Goal: Communication & Community: Answer question/provide support

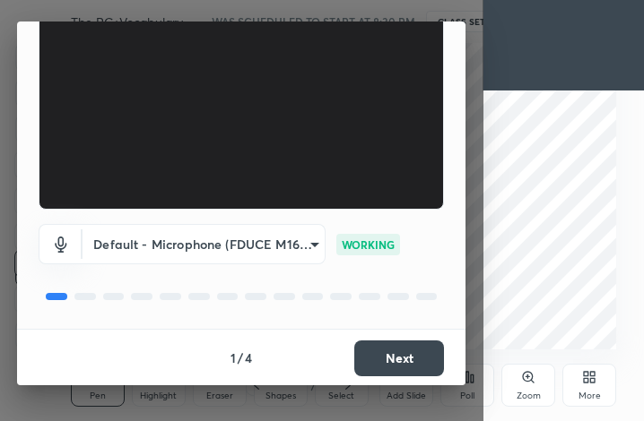
scroll to position [165, 0]
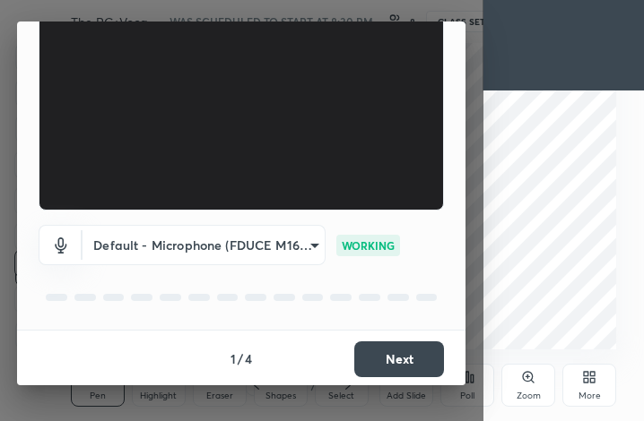
click at [384, 360] on button "Next" at bounding box center [399, 360] width 90 height 36
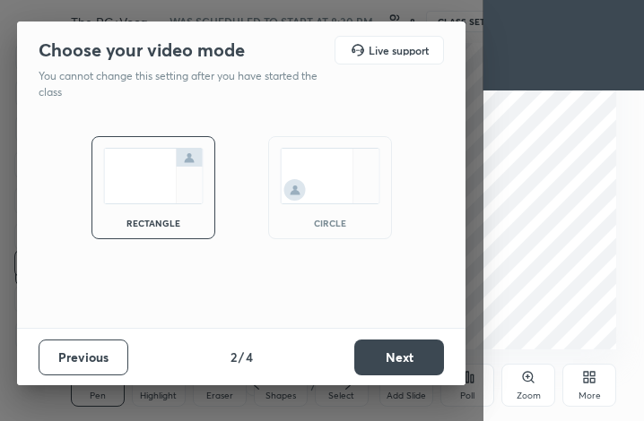
click at [384, 360] on button "Next" at bounding box center [399, 358] width 90 height 36
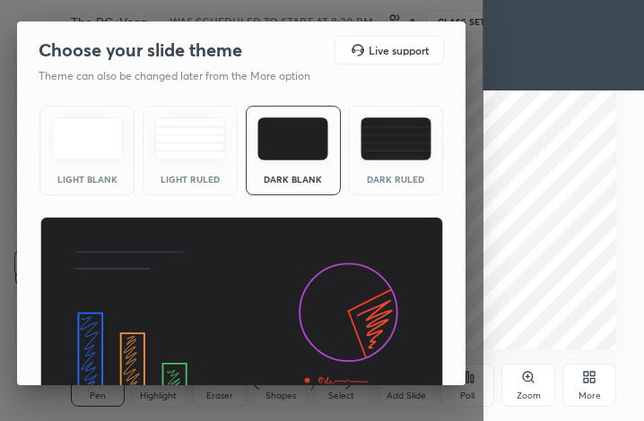
click at [384, 360] on img at bounding box center [241, 331] width 404 height 228
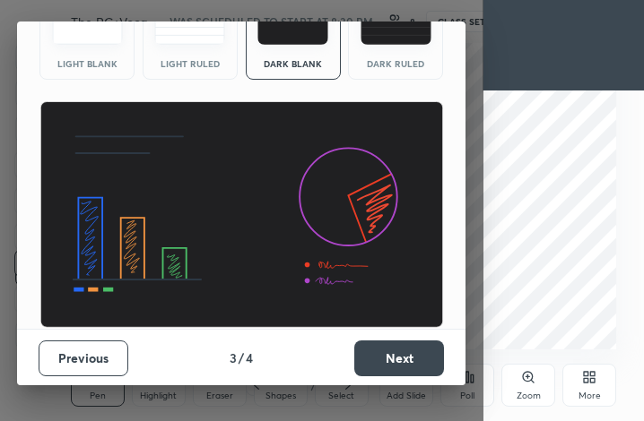
click at [384, 360] on button "Next" at bounding box center [399, 359] width 90 height 36
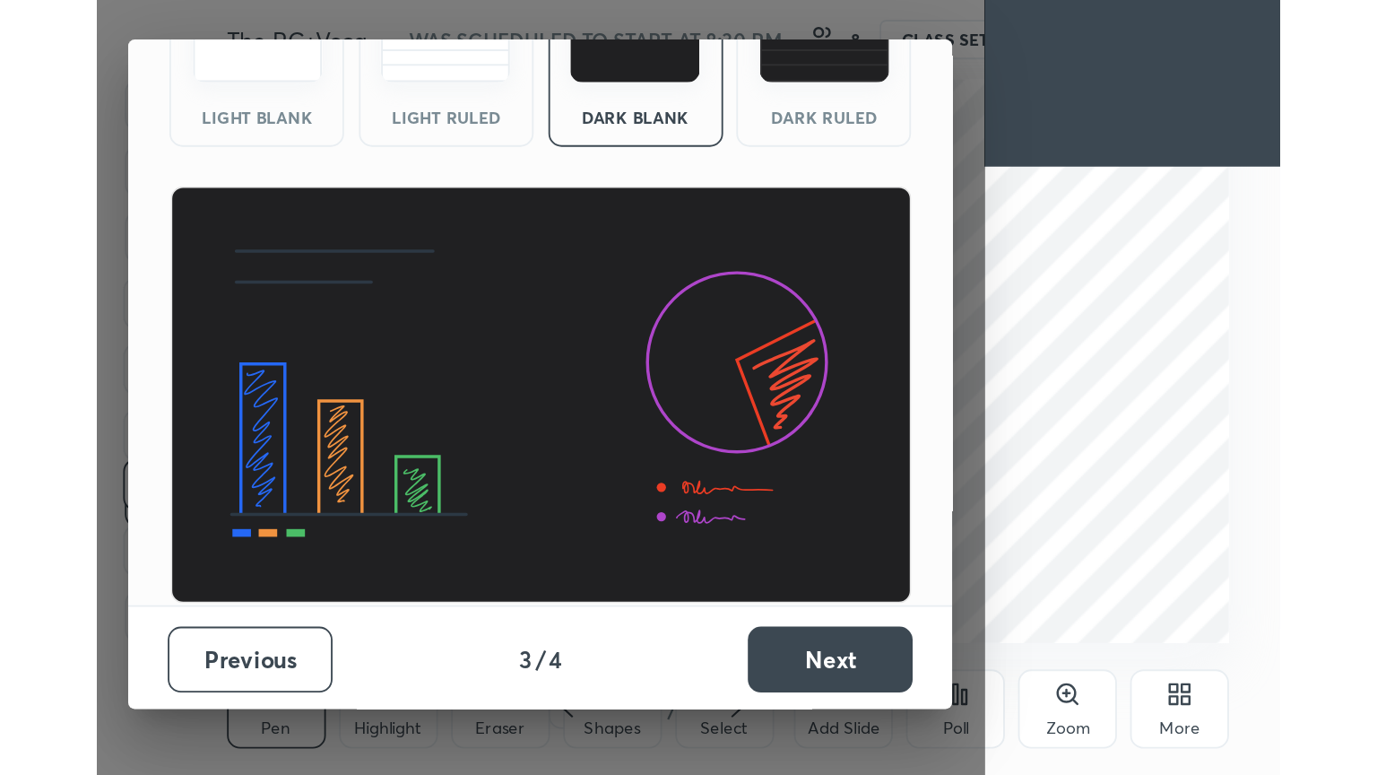
scroll to position [0, 0]
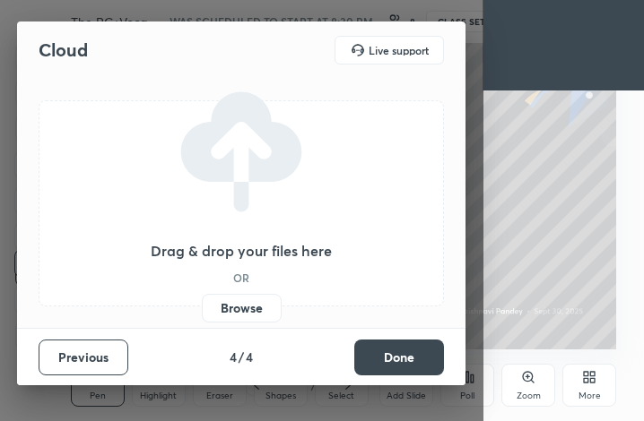
click at [384, 360] on button "Done" at bounding box center [399, 358] width 90 height 36
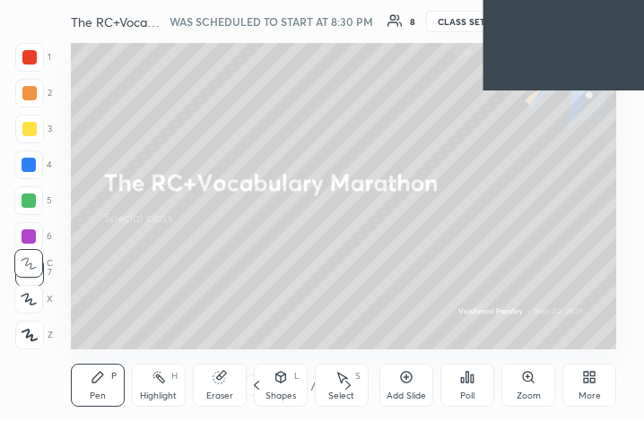
click at [577, 379] on div "More" at bounding box center [589, 385] width 54 height 43
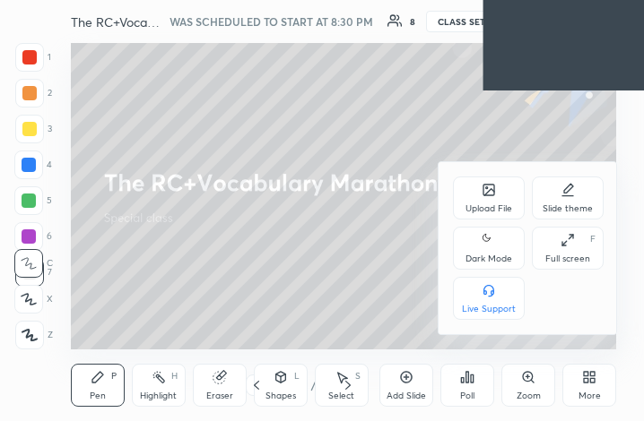
click at [545, 243] on div "Full screen F" at bounding box center [568, 248] width 72 height 43
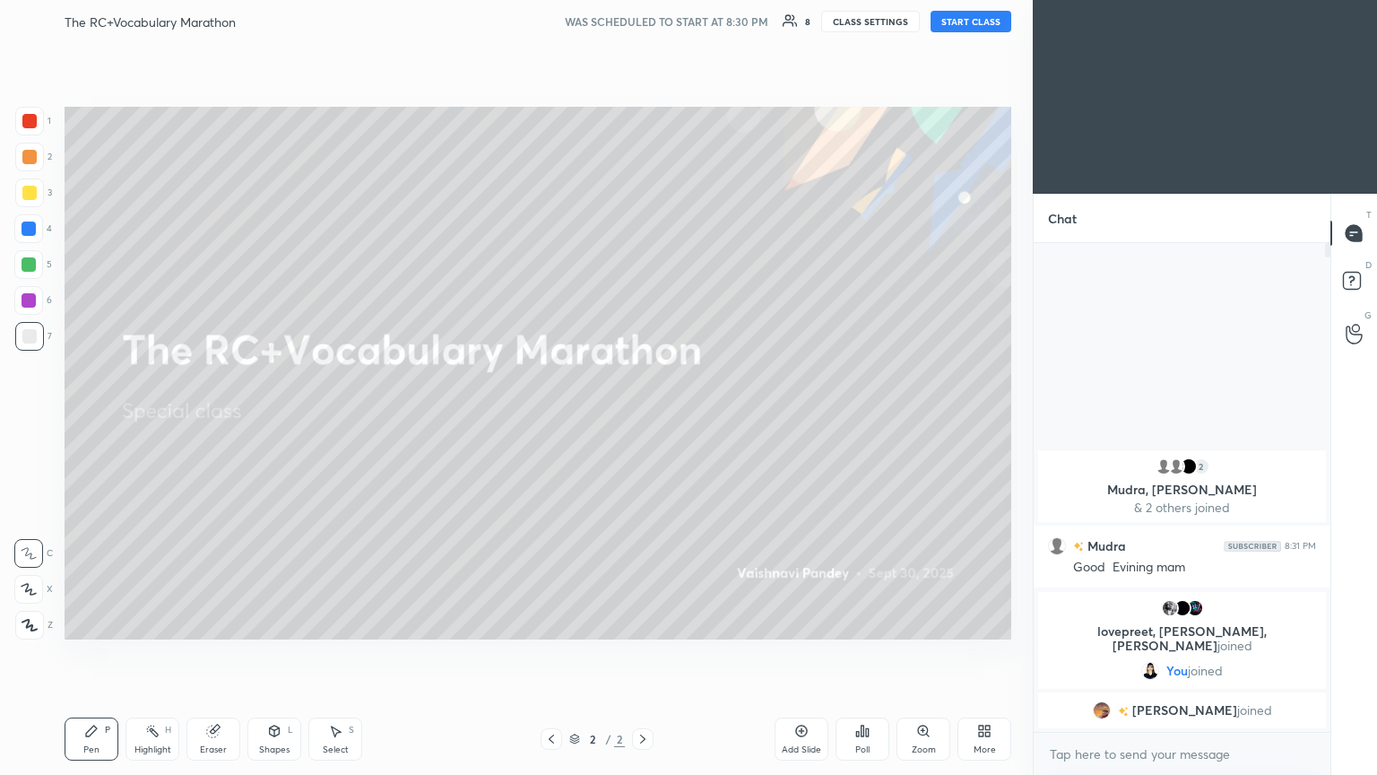
click at [643, 23] on button "START CLASS" at bounding box center [971, 22] width 81 height 22
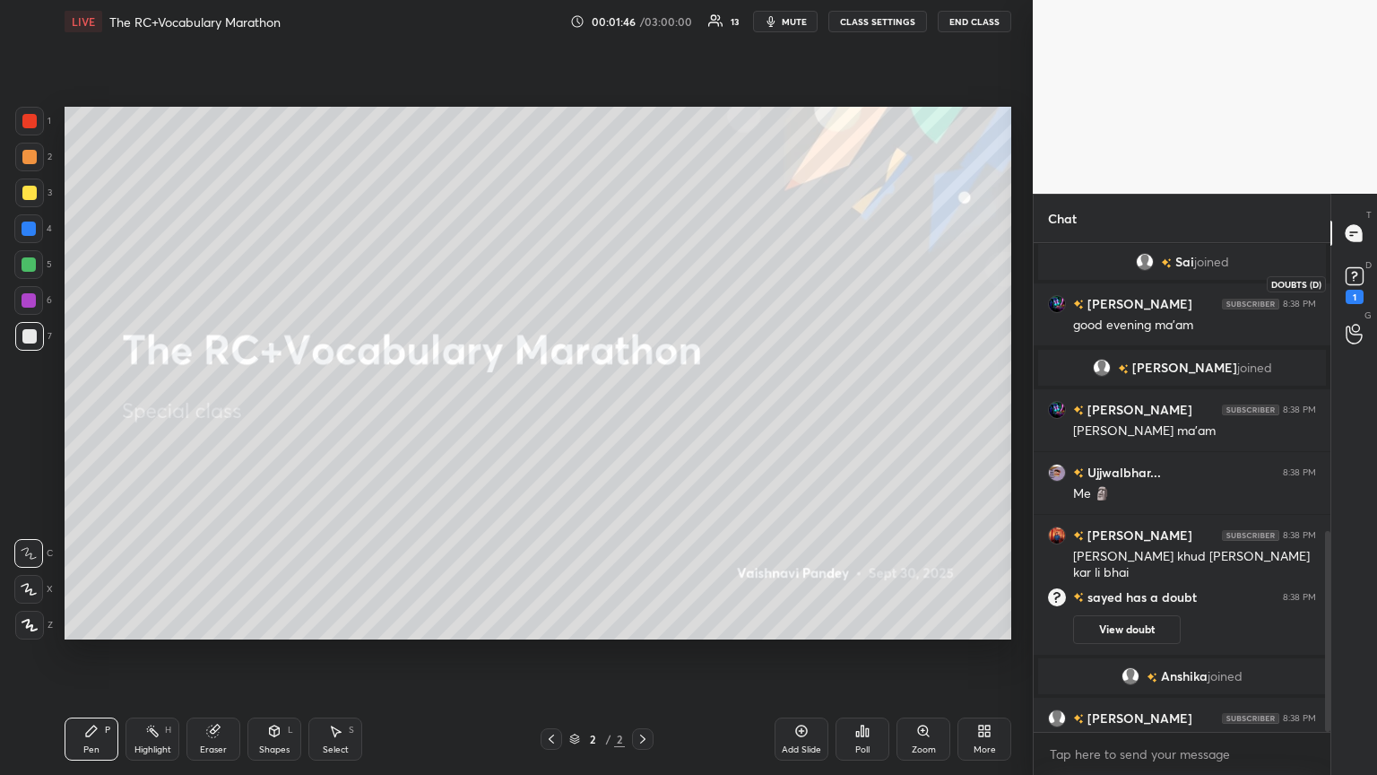
scroll to position [702, 0]
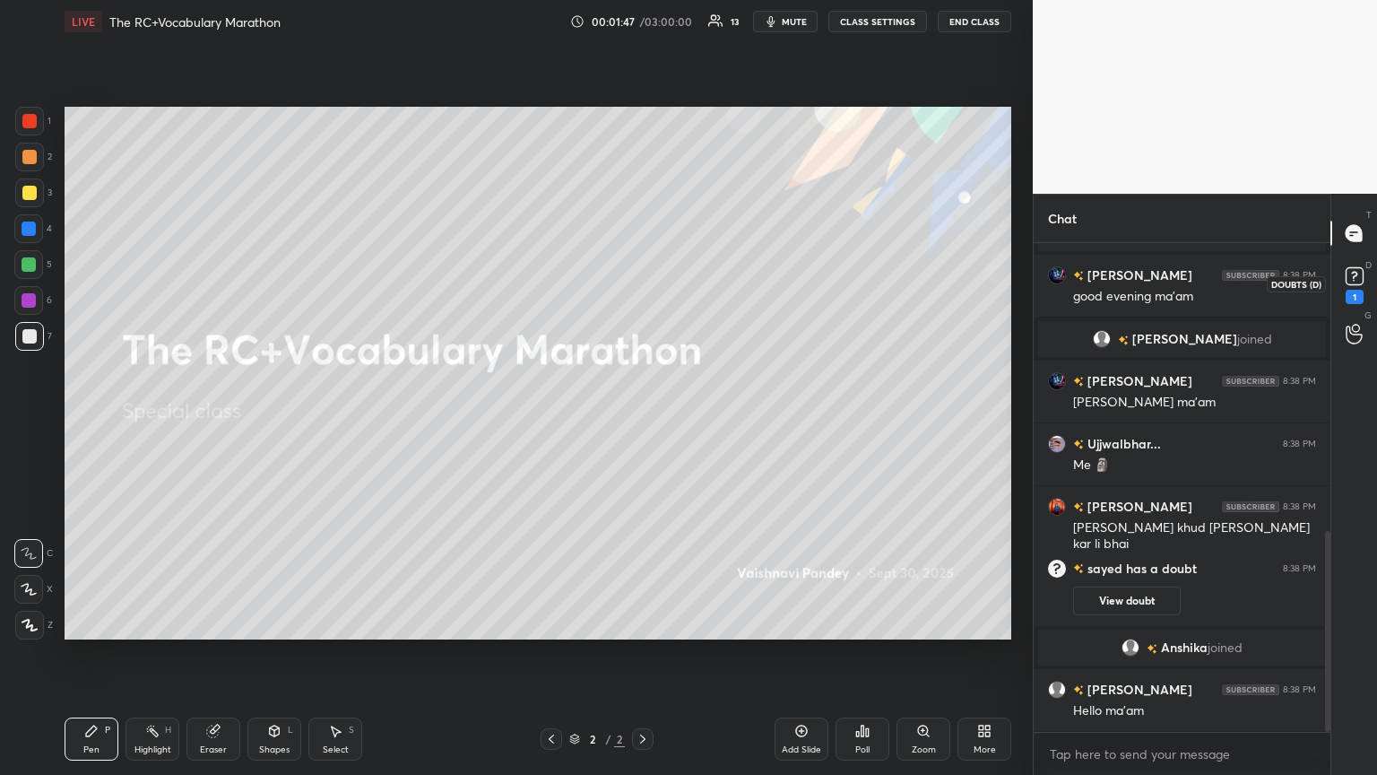
click at [643, 281] on rect at bounding box center [1354, 276] width 17 height 17
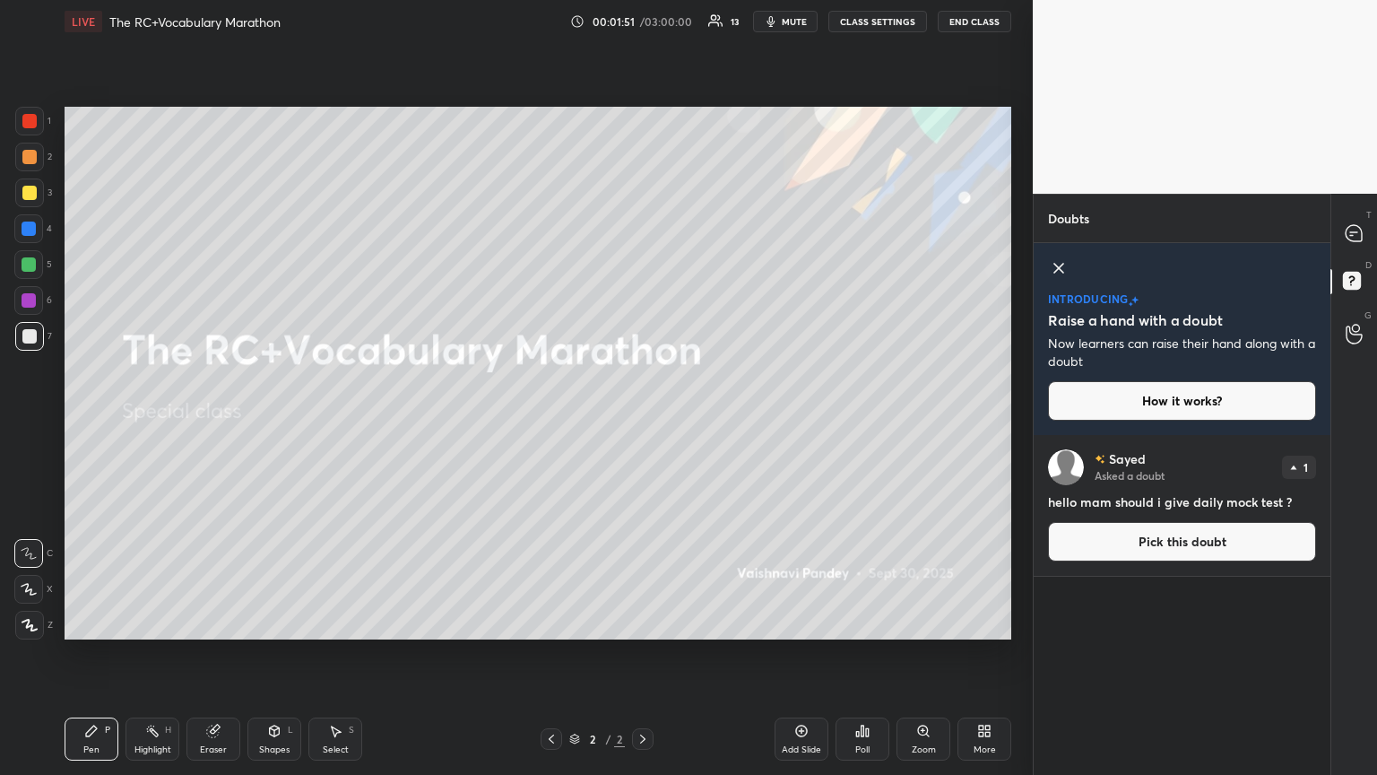
click at [643, 270] on icon at bounding box center [1058, 268] width 9 height 9
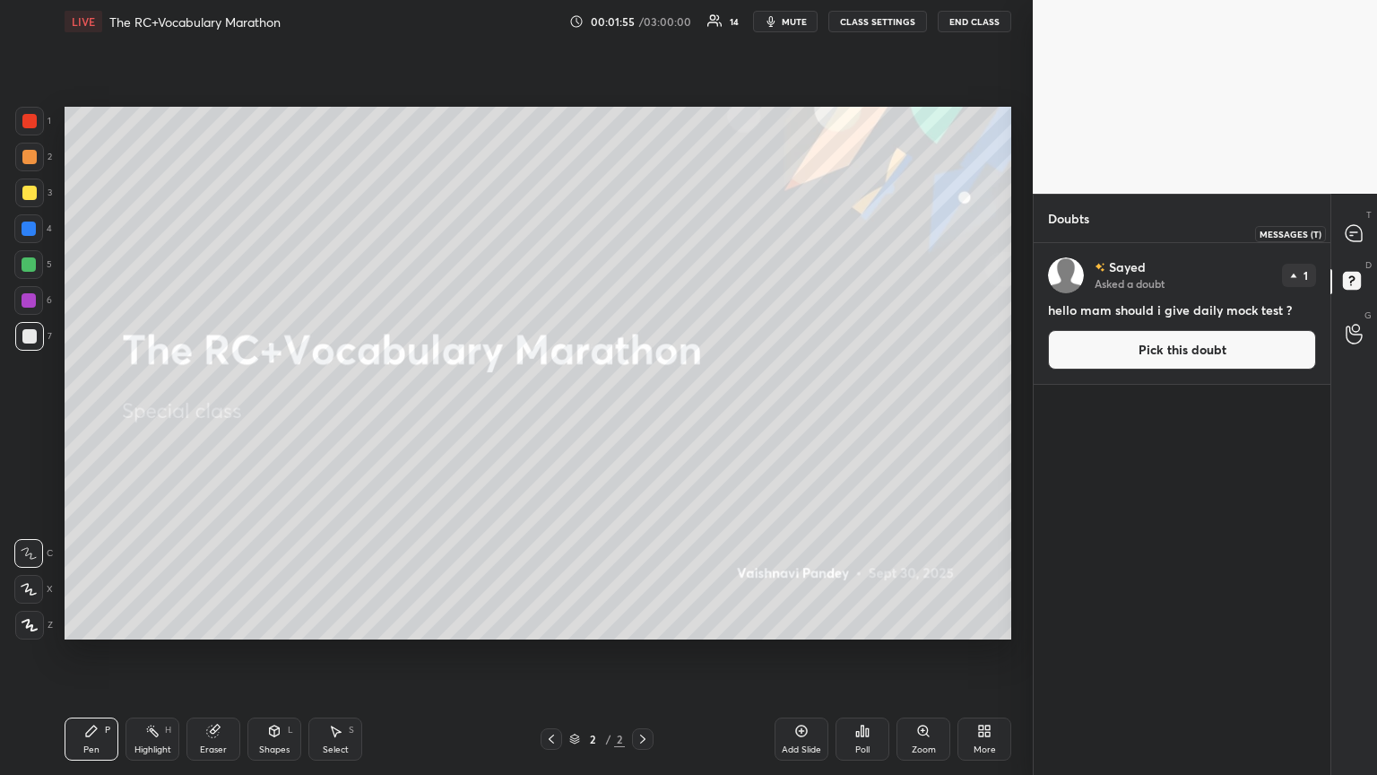
click at [643, 237] on icon at bounding box center [1354, 233] width 16 height 16
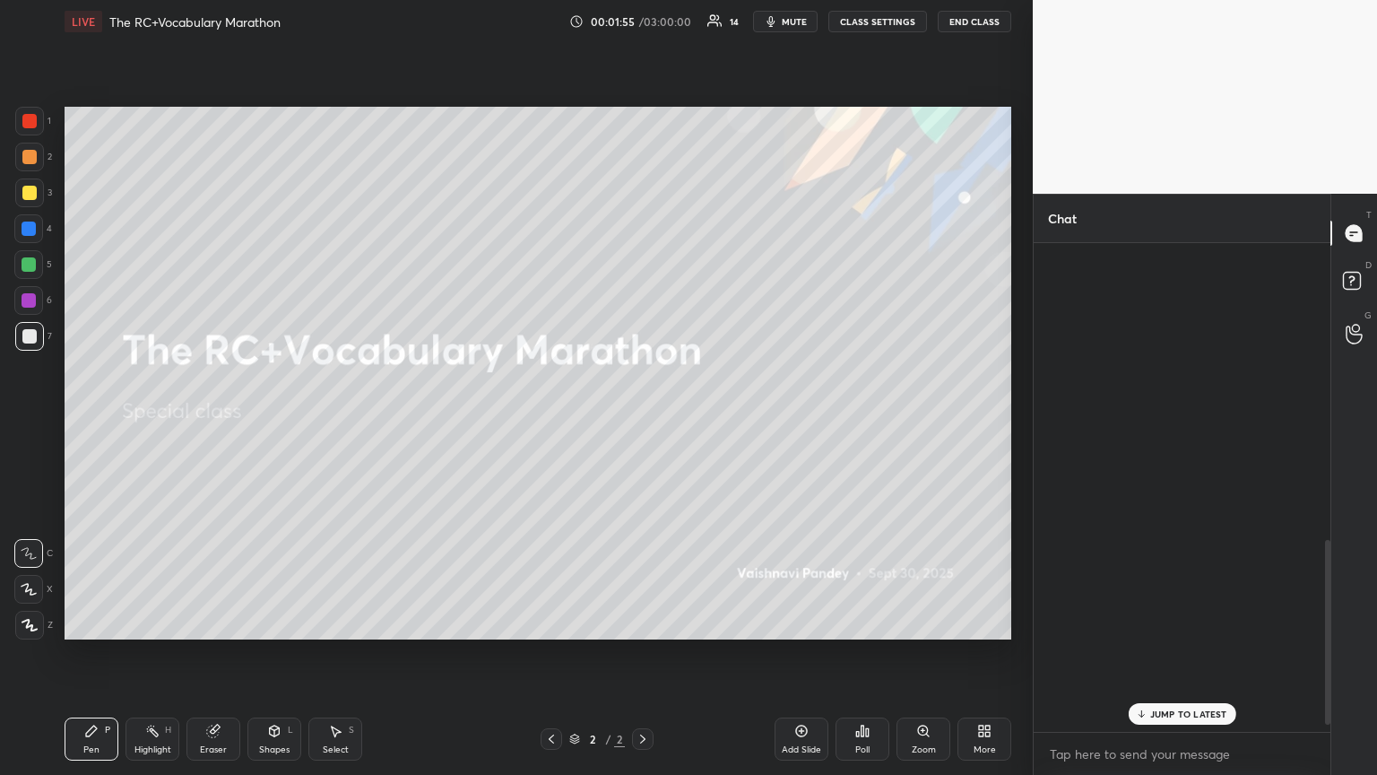
scroll to position [483, 291]
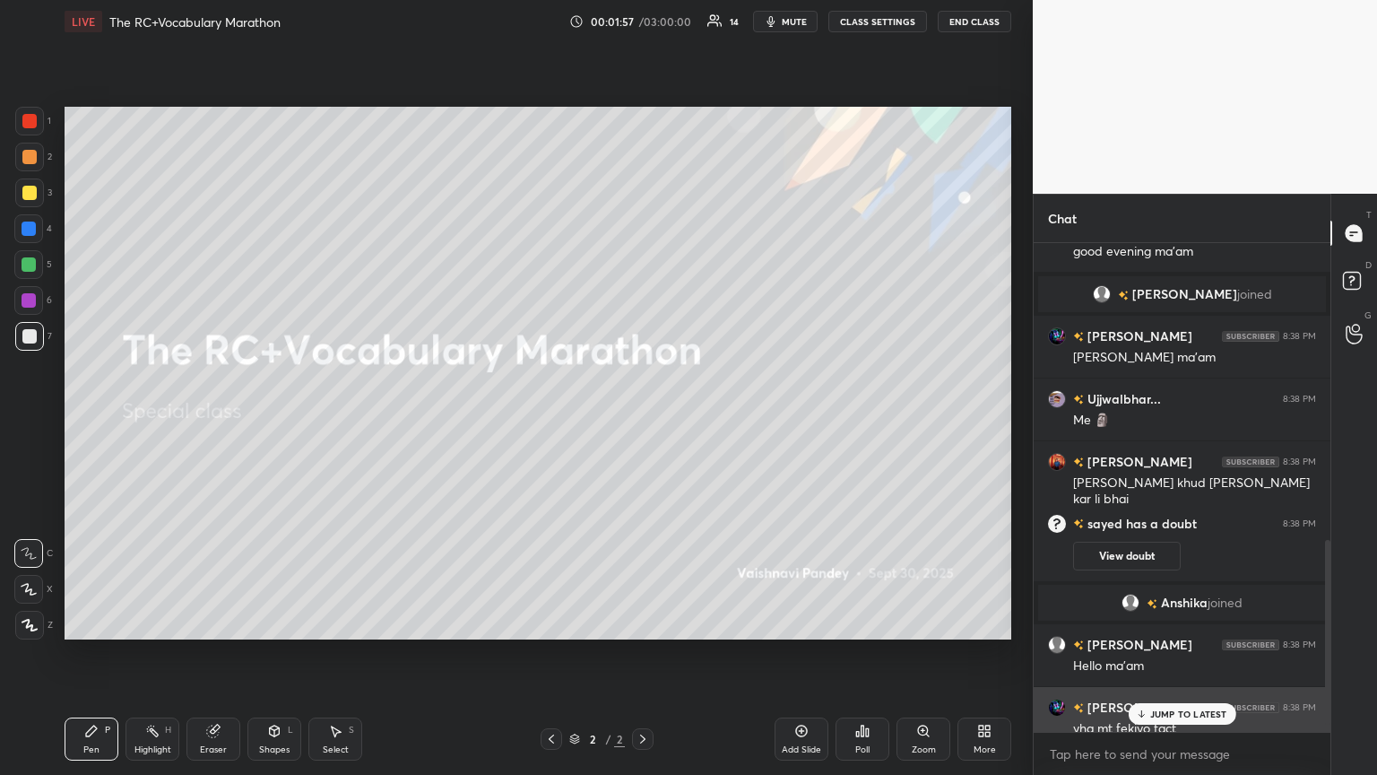
click at [643, 421] on div "[PERSON_NAME] 8:38 PM" at bounding box center [1182, 707] width 268 height 19
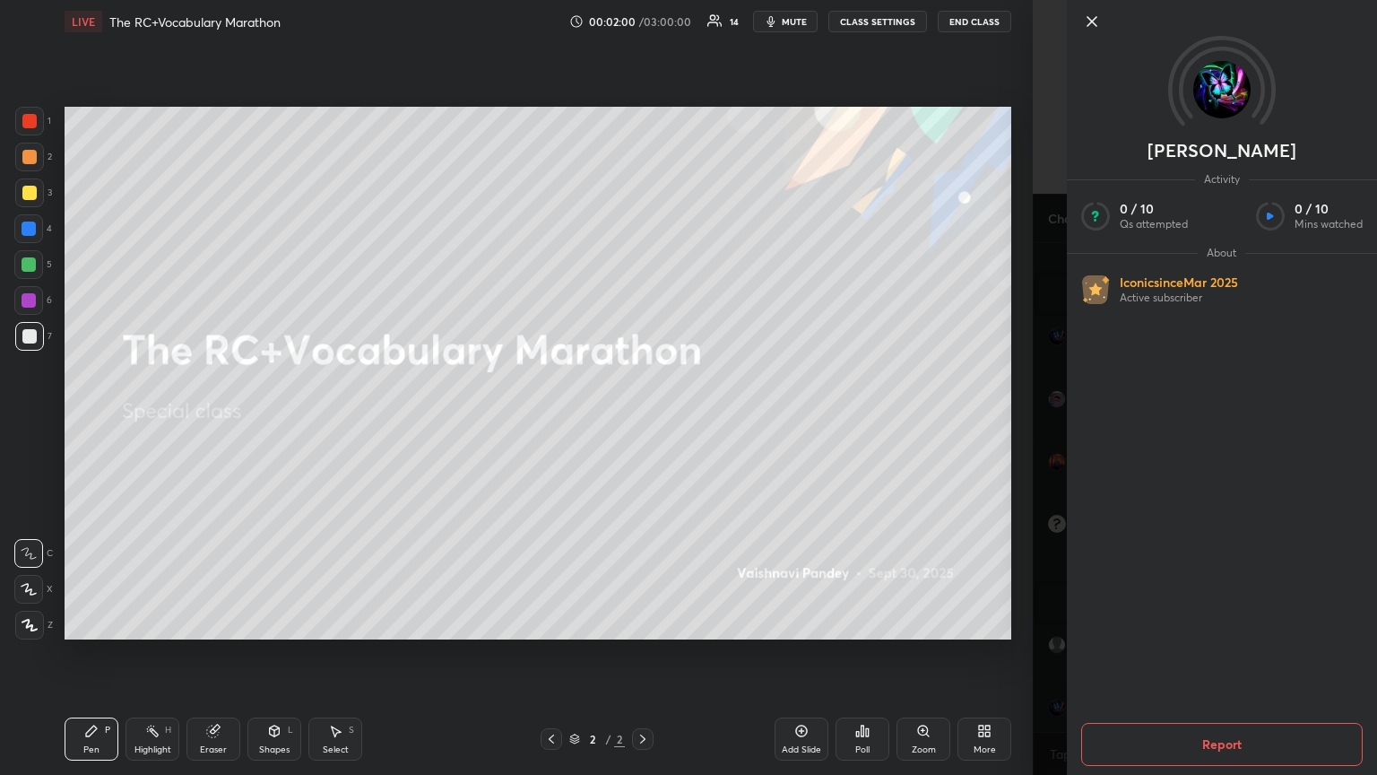
click at [643, 20] on icon at bounding box center [1092, 22] width 22 height 22
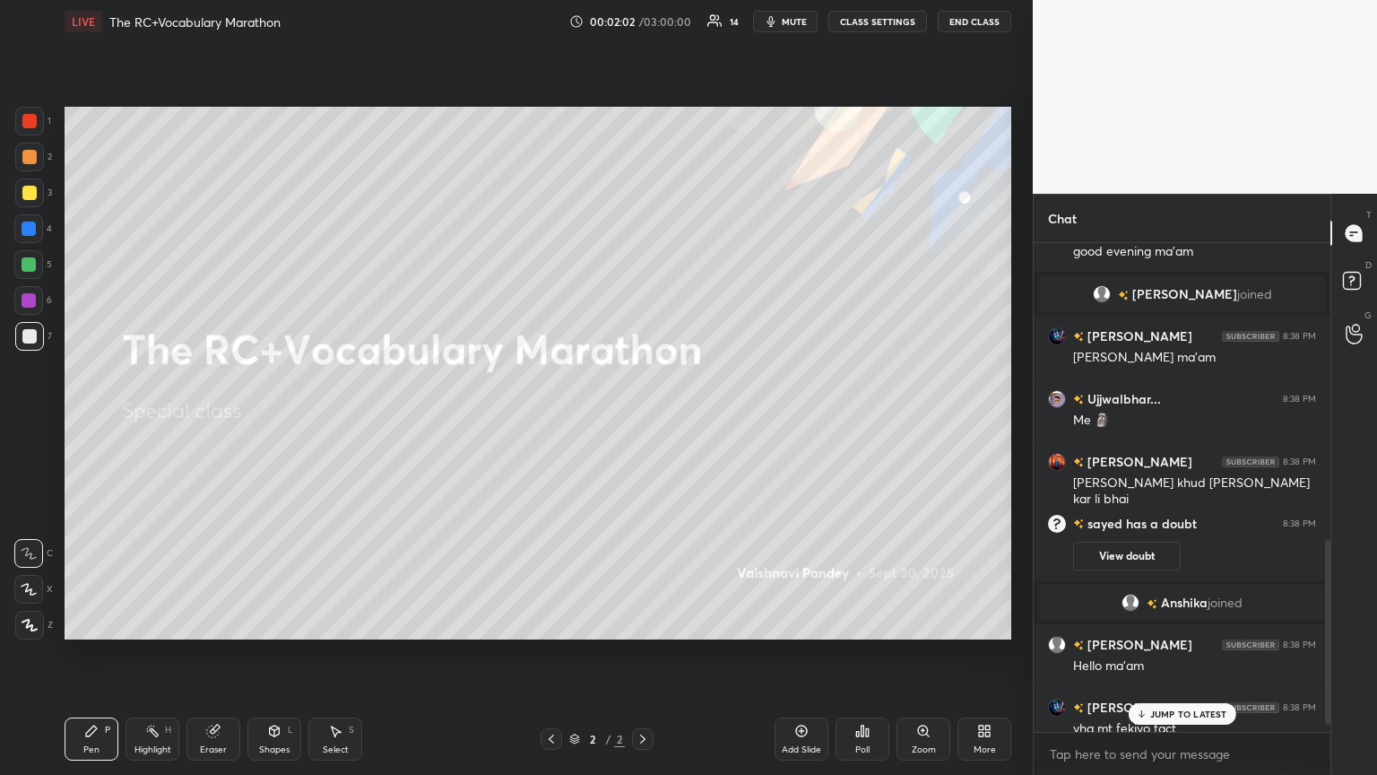
click at [643, 421] on div "JUMP TO LATEST" at bounding box center [1182, 714] width 108 height 22
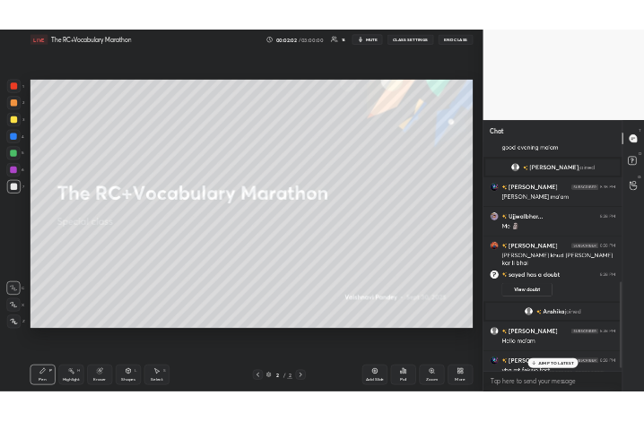
scroll to position [799, 0]
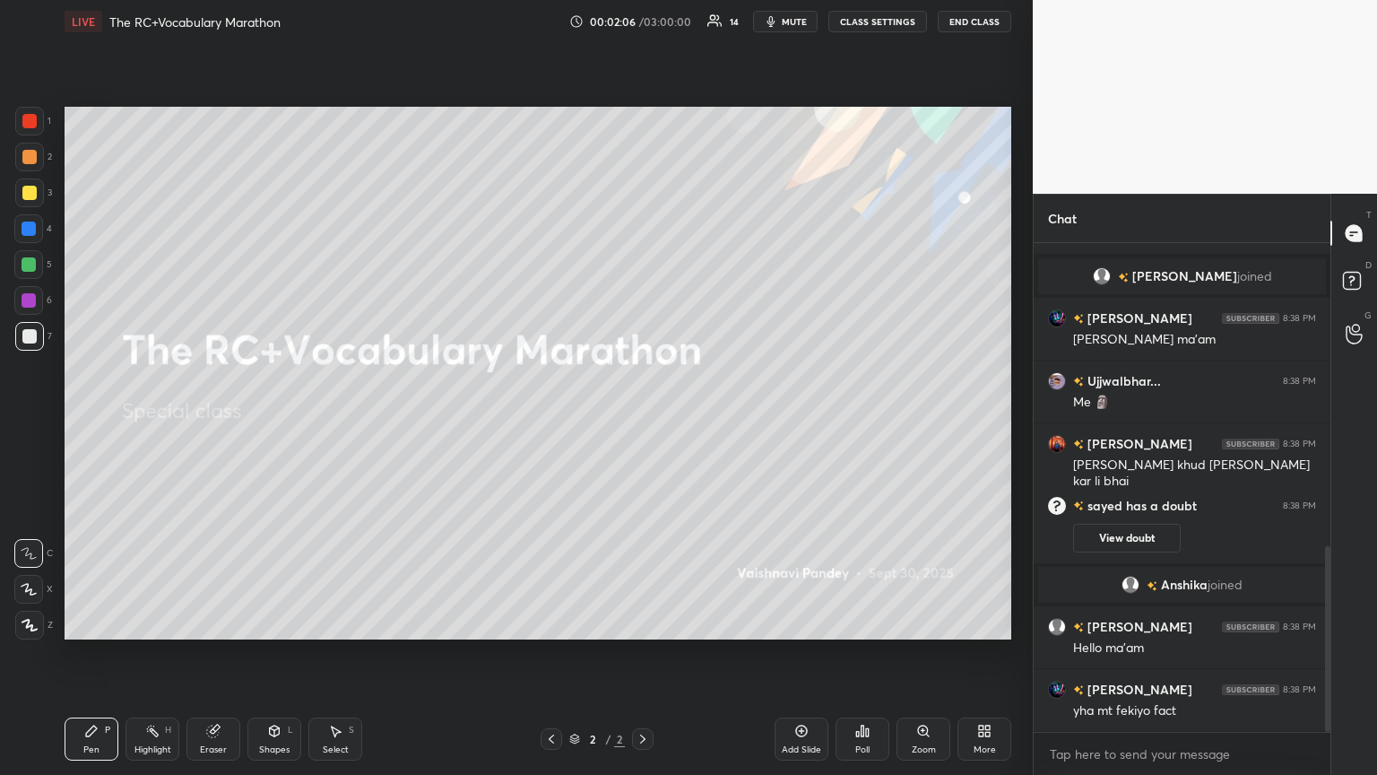
click at [643, 421] on icon at bounding box center [981, 734] width 4 height 4
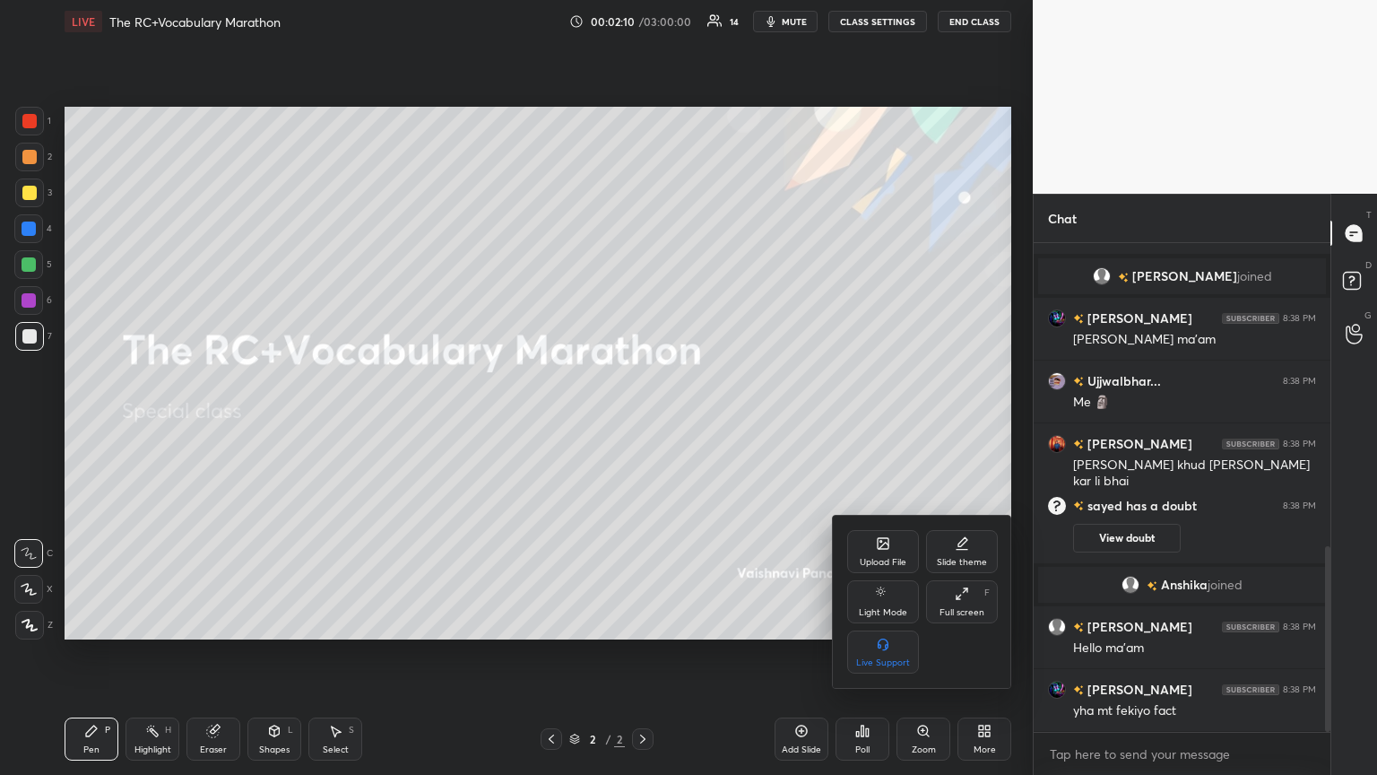
click at [643, 421] on div "Full screen" at bounding box center [962, 612] width 45 height 9
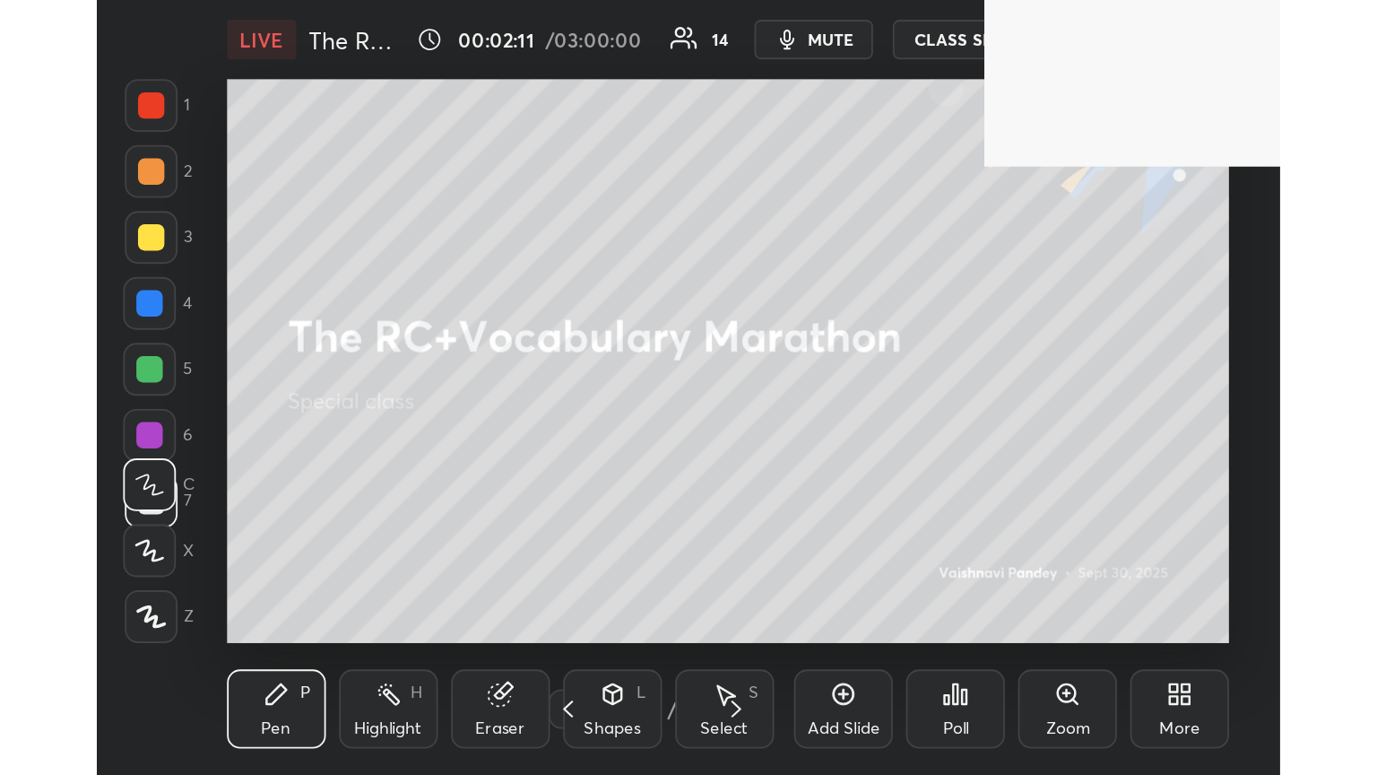
scroll to position [307, 572]
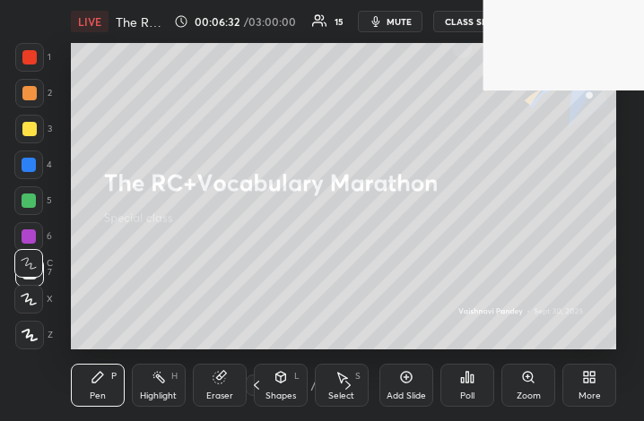
click at [600, 390] on div "More" at bounding box center [589, 385] width 54 height 43
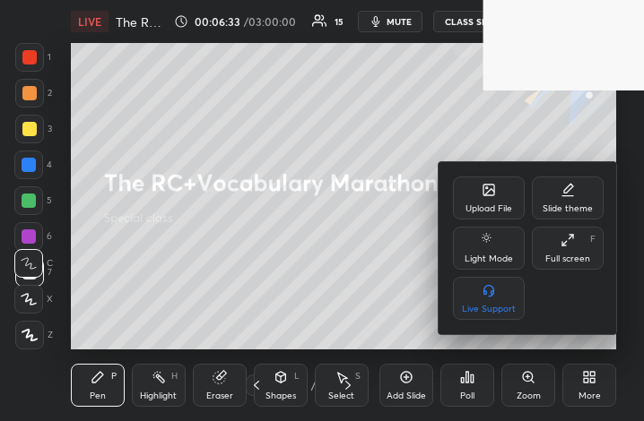
click at [566, 256] on div "Full screen" at bounding box center [567, 259] width 45 height 9
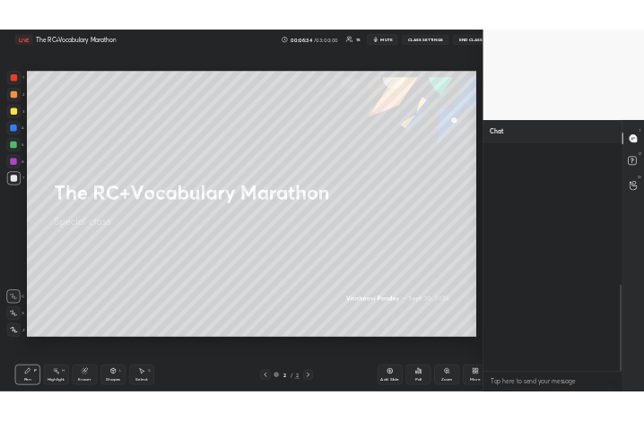
scroll to position [89008, 88707]
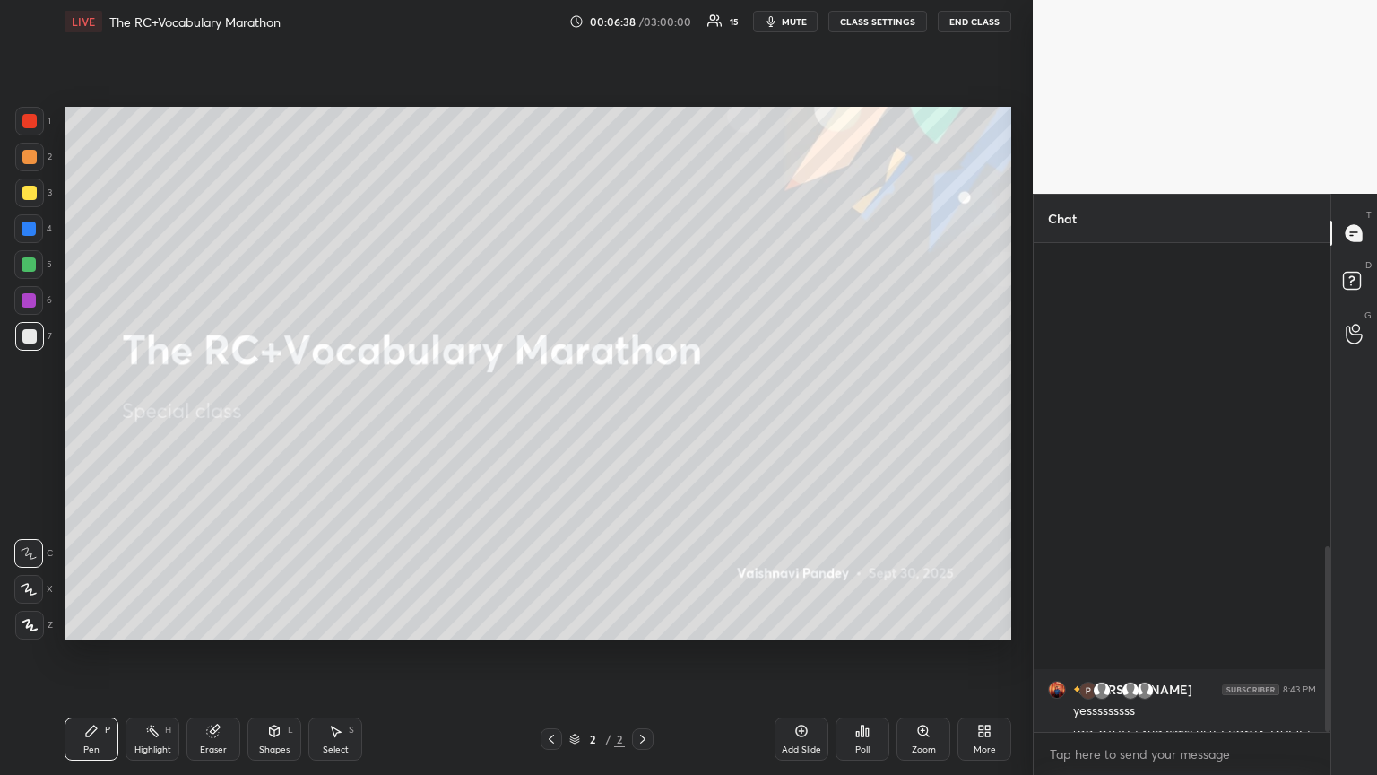
click at [643, 421] on icon at bounding box center [984, 731] width 14 height 14
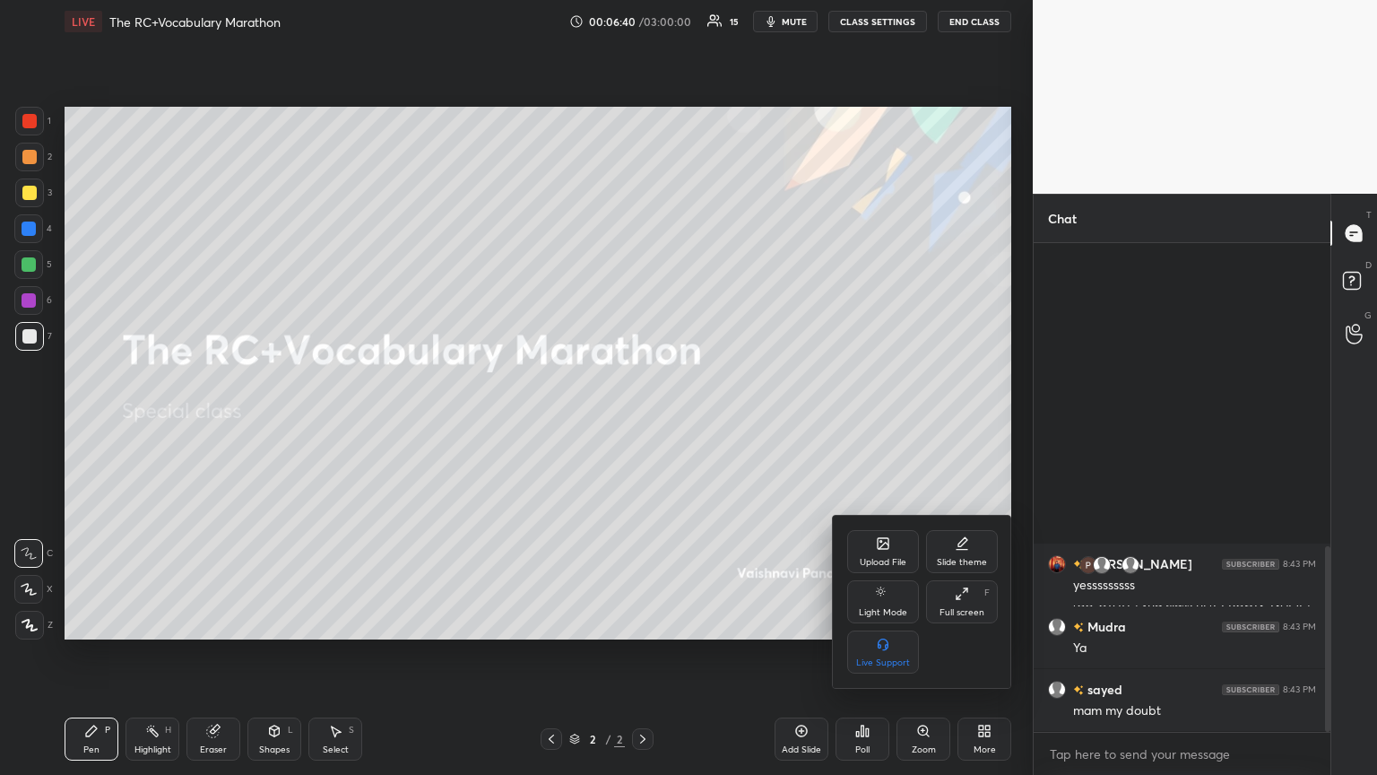
click at [643, 421] on div "Upload File Slide theme Light Mode Full screen F Live Support" at bounding box center [922, 601] width 151 height 143
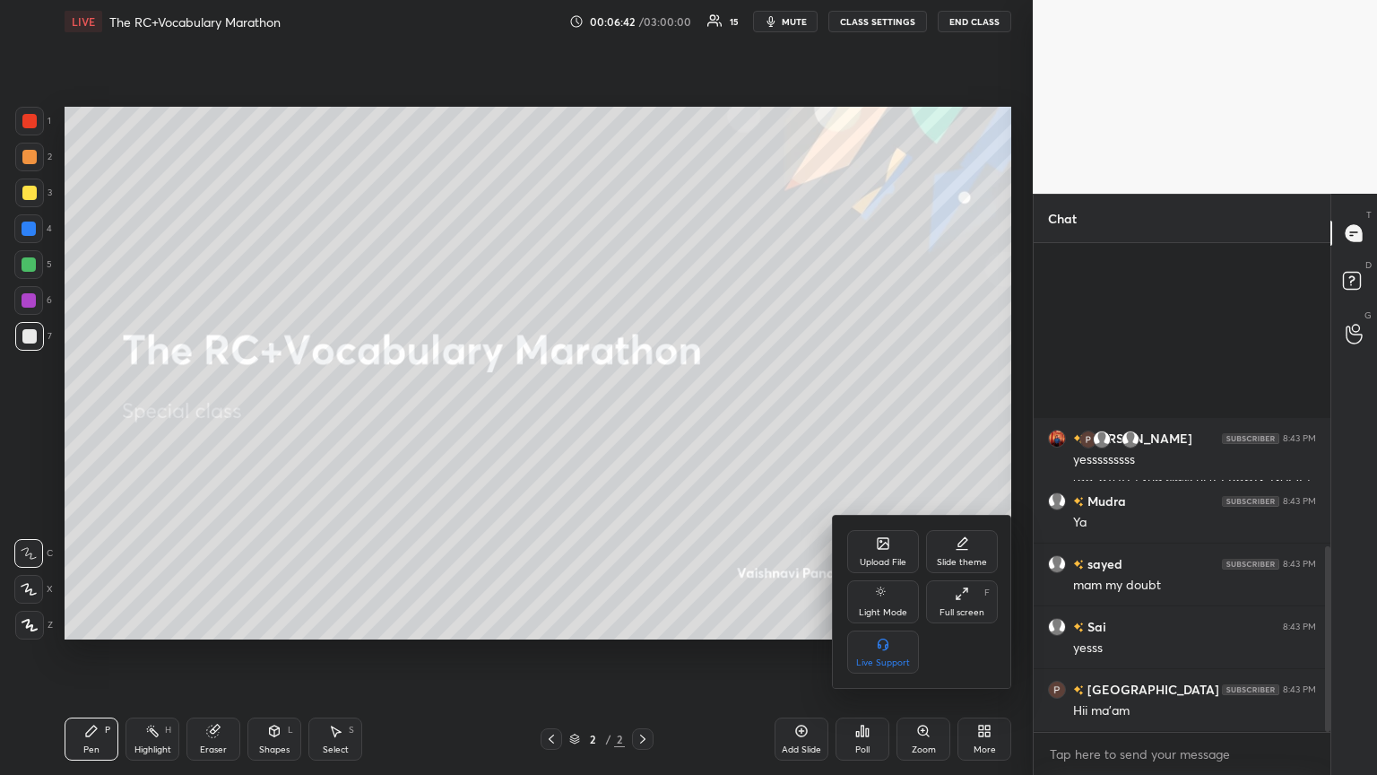
click at [643, 421] on icon at bounding box center [883, 543] width 14 height 14
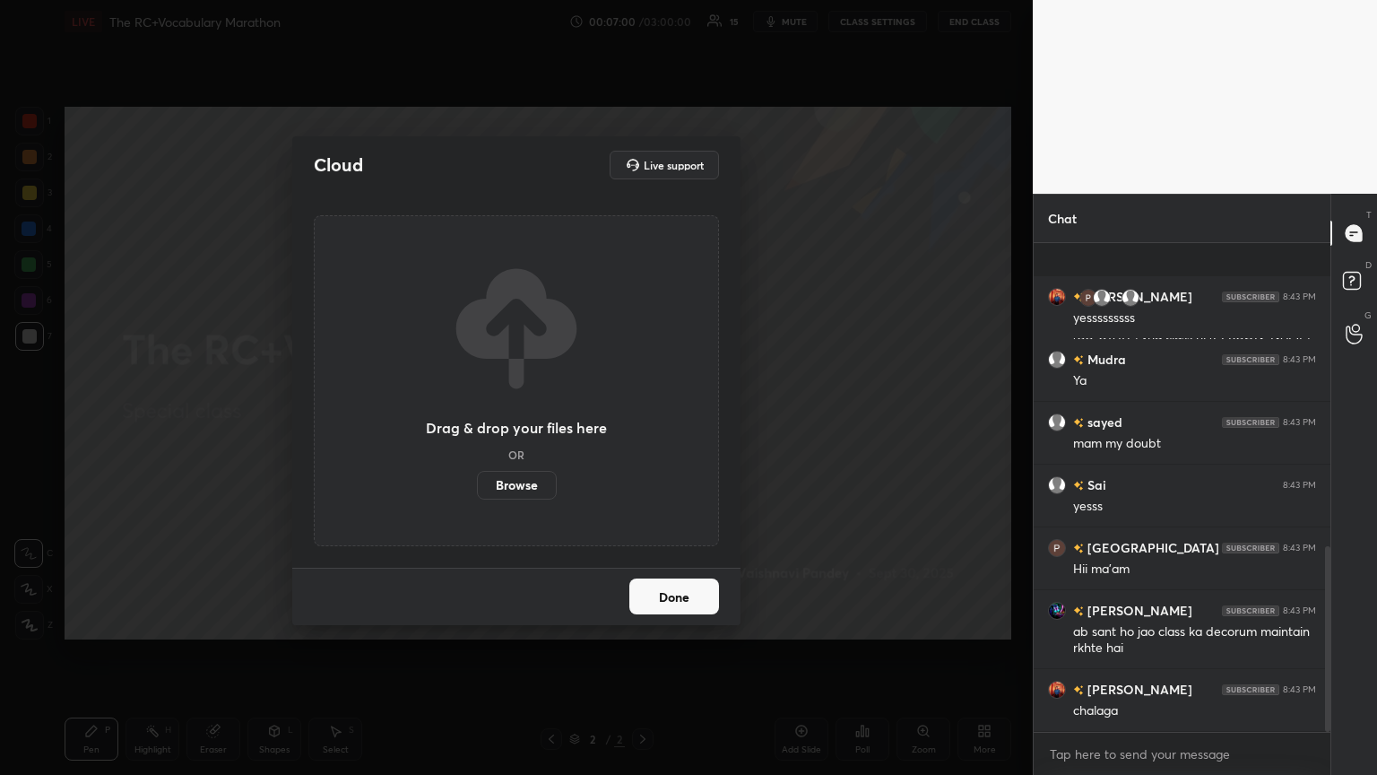
click at [539, 421] on label "Browse" at bounding box center [517, 485] width 80 height 29
click at [477, 421] on input "Browse" at bounding box center [477, 485] width 0 height 29
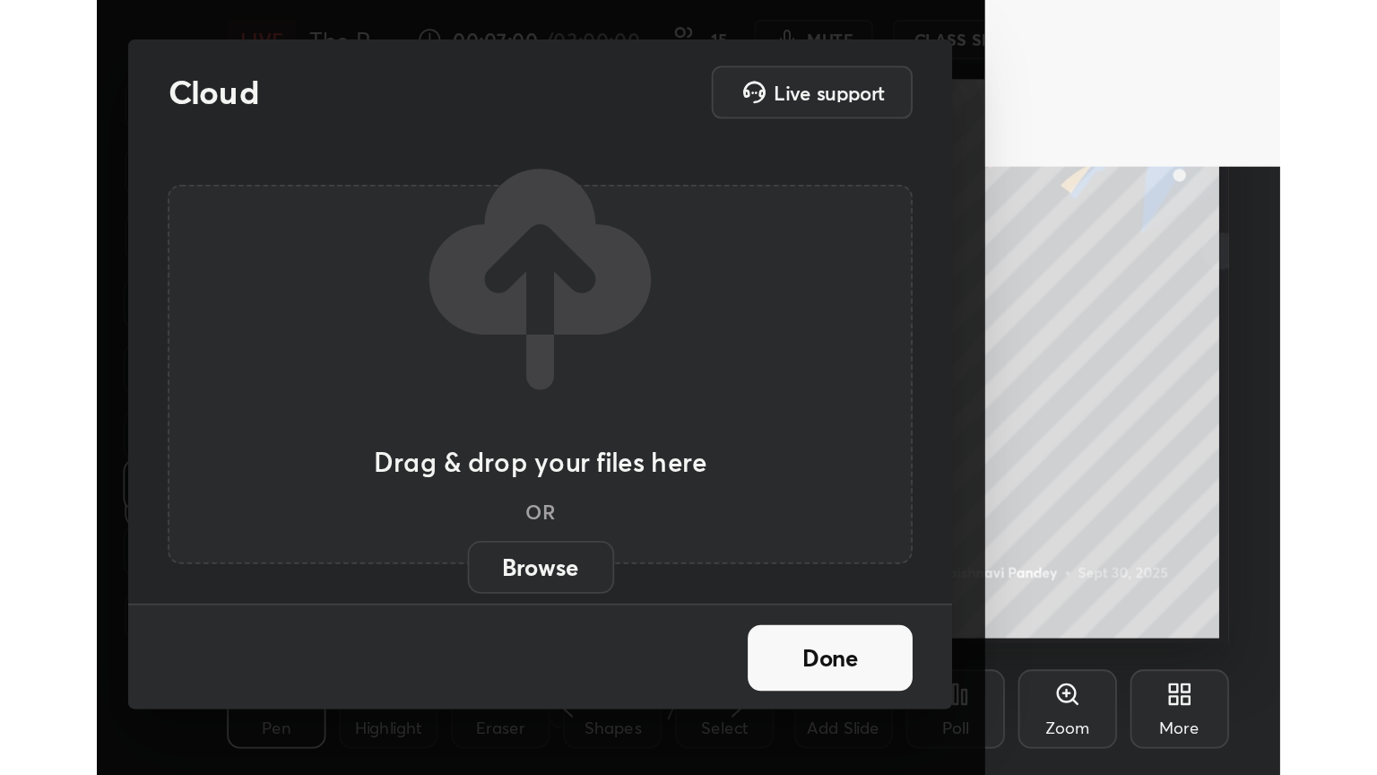
scroll to position [307, 571]
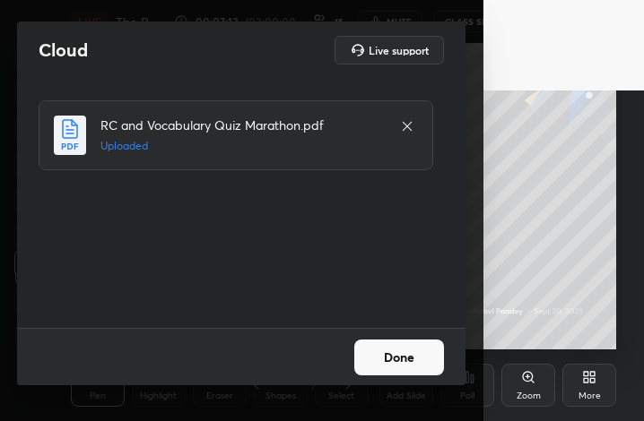
click at [401, 356] on button "Done" at bounding box center [399, 358] width 90 height 36
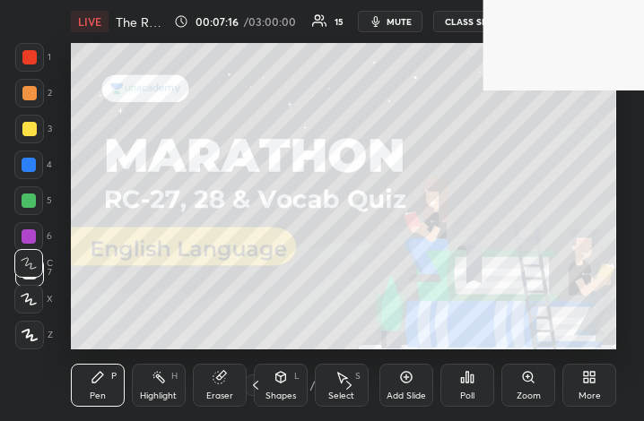
click at [600, 386] on div "More" at bounding box center [589, 385] width 54 height 43
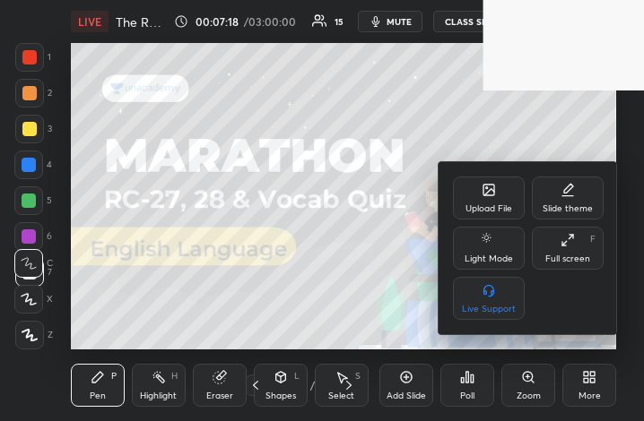
click at [576, 261] on div "Full screen" at bounding box center [567, 259] width 45 height 9
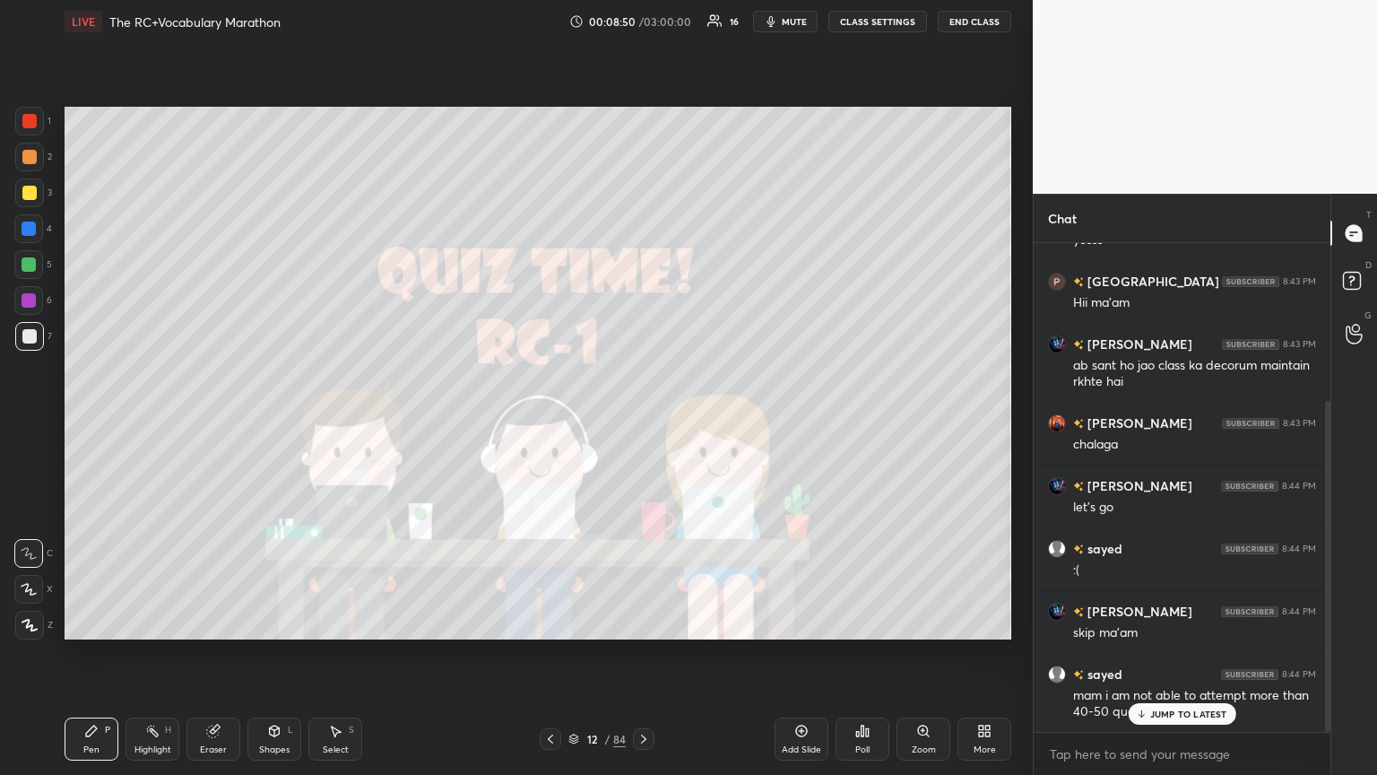
scroll to position [297, 0]
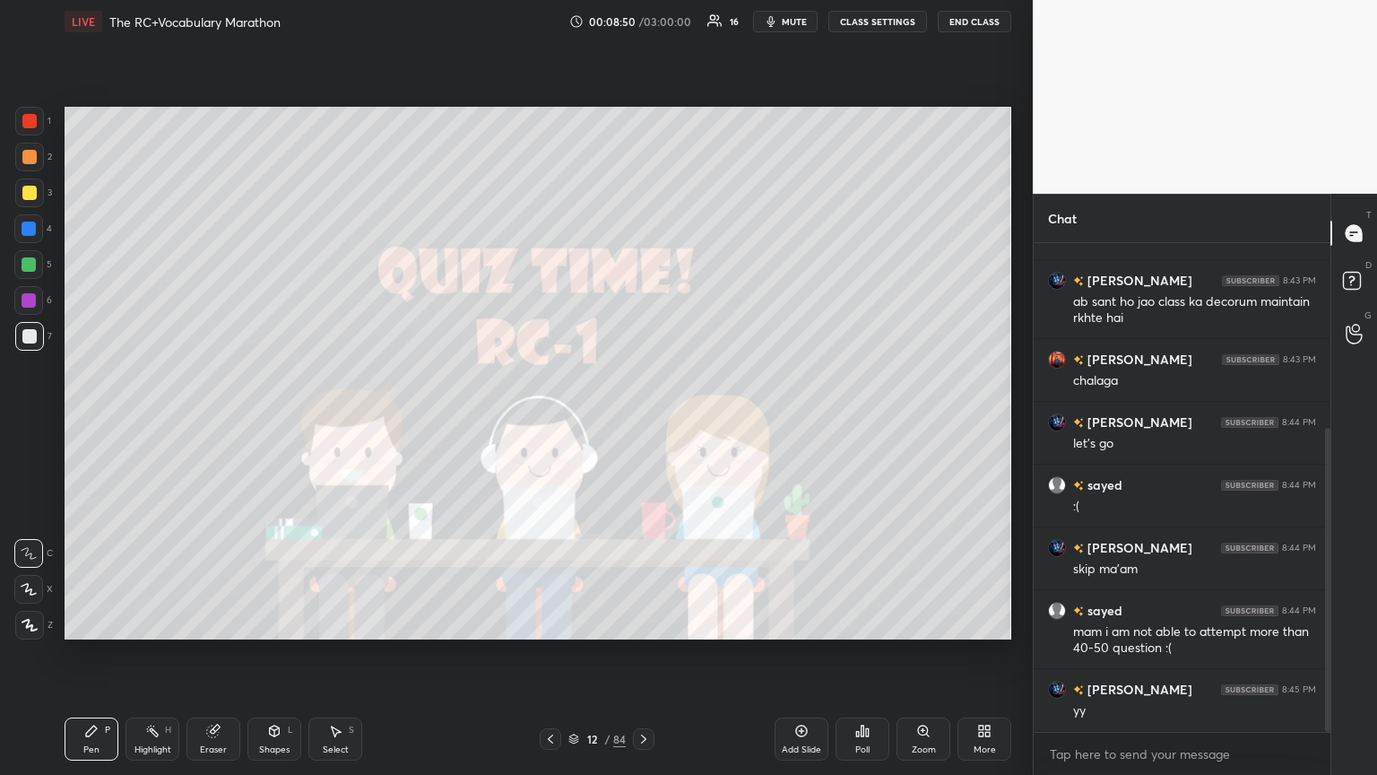
click at [643, 421] on div "Sai 8:43 PM yesss [GEOGRAPHIC_DATA] 8:43 PM Hii ma’am [PERSON_NAME] 8:43 PM ab …" at bounding box center [1182, 487] width 297 height 489
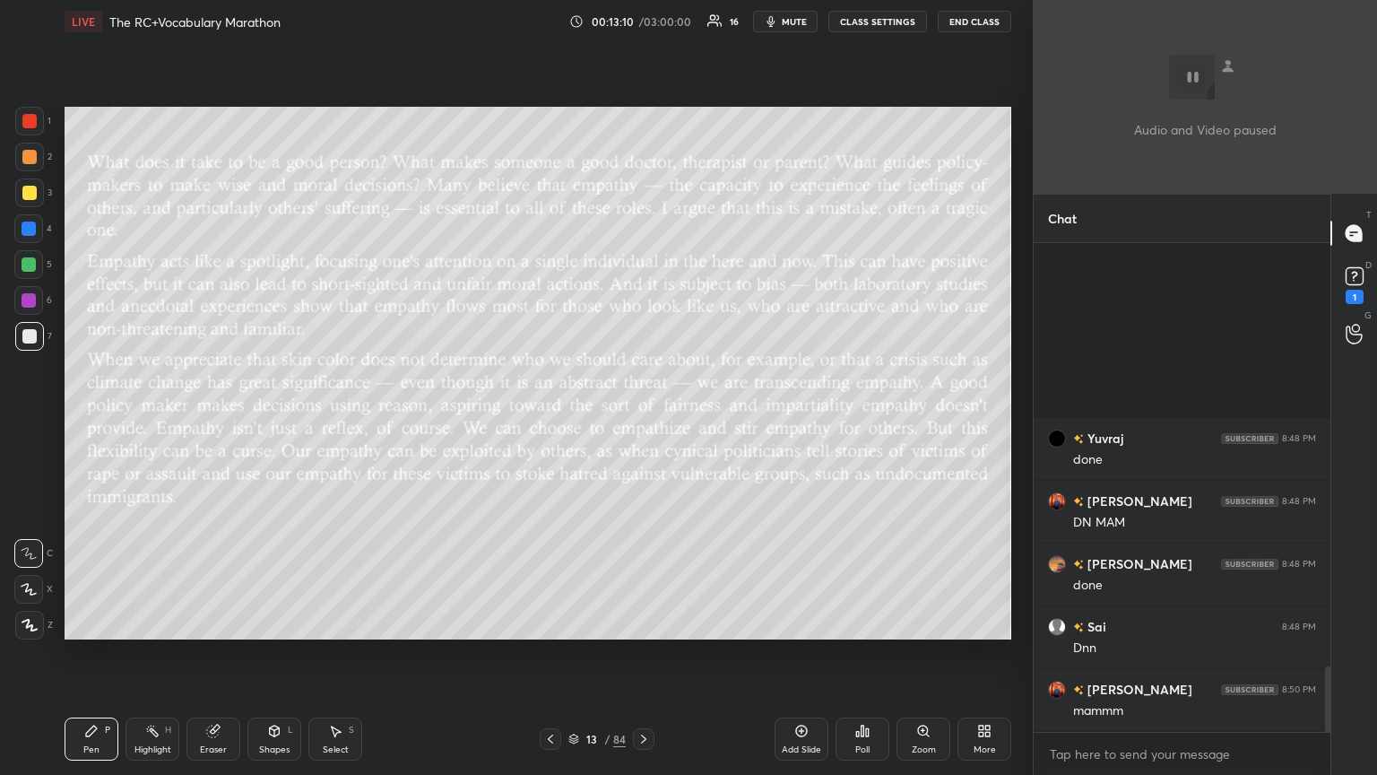
scroll to position [483, 291]
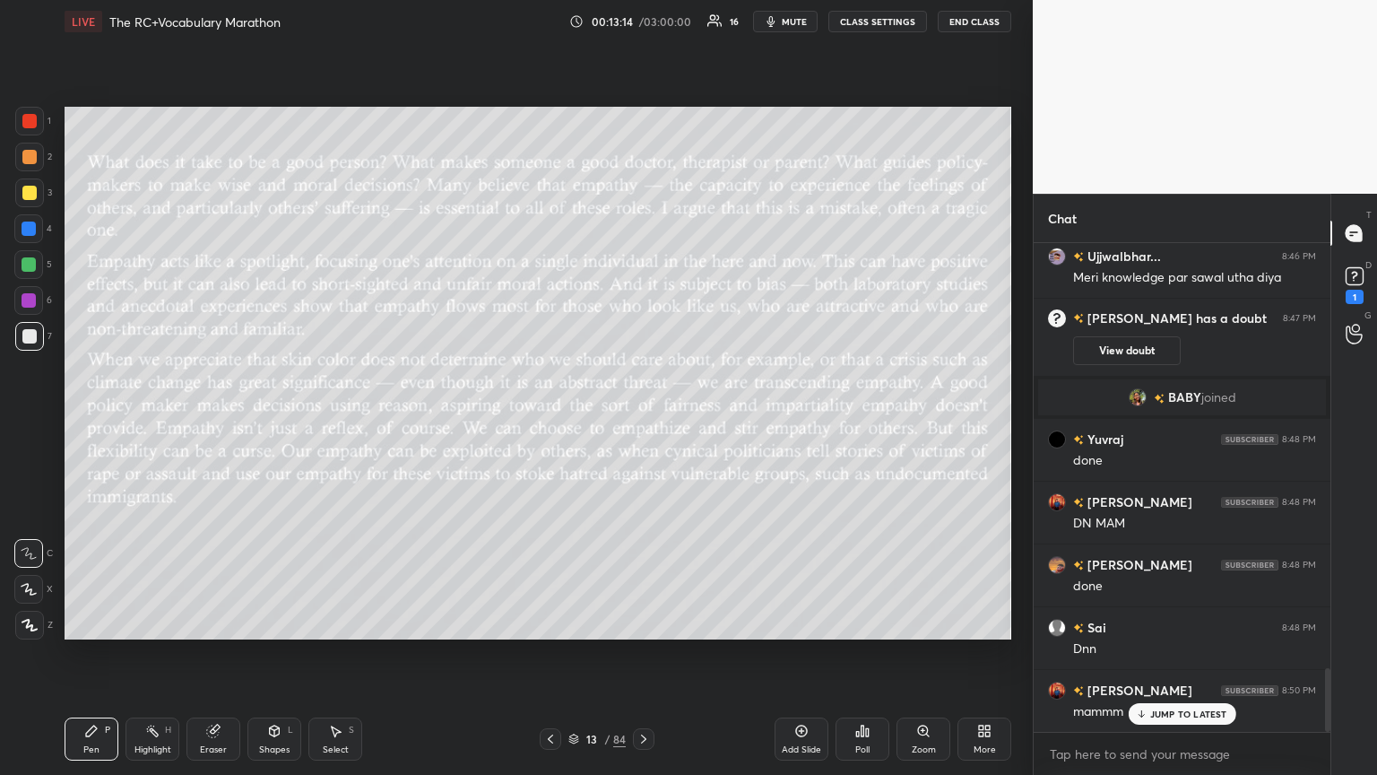
click at [643, 421] on icon at bounding box center [1141, 713] width 12 height 11
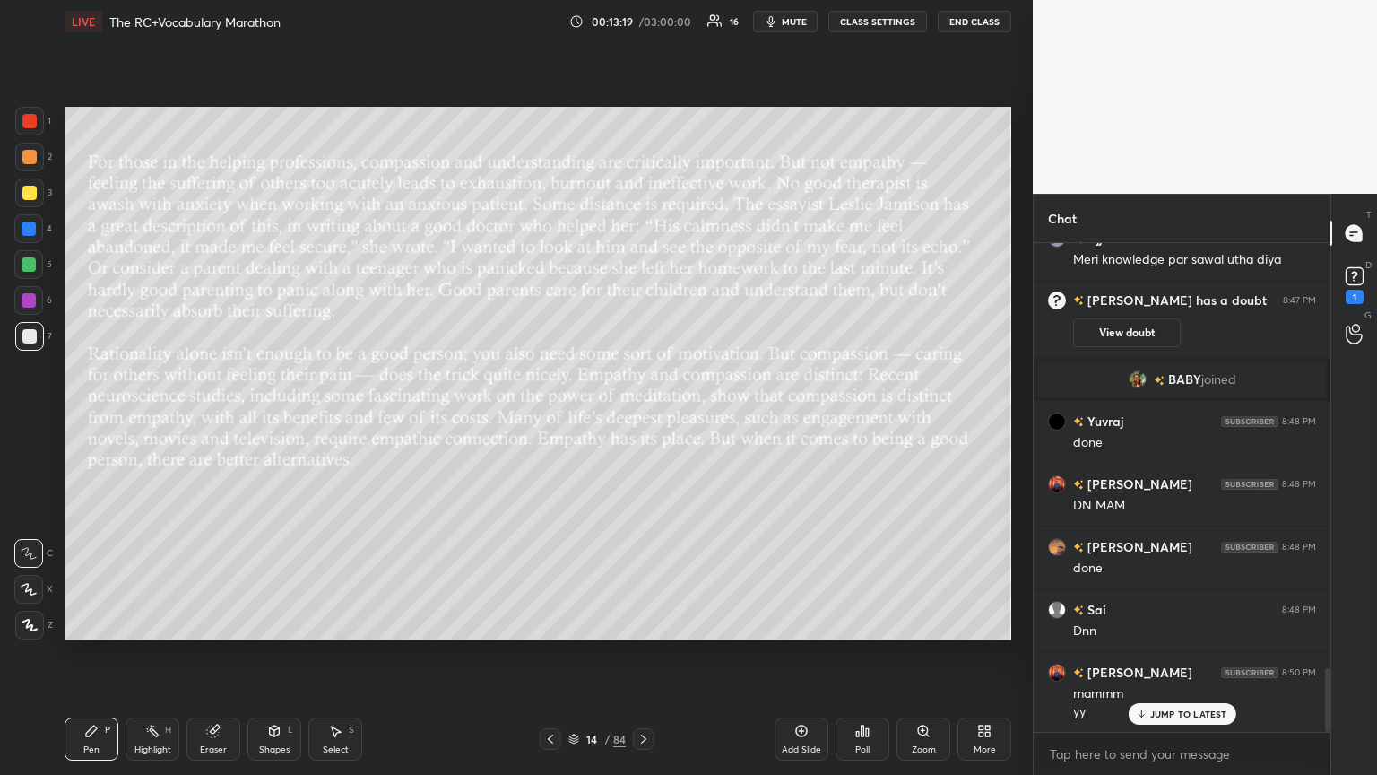
click at [643, 421] on div "JUMP TO LATEST" at bounding box center [1182, 714] width 108 height 22
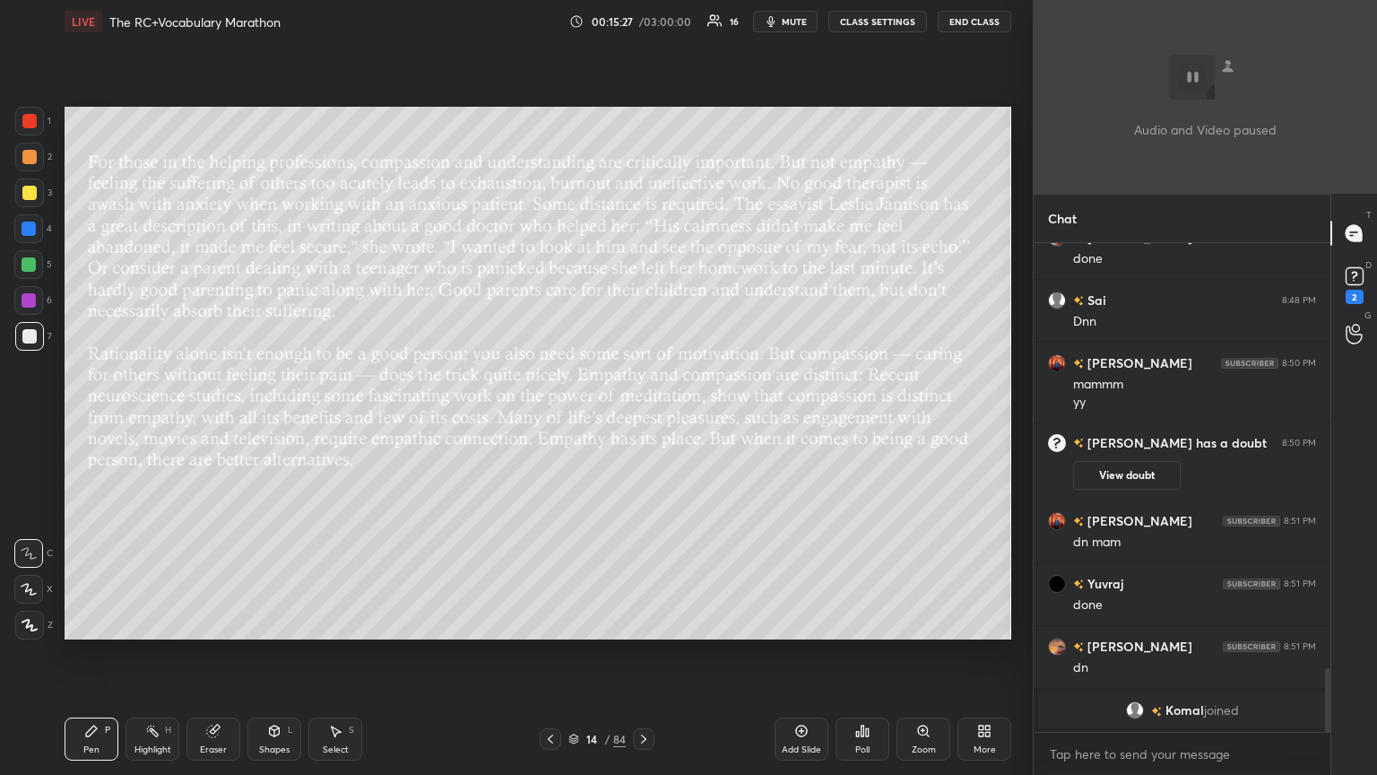
type textarea "x"
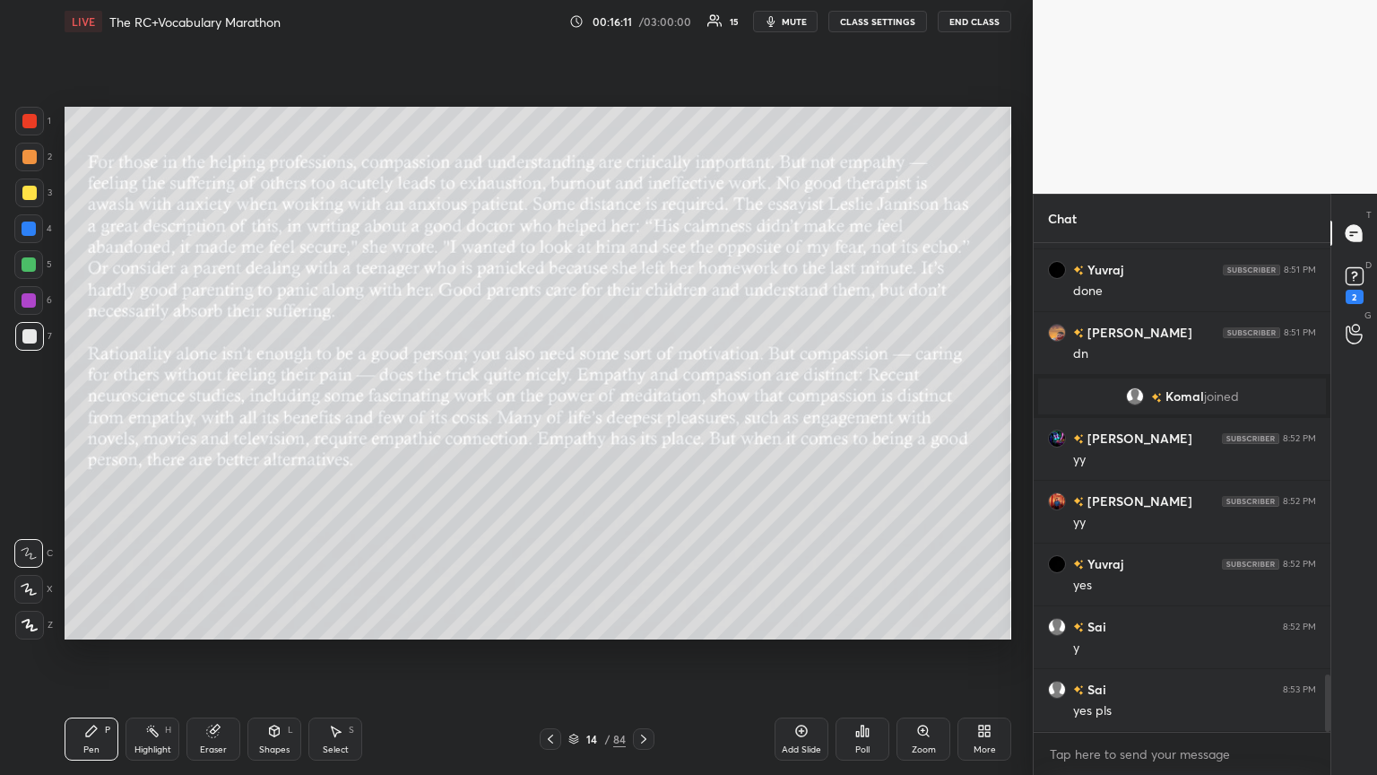
scroll to position [3719, 0]
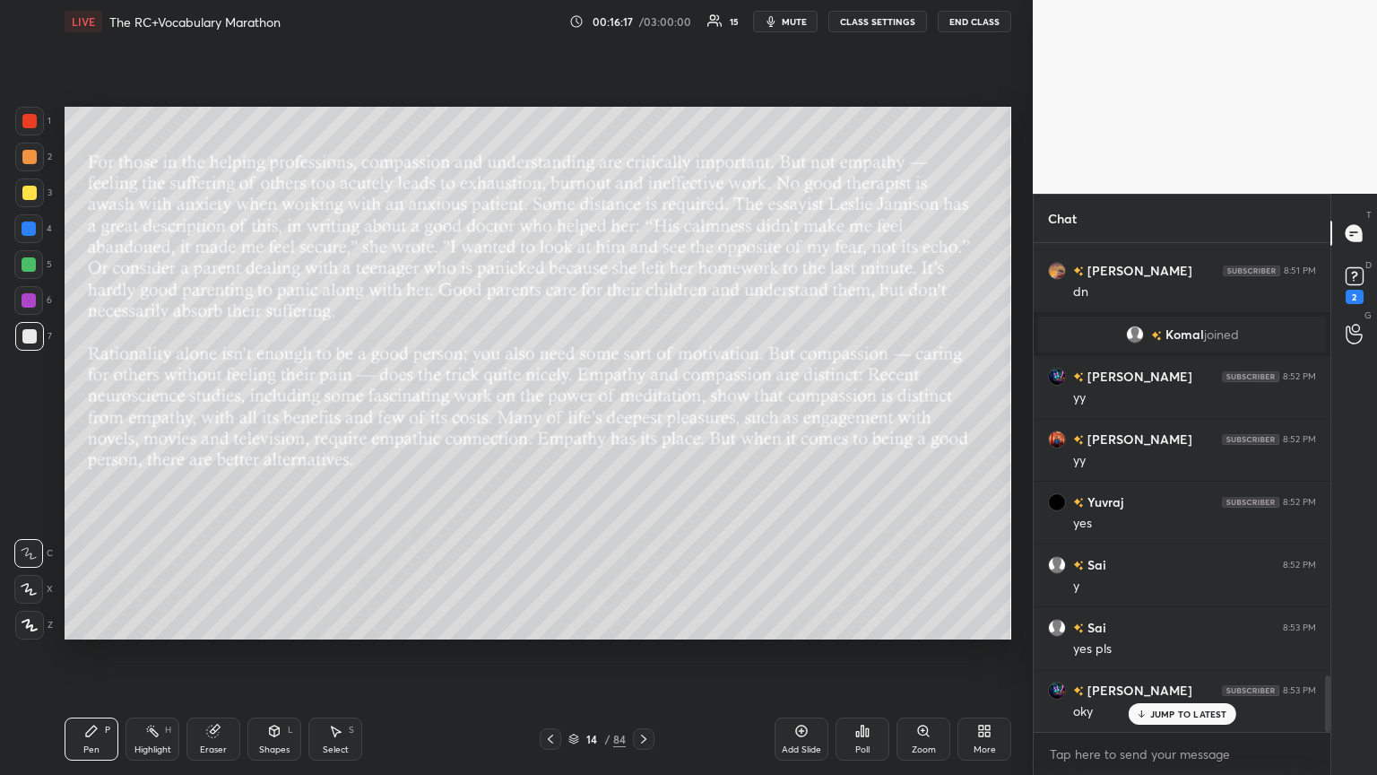
click at [643, 421] on icon at bounding box center [863, 730] width 3 height 11
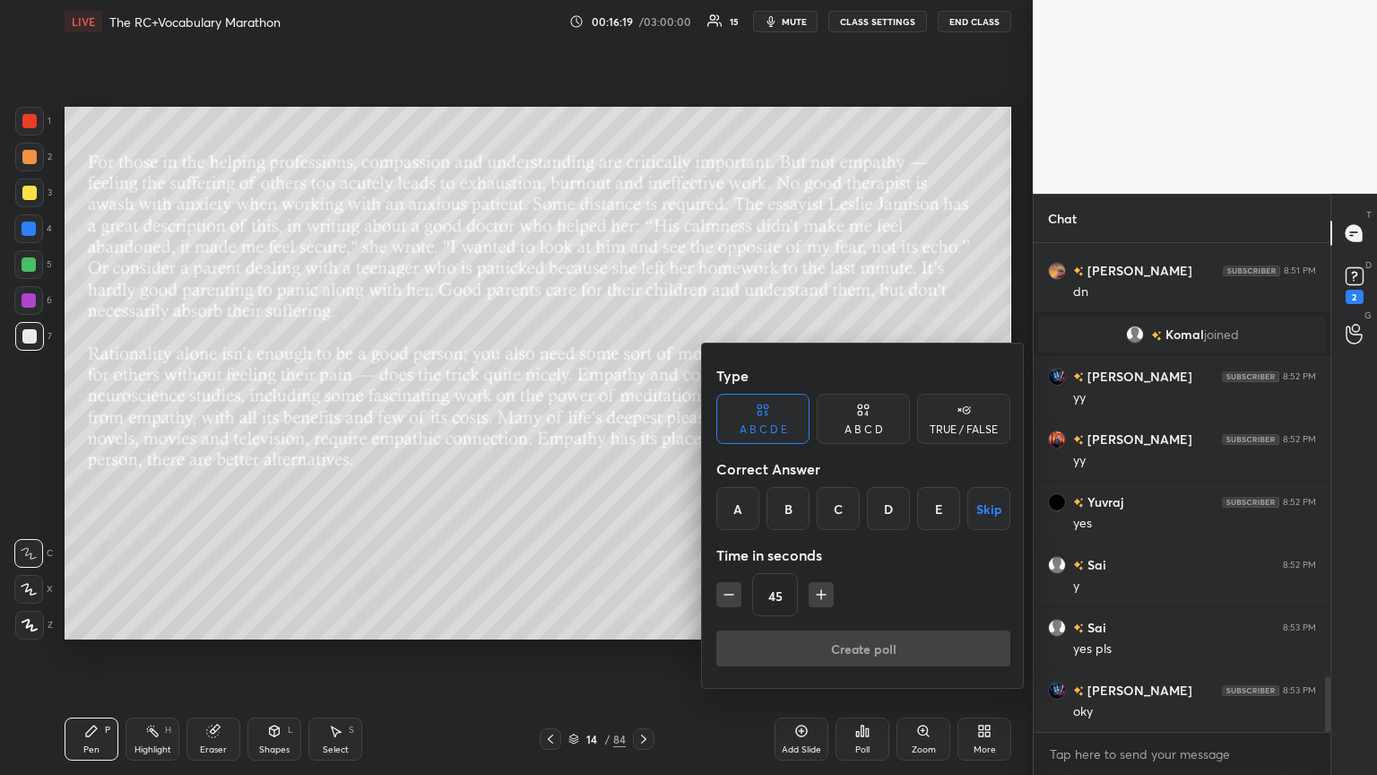
scroll to position [3783, 0]
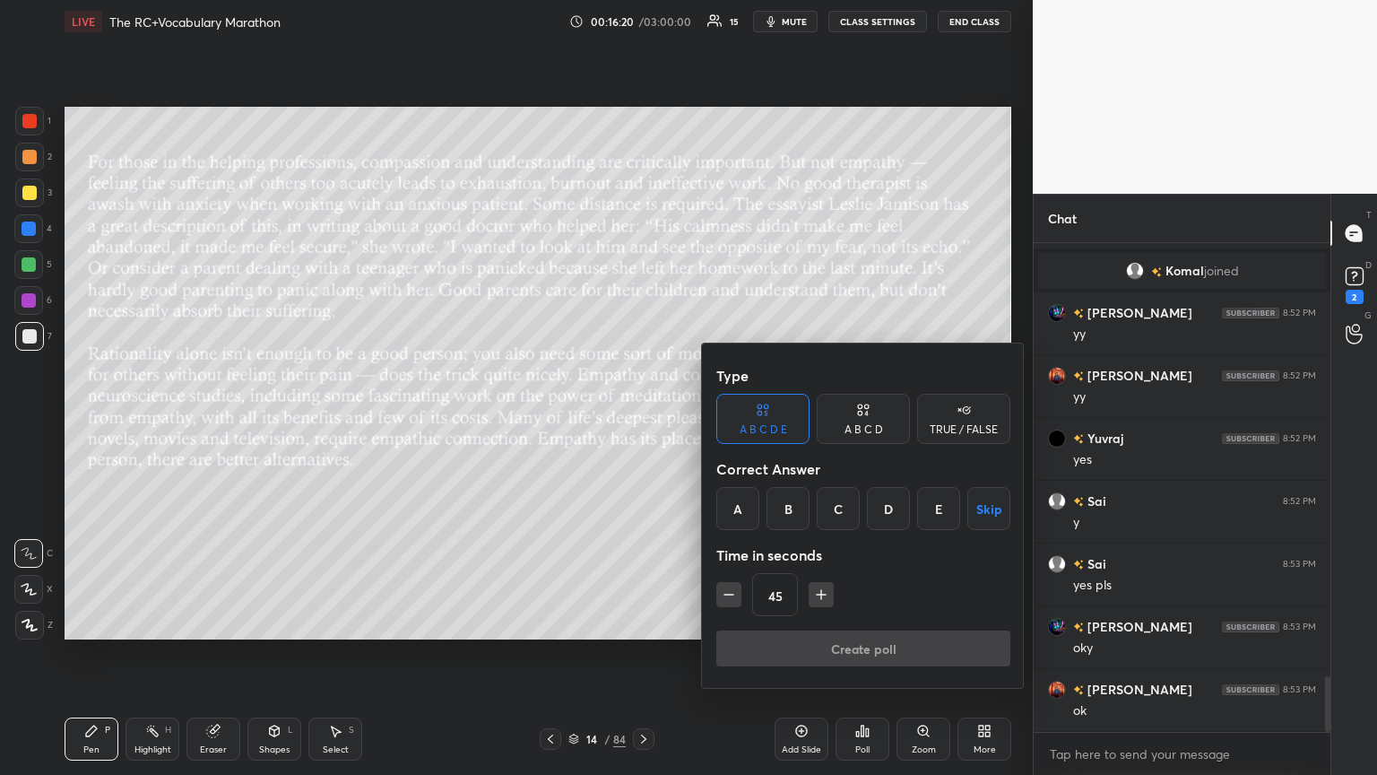
click at [643, 421] on div "A B C D" at bounding box center [864, 429] width 39 height 11
click at [596, 421] on div at bounding box center [688, 387] width 1377 height 775
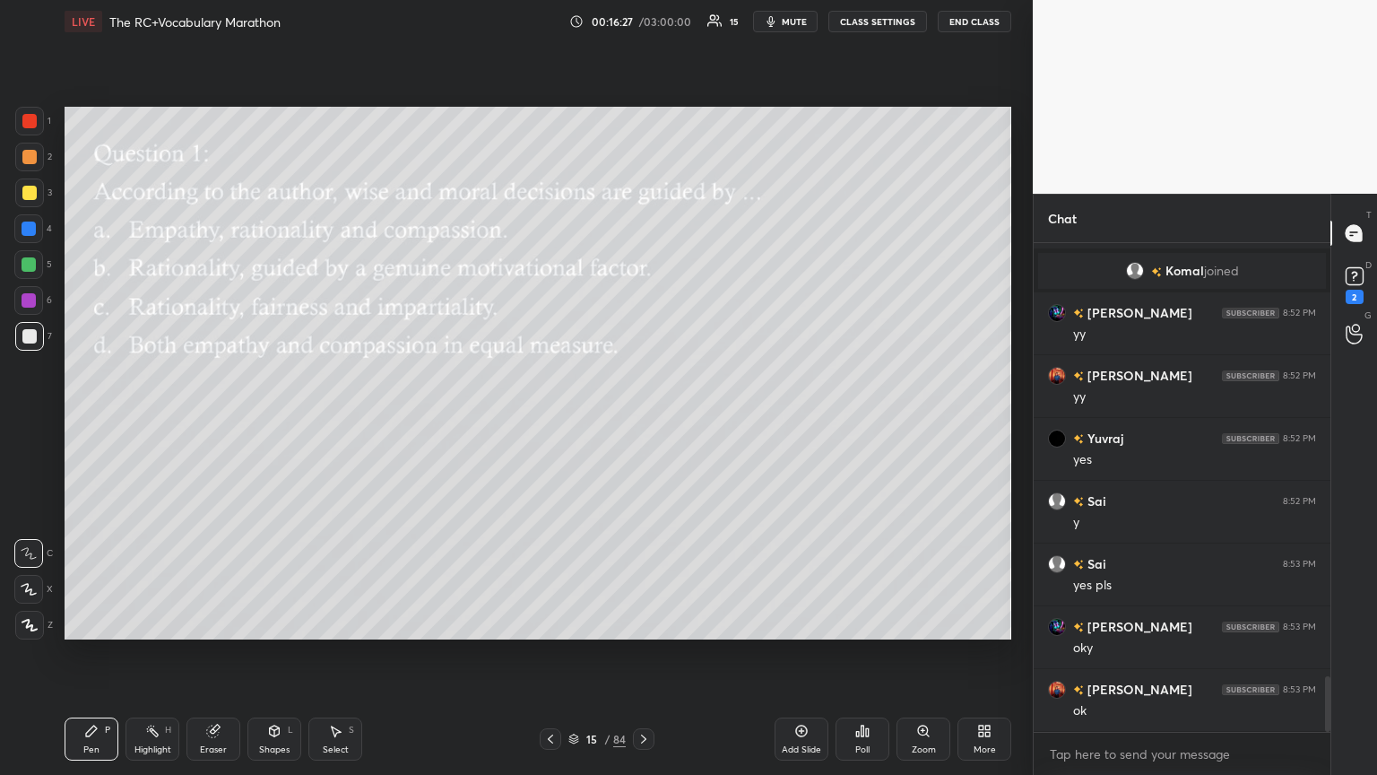
click at [643, 421] on div "Poll" at bounding box center [863, 738] width 54 height 43
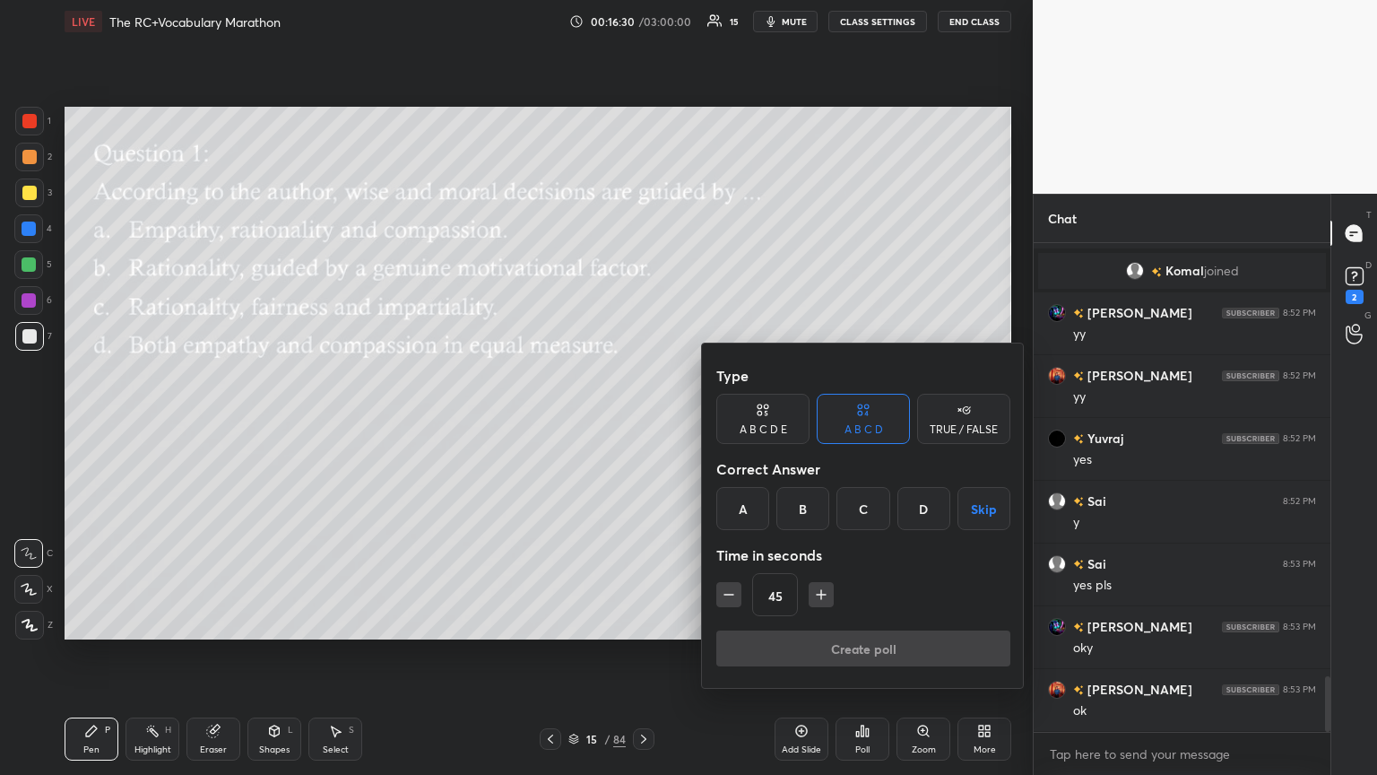
click at [643, 421] on icon "button" at bounding box center [821, 595] width 18 height 18
type input "60"
click at [643, 421] on div "C" at bounding box center [863, 508] width 53 height 43
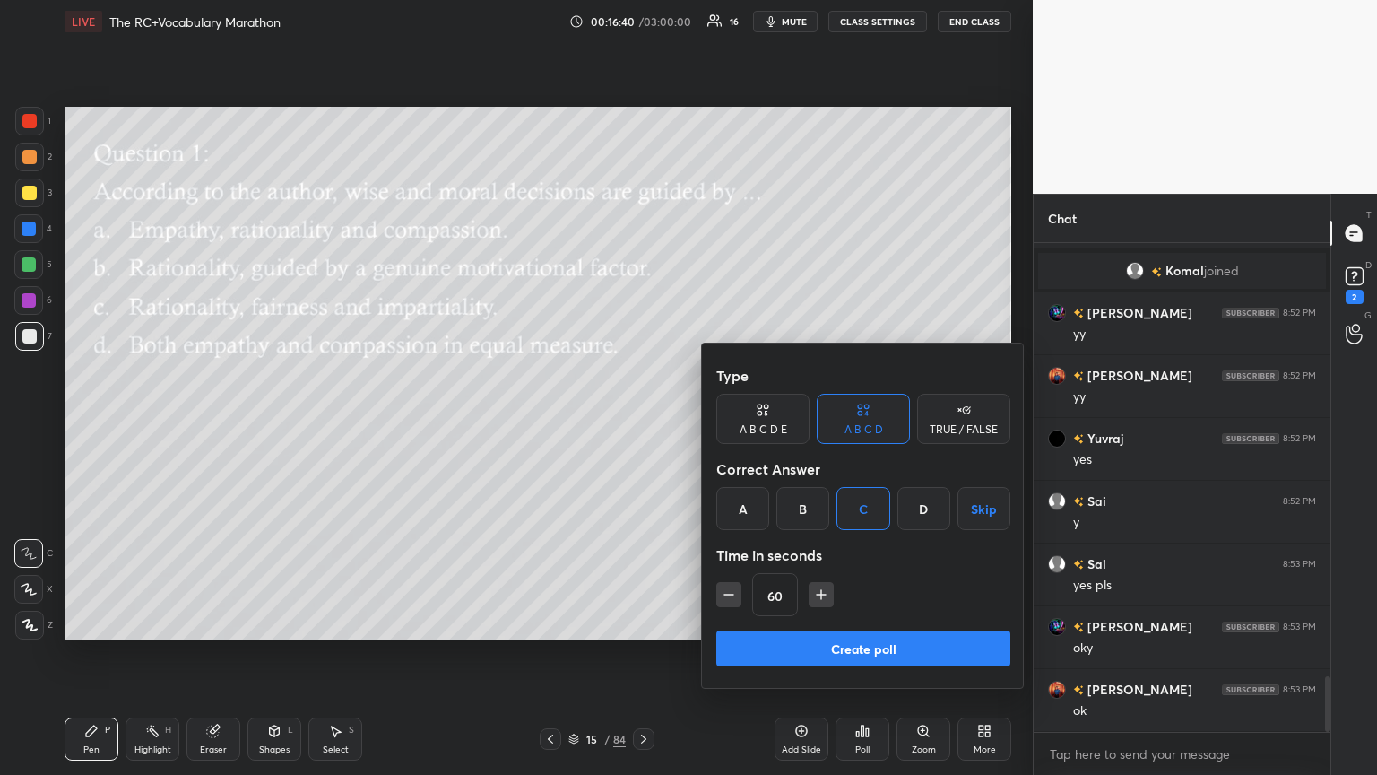
click at [643, 421] on button "Create poll" at bounding box center [863, 648] width 294 height 36
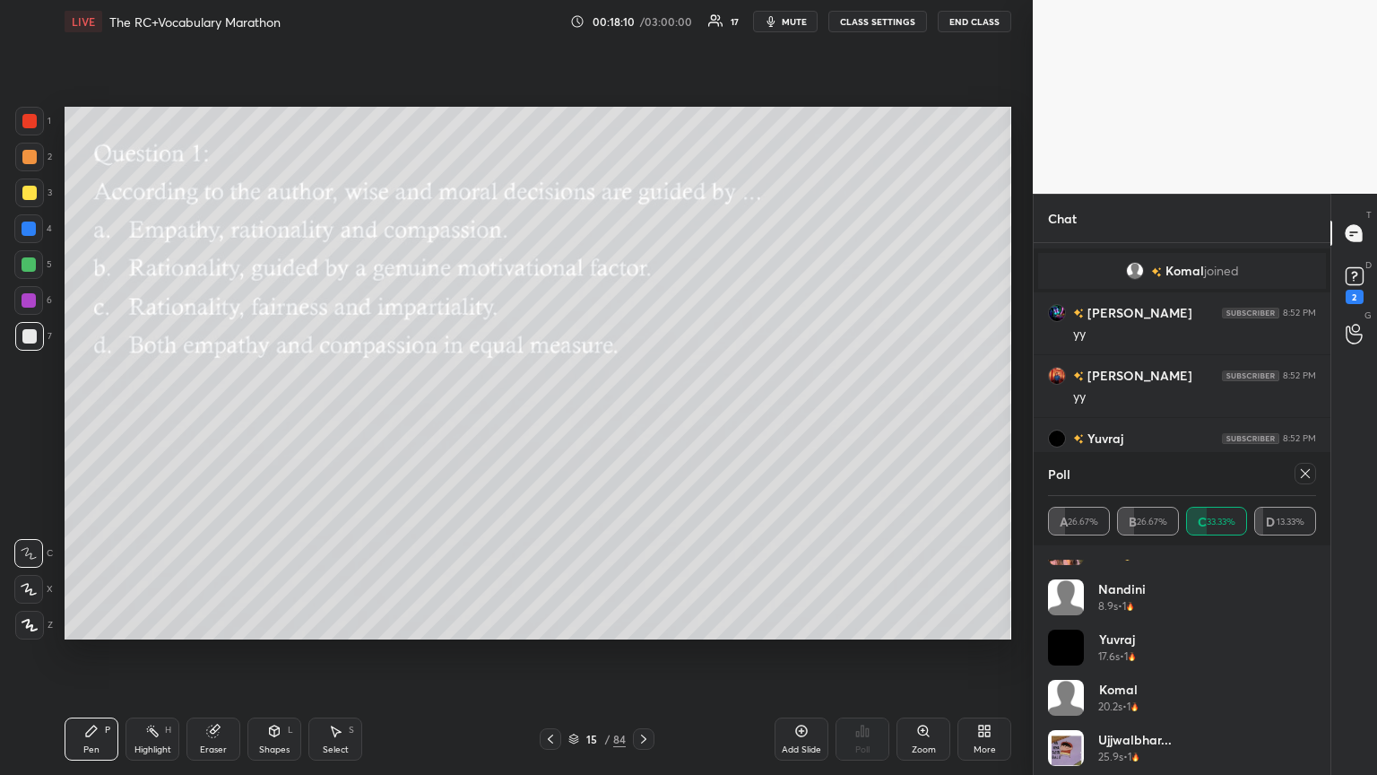
scroll to position [36, 0]
click at [643, 421] on icon at bounding box center [1305, 473] width 14 height 14
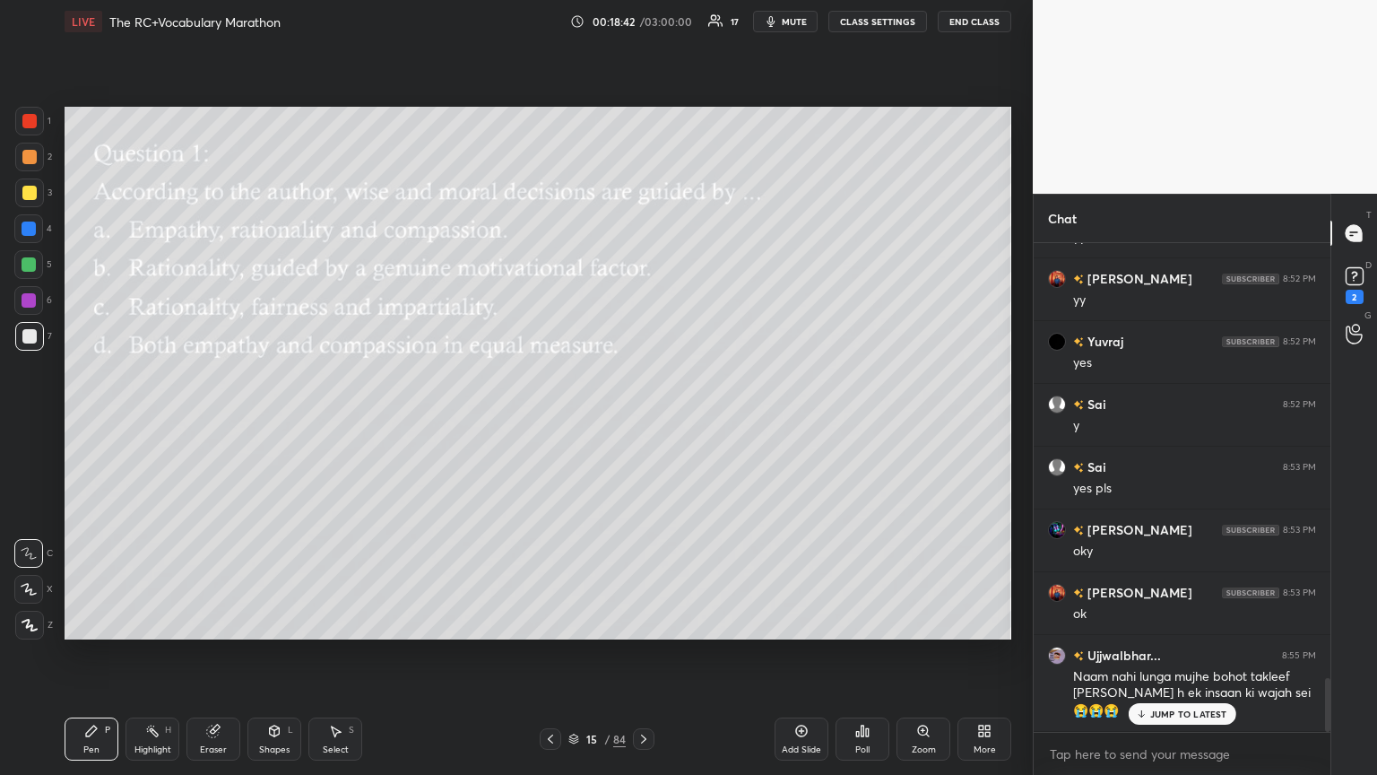
scroll to position [3942, 0]
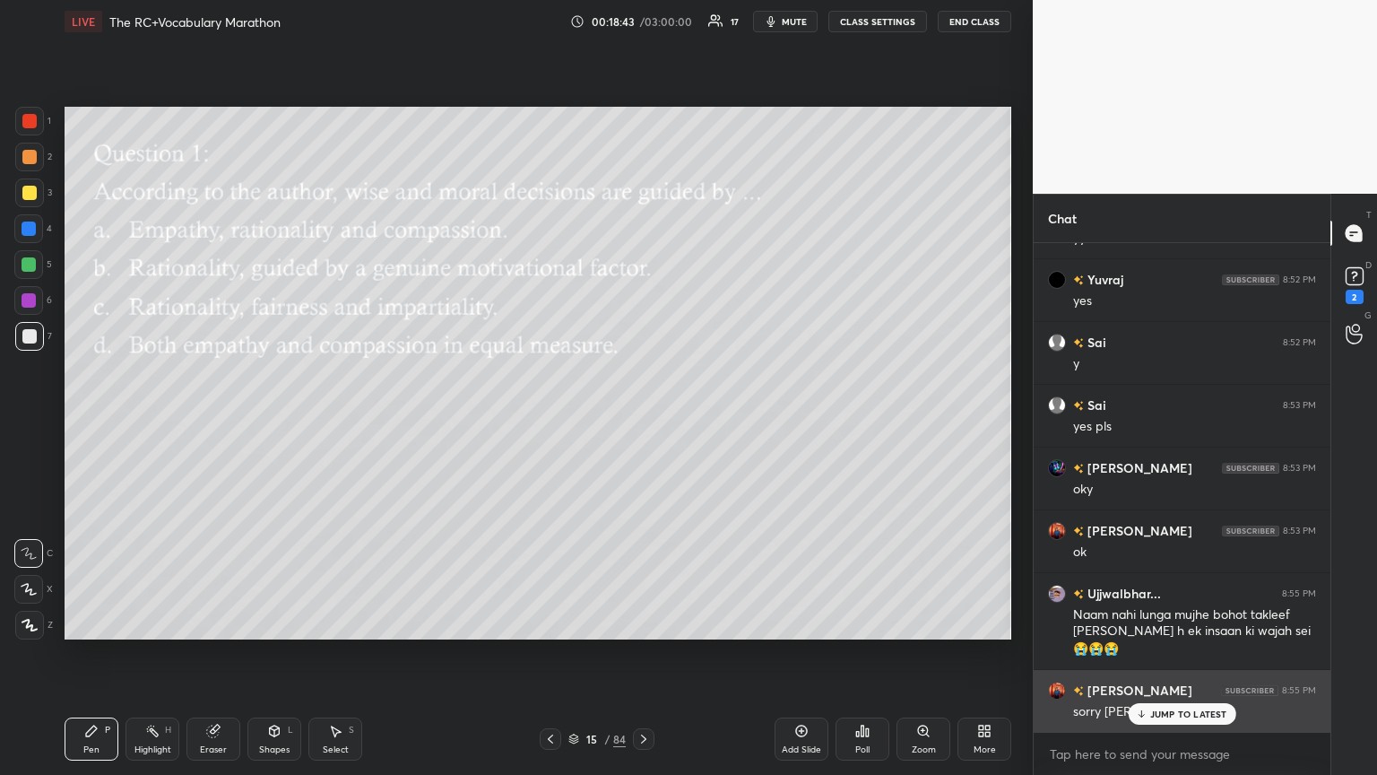
drag, startPoint x: 1166, startPoint y: 715, endPoint x: 1152, endPoint y: 714, distance: 13.5
click at [643, 421] on p "JUMP TO LATEST" at bounding box center [1188, 713] width 77 height 11
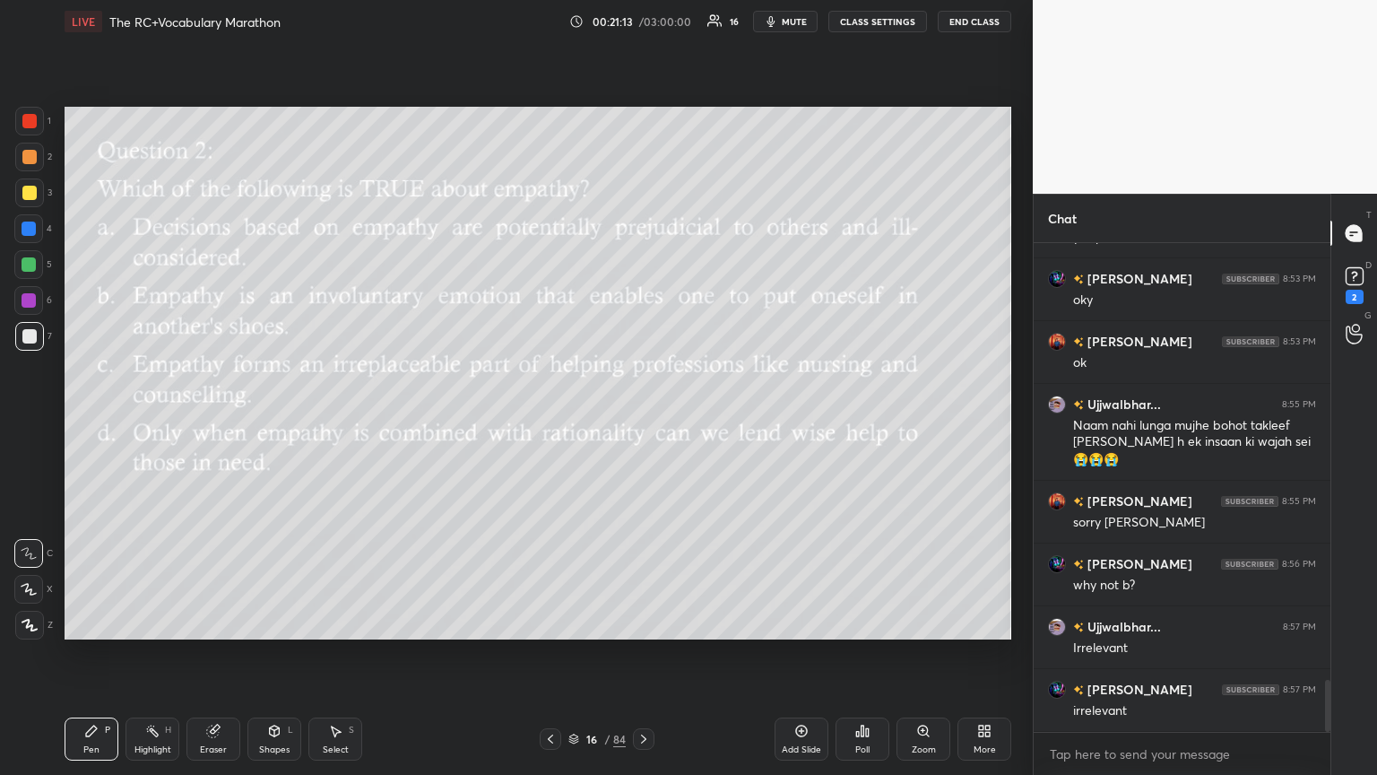
scroll to position [4174, 0]
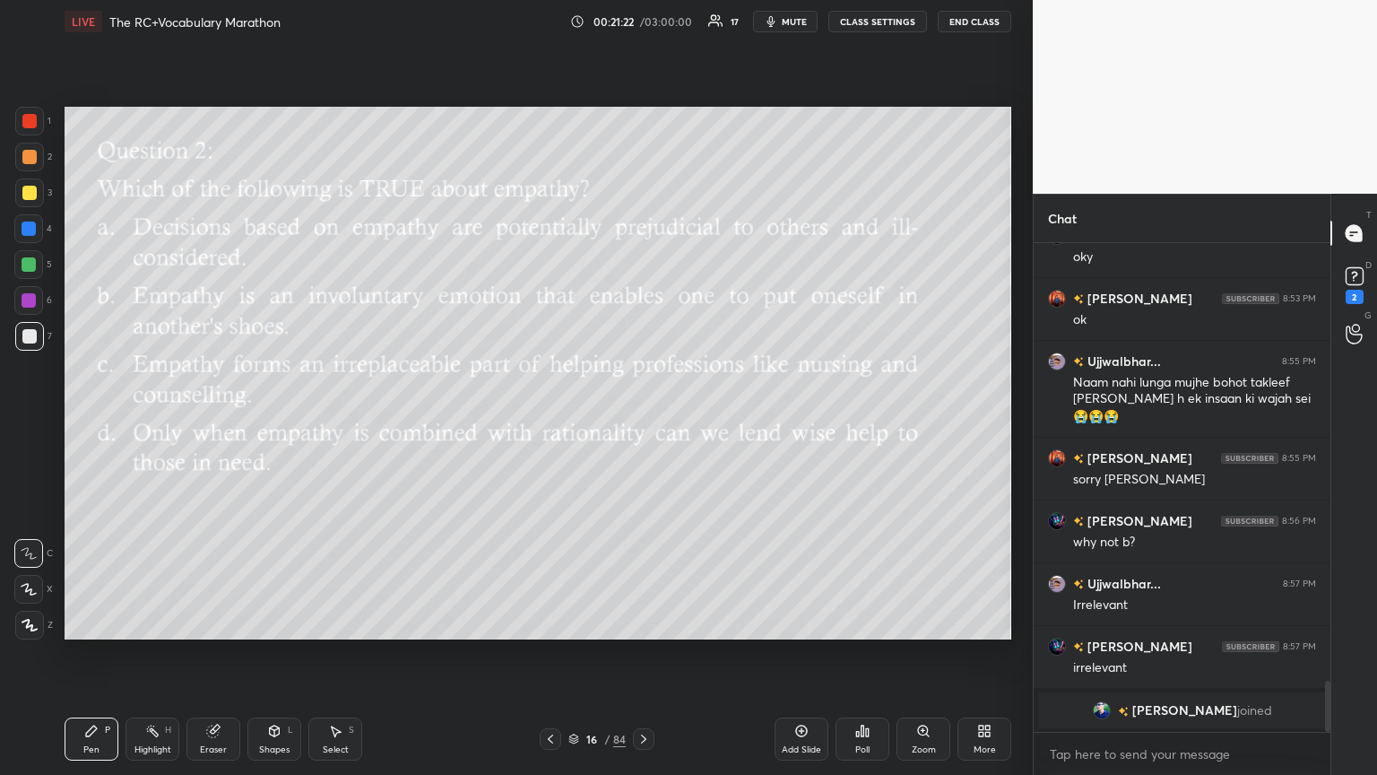
click at [643, 421] on div "Poll" at bounding box center [863, 738] width 54 height 43
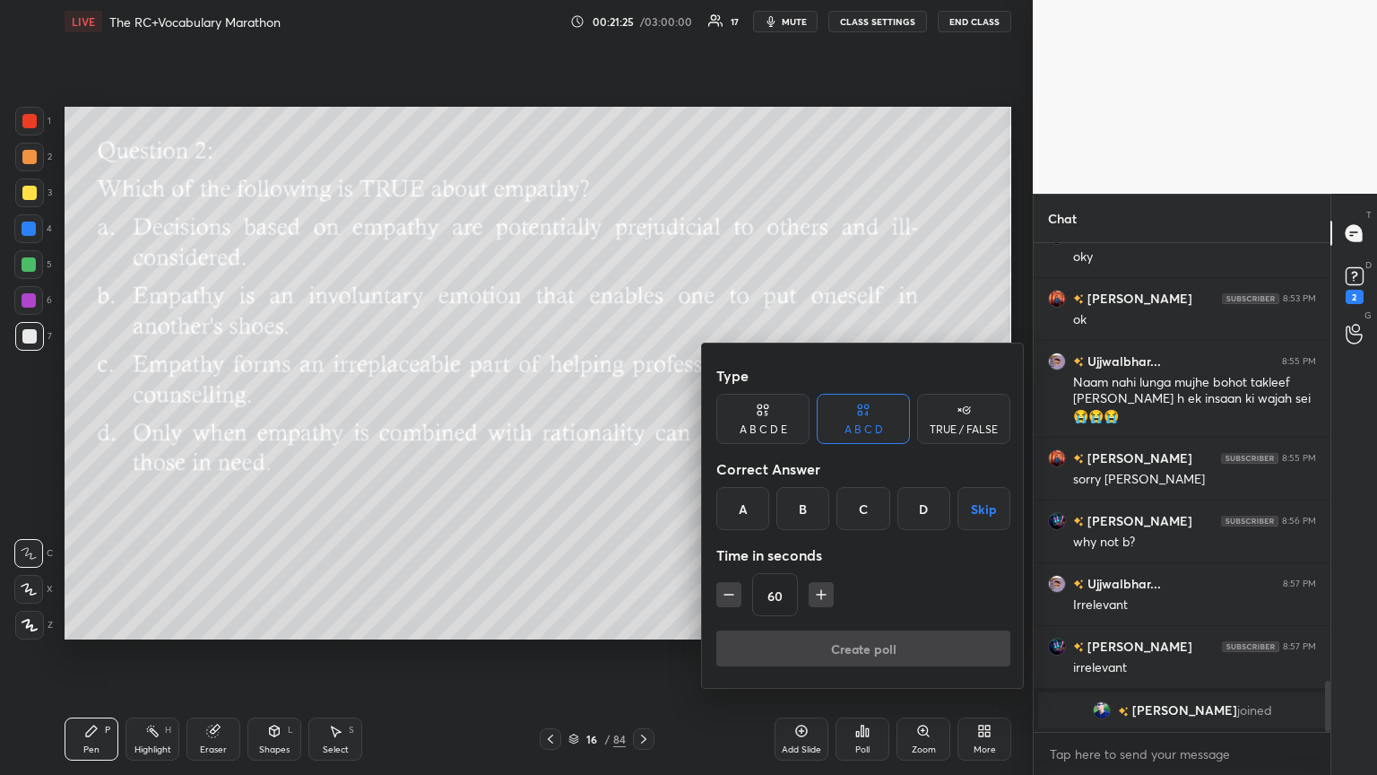
click at [643, 421] on div "A" at bounding box center [742, 508] width 53 height 43
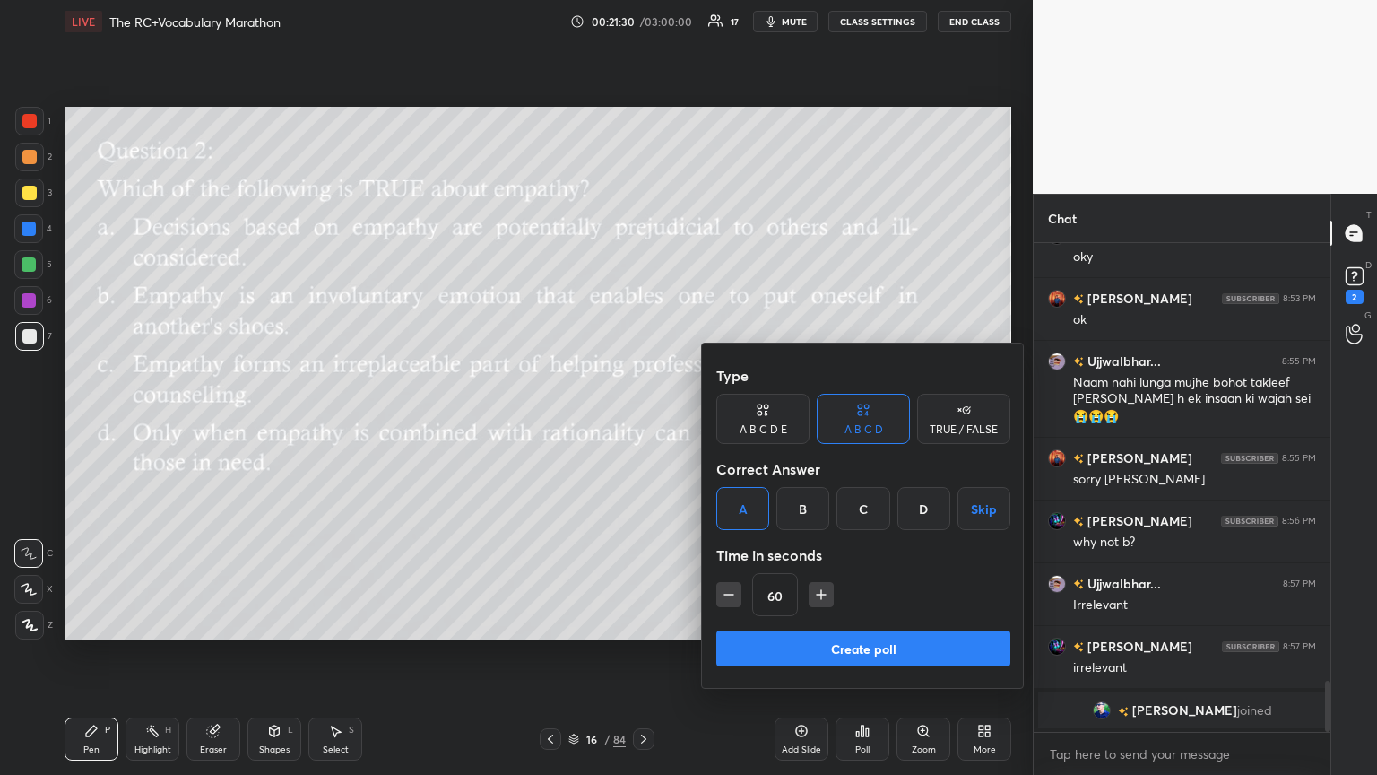
click at [643, 421] on button "Create poll" at bounding box center [863, 648] width 294 height 36
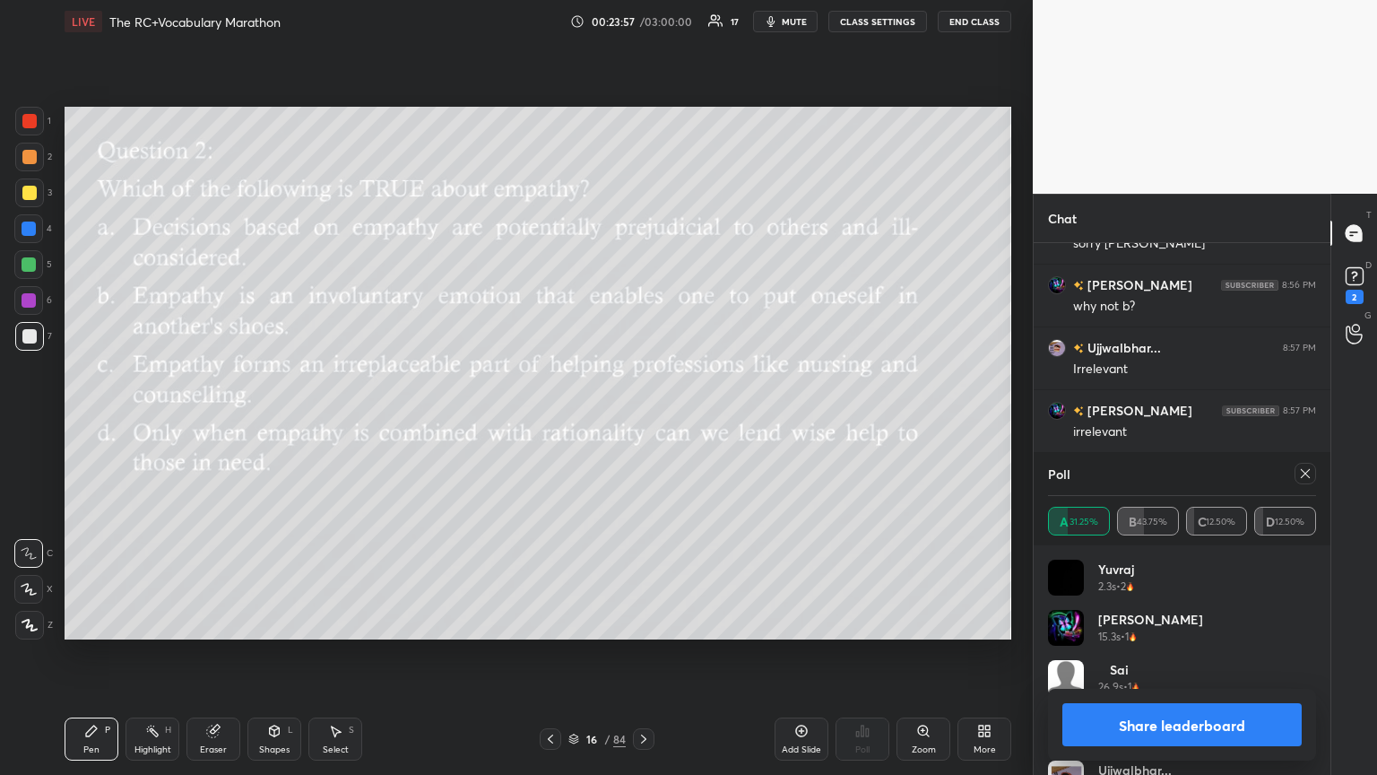
scroll to position [2, 0]
click at [643, 421] on button "Share leaderboard" at bounding box center [1182, 724] width 239 height 43
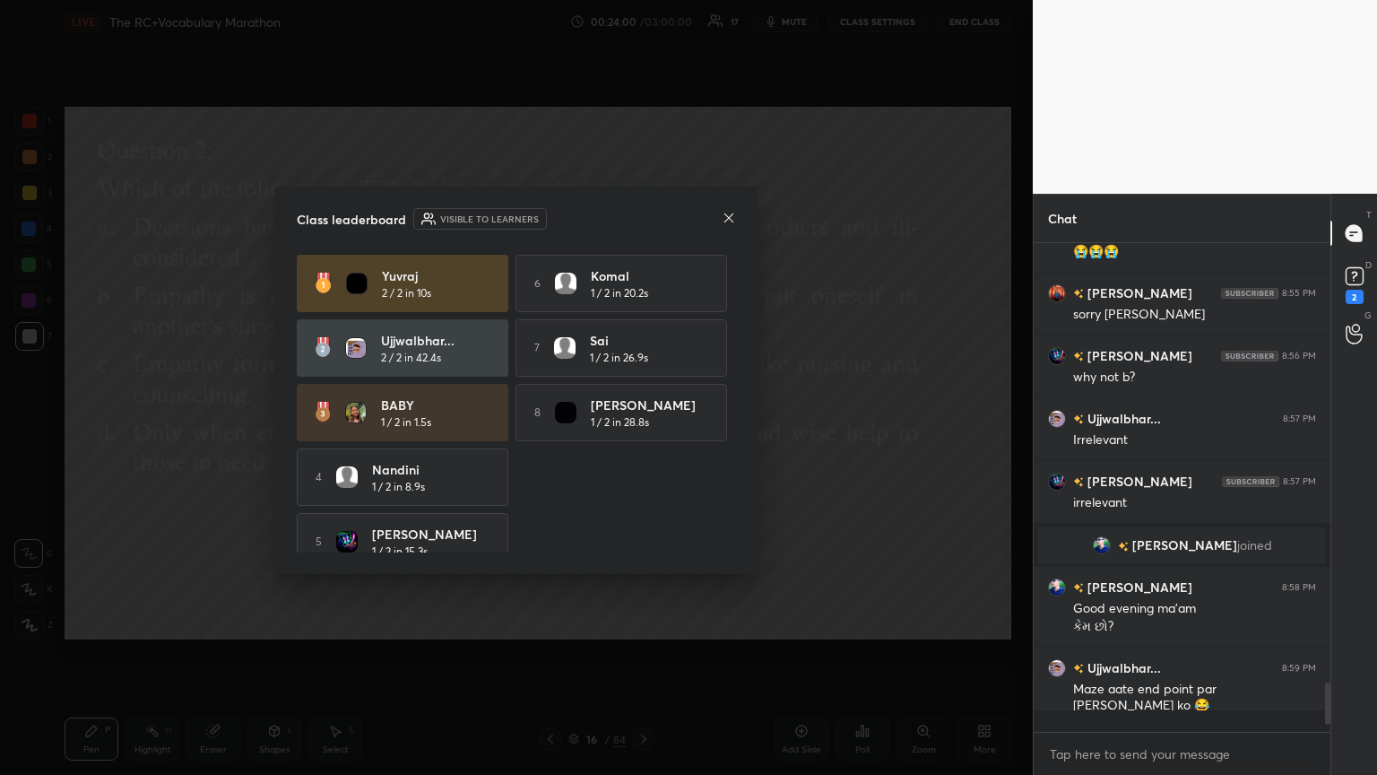
scroll to position [474, 291]
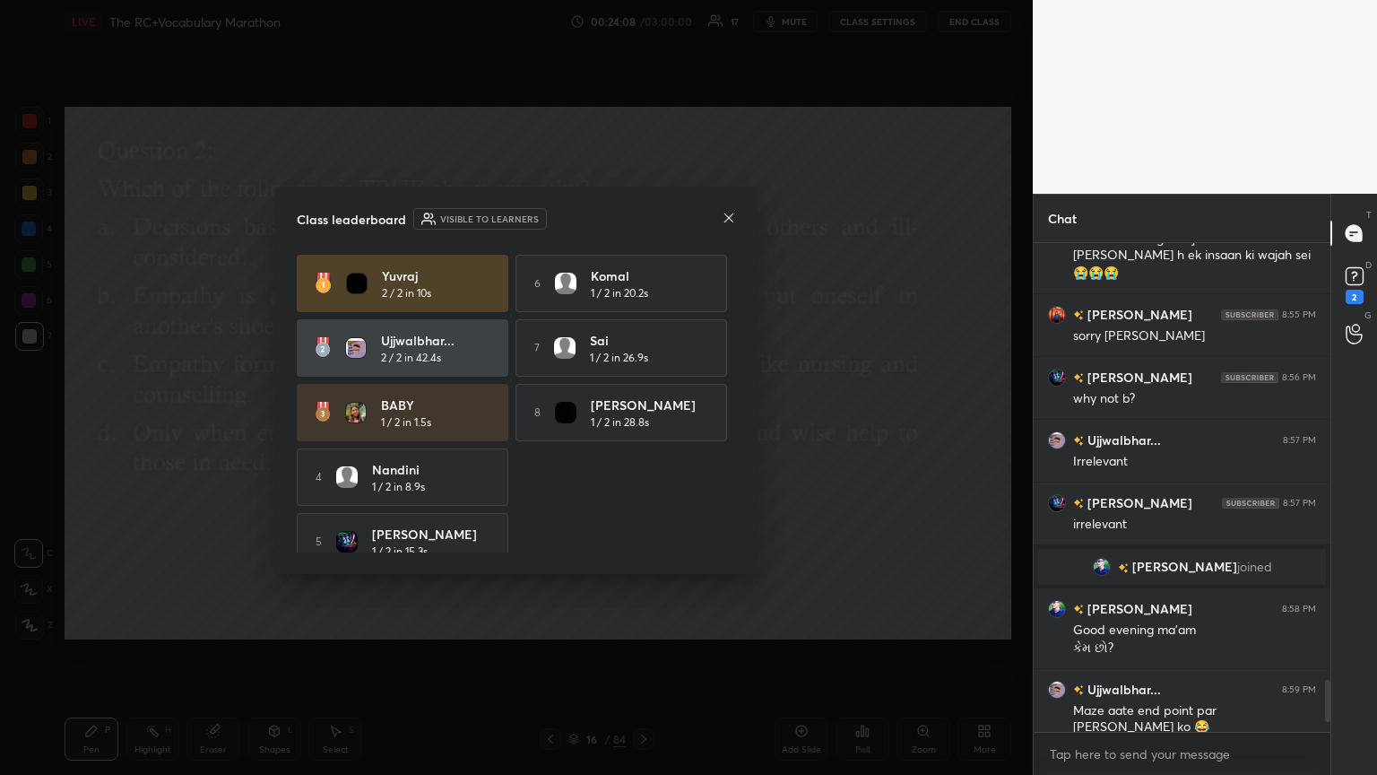
click at [643, 220] on icon at bounding box center [729, 218] width 14 height 14
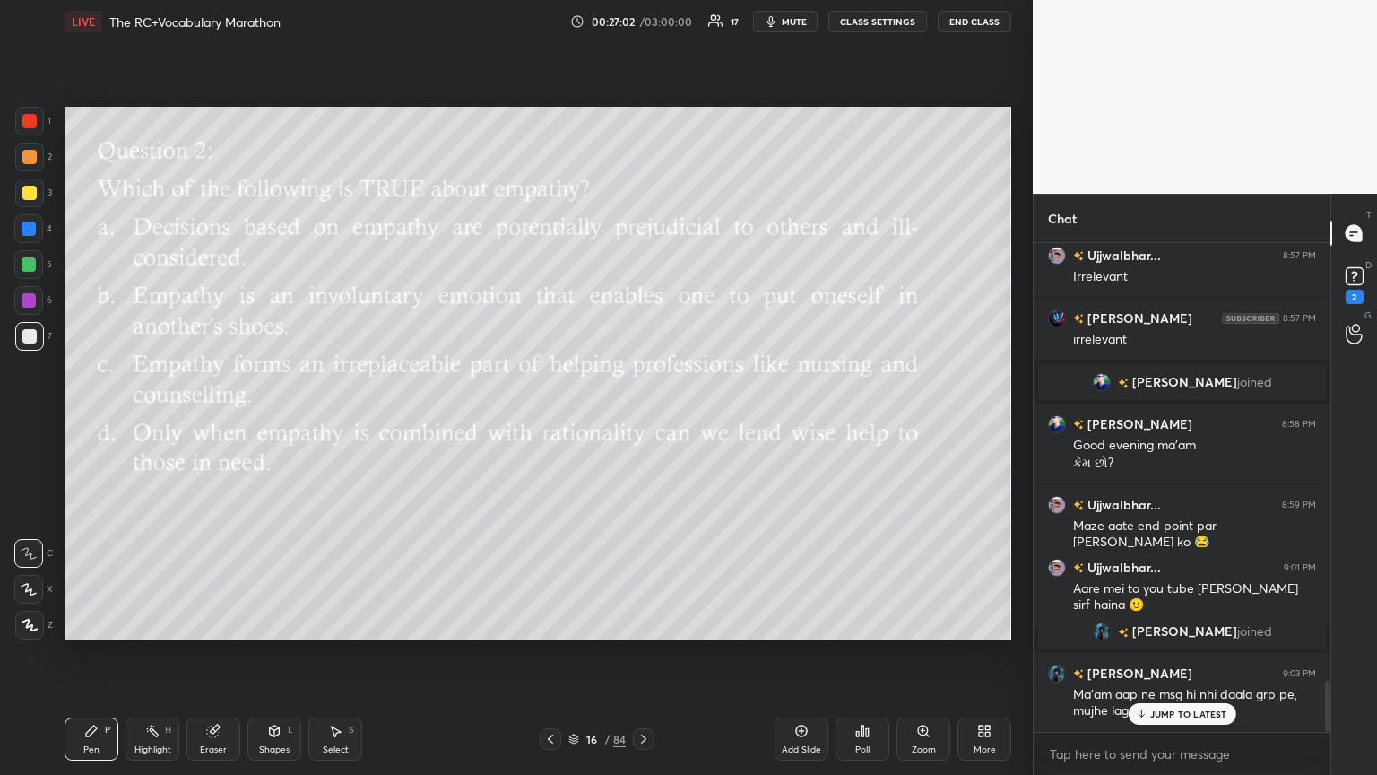
scroll to position [4200, 0]
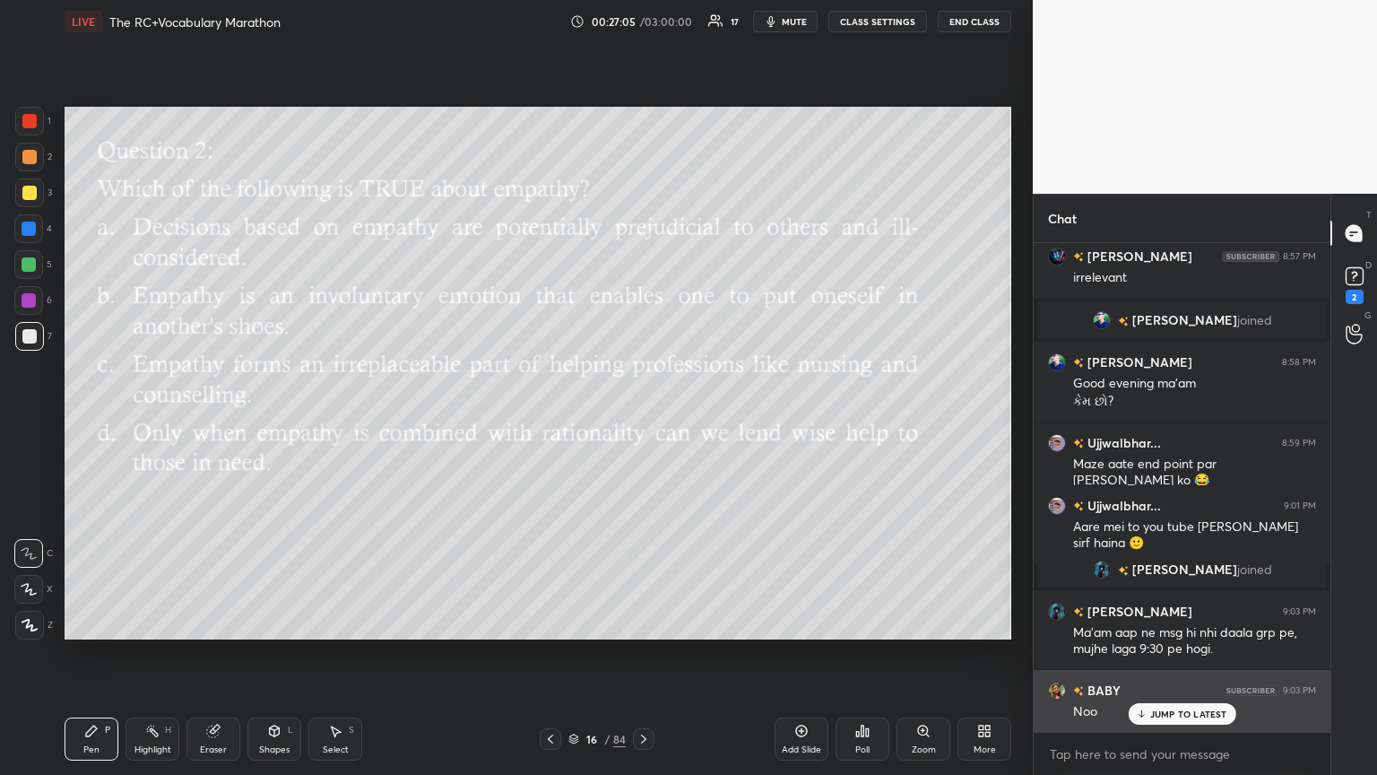
click at [643, 421] on div "BABY [DEMOGRAPHIC_DATA]:03 PM Noo" at bounding box center [1182, 701] width 297 height 62
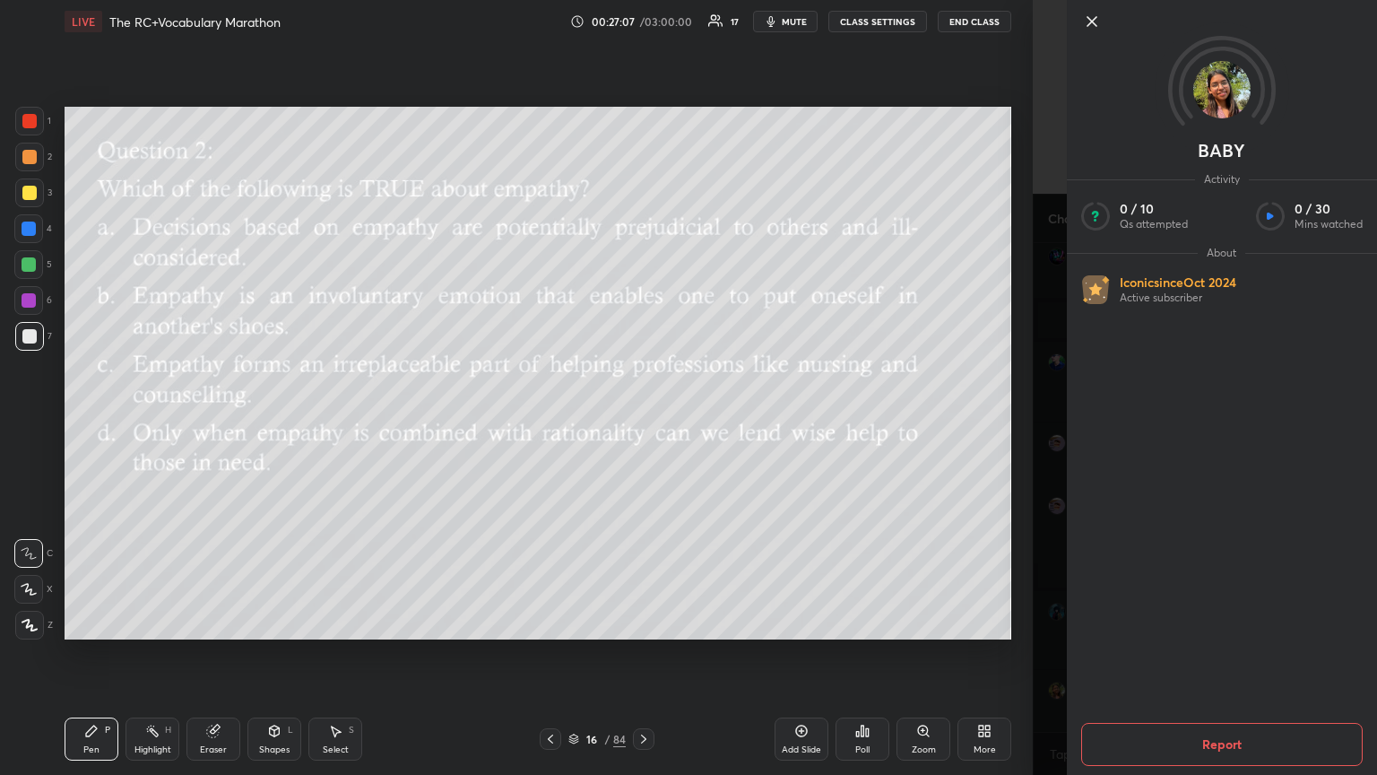
click at [643, 16] on icon at bounding box center [1092, 22] width 22 height 22
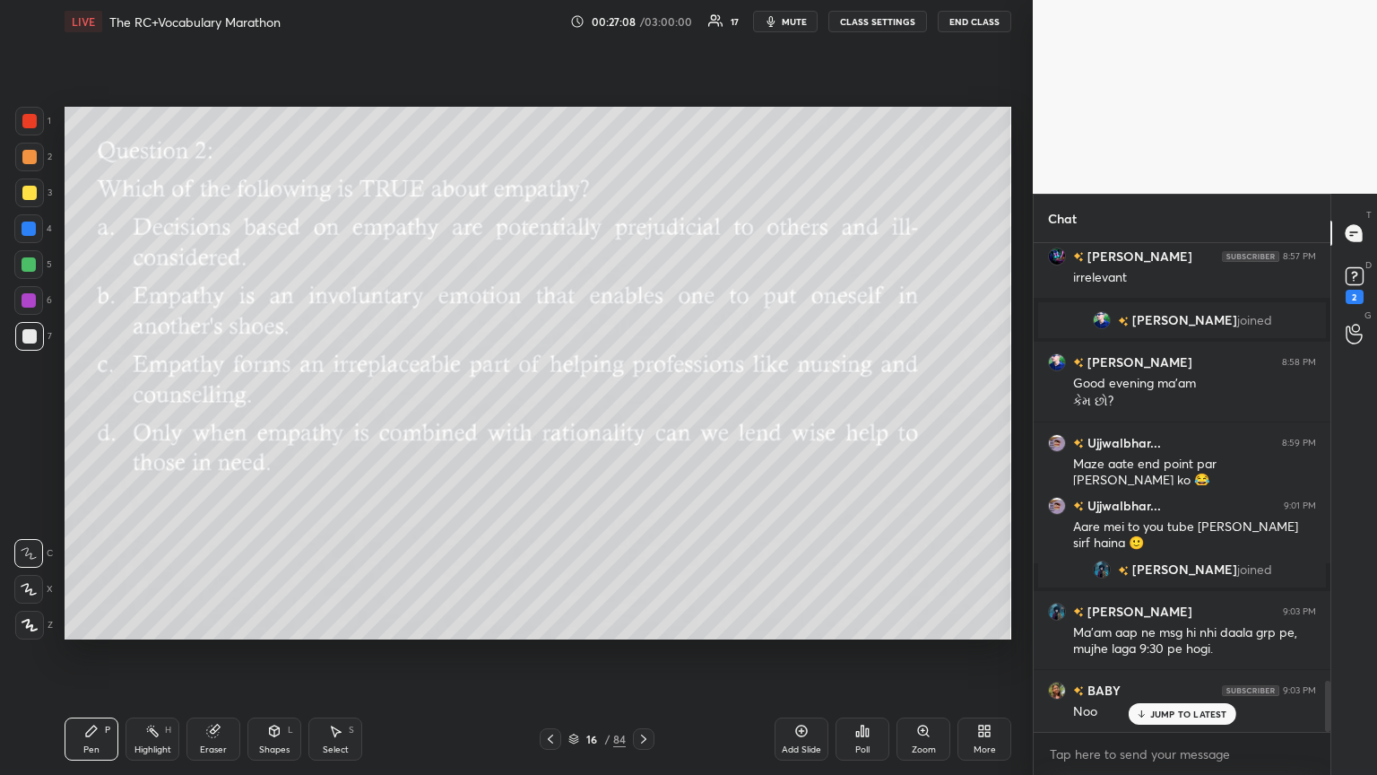
click at [643, 421] on p "JUMP TO LATEST" at bounding box center [1188, 713] width 77 height 11
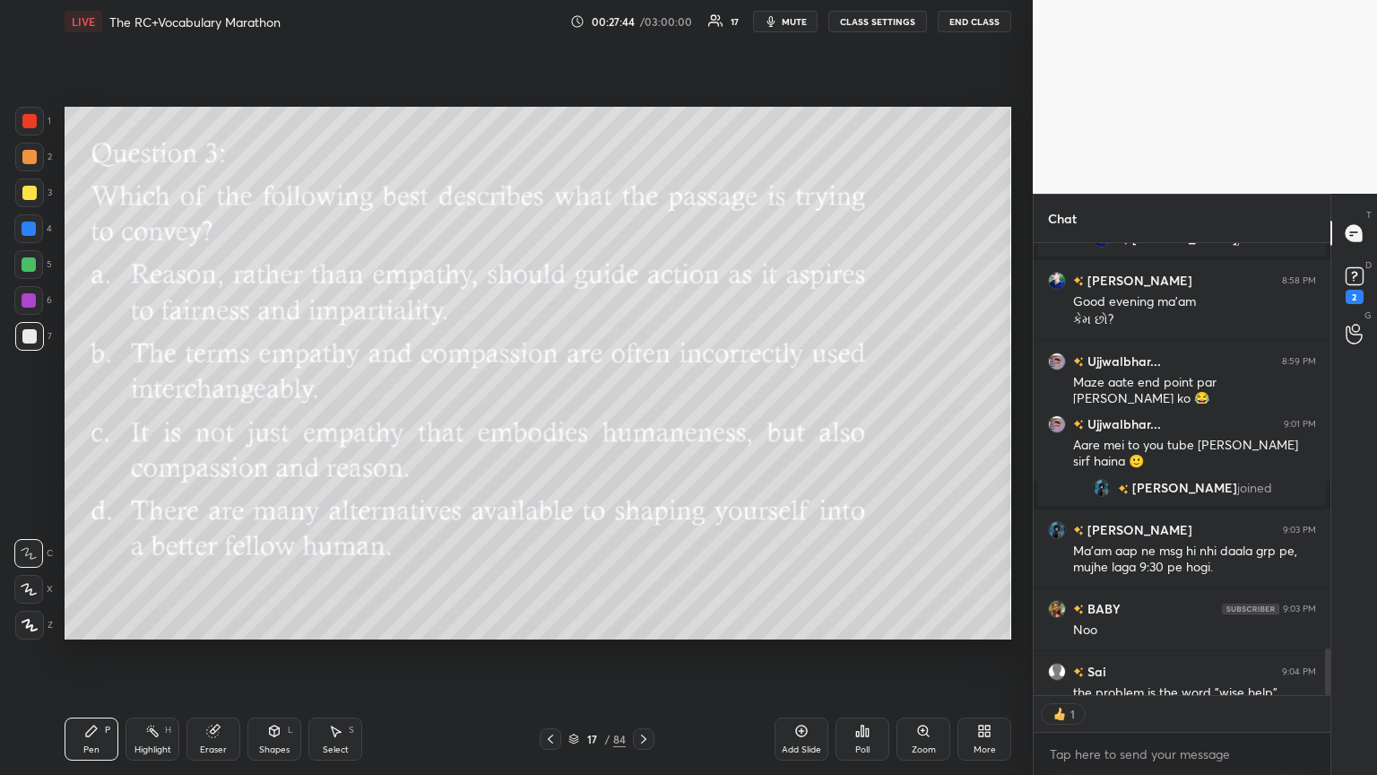
scroll to position [447, 291]
click at [643, 421] on div "Poll" at bounding box center [863, 738] width 54 height 43
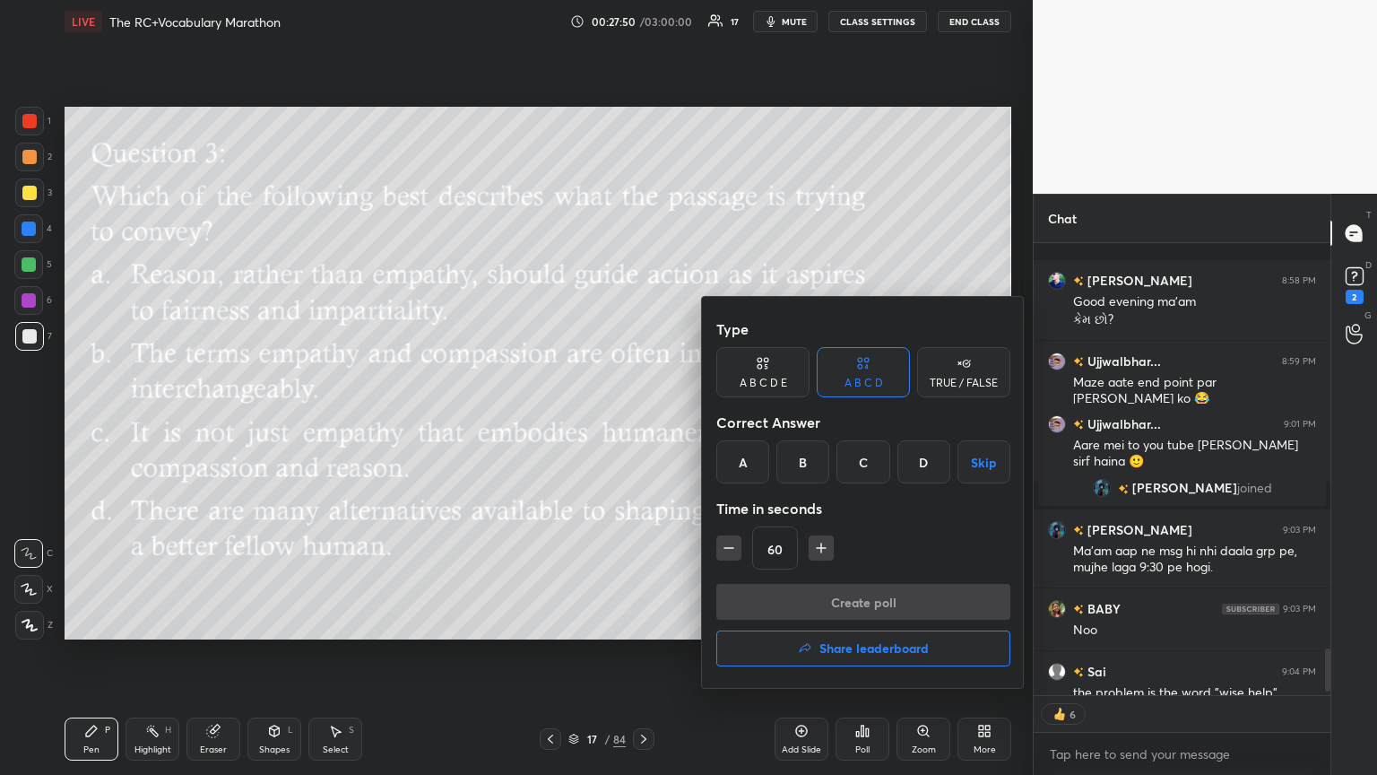
scroll to position [4381, 0]
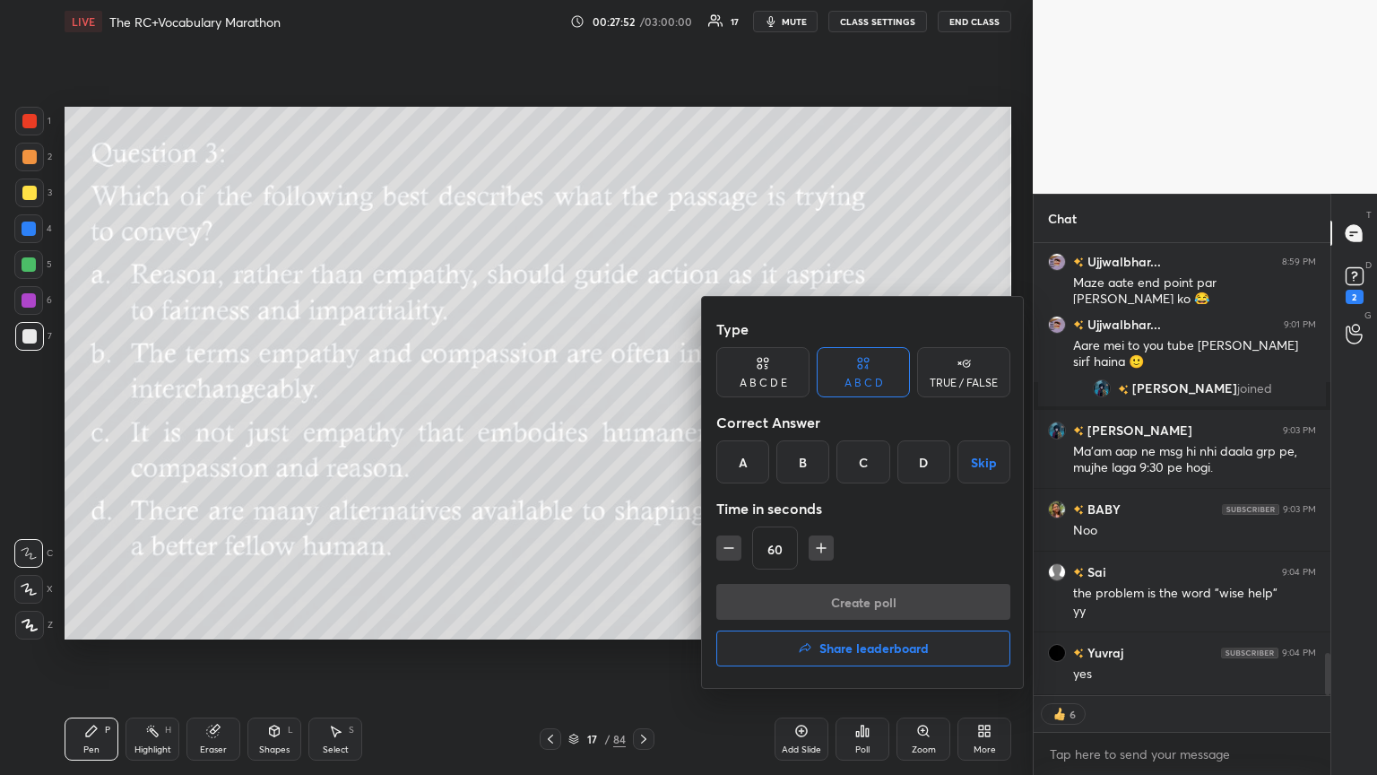
click at [643, 421] on div "A" at bounding box center [742, 461] width 53 height 43
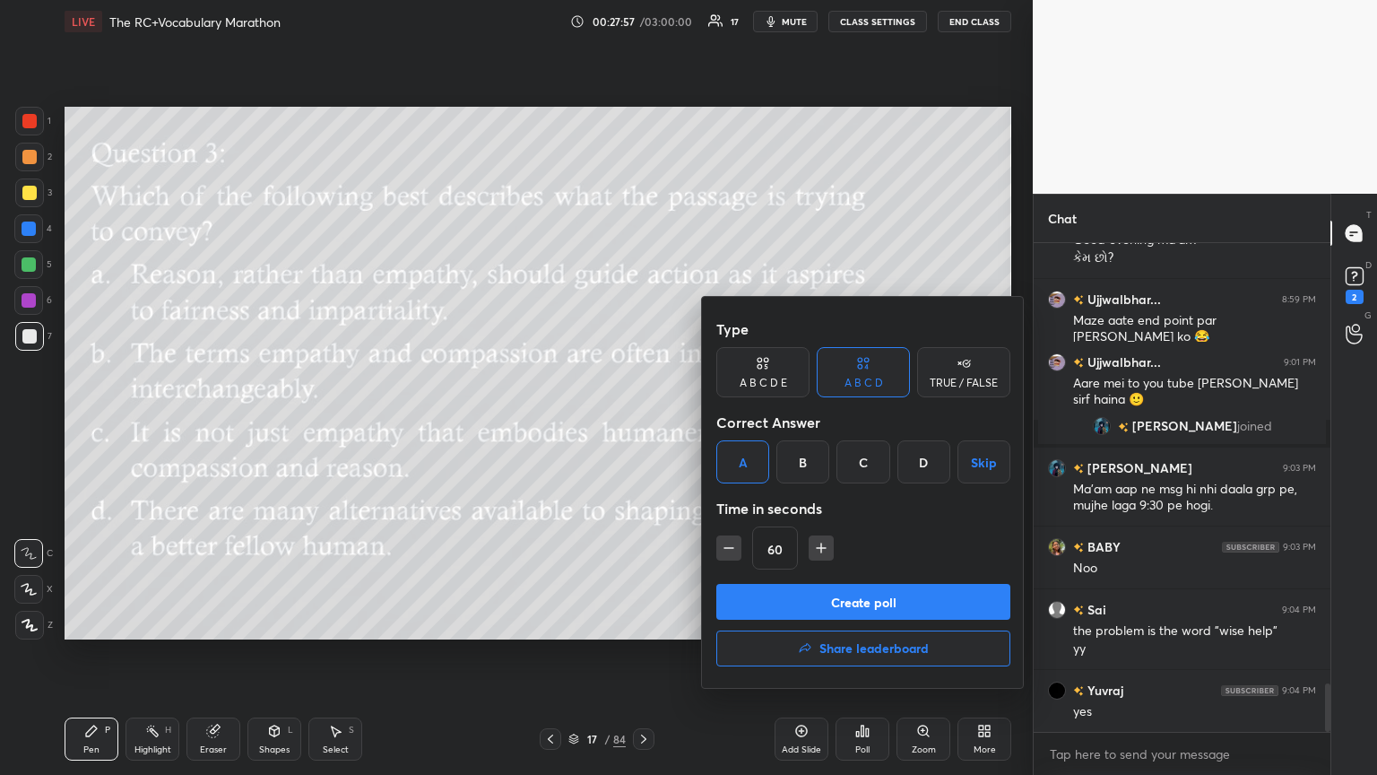
scroll to position [4407, 0]
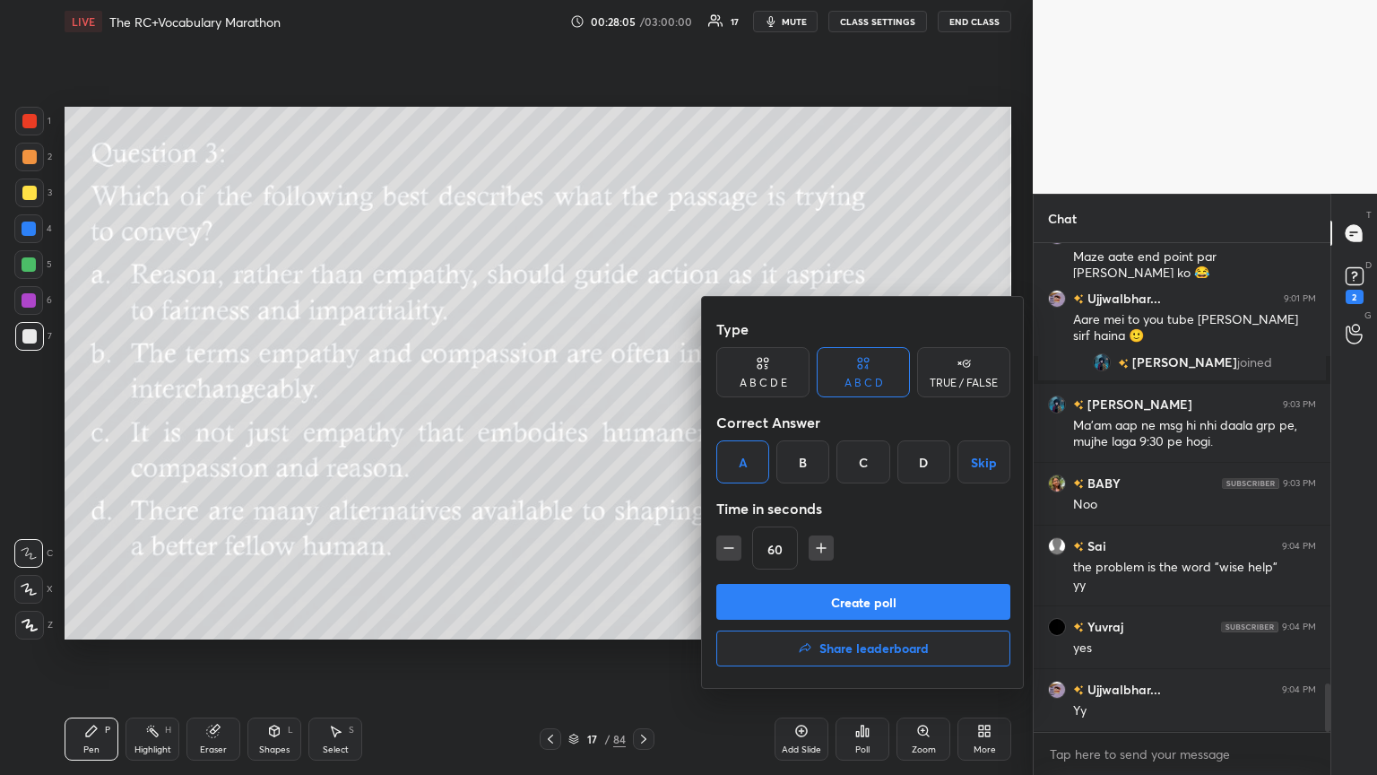
click at [643, 421] on button "Create poll" at bounding box center [863, 602] width 294 height 36
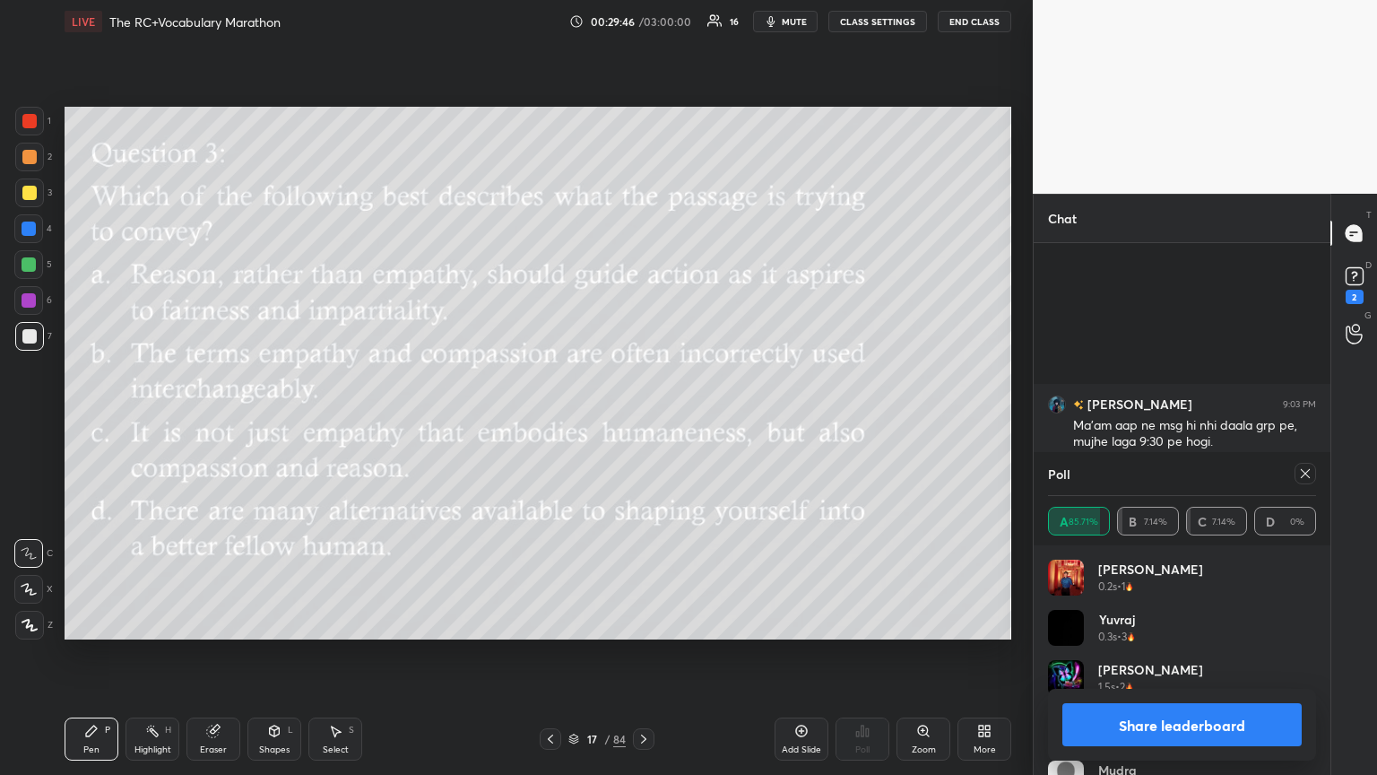
scroll to position [4688, 0]
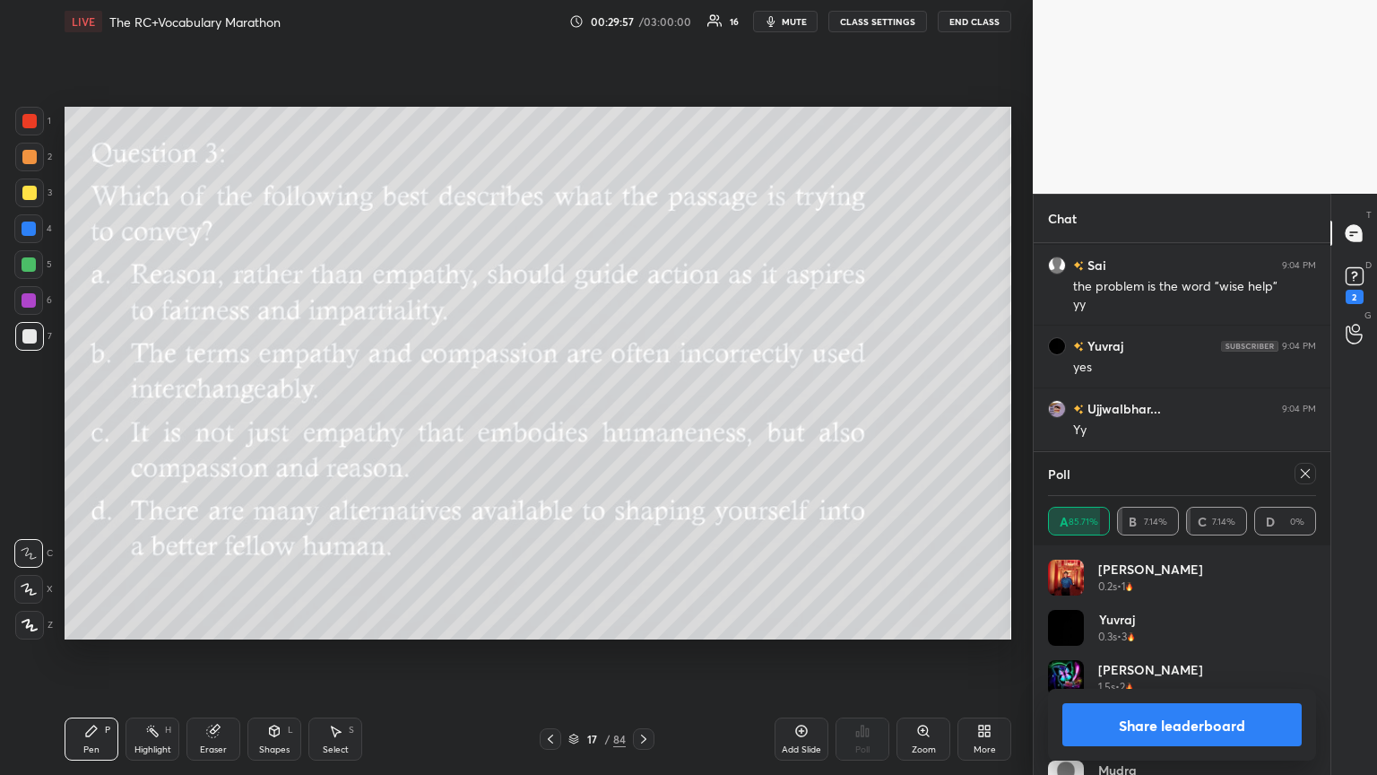
drag, startPoint x: 1306, startPoint y: 473, endPoint x: 1277, endPoint y: 473, distance: 29.6
click at [643, 421] on icon at bounding box center [1305, 473] width 14 height 14
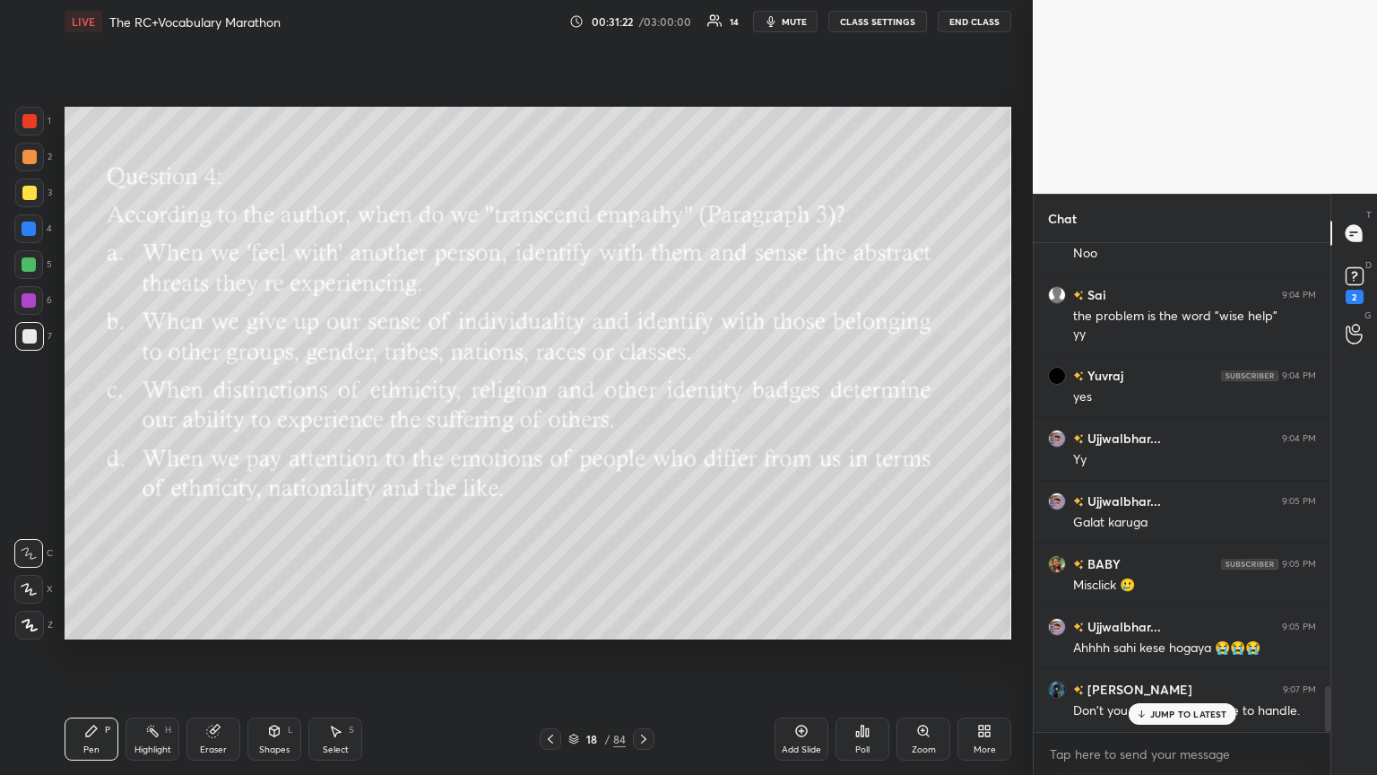
scroll to position [4720, 0]
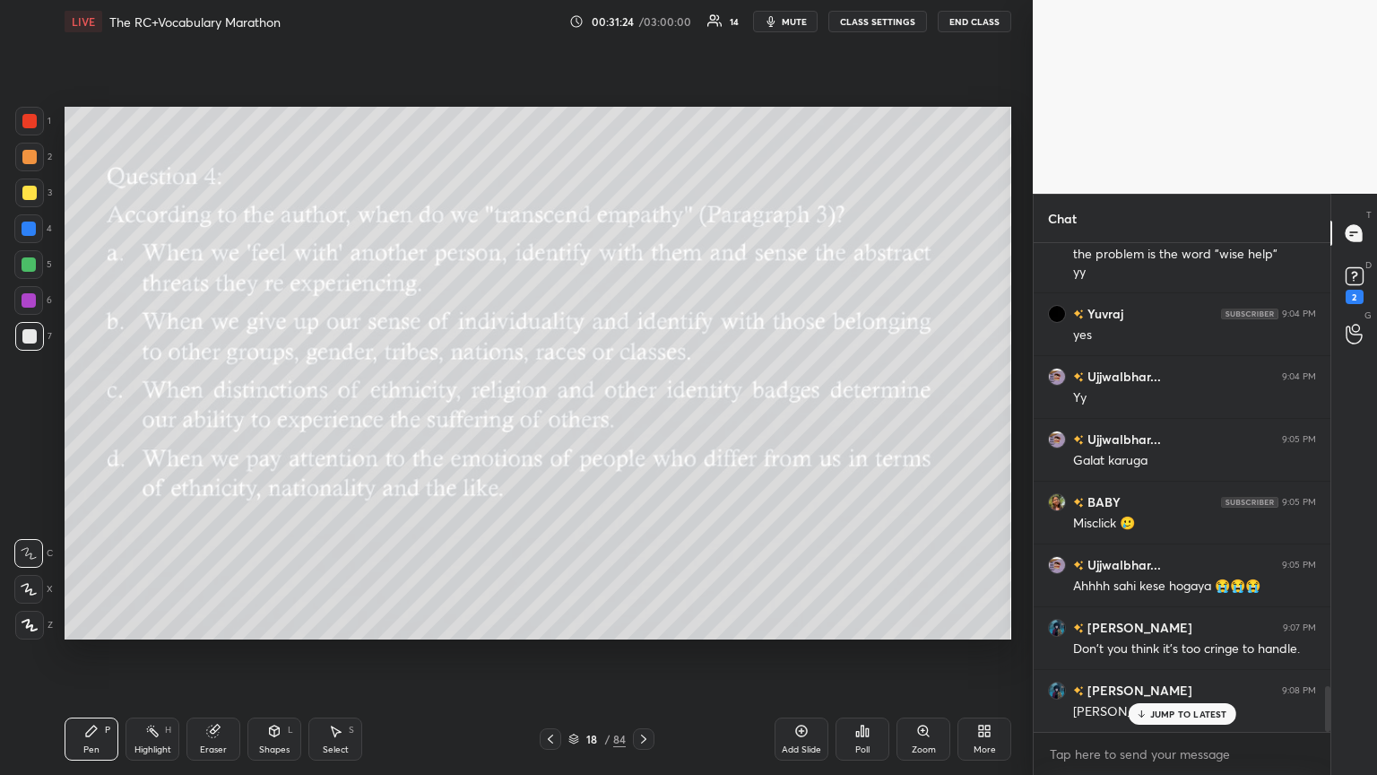
click at [643, 421] on p "JUMP TO LATEST" at bounding box center [1188, 713] width 77 height 11
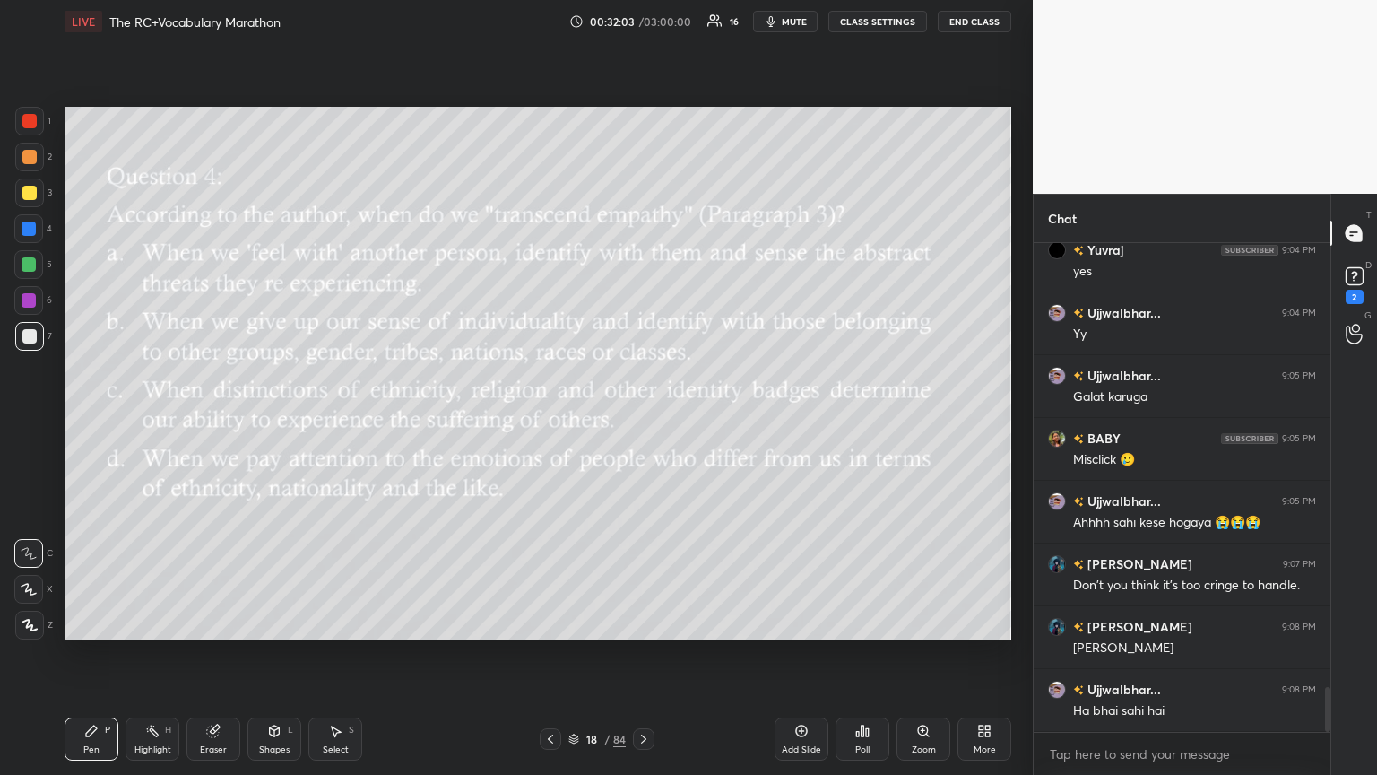
scroll to position [4846, 0]
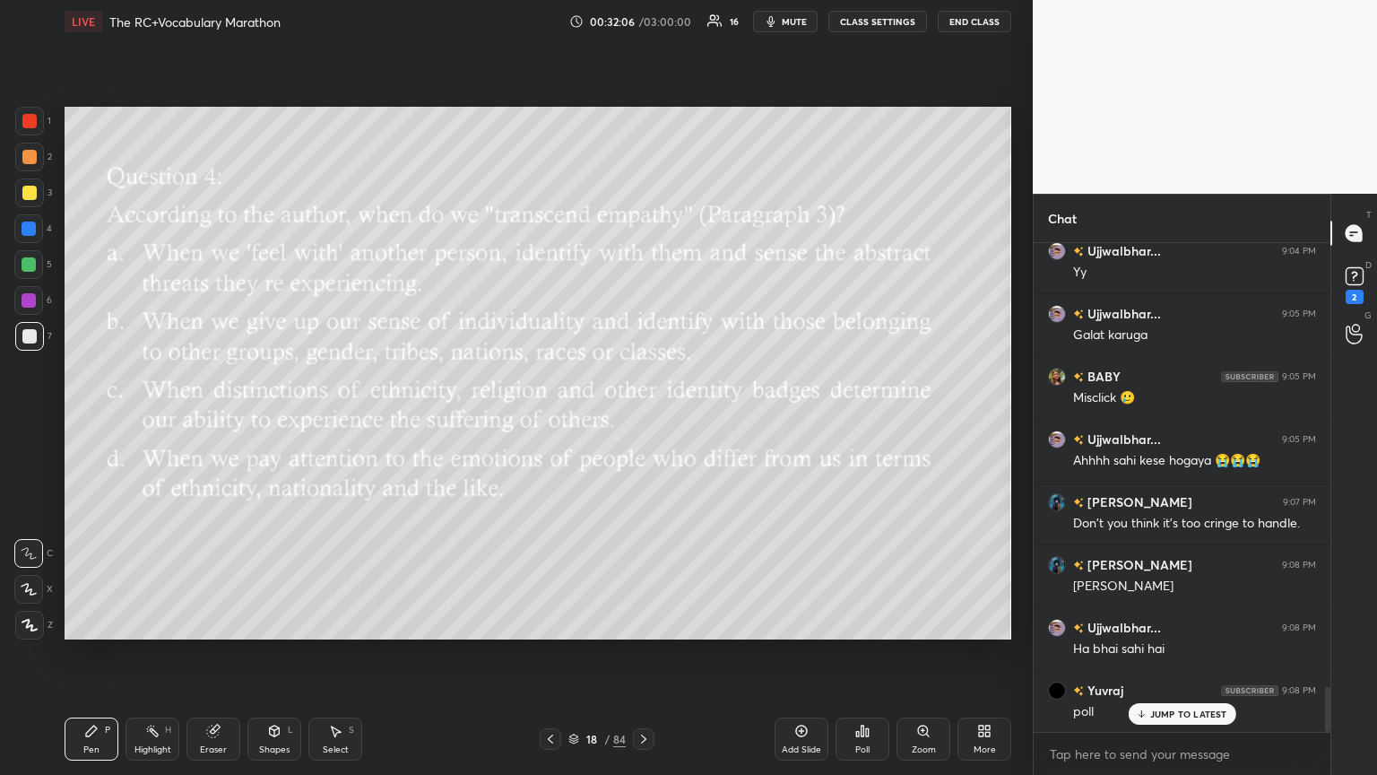
click at [643, 421] on div "Poll" at bounding box center [862, 749] width 14 height 9
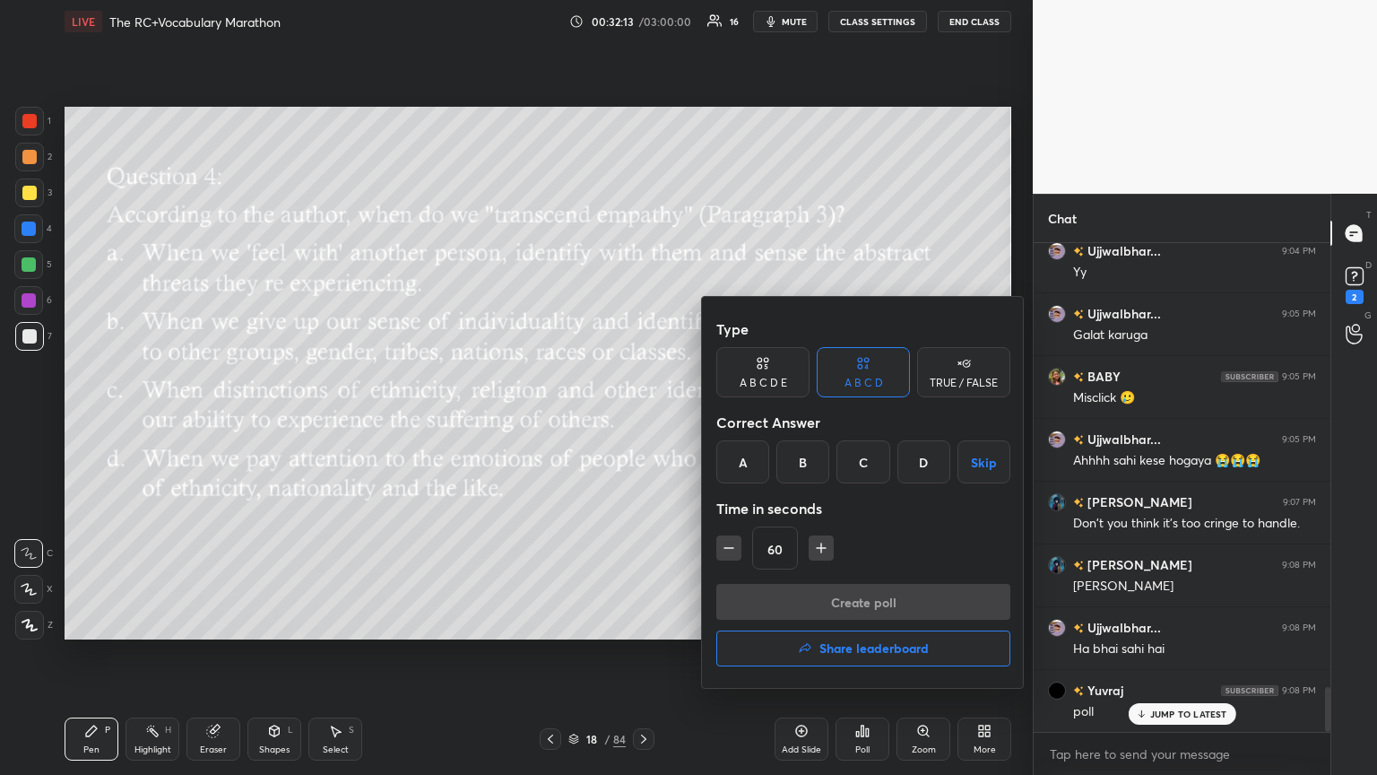
scroll to position [447, 291]
click at [643, 421] on div "D" at bounding box center [924, 461] width 53 height 43
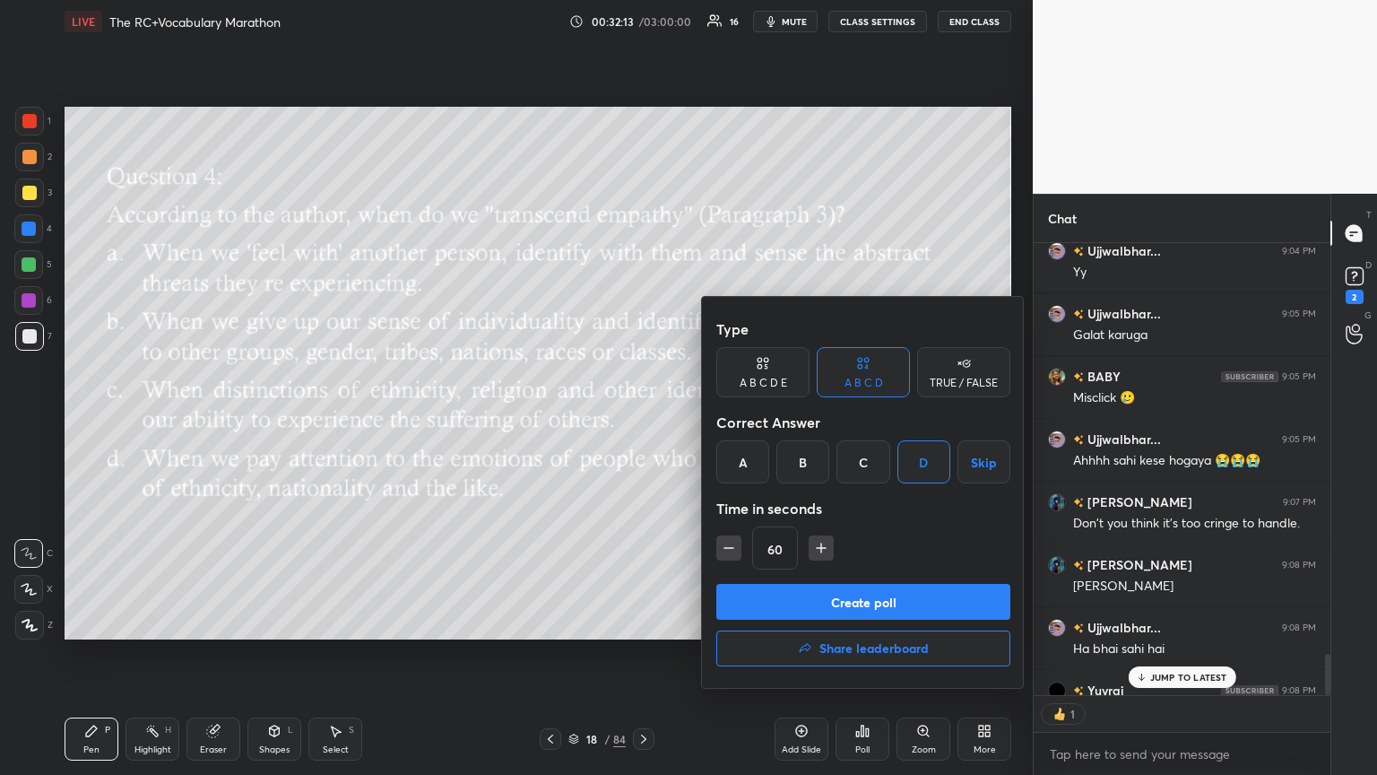
scroll to position [5, 5]
click at [643, 421] on button "Create poll" at bounding box center [863, 602] width 294 height 36
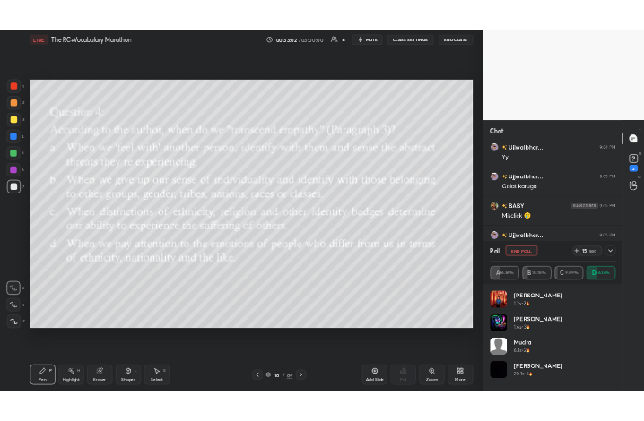
scroll to position [4939, 0]
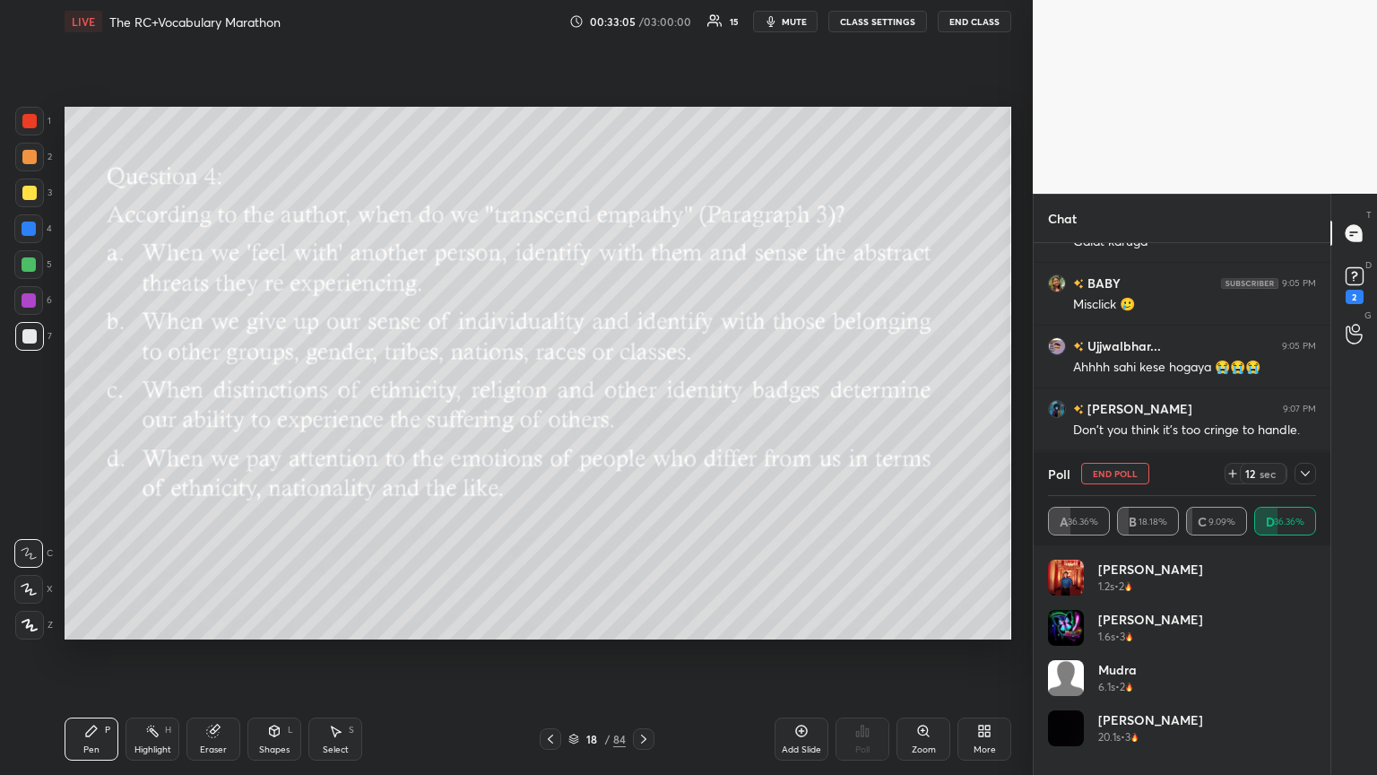
click at [643, 421] on div "Add Slide Poll Zoom More" at bounding box center [893, 739] width 237 height 100
click at [643, 421] on div "More" at bounding box center [985, 749] width 22 height 9
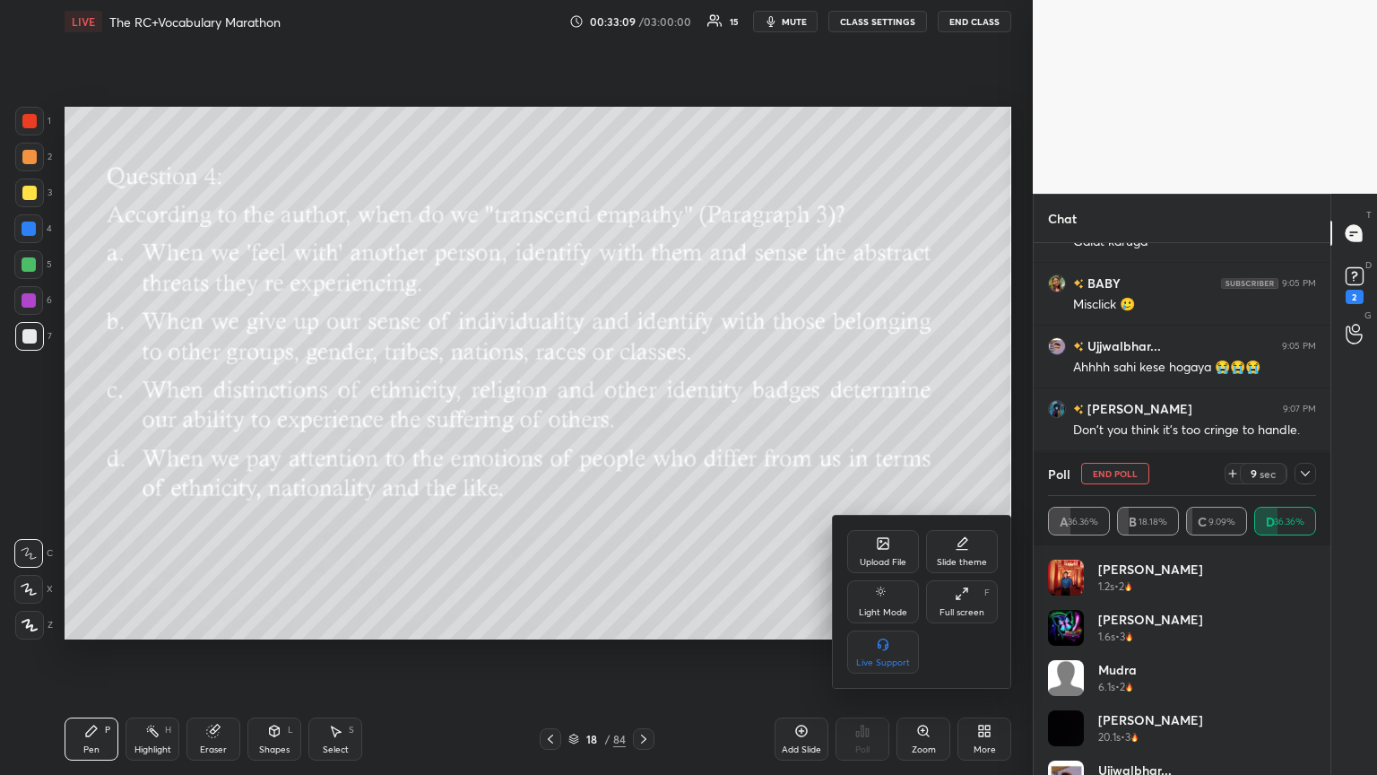
click at [643, 421] on div "Full screen" at bounding box center [962, 612] width 45 height 9
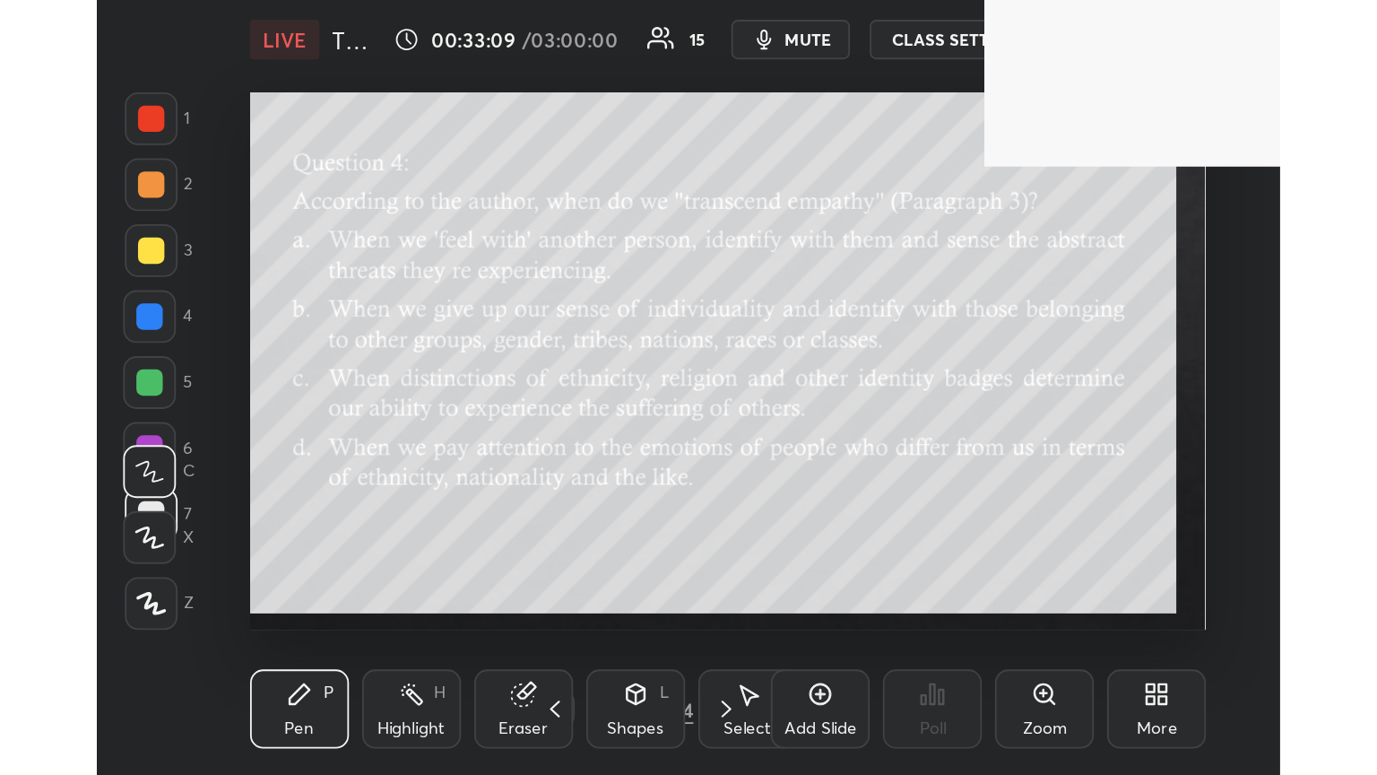
scroll to position [307, 571]
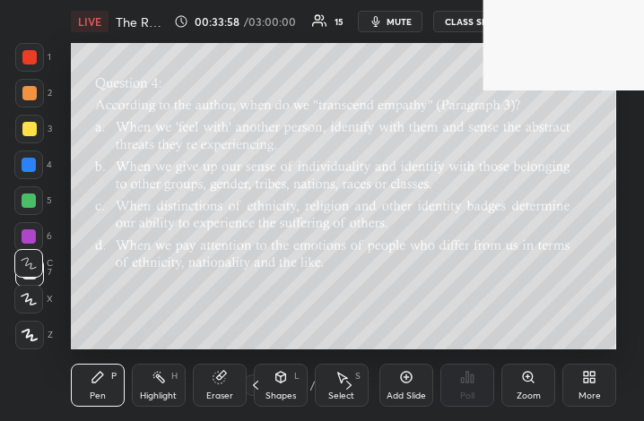
click at [594, 375] on icon at bounding box center [593, 374] width 4 height 4
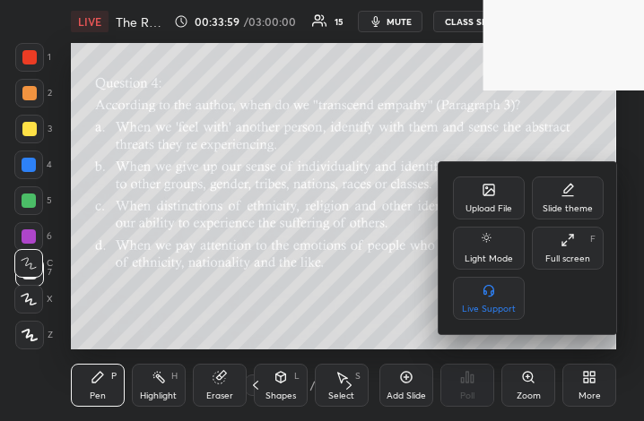
click at [574, 253] on div "Full screen F" at bounding box center [568, 248] width 72 height 43
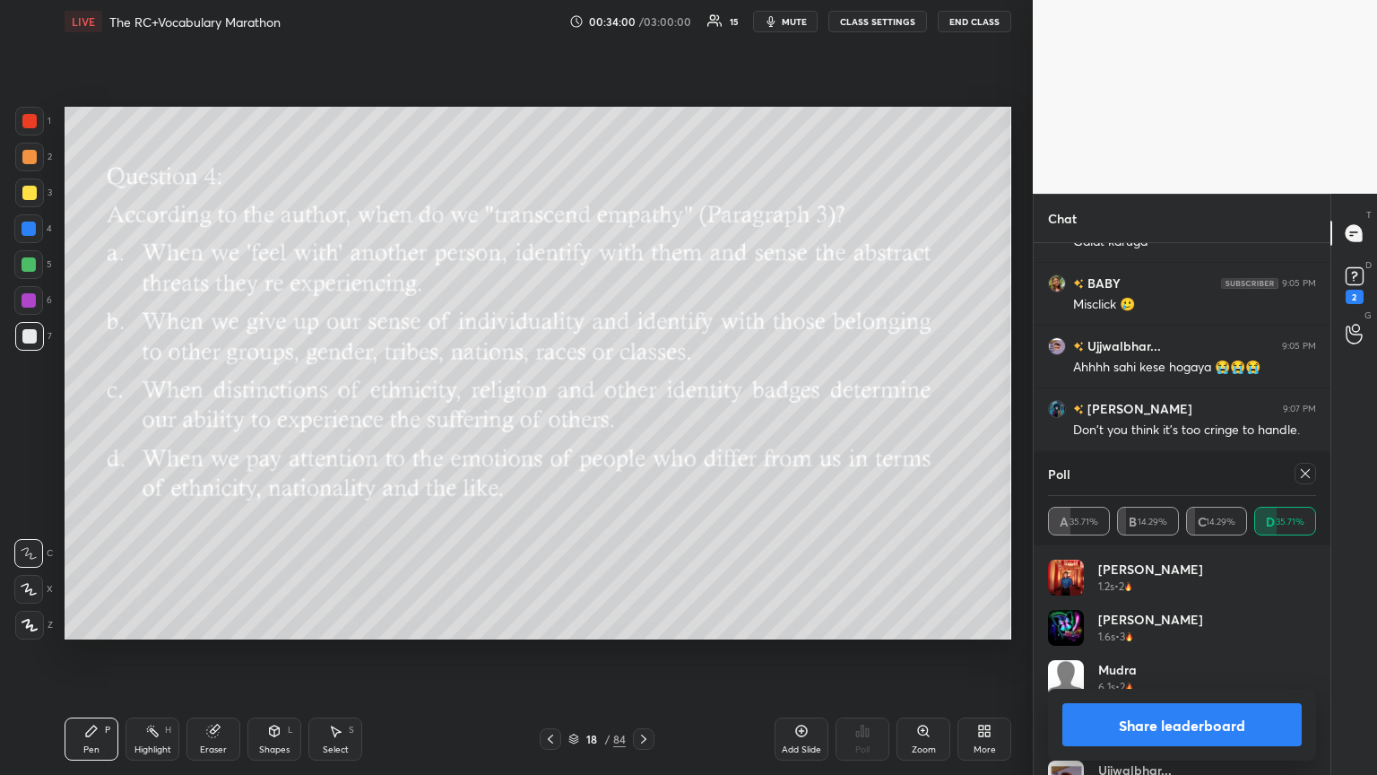
scroll to position [89008, 88707]
click at [643, 421] on div at bounding box center [1306, 474] width 22 height 22
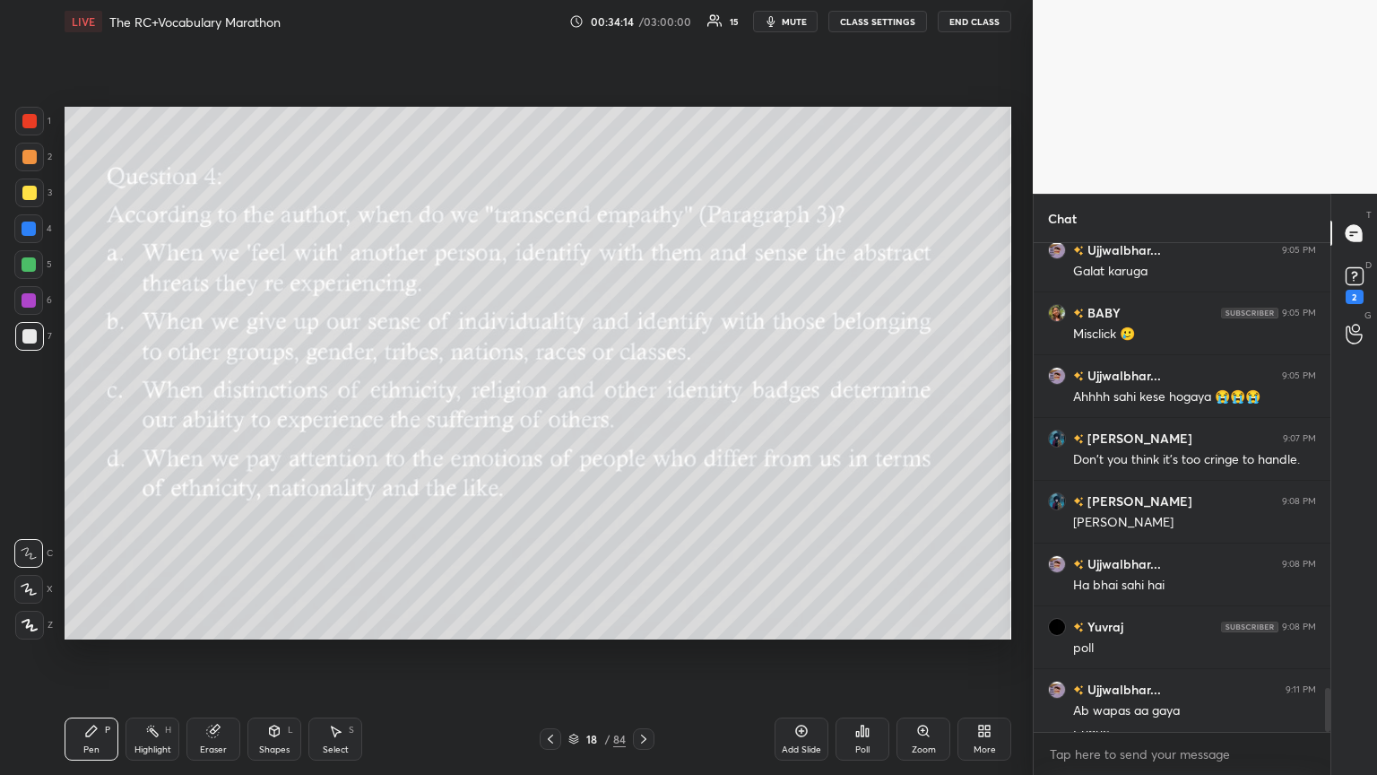
scroll to position [4971, 0]
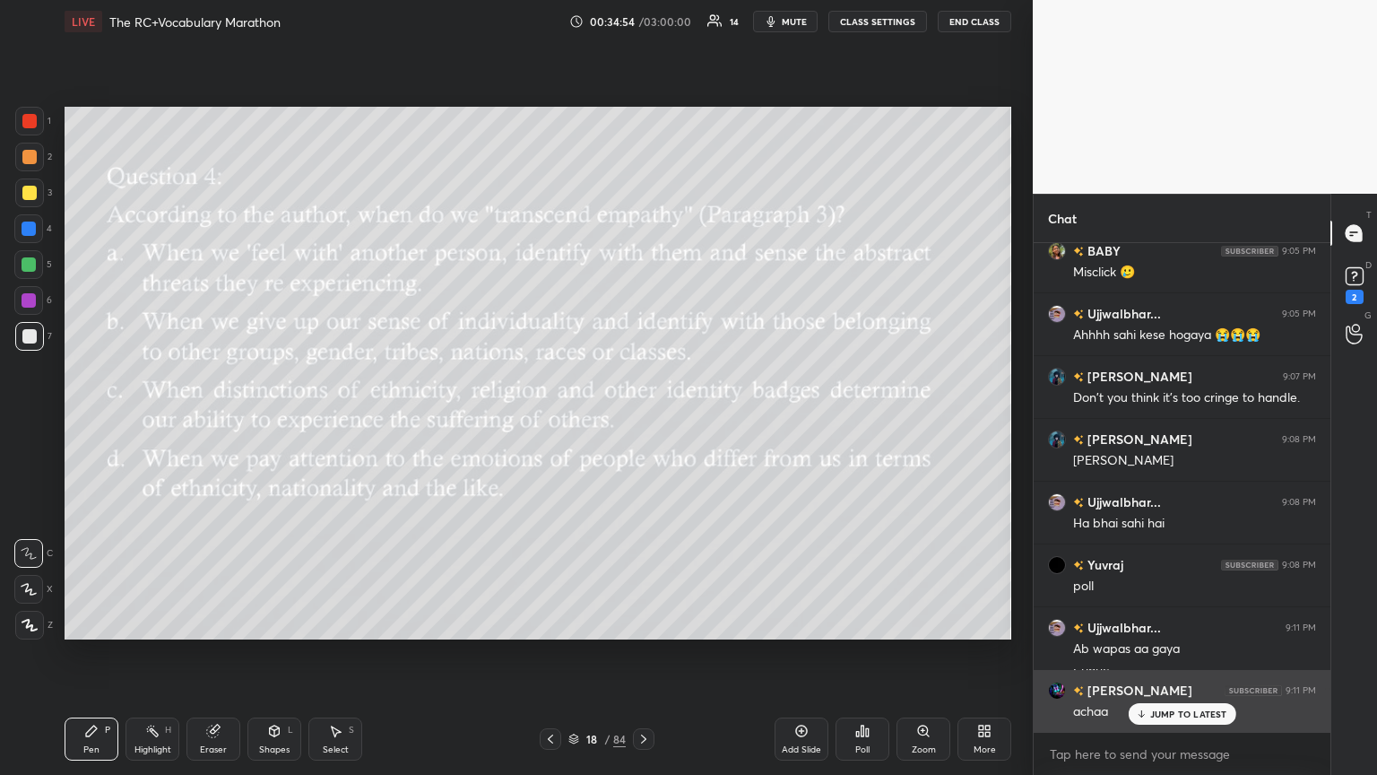
drag, startPoint x: 1159, startPoint y: 711, endPoint x: 1131, endPoint y: 695, distance: 32.1
click at [643, 421] on p "JUMP TO LATEST" at bounding box center [1188, 713] width 77 height 11
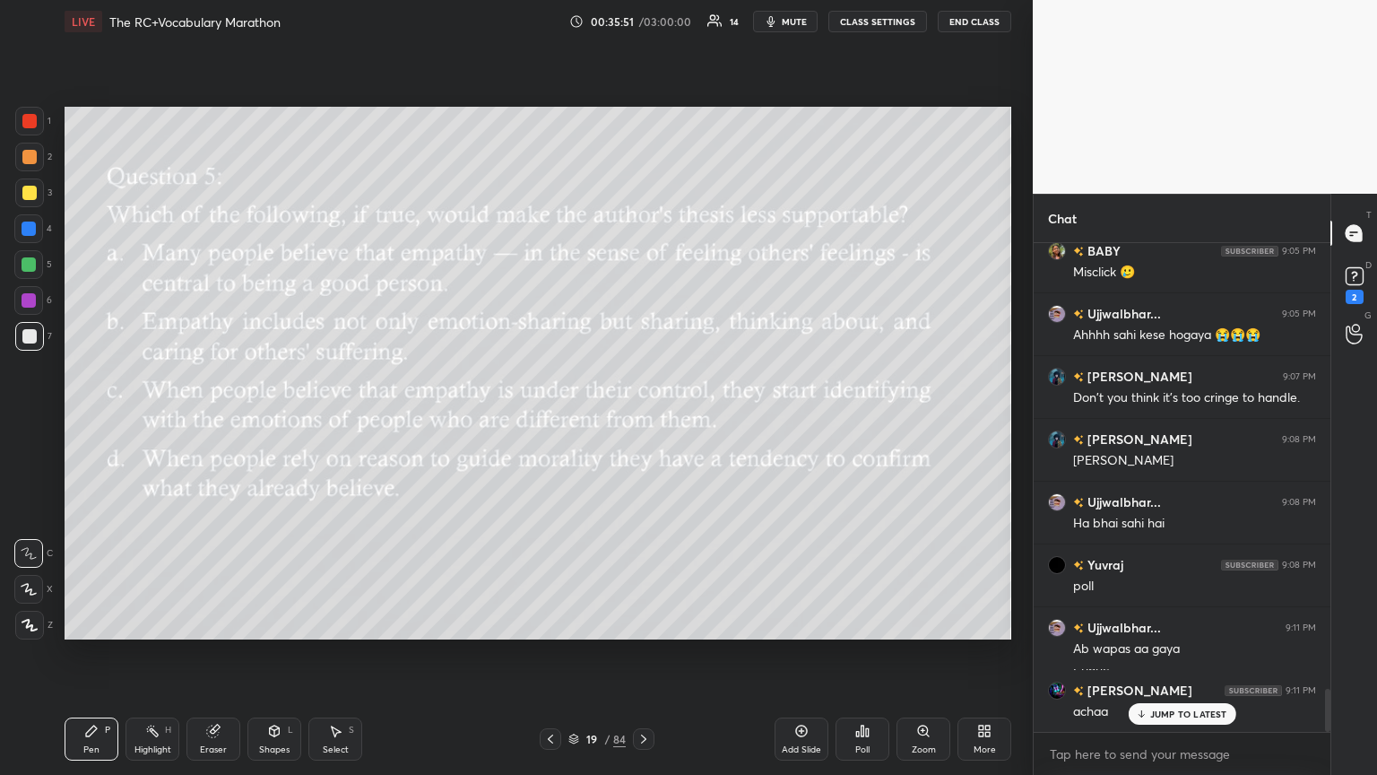
scroll to position [5050, 0]
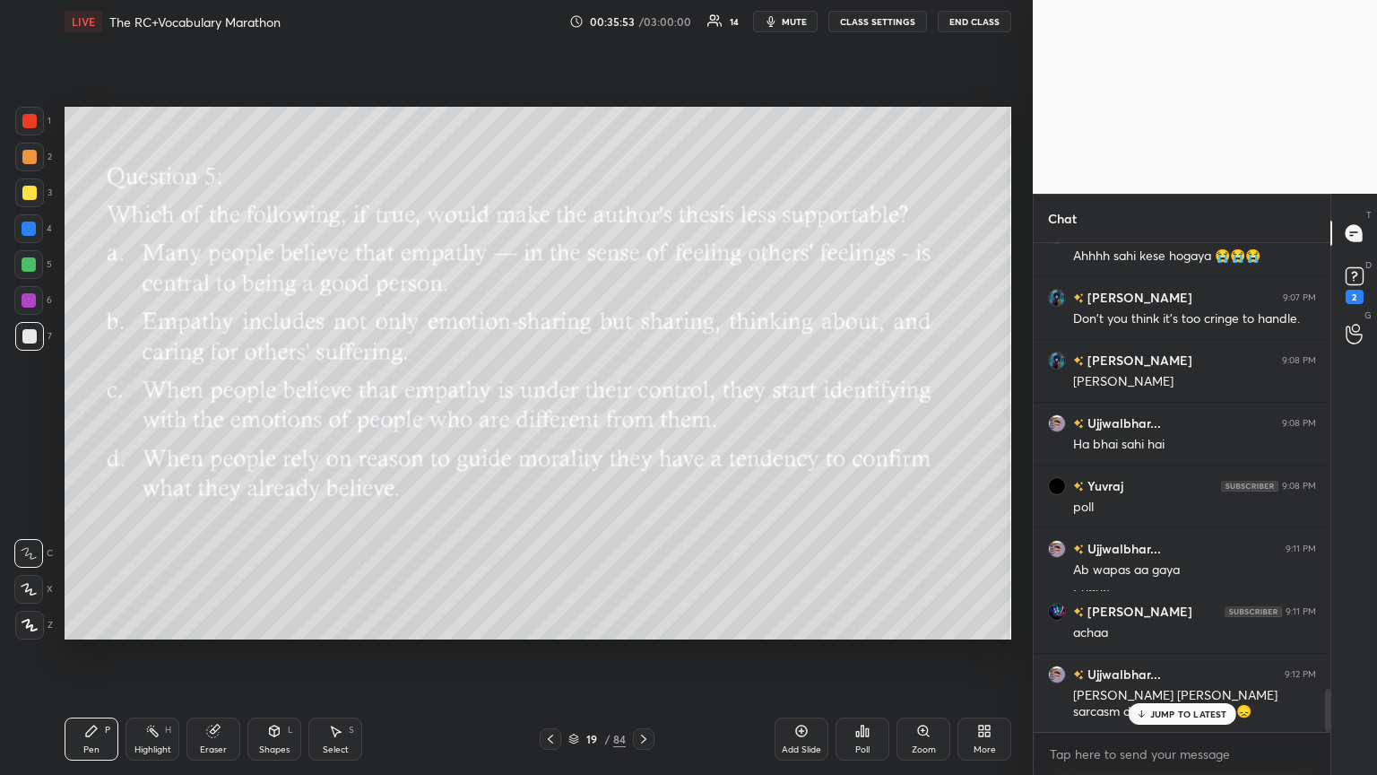
click at [643, 421] on icon at bounding box center [1141, 713] width 12 height 11
click at [643, 421] on icon at bounding box center [857, 734] width 3 height 4
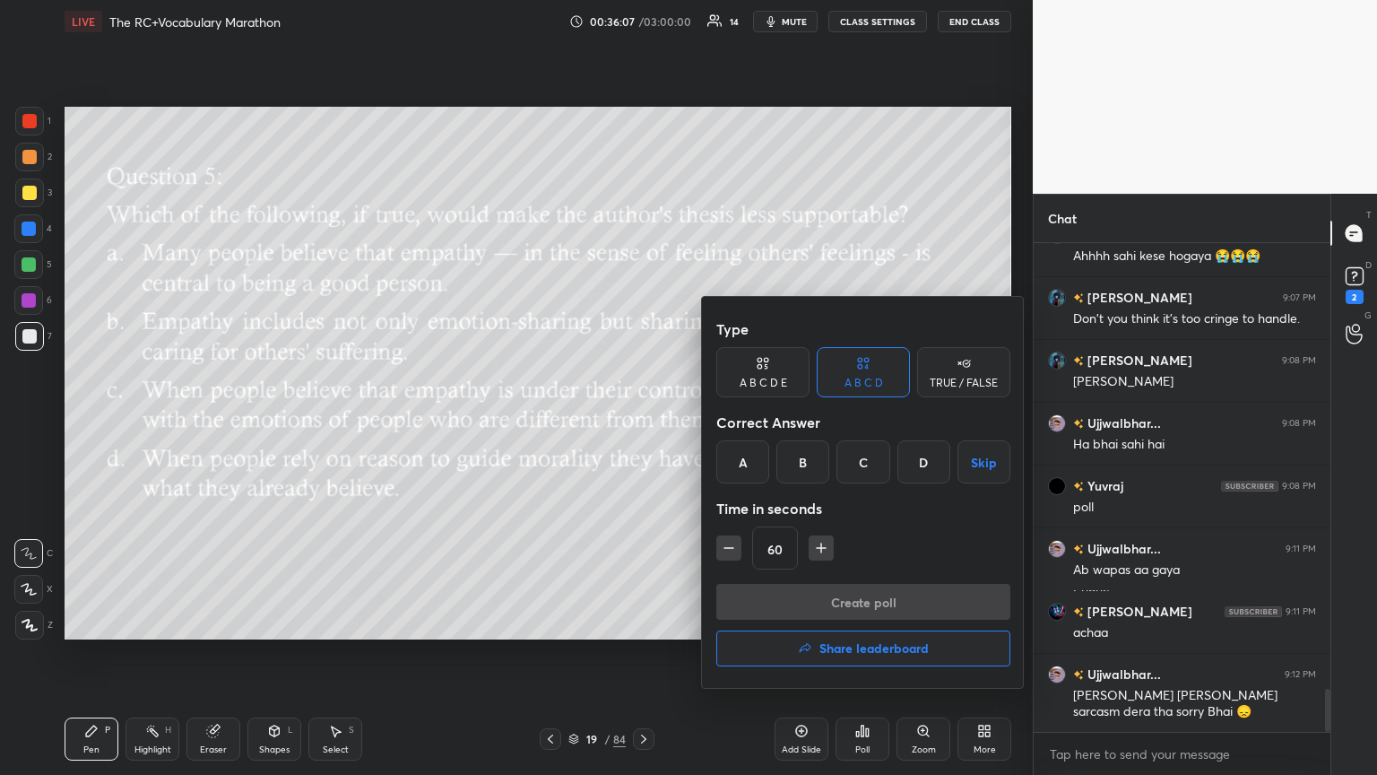
scroll to position [5114, 0]
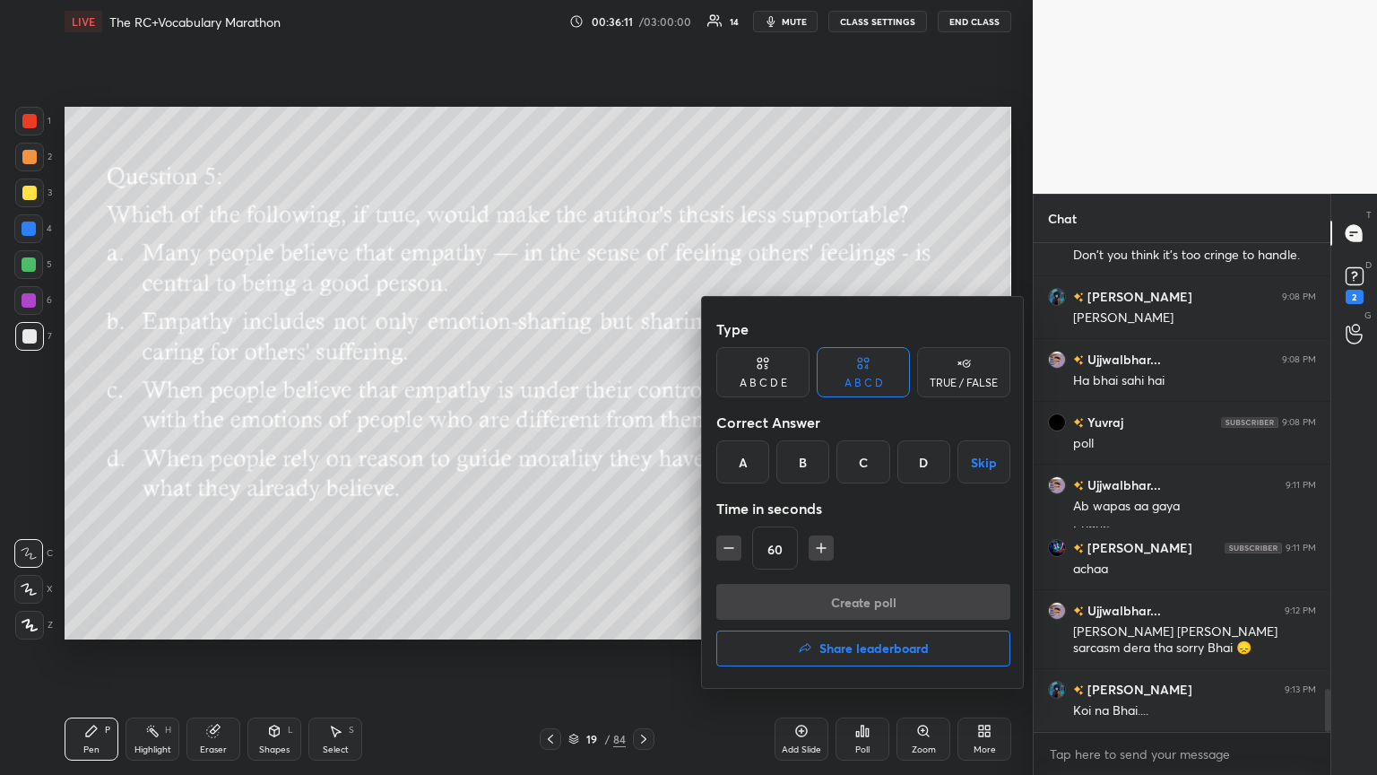
click at [643, 421] on div "D" at bounding box center [924, 461] width 53 height 43
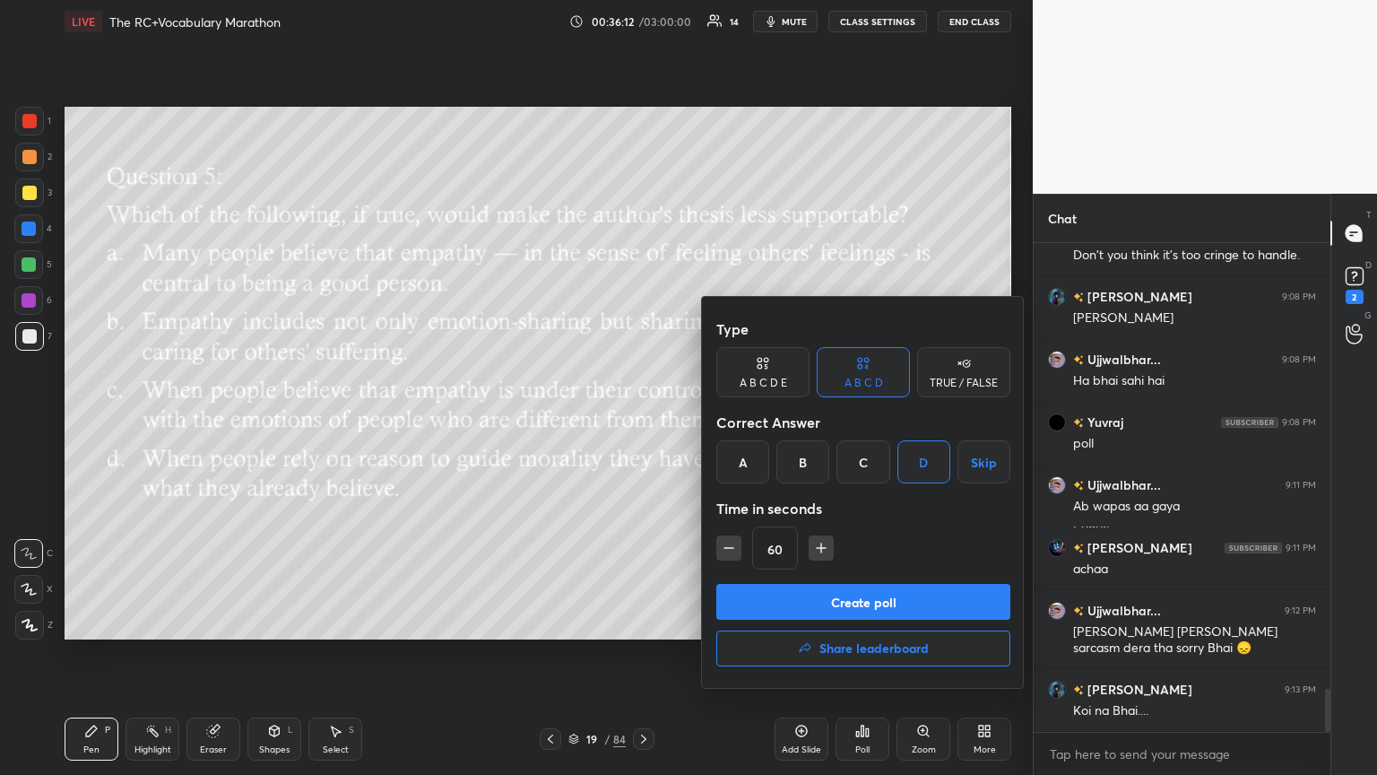
click at [643, 421] on button "Create poll" at bounding box center [863, 602] width 294 height 36
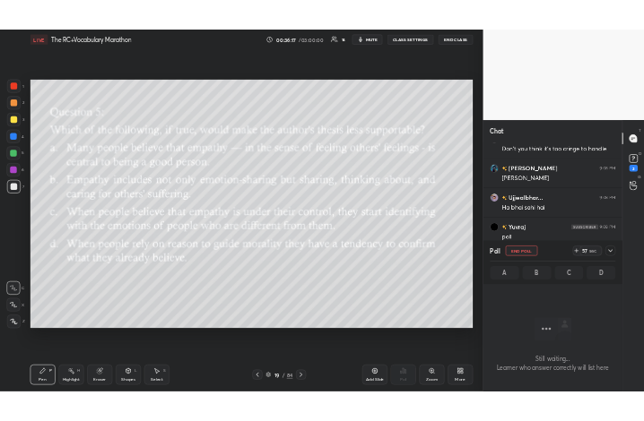
scroll to position [5269, 0]
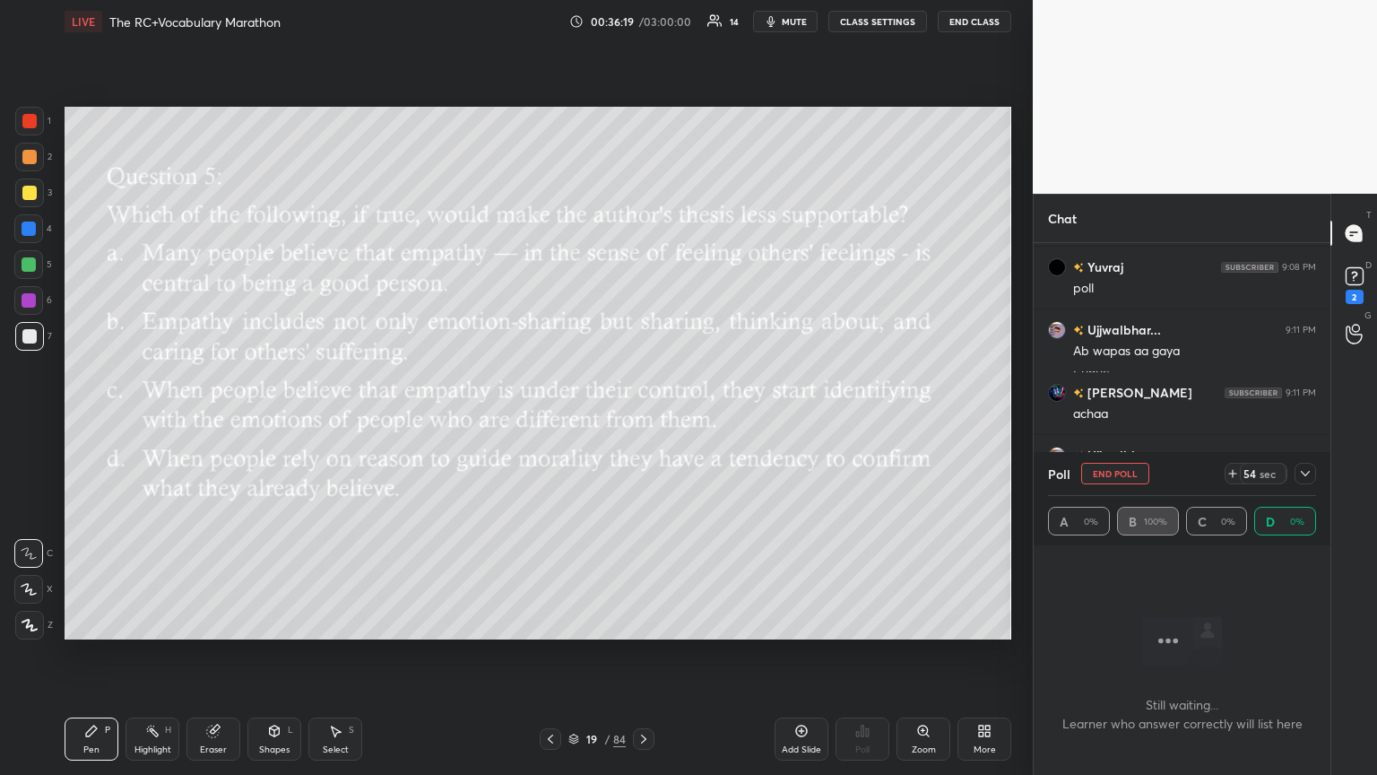
click at [643, 421] on div "More" at bounding box center [985, 738] width 54 height 43
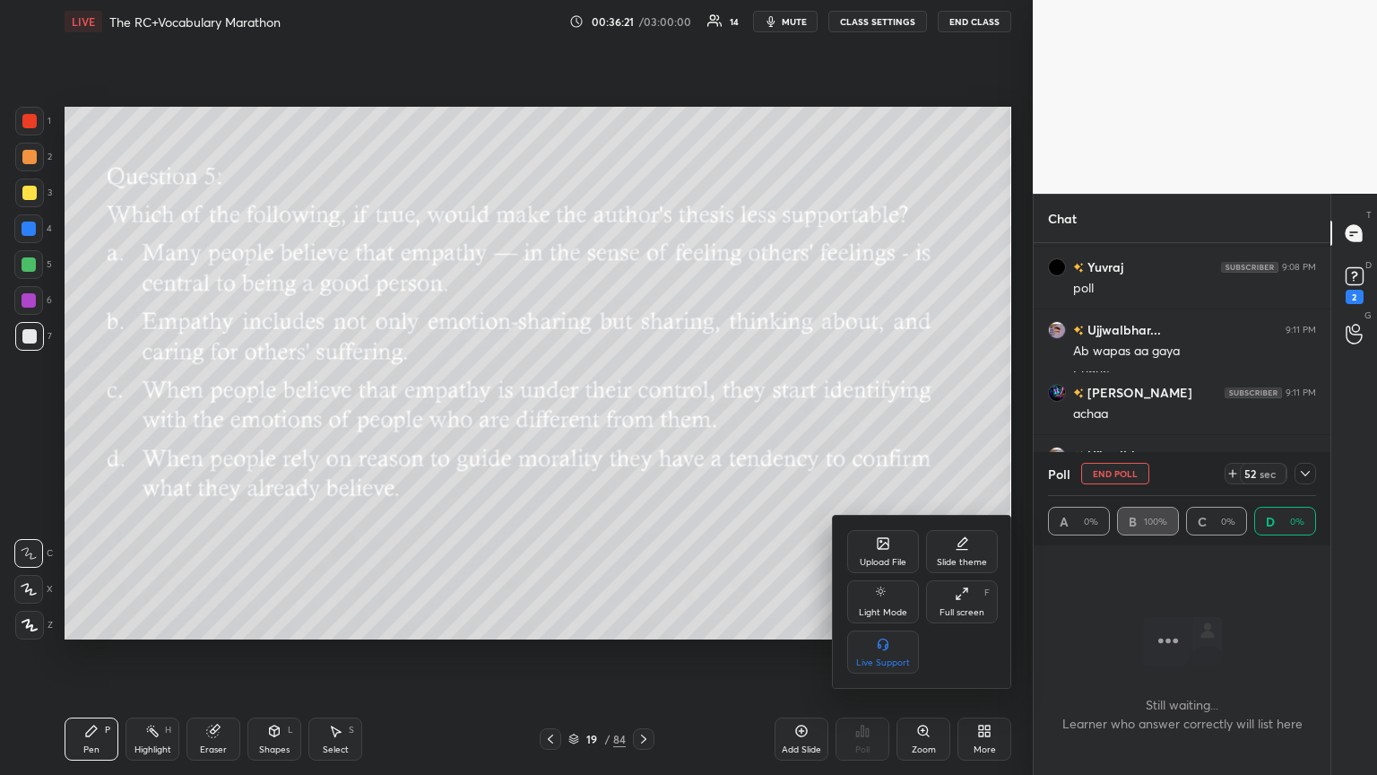
click at [643, 421] on div "Full screen" at bounding box center [962, 612] width 45 height 9
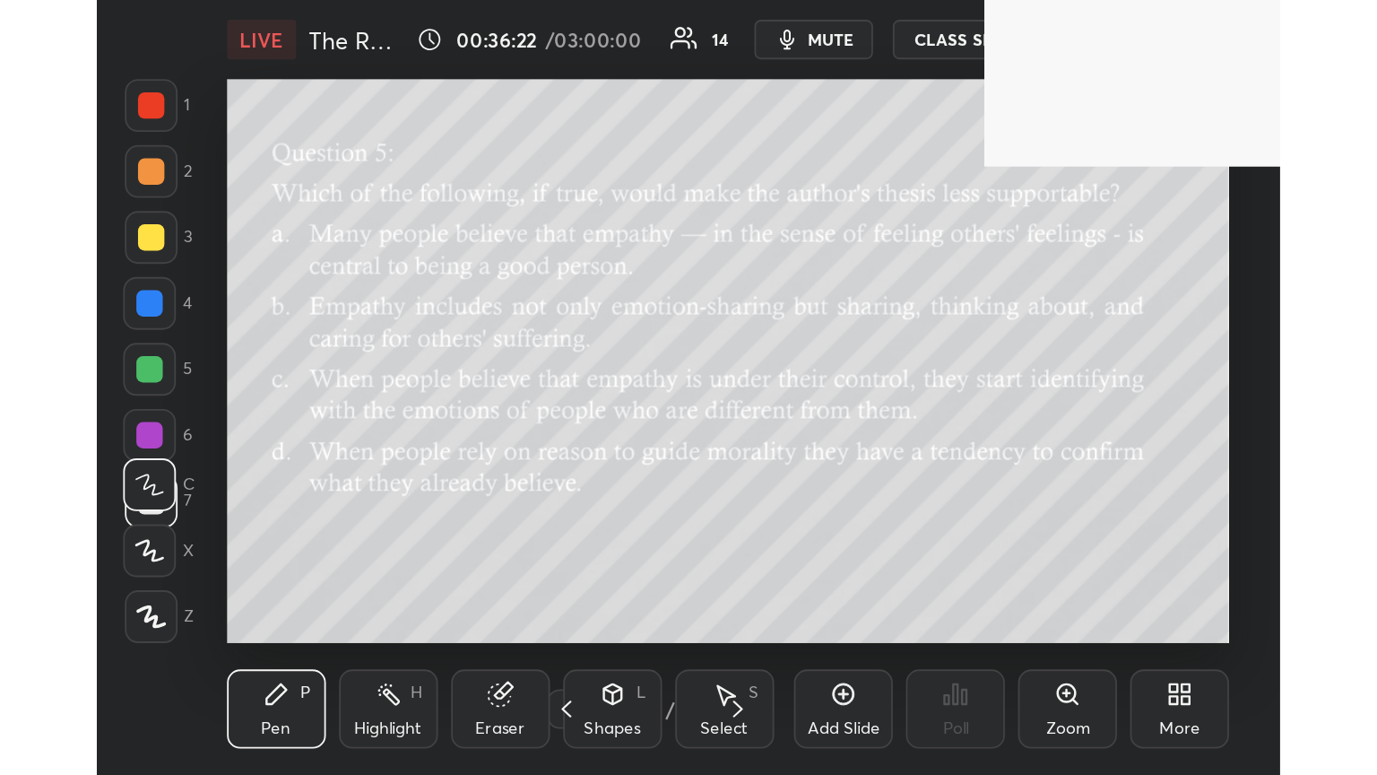
scroll to position [307, 571]
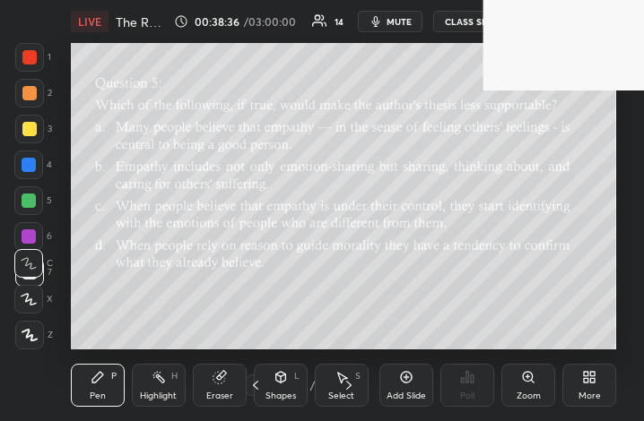
click at [573, 378] on div "More" at bounding box center [589, 385] width 54 height 43
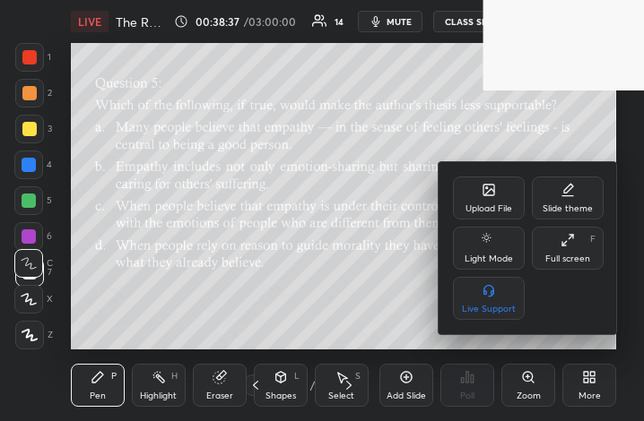
click at [556, 248] on div "Full screen F" at bounding box center [568, 248] width 72 height 43
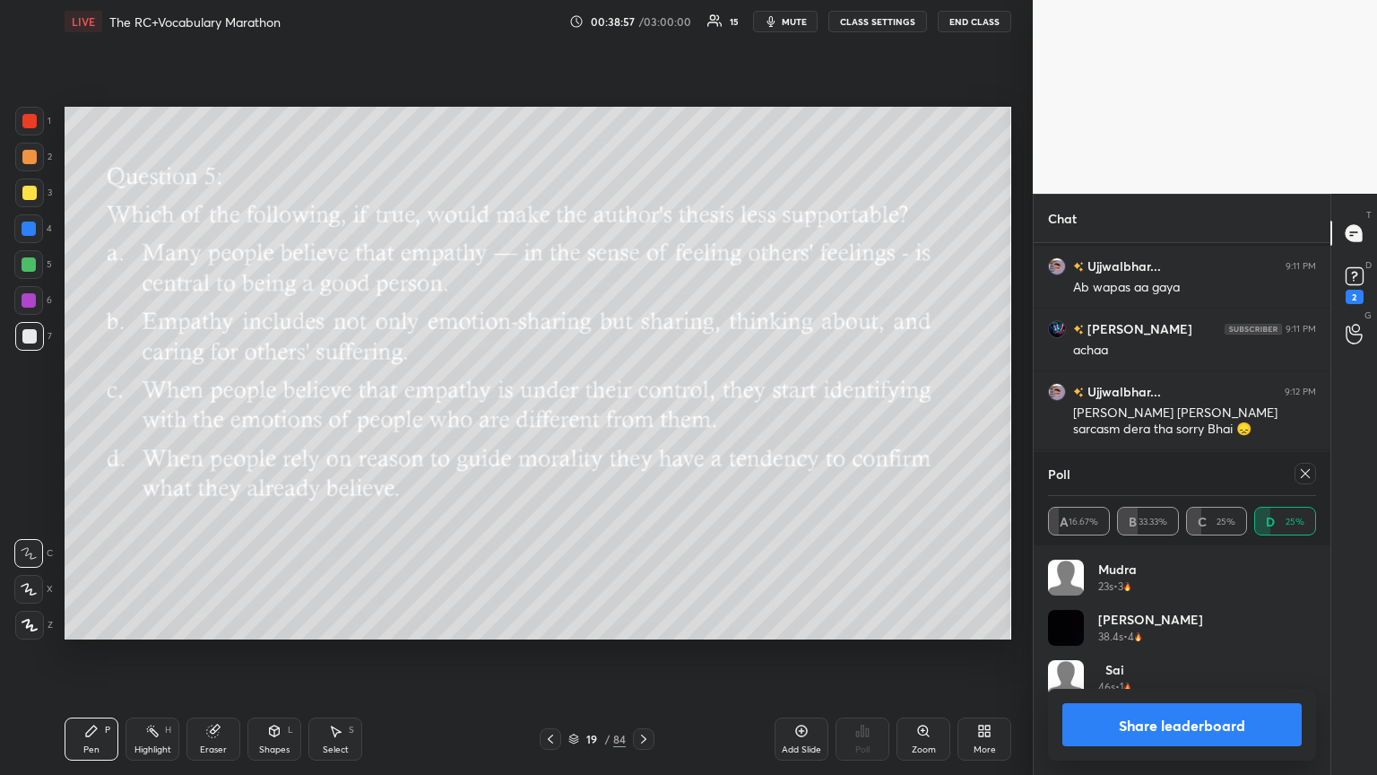
scroll to position [5394, 0]
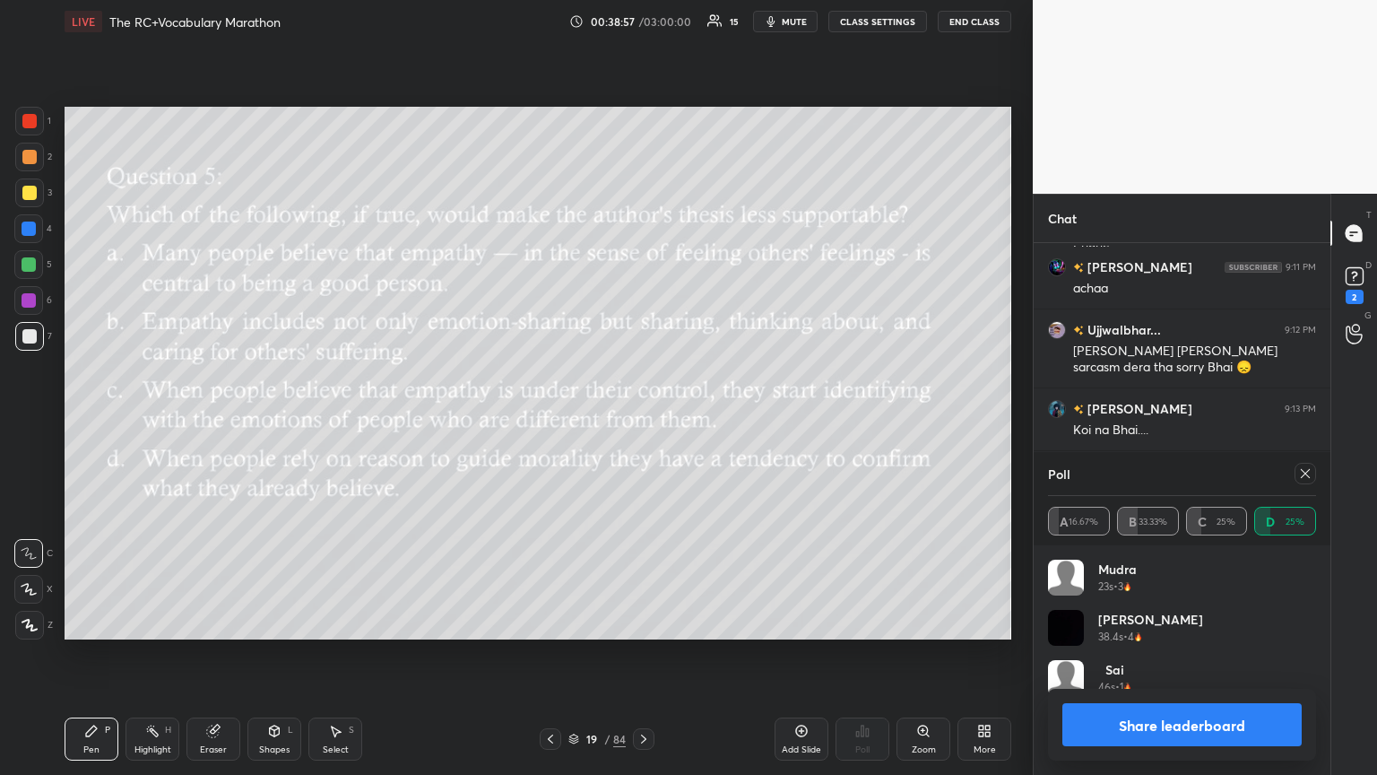
drag, startPoint x: 1306, startPoint y: 465, endPoint x: 1026, endPoint y: 473, distance: 279.9
click at [643, 421] on div at bounding box center [1306, 474] width 22 height 22
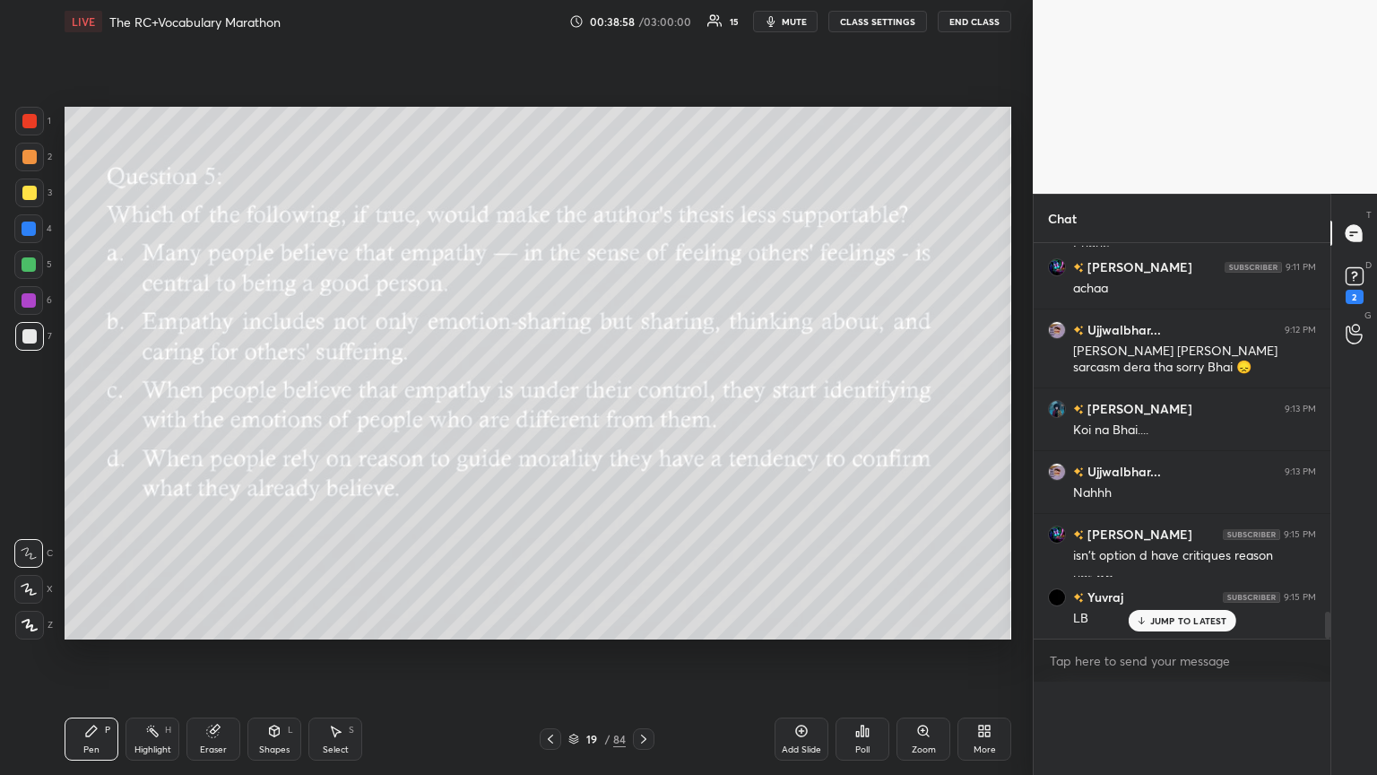
scroll to position [5366, 0]
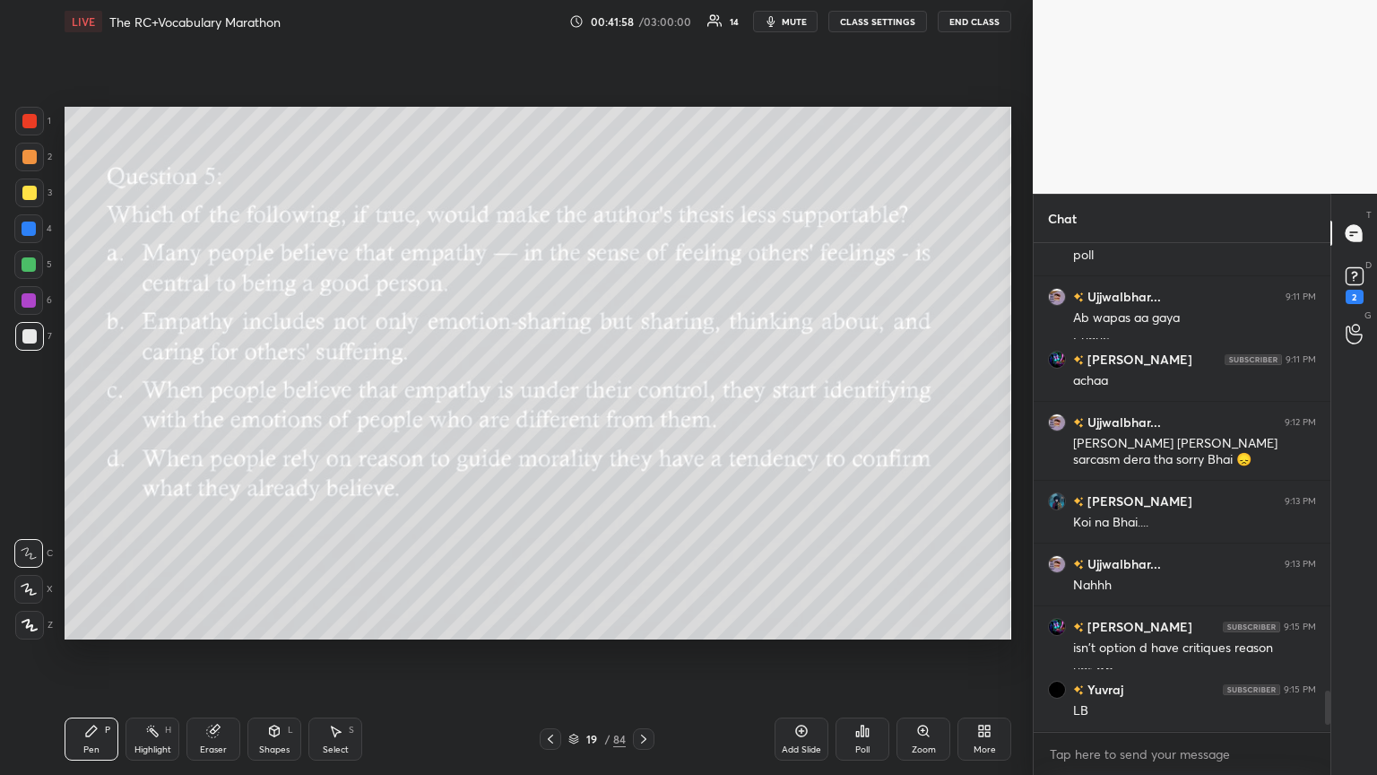
click at [643, 421] on div "Poll" at bounding box center [863, 738] width 54 height 43
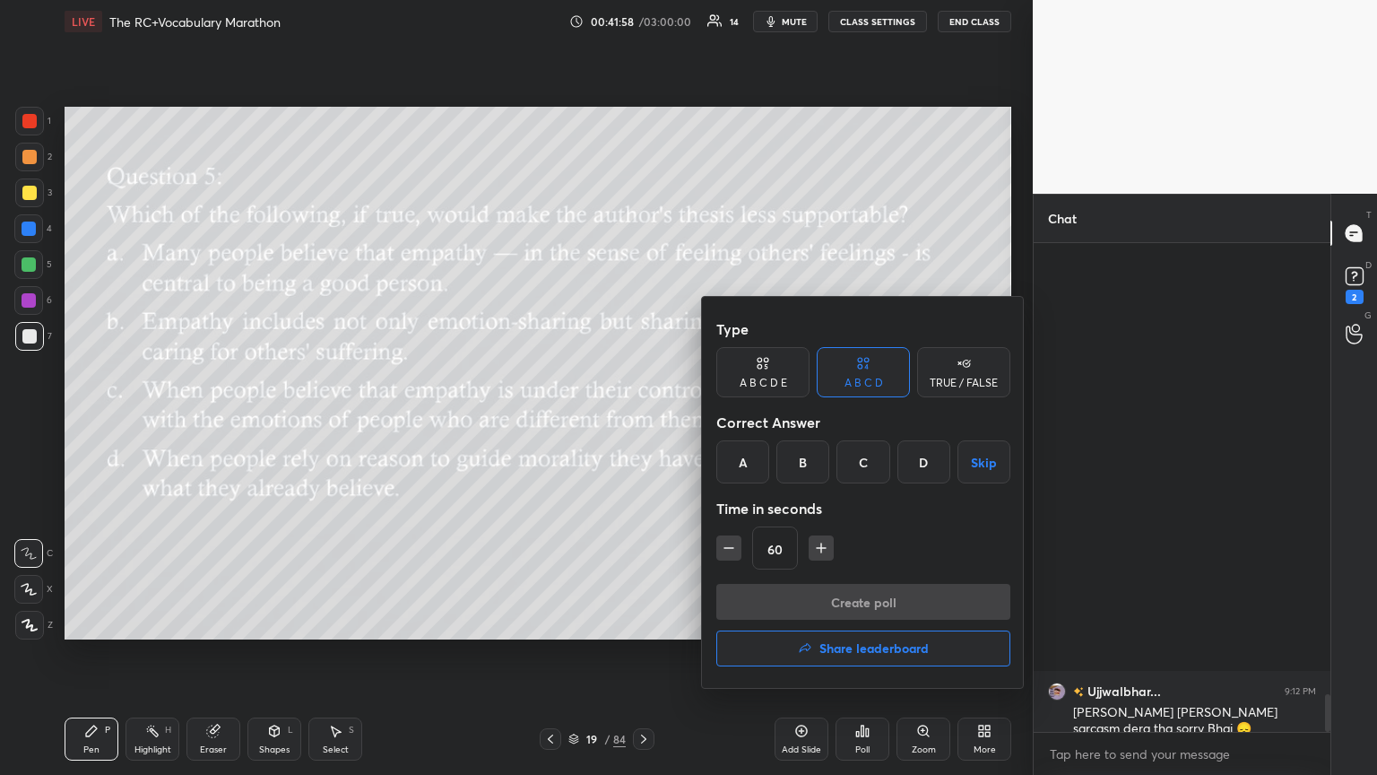
scroll to position [5820, 0]
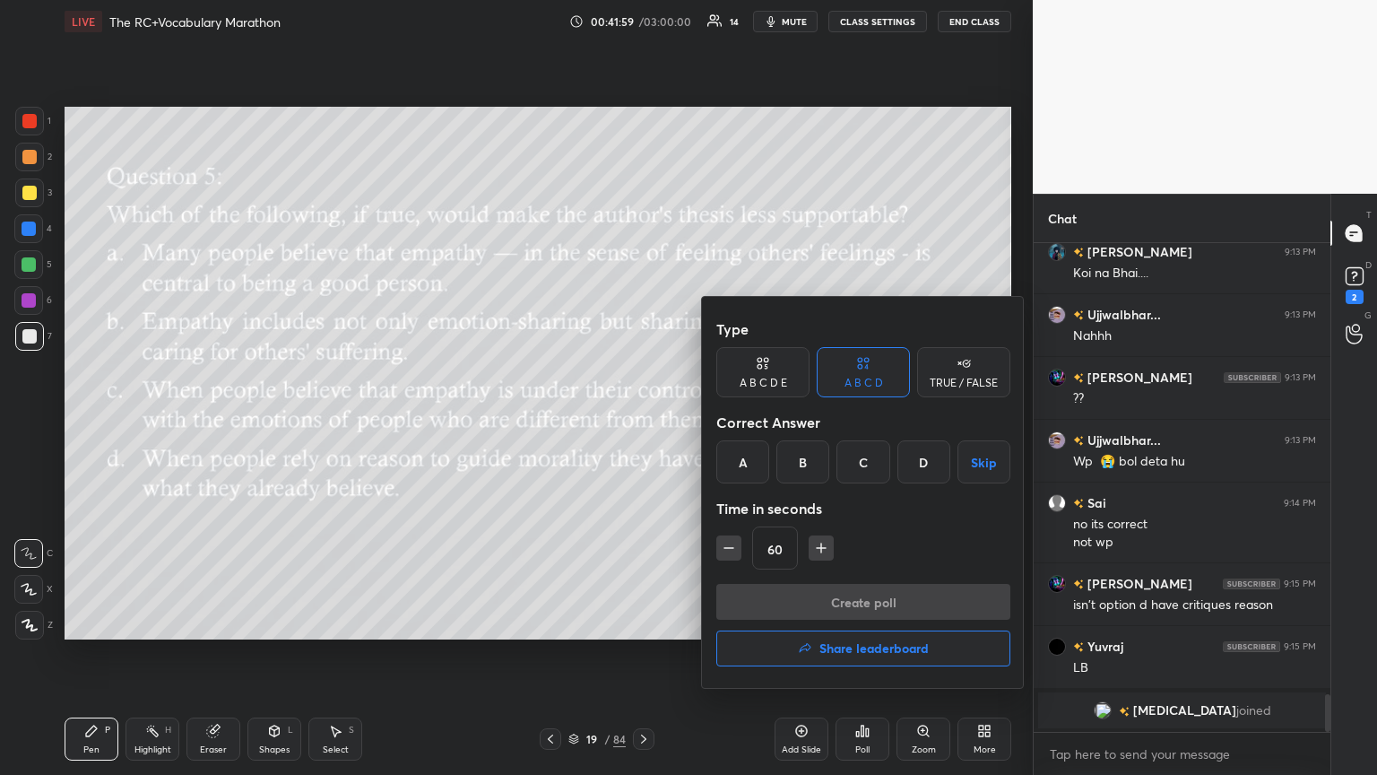
click at [643, 421] on h4 "Share leaderboard" at bounding box center [874, 648] width 109 height 13
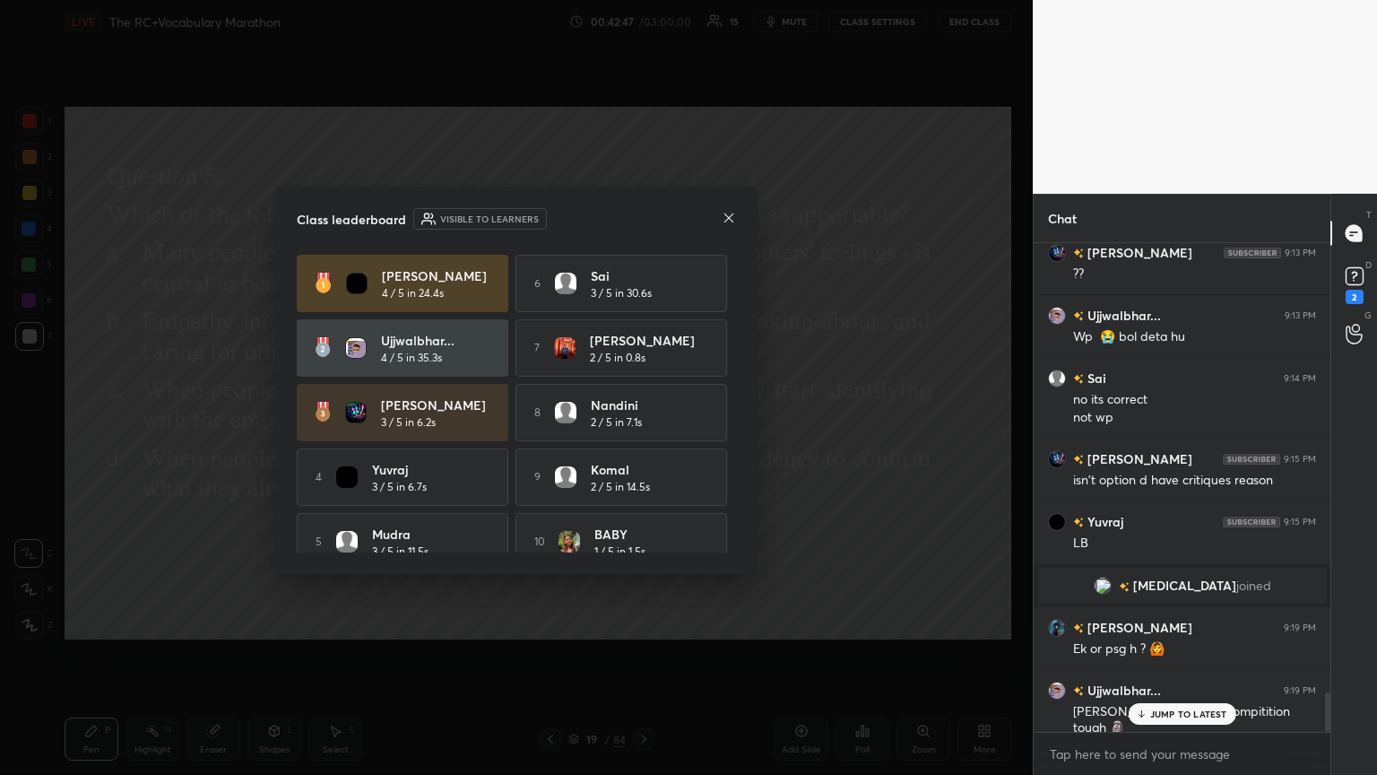
scroll to position [22, 0]
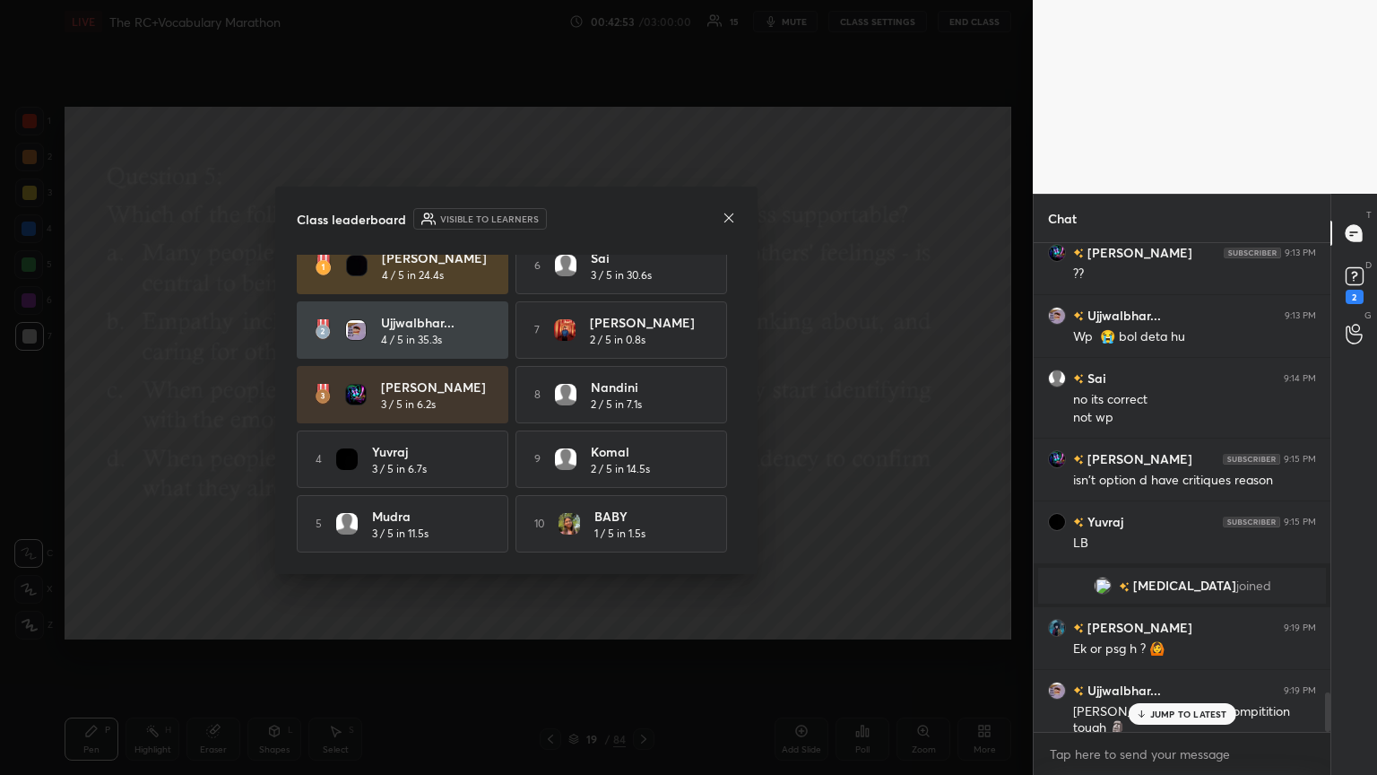
click at [643, 219] on icon at bounding box center [729, 217] width 9 height 9
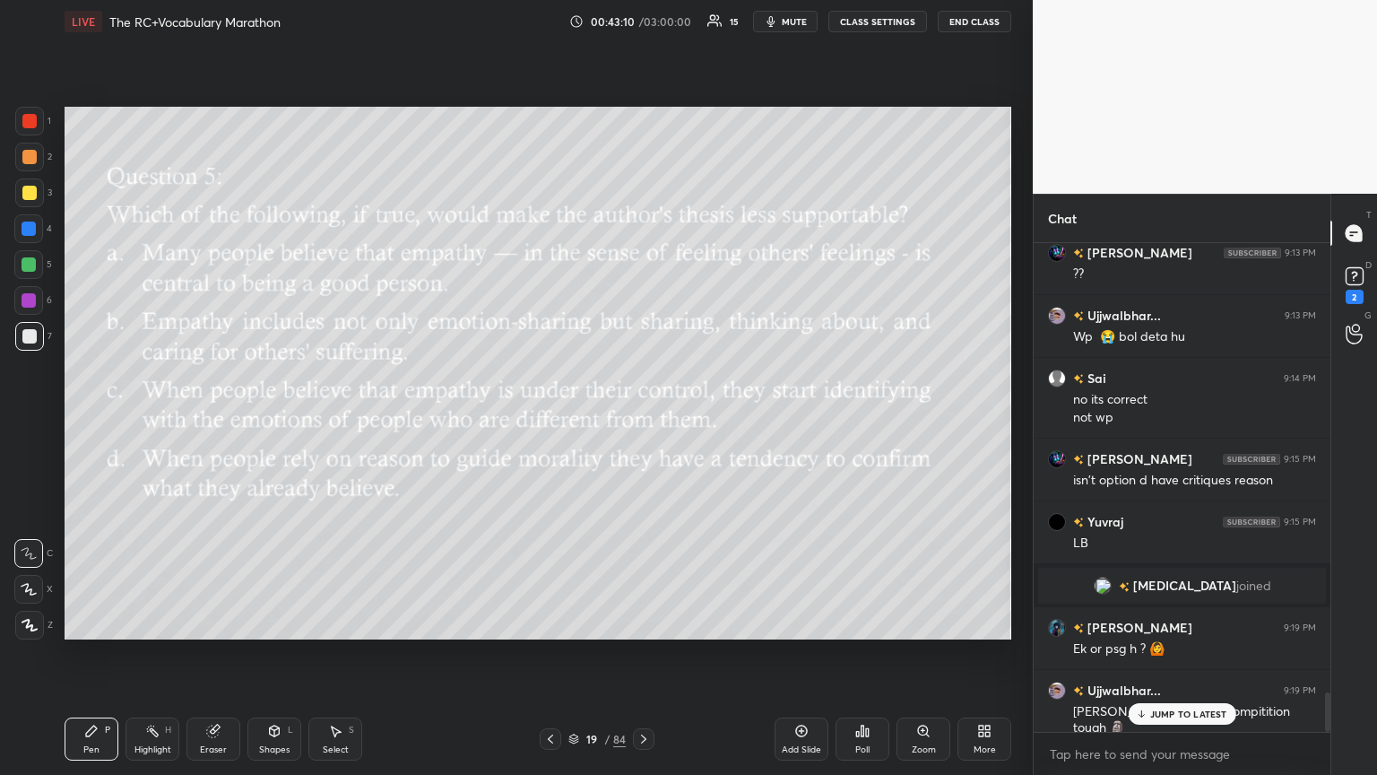
click at [643, 421] on icon at bounding box center [1141, 716] width 5 height 3
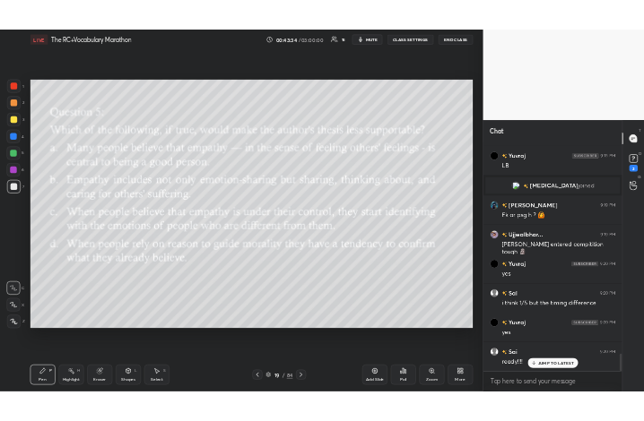
scroll to position [5892, 0]
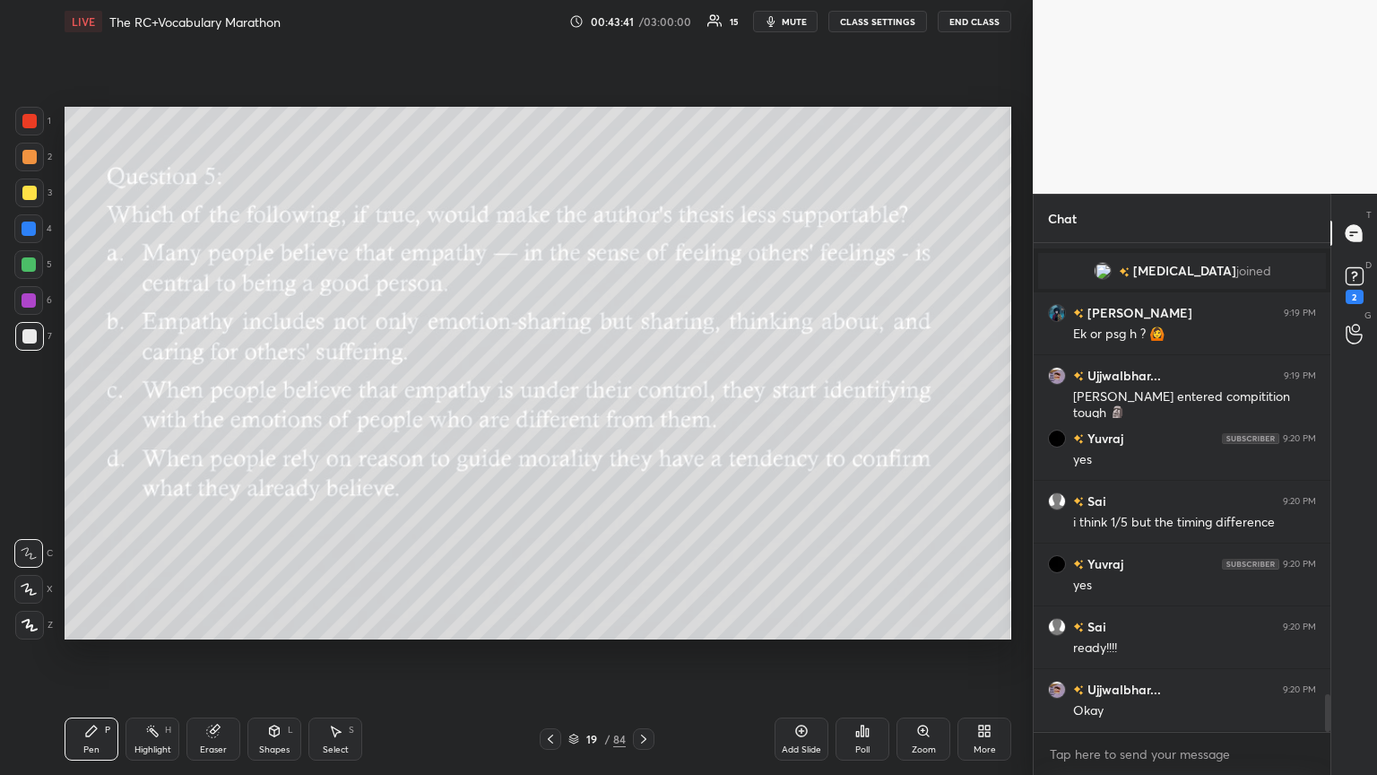
click at [643, 421] on div "More" at bounding box center [985, 738] width 54 height 43
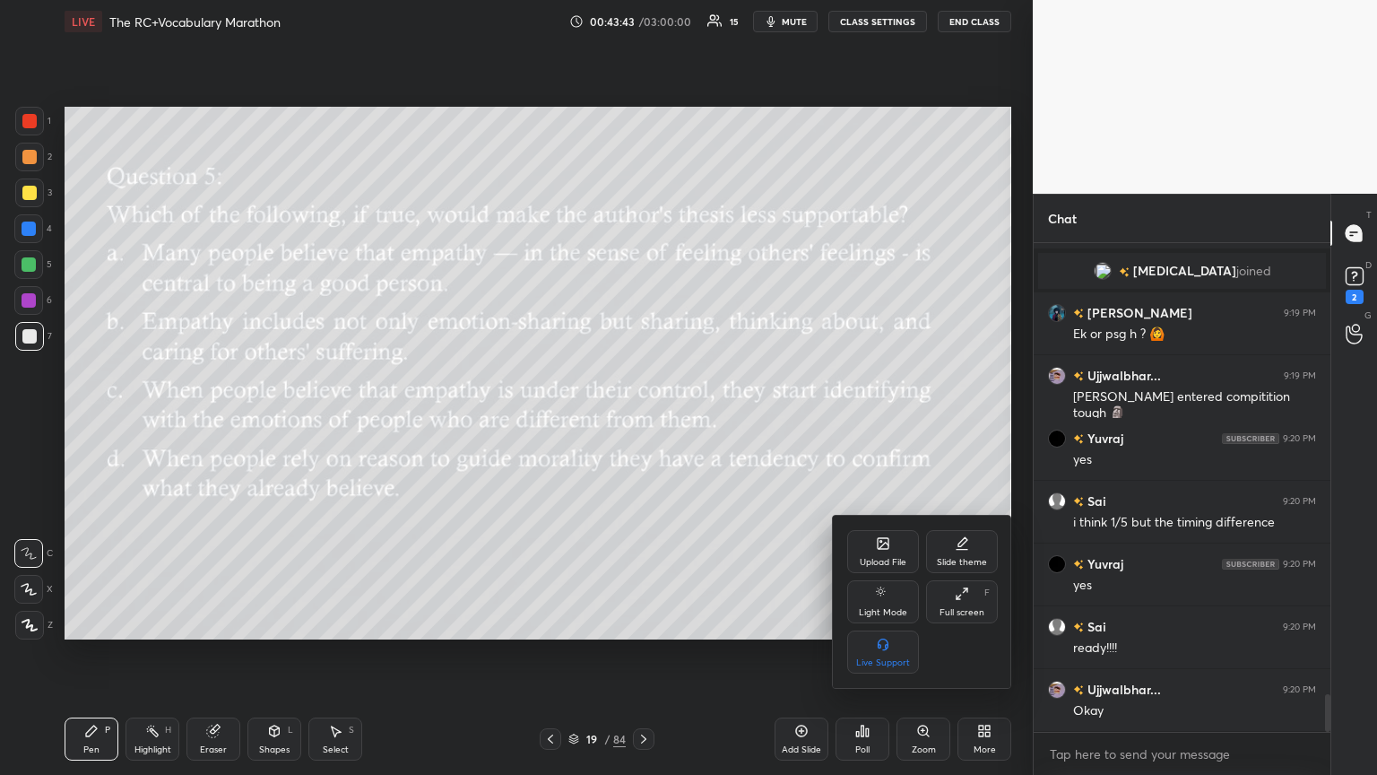
click at [643, 421] on div "Full screen F" at bounding box center [962, 601] width 72 height 43
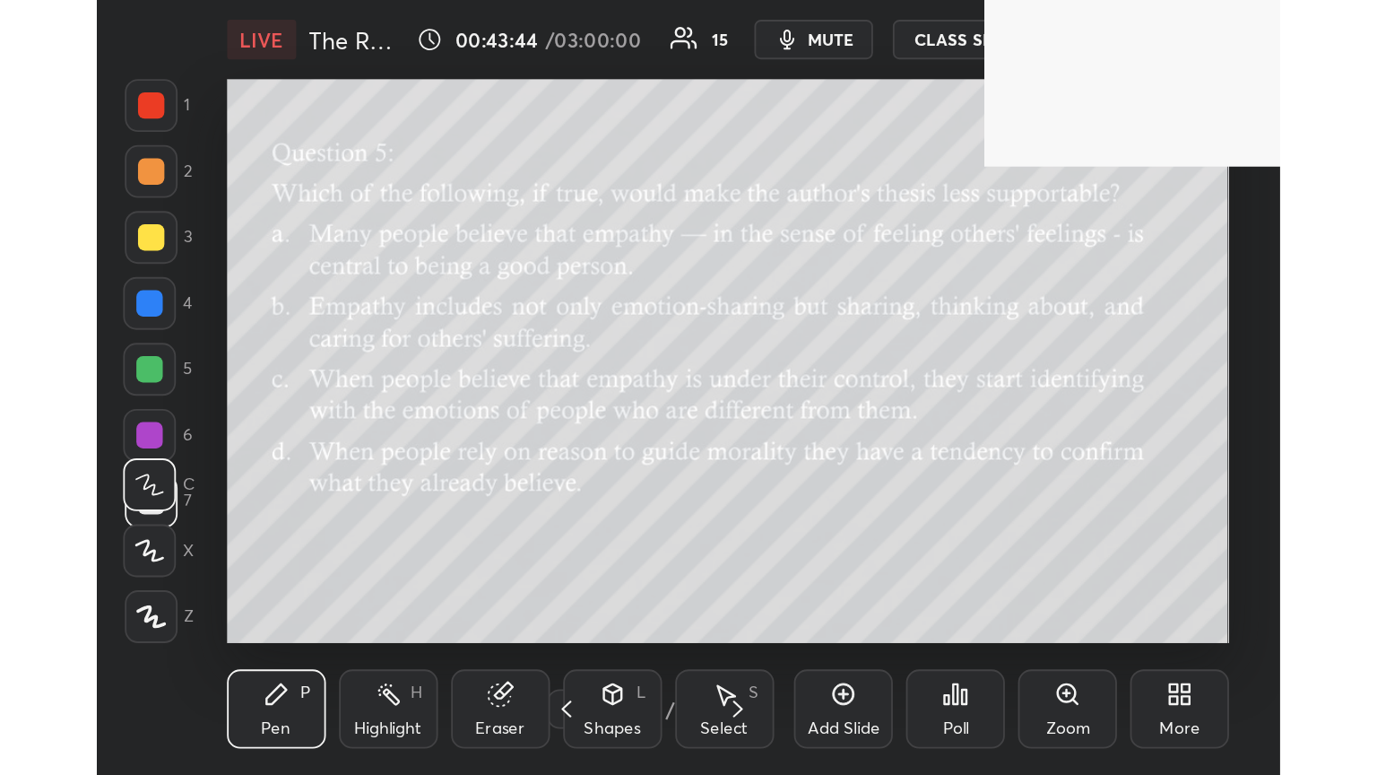
scroll to position [307, 571]
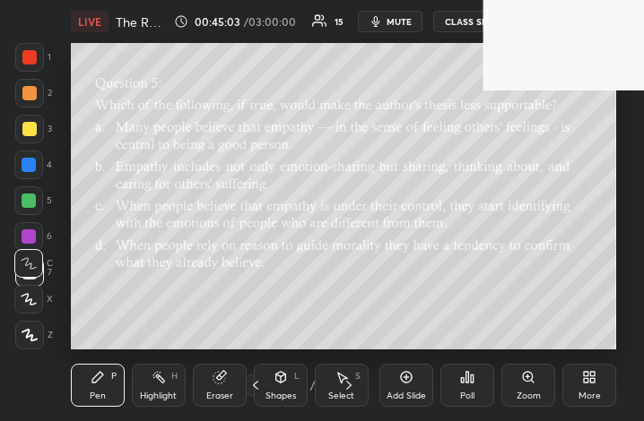
click at [572, 379] on div "More" at bounding box center [589, 385] width 54 height 43
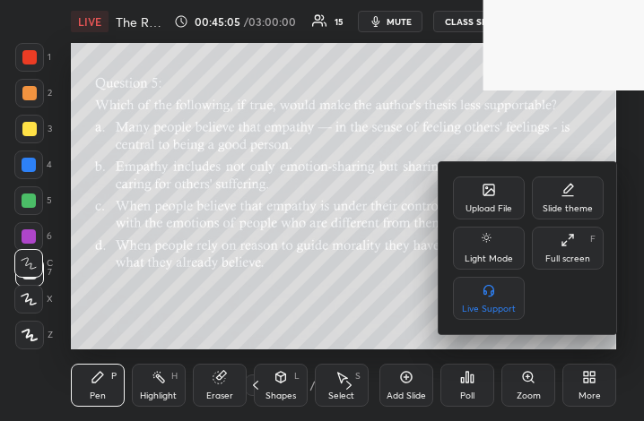
click at [473, 201] on div "Upload File" at bounding box center [489, 198] width 72 height 43
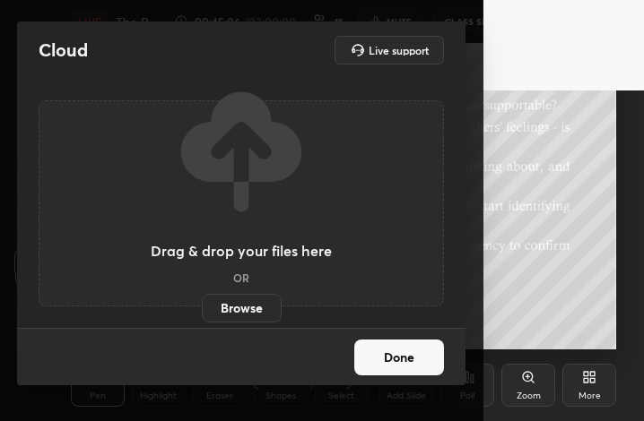
click at [247, 300] on label "Browse" at bounding box center [242, 308] width 80 height 29
click at [202, 300] on input "Browse" at bounding box center [202, 308] width 0 height 29
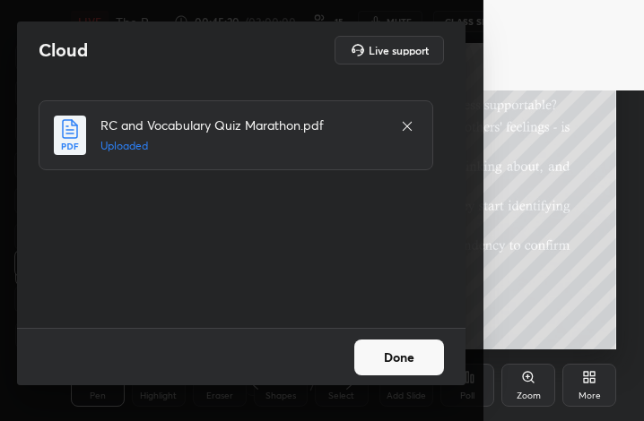
click at [386, 370] on button "Done" at bounding box center [399, 358] width 90 height 36
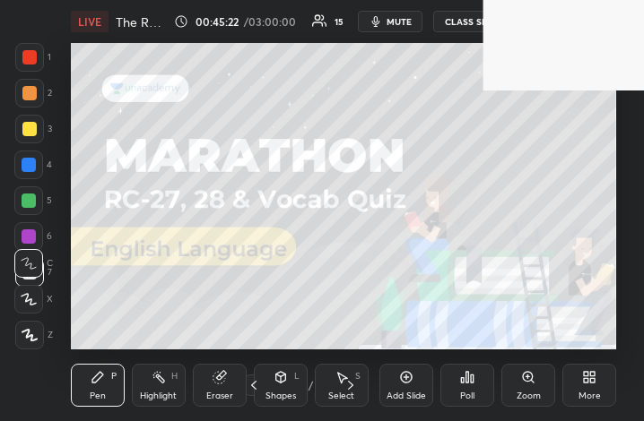
click at [598, 386] on div "More" at bounding box center [589, 385] width 54 height 43
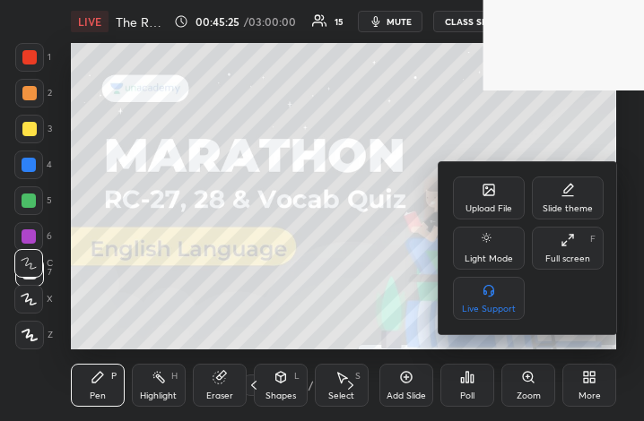
click at [568, 250] on div "Full screen F" at bounding box center [568, 248] width 72 height 43
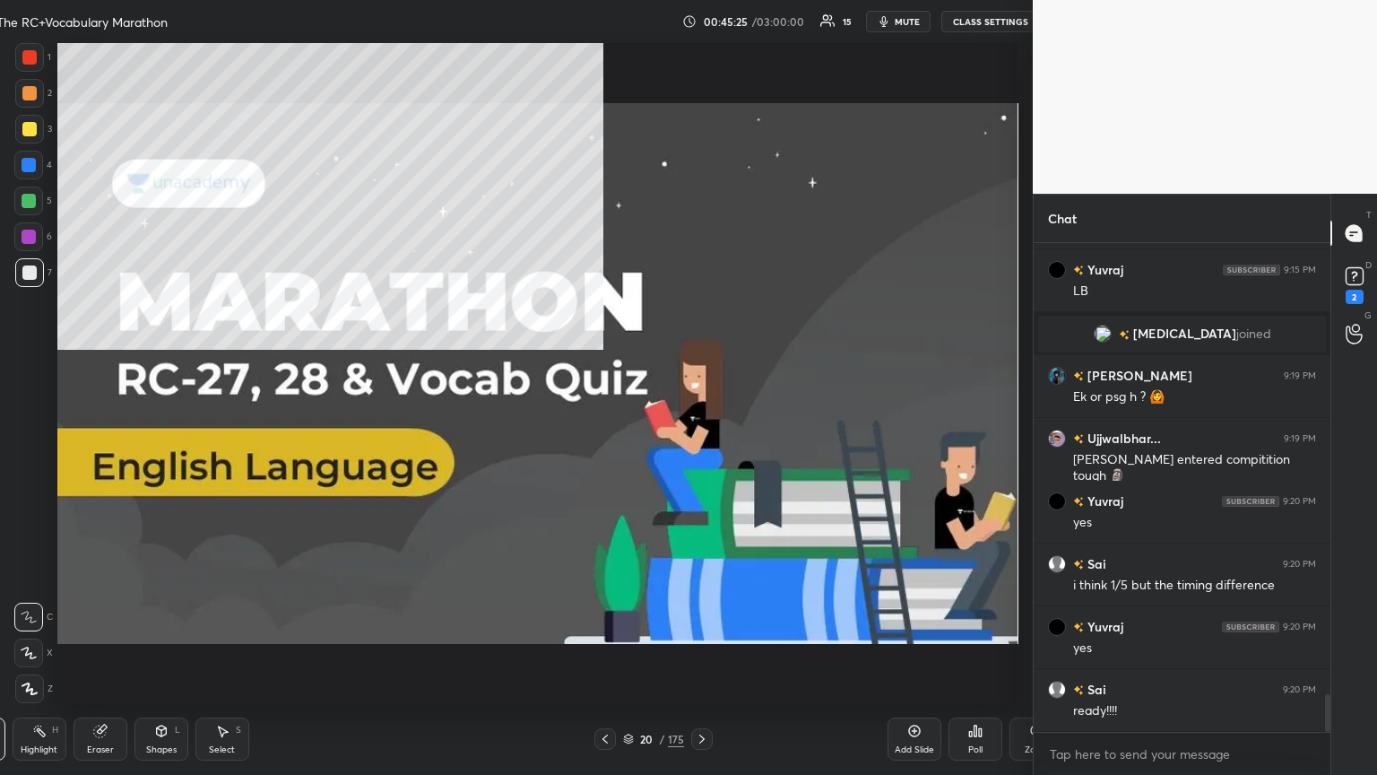
scroll to position [660, 1277]
type textarea "x"
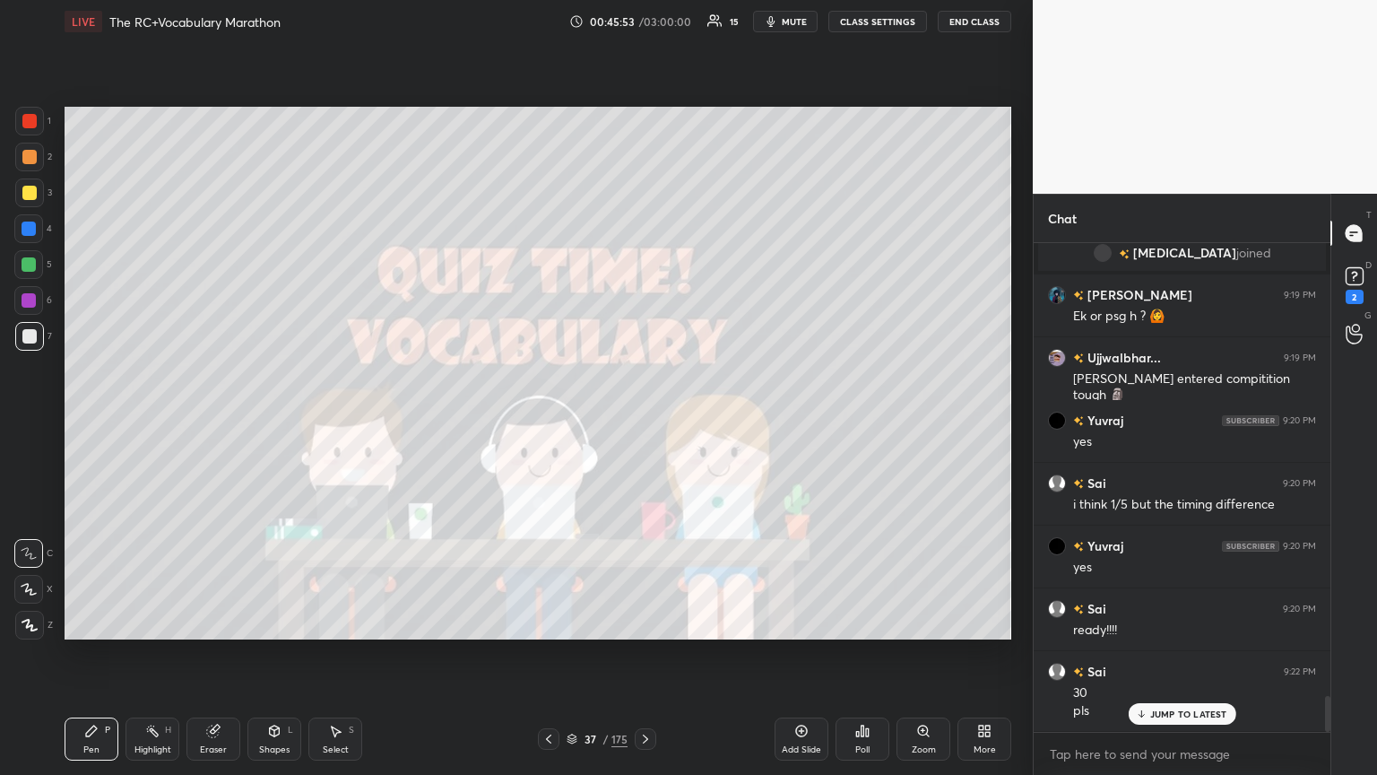
scroll to position [6097, 0]
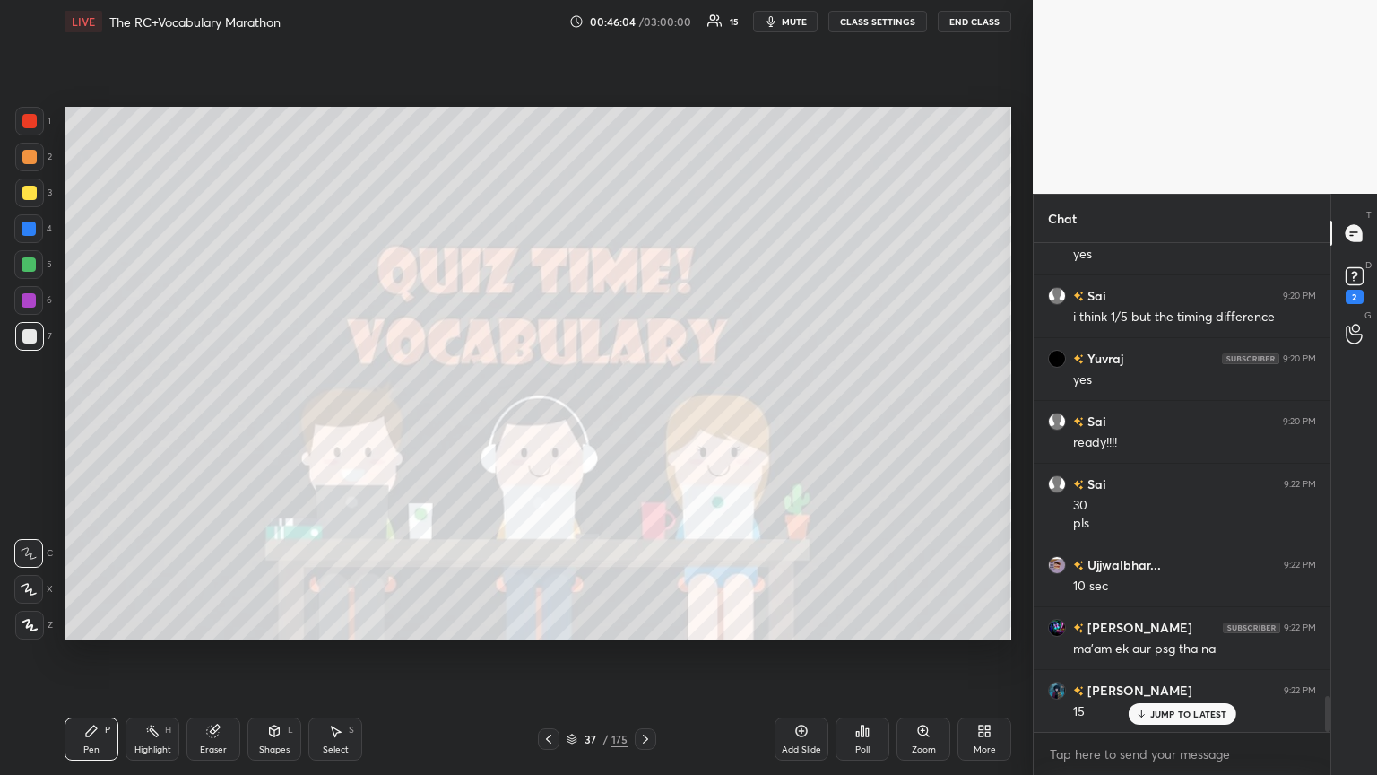
click at [643, 421] on icon at bounding box center [1141, 713] width 12 height 11
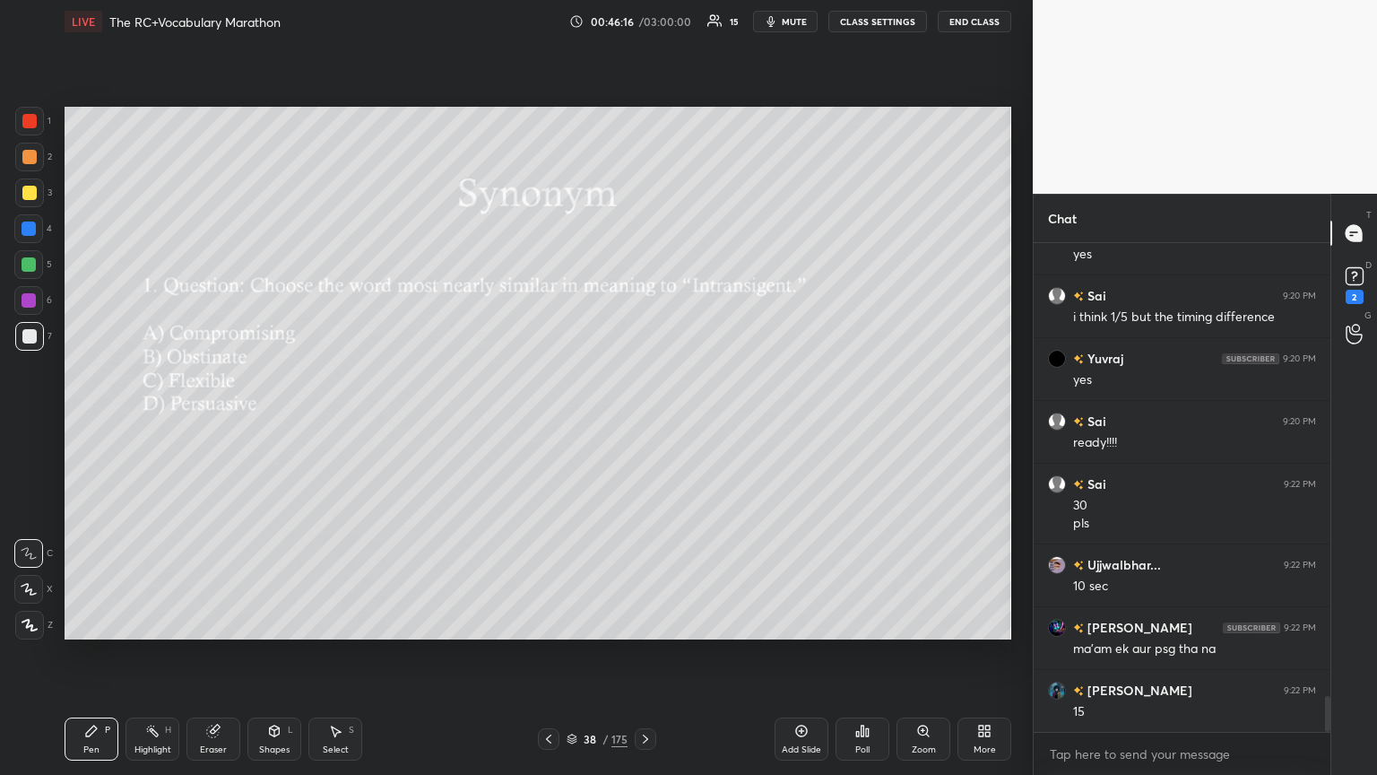
click at [643, 421] on icon at bounding box center [862, 731] width 14 height 14
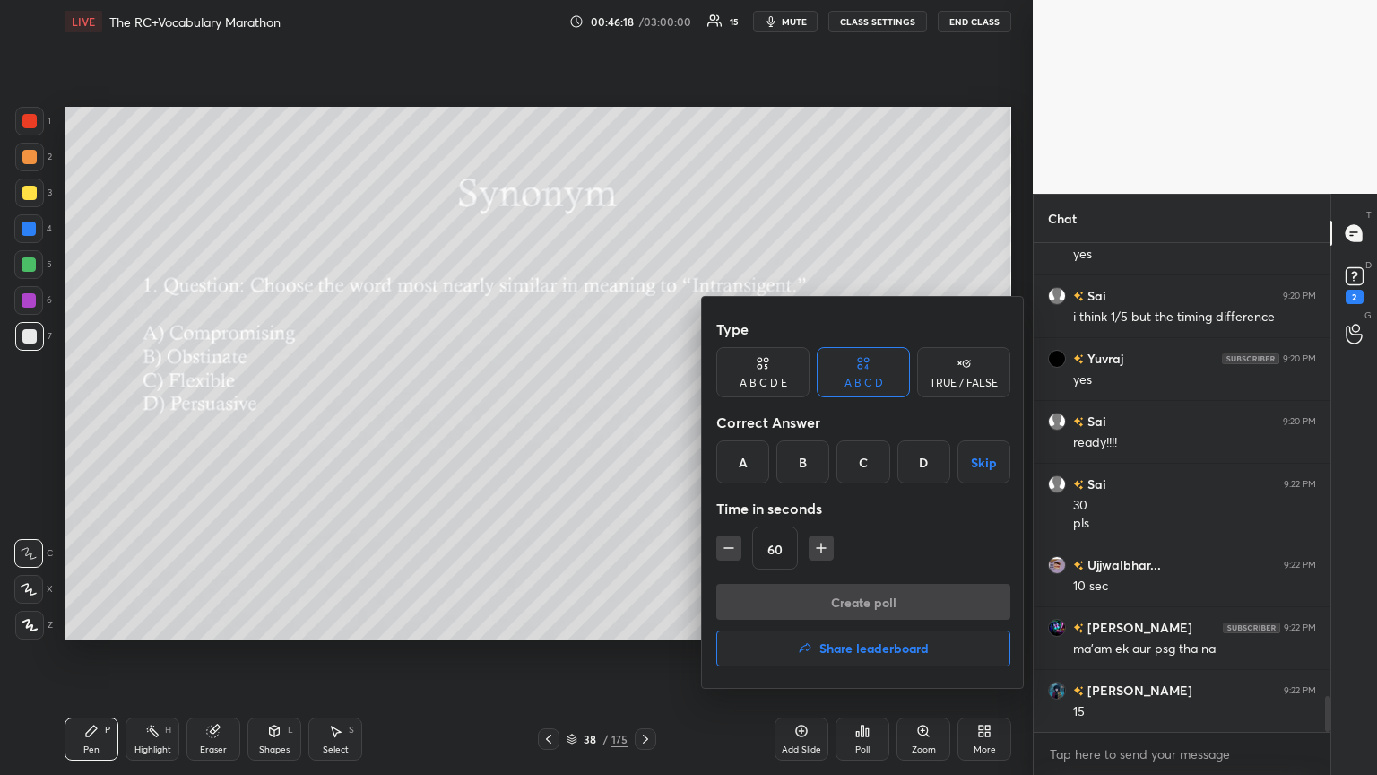
click at [643, 421] on div "B" at bounding box center [803, 461] width 53 height 43
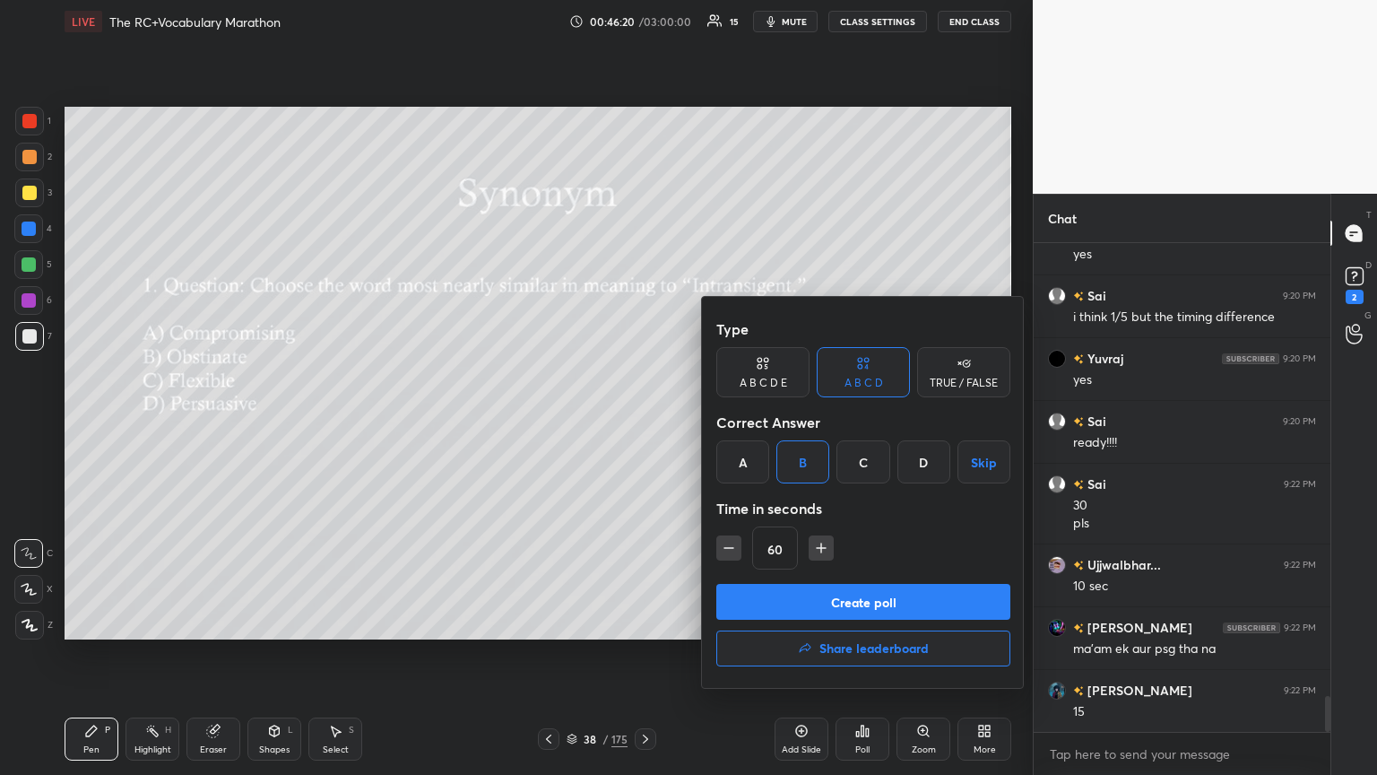
click at [643, 421] on button "button" at bounding box center [728, 547] width 25 height 25
type input "30"
click at [643, 421] on button "Create poll" at bounding box center [863, 602] width 294 height 36
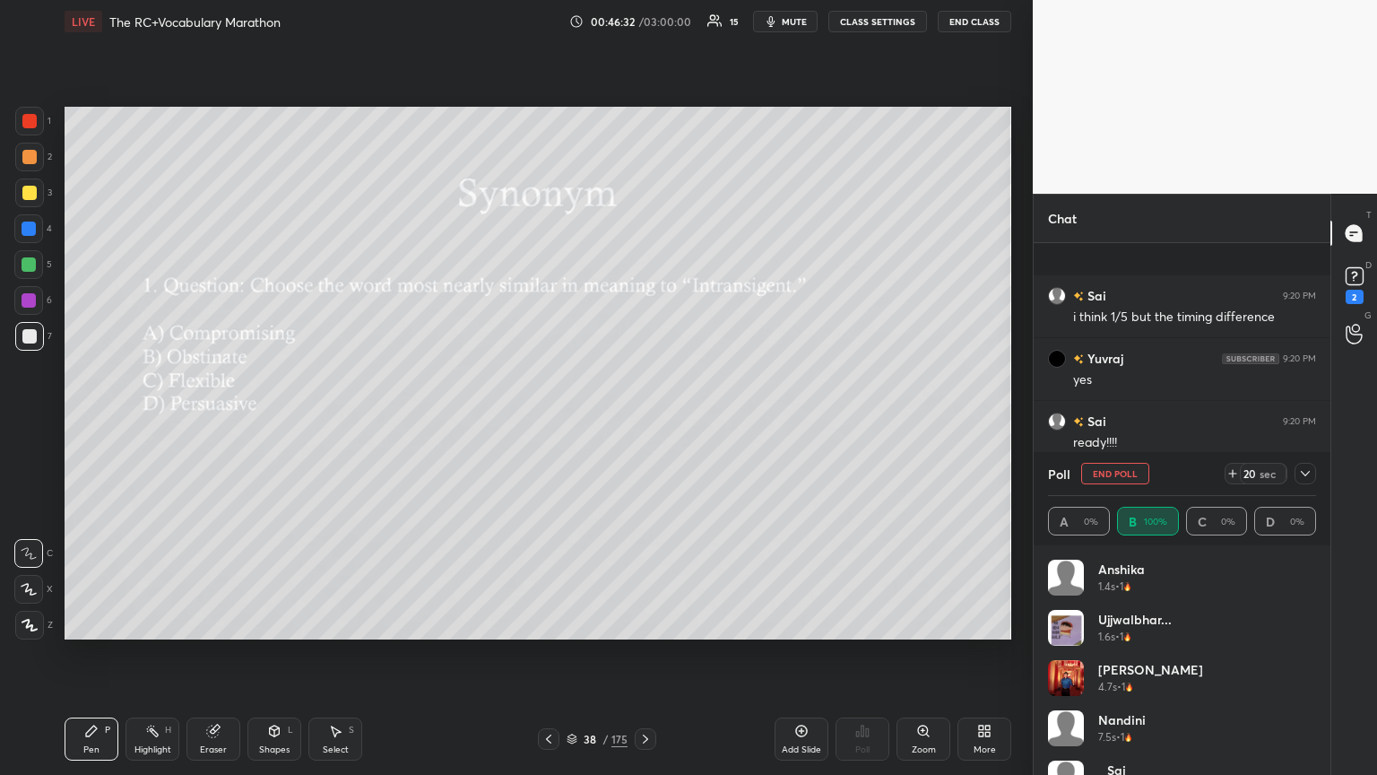
scroll to position [6254, 0]
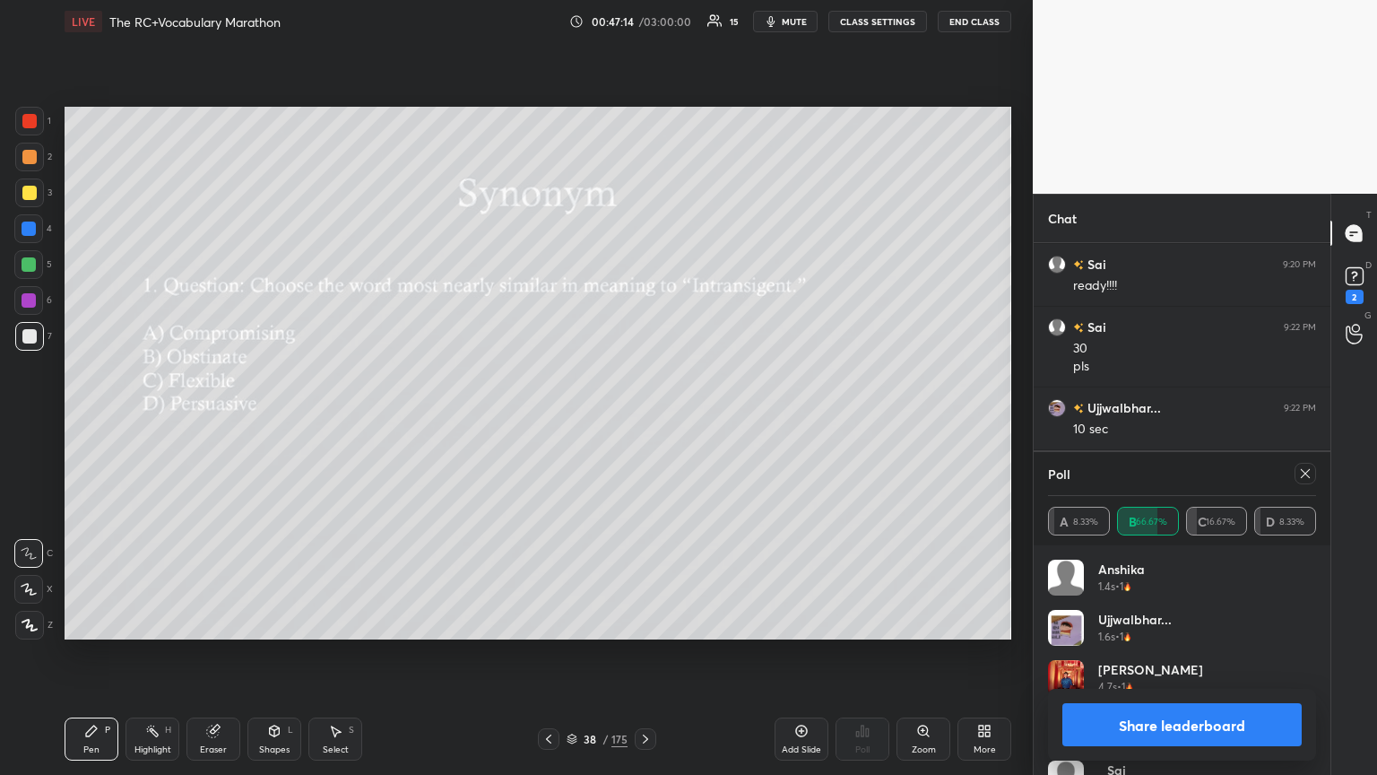
drag, startPoint x: 1306, startPoint y: 477, endPoint x: 1279, endPoint y: 484, distance: 27.8
click at [643, 421] on icon at bounding box center [1305, 473] width 14 height 14
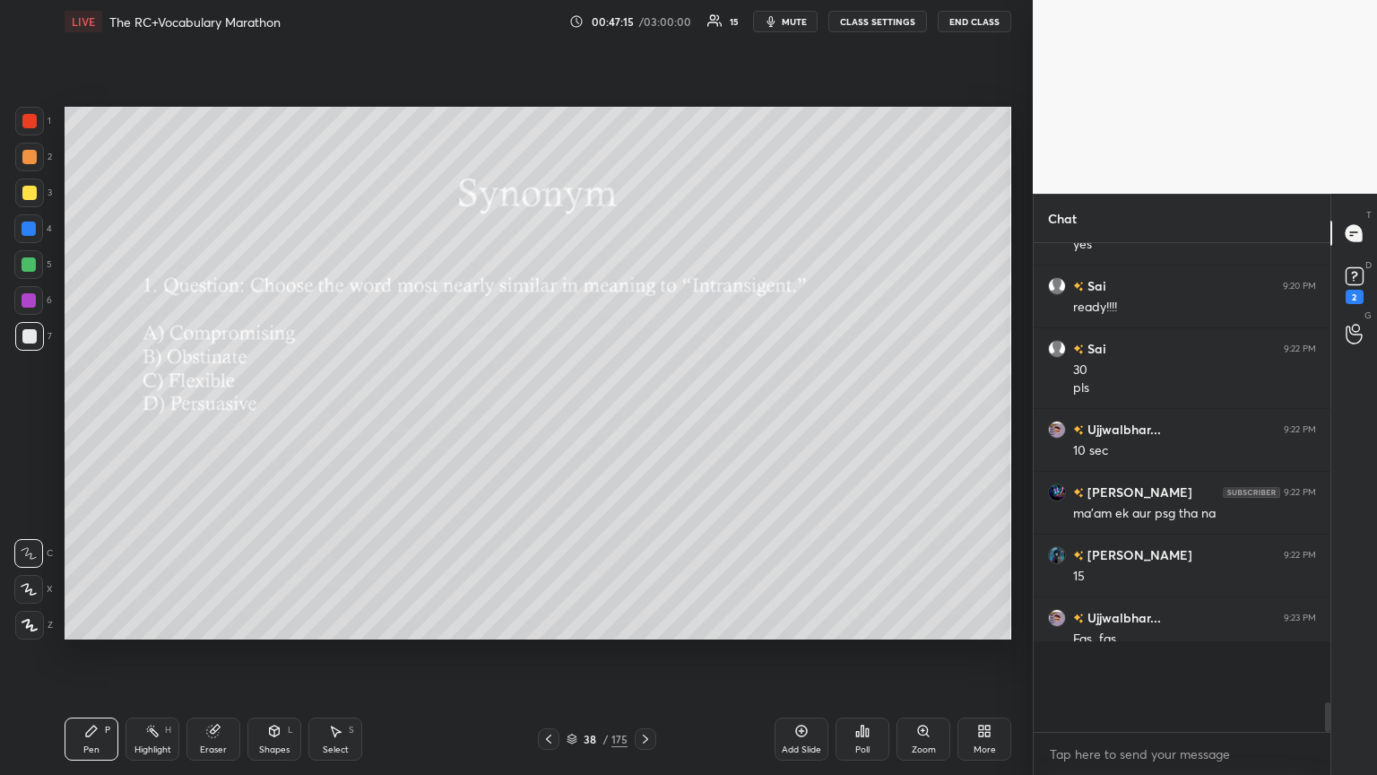
scroll to position [6175, 0]
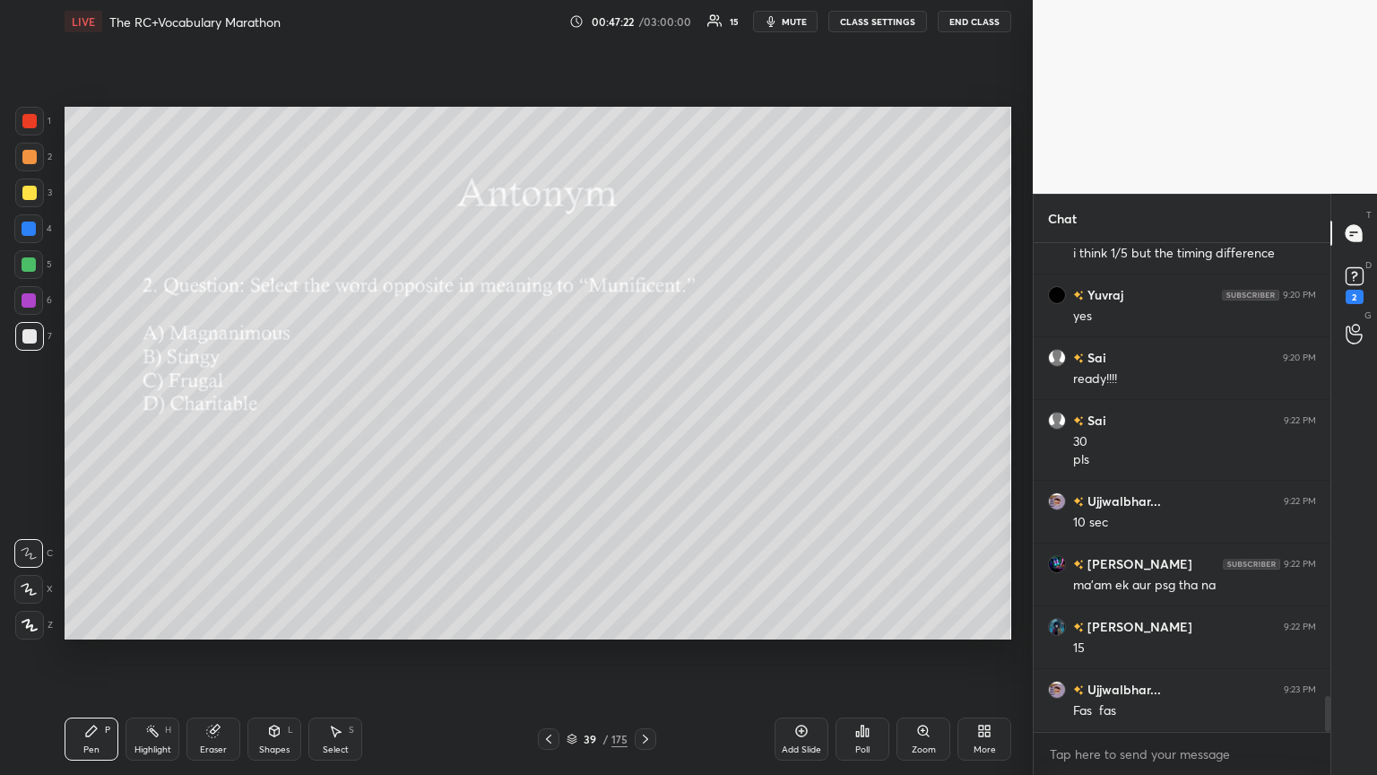
click at [643, 421] on div "Poll" at bounding box center [863, 738] width 54 height 43
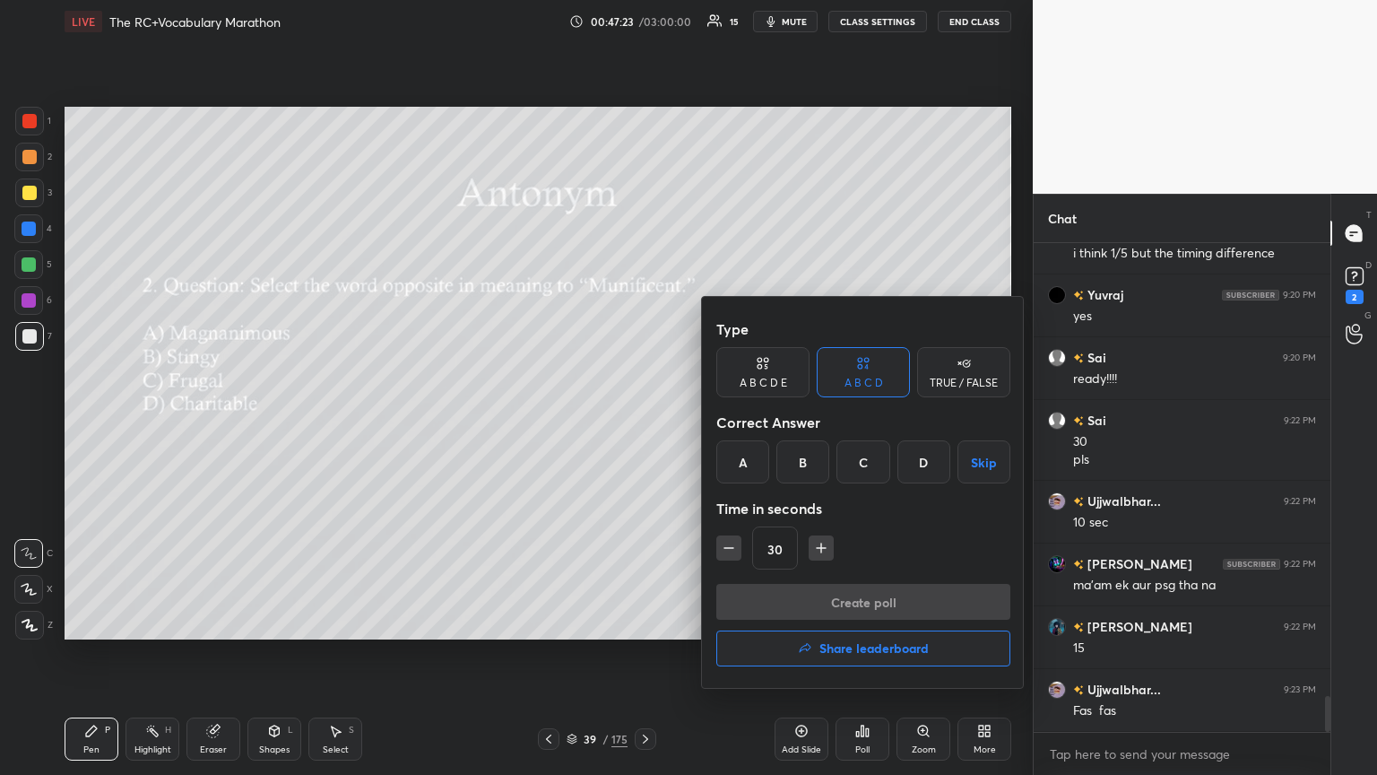
click at [643, 421] on div "B" at bounding box center [803, 461] width 53 height 43
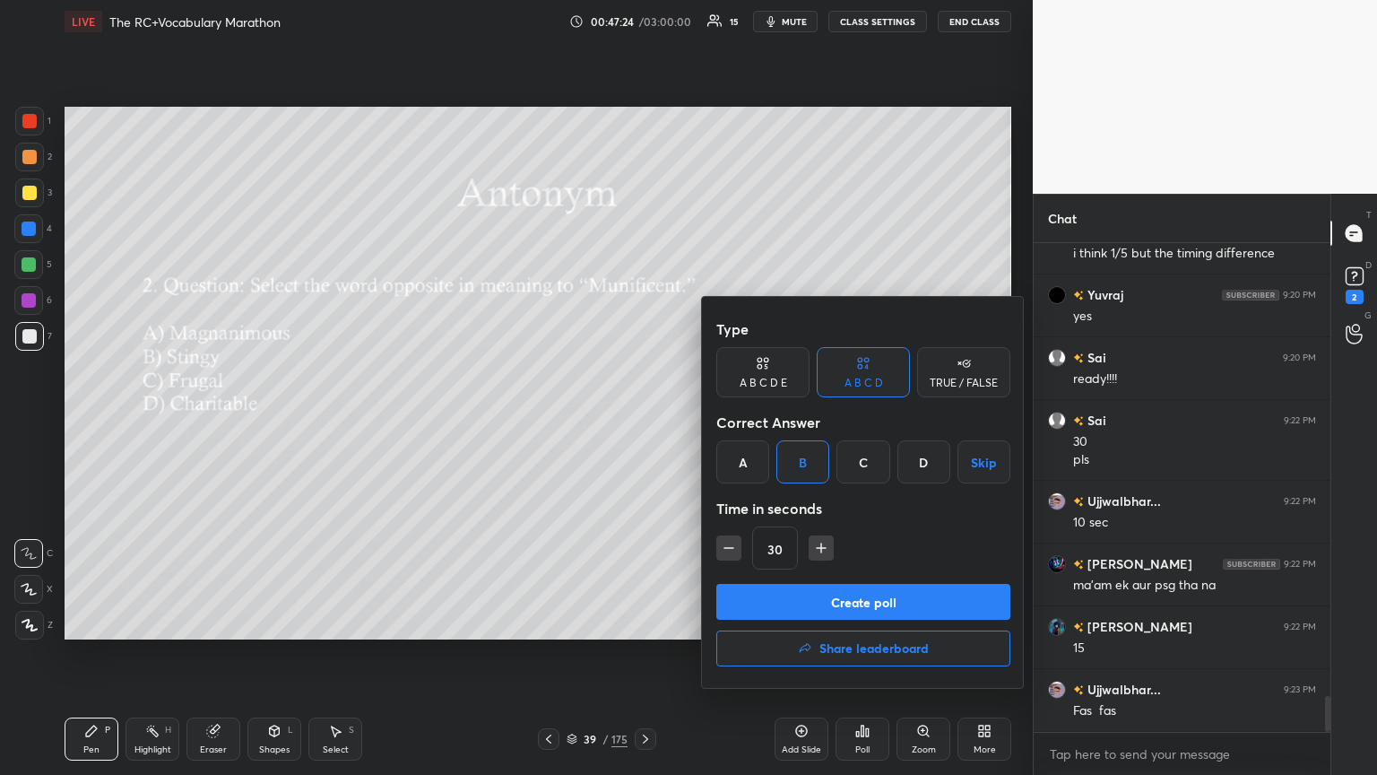
click at [643, 421] on button "Create poll" at bounding box center [863, 602] width 294 height 36
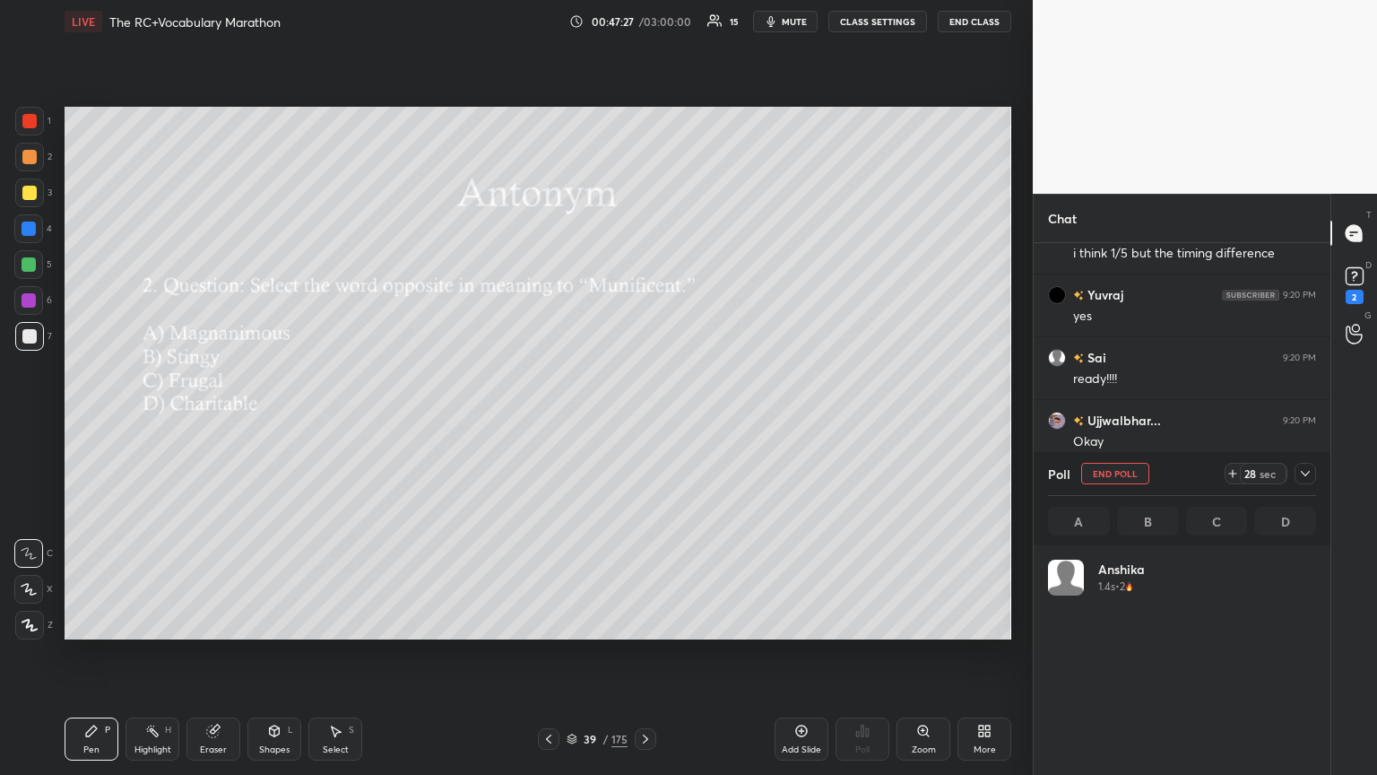
scroll to position [5, 5]
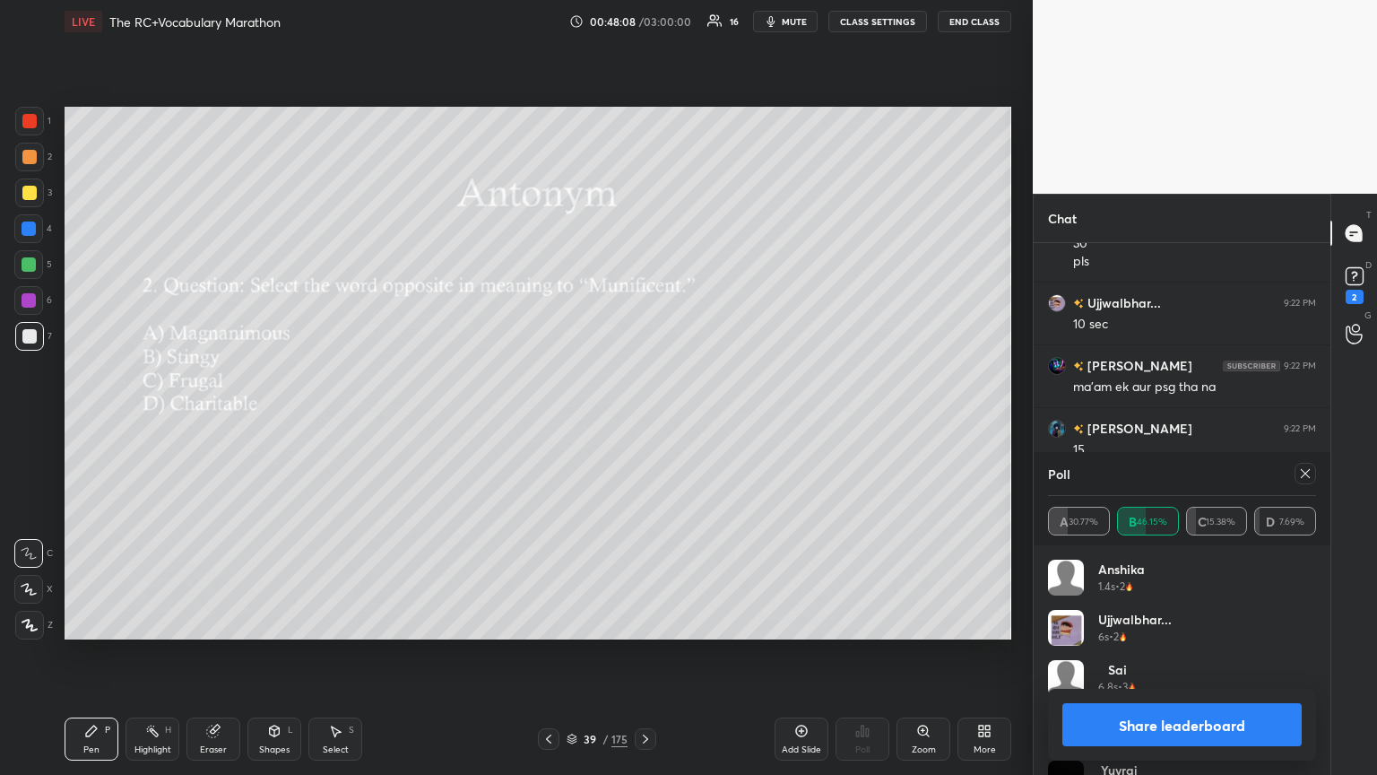
click at [643, 421] on icon at bounding box center [1305, 473] width 14 height 14
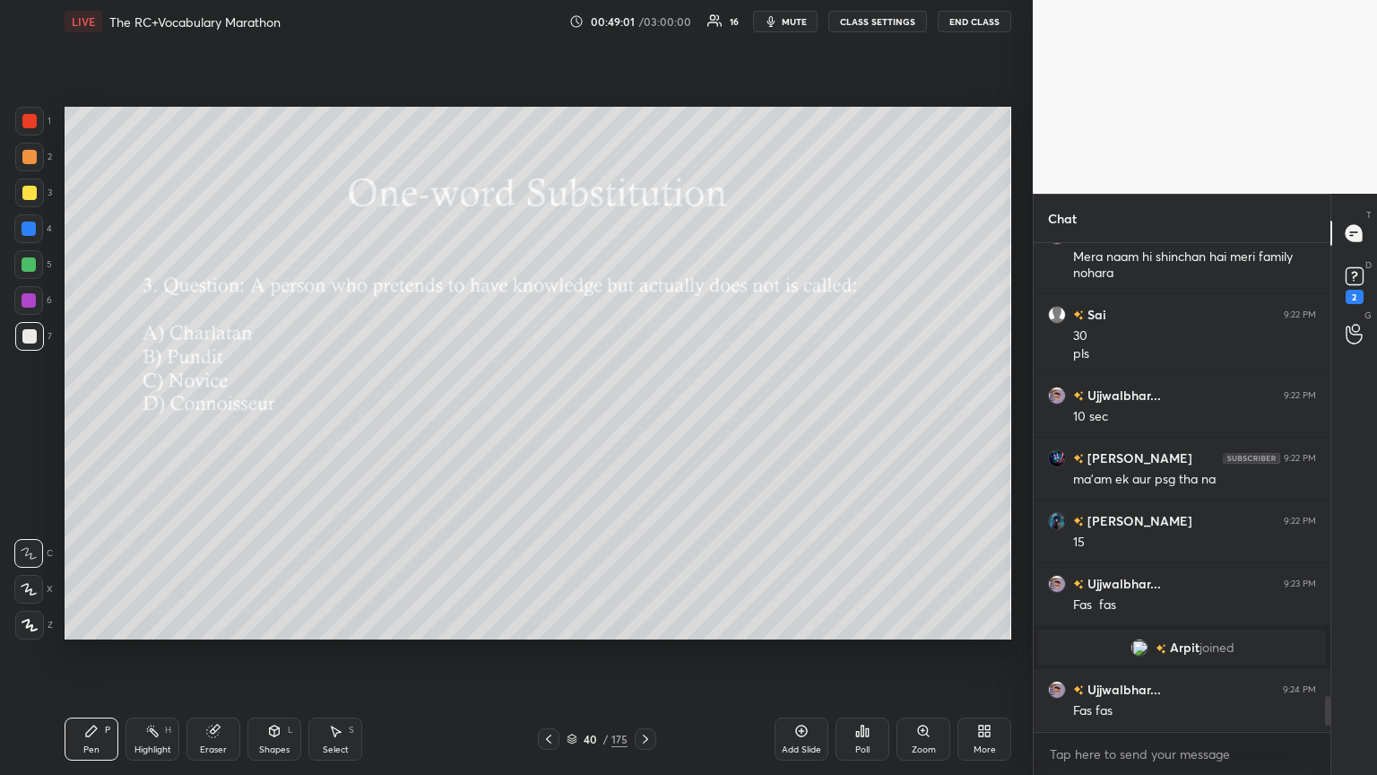
click at [643, 421] on div "Poll" at bounding box center [863, 738] width 54 height 43
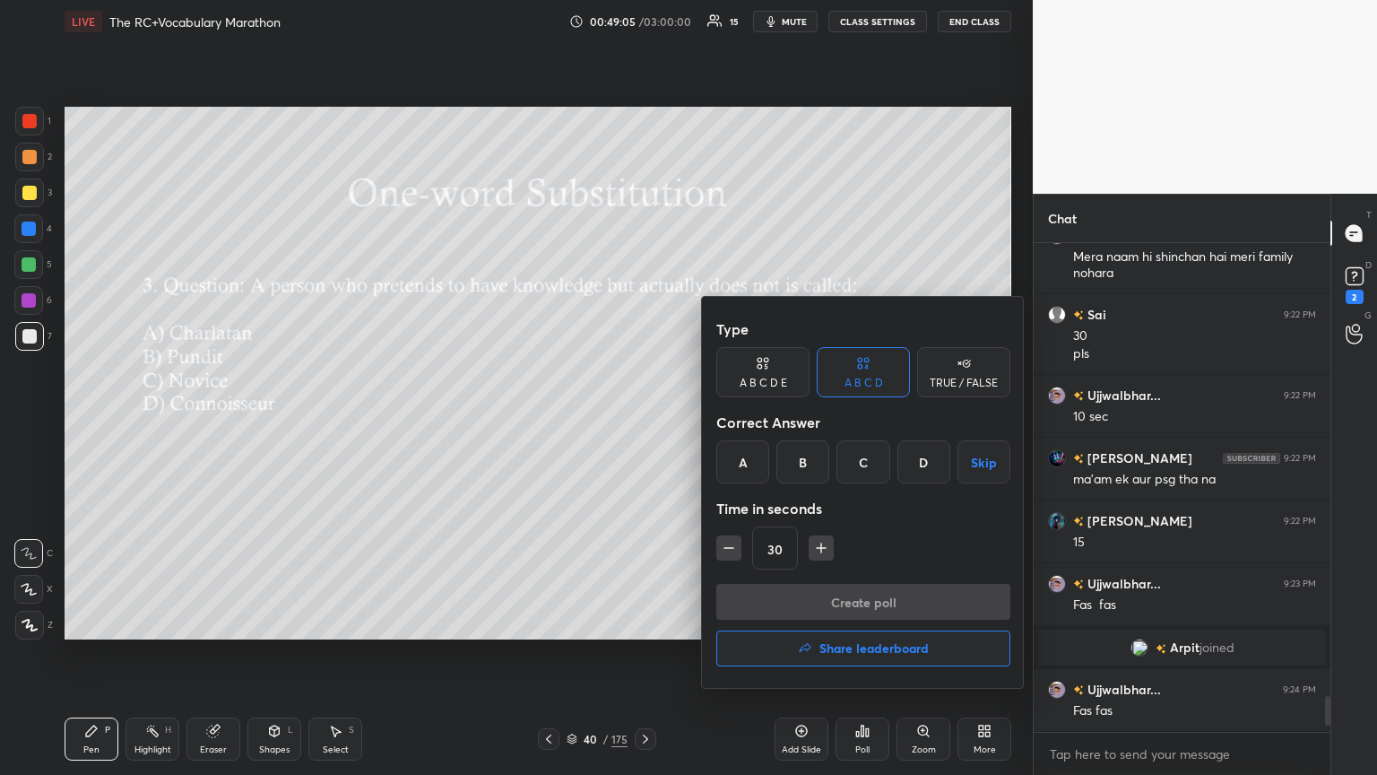
drag, startPoint x: 739, startPoint y: 468, endPoint x: 747, endPoint y: 504, distance: 36.8
click at [643, 421] on div "A" at bounding box center [742, 461] width 53 height 43
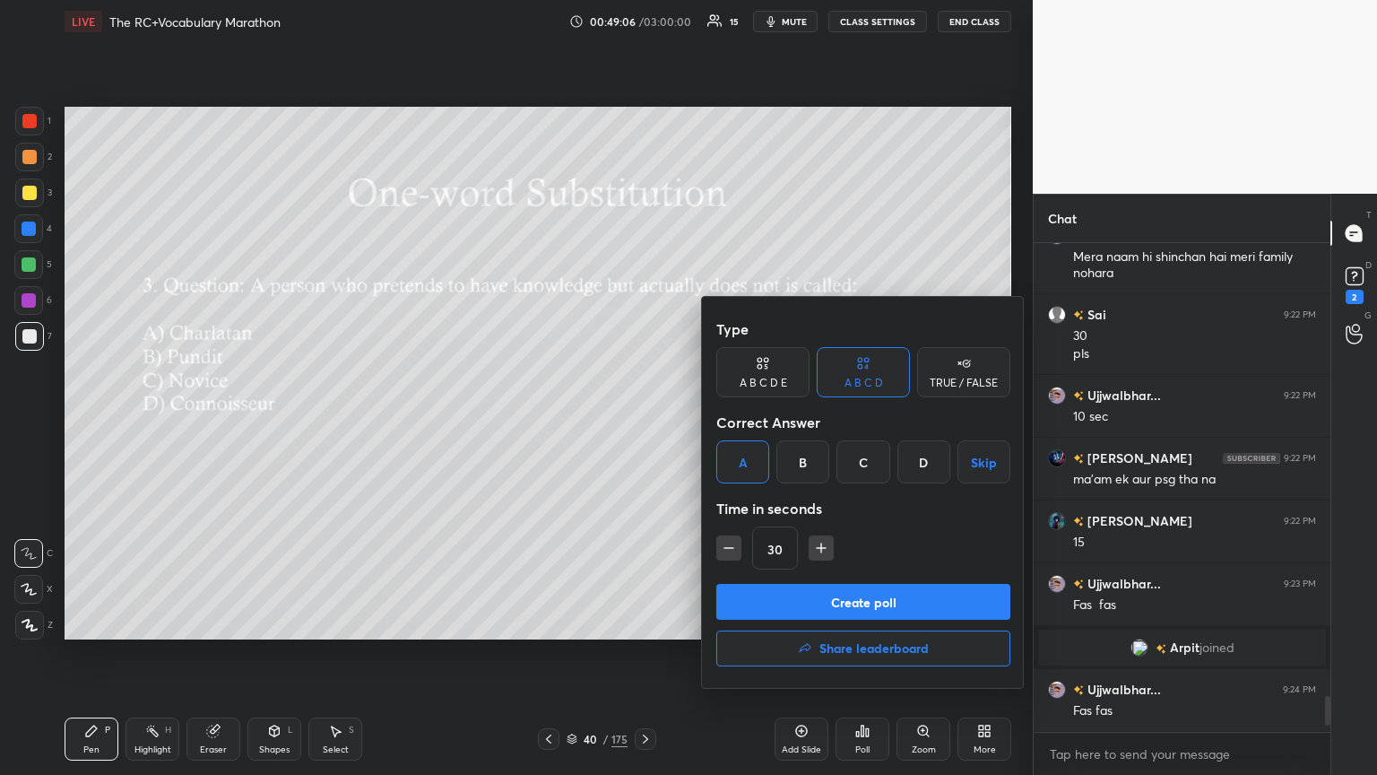
click at [643, 421] on button "Create poll" at bounding box center [863, 602] width 294 height 36
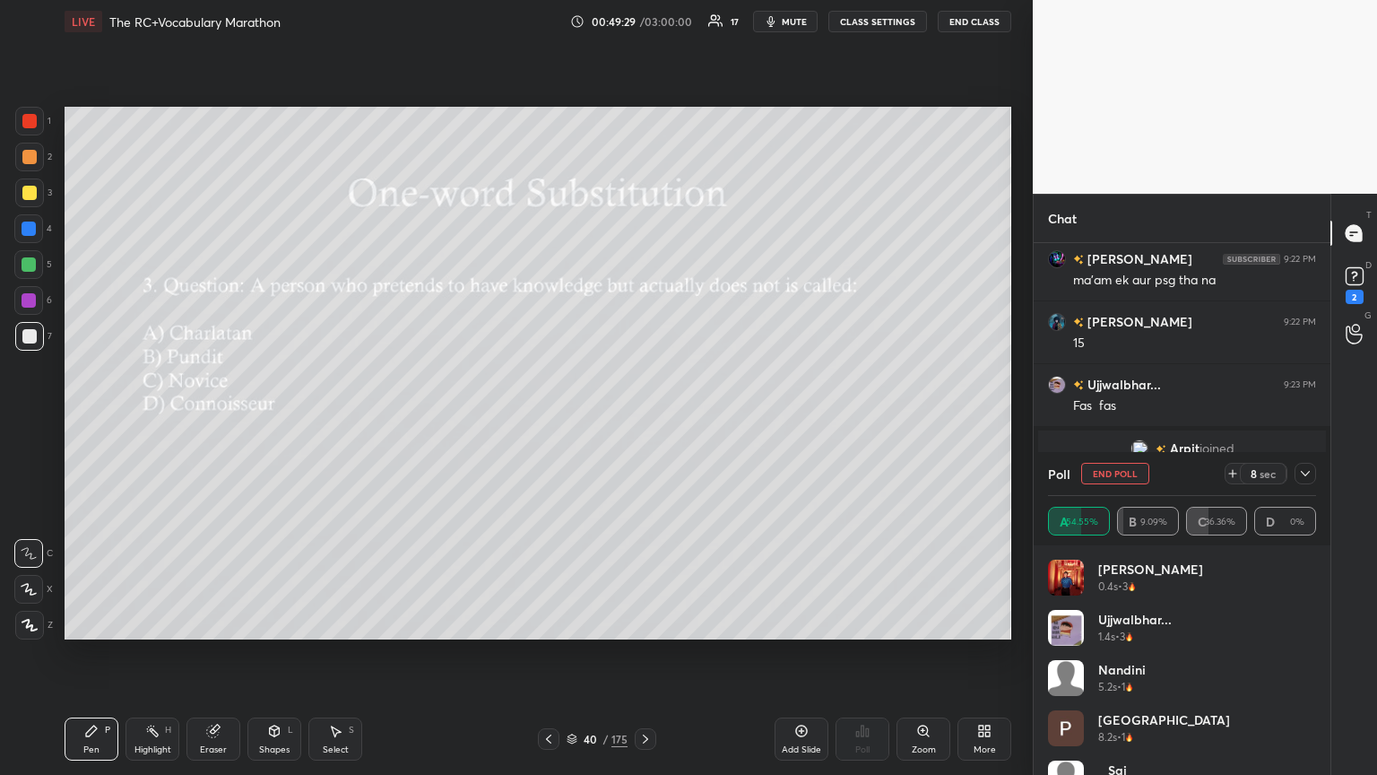
scroll to position [6233, 0]
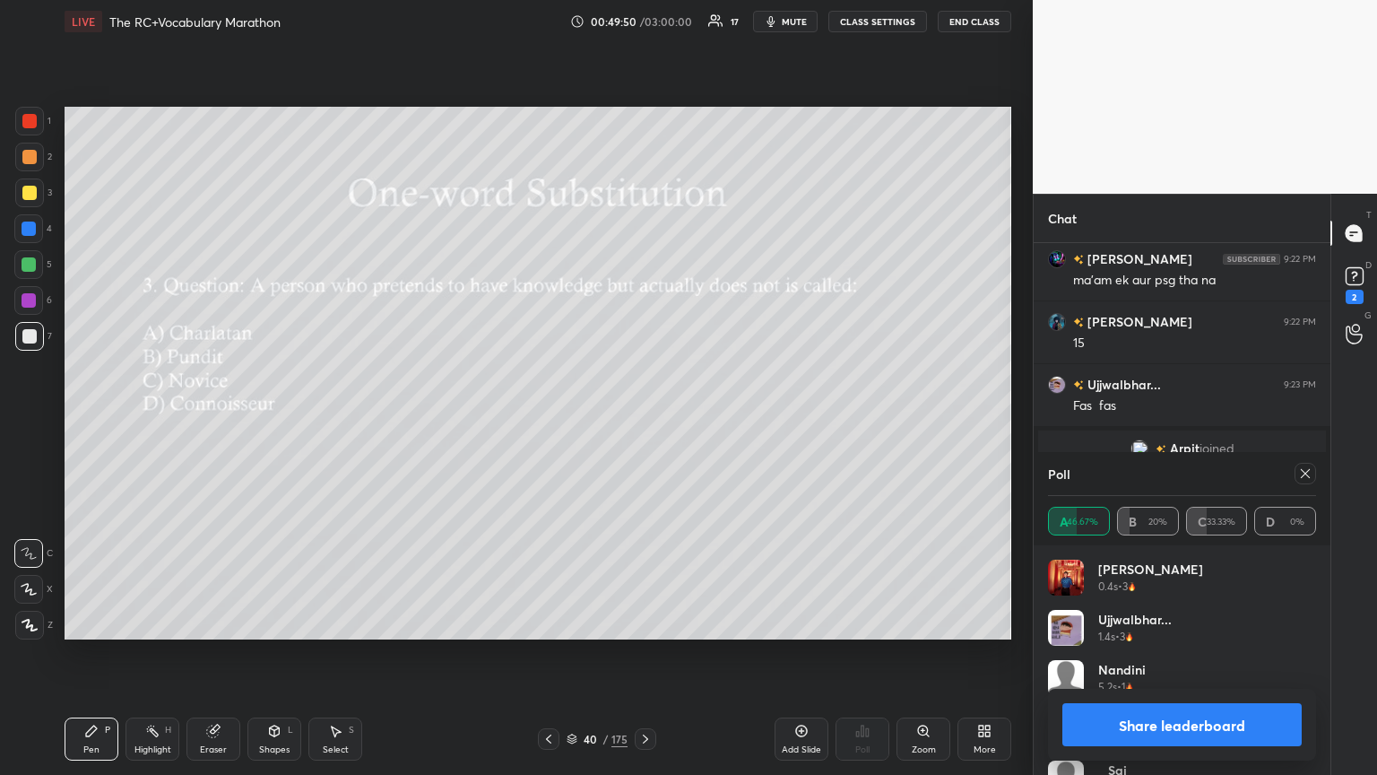
click at [643, 421] on icon at bounding box center [1305, 473] width 14 height 14
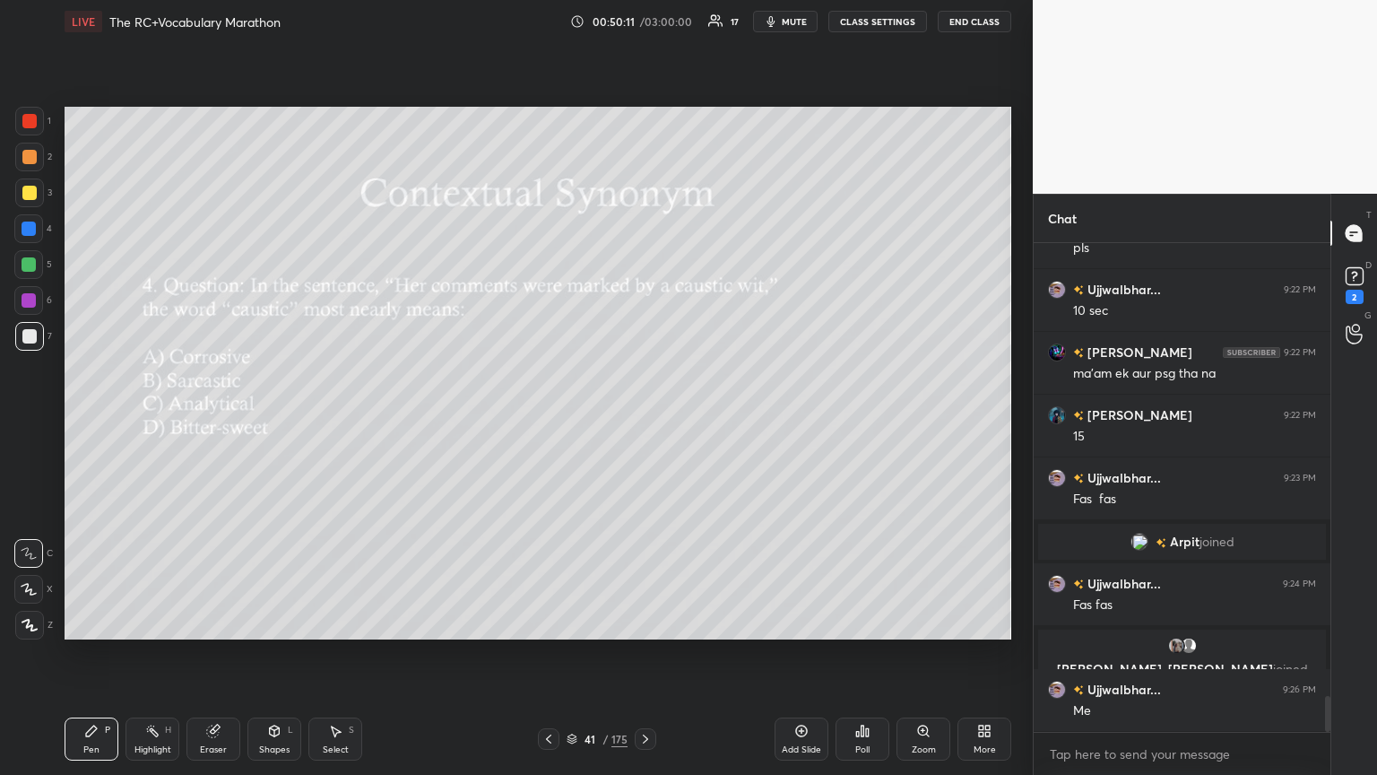
scroll to position [6201, 0]
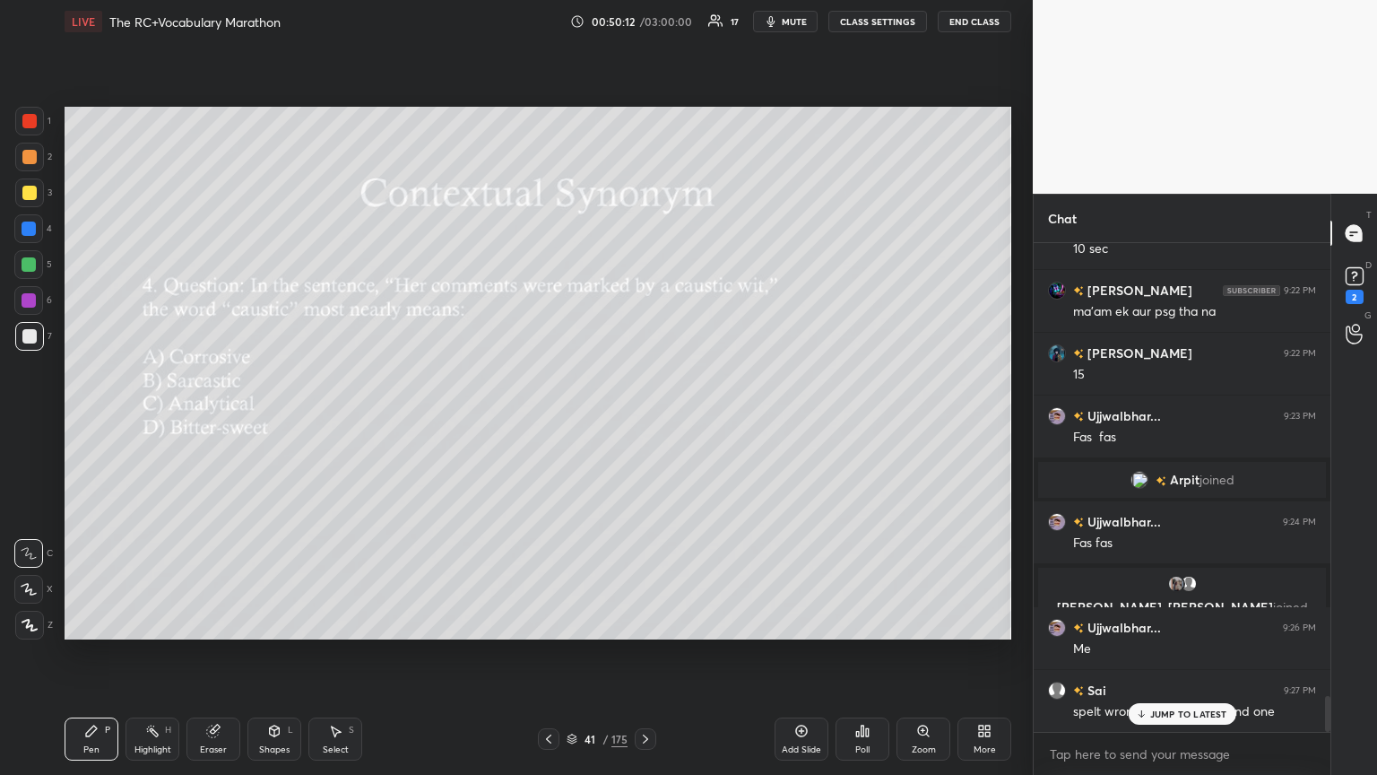
drag, startPoint x: 1150, startPoint y: 717, endPoint x: 1021, endPoint y: 699, distance: 130.4
click at [643, 421] on div "JUMP TO LATEST" at bounding box center [1182, 714] width 108 height 22
click at [643, 421] on div "Poll" at bounding box center [863, 738] width 54 height 43
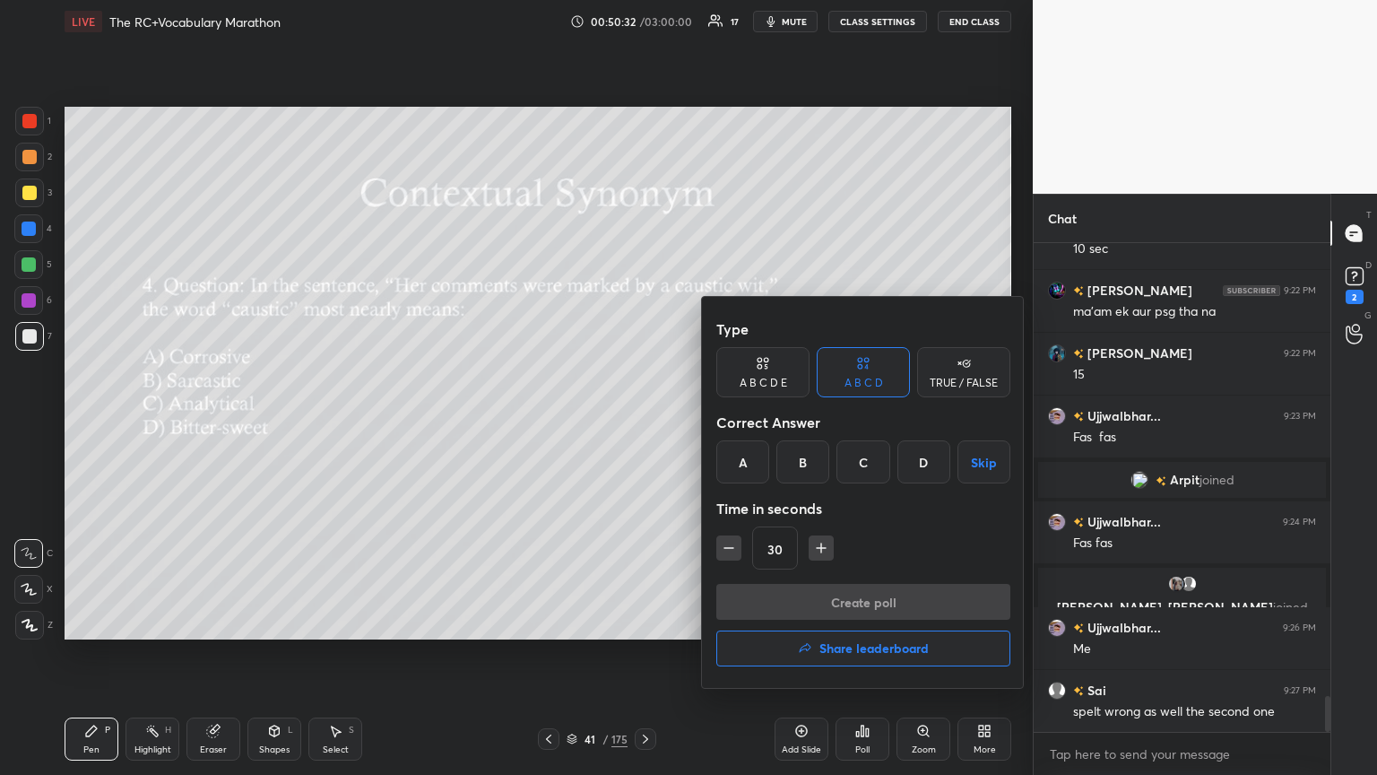
click at [540, 421] on div at bounding box center [688, 387] width 1377 height 775
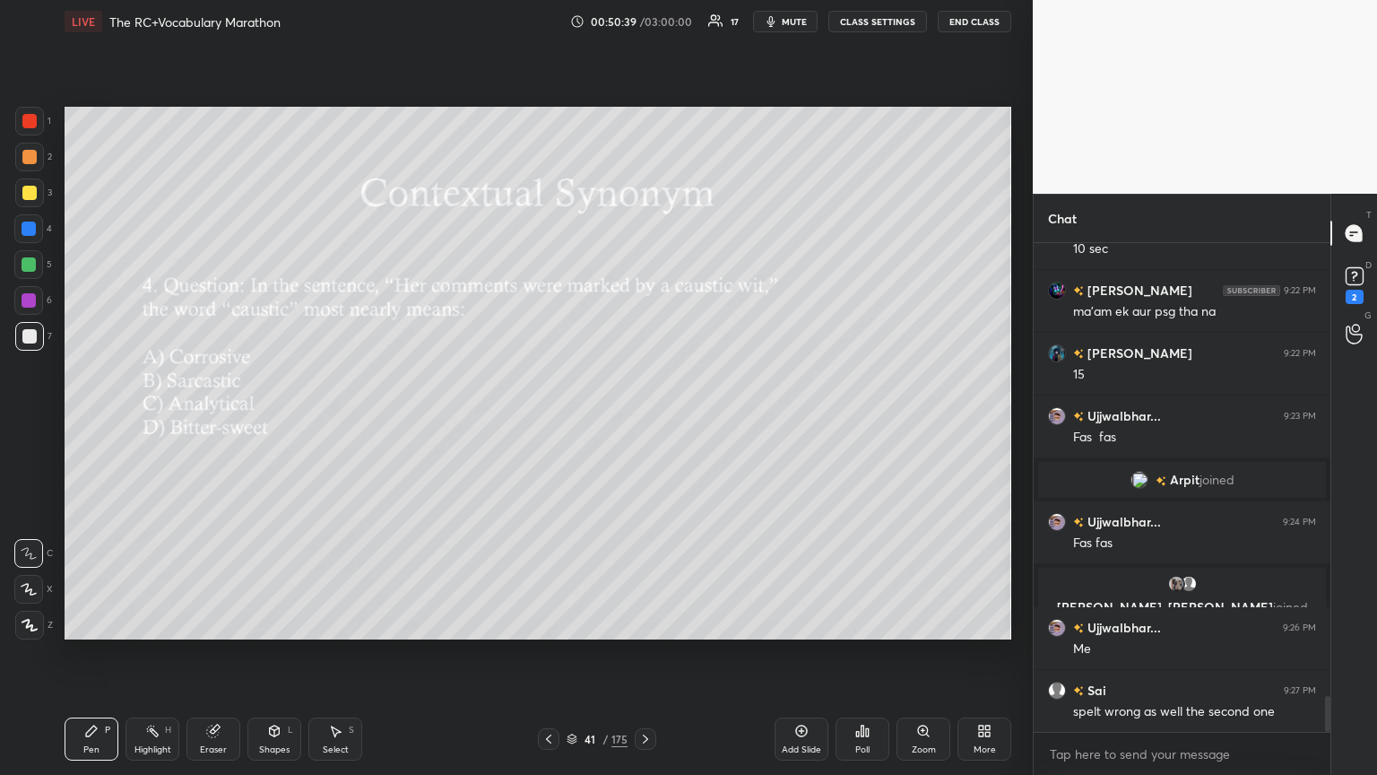
click at [643, 421] on div "Poll" at bounding box center [863, 738] width 54 height 43
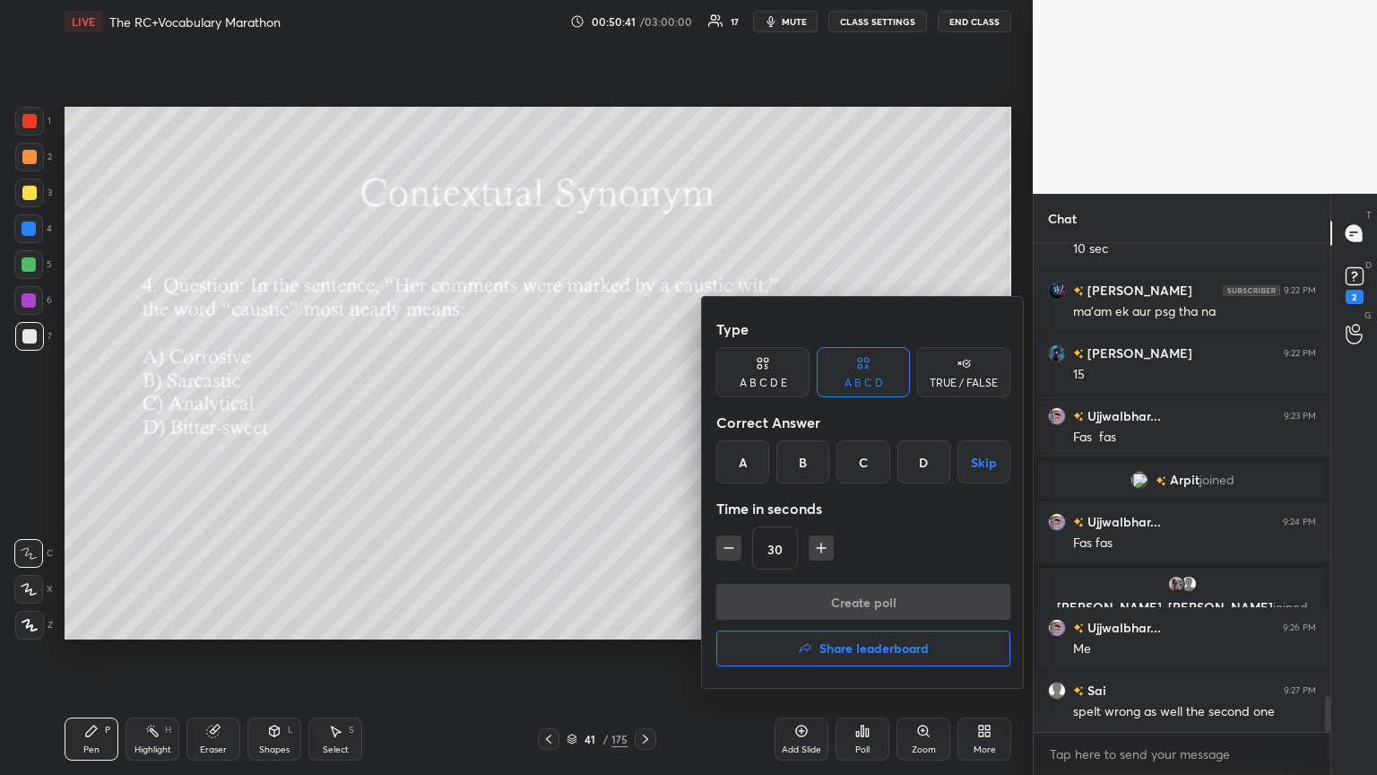
click at [643, 421] on div "B" at bounding box center [803, 461] width 53 height 43
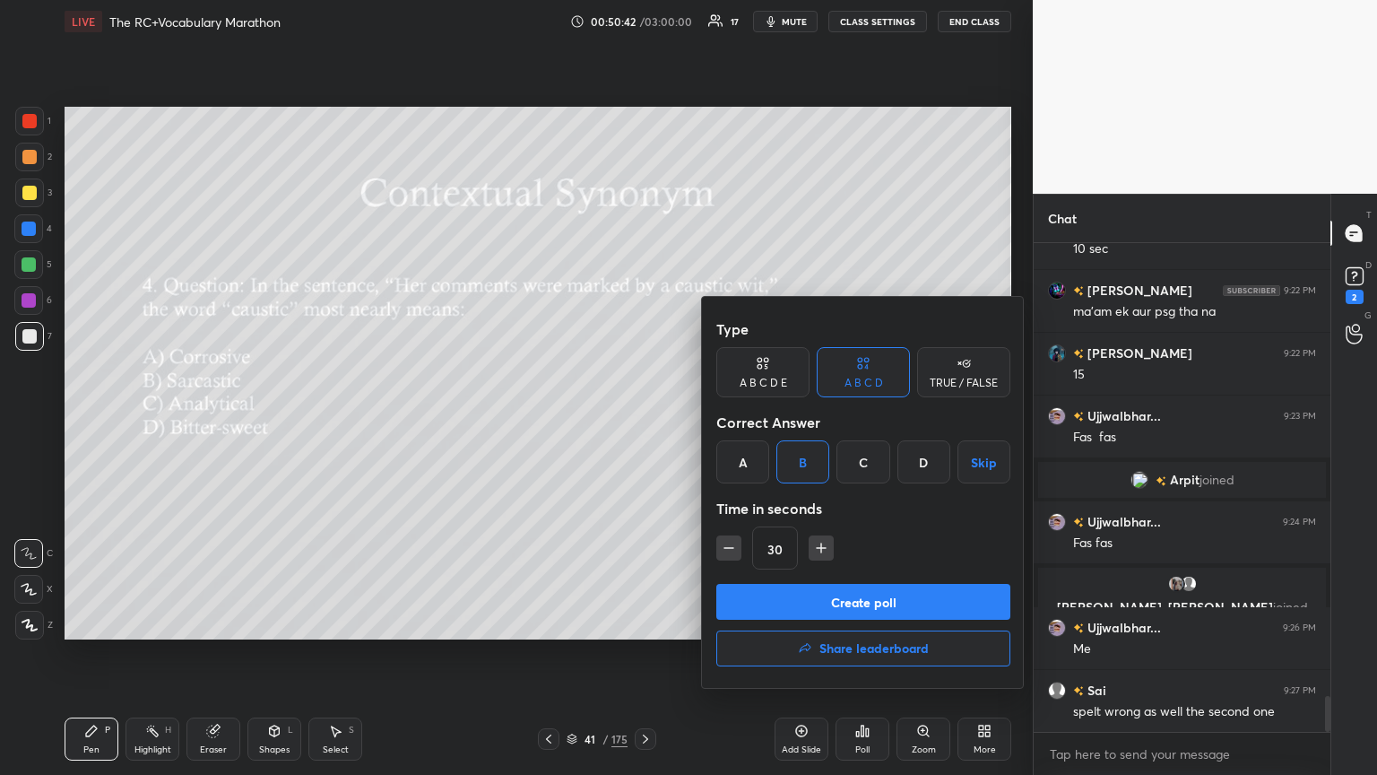
drag, startPoint x: 846, startPoint y: 599, endPoint x: 827, endPoint y: 603, distance: 19.2
click at [643, 421] on button "Create poll" at bounding box center [863, 602] width 294 height 36
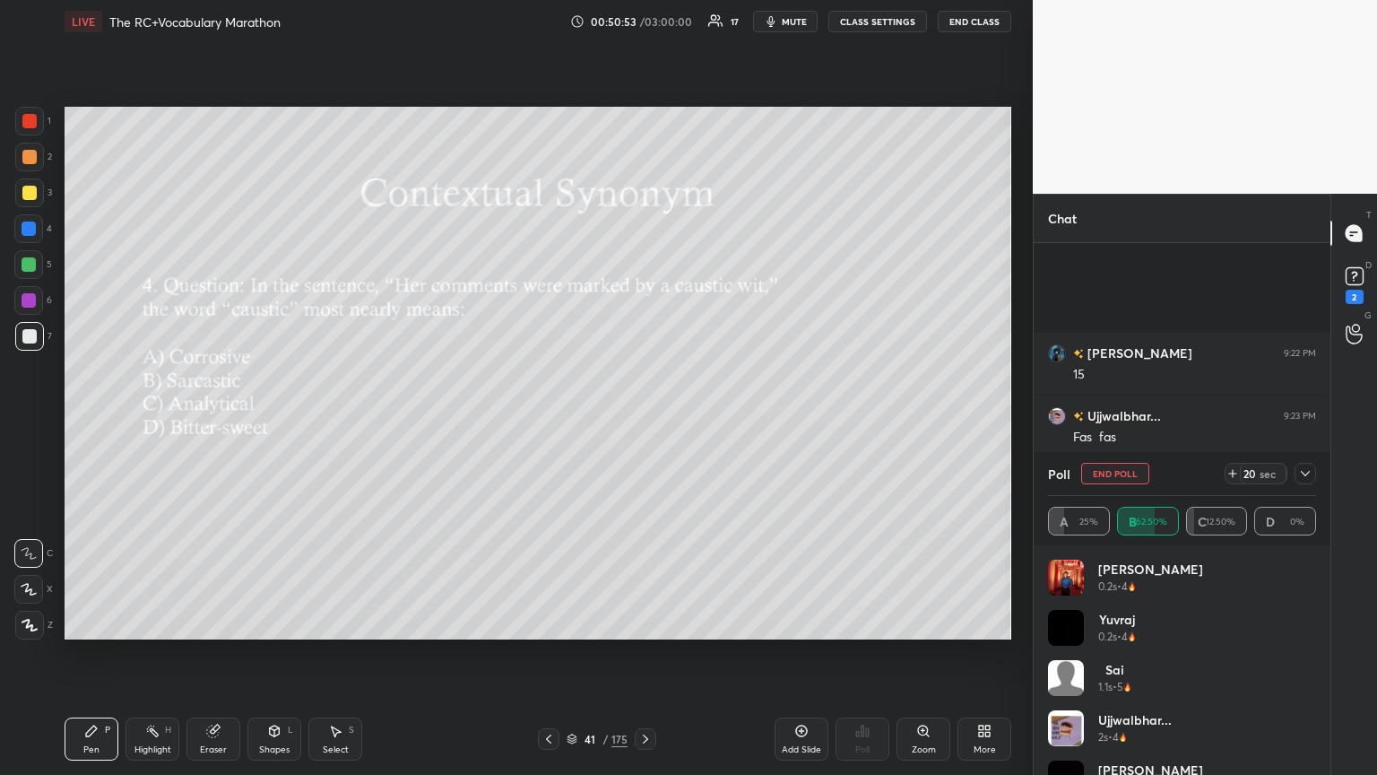
scroll to position [6358, 0]
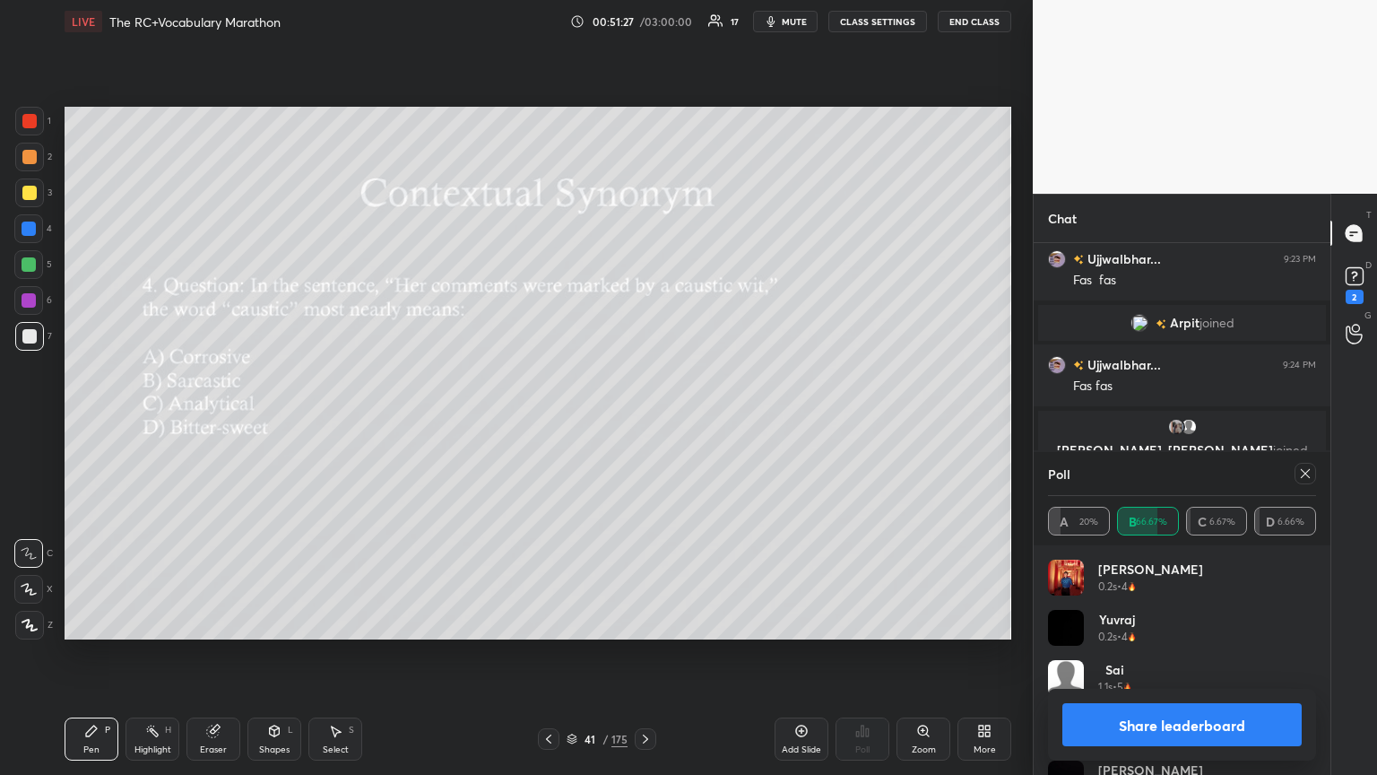
drag, startPoint x: 1302, startPoint y: 472, endPoint x: 1288, endPoint y: 470, distance: 14.5
click at [643, 421] on div at bounding box center [1302, 474] width 29 height 22
drag, startPoint x: 1313, startPoint y: 473, endPoint x: 1254, endPoint y: 484, distance: 59.4
click at [643, 421] on div at bounding box center [1306, 474] width 22 height 22
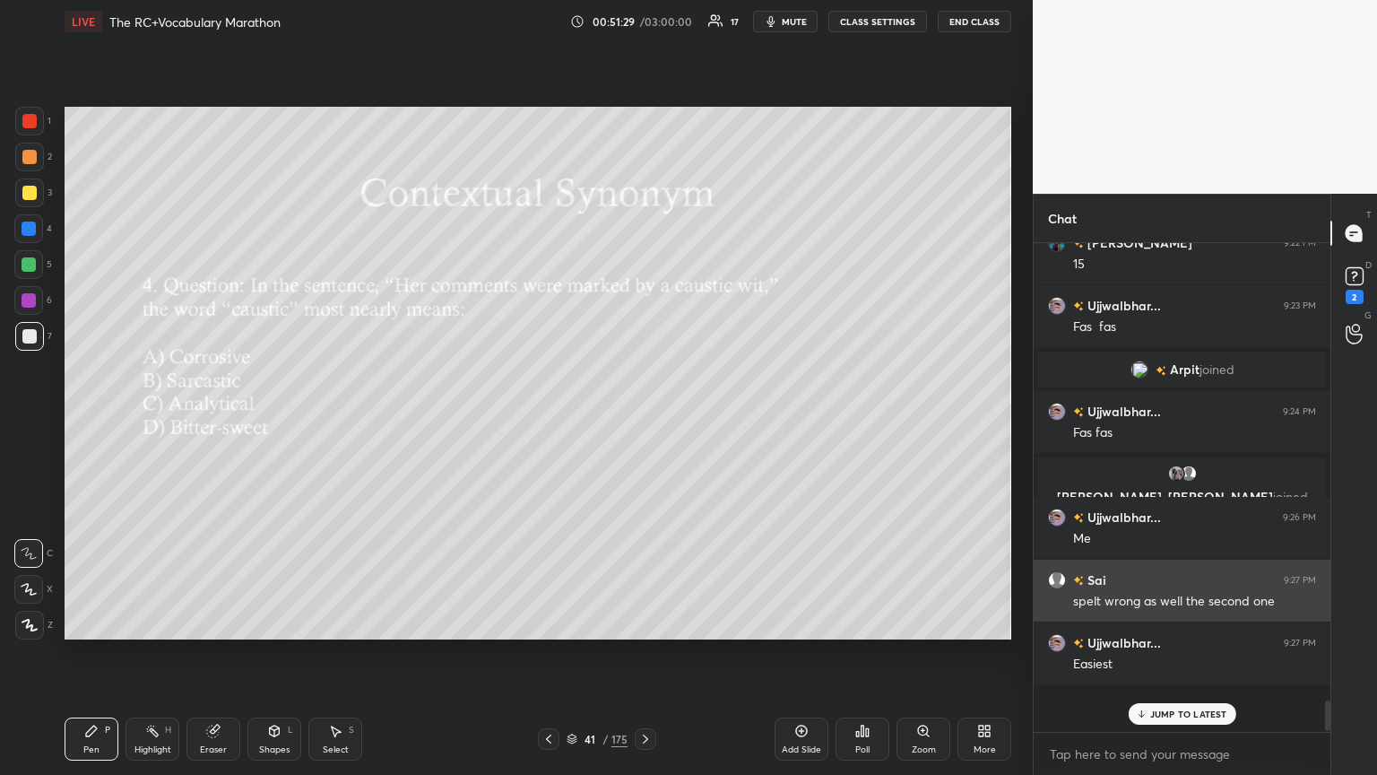
scroll to position [463, 291]
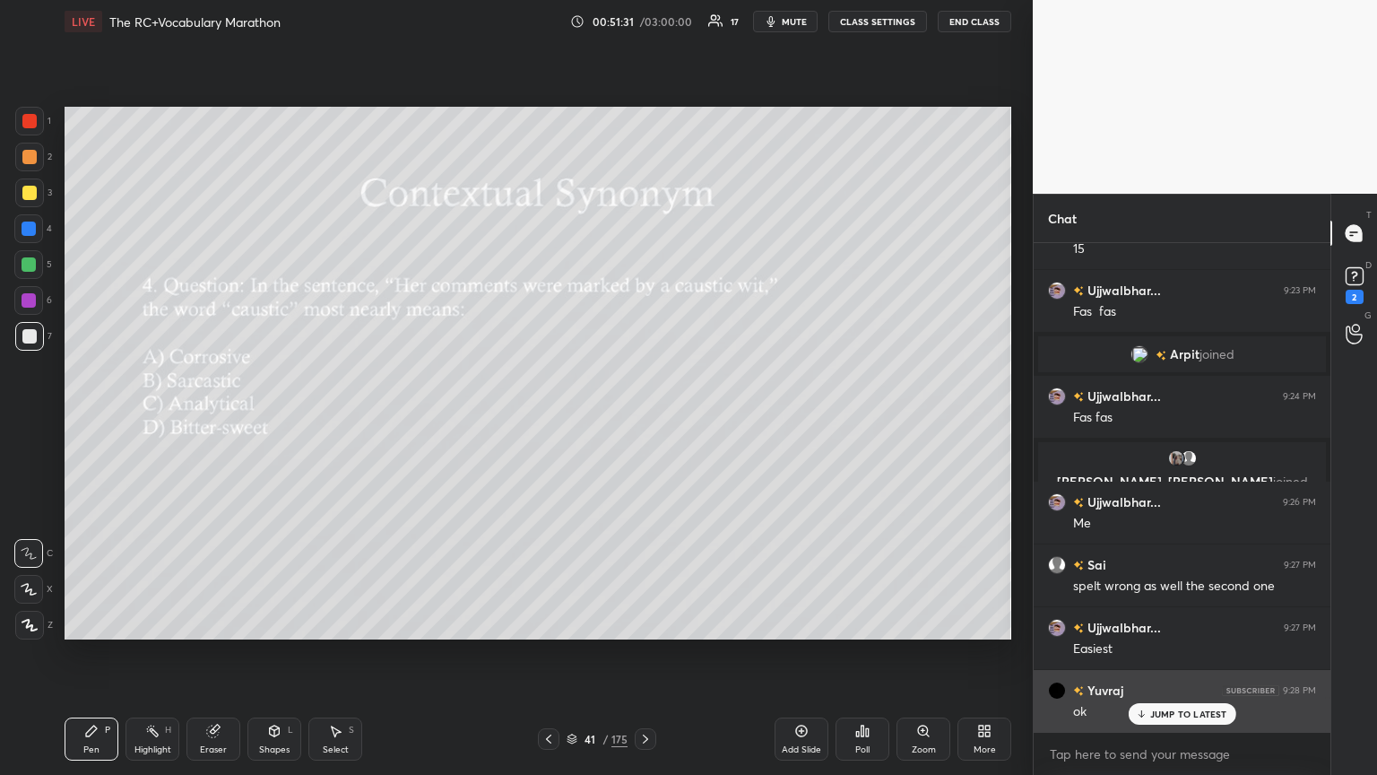
drag, startPoint x: 1202, startPoint y: 710, endPoint x: 1094, endPoint y: 674, distance: 113.4
click at [643, 421] on p "JUMP TO LATEST" at bounding box center [1188, 713] width 77 height 11
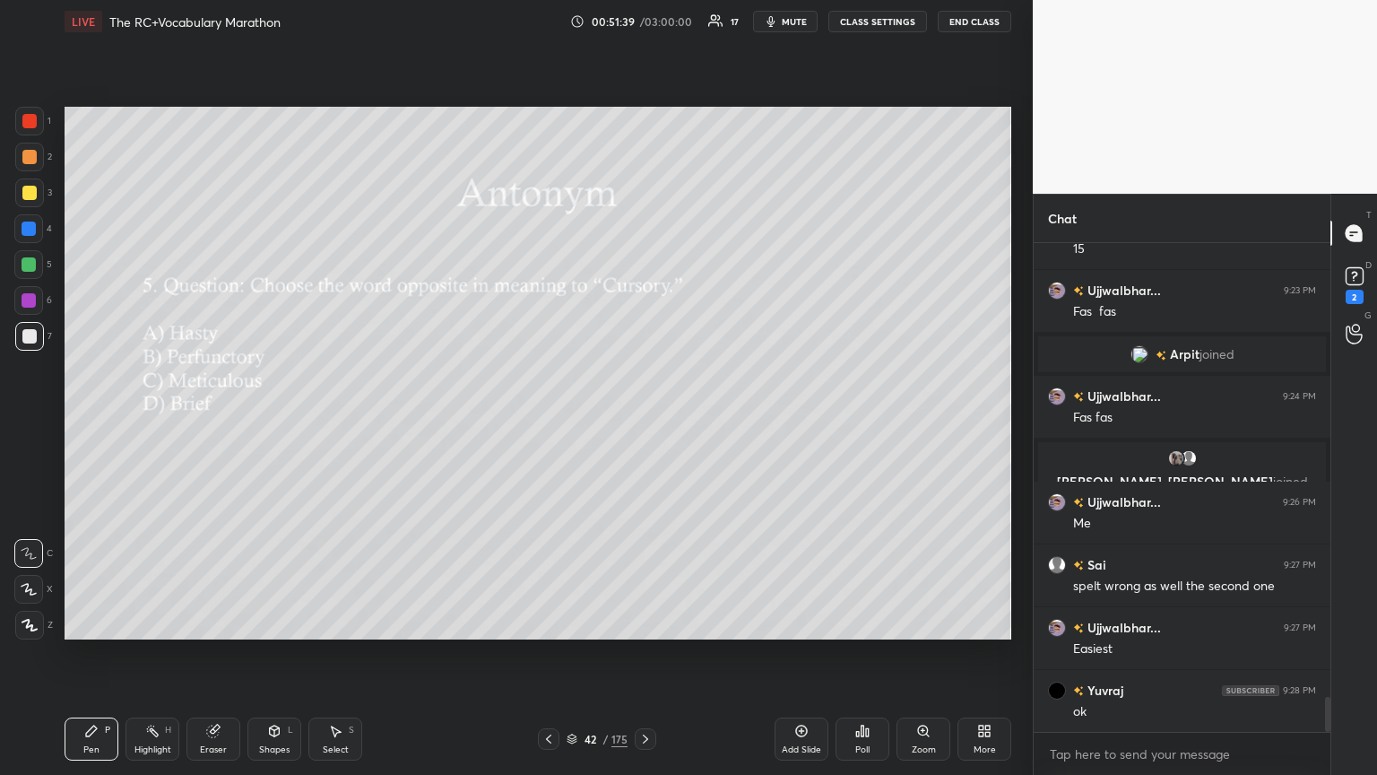
click at [643, 421] on div "Poll" at bounding box center [863, 738] width 54 height 43
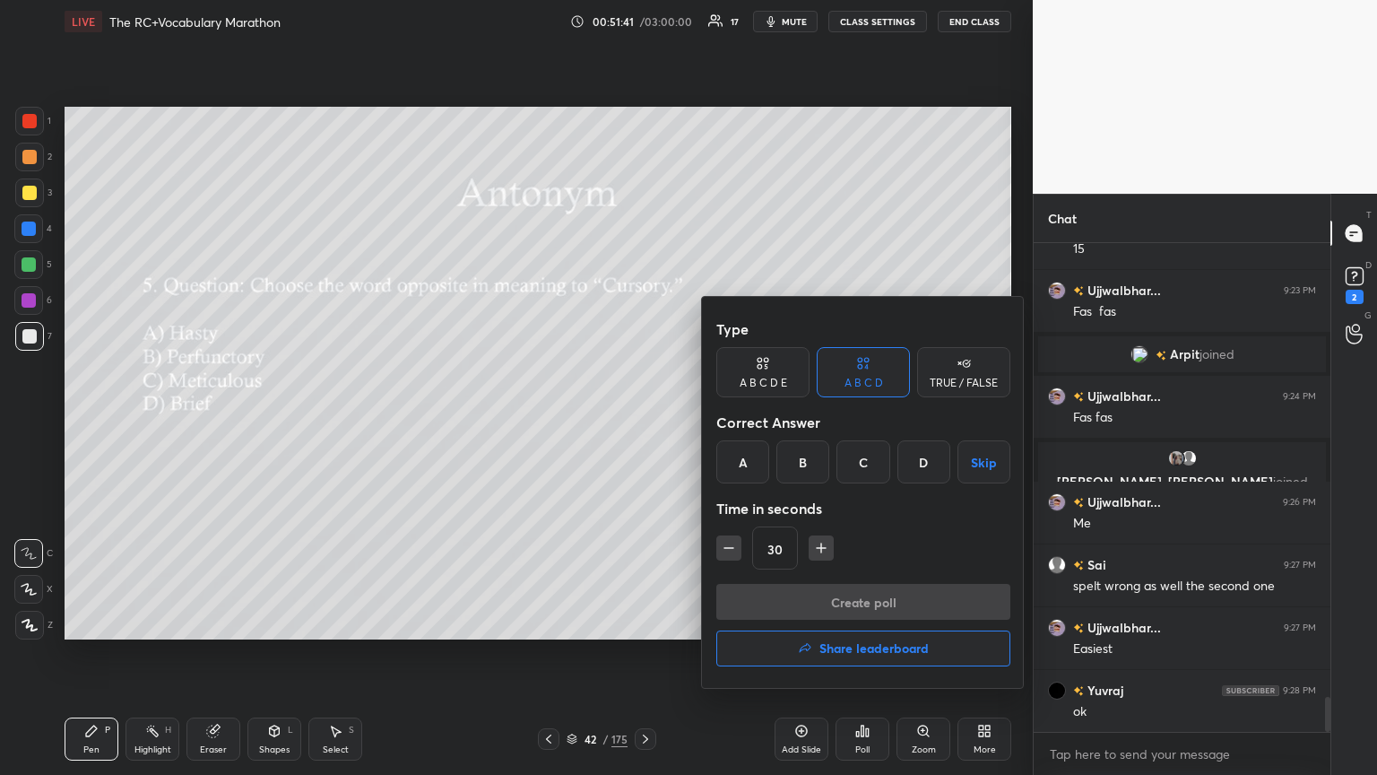
drag, startPoint x: 861, startPoint y: 460, endPoint x: 867, endPoint y: 509, distance: 49.7
click at [643, 421] on div "C" at bounding box center [863, 461] width 53 height 43
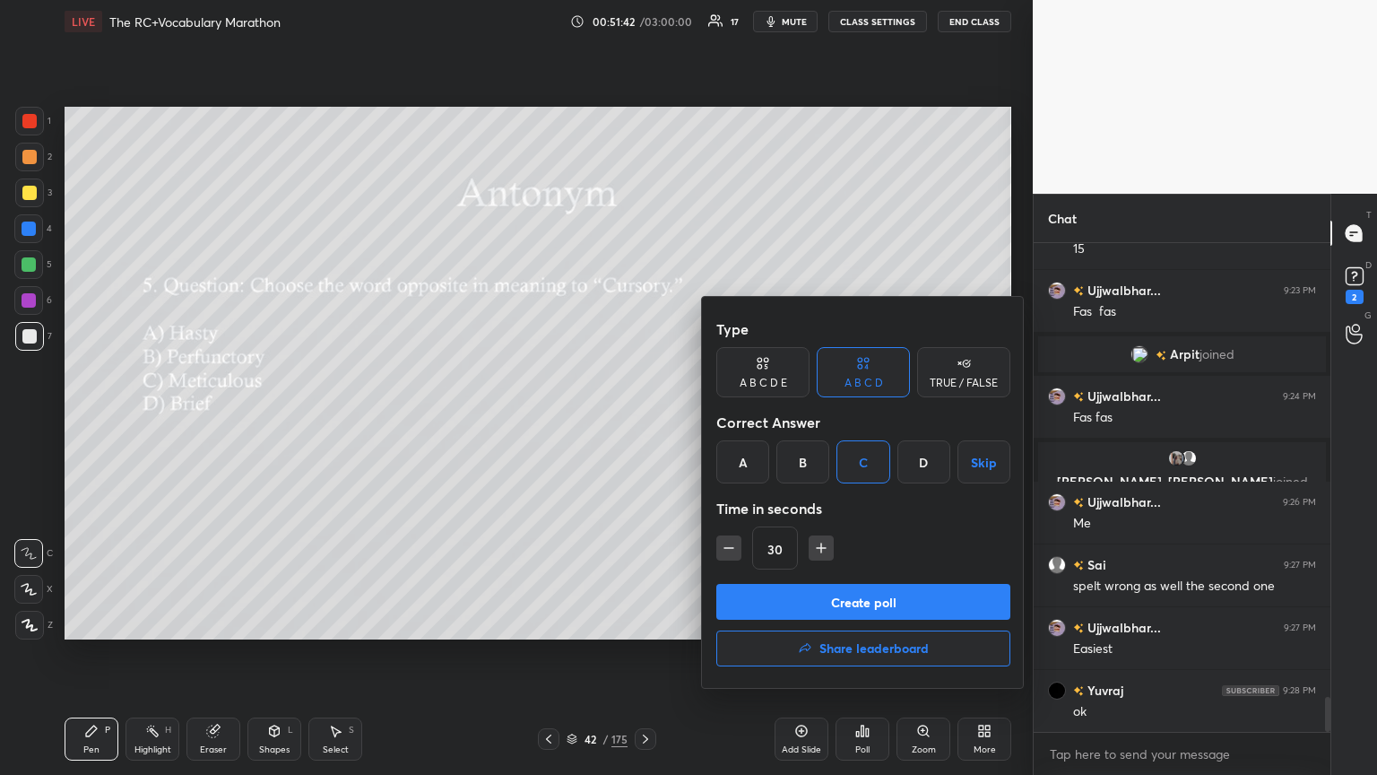
click at [643, 421] on button "Create poll" at bounding box center [863, 602] width 294 height 36
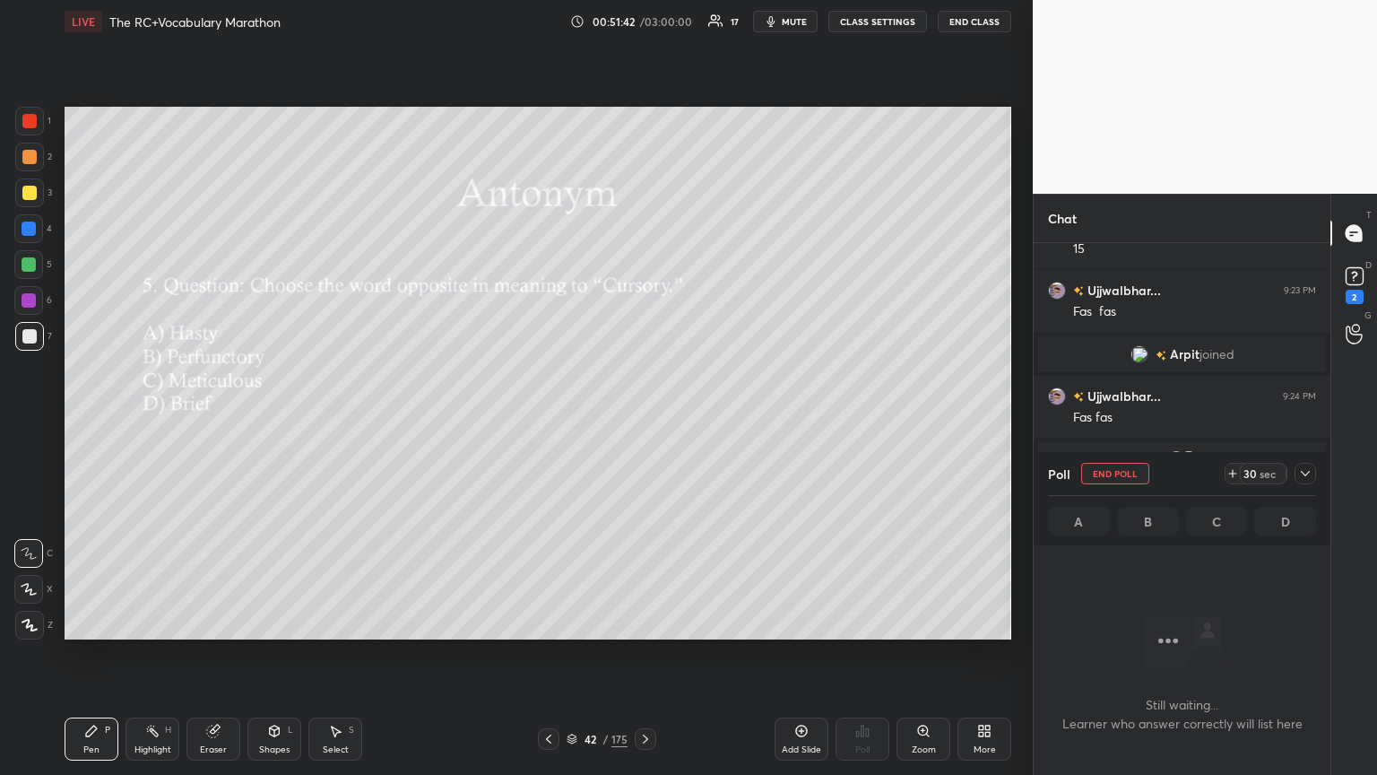
scroll to position [5, 5]
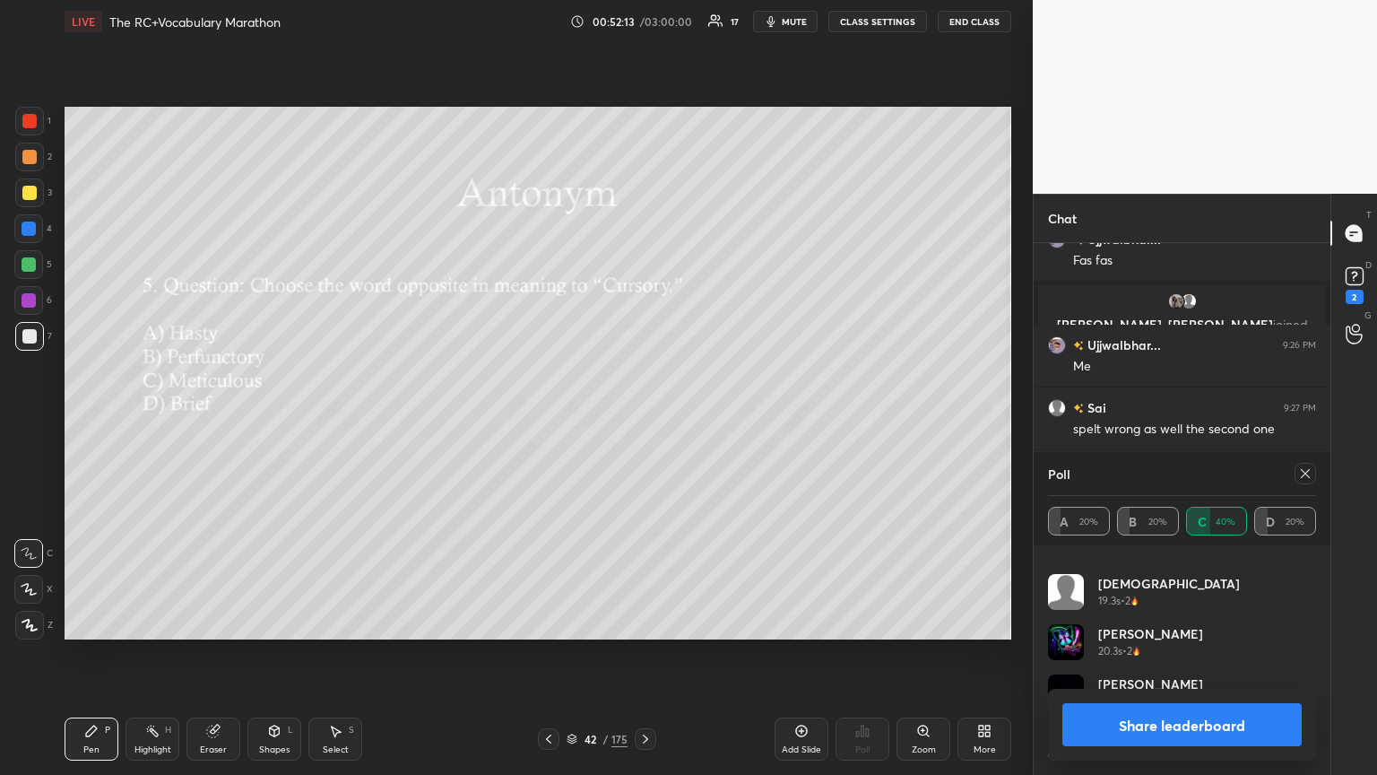
click at [643, 421] on icon at bounding box center [1305, 473] width 14 height 14
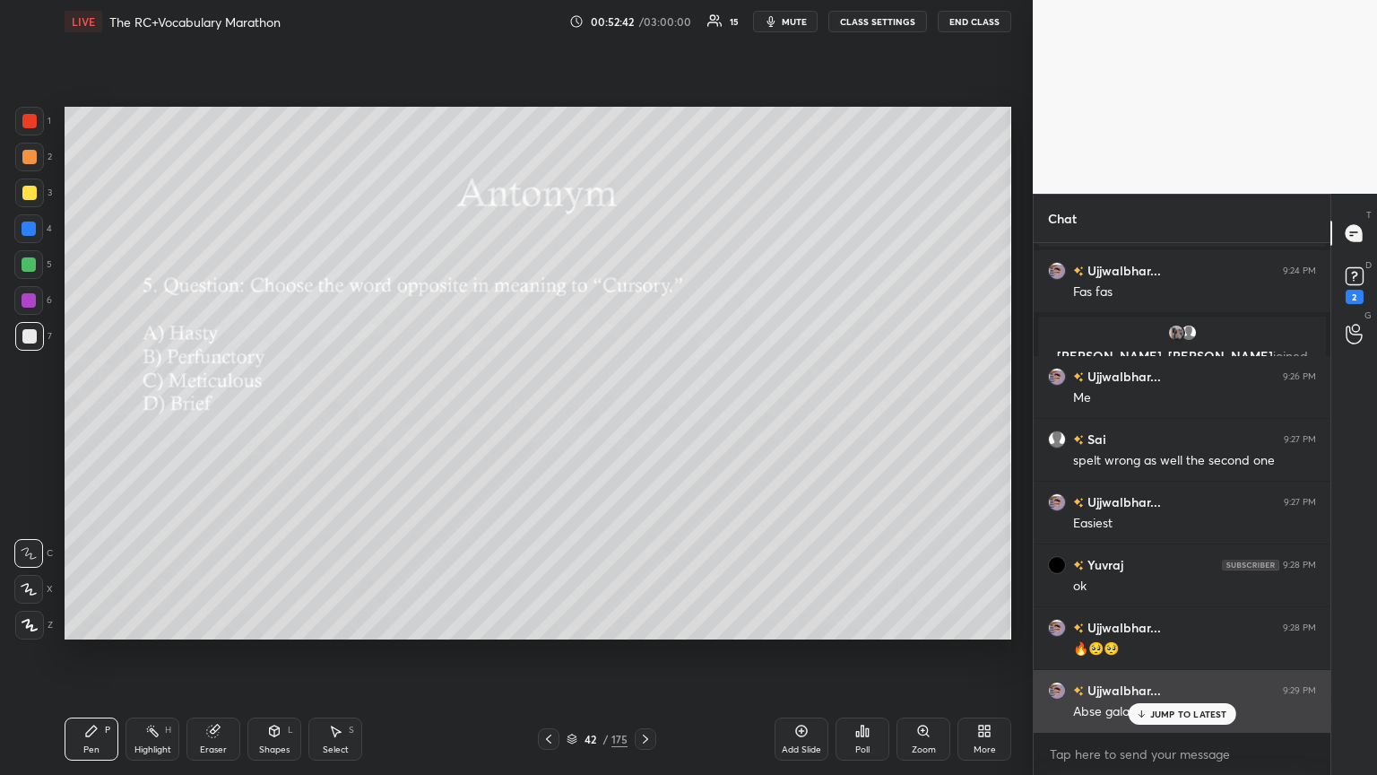
click at [643, 421] on div "JUMP TO LATEST" at bounding box center [1182, 714] width 108 height 22
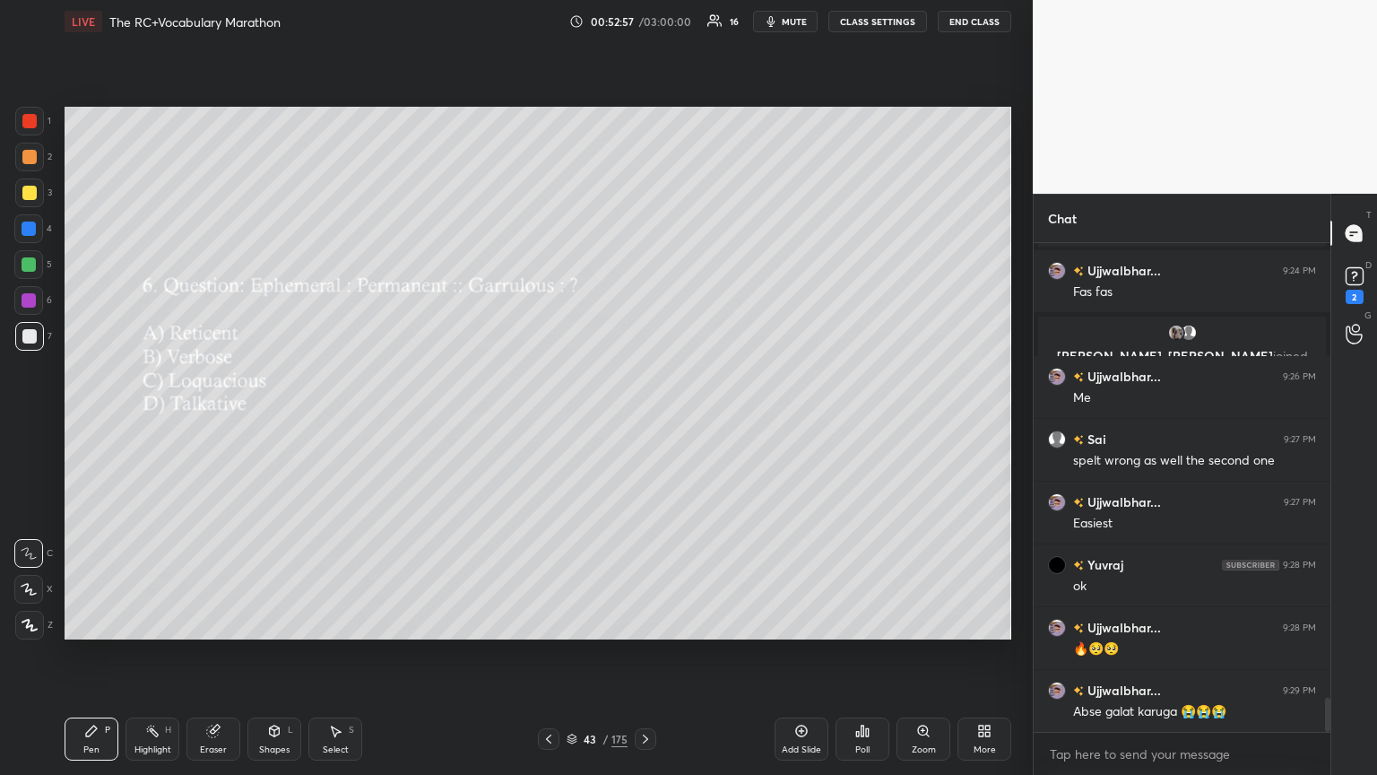
click at [643, 421] on div "Poll" at bounding box center [863, 738] width 54 height 43
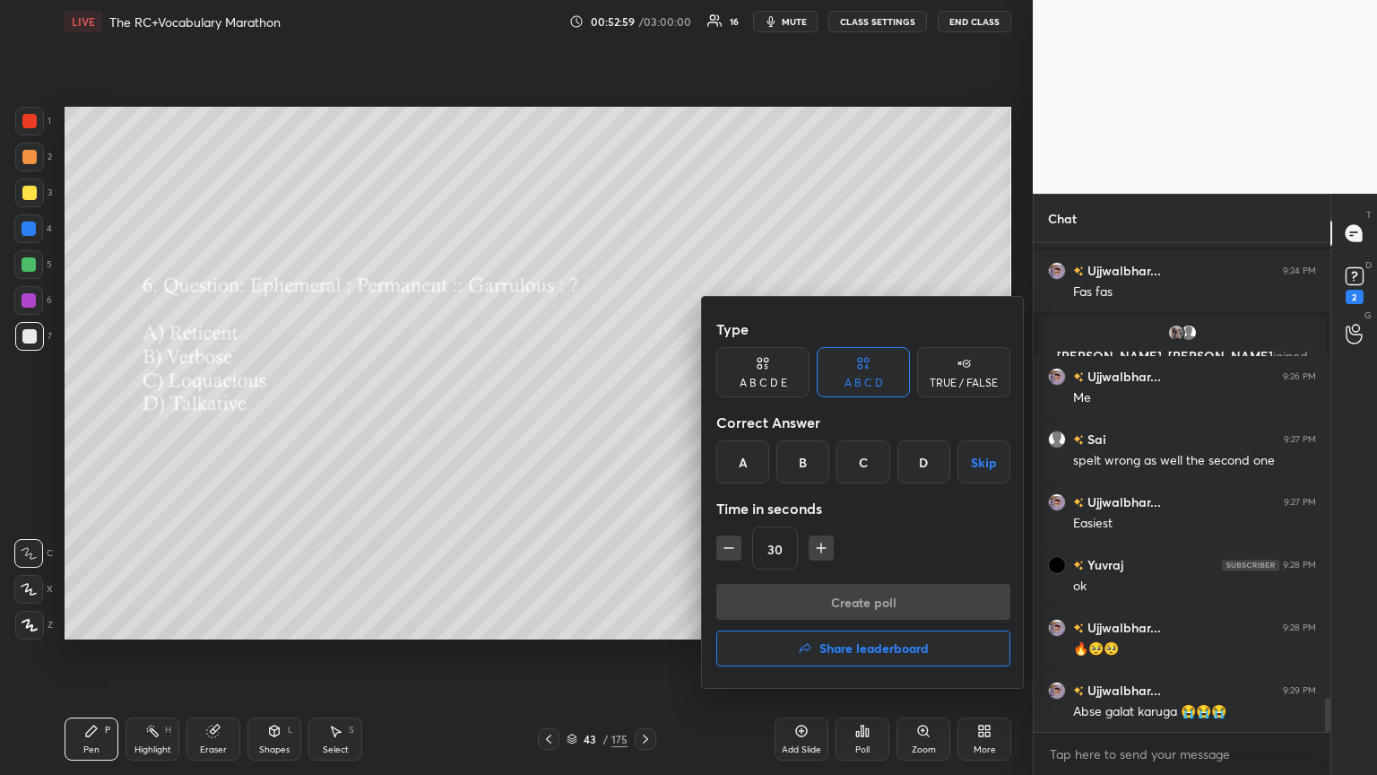
click at [643, 421] on div "A" at bounding box center [742, 461] width 53 height 43
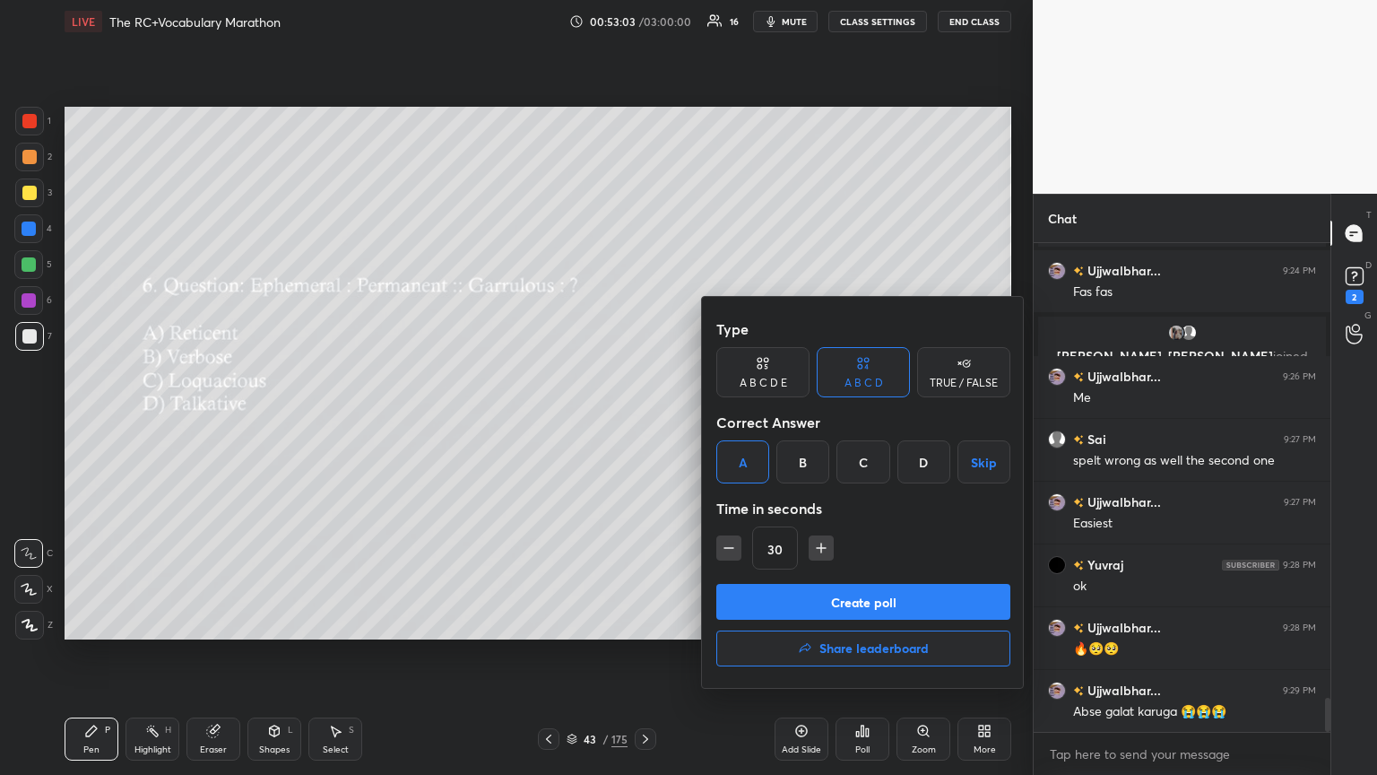
drag, startPoint x: 857, startPoint y: 606, endPoint x: 843, endPoint y: 612, distance: 15.3
click at [643, 421] on button "Create poll" at bounding box center [863, 602] width 294 height 36
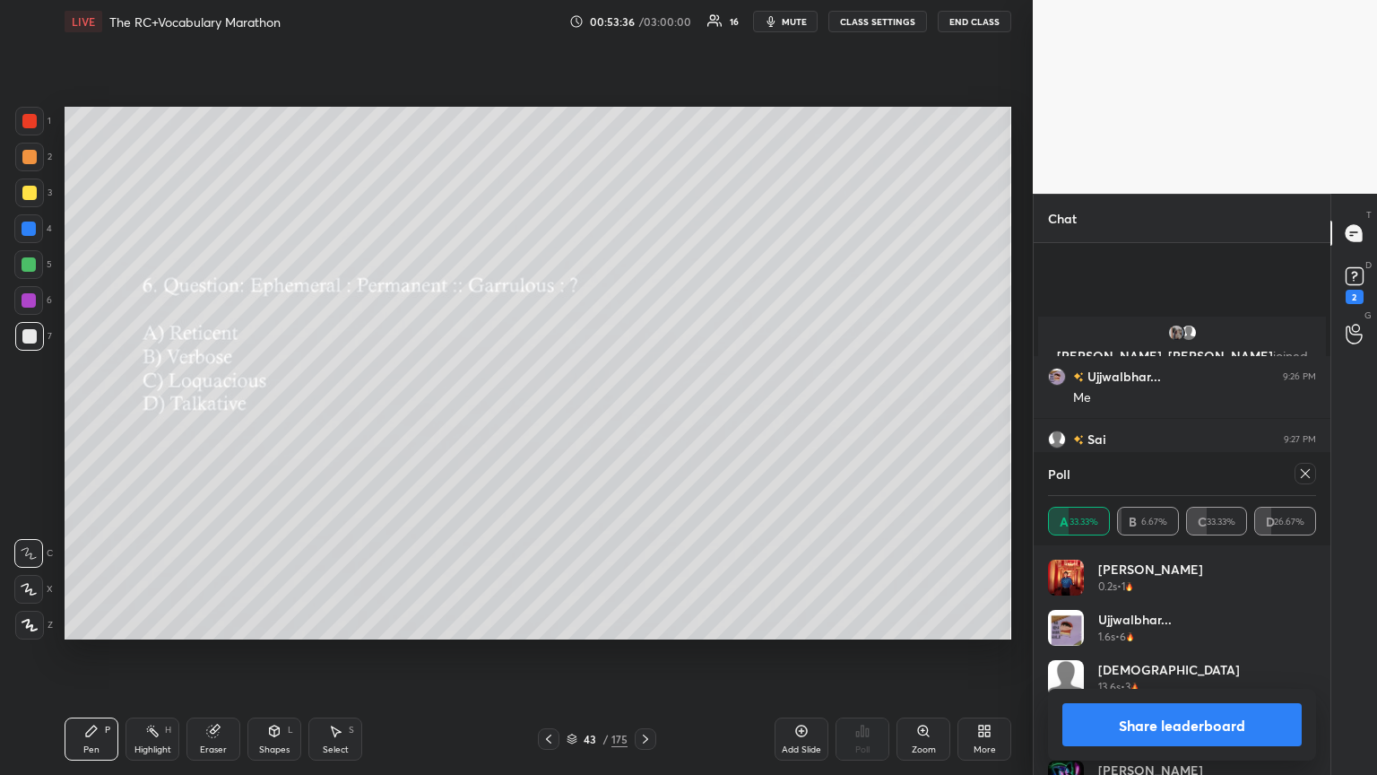
scroll to position [6609, 0]
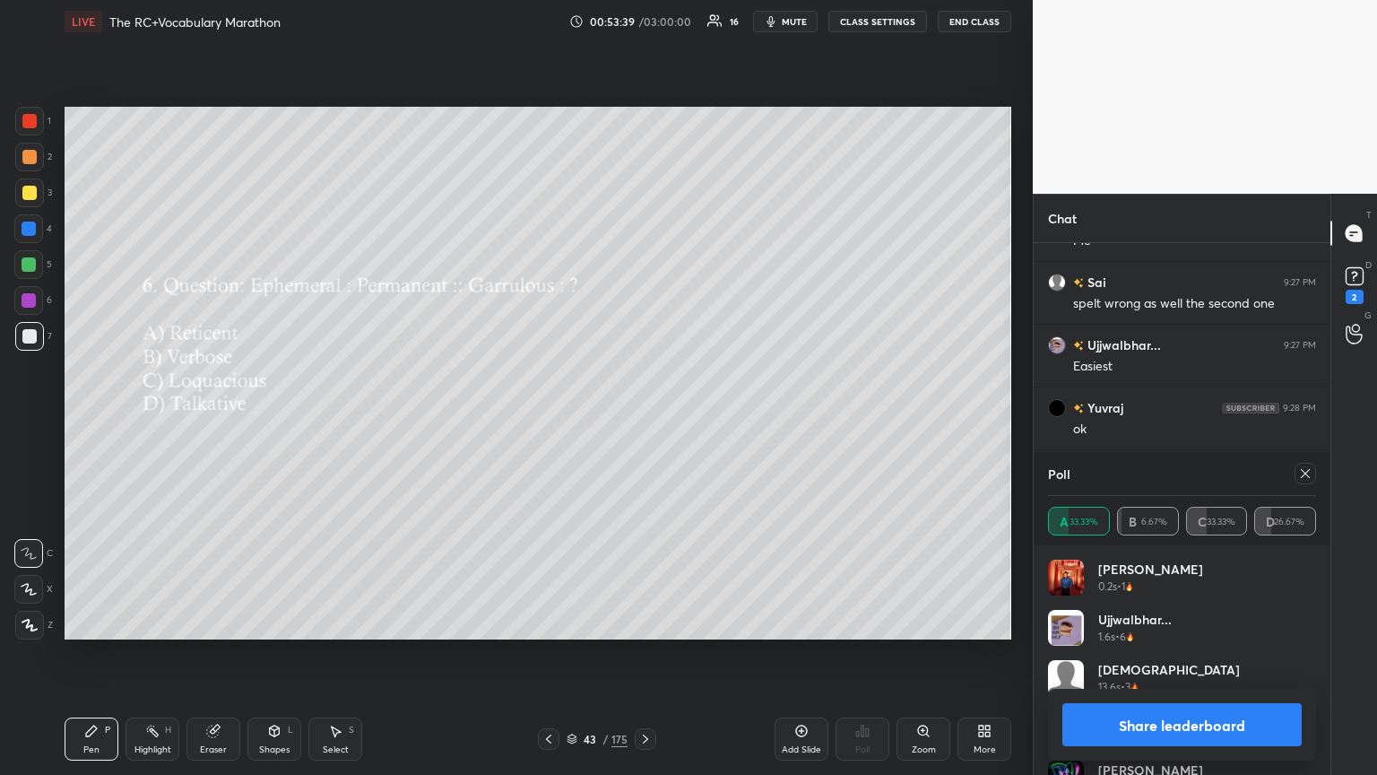
click at [643, 421] on icon at bounding box center [1305, 473] width 14 height 14
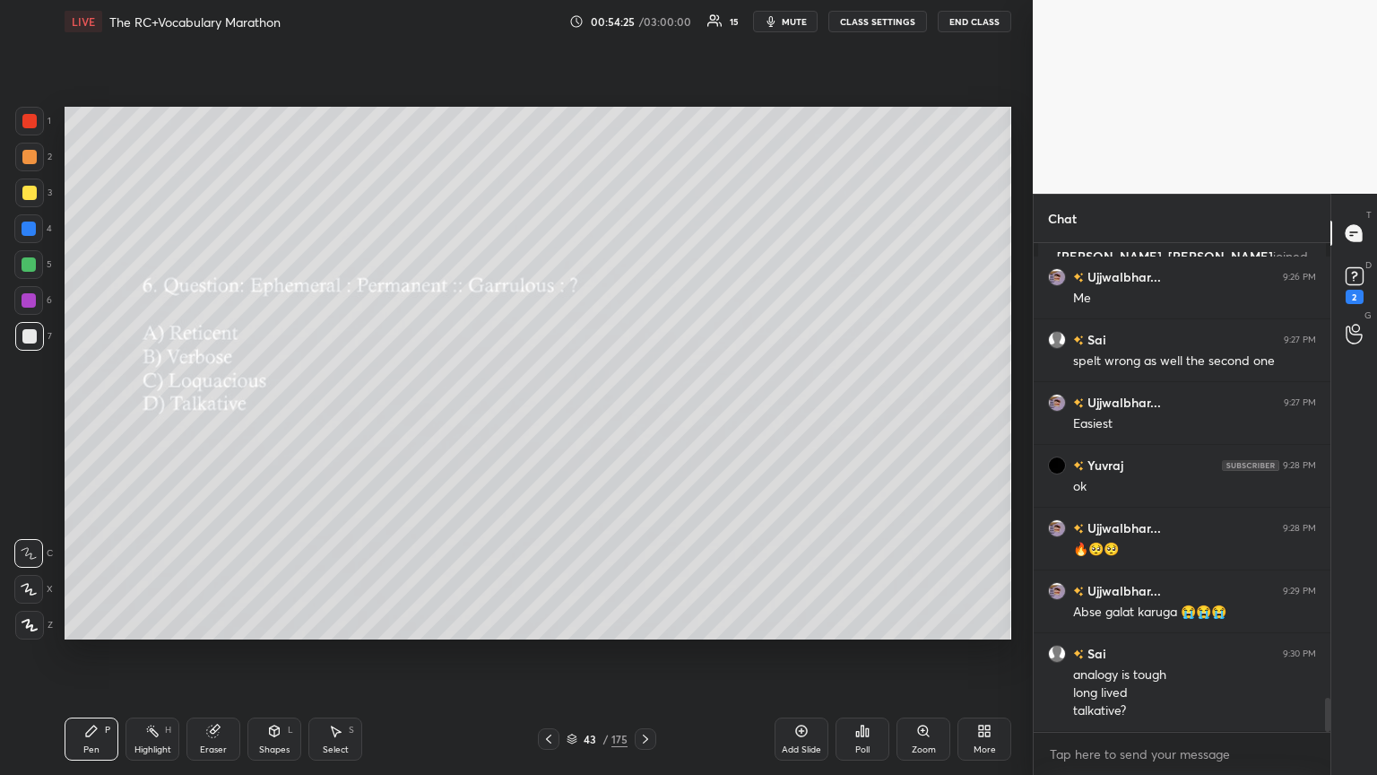
scroll to position [6614, 0]
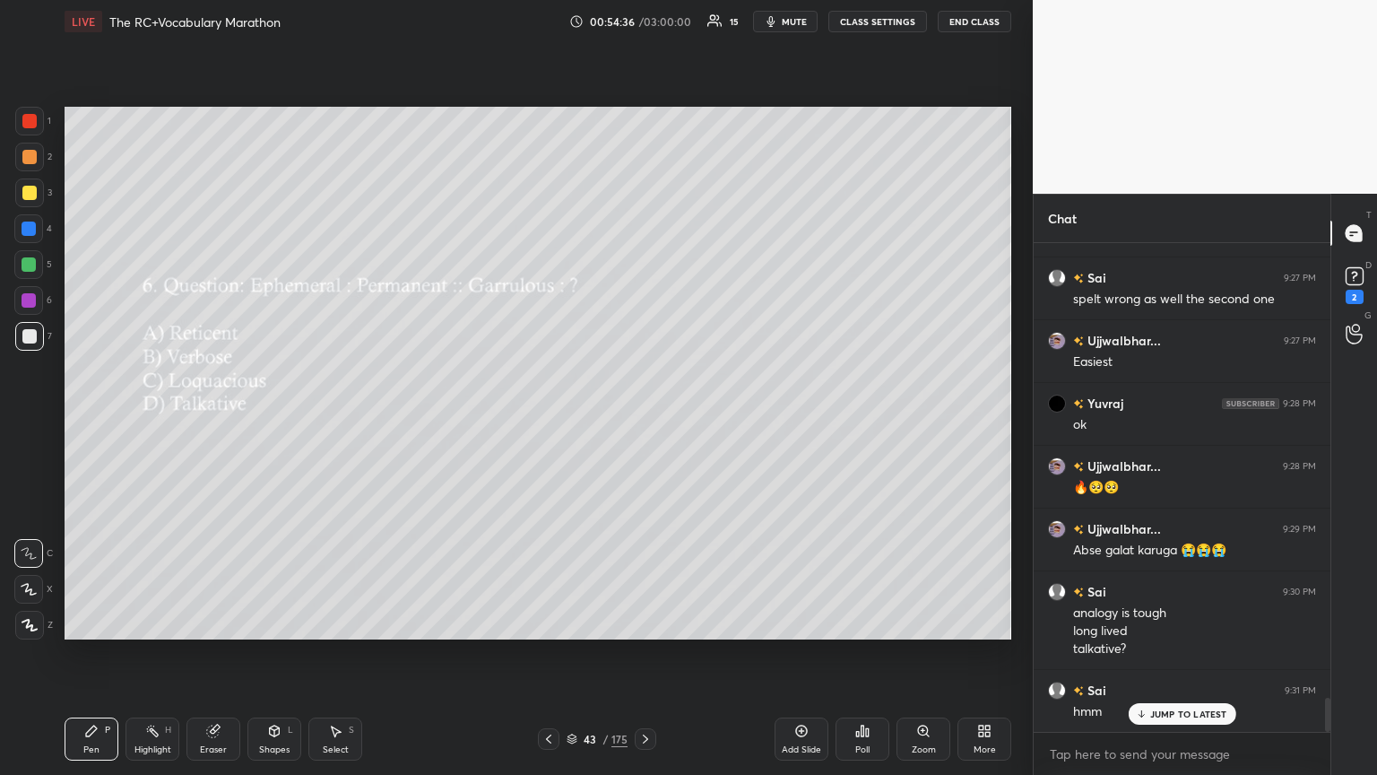
click at [643, 421] on p "JUMP TO LATEST" at bounding box center [1188, 713] width 77 height 11
click at [643, 421] on div "Poll" at bounding box center [863, 738] width 54 height 43
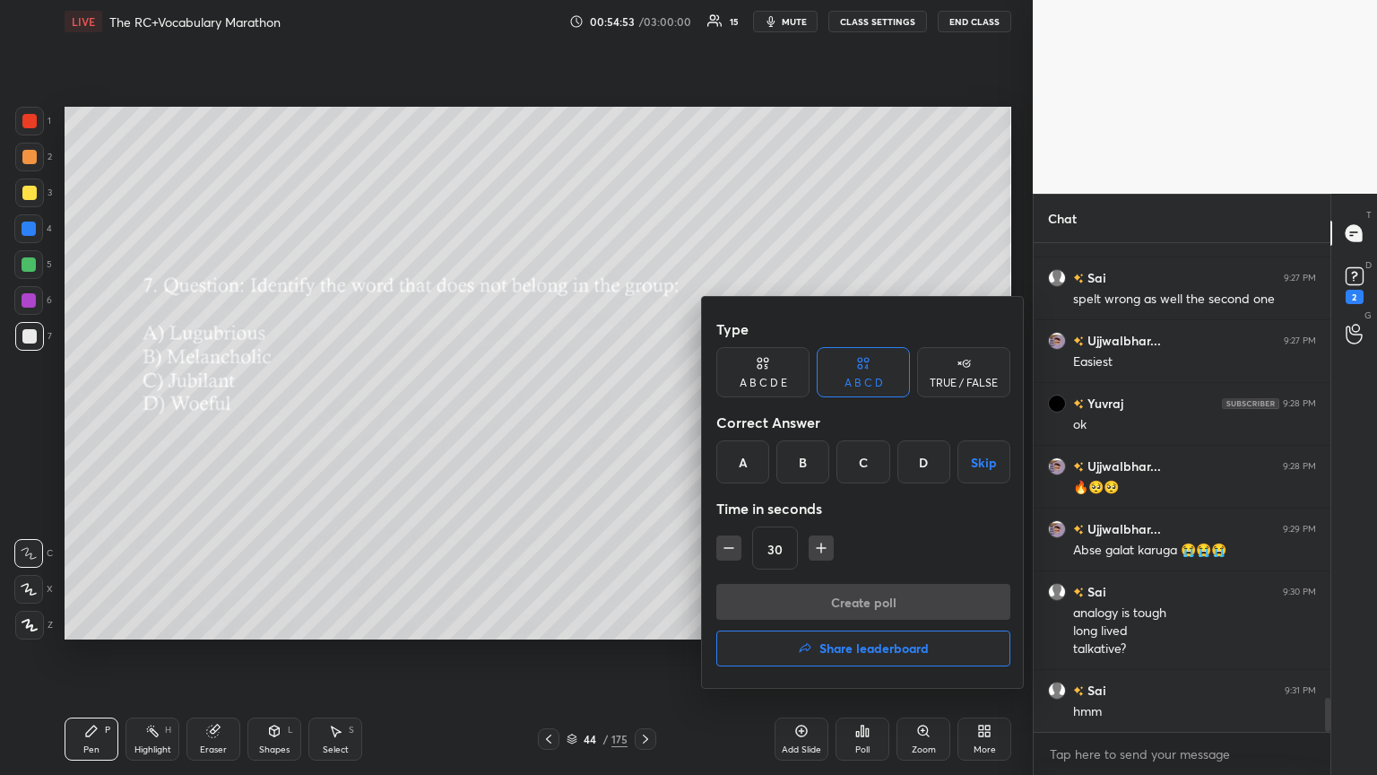
click at [643, 421] on div "C" at bounding box center [863, 461] width 53 height 43
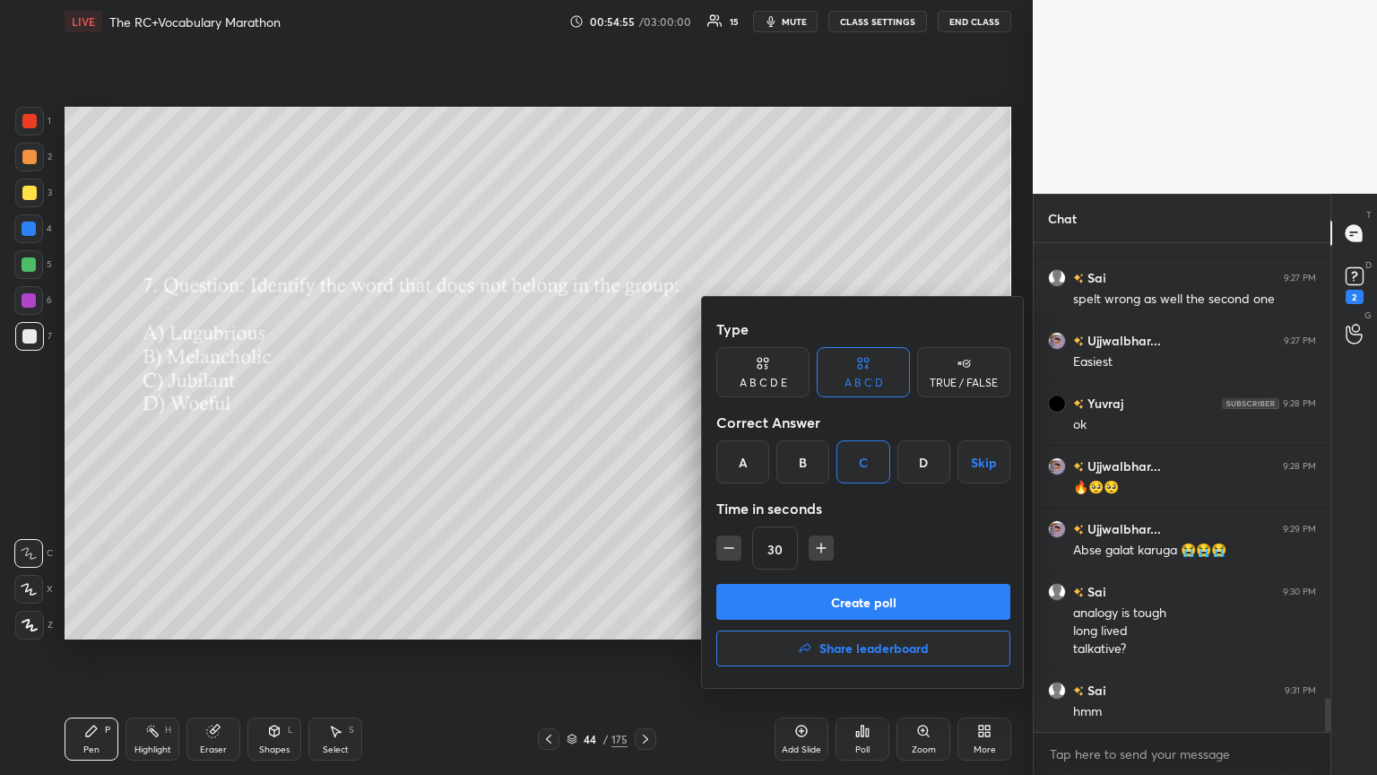
click at [643, 421] on button "Create poll" at bounding box center [863, 602] width 294 height 36
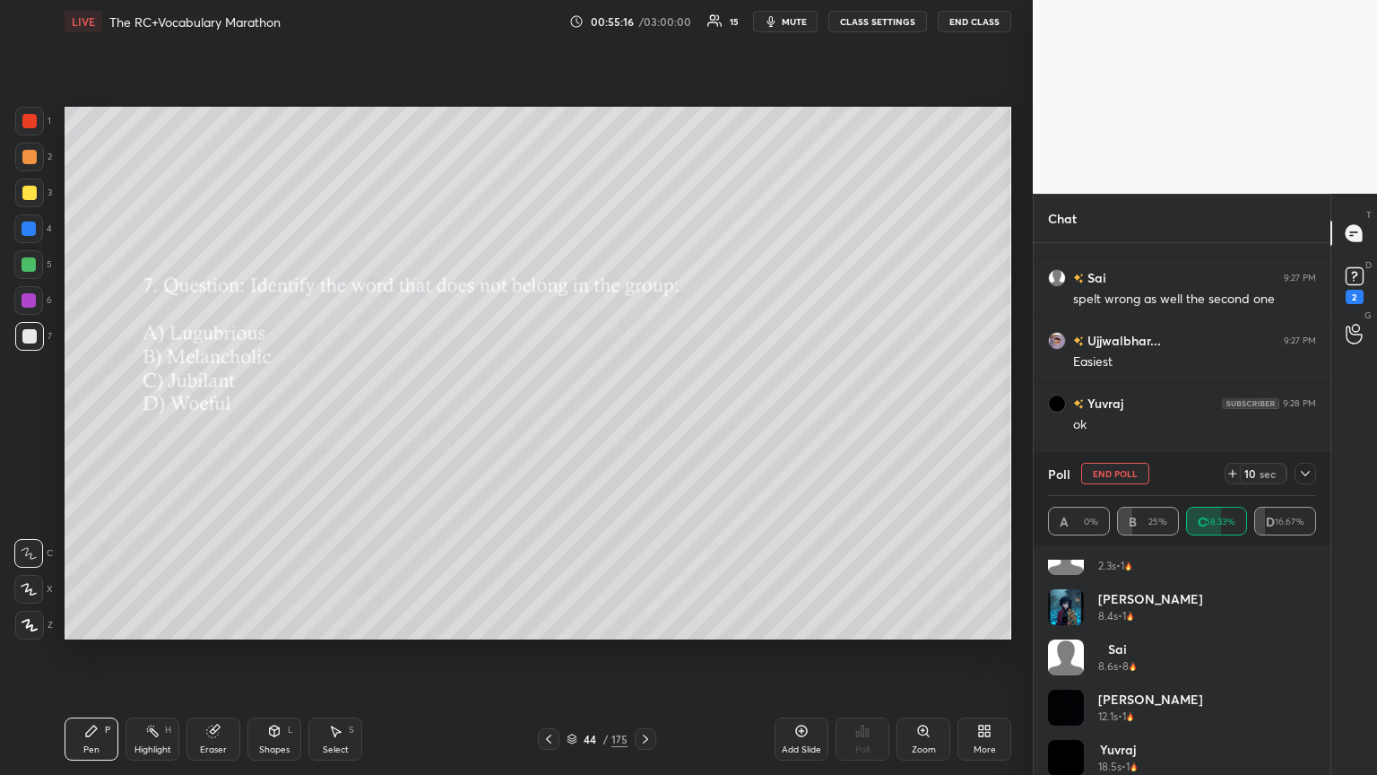
scroll to position [136, 0]
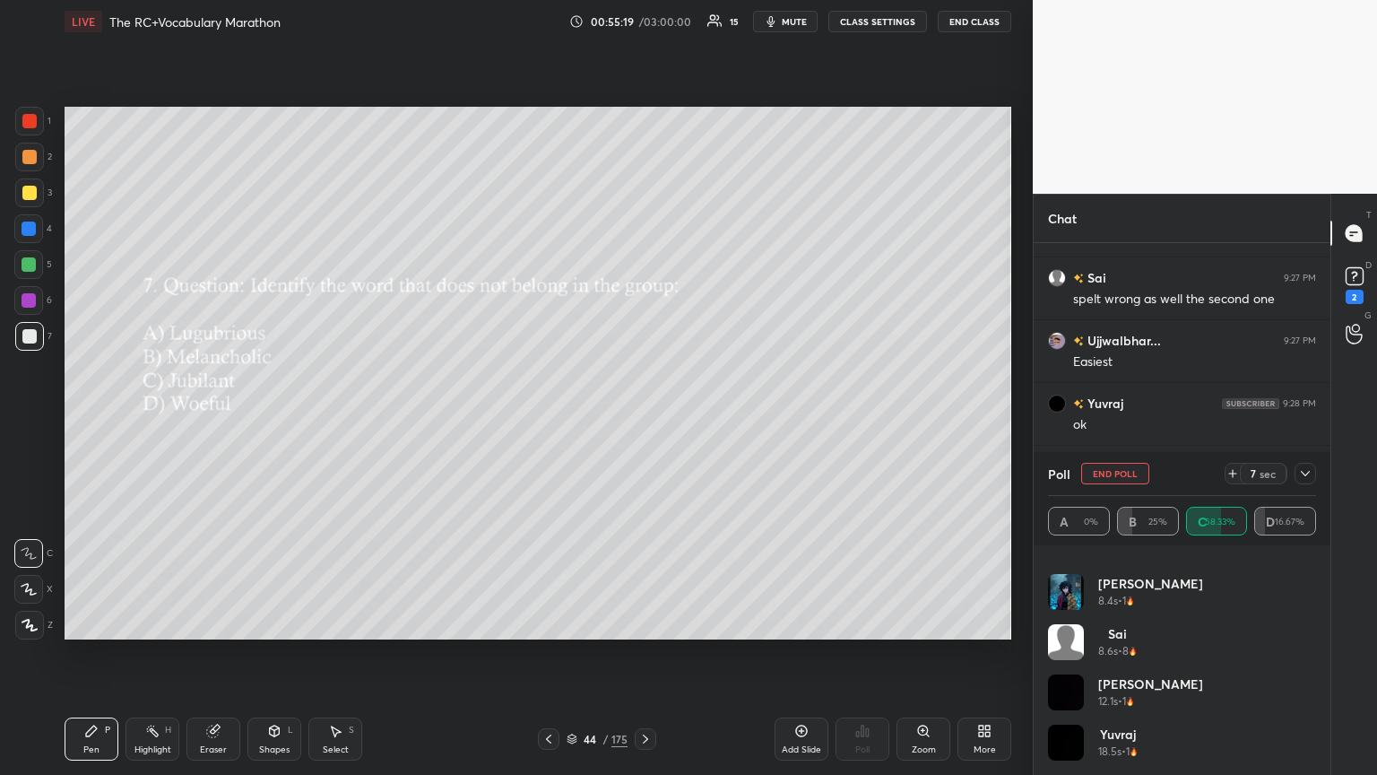
click at [643, 421] on icon at bounding box center [1305, 473] width 14 height 14
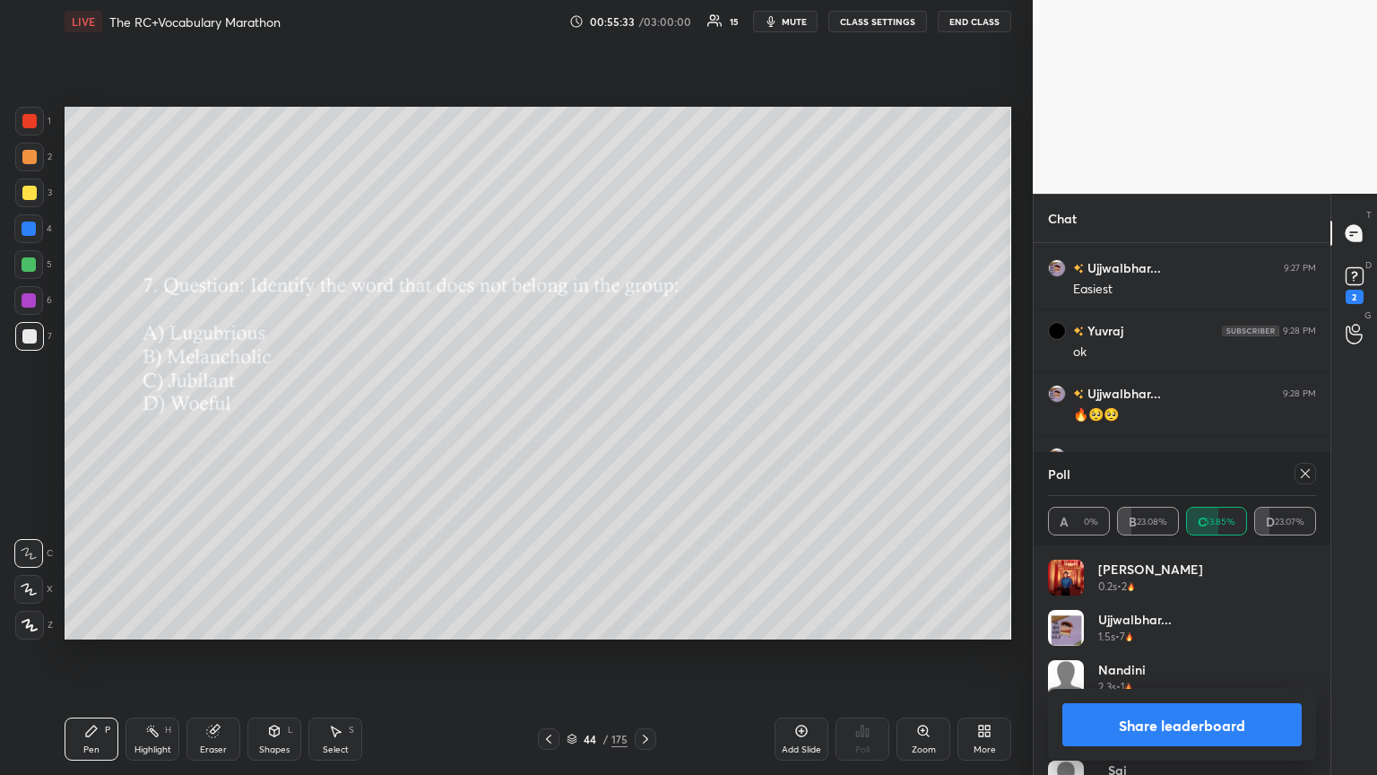
scroll to position [6750, 0]
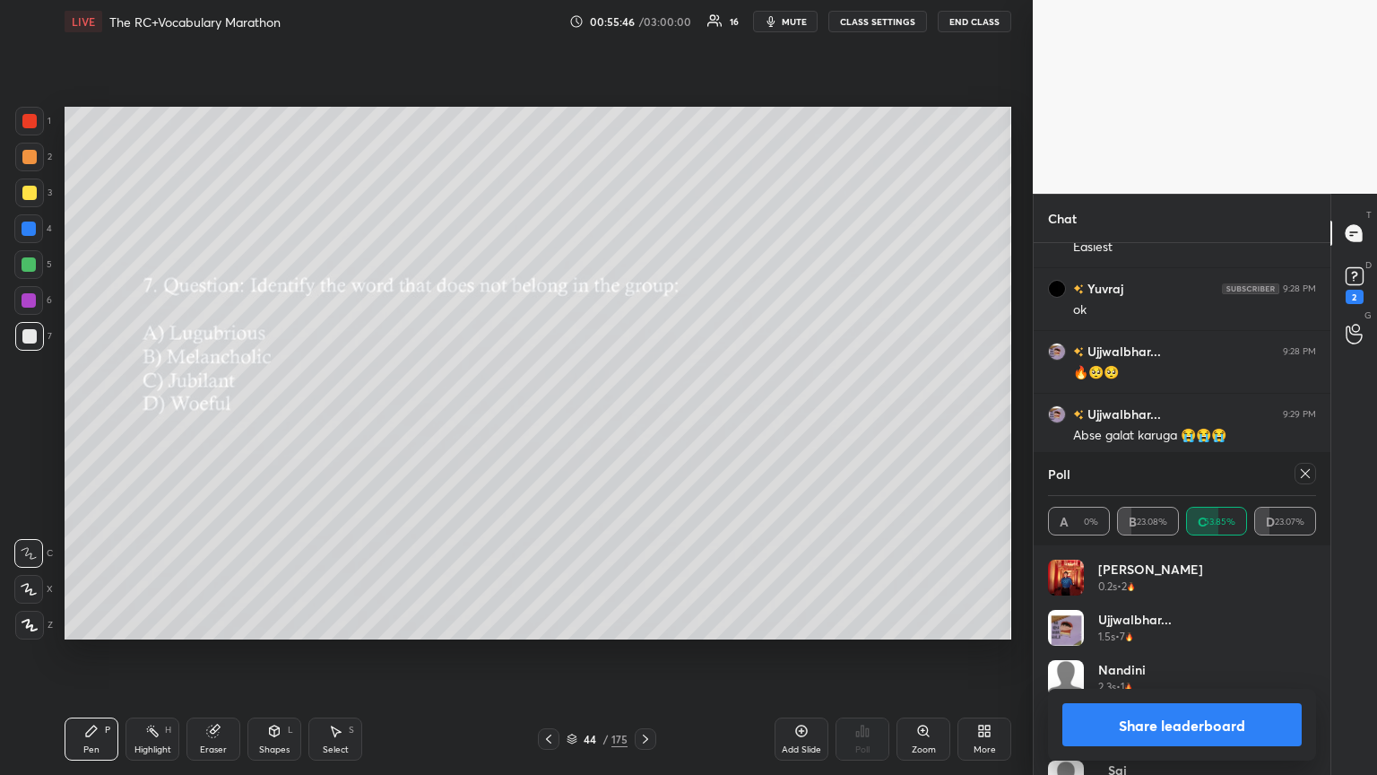
click at [643, 421] on div at bounding box center [1306, 474] width 22 height 22
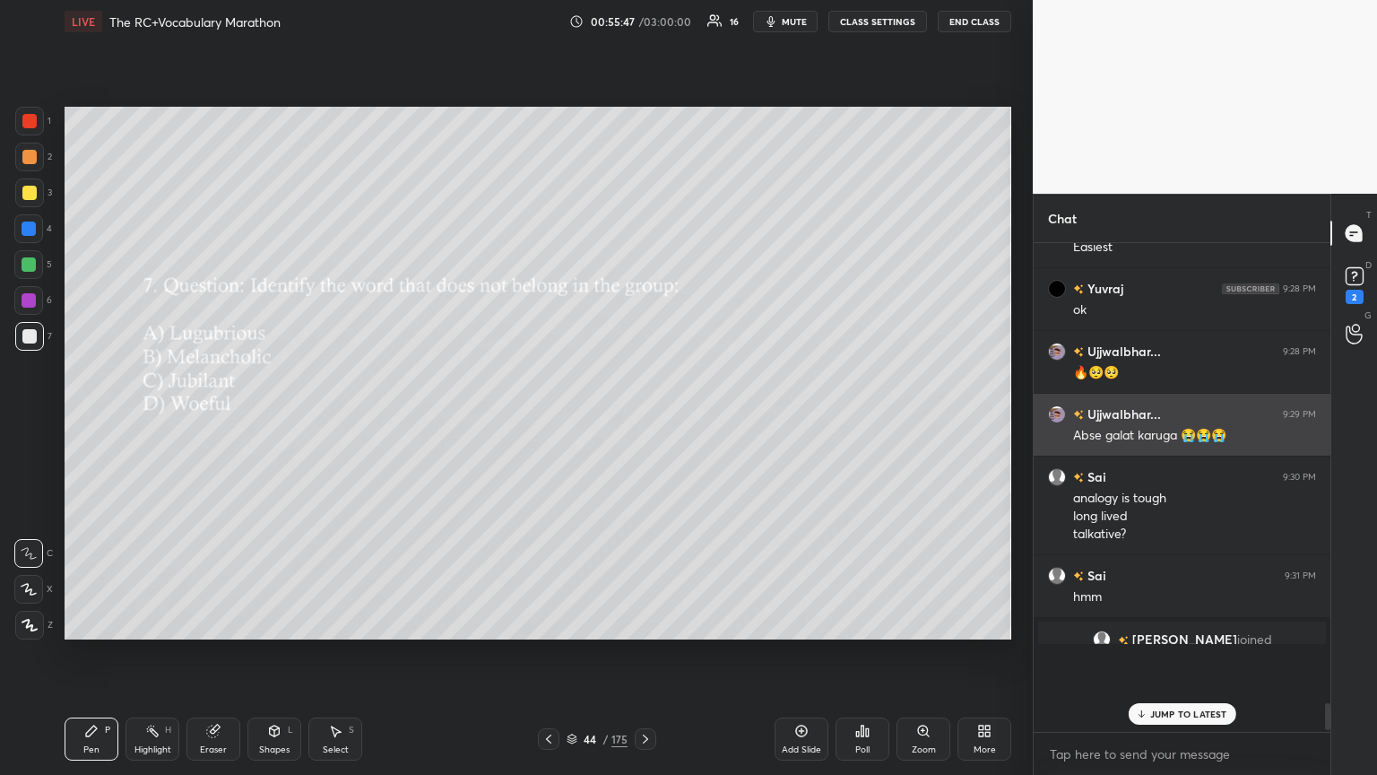
scroll to position [468, 291]
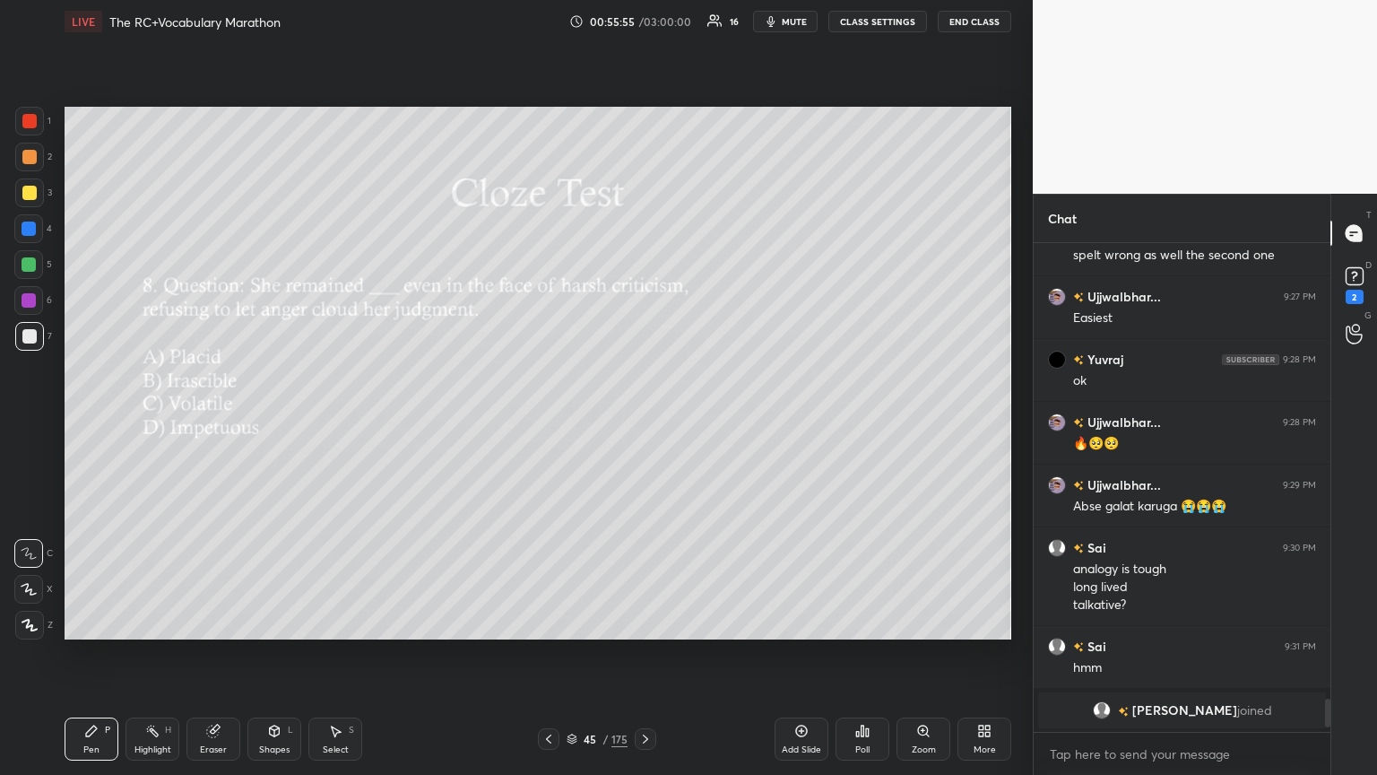
click at [643, 421] on div "Poll" at bounding box center [863, 738] width 54 height 43
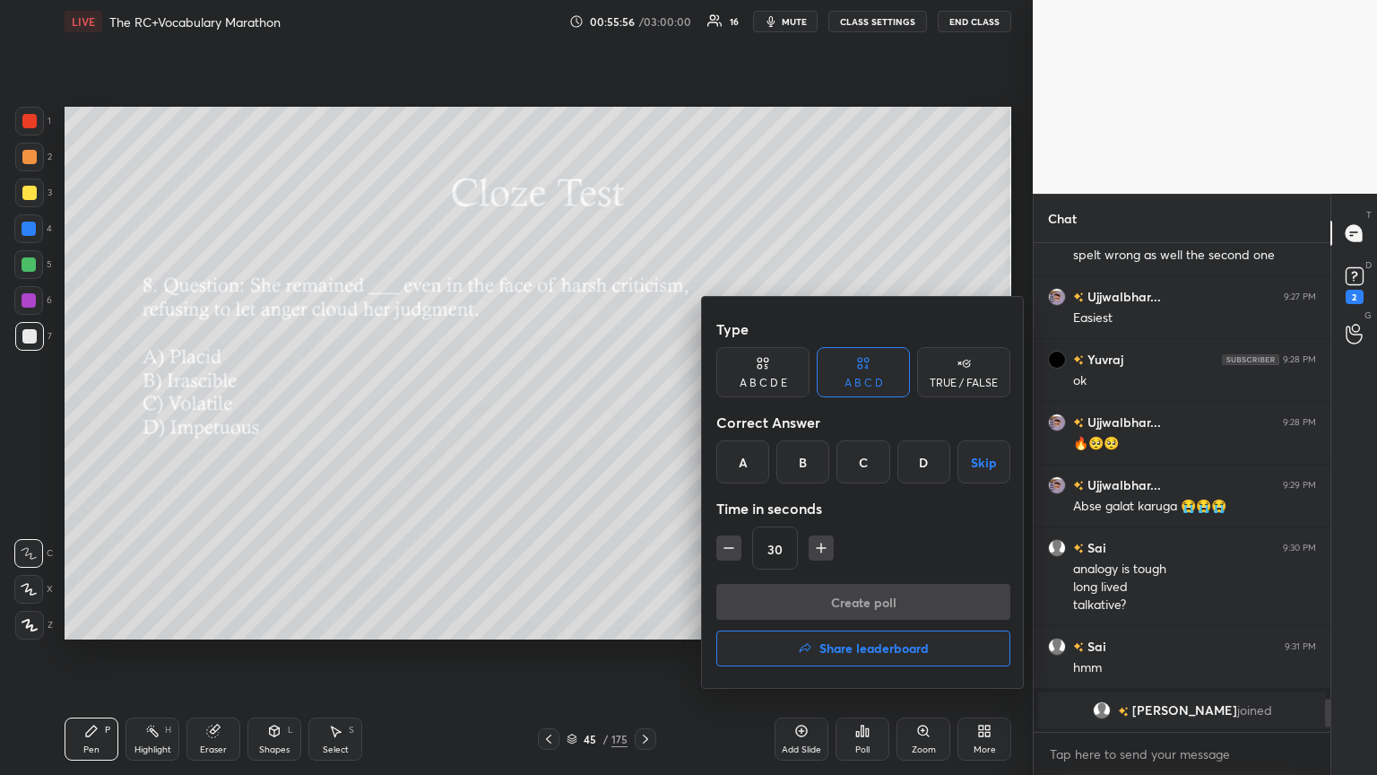
click at [643, 421] on div "A" at bounding box center [742, 461] width 53 height 43
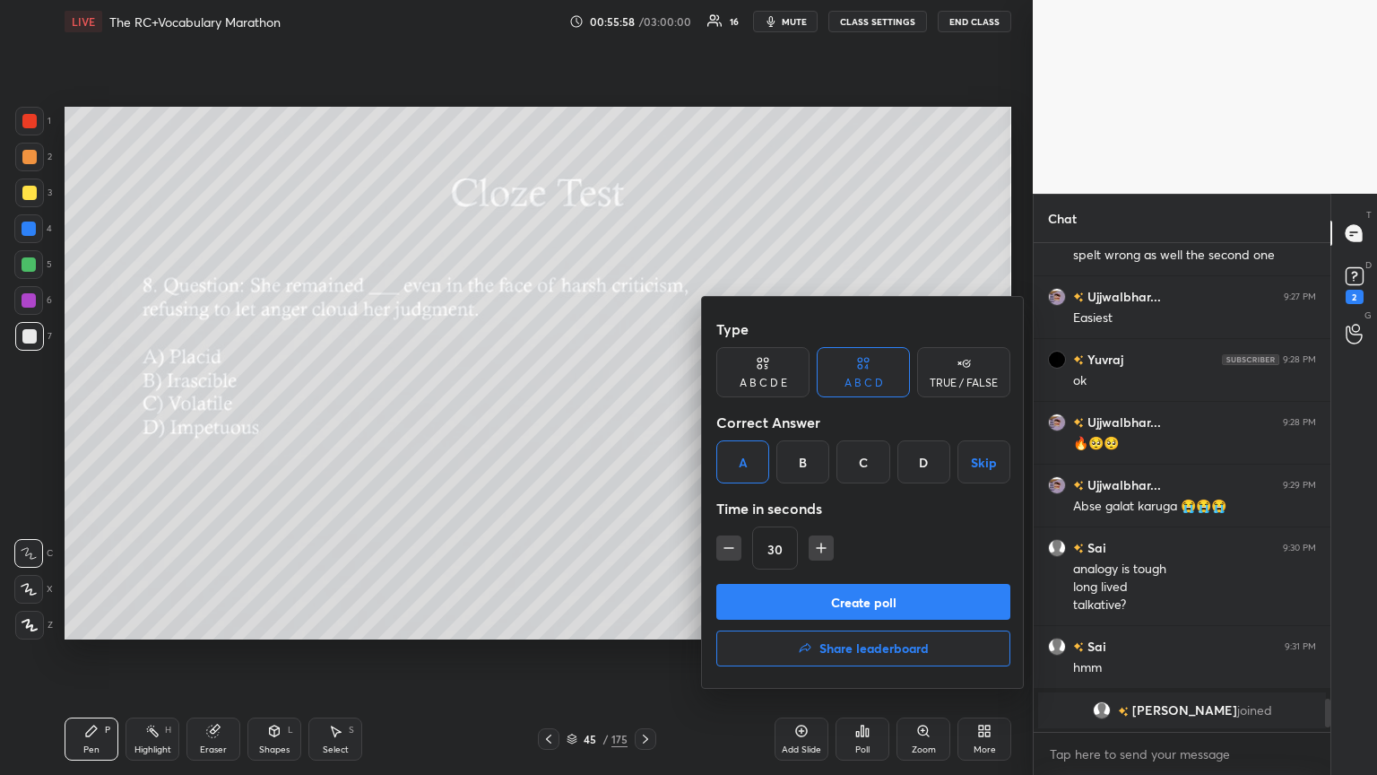
drag, startPoint x: 813, startPoint y: 601, endPoint x: 799, endPoint y: 590, distance: 17.9
click at [643, 421] on button "Create poll" at bounding box center [863, 602] width 294 height 36
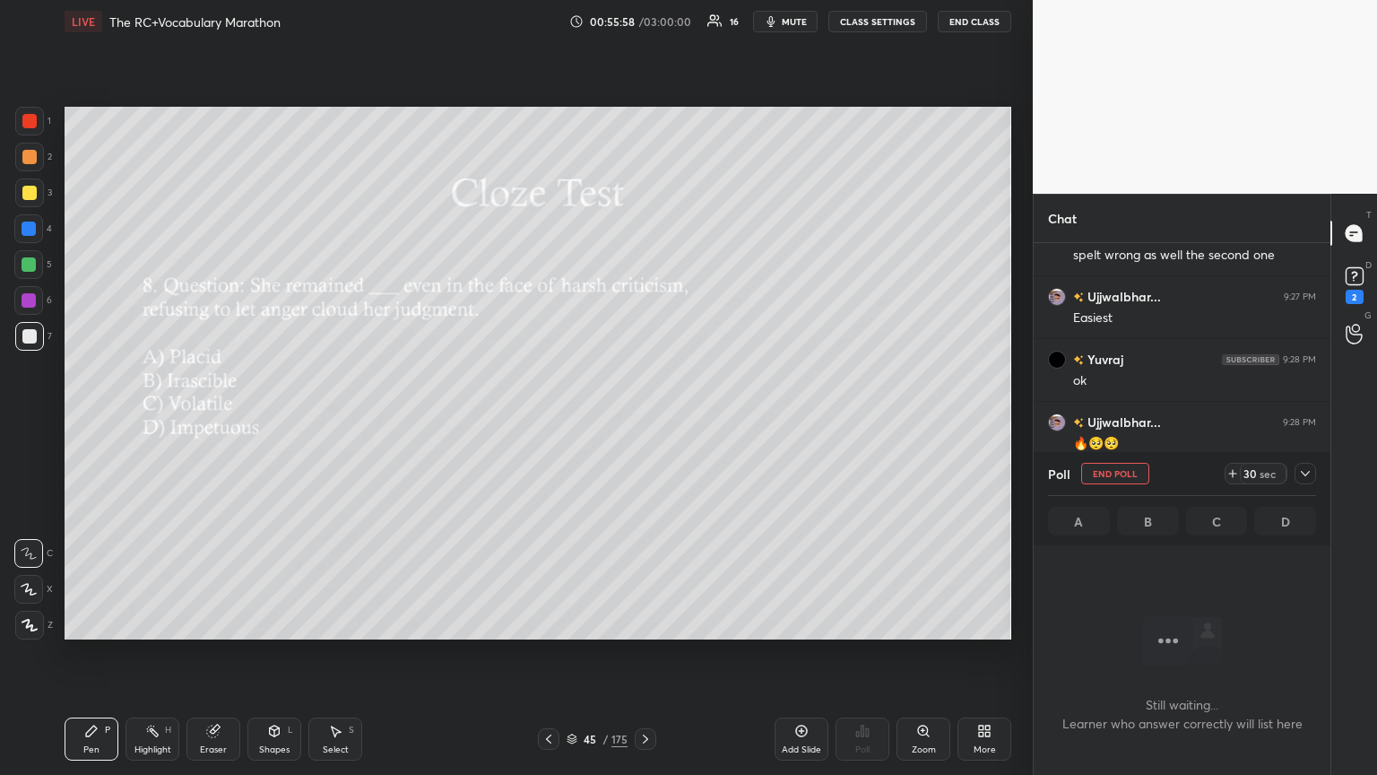
scroll to position [399, 291]
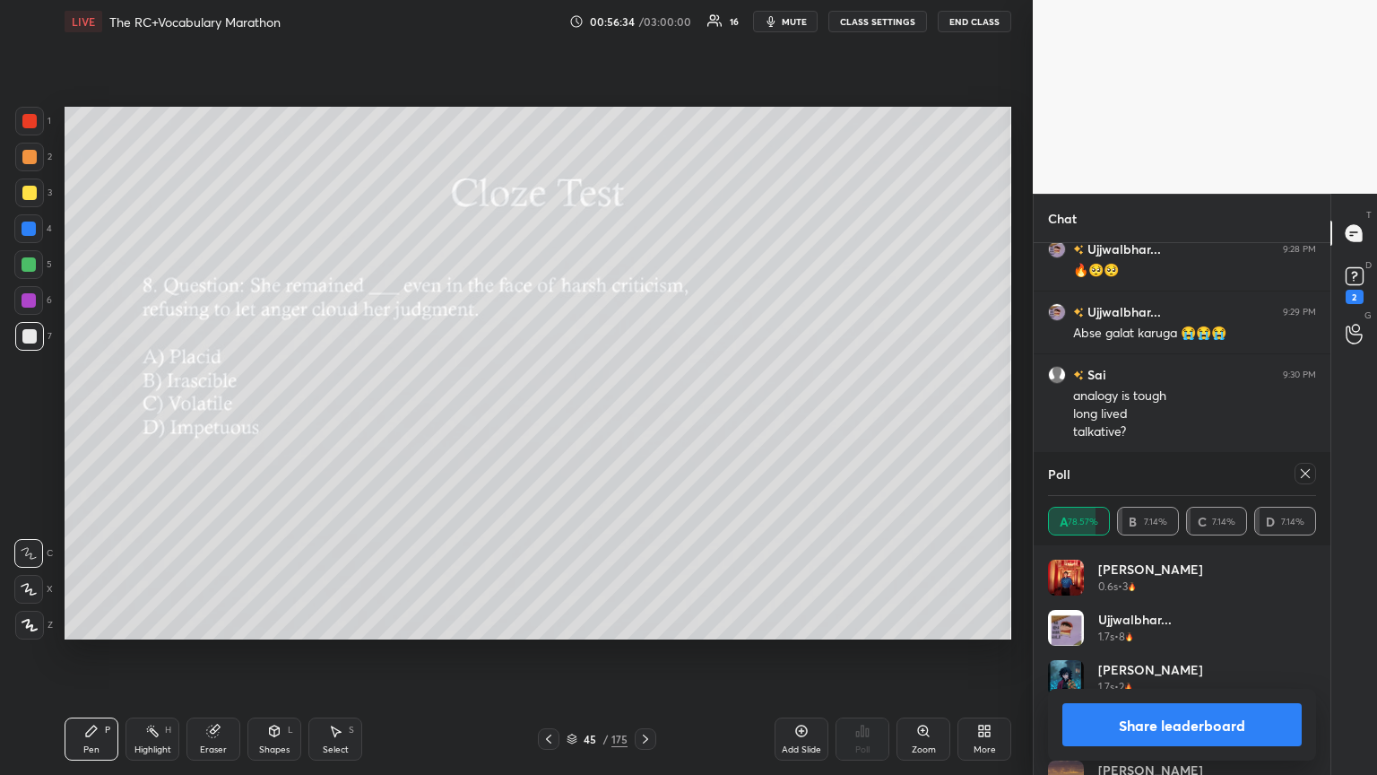
click at [643, 421] on icon at bounding box center [1305, 473] width 14 height 14
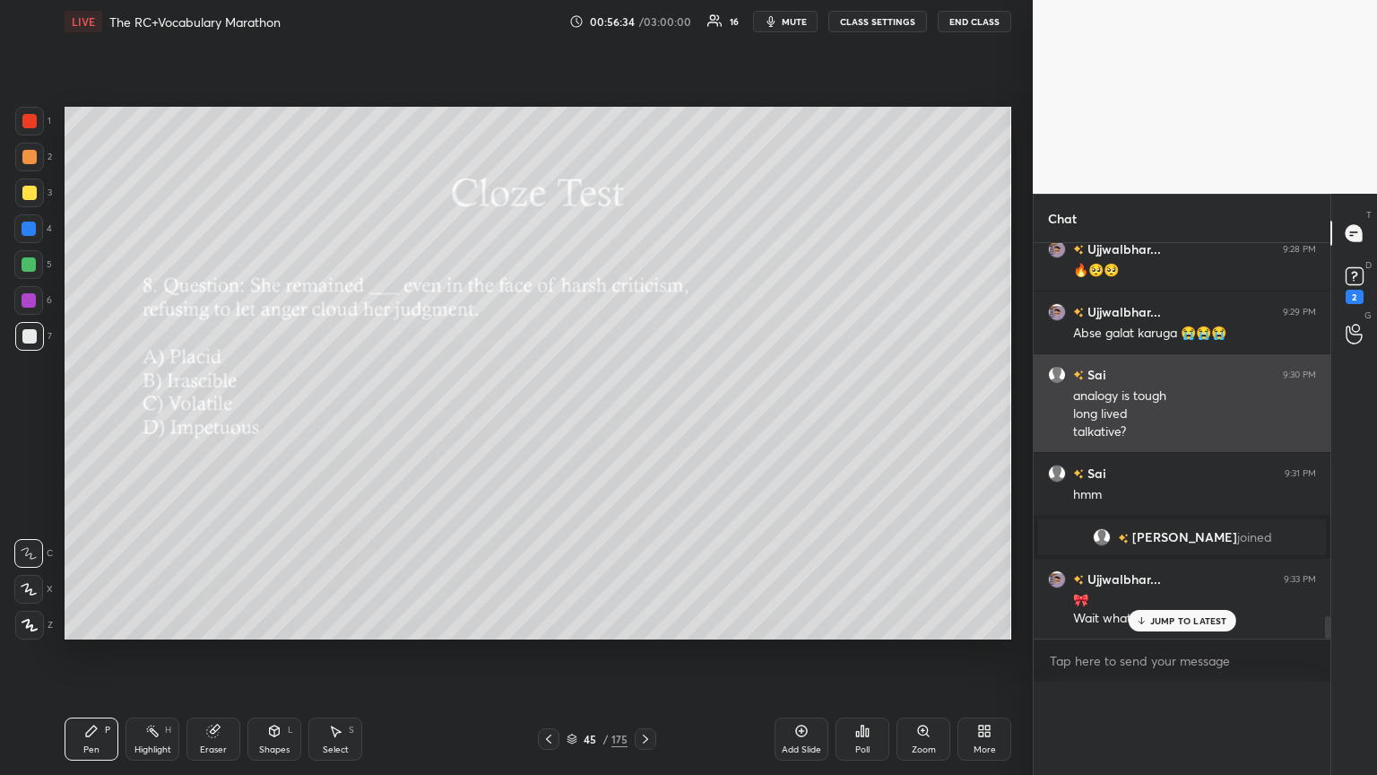
scroll to position [79, 263]
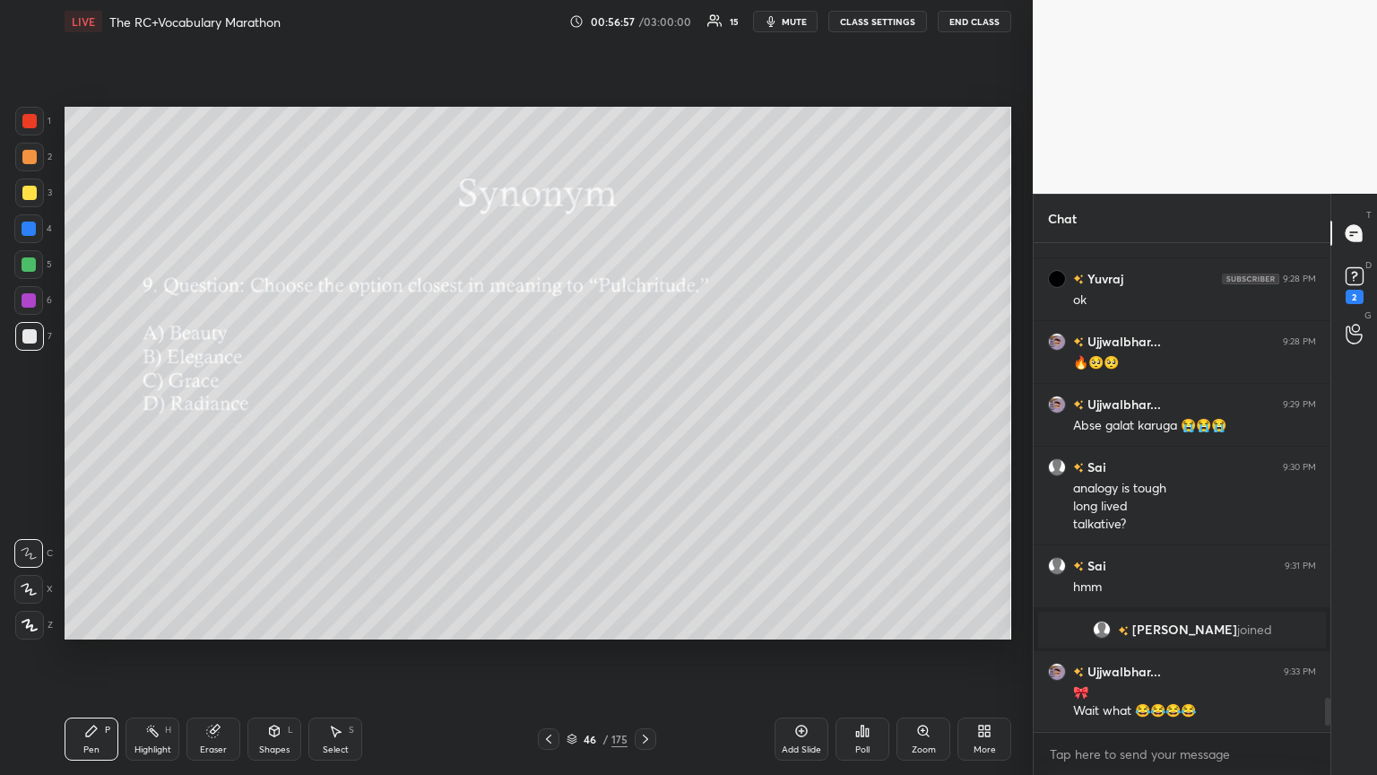
click at [643, 421] on div "Poll" at bounding box center [863, 738] width 54 height 43
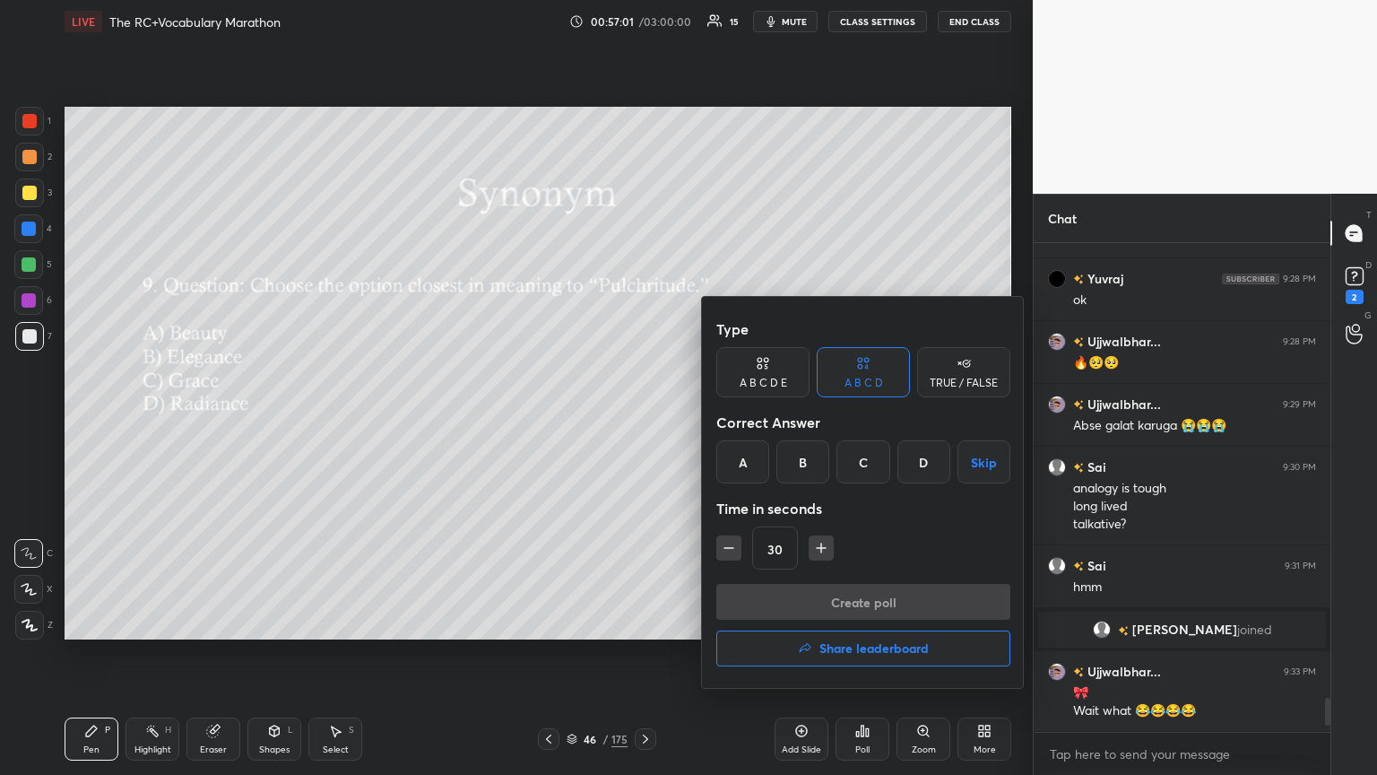
click at [643, 421] on div "A" at bounding box center [742, 461] width 53 height 43
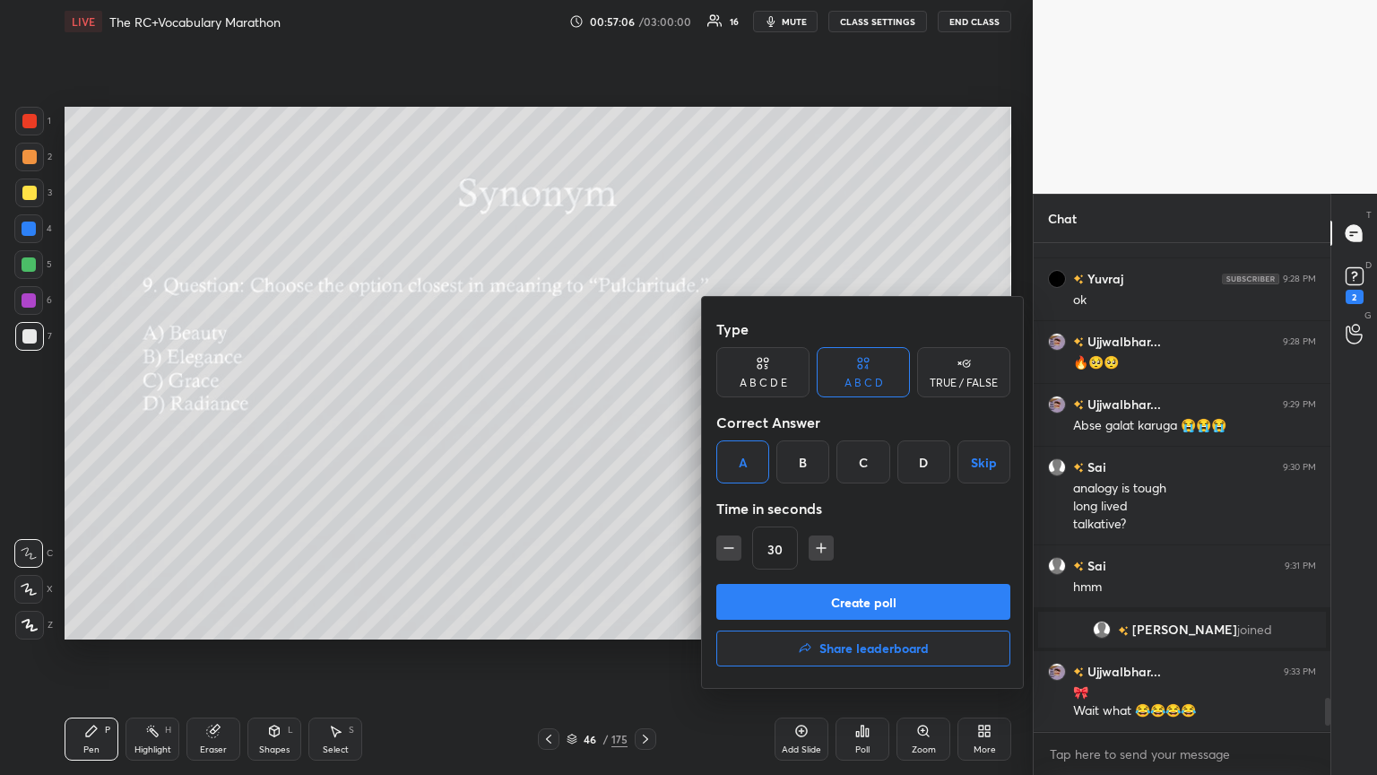
click at [643, 421] on button "Create poll" at bounding box center [863, 602] width 294 height 36
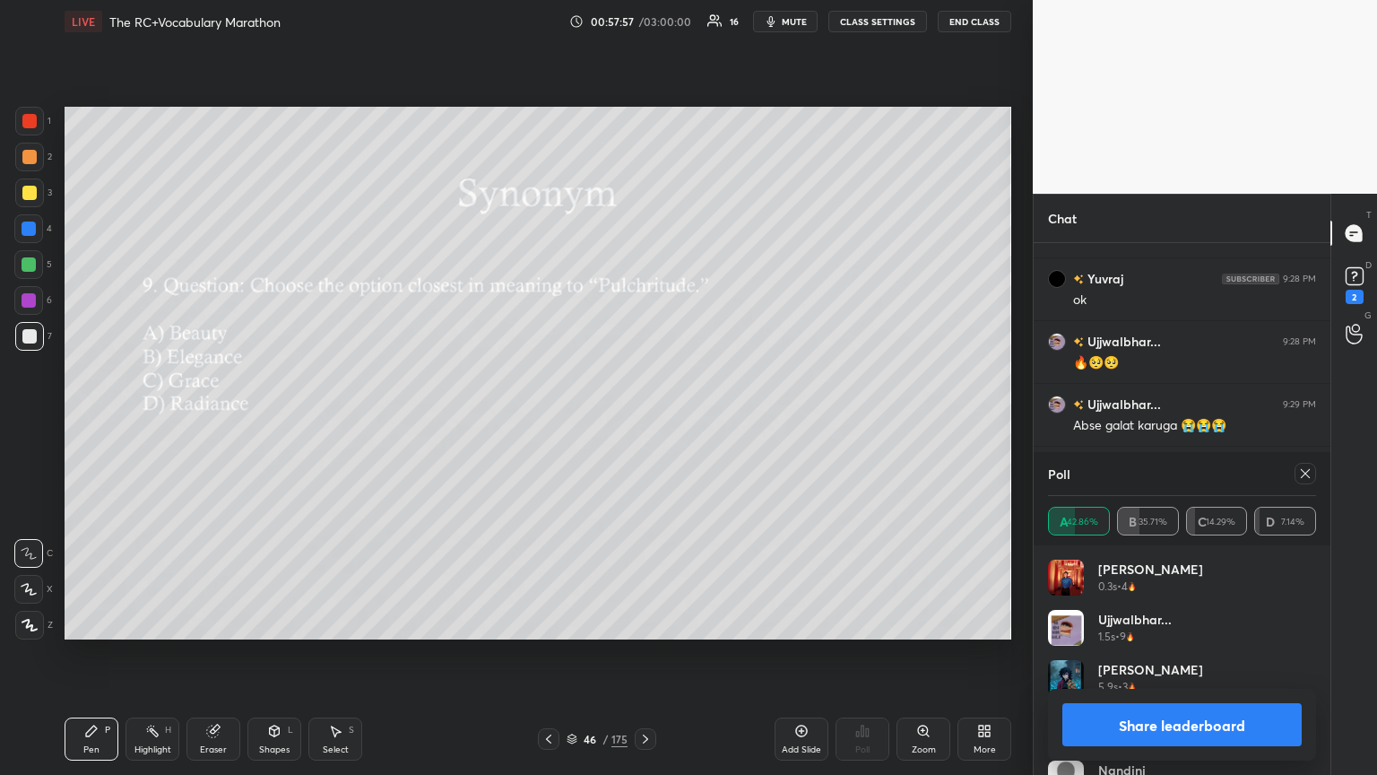
scroll to position [6754, 0]
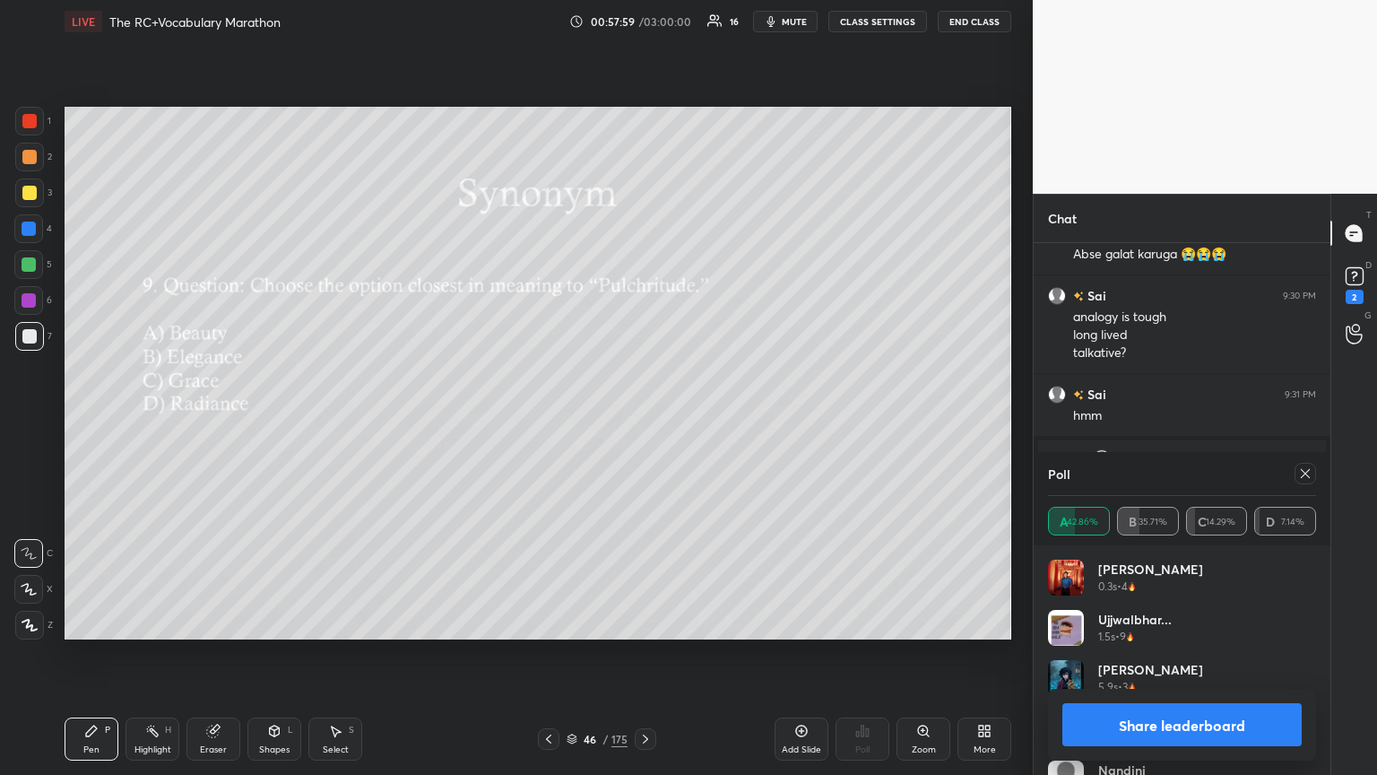
click at [643, 421] on icon at bounding box center [1305, 473] width 14 height 14
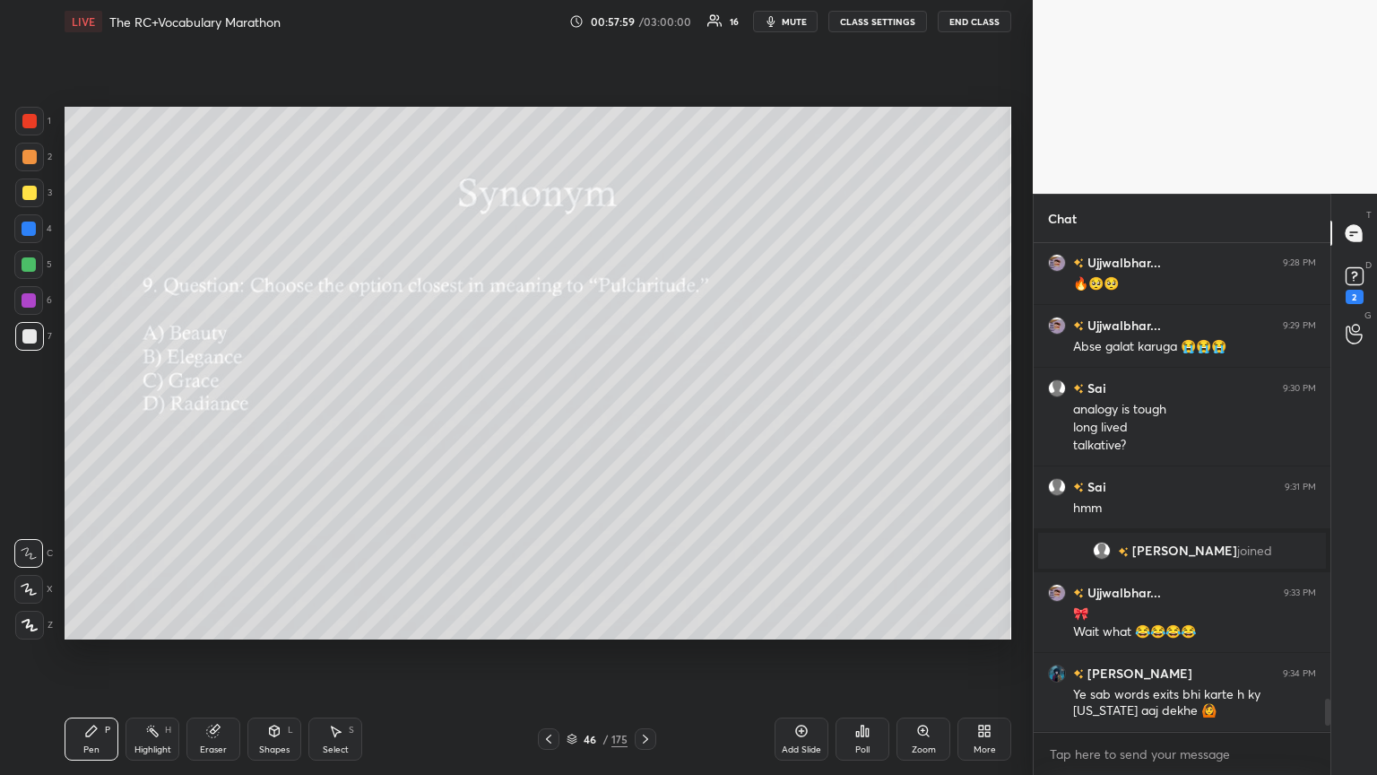
scroll to position [6661, 0]
click at [643, 421] on icon at bounding box center [863, 730] width 3 height 11
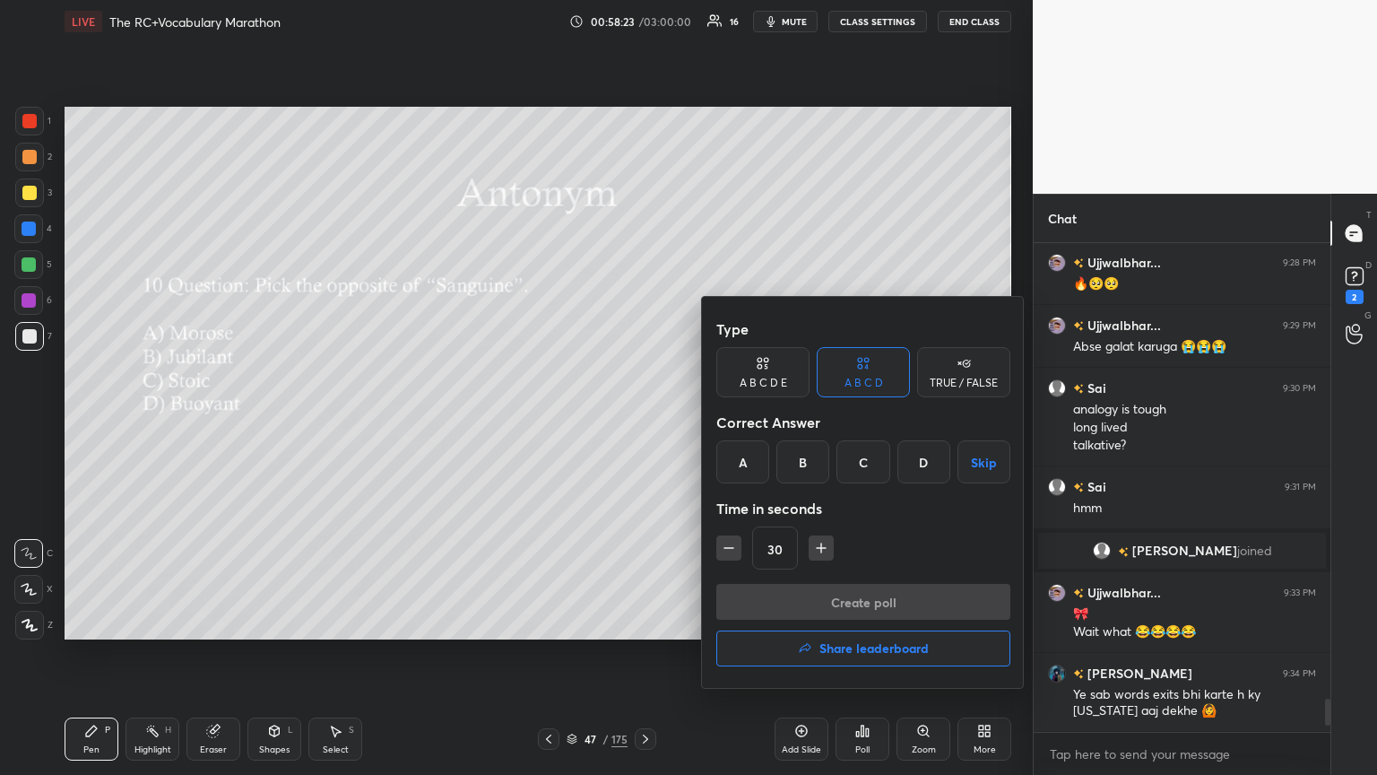
click at [643, 421] on div "A" at bounding box center [742, 461] width 53 height 43
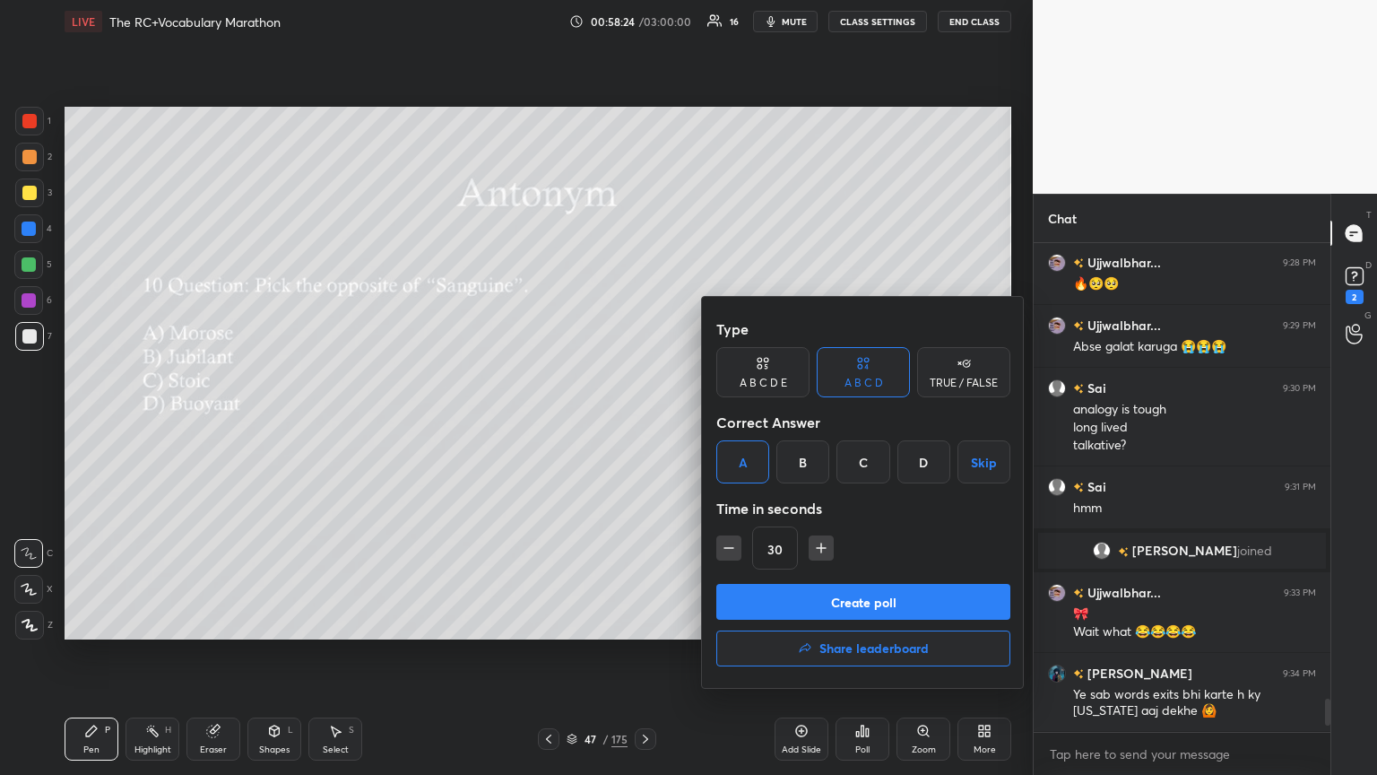
click at [643, 421] on button "Create poll" at bounding box center [863, 602] width 294 height 36
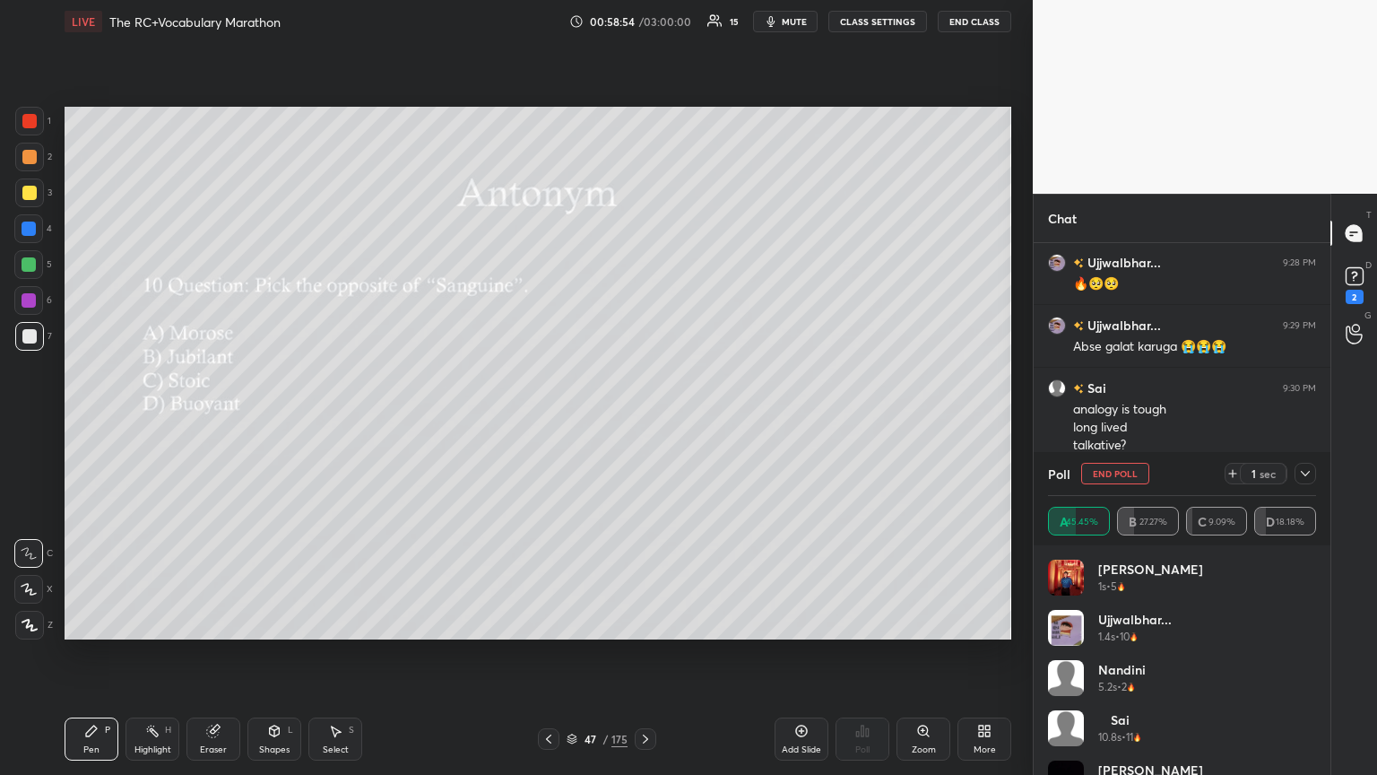
scroll to position [6817, 0]
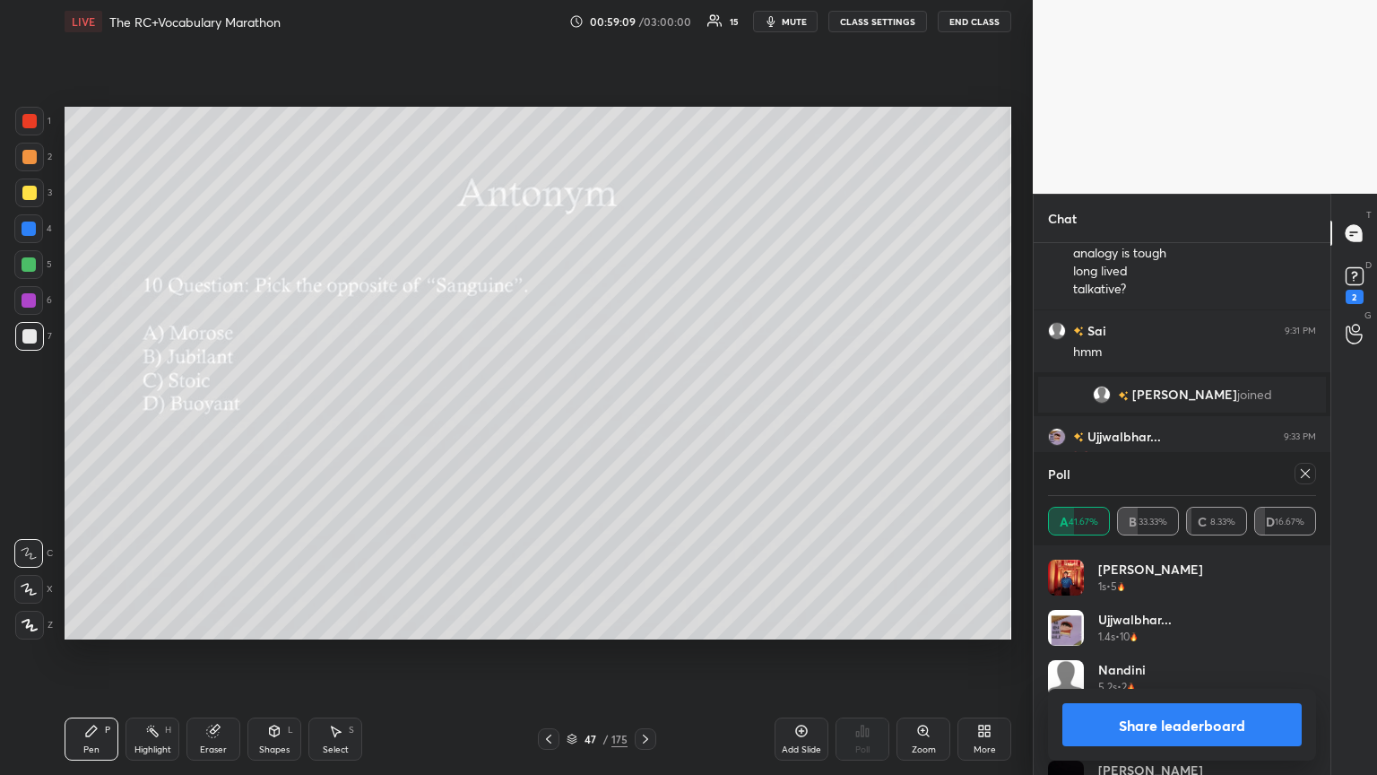
click at [643, 421] on icon at bounding box center [1305, 473] width 14 height 14
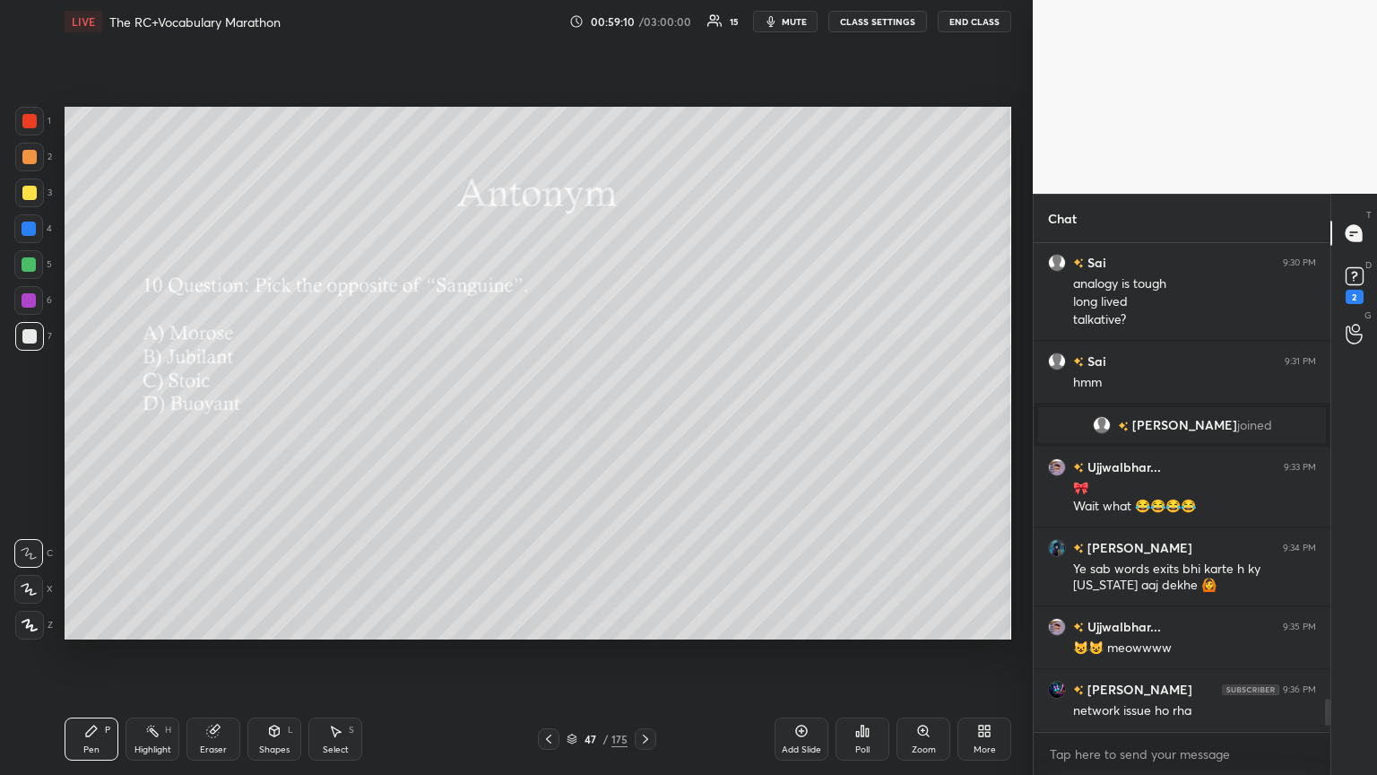
scroll to position [483, 291]
click at [643, 421] on div "Poll" at bounding box center [863, 738] width 54 height 43
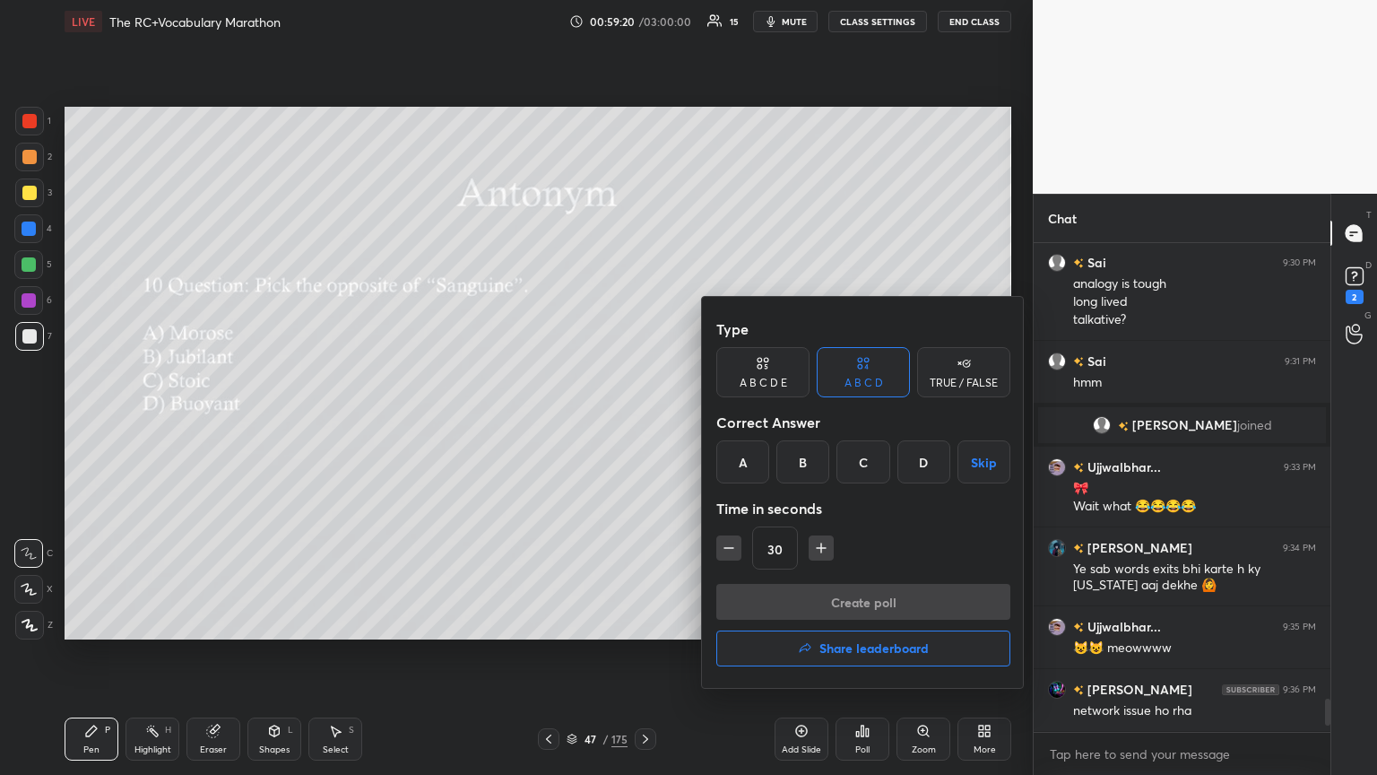
click at [643, 421] on div "Create poll Share leaderboard" at bounding box center [863, 629] width 294 height 90
click at [643, 421] on icon "button" at bounding box center [805, 648] width 14 height 14
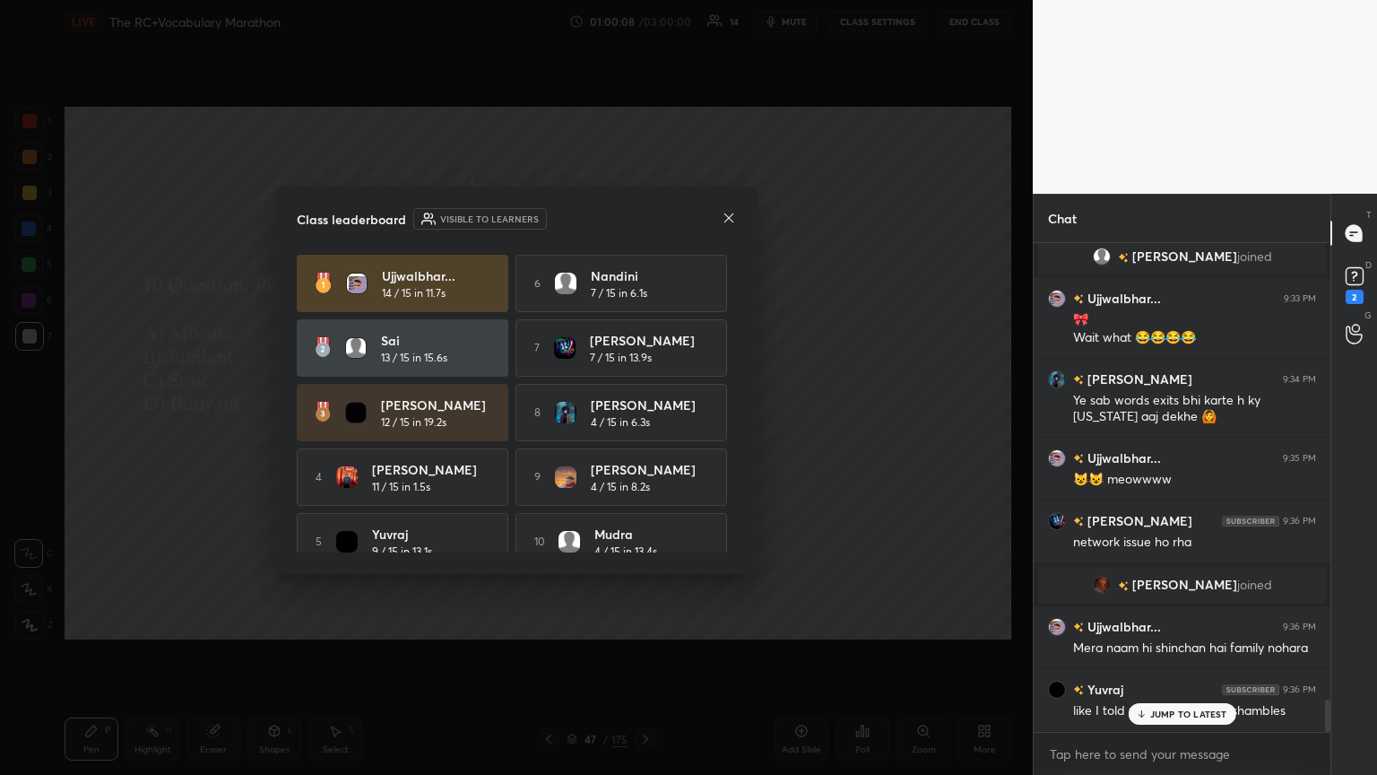
scroll to position [6894, 0]
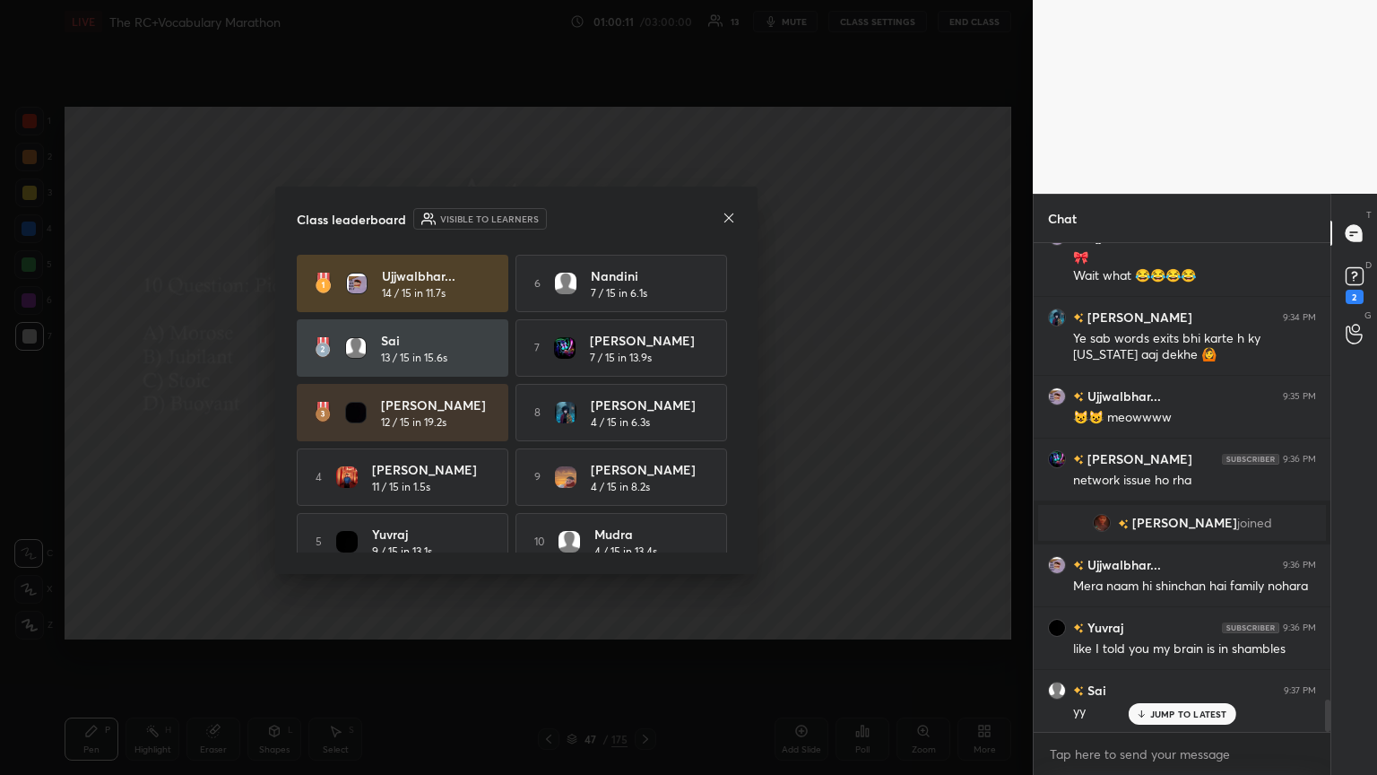
click at [643, 421] on p "JUMP TO LATEST" at bounding box center [1188, 713] width 77 height 11
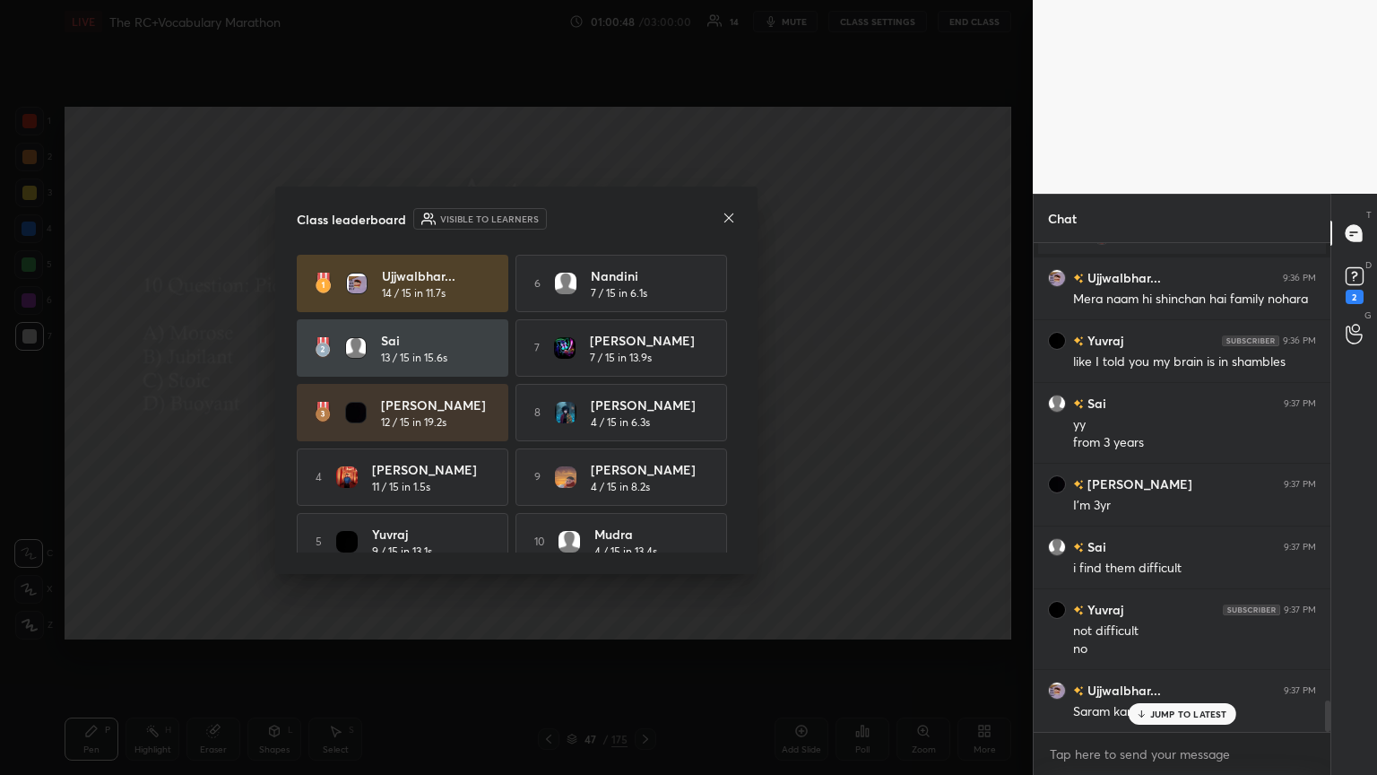
scroll to position [7244, 0]
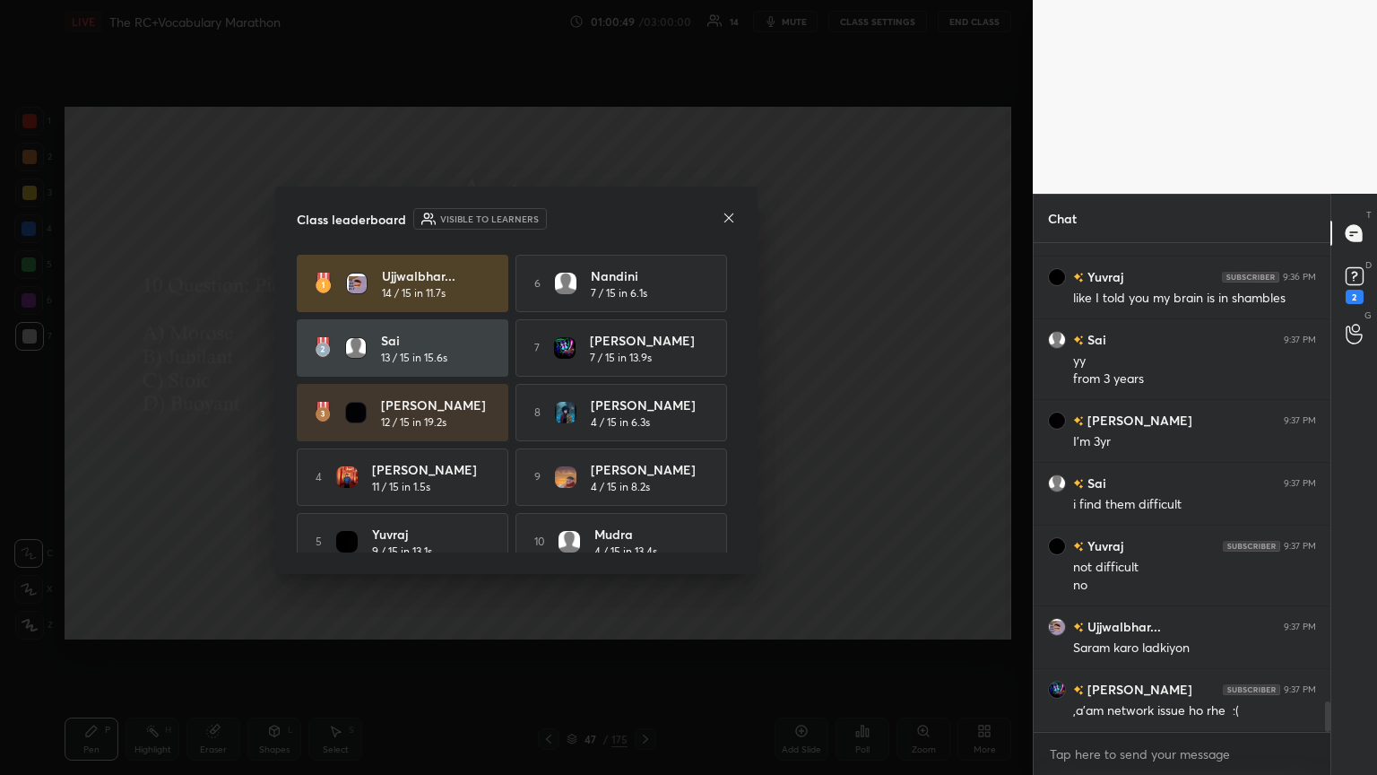
click at [643, 222] on icon at bounding box center [729, 218] width 14 height 14
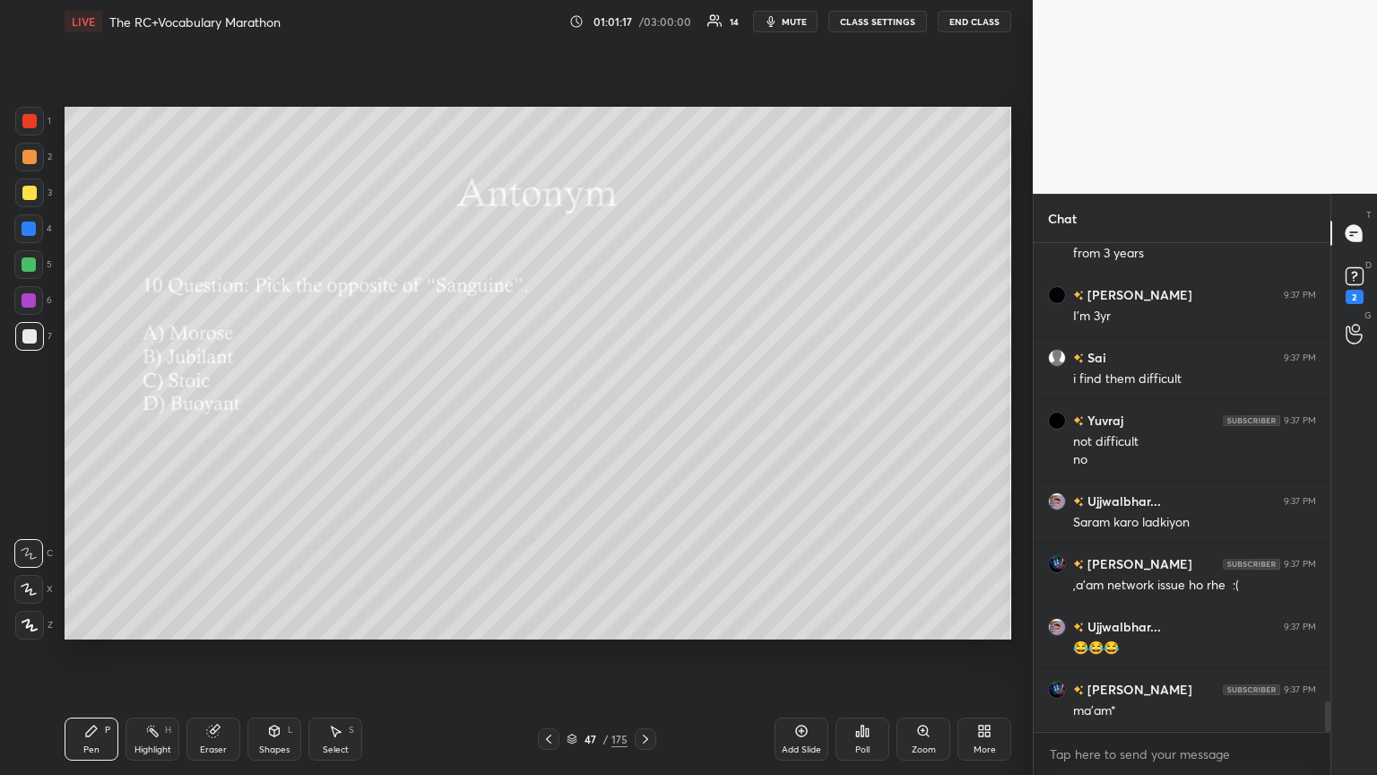
scroll to position [7432, 0]
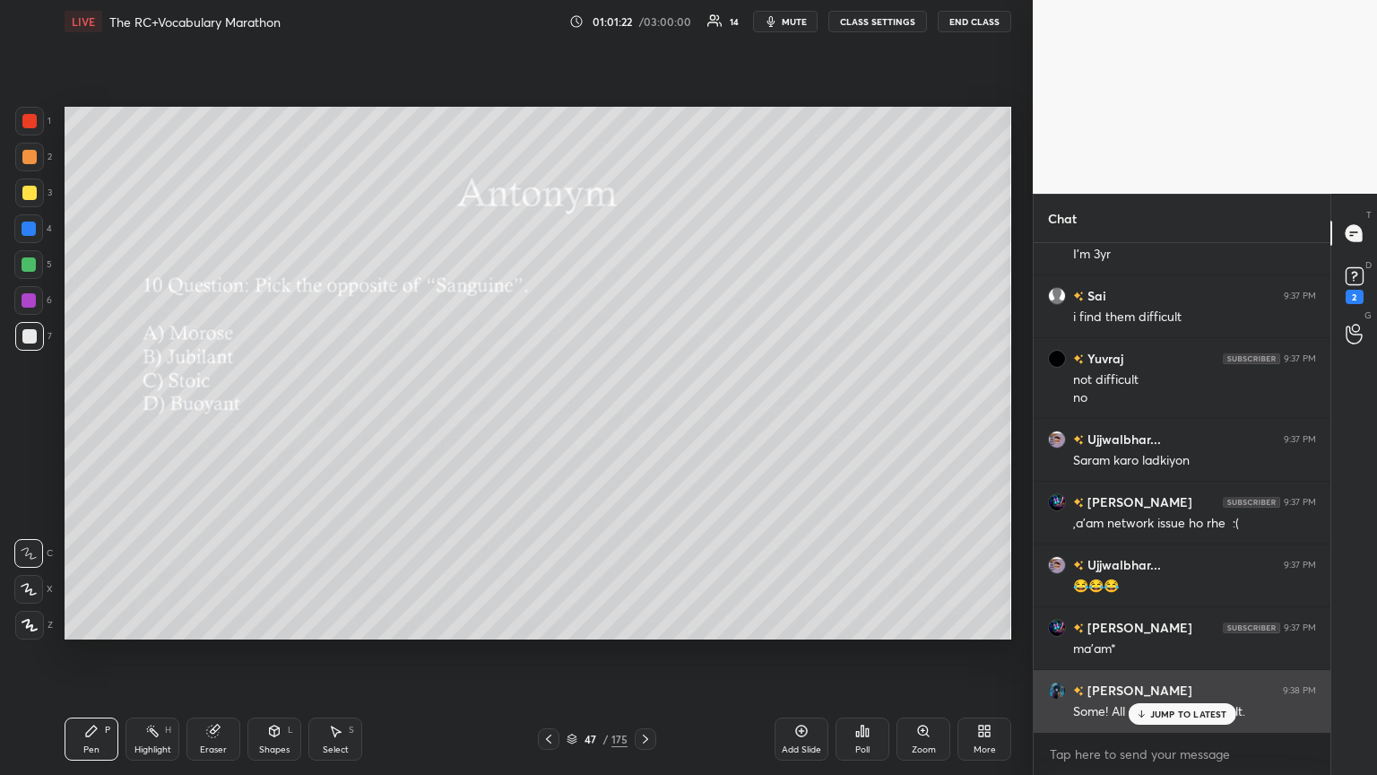
click at [643, 421] on p "JUMP TO LATEST" at bounding box center [1188, 713] width 77 height 11
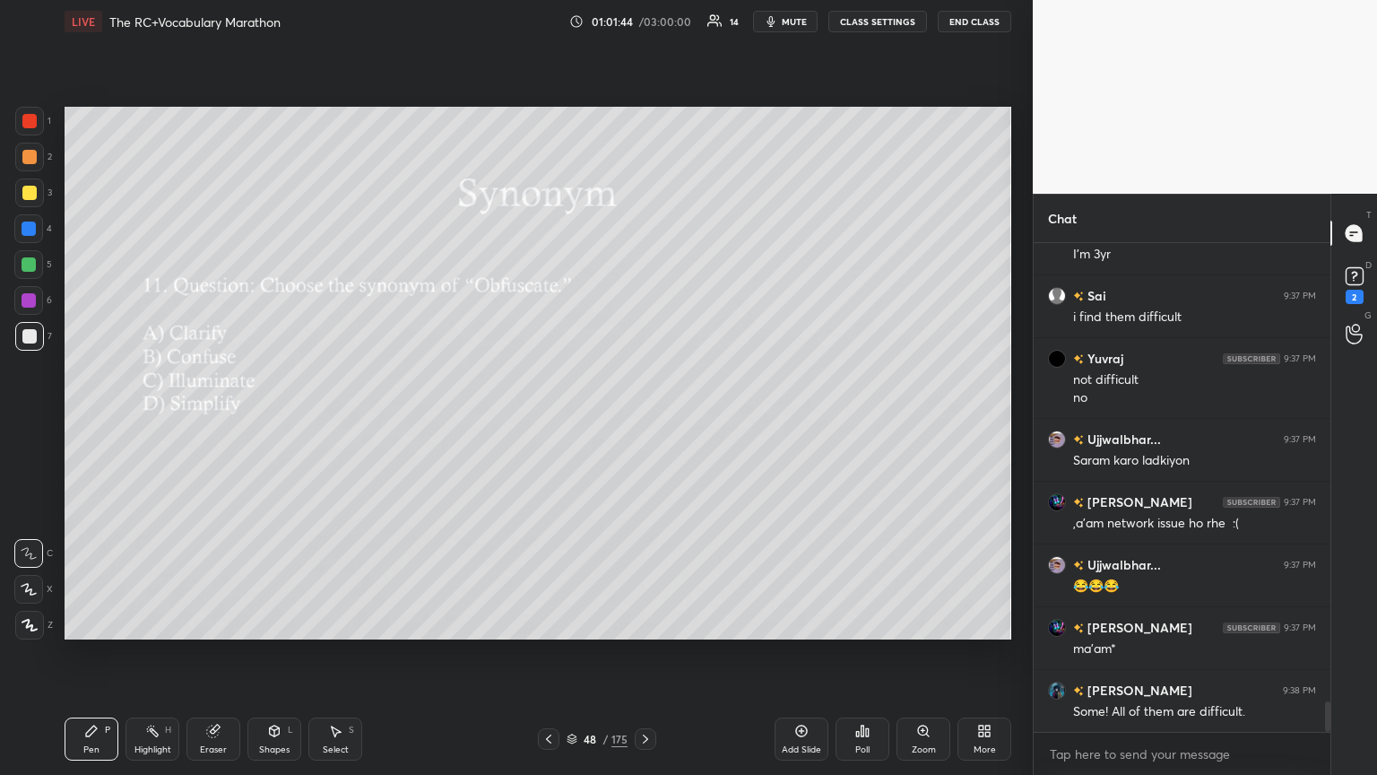
click at [643, 421] on div "Poll" at bounding box center [863, 738] width 54 height 43
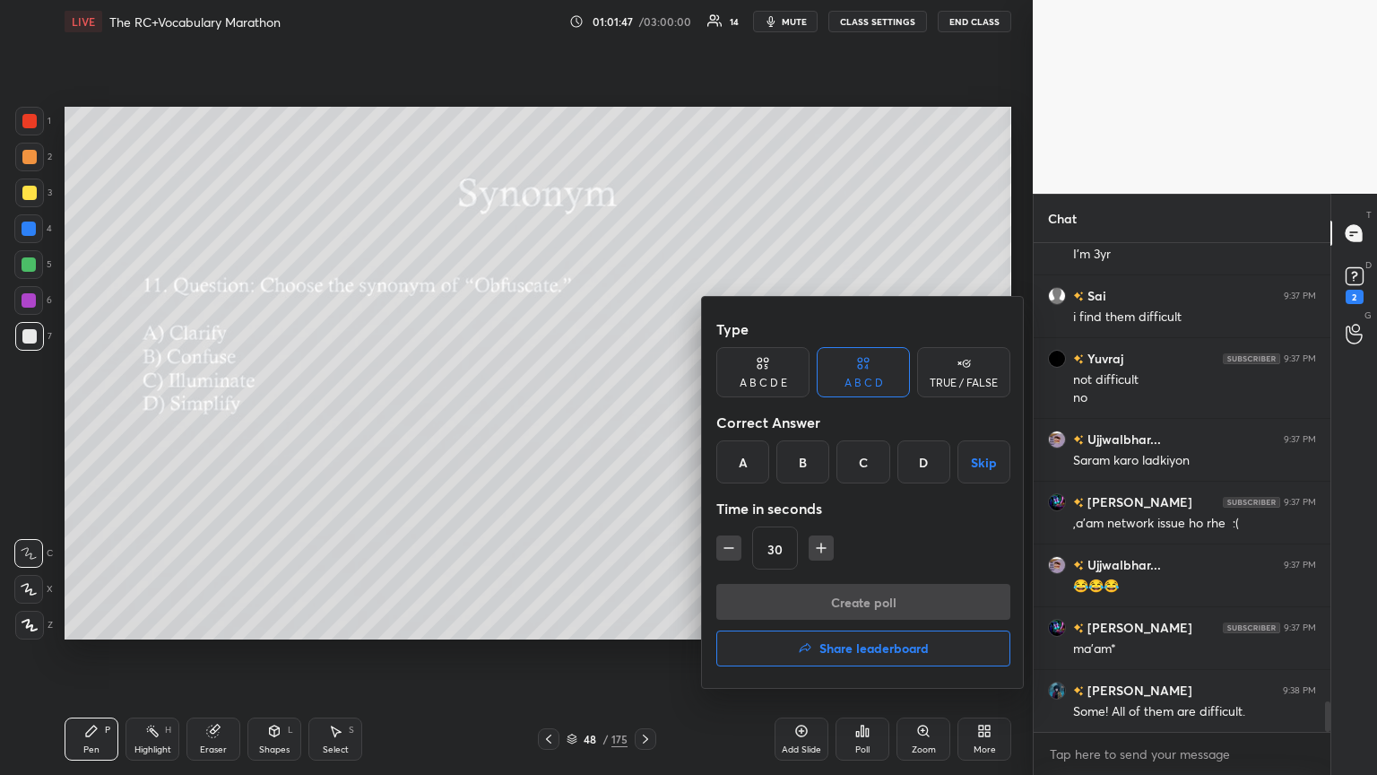
drag, startPoint x: 803, startPoint y: 469, endPoint x: 840, endPoint y: 495, distance: 45.0
click at [643, 421] on div "B" at bounding box center [803, 461] width 53 height 43
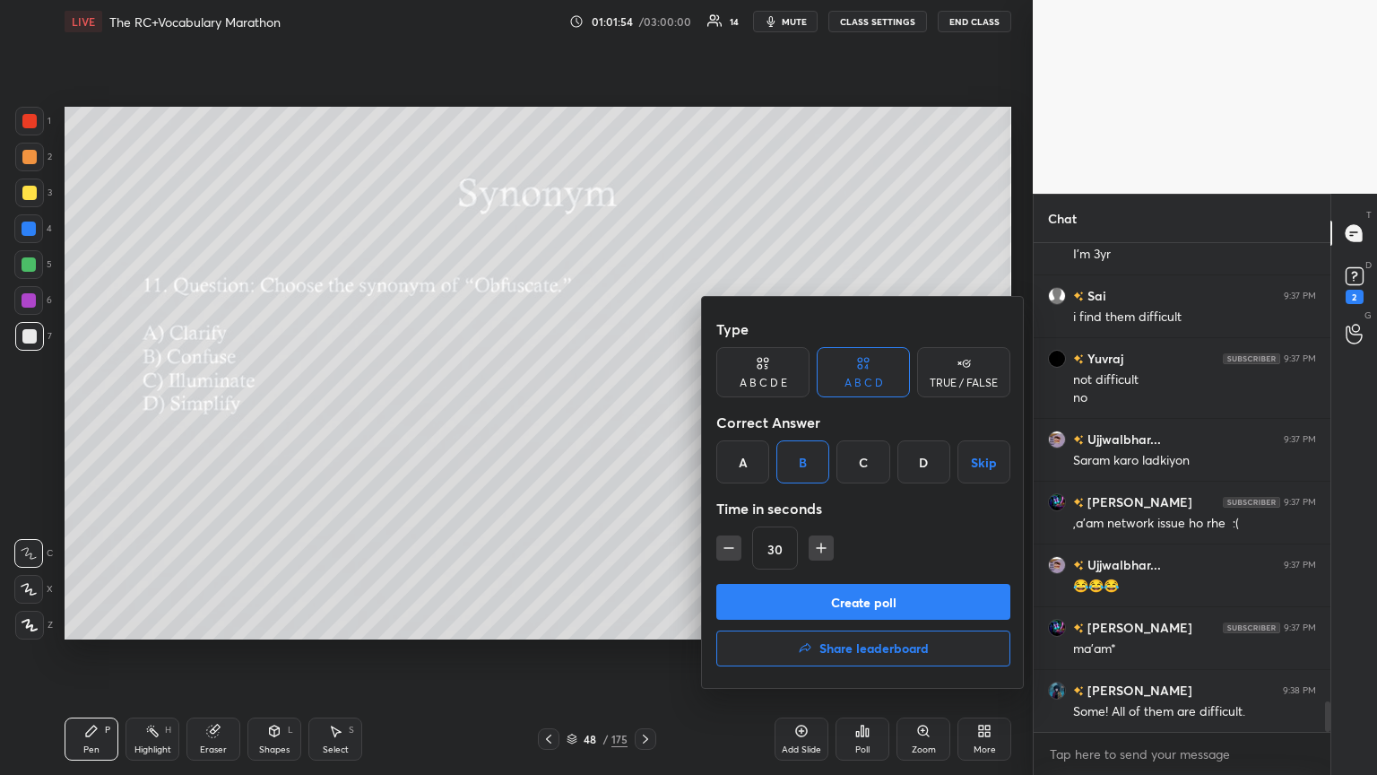
click at [643, 421] on button "Create poll" at bounding box center [863, 602] width 294 height 36
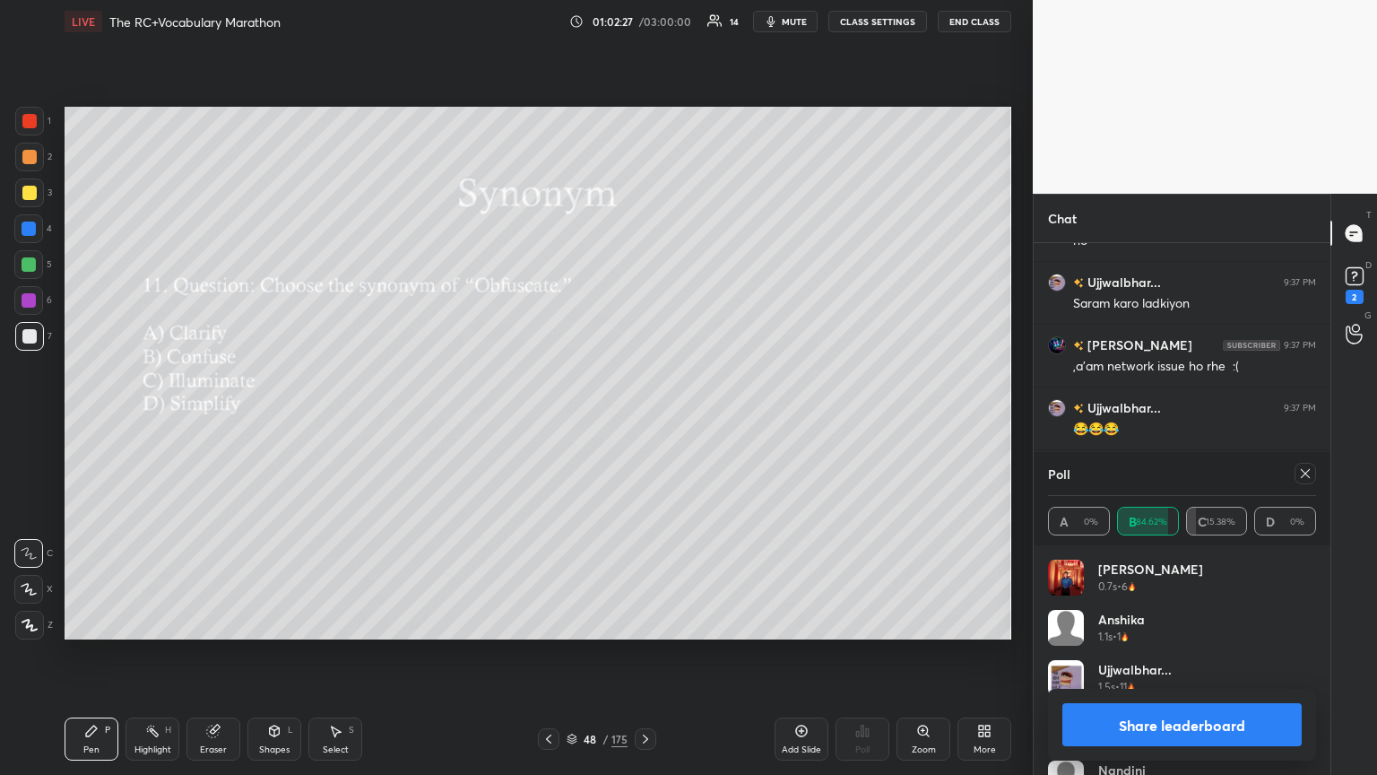
scroll to position [7668, 0]
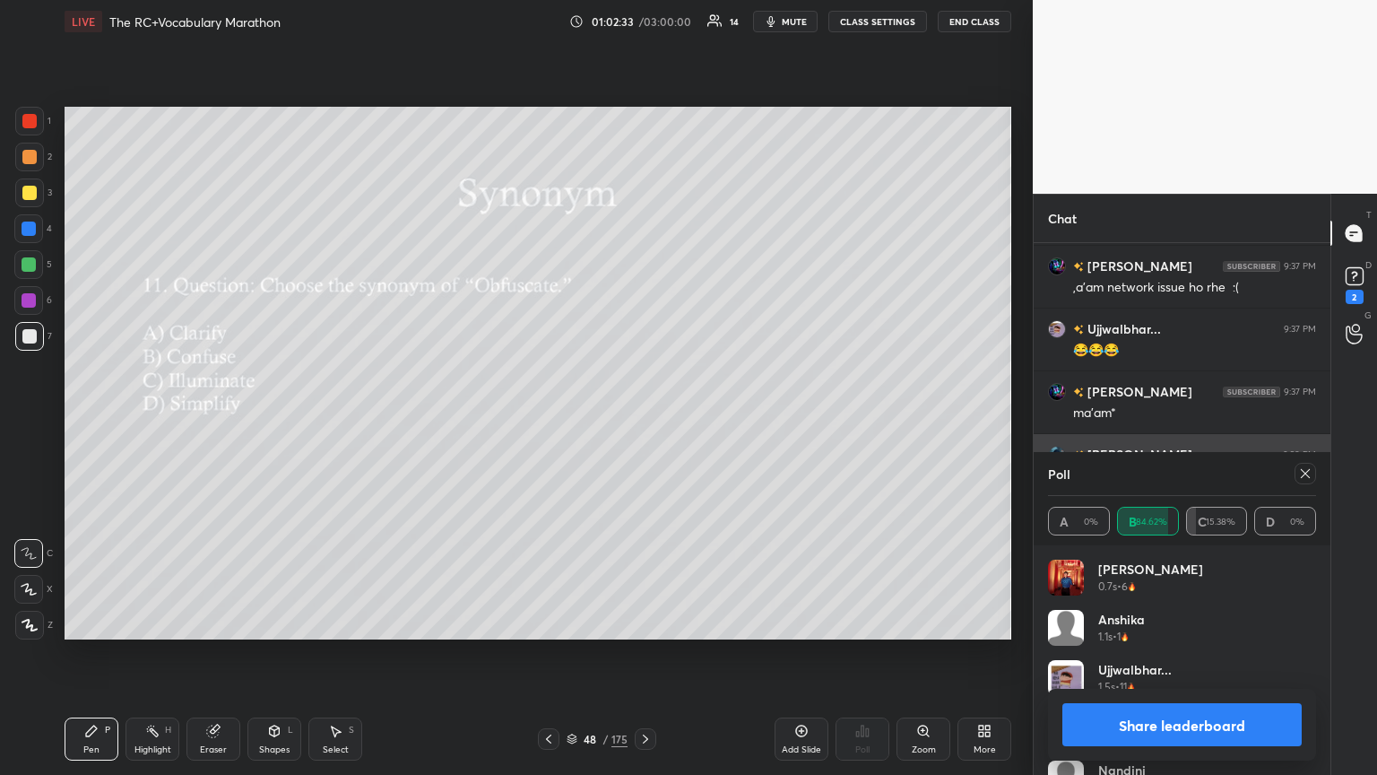
click at [643, 421] on icon at bounding box center [1305, 473] width 14 height 14
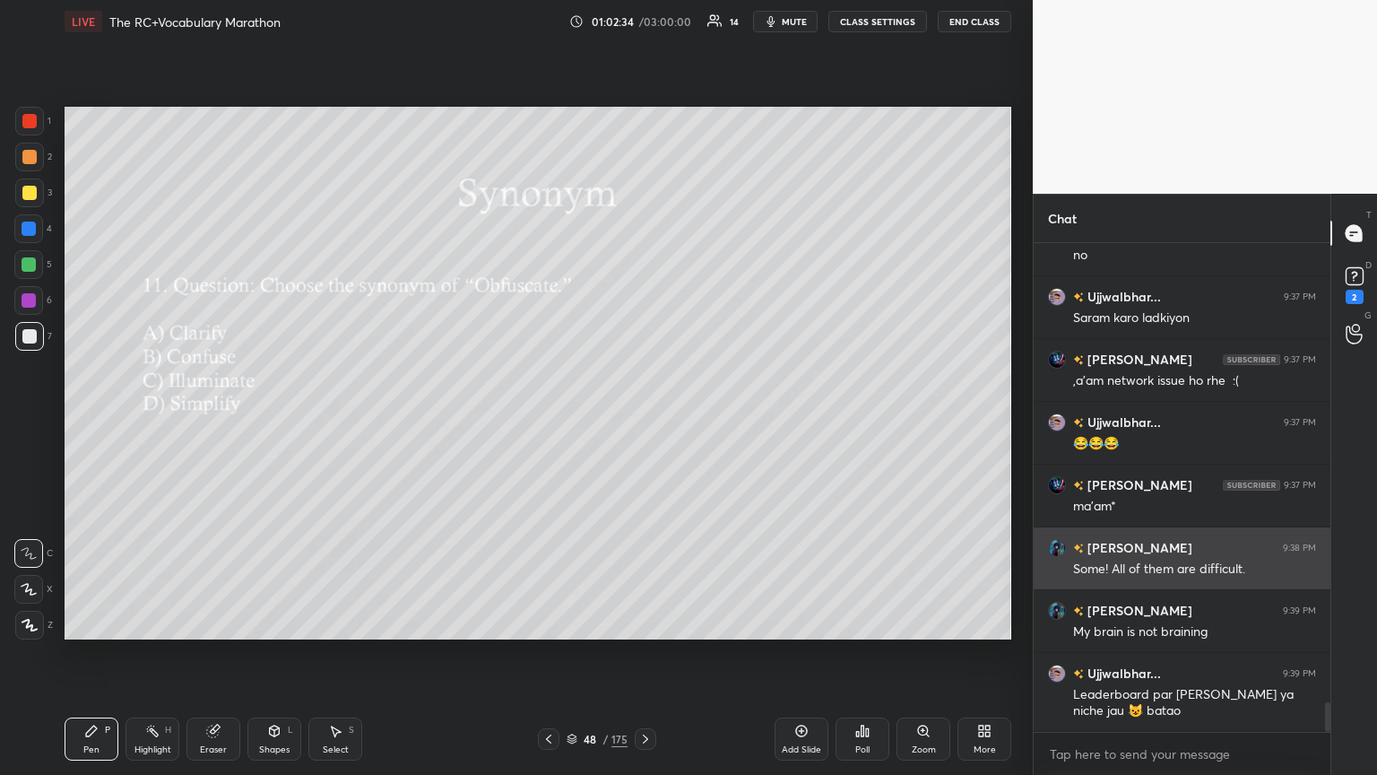
scroll to position [483, 291]
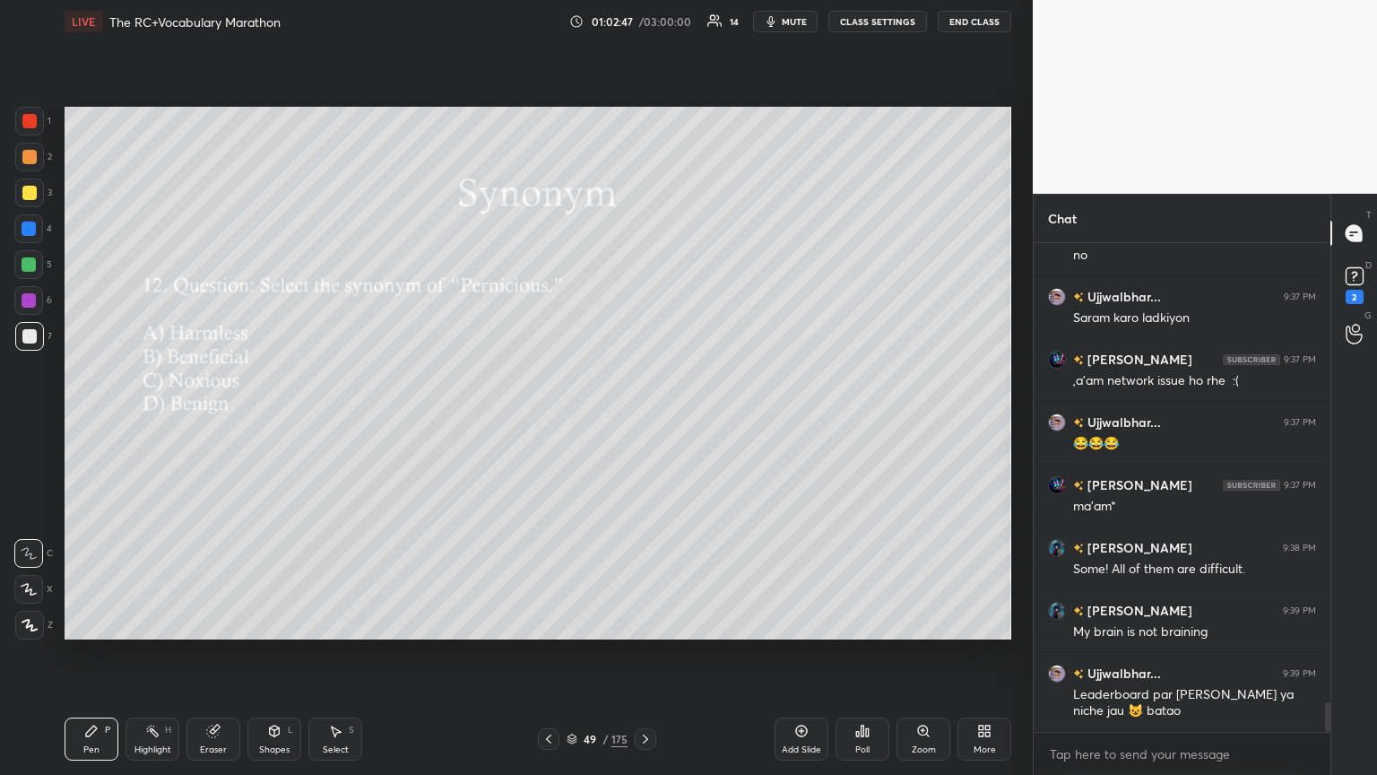
click at [643, 421] on div "Poll" at bounding box center [863, 738] width 54 height 43
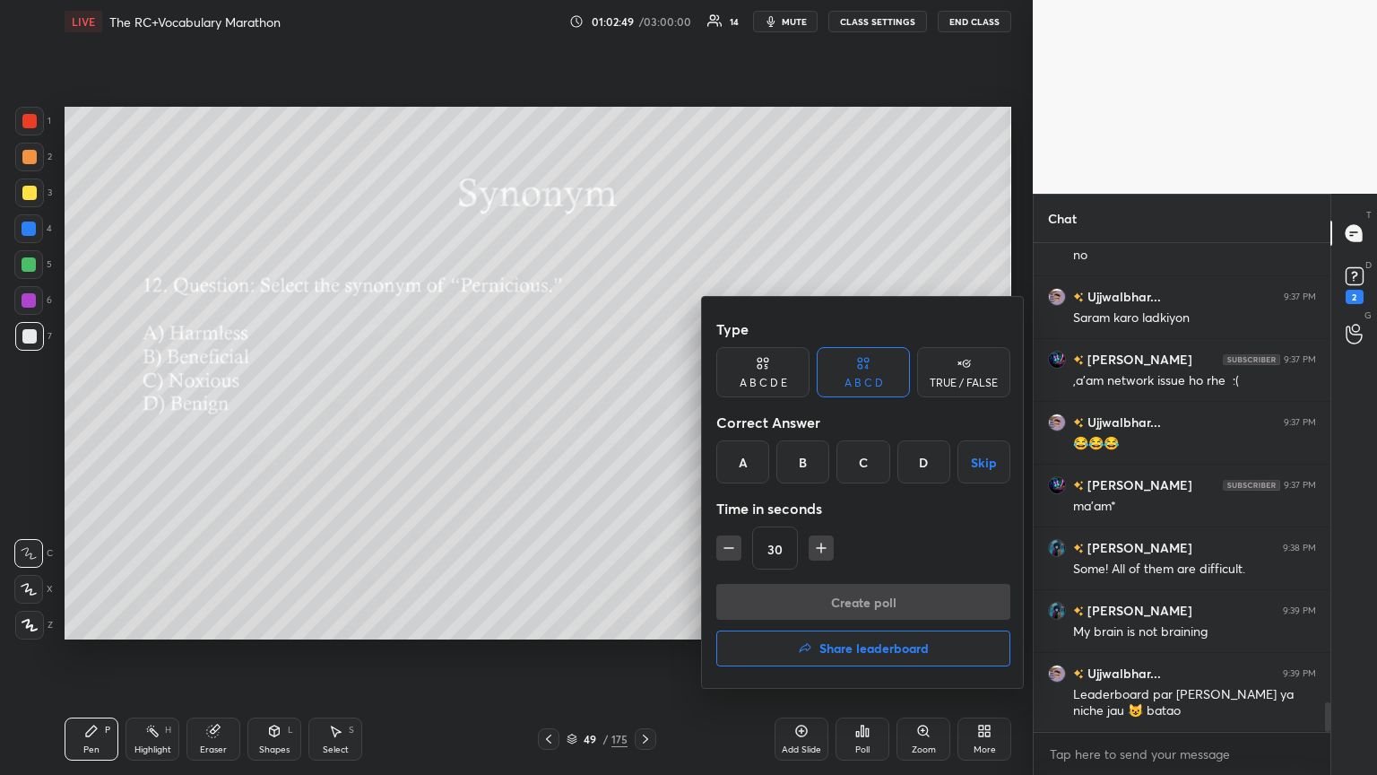
click at [643, 421] on div "C" at bounding box center [863, 461] width 53 height 43
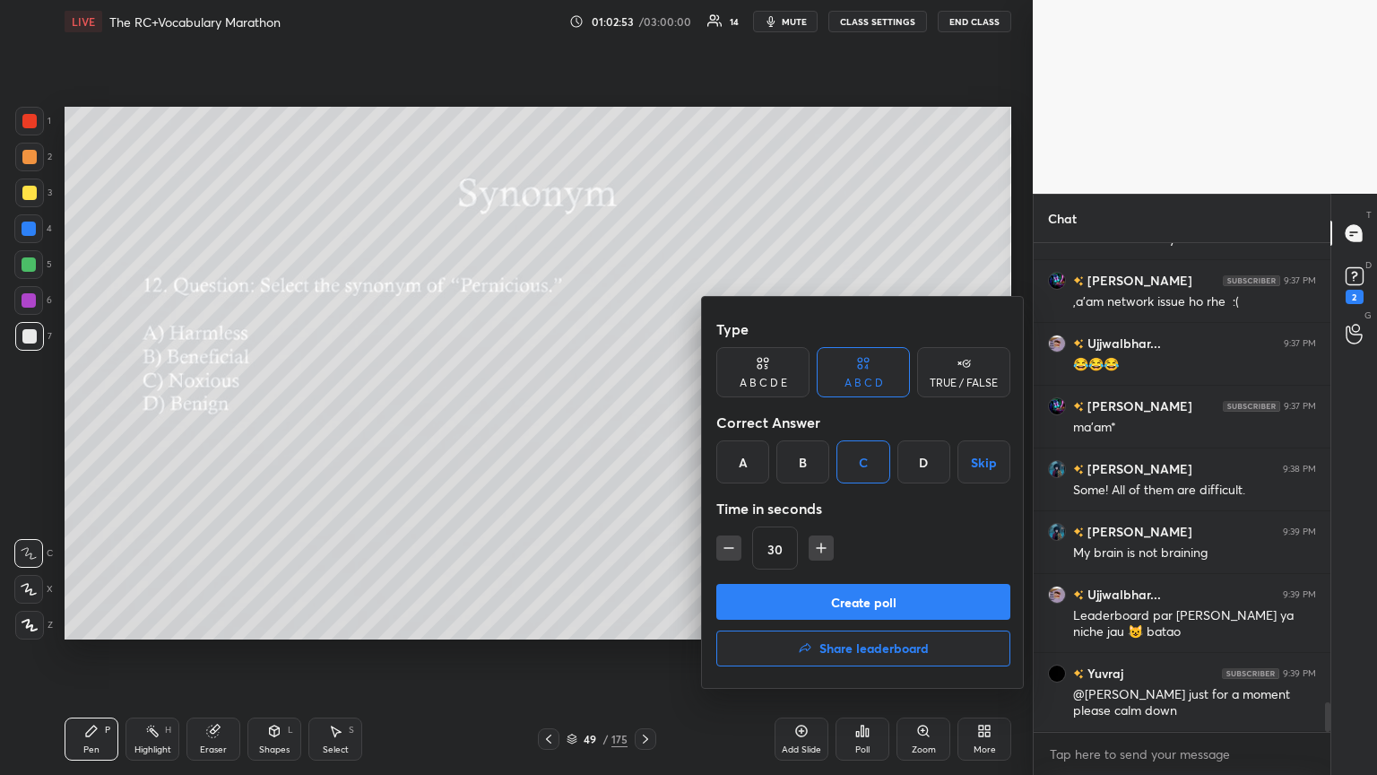
scroll to position [7715, 0]
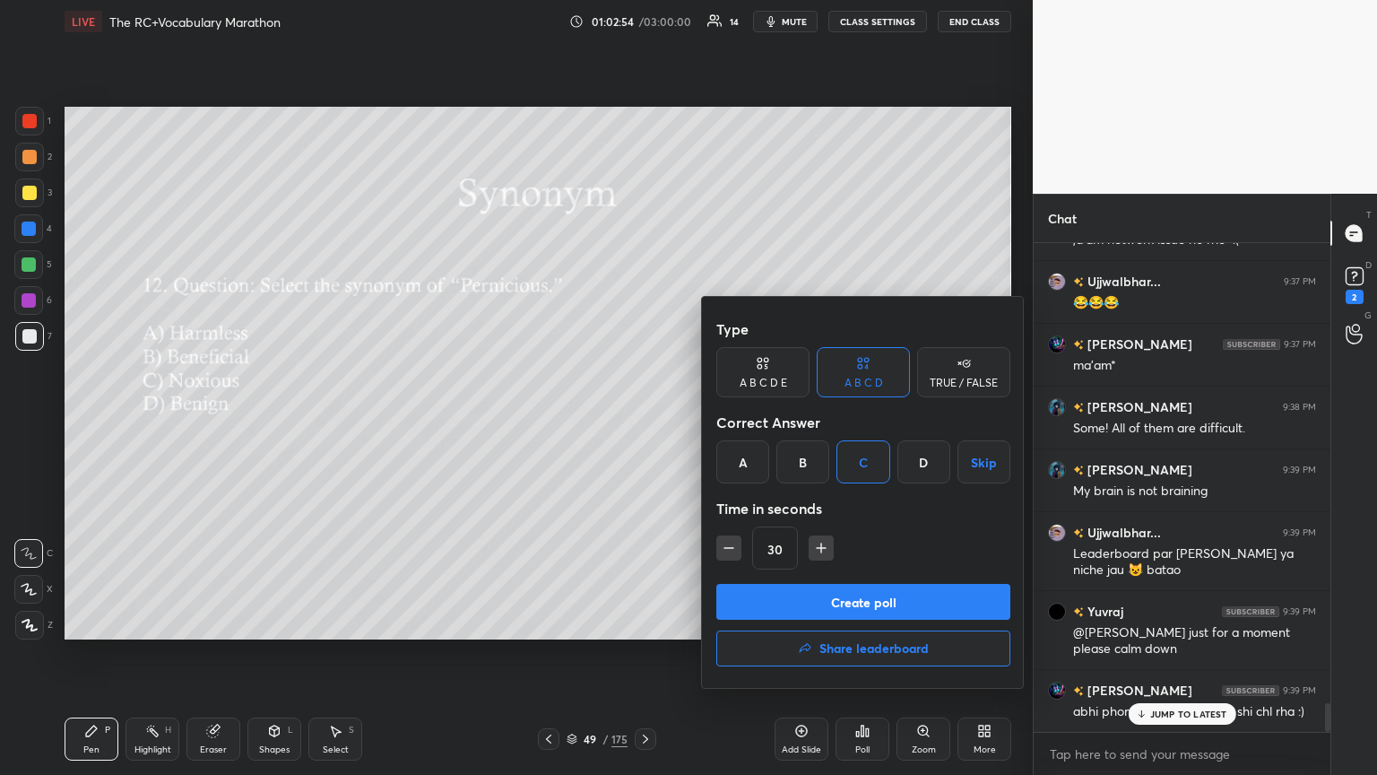
click at [643, 421] on button "Create poll" at bounding box center [863, 602] width 294 height 36
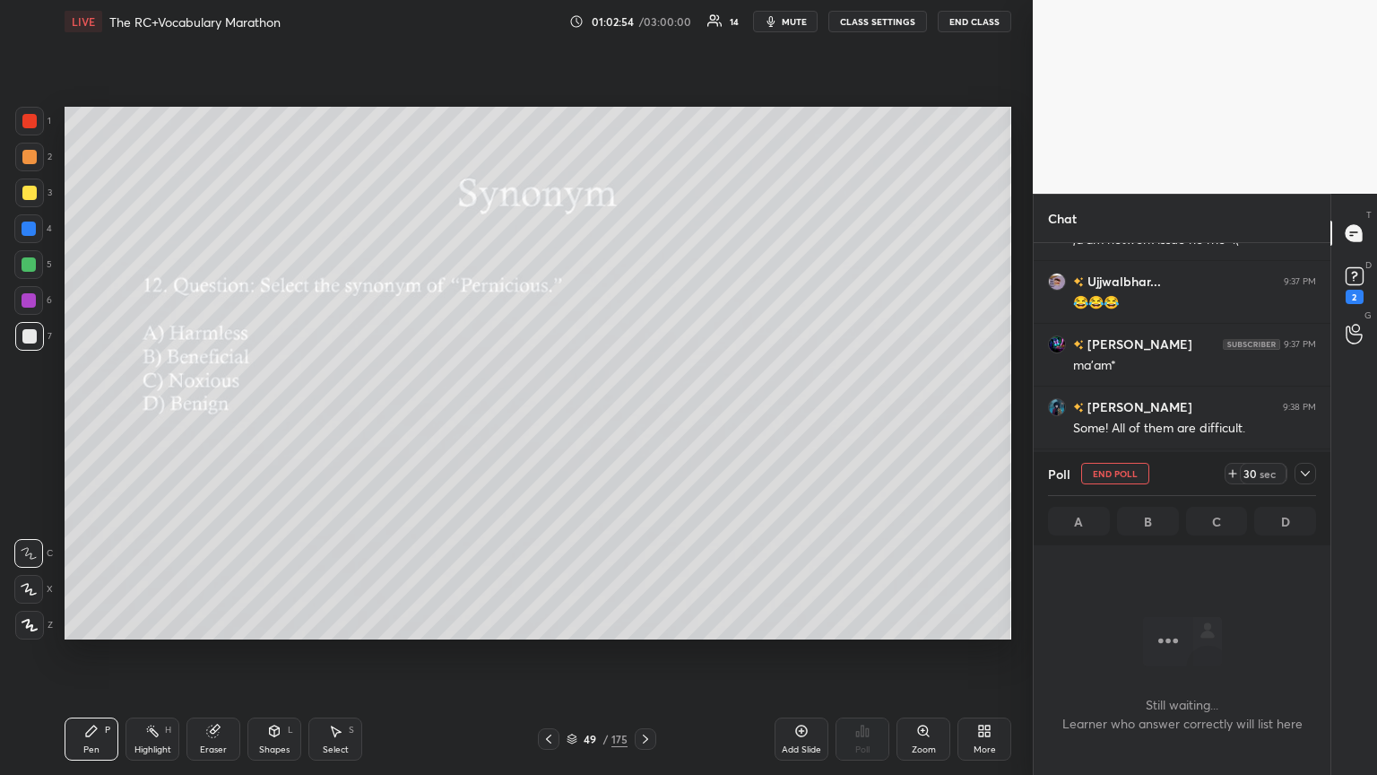
scroll to position [5, 5]
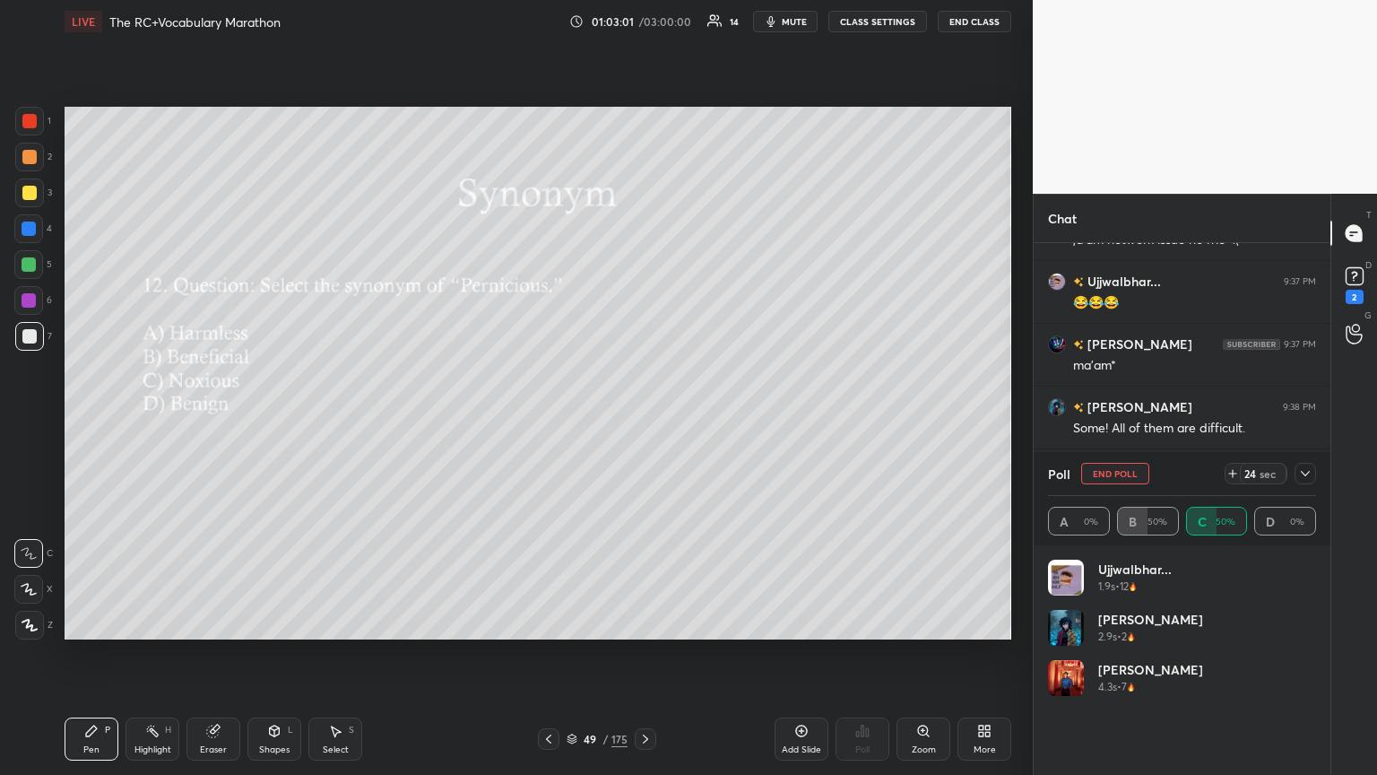
click at [643, 421] on icon at bounding box center [1305, 473] width 14 height 14
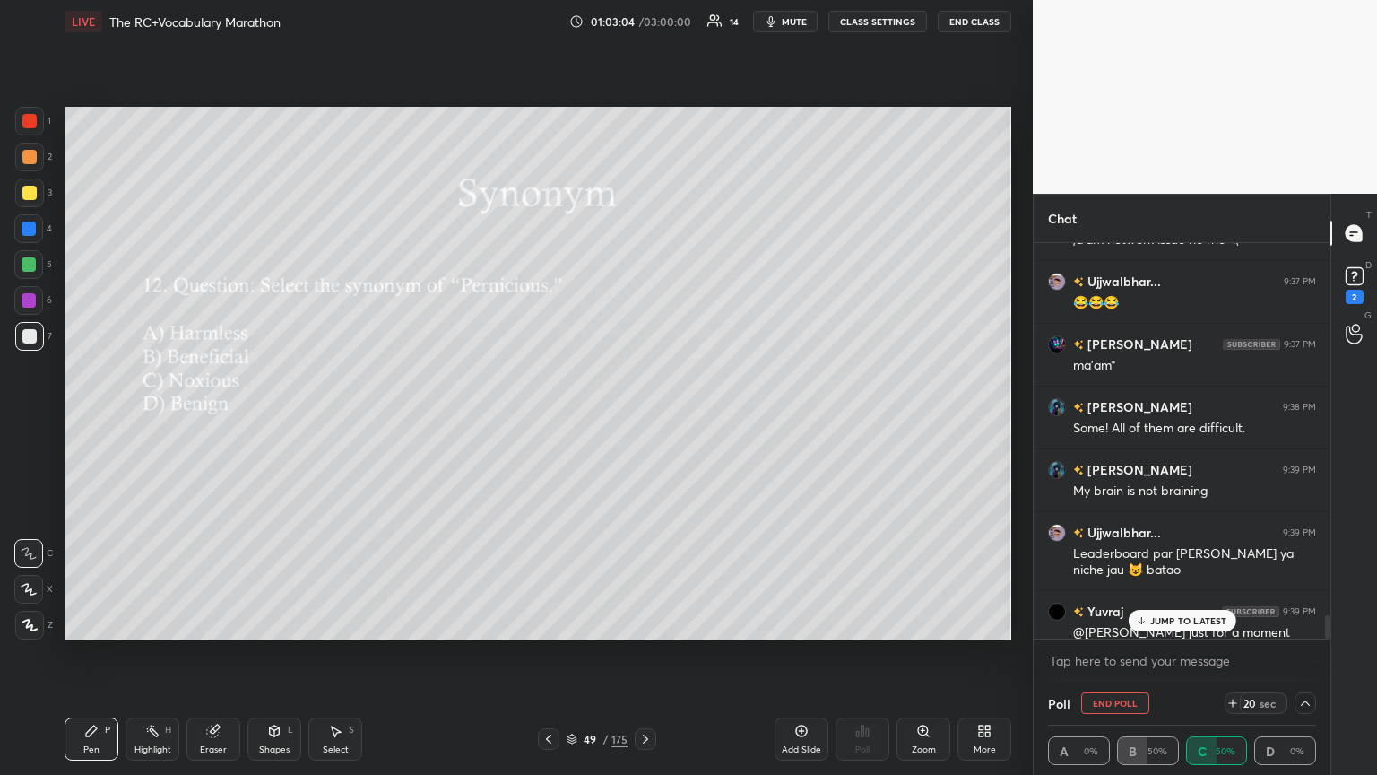
click at [643, 421] on div "JUMP TO LATEST" at bounding box center [1182, 621] width 108 height 22
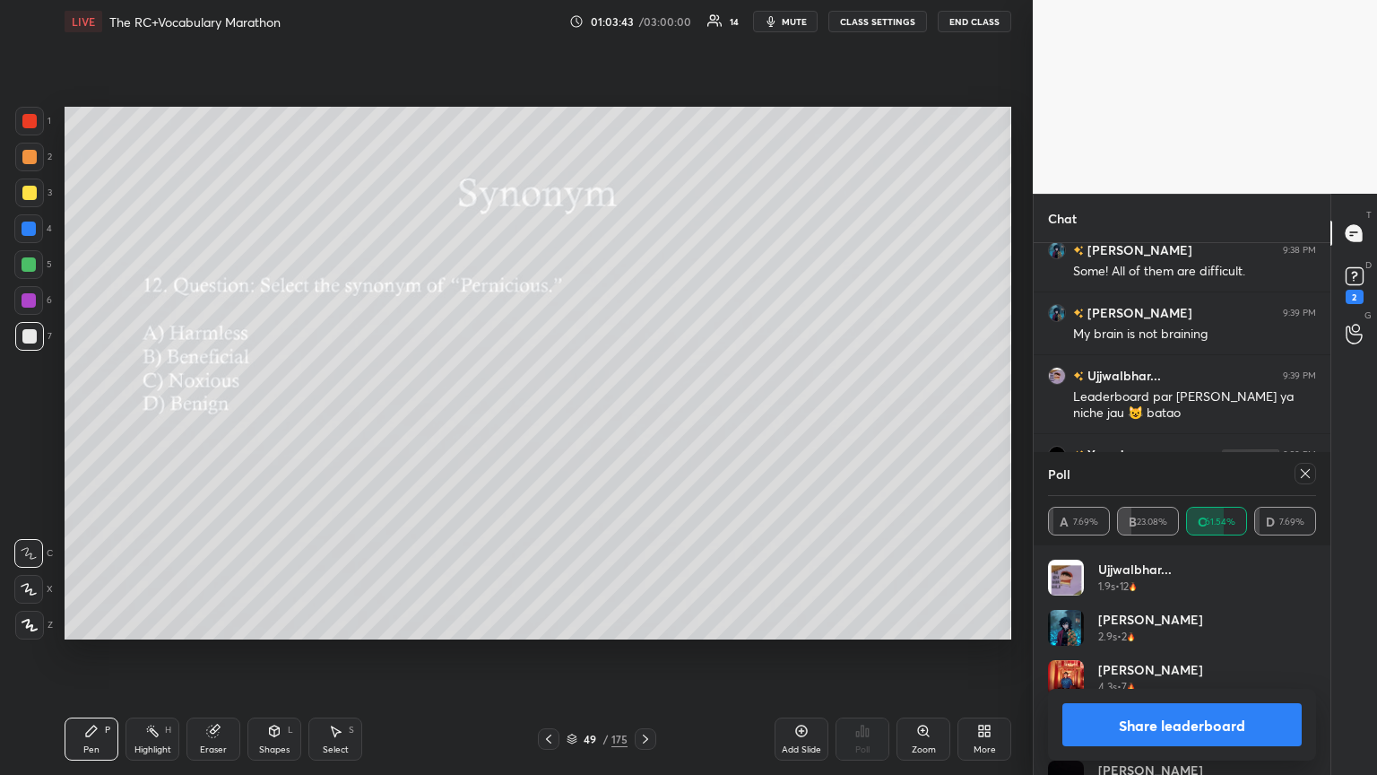
click at [643, 421] on icon at bounding box center [1305, 473] width 14 height 14
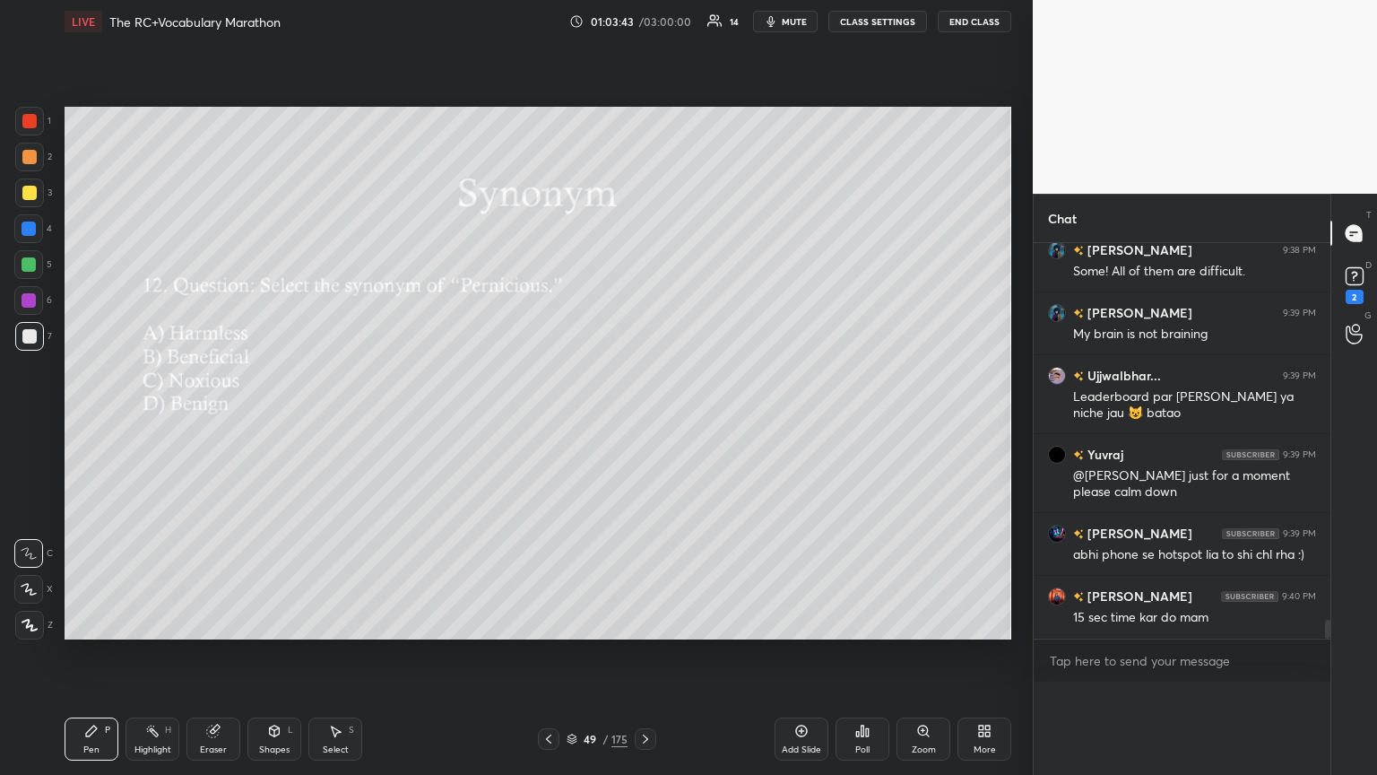
scroll to position [428, 291]
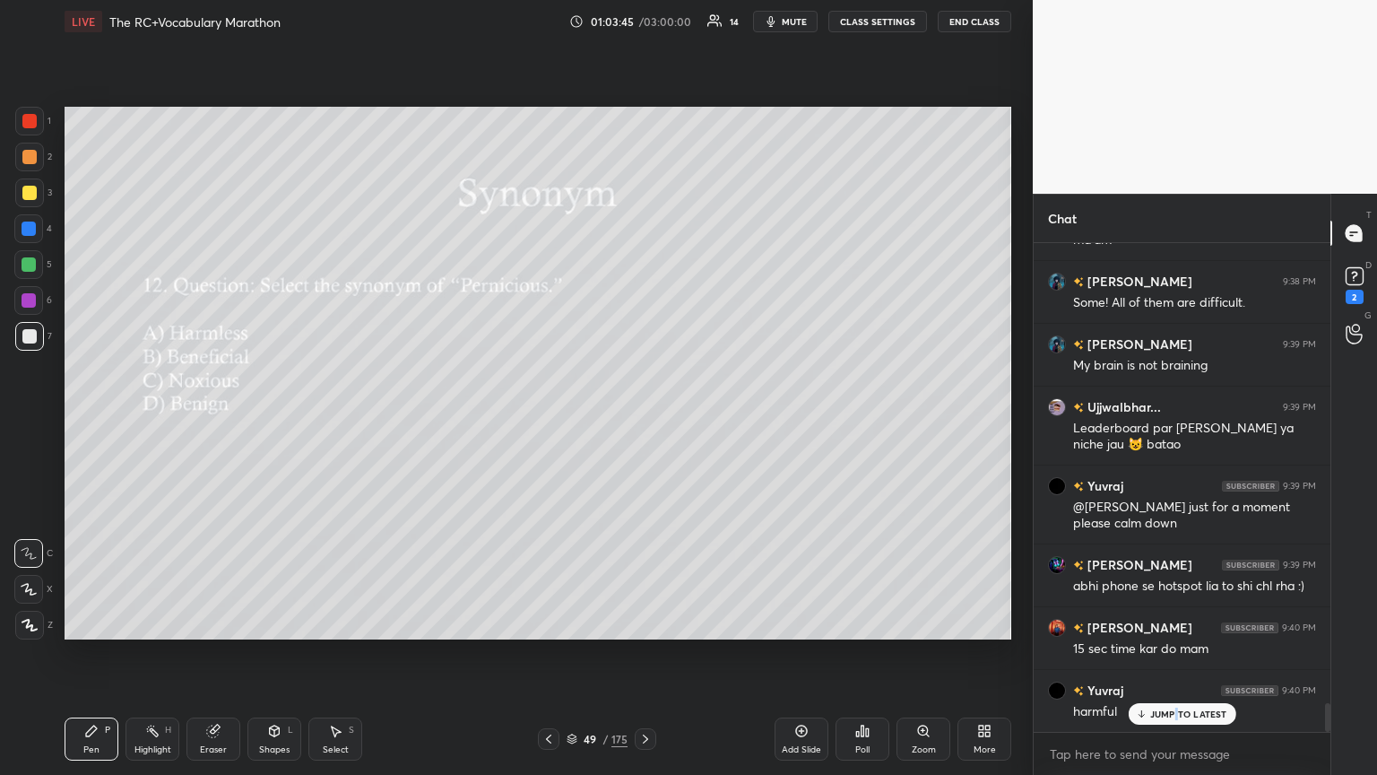
drag, startPoint x: 1176, startPoint y: 709, endPoint x: 1028, endPoint y: 646, distance: 161.1
click at [643, 421] on div "JUMP TO LATEST" at bounding box center [1182, 714] width 108 height 22
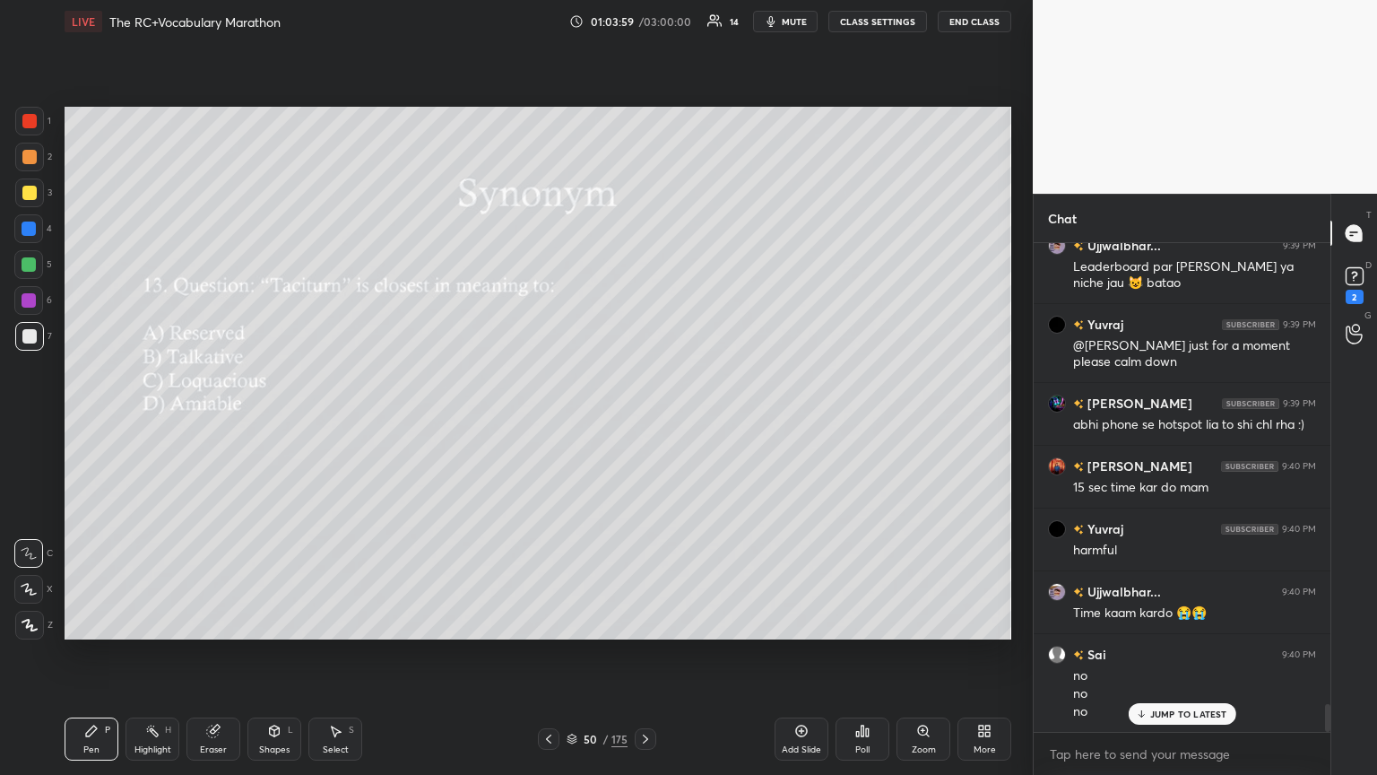
scroll to position [8020, 0]
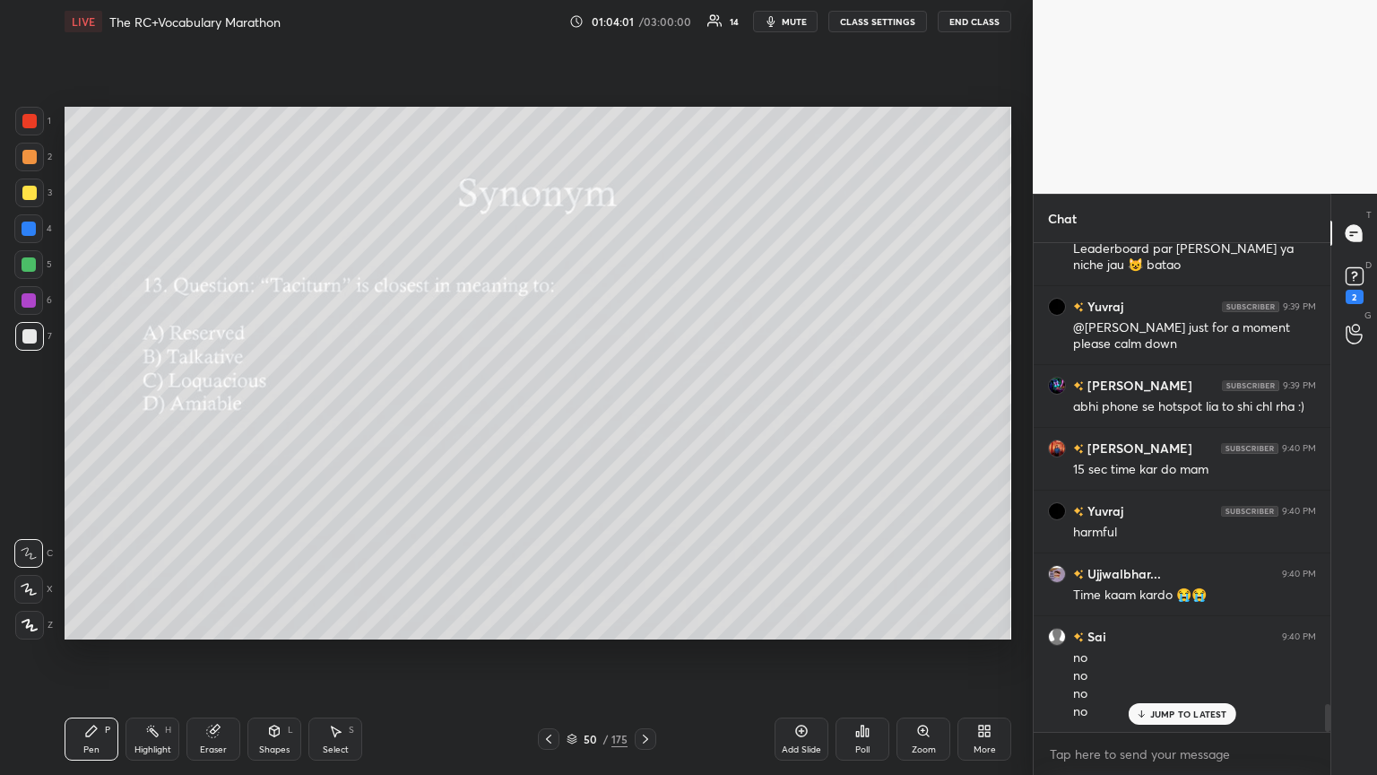
click at [643, 421] on icon at bounding box center [863, 730] width 3 height 11
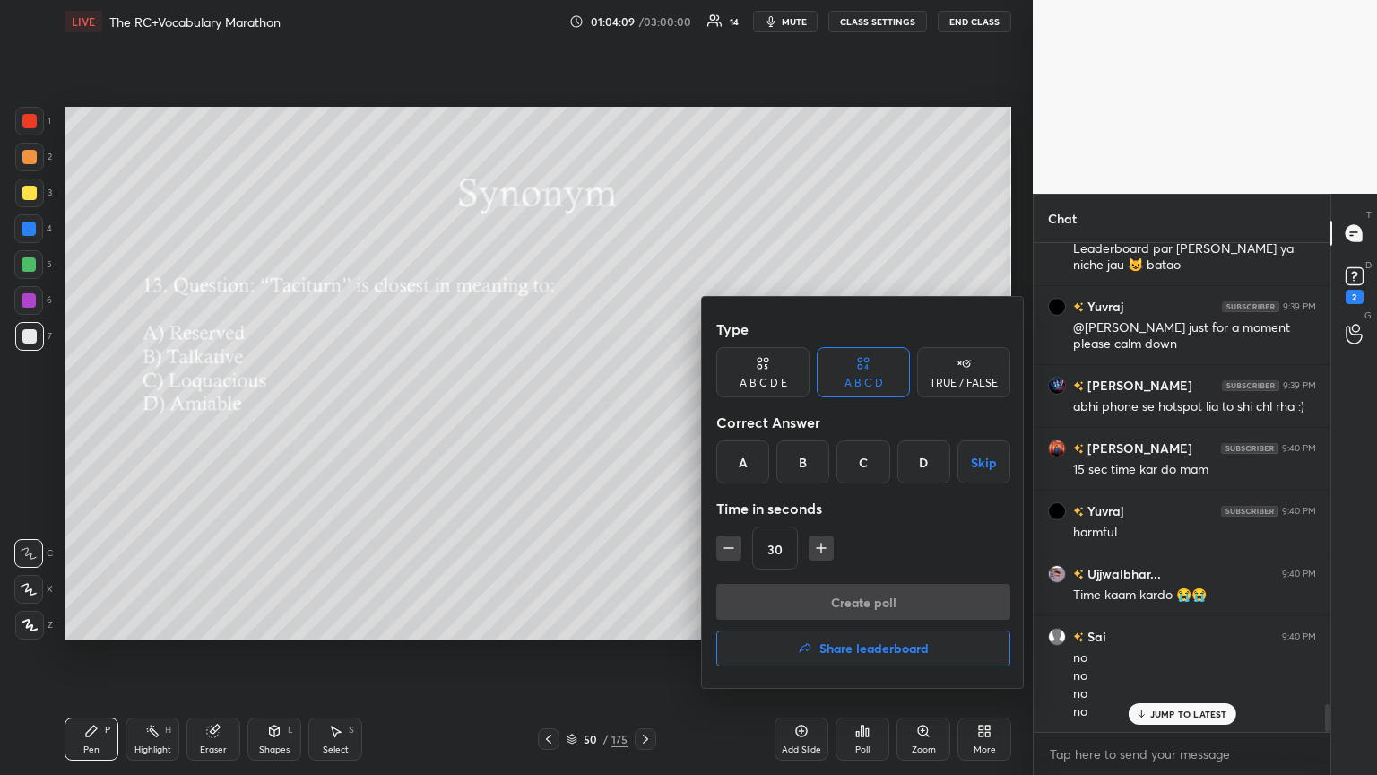
click at [643, 421] on div "A" at bounding box center [742, 461] width 53 height 43
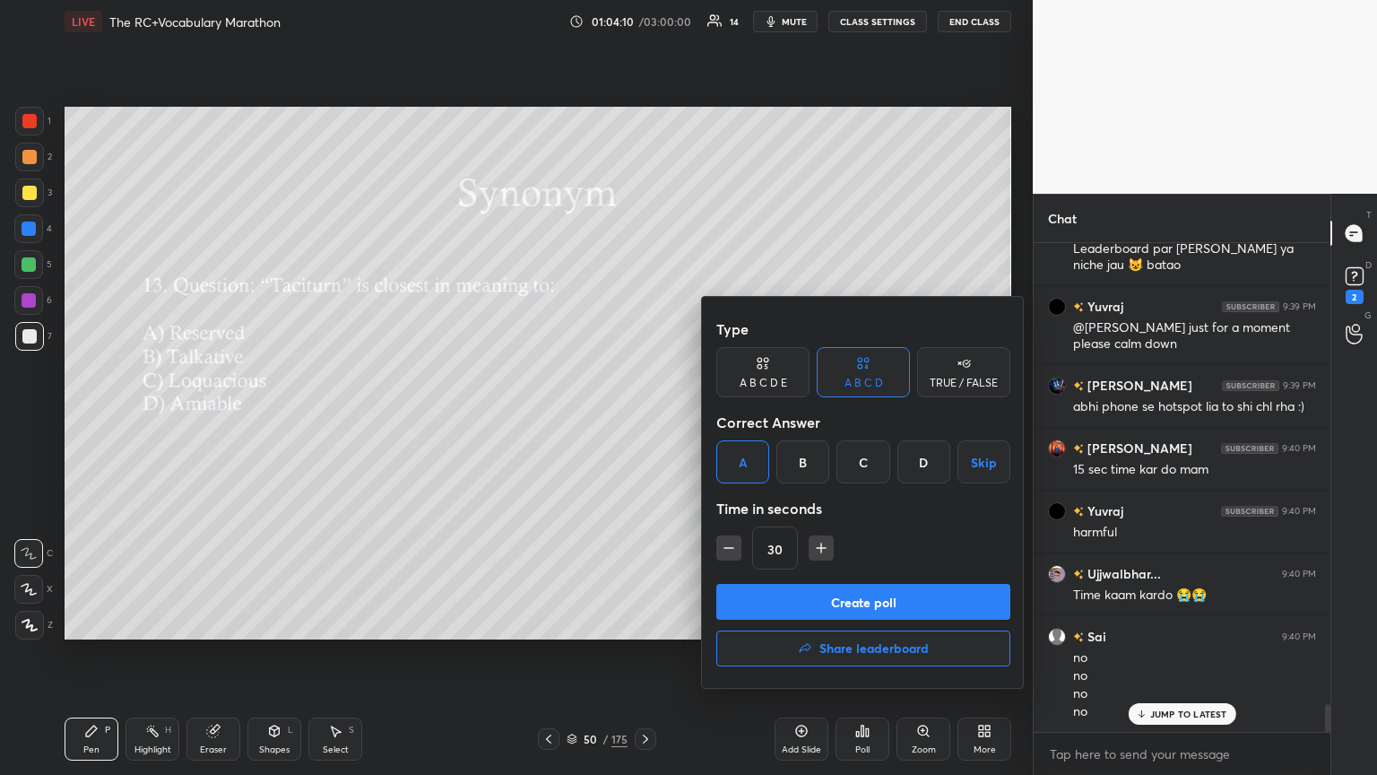
click at [643, 421] on div "Create poll Share leaderboard" at bounding box center [863, 629] width 294 height 90
click at [643, 421] on button "Create poll" at bounding box center [863, 602] width 294 height 36
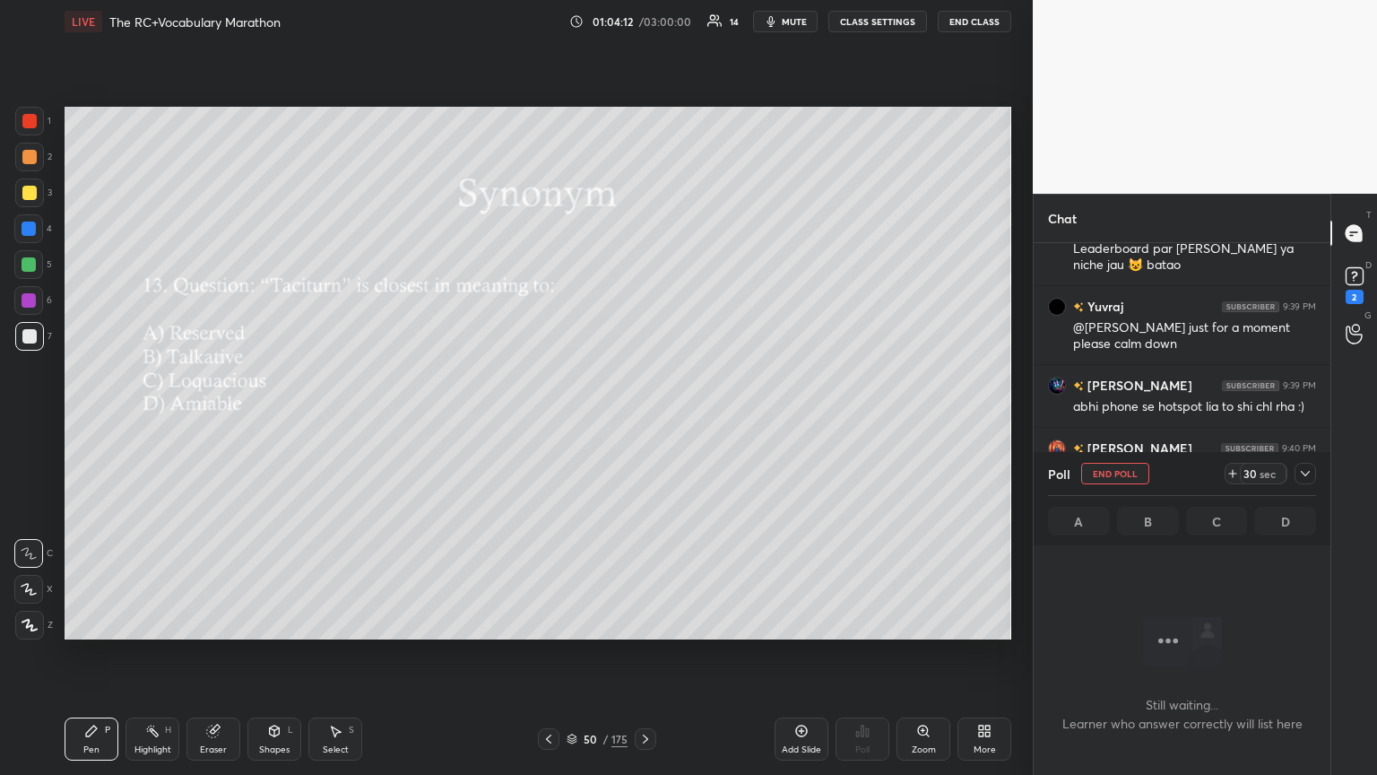
scroll to position [390, 291]
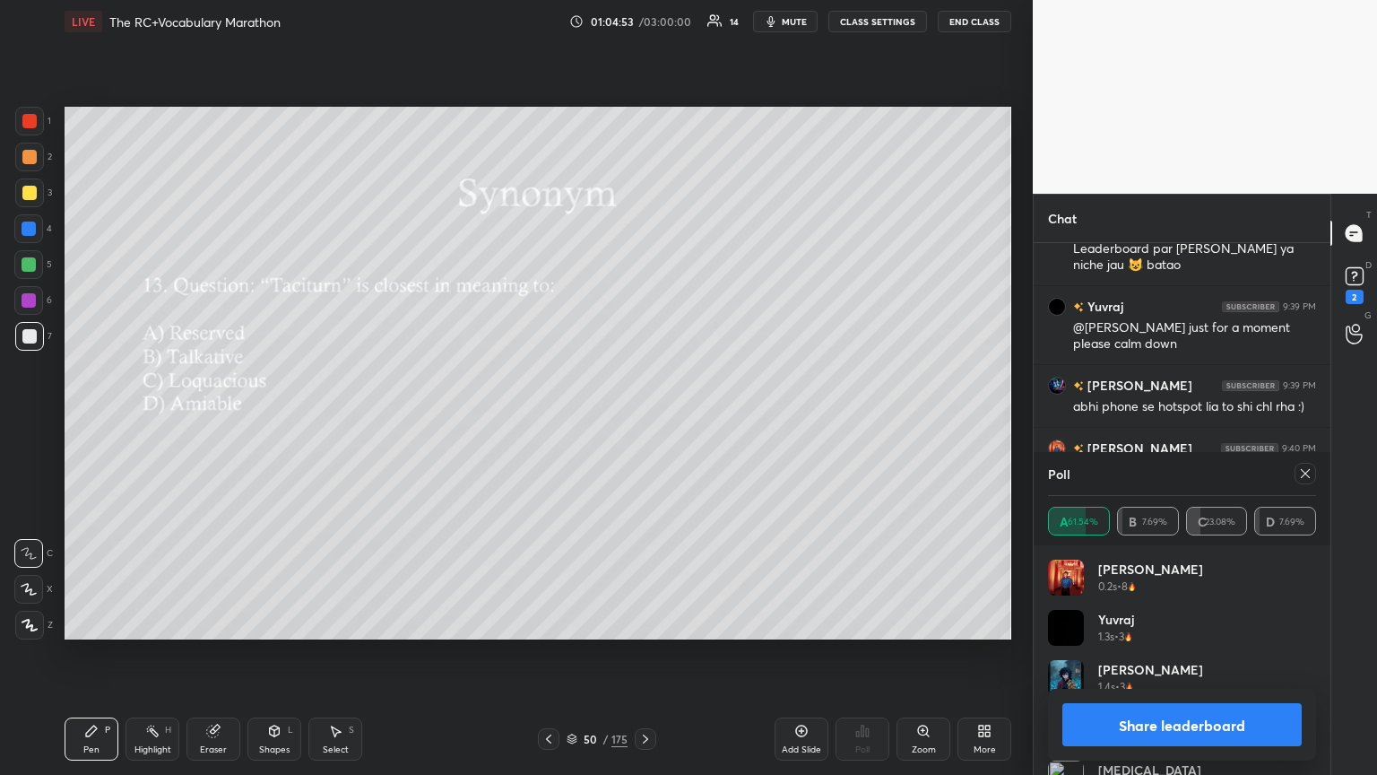
drag, startPoint x: 1309, startPoint y: 469, endPoint x: 1132, endPoint y: 510, distance: 182.3
click at [643, 421] on icon at bounding box center [1305, 473] width 14 height 14
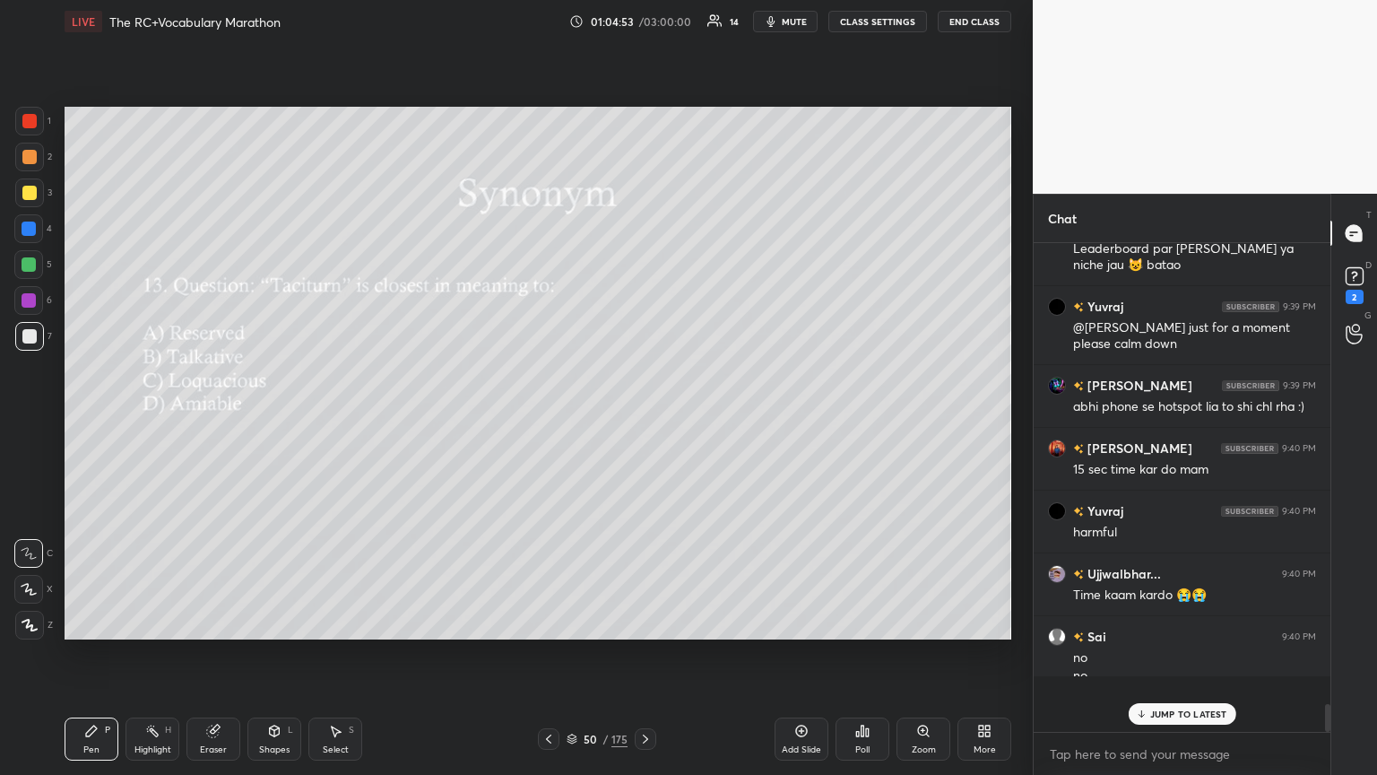
scroll to position [474, 291]
click at [643, 421] on p "JUMP TO LATEST" at bounding box center [1188, 713] width 77 height 11
click at [643, 421] on div "Poll" at bounding box center [863, 738] width 54 height 43
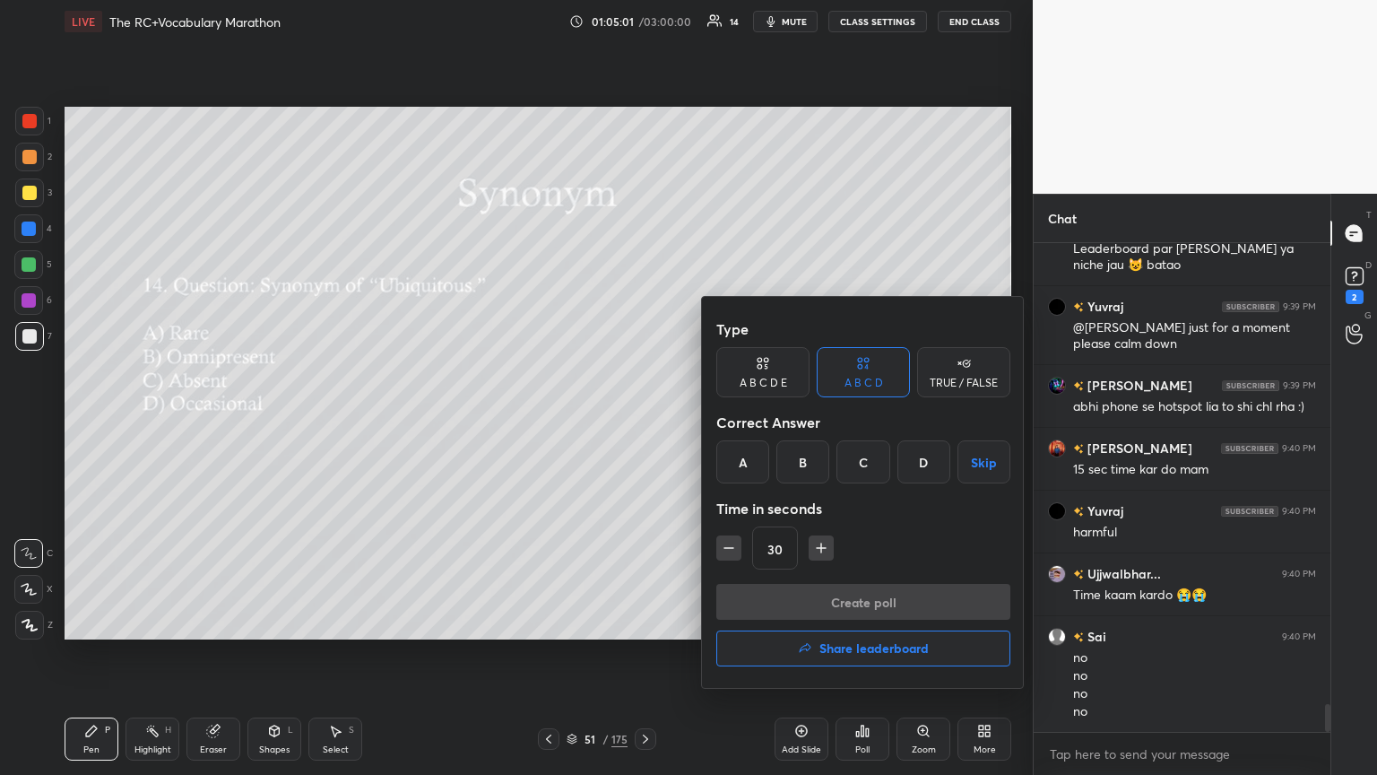
click at [643, 421] on div "B" at bounding box center [803, 461] width 53 height 43
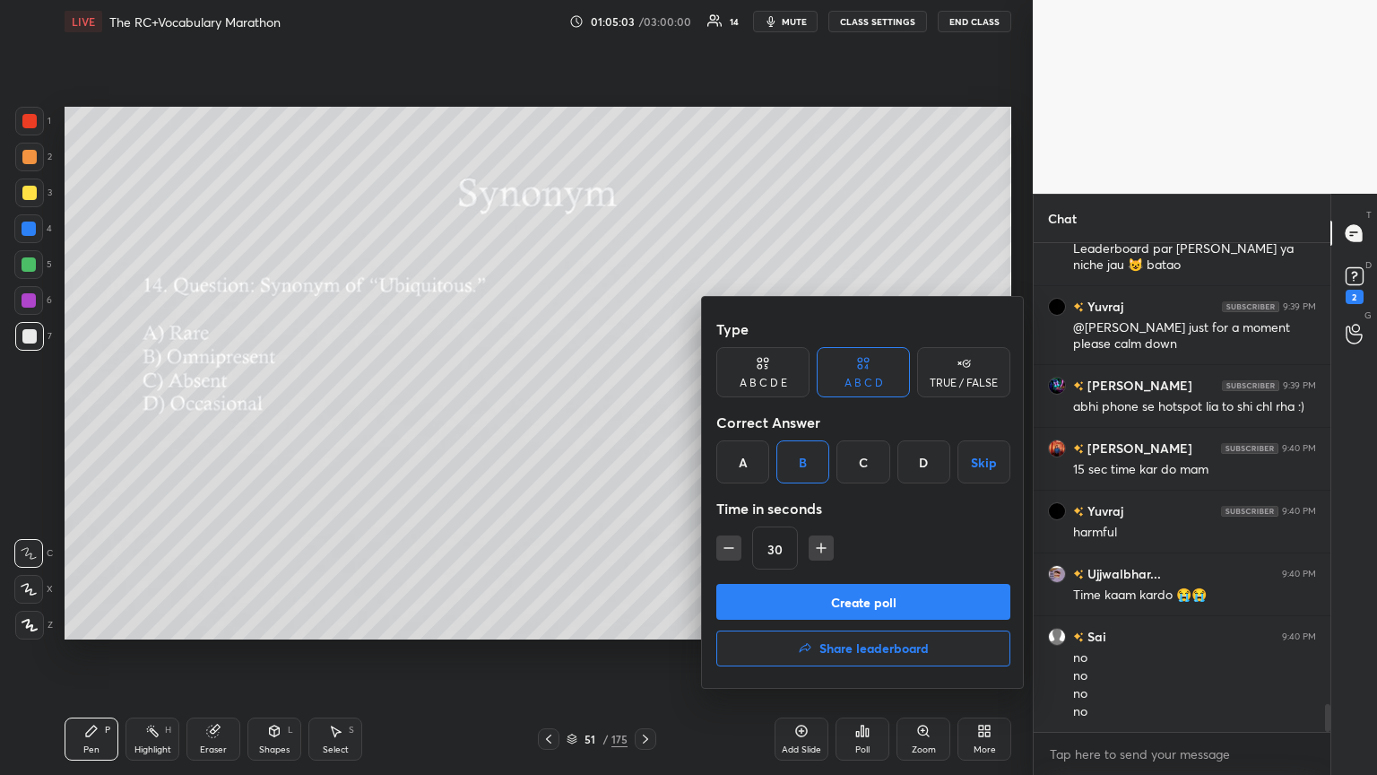
click at [643, 421] on button "Create poll" at bounding box center [863, 602] width 294 height 36
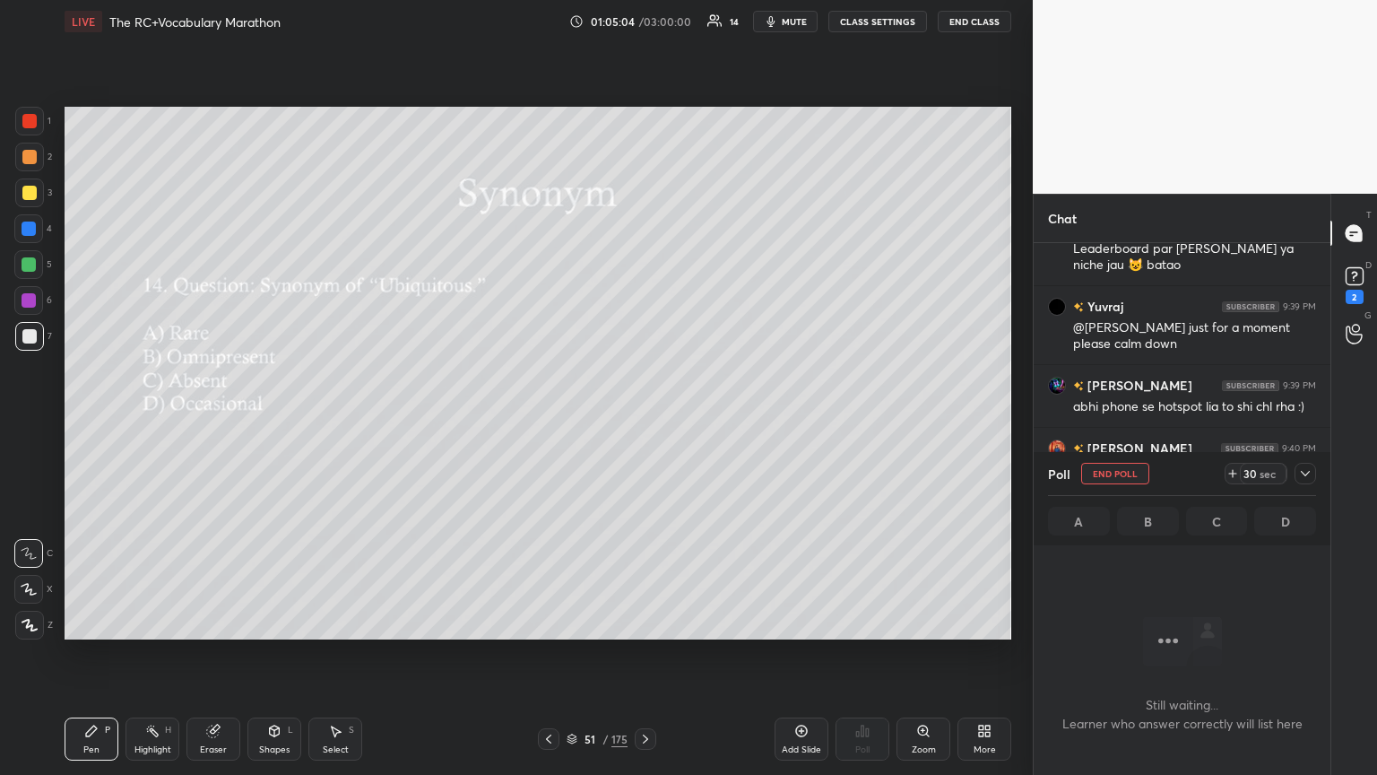
scroll to position [395, 291]
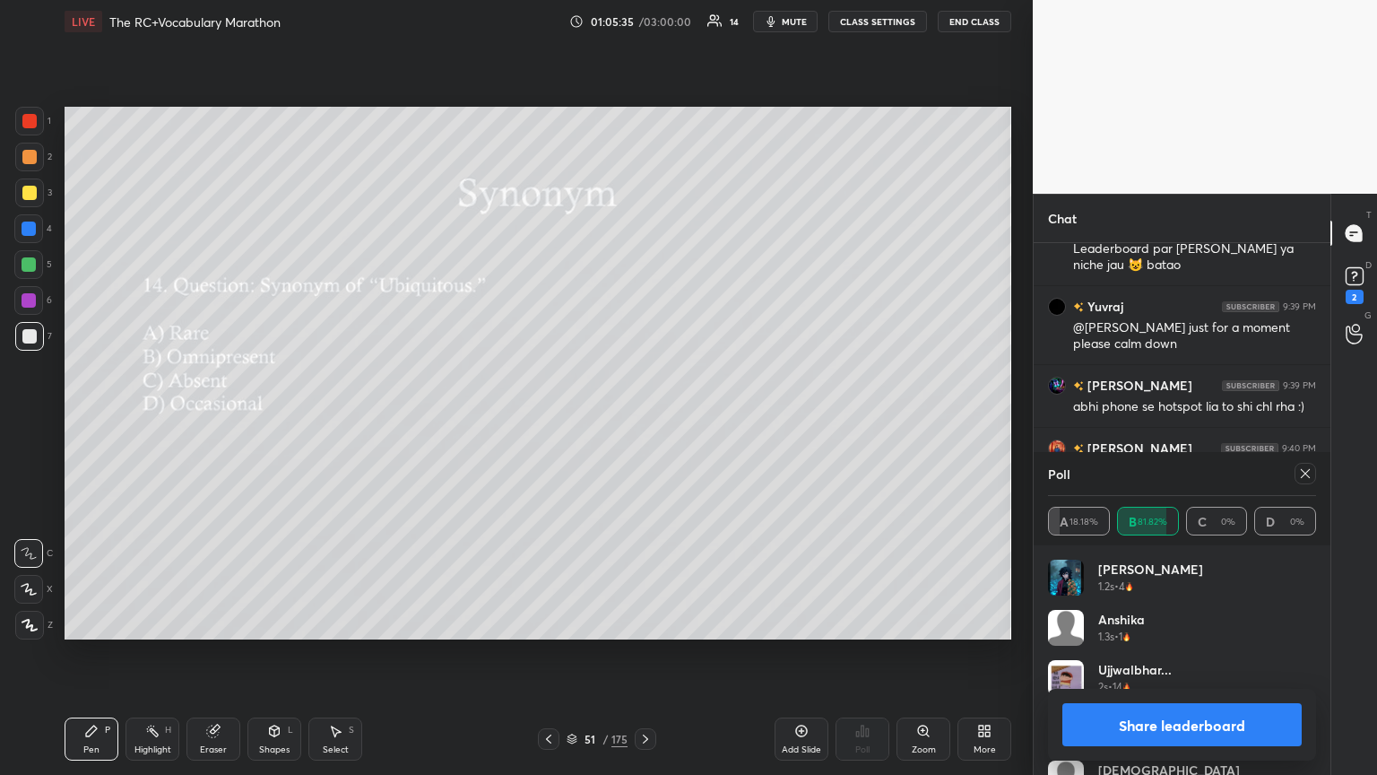
click at [643, 421] on icon at bounding box center [1305, 473] width 14 height 14
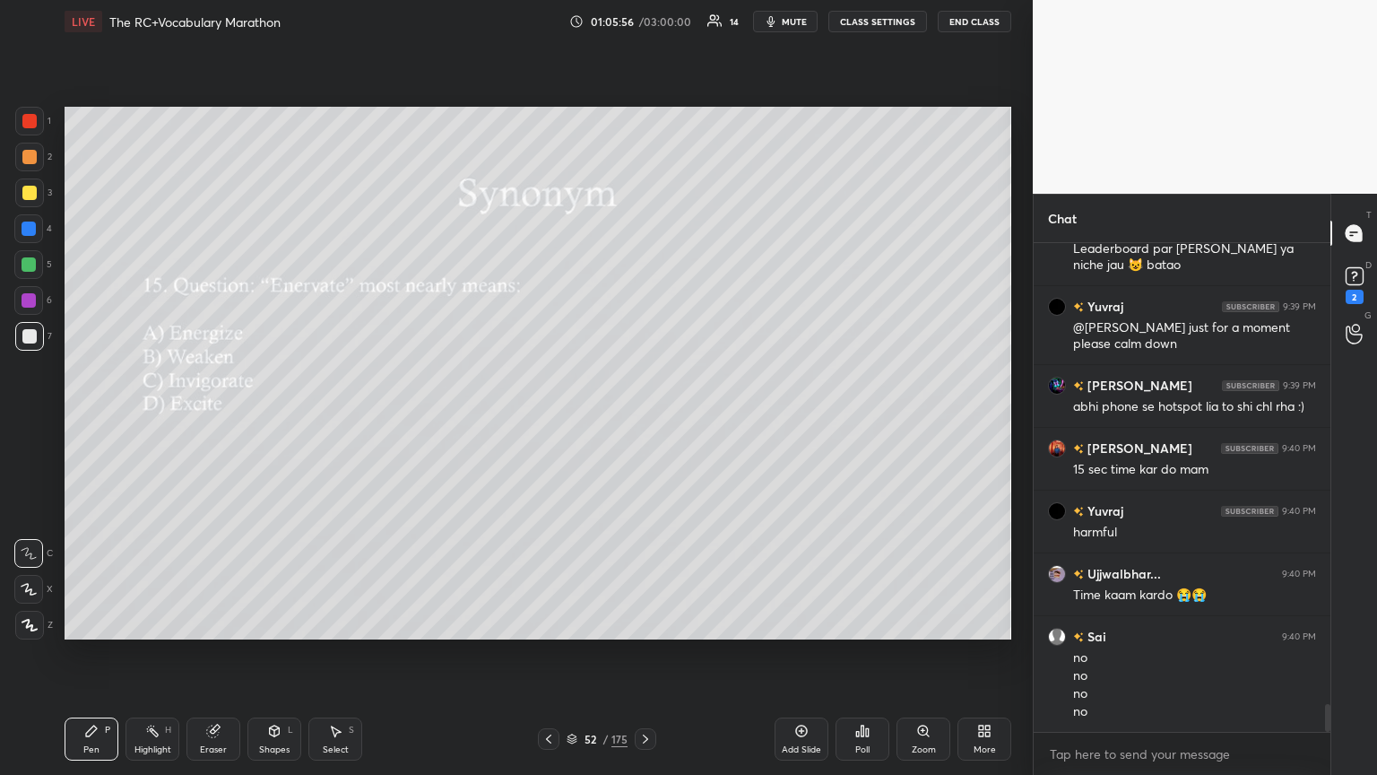
click at [643, 421] on div "Poll" at bounding box center [863, 738] width 54 height 43
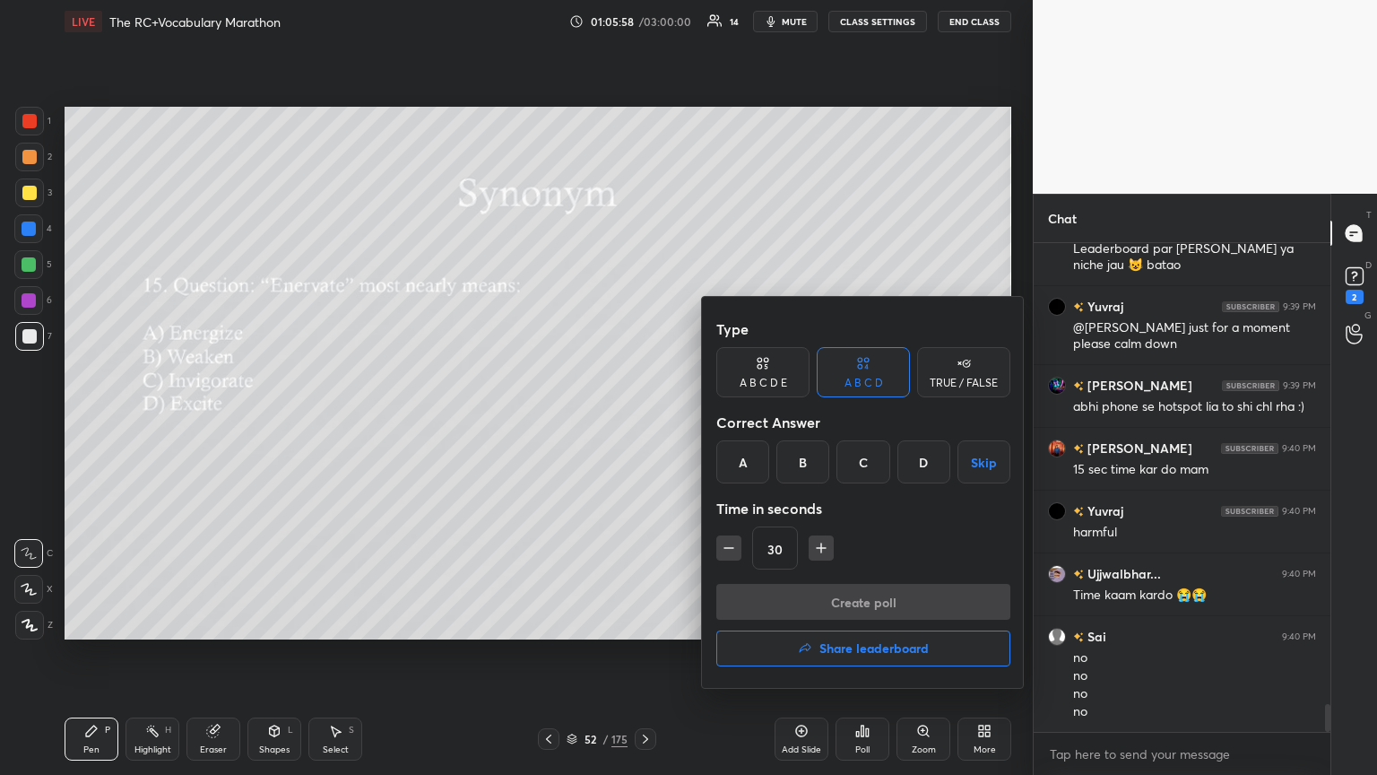
click at [643, 421] on div "B" at bounding box center [803, 461] width 53 height 43
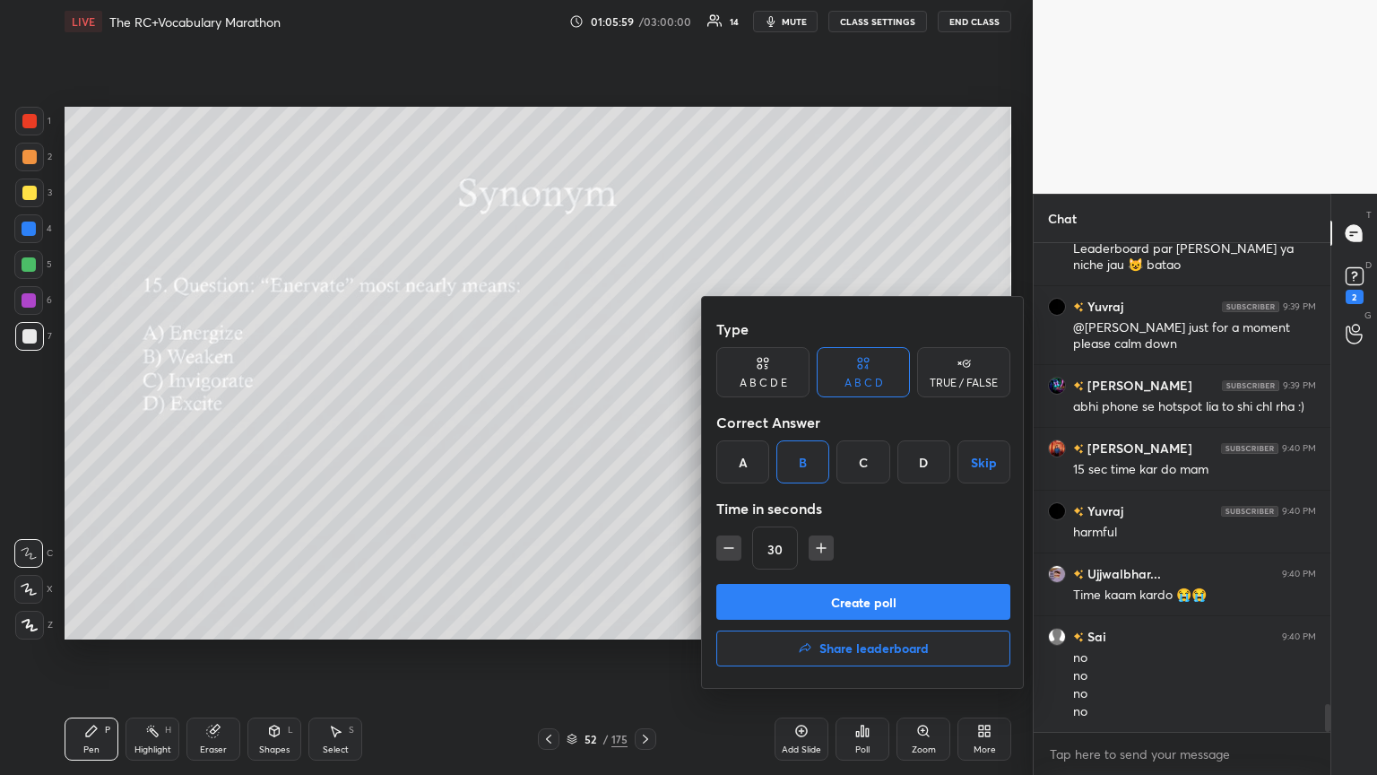
click at [643, 421] on button "Create poll" at bounding box center [863, 602] width 294 height 36
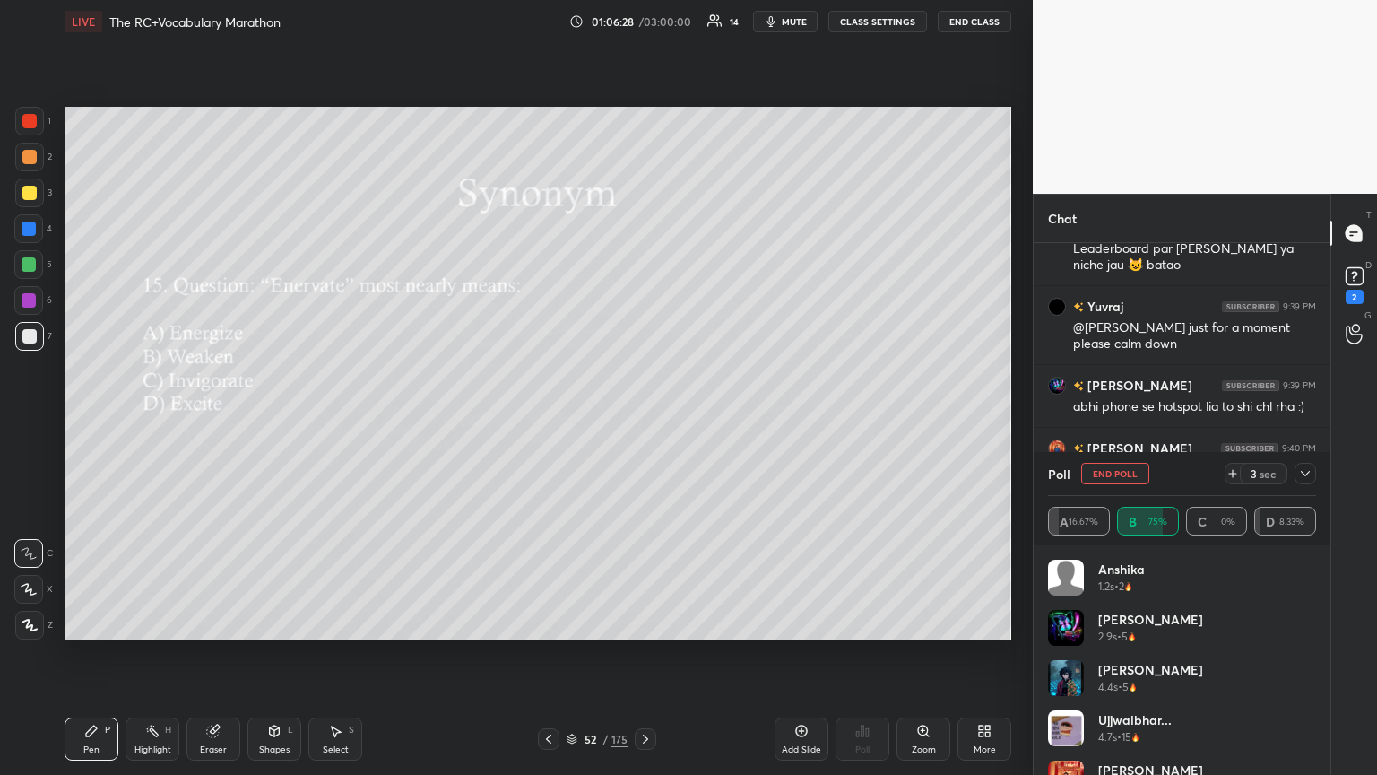
scroll to position [8177, 0]
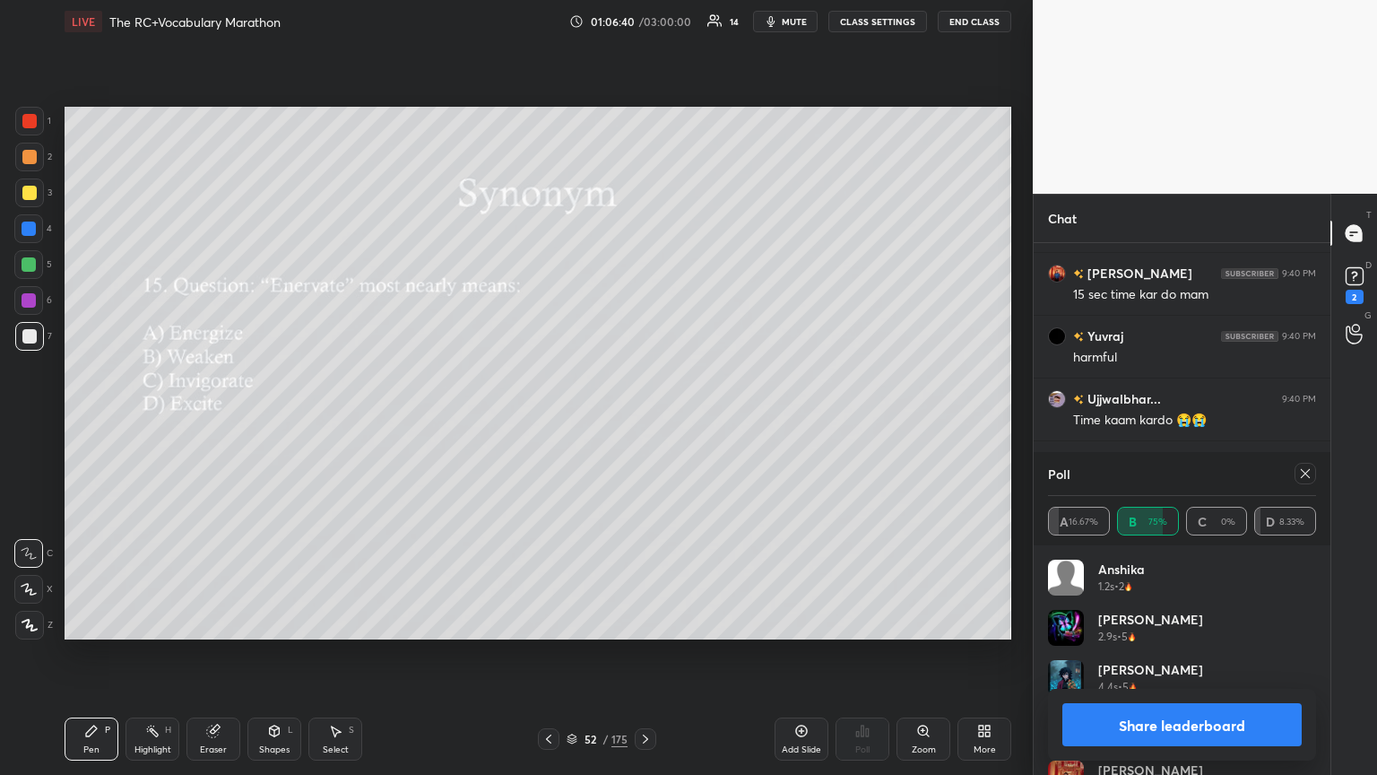
click at [643, 421] on icon at bounding box center [1305, 473] width 14 height 14
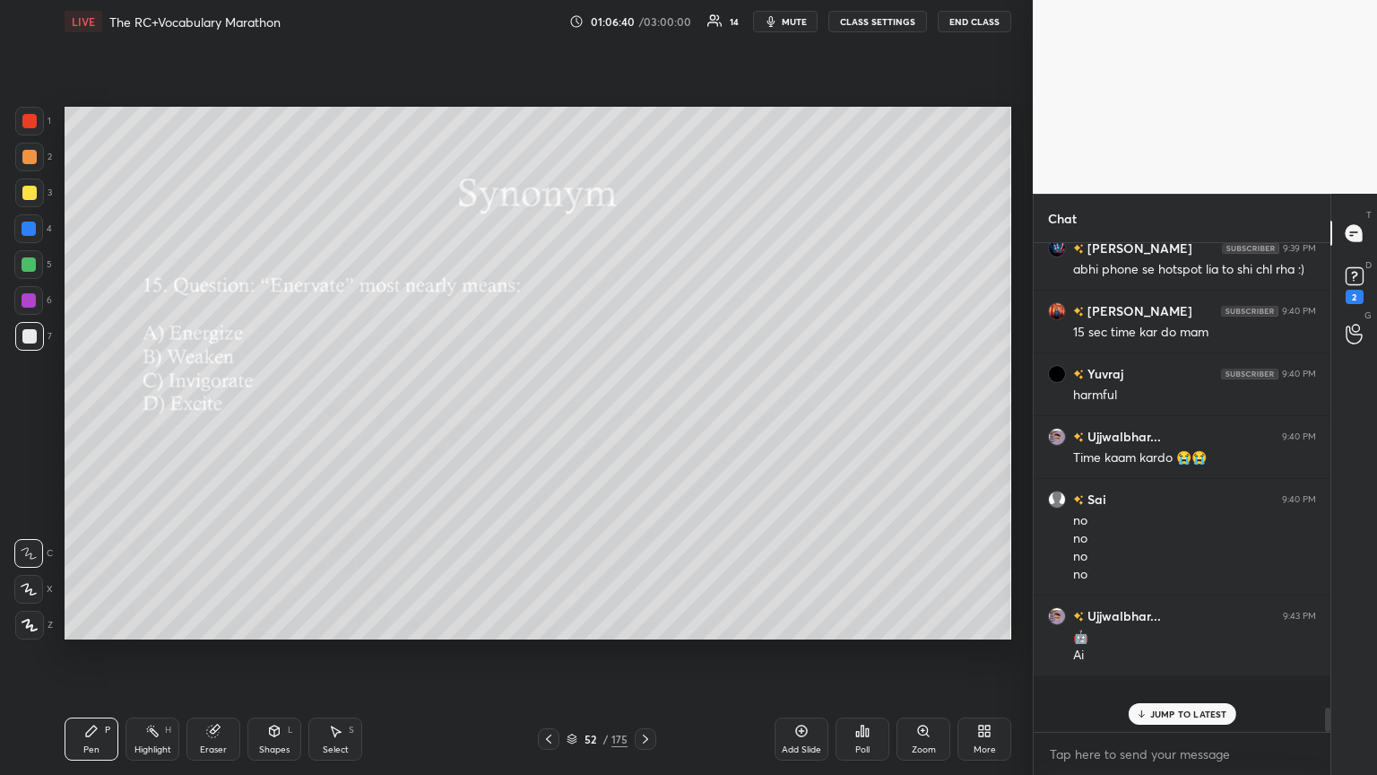
scroll to position [478, 291]
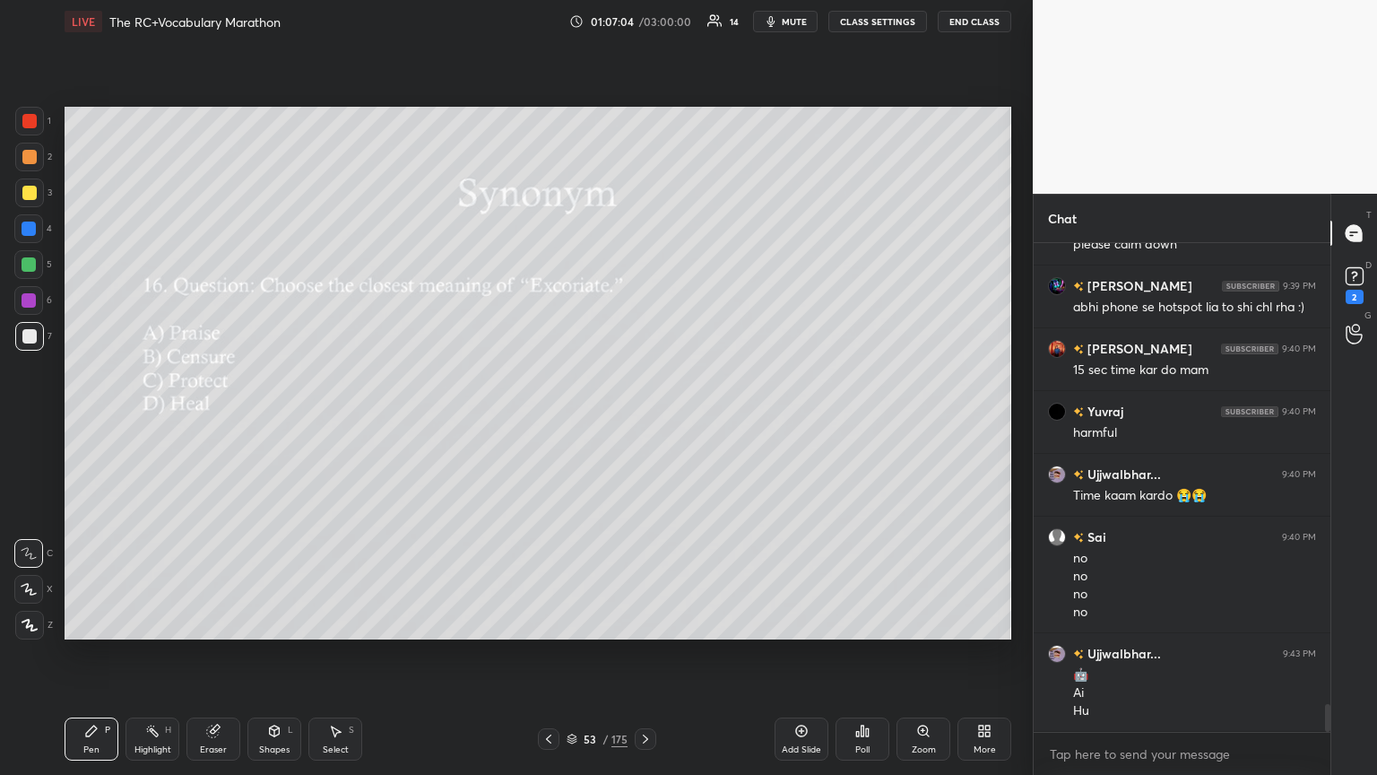
click at [643, 421] on div "Poll" at bounding box center [863, 738] width 54 height 43
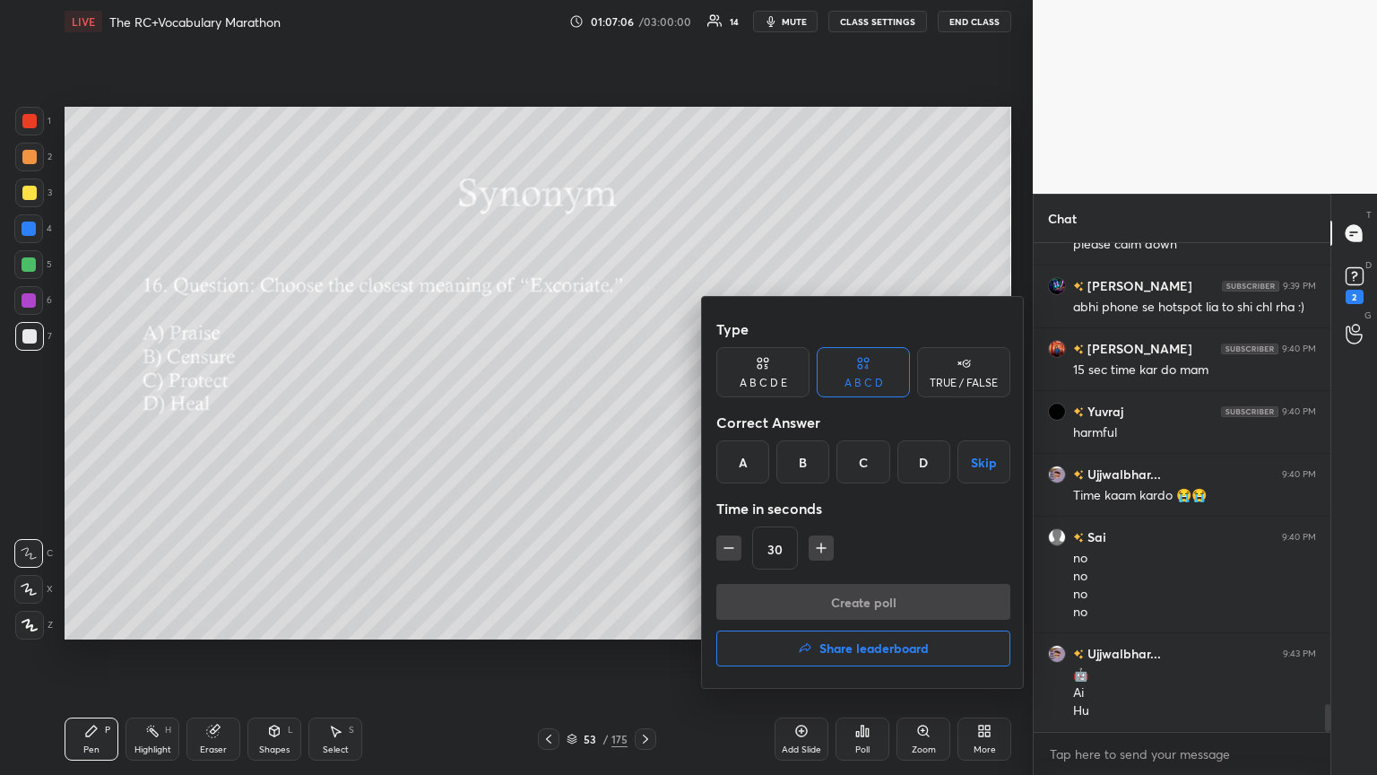
click at [643, 421] on div "B" at bounding box center [803, 461] width 53 height 43
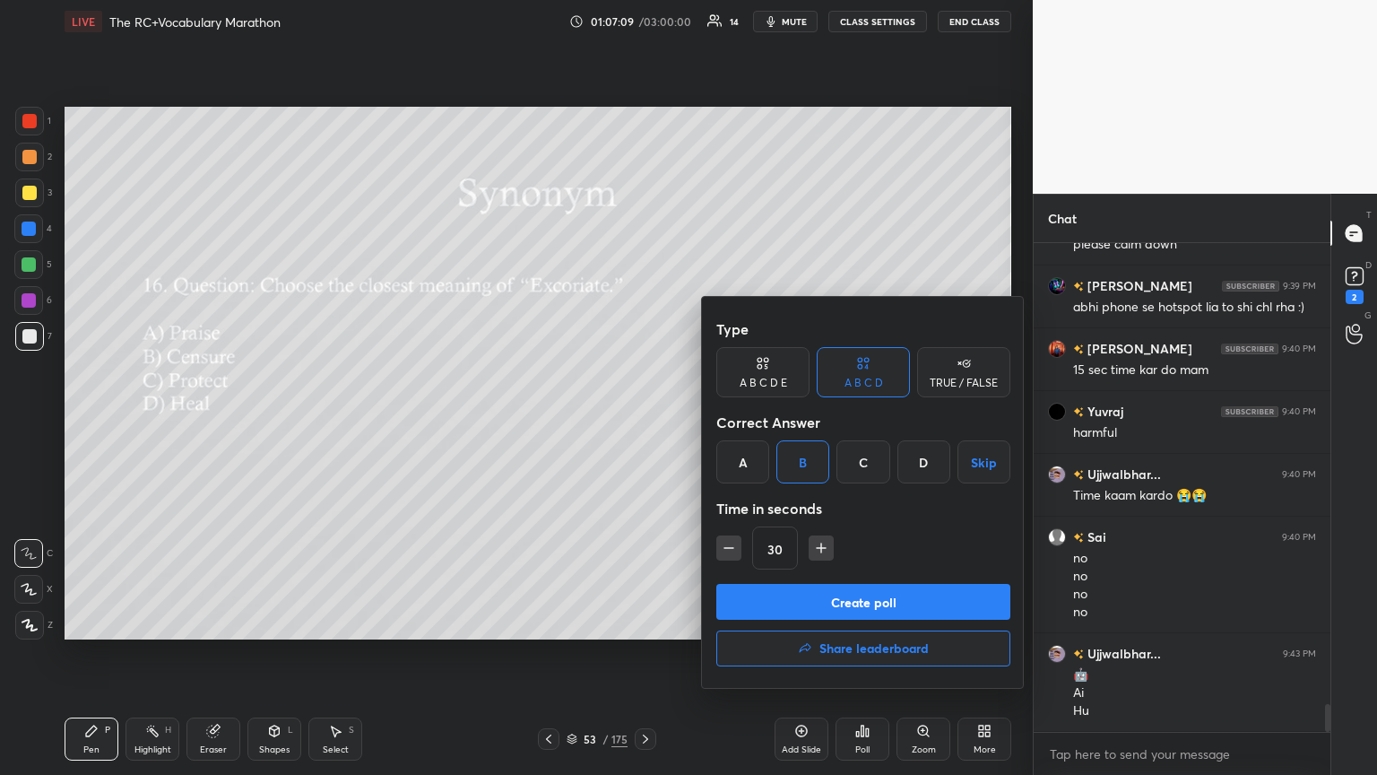
click at [643, 421] on button "Create poll" at bounding box center [863, 602] width 294 height 36
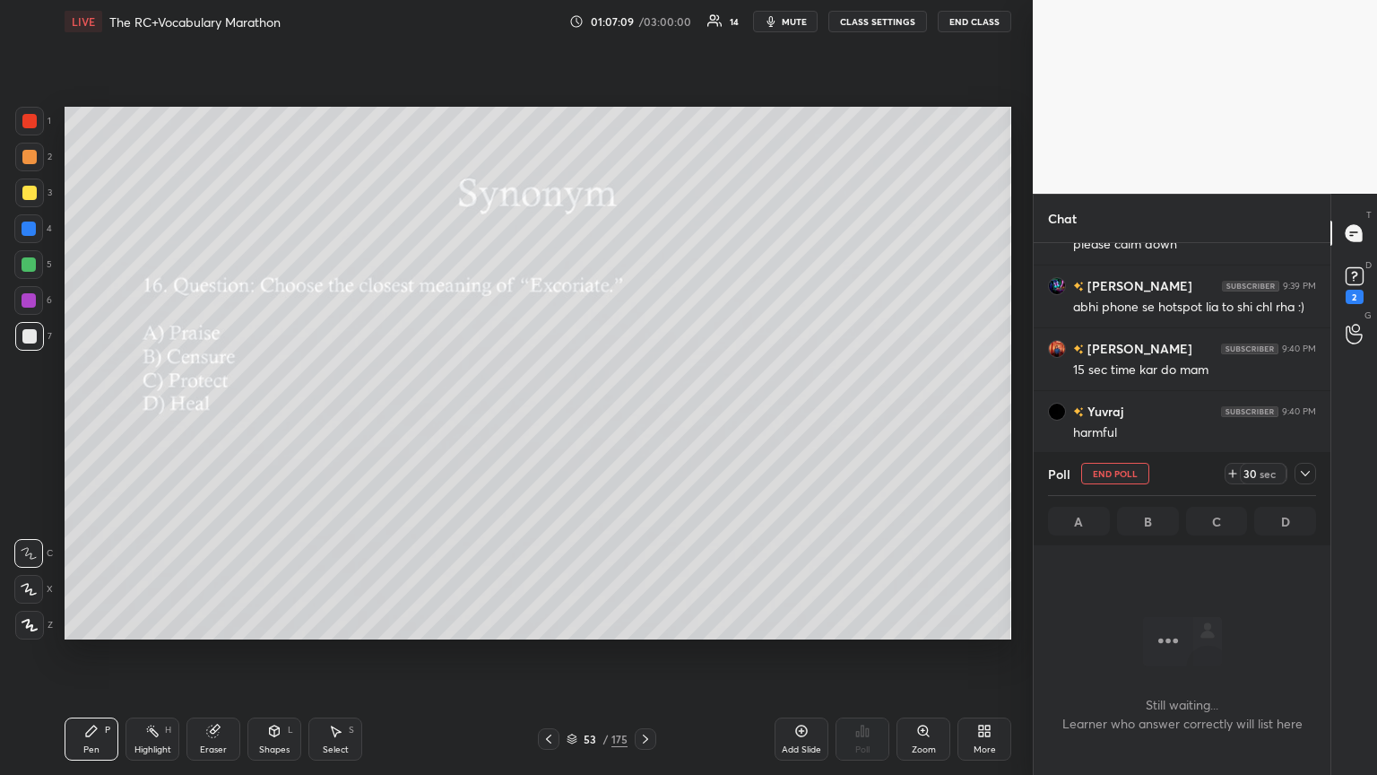
scroll to position [5, 5]
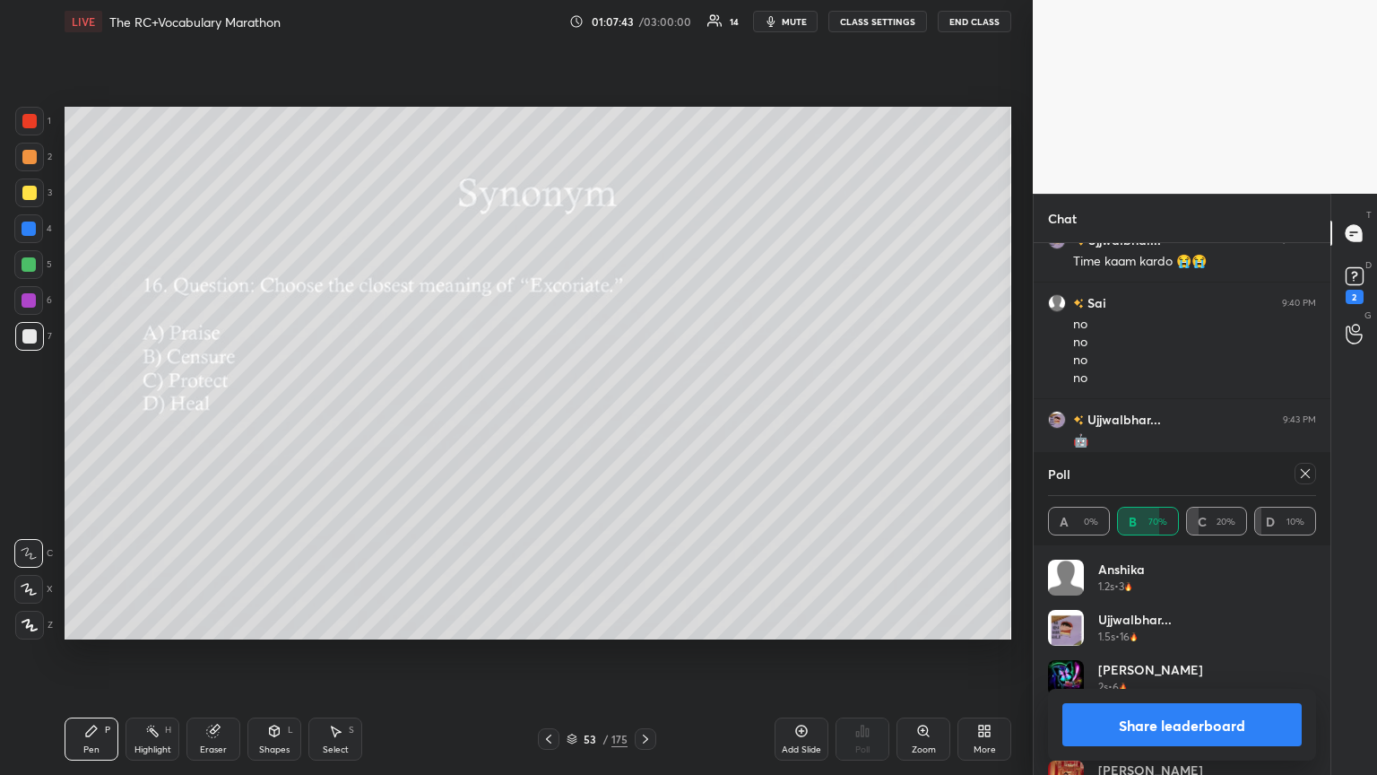
click at [643, 421] on icon at bounding box center [1305, 473] width 14 height 14
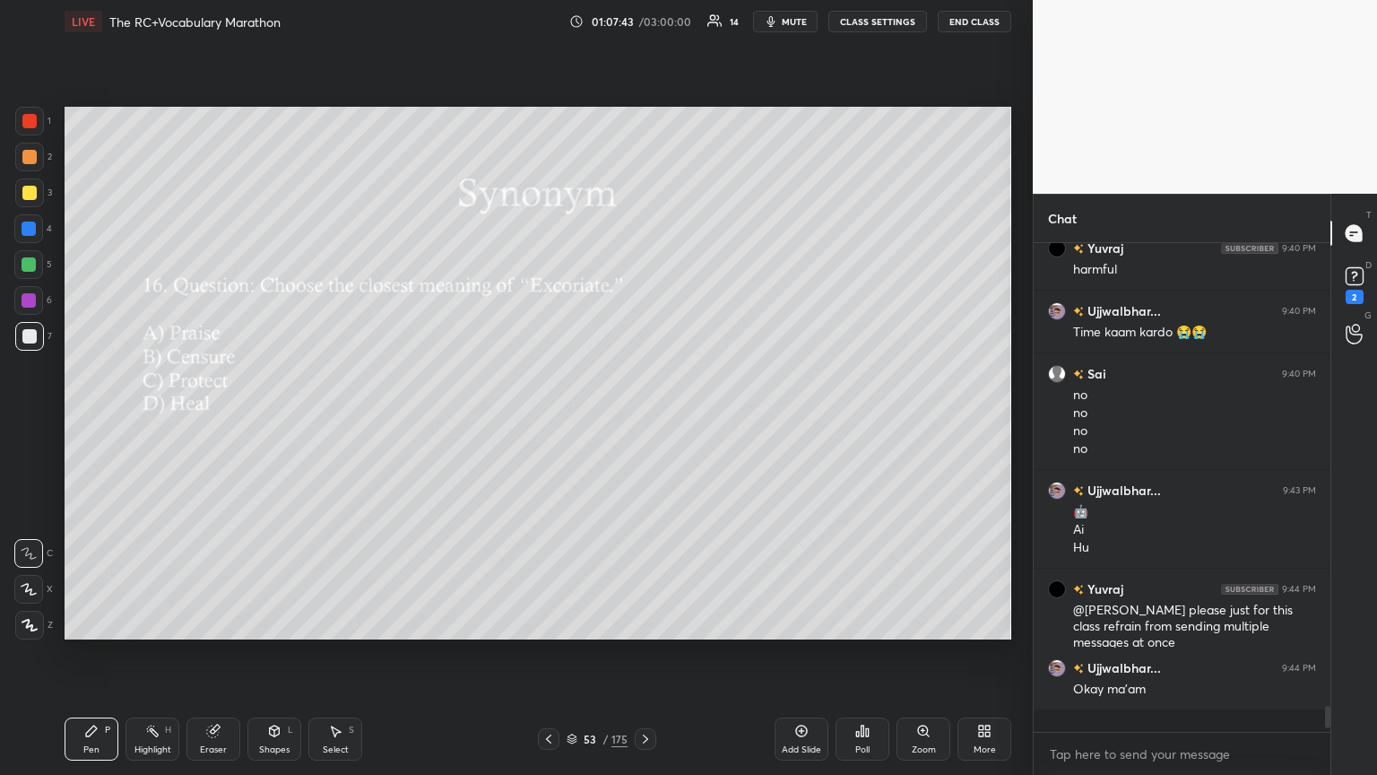
scroll to position [517, 291]
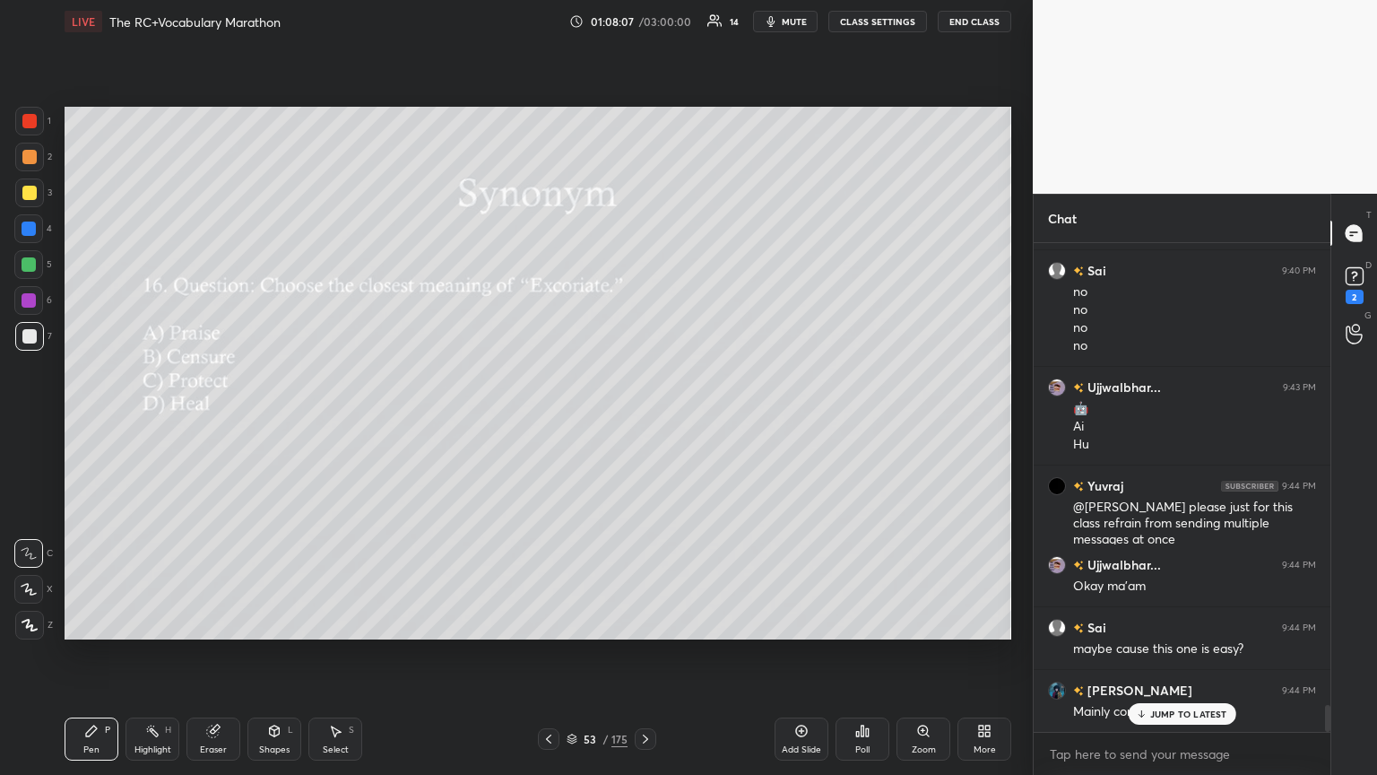
click at [643, 421] on p "JUMP TO LATEST" at bounding box center [1188, 713] width 77 height 11
click at [643, 421] on icon at bounding box center [867, 732] width 3 height 8
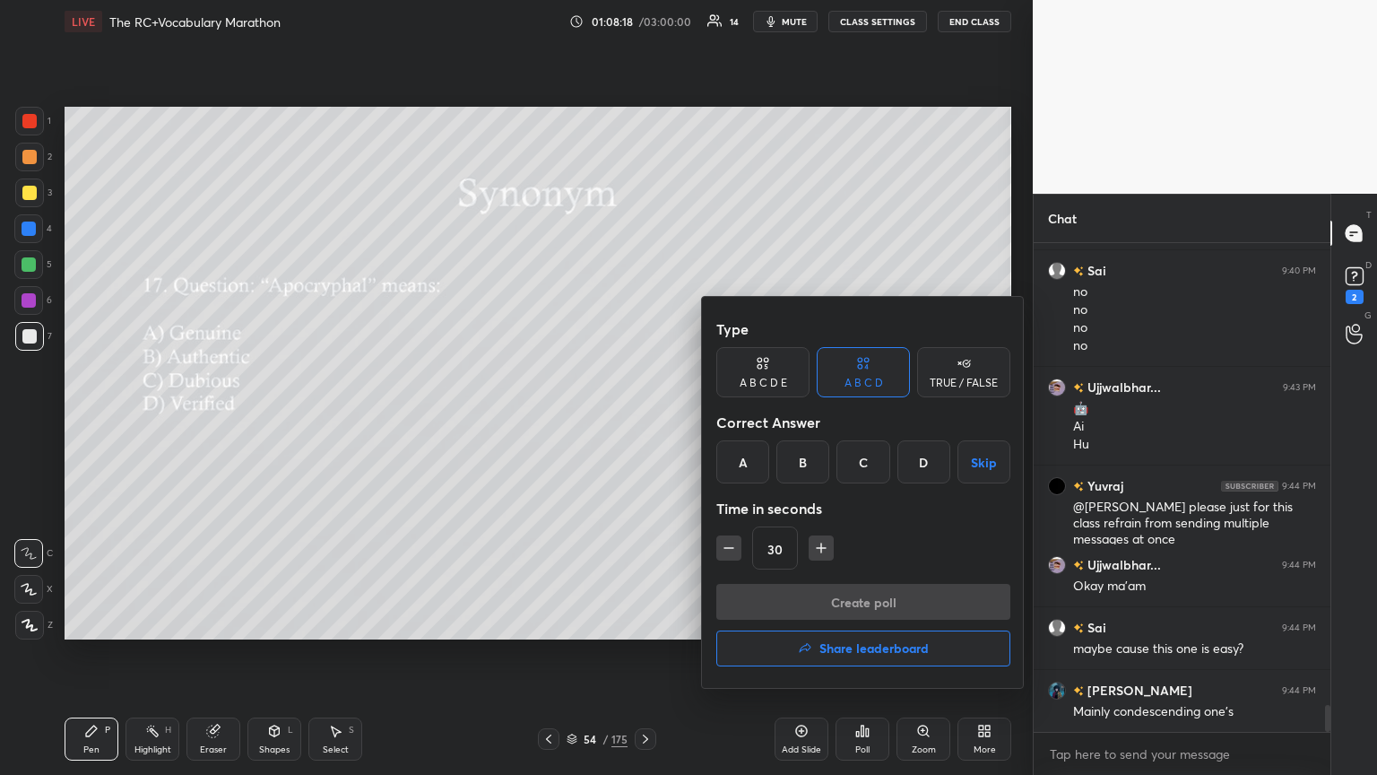
click at [643, 421] on div "C" at bounding box center [863, 461] width 53 height 43
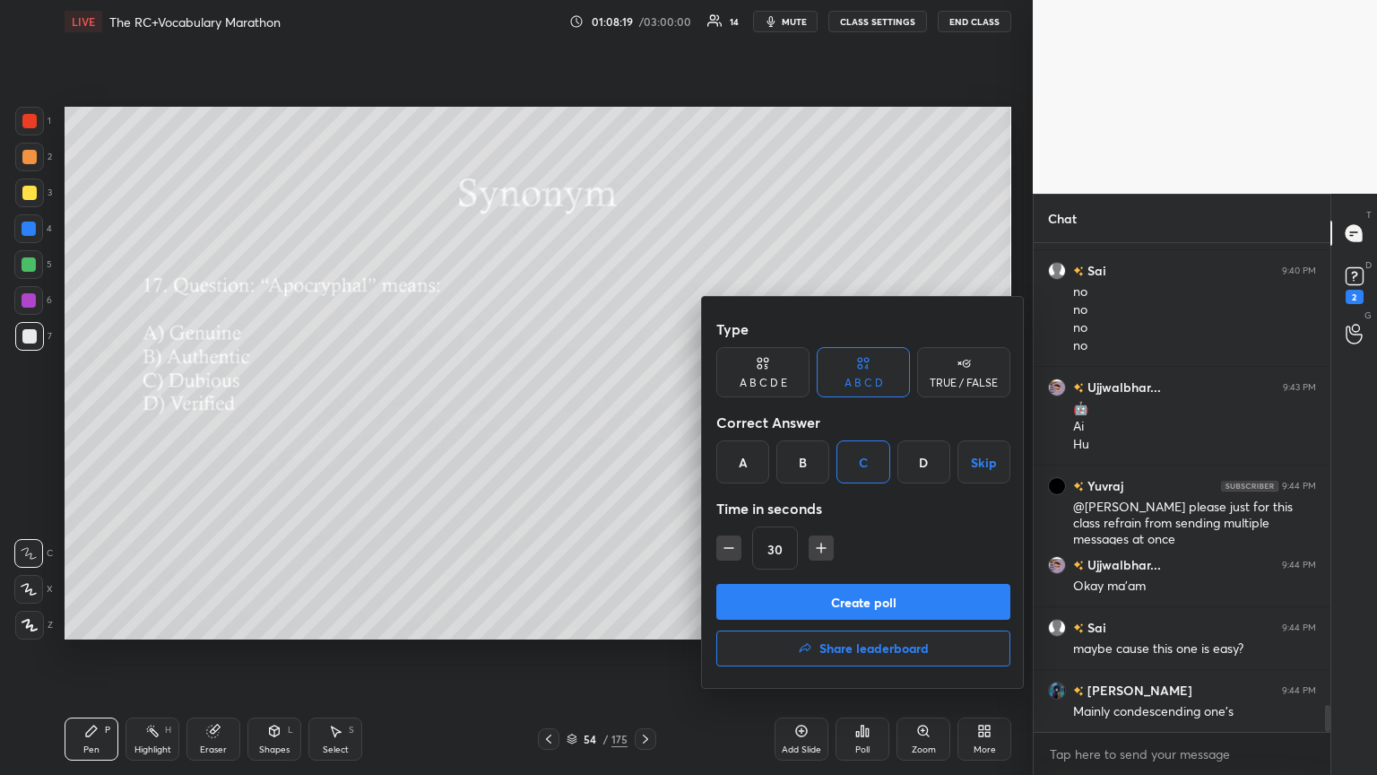
click at [643, 421] on button "Create poll" at bounding box center [863, 602] width 294 height 36
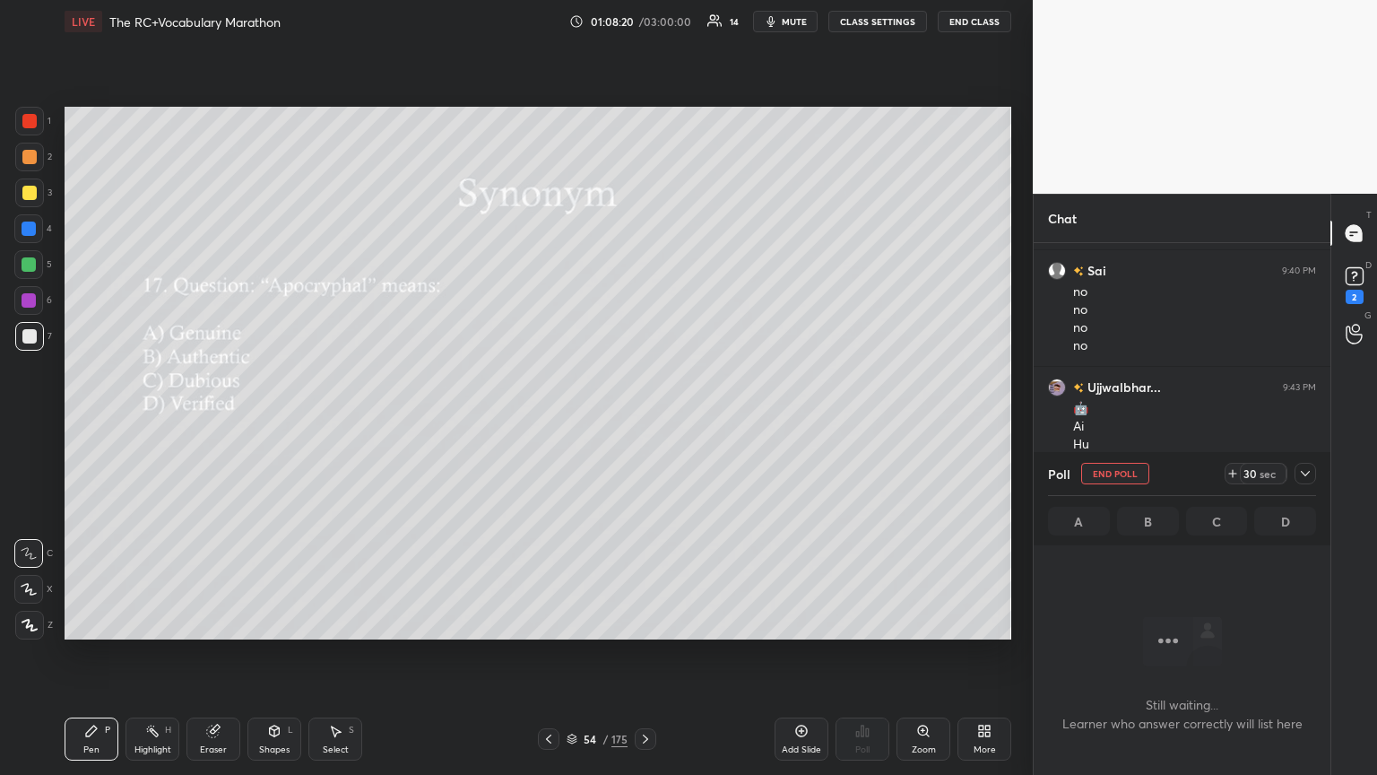
scroll to position [5, 5]
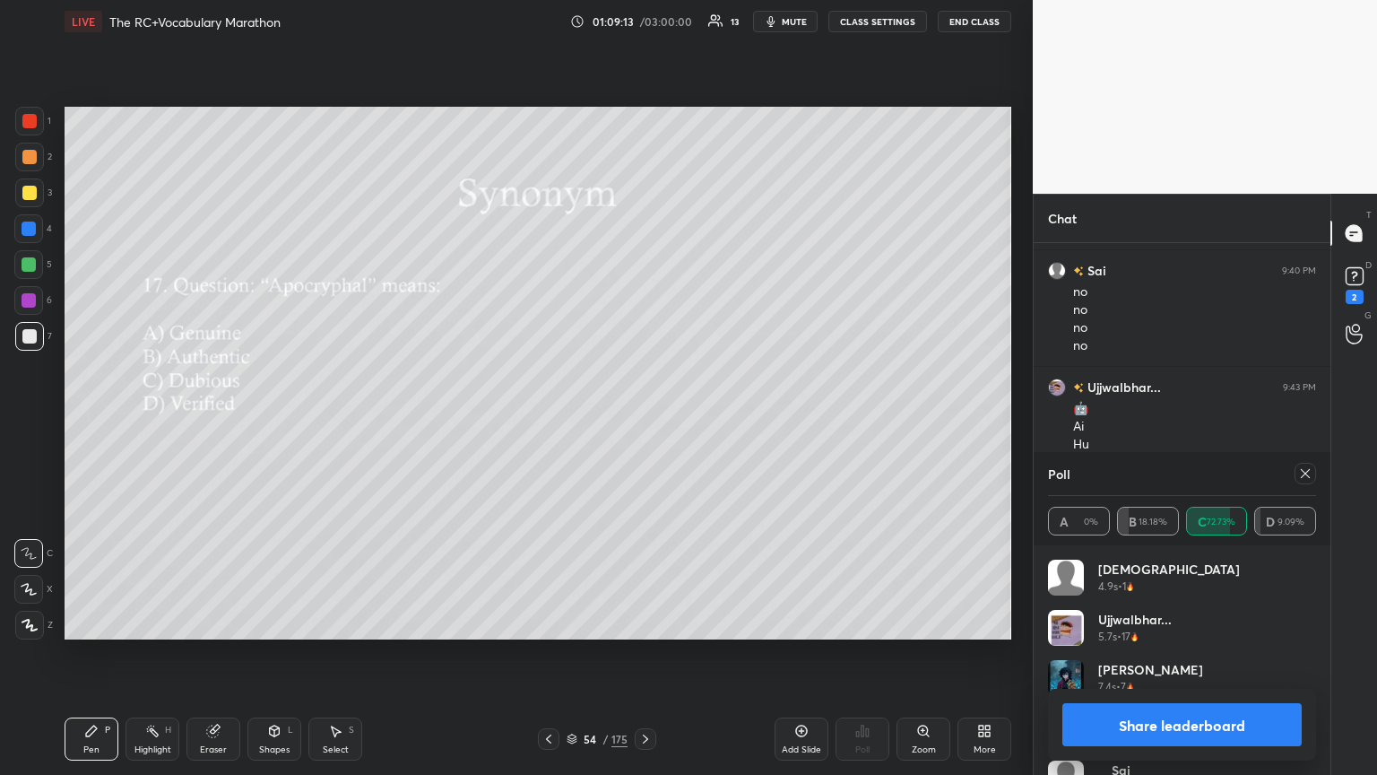
drag, startPoint x: 1302, startPoint y: 471, endPoint x: 1188, endPoint y: 441, distance: 117.7
click at [643, 421] on icon at bounding box center [1305, 473] width 14 height 14
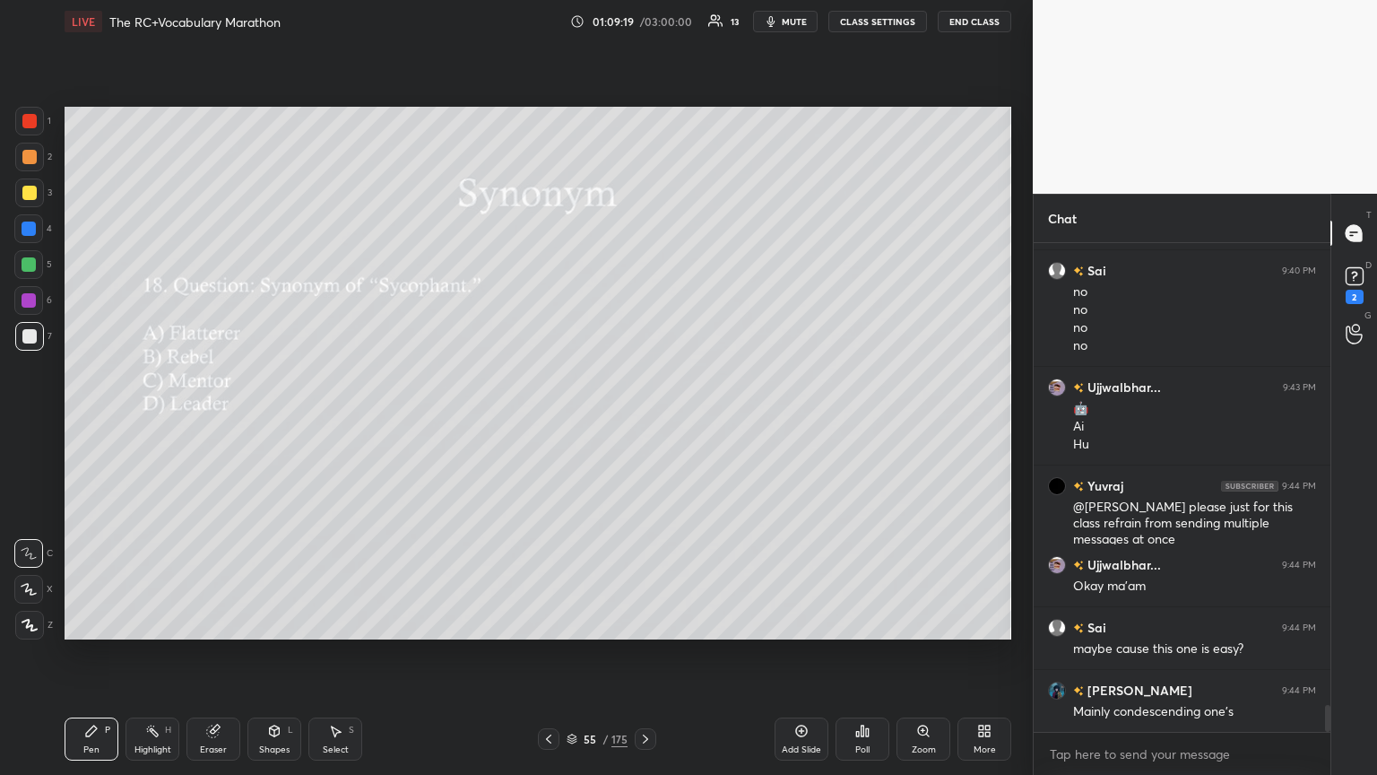
click at [643, 421] on div "Poll" at bounding box center [862, 749] width 14 height 9
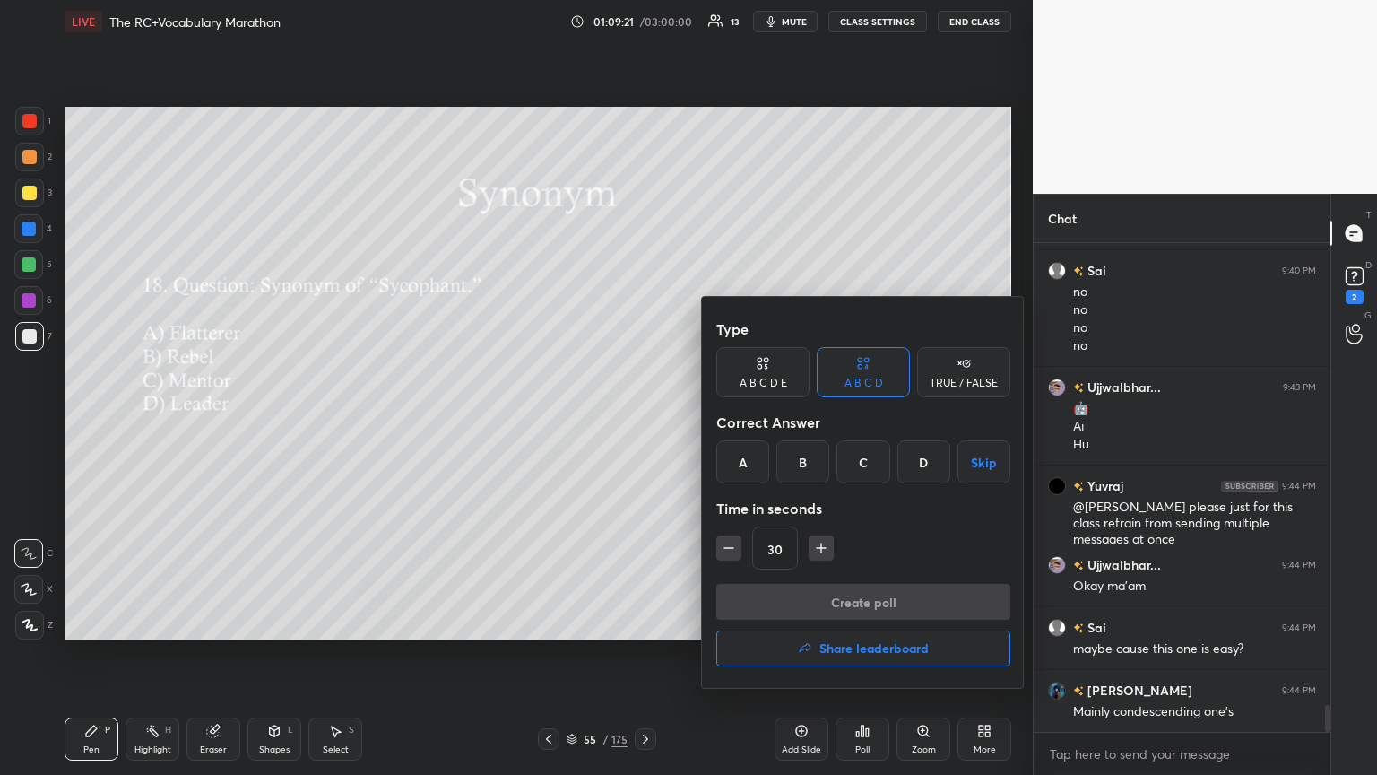
click at [643, 421] on div "A" at bounding box center [742, 461] width 53 height 43
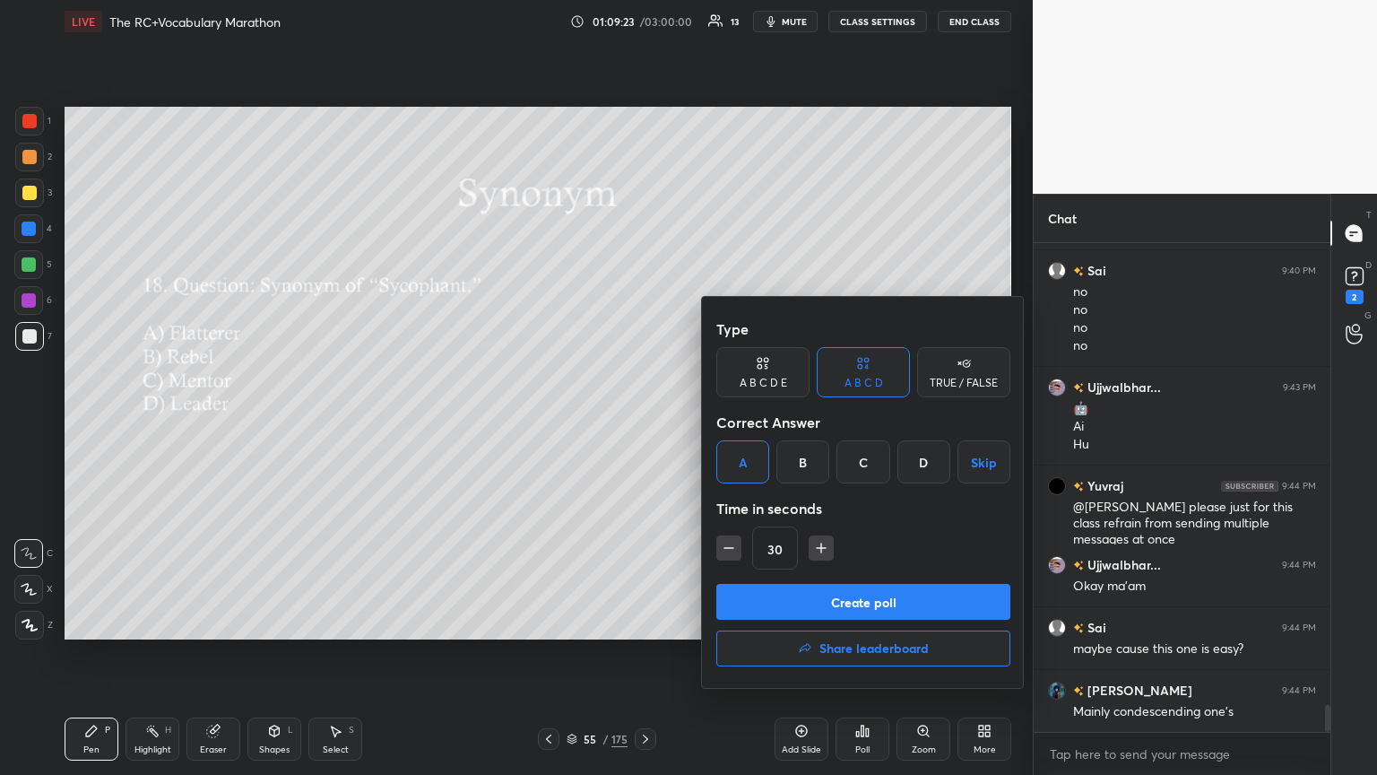
click at [643, 421] on button "Create poll" at bounding box center [863, 602] width 294 height 36
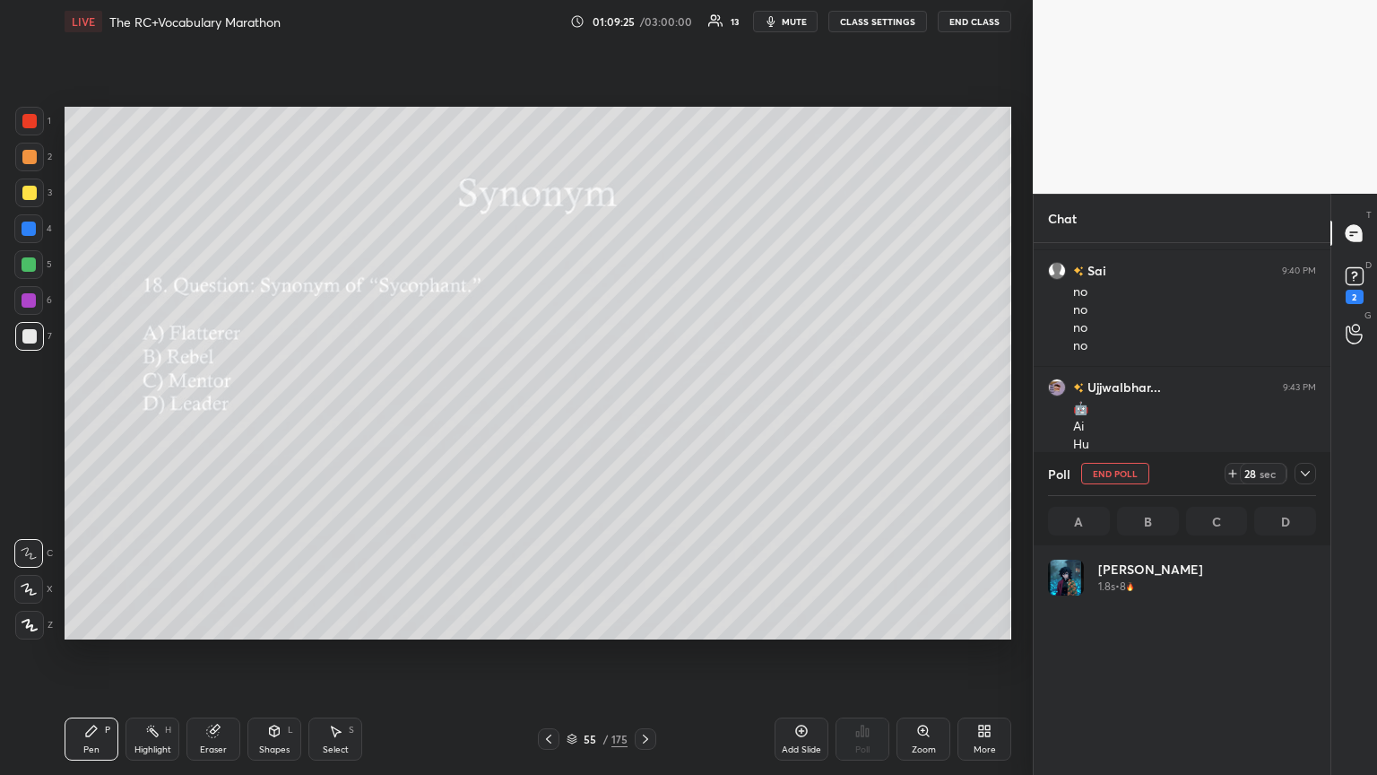
scroll to position [210, 263]
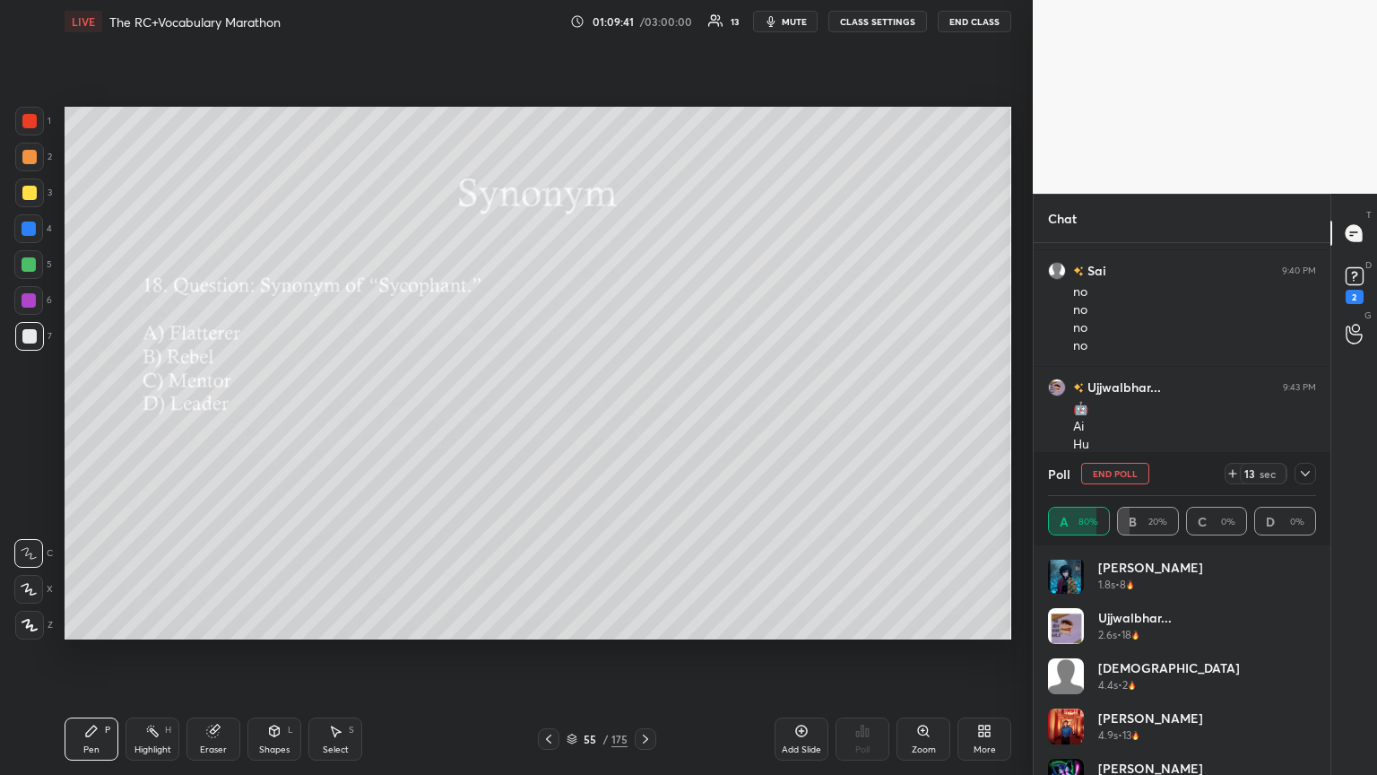
click at [643, 421] on icon at bounding box center [1305, 473] width 14 height 14
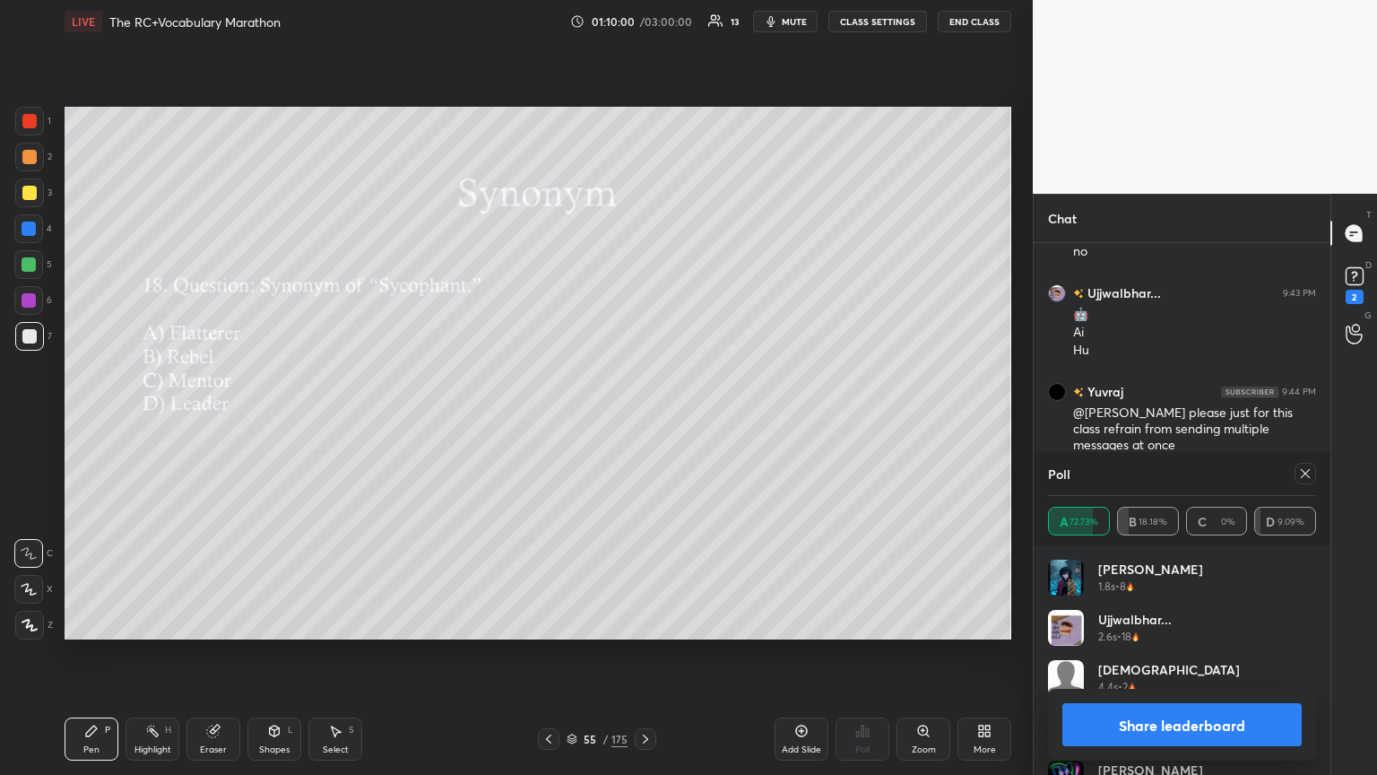
drag, startPoint x: 1304, startPoint y: 464, endPoint x: 1280, endPoint y: 463, distance: 23.3
click at [643, 421] on div at bounding box center [1306, 474] width 22 height 22
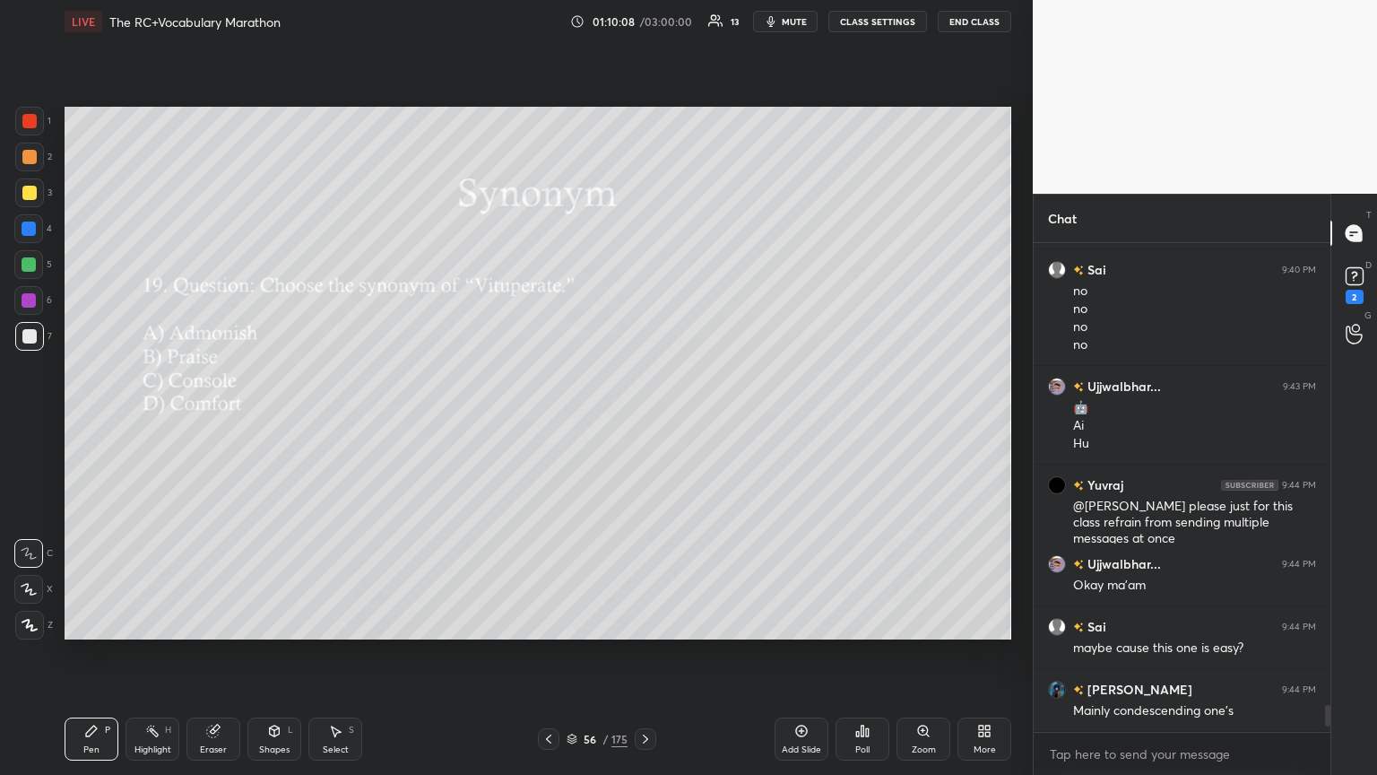
click at [643, 421] on div "Poll" at bounding box center [862, 749] width 14 height 9
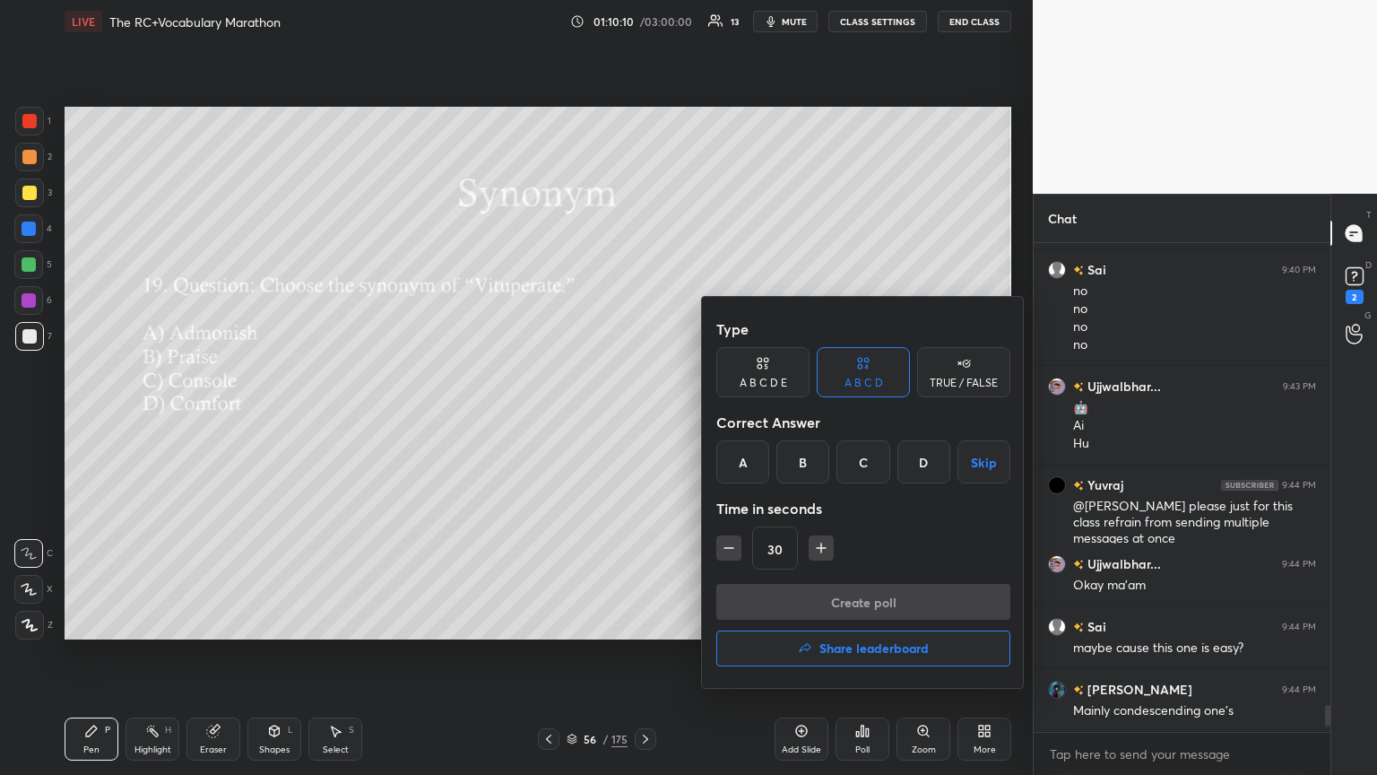
click at [643, 421] on div "A" at bounding box center [742, 461] width 53 height 43
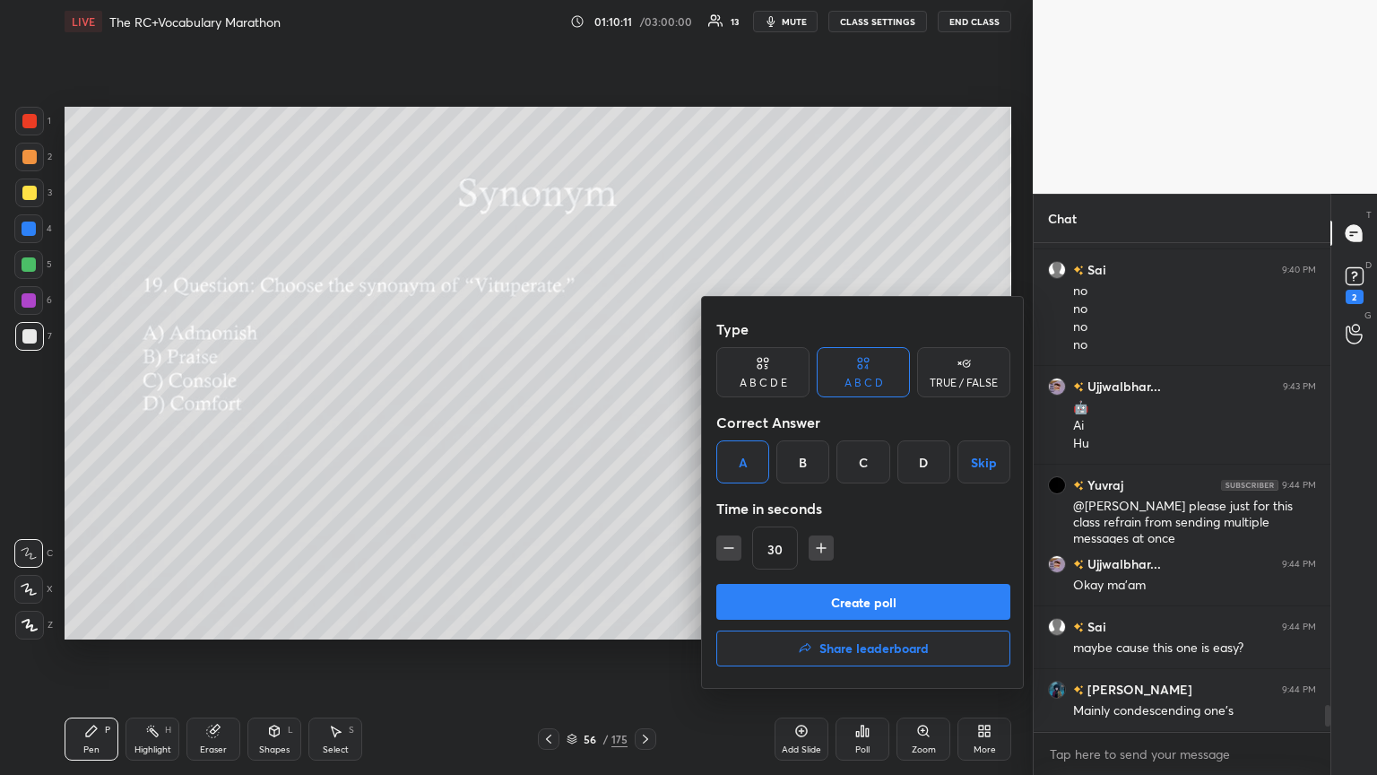
click at [643, 421] on button "Create poll" at bounding box center [863, 602] width 294 height 36
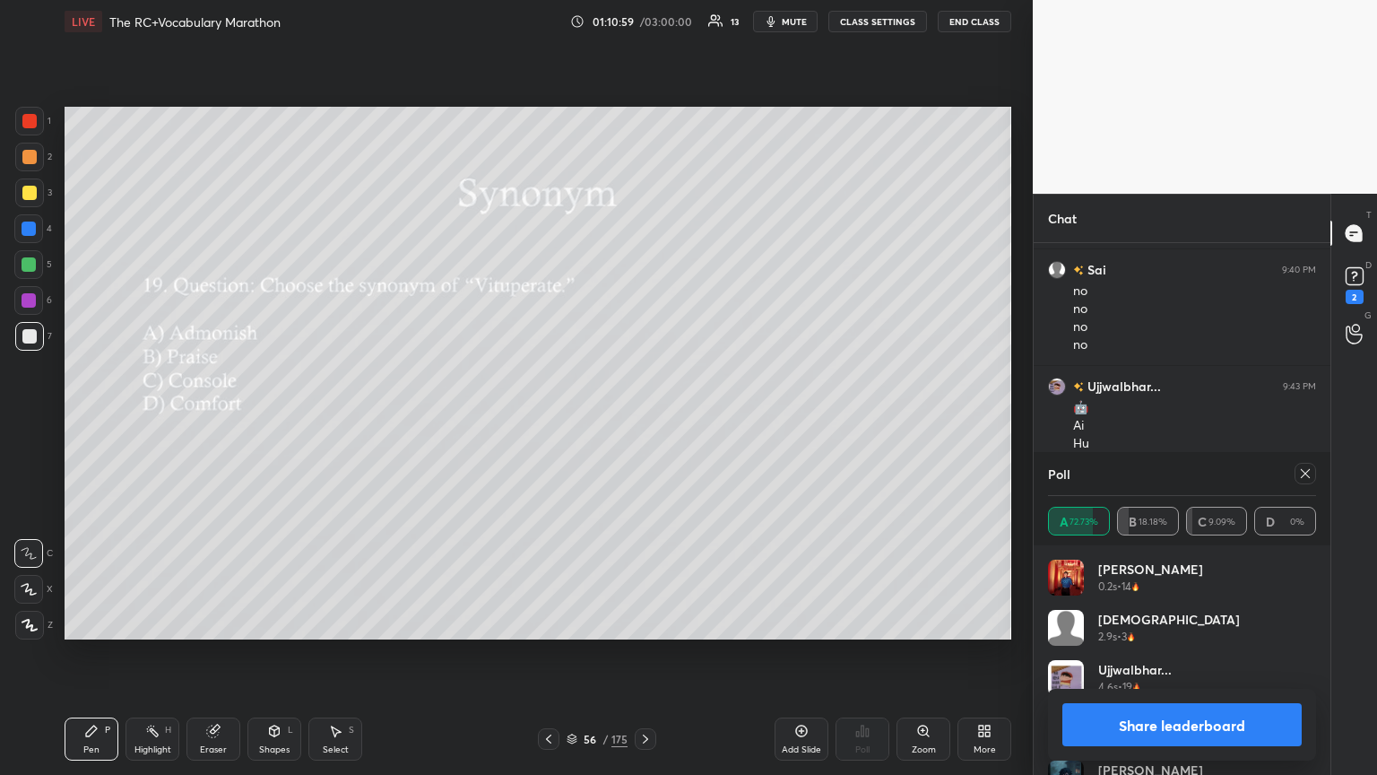
click at [643, 421] on div at bounding box center [1306, 474] width 22 height 22
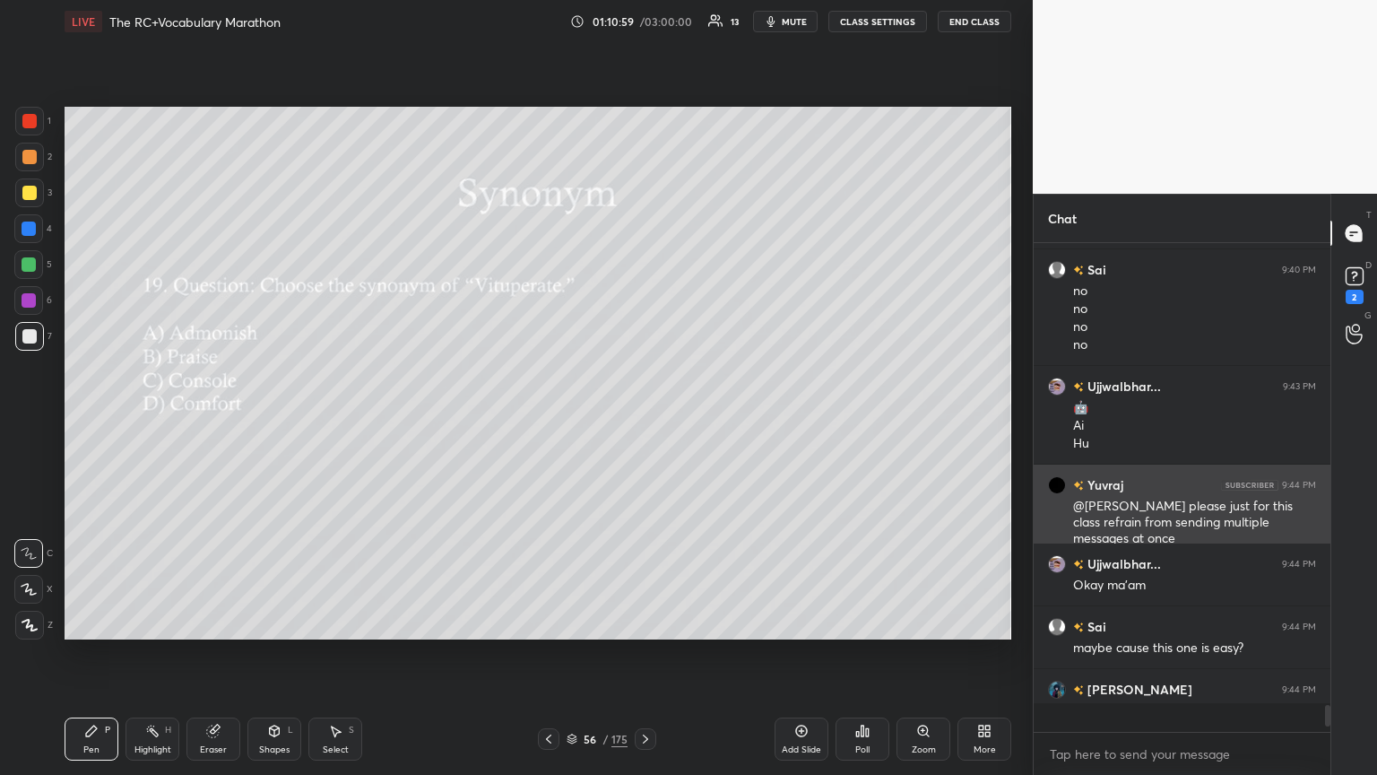
scroll to position [517, 291]
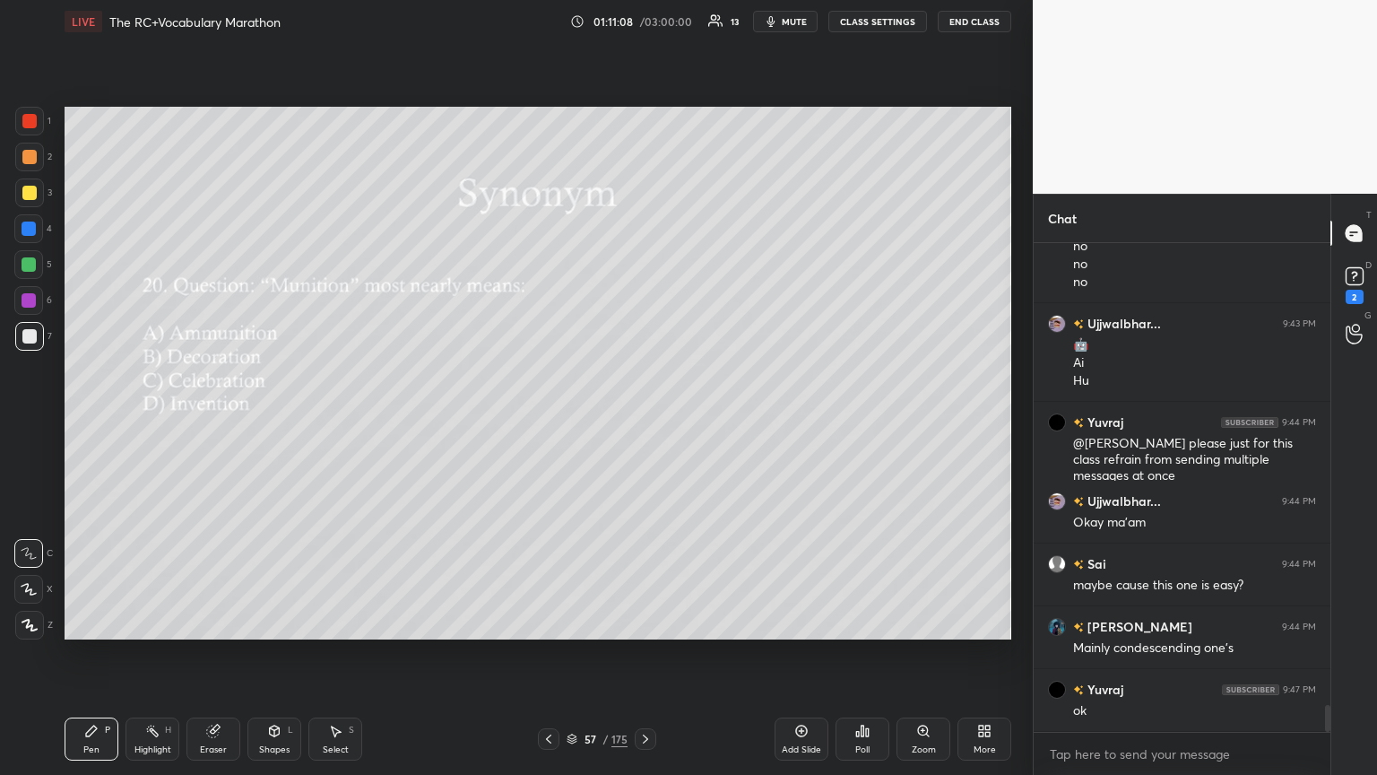
click at [643, 421] on div "Poll" at bounding box center [863, 738] width 54 height 43
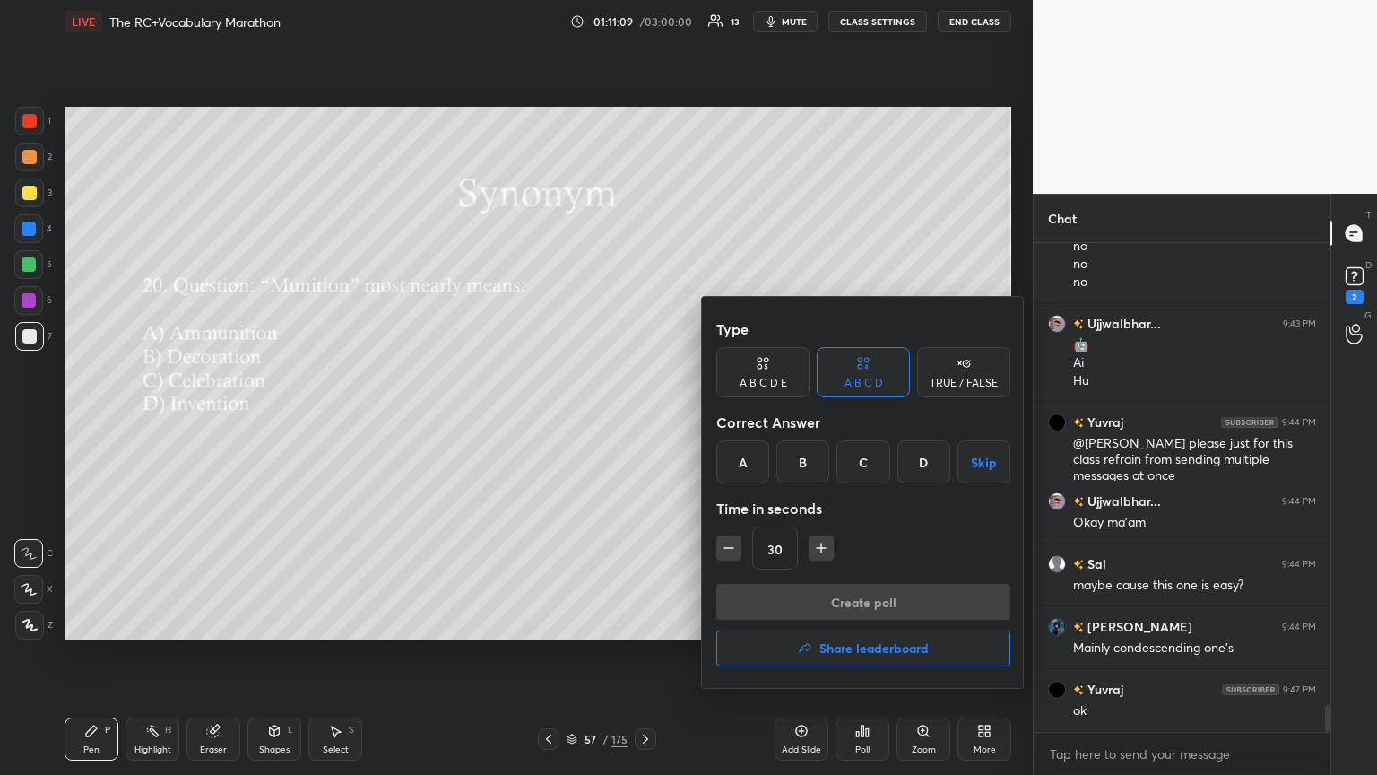
click at [643, 421] on div "A" at bounding box center [742, 461] width 53 height 43
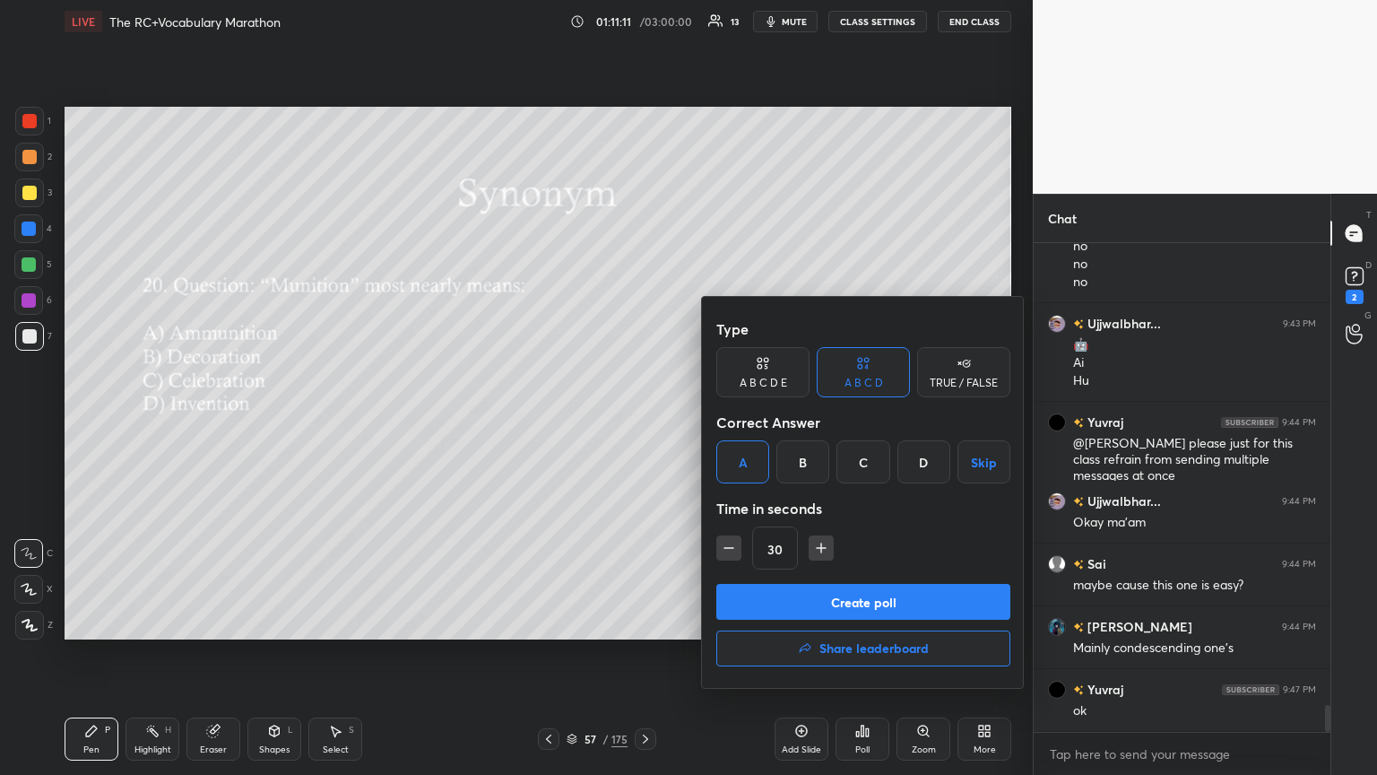
click at [643, 421] on button "Create poll" at bounding box center [863, 602] width 294 height 36
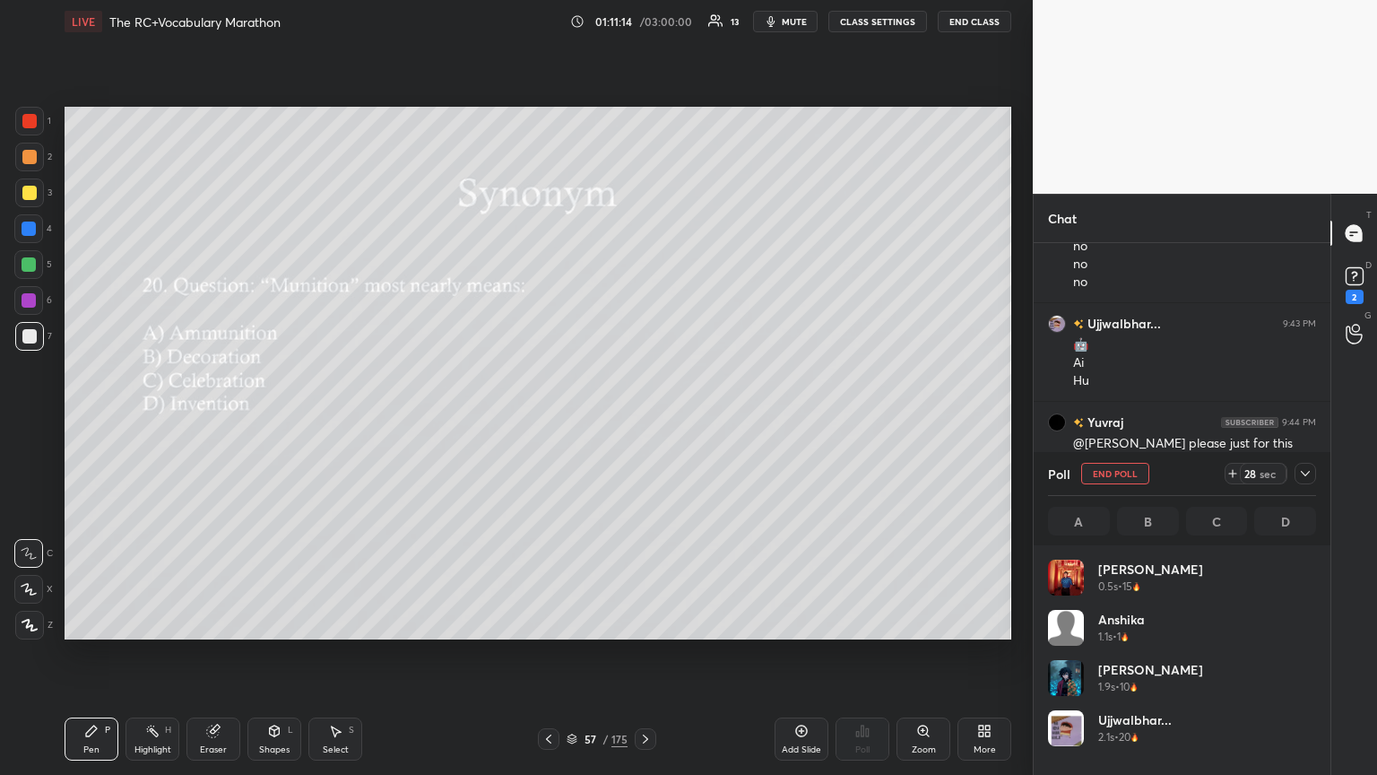
scroll to position [210, 263]
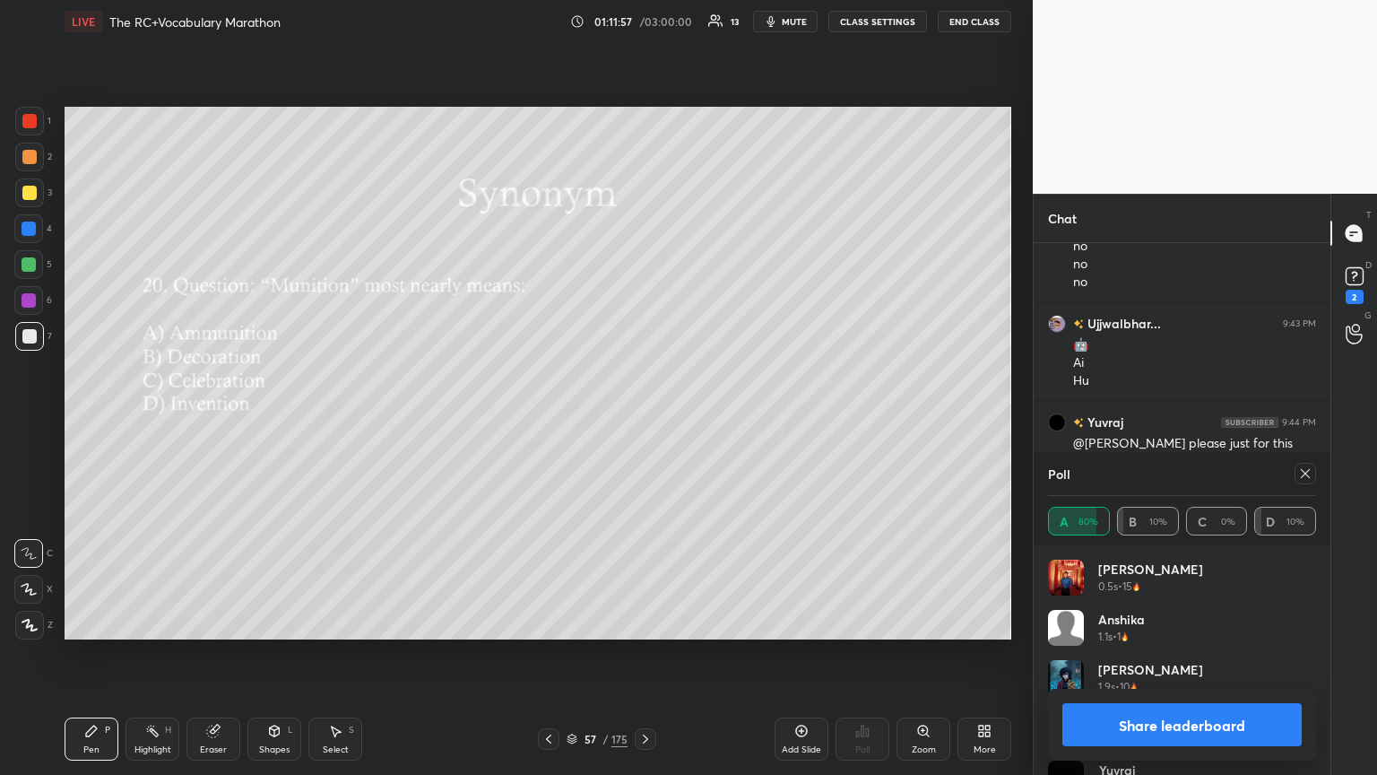
drag, startPoint x: 1309, startPoint y: 475, endPoint x: 1294, endPoint y: 485, distance: 18.2
click at [643, 421] on icon at bounding box center [1305, 473] width 14 height 14
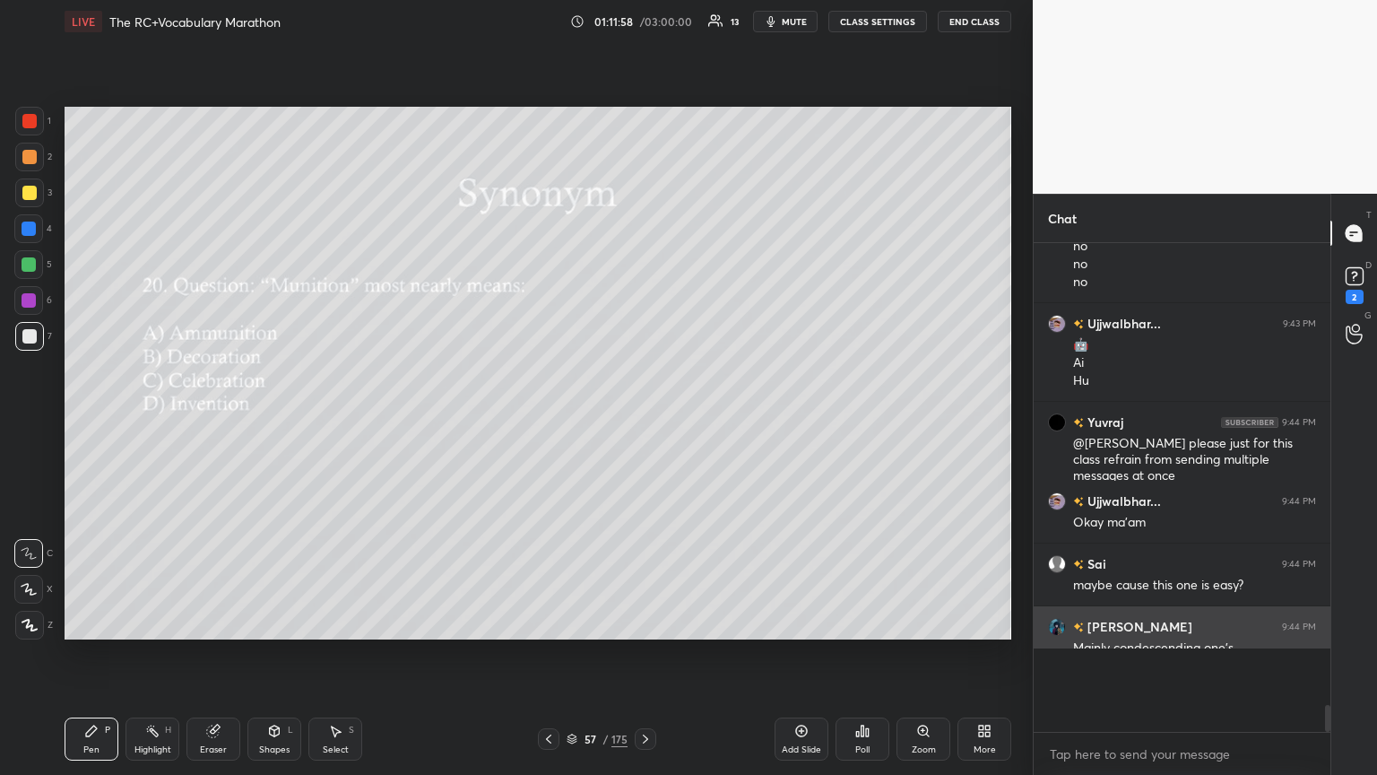
scroll to position [517, 291]
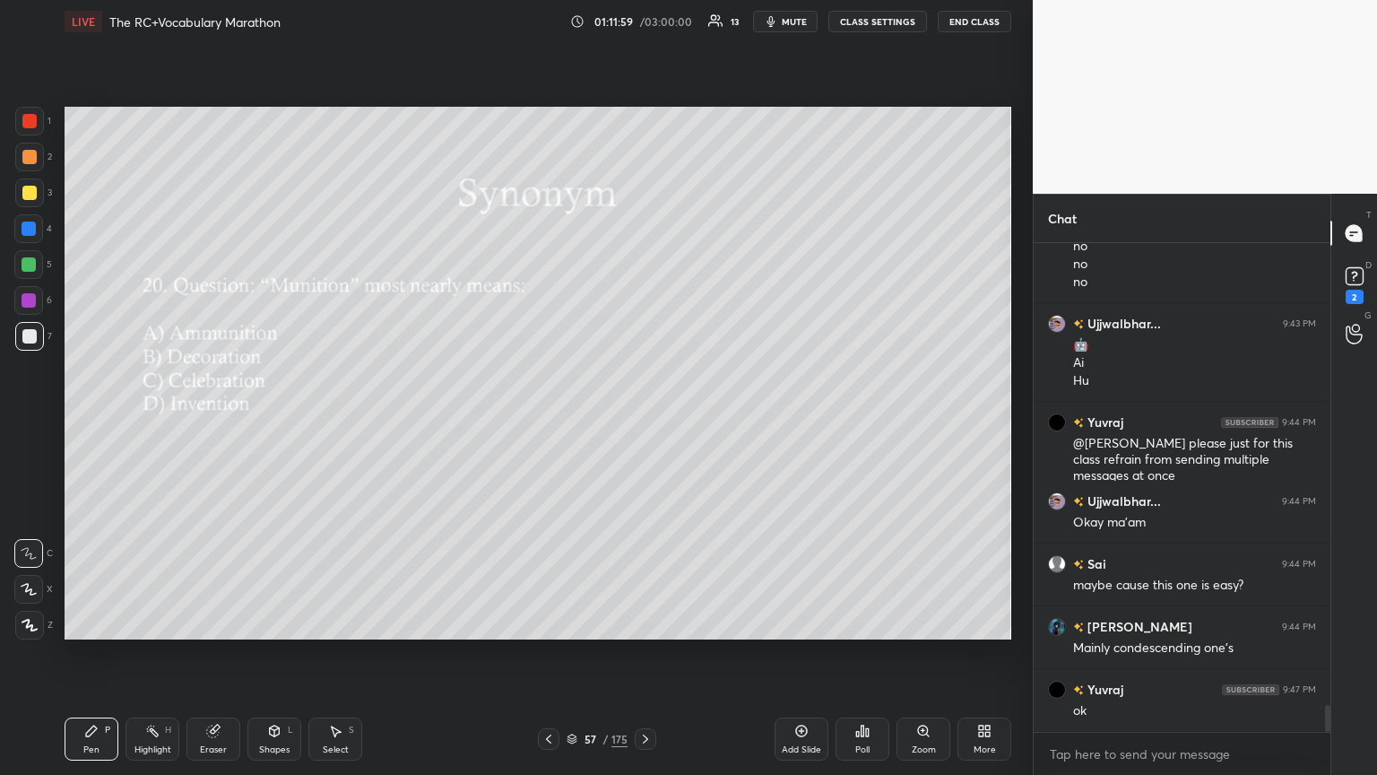
click at [643, 421] on div "Poll" at bounding box center [862, 749] width 14 height 9
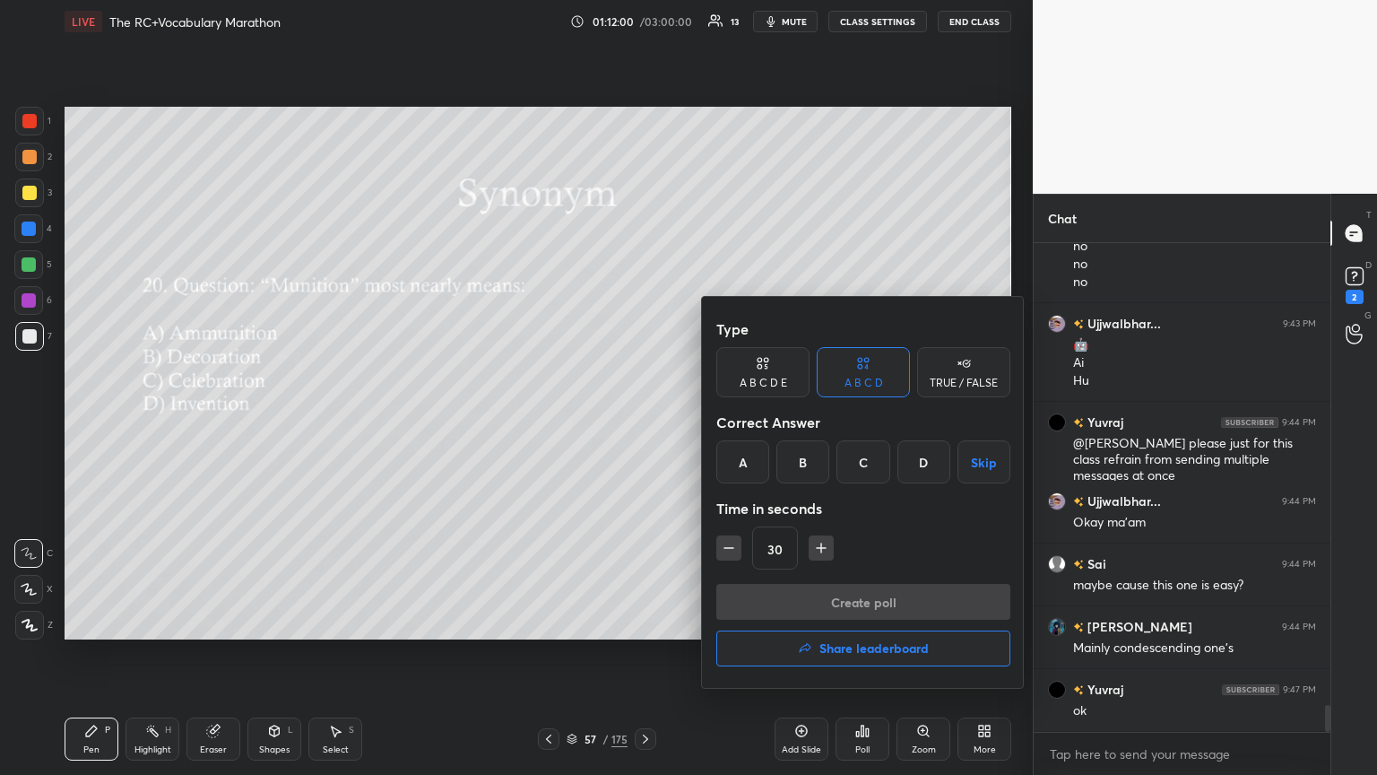
click at [643, 421] on button "Share leaderboard" at bounding box center [863, 648] width 294 height 36
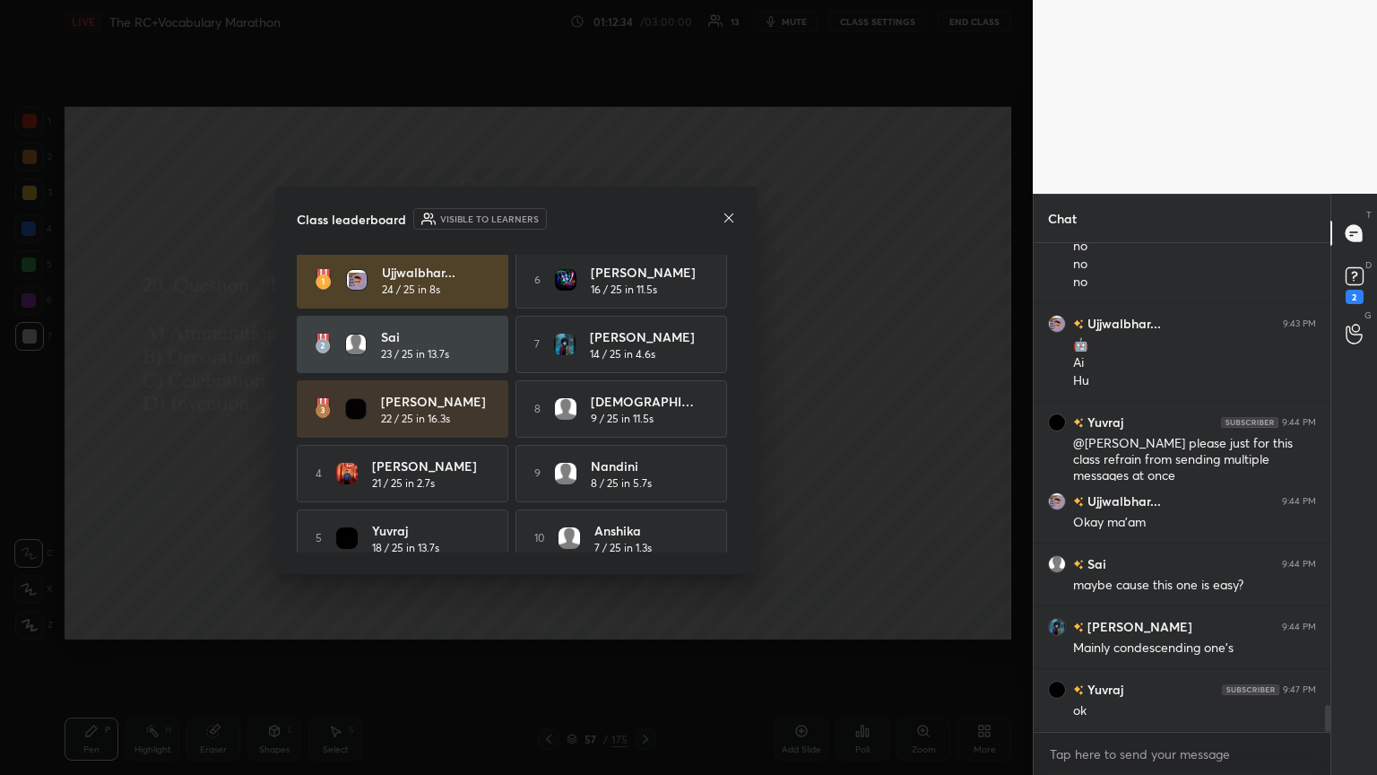
scroll to position [0, 0]
click at [643, 217] on icon at bounding box center [729, 218] width 14 height 14
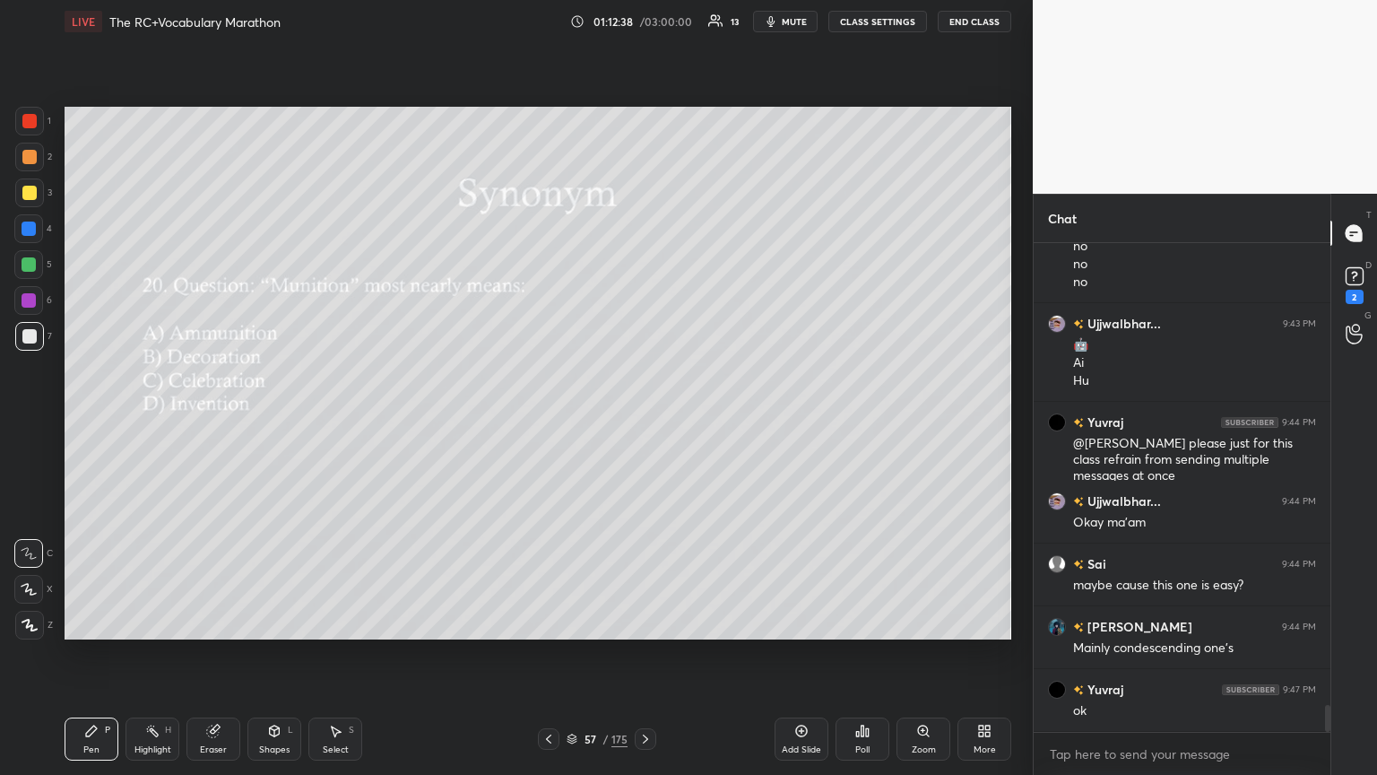
scroll to position [8511, 0]
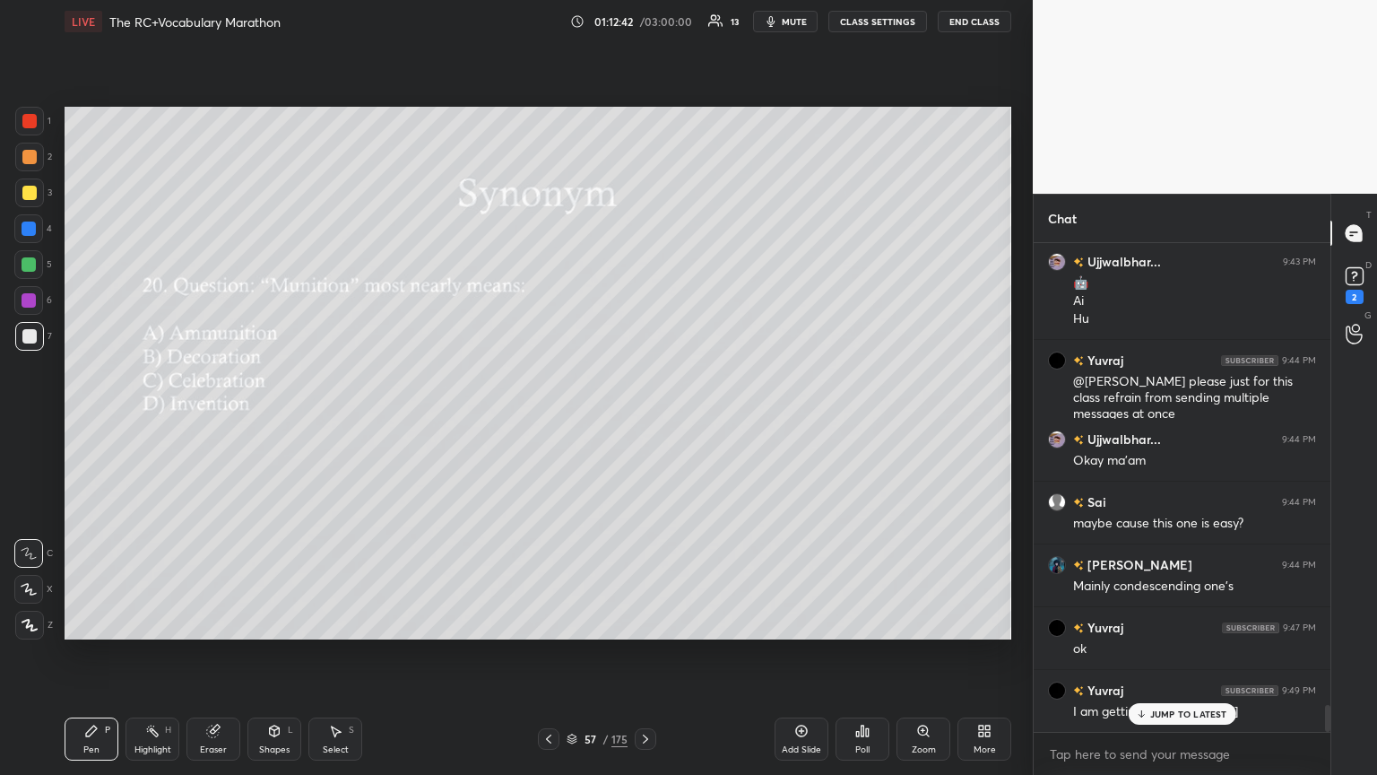
click at [643, 421] on p "JUMP TO LATEST" at bounding box center [1188, 713] width 77 height 11
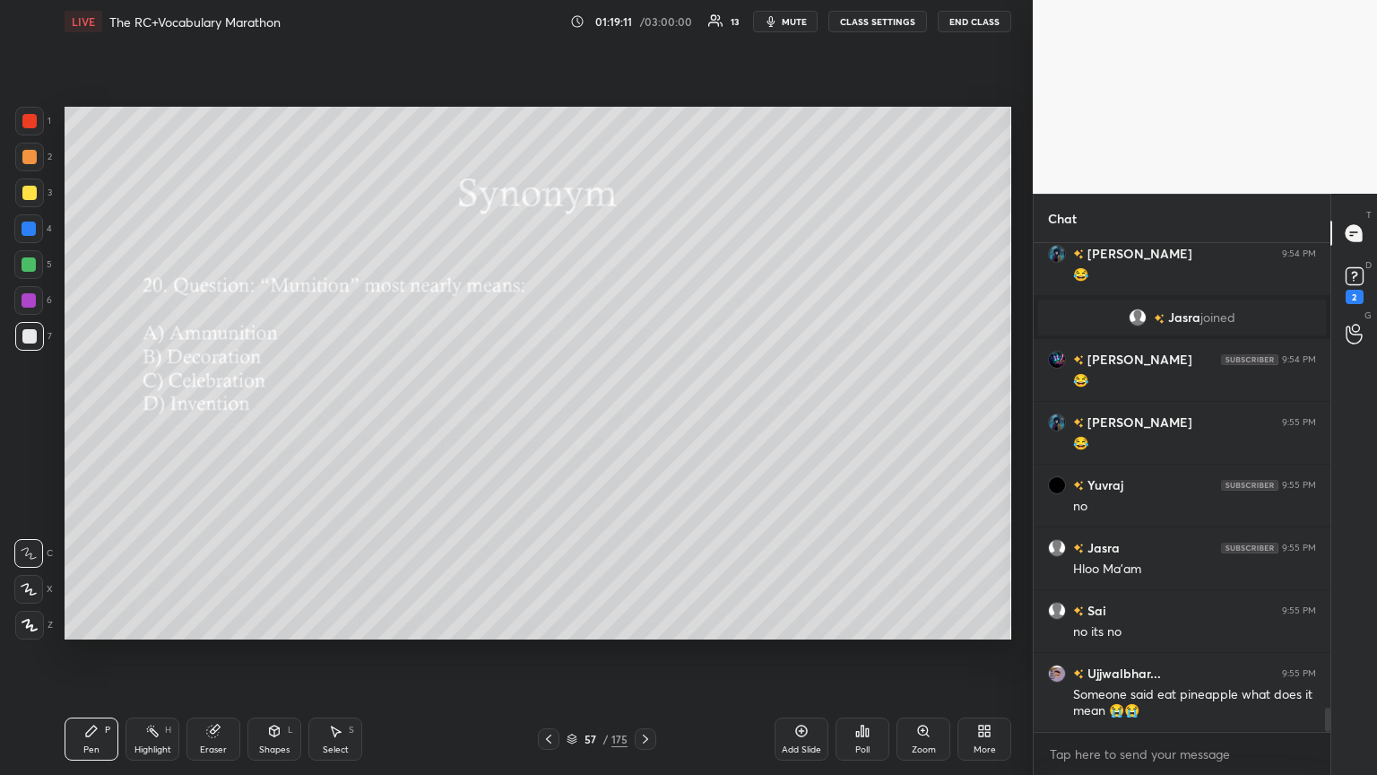
scroll to position [9304, 0]
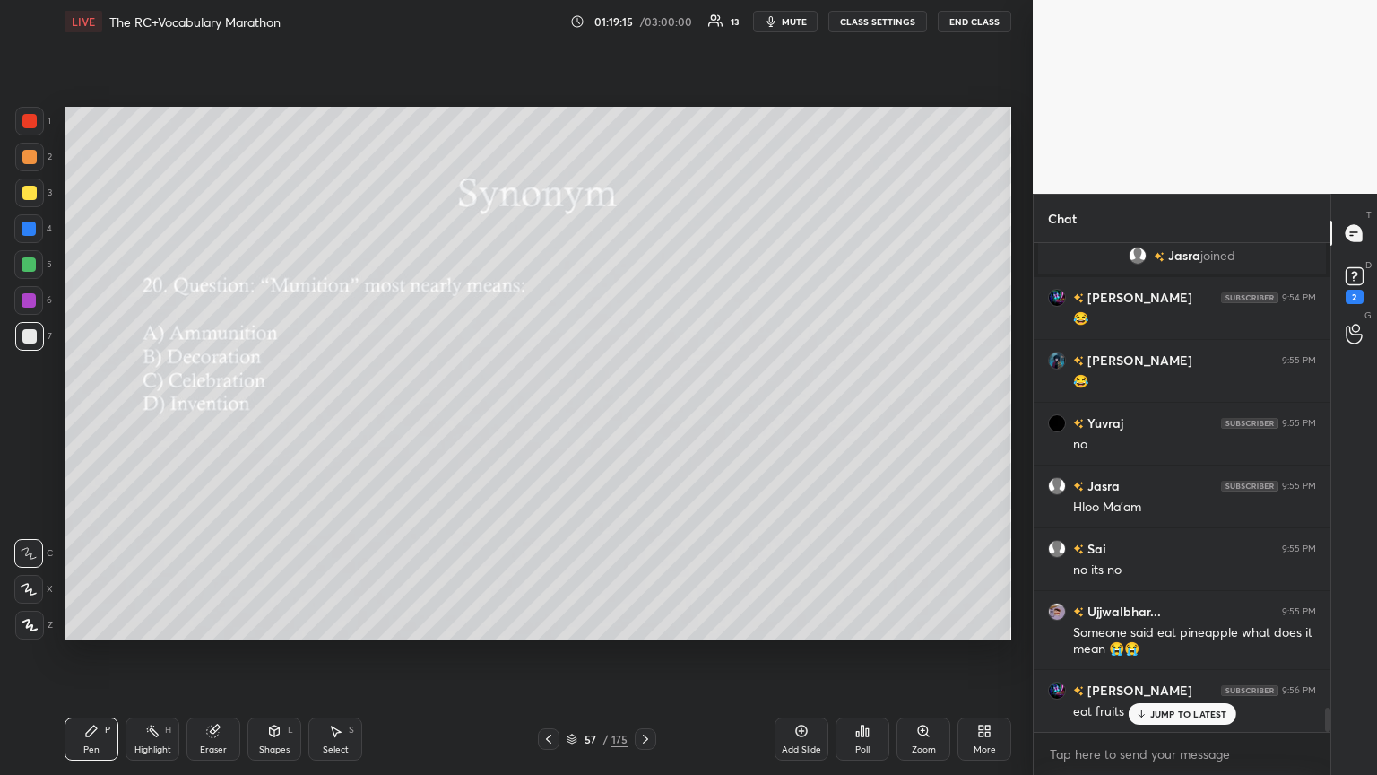
click at [643, 421] on div "JUMP TO LATEST" at bounding box center [1182, 714] width 108 height 22
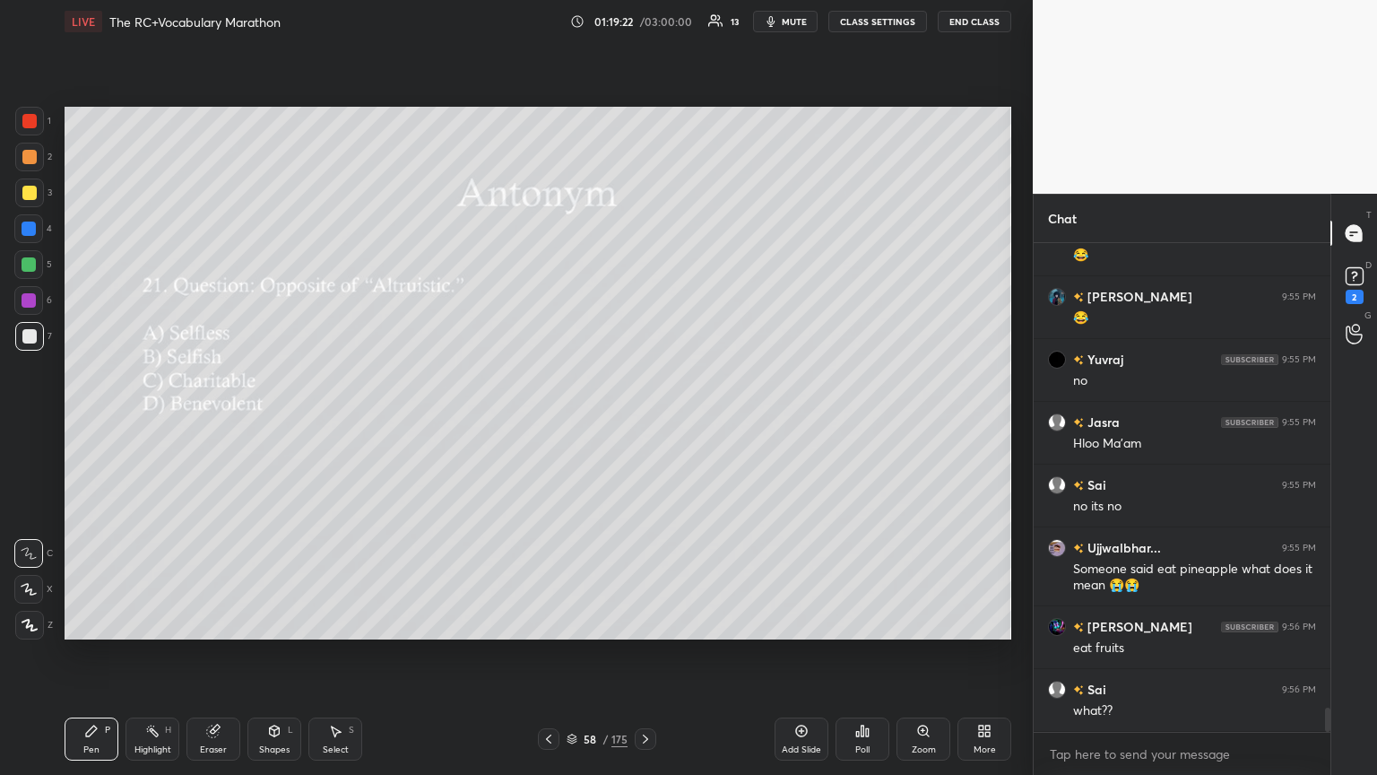
click at [643, 421] on div "Poll" at bounding box center [862, 749] width 14 height 9
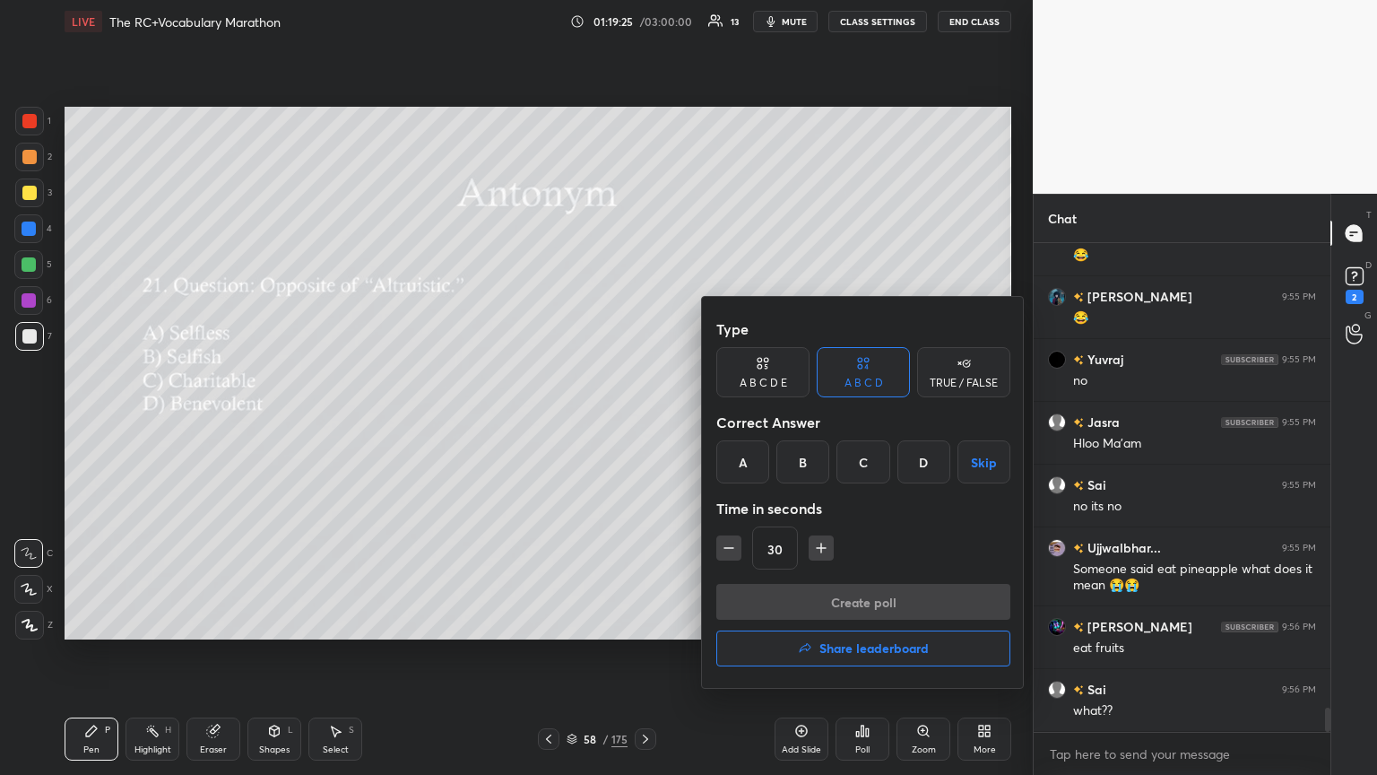
click at [623, 421] on div at bounding box center [688, 387] width 1377 height 775
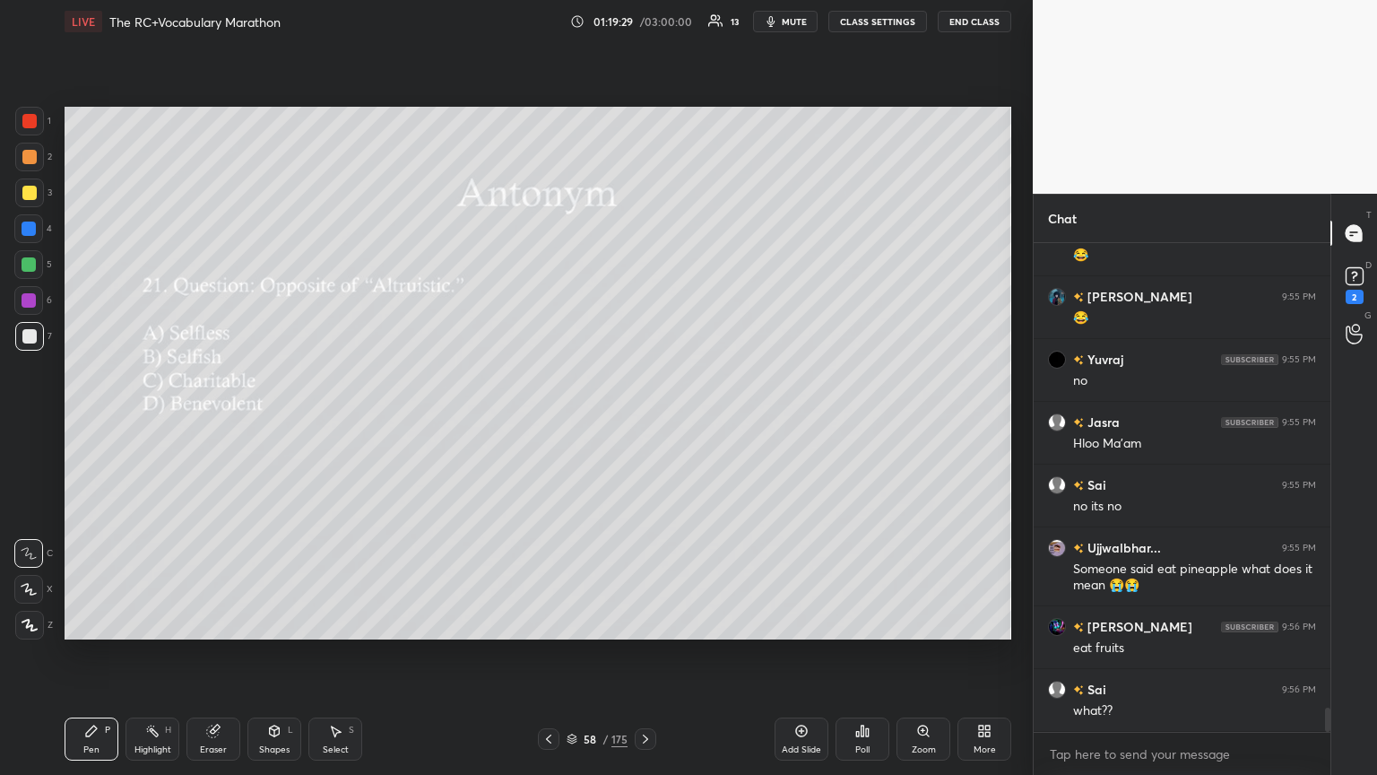
click at [643, 421] on div "Poll" at bounding box center [863, 738] width 54 height 43
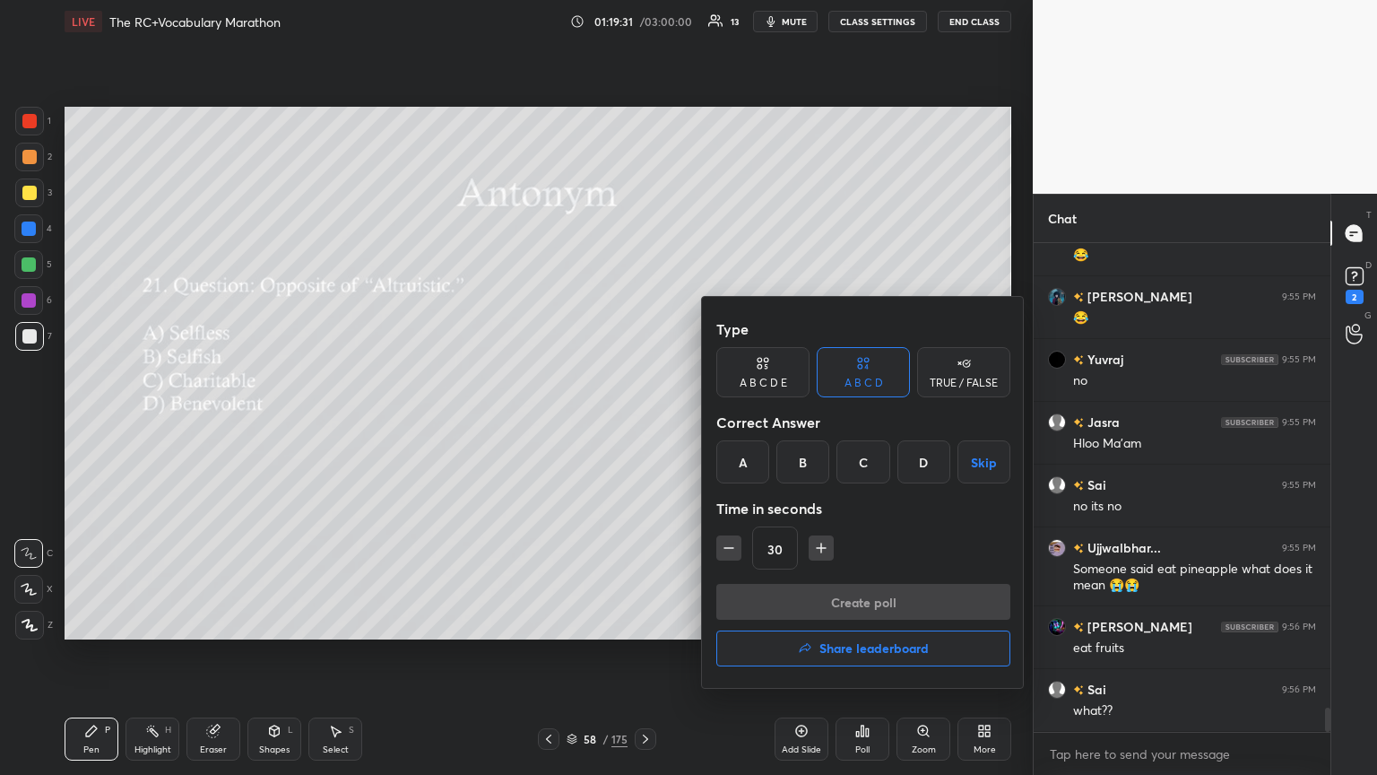
click at [643, 421] on div "B" at bounding box center [803, 461] width 53 height 43
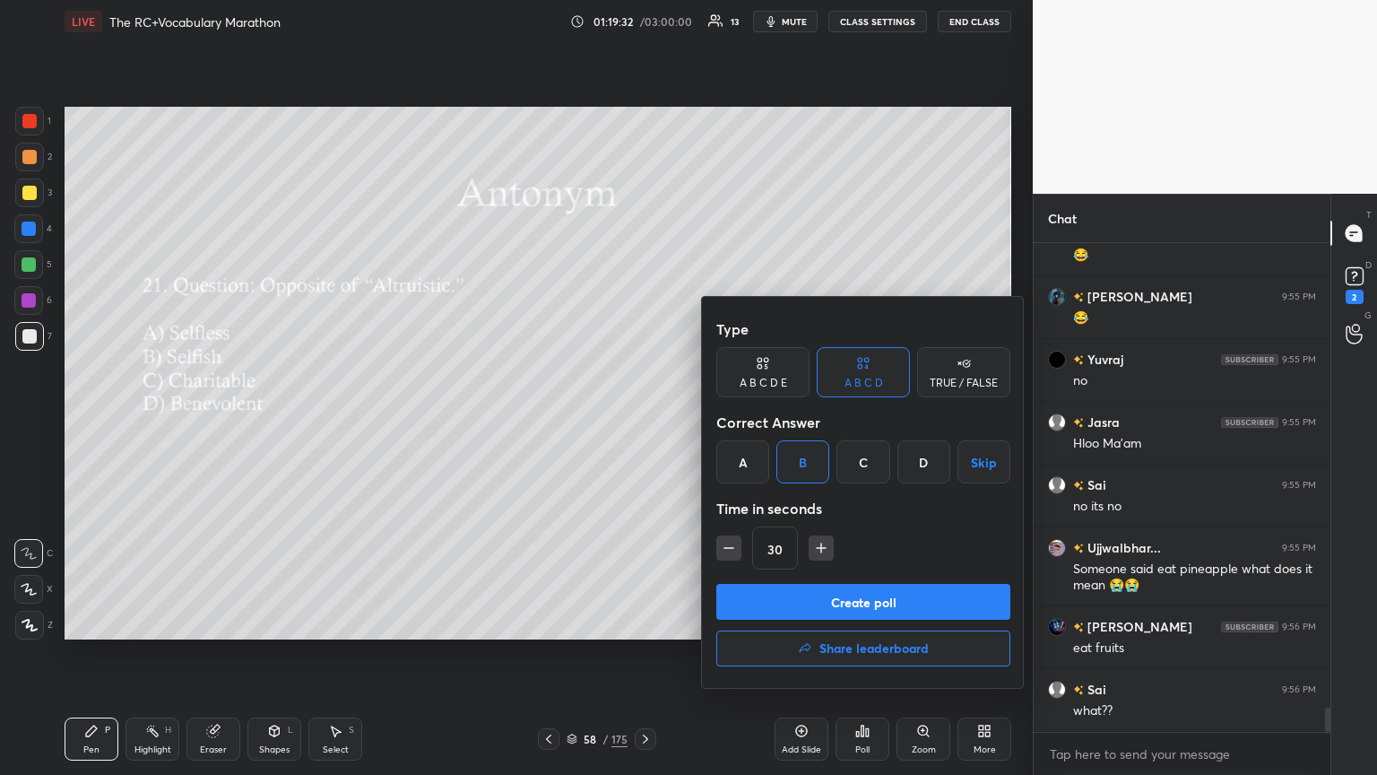
click at [643, 421] on button "Create poll" at bounding box center [863, 602] width 294 height 36
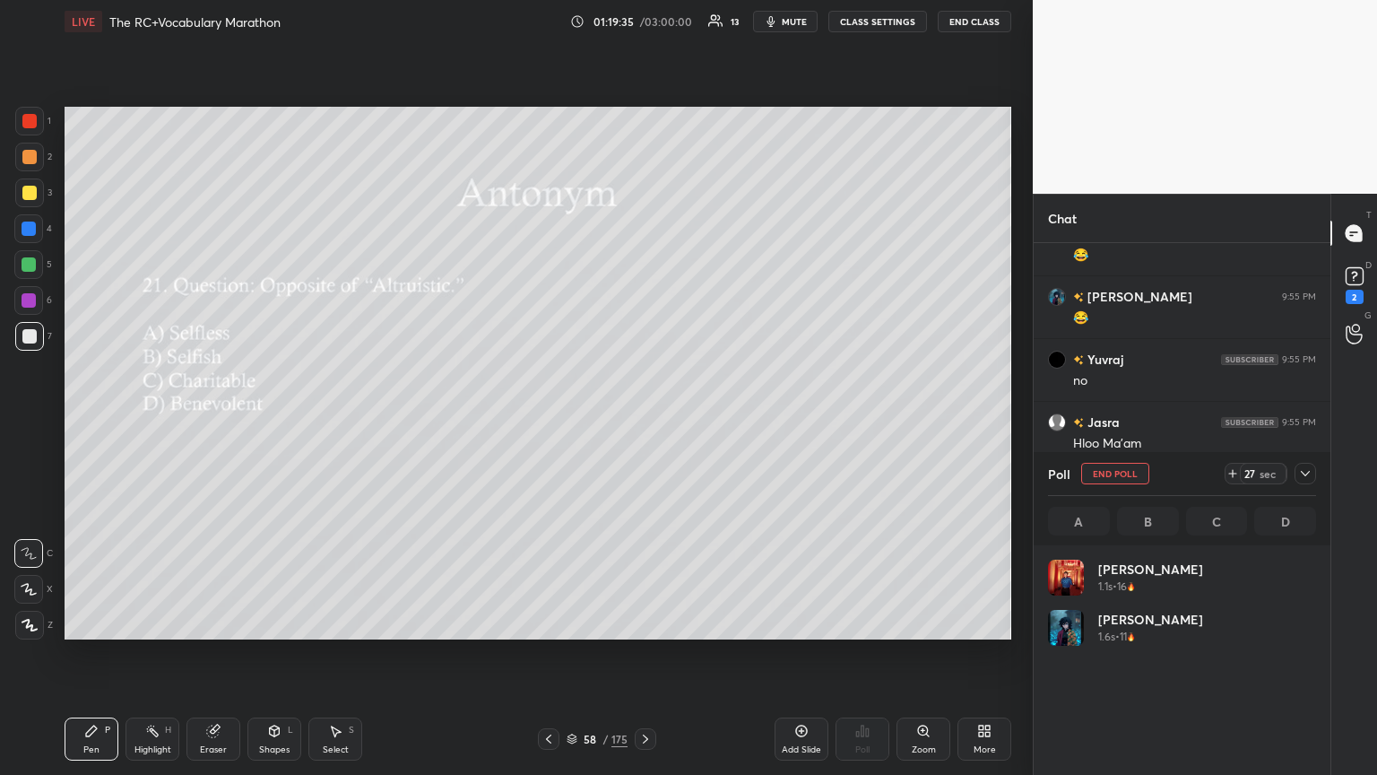
scroll to position [210, 263]
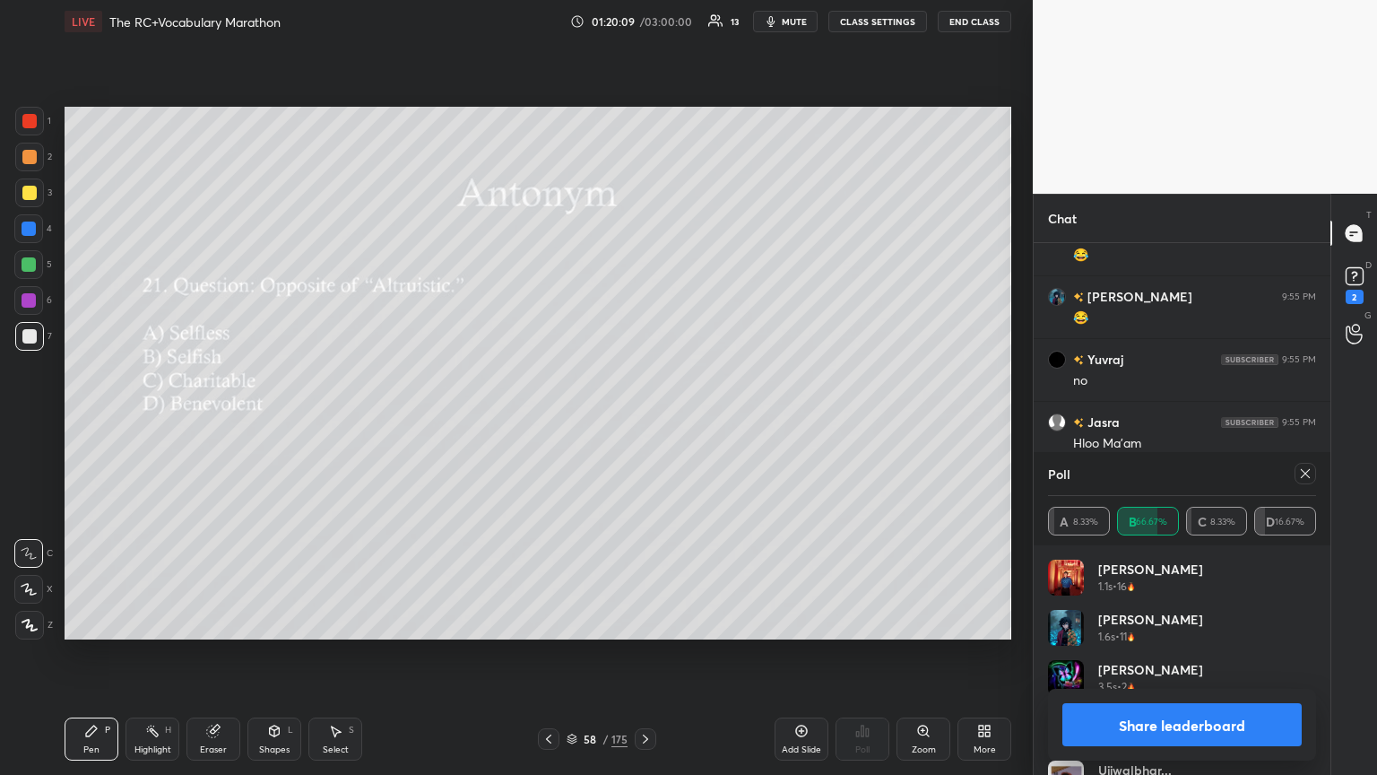
drag, startPoint x: 1294, startPoint y: 466, endPoint x: 1277, endPoint y: 466, distance: 17.0
click at [643, 421] on div at bounding box center [1302, 474] width 29 height 22
drag, startPoint x: 1300, startPoint y: 471, endPoint x: 1146, endPoint y: 494, distance: 156.0
click at [643, 421] on icon at bounding box center [1305, 473] width 14 height 14
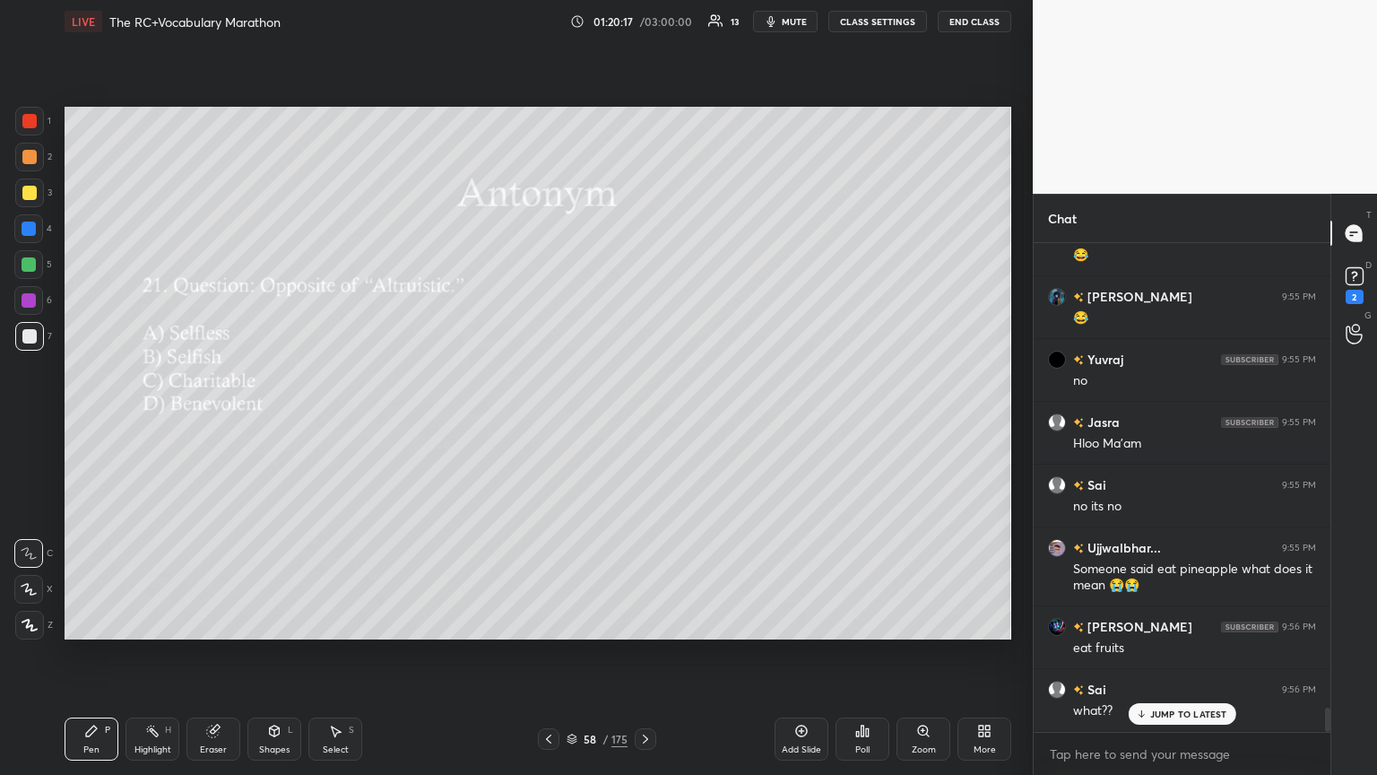
scroll to position [9429, 0]
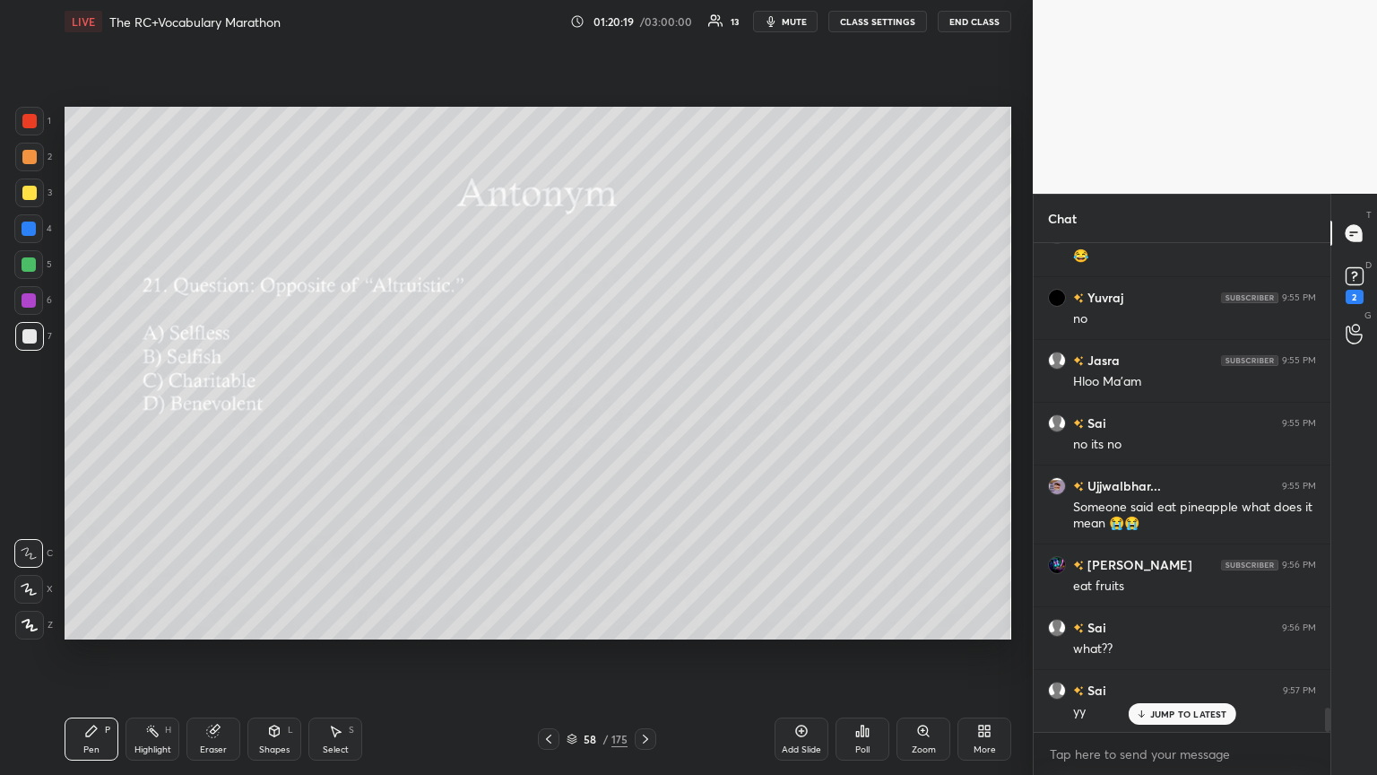
click at [643, 421] on p "JUMP TO LATEST" at bounding box center [1188, 713] width 77 height 11
click at [643, 421] on icon at bounding box center [862, 731] width 14 height 14
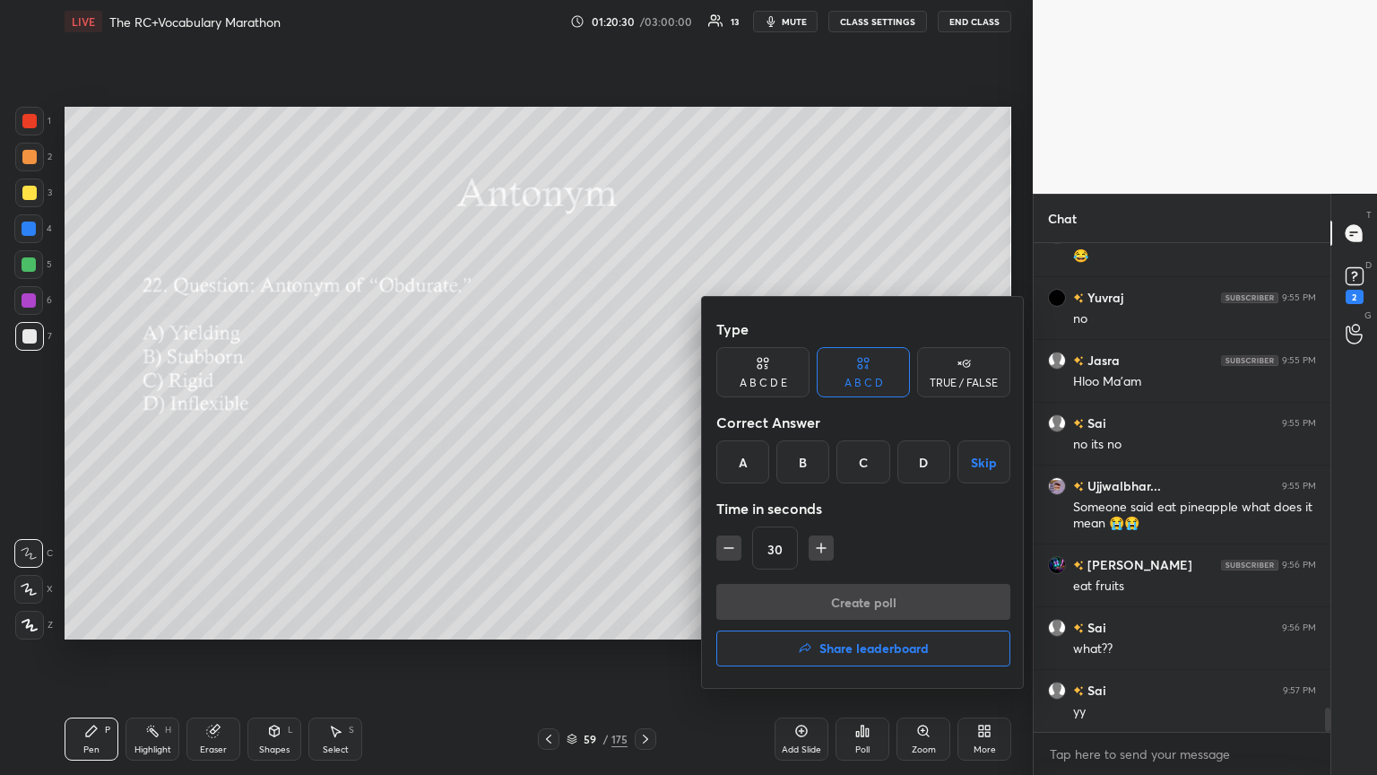
click at [643, 421] on div "A" at bounding box center [742, 461] width 53 height 43
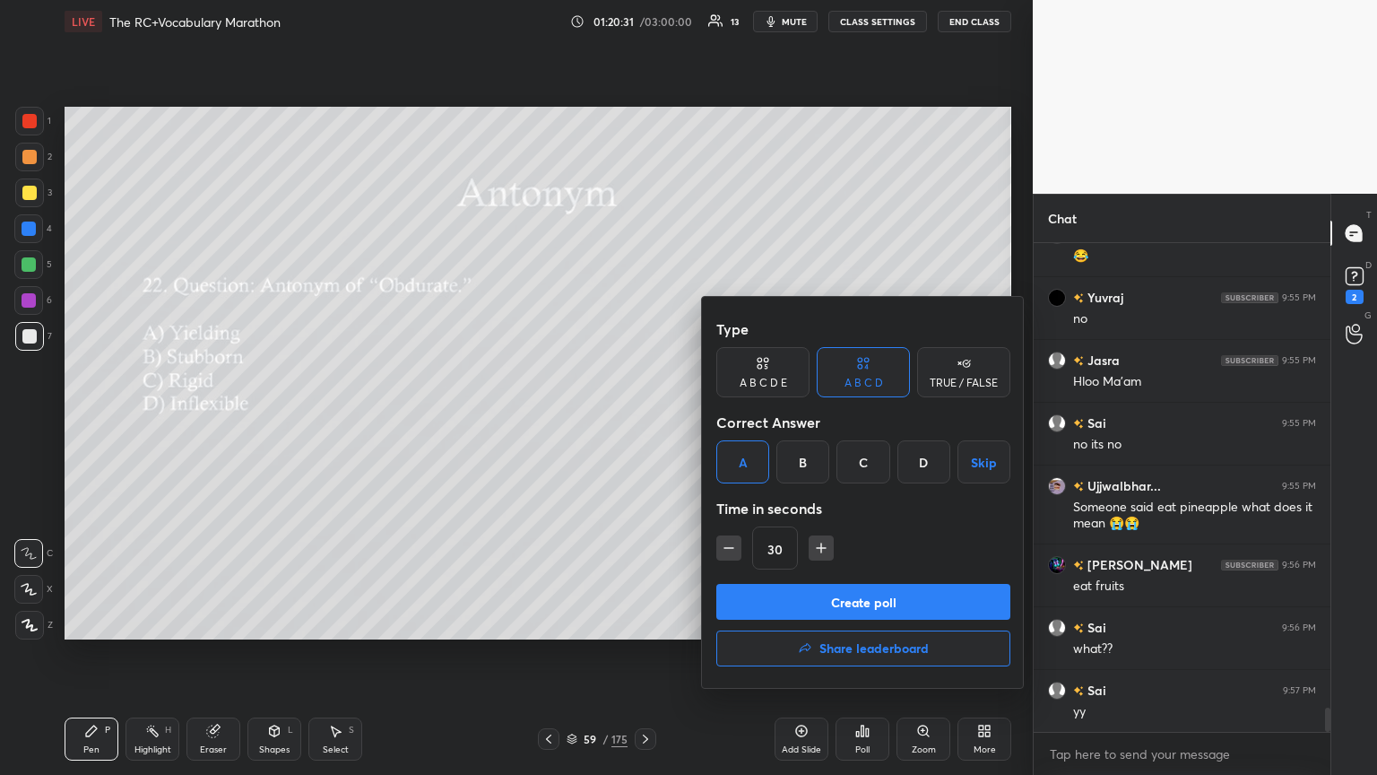
click at [643, 421] on button "Create poll" at bounding box center [863, 602] width 294 height 36
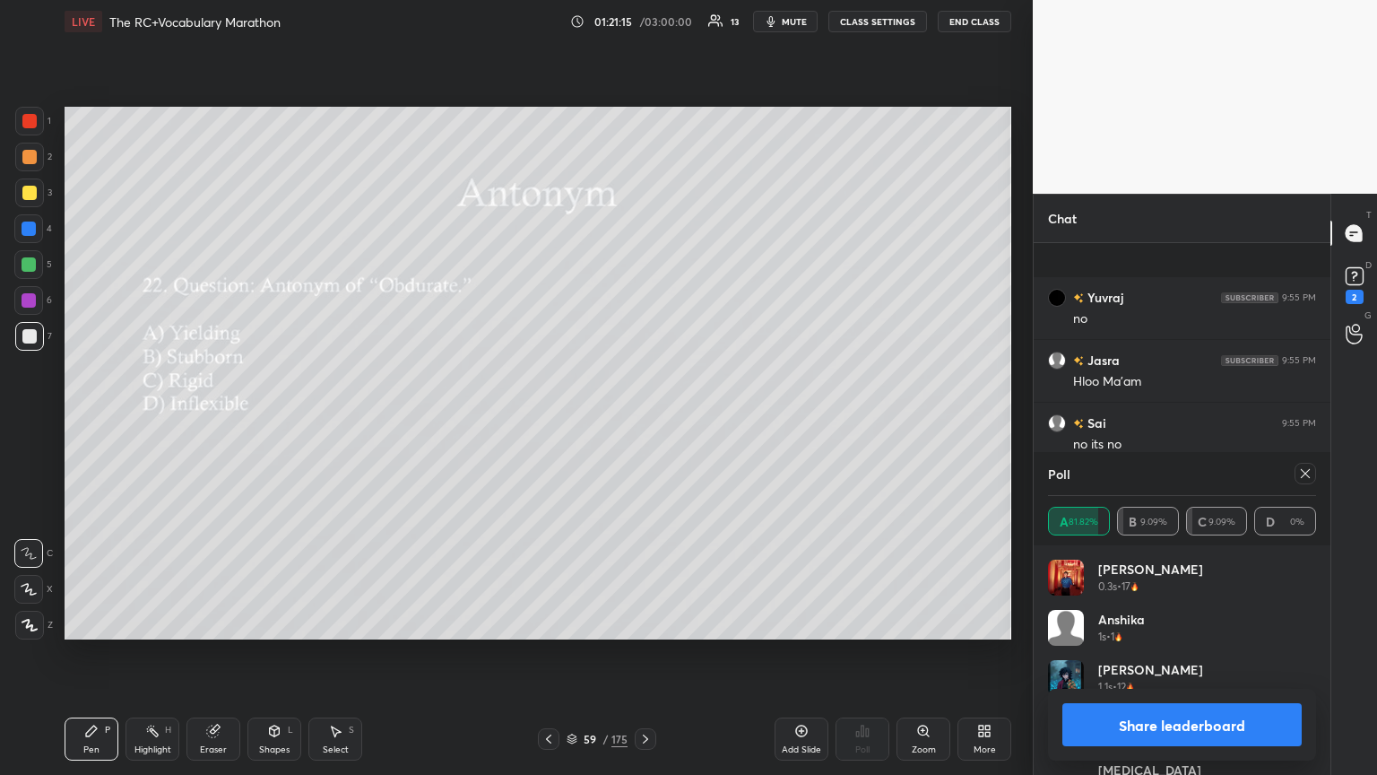
scroll to position [9586, 0]
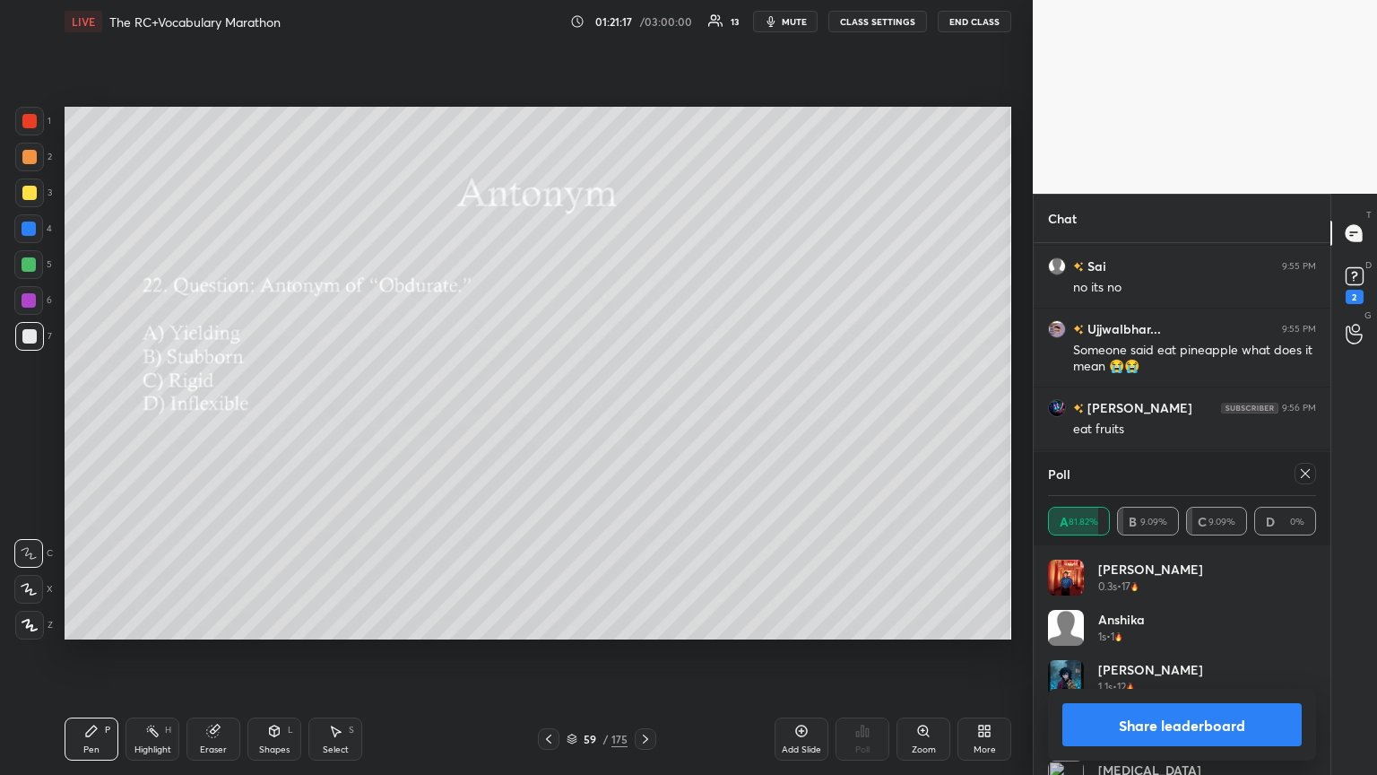
click at [643, 421] on icon at bounding box center [1305, 473] width 14 height 14
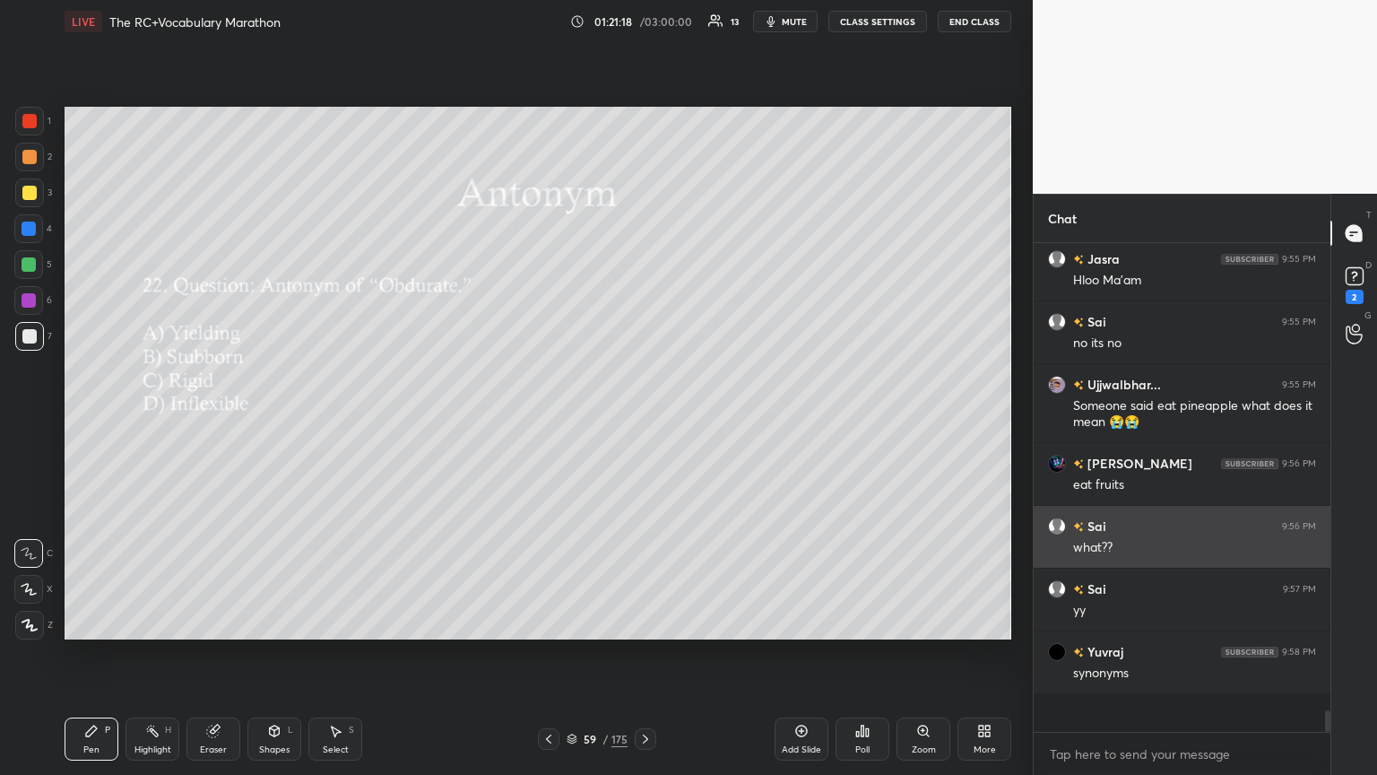
scroll to position [468, 291]
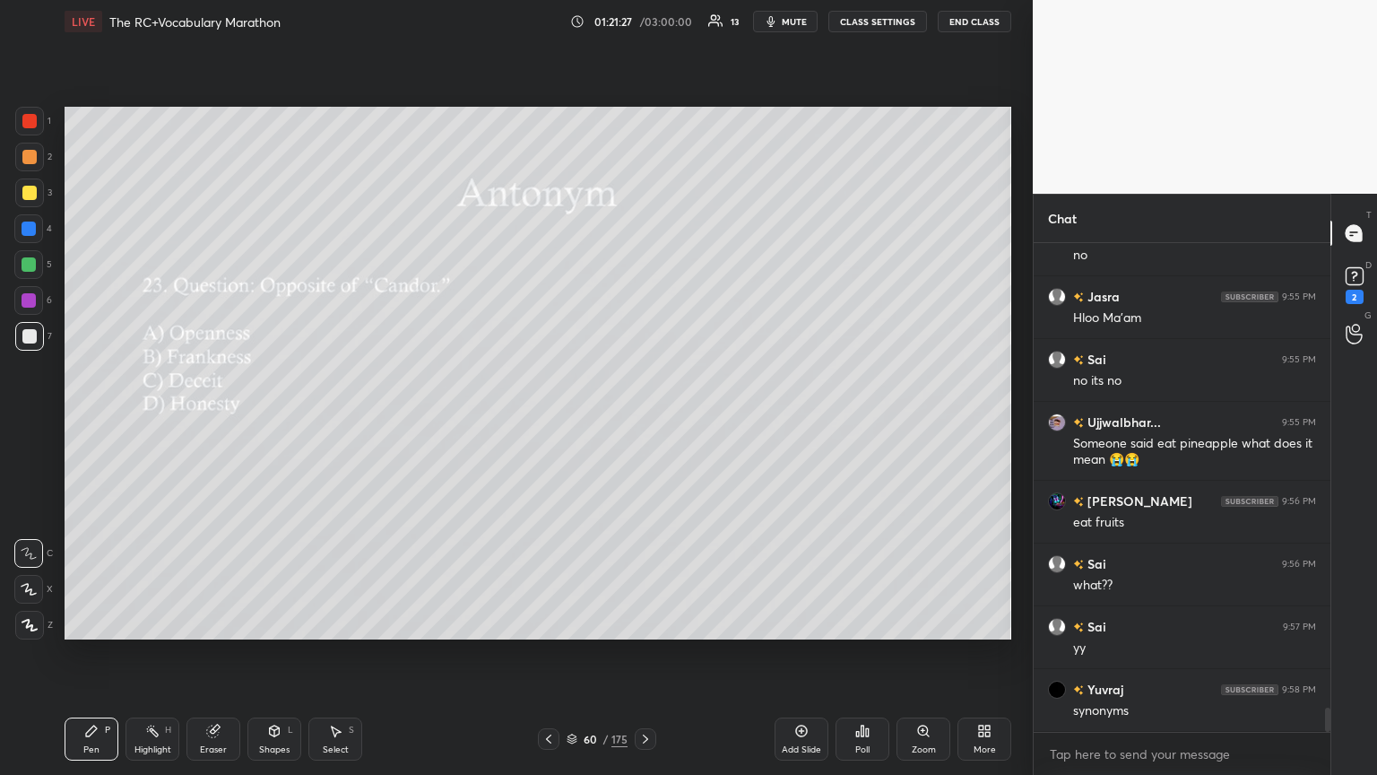
click at [643, 421] on div "Poll" at bounding box center [863, 738] width 54 height 43
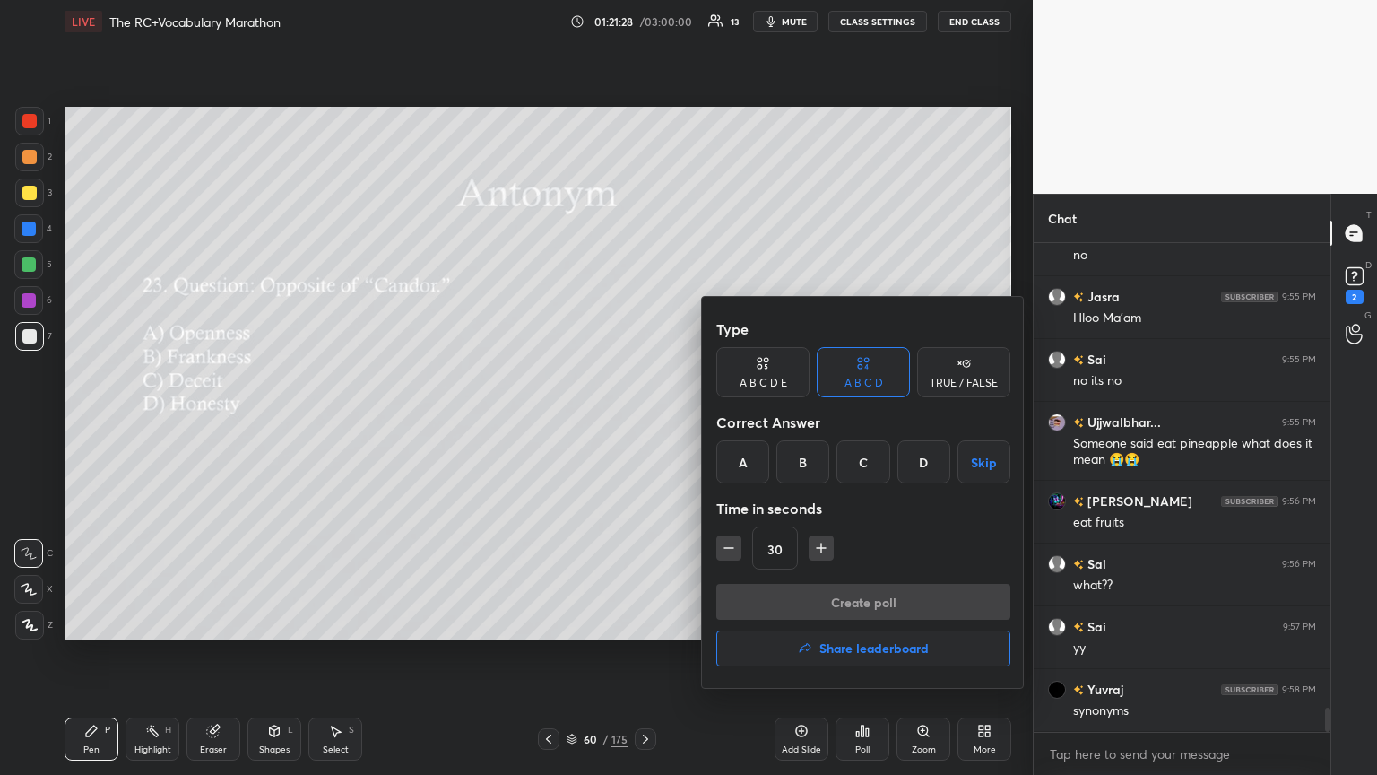
click at [643, 421] on div "C" at bounding box center [863, 461] width 53 height 43
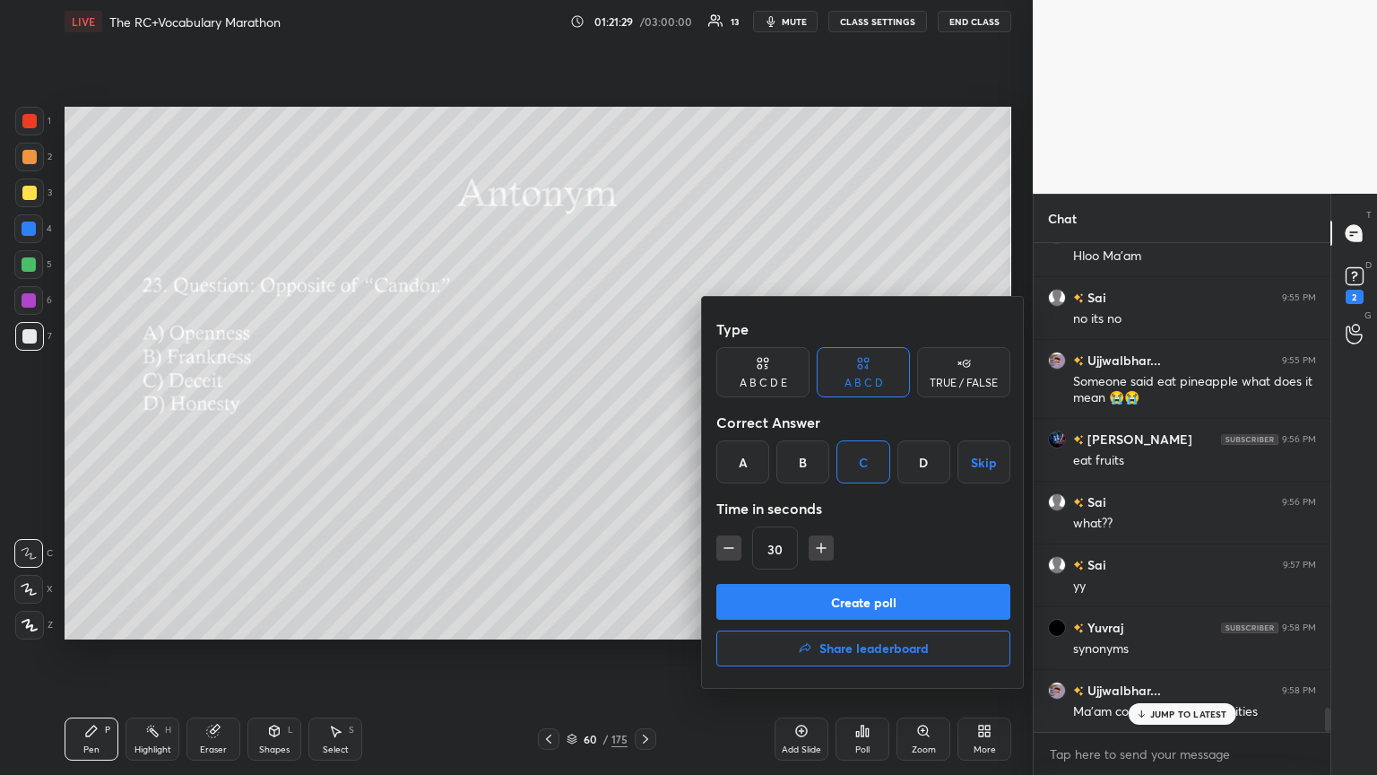
click at [643, 421] on button "Create poll" at bounding box center [863, 602] width 294 height 36
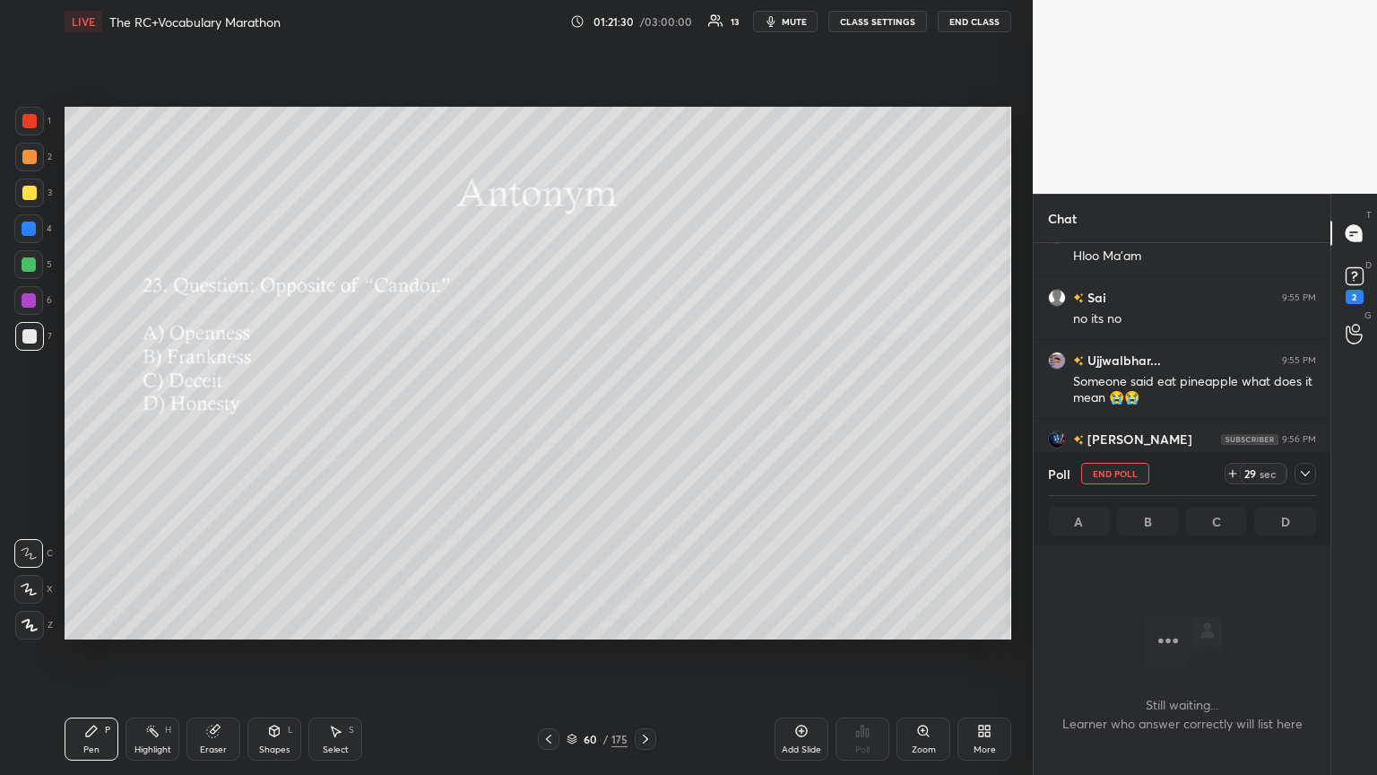
click at [643, 421] on icon at bounding box center [1305, 473] width 14 height 14
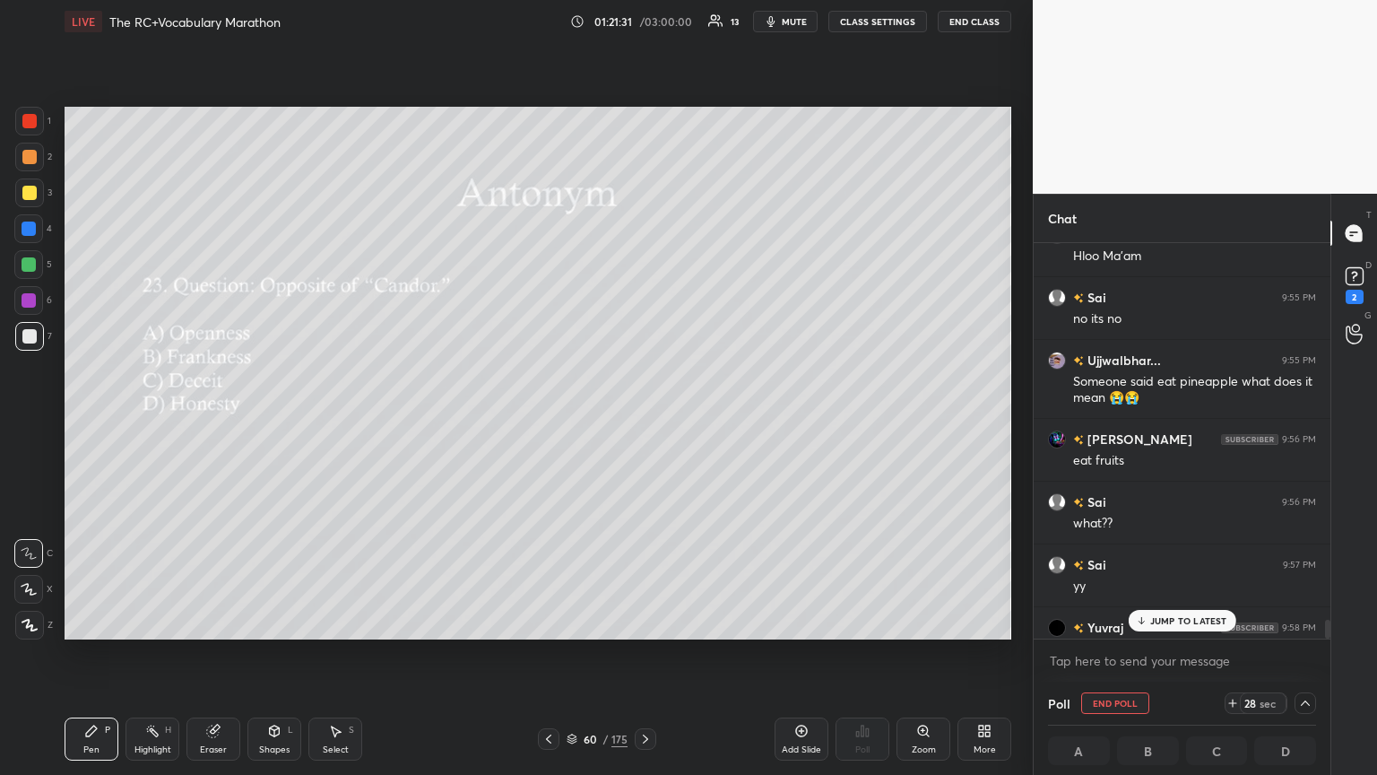
click at [643, 421] on p "JUMP TO LATEST" at bounding box center [1188, 620] width 77 height 11
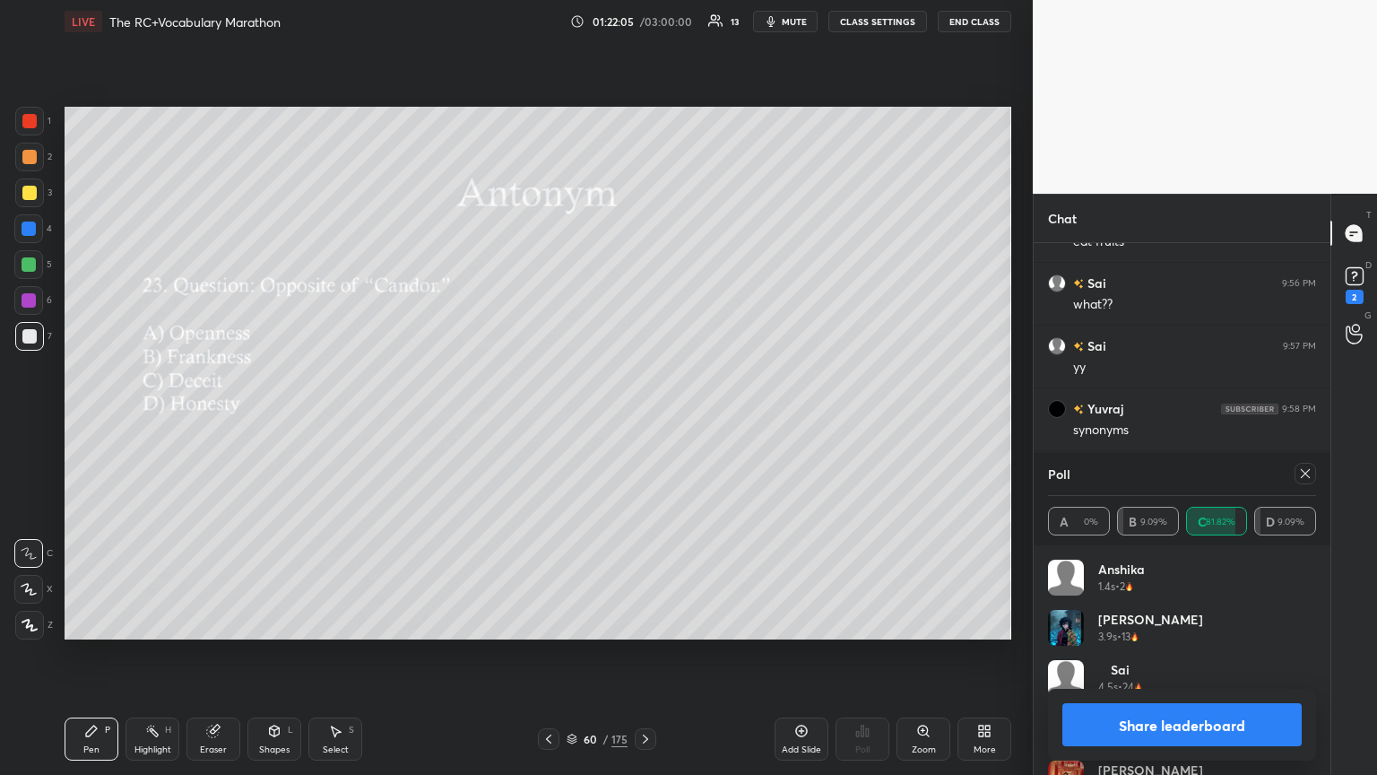
click at [643, 421] on icon at bounding box center [1305, 473] width 14 height 14
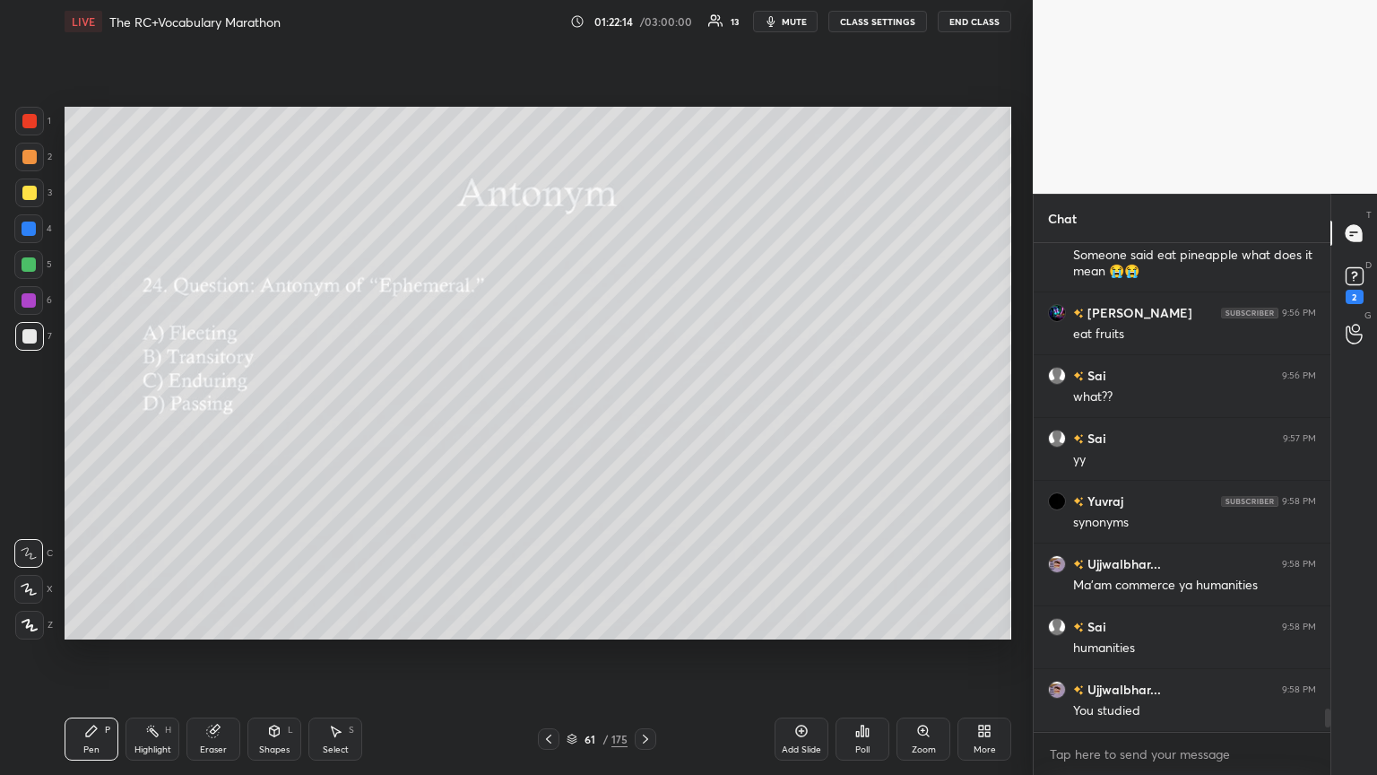
click at [643, 421] on div "Poll" at bounding box center [863, 738] width 54 height 43
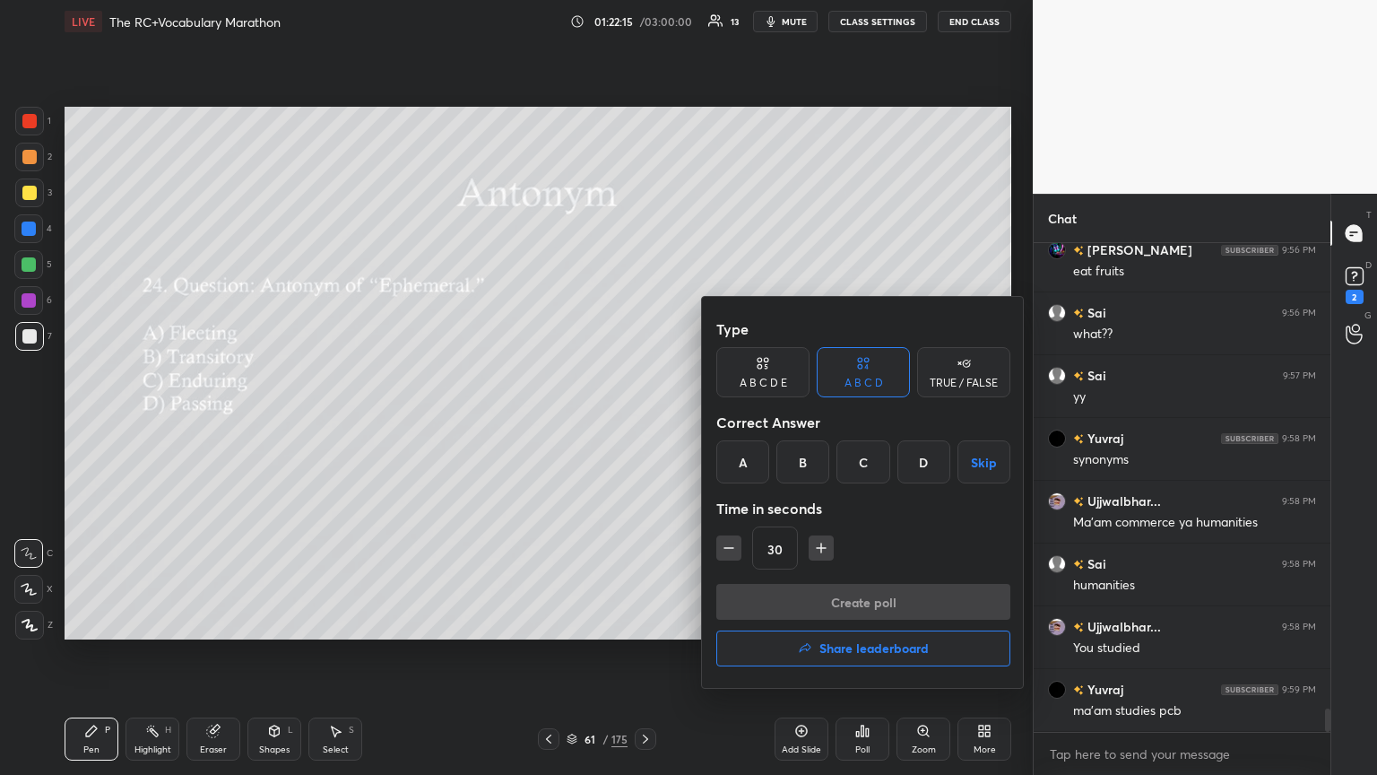
drag, startPoint x: 872, startPoint y: 478, endPoint x: 861, endPoint y: 484, distance: 12.5
click at [643, 421] on div "C" at bounding box center [863, 461] width 53 height 43
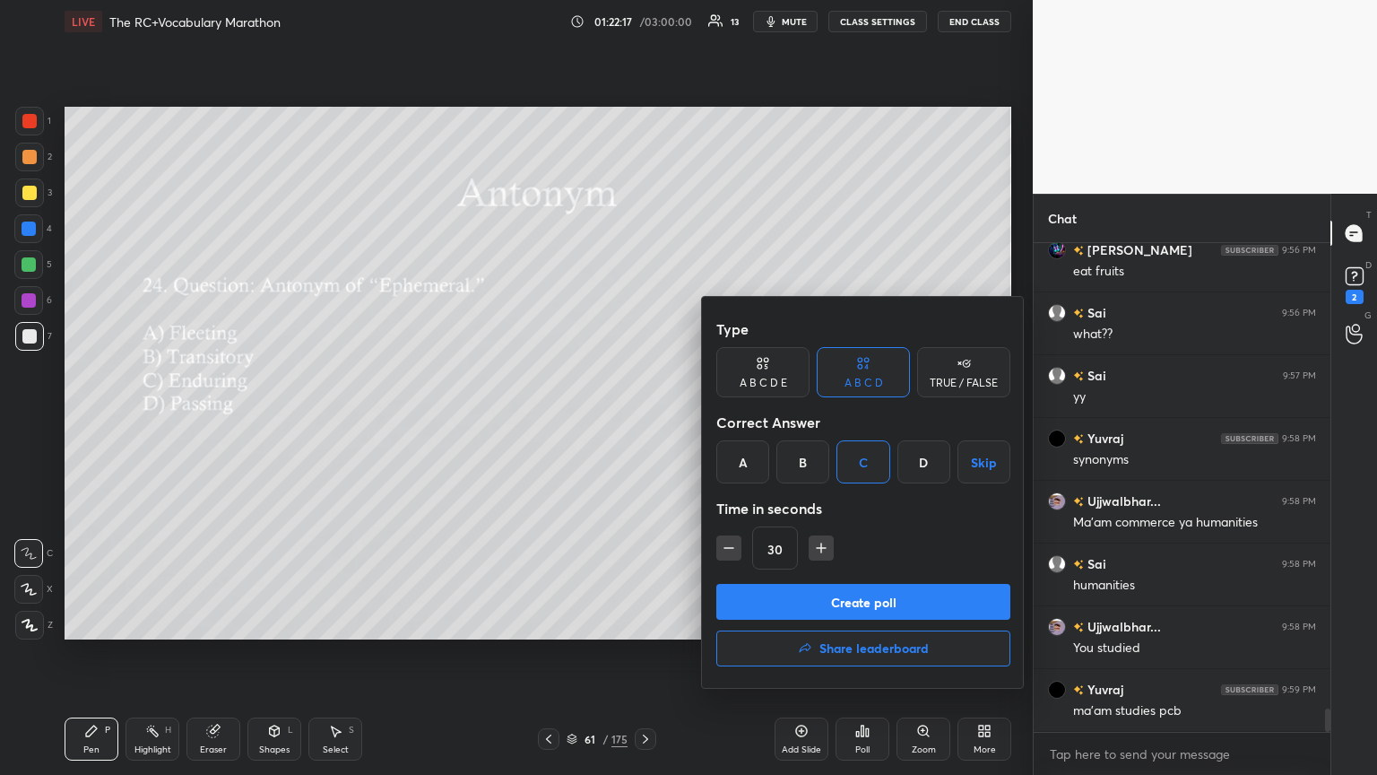
click at [643, 421] on button "Create poll" at bounding box center [863, 602] width 294 height 36
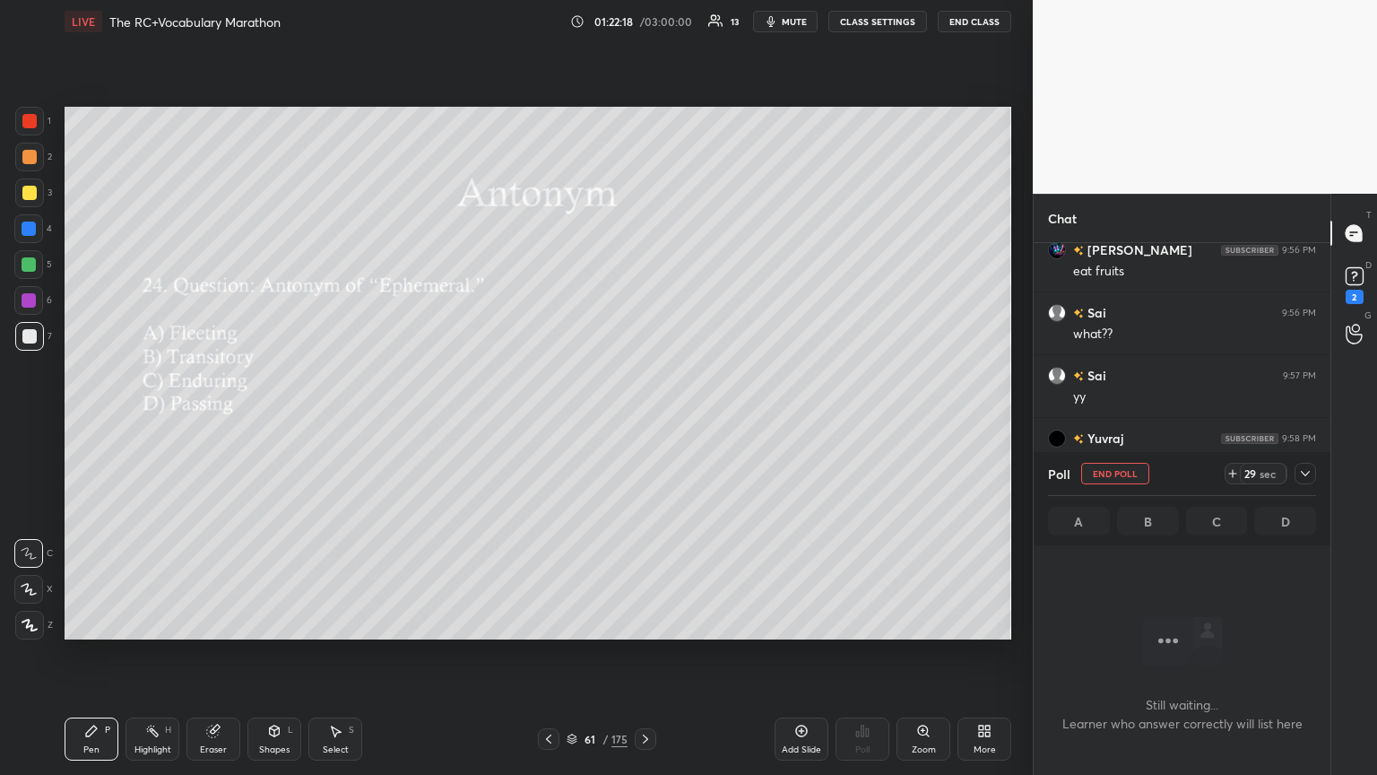
click at [643, 421] on icon at bounding box center [1305, 473] width 14 height 14
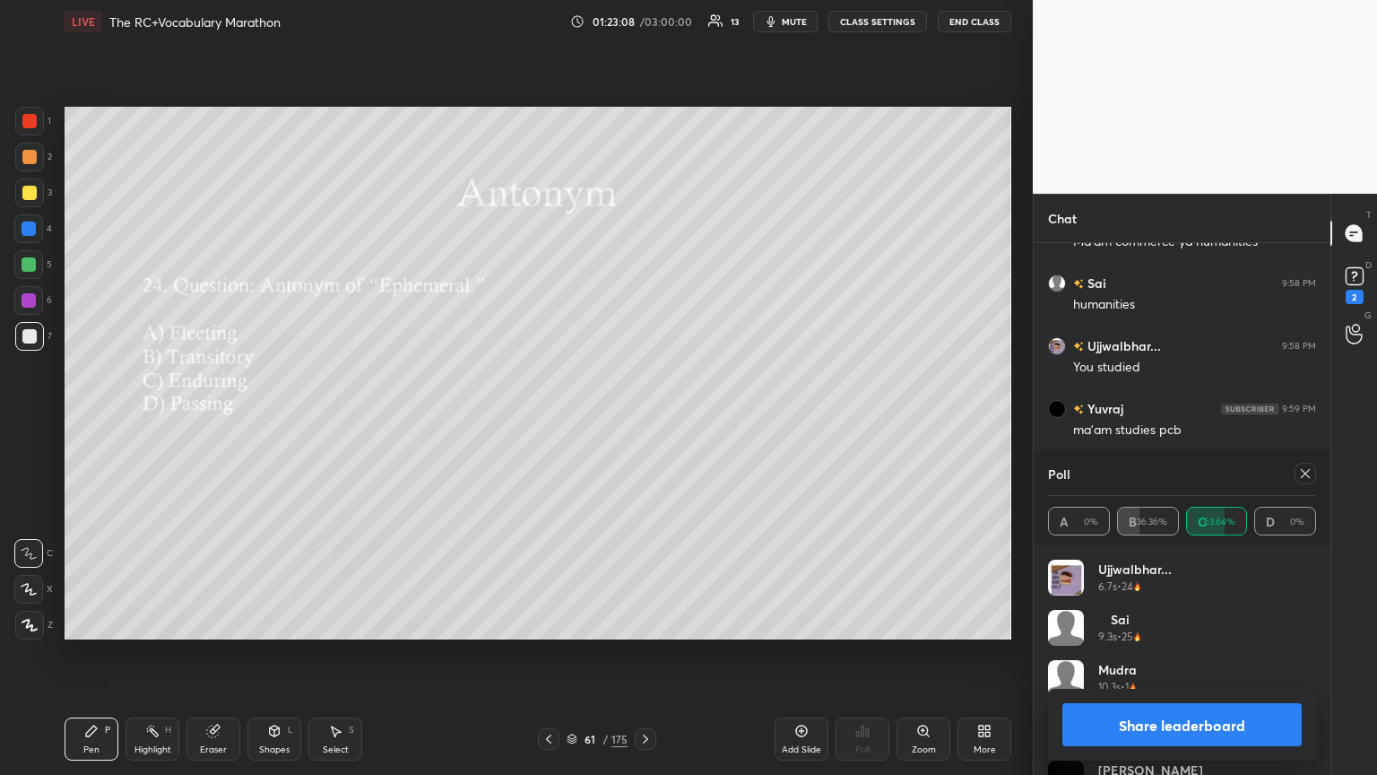
click at [643, 421] on icon at bounding box center [1305, 473] width 9 height 9
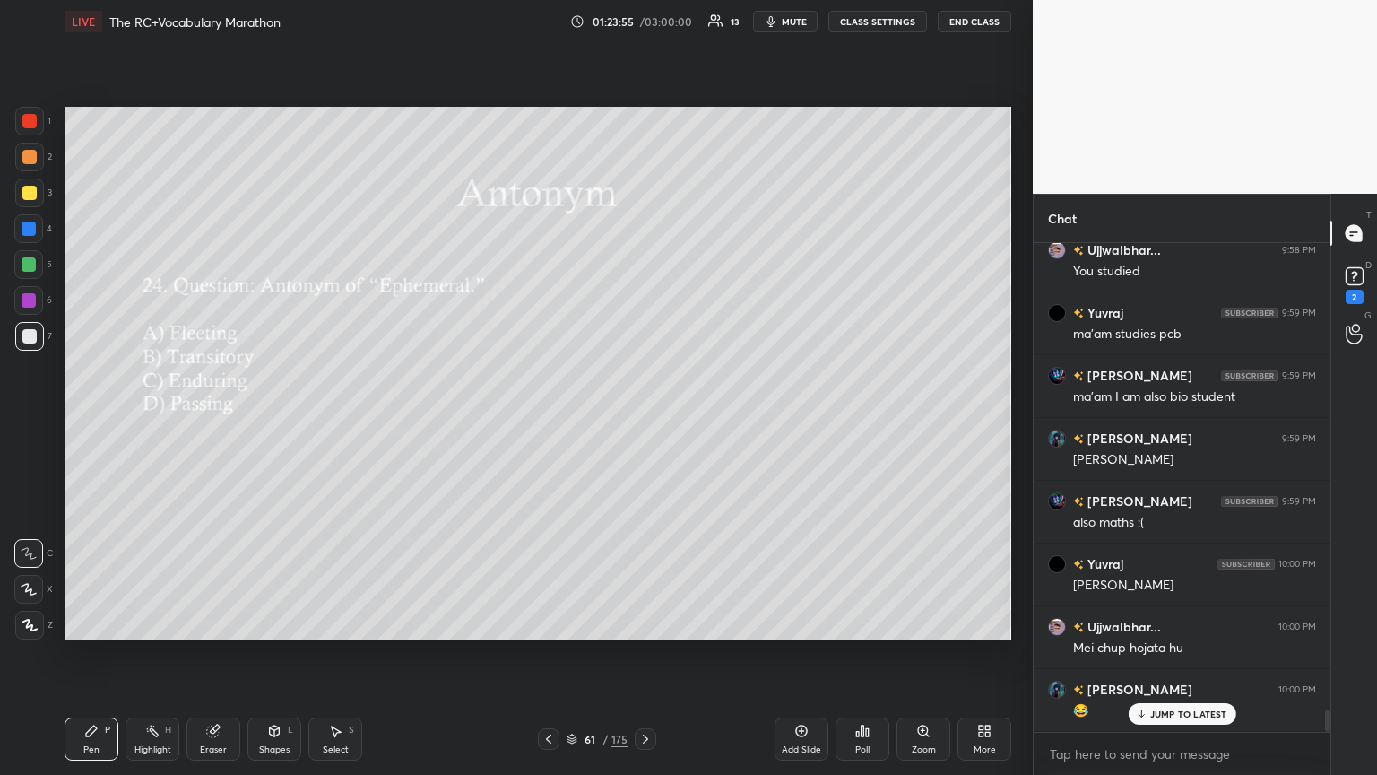
scroll to position [10183, 0]
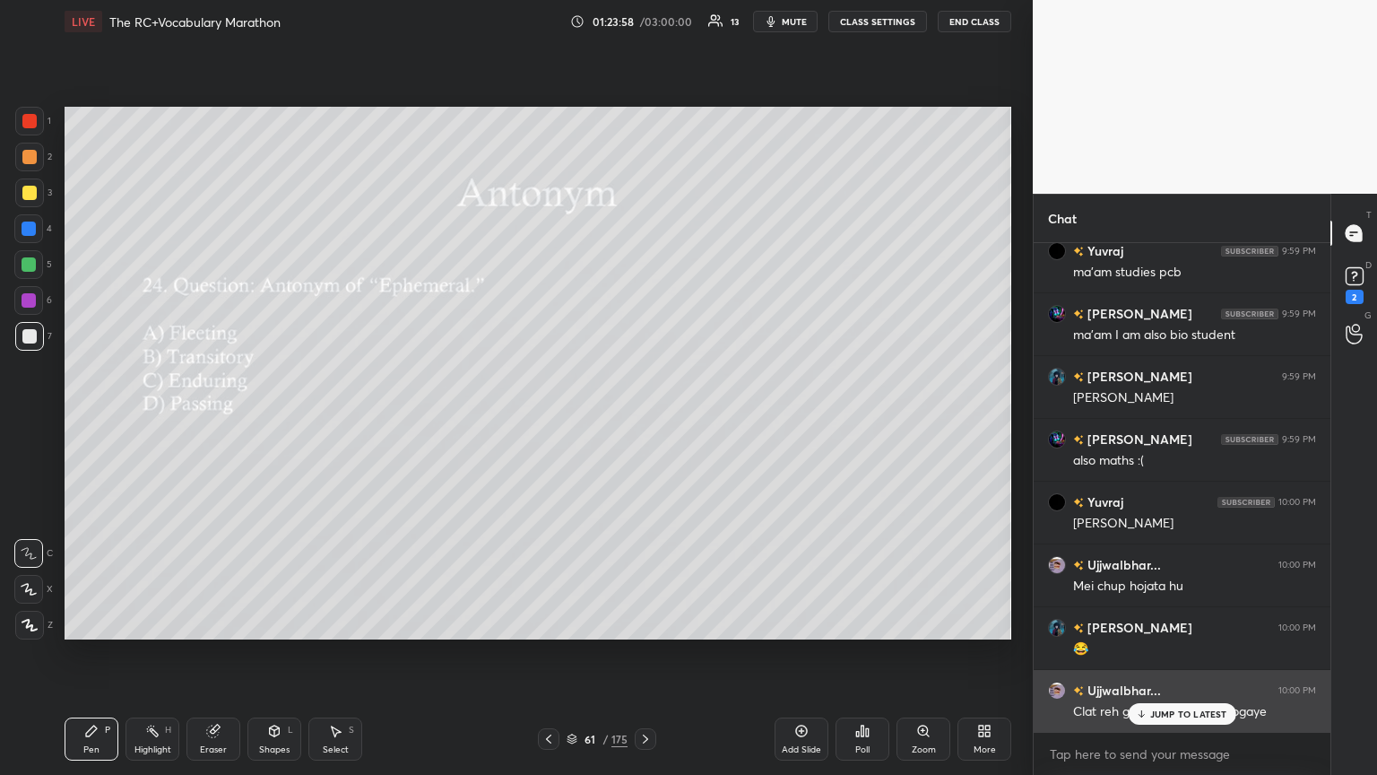
click at [643, 421] on icon at bounding box center [1141, 713] width 12 height 11
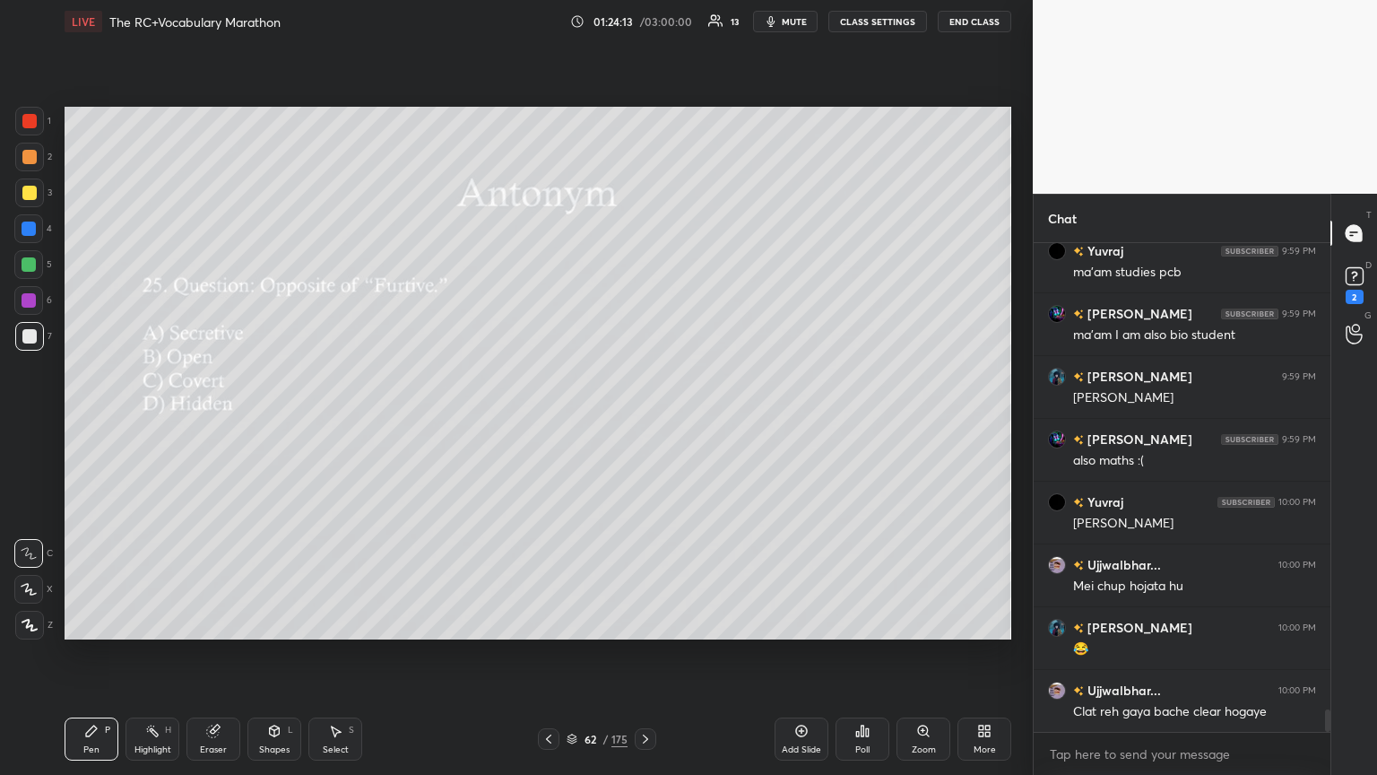
click at [643, 421] on div "Poll" at bounding box center [863, 738] width 54 height 43
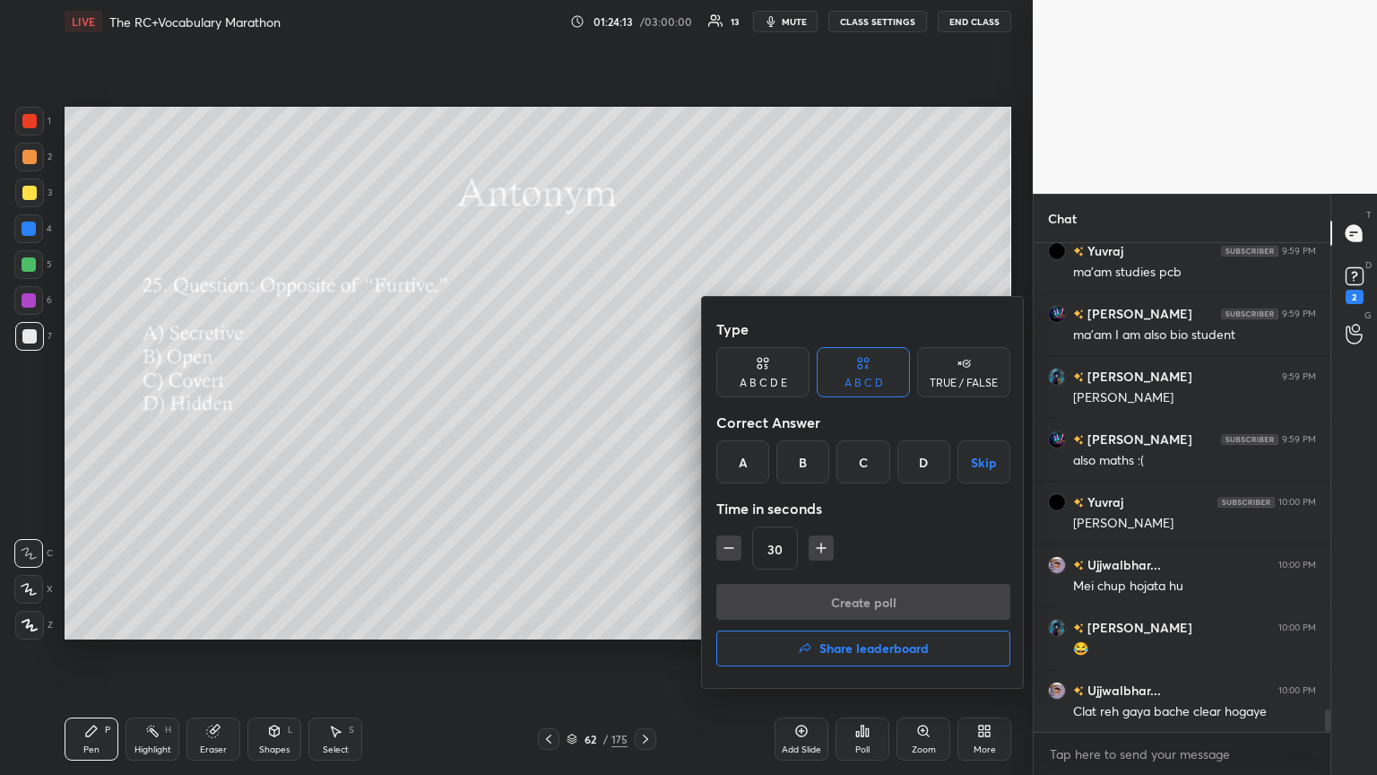
scroll to position [10246, 0]
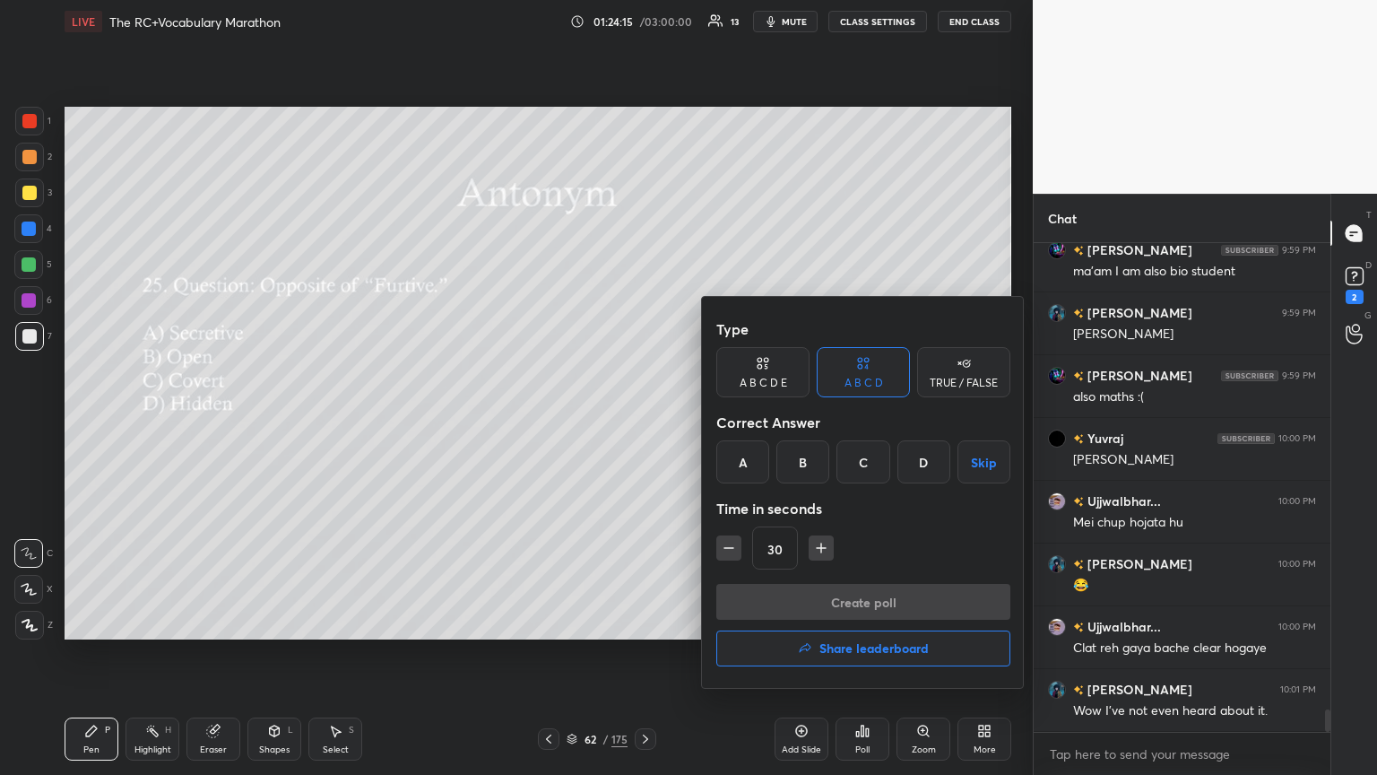
click at [643, 421] on div "B" at bounding box center [803, 461] width 53 height 43
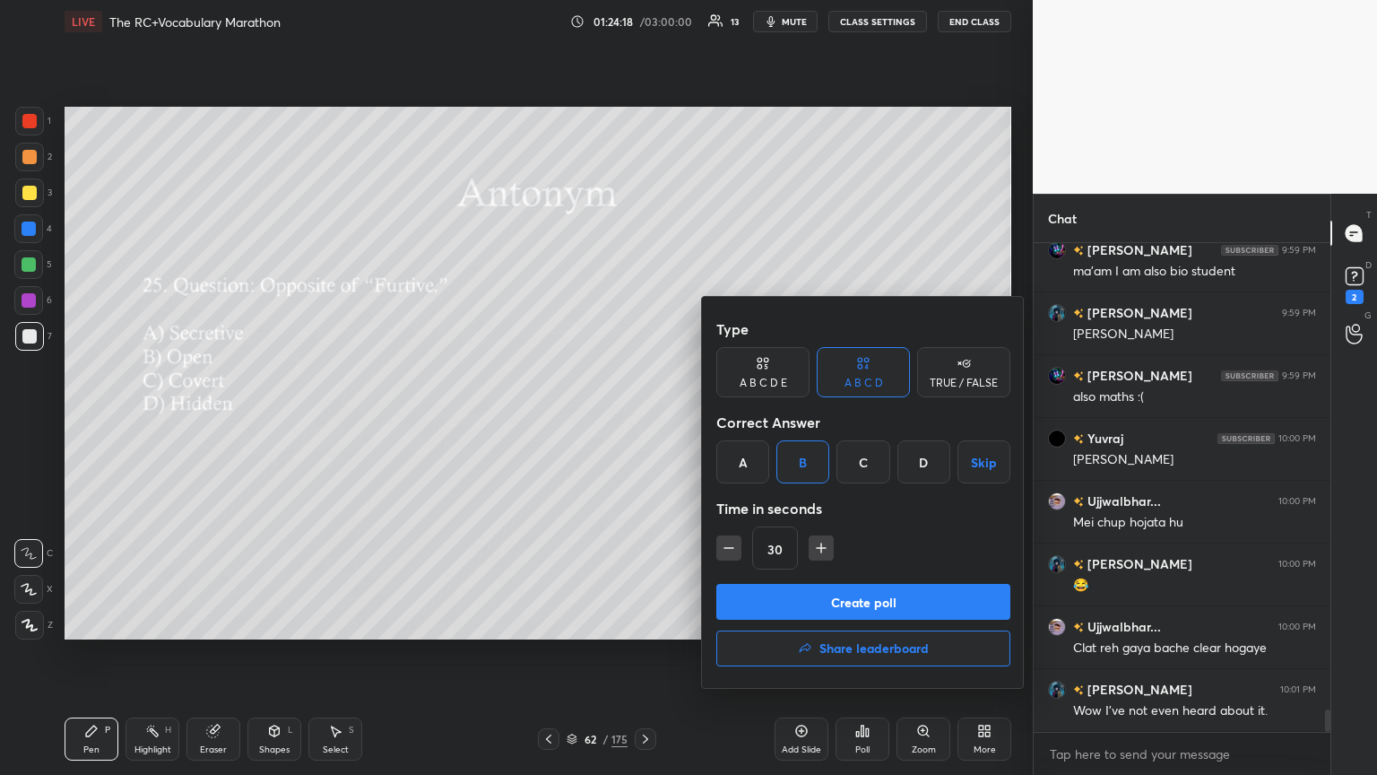
click at [643, 421] on button "Create poll" at bounding box center [863, 602] width 294 height 36
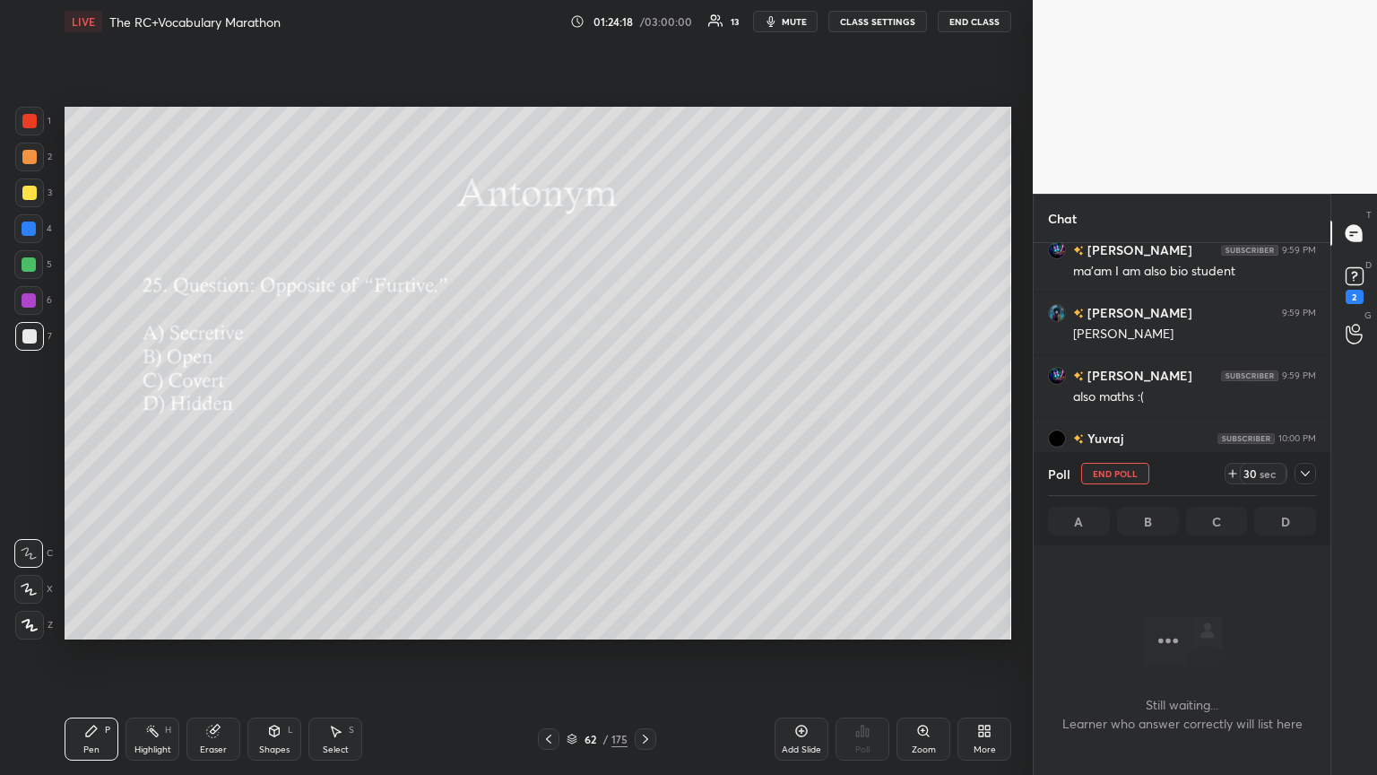
scroll to position [5, 5]
drag, startPoint x: 1304, startPoint y: 473, endPoint x: 1286, endPoint y: 480, distance: 19.0
click at [643, 421] on icon at bounding box center [1305, 473] width 14 height 14
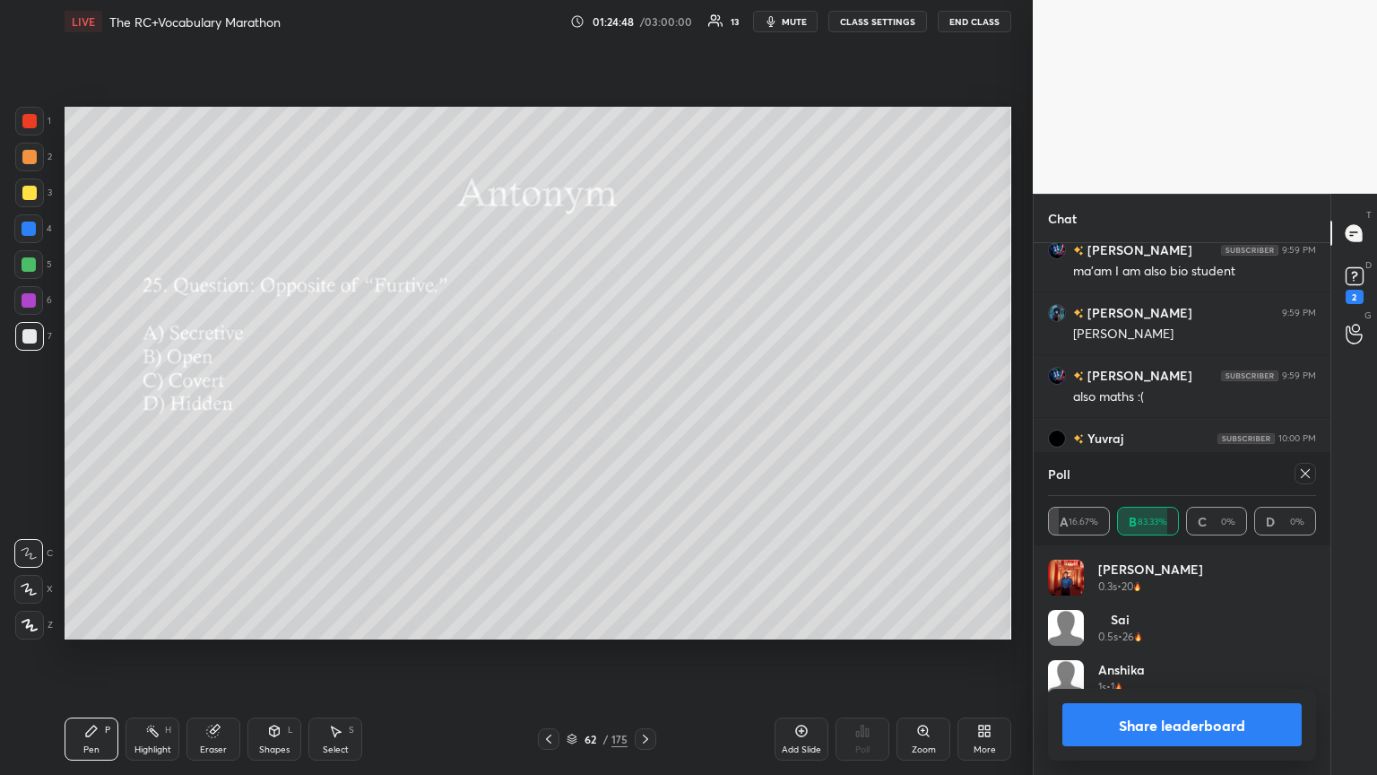
scroll to position [10401, 0]
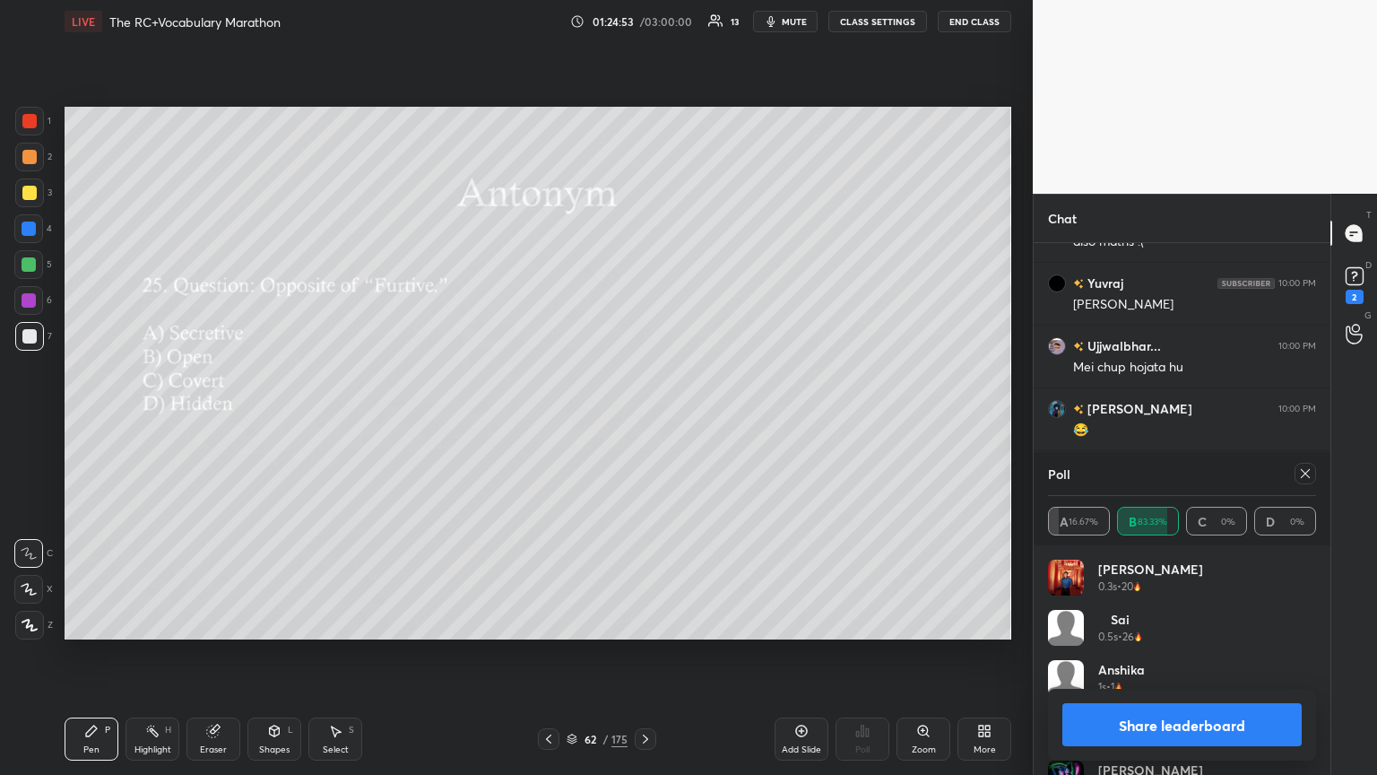
drag, startPoint x: 1308, startPoint y: 474, endPoint x: 1319, endPoint y: 471, distance: 11.3
click at [643, 421] on div "Poll A 16.67% B 83.33% C 0% D 0%" at bounding box center [1182, 498] width 297 height 93
click at [643, 421] on icon at bounding box center [1305, 473] width 14 height 14
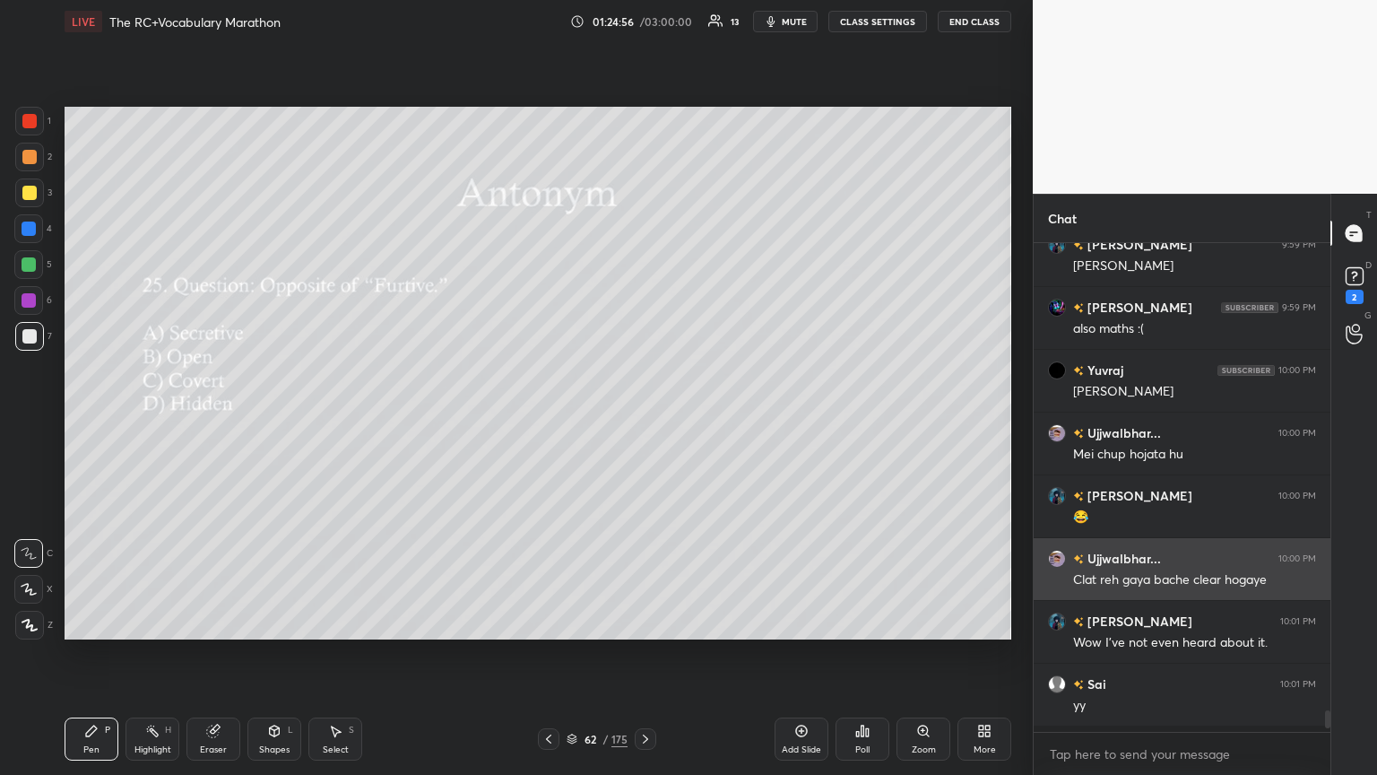
scroll to position [526, 291]
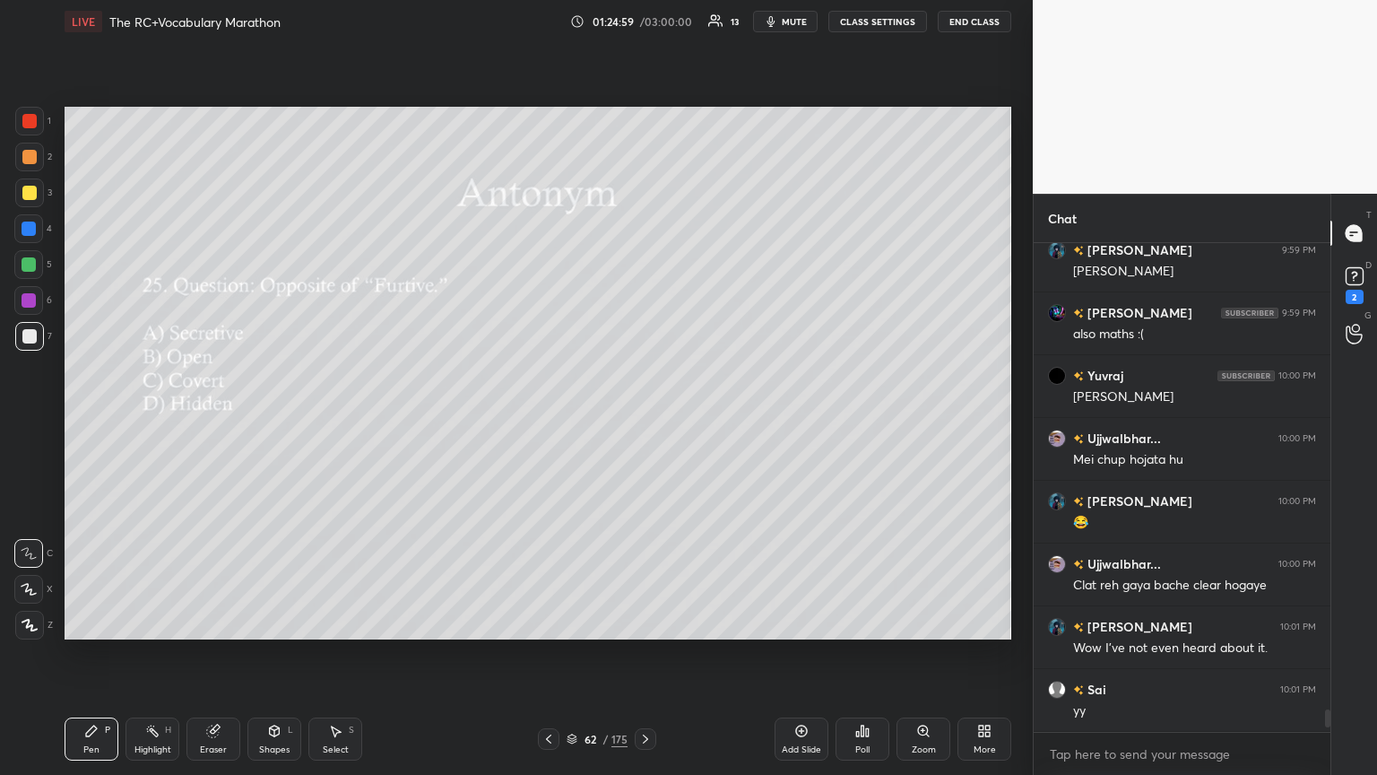
drag, startPoint x: 833, startPoint y: 664, endPoint x: 821, endPoint y: 660, distance: 12.2
click at [643, 421] on div "Setting up your live class Poll for secs No correct answer Start poll" at bounding box center [537, 373] width 961 height 660
click at [643, 421] on div "Poll" at bounding box center [863, 738] width 54 height 43
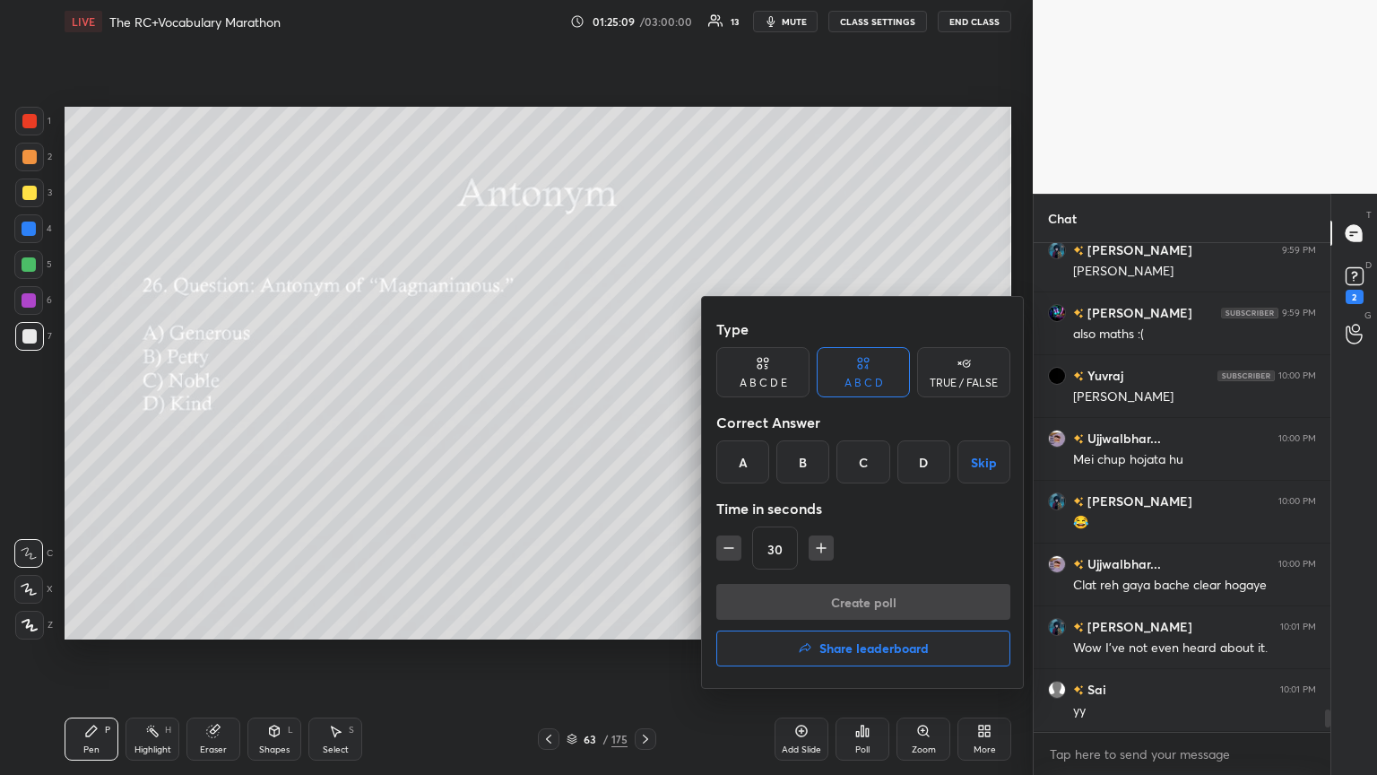
click at [643, 421] on div "B" at bounding box center [803, 461] width 53 height 43
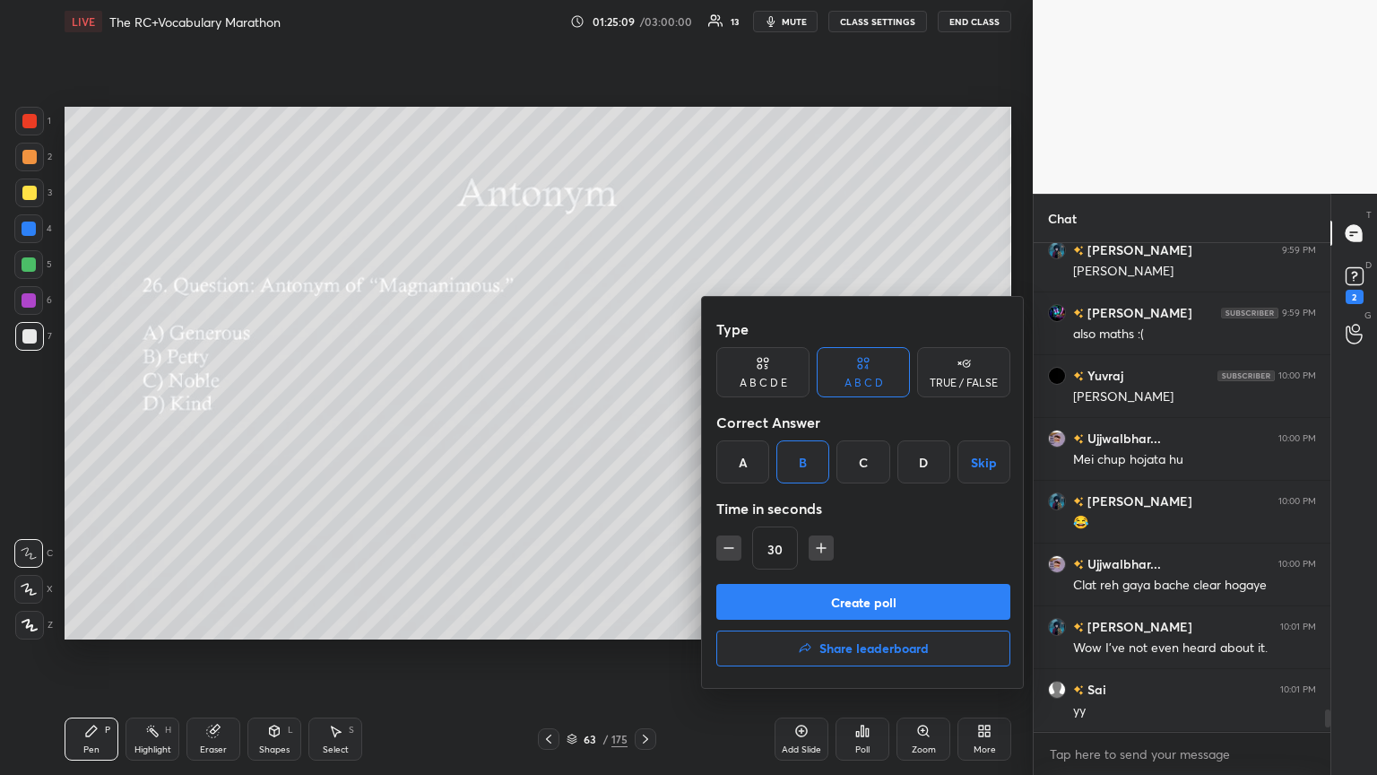
drag, startPoint x: 829, startPoint y: 598, endPoint x: 721, endPoint y: 660, distance: 124.1
click at [643, 421] on button "Create poll" at bounding box center [863, 602] width 294 height 36
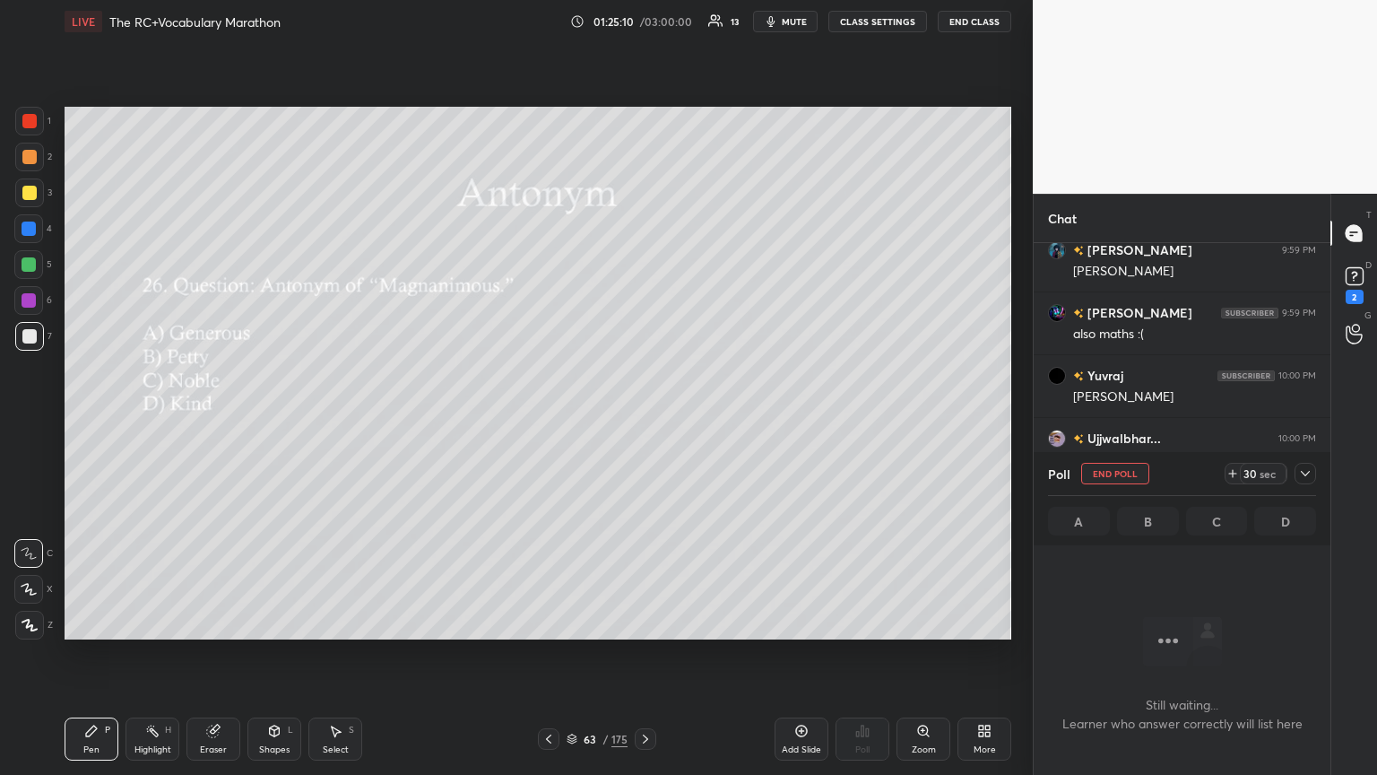
scroll to position [497, 291]
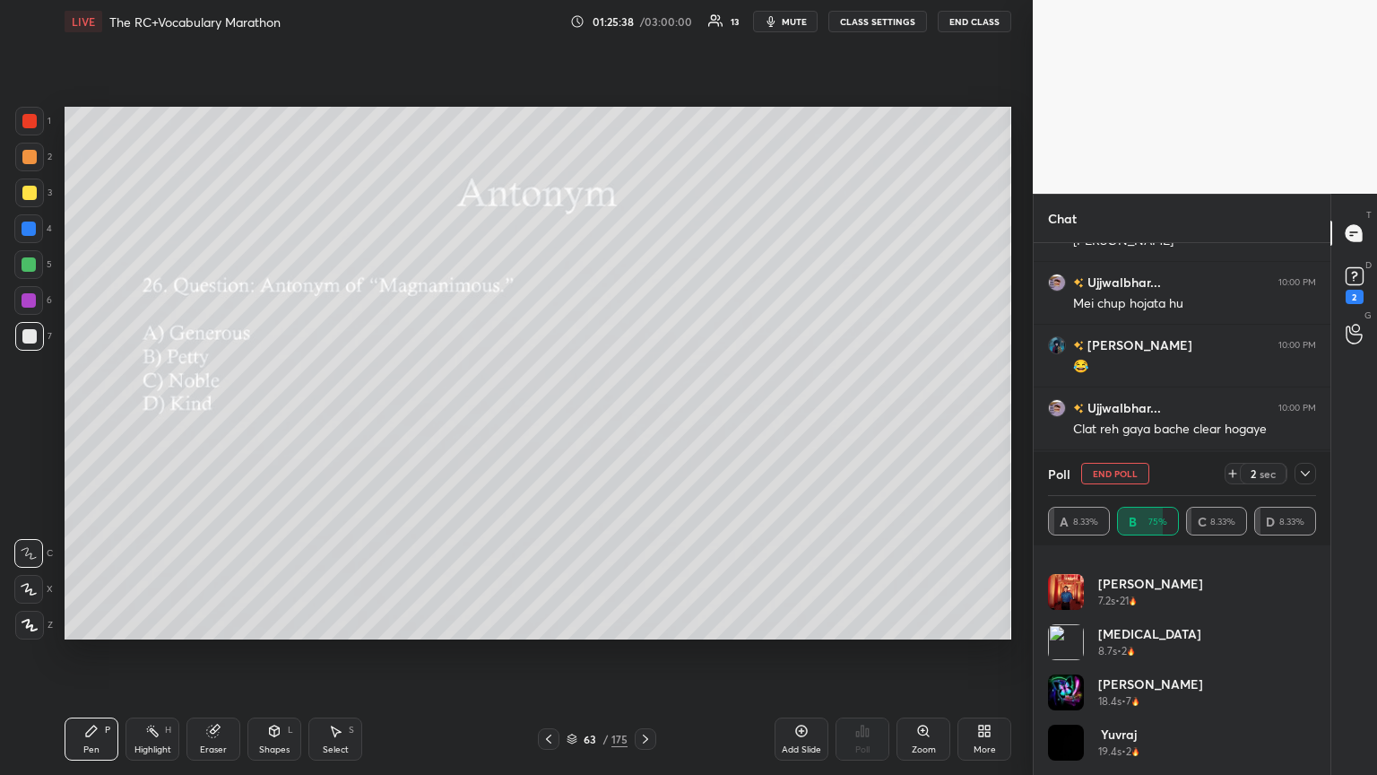
click at [643, 421] on icon at bounding box center [1305, 473] width 14 height 14
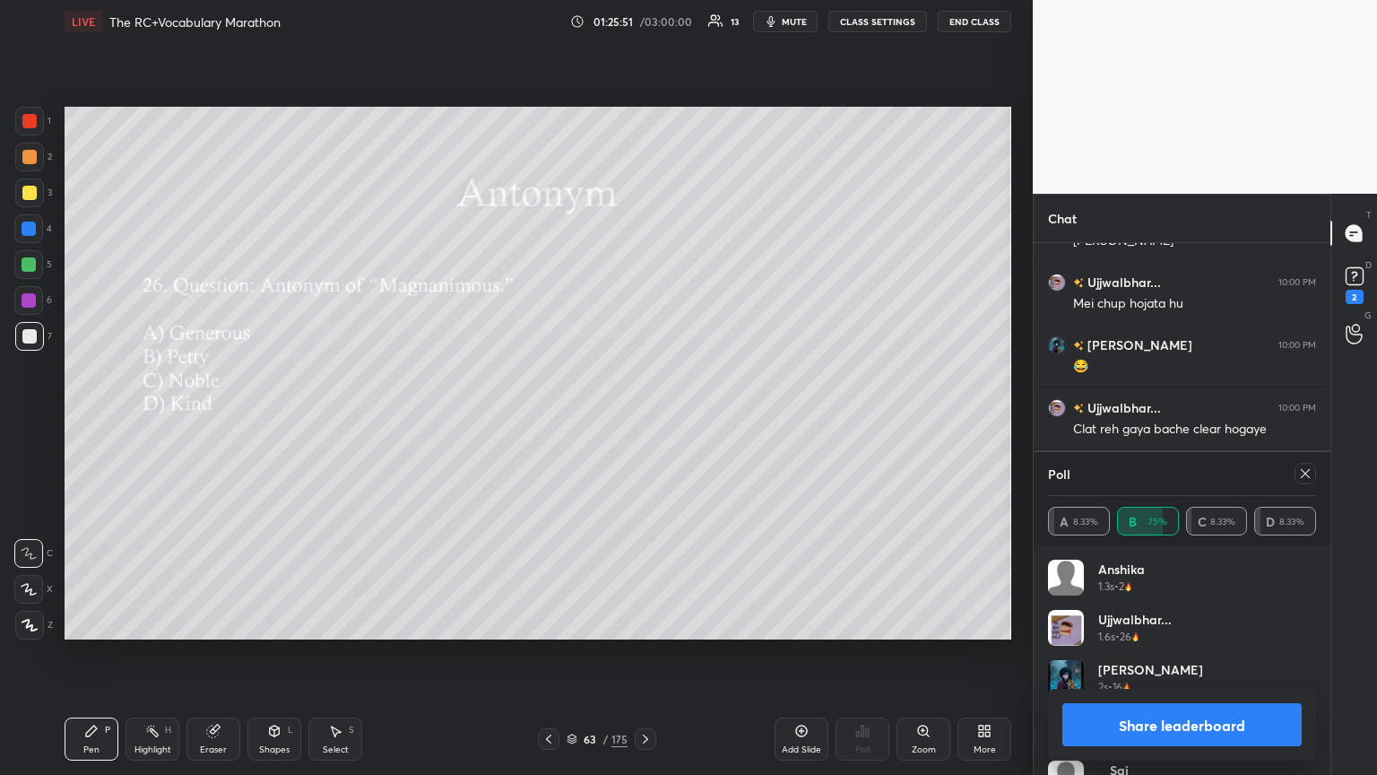
drag, startPoint x: 1309, startPoint y: 478, endPoint x: 1300, endPoint y: 475, distance: 9.4
click at [643, 421] on icon at bounding box center [1305, 473] width 14 height 14
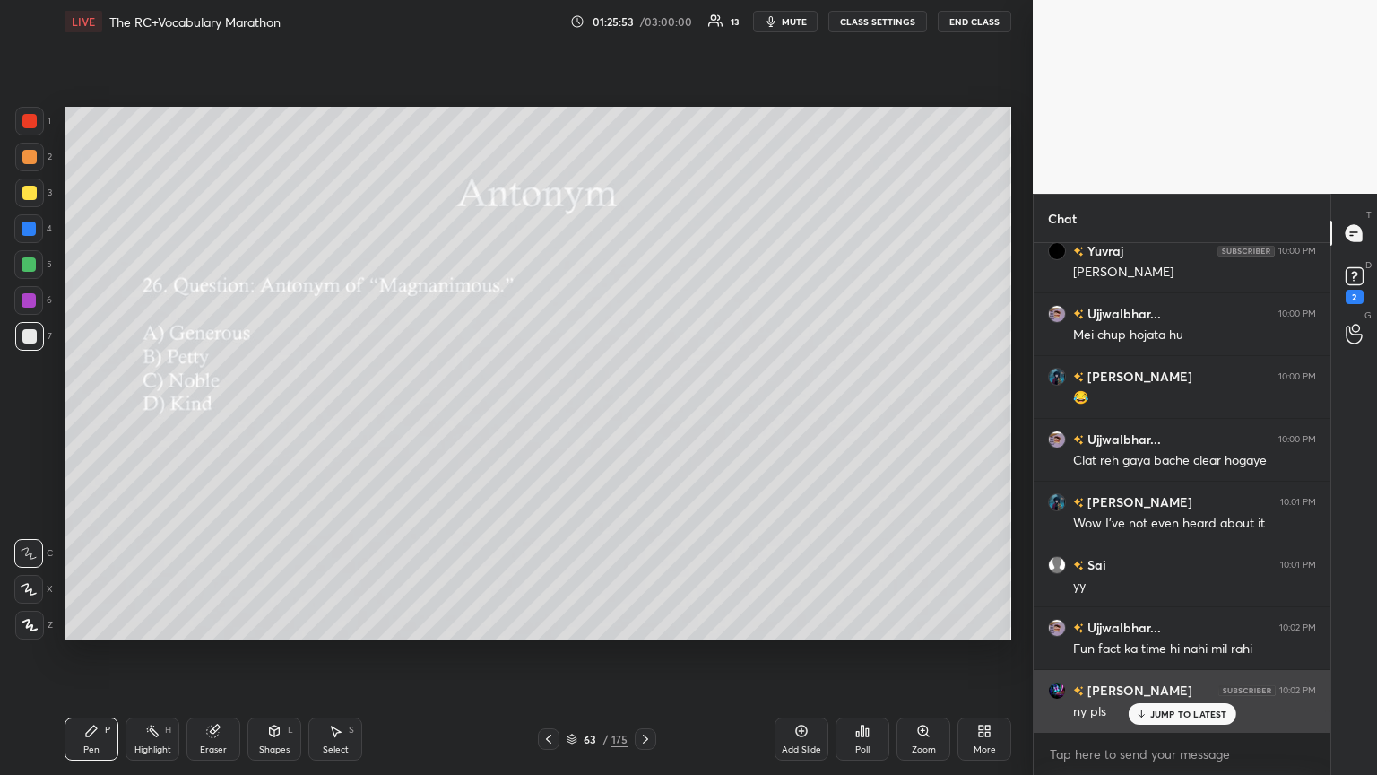
click at [643, 421] on p "JUMP TO LATEST" at bounding box center [1188, 713] width 77 height 11
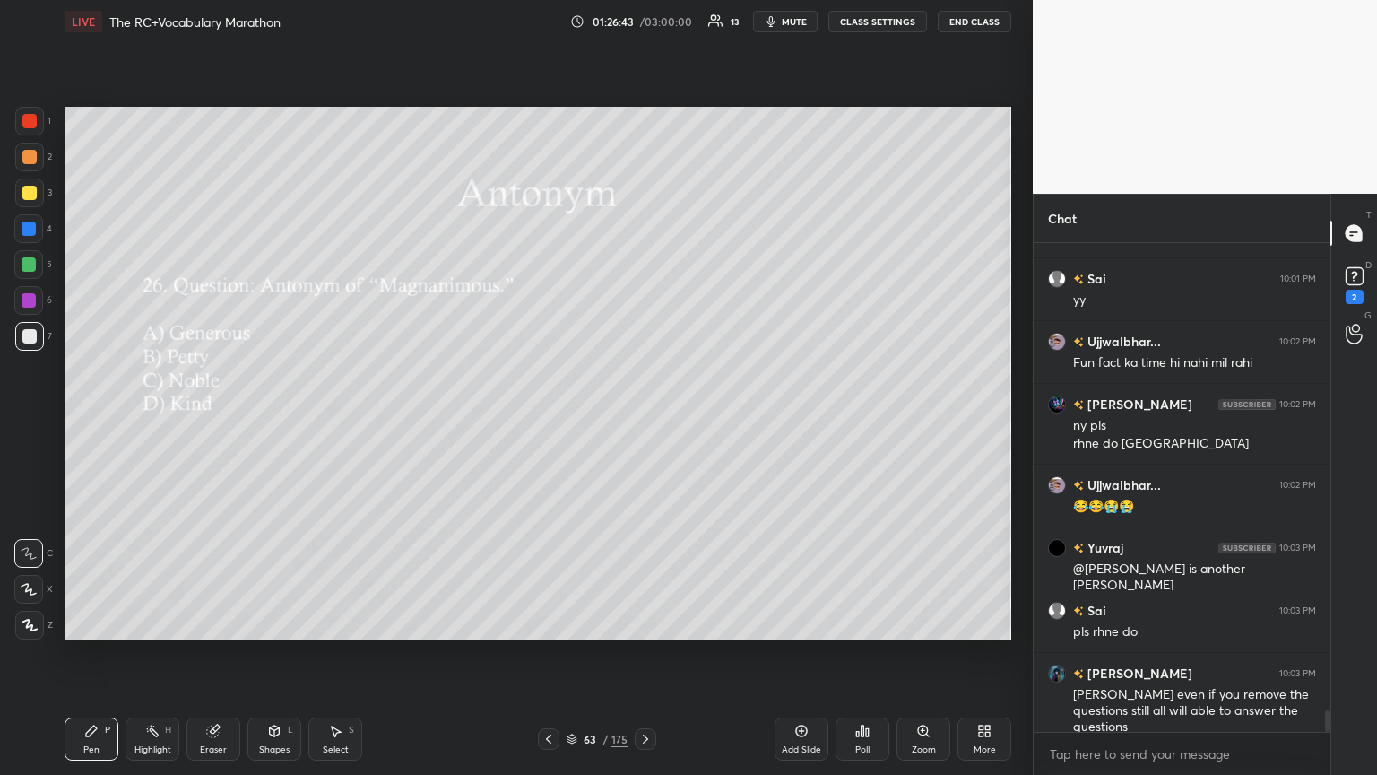
scroll to position [10763, 0]
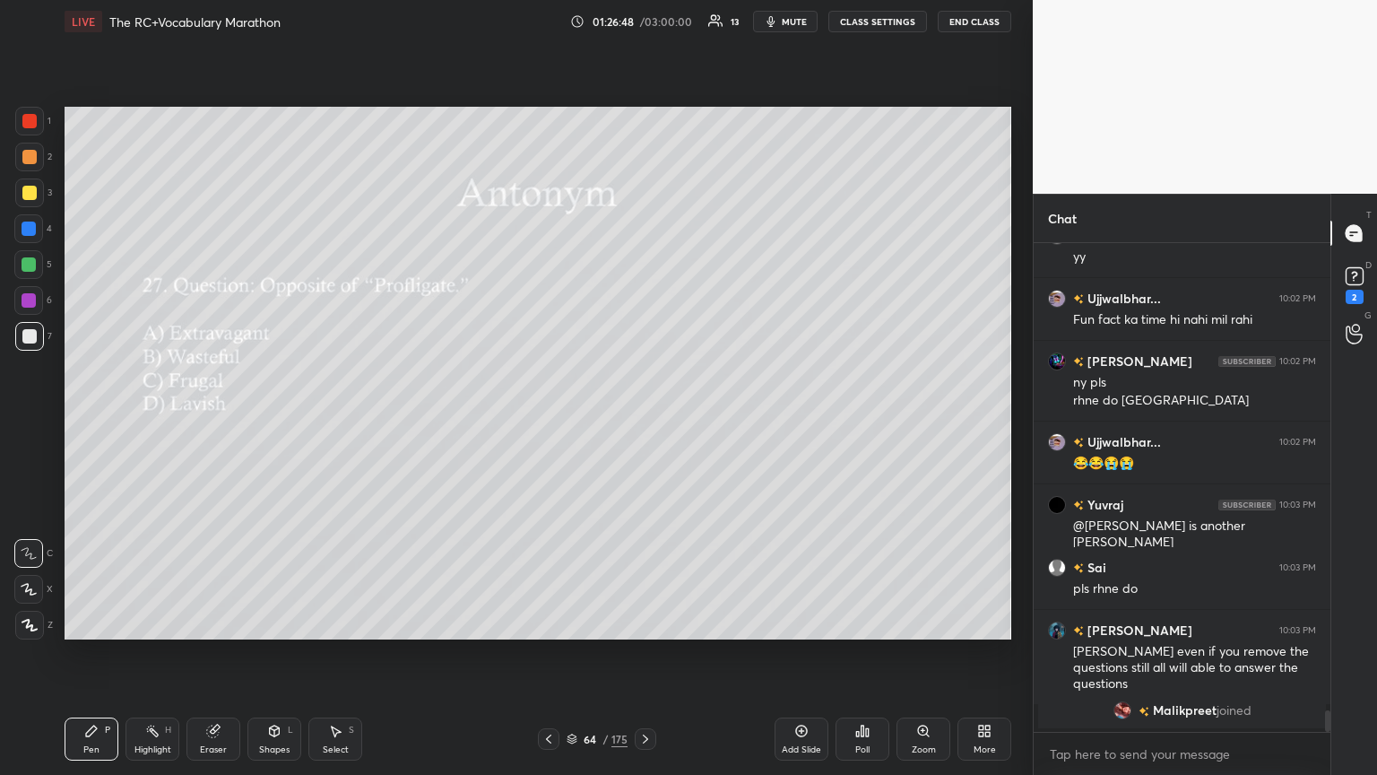
click at [643, 421] on div "Poll" at bounding box center [863, 738] width 54 height 43
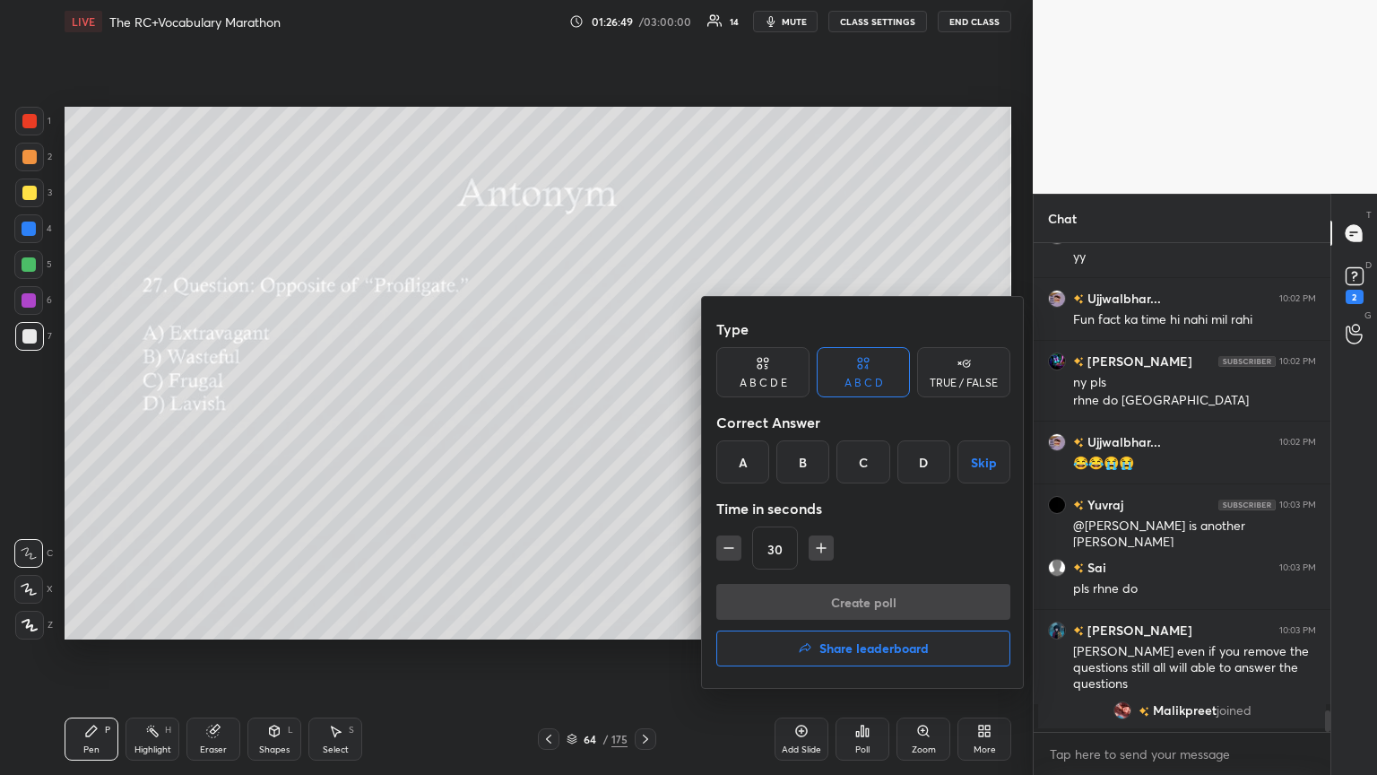
drag, startPoint x: 868, startPoint y: 466, endPoint x: 862, endPoint y: 486, distance: 20.7
click at [643, 421] on div "C" at bounding box center [863, 461] width 53 height 43
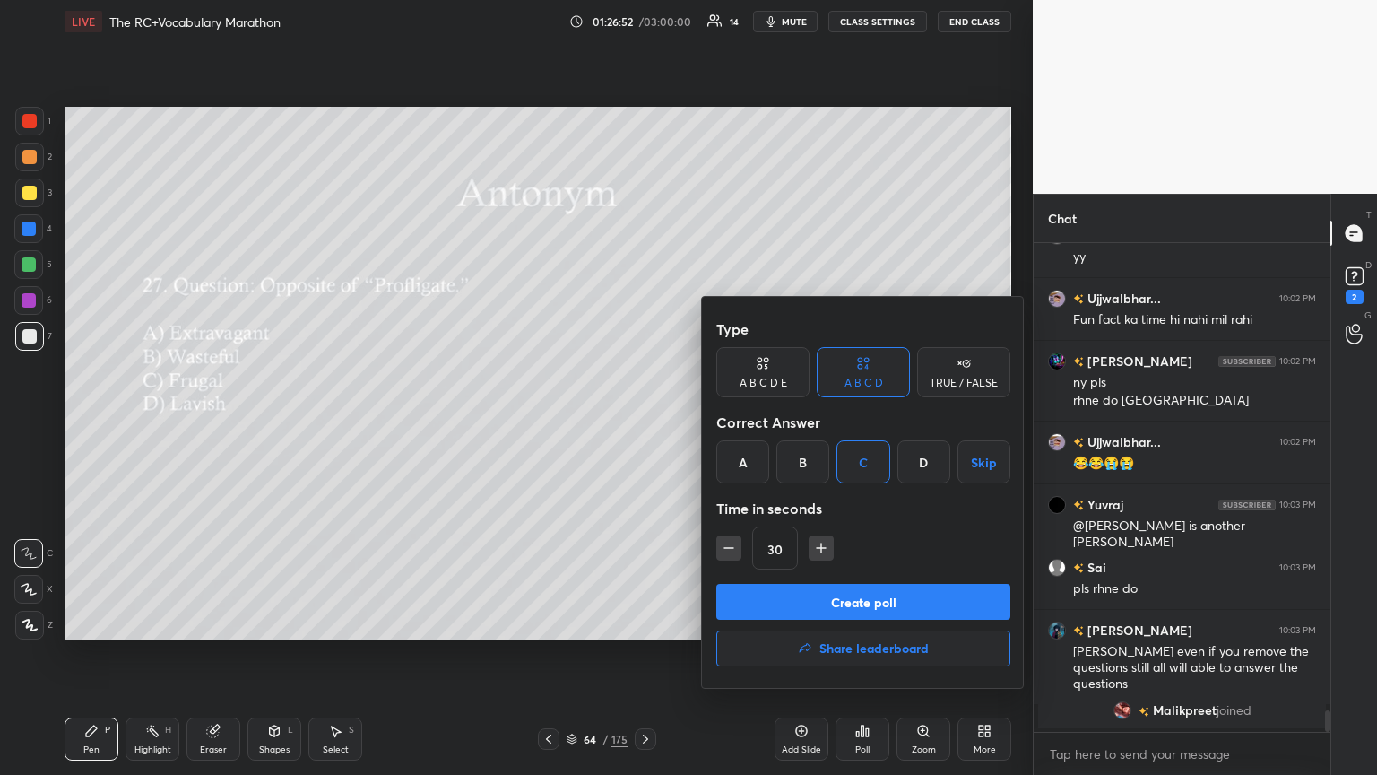
click at [643, 421] on button "Create poll" at bounding box center [863, 602] width 294 height 36
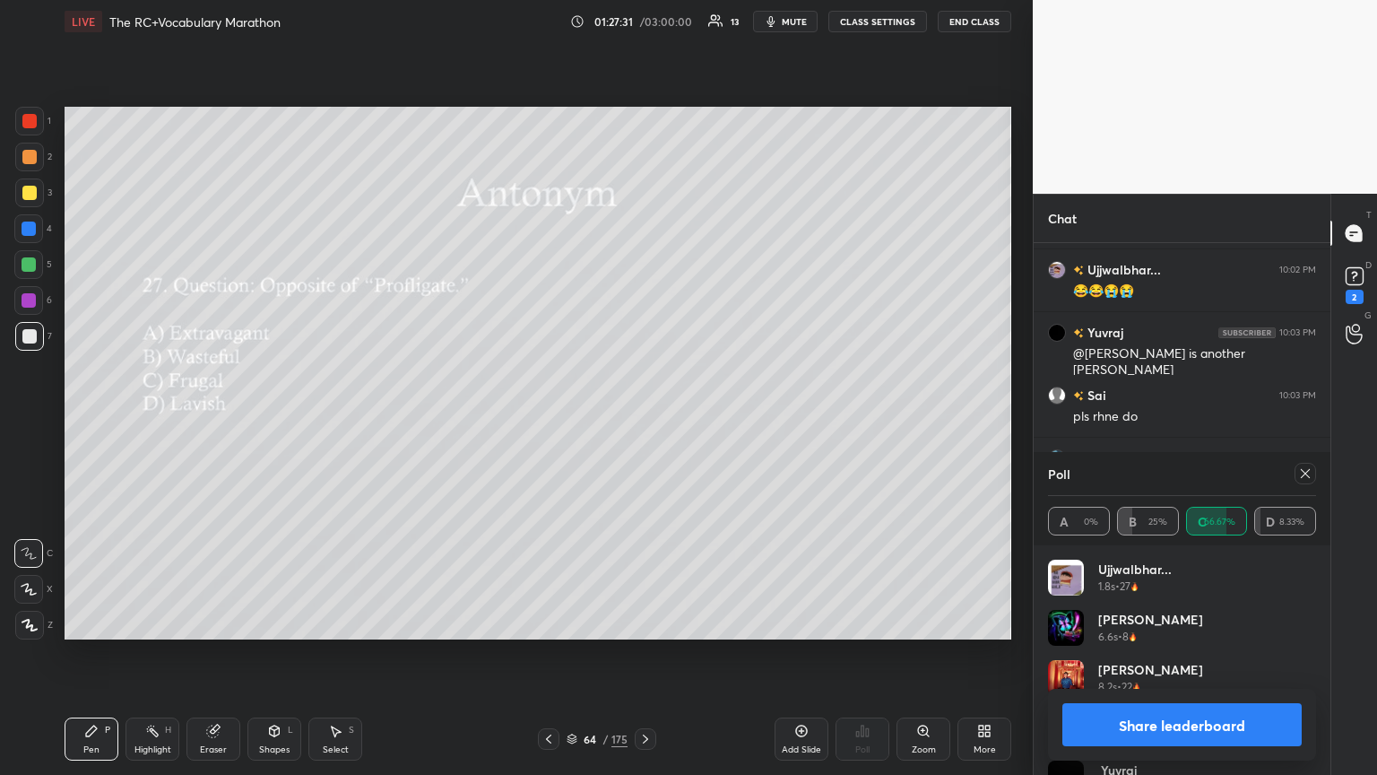
scroll to position [10332, 0]
drag, startPoint x: 1306, startPoint y: 473, endPoint x: 1248, endPoint y: 531, distance: 81.8
click at [643, 421] on icon at bounding box center [1305, 473] width 14 height 14
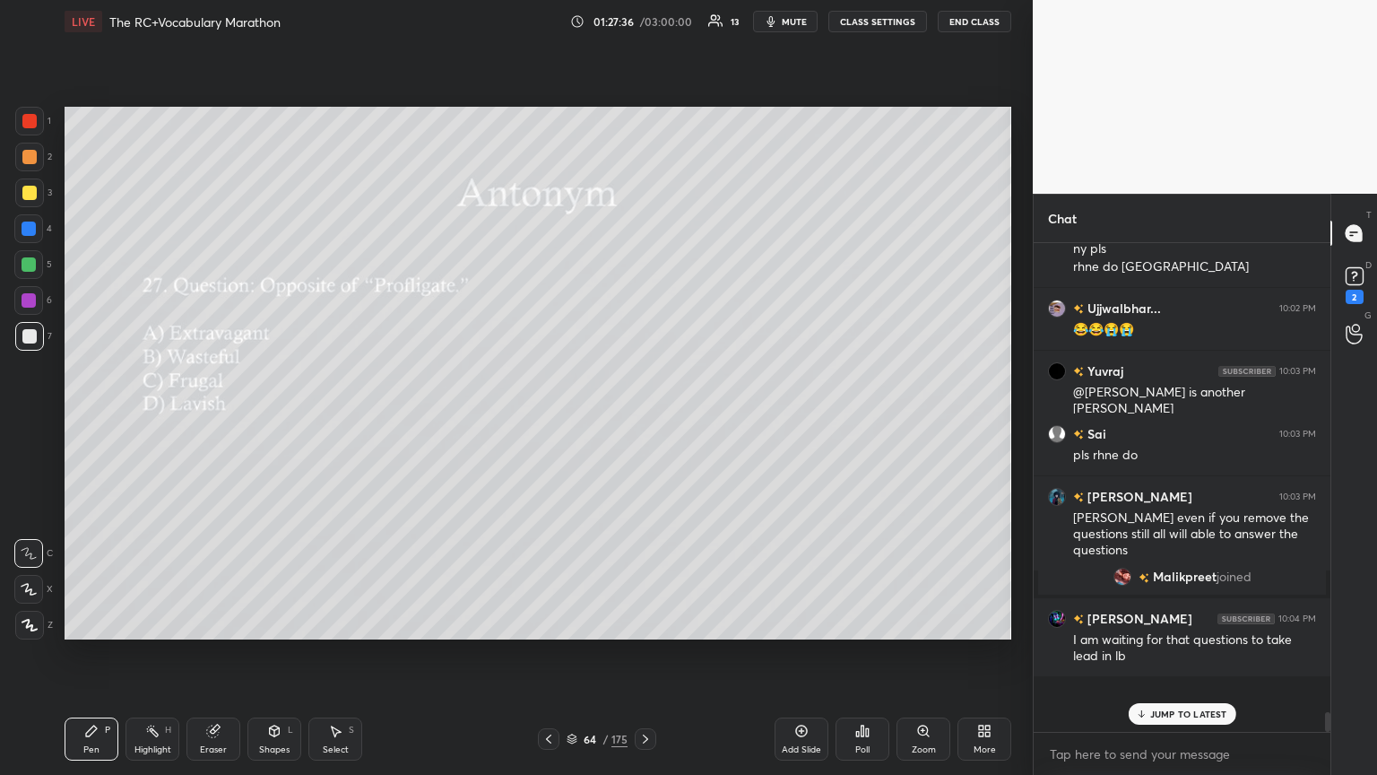
scroll to position [482, 291]
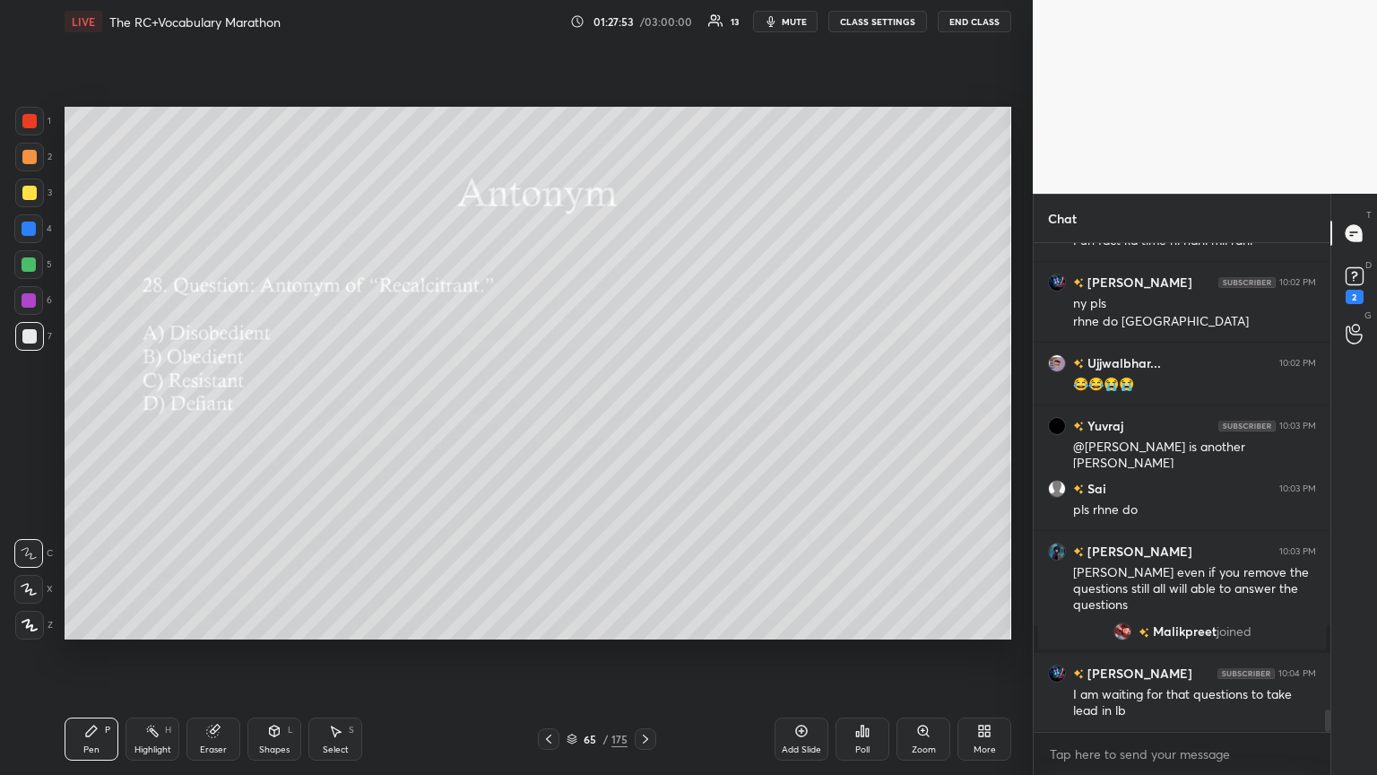
click at [643, 421] on div "Poll" at bounding box center [863, 738] width 54 height 43
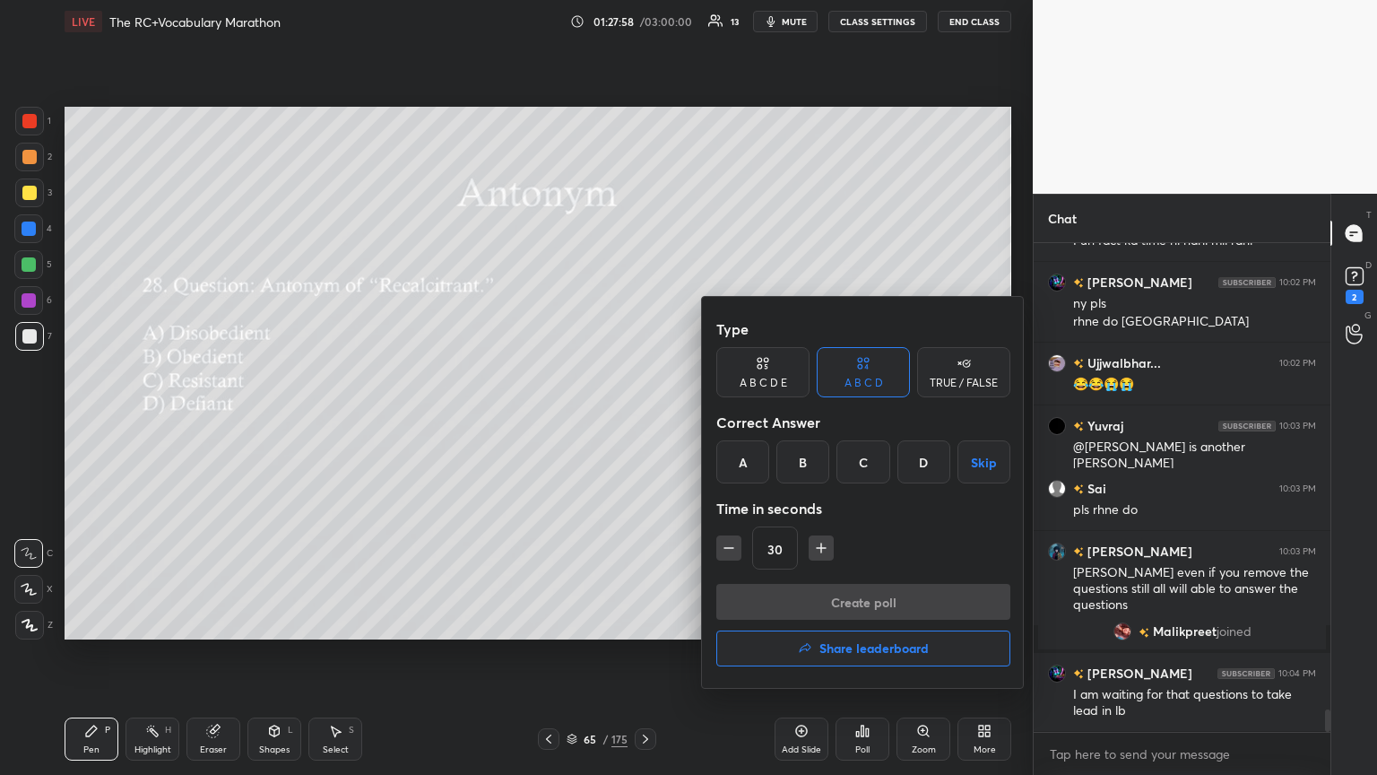
drag, startPoint x: 801, startPoint y: 468, endPoint x: 819, endPoint y: 482, distance: 22.4
click at [643, 421] on div "B" at bounding box center [803, 461] width 53 height 43
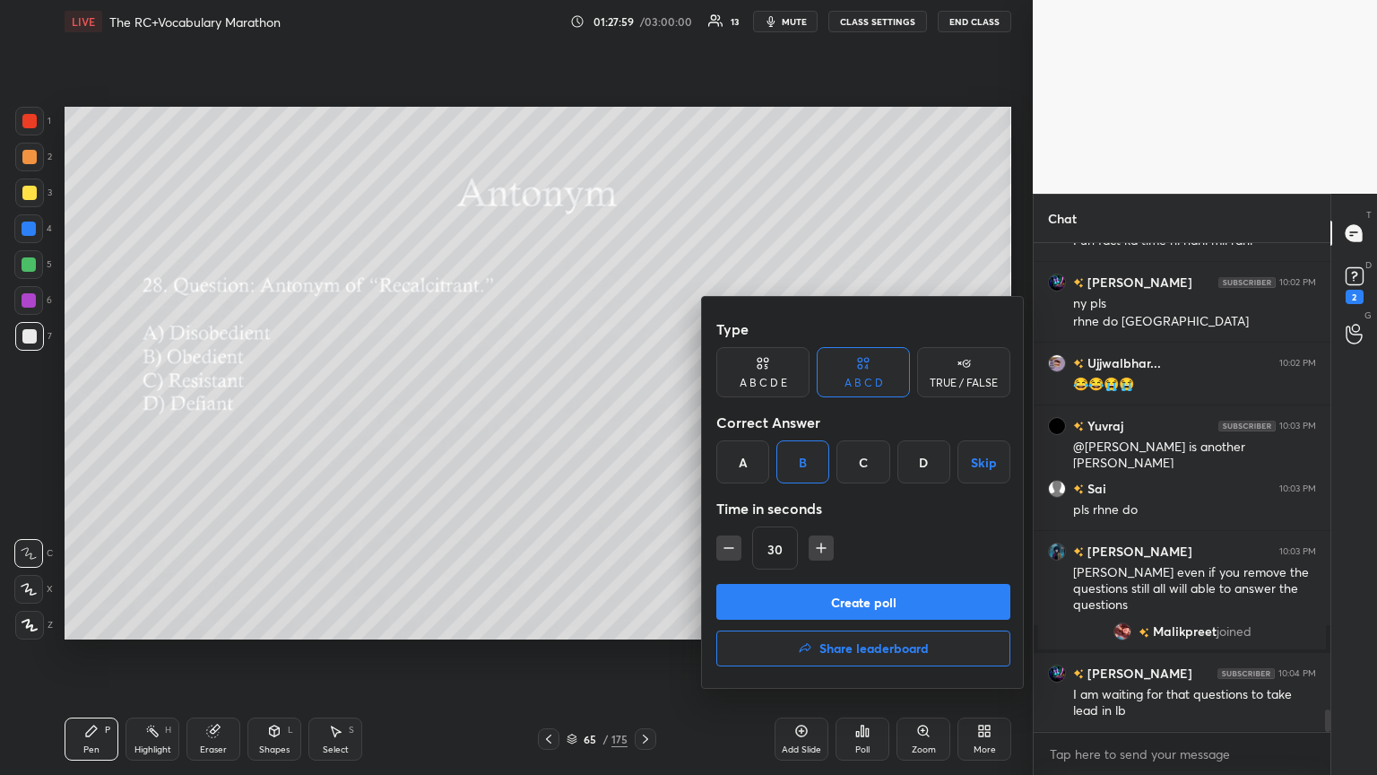
click at [643, 421] on button "Create poll" at bounding box center [863, 602] width 294 height 36
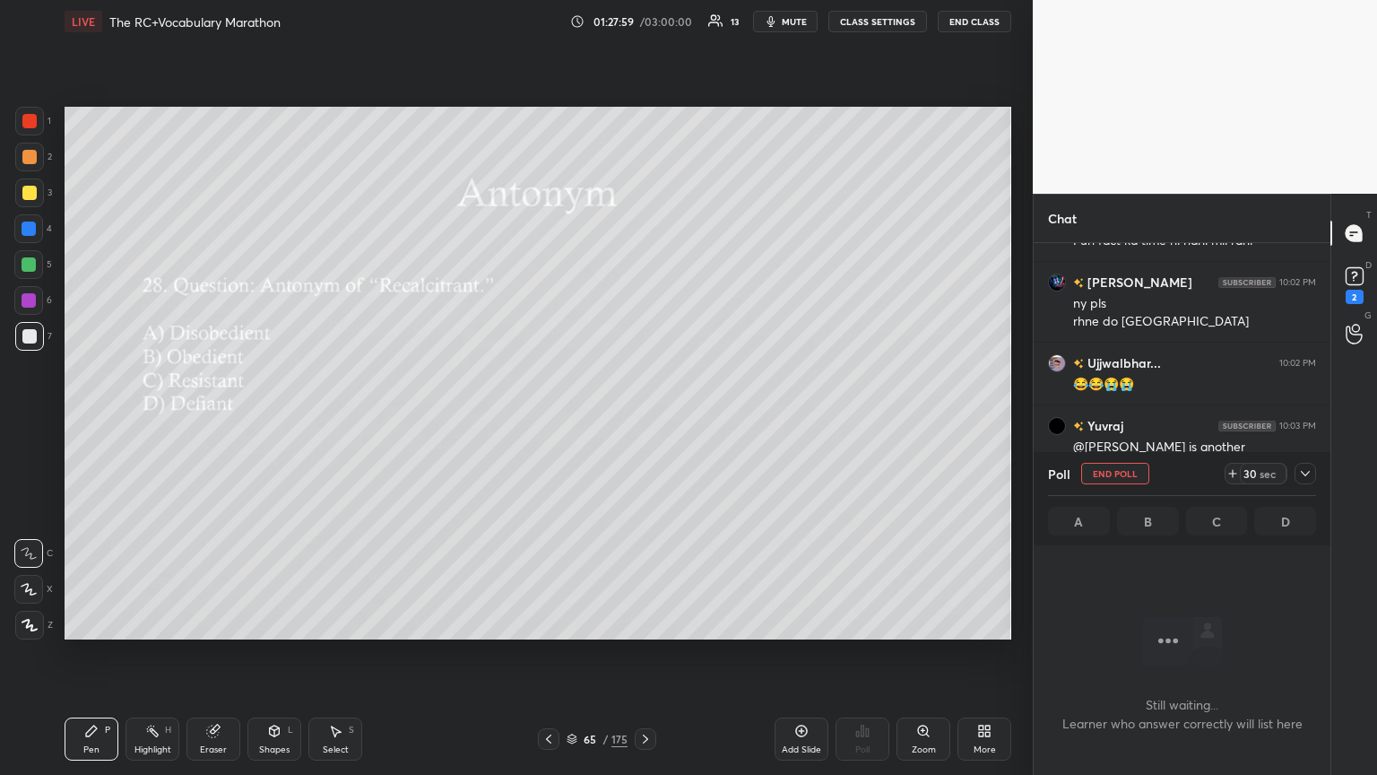
scroll to position [433, 291]
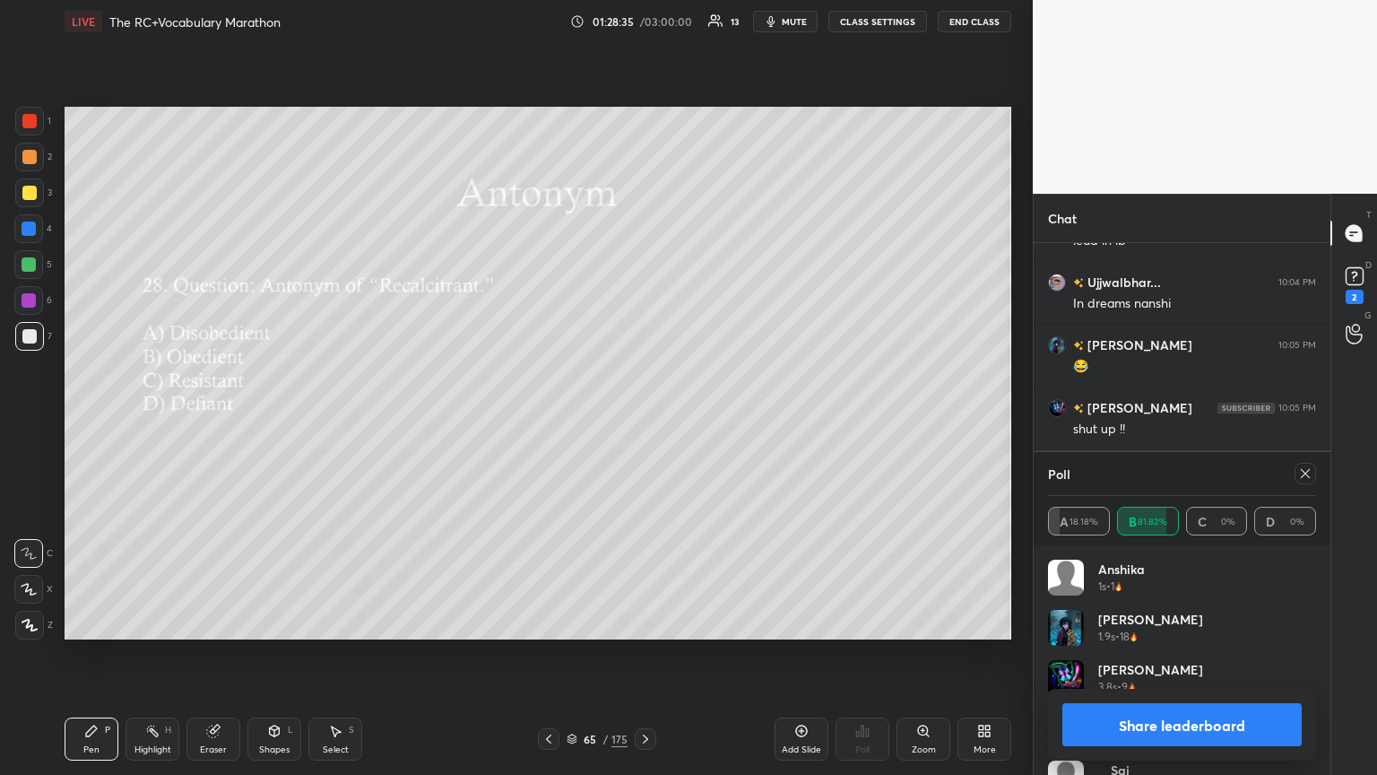
drag, startPoint x: 1307, startPoint y: 468, endPoint x: 1230, endPoint y: 469, distance: 77.1
click at [643, 421] on div at bounding box center [1306, 474] width 22 height 22
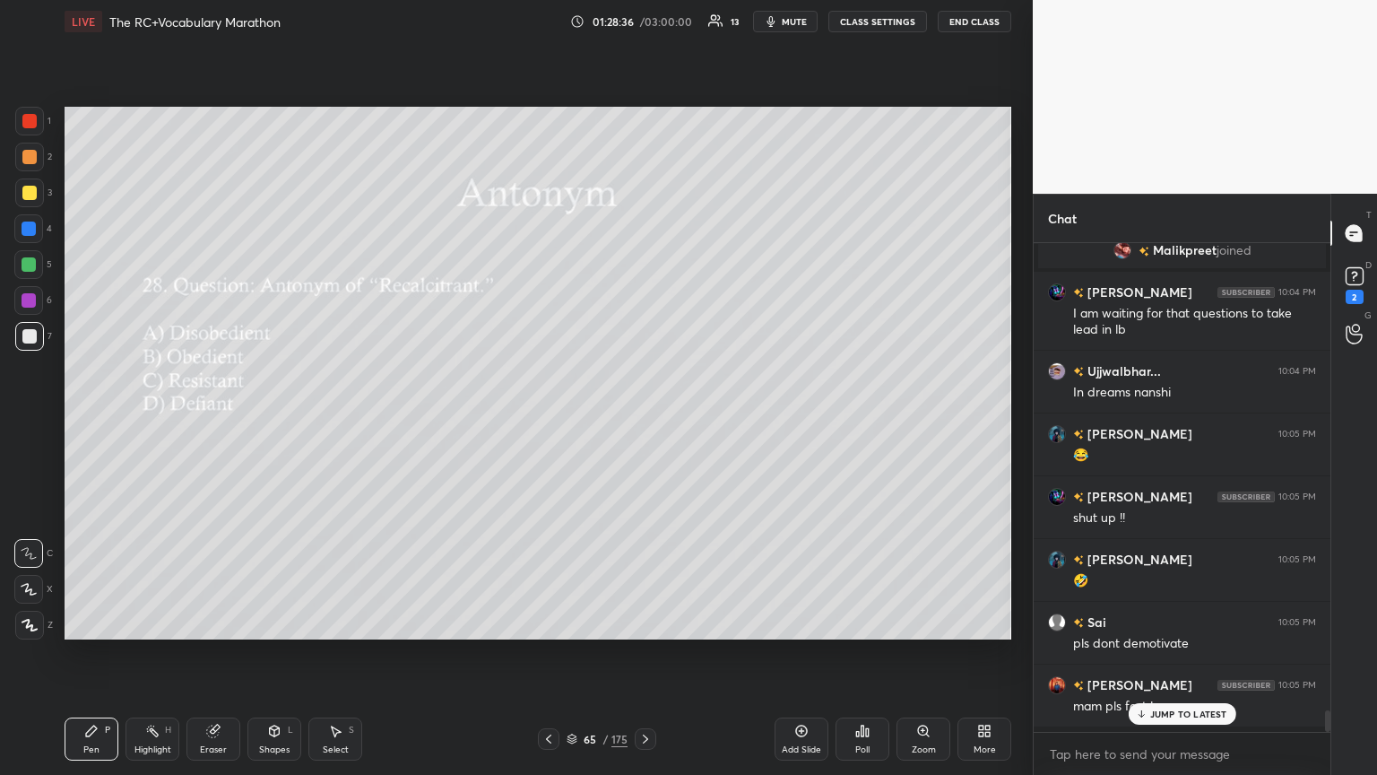
scroll to position [10616, 0]
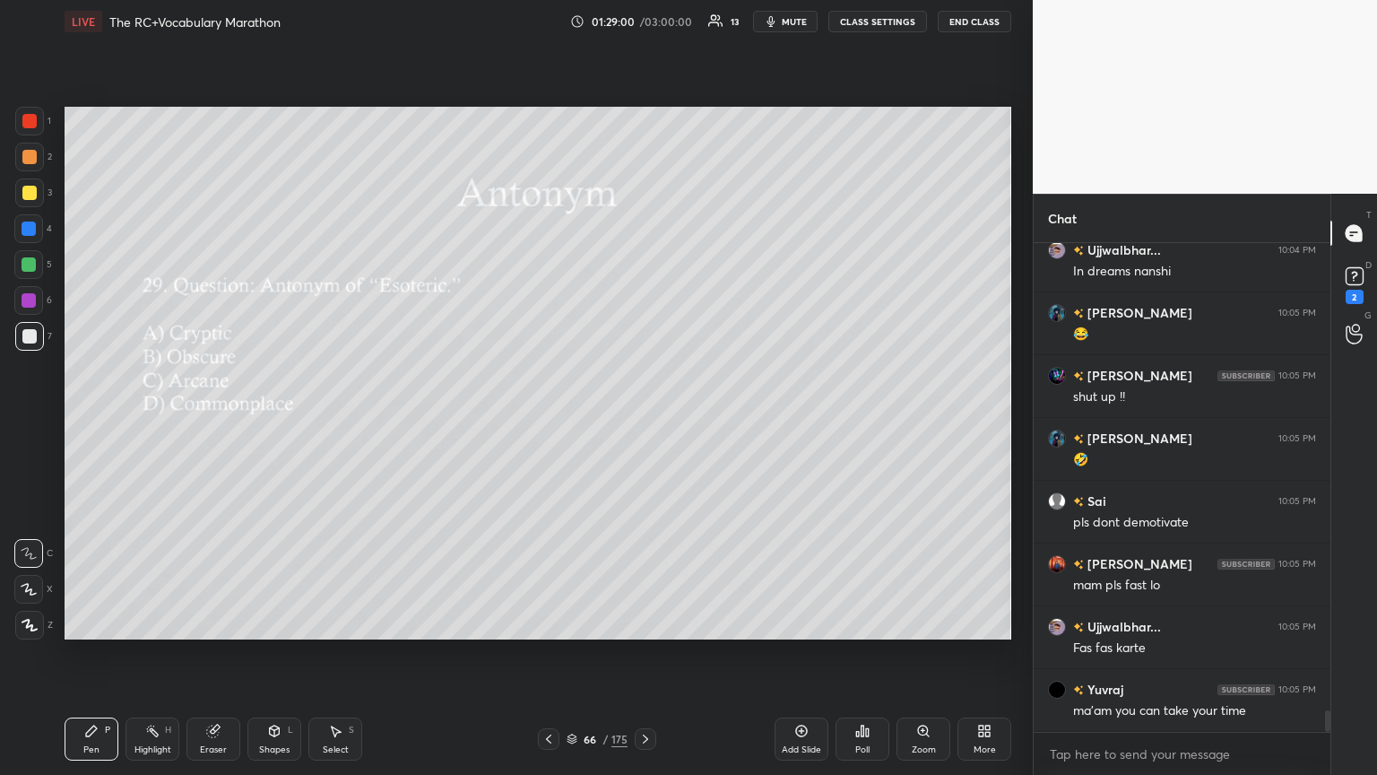
click at [643, 421] on div "Poll" at bounding box center [863, 738] width 54 height 43
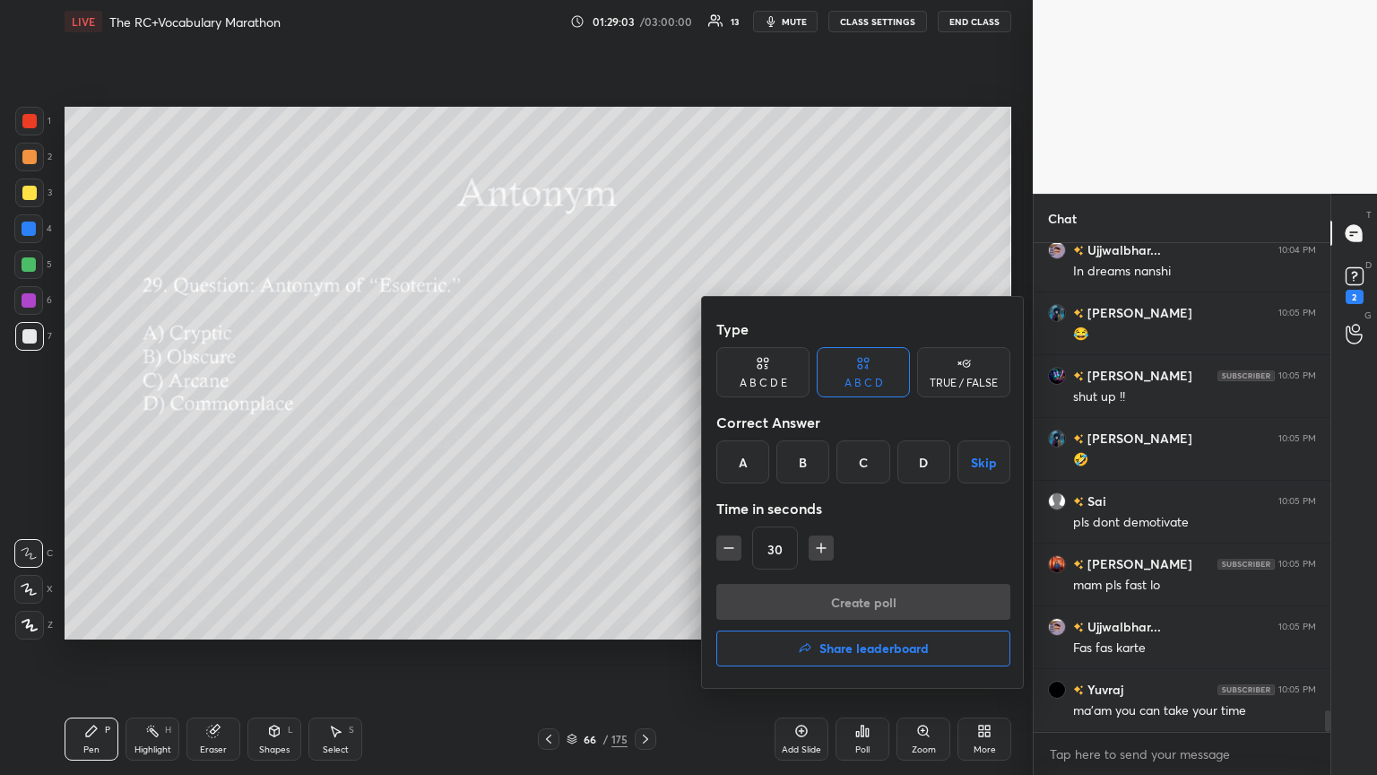
click at [643, 421] on div "D" at bounding box center [924, 461] width 53 height 43
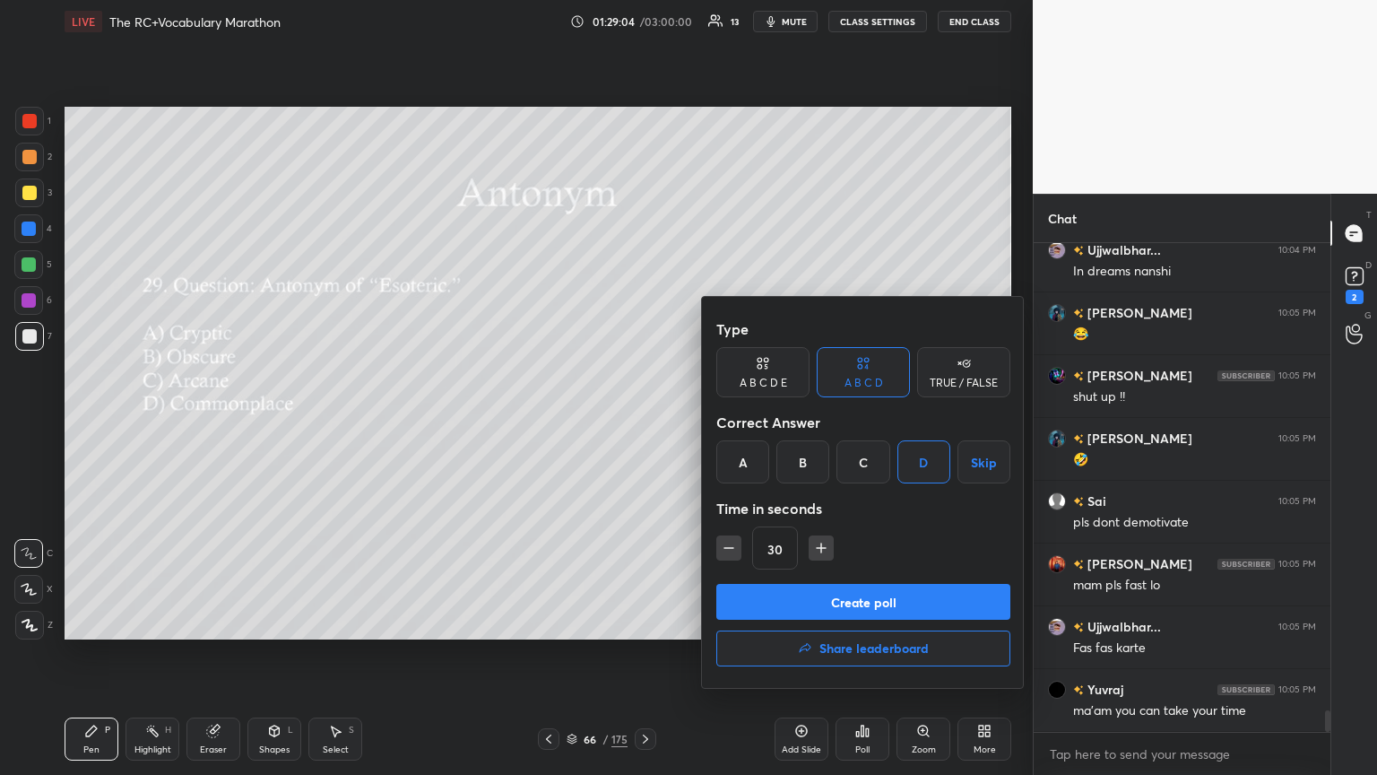
click at [643, 421] on button "Create poll" at bounding box center [863, 602] width 294 height 36
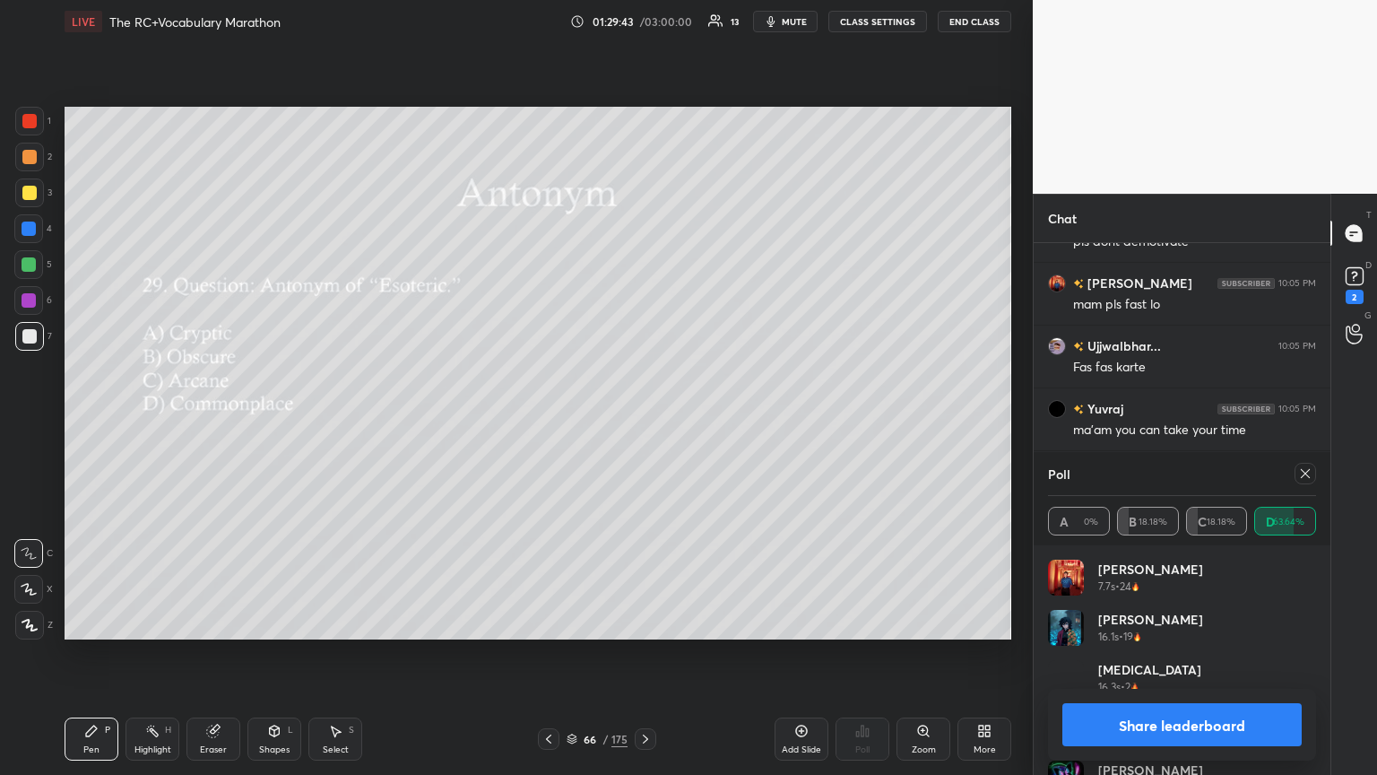
scroll to position [11086, 0]
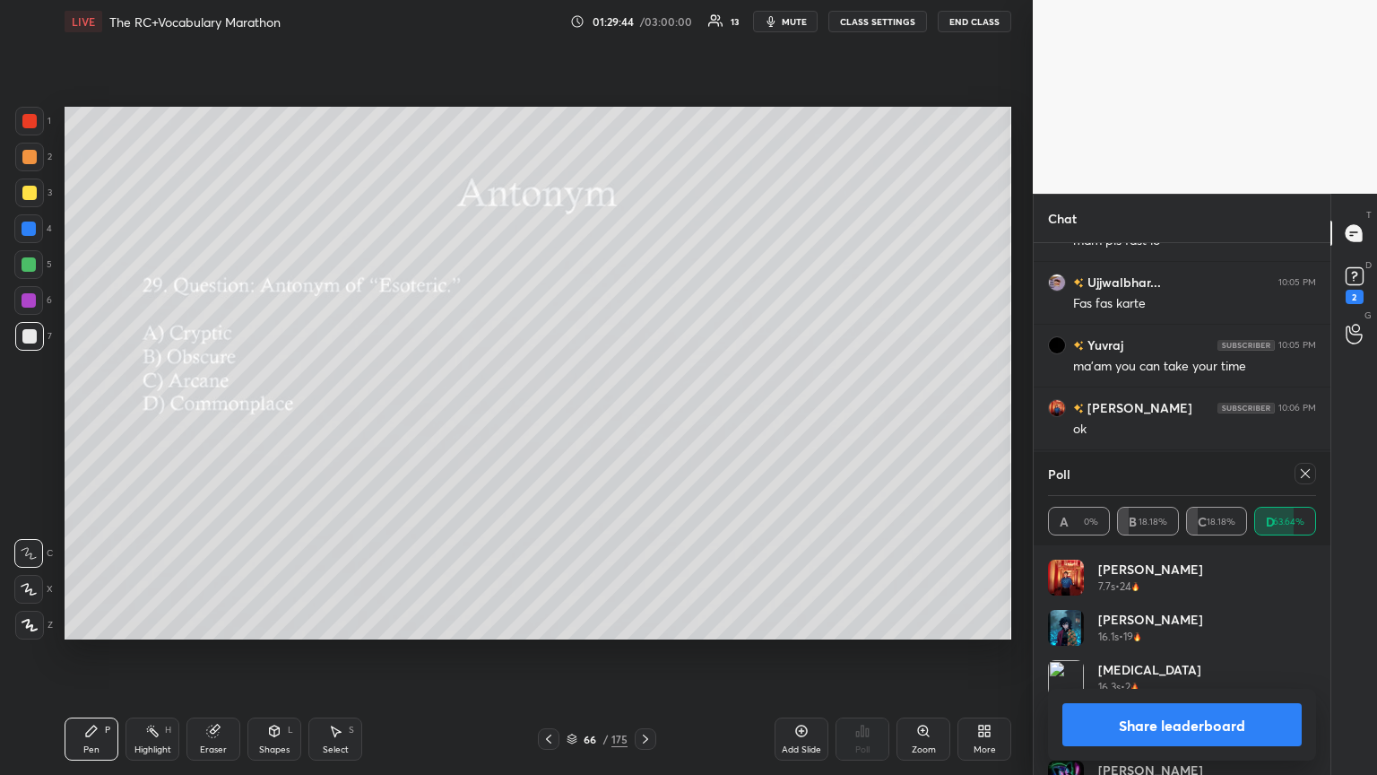
click at [643, 421] on icon at bounding box center [1305, 473] width 14 height 14
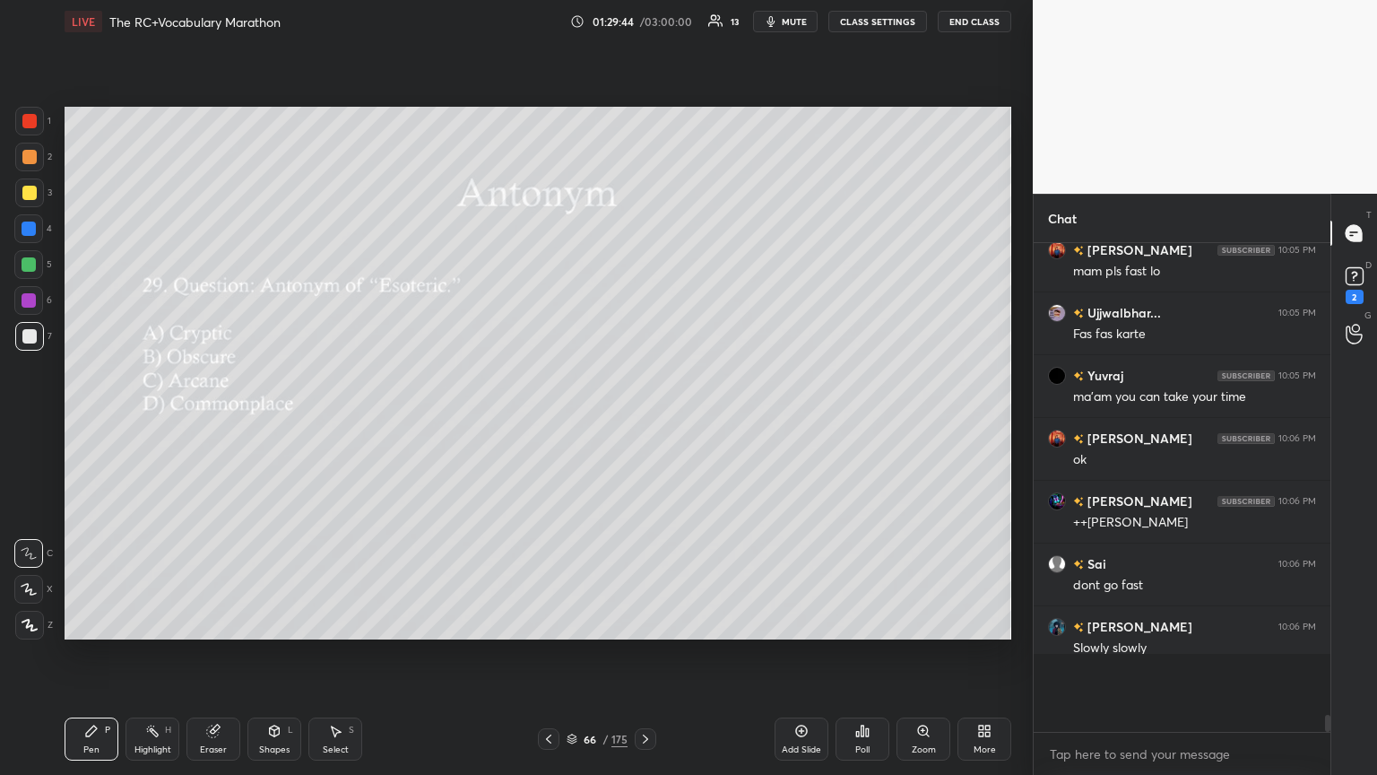
scroll to position [473, 291]
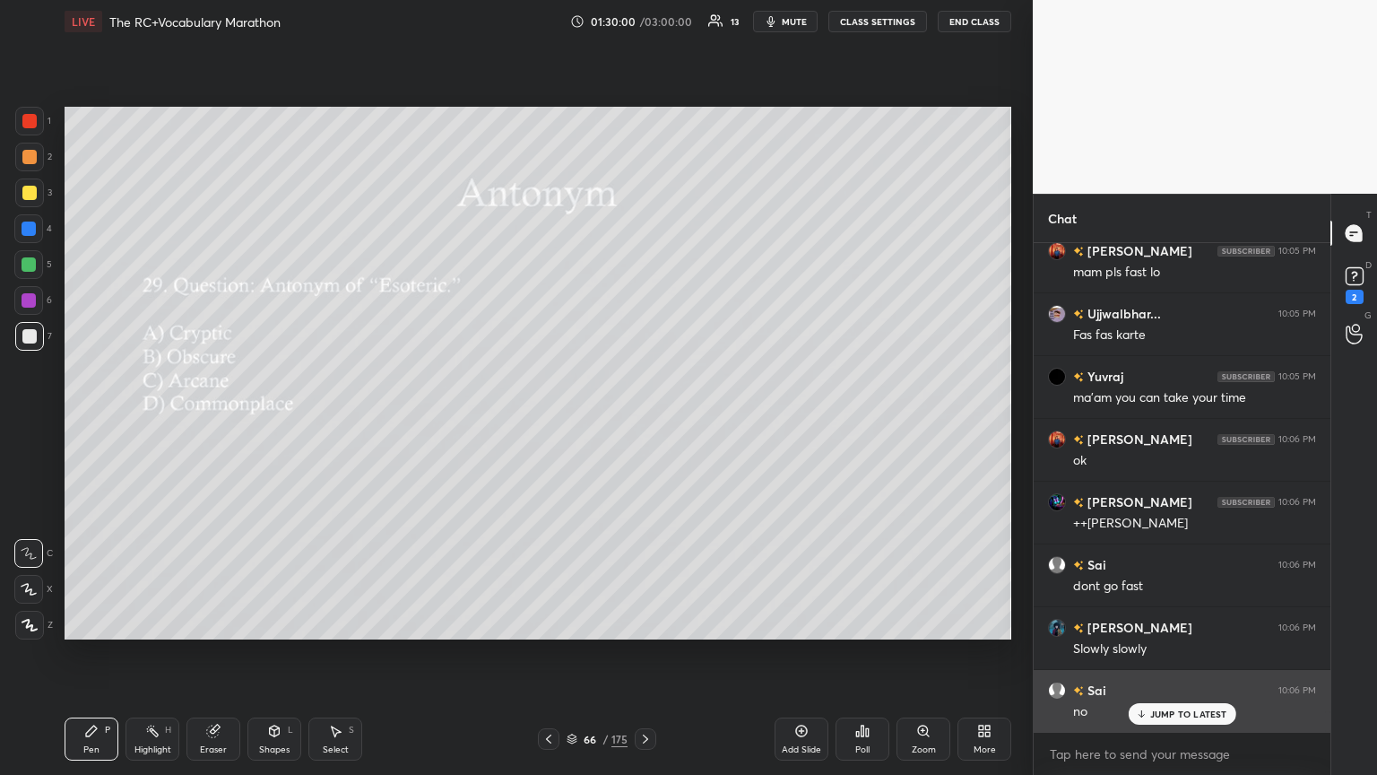
click at [643, 421] on div "JUMP TO LATEST" at bounding box center [1182, 714] width 108 height 22
click at [643, 421] on div "Sai 10:06 PM no" at bounding box center [1182, 701] width 297 height 62
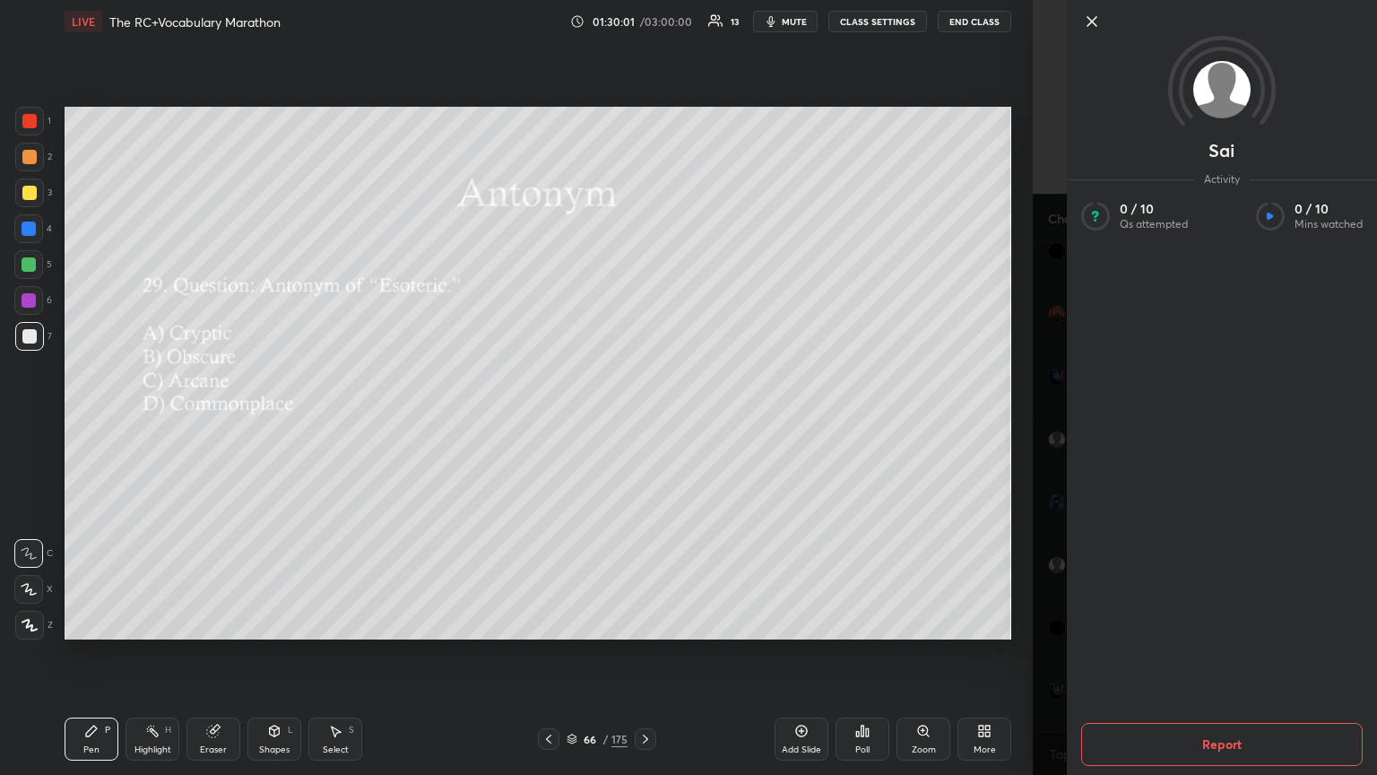
click at [643, 17] on icon at bounding box center [1092, 22] width 22 height 22
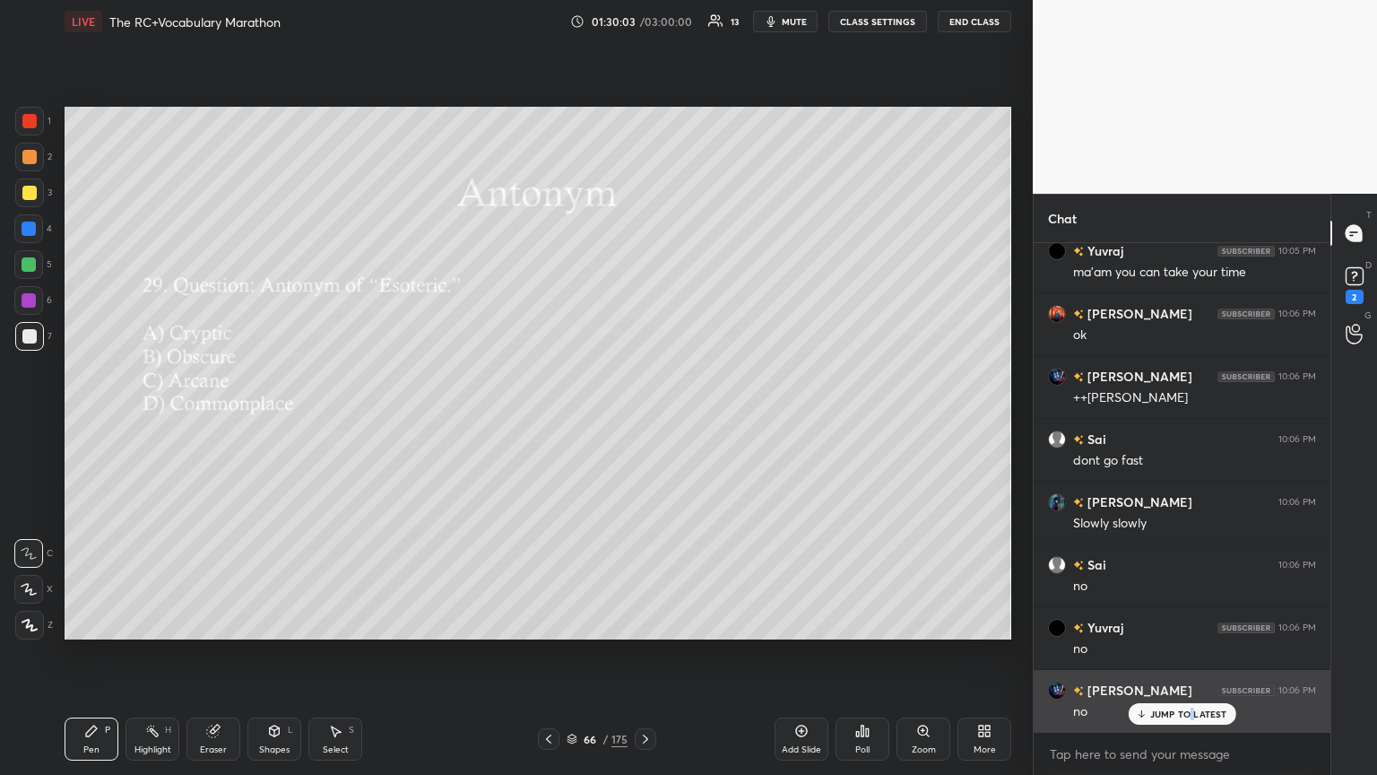
click at [643, 421] on p "JUMP TO LATEST" at bounding box center [1188, 713] width 77 height 11
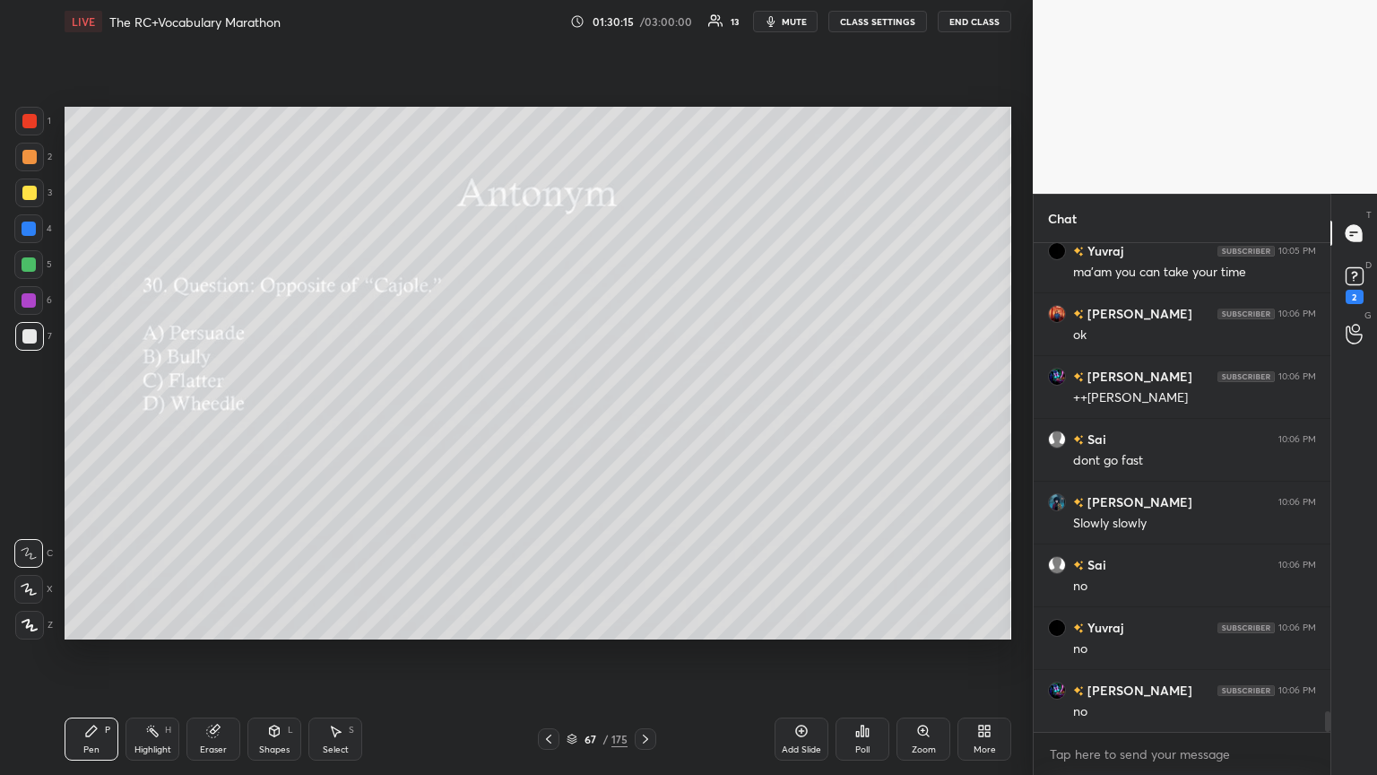
click at [643, 421] on div "Poll" at bounding box center [863, 738] width 54 height 43
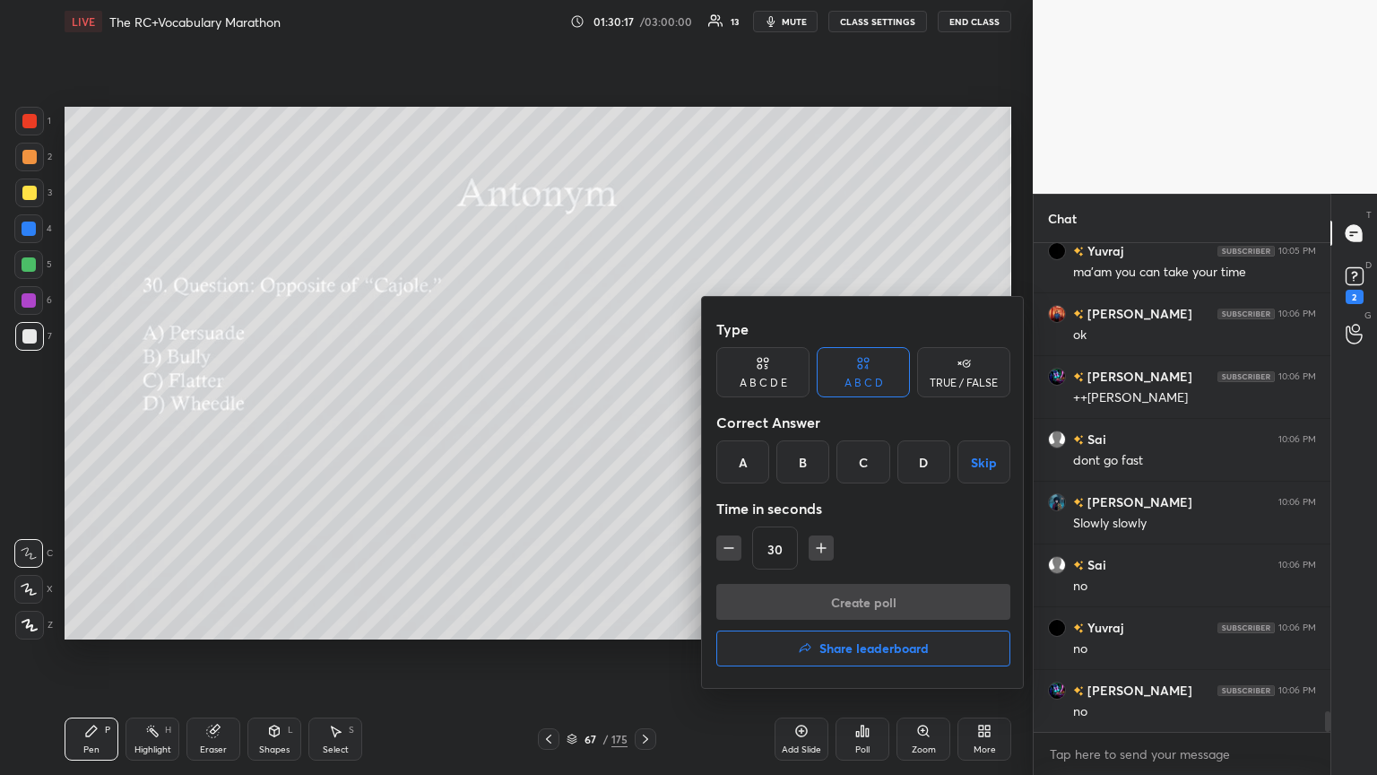
click at [643, 421] on div "B" at bounding box center [803, 461] width 53 height 43
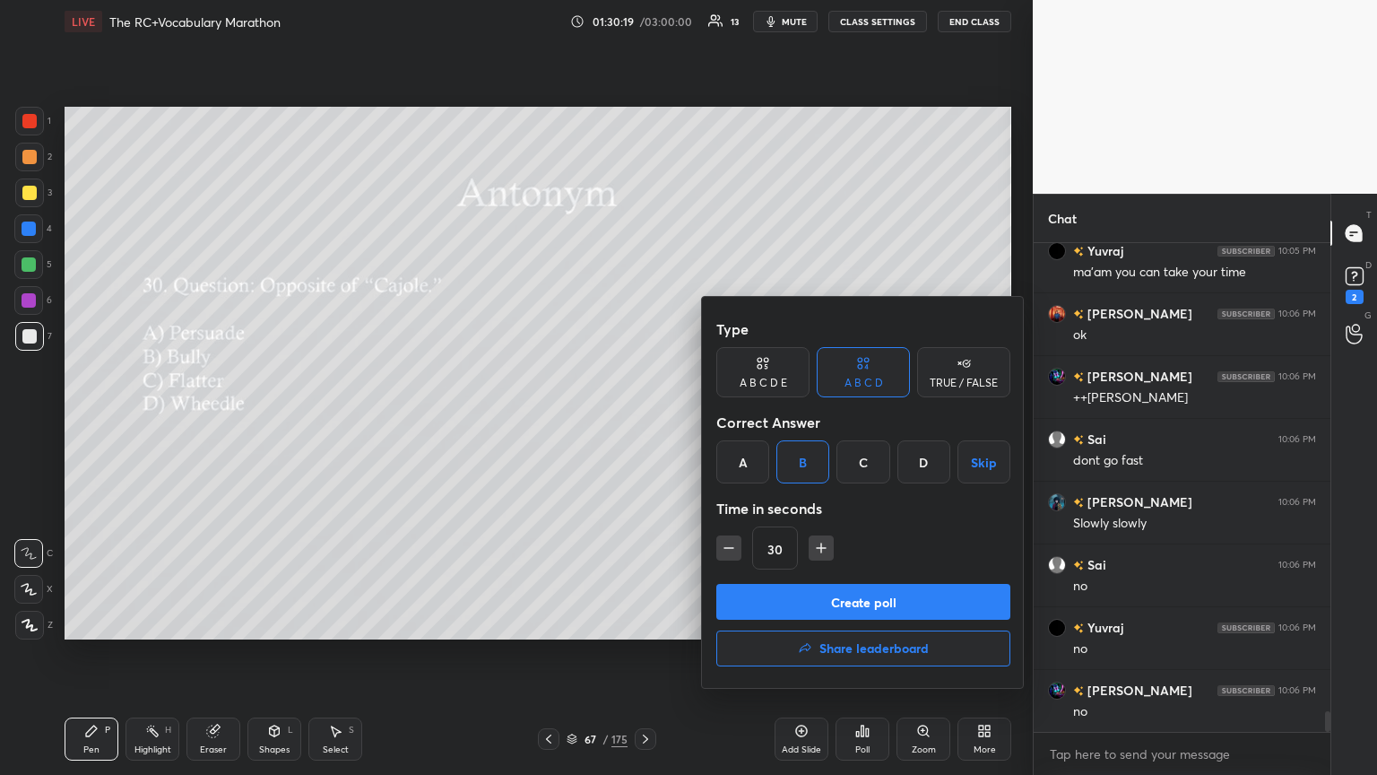
click at [643, 421] on button "Create poll" at bounding box center [863, 602] width 294 height 36
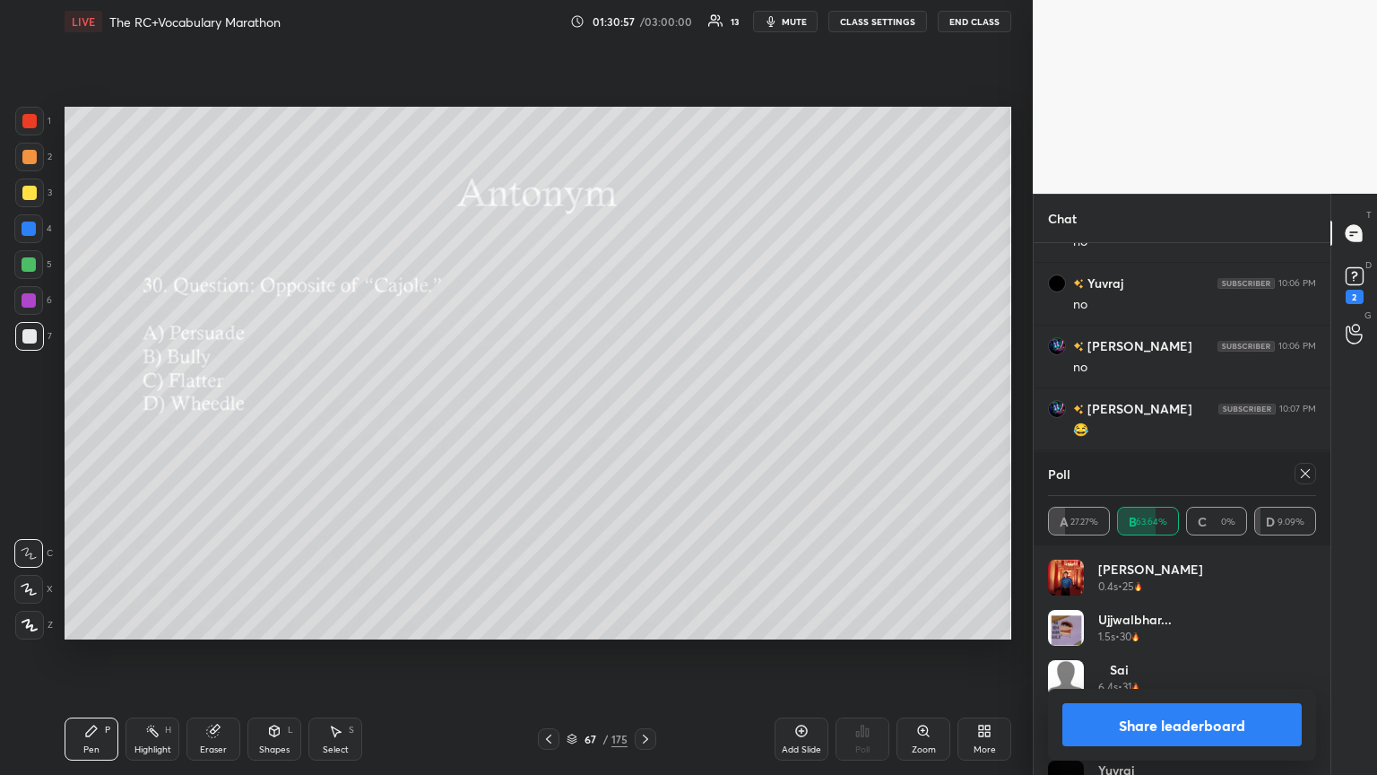
scroll to position [11588, 0]
click at [643, 421] on div at bounding box center [1306, 474] width 22 height 22
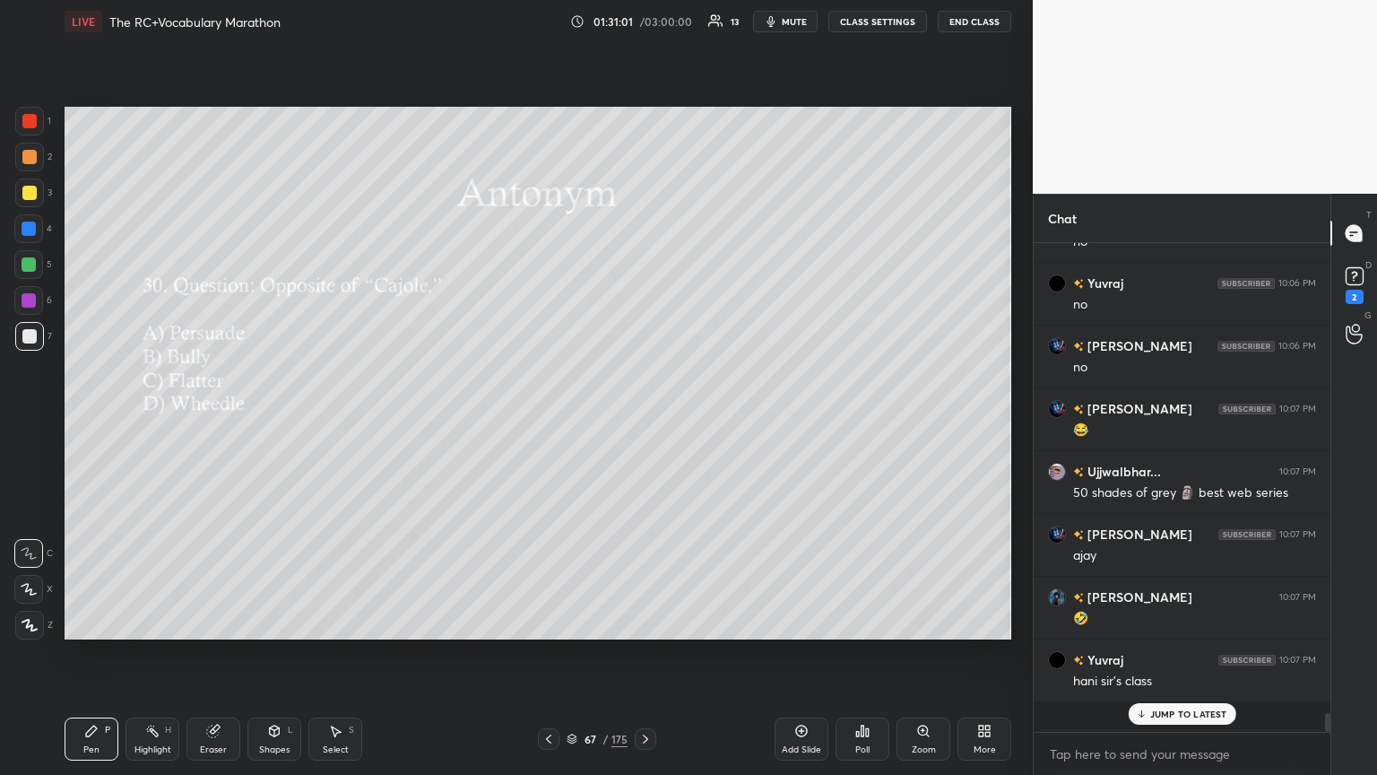
scroll to position [483, 291]
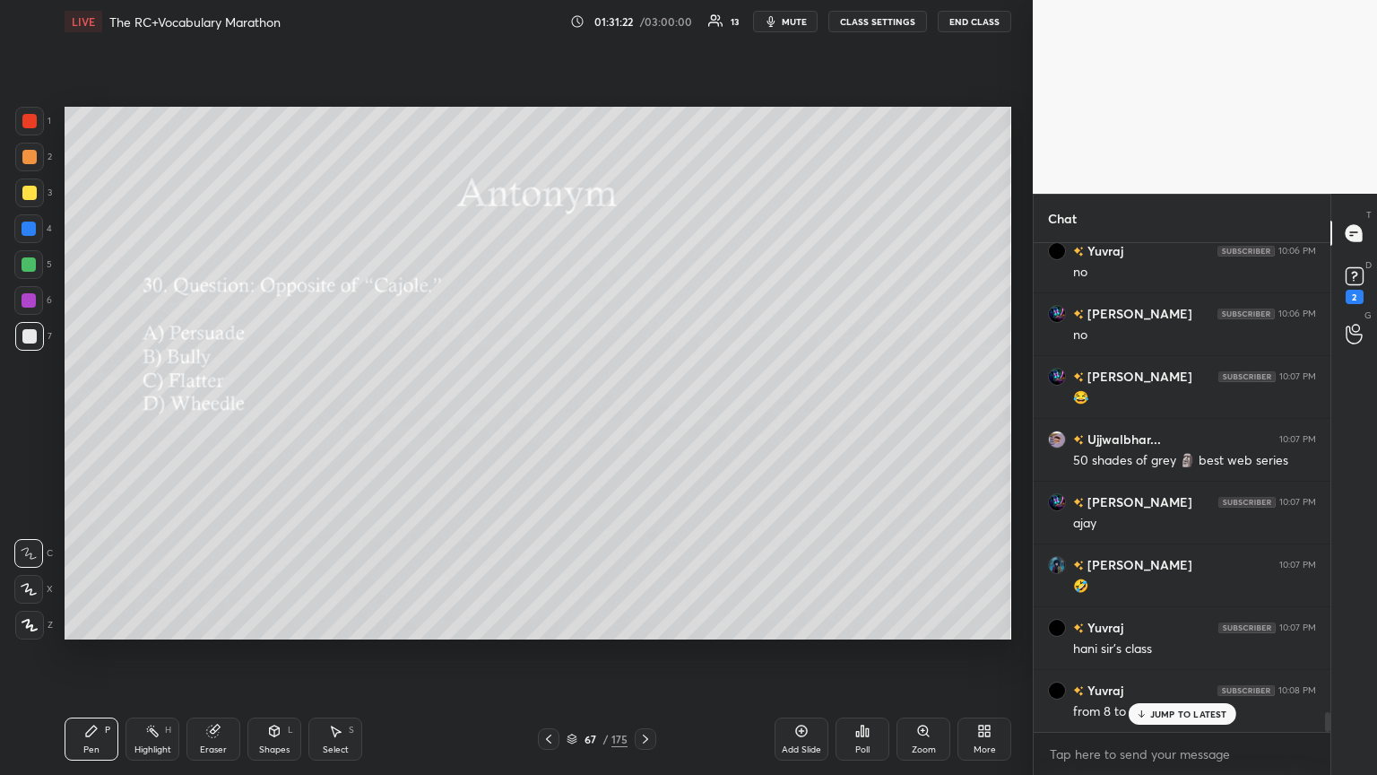
click at [643, 421] on p "JUMP TO LATEST" at bounding box center [1188, 713] width 77 height 11
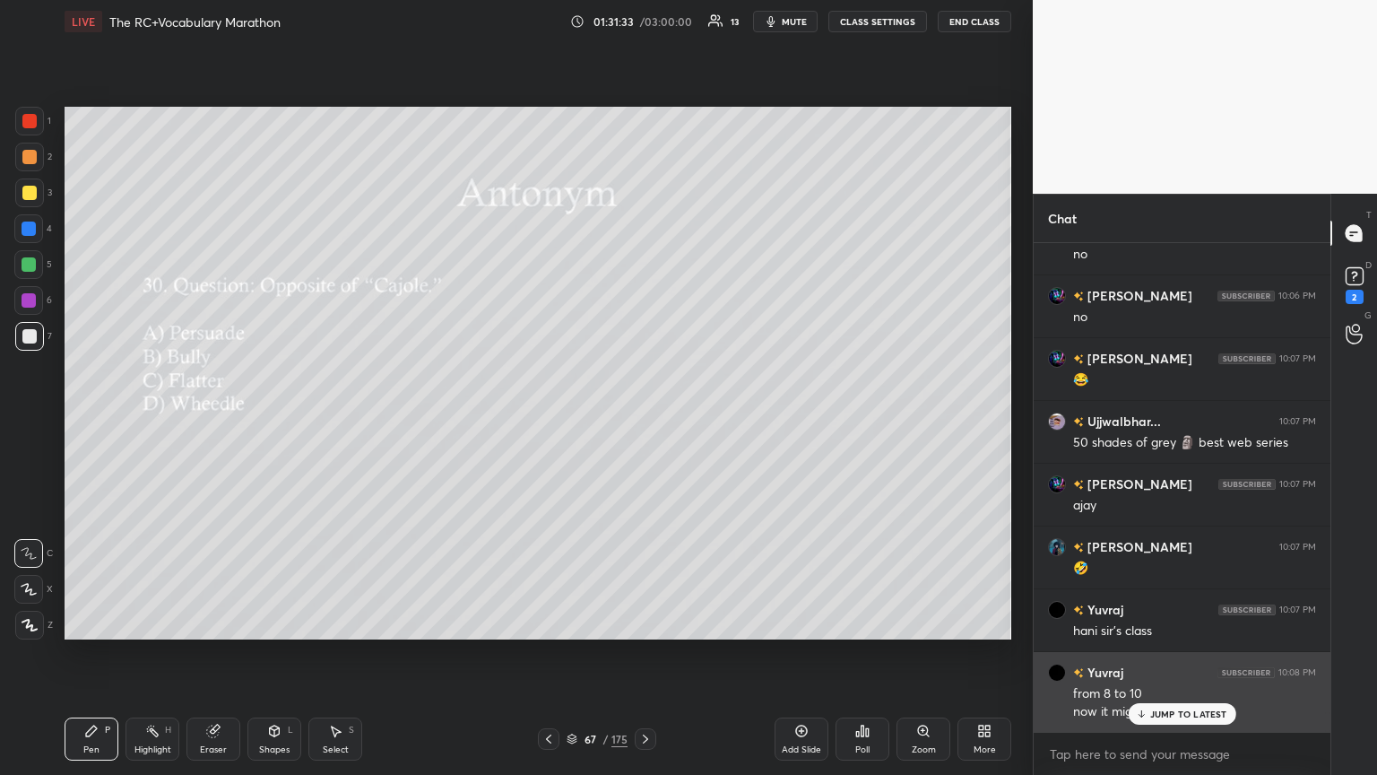
click at [643, 421] on div "now it might be over" at bounding box center [1194, 712] width 243 height 18
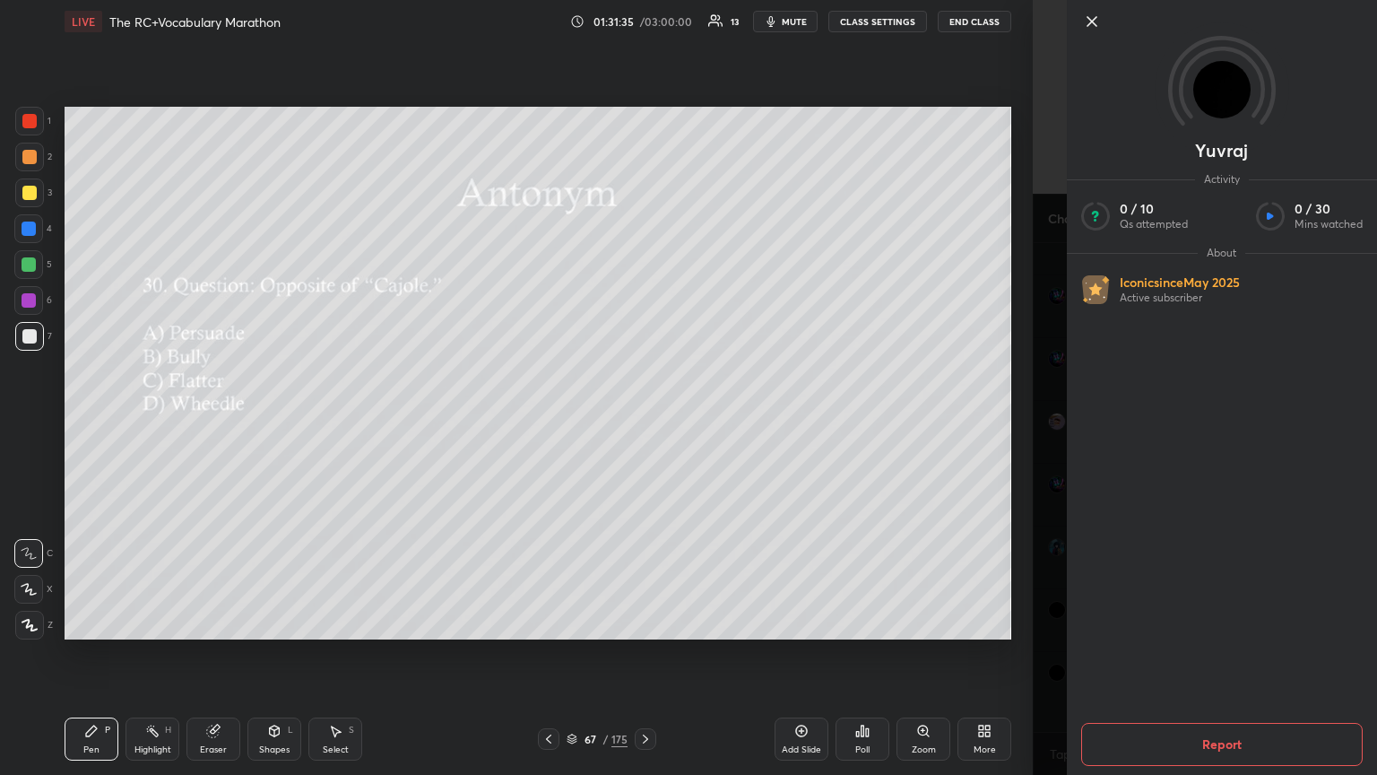
scroll to position [11592, 0]
click at [643, 23] on icon at bounding box center [1092, 22] width 22 height 22
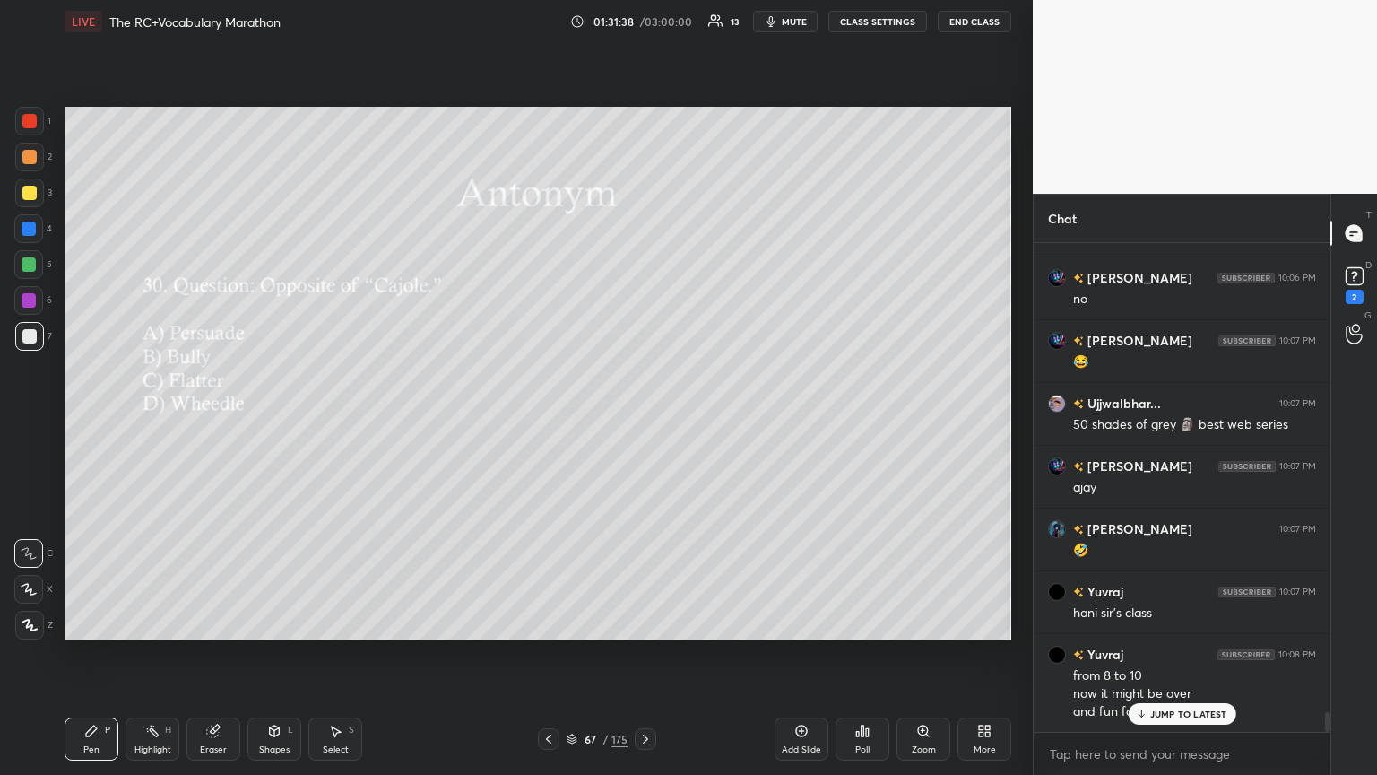
click at [643, 421] on div "JUMP TO LATEST" at bounding box center [1182, 714] width 108 height 22
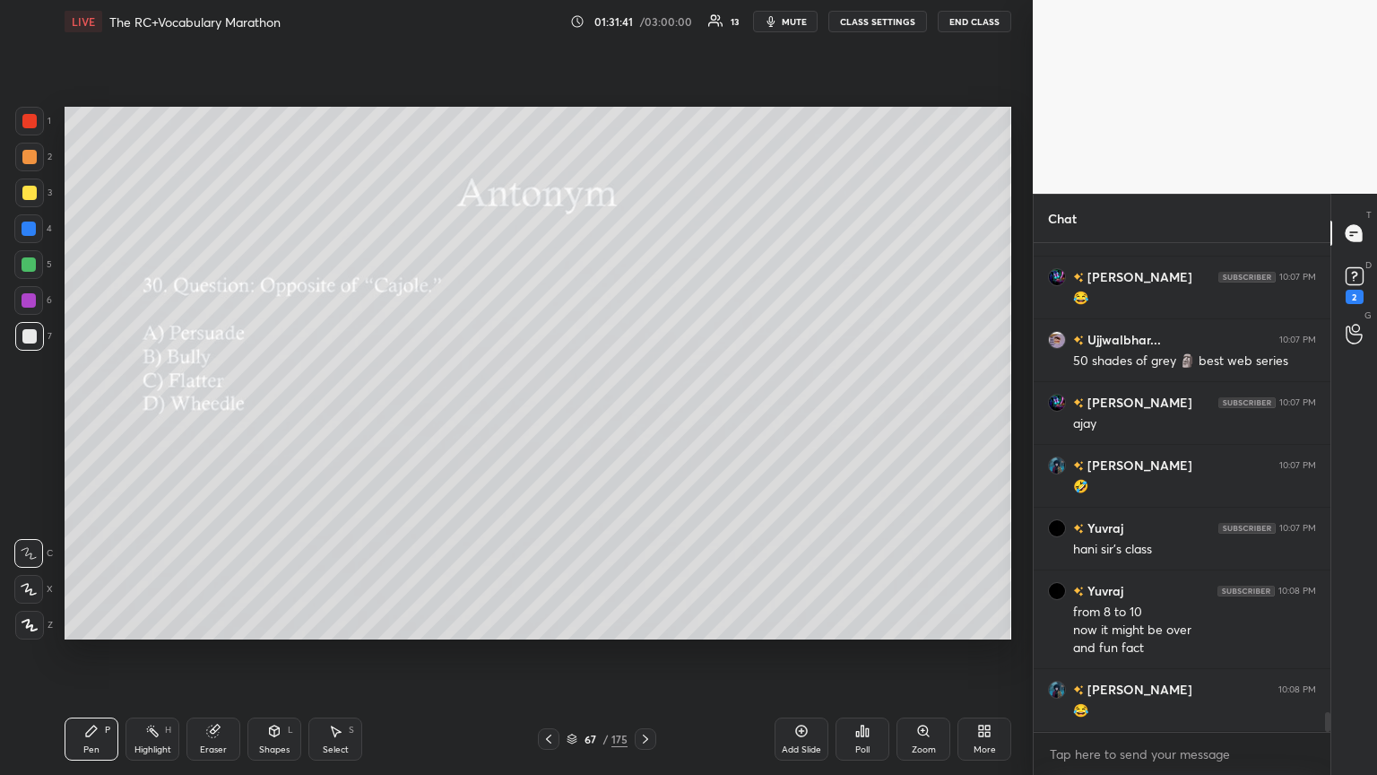
scroll to position [11718, 0]
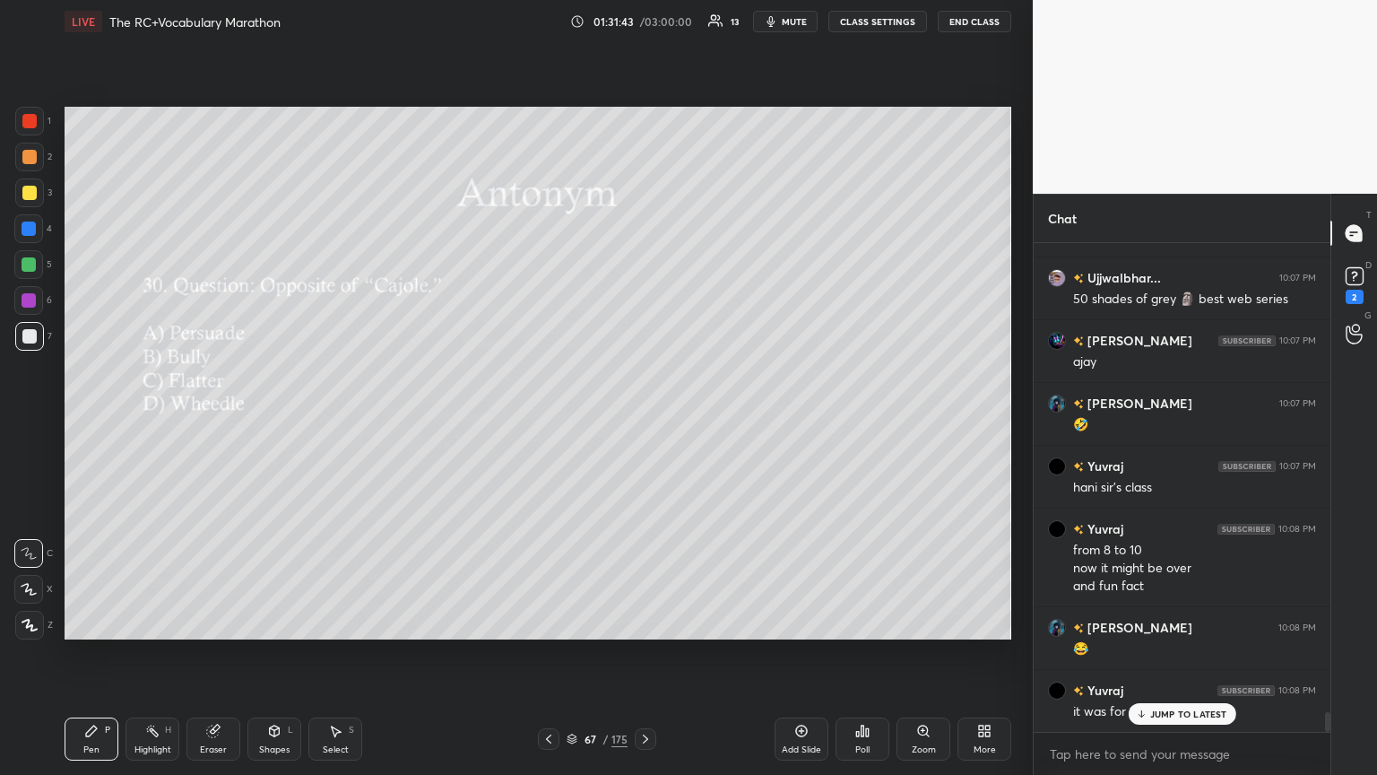
click at [643, 421] on p "JUMP TO LATEST" at bounding box center [1188, 713] width 77 height 11
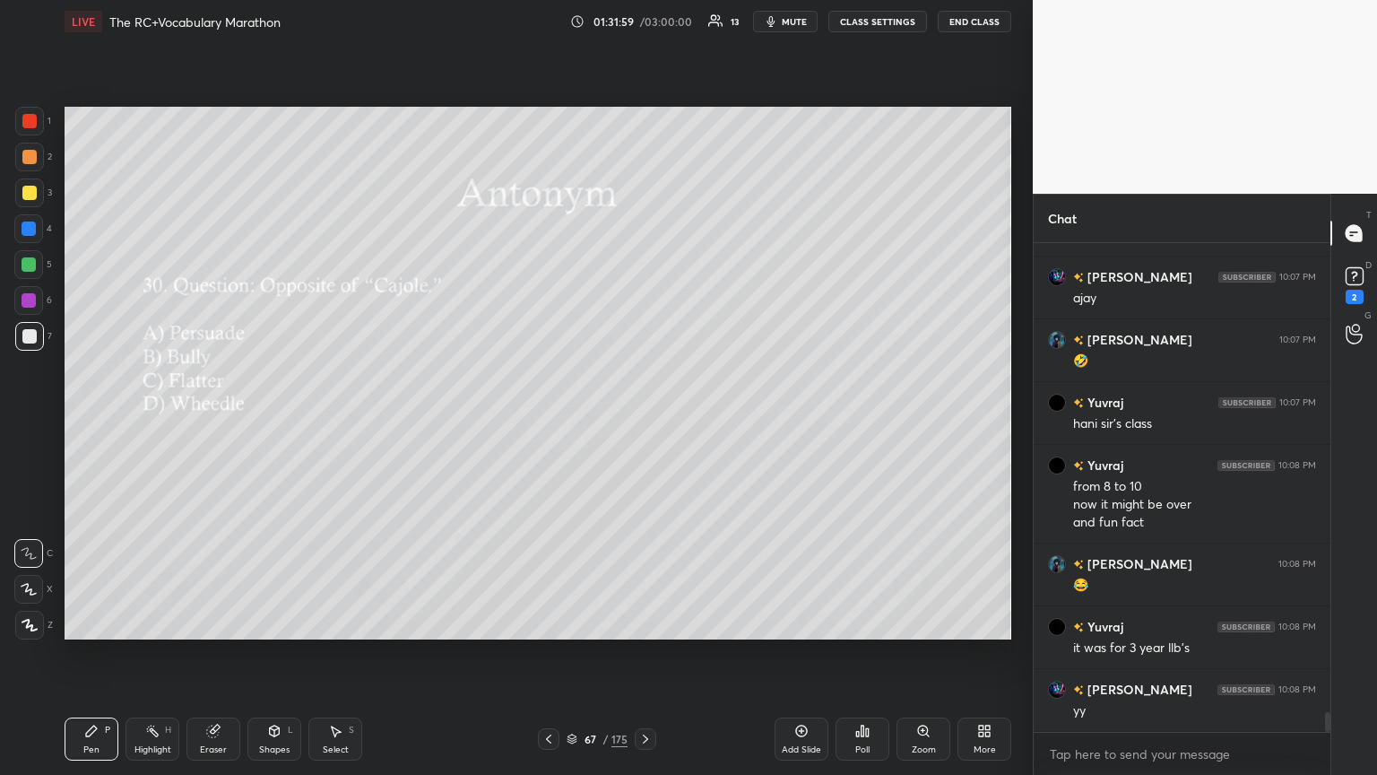
scroll to position [11843, 0]
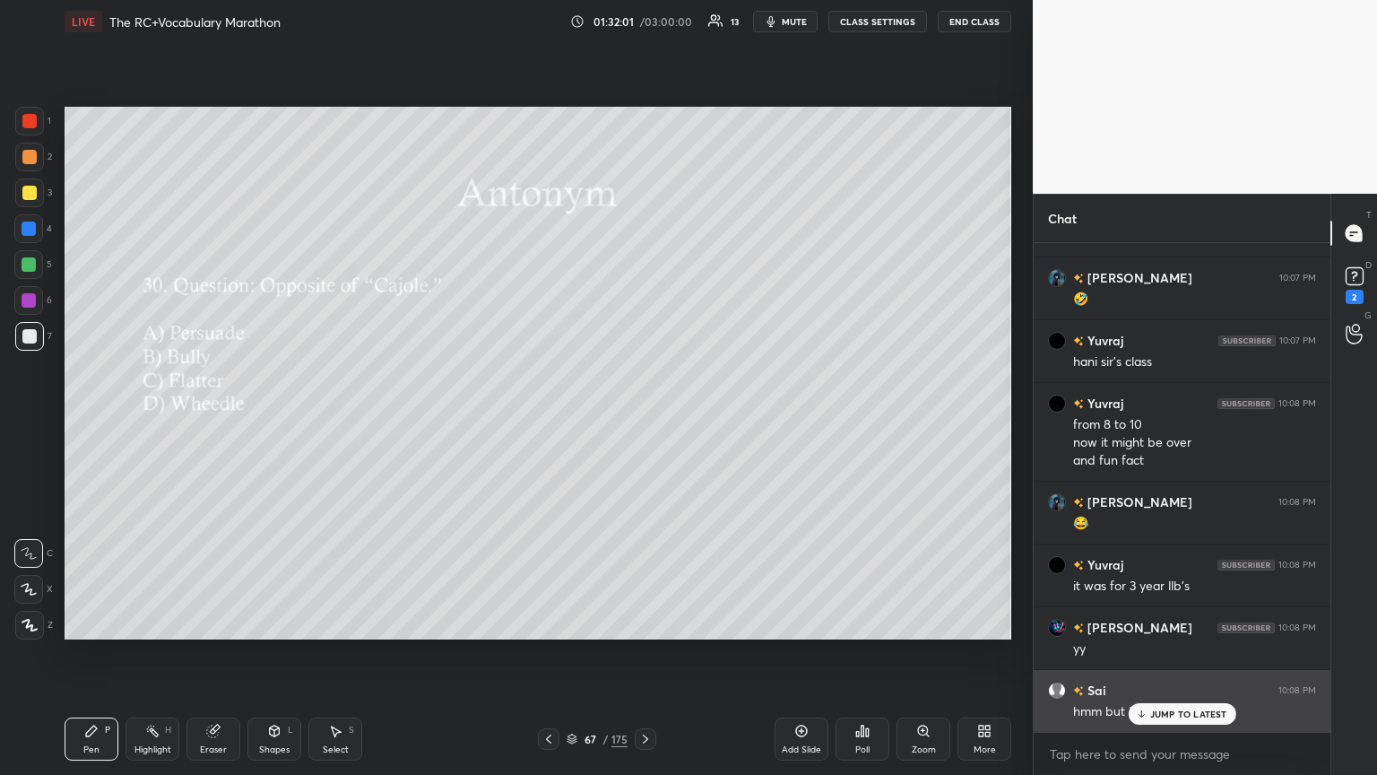
click at [643, 421] on p "JUMP TO LATEST" at bounding box center [1188, 713] width 77 height 11
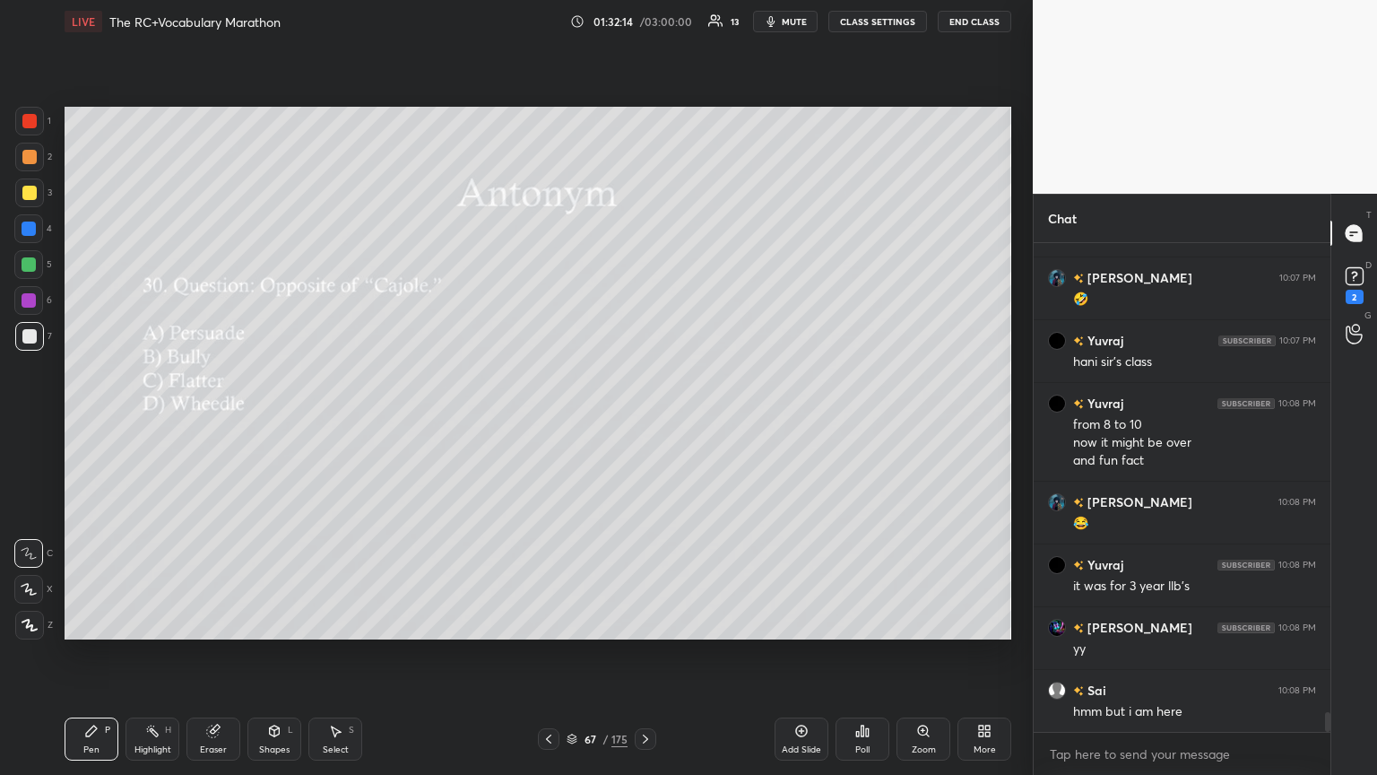
scroll to position [11907, 0]
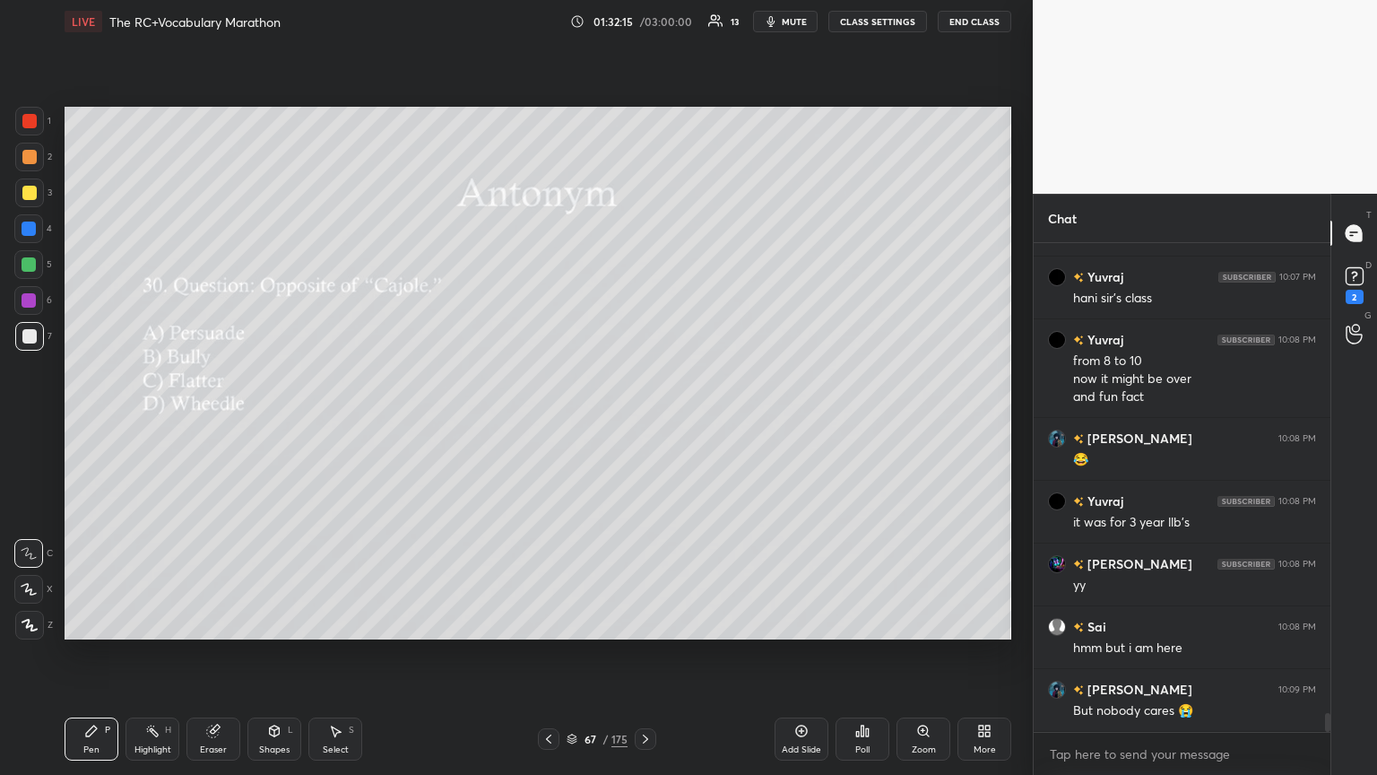
click at [643, 421] on icon at bounding box center [862, 731] width 14 height 14
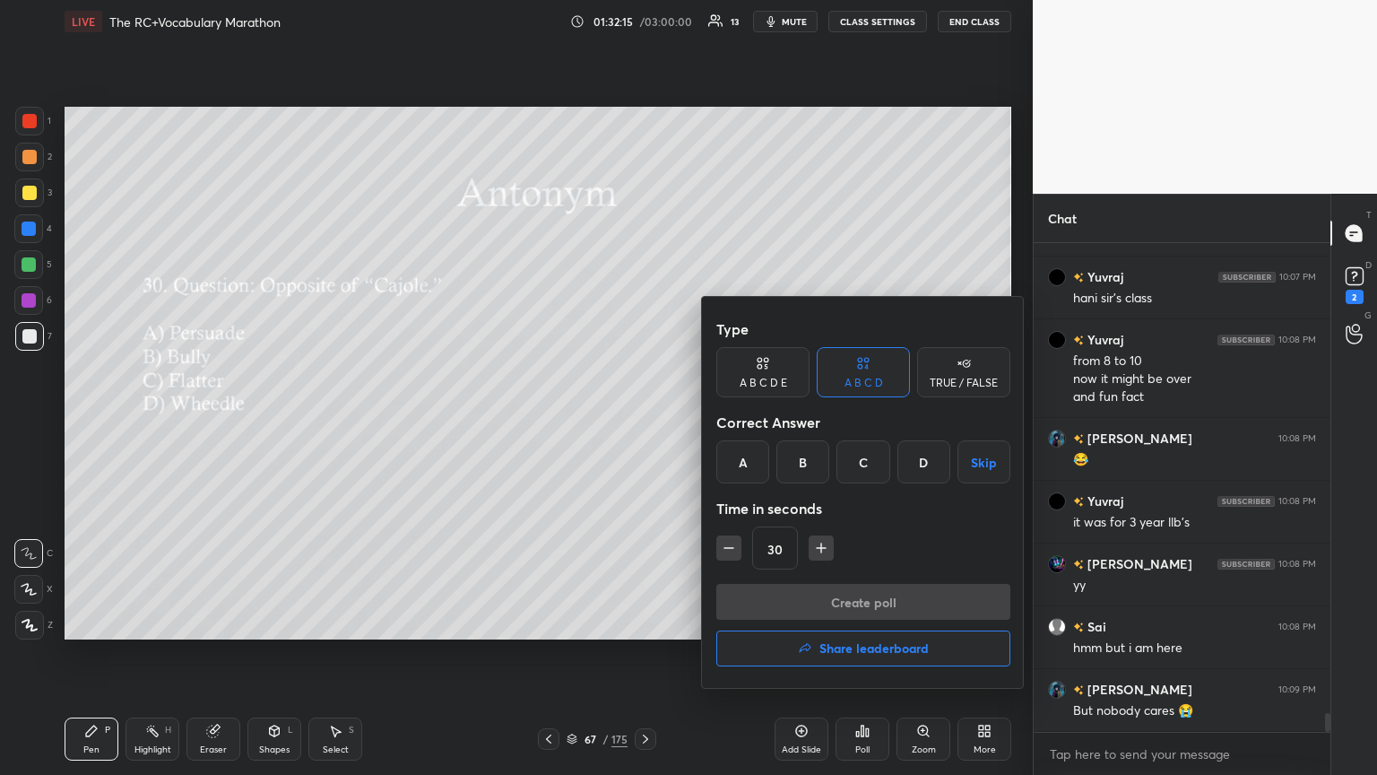
click at [643, 421] on h4 "Share leaderboard" at bounding box center [874, 648] width 109 height 13
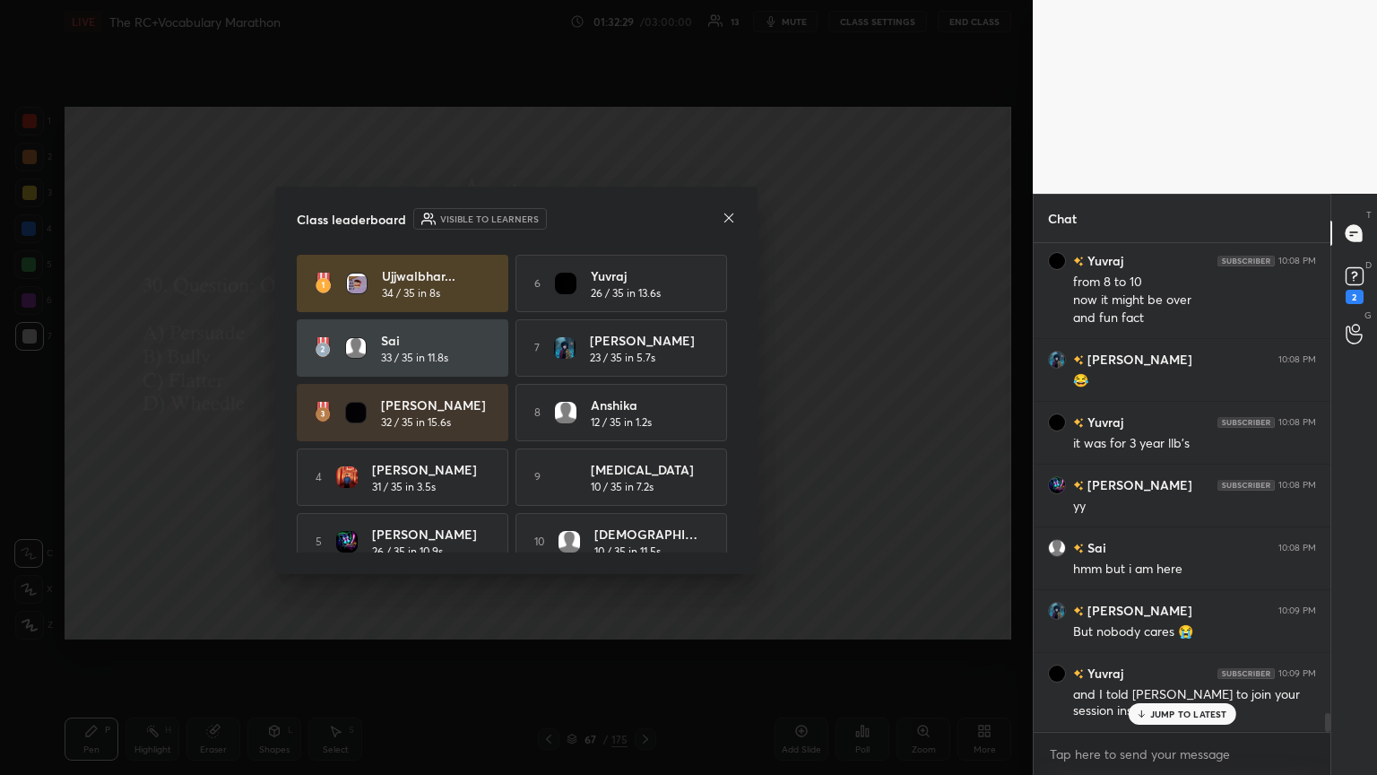
scroll to position [12048, 0]
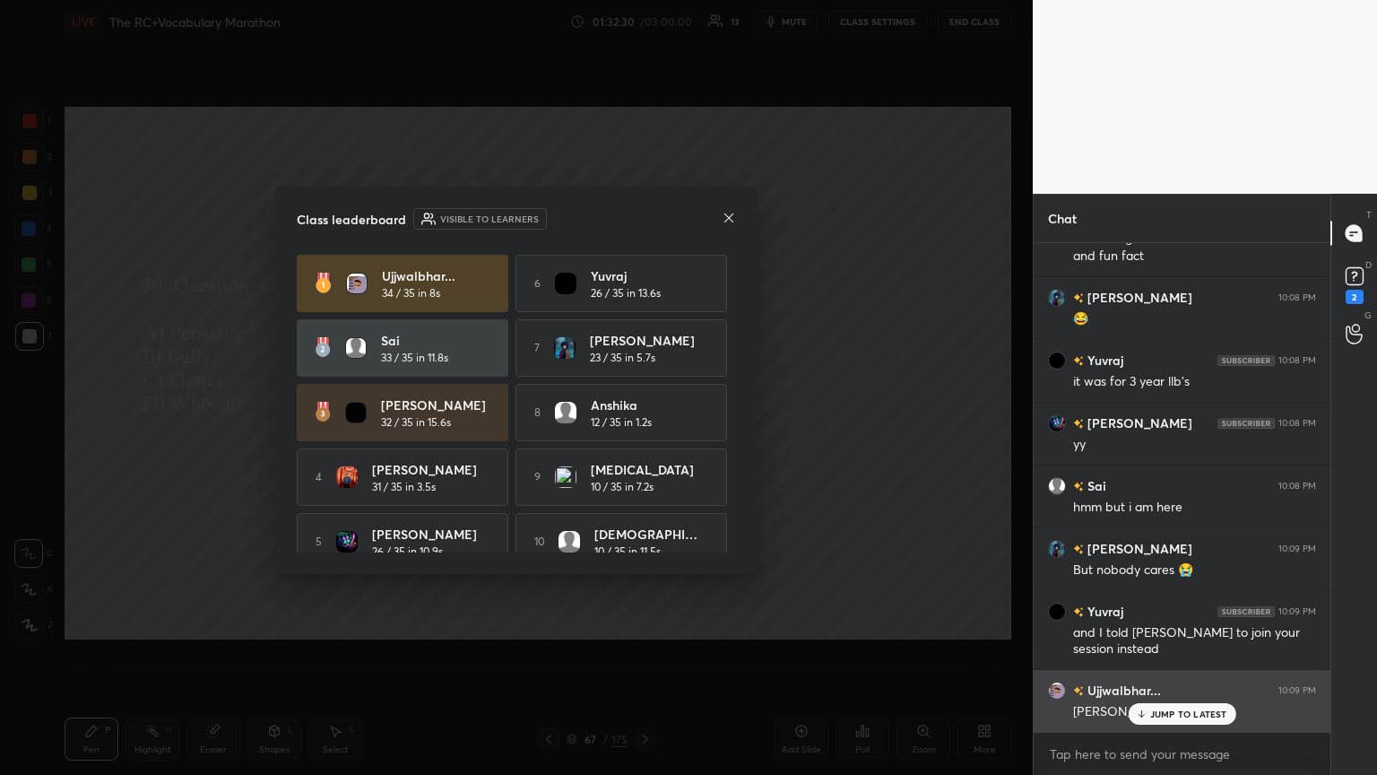
drag, startPoint x: 1159, startPoint y: 718, endPoint x: 1151, endPoint y: 712, distance: 9.5
click at [643, 421] on p "JUMP TO LATEST" at bounding box center [1188, 713] width 77 height 11
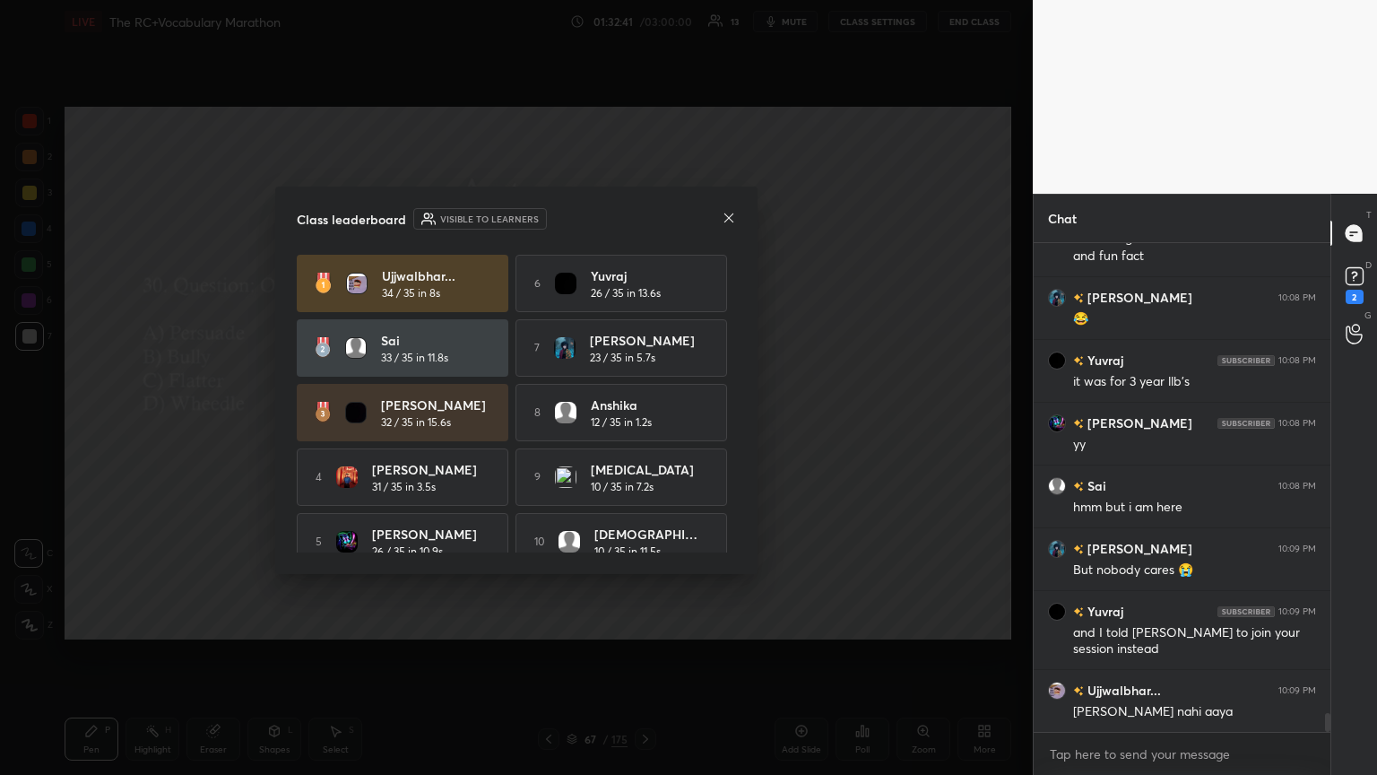
scroll to position [22, 0]
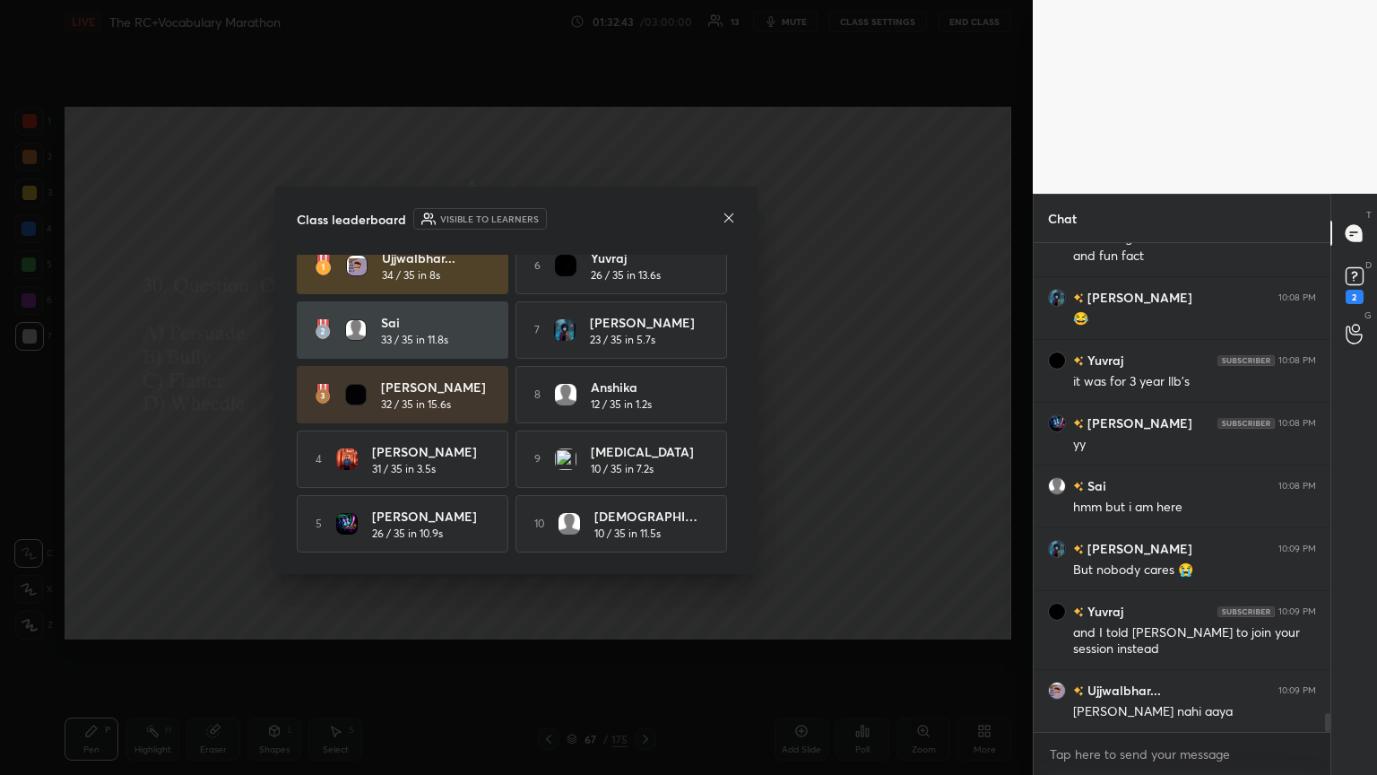
click at [503, 421] on div "[PERSON_NAME]... 34 / 35 in 8s 6 [PERSON_NAME] 26 / 35 in 13.6s Sai 33 / 35 in …" at bounding box center [516, 395] width 439 height 316
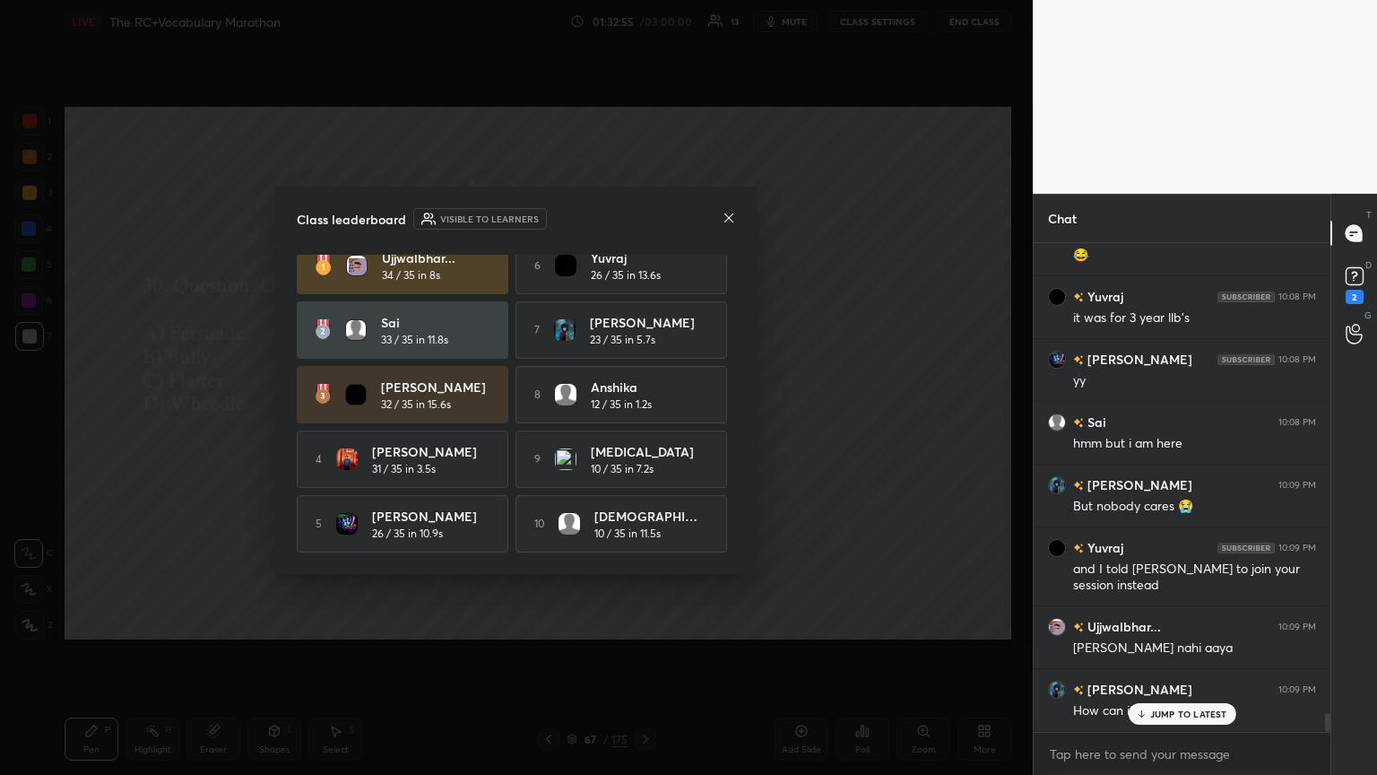
scroll to position [12173, 0]
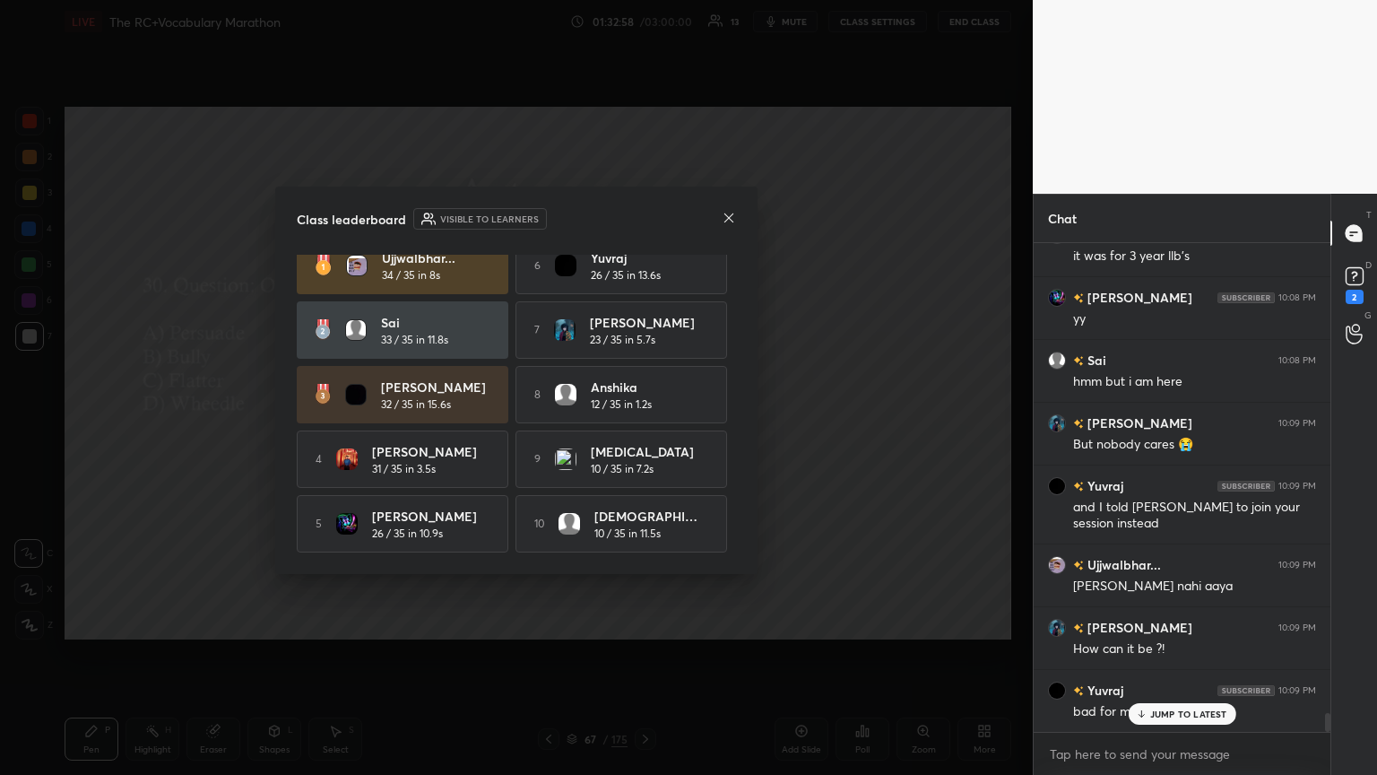
drag, startPoint x: 725, startPoint y: 218, endPoint x: 730, endPoint y: 238, distance: 20.4
click at [643, 220] on div "Class leaderboard Visible to learners" at bounding box center [516, 219] width 439 height 22
click at [643, 421] on p "JUMP TO LATEST" at bounding box center [1188, 713] width 77 height 11
click at [643, 218] on icon at bounding box center [729, 218] width 14 height 14
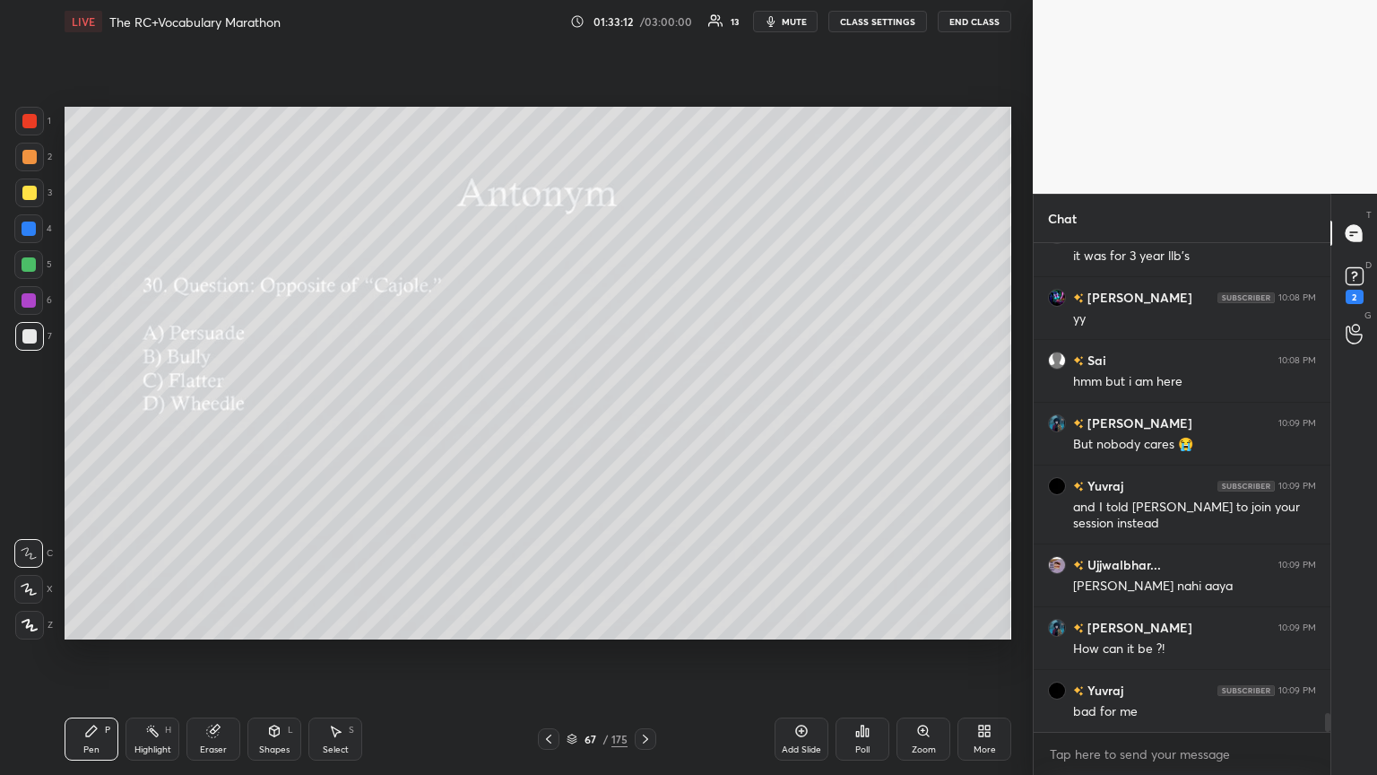
scroll to position [12252, 0]
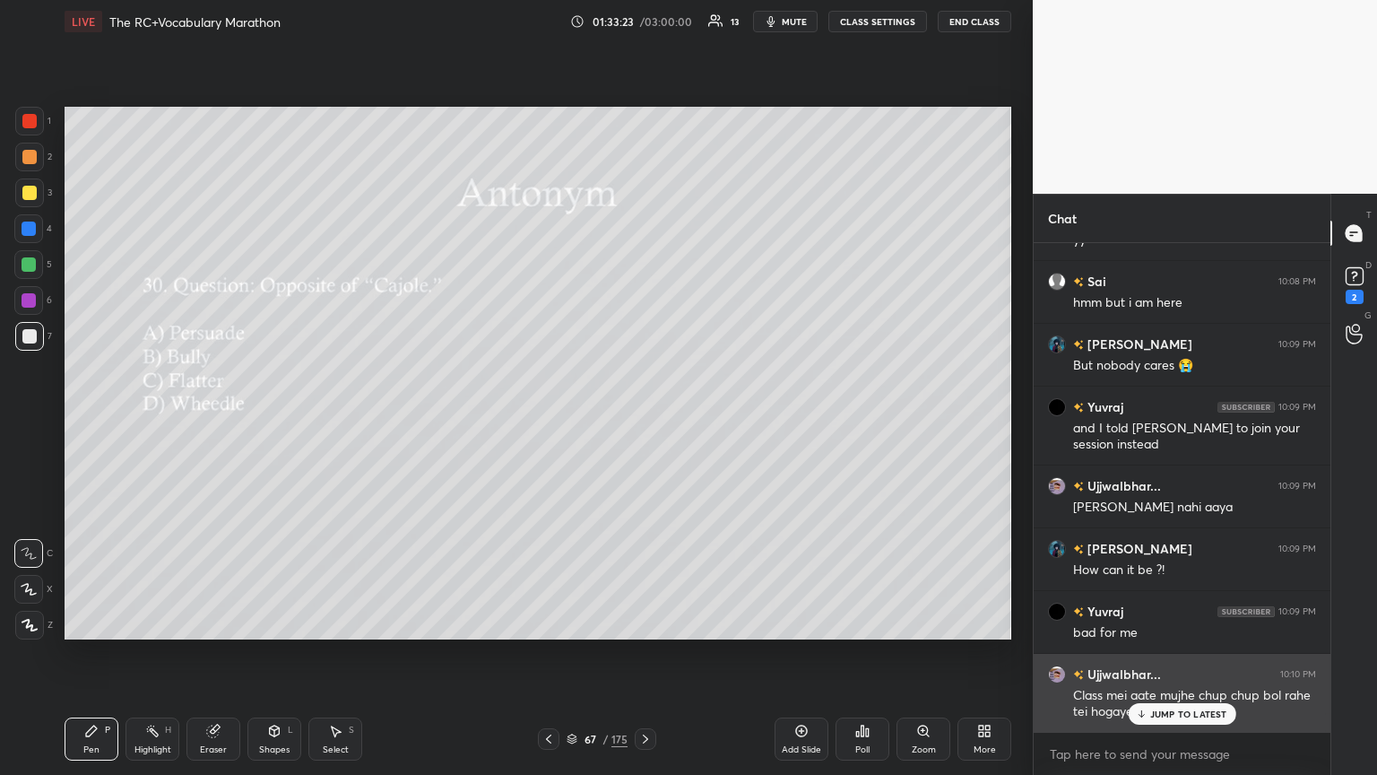
click at [643, 421] on div "JUMP TO LATEST" at bounding box center [1182, 714] width 108 height 22
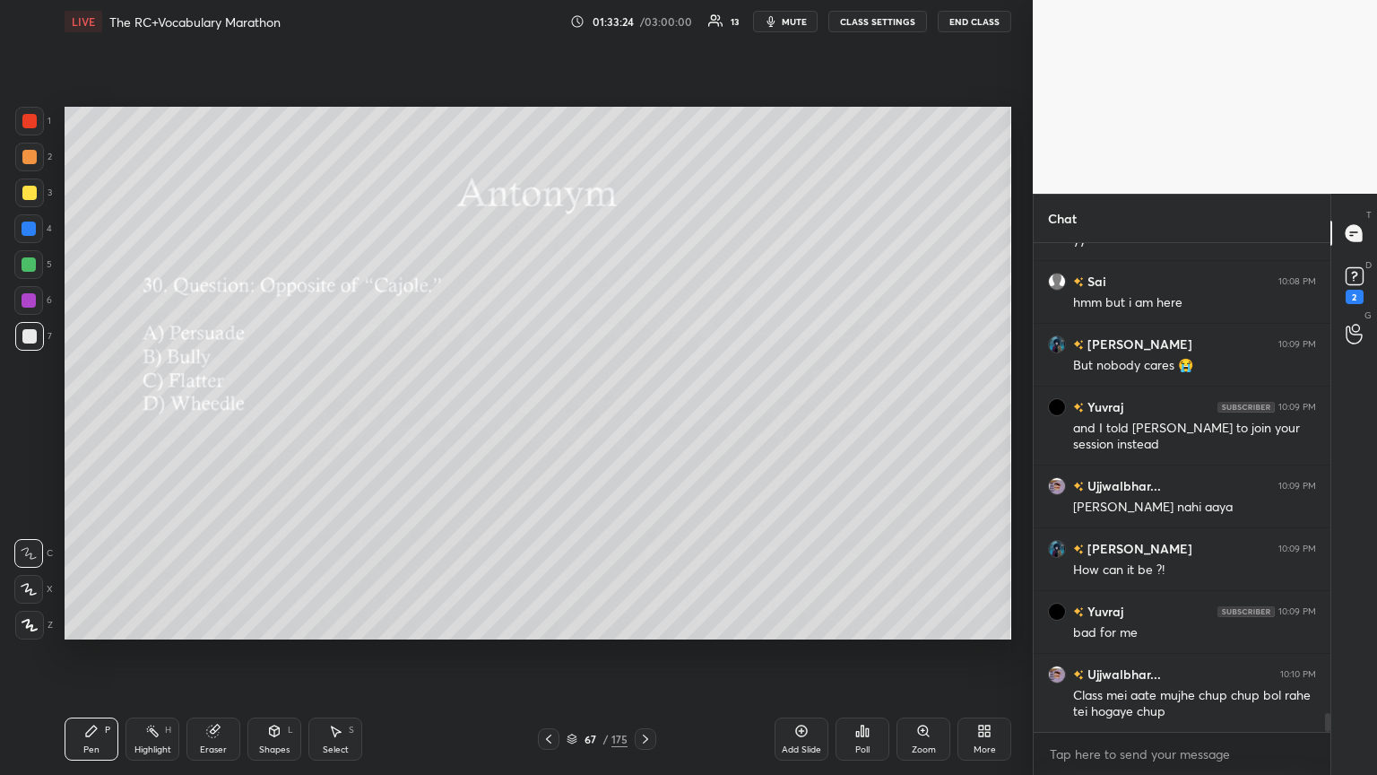
scroll to position [12316, 0]
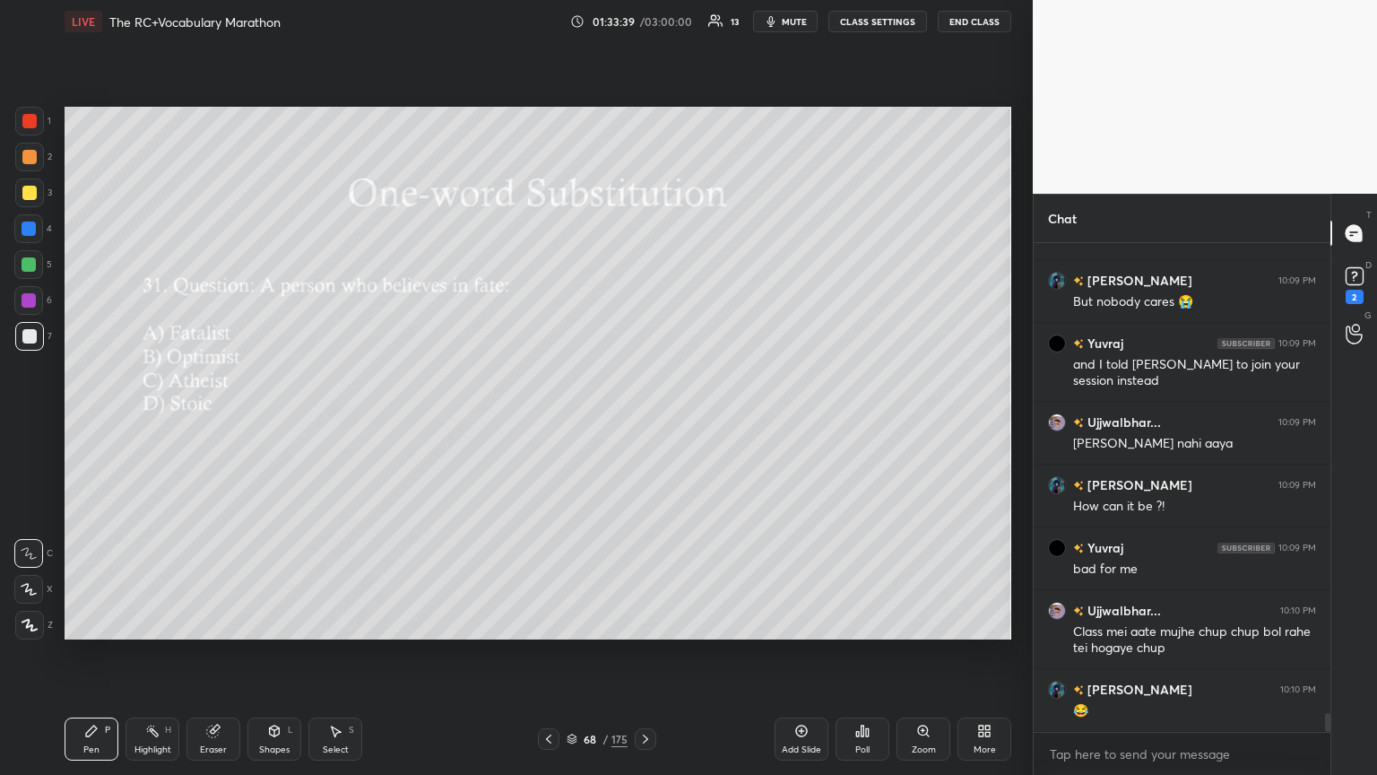
click at [643, 421] on div "Poll" at bounding box center [863, 738] width 54 height 43
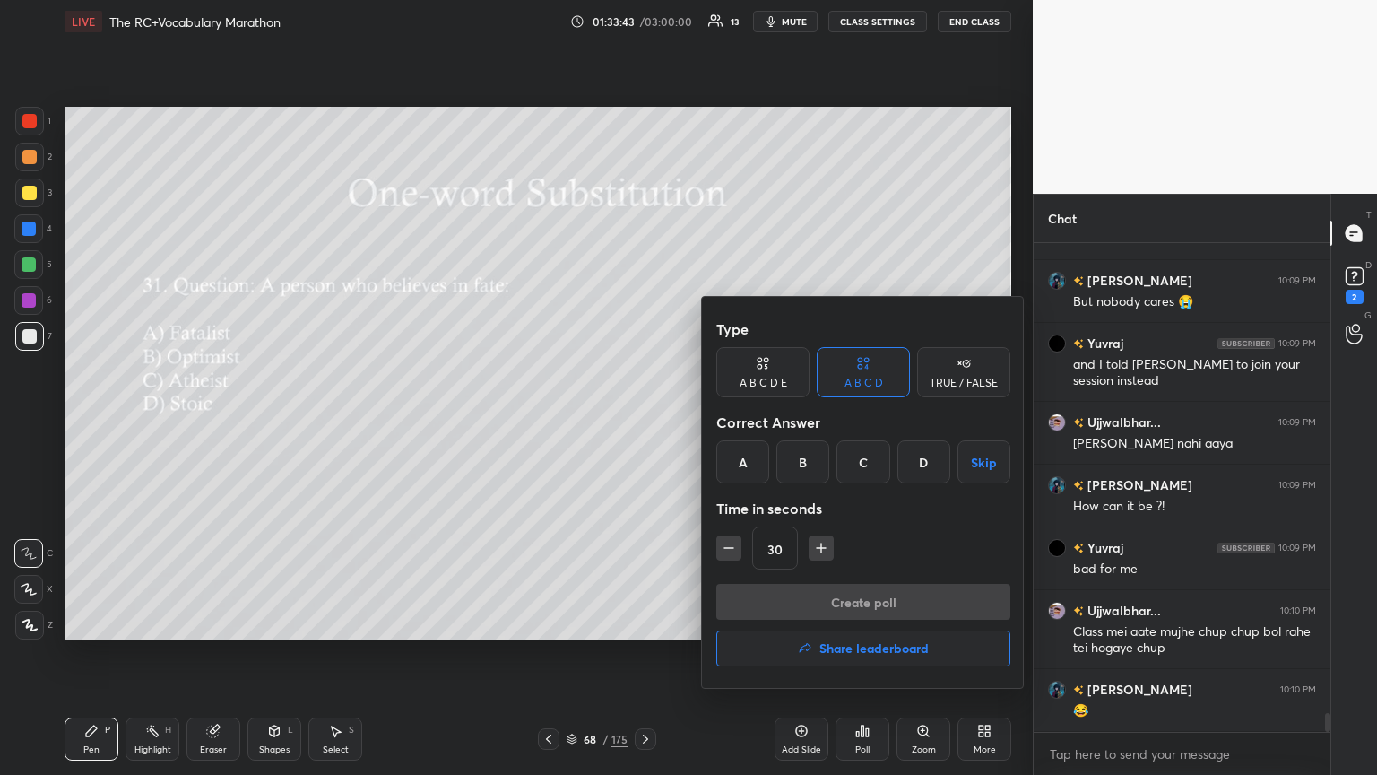
click at [643, 421] on div "A" at bounding box center [742, 461] width 53 height 43
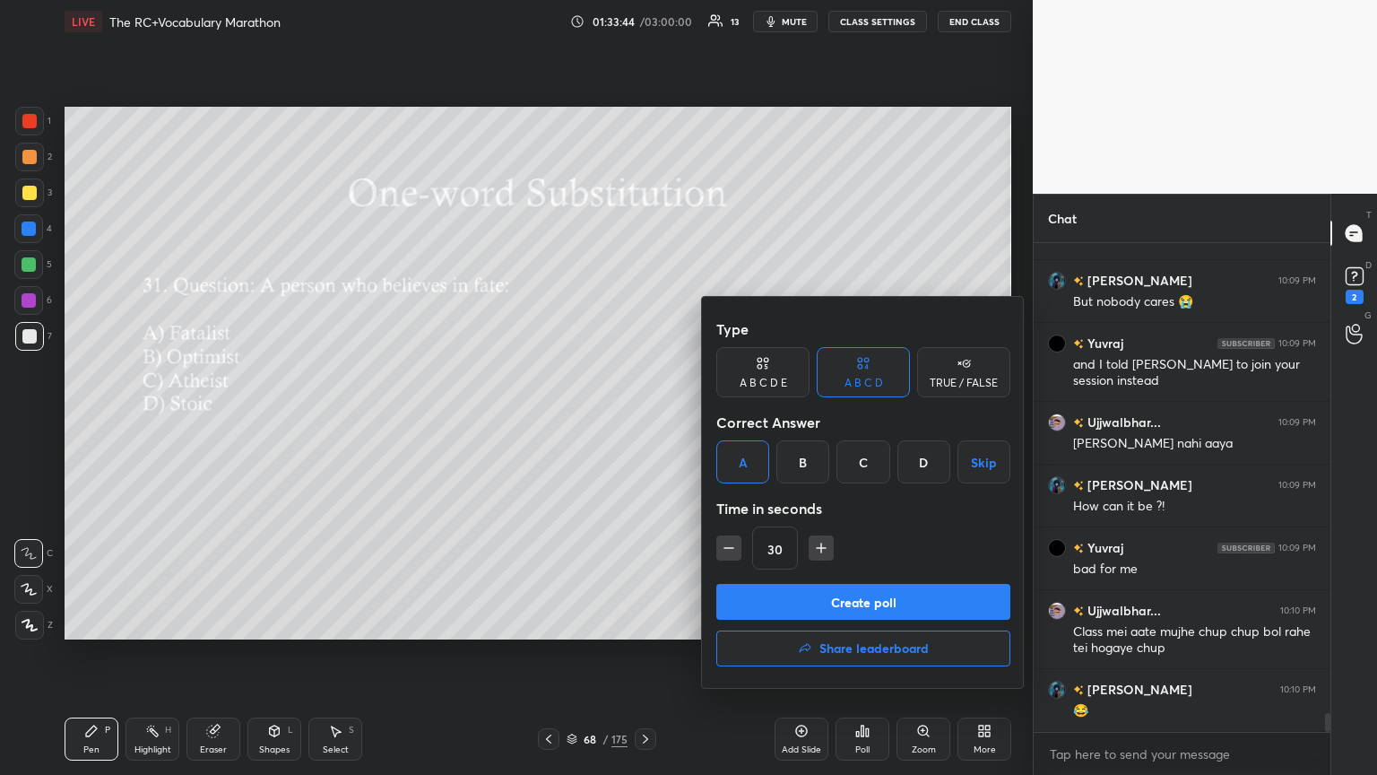
click at [643, 421] on button "Create poll" at bounding box center [863, 602] width 294 height 36
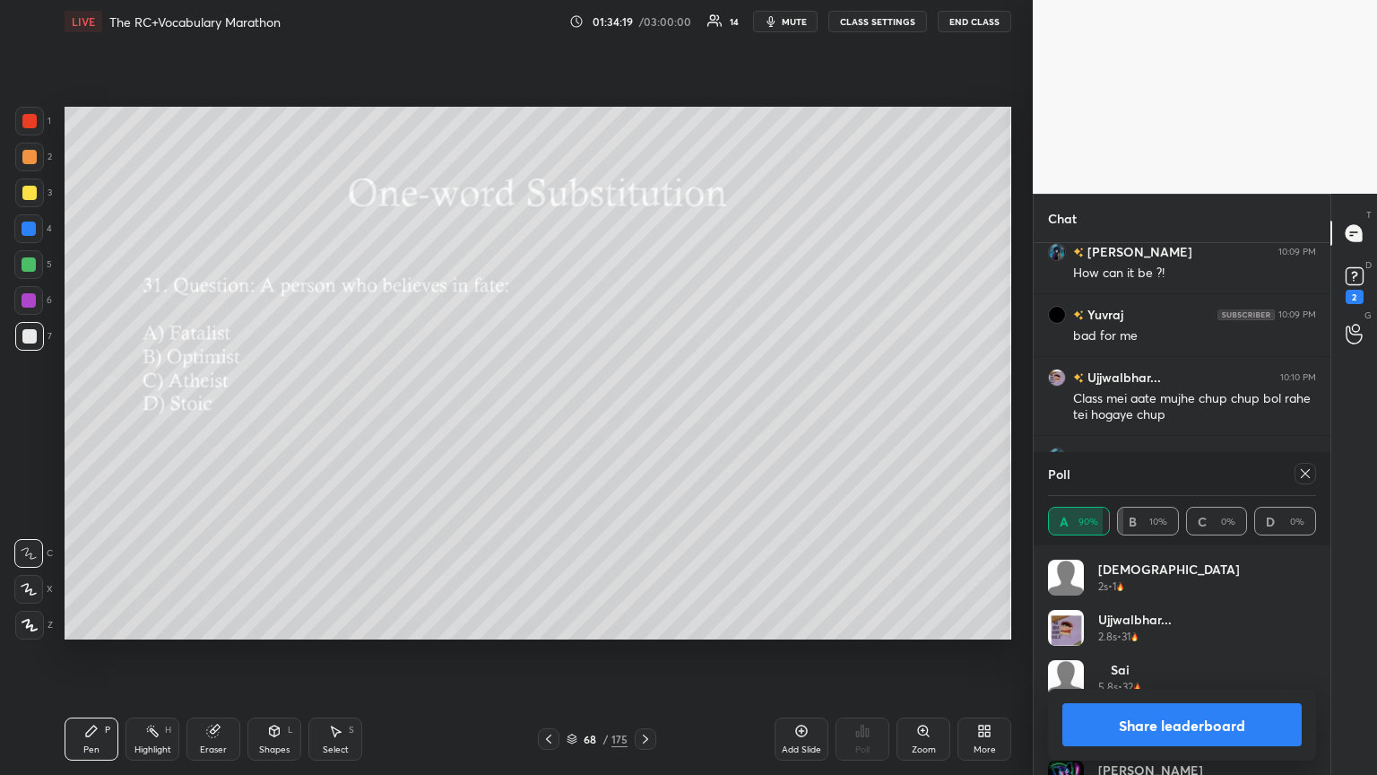
scroll to position [12611, 0]
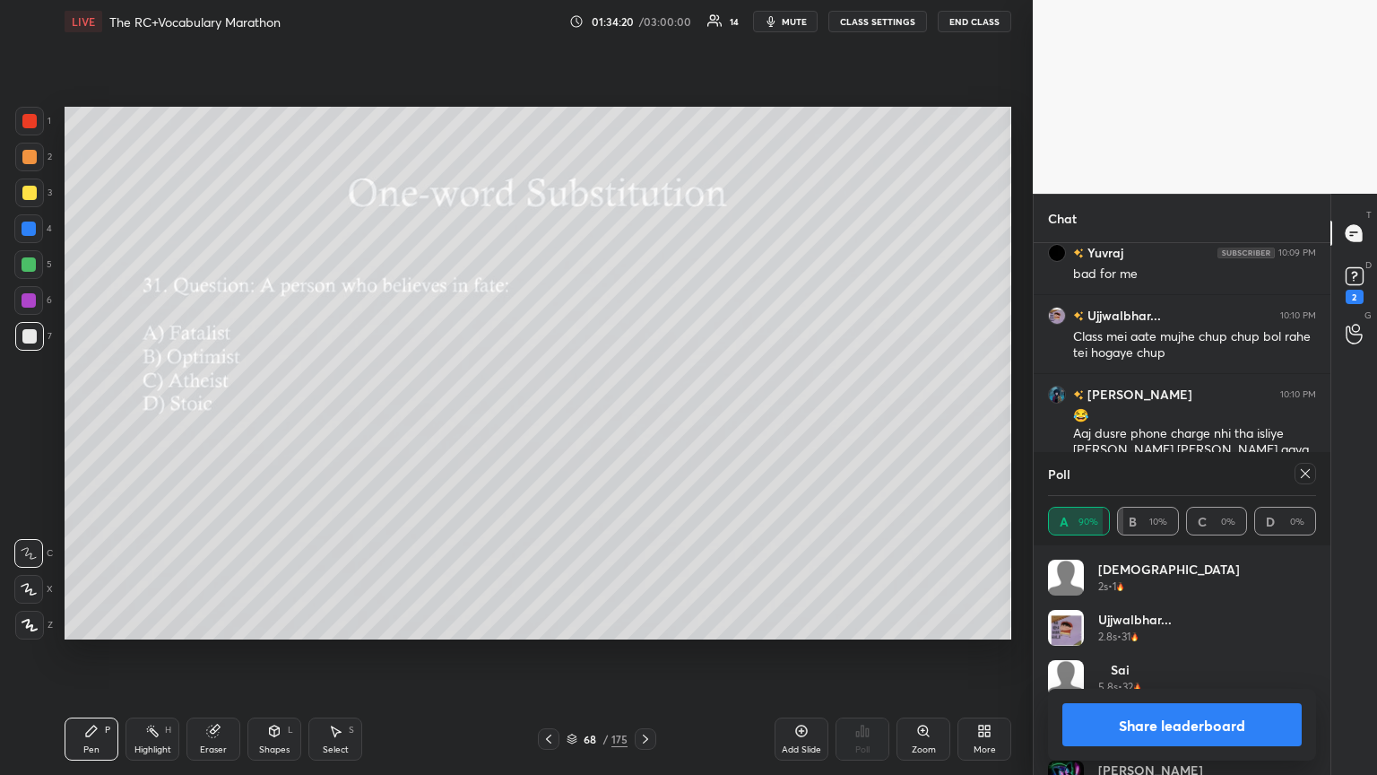
drag, startPoint x: 1305, startPoint y: 477, endPoint x: 1273, endPoint y: 490, distance: 33.8
click at [643, 421] on icon at bounding box center [1305, 473] width 14 height 14
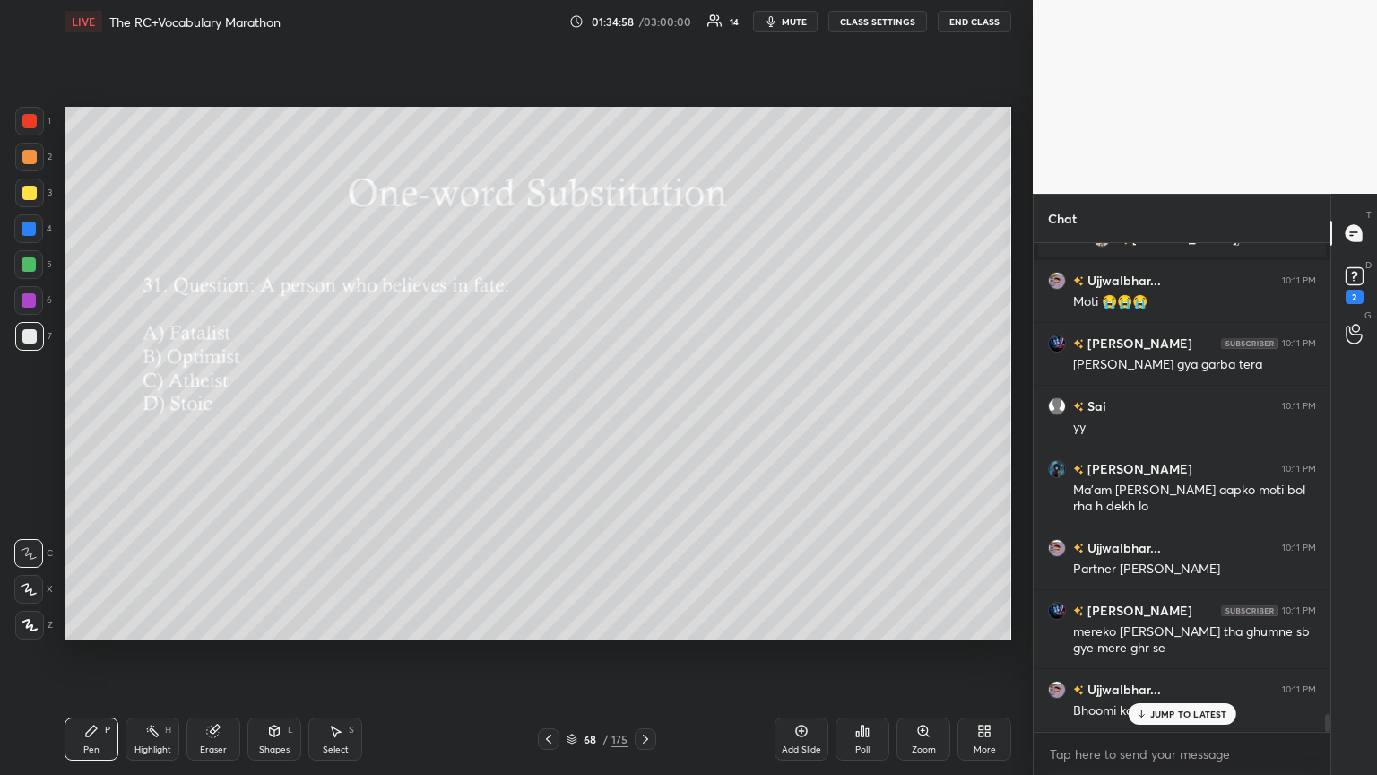
scroll to position [12927, 0]
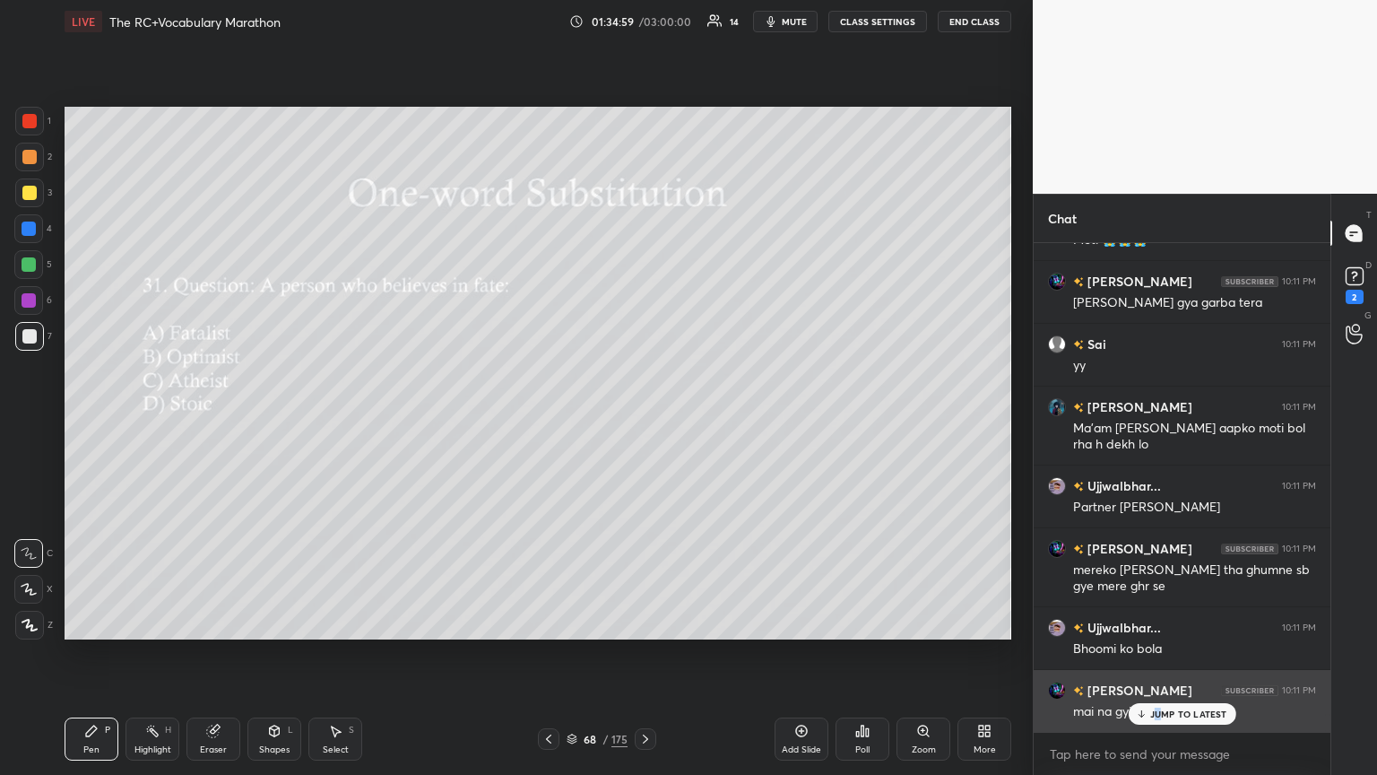
drag, startPoint x: 1161, startPoint y: 712, endPoint x: 1135, endPoint y: 703, distance: 27.5
click at [643, 421] on p "JUMP TO LATEST" at bounding box center [1188, 713] width 77 height 11
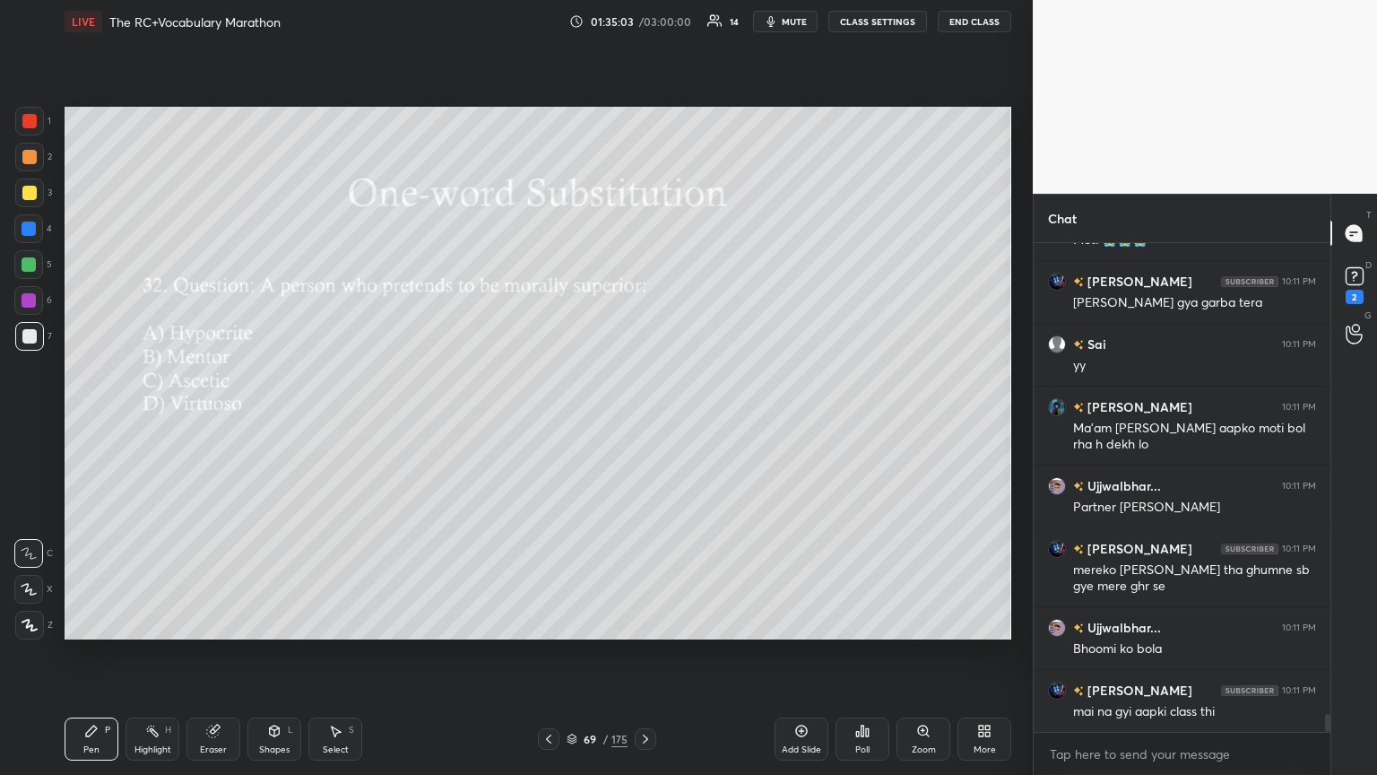
click at [643, 421] on div "Poll" at bounding box center [863, 738] width 54 height 43
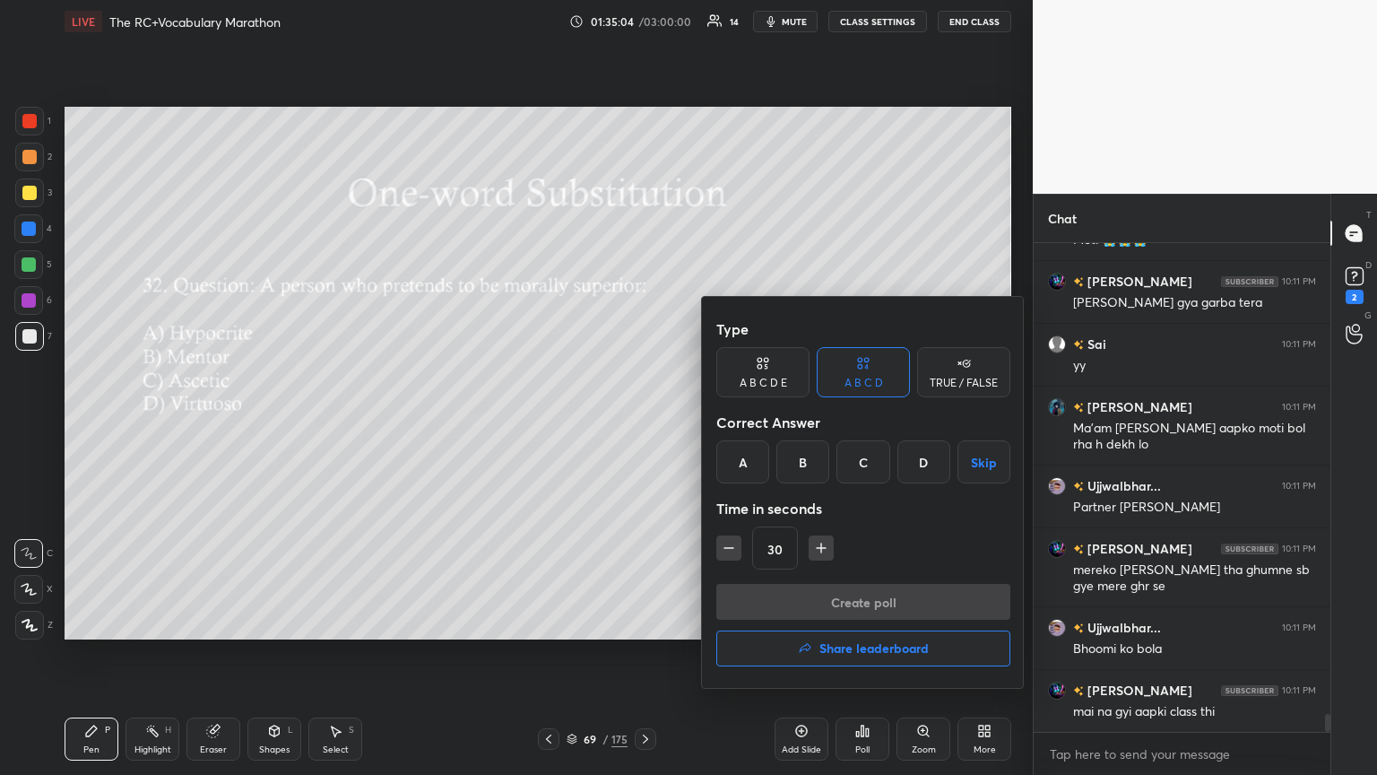
drag, startPoint x: 733, startPoint y: 464, endPoint x: 733, endPoint y: 506, distance: 42.1
click at [643, 421] on div "A" at bounding box center [742, 461] width 53 height 43
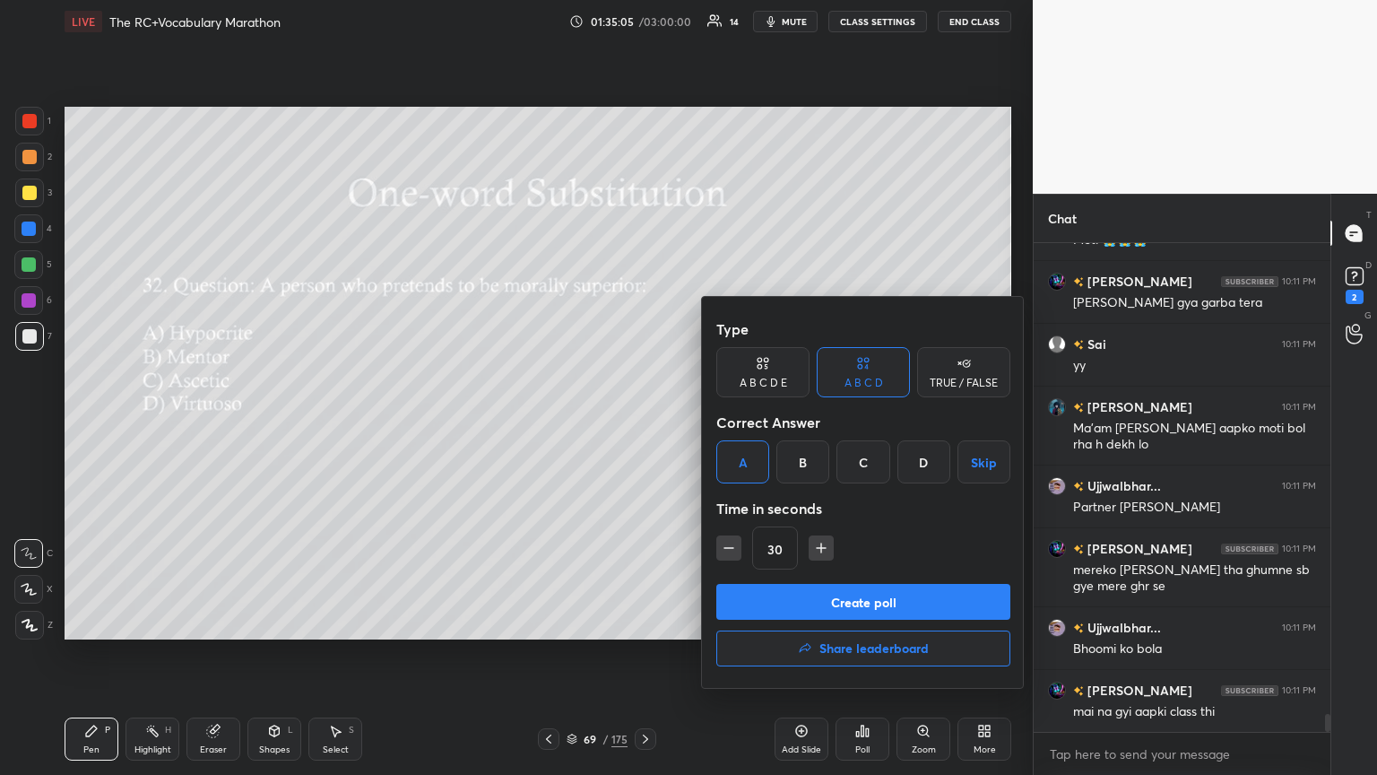
click at [643, 421] on button "Create poll" at bounding box center [863, 602] width 294 height 36
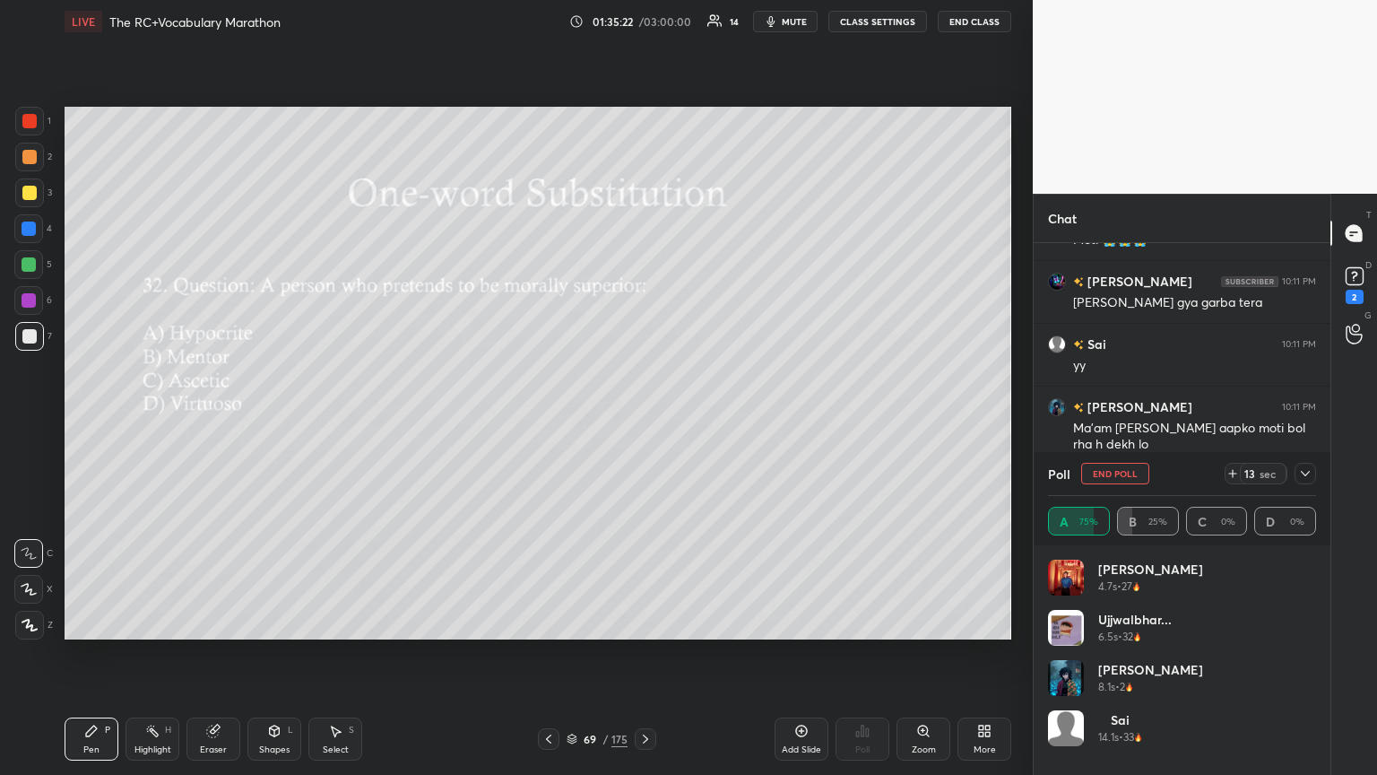
scroll to position [13083, 0]
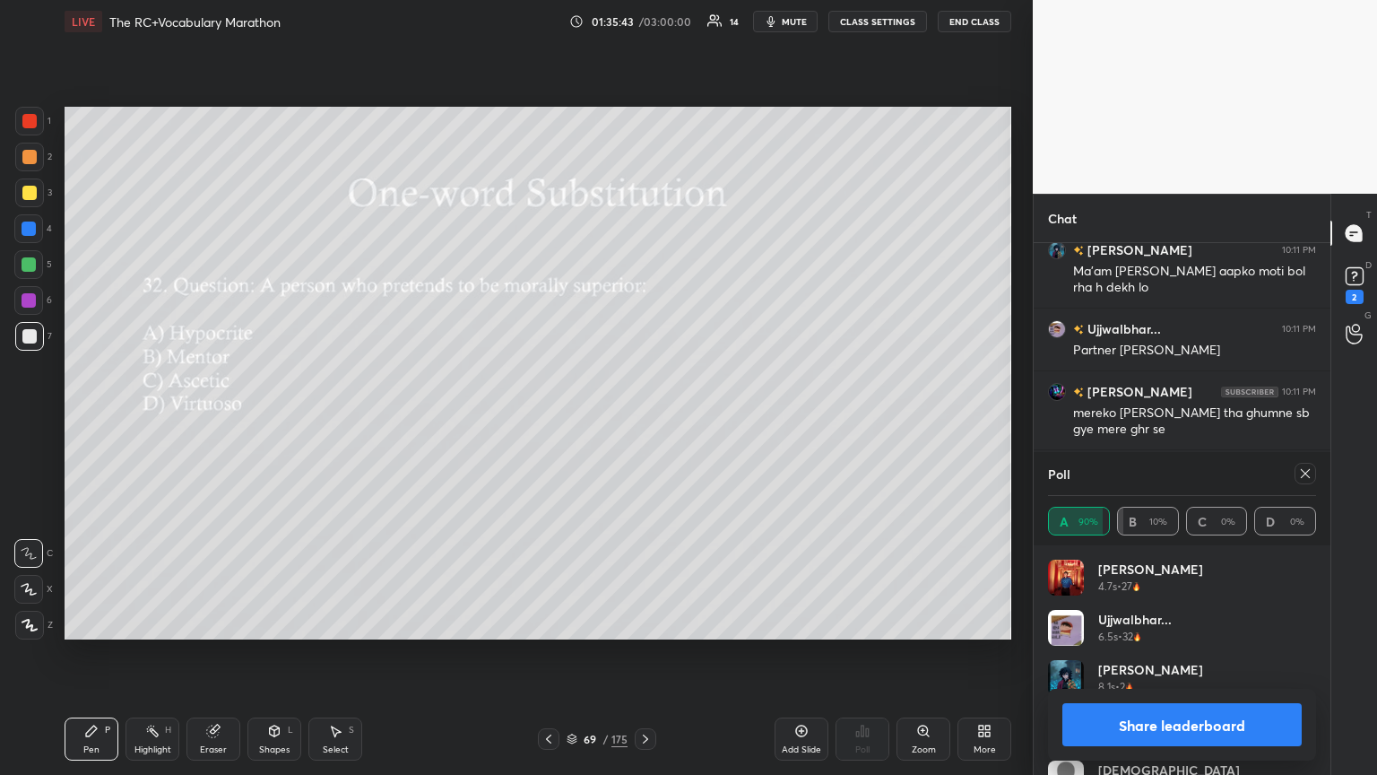
click at [643, 421] on icon at bounding box center [1305, 473] width 14 height 14
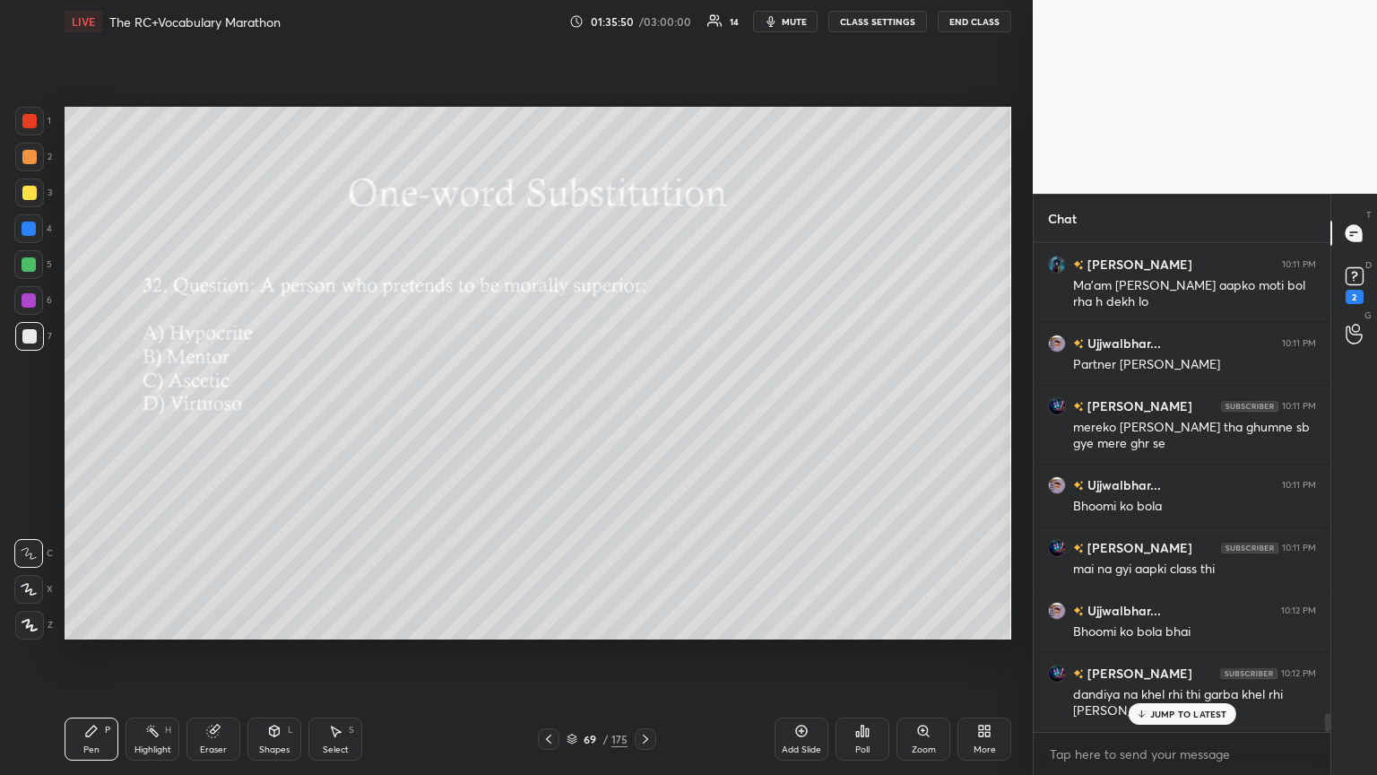
scroll to position [13131, 0]
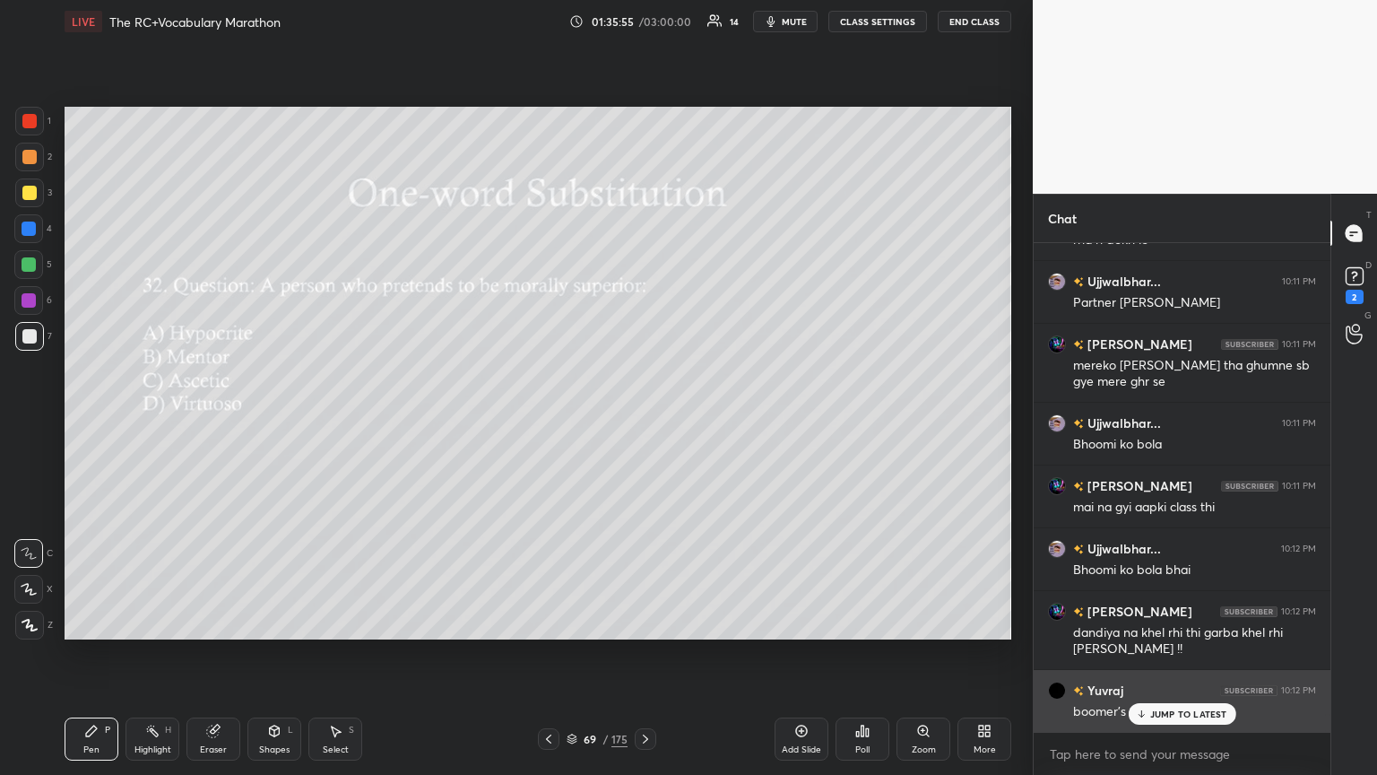
click at [643, 421] on p "JUMP TO LATEST" at bounding box center [1188, 713] width 77 height 11
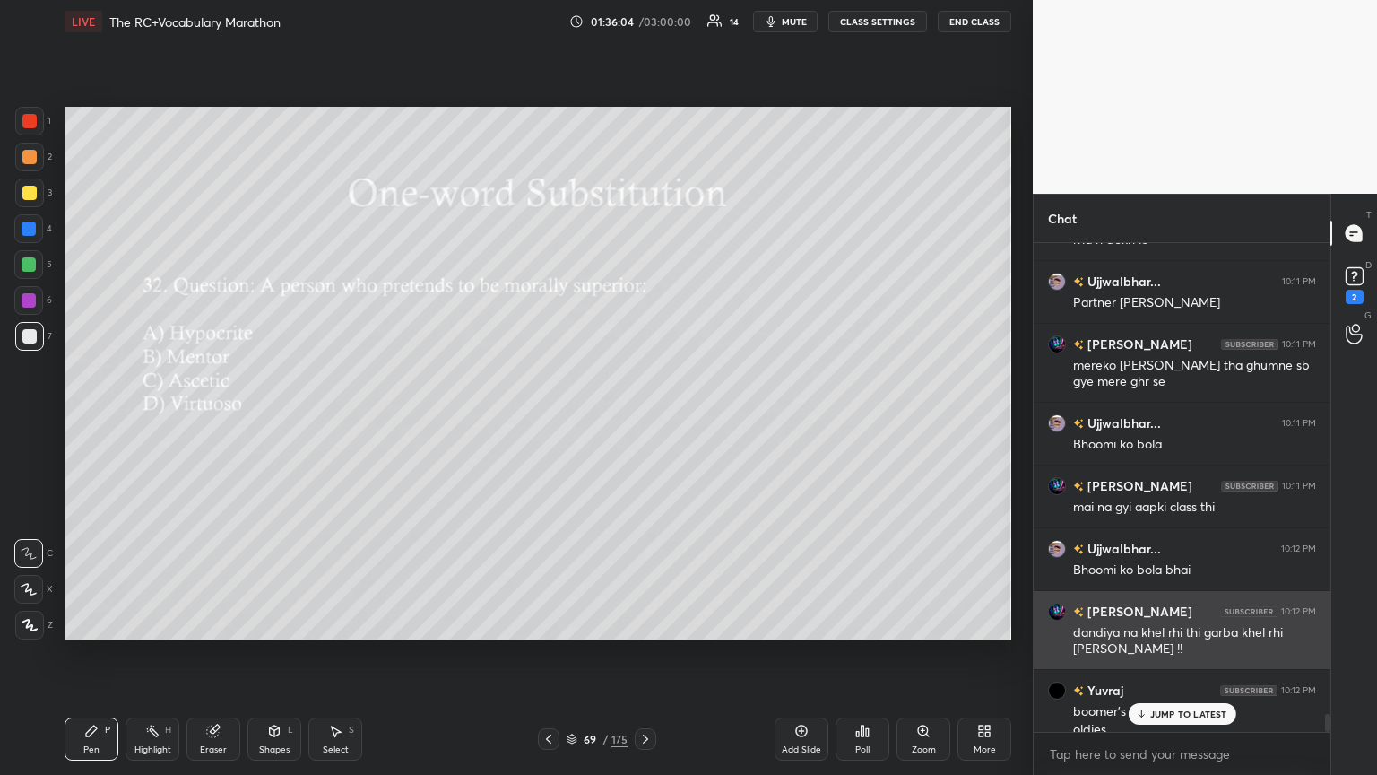
scroll to position [13149, 0]
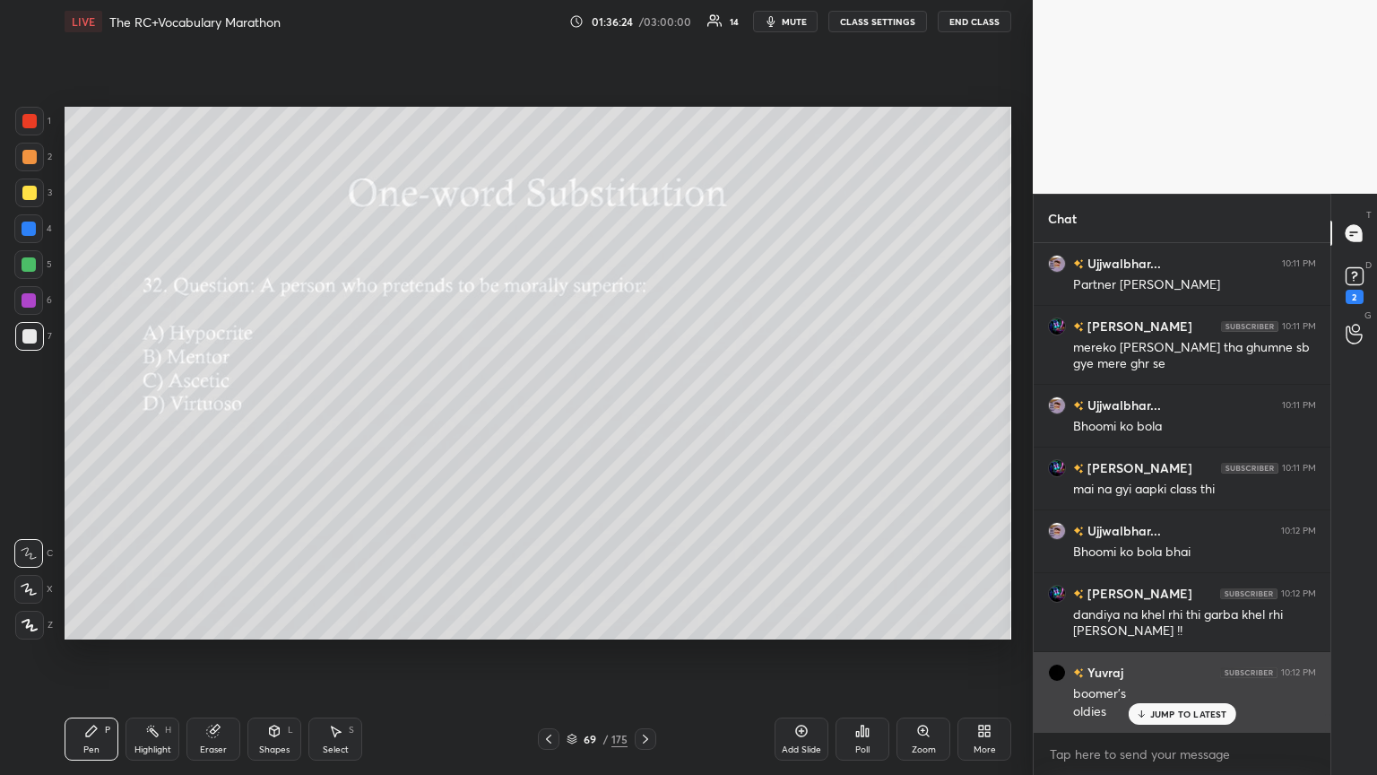
drag, startPoint x: 1155, startPoint y: 715, endPoint x: 1048, endPoint y: 663, distance: 118.7
click at [643, 421] on p "JUMP TO LATEST" at bounding box center [1188, 713] width 77 height 11
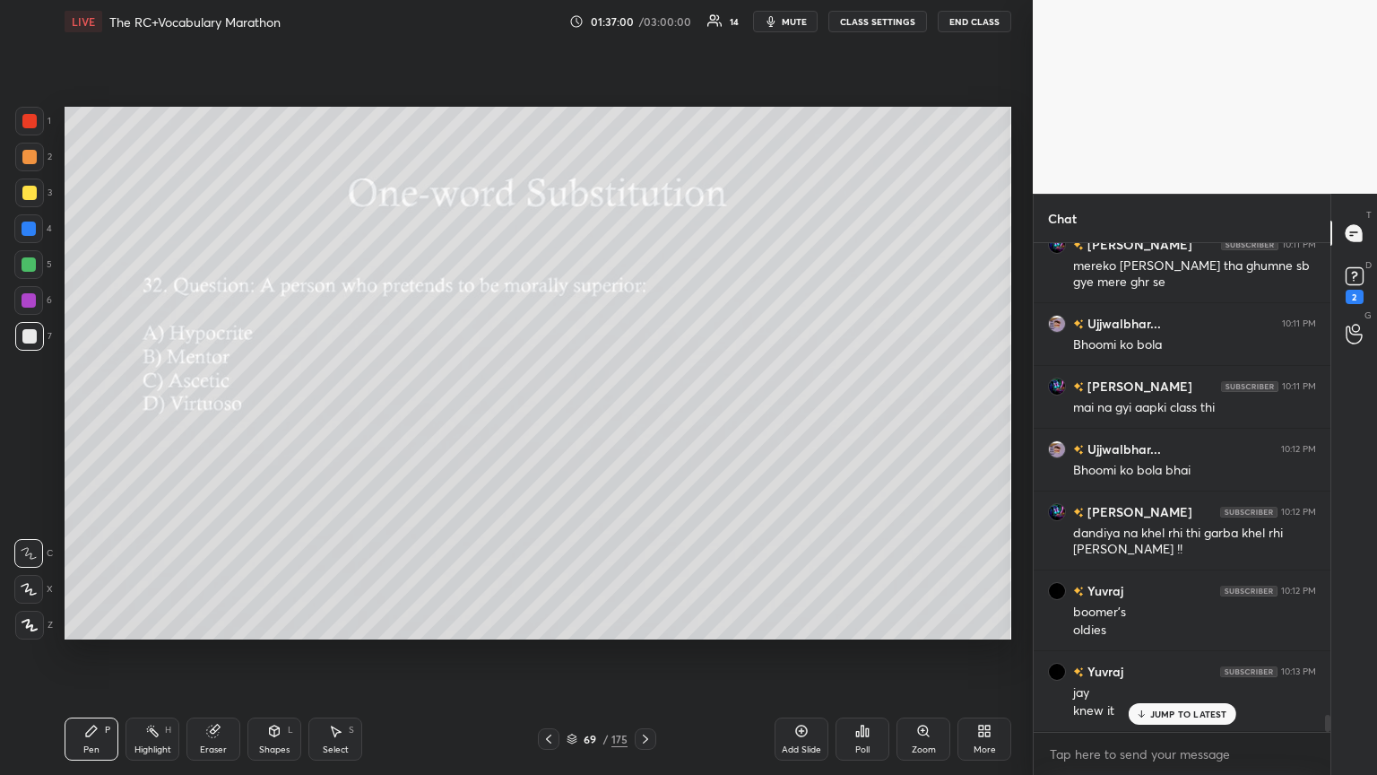
scroll to position [13292, 0]
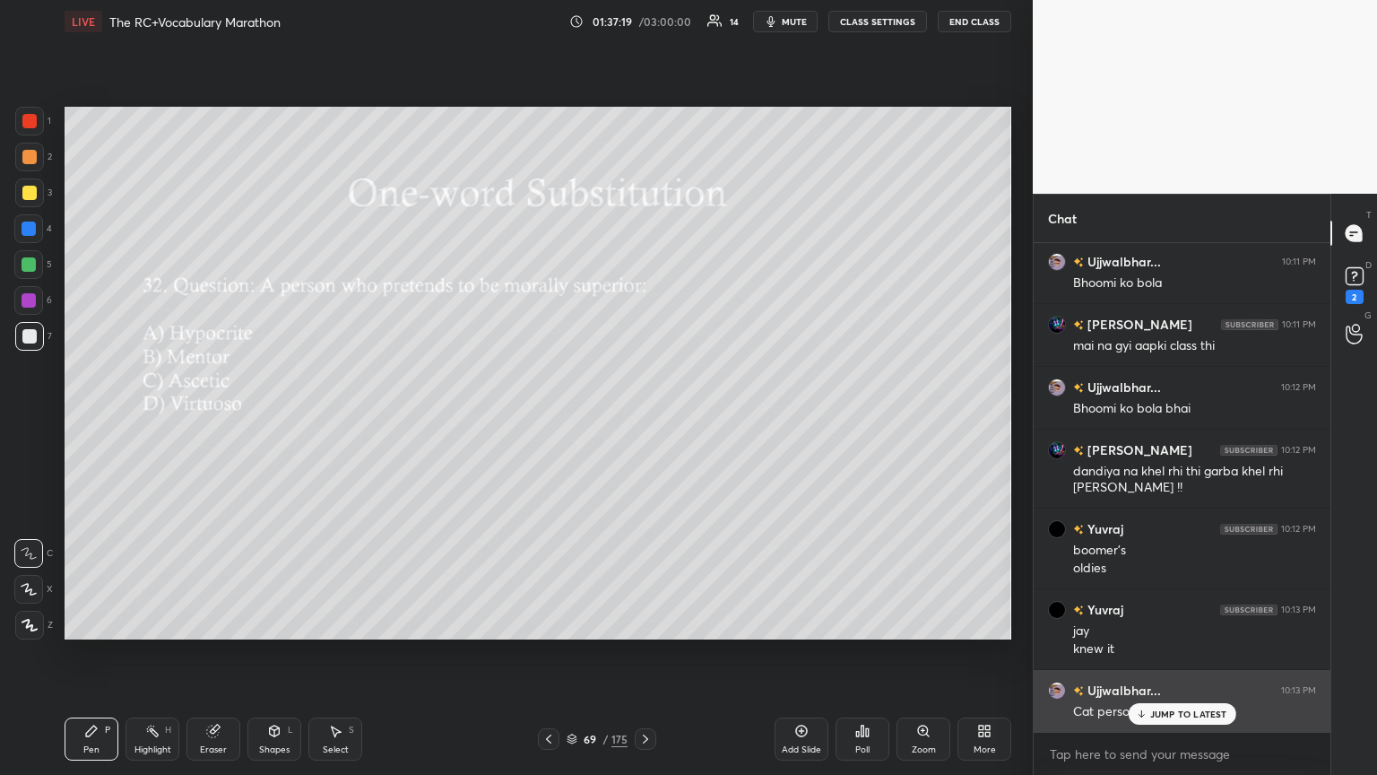
click at [643, 421] on div "Ujjwalbhar... 10:13 PM Cat person 🗿" at bounding box center [1182, 701] width 297 height 62
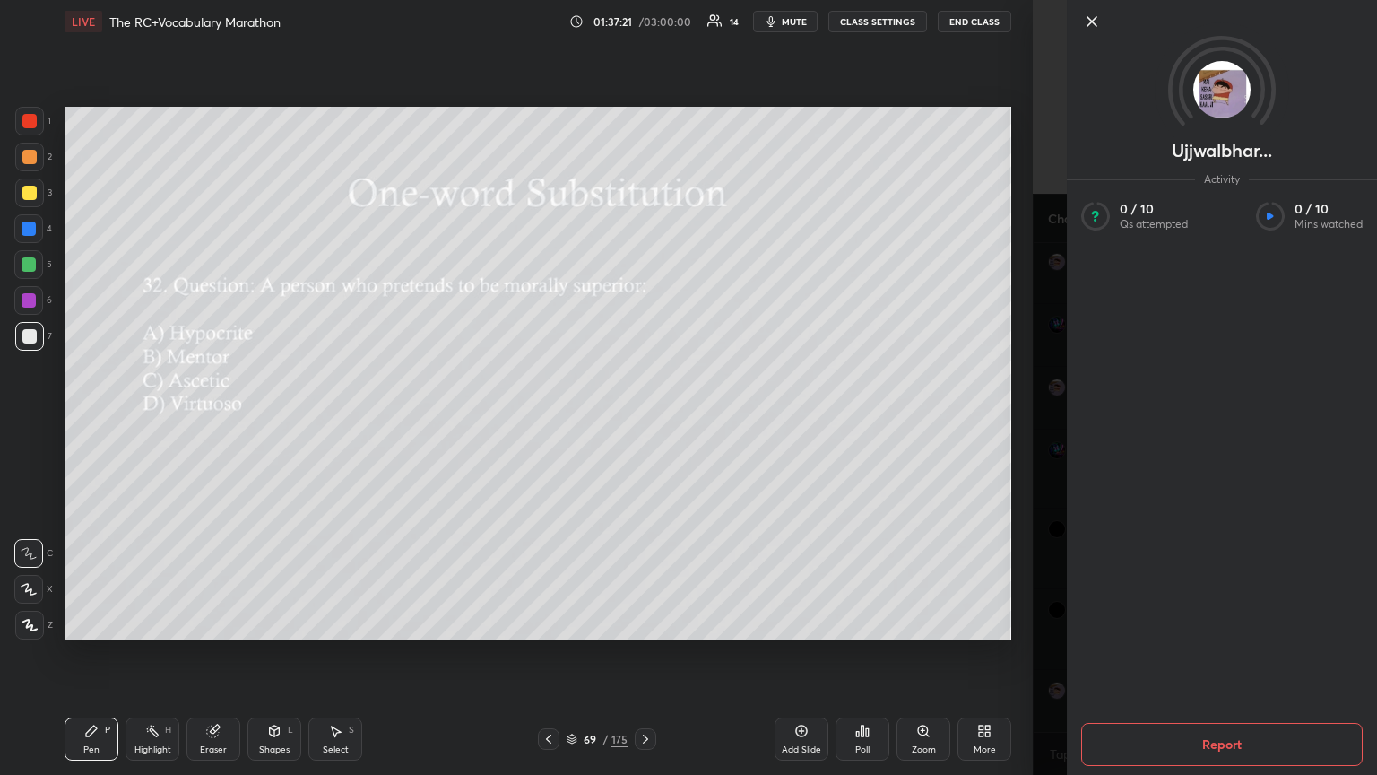
click at [643, 18] on icon at bounding box center [1092, 22] width 22 height 22
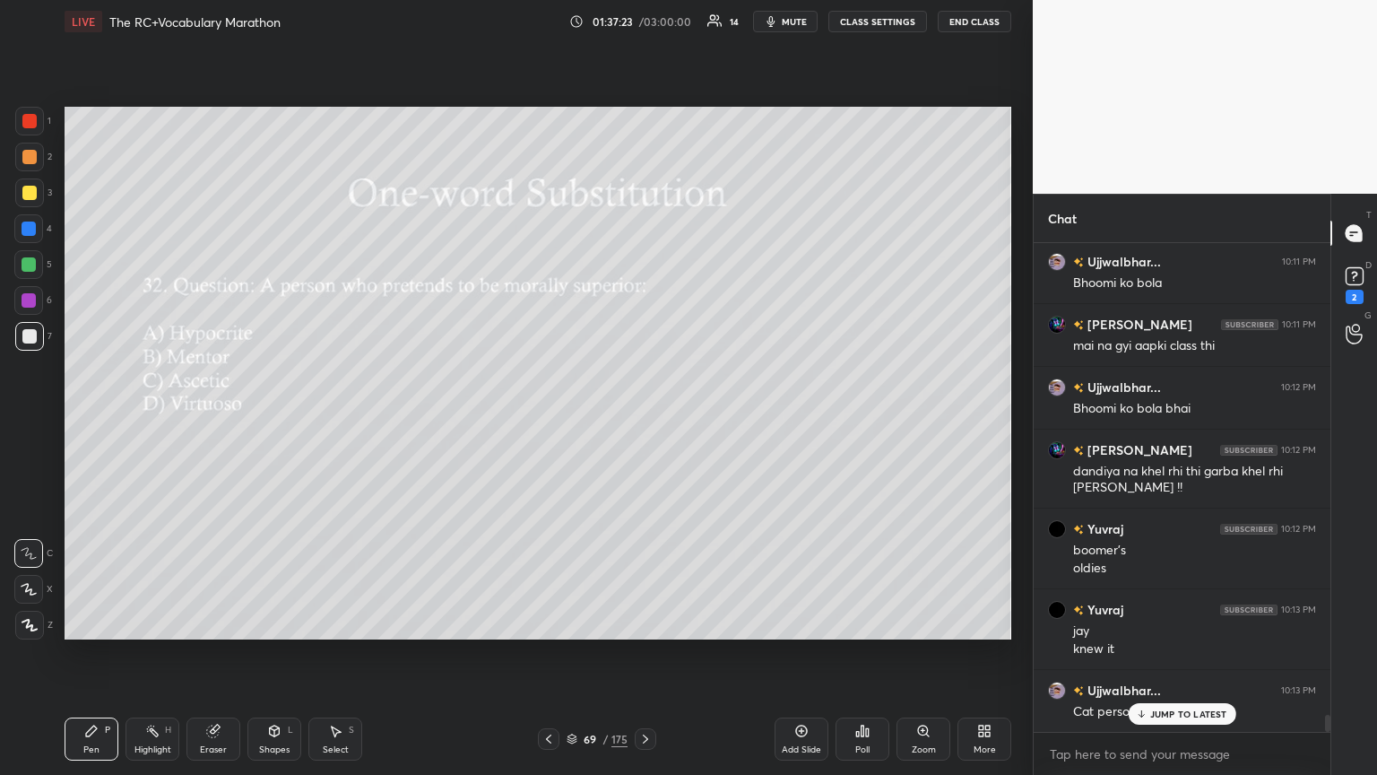
click at [643, 421] on icon at bounding box center [1141, 713] width 12 height 11
drag, startPoint x: 864, startPoint y: 746, endPoint x: 854, endPoint y: 745, distance: 10.8
click at [643, 421] on div "Poll" at bounding box center [863, 738] width 54 height 43
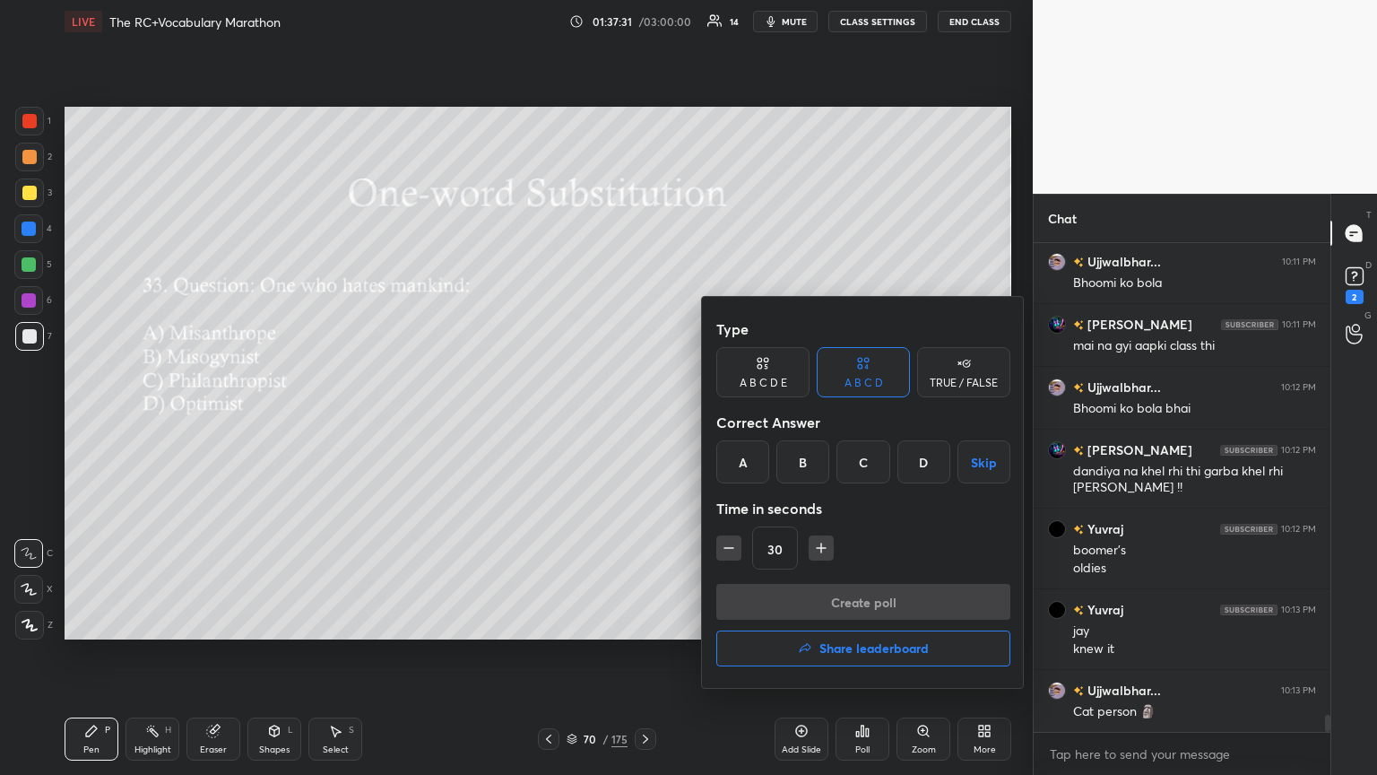
click at [643, 421] on div "A" at bounding box center [742, 461] width 53 height 43
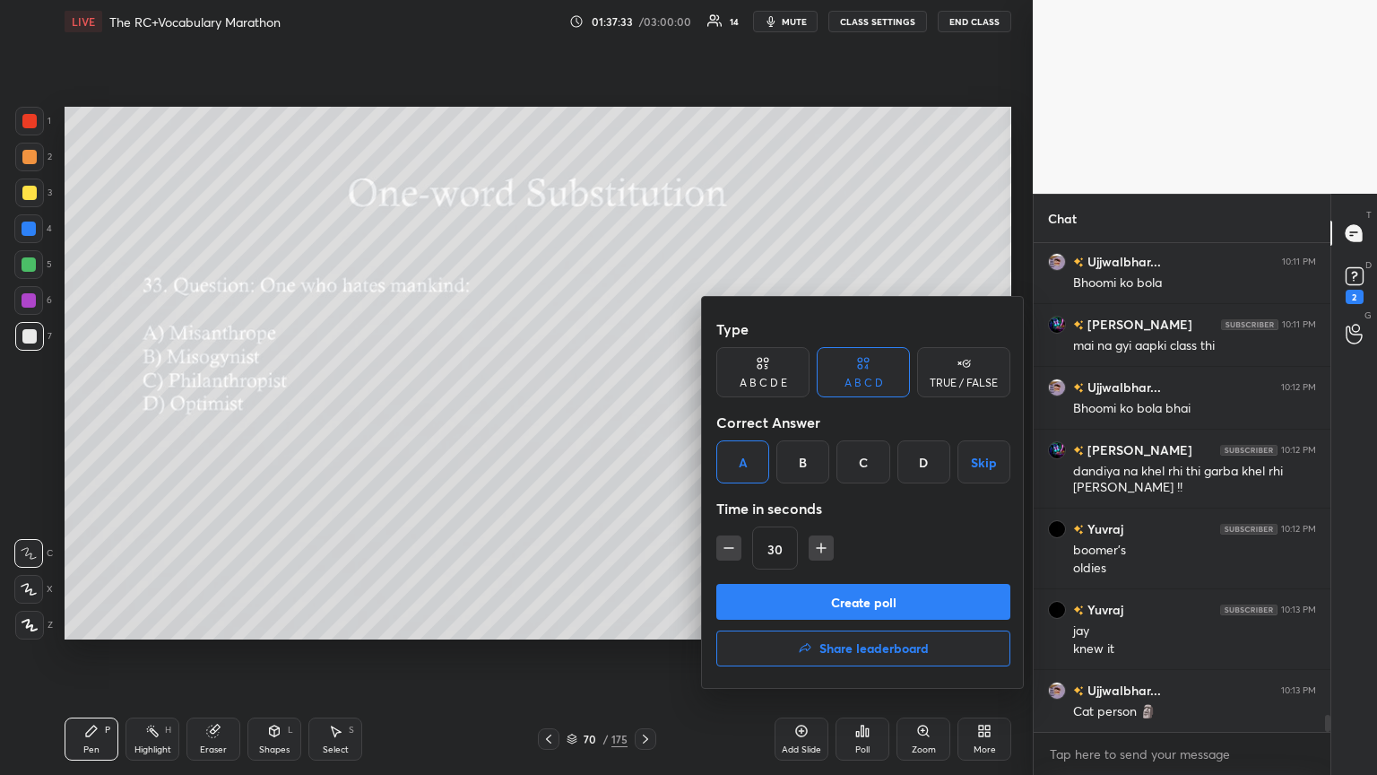
drag, startPoint x: 834, startPoint y: 610, endPoint x: 833, endPoint y: 621, distance: 10.8
click at [643, 421] on button "Create poll" at bounding box center [863, 602] width 294 height 36
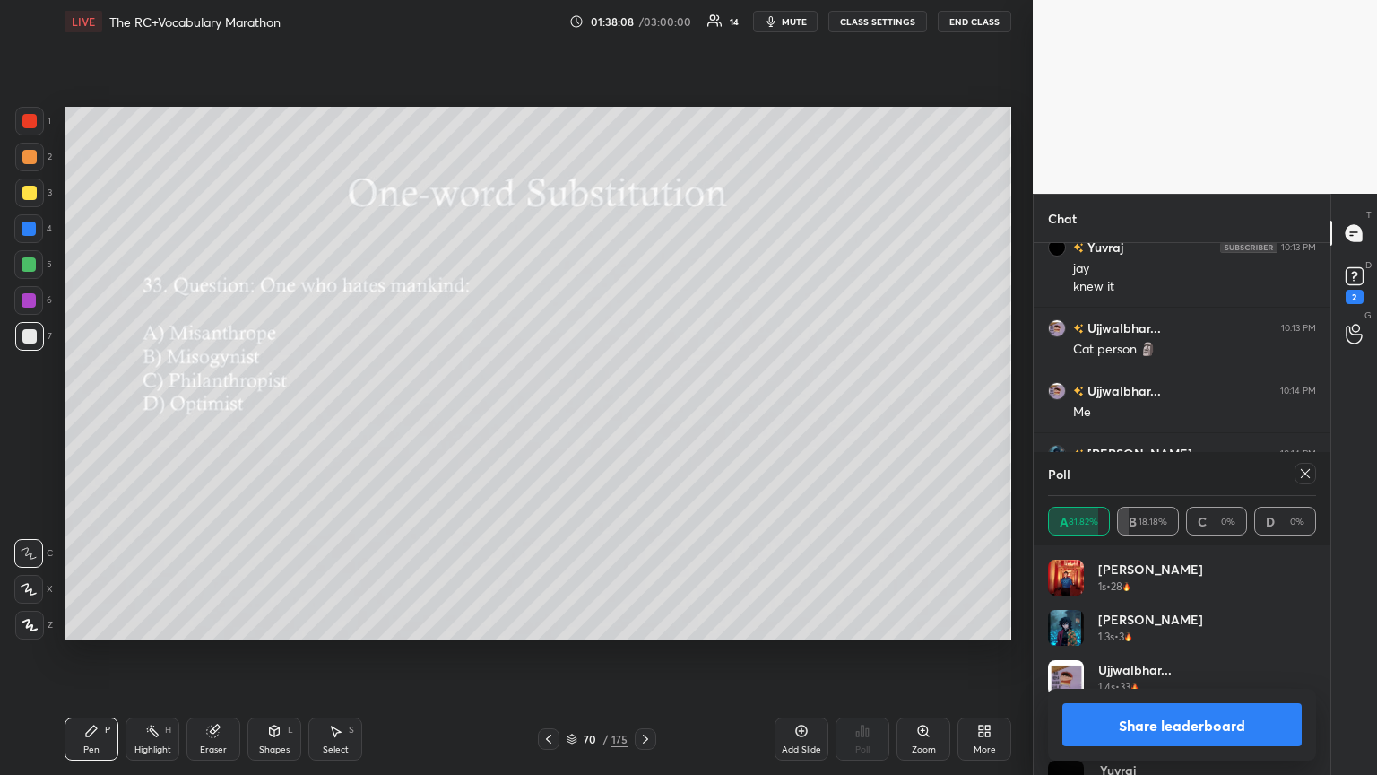
scroll to position [13718, 0]
drag, startPoint x: 1306, startPoint y: 473, endPoint x: 1212, endPoint y: 473, distance: 94.2
click at [643, 421] on icon at bounding box center [1305, 473] width 14 height 14
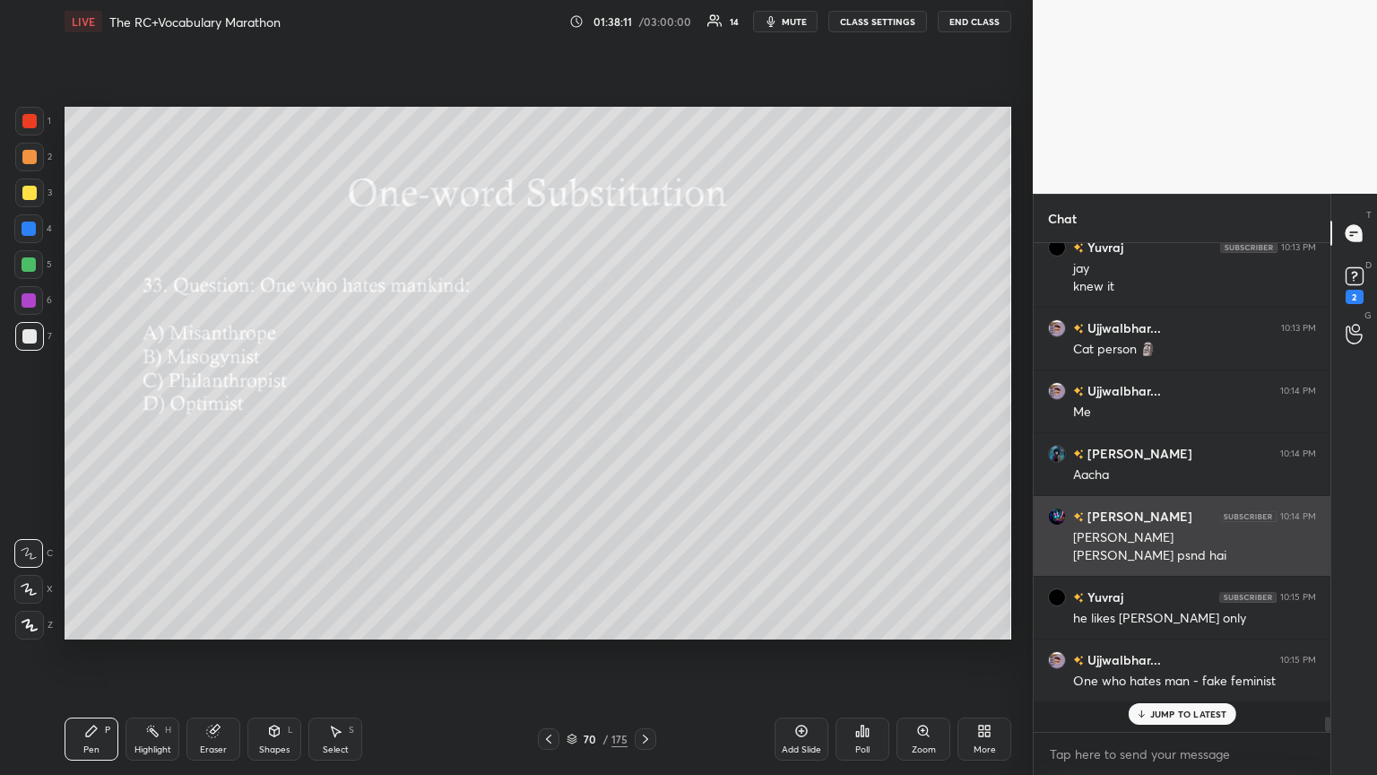
scroll to position [517, 291]
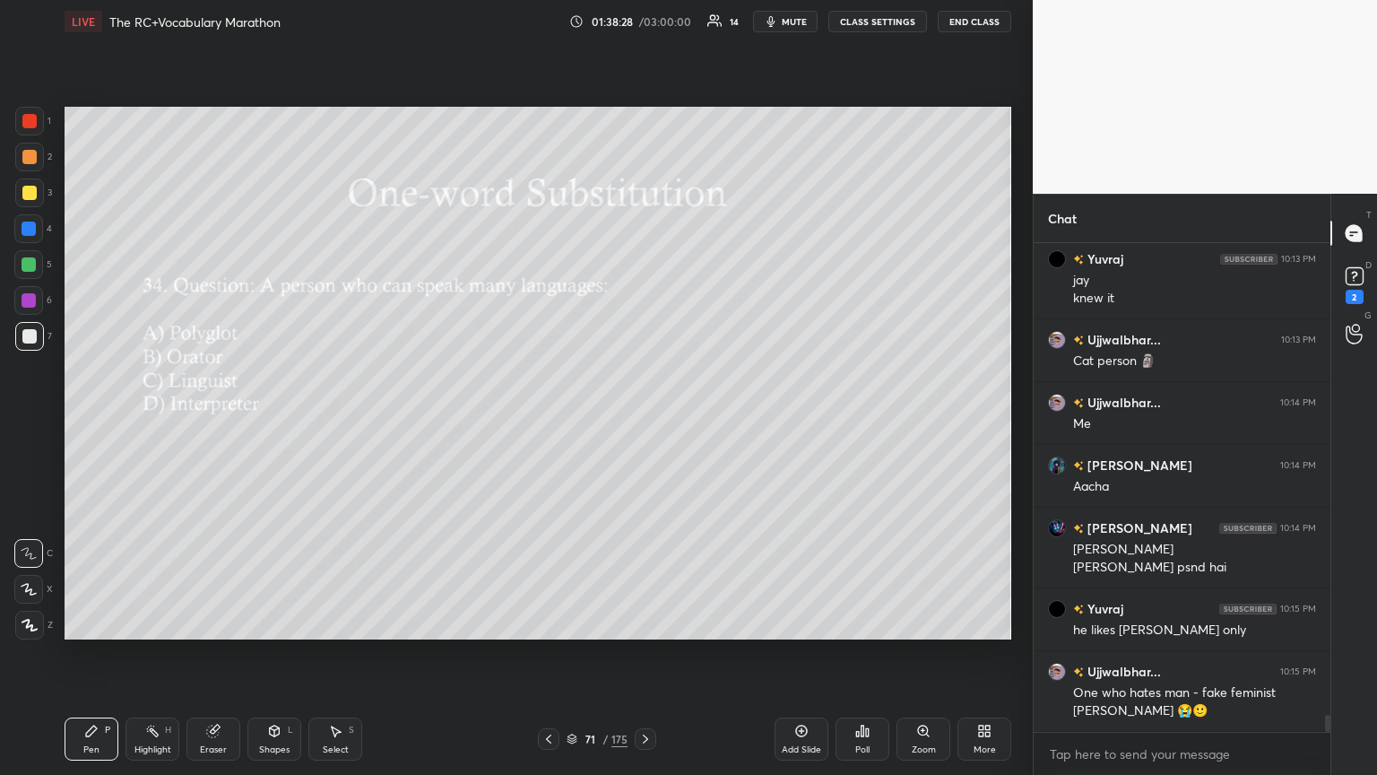
click at [643, 421] on div "Poll" at bounding box center [863, 738] width 54 height 43
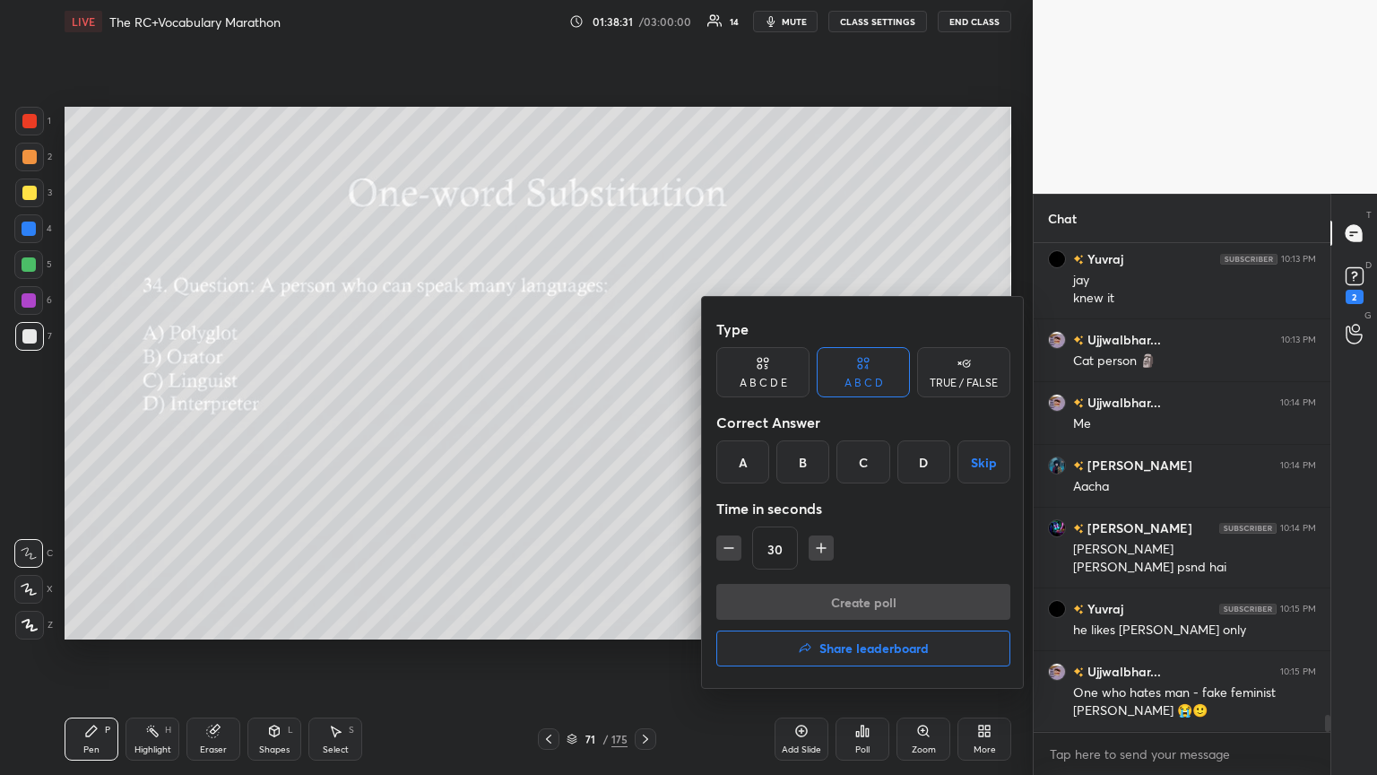
click at [643, 421] on div "A" at bounding box center [742, 461] width 53 height 43
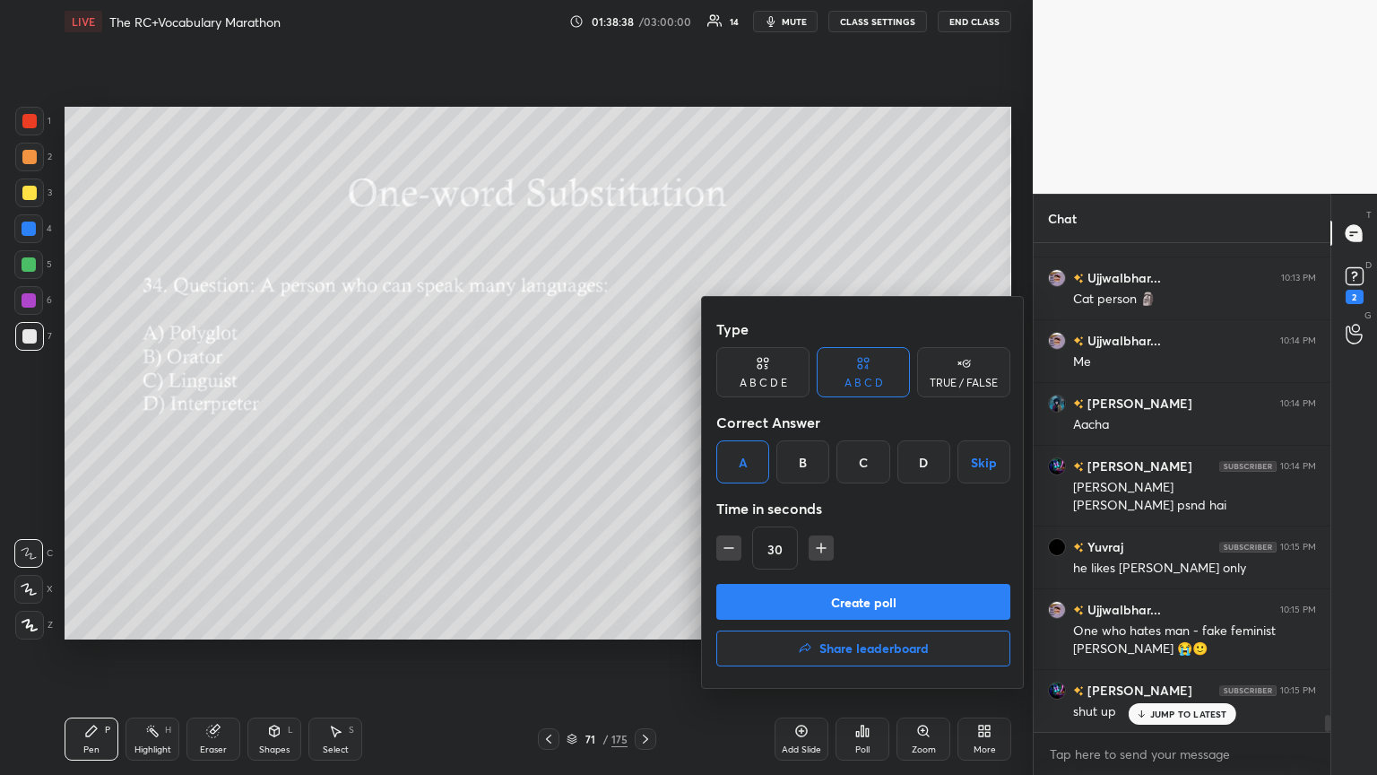
scroll to position [13769, 0]
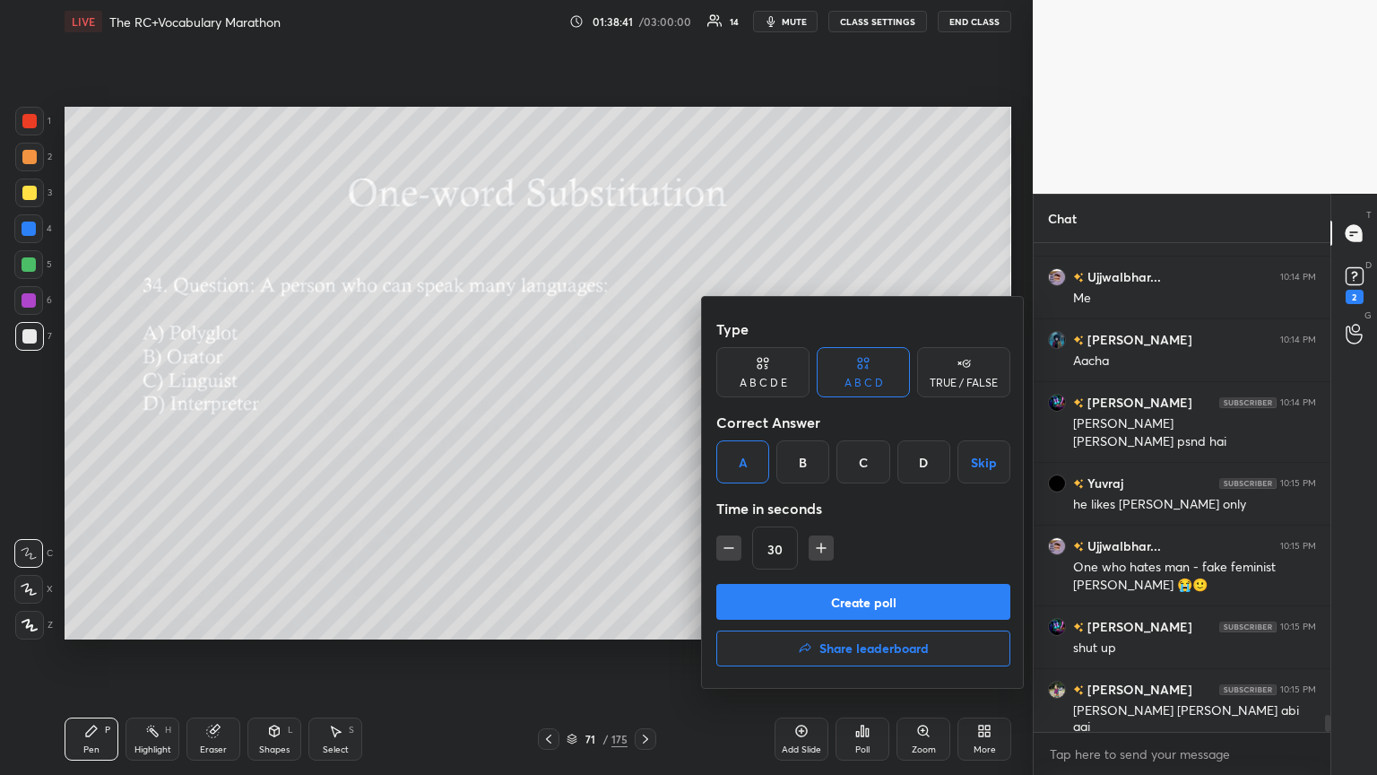
click at [643, 421] on button "Create poll" at bounding box center [863, 602] width 294 height 36
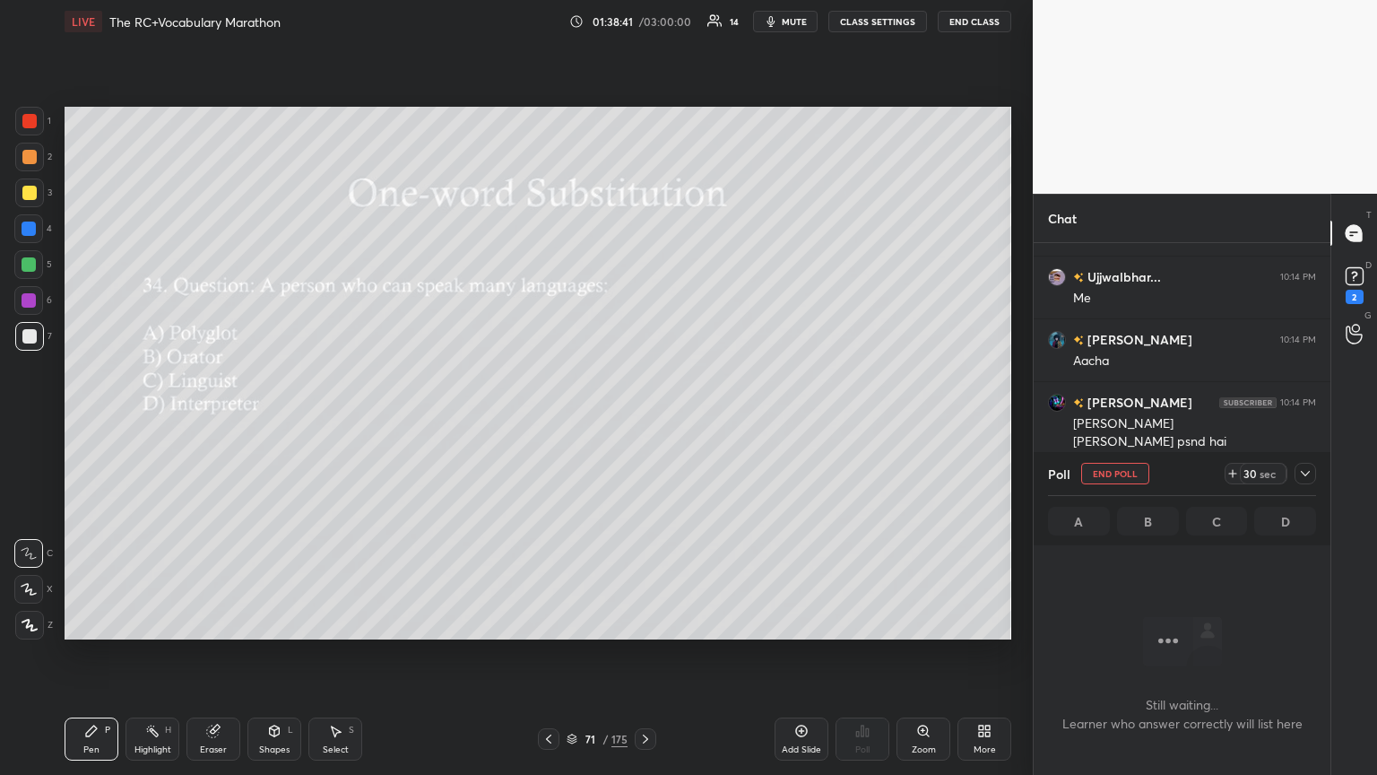
scroll to position [6, 5]
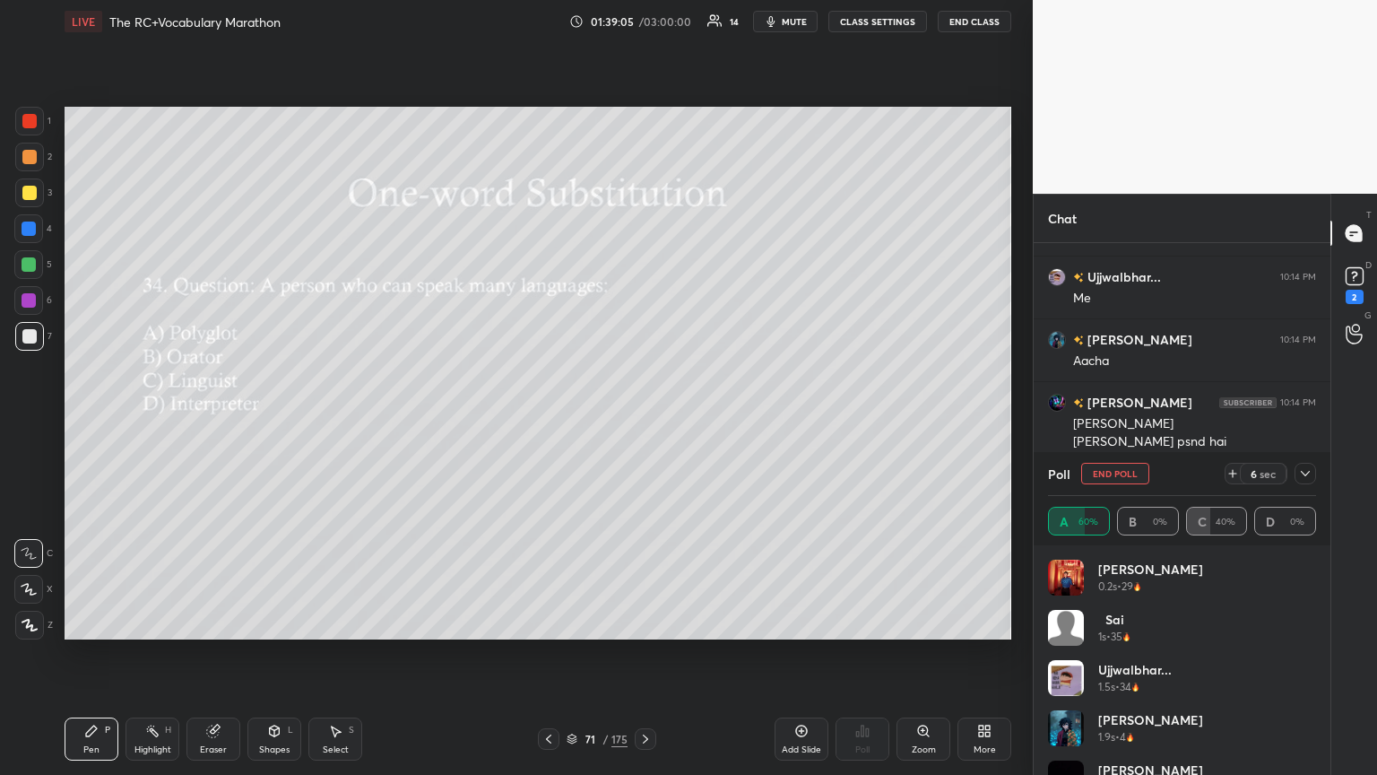
click at [643, 421] on icon at bounding box center [1305, 473] width 9 height 5
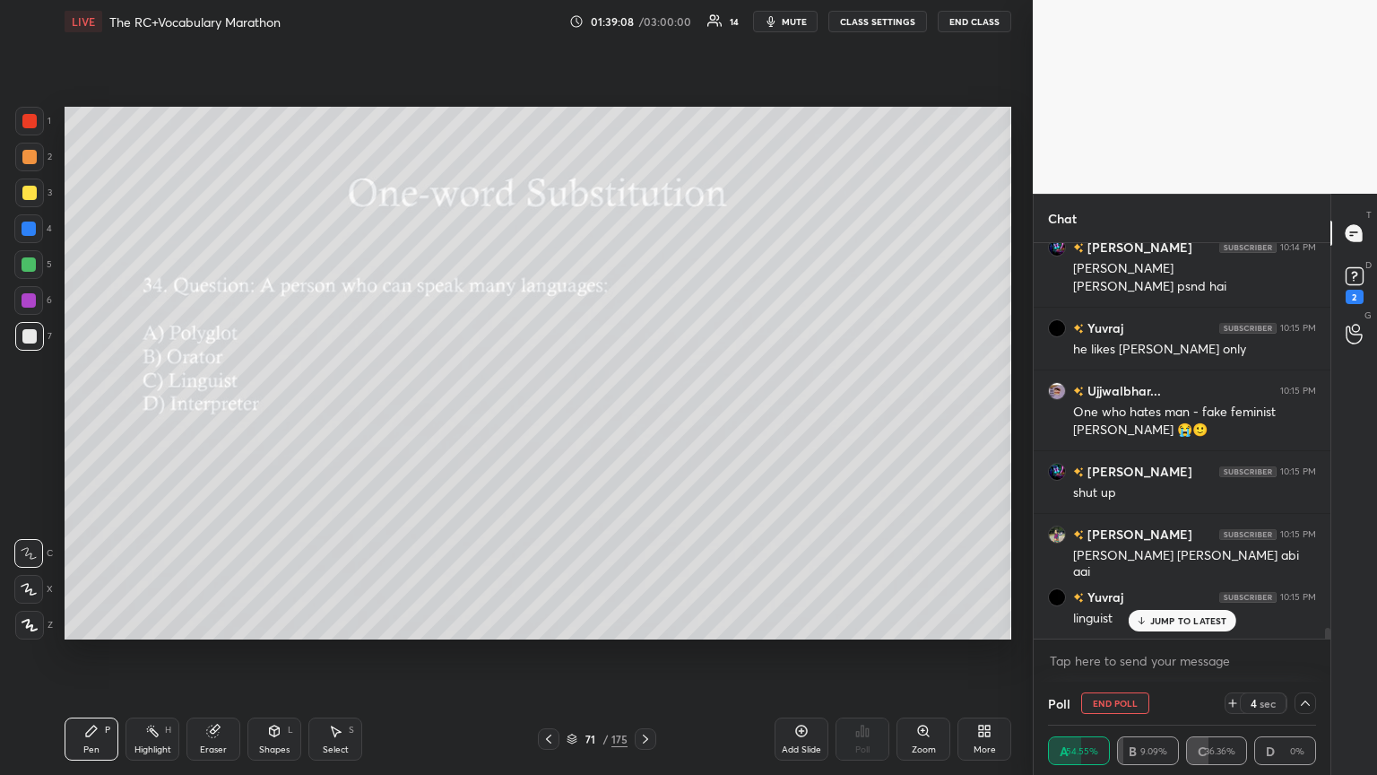
drag, startPoint x: 1139, startPoint y: 624, endPoint x: 1094, endPoint y: 617, distance: 45.4
click at [643, 421] on icon at bounding box center [1141, 620] width 12 height 11
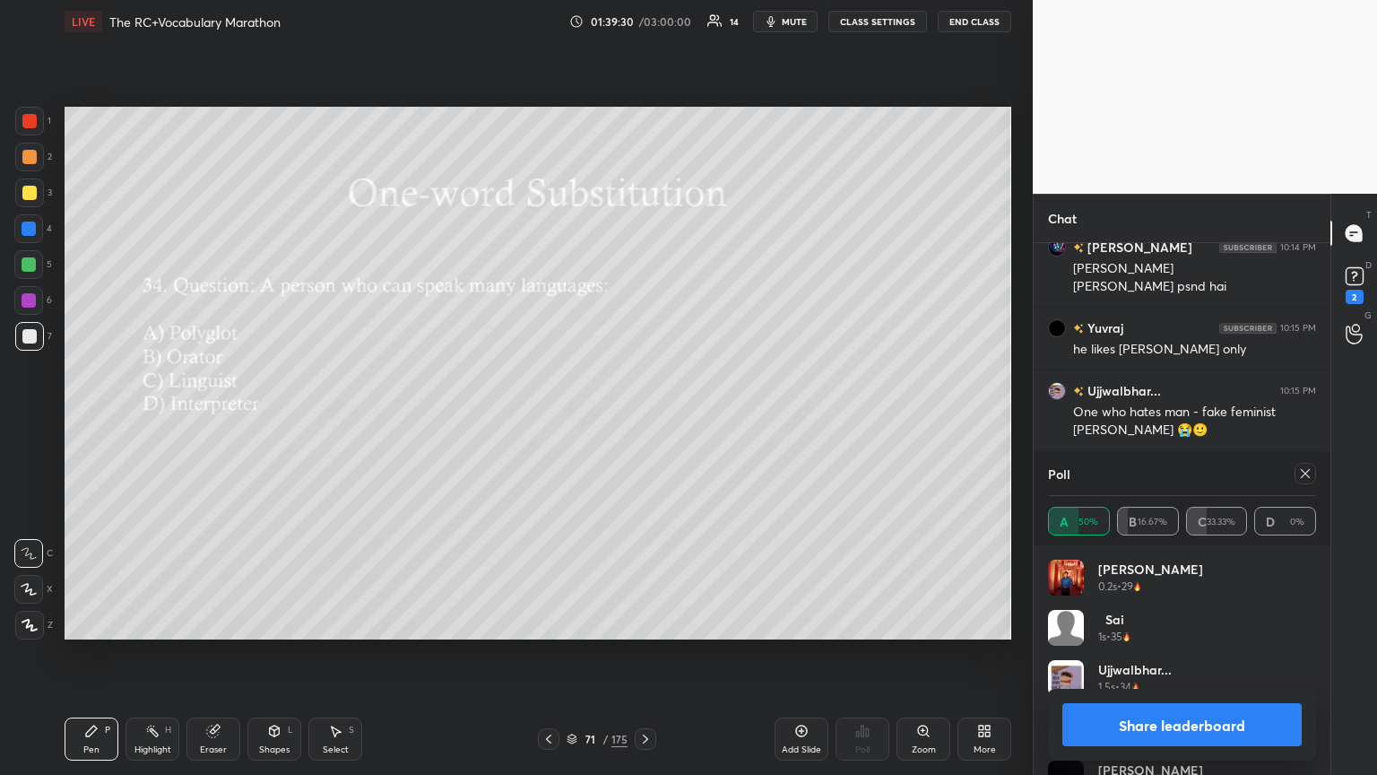
scroll to position [13987, 0]
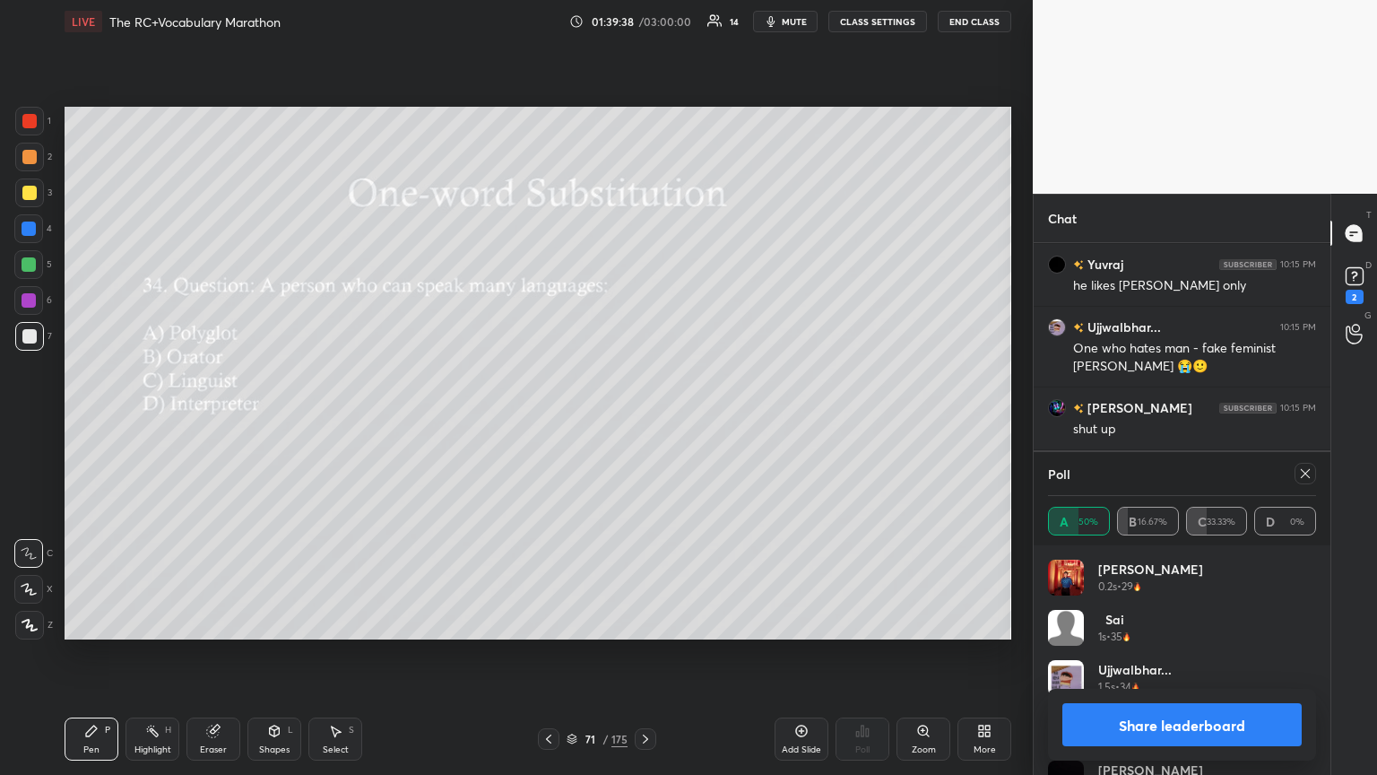
drag, startPoint x: 1305, startPoint y: 470, endPoint x: 1299, endPoint y: 495, distance: 25.7
click at [643, 421] on icon at bounding box center [1305, 473] width 14 height 14
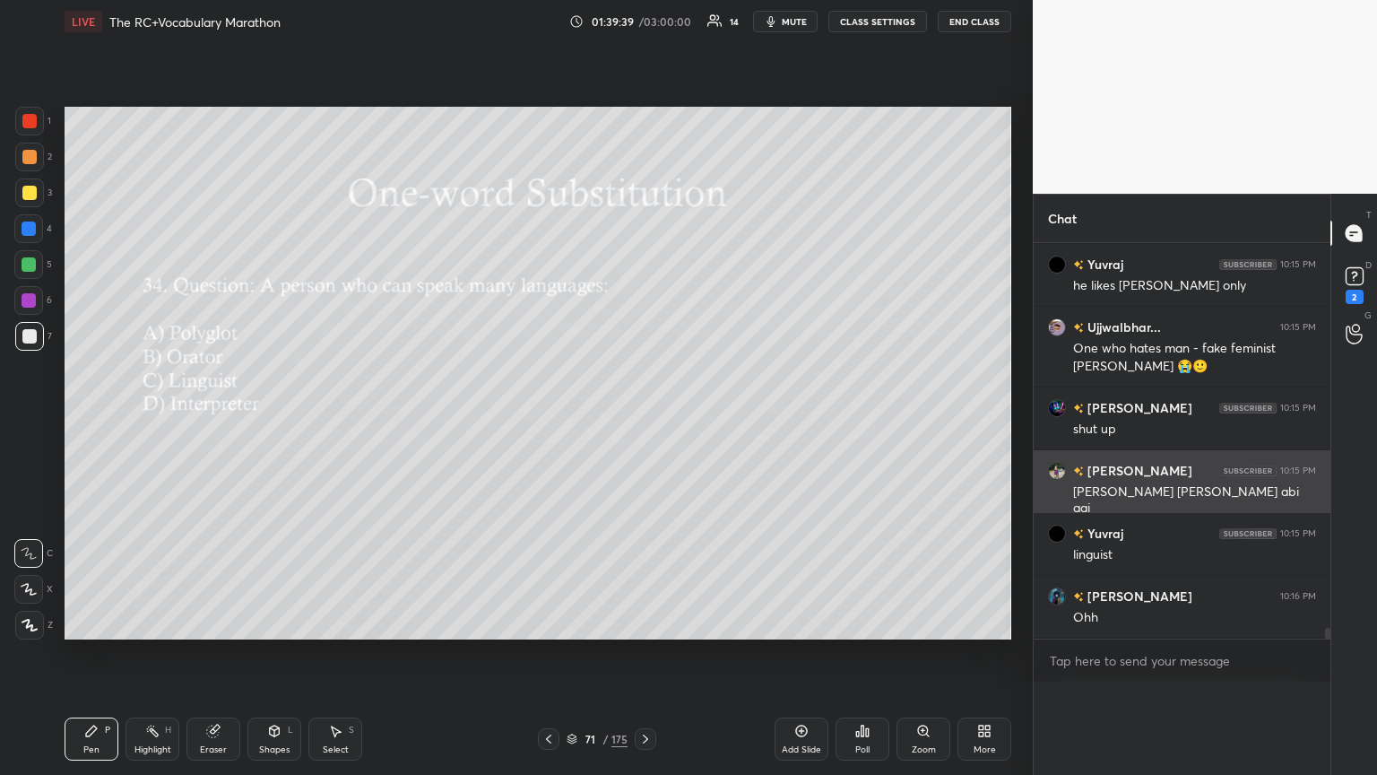
scroll to position [471, 291]
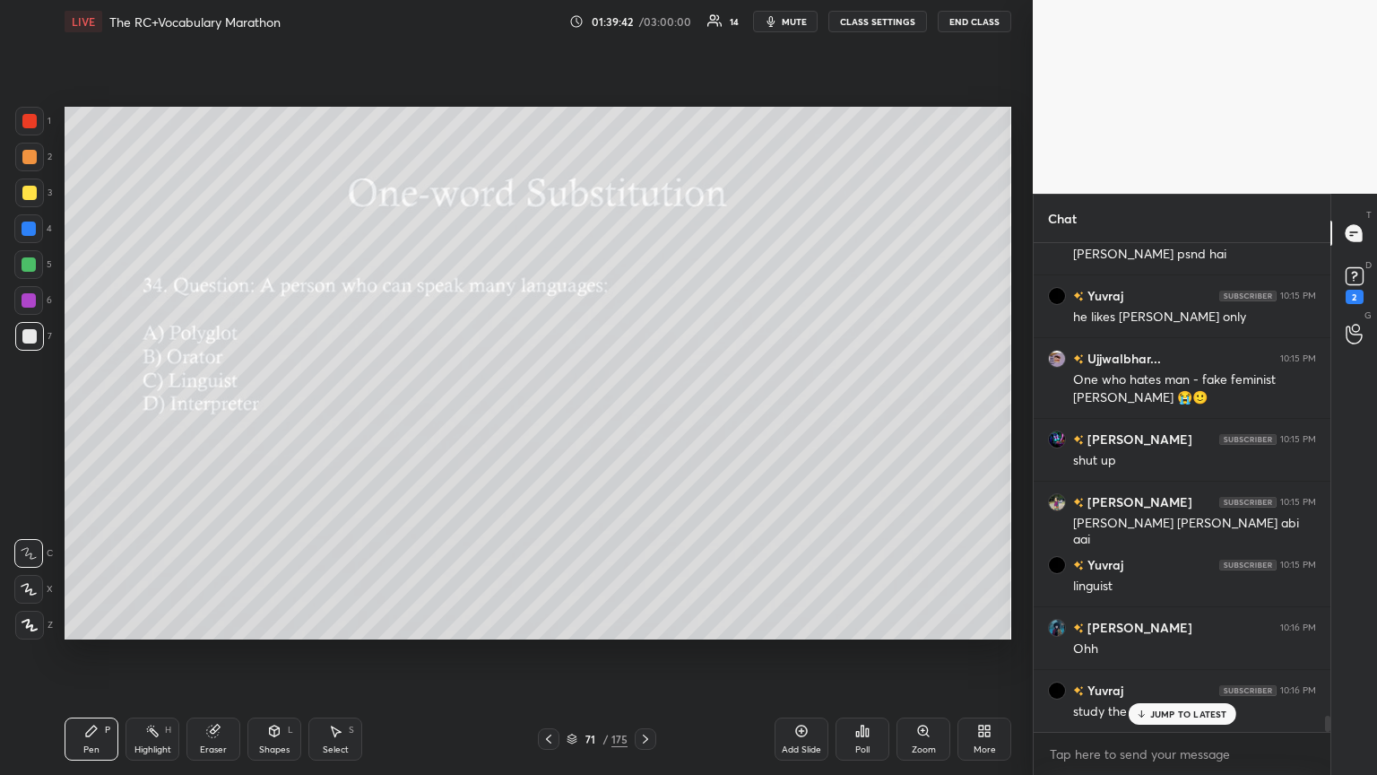
drag, startPoint x: 1159, startPoint y: 708, endPoint x: 1143, endPoint y: 680, distance: 32.5
click at [643, 421] on p "JUMP TO LATEST" at bounding box center [1188, 713] width 77 height 11
click at [643, 421] on div "Poll" at bounding box center [863, 738] width 54 height 43
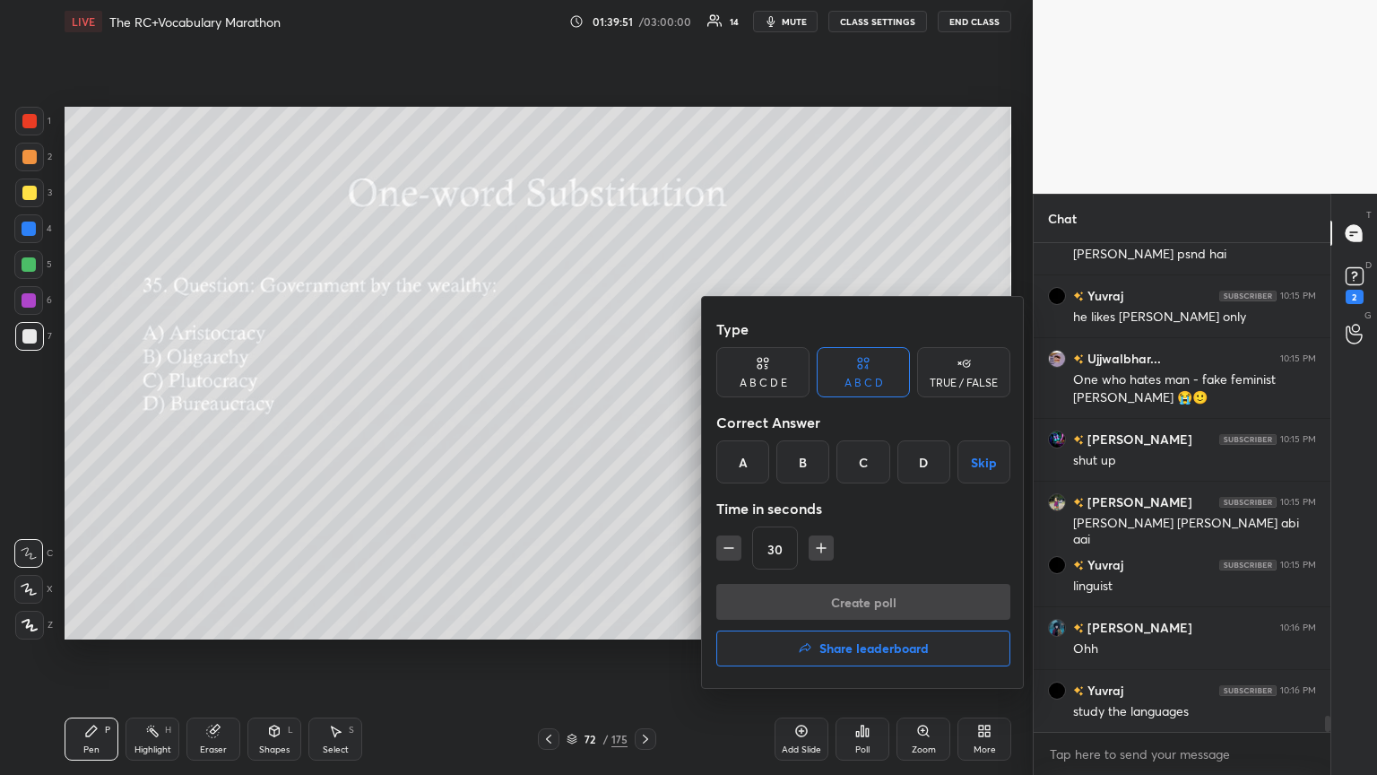
click at [643, 421] on div "C" at bounding box center [863, 461] width 53 height 43
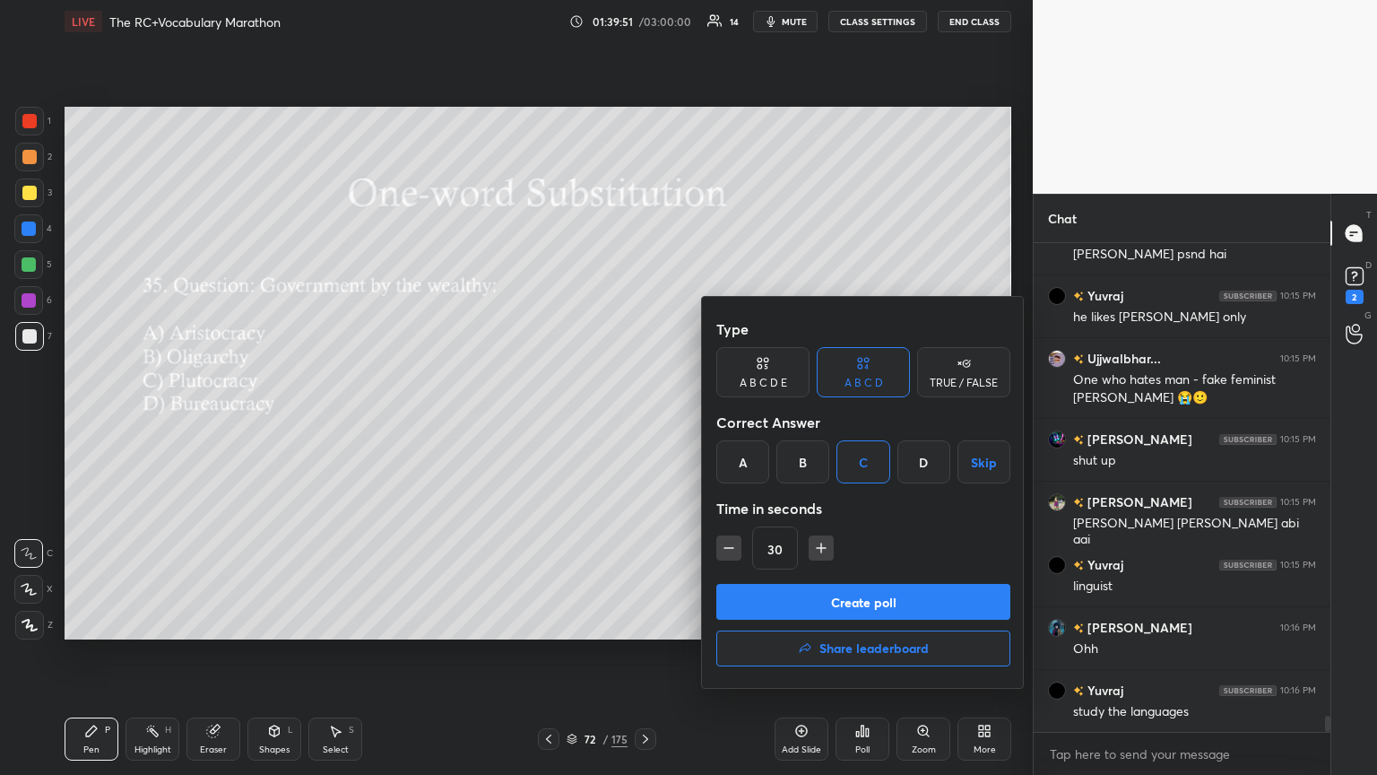
drag, startPoint x: 869, startPoint y: 610, endPoint x: 878, endPoint y: 604, distance: 10.5
click at [643, 421] on button "Create poll" at bounding box center [863, 602] width 294 height 36
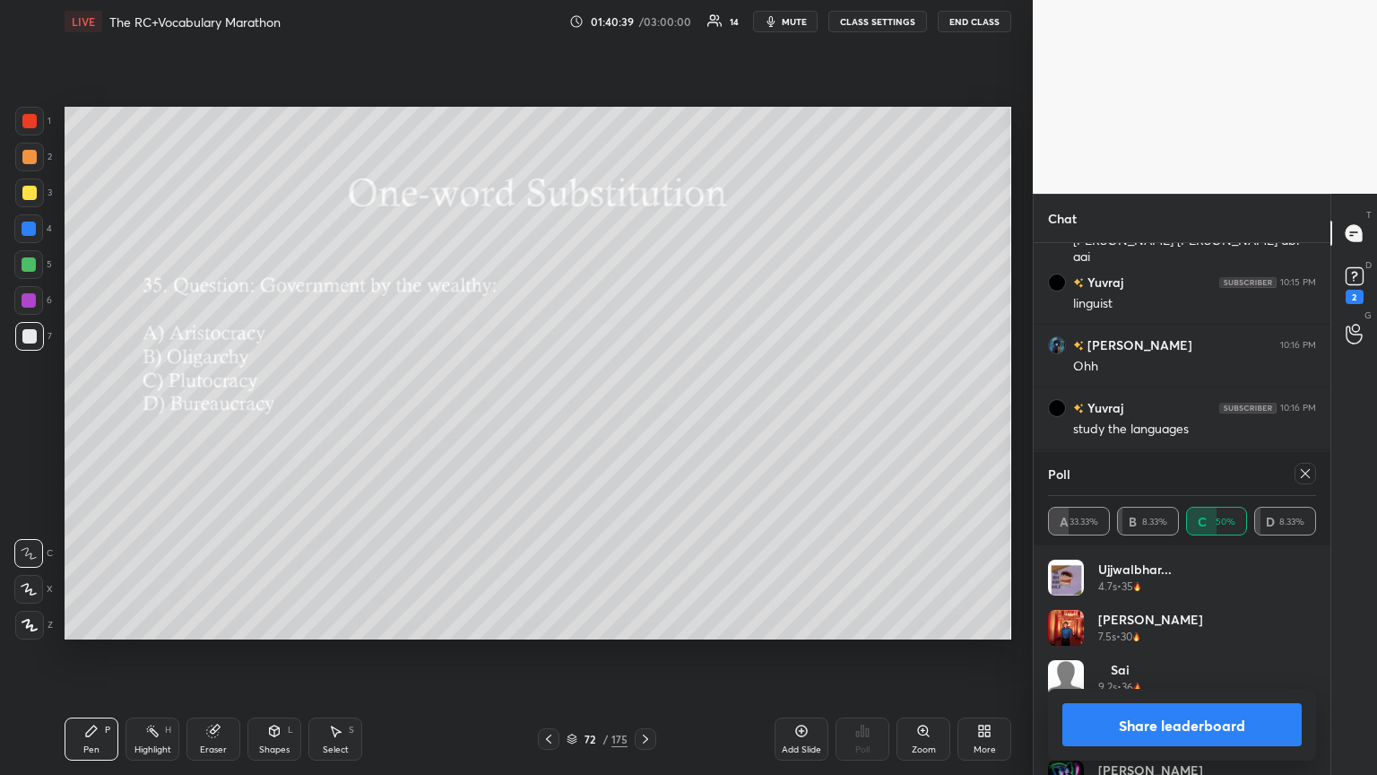
scroll to position [14300, 0]
drag, startPoint x: 1308, startPoint y: 470, endPoint x: 1221, endPoint y: 459, distance: 87.6
click at [643, 421] on icon at bounding box center [1305, 473] width 14 height 14
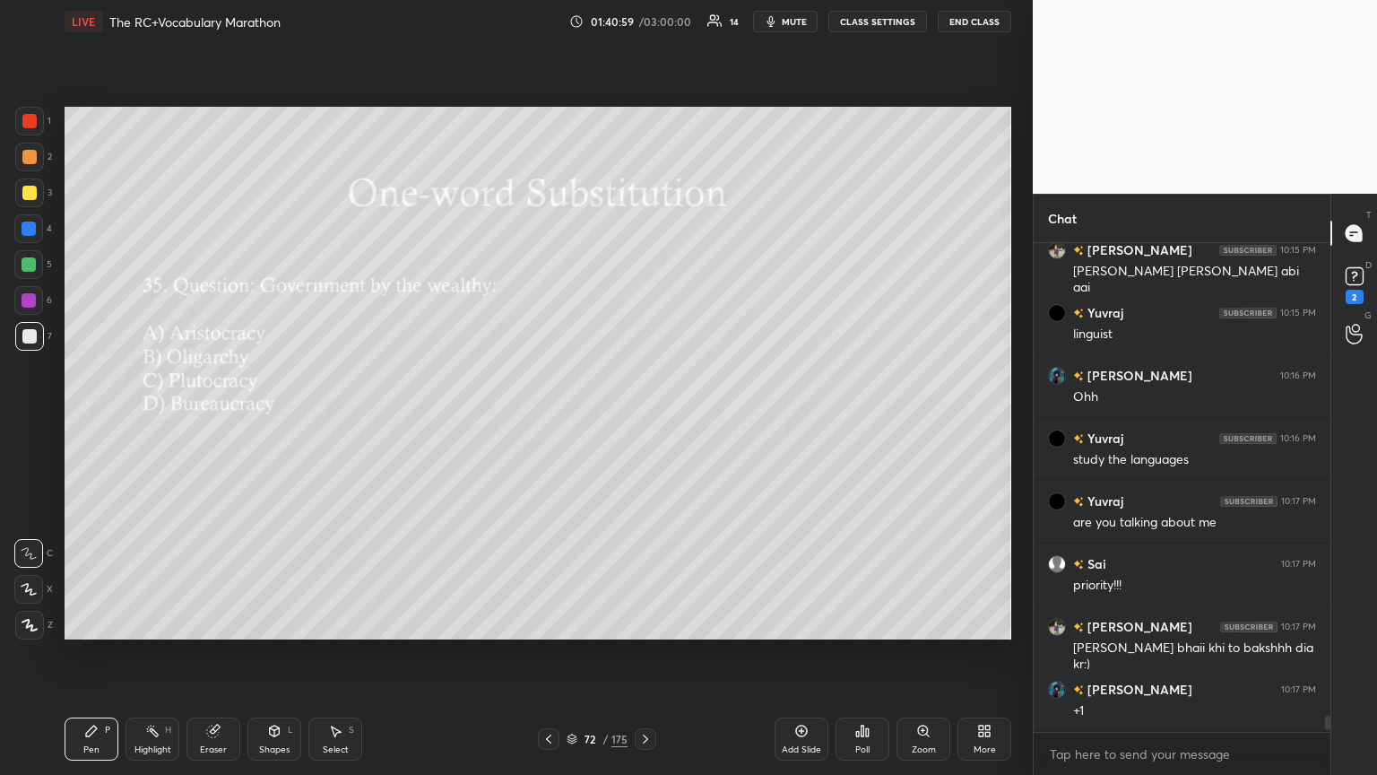
scroll to position [14271, 0]
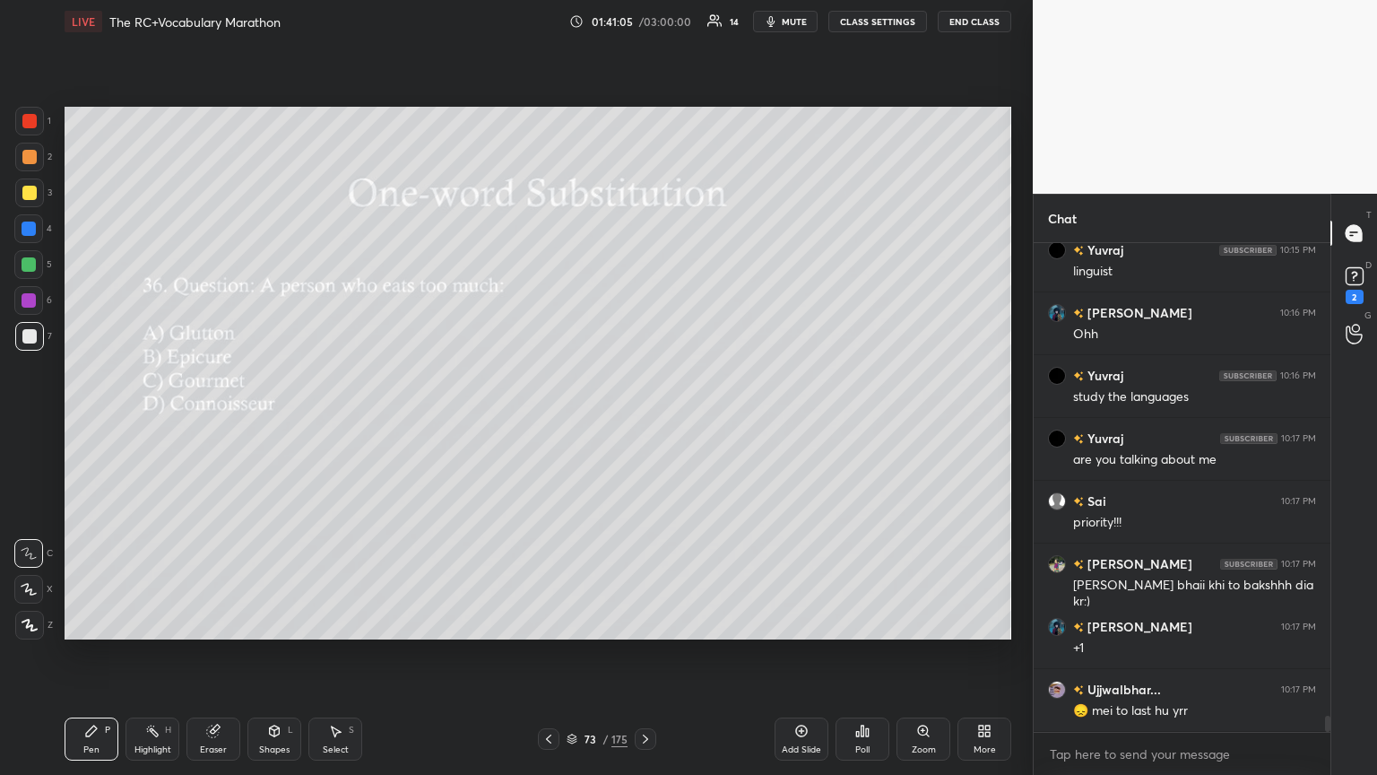
click at [643, 0] on html "1 2 3 4 5 6 7 C X Z C X Z E E Erase all H H LIVE The RC+Vocabulary Marathon 01:…" at bounding box center [688, 0] width 1377 height 0
click at [643, 421] on div "Poll" at bounding box center [863, 738] width 54 height 43
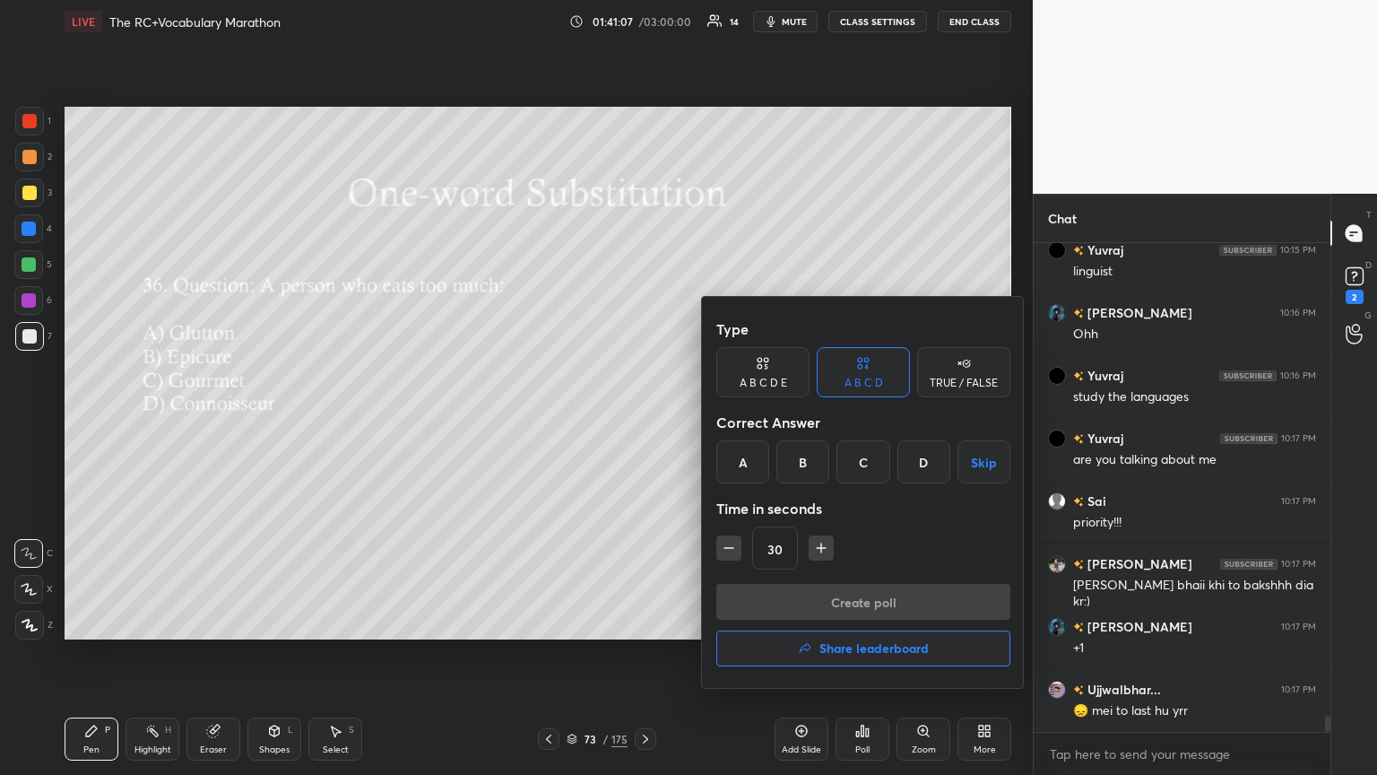
click at [594, 421] on div at bounding box center [688, 387] width 1377 height 775
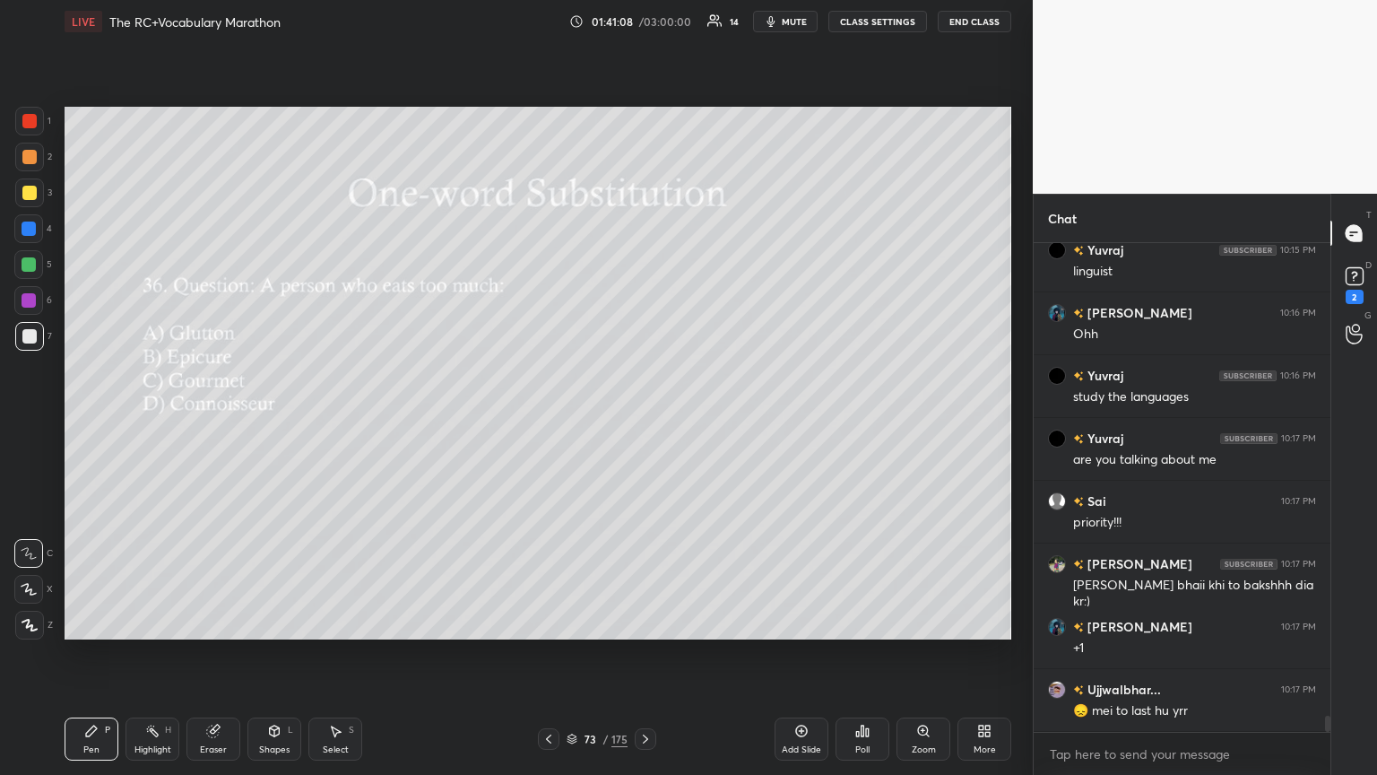
scroll to position [14333, 0]
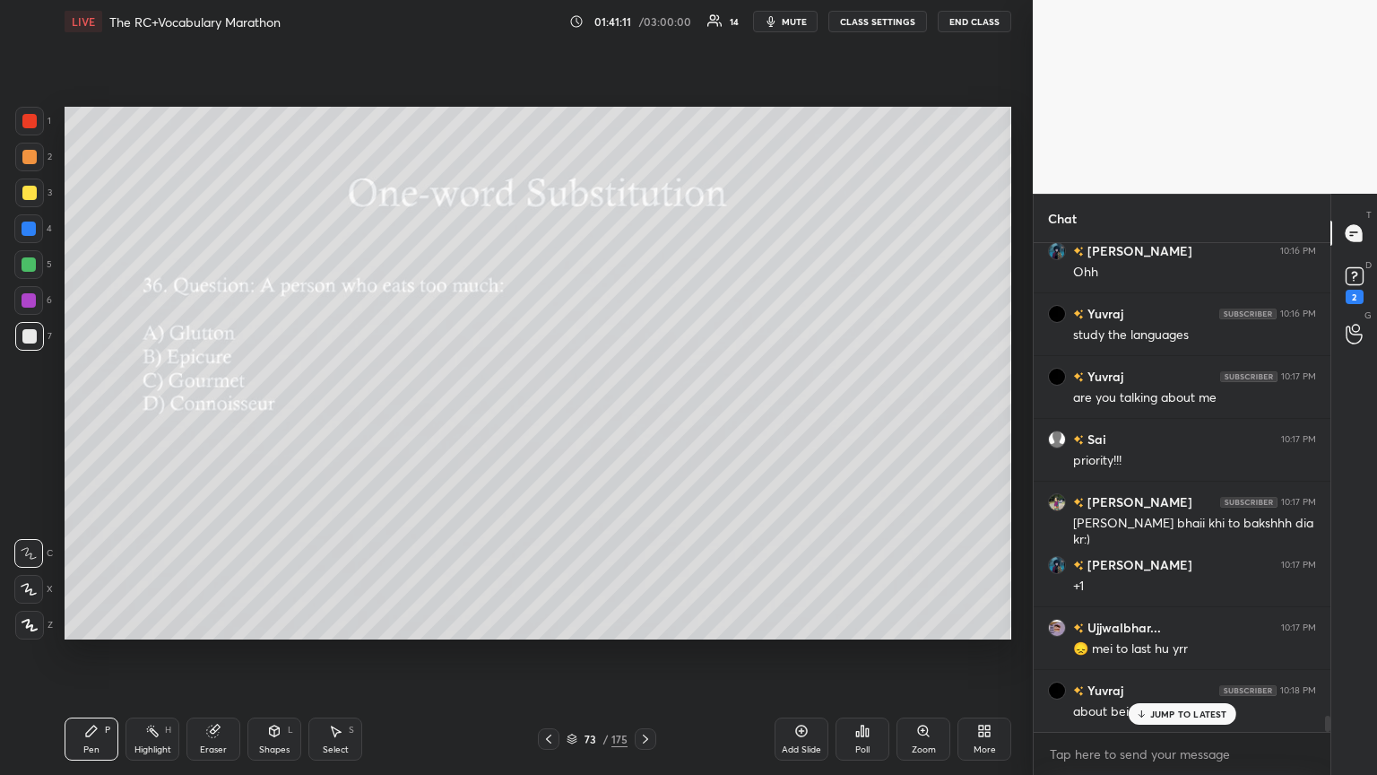
click at [643, 421] on div "Poll" at bounding box center [863, 738] width 54 height 43
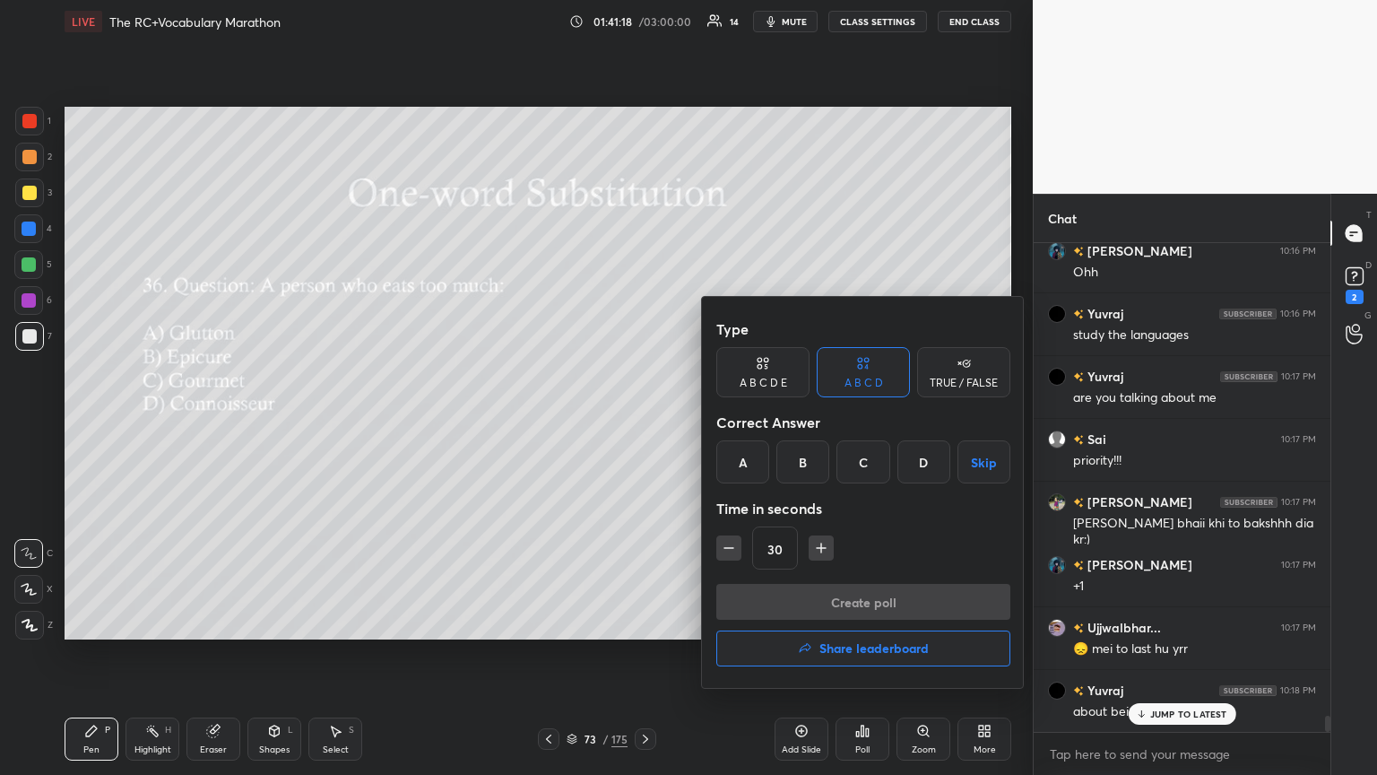
click at [643, 421] on div "A" at bounding box center [742, 461] width 53 height 43
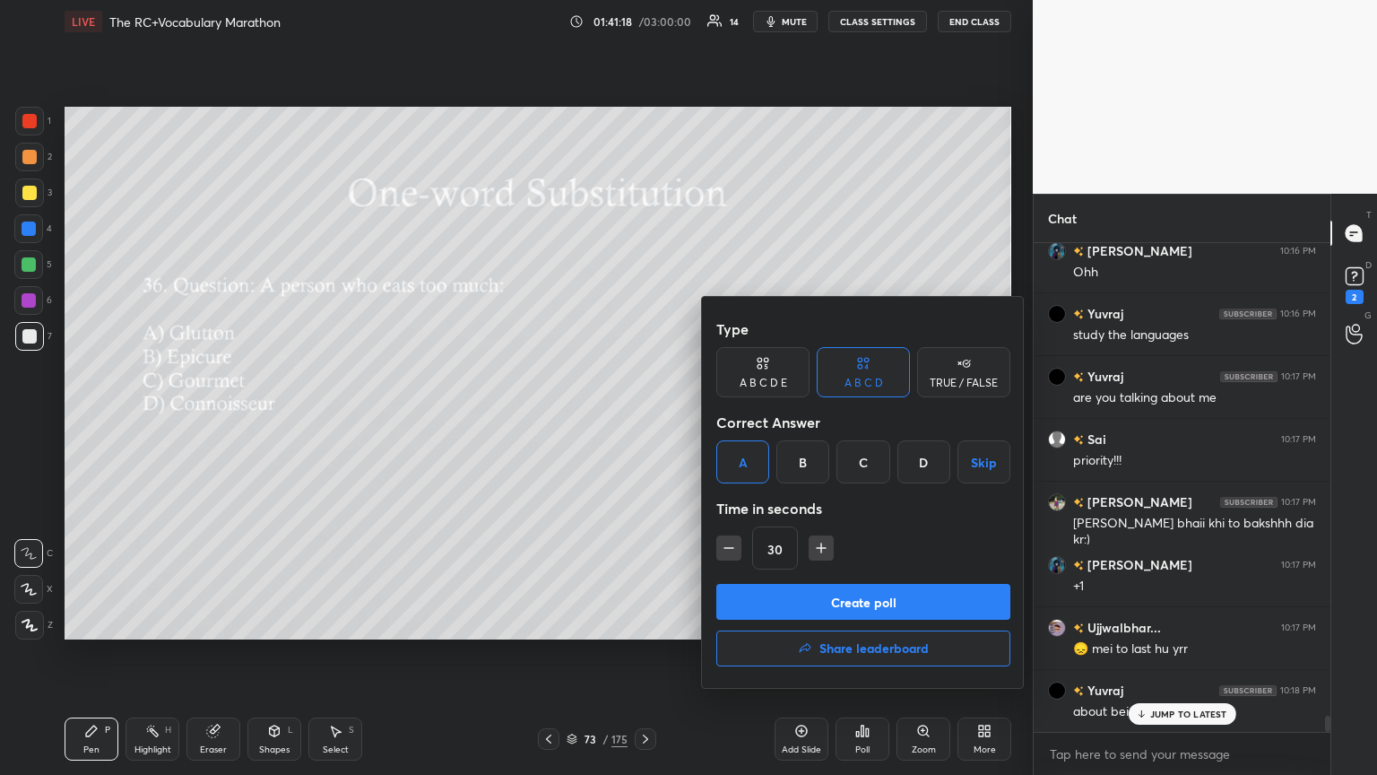
click at [643, 421] on button "Create poll" at bounding box center [863, 602] width 294 height 36
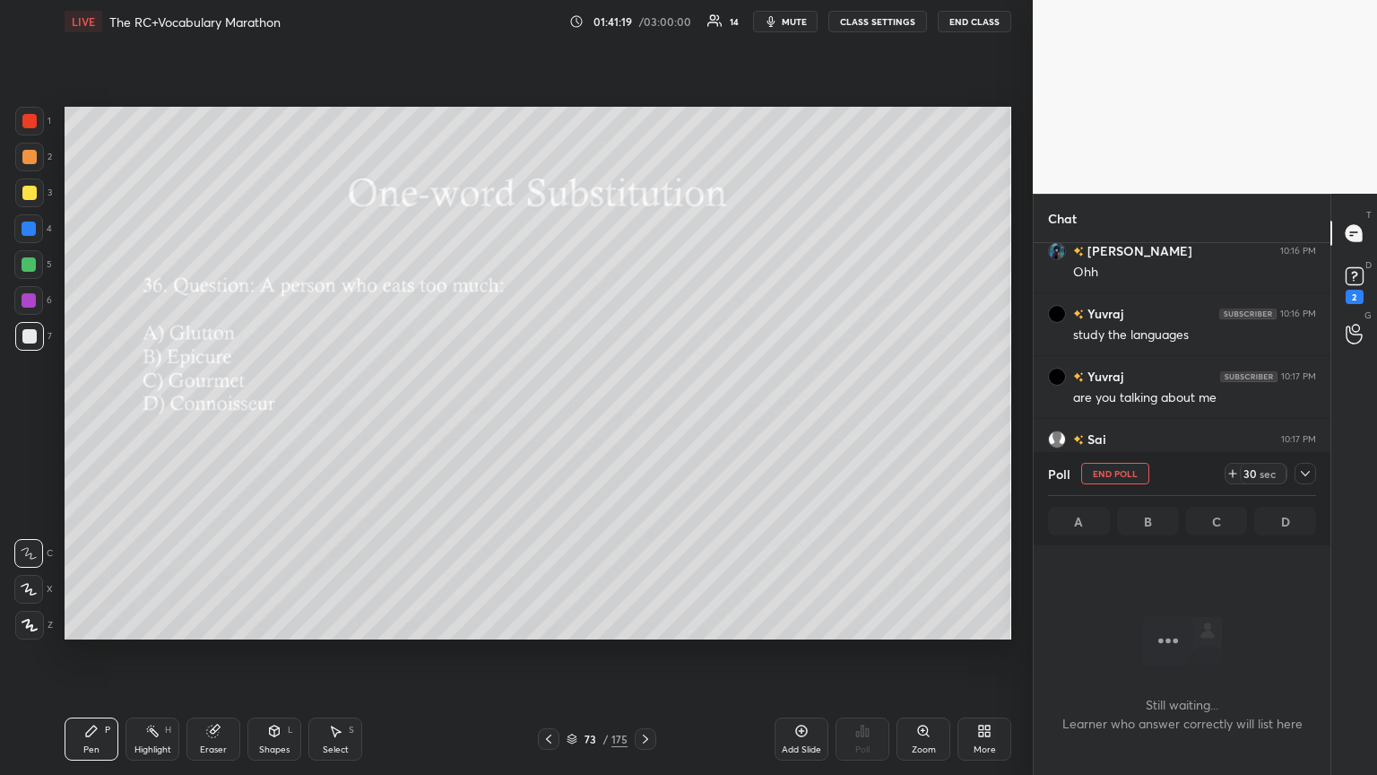
scroll to position [433, 291]
click at [643, 421] on icon at bounding box center [1305, 473] width 14 height 14
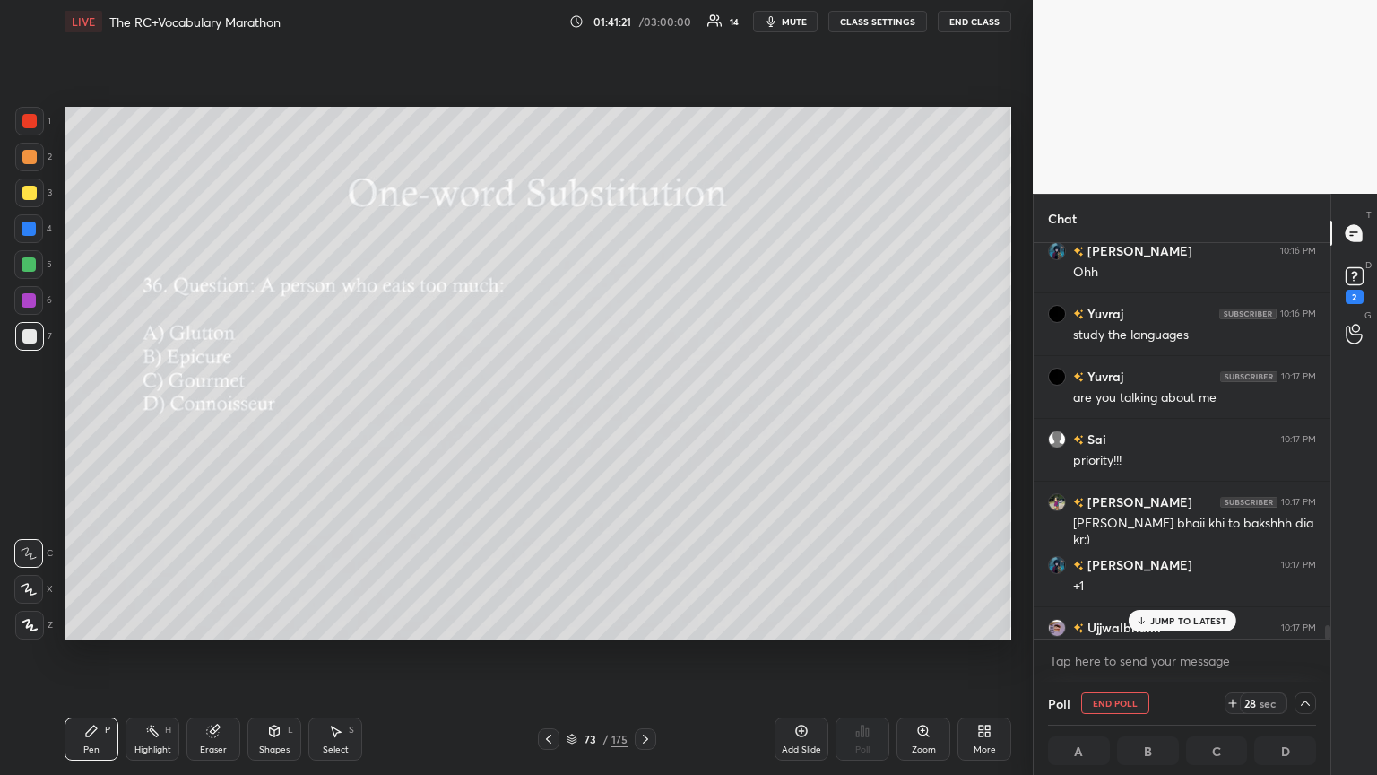
drag, startPoint x: 1159, startPoint y: 621, endPoint x: 1083, endPoint y: 624, distance: 76.3
click at [643, 421] on p "JUMP TO LATEST" at bounding box center [1188, 620] width 77 height 11
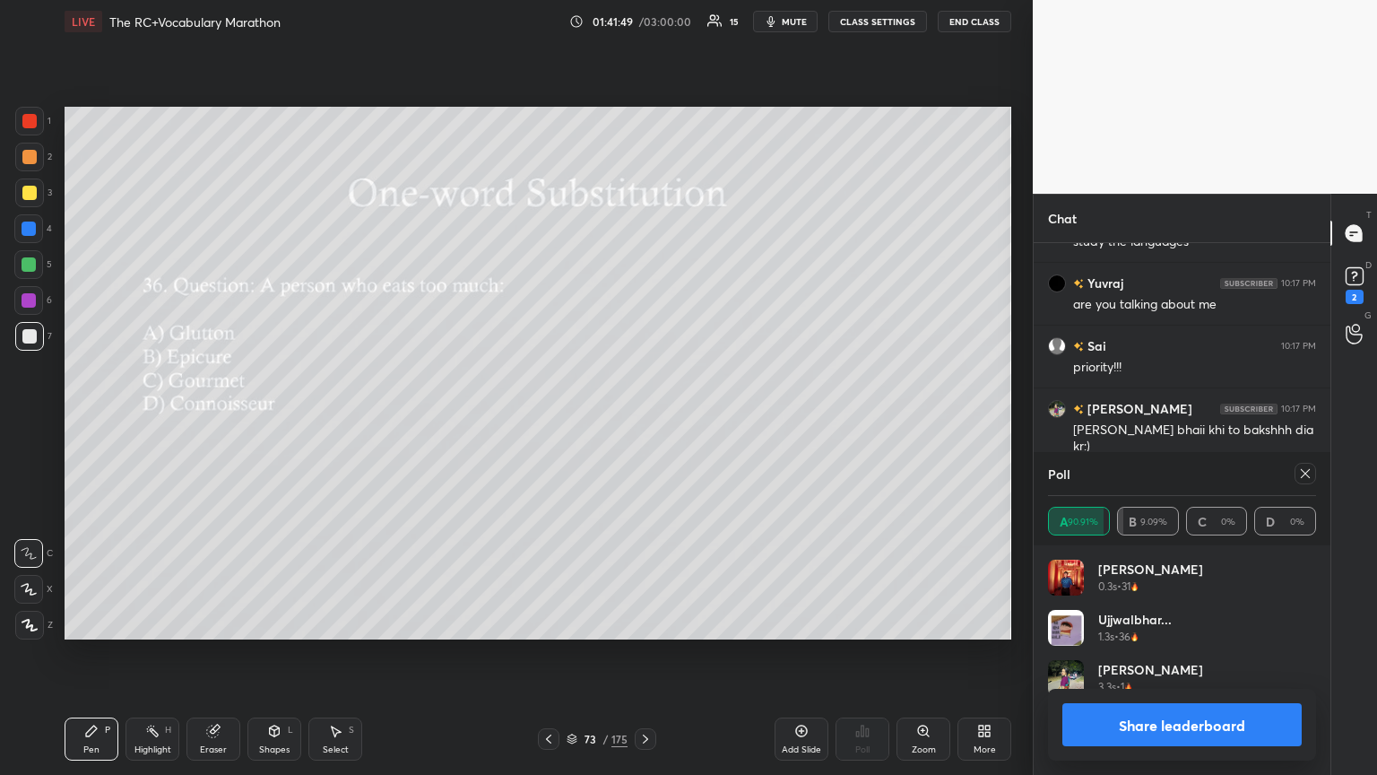
scroll to position [210, 263]
drag, startPoint x: 1309, startPoint y: 472, endPoint x: 1072, endPoint y: 494, distance: 238.7
click at [643, 421] on icon at bounding box center [1305, 473] width 14 height 14
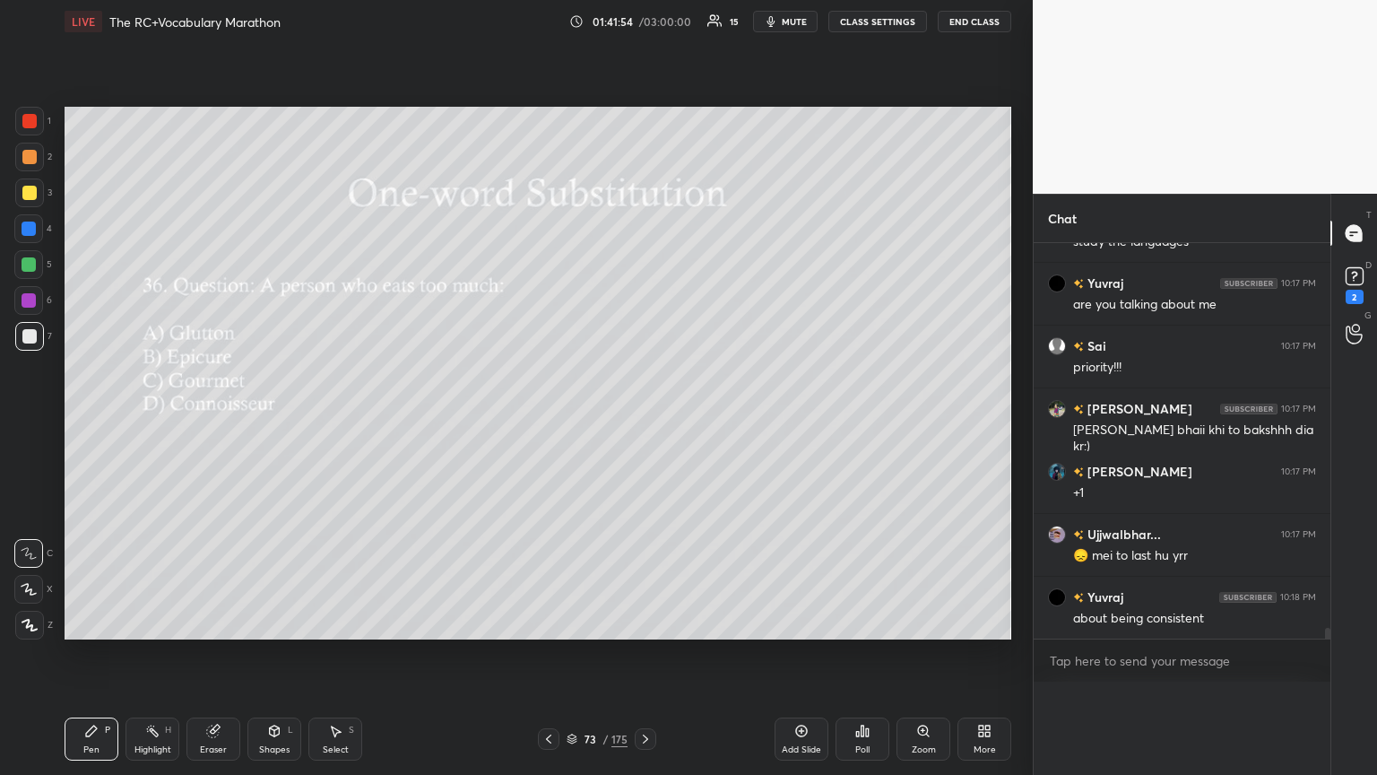
scroll to position [6, 5]
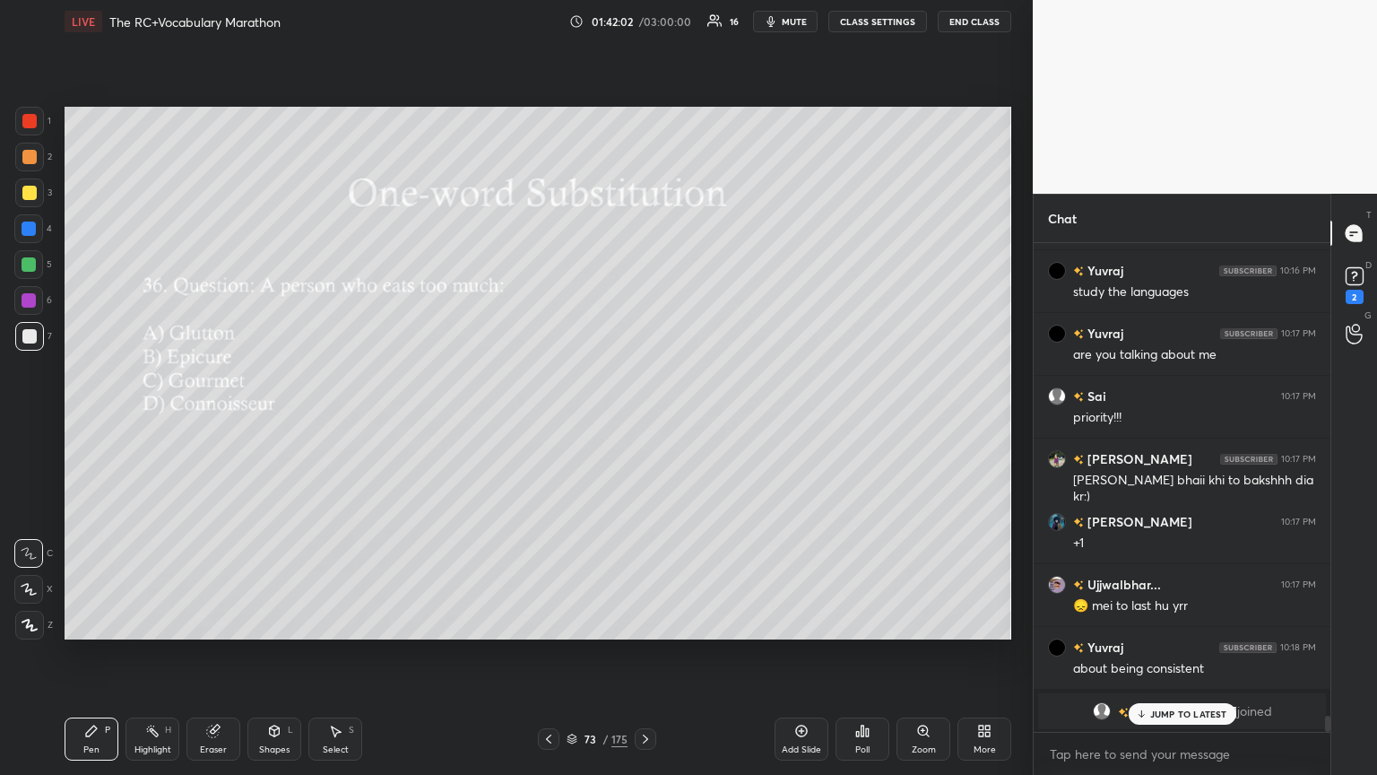
click at [643, 421] on div "JUMP TO LATEST" at bounding box center [1182, 714] width 108 height 22
click at [643, 421] on div "Poll" at bounding box center [862, 749] width 14 height 9
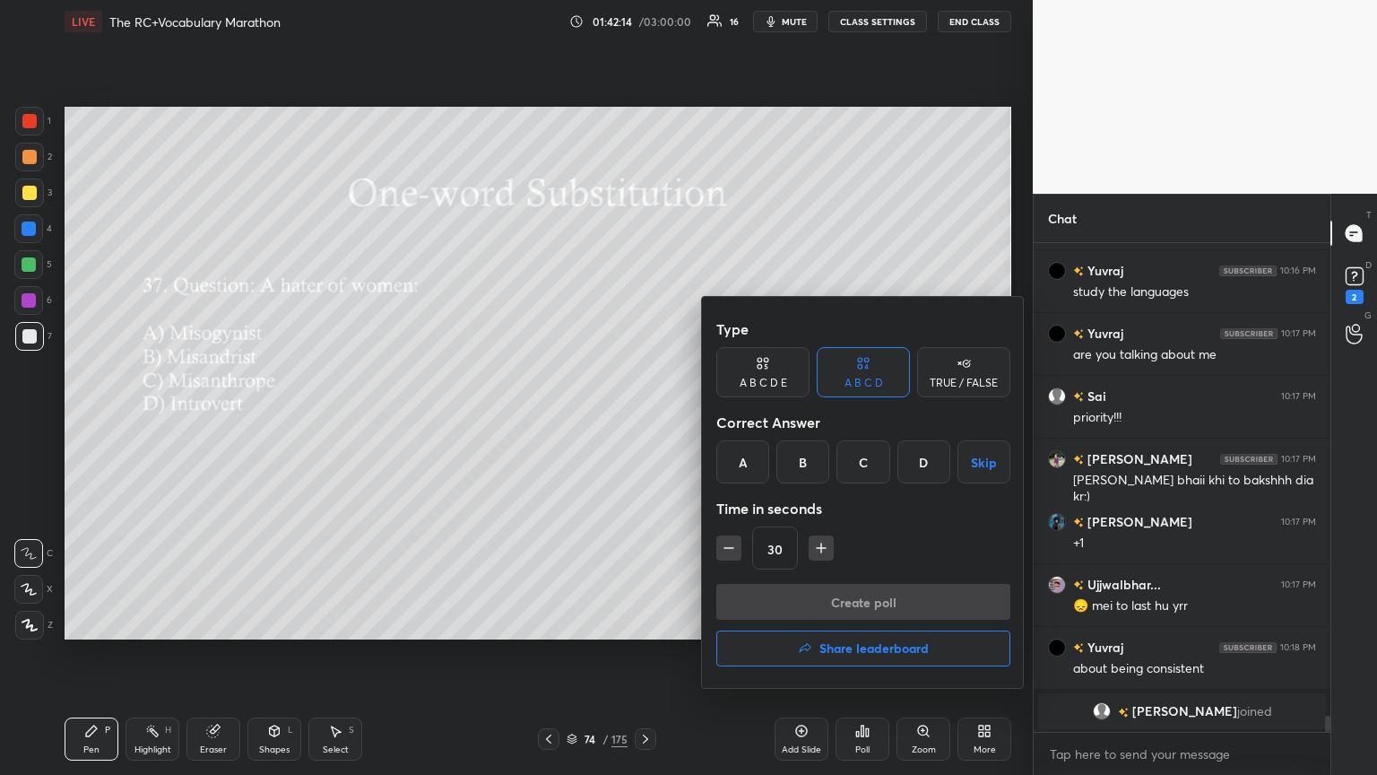
drag, startPoint x: 739, startPoint y: 465, endPoint x: 794, endPoint y: 532, distance: 86.0
click at [643, 421] on div "A" at bounding box center [742, 461] width 53 height 43
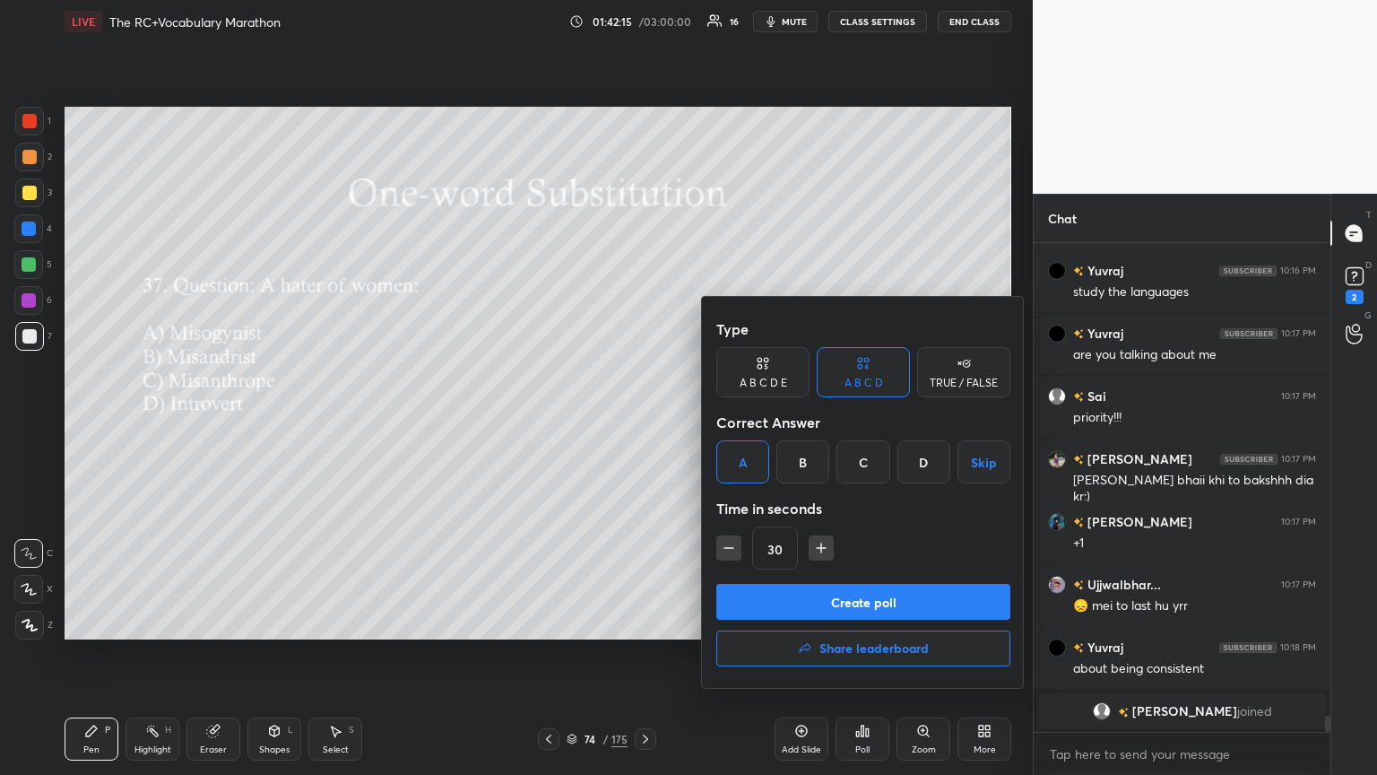
click at [643, 421] on button "Create poll" at bounding box center [863, 602] width 294 height 36
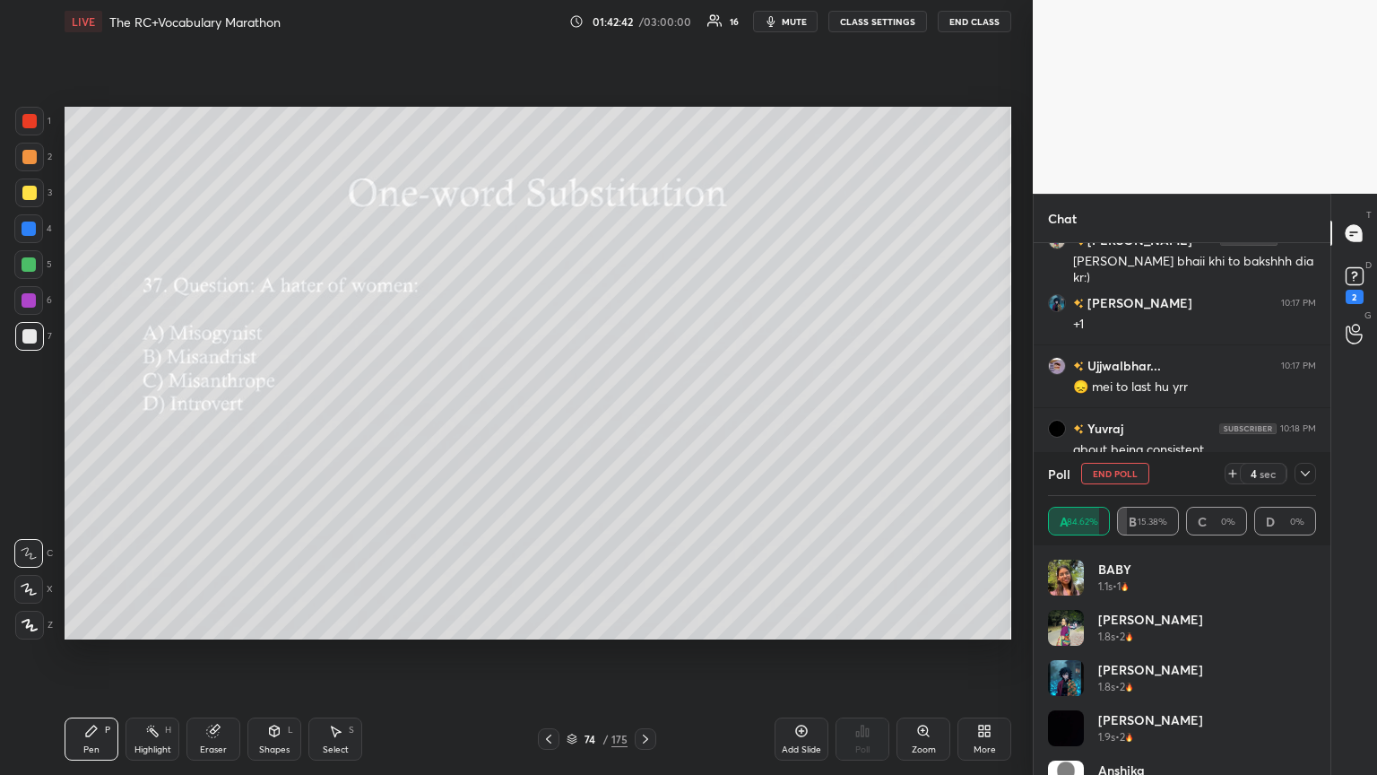
click at [643, 421] on icon at bounding box center [1305, 473] width 14 height 14
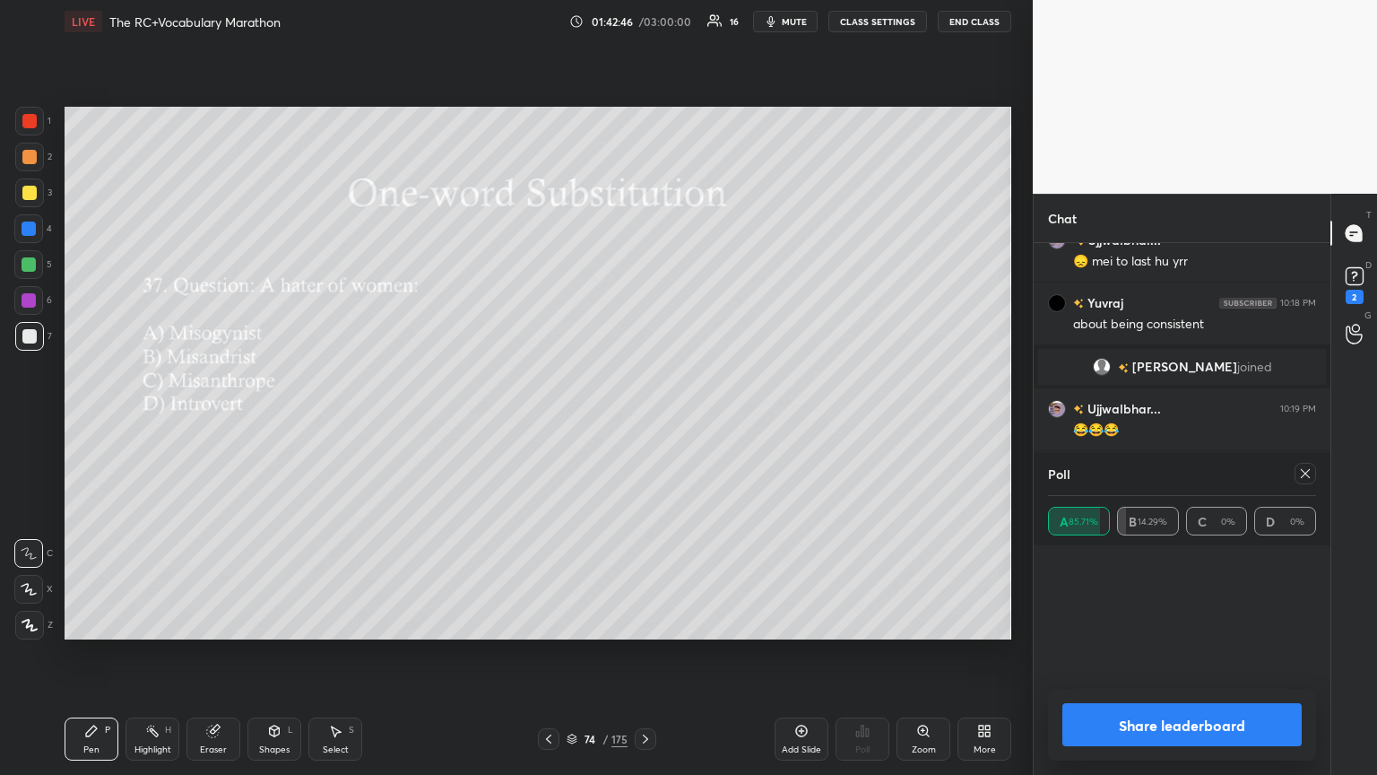
click at [643, 421] on div "Chat Ujjwalbhar... 10:15 PM One who hates man - fake feminist [PERSON_NAME] 😭🙂 …" at bounding box center [1182, 484] width 298 height 581
click at [643, 421] on icon at bounding box center [1305, 473] width 14 height 14
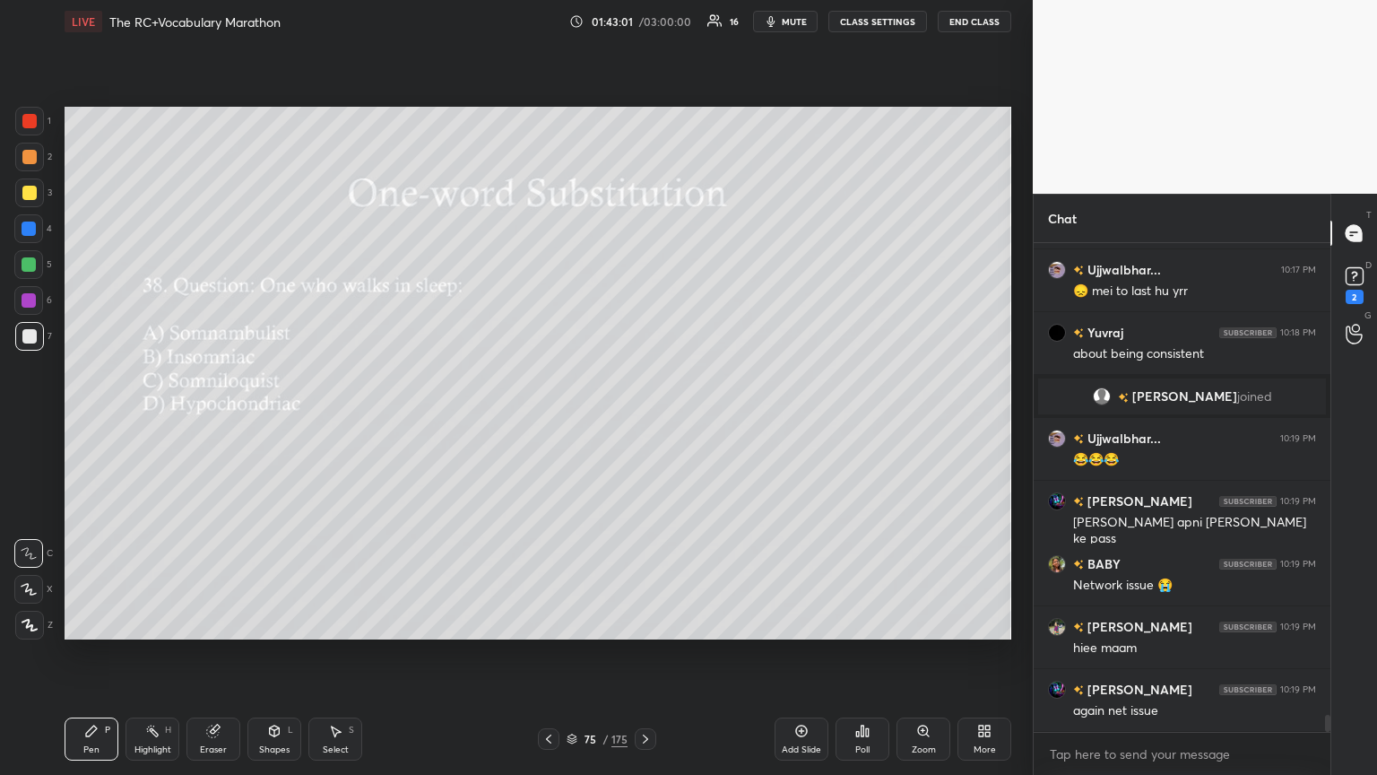
click at [643, 421] on div "Poll" at bounding box center [863, 738] width 54 height 43
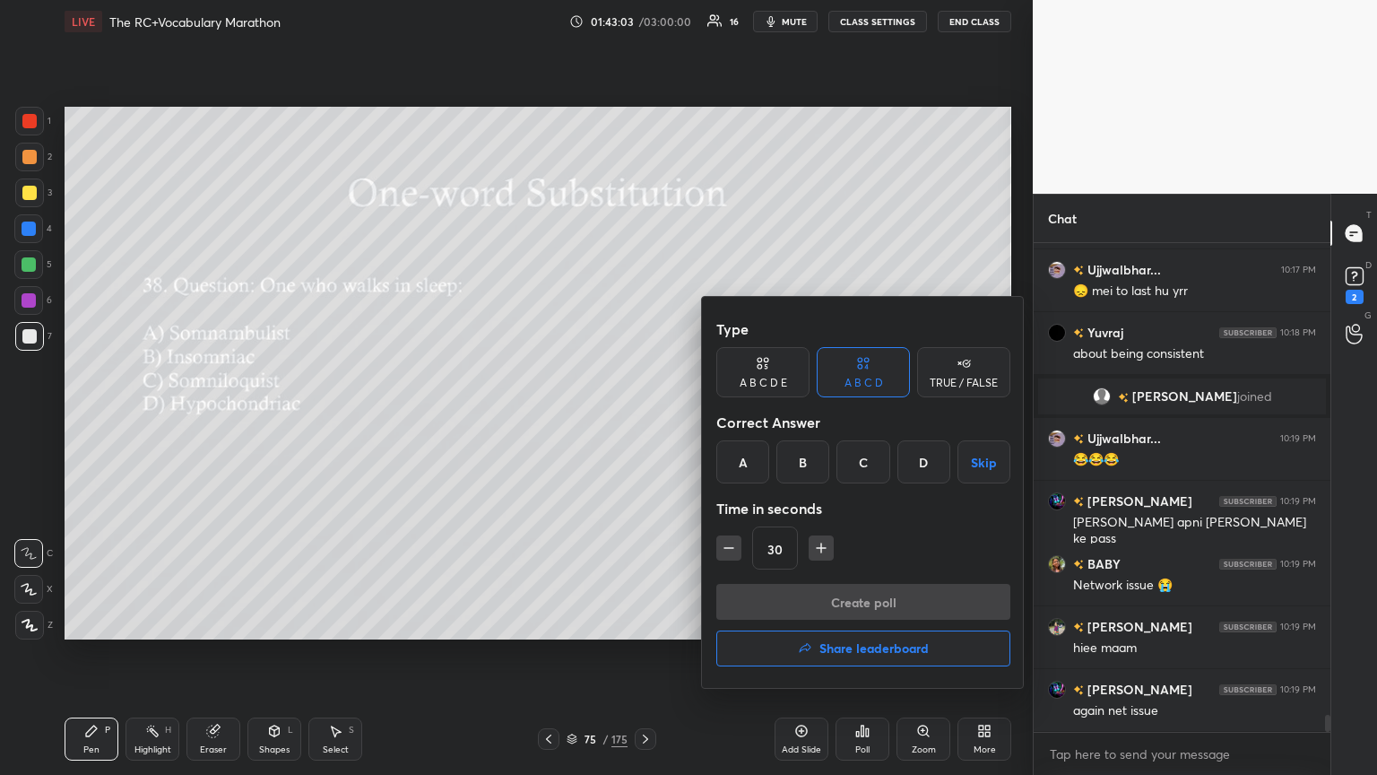
click at [643, 421] on div "A" at bounding box center [742, 461] width 53 height 43
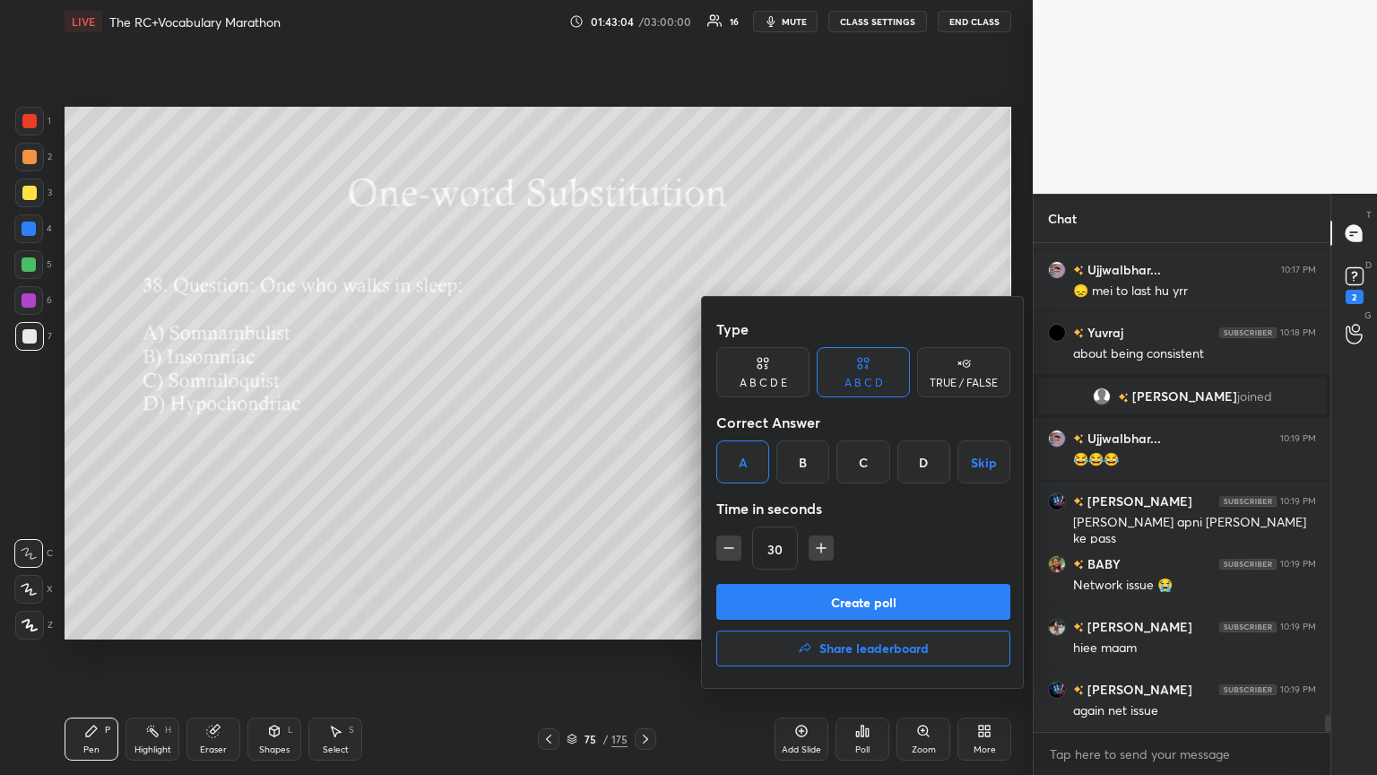
drag, startPoint x: 868, startPoint y: 603, endPoint x: 859, endPoint y: 598, distance: 10.0
click at [643, 421] on button "Create poll" at bounding box center [863, 602] width 294 height 36
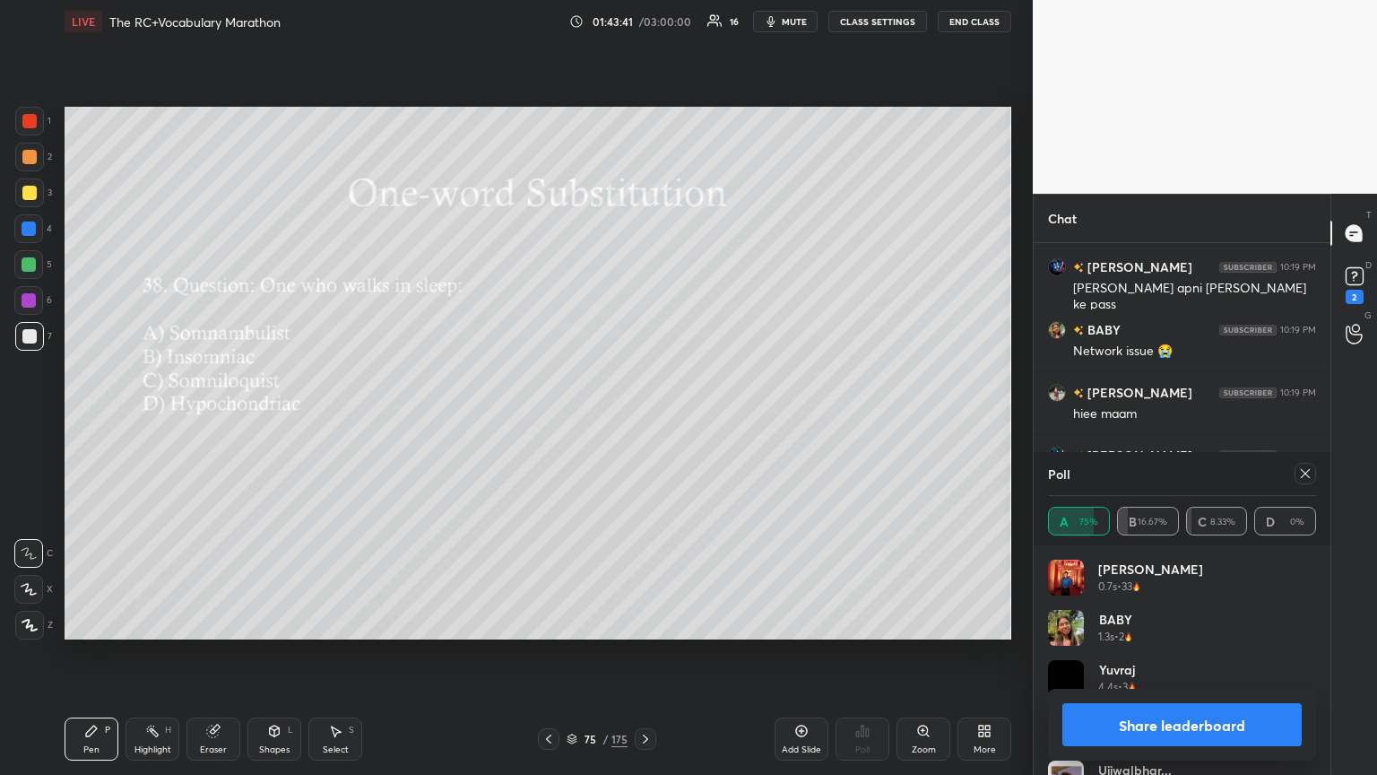
drag, startPoint x: 1308, startPoint y: 473, endPoint x: 1242, endPoint y: 474, distance: 66.4
click at [643, 421] on icon at bounding box center [1305, 473] width 14 height 14
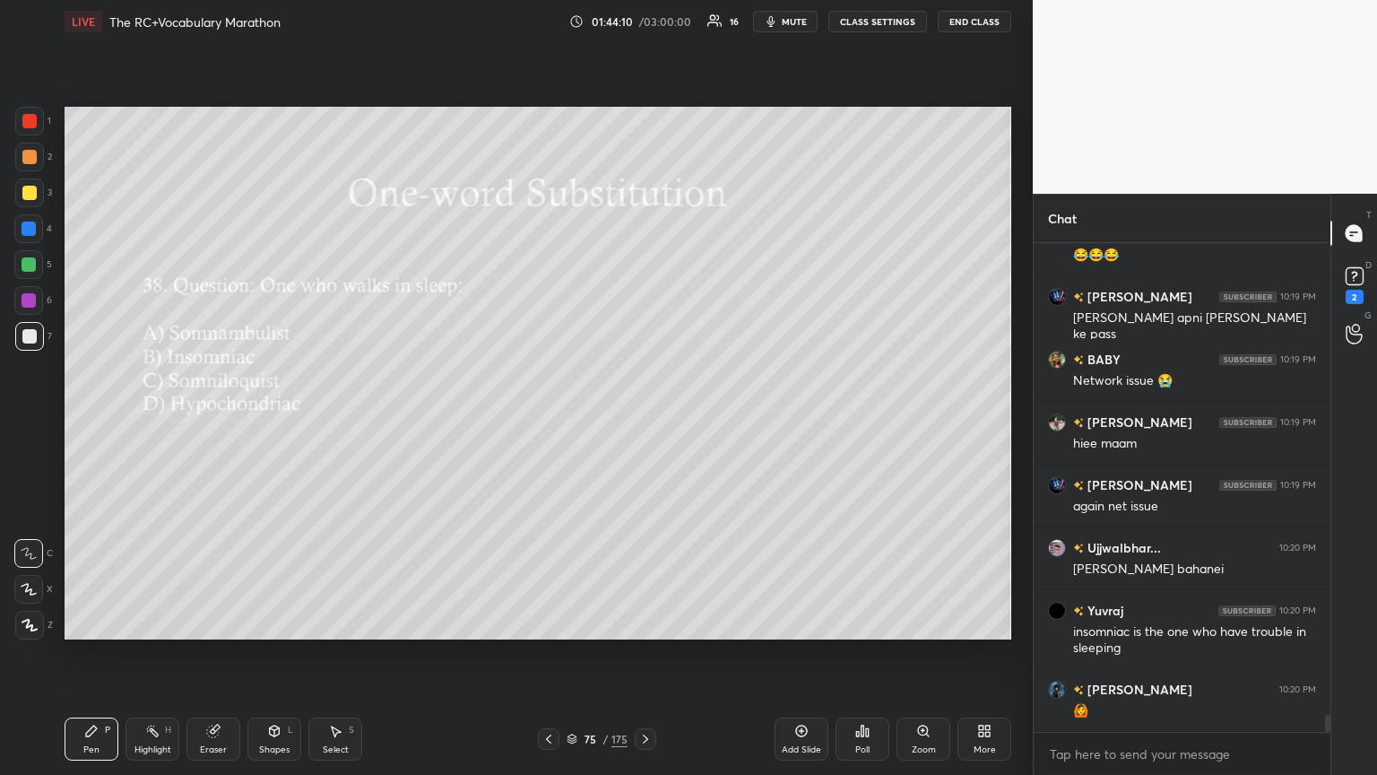
scroll to position [13647, 0]
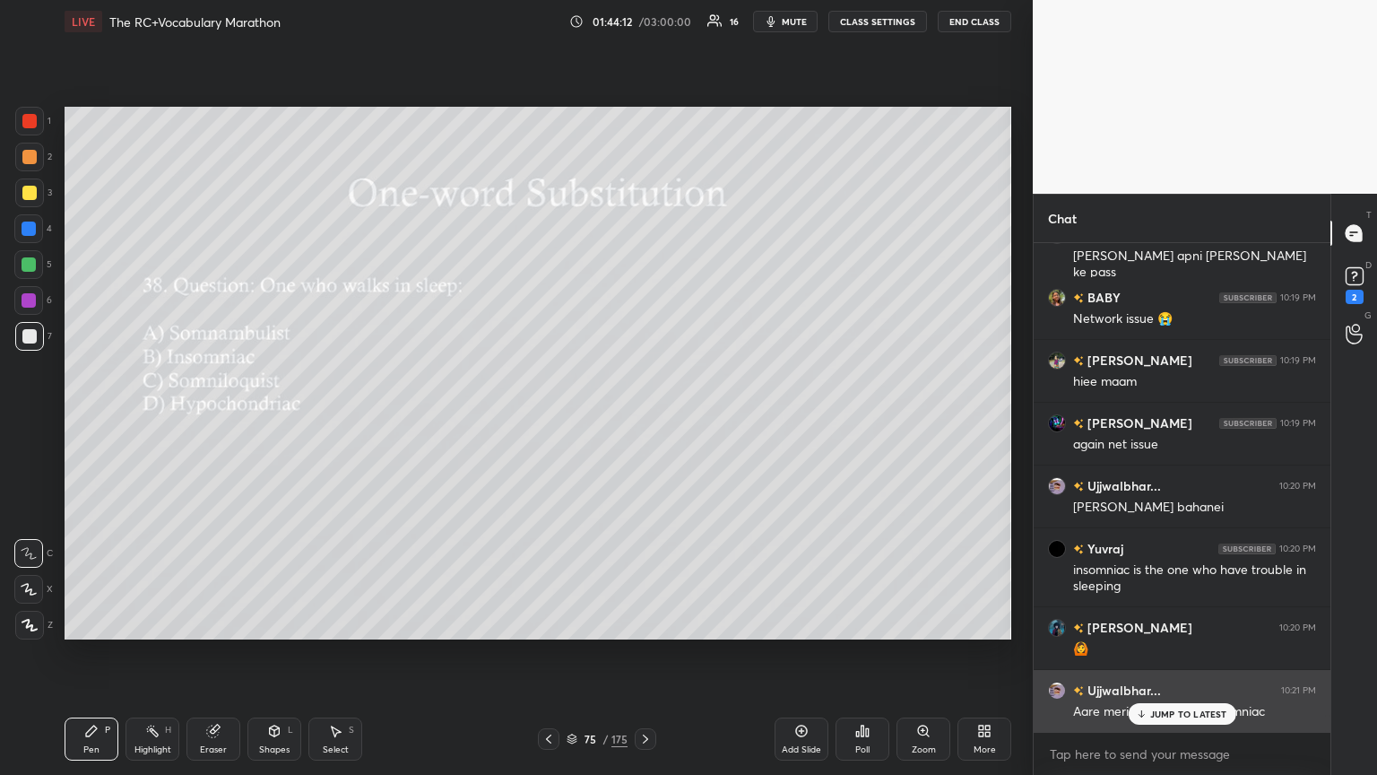
drag, startPoint x: 1153, startPoint y: 716, endPoint x: 1134, endPoint y: 716, distance: 18.9
click at [643, 421] on p "JUMP TO LATEST" at bounding box center [1188, 713] width 77 height 11
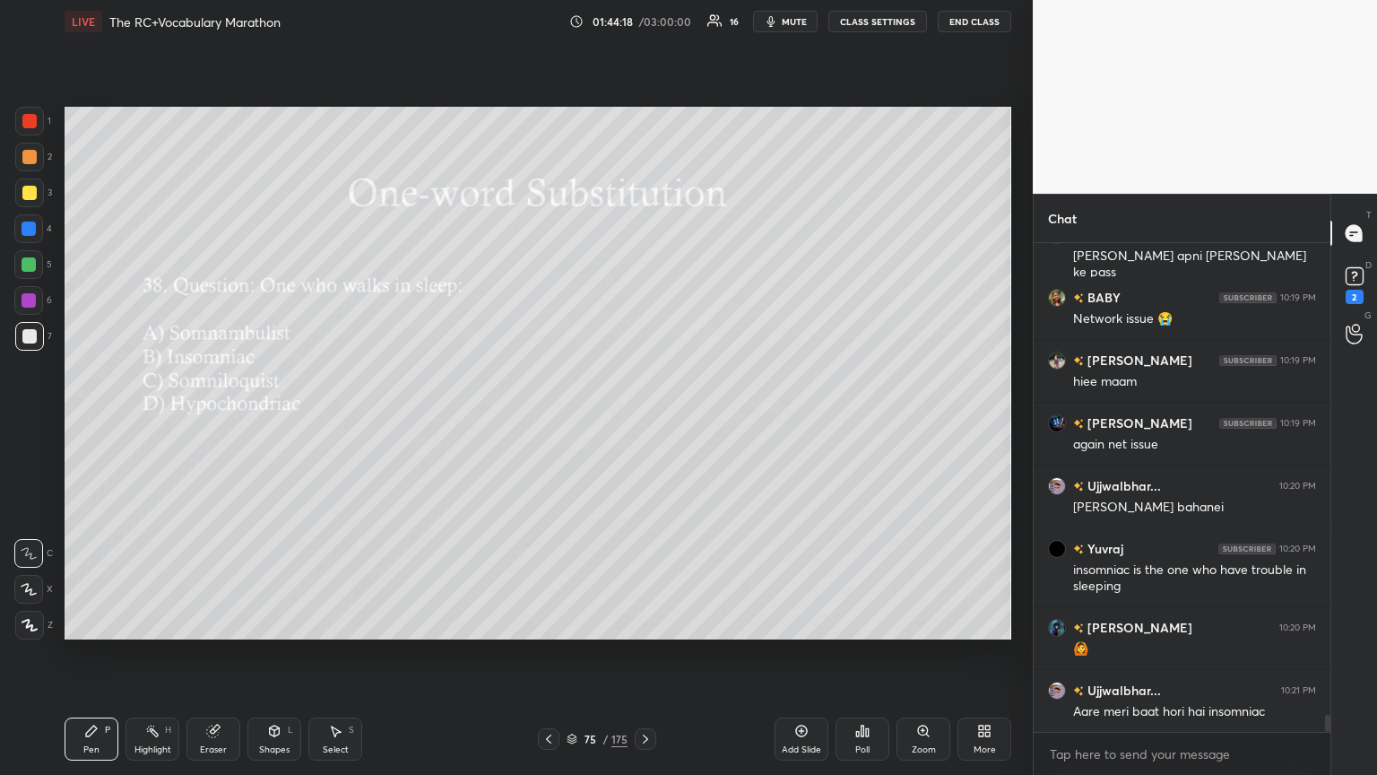
scroll to position [13711, 0]
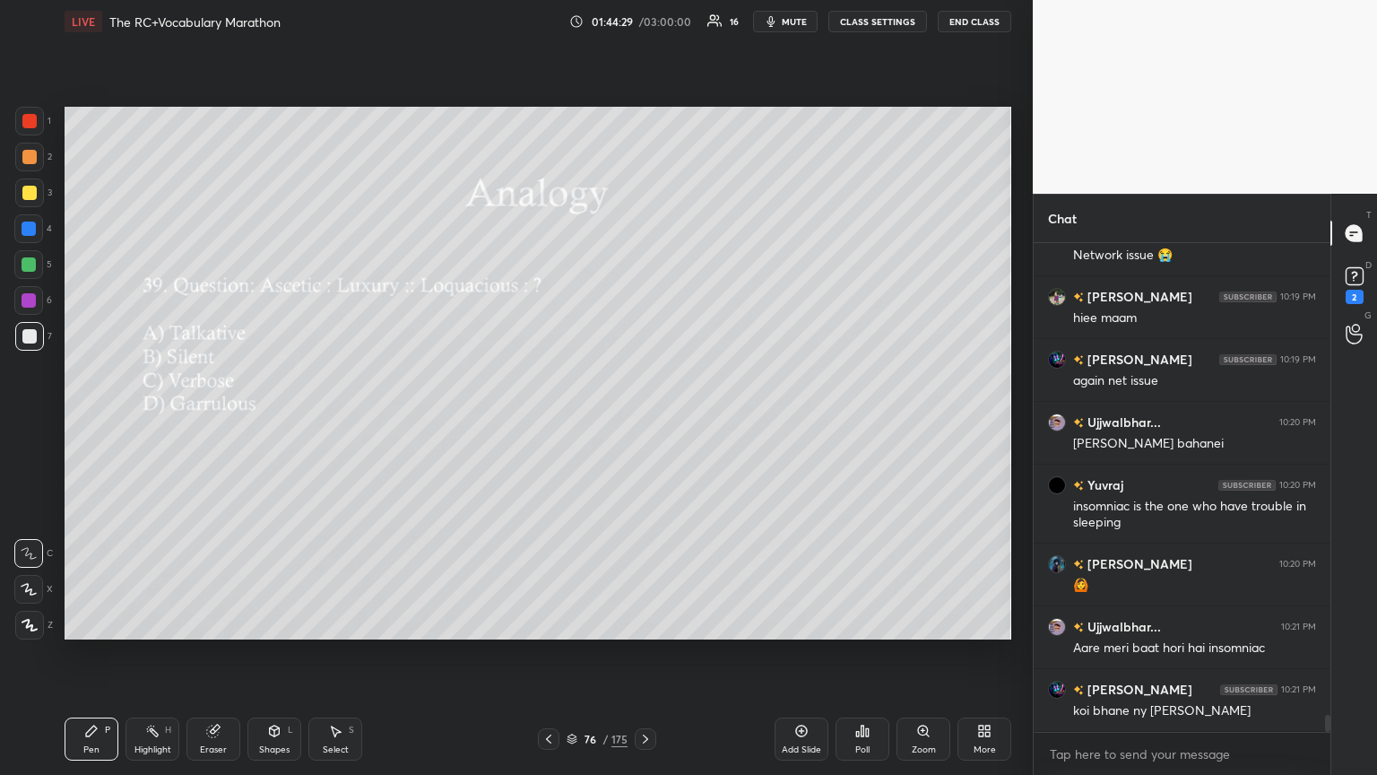
click at [643, 421] on div "Poll" at bounding box center [863, 738] width 54 height 43
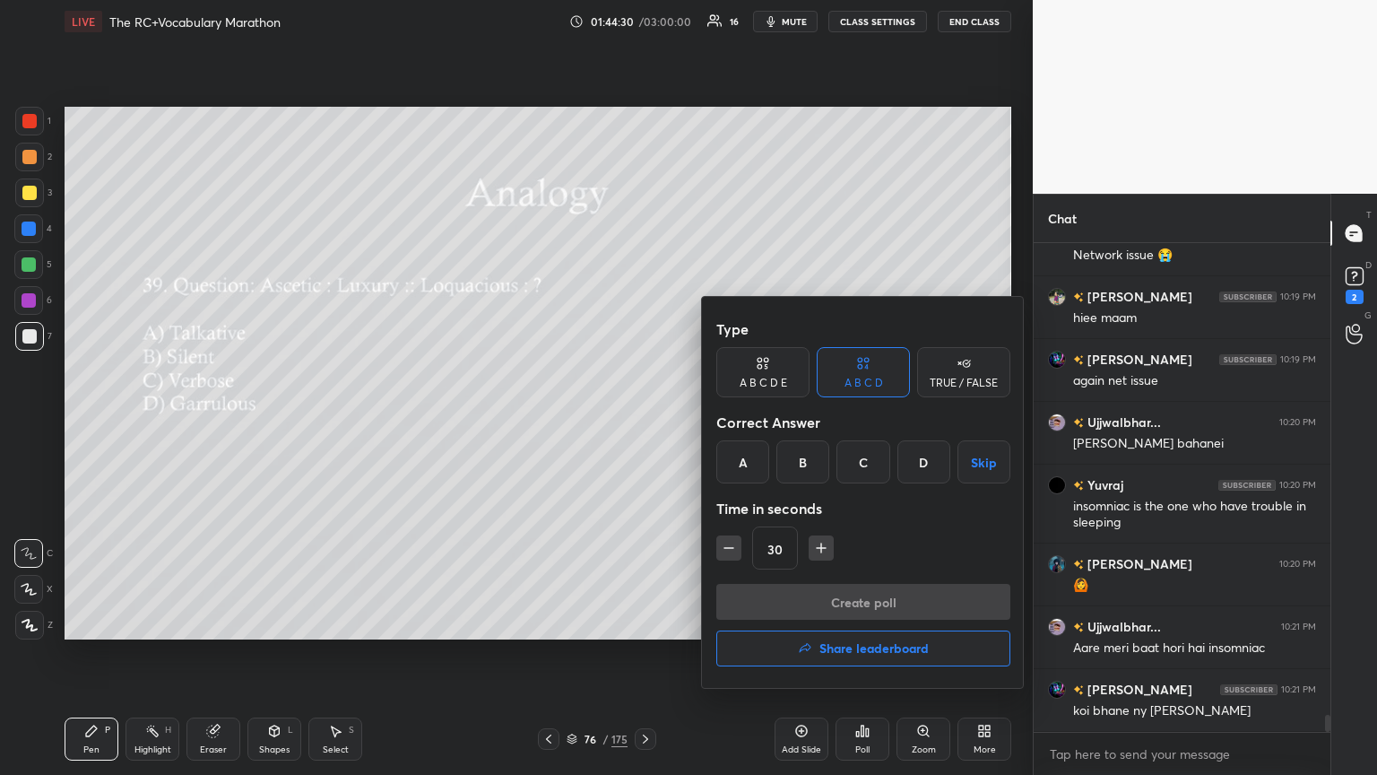
drag, startPoint x: 805, startPoint y: 471, endPoint x: 831, endPoint y: 520, distance: 55.8
click at [643, 421] on div "B" at bounding box center [803, 461] width 53 height 43
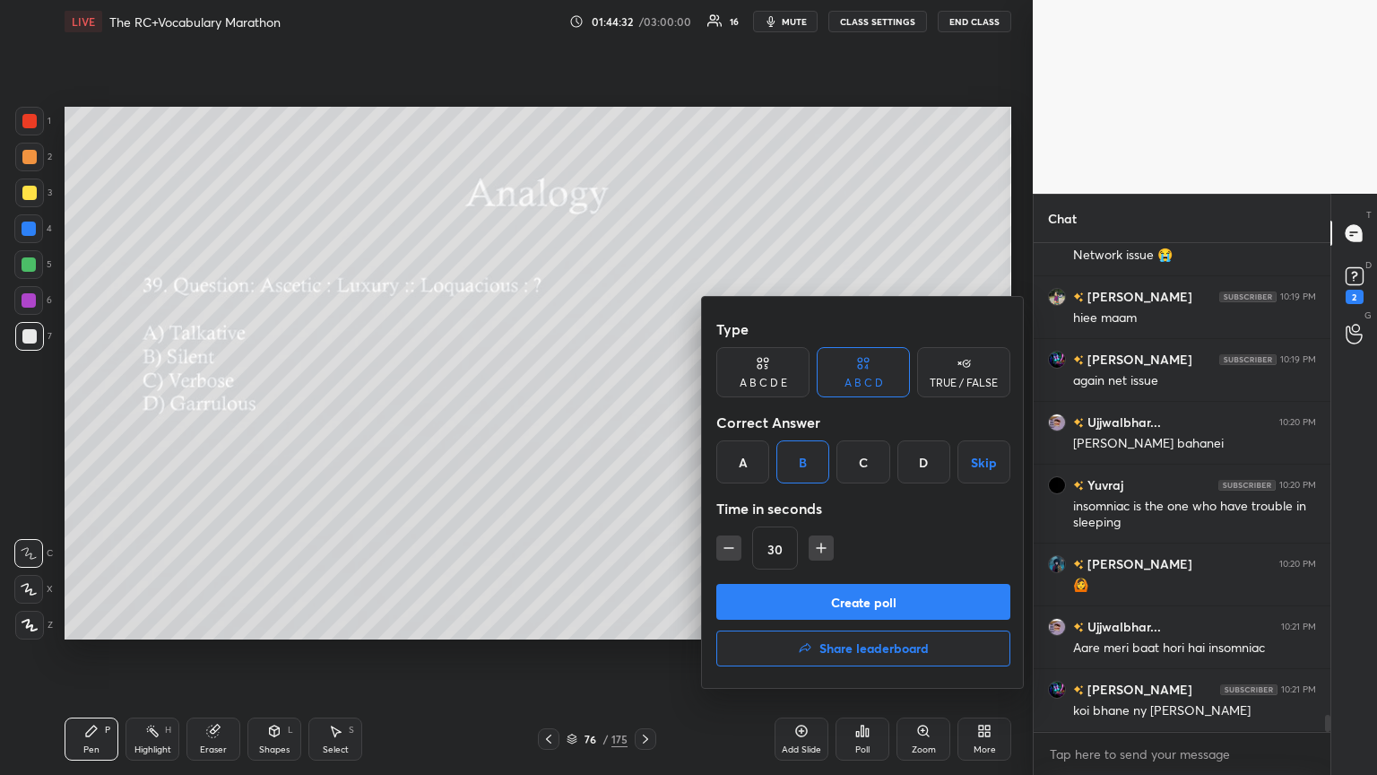
drag, startPoint x: 857, startPoint y: 594, endPoint x: 865, endPoint y: 575, distance: 21.3
click at [643, 421] on button "Create poll" at bounding box center [863, 602] width 294 height 36
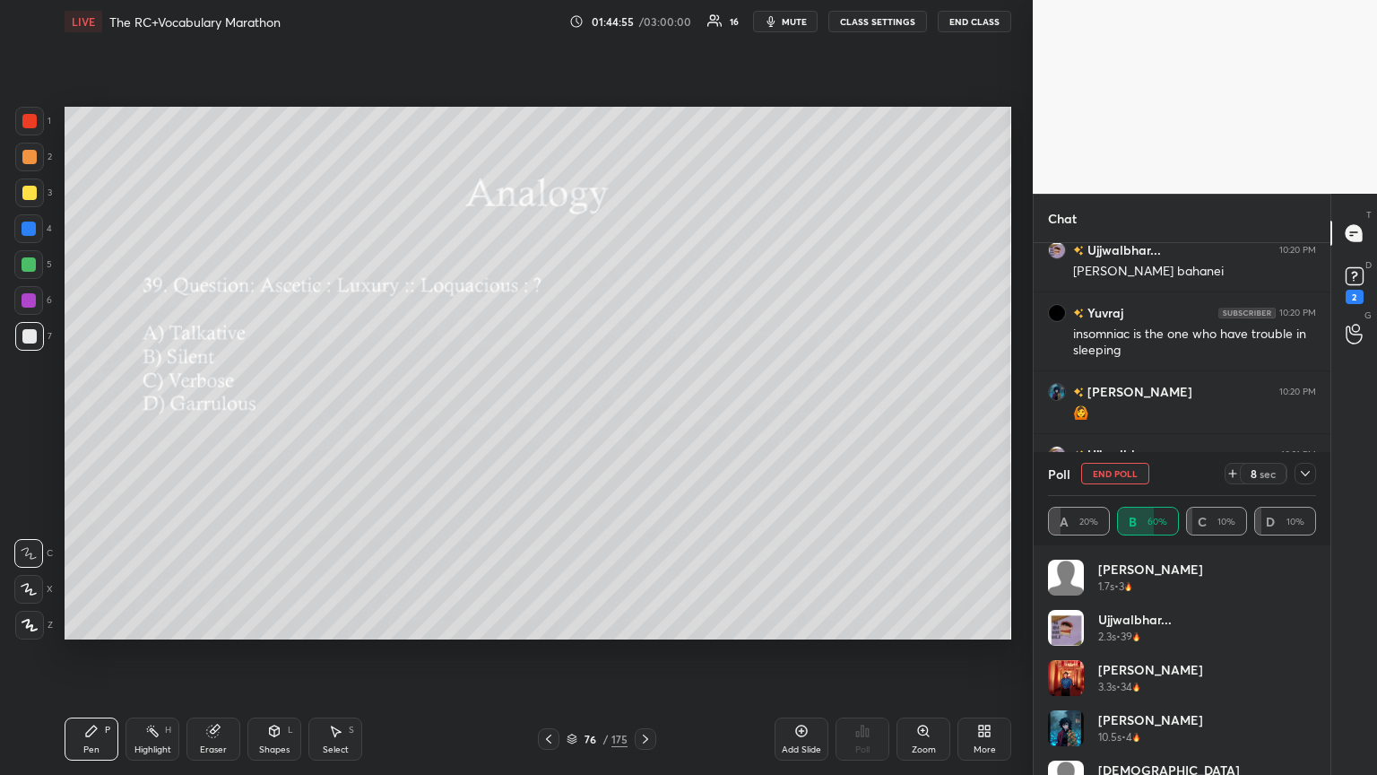
scroll to position [13945, 0]
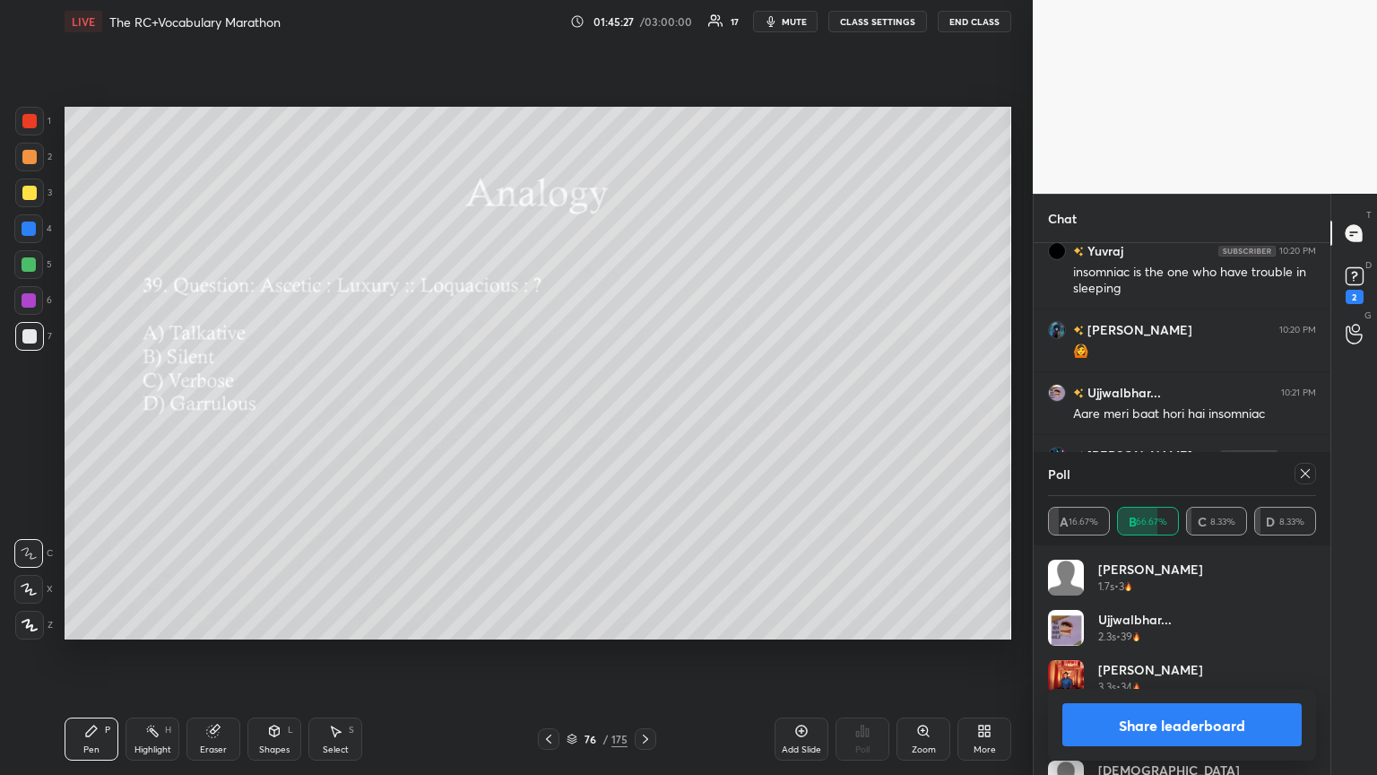
click at [643, 421] on div at bounding box center [1306, 474] width 22 height 22
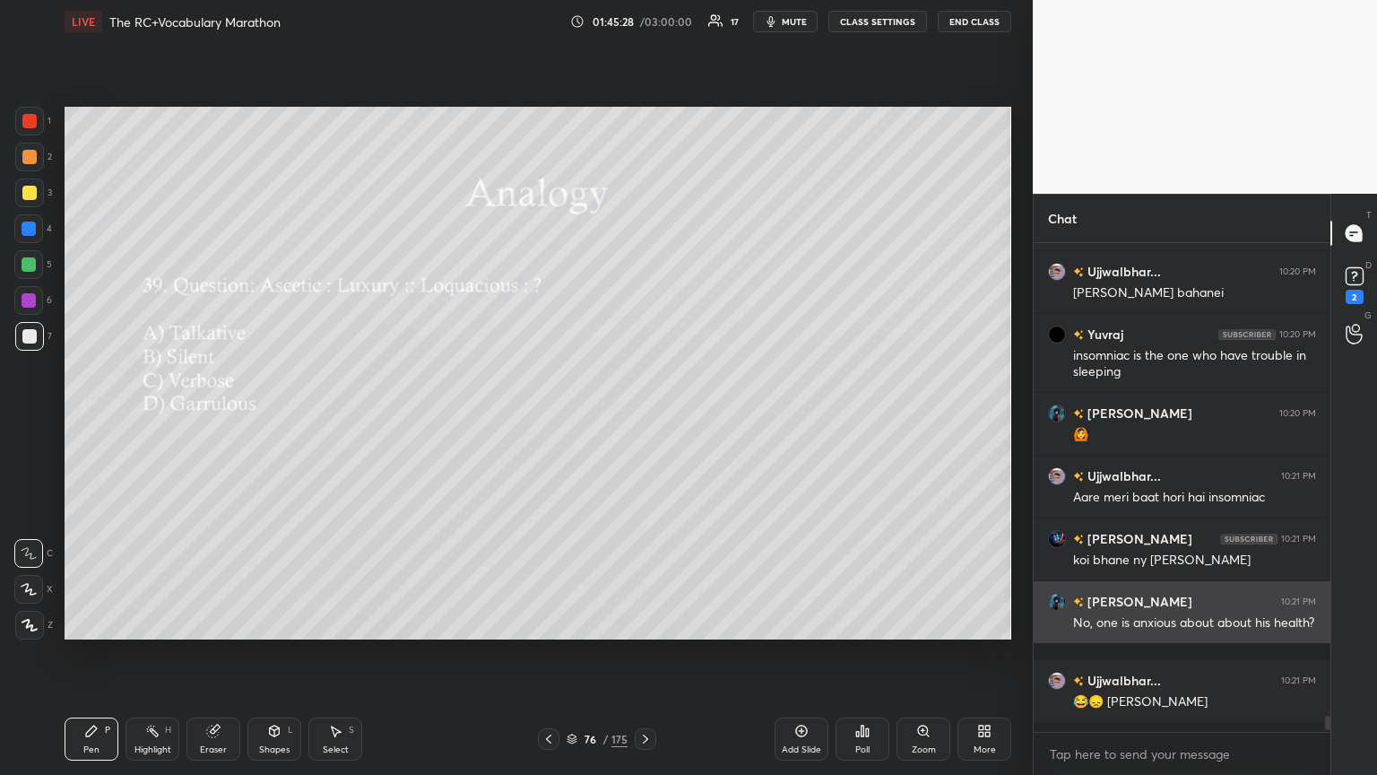
scroll to position [526, 291]
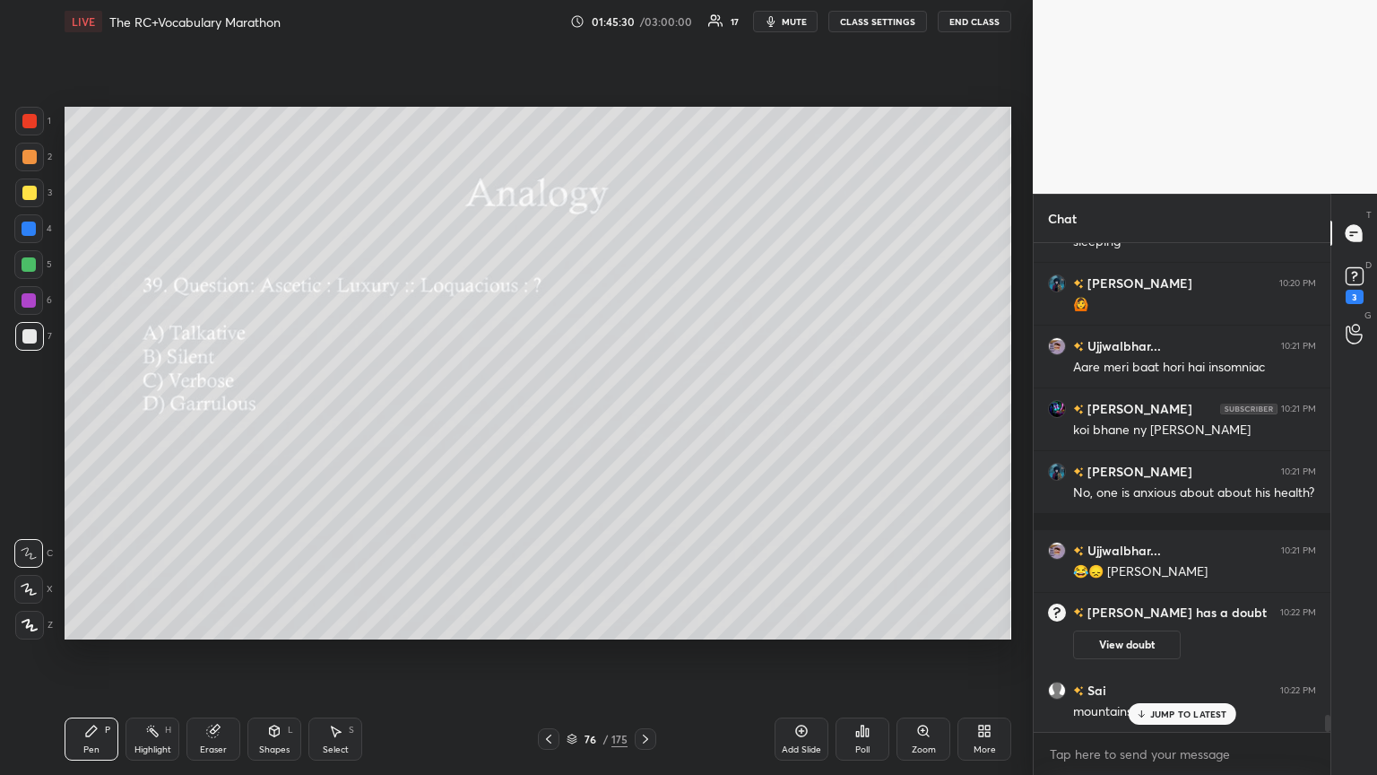
drag, startPoint x: 1150, startPoint y: 712, endPoint x: 1035, endPoint y: 669, distance: 122.6
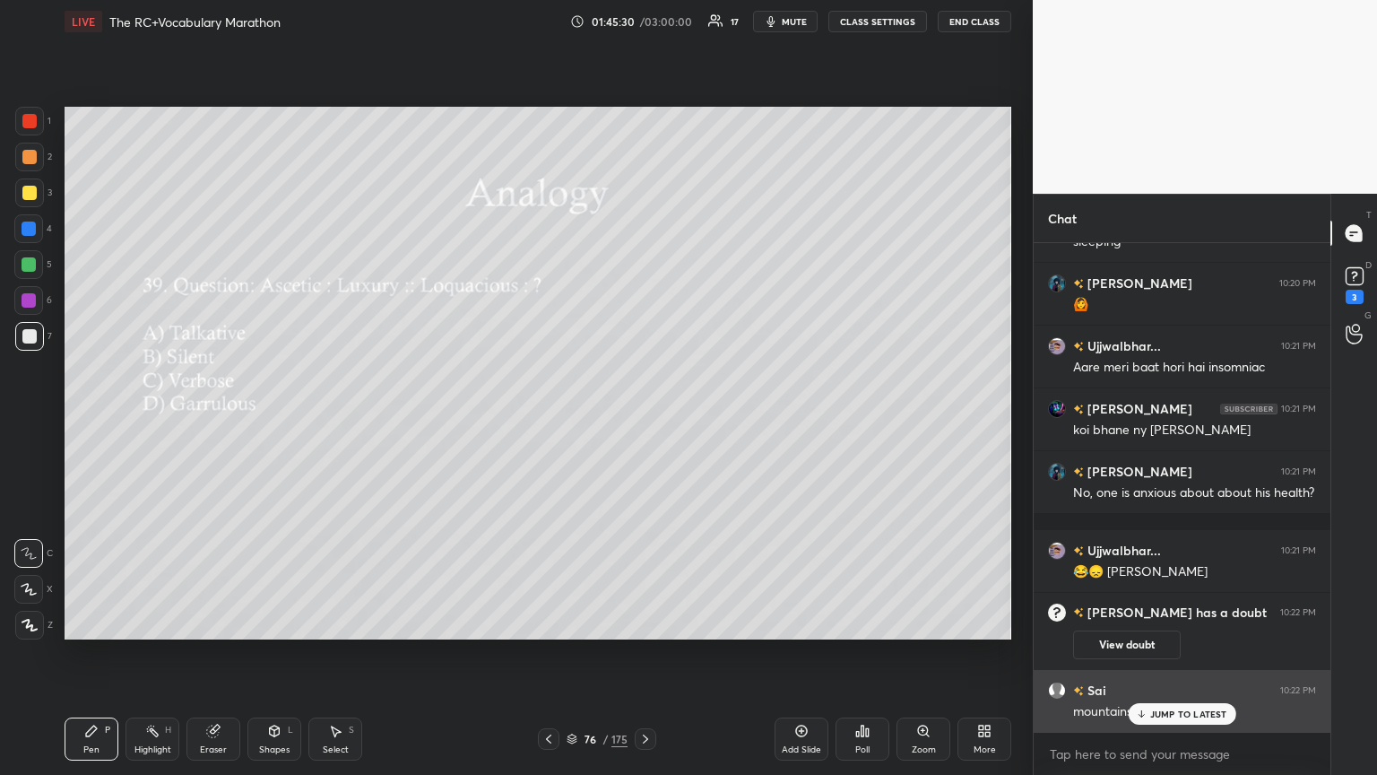
click at [643, 421] on div "JUMP TO LATEST" at bounding box center [1182, 714] width 108 height 22
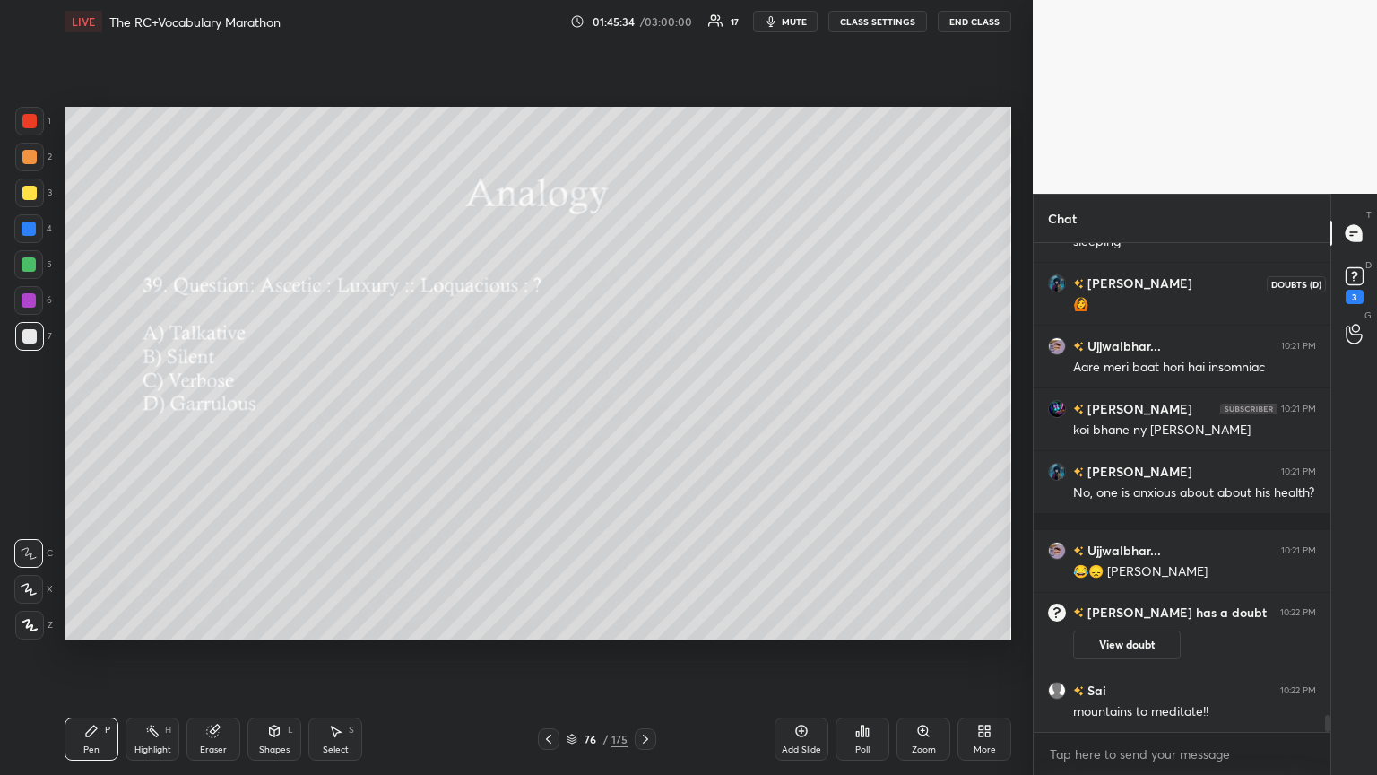
click at [643, 275] on rect at bounding box center [1354, 276] width 17 height 17
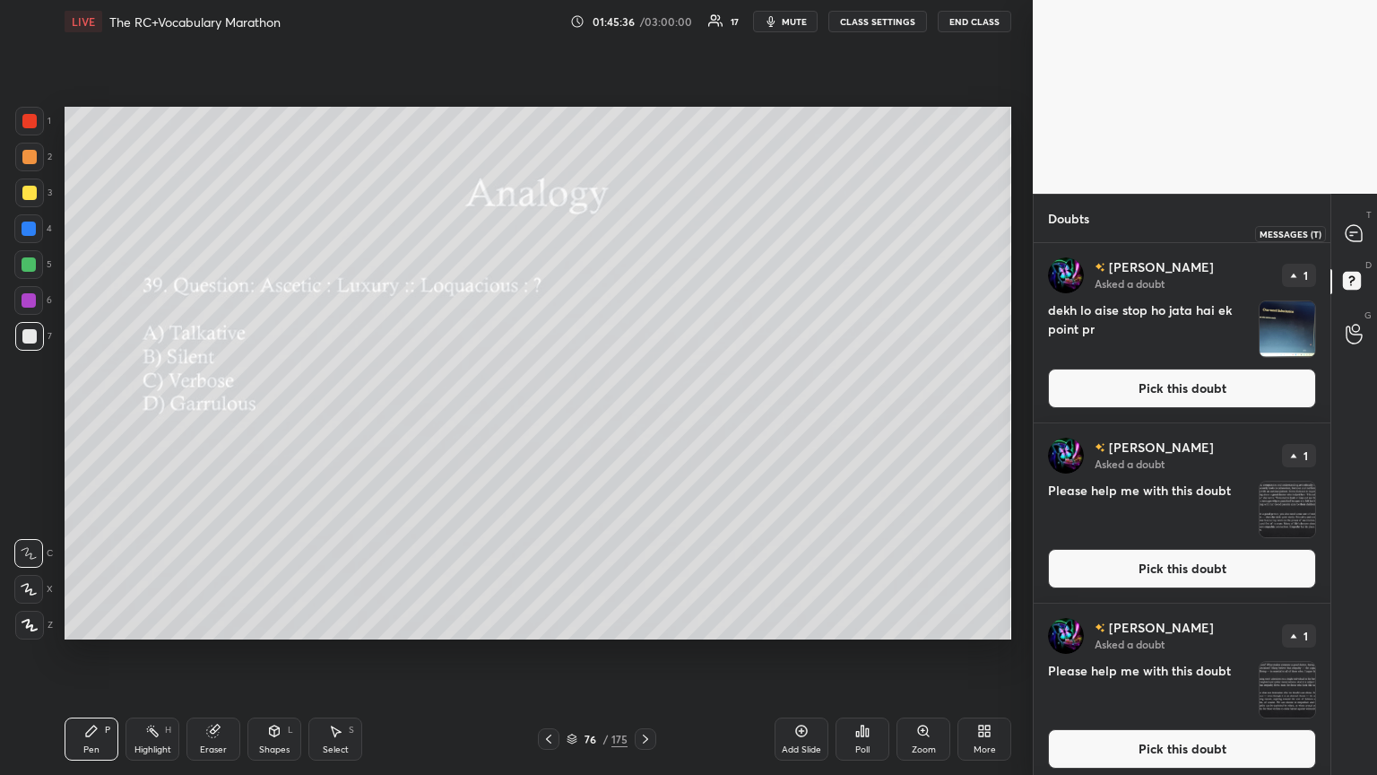
drag, startPoint x: 1341, startPoint y: 239, endPoint x: 1351, endPoint y: 235, distance: 11.7
click at [643, 239] on div at bounding box center [1355, 233] width 36 height 32
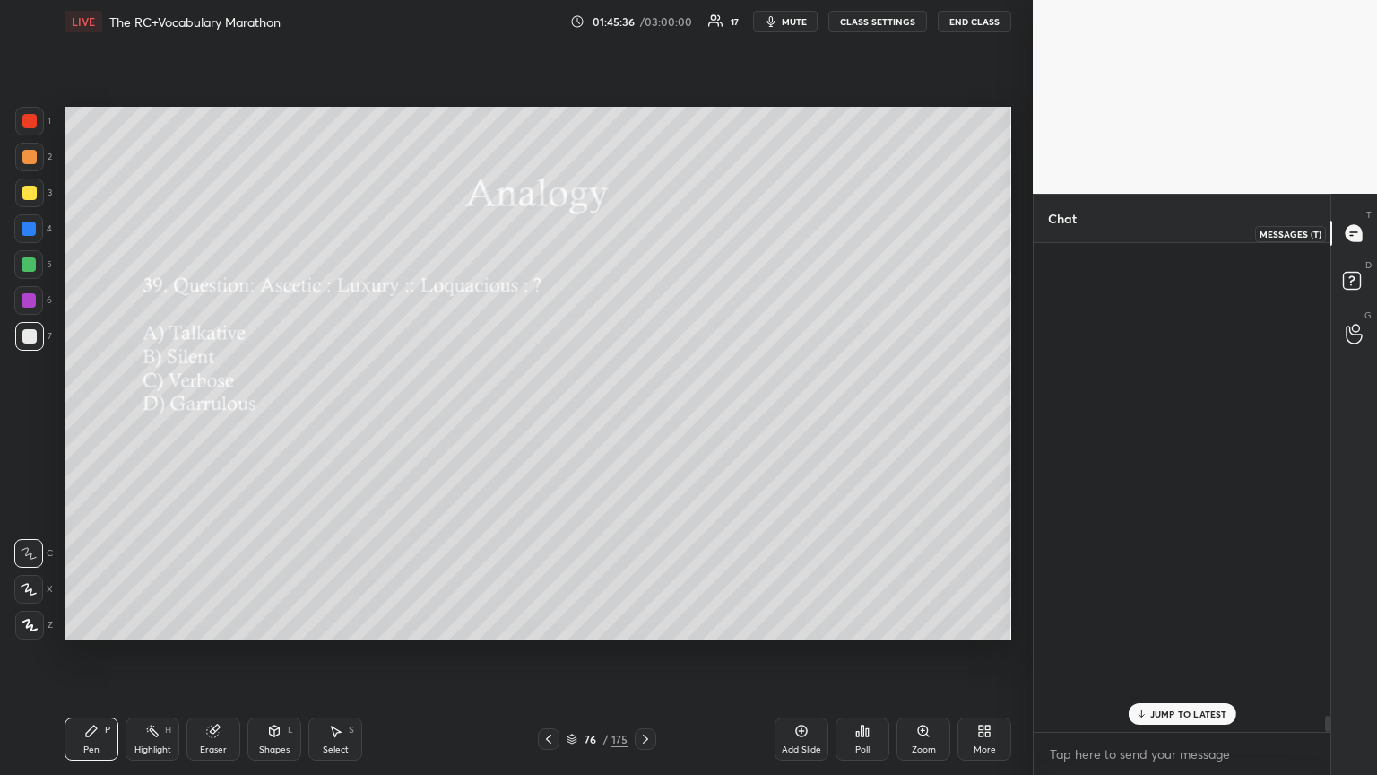
scroll to position [483, 291]
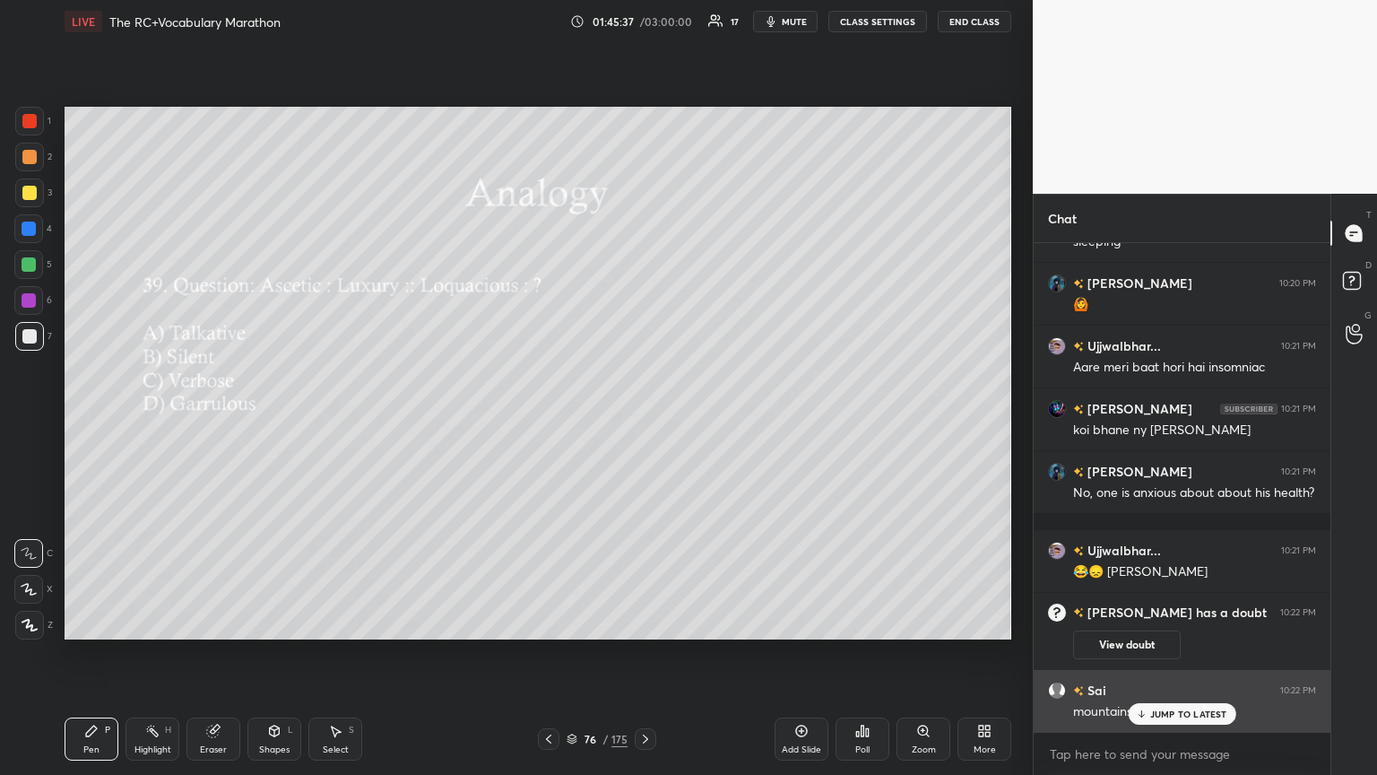
click at [643, 421] on p "JUMP TO LATEST" at bounding box center [1188, 713] width 77 height 11
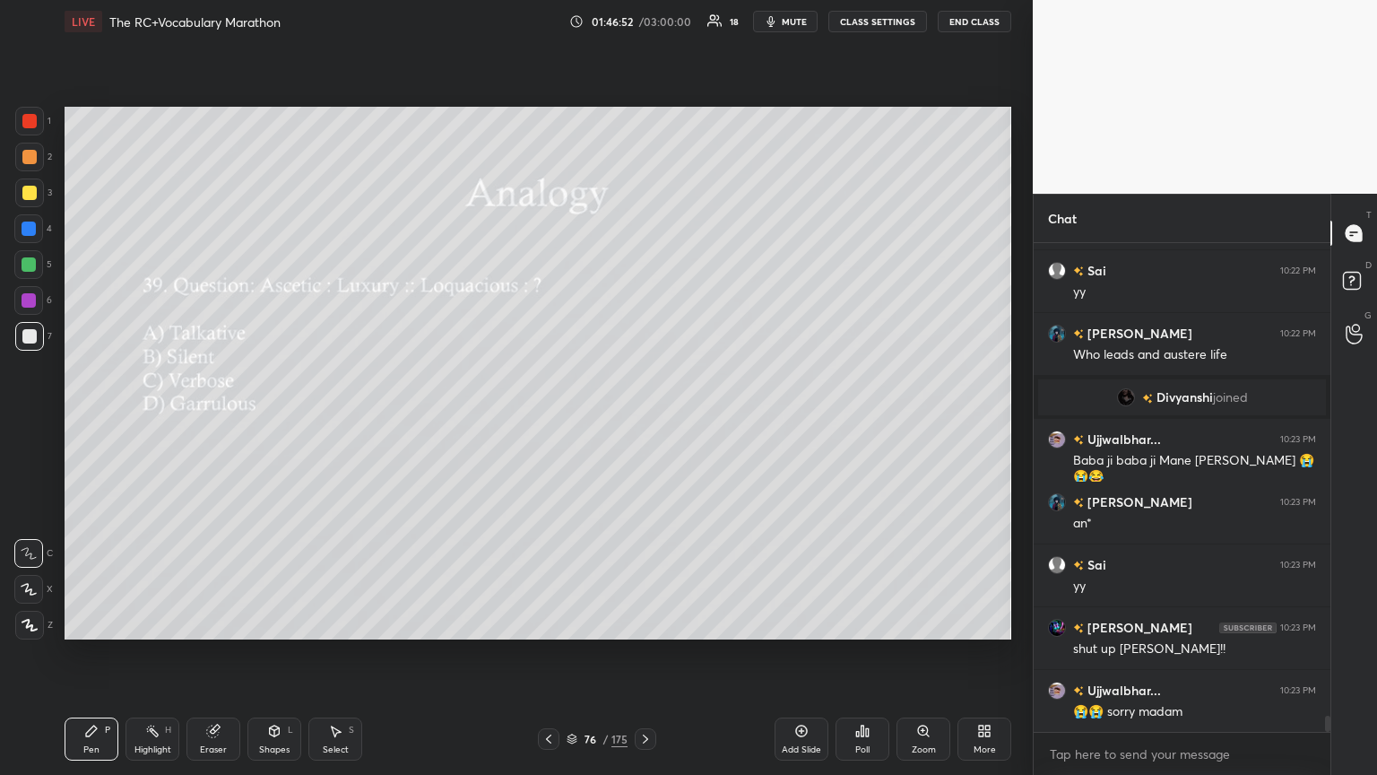
scroll to position [14242, 0]
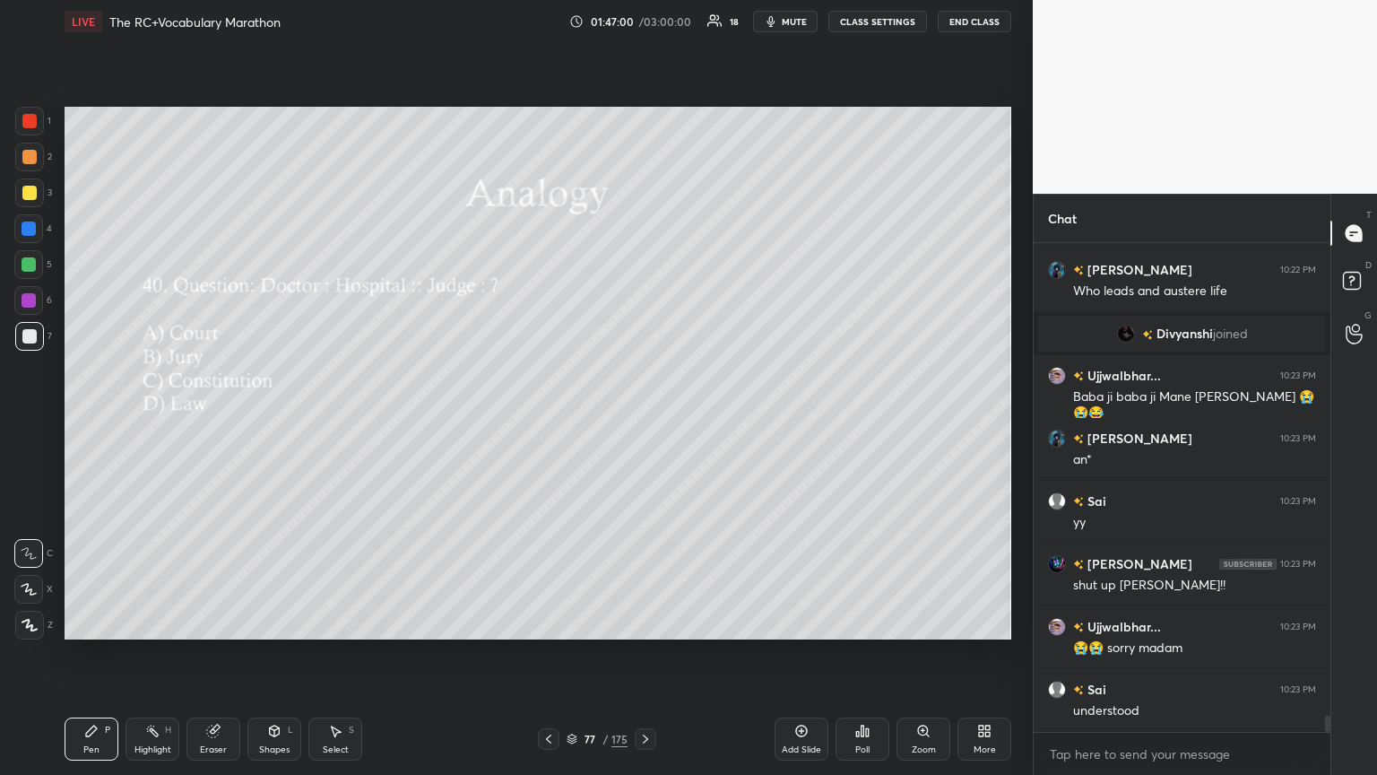
click at [643, 421] on div "Poll" at bounding box center [863, 738] width 54 height 43
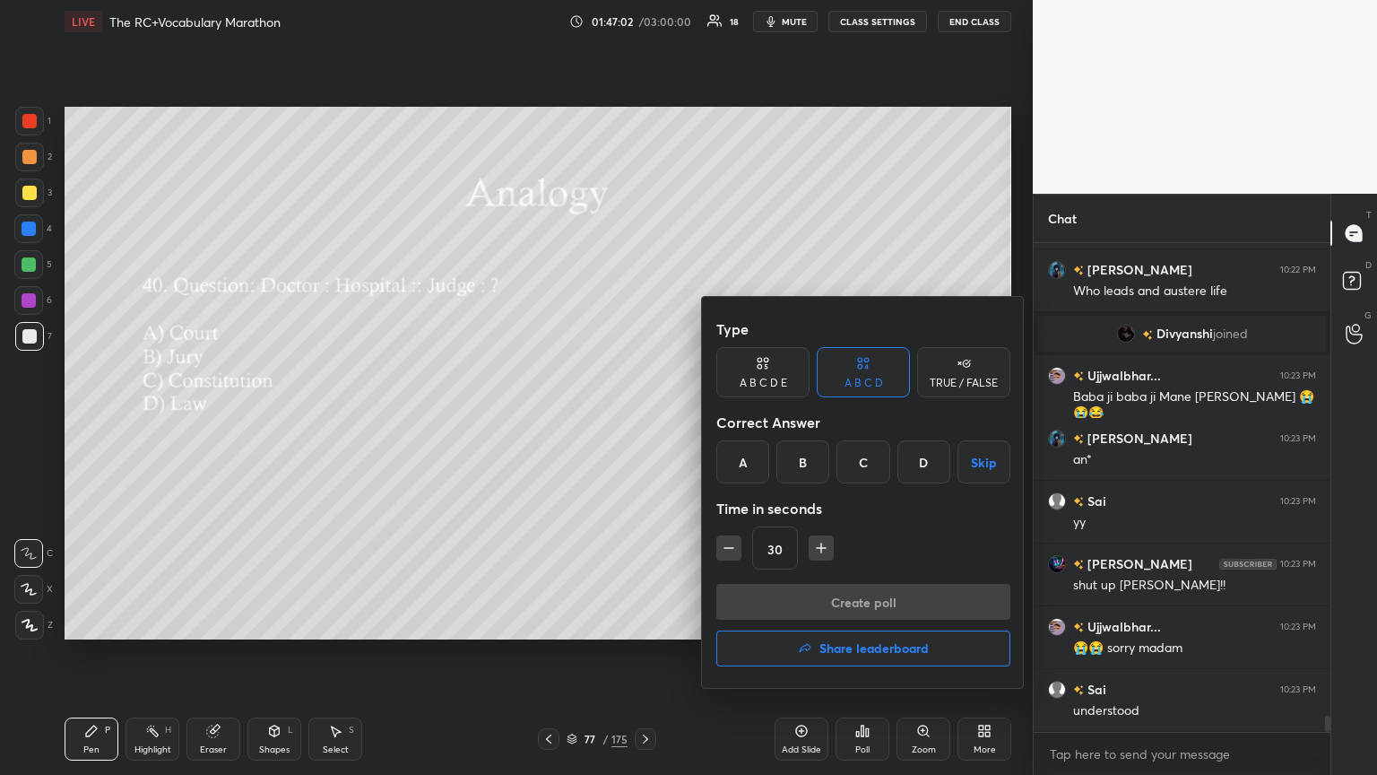
click at [643, 421] on div "A" at bounding box center [742, 461] width 53 height 43
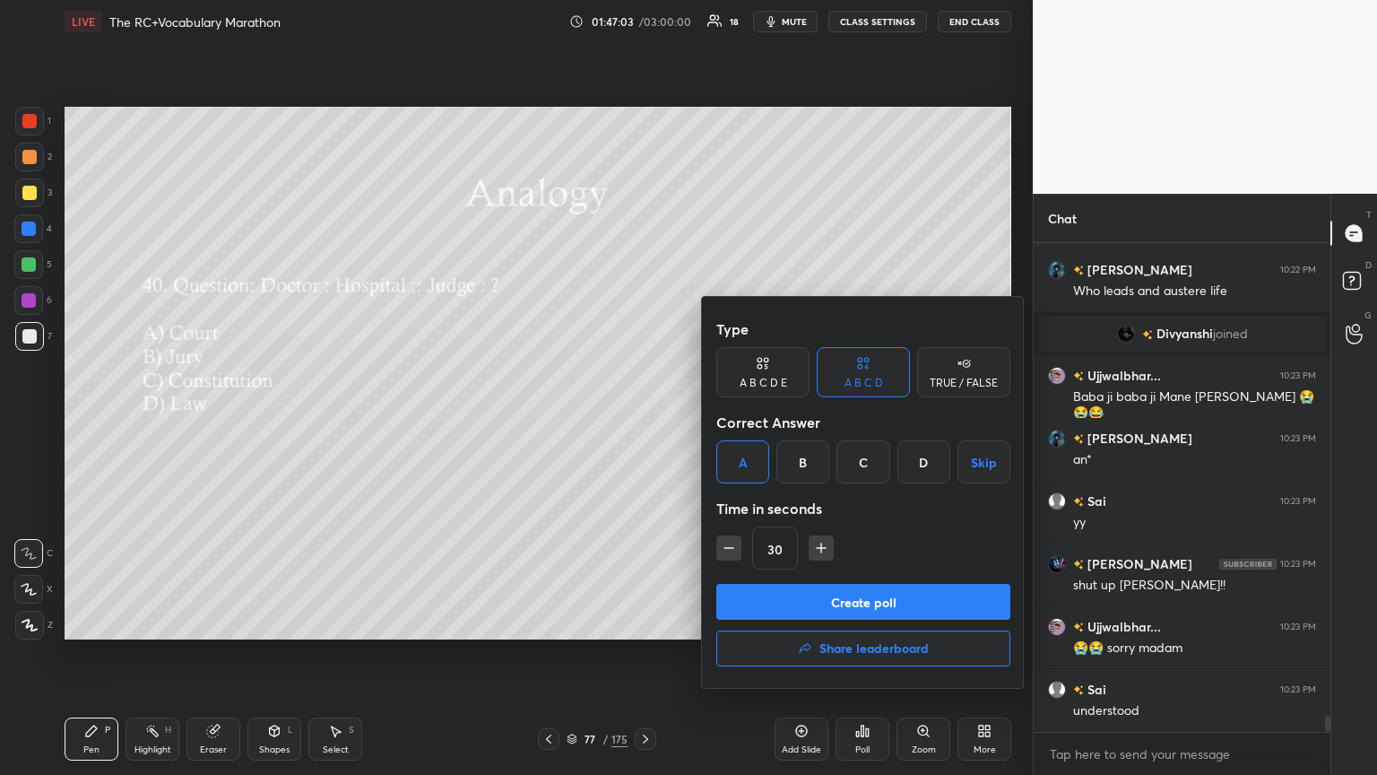
click at [643, 421] on button "Create poll" at bounding box center [863, 602] width 294 height 36
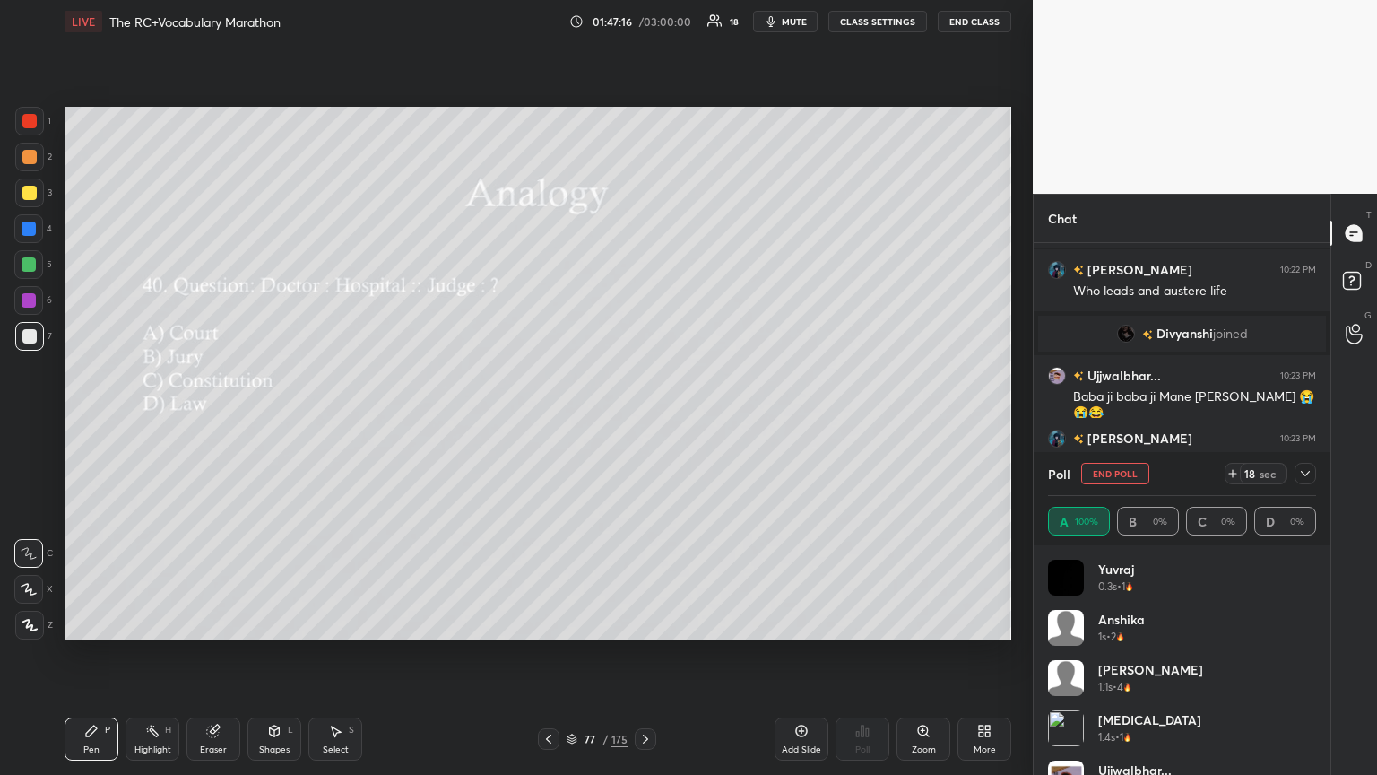
scroll to position [14397, 0]
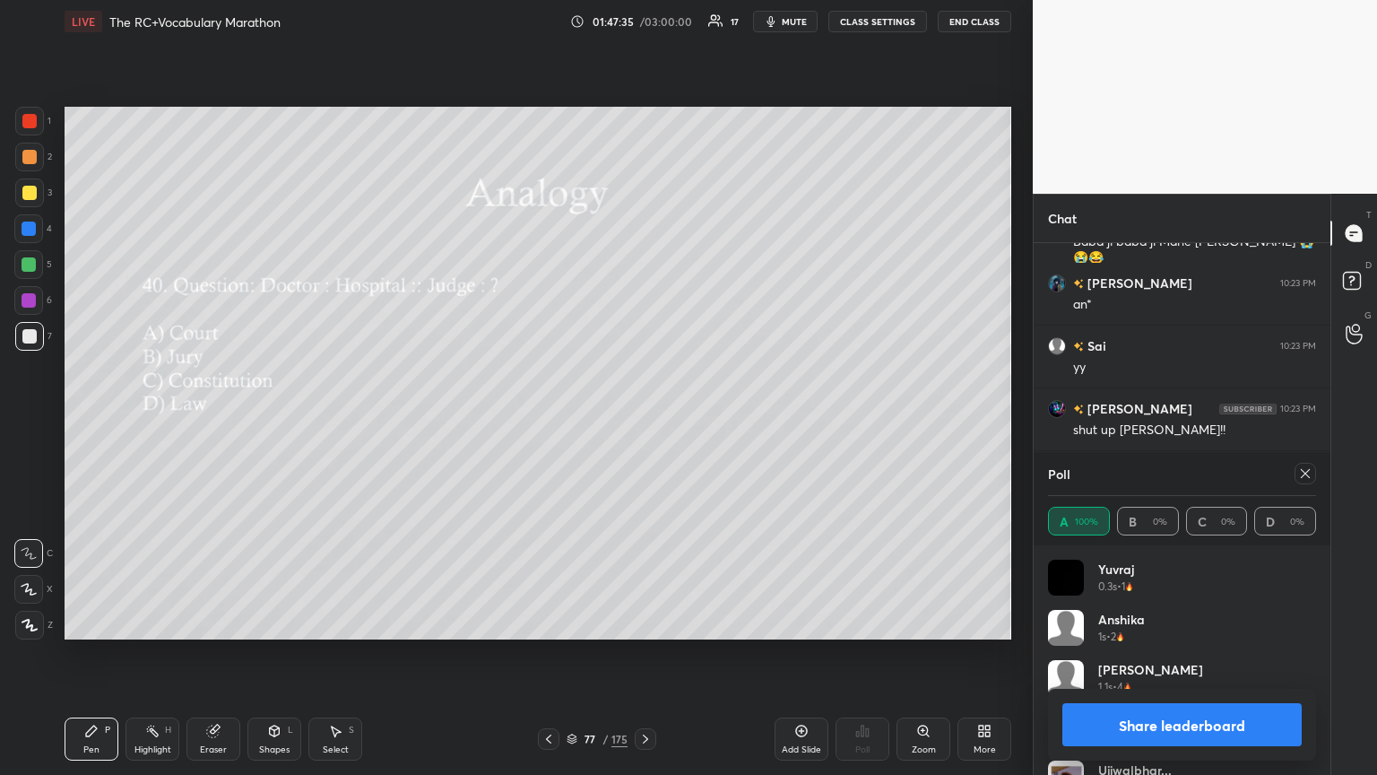
click at [643, 421] on icon at bounding box center [1305, 473] width 14 height 14
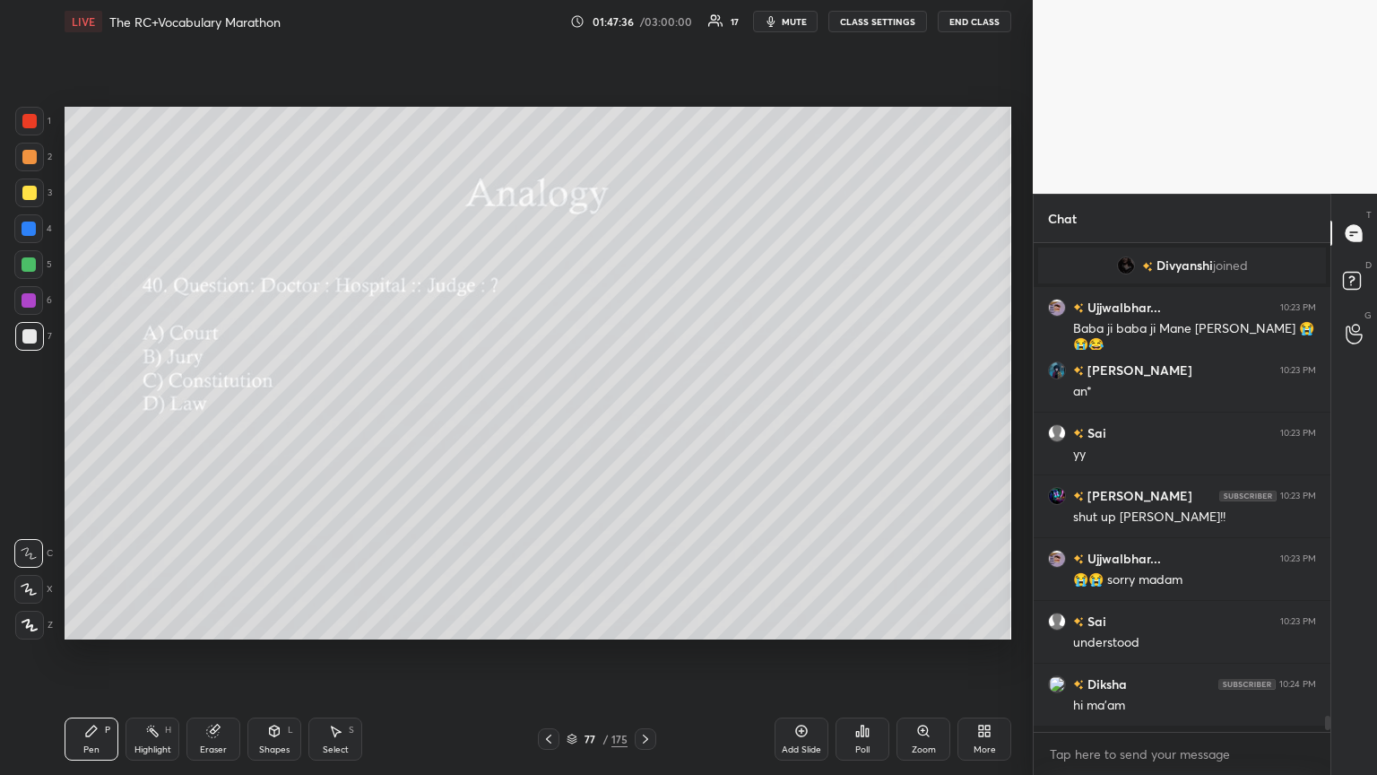
scroll to position [483, 291]
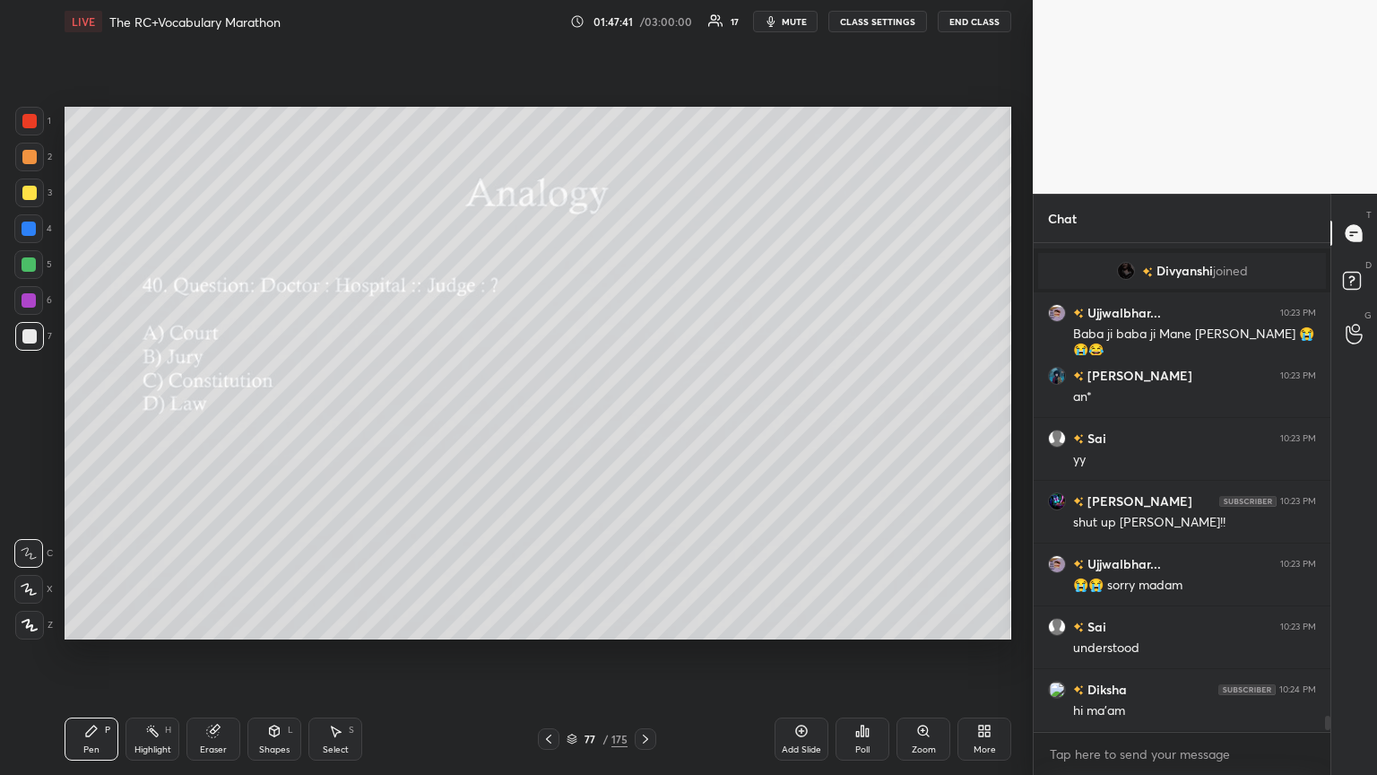
click at [643, 421] on div "Poll" at bounding box center [863, 738] width 54 height 43
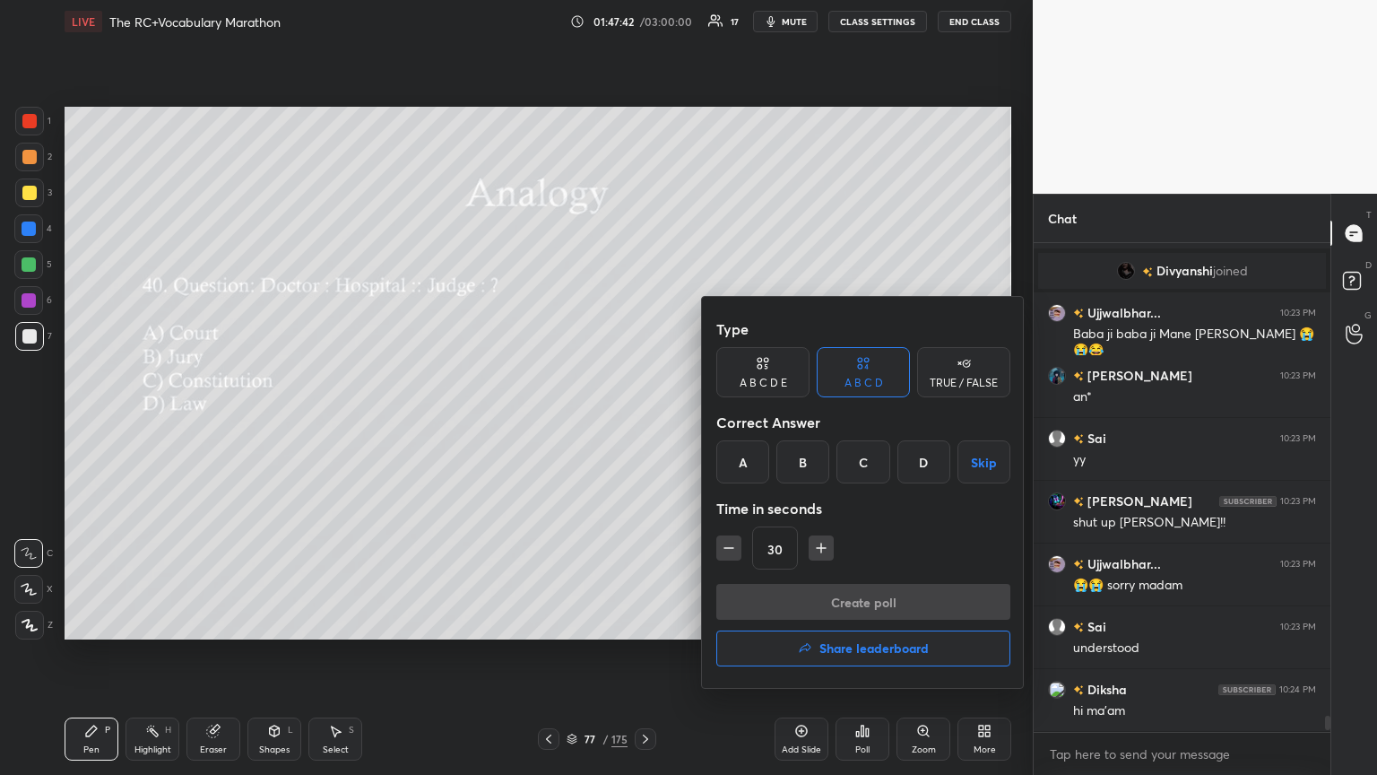
click at [643, 421] on button "Share leaderboard" at bounding box center [863, 648] width 294 height 36
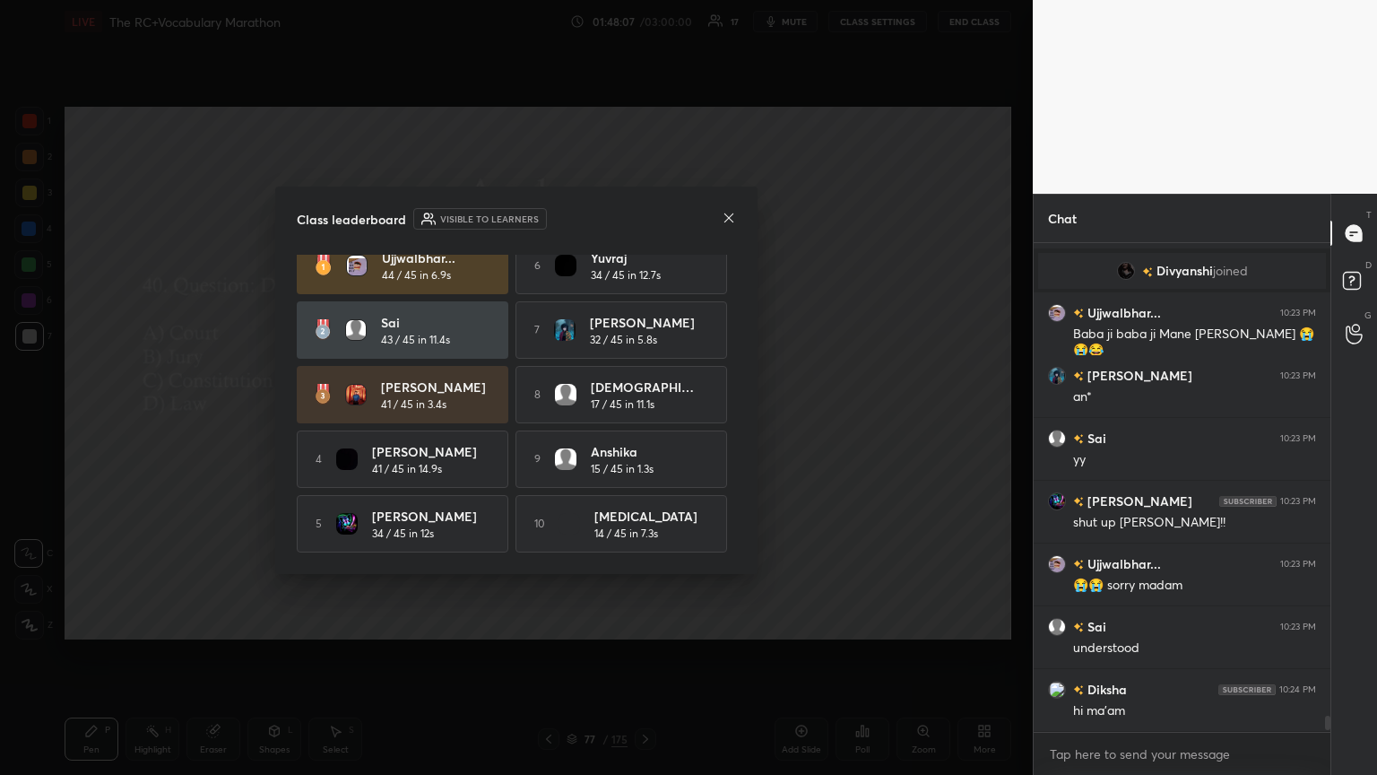
scroll to position [0, 0]
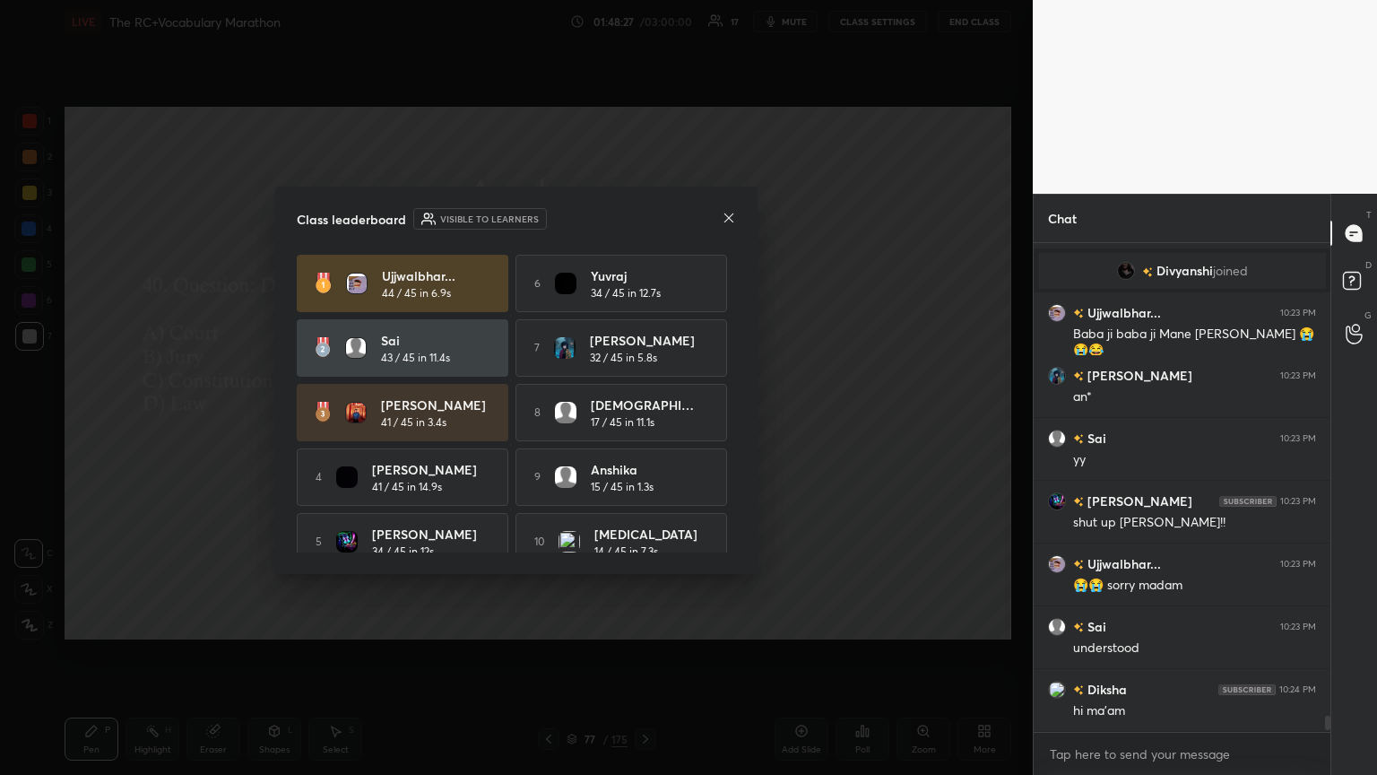
drag, startPoint x: 642, startPoint y: 365, endPoint x: 671, endPoint y: 312, distance: 60.2
click at [643, 294] on div "Ujjwalbhar... 44 / 45 in 6.9s 6 [PERSON_NAME] 34 / 45 in 12.7s Sai 43 / 45 in 1…" at bounding box center [516, 413] width 439 height 316
click at [643, 219] on div "Class leaderboard Visible to learners" at bounding box center [516, 219] width 439 height 22
click at [643, 213] on icon at bounding box center [729, 218] width 14 height 14
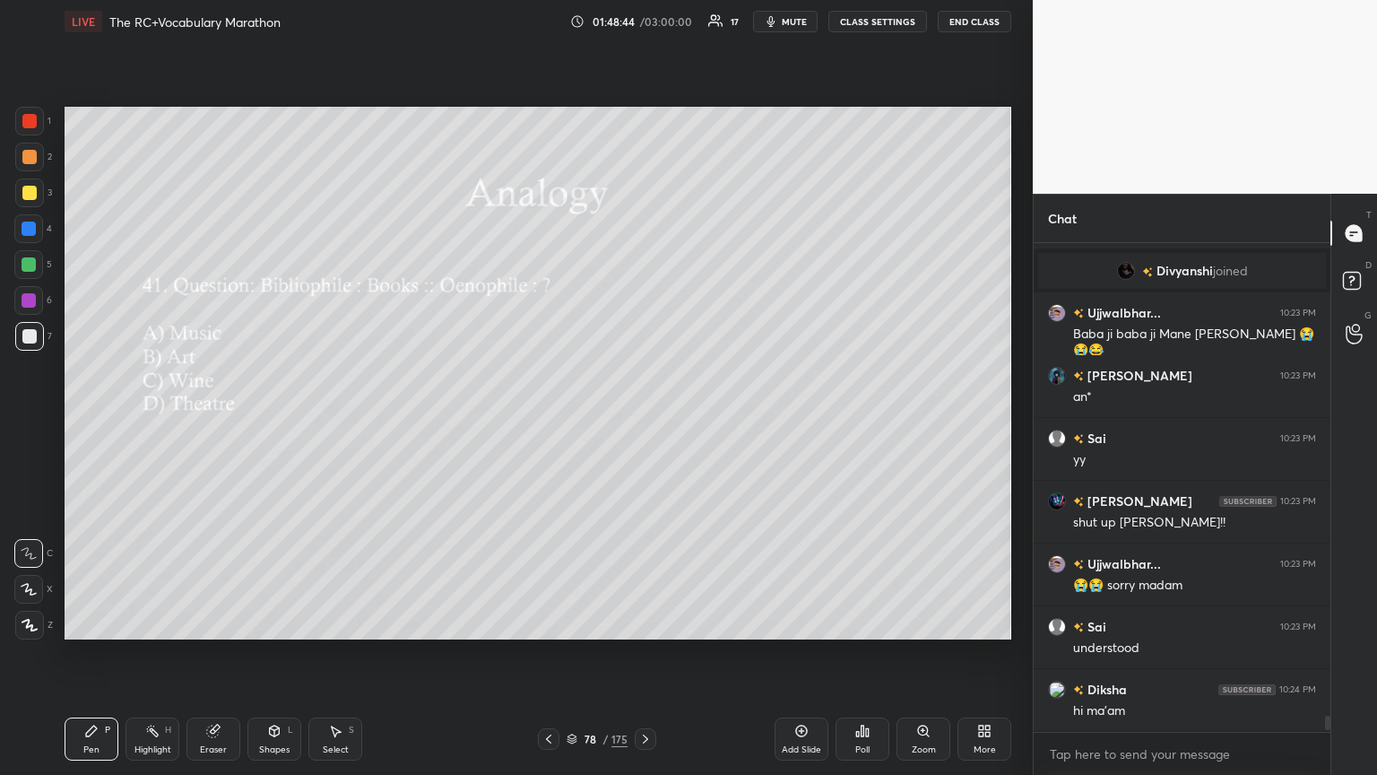
click at [643, 421] on icon at bounding box center [862, 731] width 14 height 14
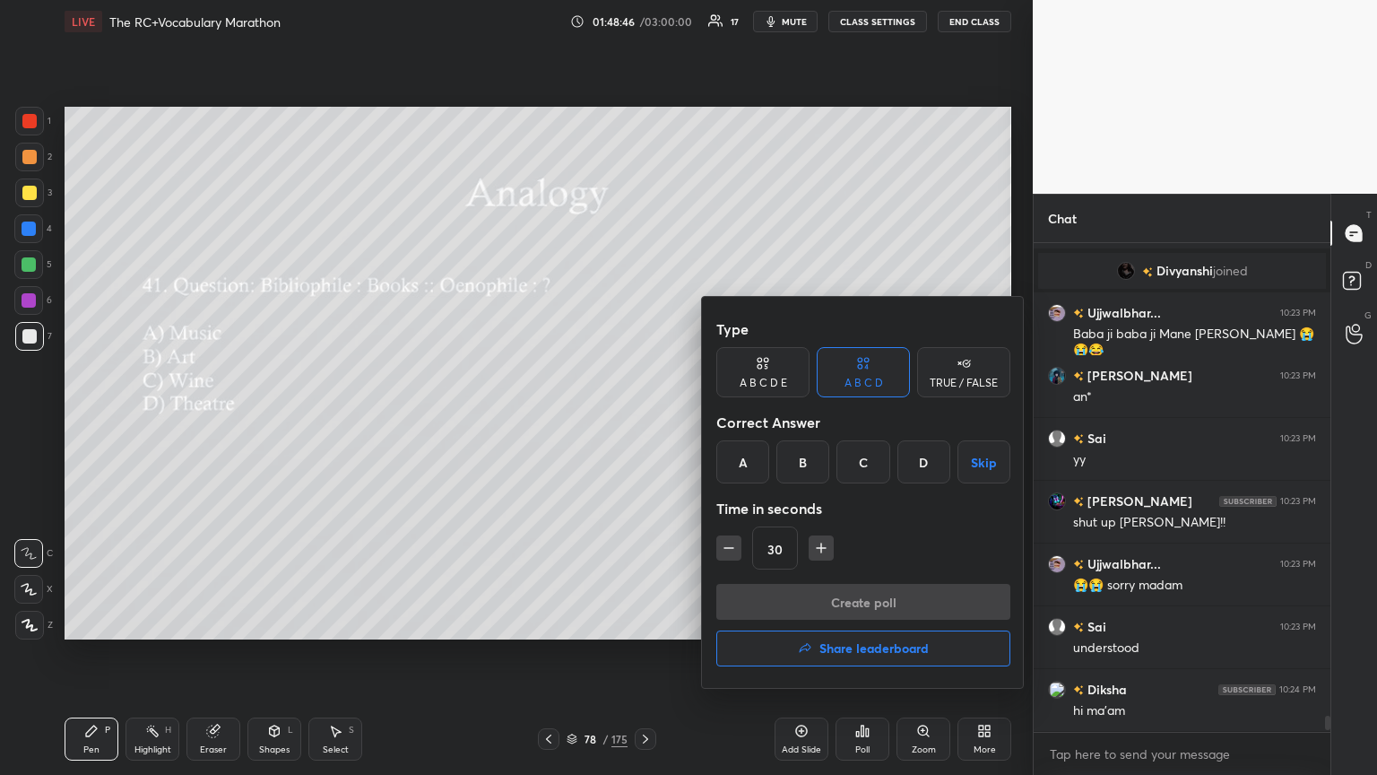
drag, startPoint x: 857, startPoint y: 468, endPoint x: 863, endPoint y: 555, distance: 87.1
click at [643, 421] on div "C" at bounding box center [863, 461] width 53 height 43
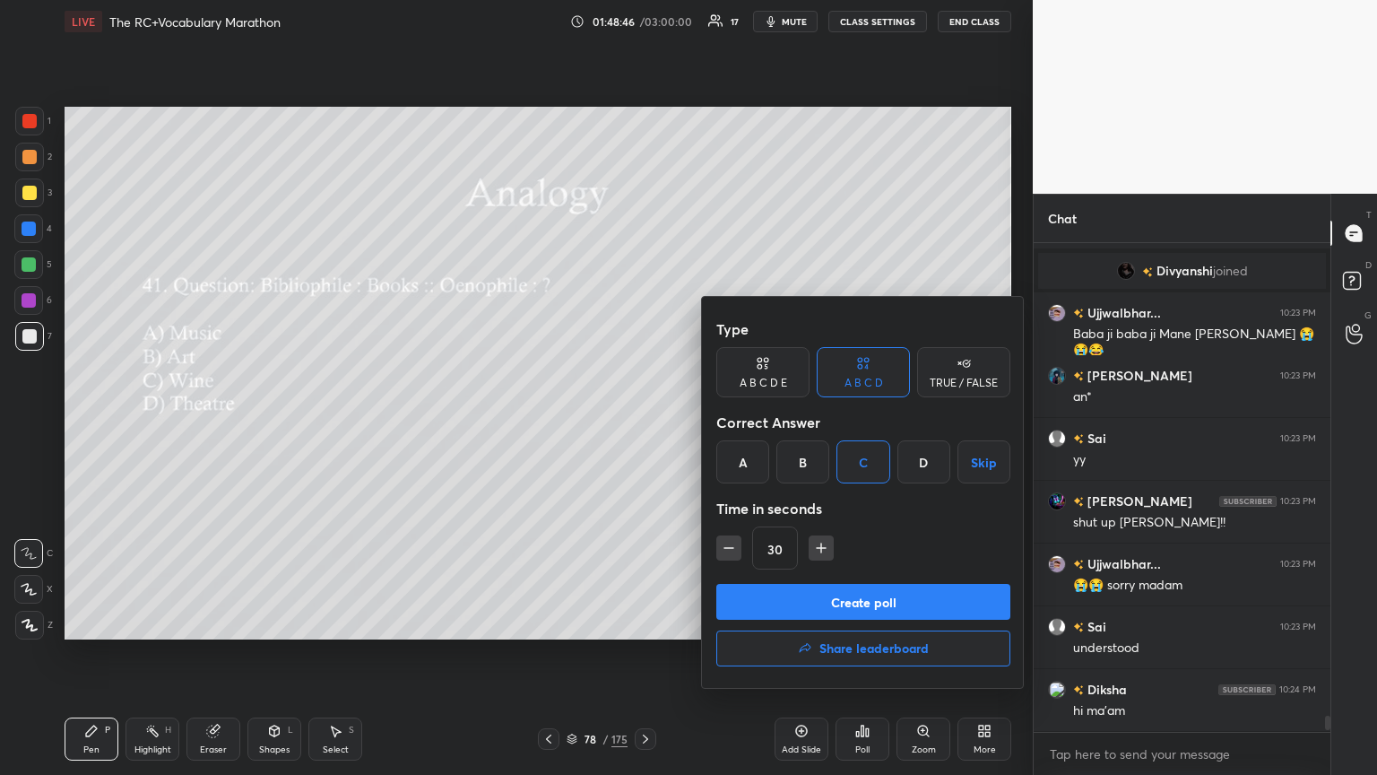
click at [643, 421] on button "Create poll" at bounding box center [863, 602] width 294 height 36
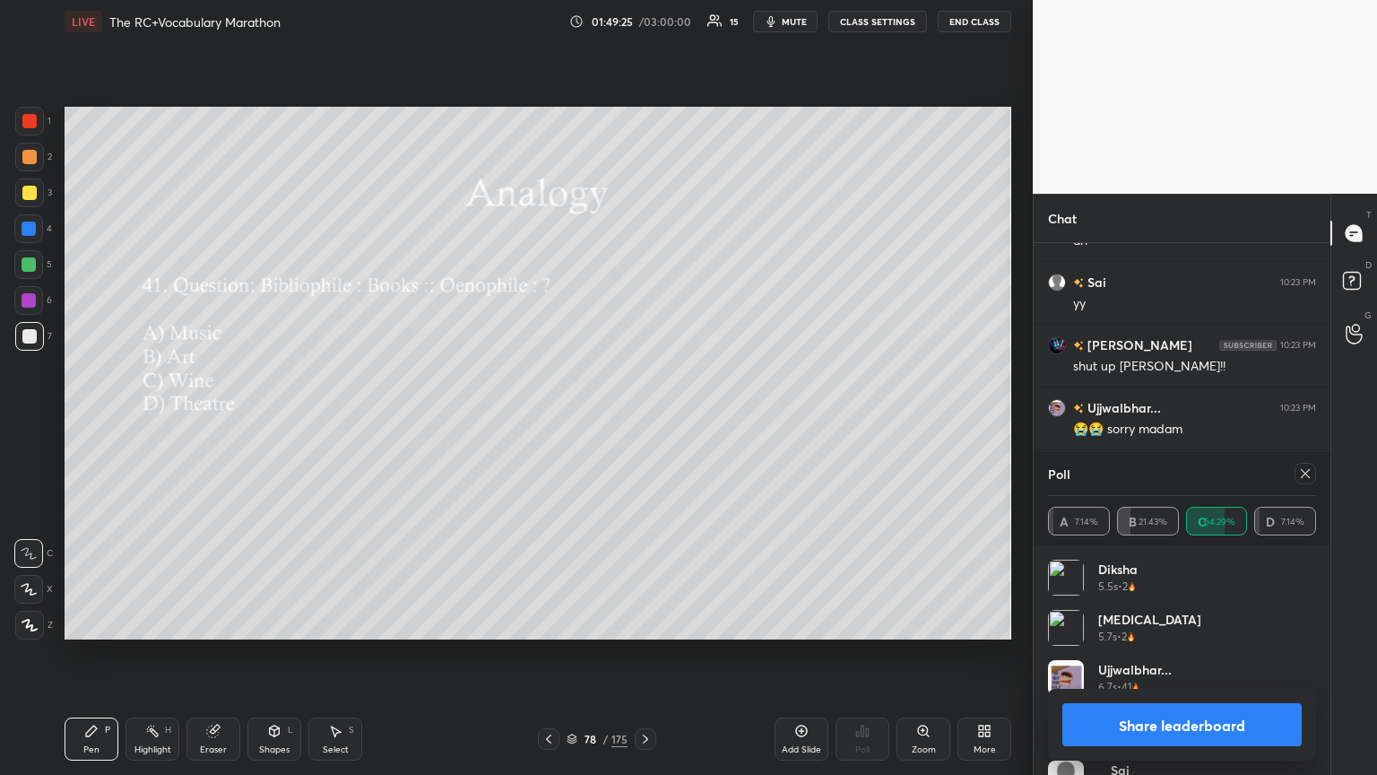
scroll to position [14479, 0]
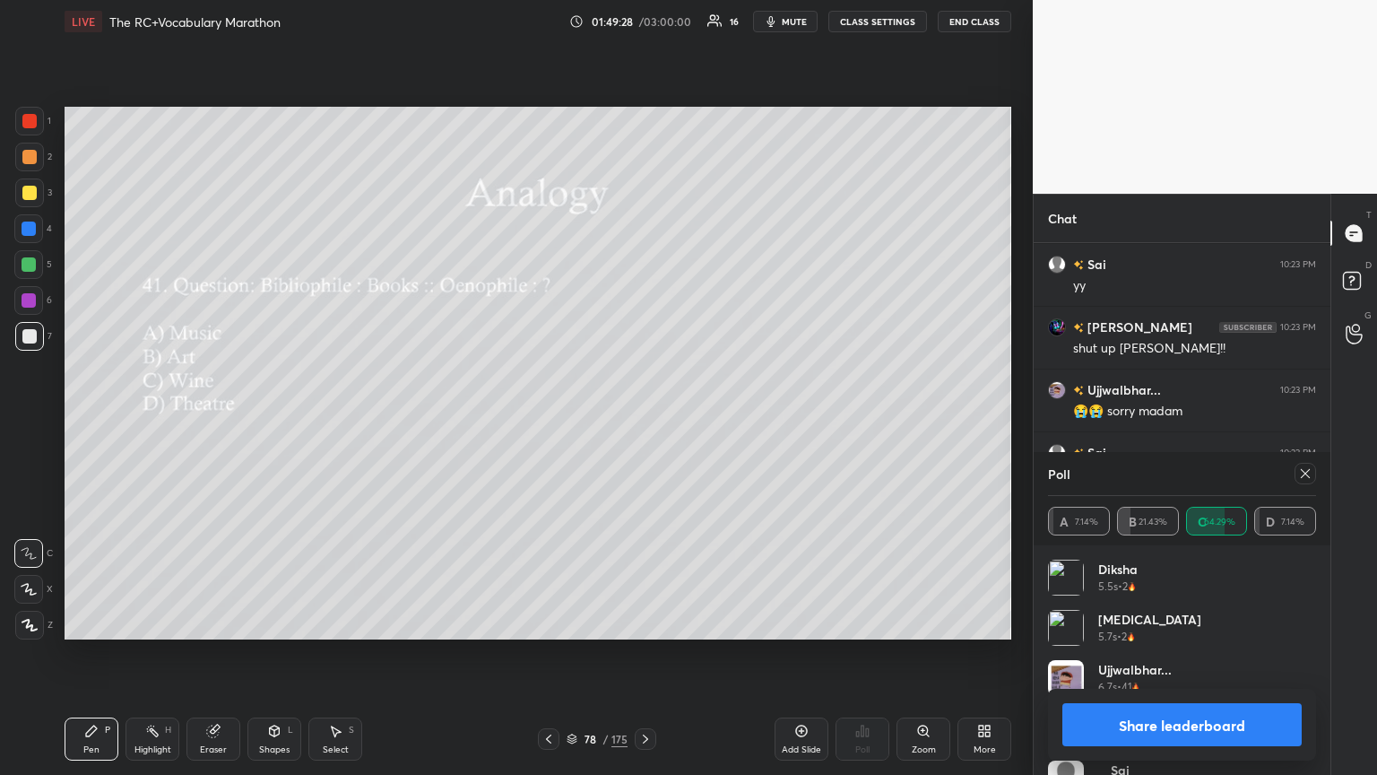
drag, startPoint x: 1305, startPoint y: 469, endPoint x: 1037, endPoint y: 456, distance: 268.4
click at [643, 421] on div at bounding box center [1302, 474] width 29 height 22
drag, startPoint x: 1297, startPoint y: 471, endPoint x: 1051, endPoint y: 469, distance: 246.6
click at [643, 421] on div at bounding box center [1302, 474] width 29 height 22
click at [643, 421] on div "Poll" at bounding box center [1182, 473] width 268 height 43
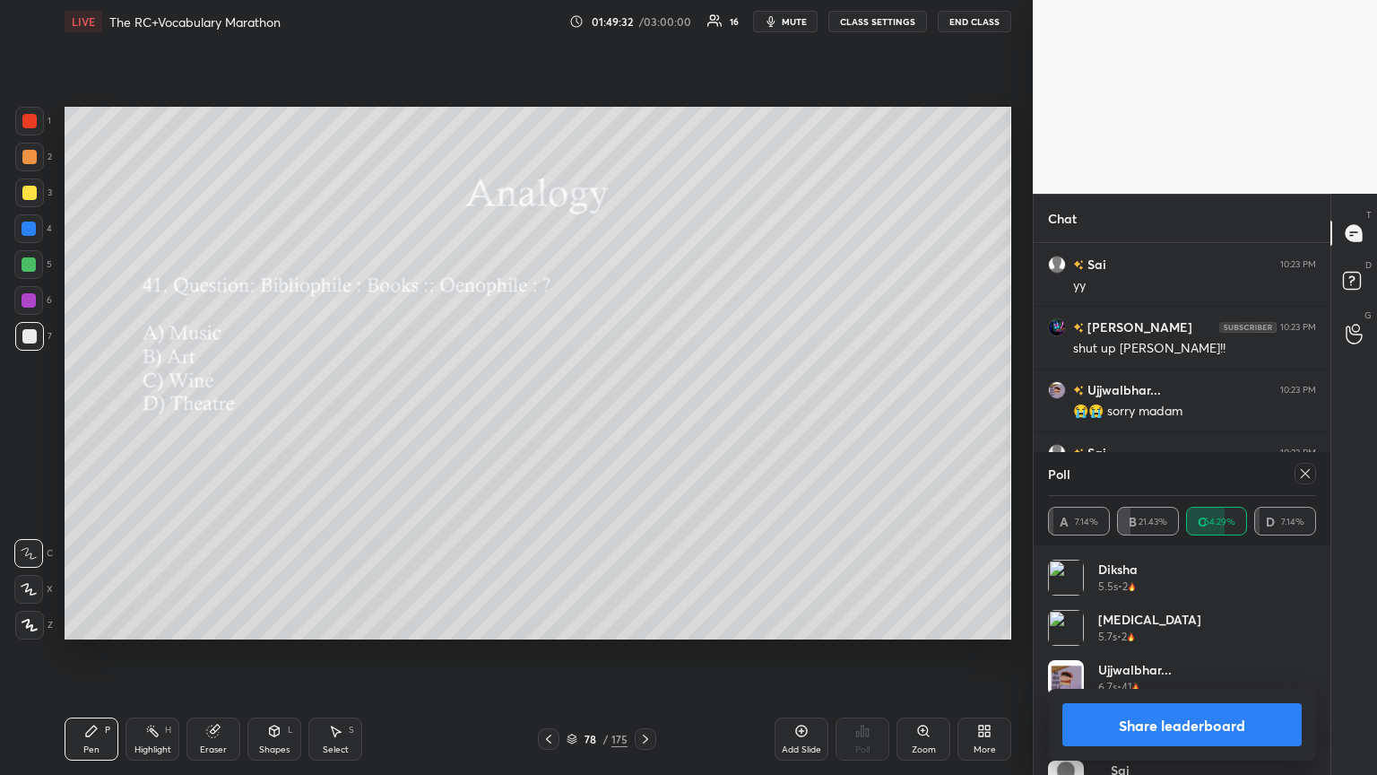
click at [643, 421] on icon at bounding box center [1305, 473] width 14 height 14
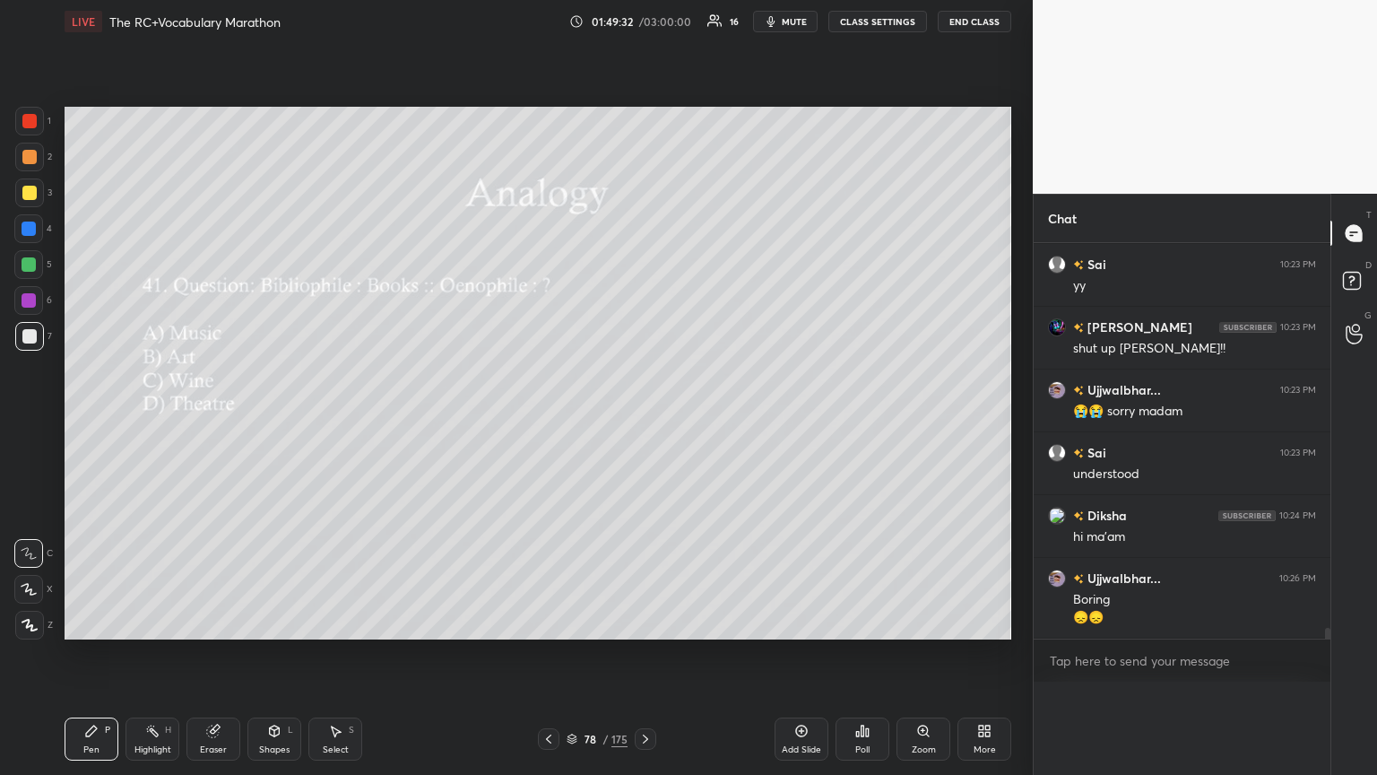
scroll to position [0, 5]
click at [643, 421] on div "understood" at bounding box center [1194, 474] width 243 height 18
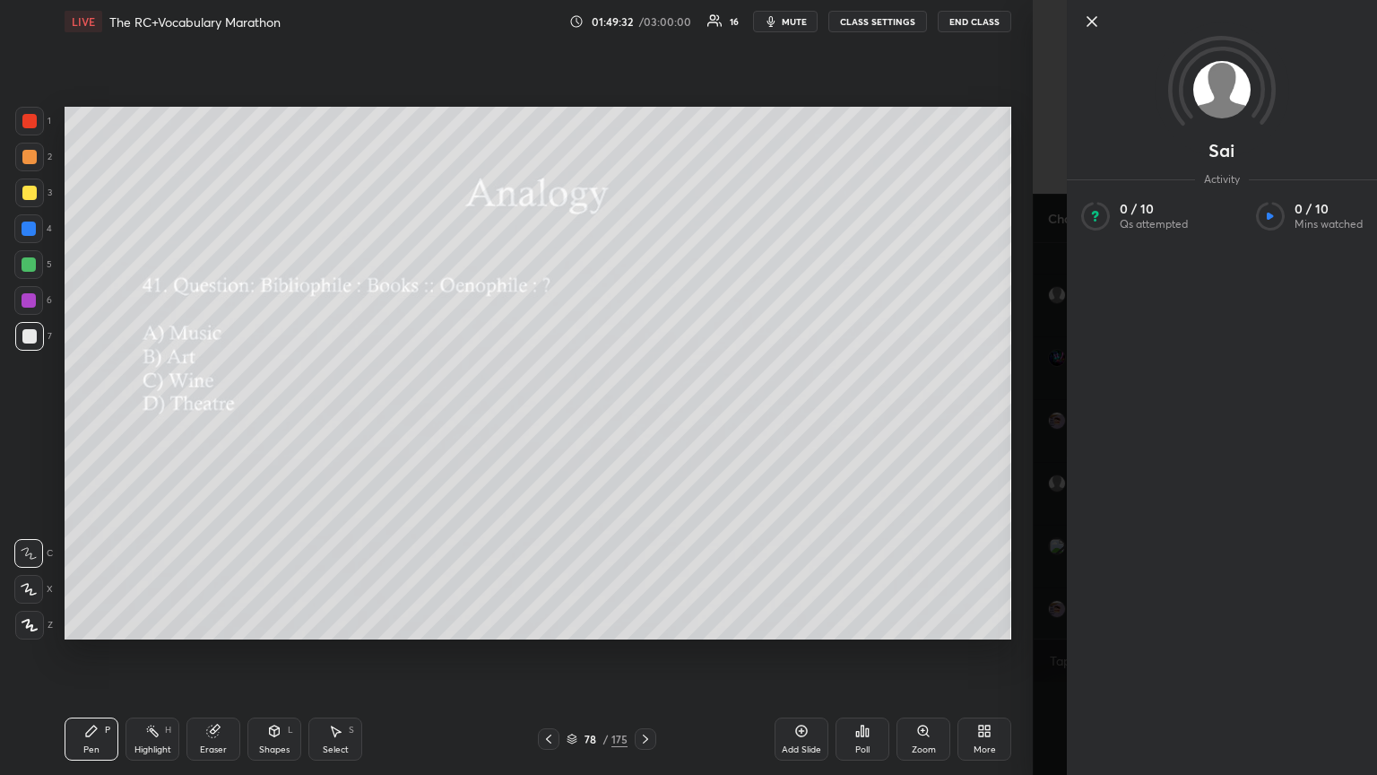
scroll to position [474, 291]
drag, startPoint x: 1097, startPoint y: 22, endPoint x: 1094, endPoint y: 31, distance: 9.4
click at [643, 26] on icon at bounding box center [1092, 22] width 22 height 22
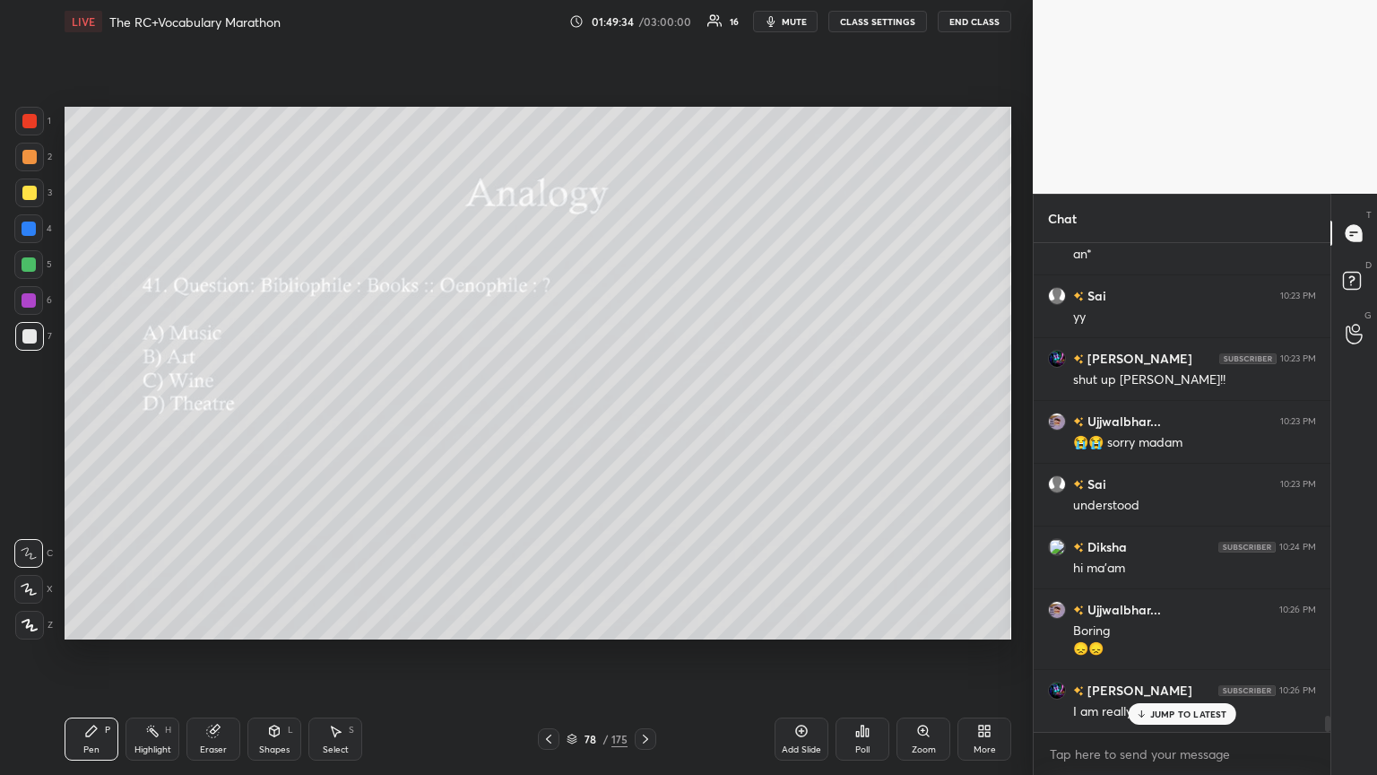
drag, startPoint x: 1094, startPoint y: 31, endPoint x: 1070, endPoint y: 50, distance: 30.7
click at [643, 32] on div "Sai" at bounding box center [1205, 387] width 344 height 775
click at [643, 421] on p "JUMP TO LATEST" at bounding box center [1188, 713] width 77 height 11
click at [643, 421] on div "Poll" at bounding box center [863, 738] width 54 height 43
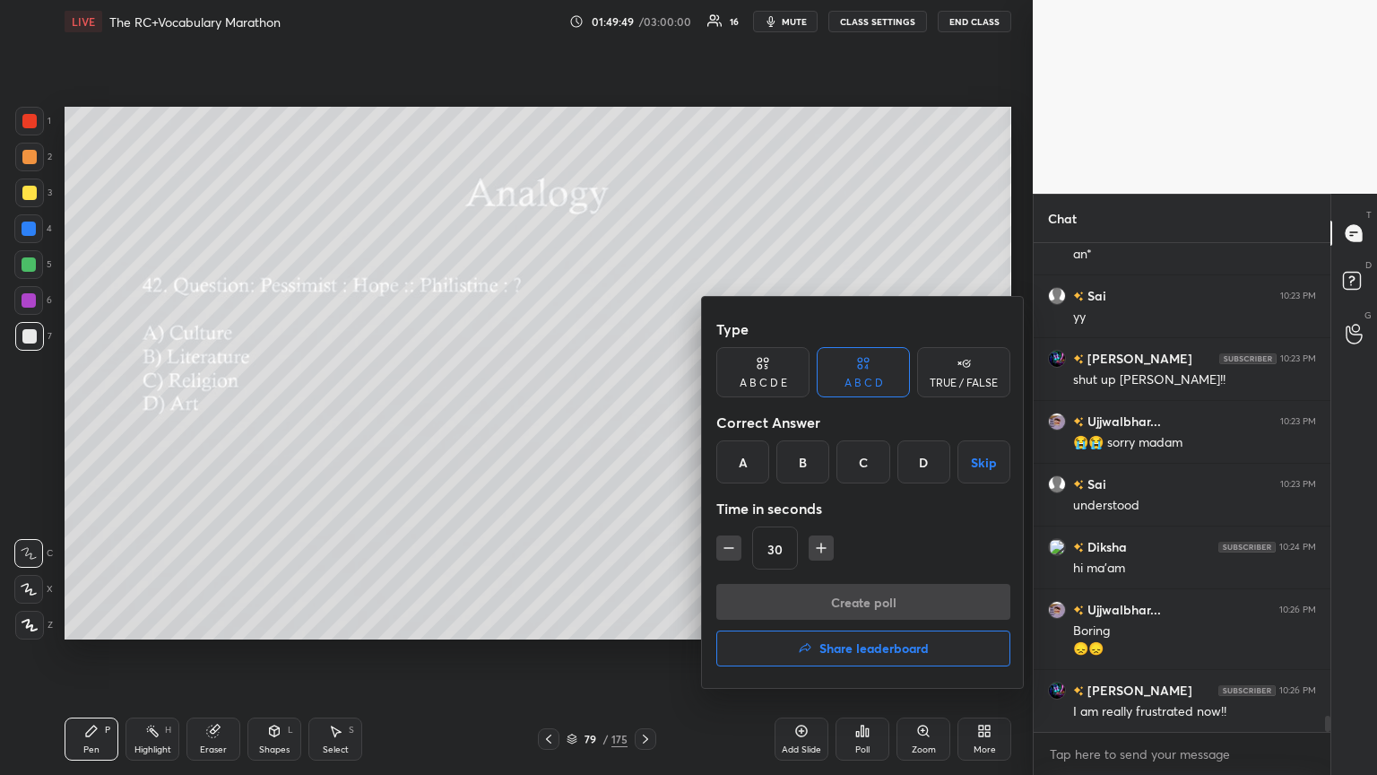
click at [623, 421] on div at bounding box center [688, 387] width 1377 height 775
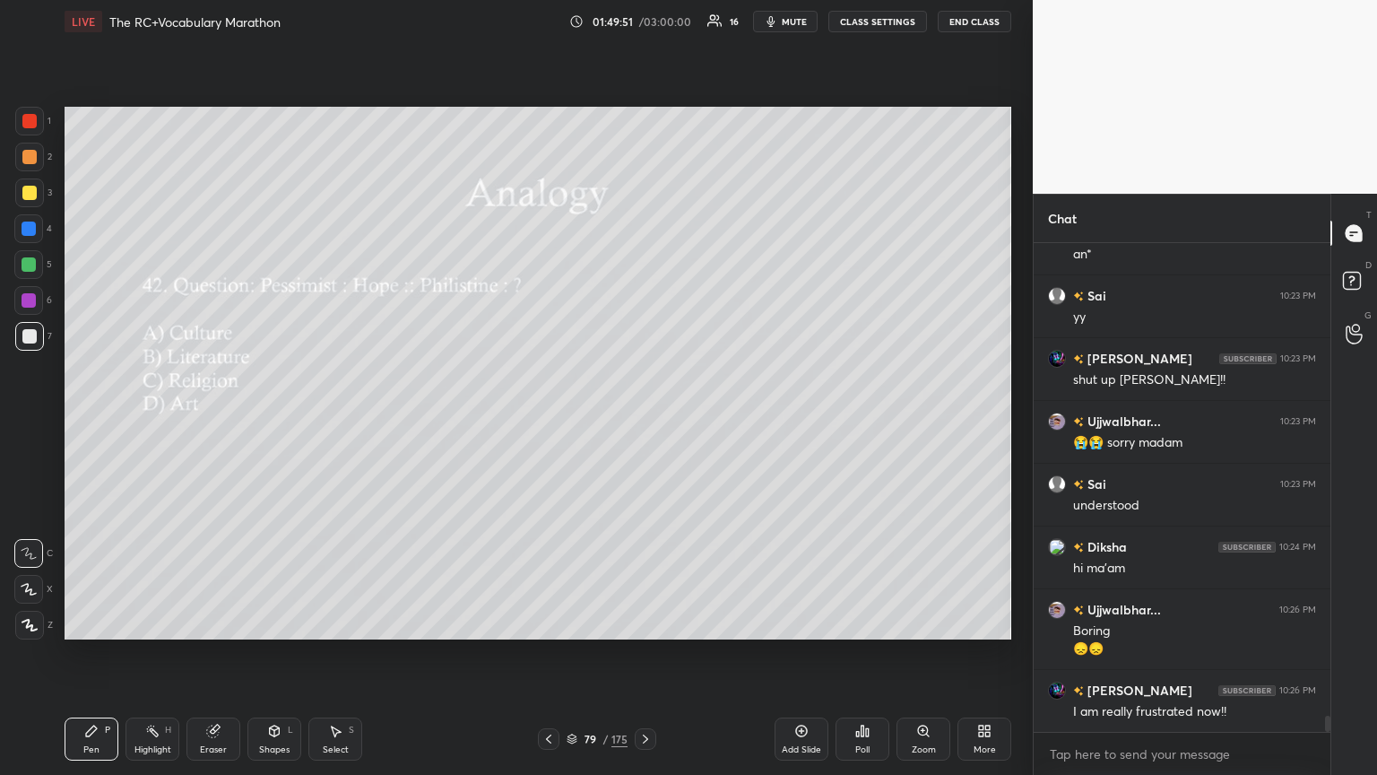
scroll to position [14511, 0]
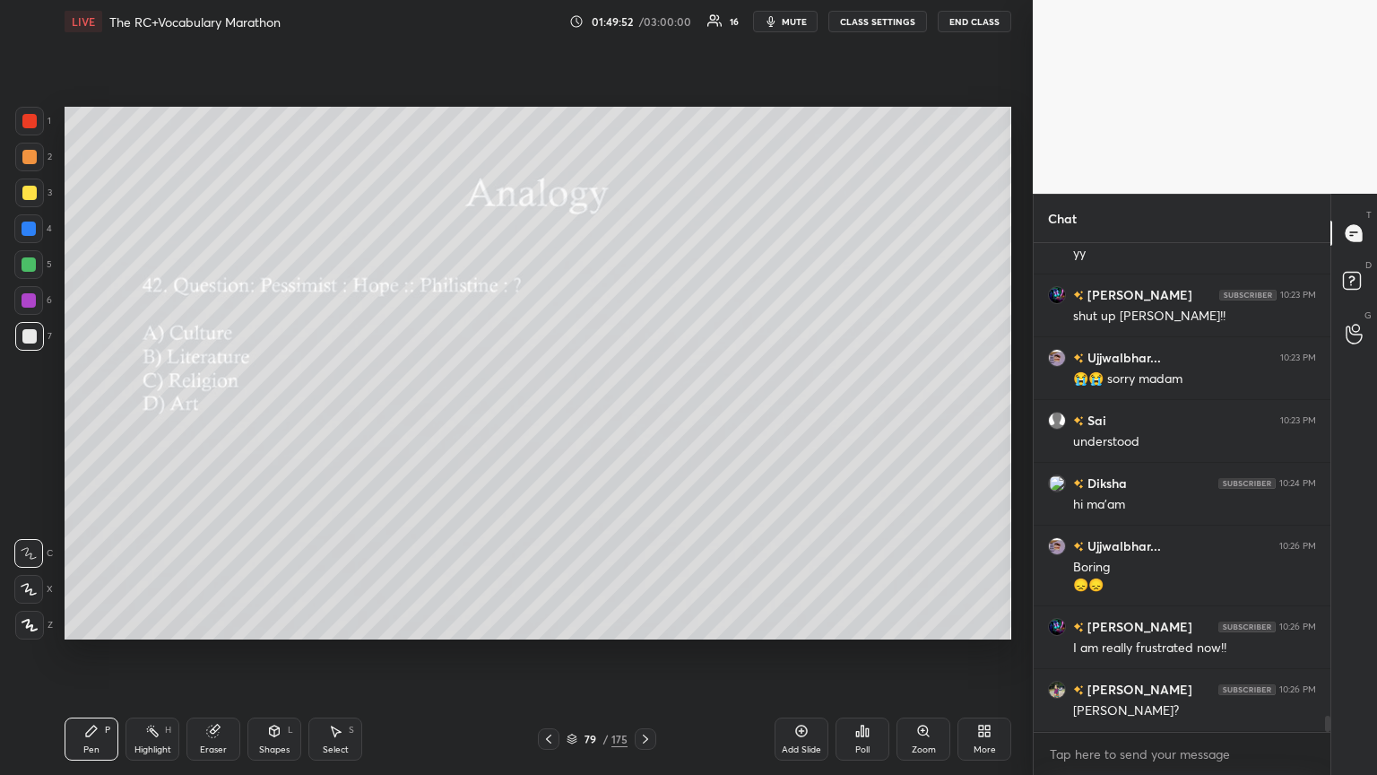
click at [643, 421] on div "Poll" at bounding box center [863, 738] width 54 height 43
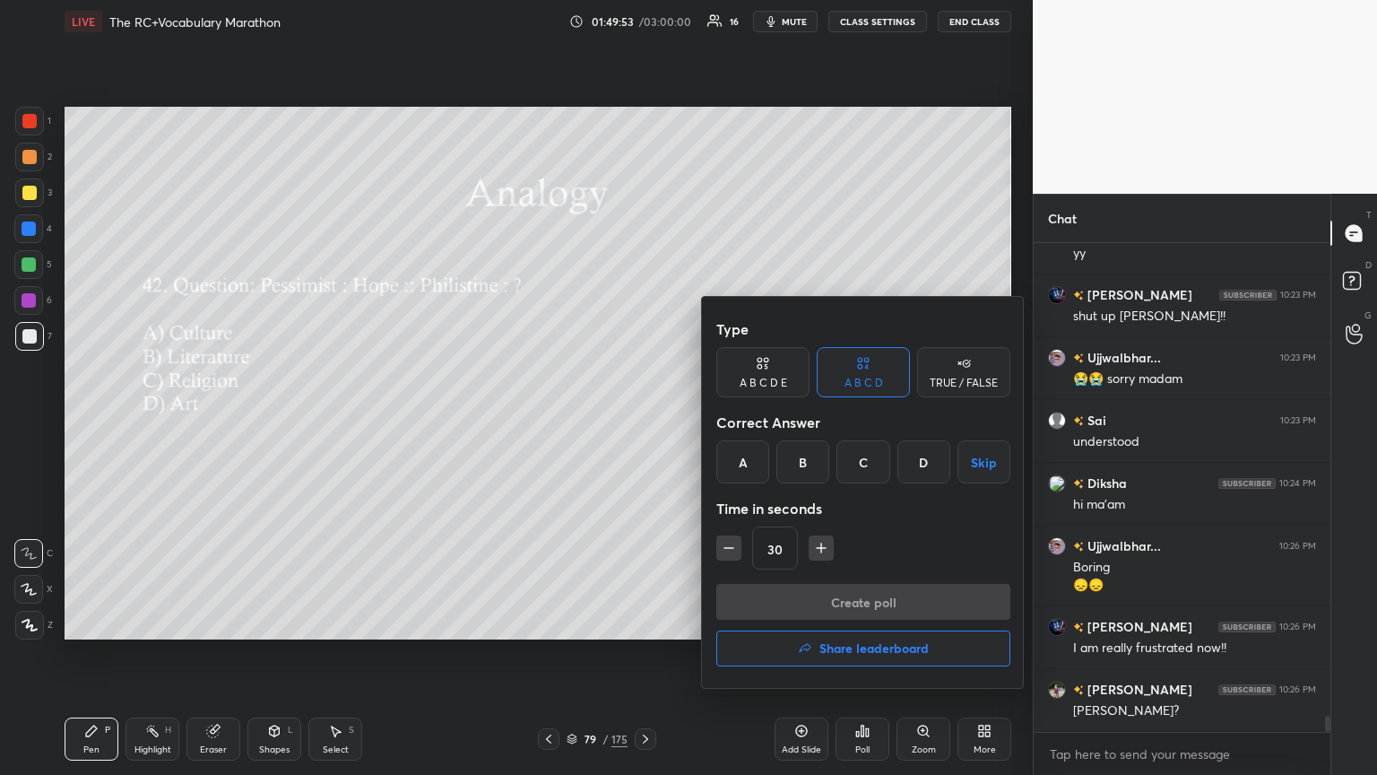
drag, startPoint x: 733, startPoint y: 458, endPoint x: 745, endPoint y: 475, distance: 21.2
click at [643, 421] on div "A" at bounding box center [742, 461] width 53 height 43
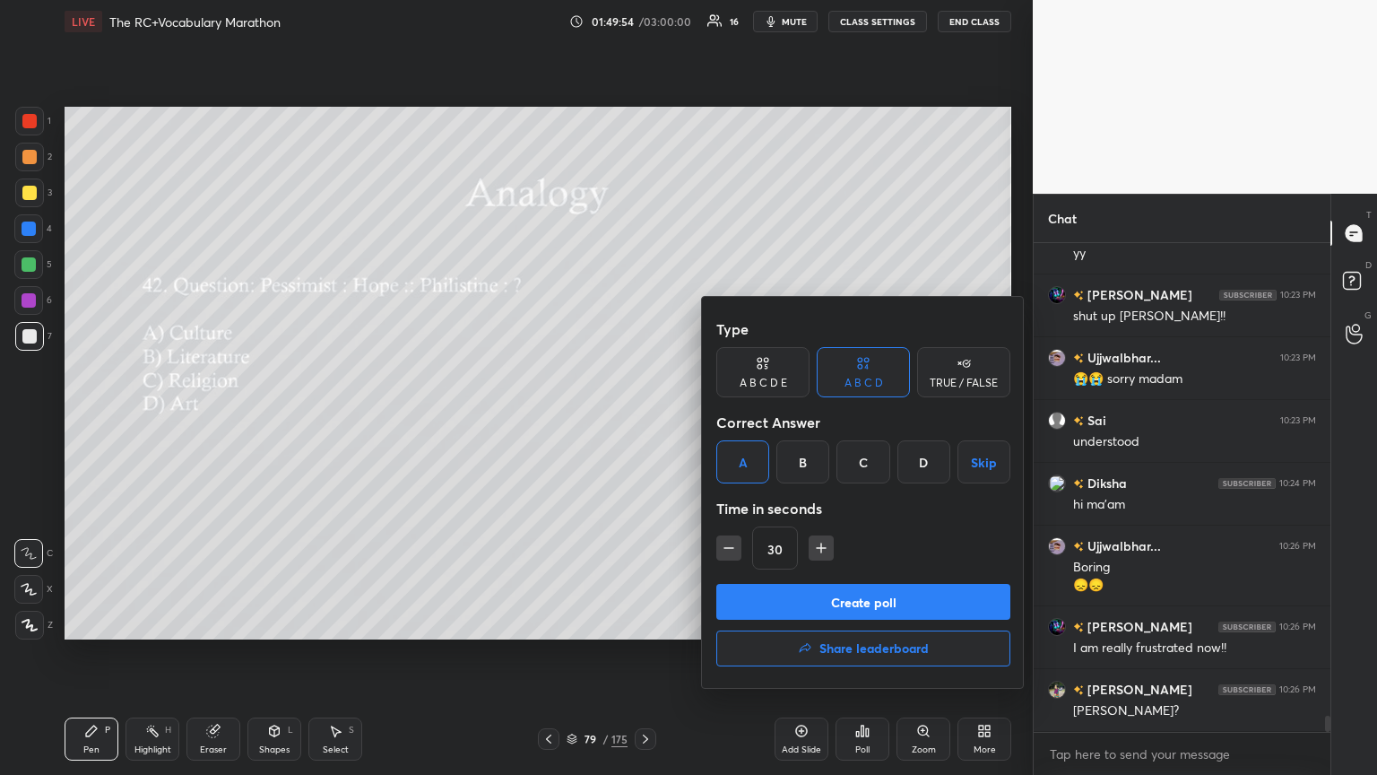
drag, startPoint x: 771, startPoint y: 588, endPoint x: 768, endPoint y: 597, distance: 9.7
click at [643, 421] on button "Create poll" at bounding box center [863, 602] width 294 height 36
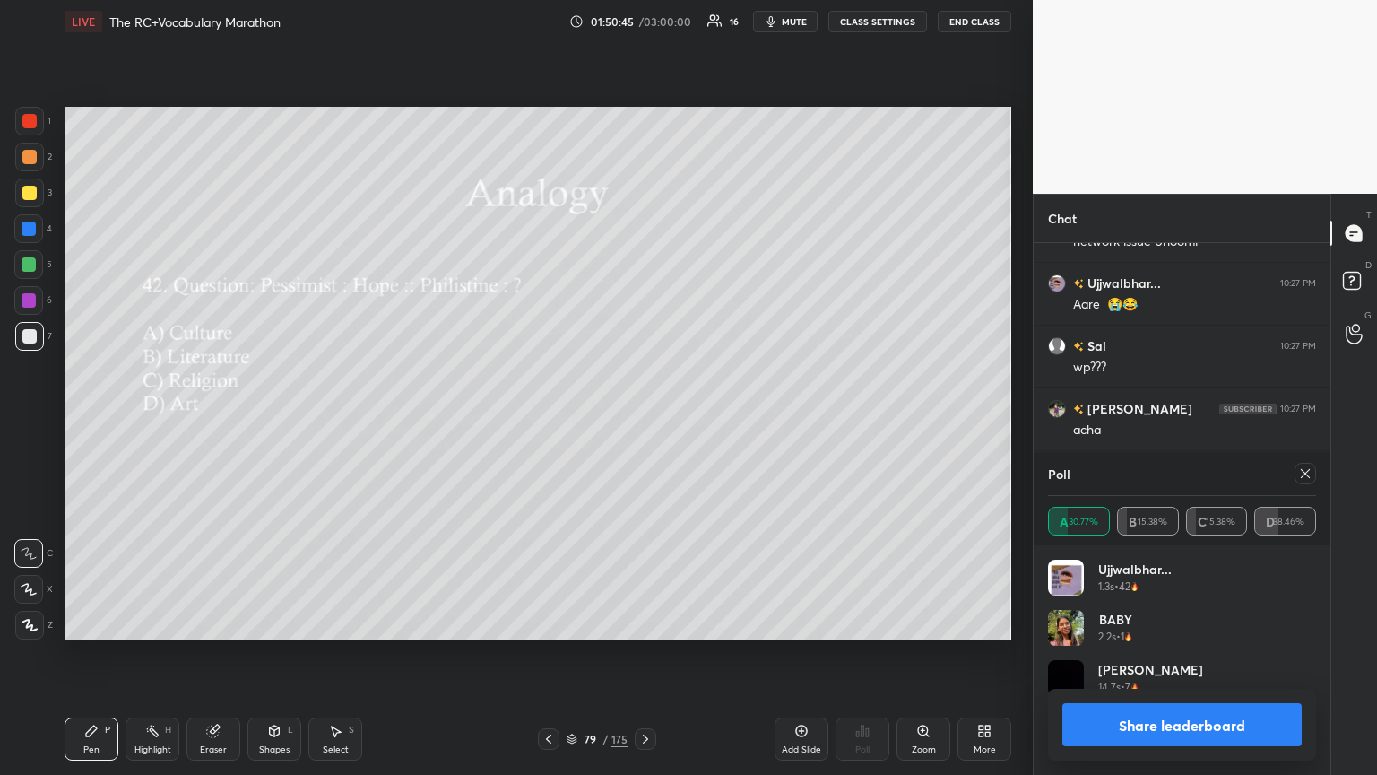
scroll to position [15106, 0]
click at [643, 421] on icon at bounding box center [1305, 473] width 14 height 14
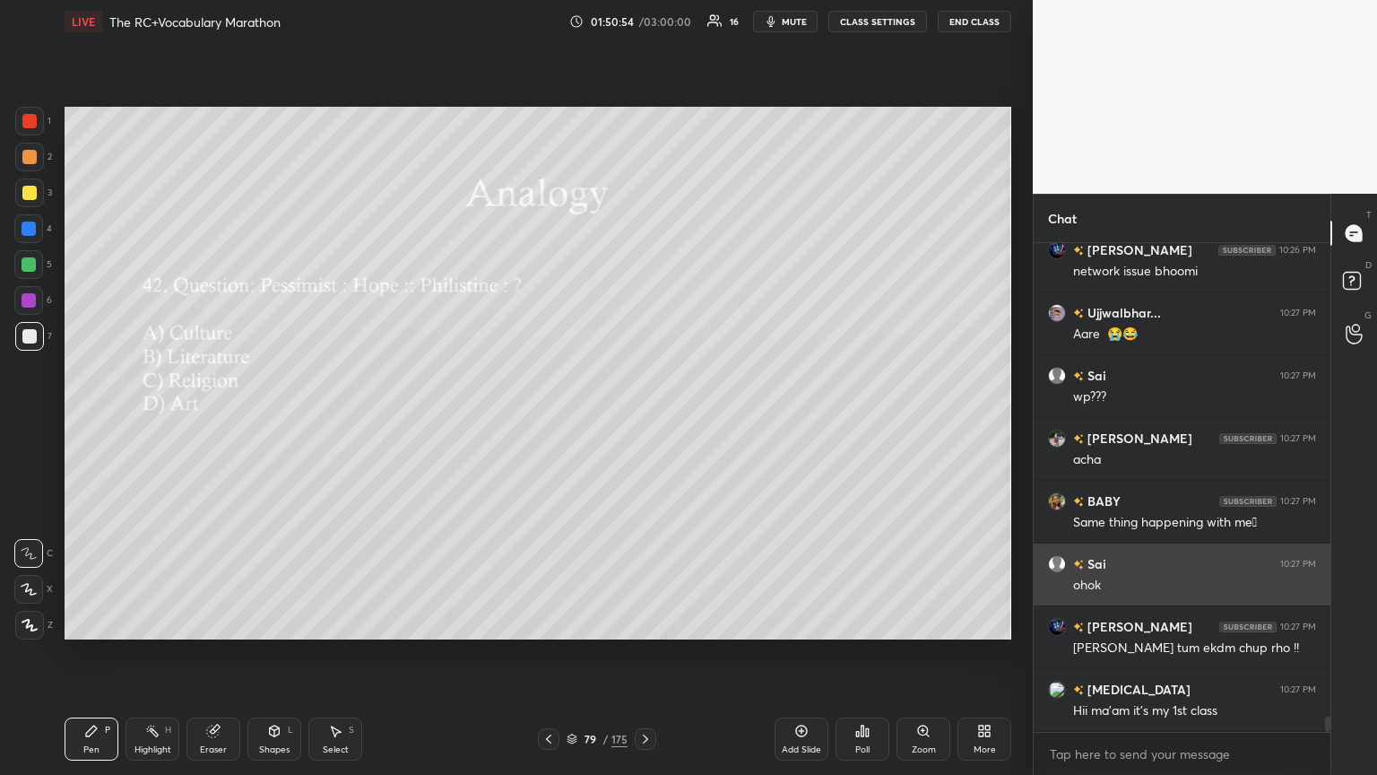
scroll to position [15075, 0]
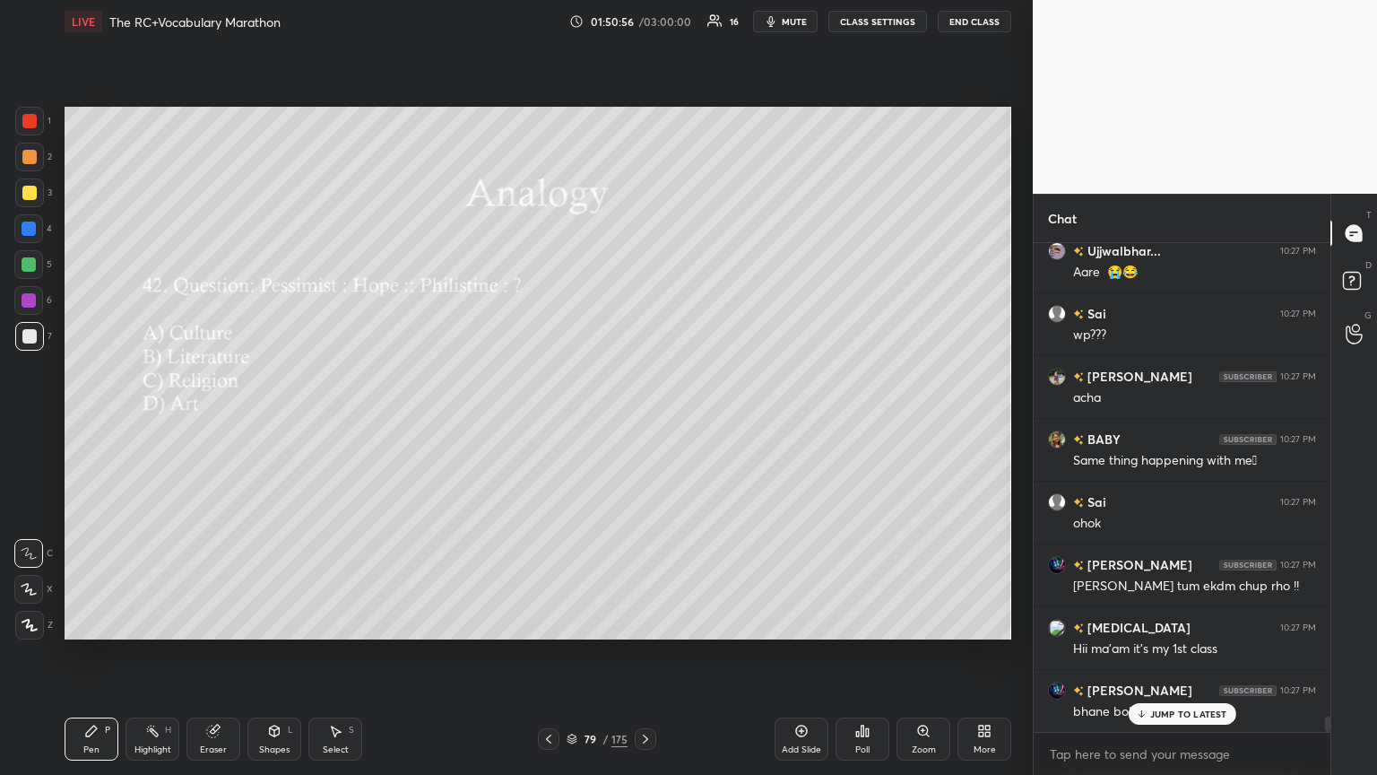
drag, startPoint x: 1202, startPoint y: 720, endPoint x: 1187, endPoint y: 725, distance: 15.0
click at [643, 421] on div "JUMP TO LATEST" at bounding box center [1182, 714] width 108 height 22
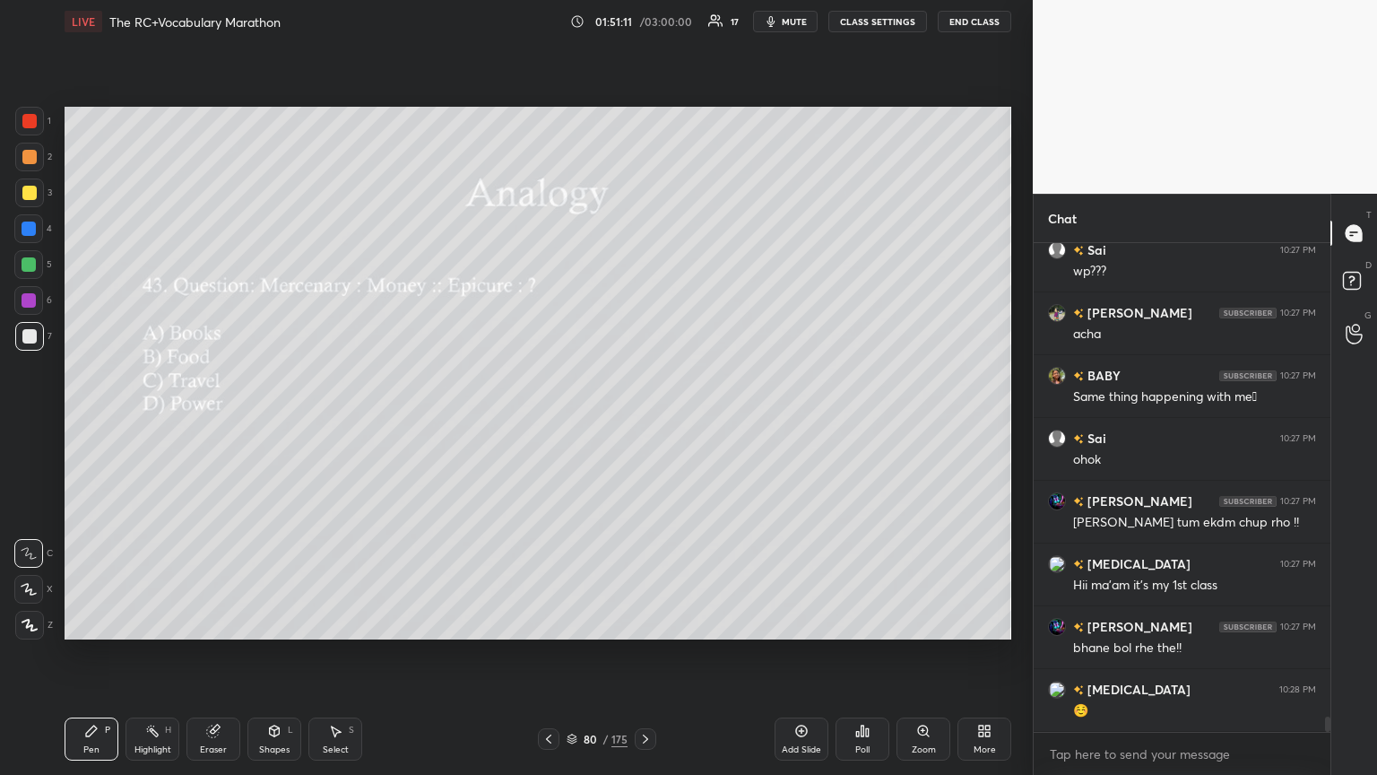
click at [643, 421] on div "Poll" at bounding box center [863, 738] width 54 height 43
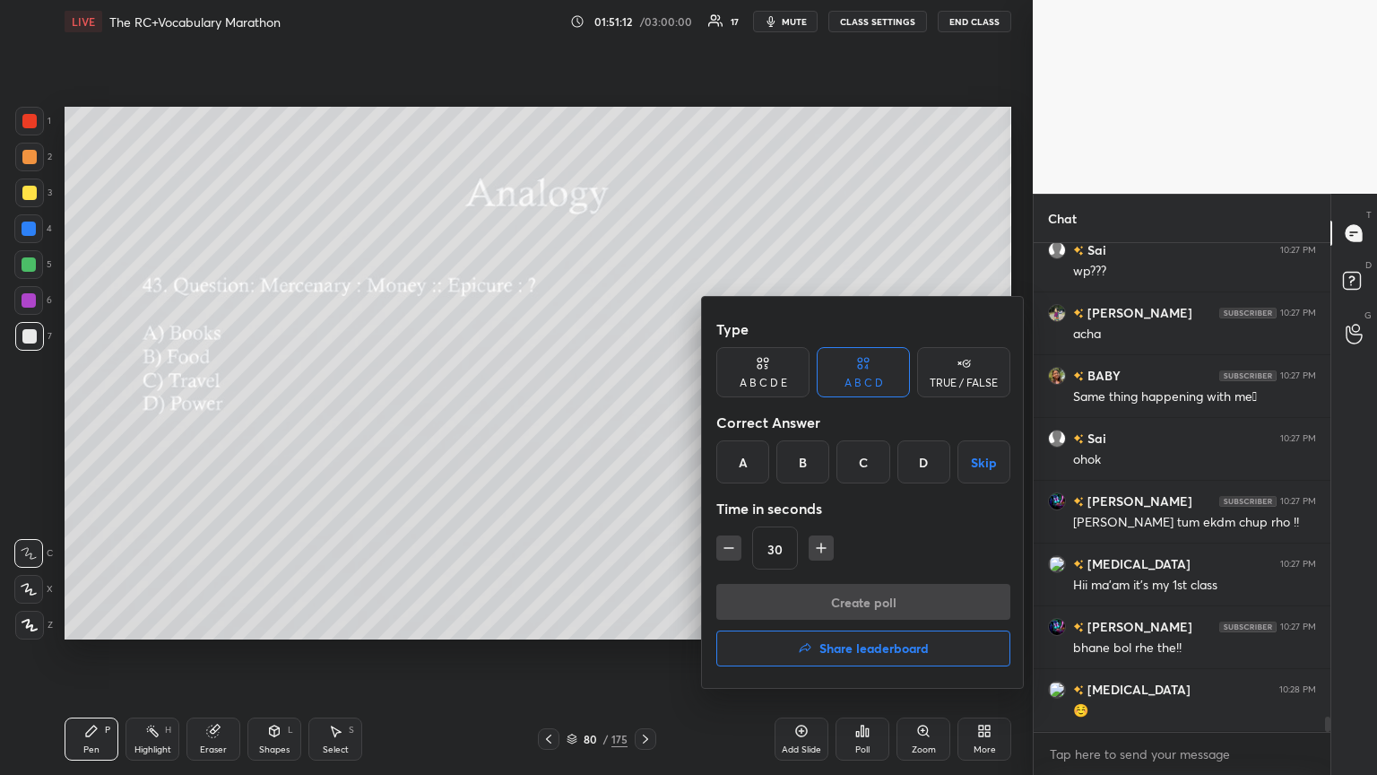
click at [479, 421] on div at bounding box center [688, 387] width 1377 height 775
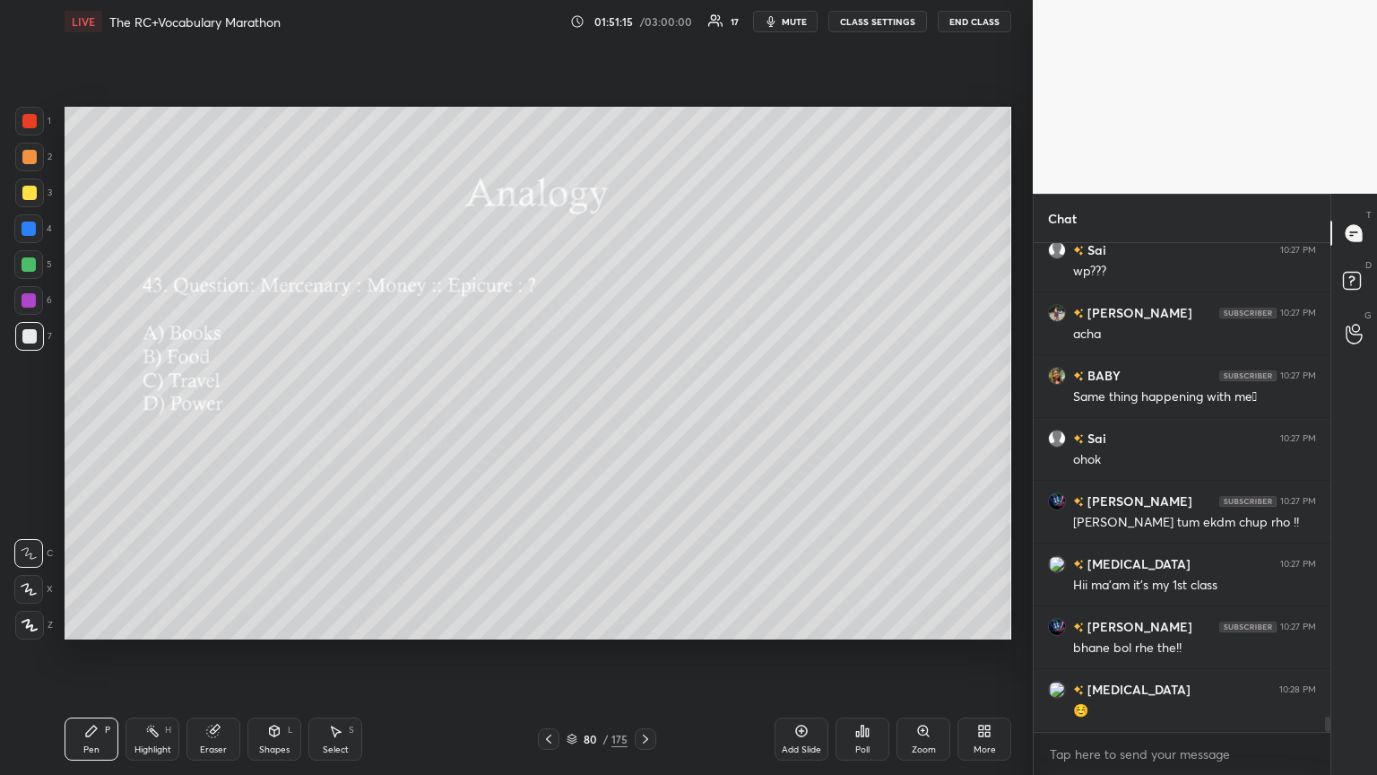
click at [643, 421] on icon at bounding box center [862, 731] width 14 height 14
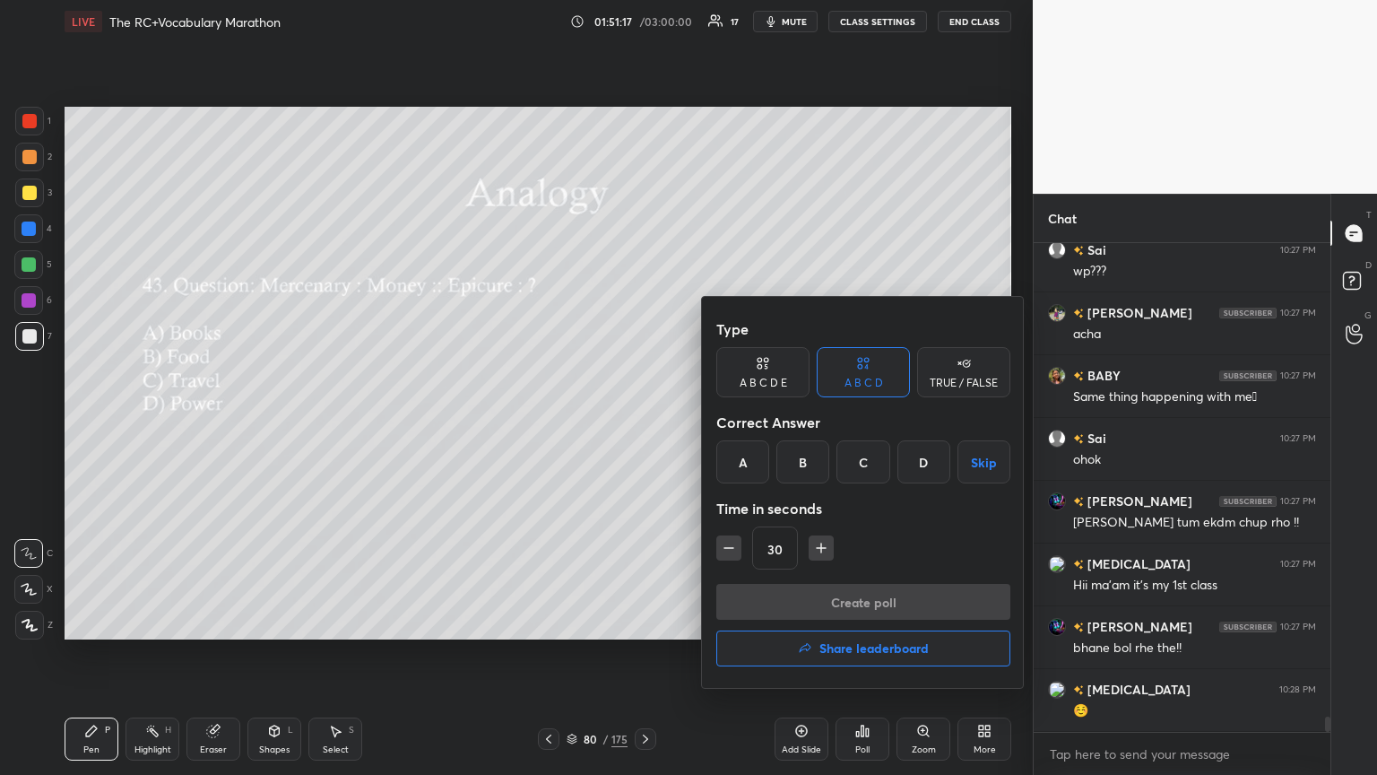
click at [643, 421] on div "B" at bounding box center [803, 461] width 53 height 43
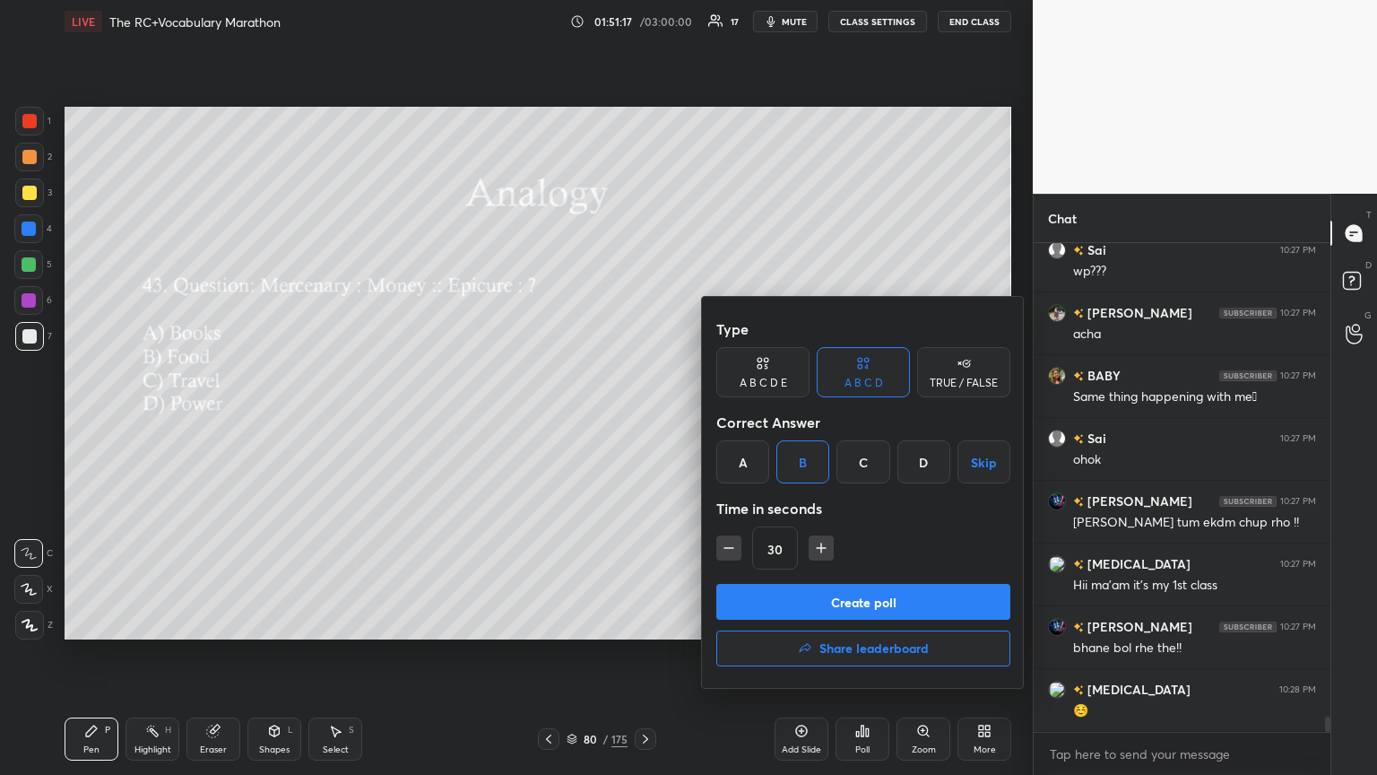
click at [643, 421] on button "Create poll" at bounding box center [863, 602] width 294 height 36
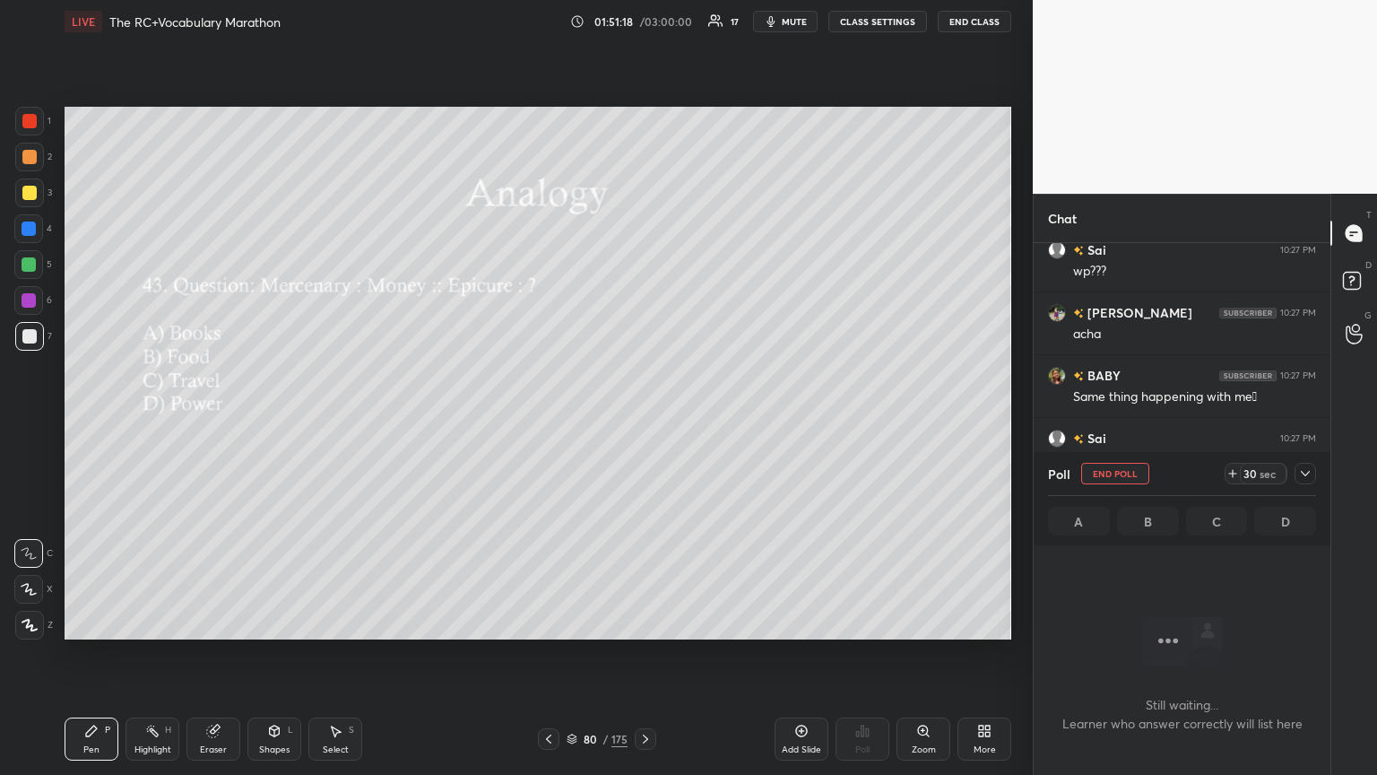
scroll to position [433, 291]
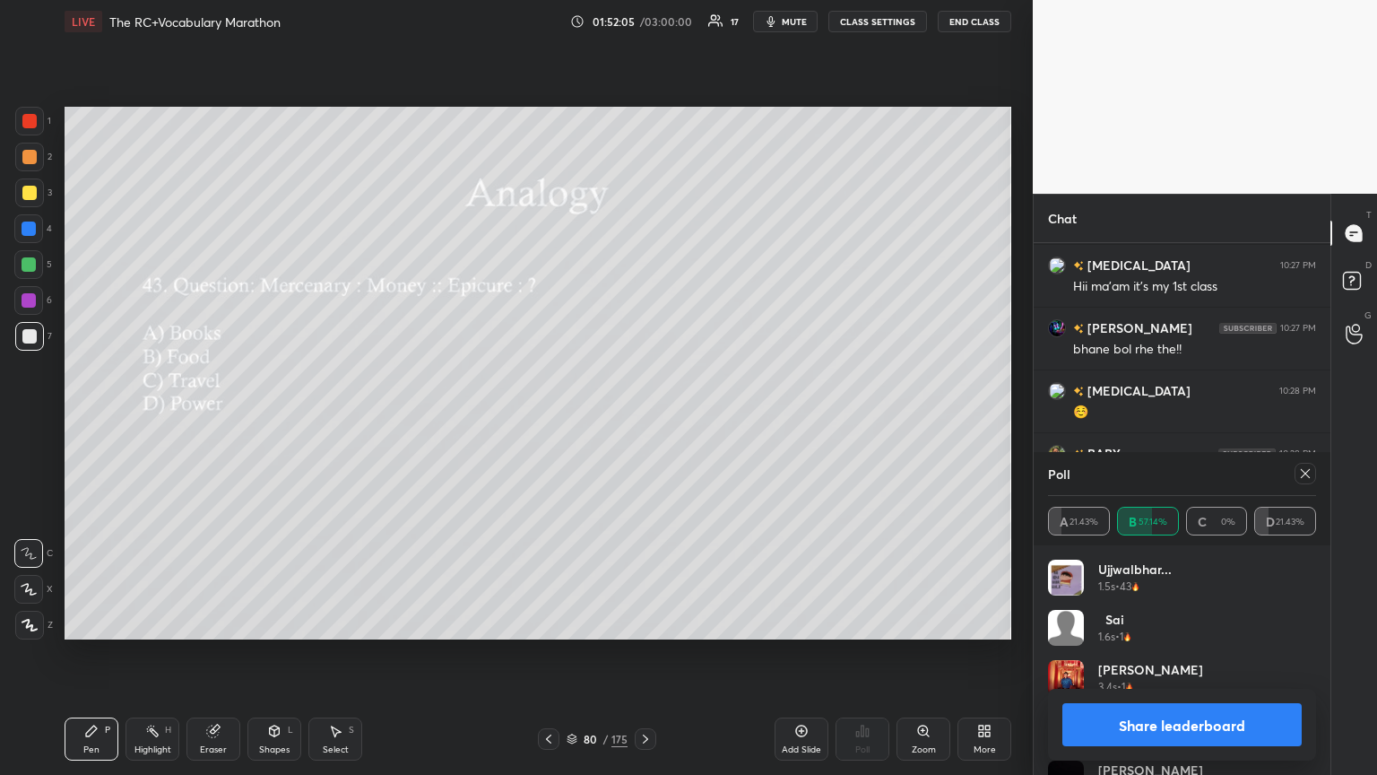
click at [643, 421] on div at bounding box center [1302, 474] width 29 height 22
click at [643, 421] on icon at bounding box center [1305, 473] width 14 height 14
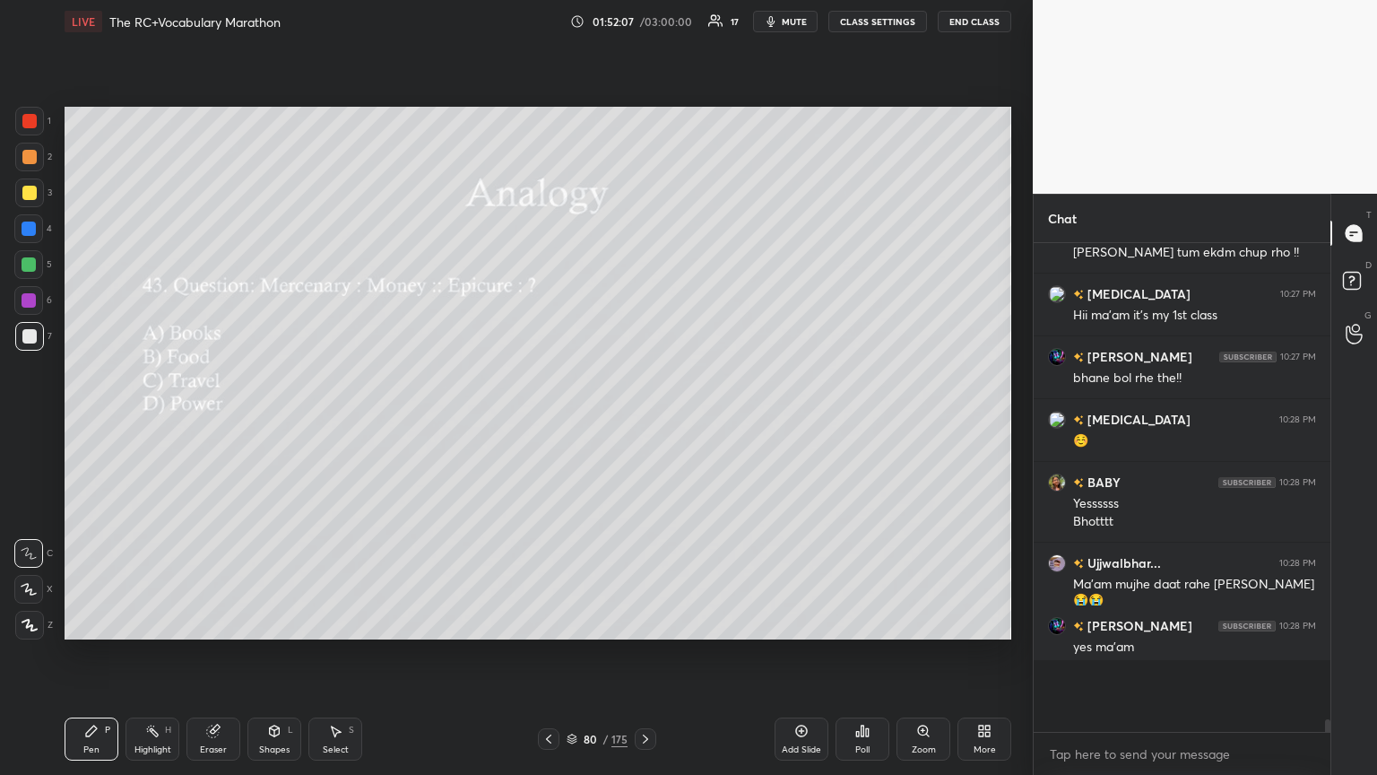
scroll to position [526, 291]
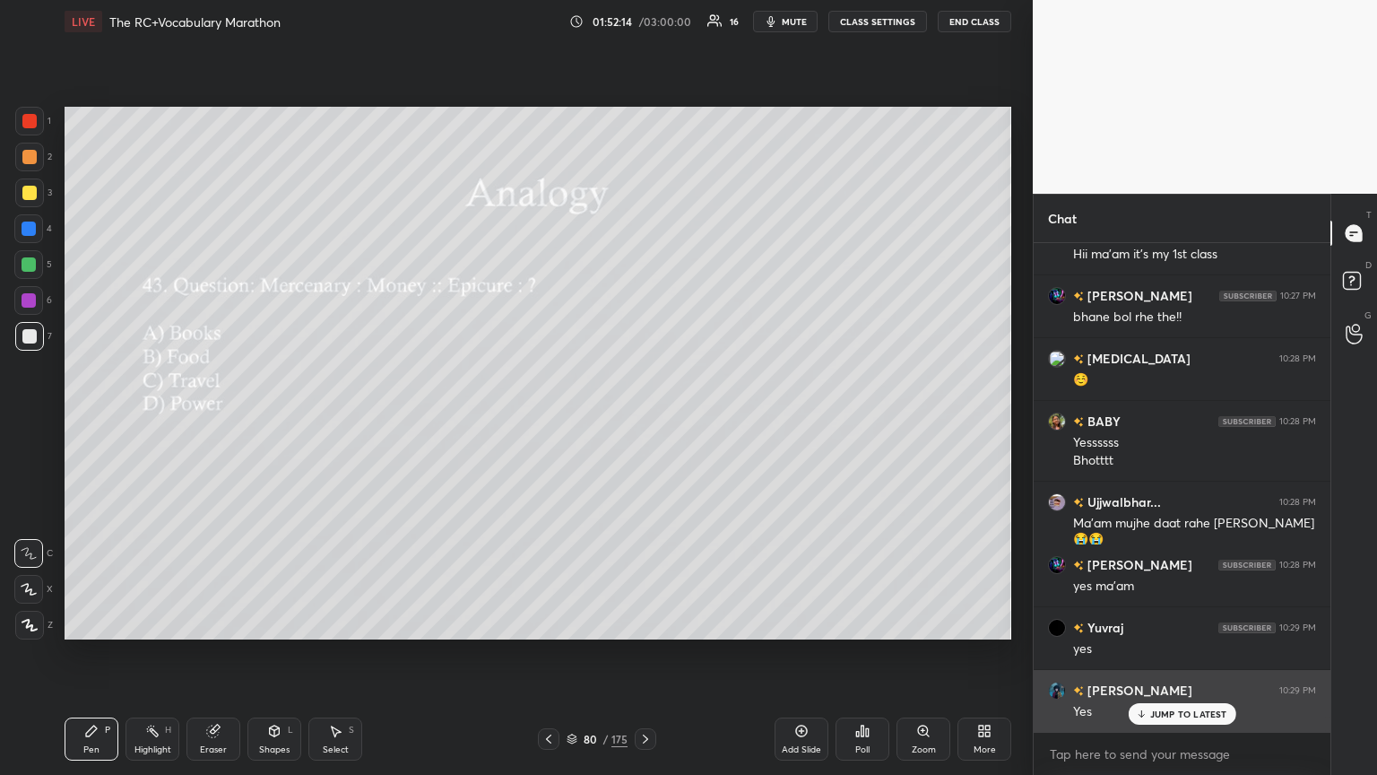
drag, startPoint x: 1159, startPoint y: 716, endPoint x: 1140, endPoint y: 707, distance: 22.1
click at [643, 421] on p "JUMP TO LATEST" at bounding box center [1188, 713] width 77 height 11
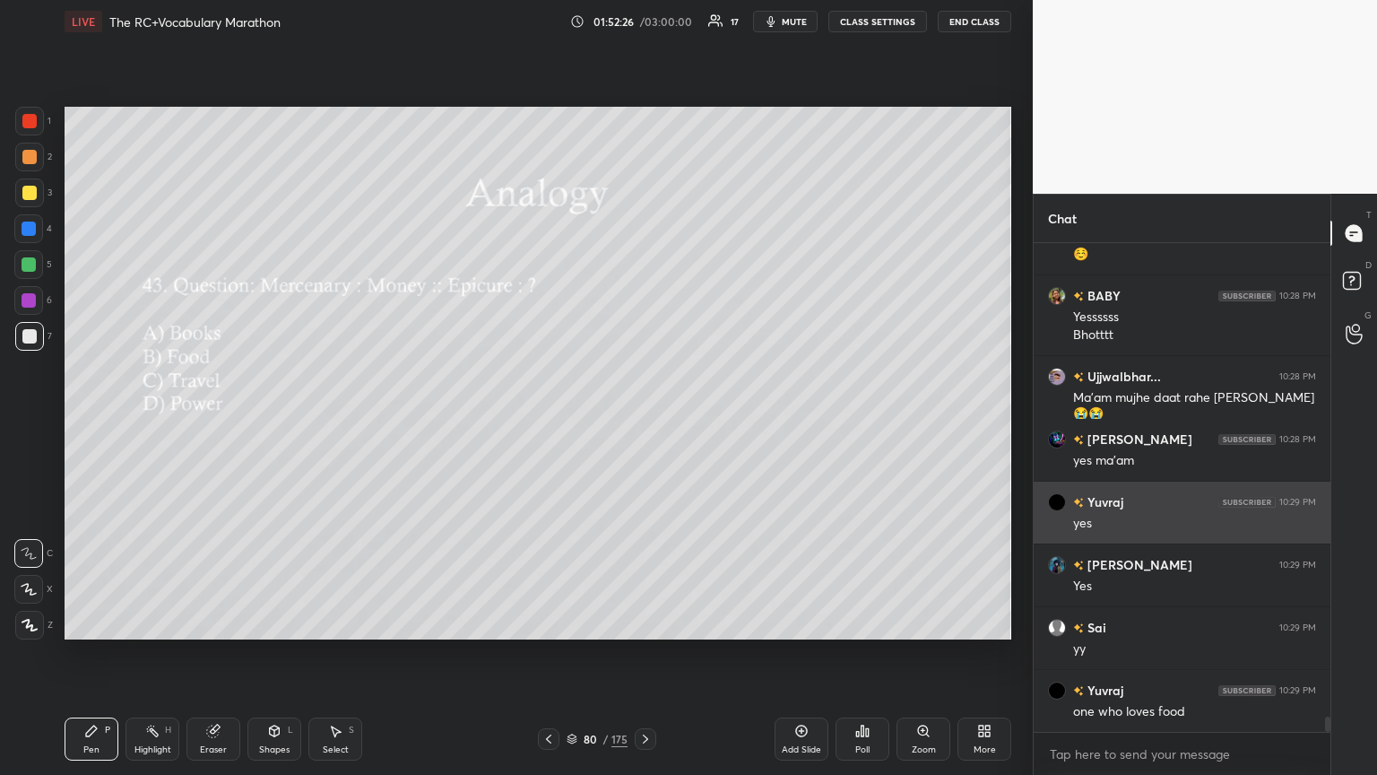
scroll to position [15674, 0]
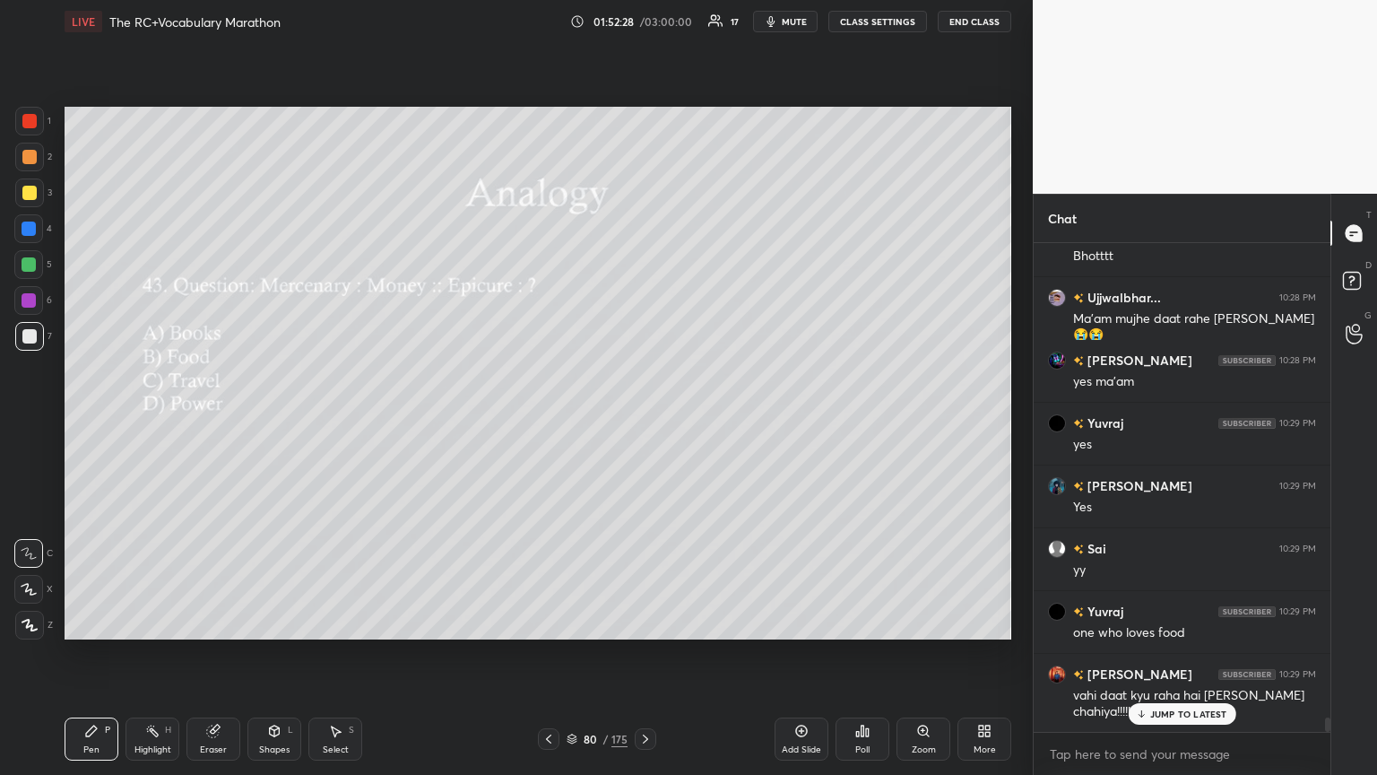
drag, startPoint x: 1164, startPoint y: 719, endPoint x: 1155, endPoint y: 716, distance: 9.7
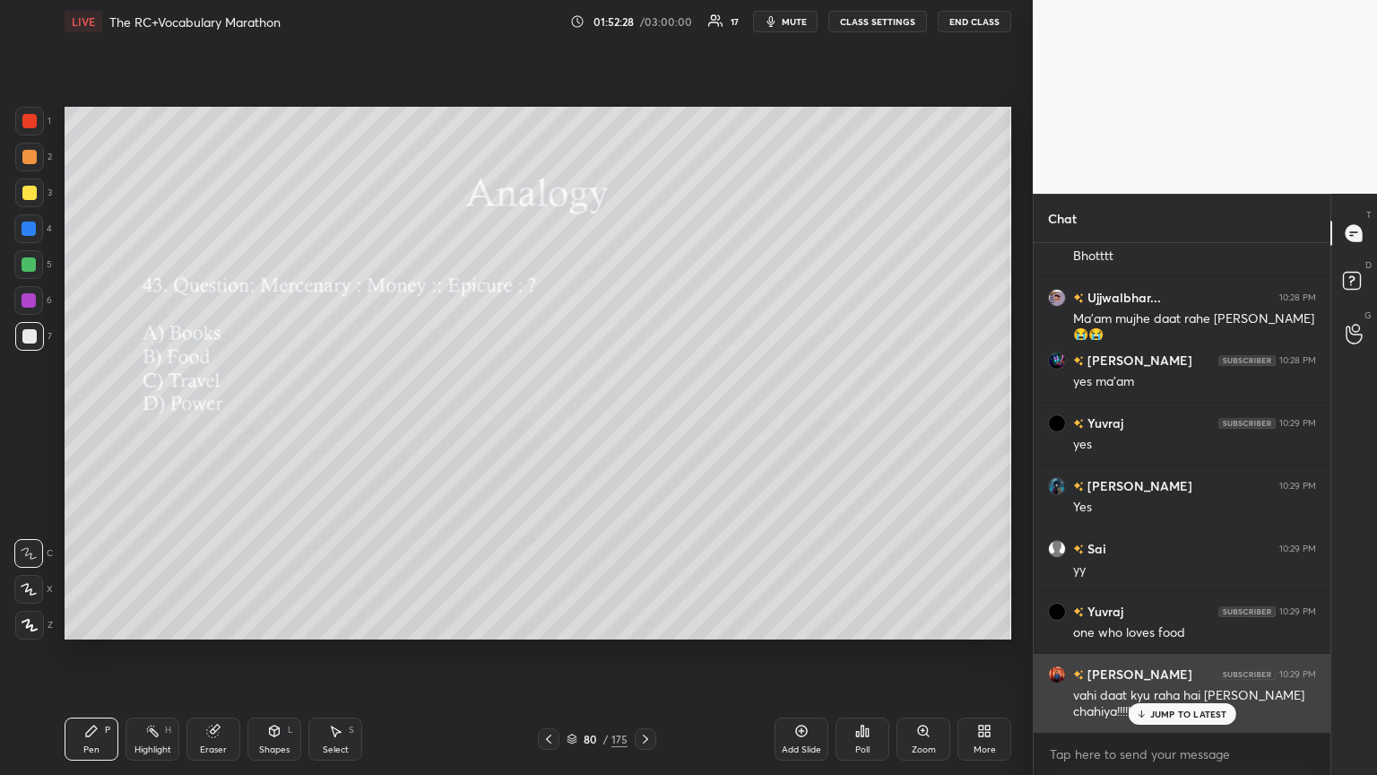
click at [643, 421] on div "JUMP TO LATEST" at bounding box center [1182, 714] width 108 height 22
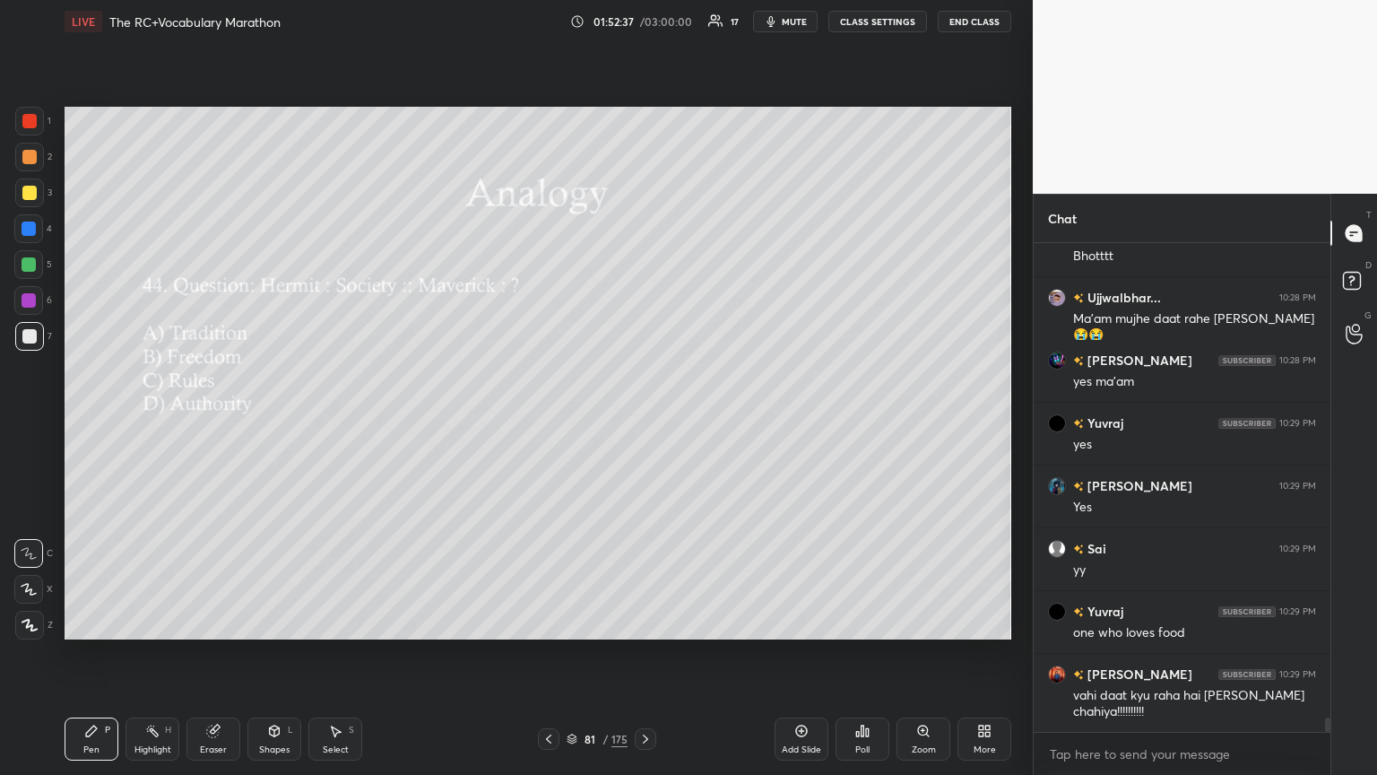
scroll to position [15738, 0]
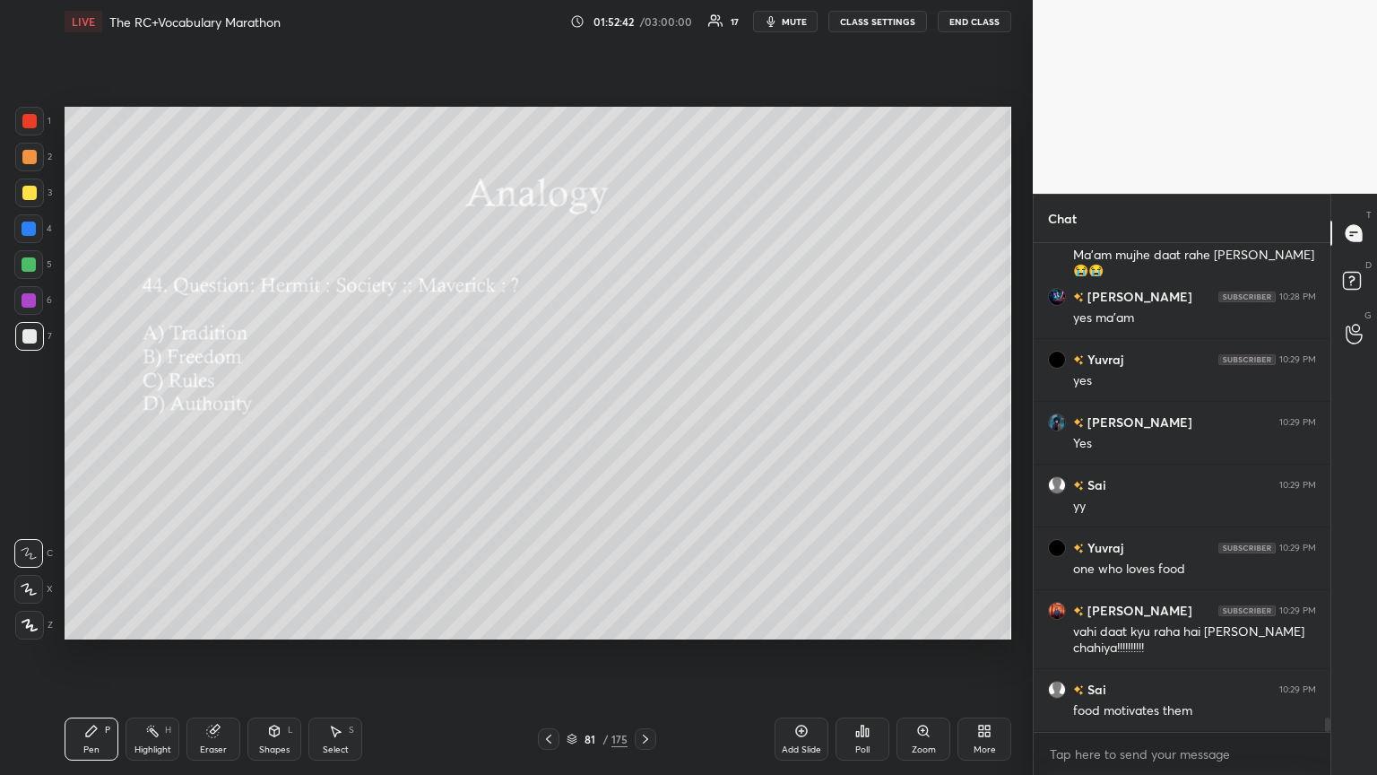
click at [643, 421] on div "Poll" at bounding box center [863, 738] width 54 height 43
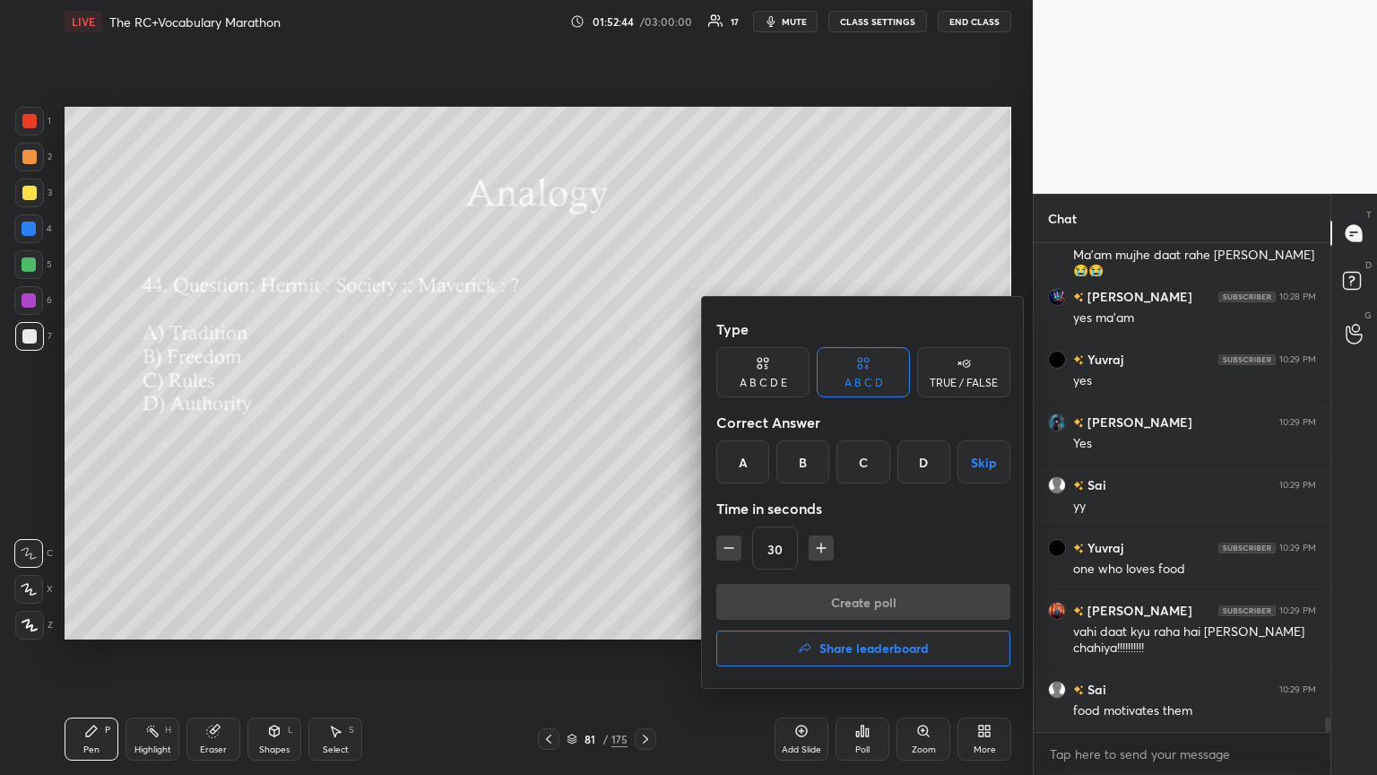
click at [643, 421] on div "A" at bounding box center [742, 461] width 53 height 43
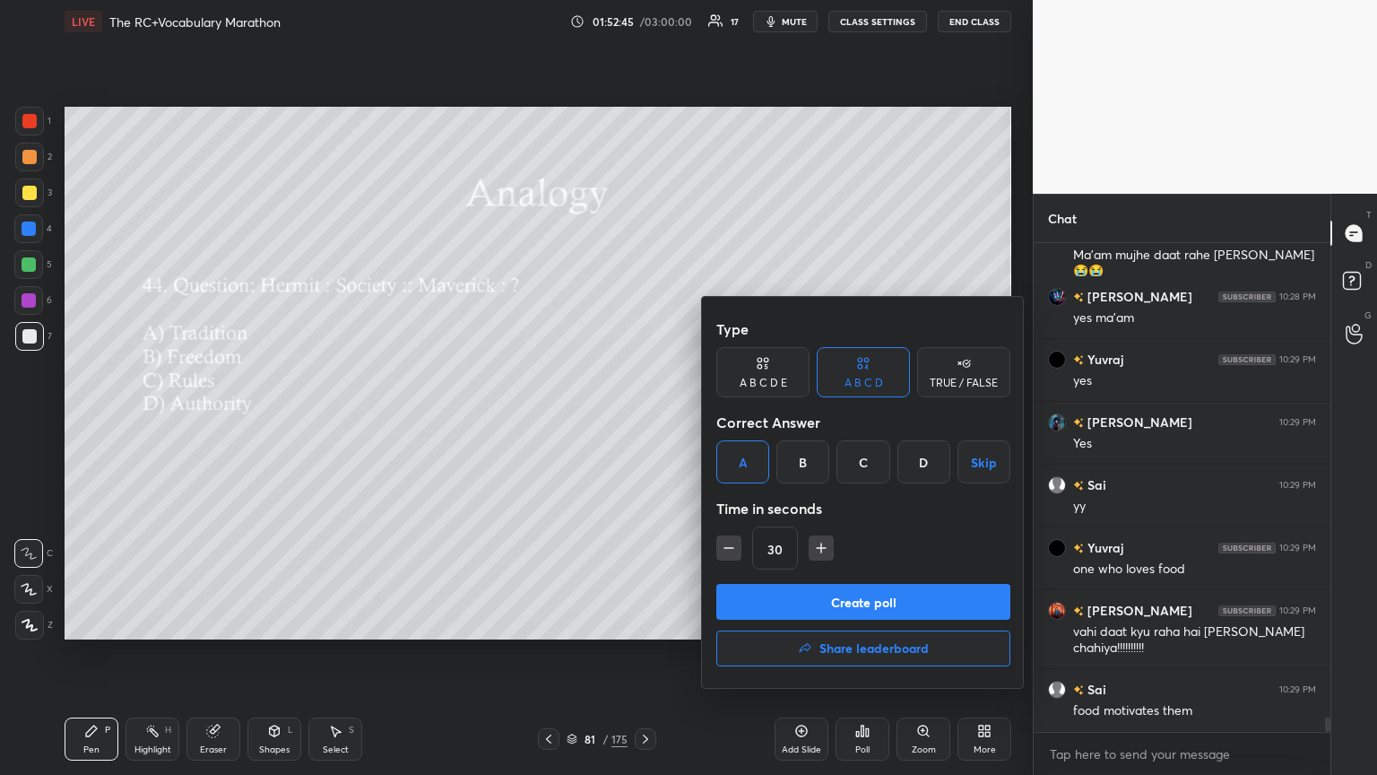
click at [643, 421] on button "Create poll" at bounding box center [863, 602] width 294 height 36
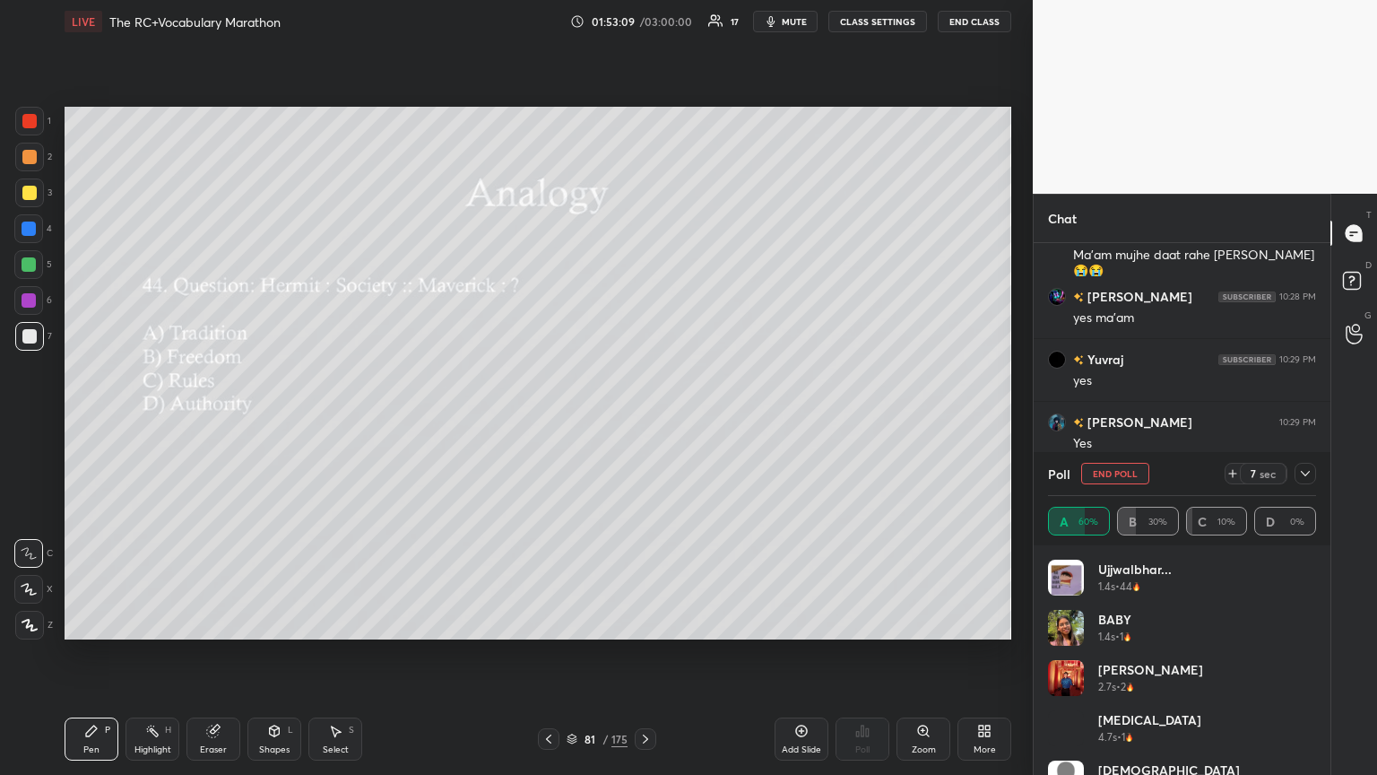
scroll to position [15893, 0]
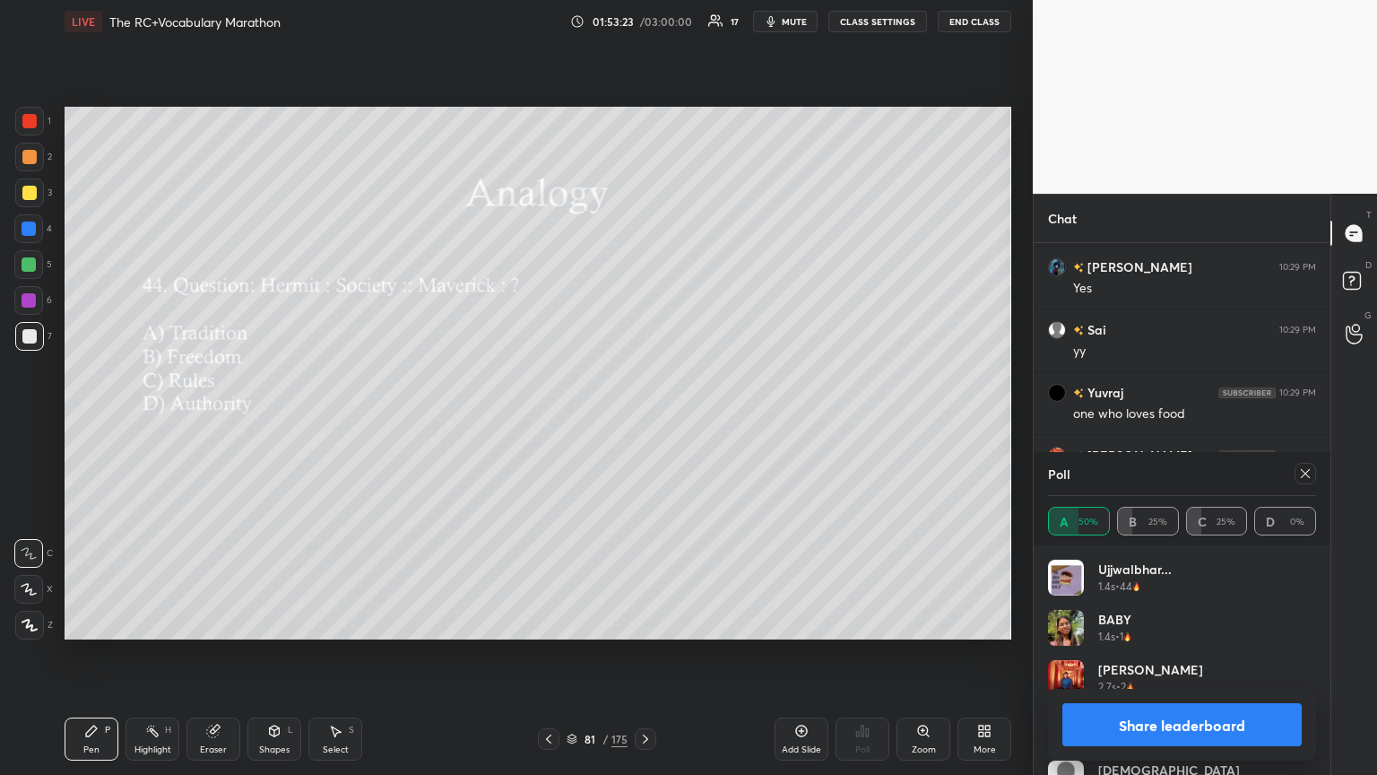
drag, startPoint x: 1309, startPoint y: 469, endPoint x: 1135, endPoint y: 449, distance: 175.1
click at [643, 421] on icon at bounding box center [1305, 473] width 14 height 14
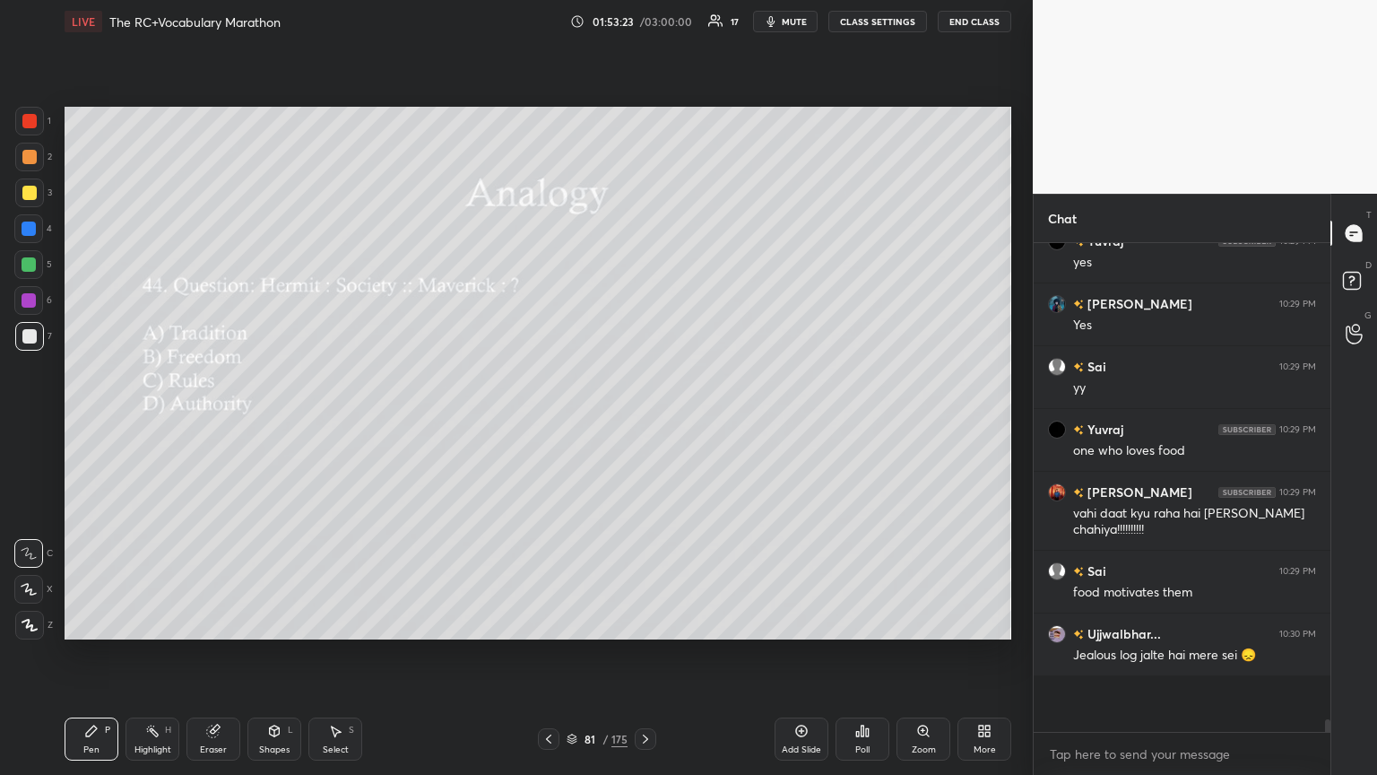
scroll to position [517, 291]
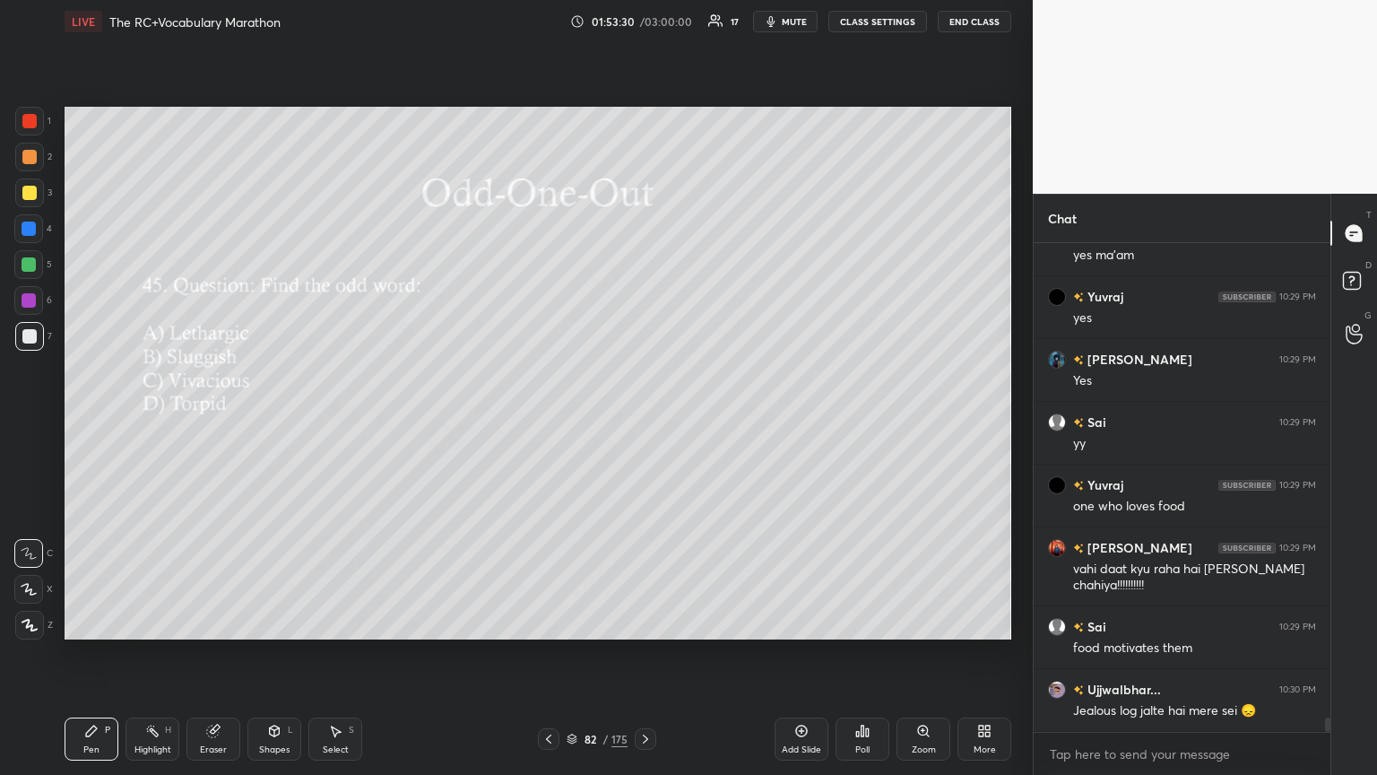
click at [643, 421] on div "Poll" at bounding box center [863, 738] width 54 height 43
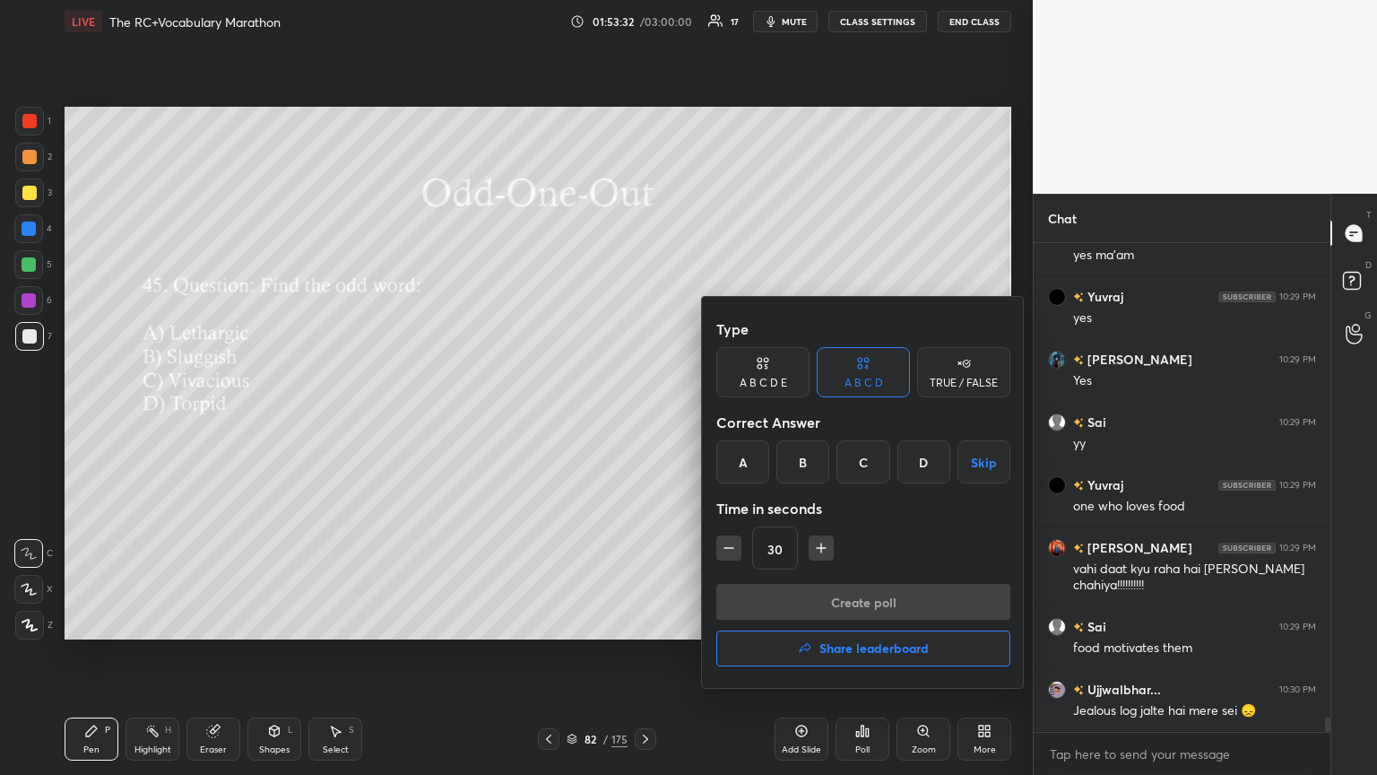
click at [643, 421] on div "B" at bounding box center [803, 461] width 53 height 43
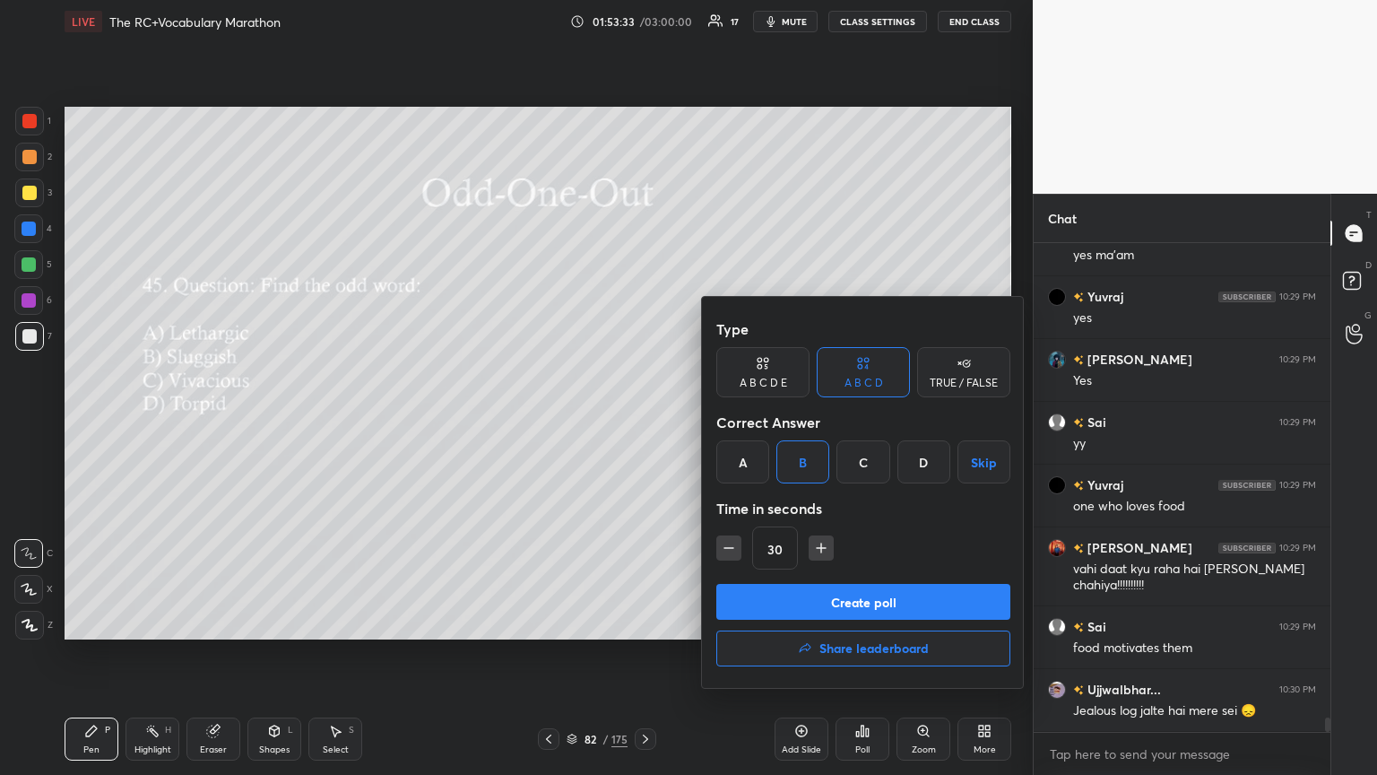
drag, startPoint x: 864, startPoint y: 455, endPoint x: 855, endPoint y: 495, distance: 41.5
click at [643, 421] on div "C" at bounding box center [863, 461] width 53 height 43
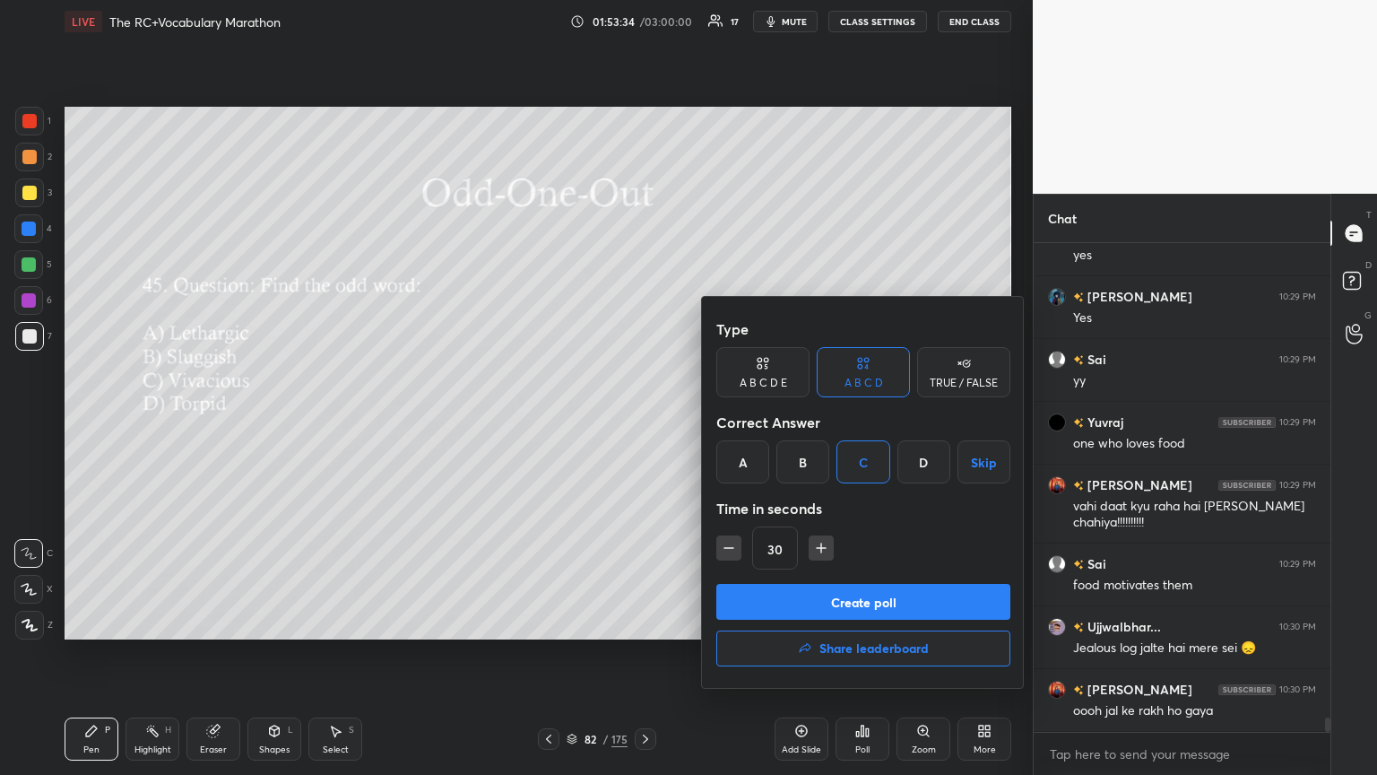
drag, startPoint x: 872, startPoint y: 595, endPoint x: 843, endPoint y: 593, distance: 28.8
click at [643, 421] on button "Create poll" at bounding box center [863, 602] width 294 height 36
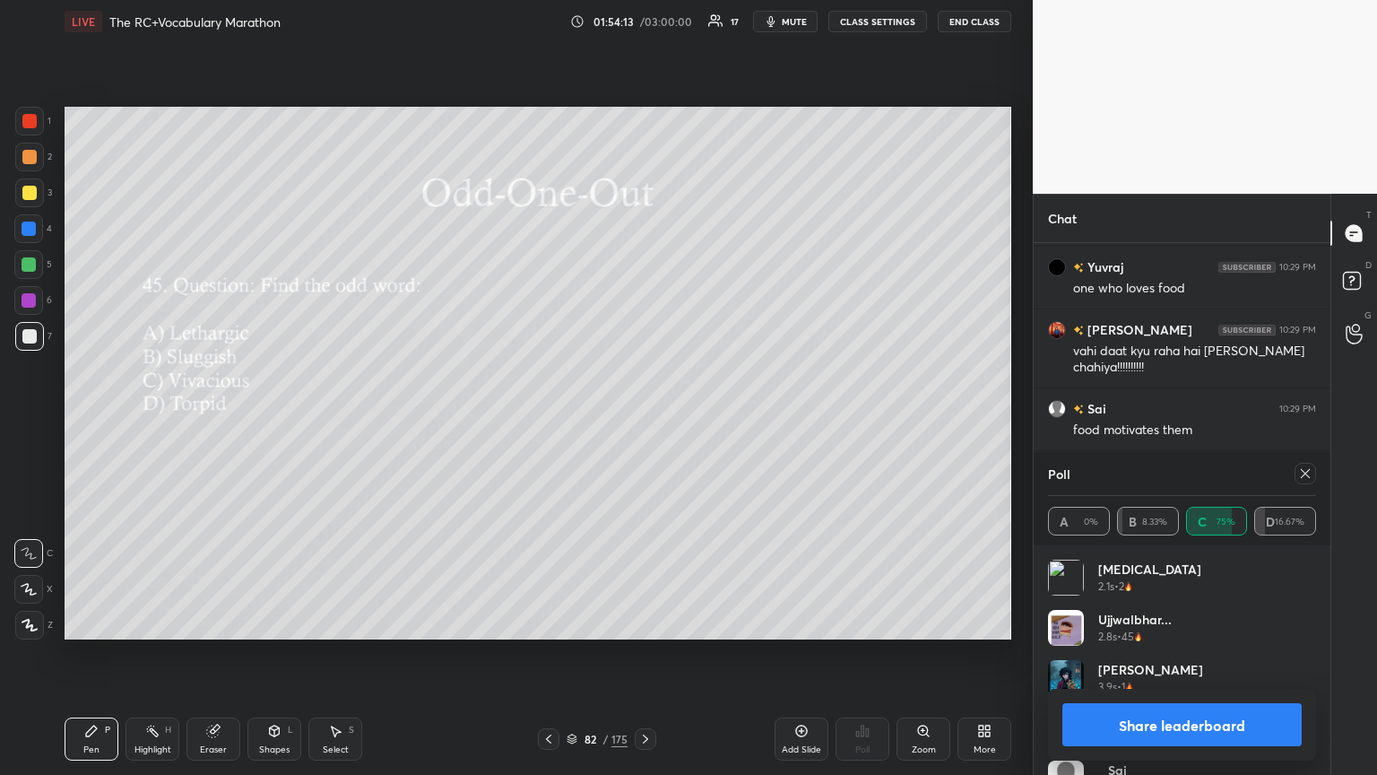
drag, startPoint x: 1308, startPoint y: 477, endPoint x: 1219, endPoint y: 499, distance: 91.6
click at [643, 421] on icon at bounding box center [1305, 473] width 14 height 14
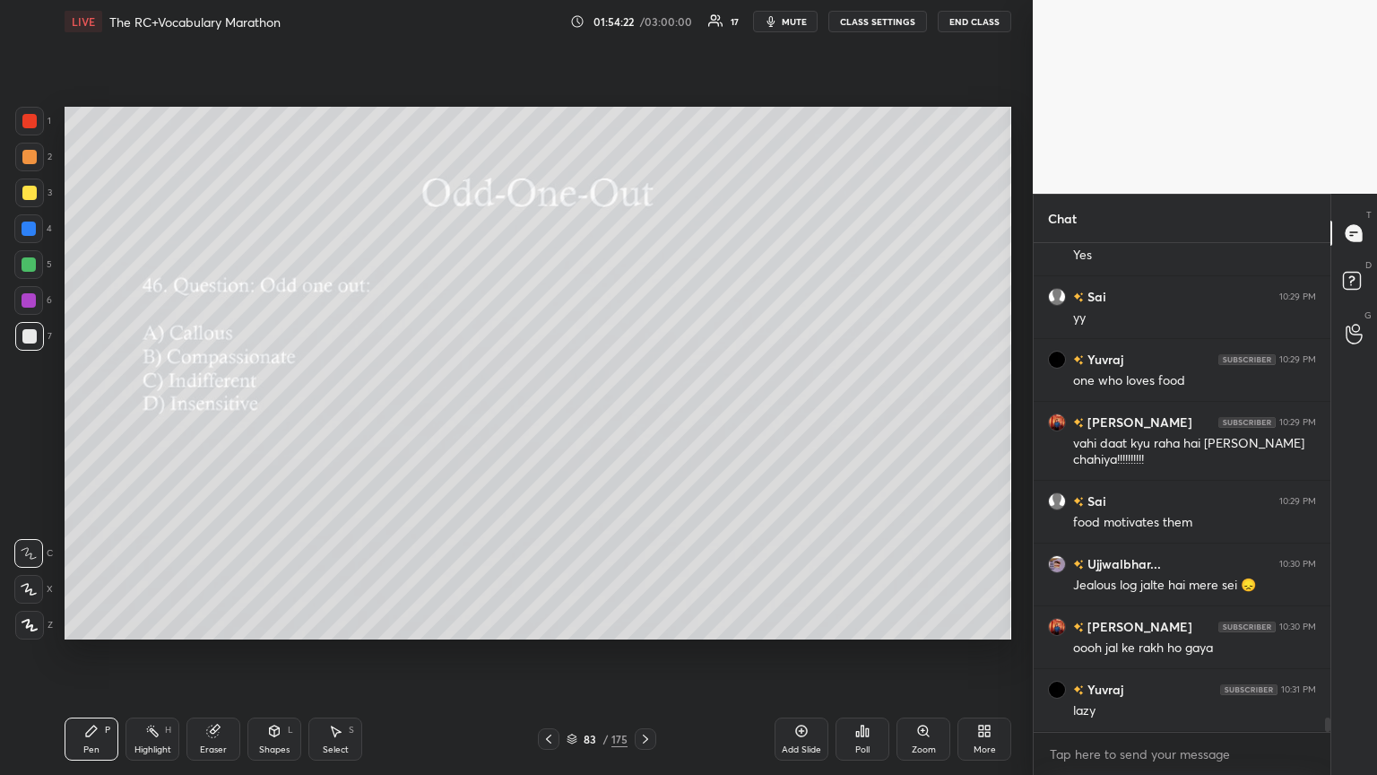
click at [643, 421] on div "Poll" at bounding box center [862, 749] width 14 height 9
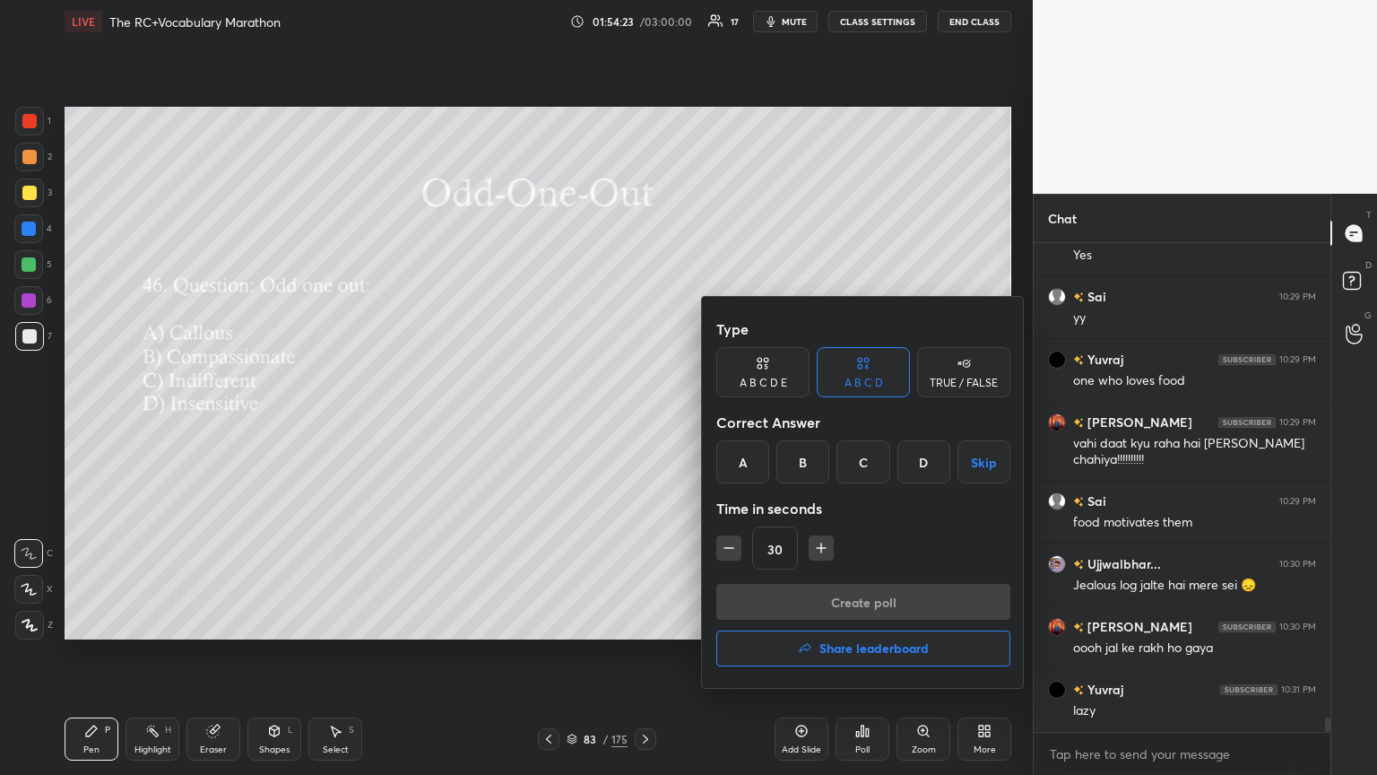
drag, startPoint x: 805, startPoint y: 461, endPoint x: 799, endPoint y: 475, distance: 15.7
click at [643, 421] on div "B" at bounding box center [803, 461] width 53 height 43
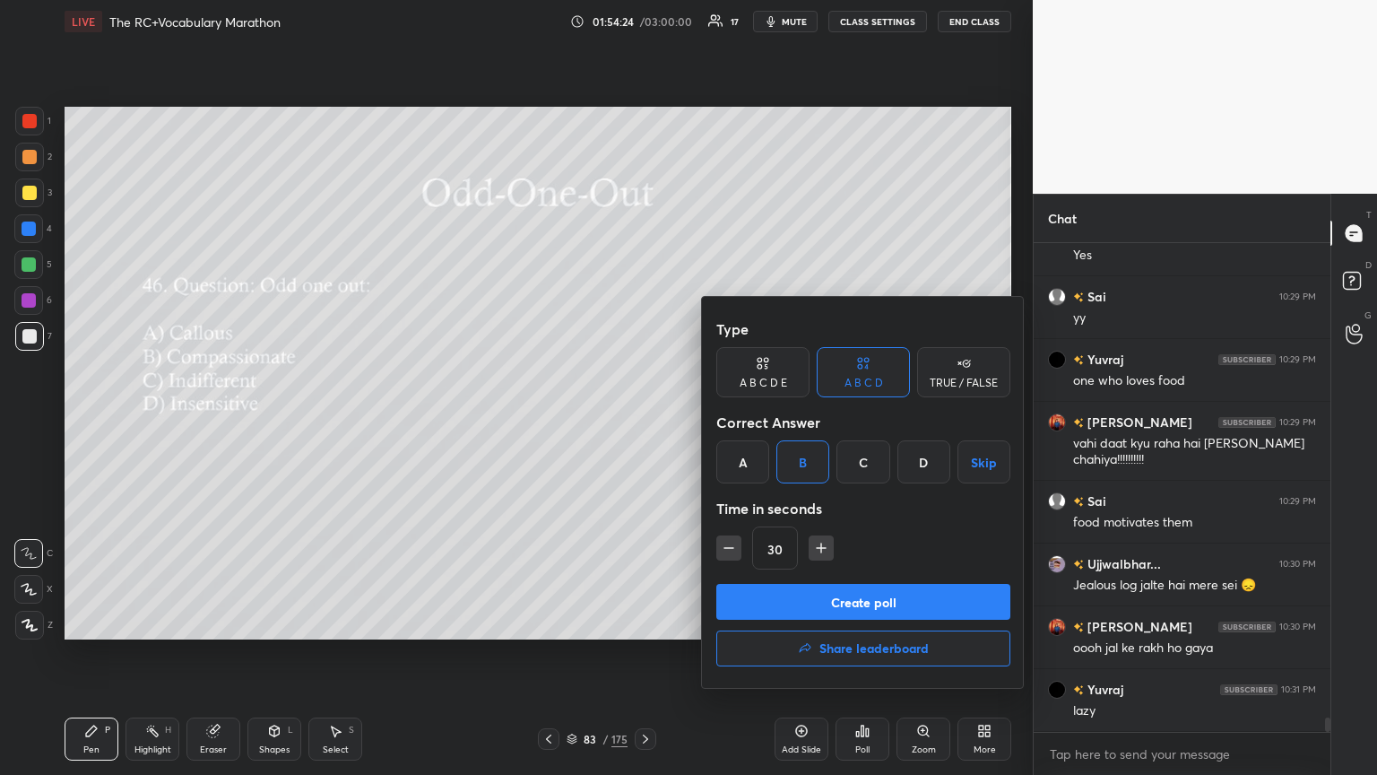
click at [643, 421] on button "Create poll" at bounding box center [863, 602] width 294 height 36
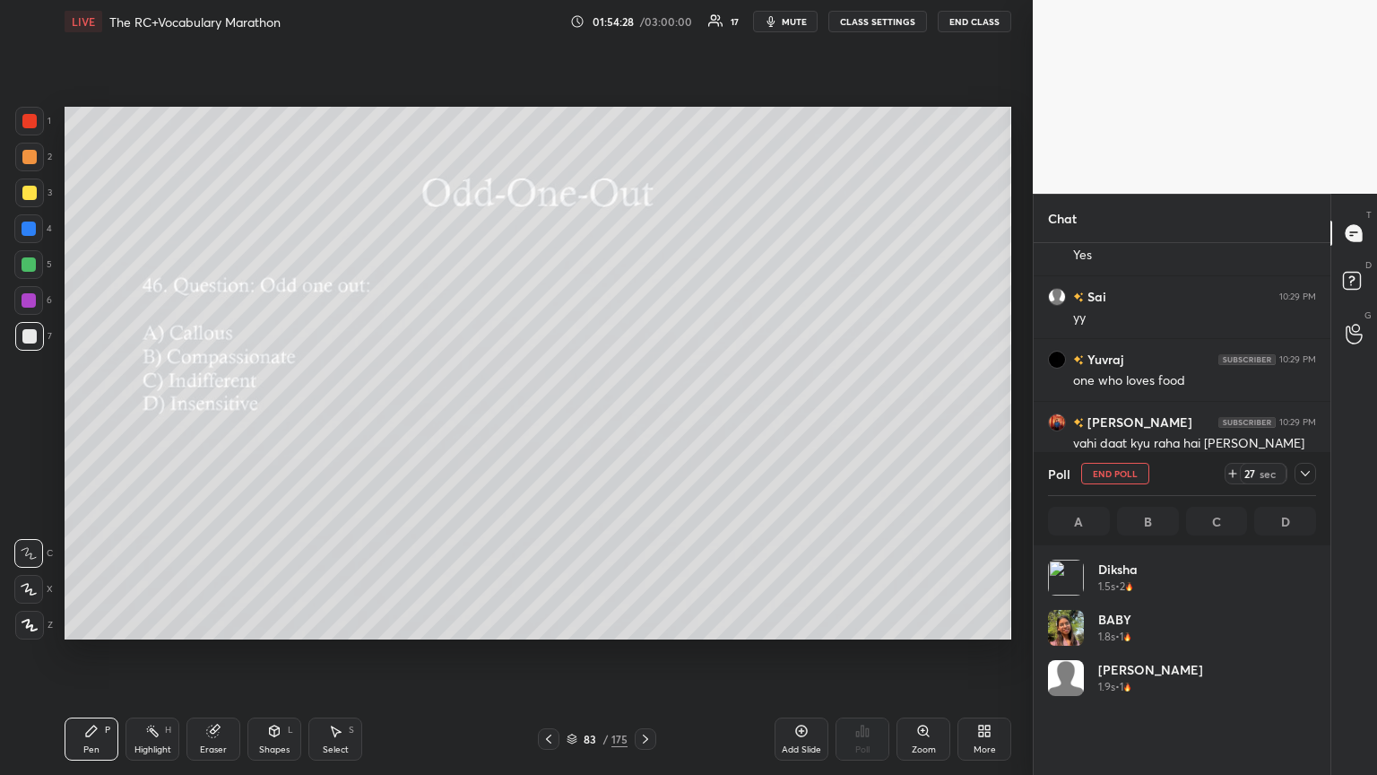
click at [643, 421] on icon at bounding box center [1305, 473] width 14 height 14
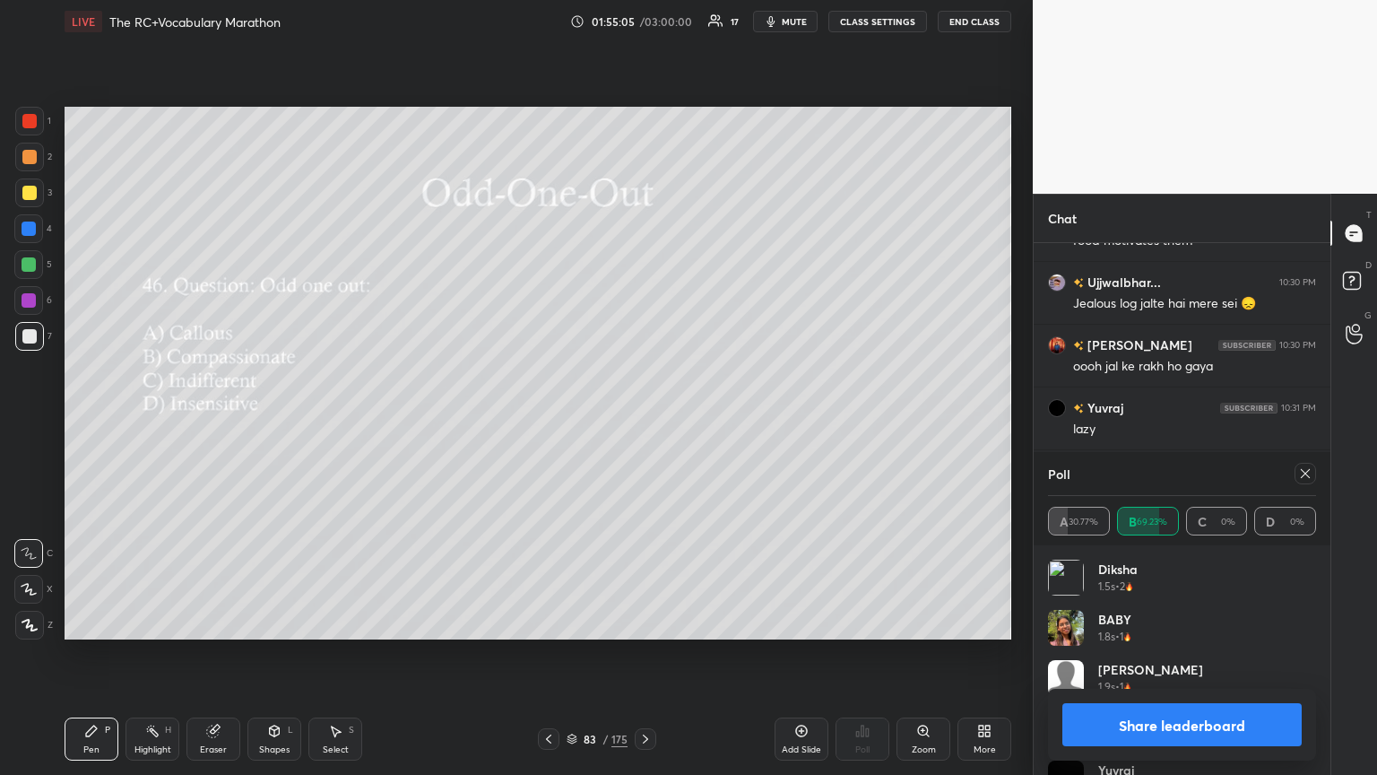
drag, startPoint x: 1306, startPoint y: 465, endPoint x: 1065, endPoint y: 482, distance: 240.9
click at [643, 421] on div at bounding box center [1302, 474] width 29 height 22
drag, startPoint x: 1297, startPoint y: 470, endPoint x: 1251, endPoint y: 470, distance: 45.7
click at [643, 421] on div at bounding box center [1306, 474] width 22 height 22
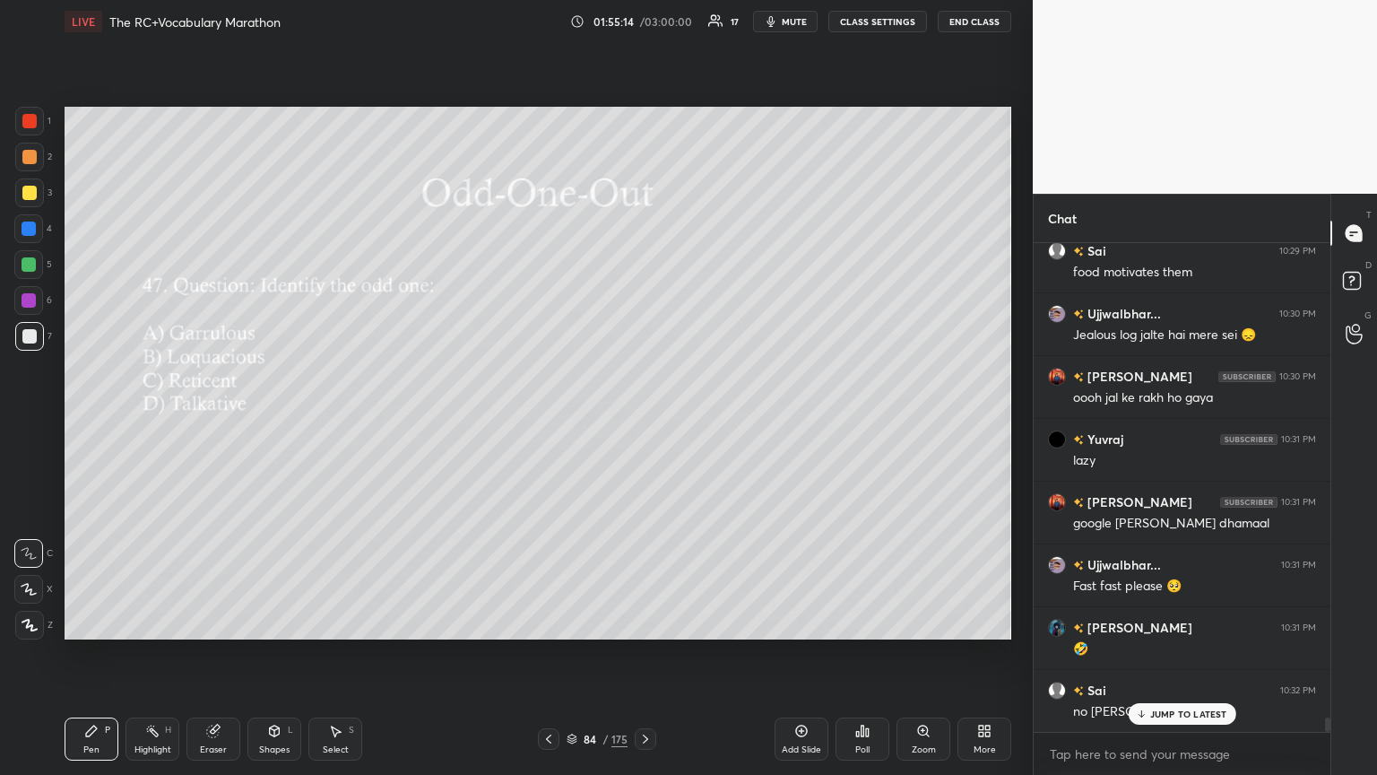
click at [643, 421] on div "Poll" at bounding box center [863, 738] width 54 height 43
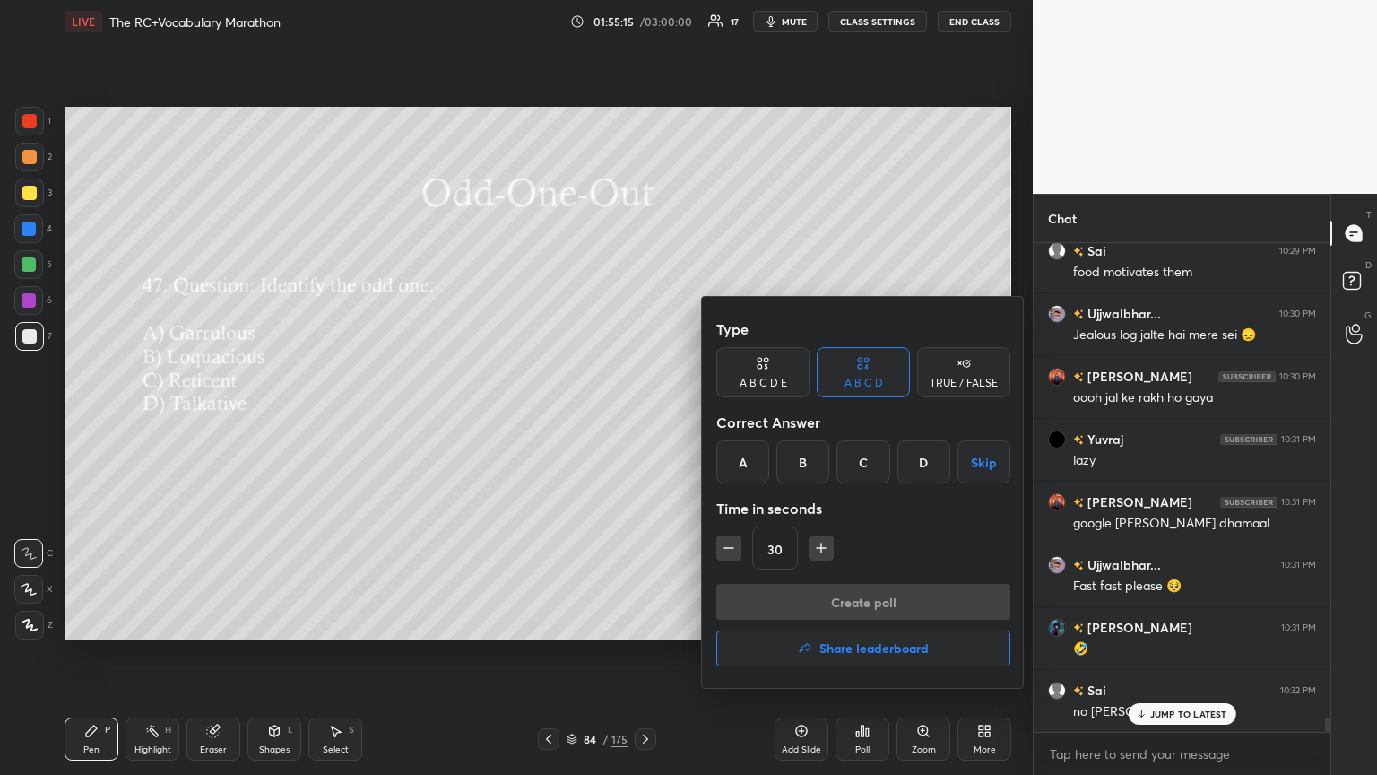
click at [643, 421] on div "C" at bounding box center [863, 461] width 53 height 43
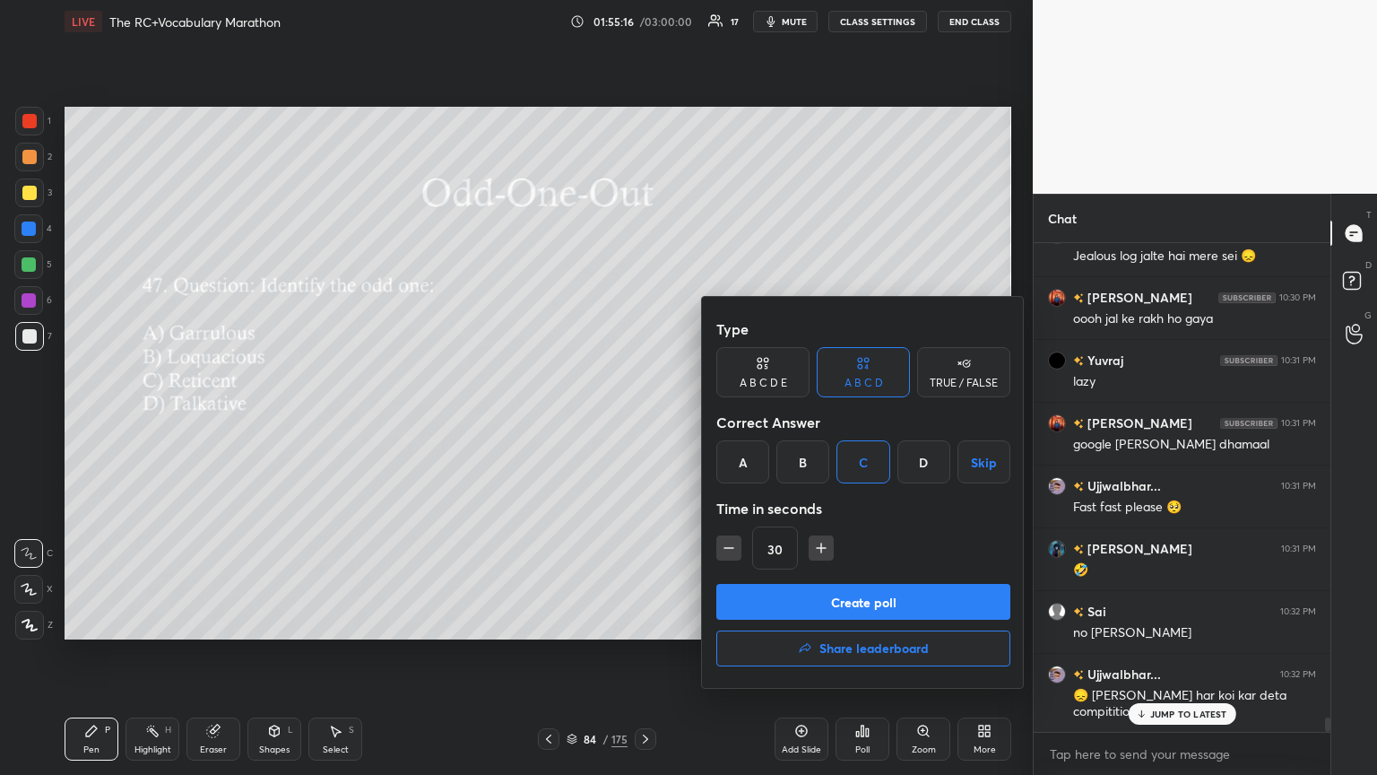
click at [643, 421] on button "Create poll" at bounding box center [863, 602] width 294 height 36
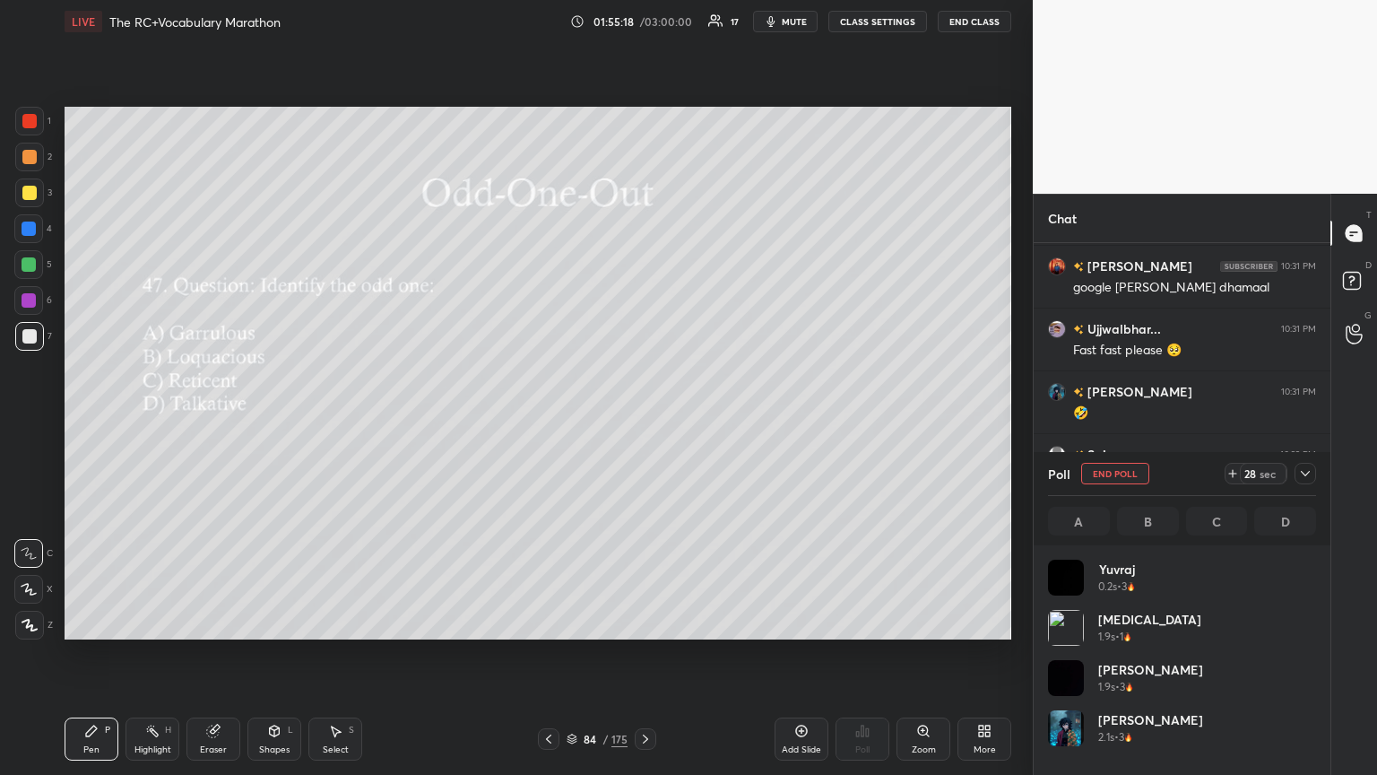
click at [643, 421] on icon at bounding box center [1305, 473] width 14 height 14
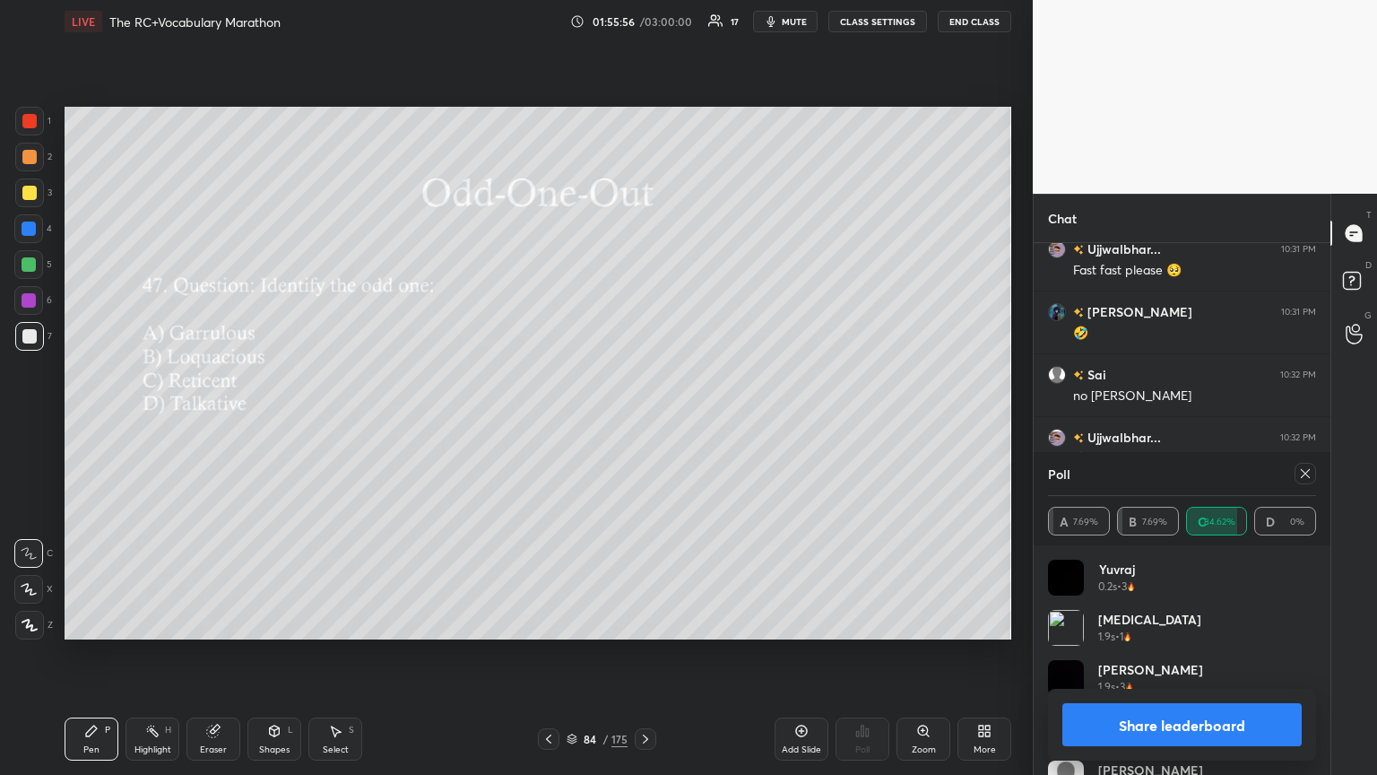
click at [643, 421] on icon at bounding box center [1305, 473] width 14 height 14
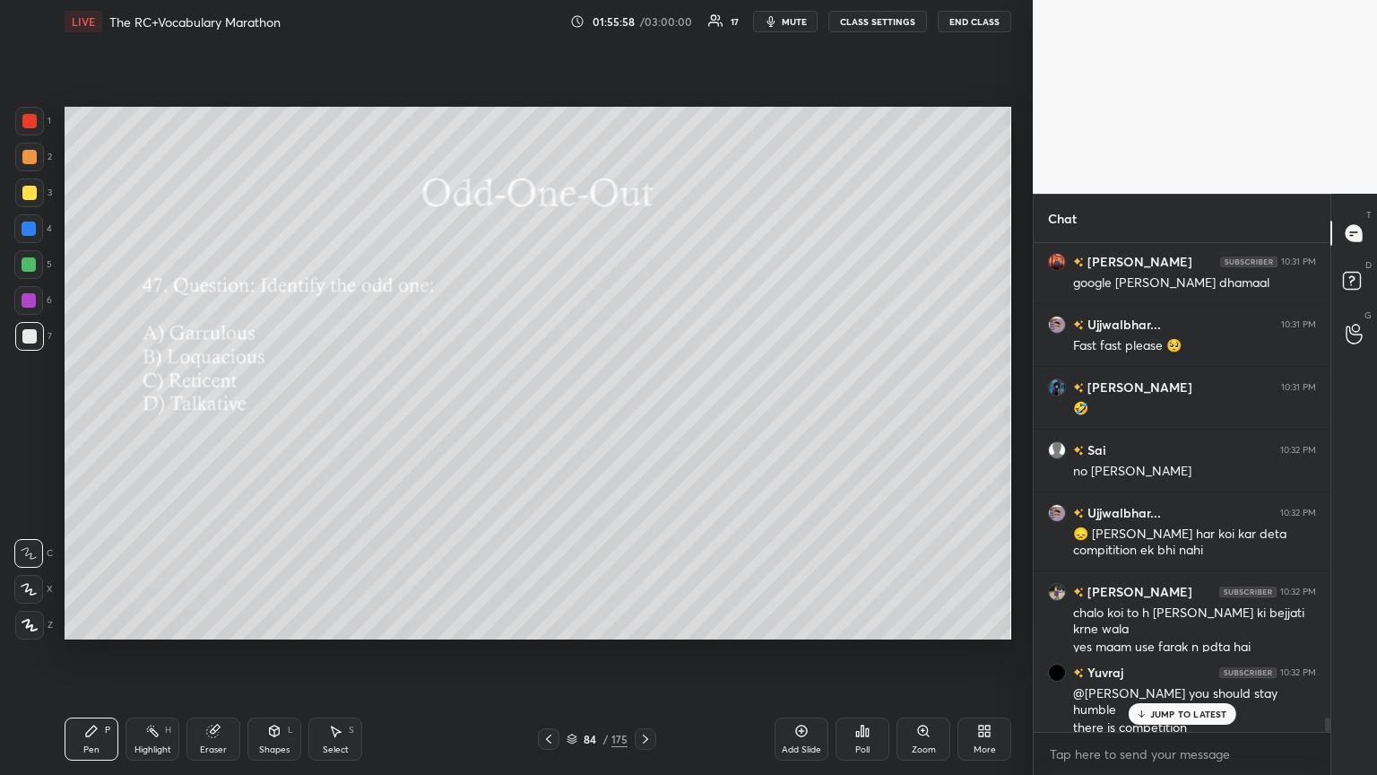
click at [643, 421] on p "JUMP TO LATEST" at bounding box center [1188, 713] width 77 height 11
click at [643, 421] on div "Poll" at bounding box center [863, 738] width 54 height 43
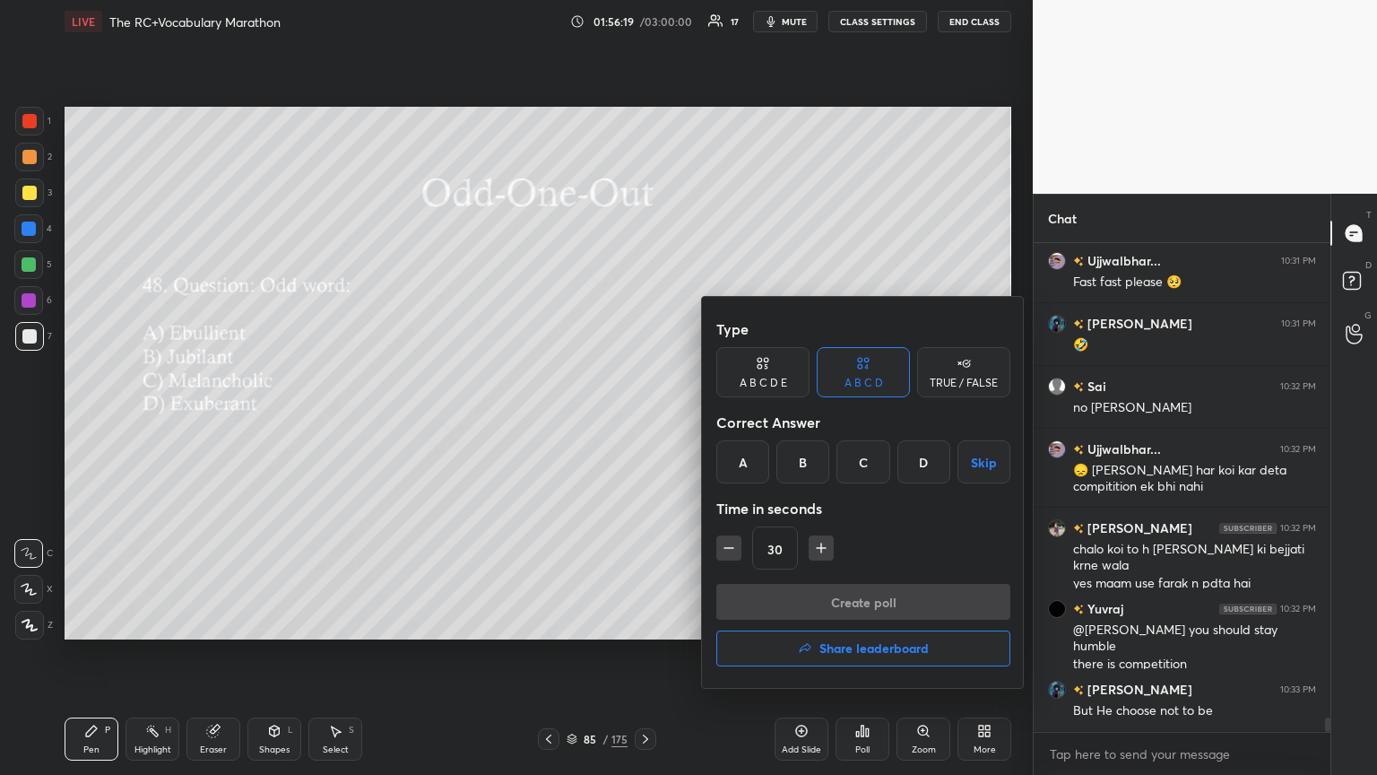
drag, startPoint x: 864, startPoint y: 460, endPoint x: 865, endPoint y: 469, distance: 9.0
click at [643, 421] on div "C" at bounding box center [863, 461] width 53 height 43
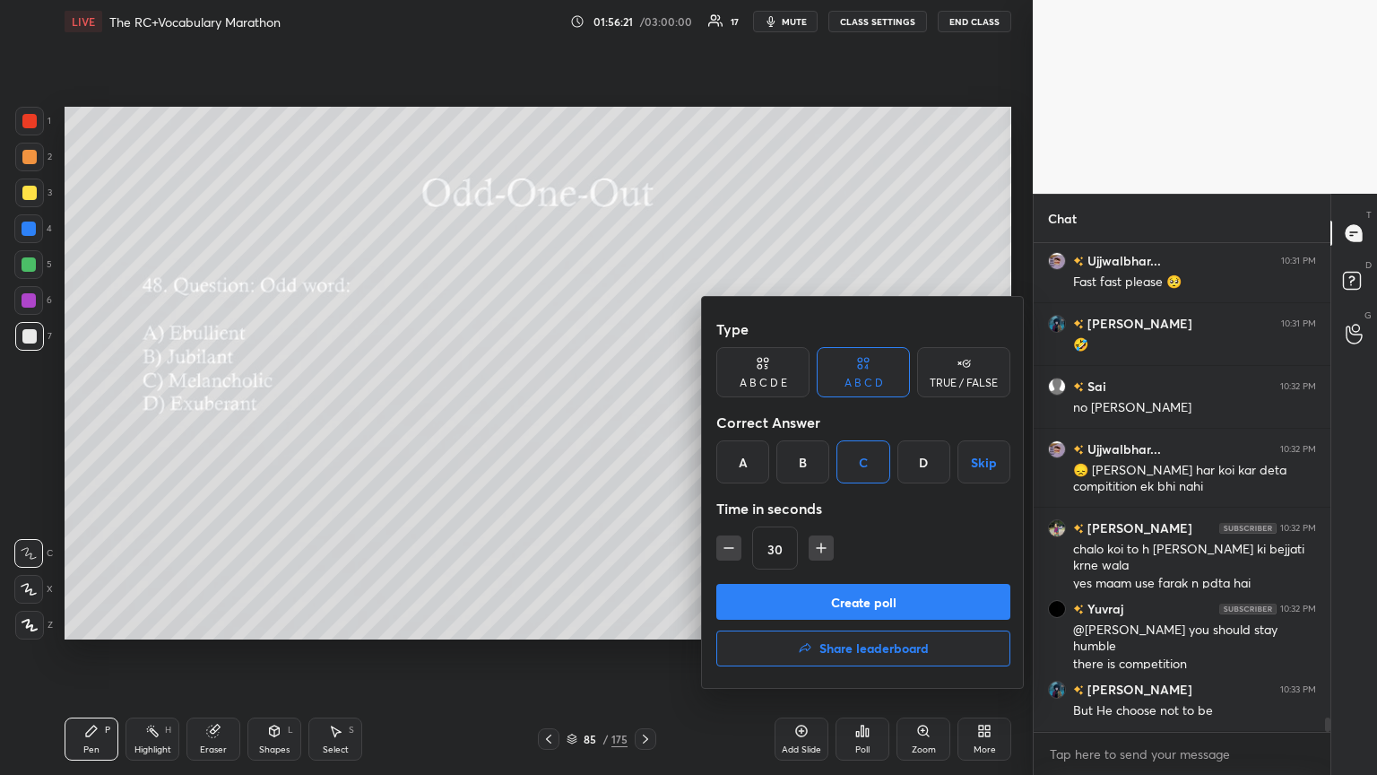
click at [643, 421] on button "Create poll" at bounding box center [863, 602] width 294 height 36
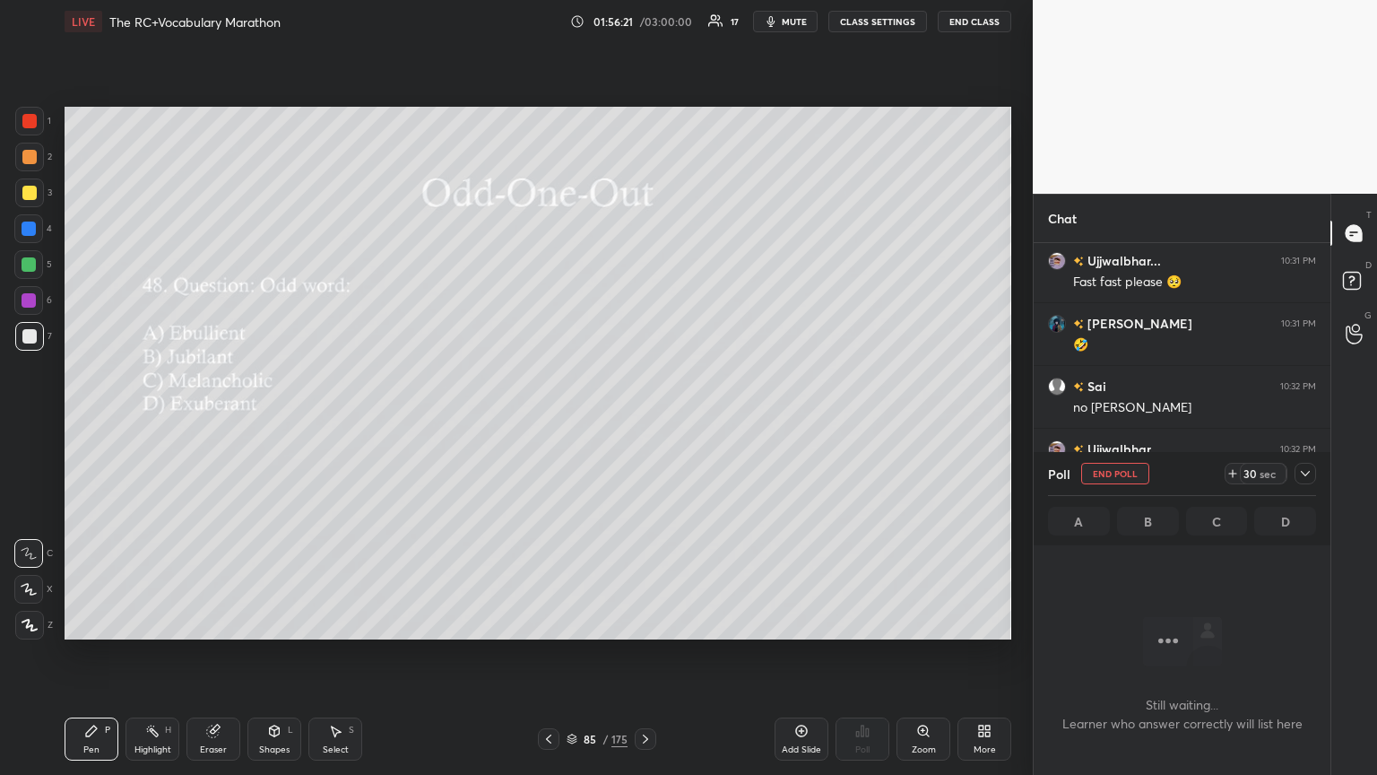
scroll to position [6, 5]
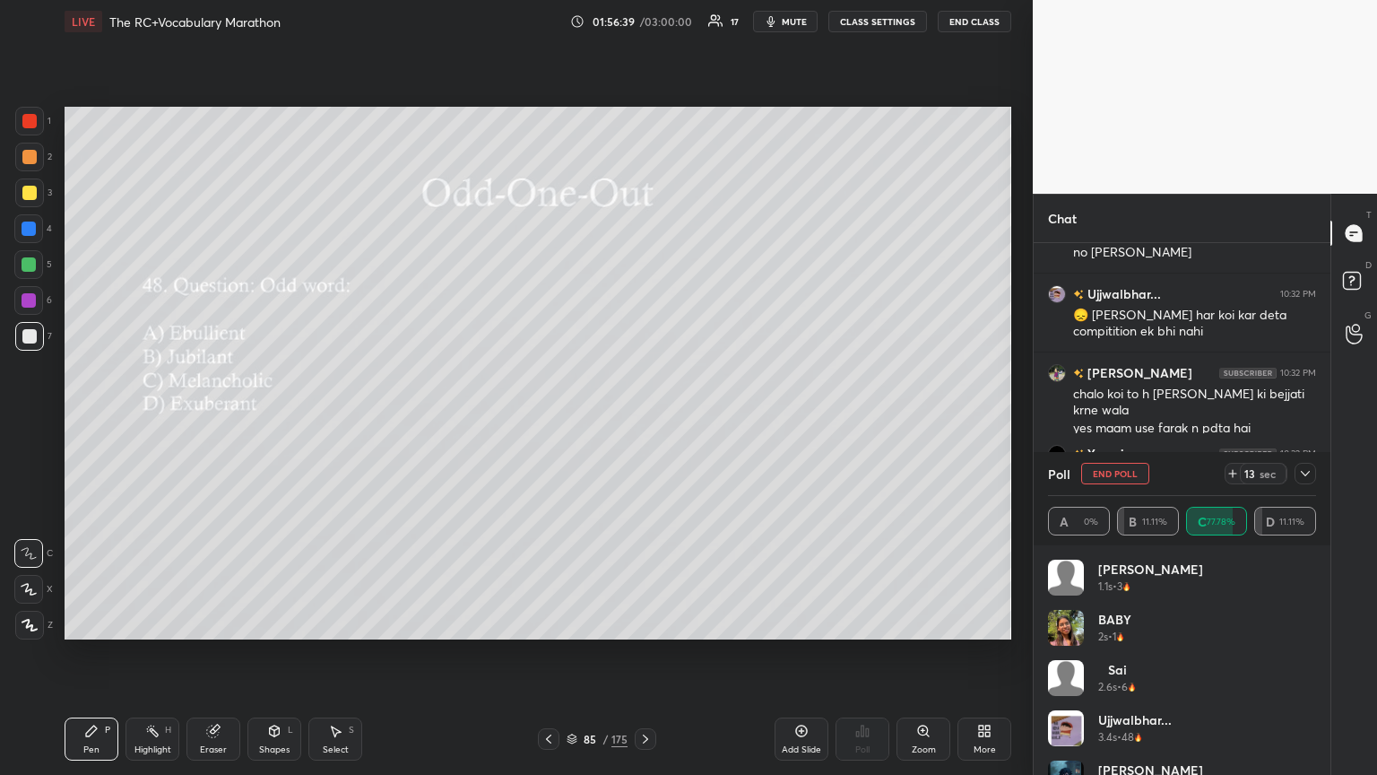
click at [643, 421] on icon at bounding box center [1305, 473] width 14 height 14
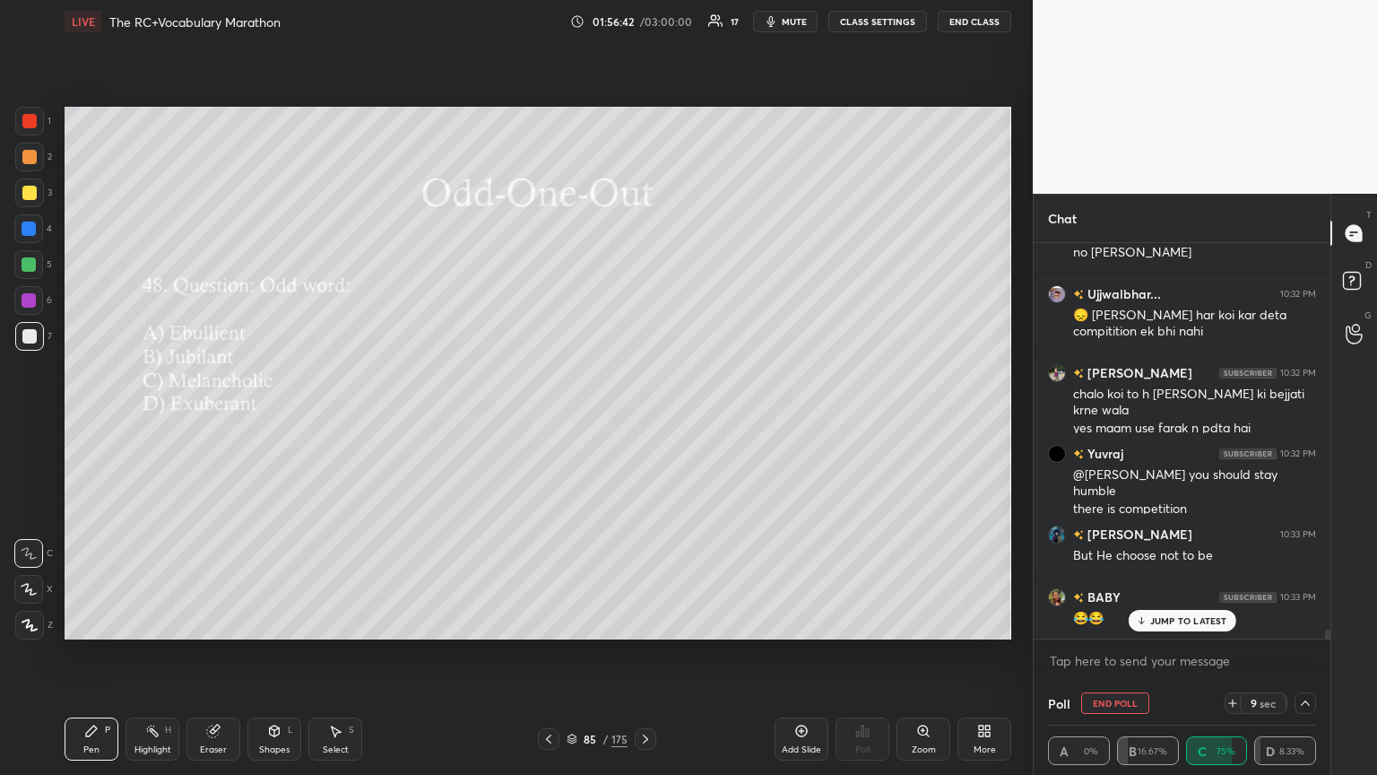
click at [643, 421] on div "JUMP TO LATEST" at bounding box center [1182, 621] width 108 height 22
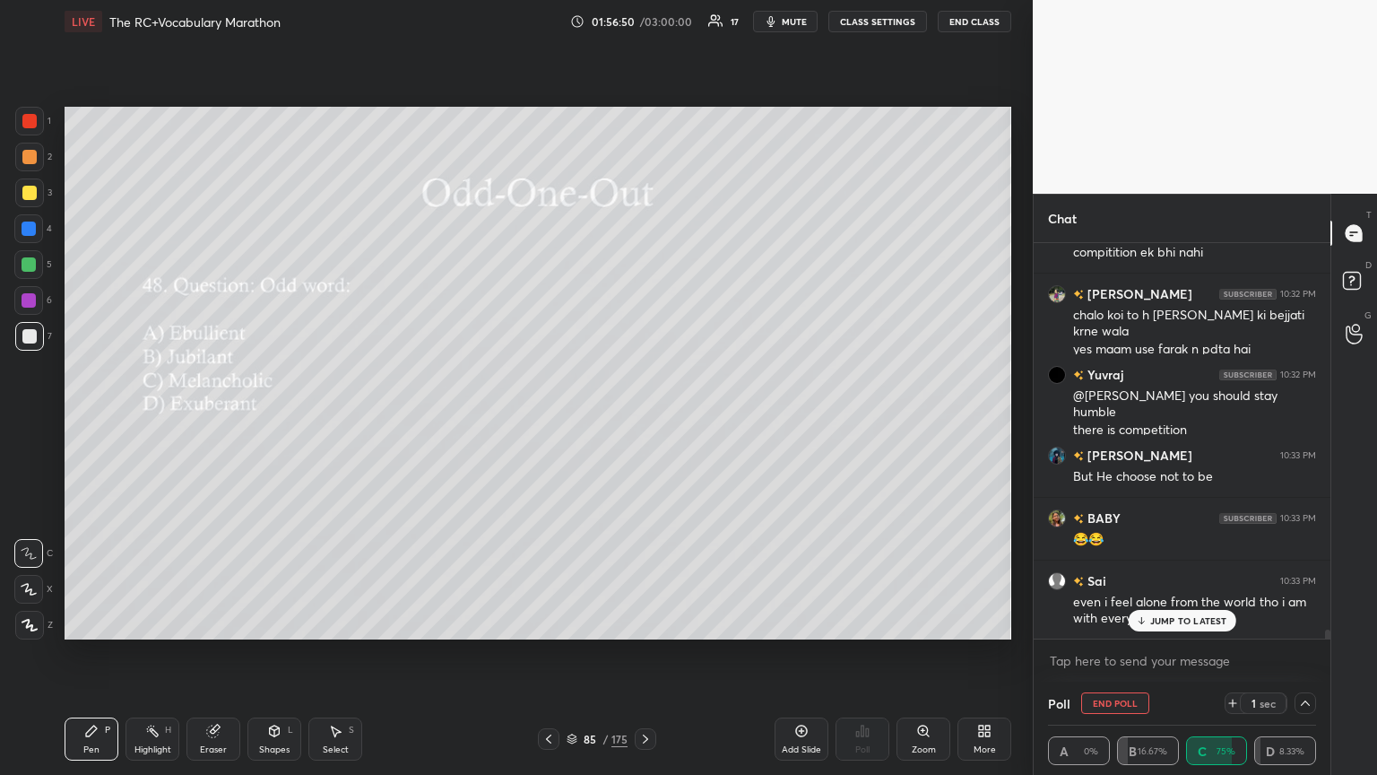
click at [643, 421] on p "JUMP TO LATEST" at bounding box center [1188, 620] width 77 height 11
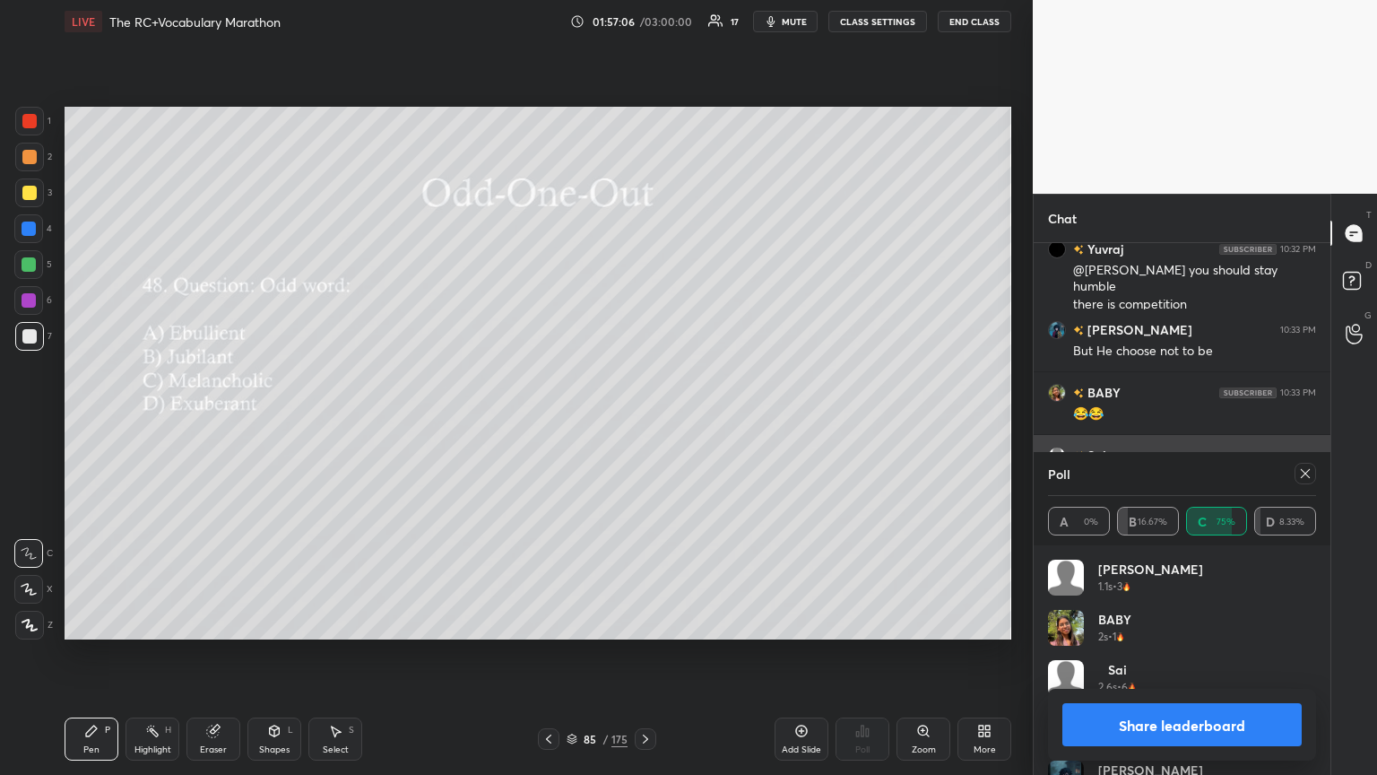
drag, startPoint x: 1303, startPoint y: 473, endPoint x: 1183, endPoint y: 481, distance: 120.4
click at [643, 421] on icon at bounding box center [1305, 473] width 14 height 14
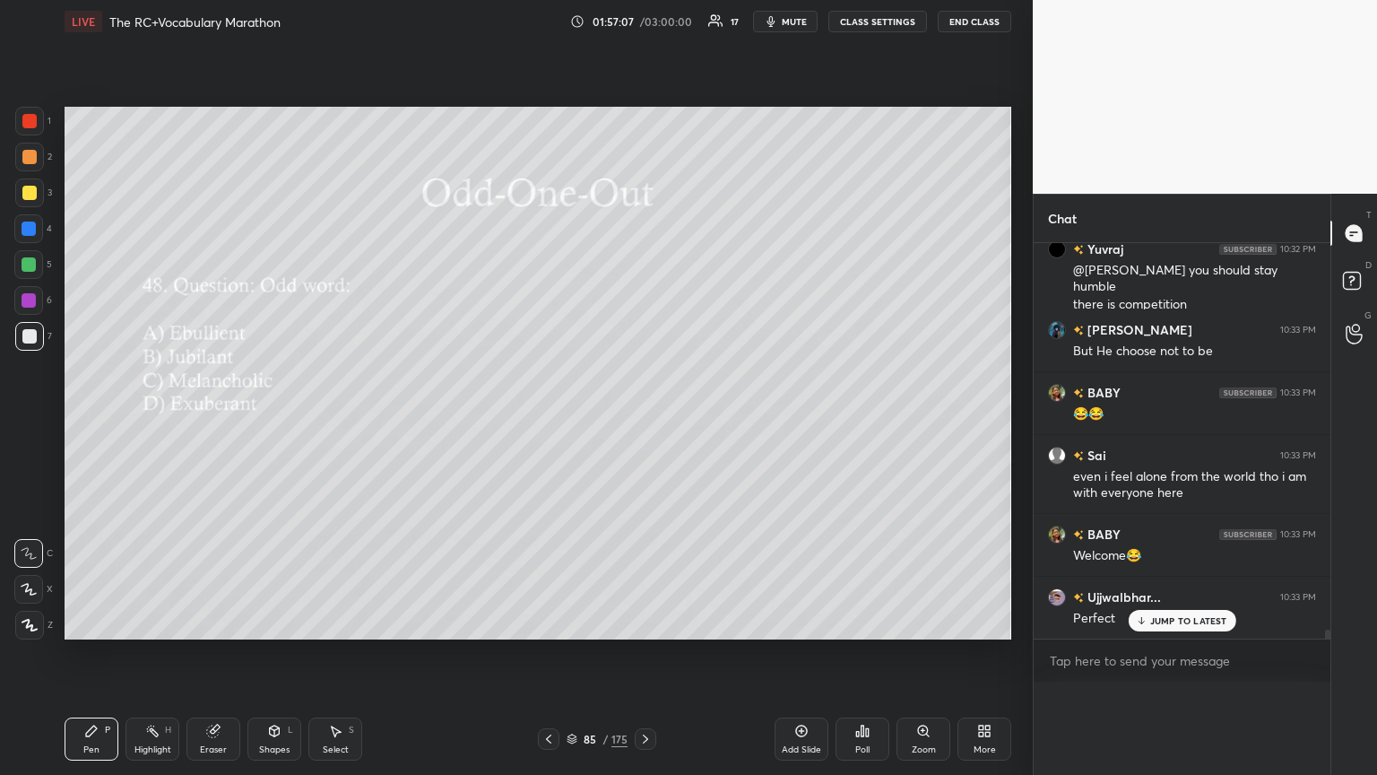
scroll to position [0, 0]
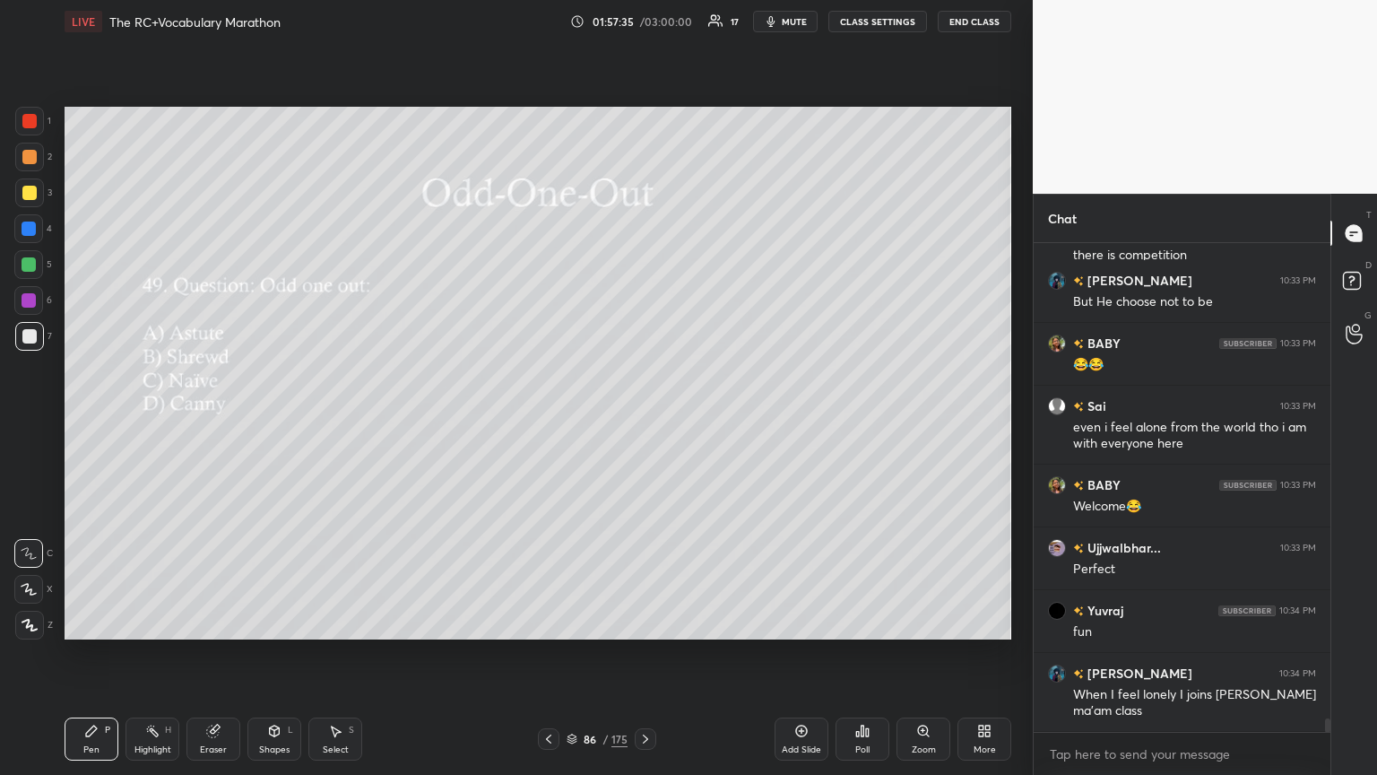
click at [643, 421] on div "Poll" at bounding box center [863, 738] width 54 height 43
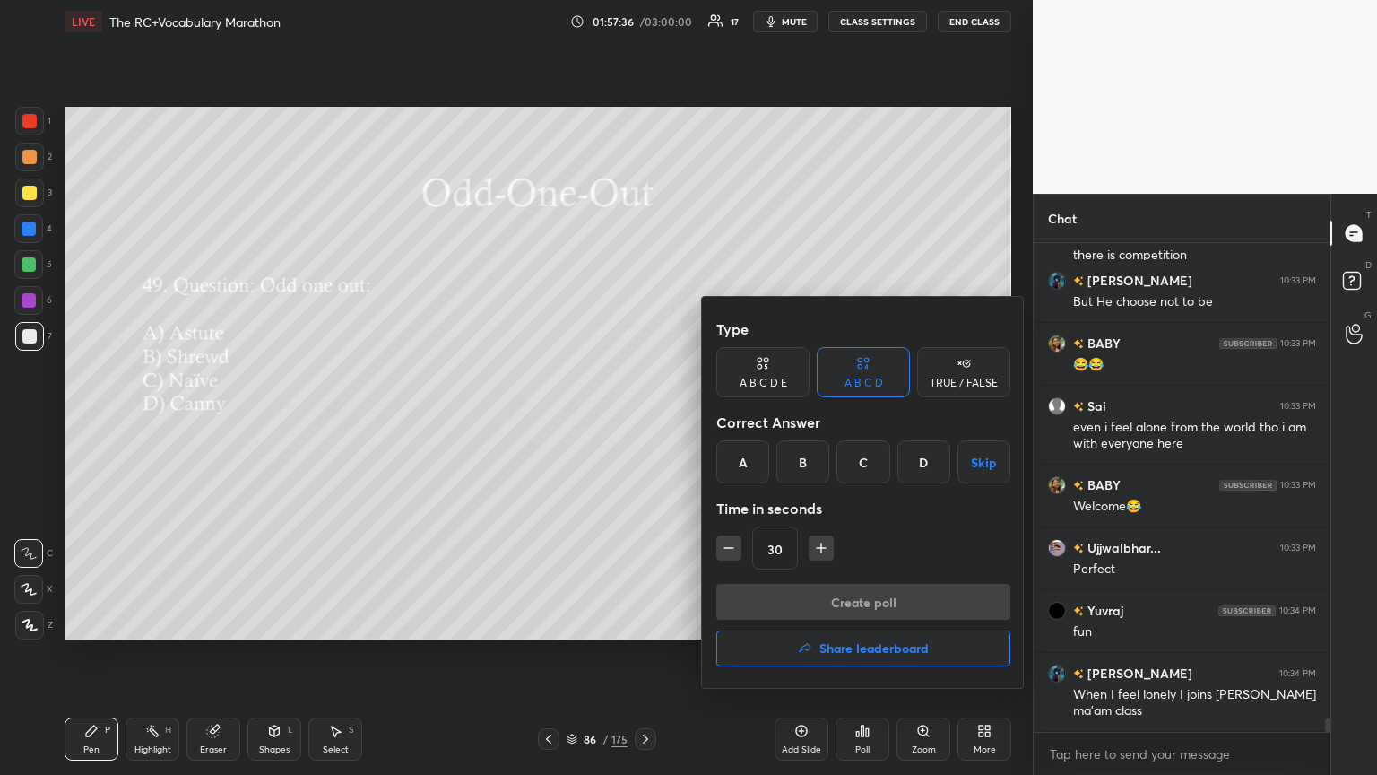
click at [643, 421] on div "C" at bounding box center [863, 461] width 53 height 43
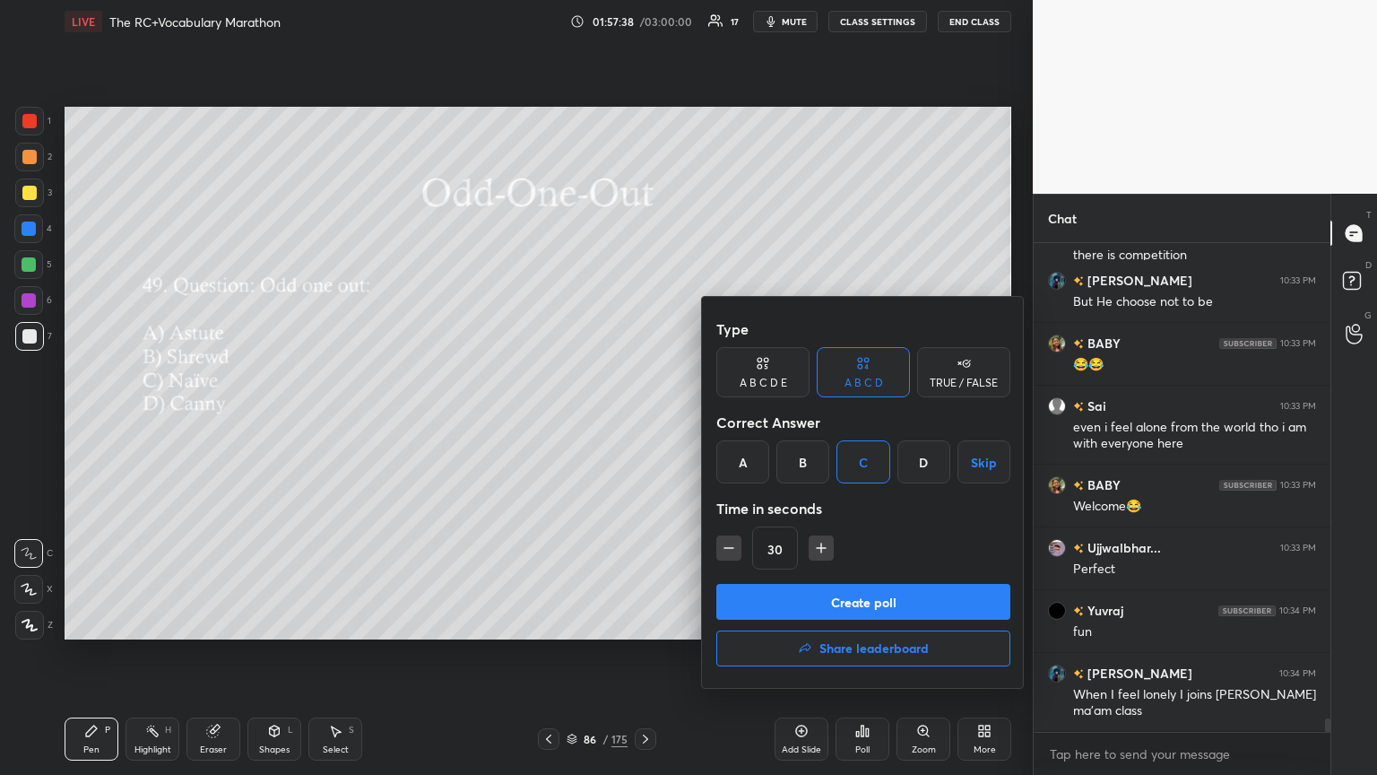
click at [643, 421] on button "Create poll" at bounding box center [863, 602] width 294 height 36
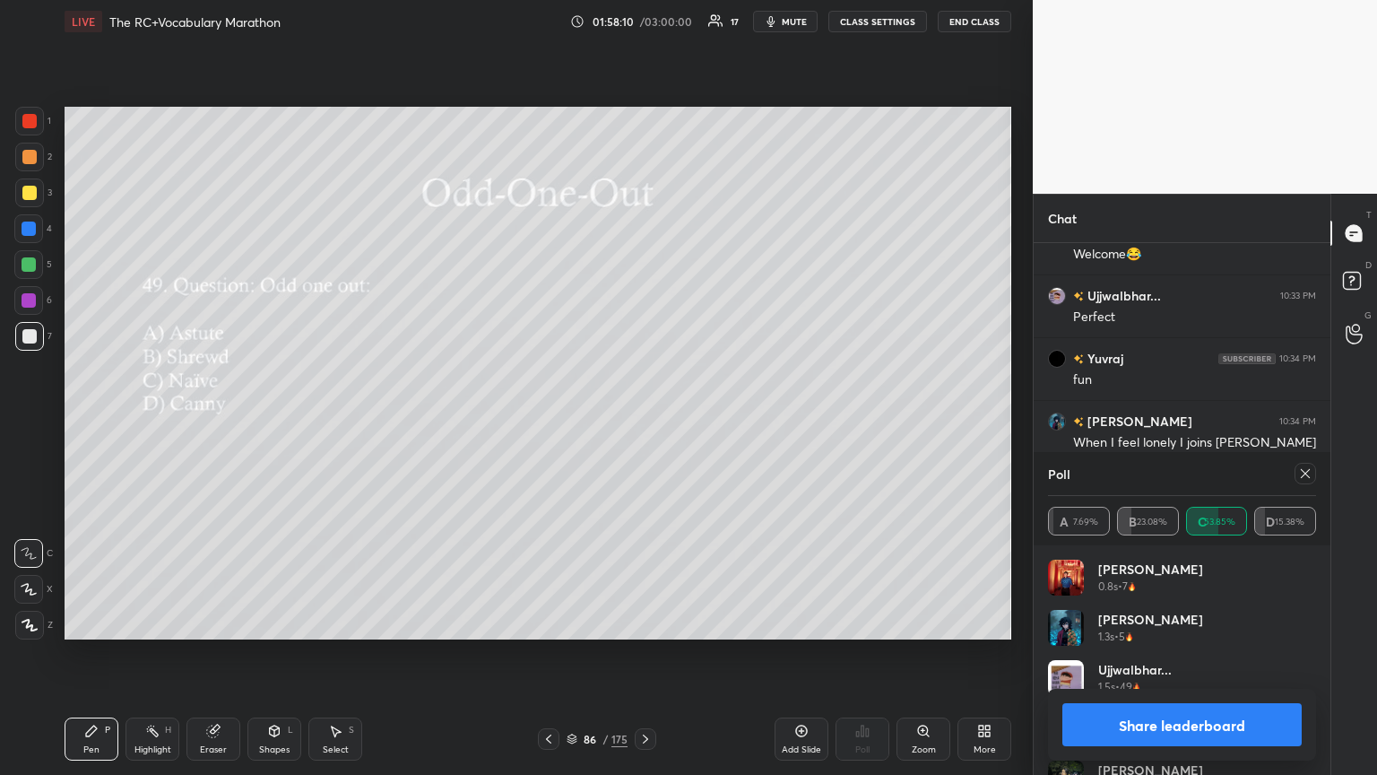
scroll to position [17220, 0]
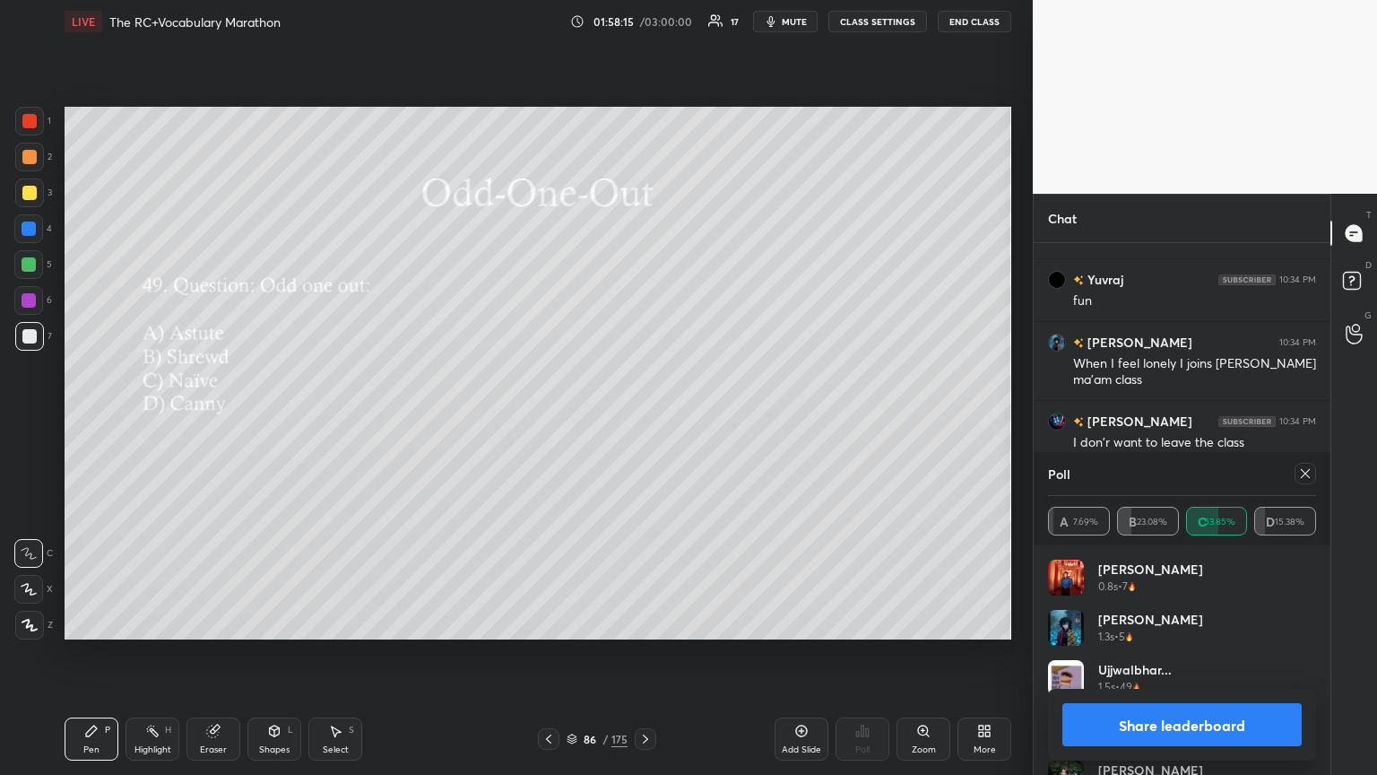
click at [643, 421] on icon at bounding box center [1305, 473] width 14 height 14
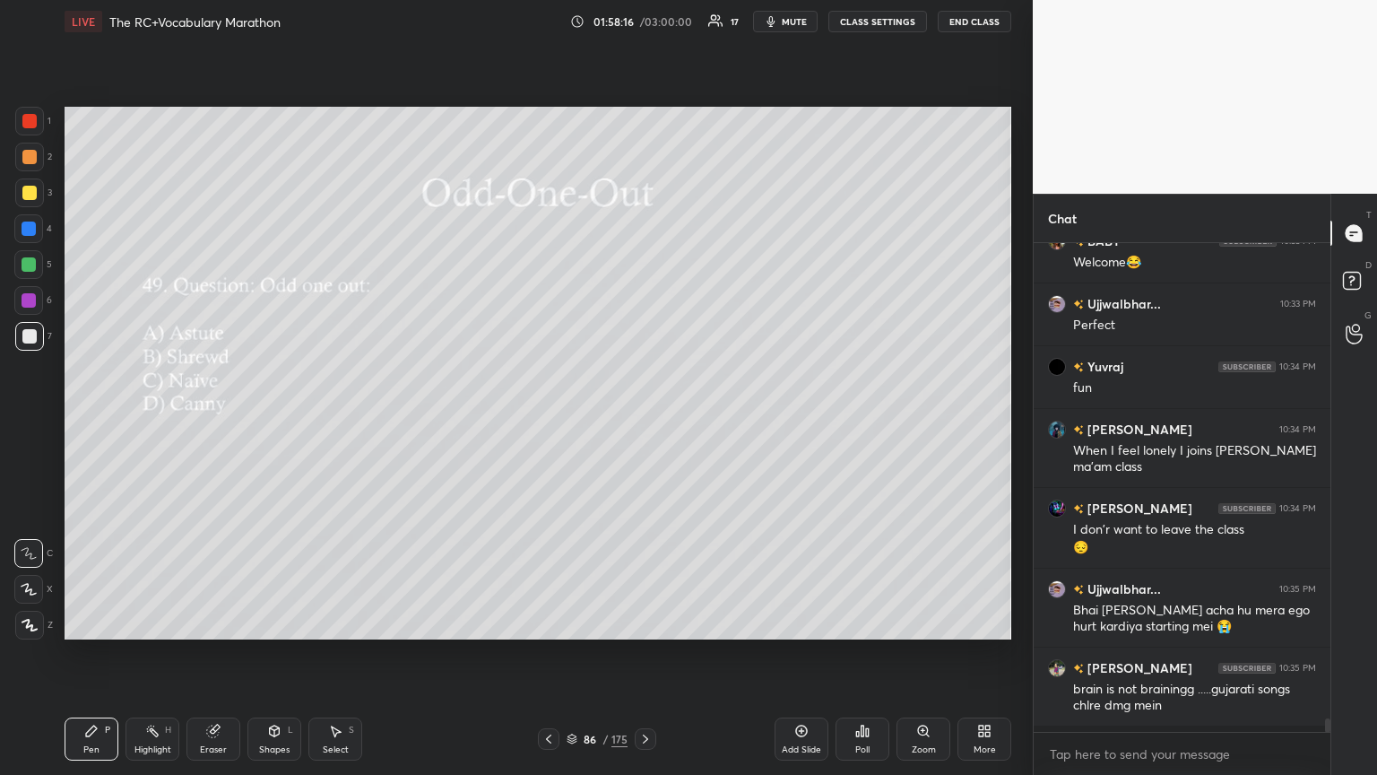
scroll to position [526, 291]
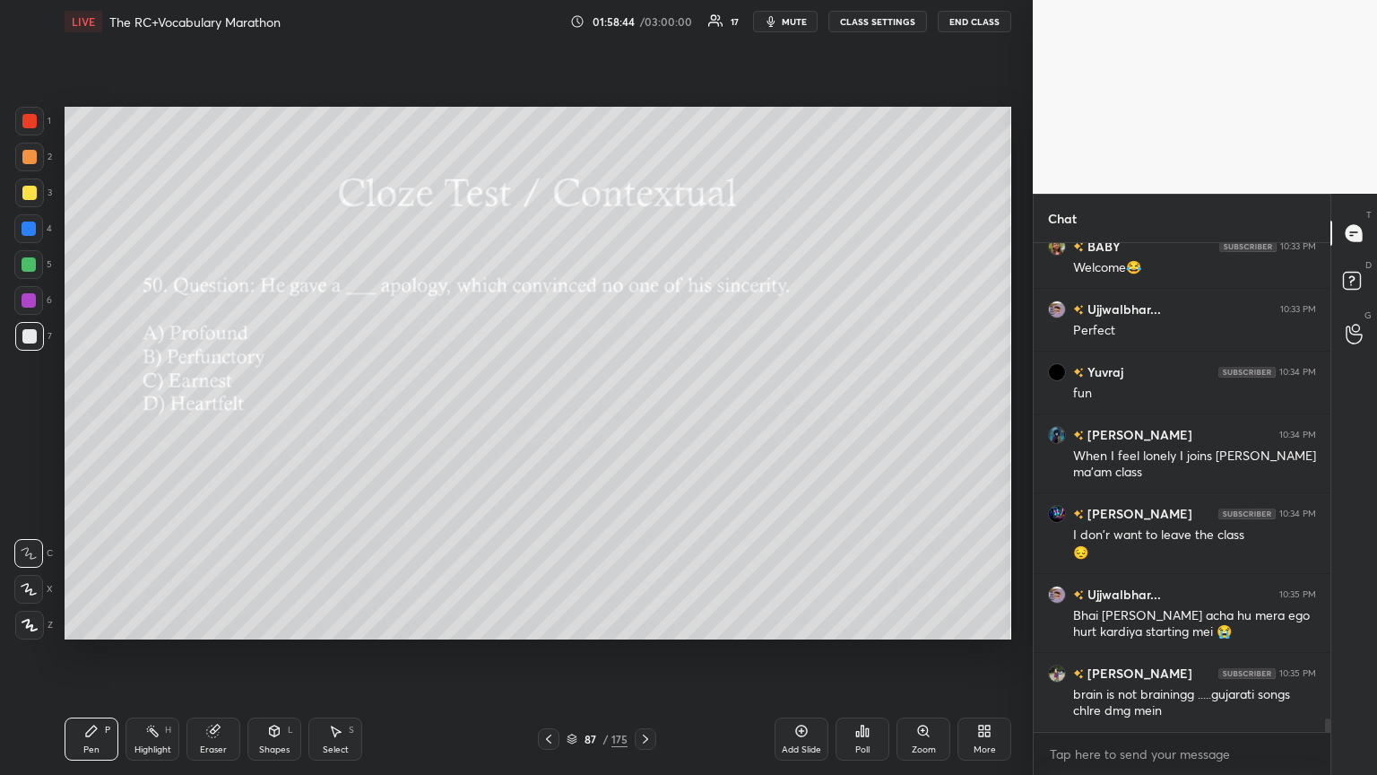
click at [643, 421] on div "Poll" at bounding box center [862, 749] width 14 height 9
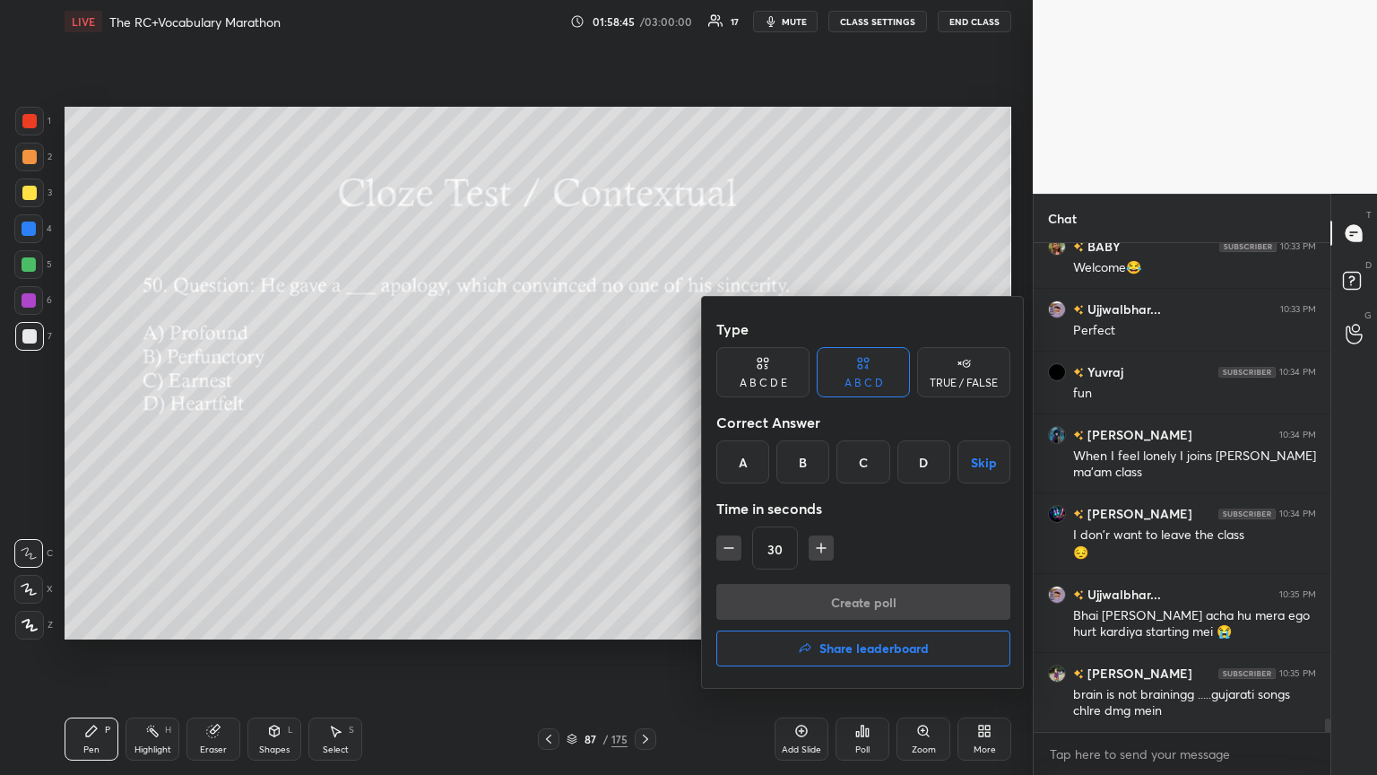
drag, startPoint x: 791, startPoint y: 466, endPoint x: 801, endPoint y: 490, distance: 25.3
click at [643, 421] on div "B" at bounding box center [803, 461] width 53 height 43
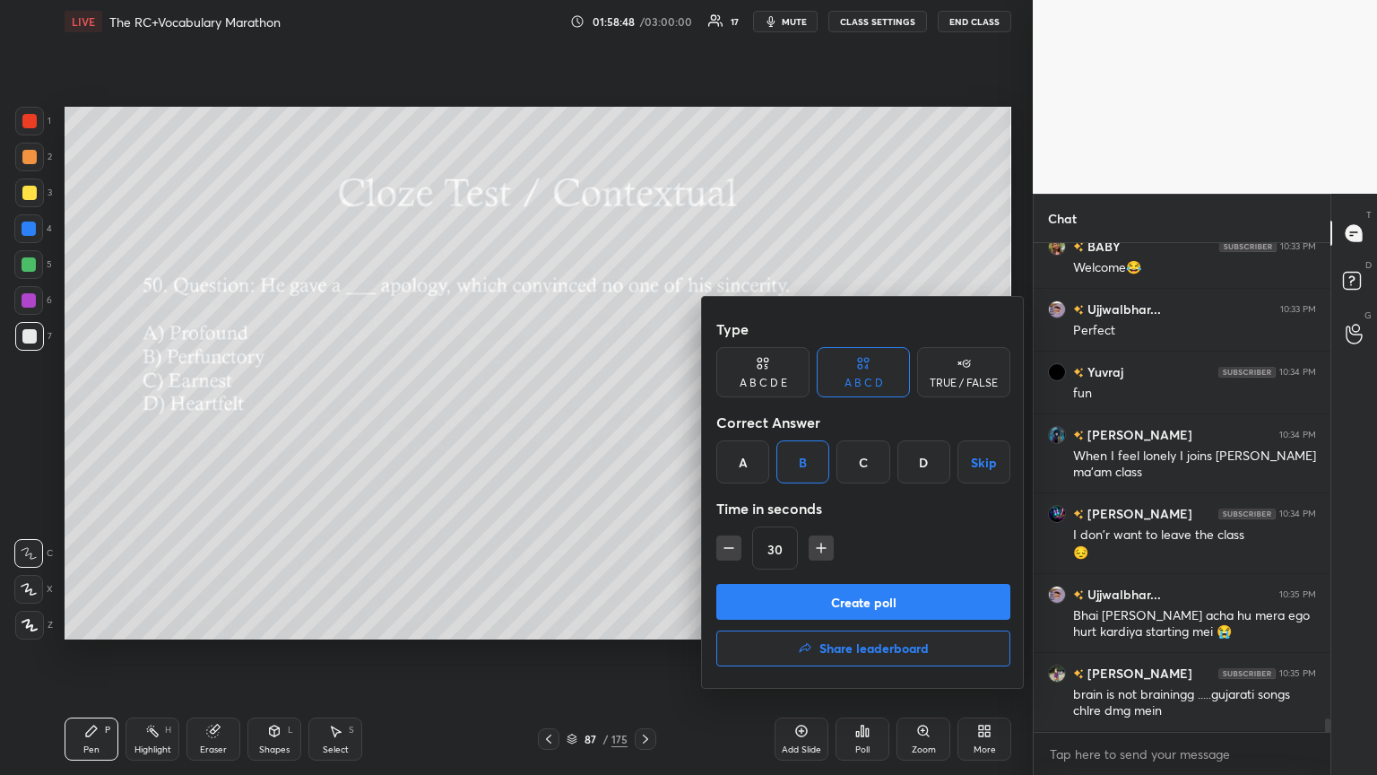
click at [643, 421] on button "Create poll" at bounding box center [863, 602] width 294 height 36
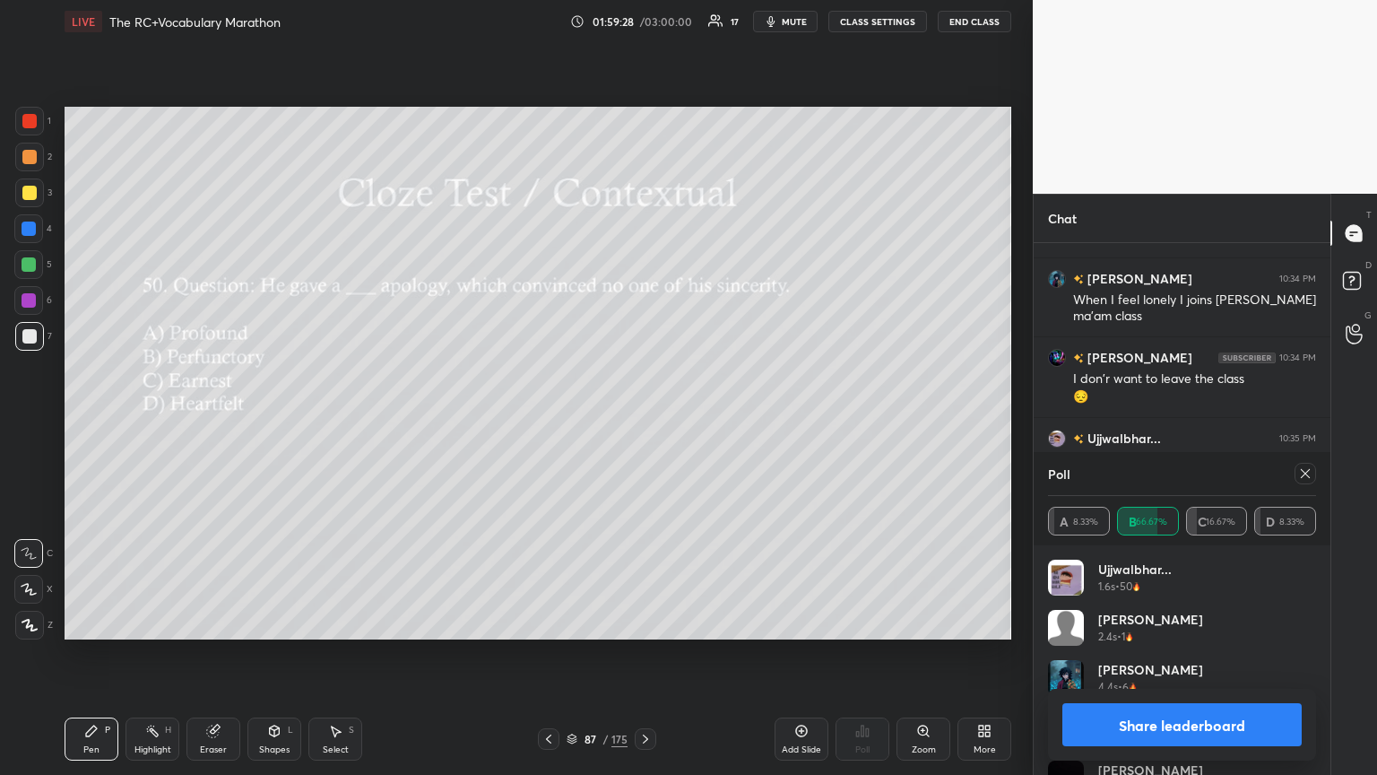
scroll to position [17301, 0]
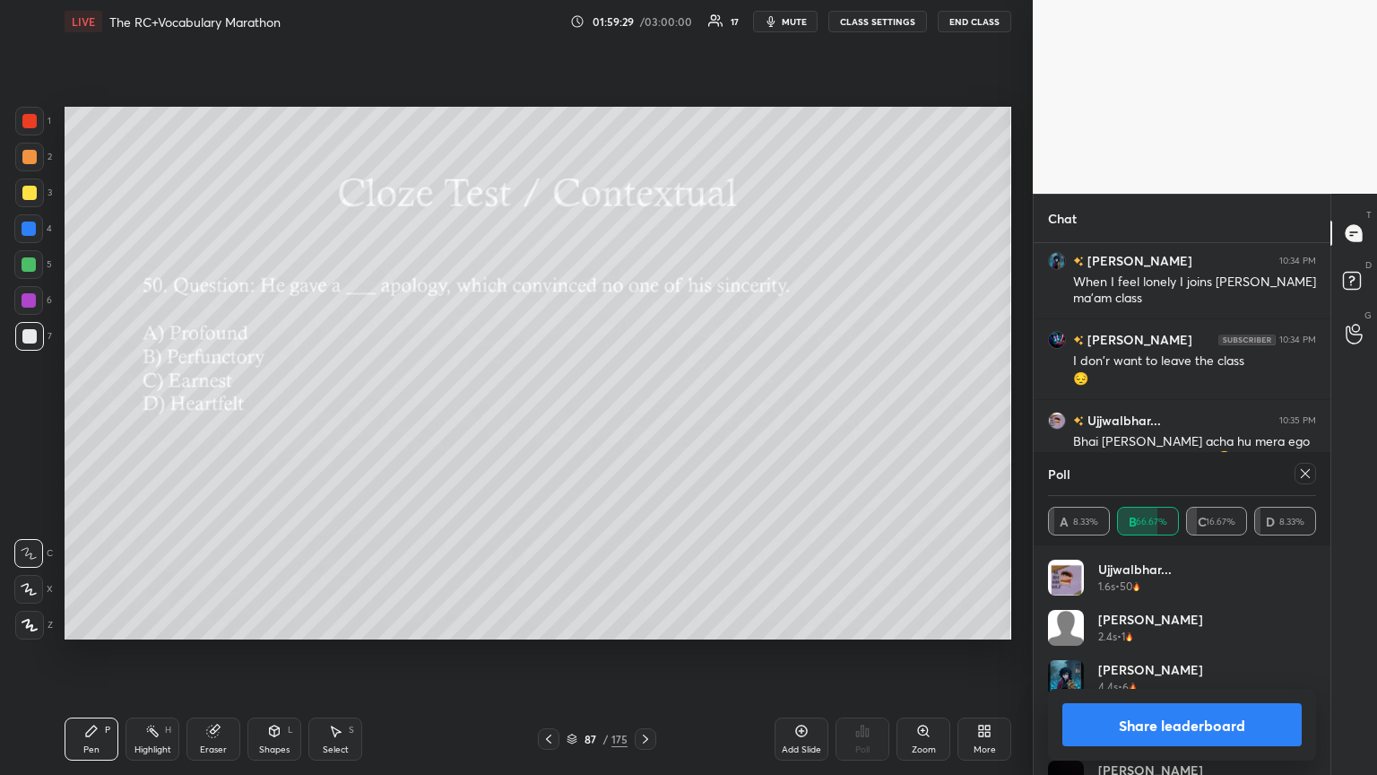
click at [643, 421] on icon at bounding box center [1305, 473] width 14 height 14
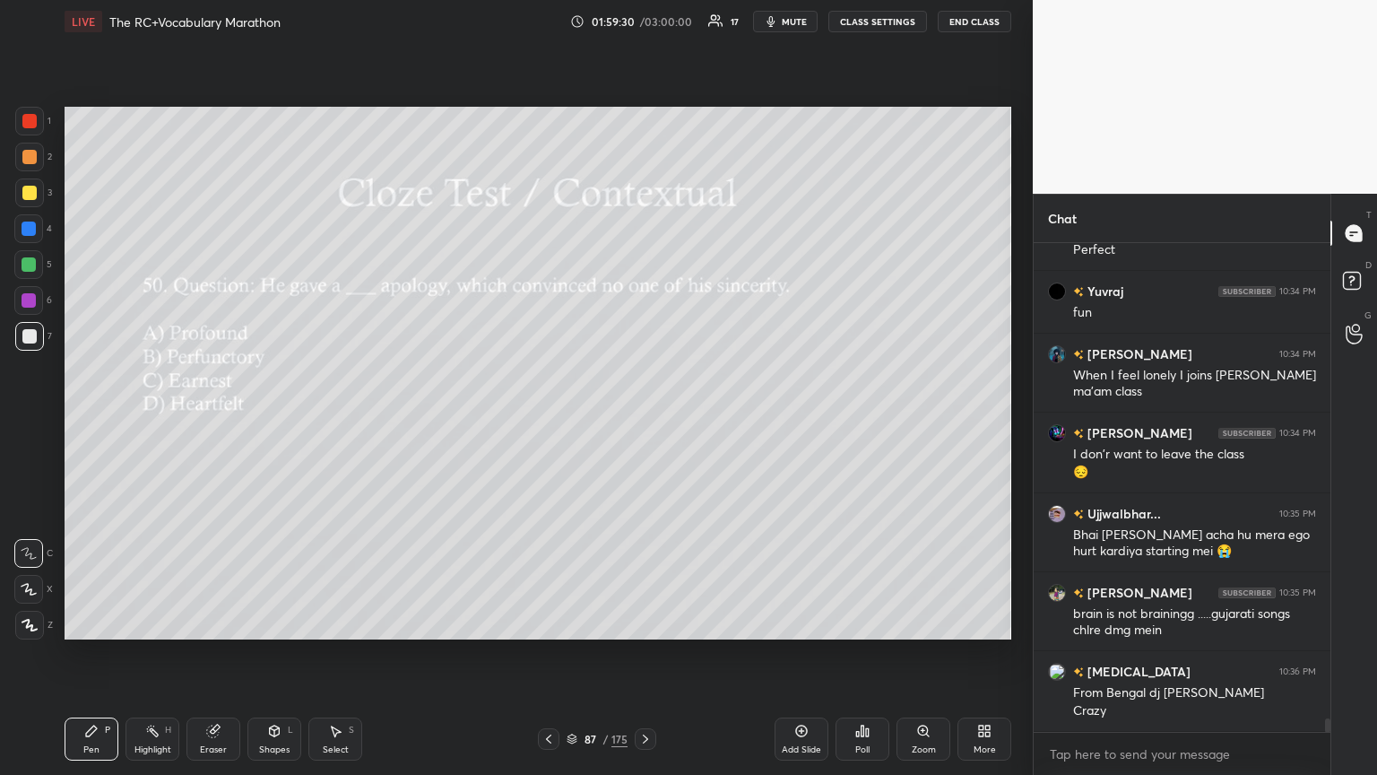
scroll to position [483, 291]
click at [643, 421] on div "Poll" at bounding box center [863, 738] width 54 height 43
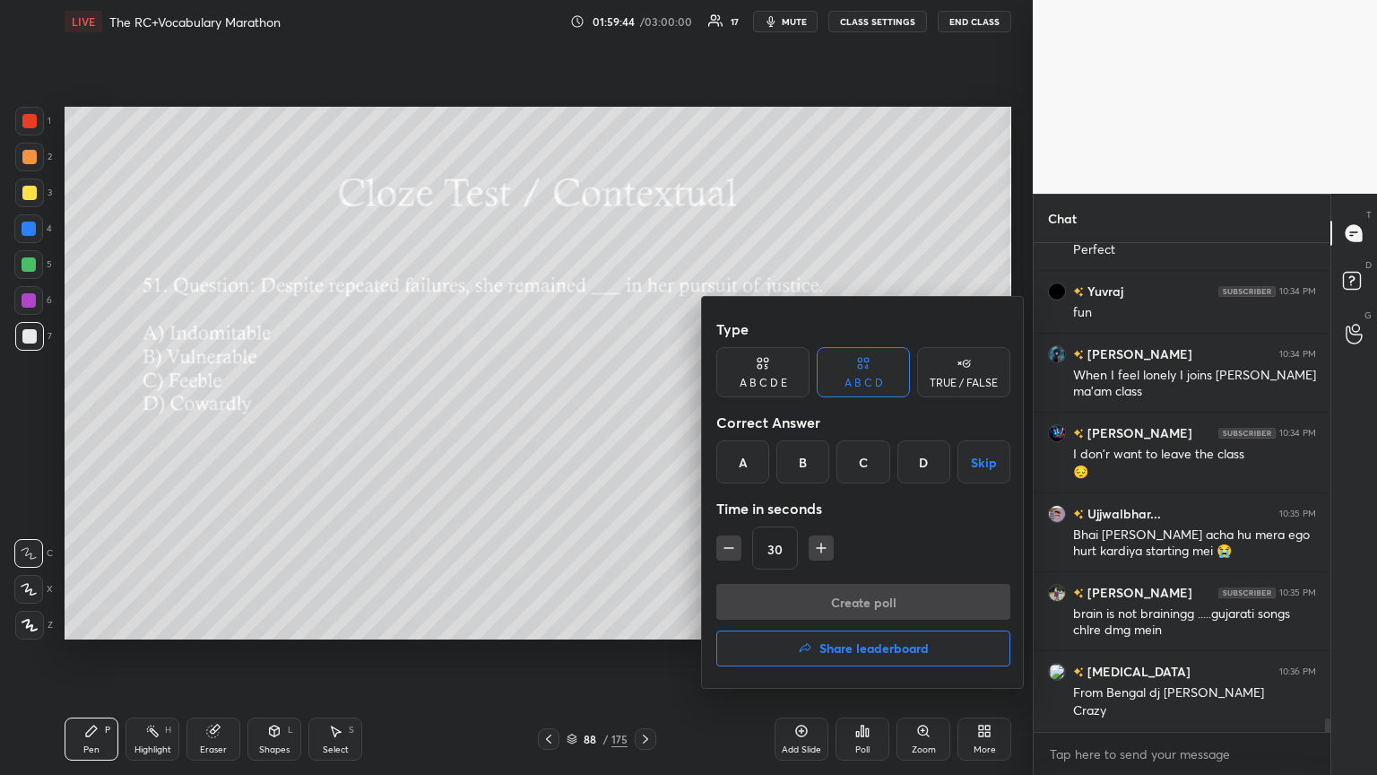
click at [643, 421] on div "A" at bounding box center [742, 461] width 53 height 43
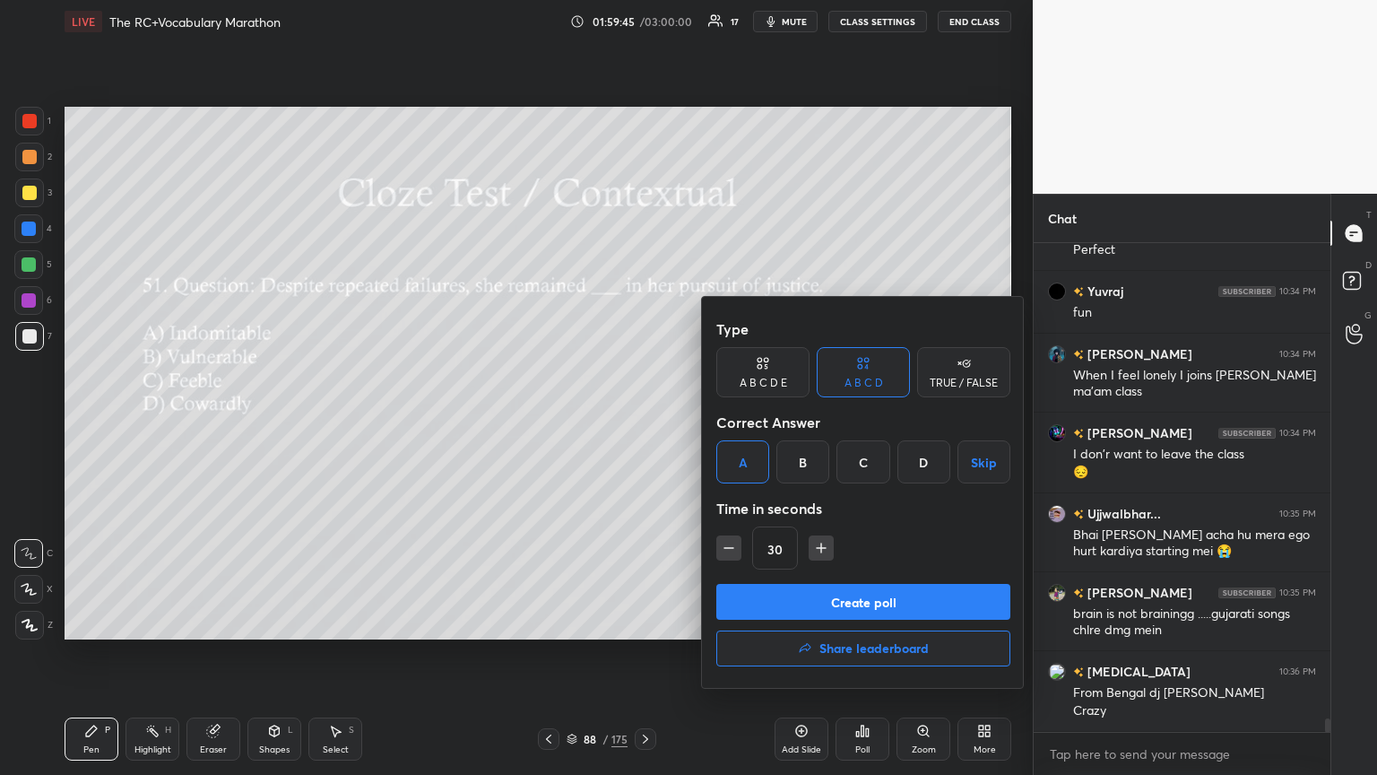
click at [643, 421] on button "Create poll" at bounding box center [863, 602] width 294 height 36
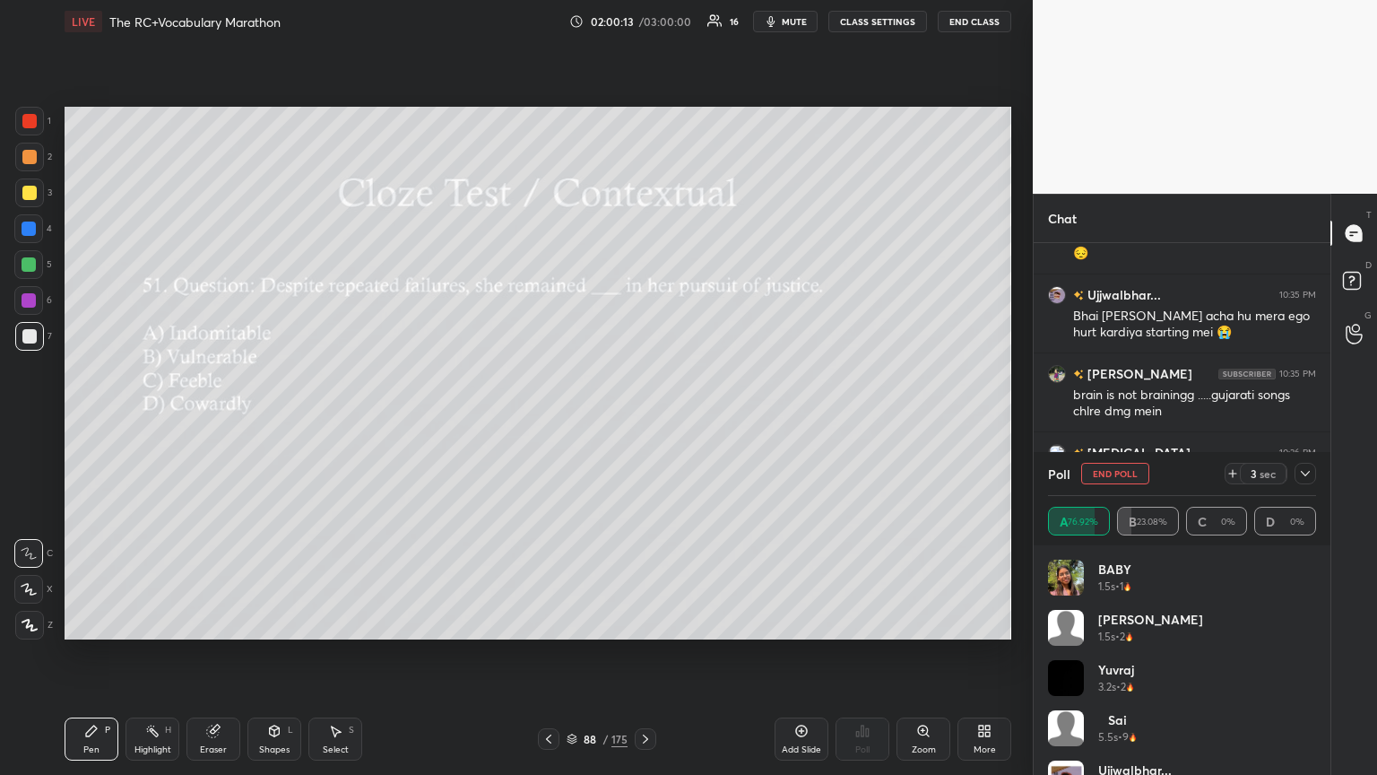
scroll to position [17489, 0]
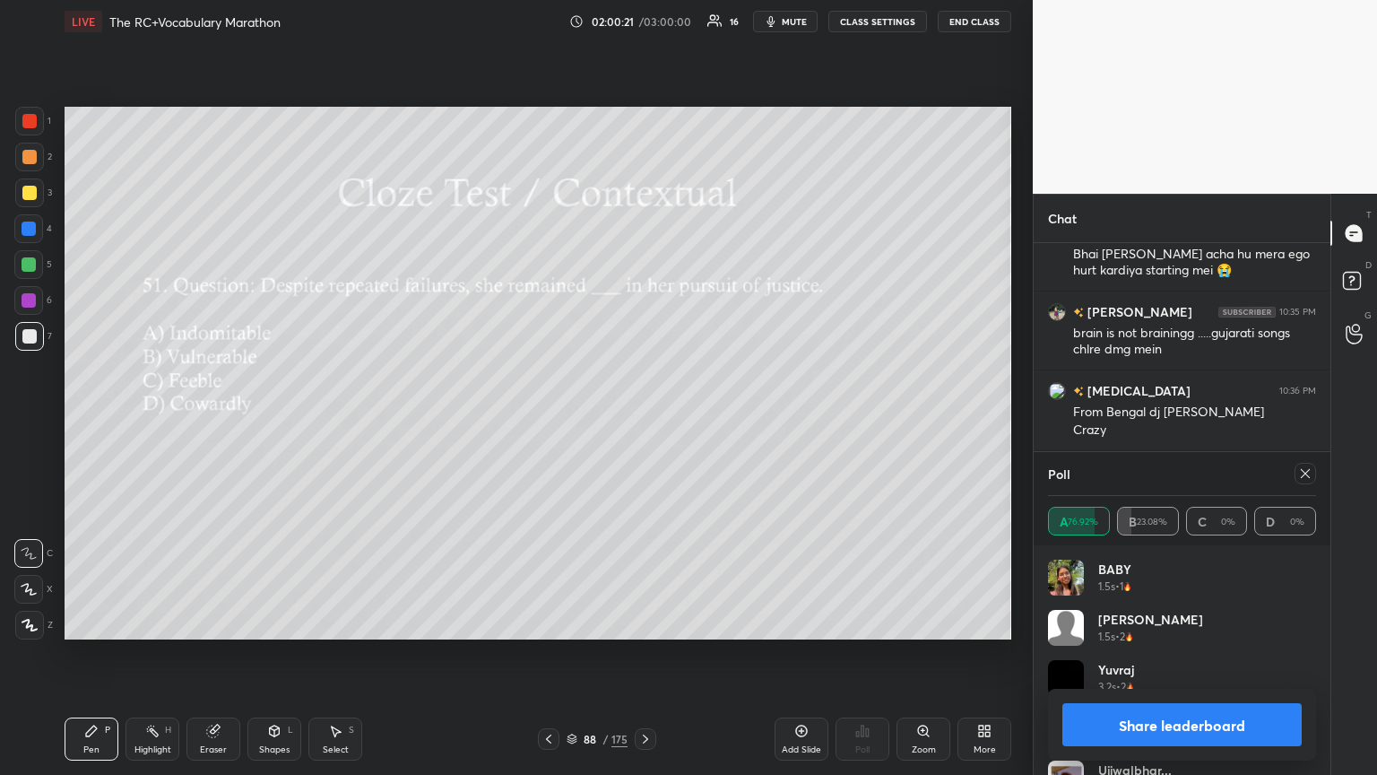
drag, startPoint x: 1306, startPoint y: 472, endPoint x: 1276, endPoint y: 478, distance: 30.2
click at [643, 421] on icon at bounding box center [1305, 473] width 14 height 14
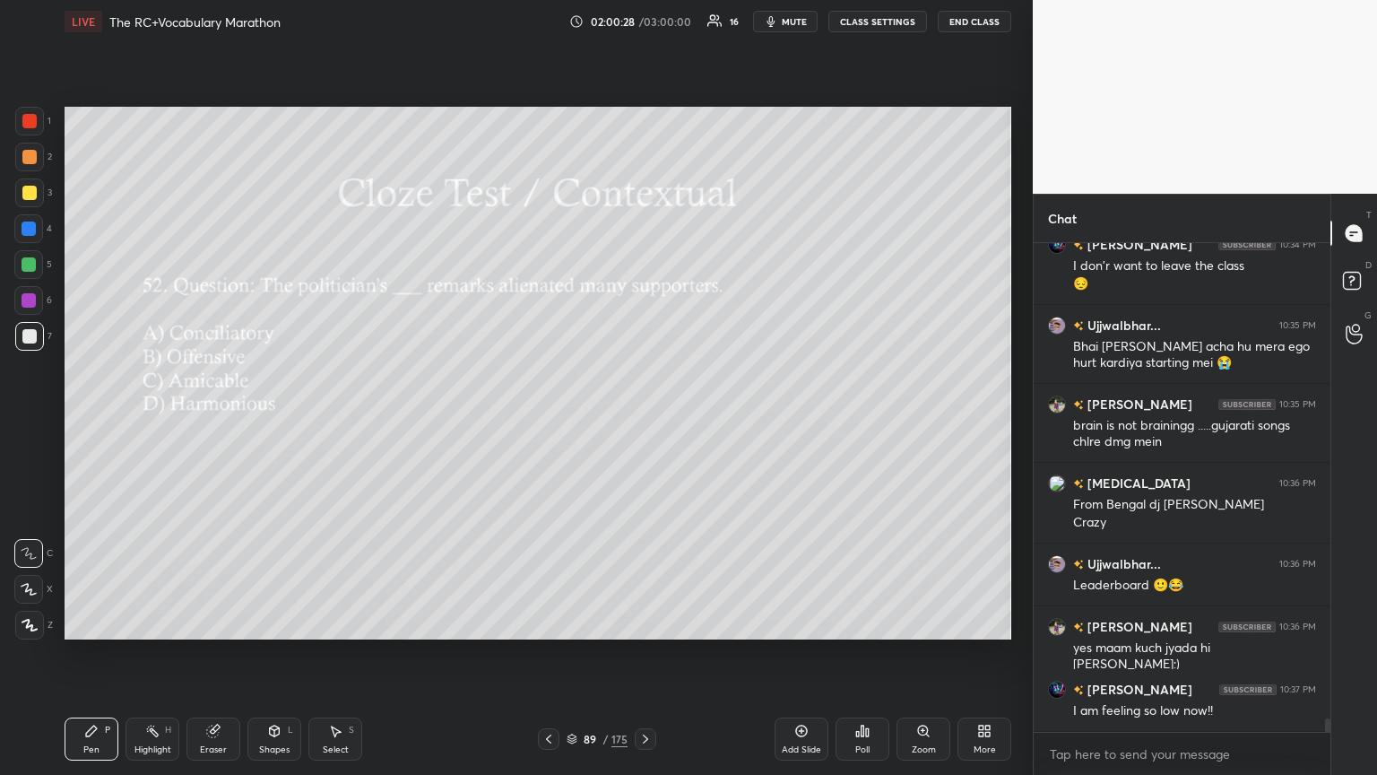
click at [643, 421] on div "Poll" at bounding box center [863, 738] width 54 height 43
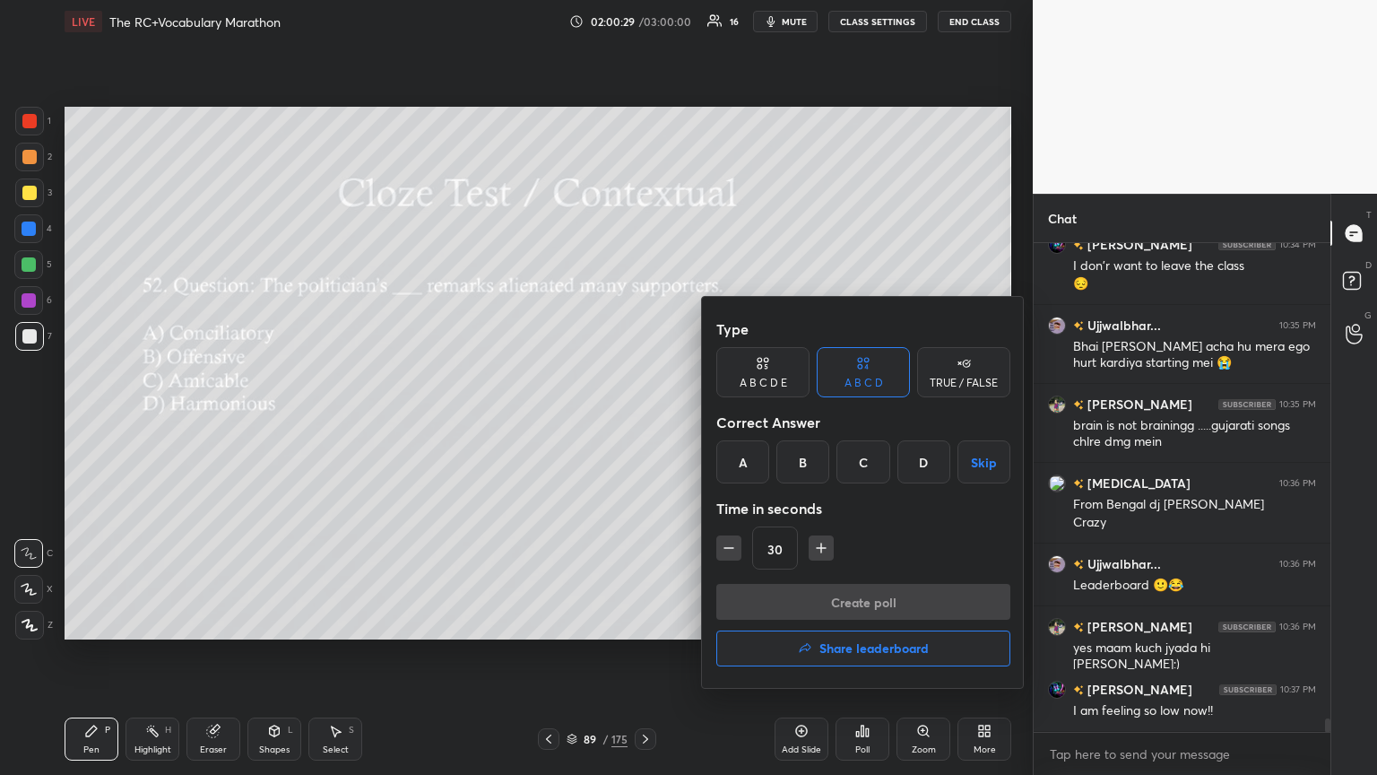
drag, startPoint x: 811, startPoint y: 464, endPoint x: 808, endPoint y: 542, distance: 79.0
click at [643, 421] on div "B" at bounding box center [803, 461] width 53 height 43
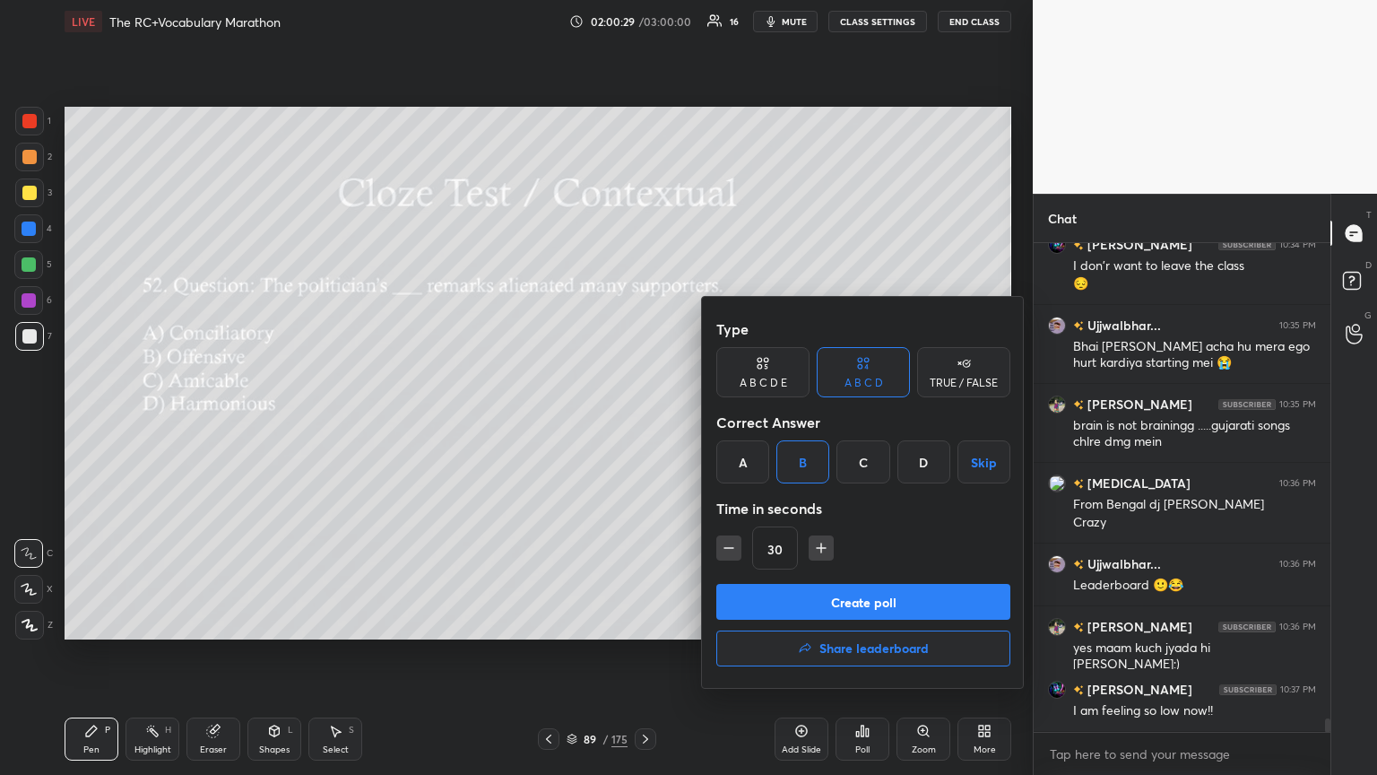
click at [643, 421] on button "Create poll" at bounding box center [863, 602] width 294 height 36
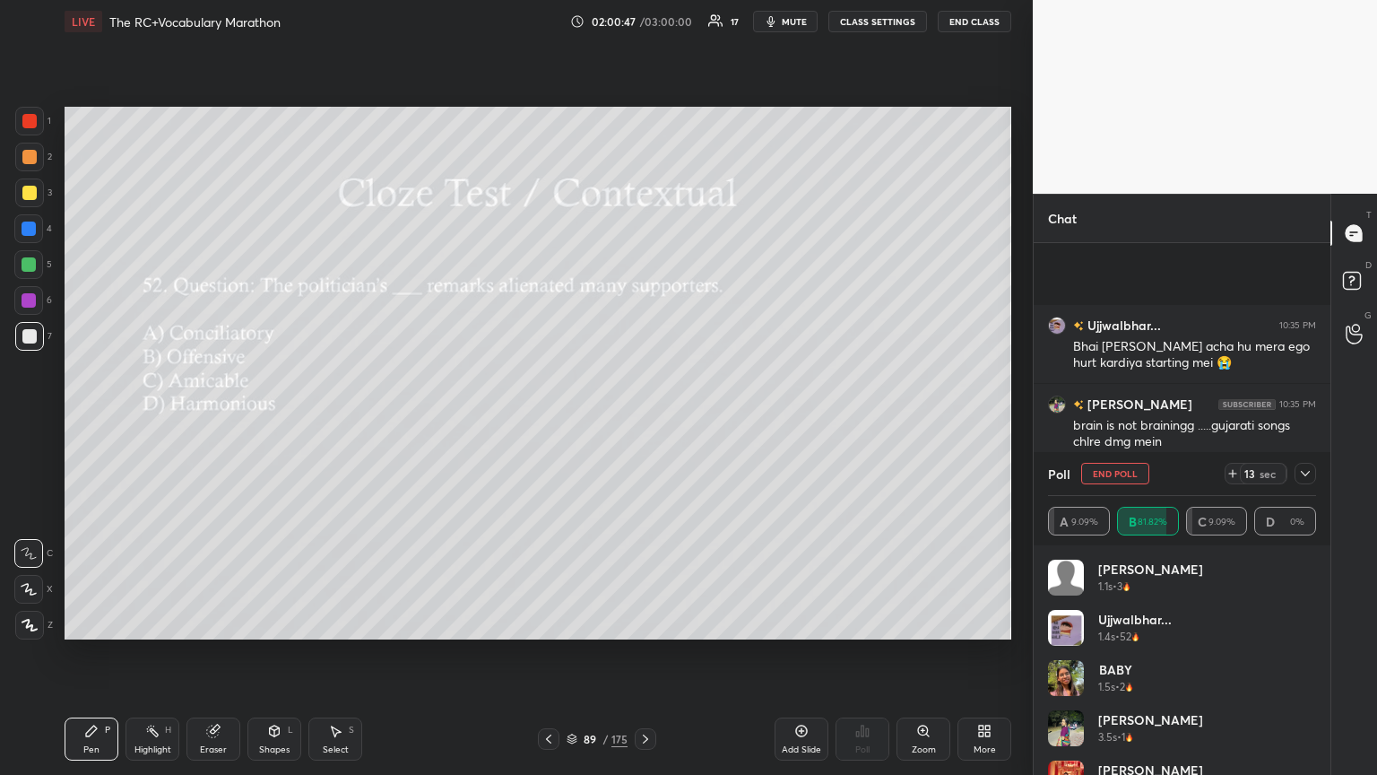
scroll to position [17553, 0]
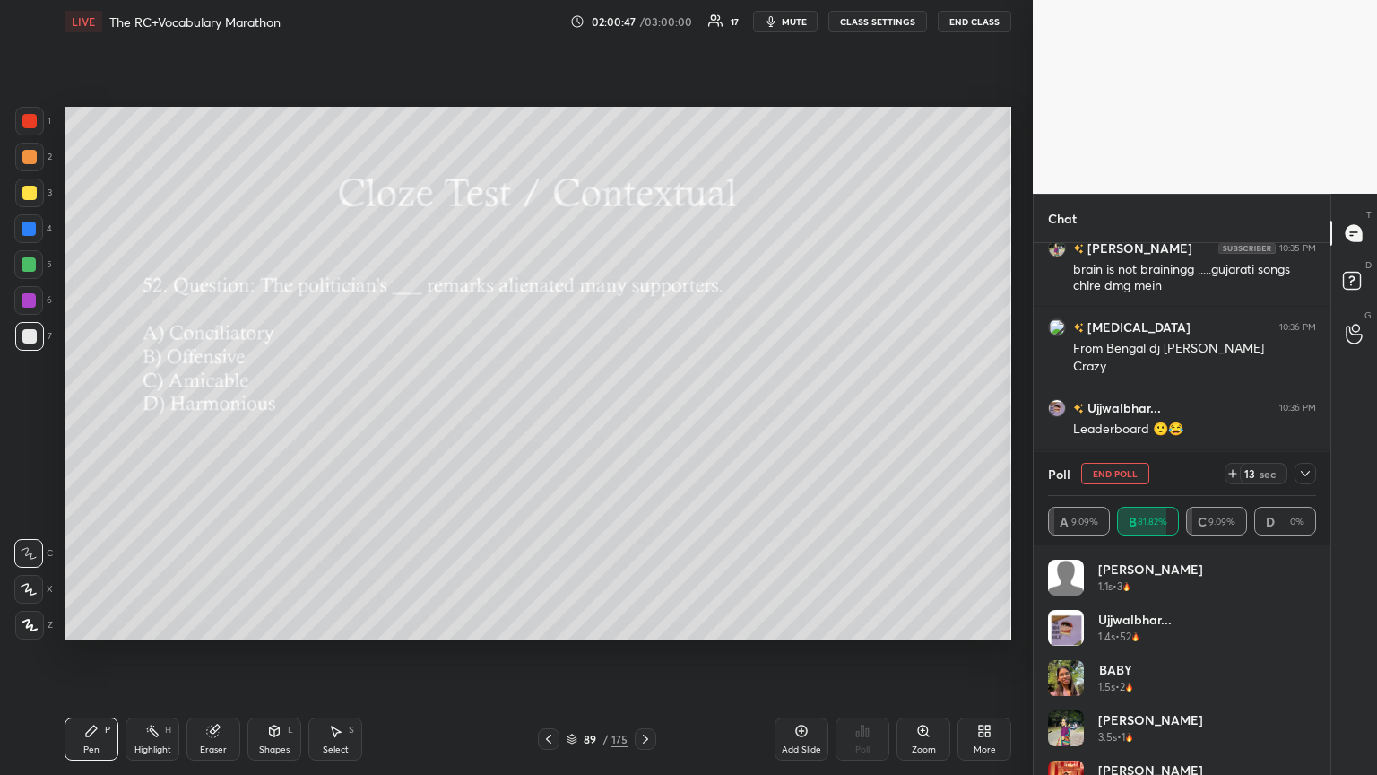
click at [643, 421] on icon at bounding box center [1305, 473] width 14 height 14
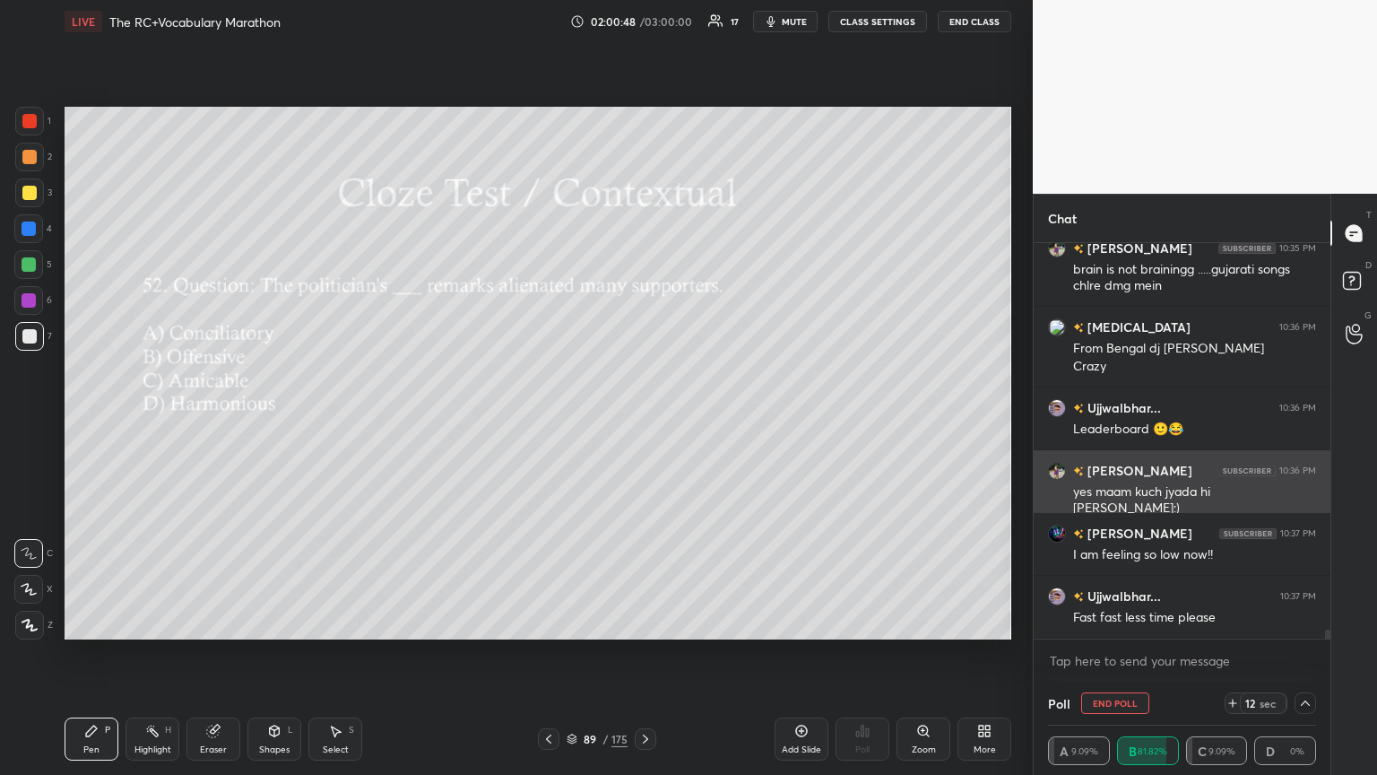
scroll to position [5, 5]
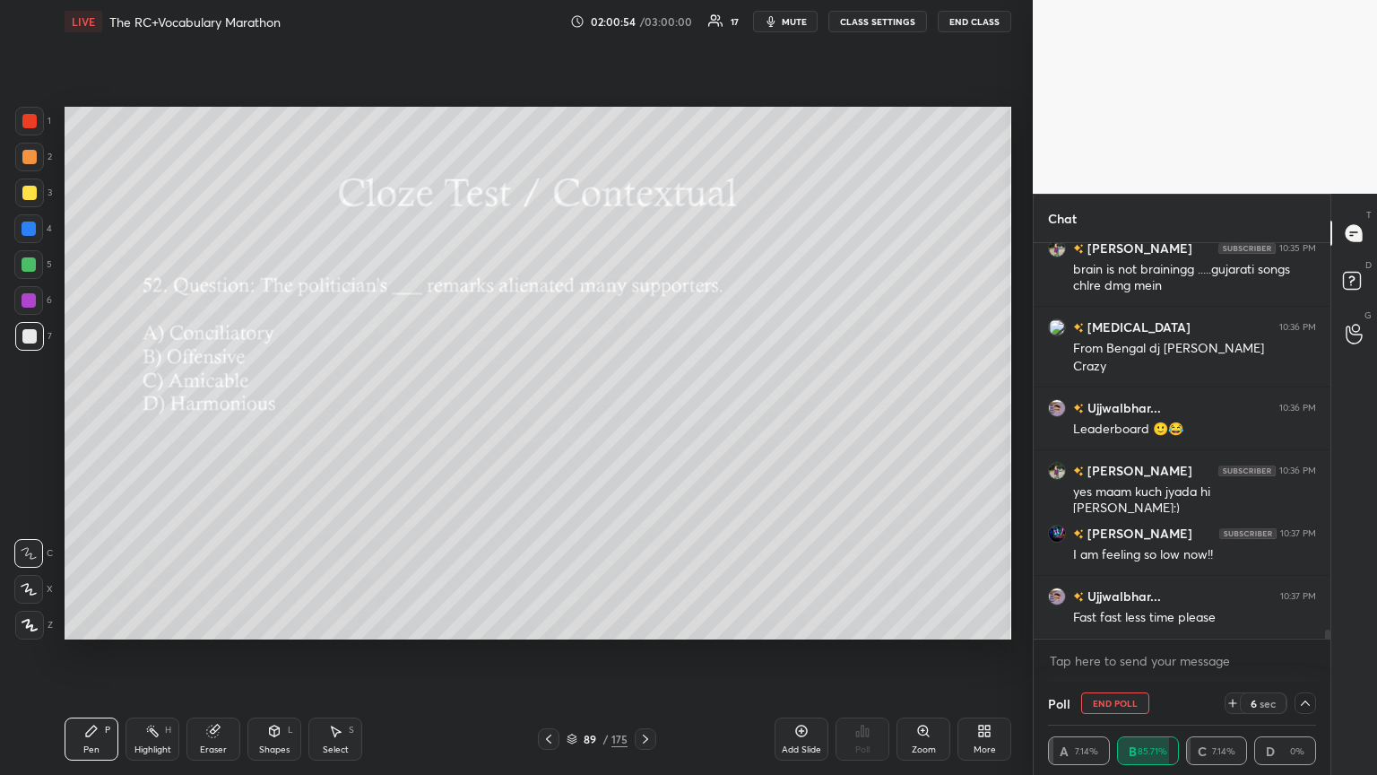
drag, startPoint x: 1300, startPoint y: 701, endPoint x: 1288, endPoint y: 703, distance: 12.7
click at [643, 421] on icon at bounding box center [1305, 703] width 14 height 14
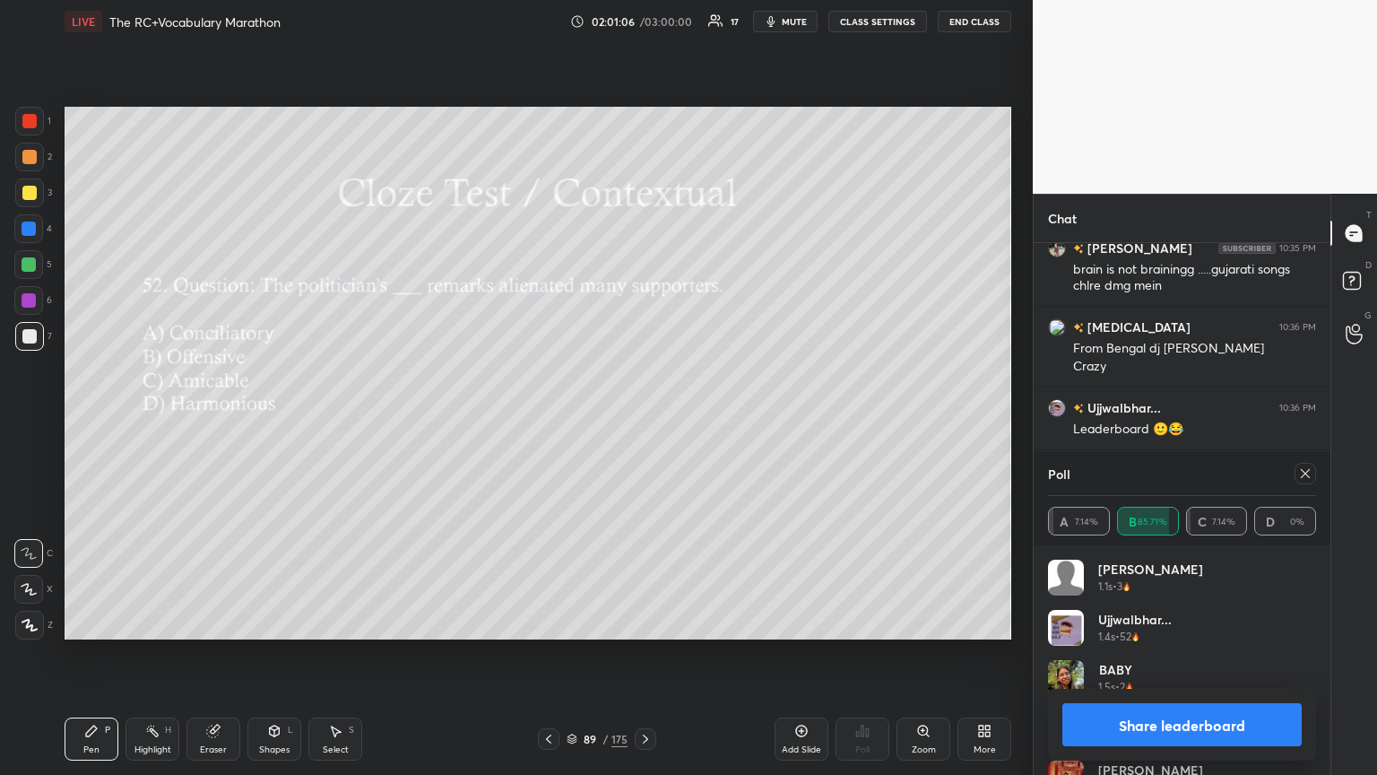
click at [643, 421] on div at bounding box center [1306, 474] width 22 height 22
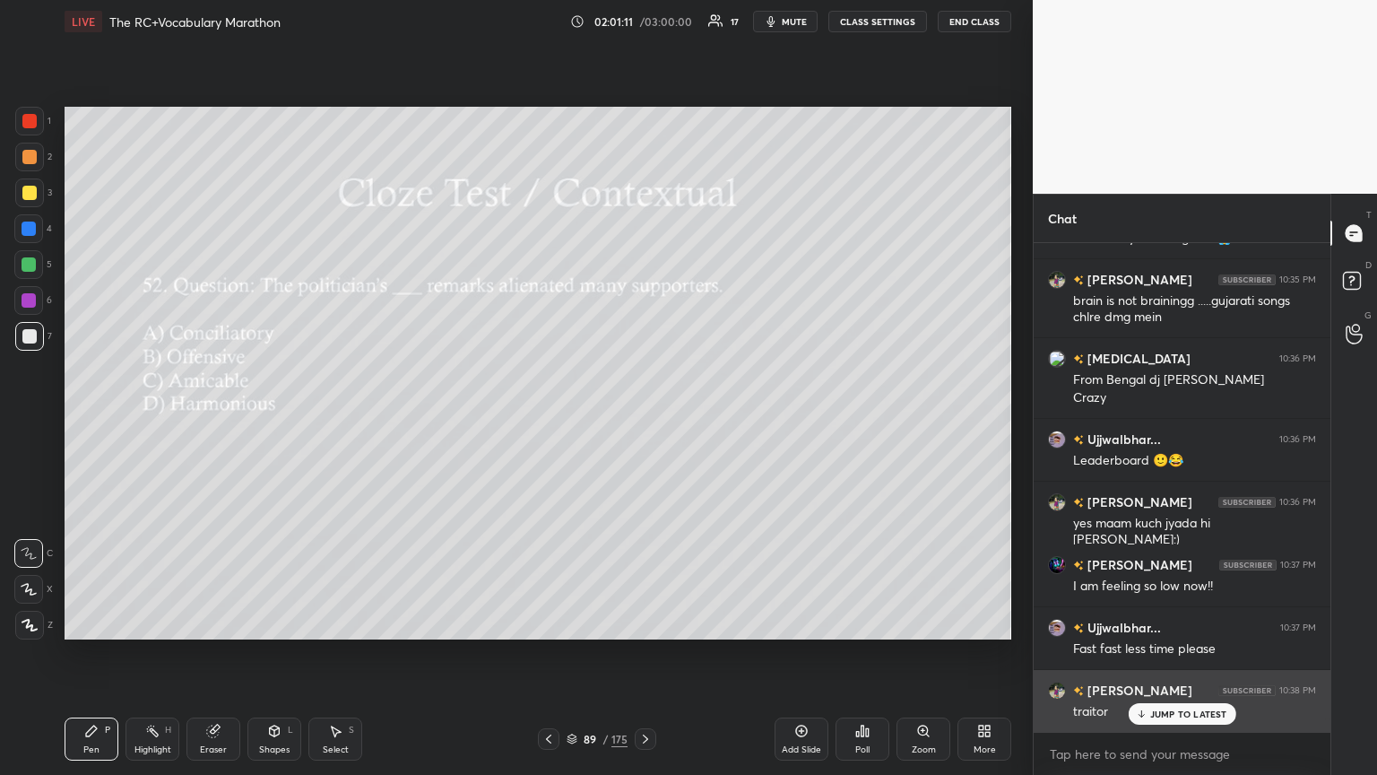
drag, startPoint x: 1161, startPoint y: 716, endPoint x: 1126, endPoint y: 701, distance: 37.8
click at [643, 421] on p "JUMP TO LATEST" at bounding box center [1188, 713] width 77 height 11
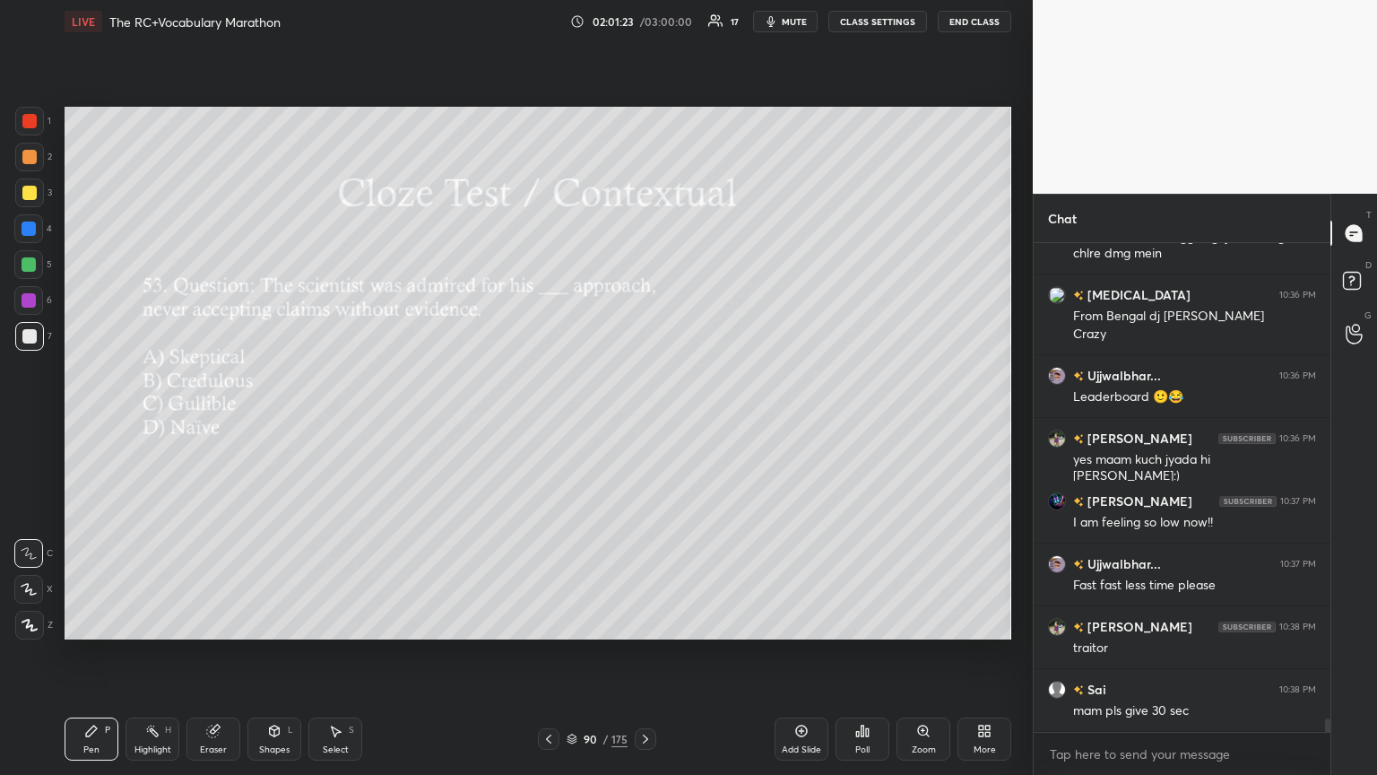
click at [643, 421] on div "Poll" at bounding box center [863, 738] width 54 height 43
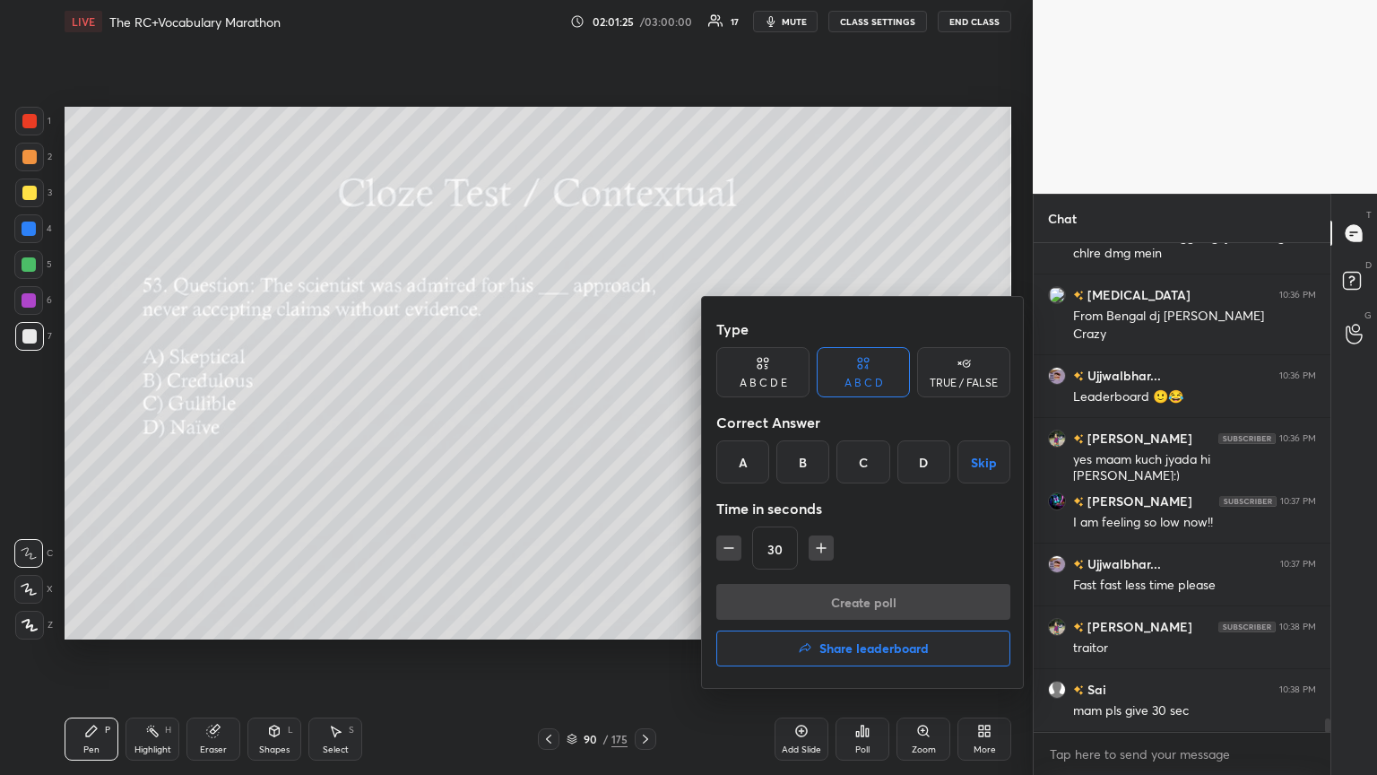
click at [643, 421] on div "A" at bounding box center [742, 461] width 53 height 43
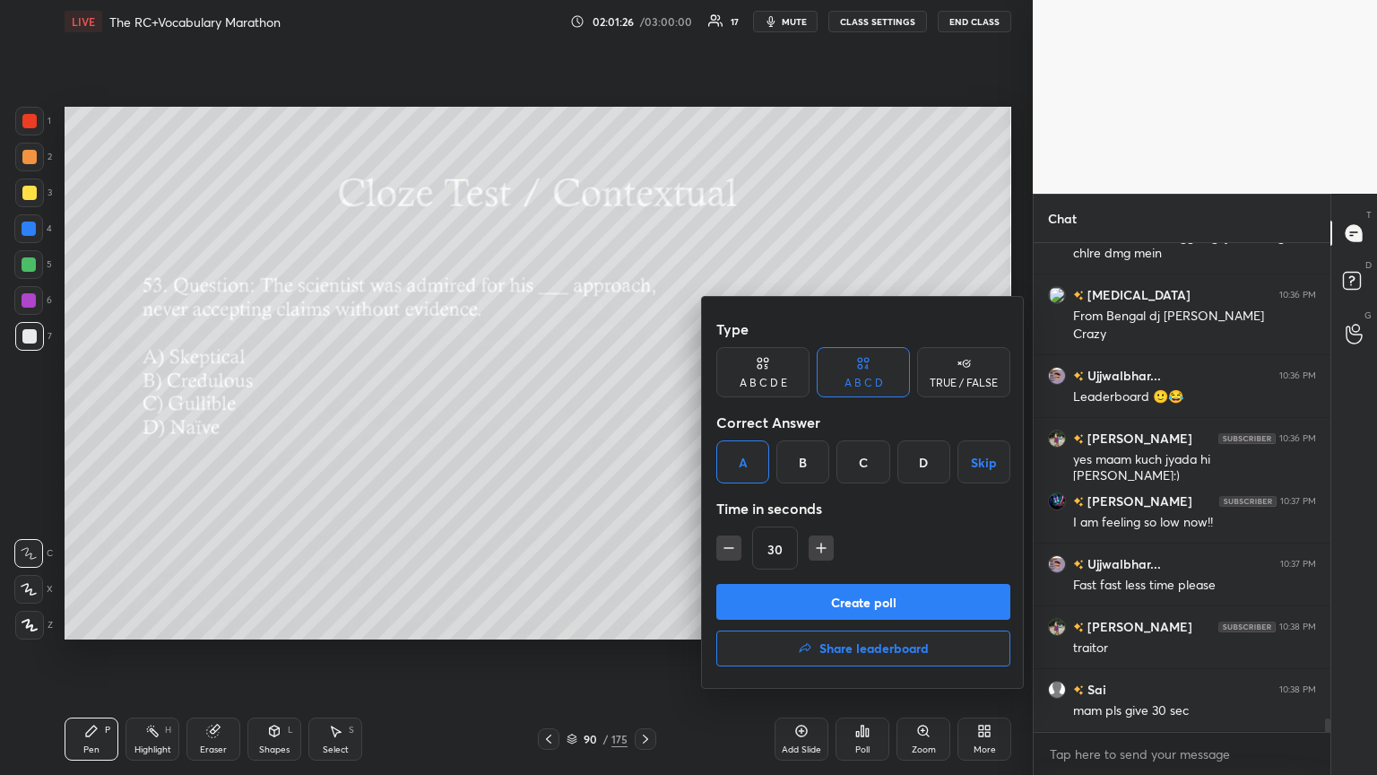
click at [643, 421] on button "Create poll" at bounding box center [863, 602] width 294 height 36
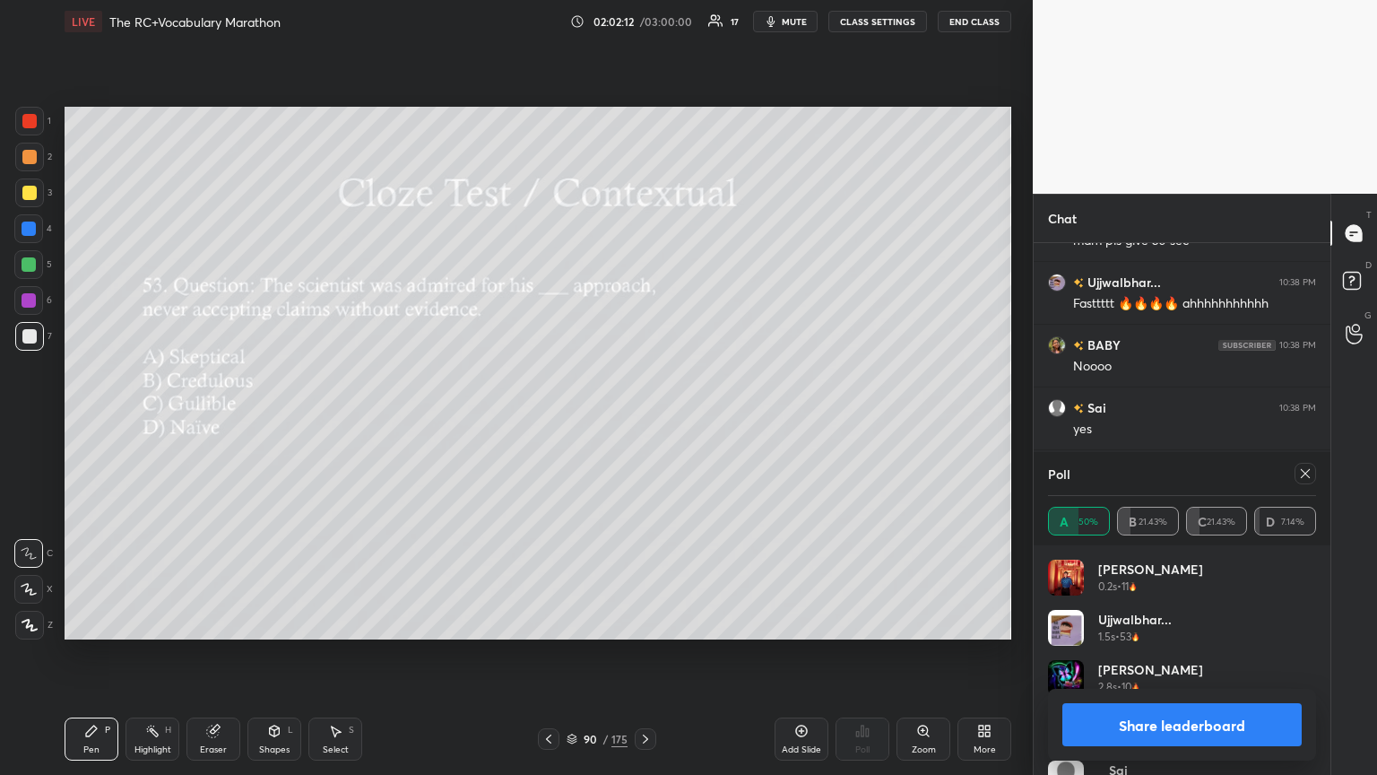
click at [643, 421] on icon at bounding box center [1305, 473] width 14 height 14
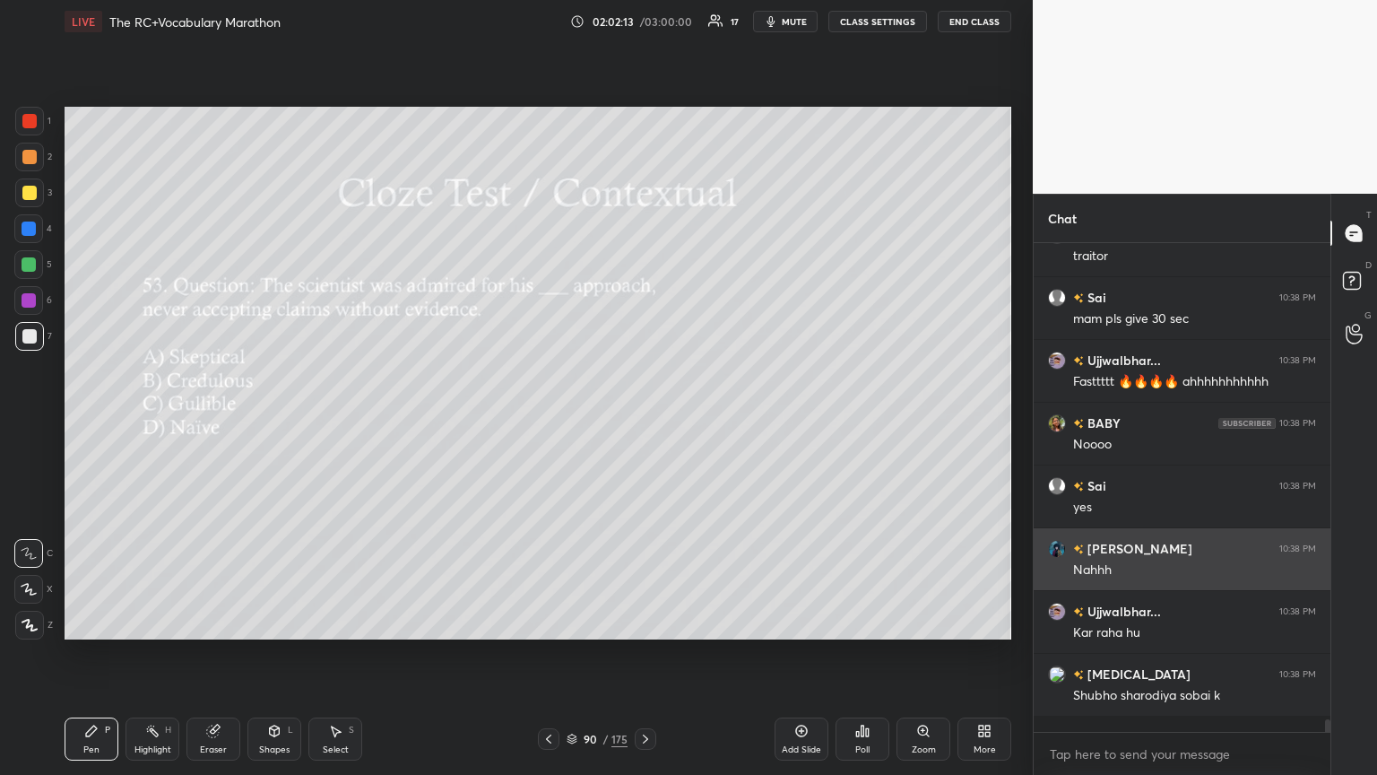
scroll to position [521, 291]
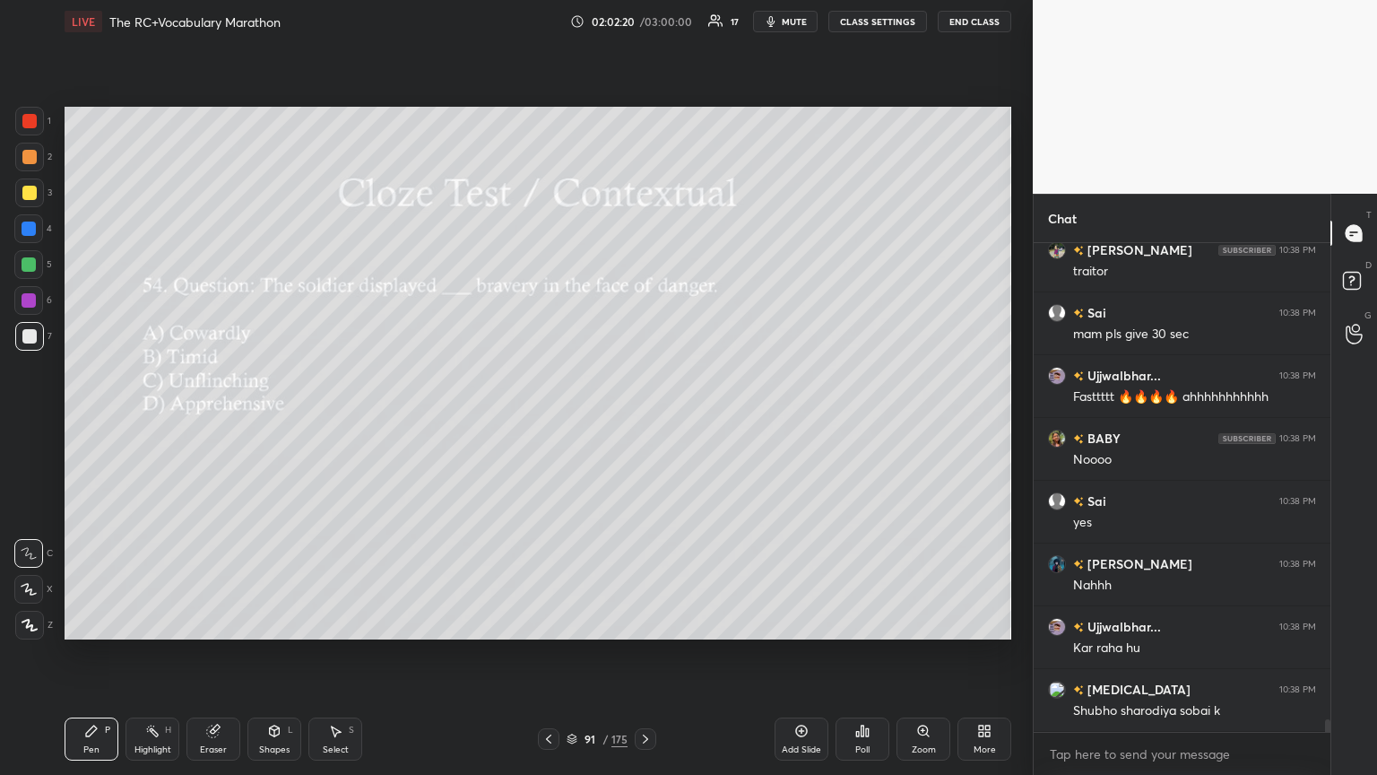
click at [643, 421] on div "Poll" at bounding box center [863, 739] width 54 height 100
click at [643, 421] on icon at bounding box center [862, 731] width 14 height 14
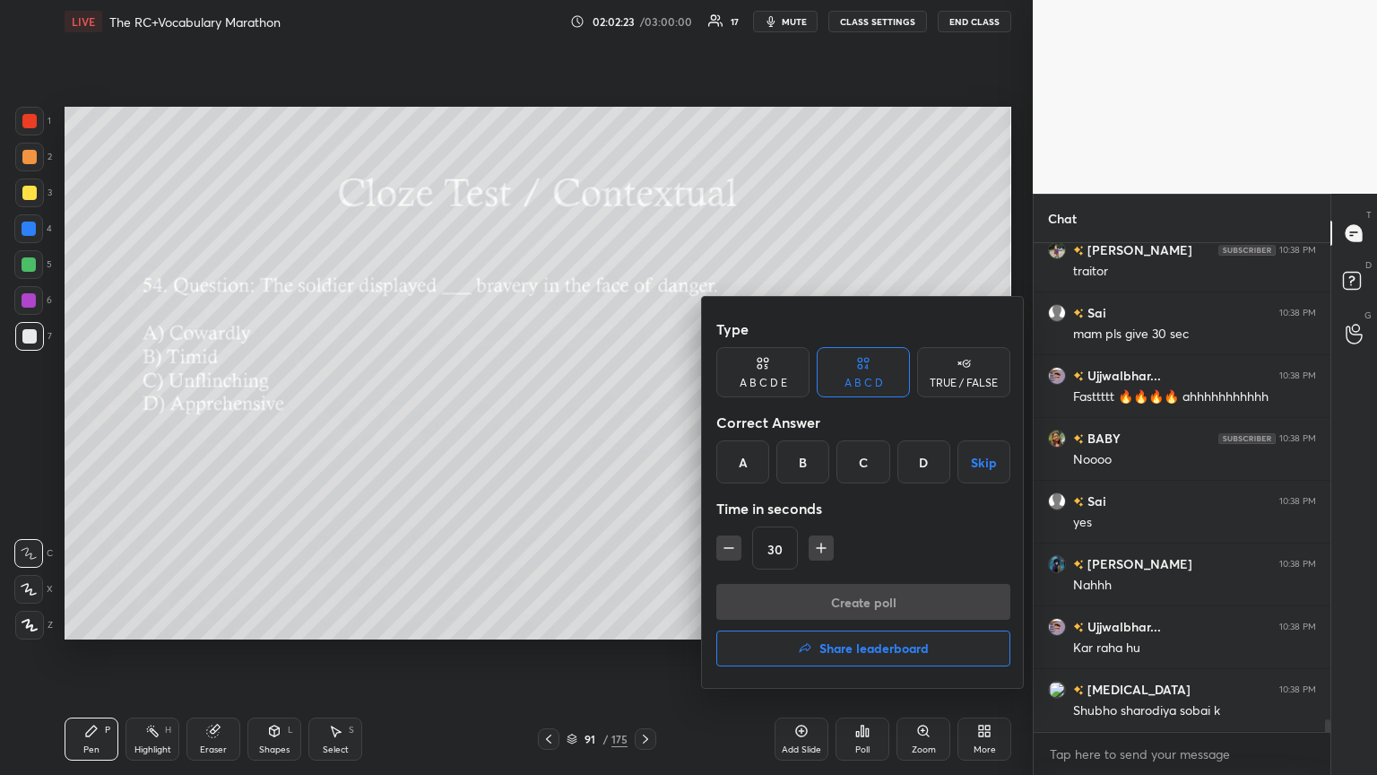
click at [643, 421] on div "C" at bounding box center [863, 461] width 53 height 43
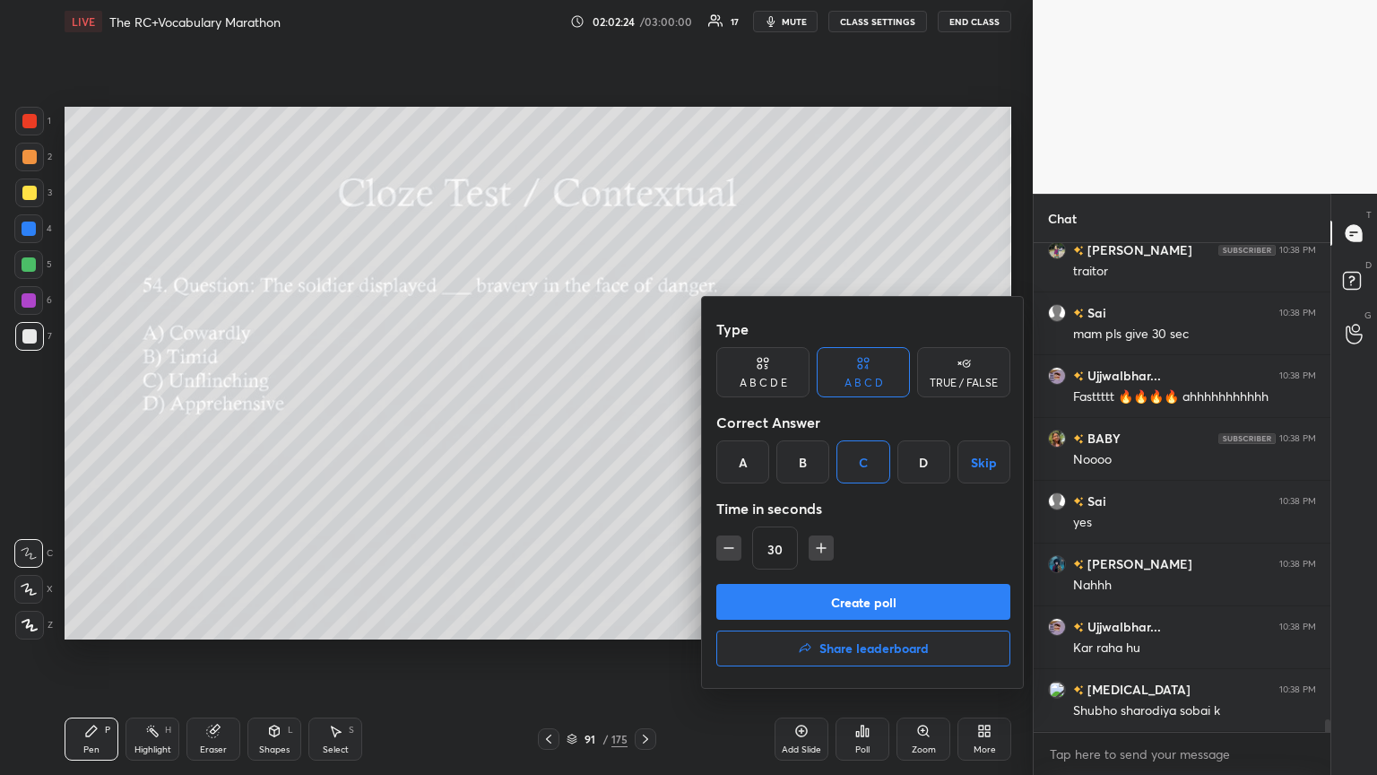
click at [643, 421] on button "Create poll" at bounding box center [863, 602] width 294 height 36
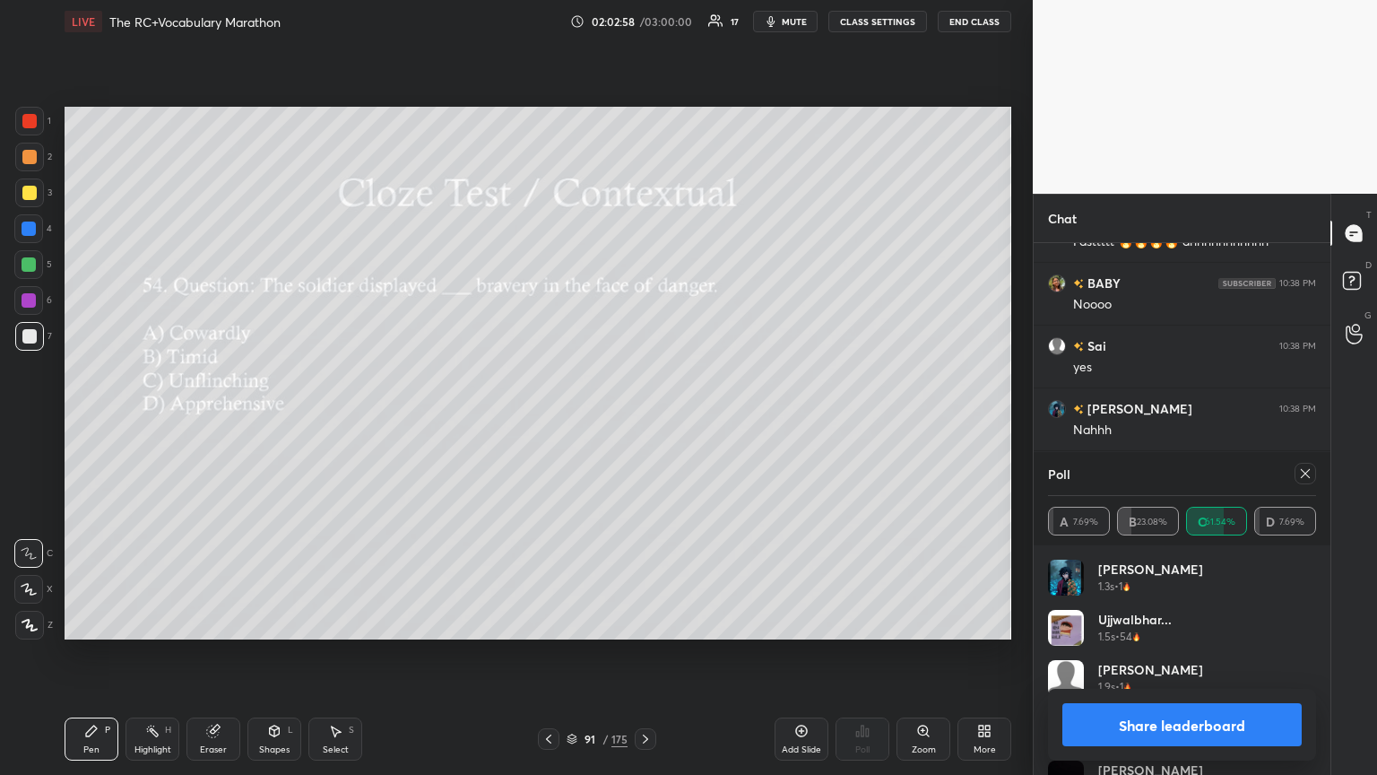
drag, startPoint x: 1309, startPoint y: 472, endPoint x: 1294, endPoint y: 472, distance: 15.2
click at [643, 421] on icon at bounding box center [1305, 473] width 14 height 14
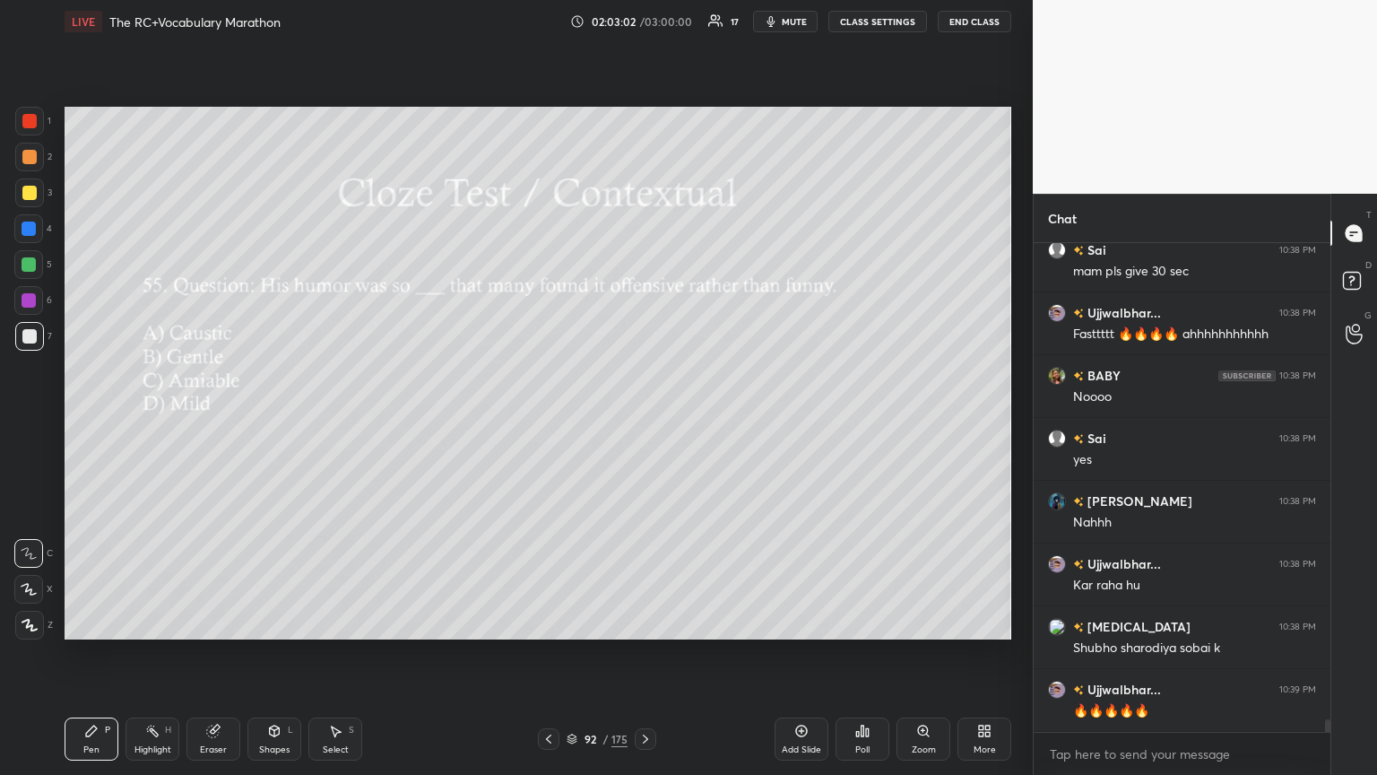
click at [643, 421] on div "Poll" at bounding box center [863, 738] width 54 height 43
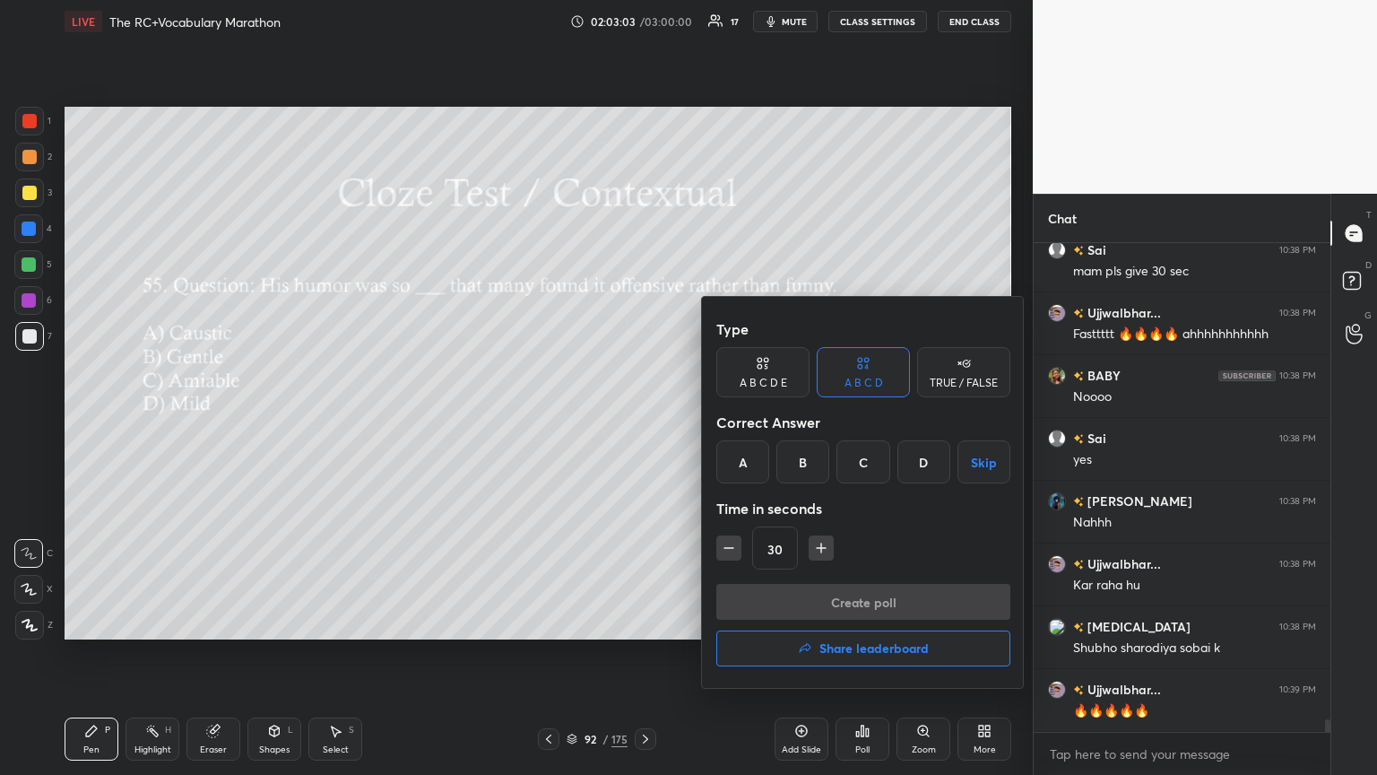
click at [643, 421] on div "A" at bounding box center [742, 461] width 53 height 43
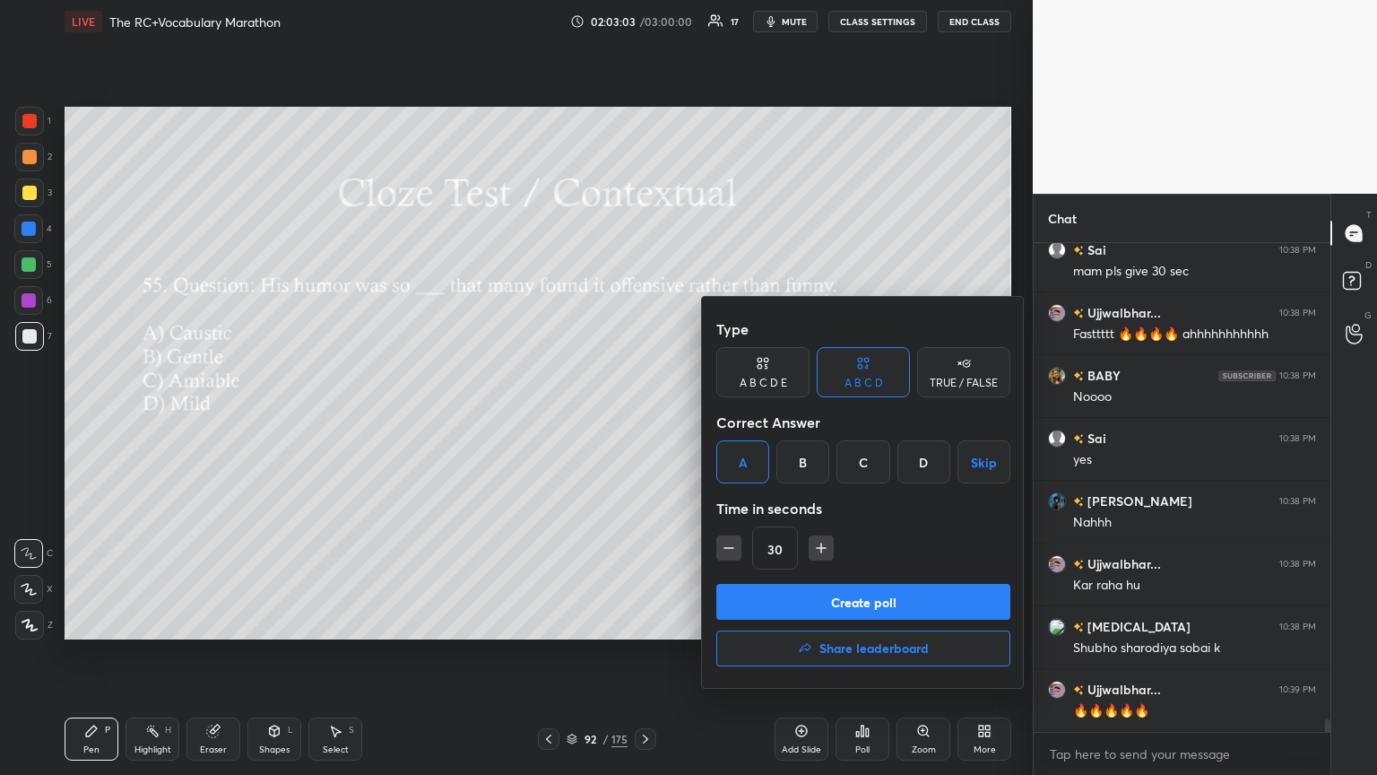
drag, startPoint x: 800, startPoint y: 601, endPoint x: 782, endPoint y: 603, distance: 18.0
click at [643, 421] on button "Create poll" at bounding box center [863, 602] width 294 height 36
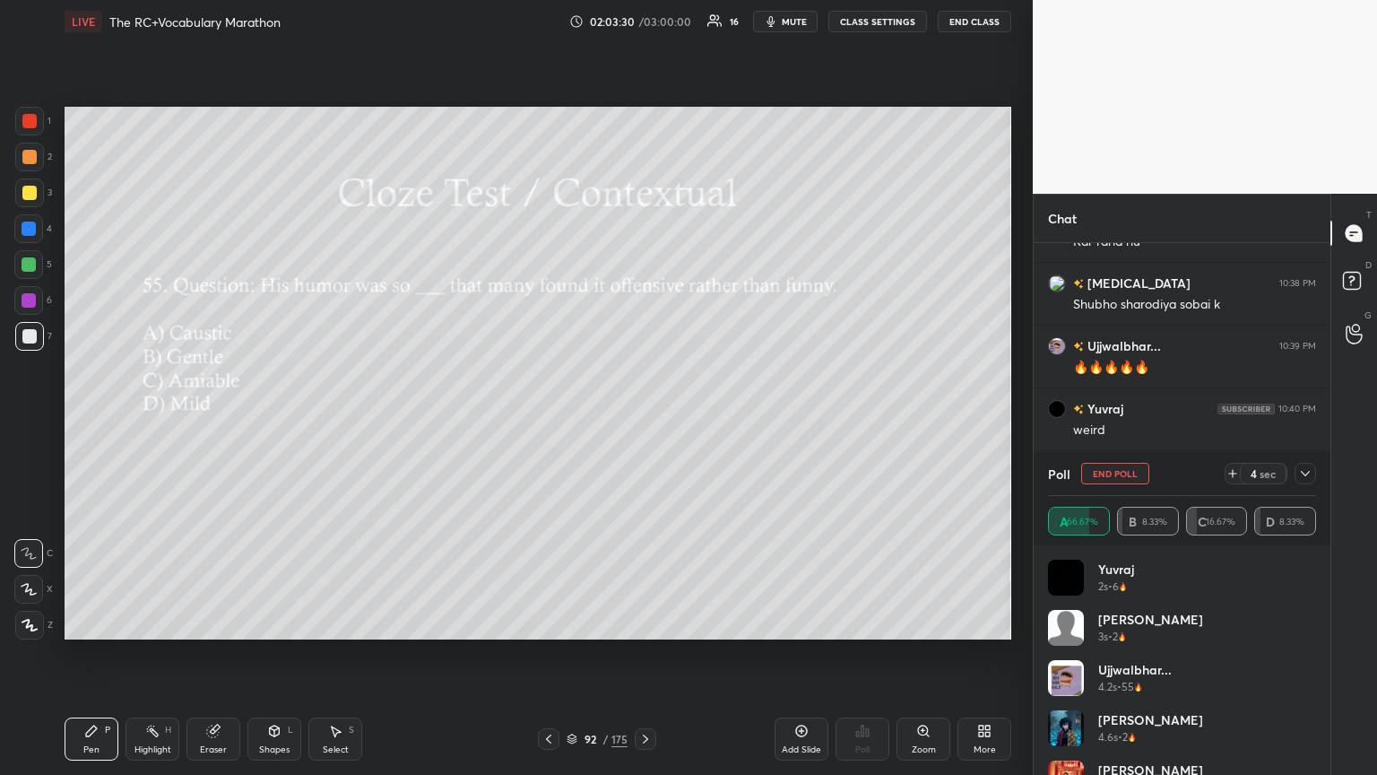
drag, startPoint x: 555, startPoint y: 675, endPoint x: 1137, endPoint y: 488, distance: 611.4
click at [643, 421] on div "1 2 3 4 5 6 7 C X Z C X Z E E Erase all H H LIVE The RC+Vocabulary Marathon 02:…" at bounding box center [688, 387] width 1377 height 775
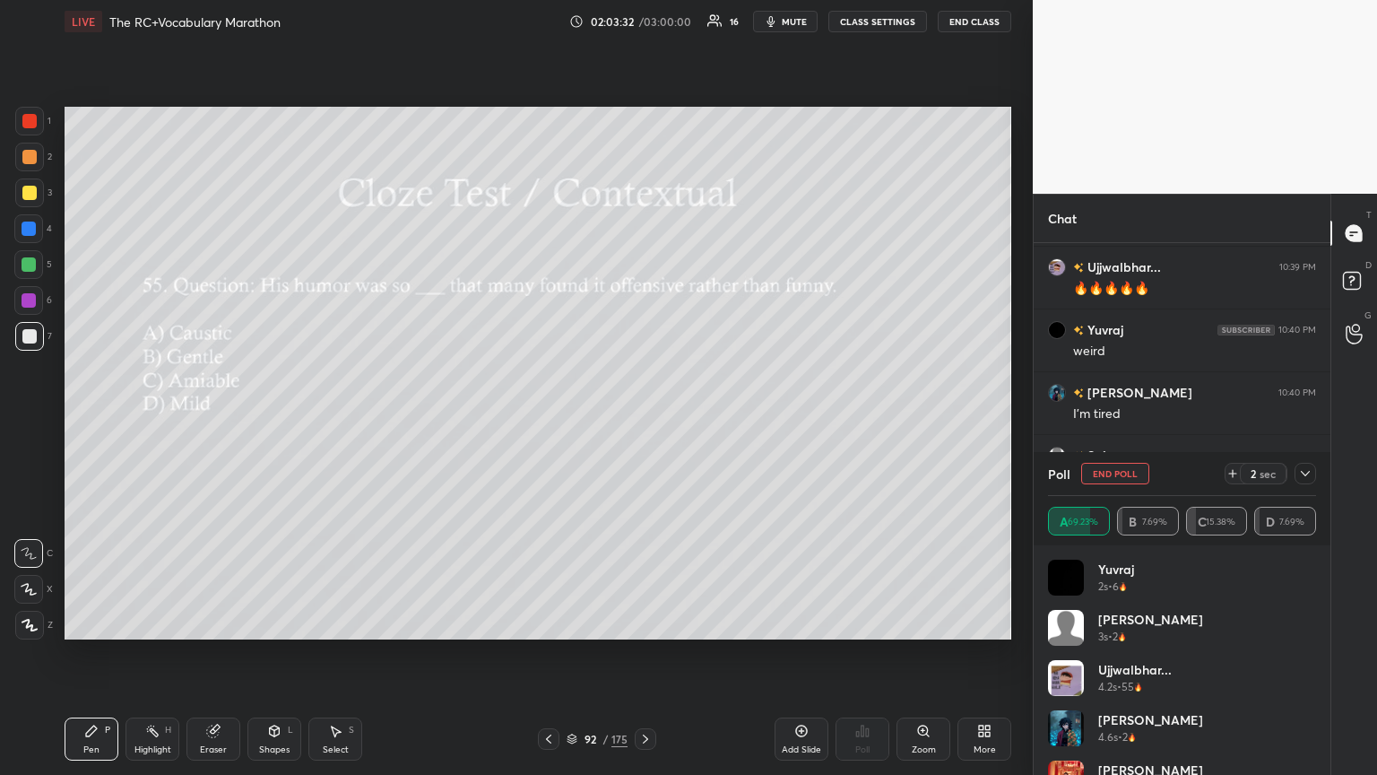
click at [643, 421] on div at bounding box center [1306, 474] width 22 height 22
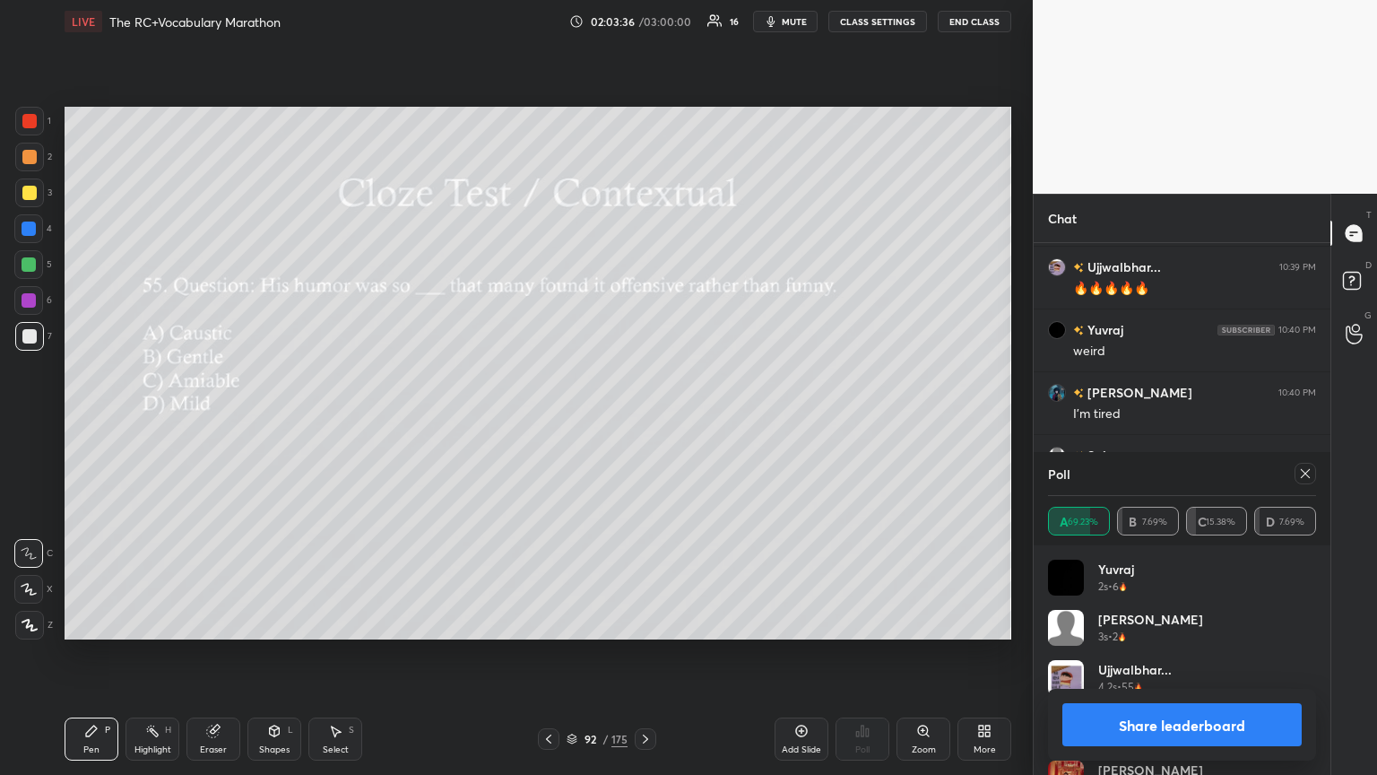
click at [643, 421] on icon at bounding box center [1305, 473] width 14 height 14
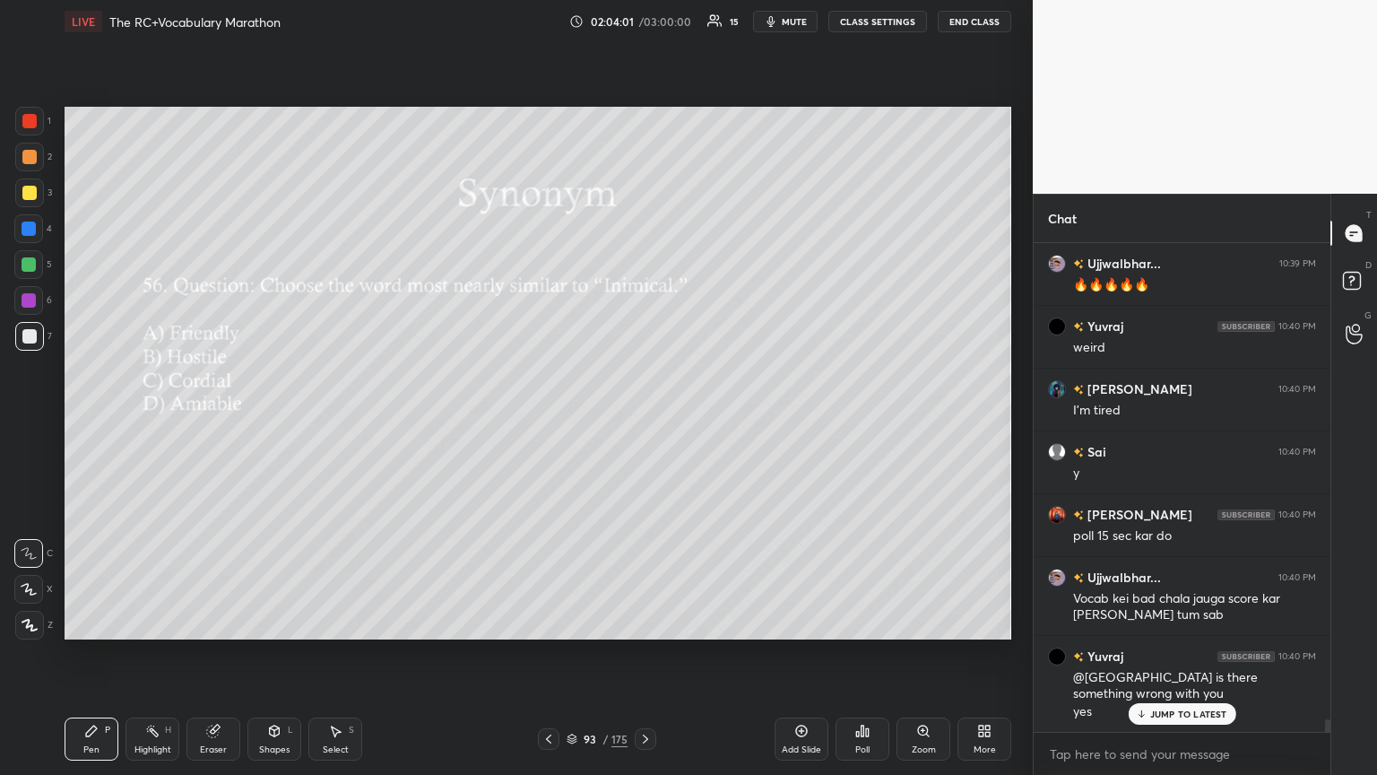
click at [643, 421] on p "JUMP TO LATEST" at bounding box center [1188, 713] width 77 height 11
click at [643, 421] on div "Poll" at bounding box center [862, 749] width 14 height 9
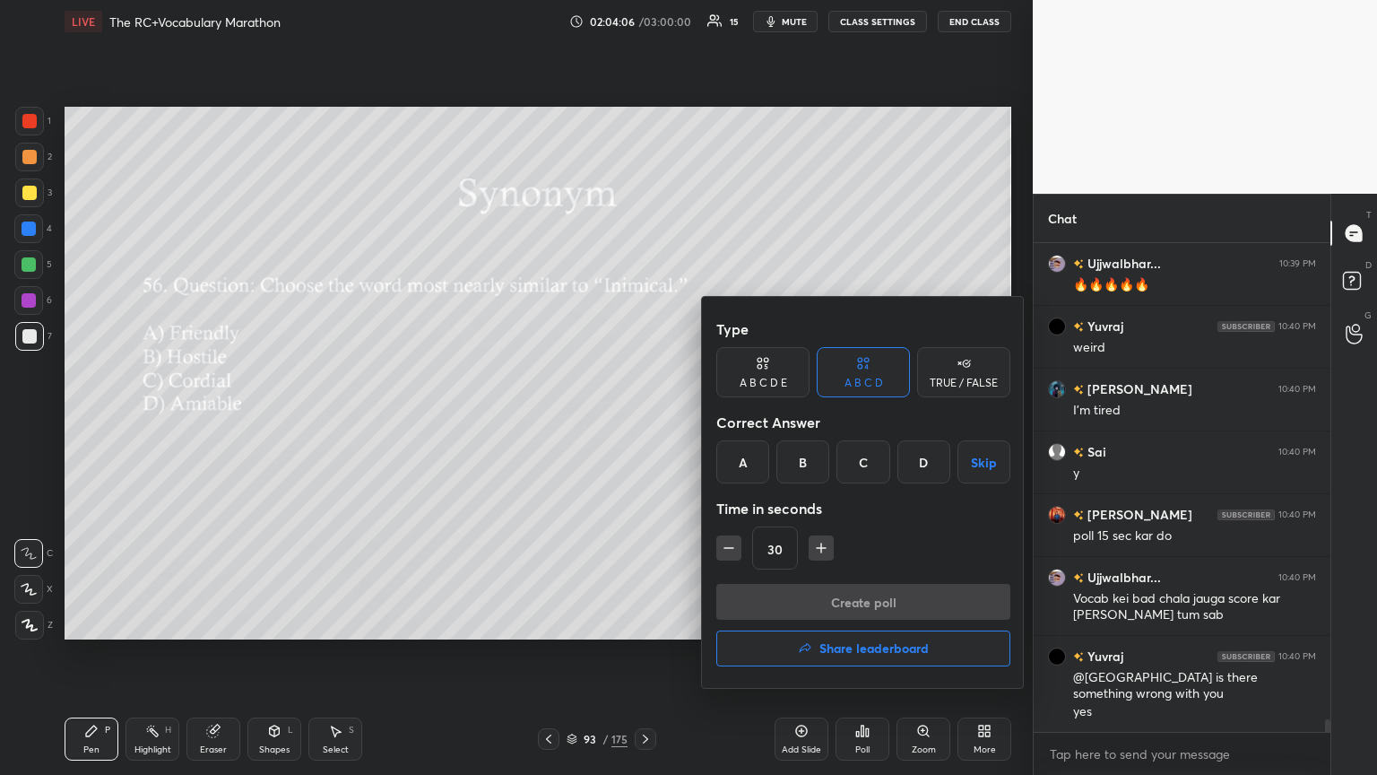
click at [643, 421] on div "B" at bounding box center [803, 461] width 53 height 43
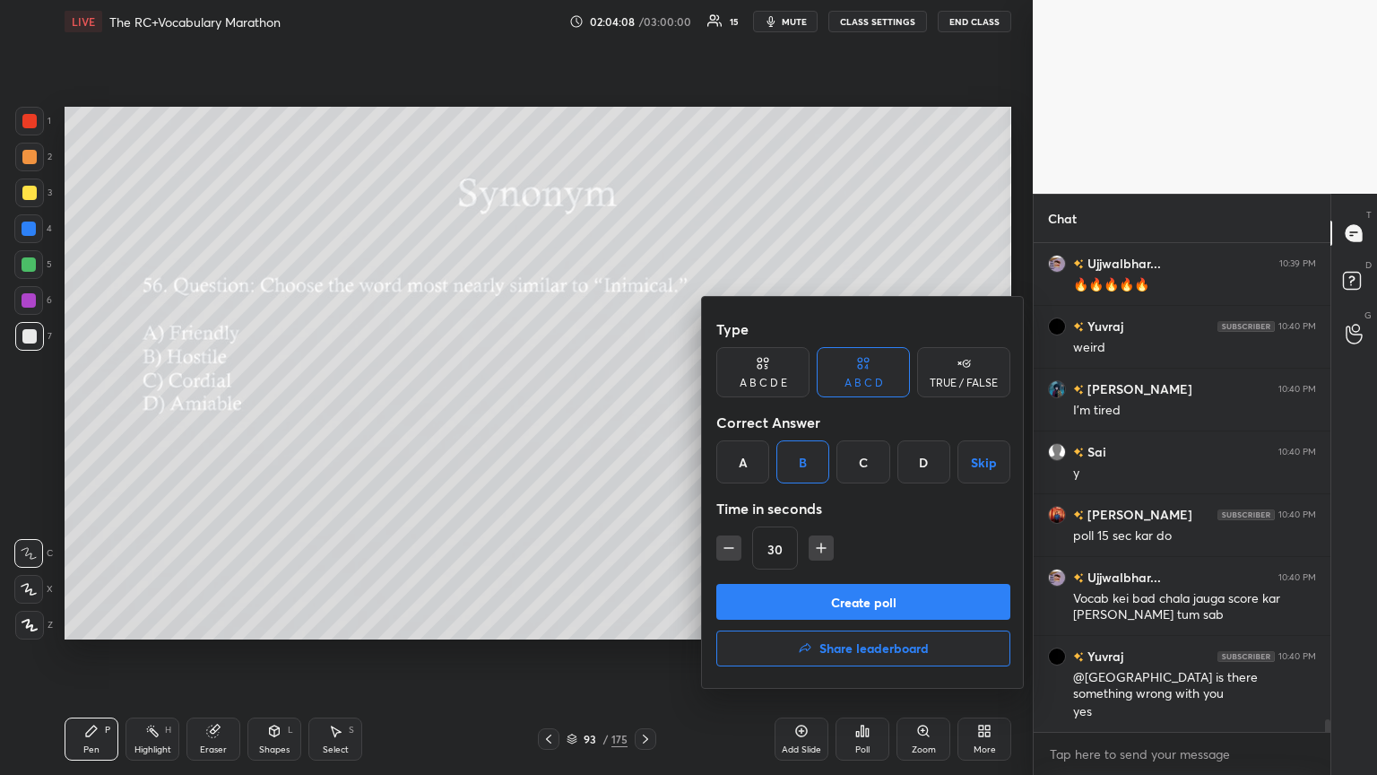
click at [643, 421] on button "Create poll" at bounding box center [863, 602] width 294 height 36
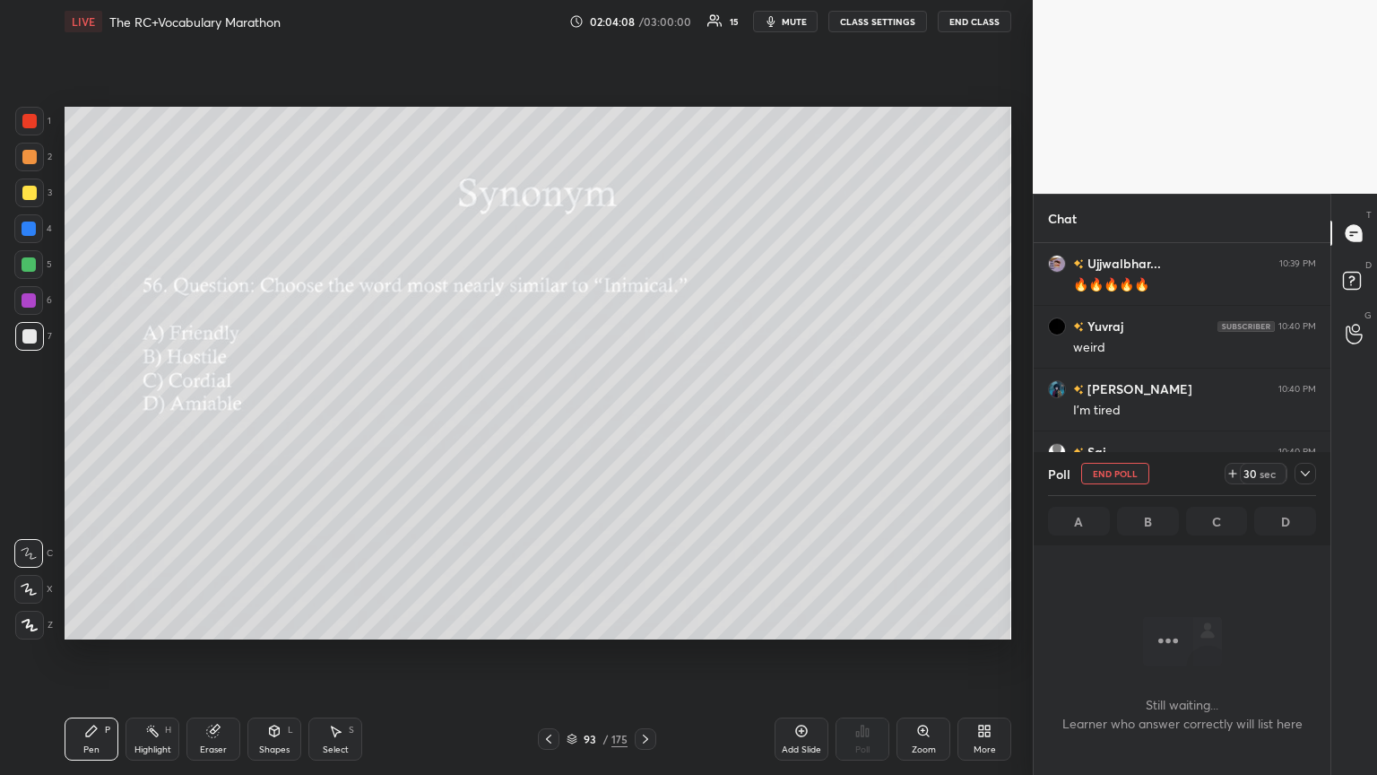
scroll to position [5, 5]
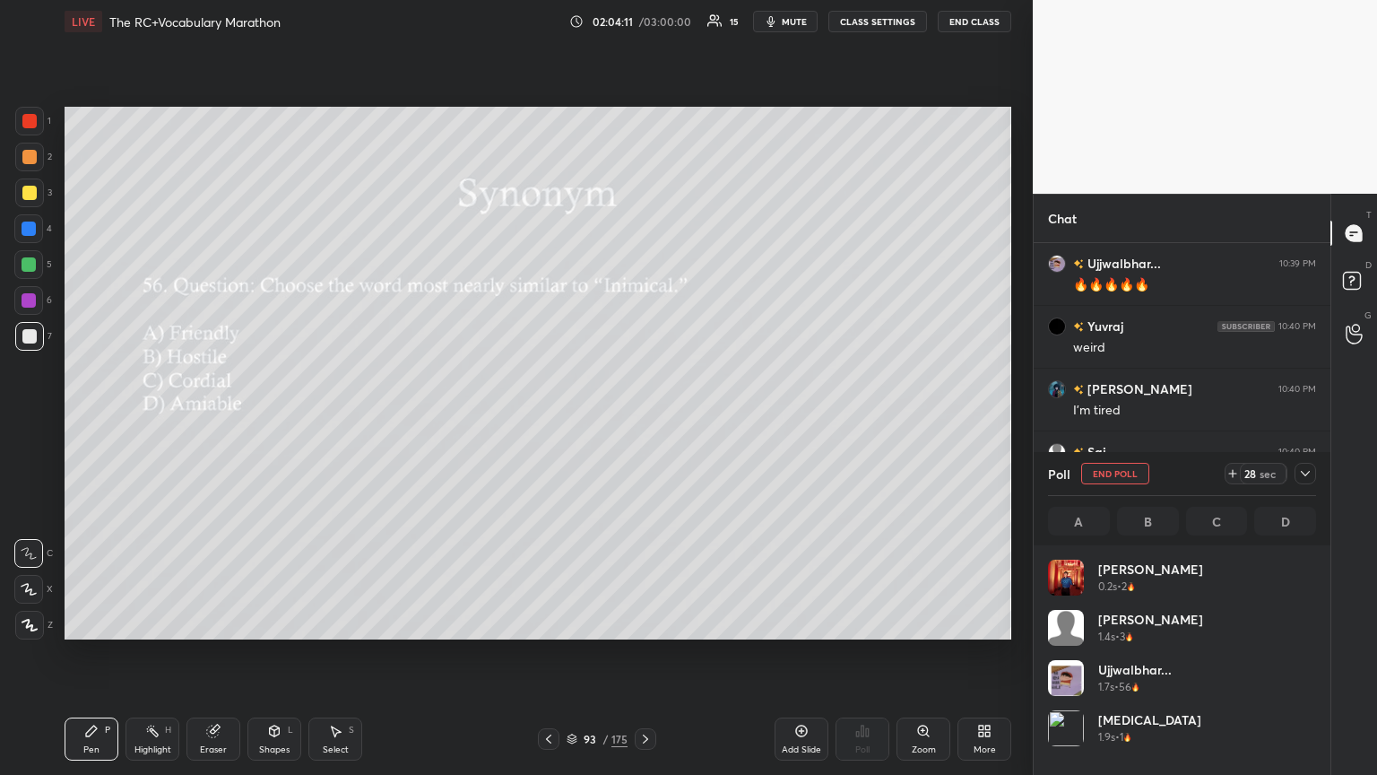
click at [643, 421] on div at bounding box center [1306, 474] width 22 height 22
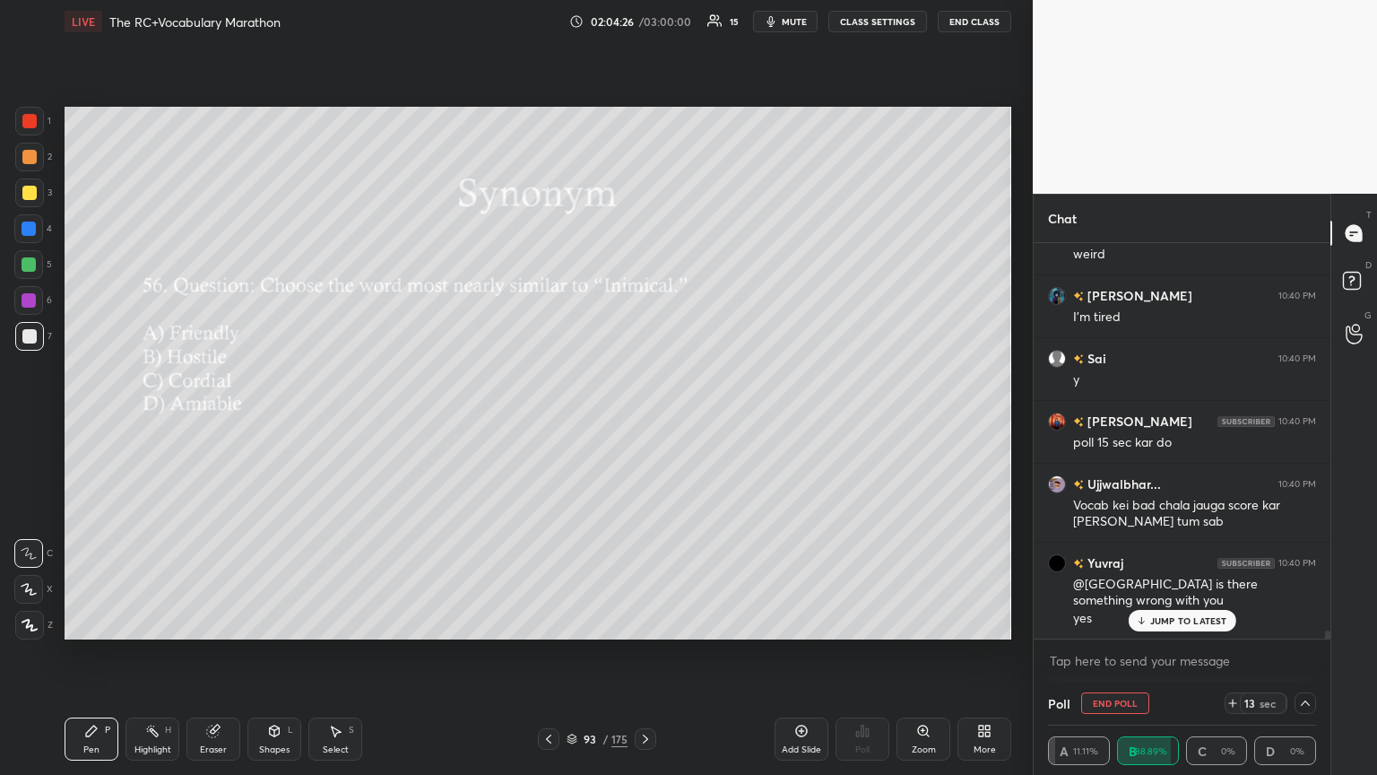
click at [643, 421] on div "JUMP TO LATEST" at bounding box center [1182, 621] width 108 height 22
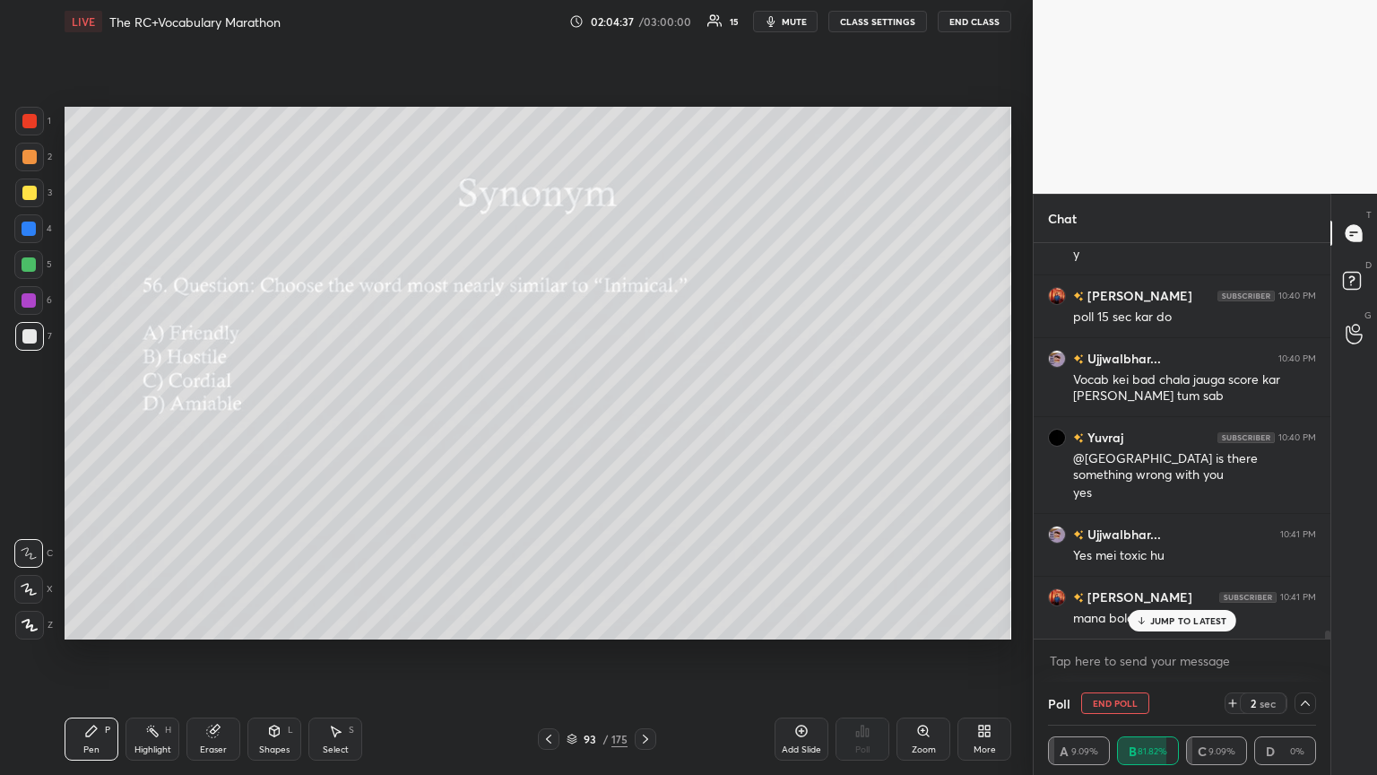
click at [643, 421] on p "JUMP TO LATEST" at bounding box center [1188, 620] width 77 height 11
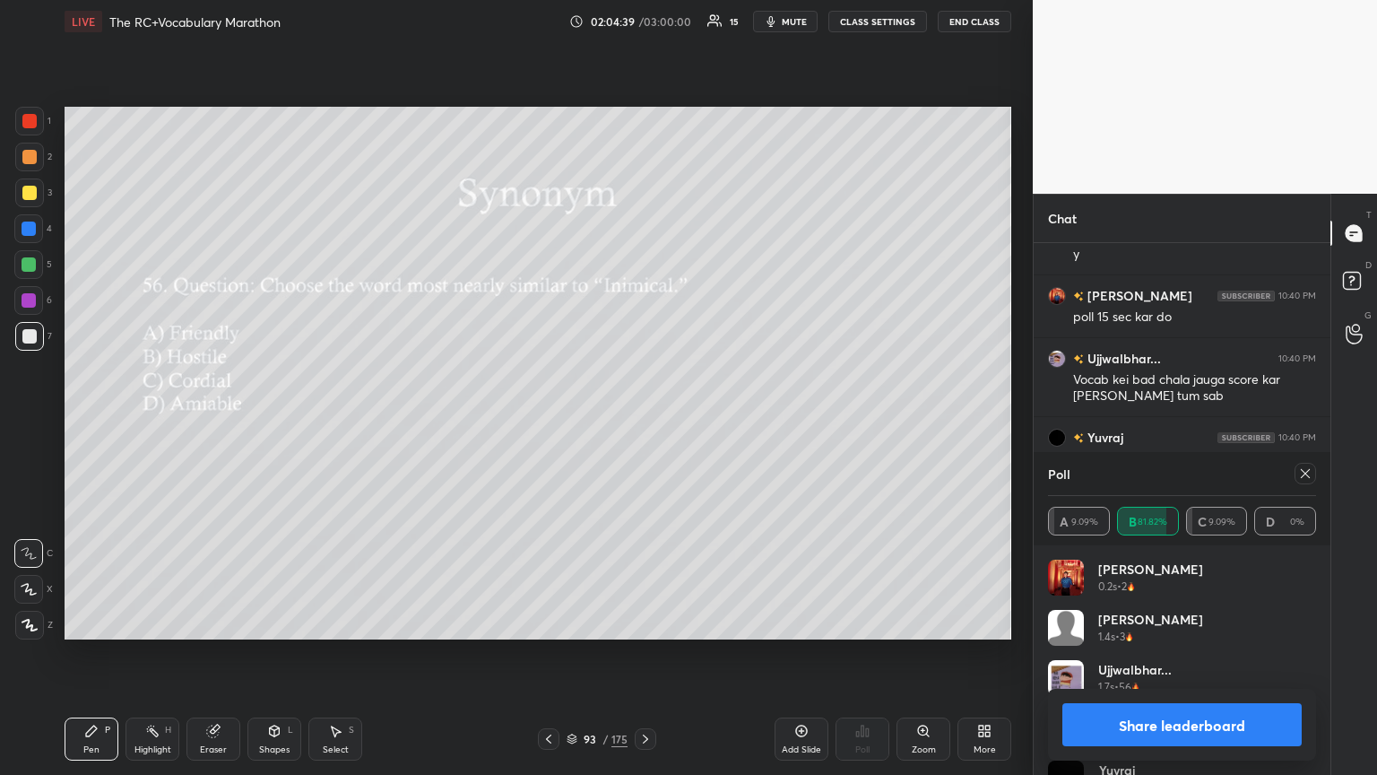
scroll to position [210, 263]
drag, startPoint x: 1302, startPoint y: 474, endPoint x: 1051, endPoint y: 428, distance: 255.4
click at [643, 421] on icon at bounding box center [1305, 473] width 14 height 14
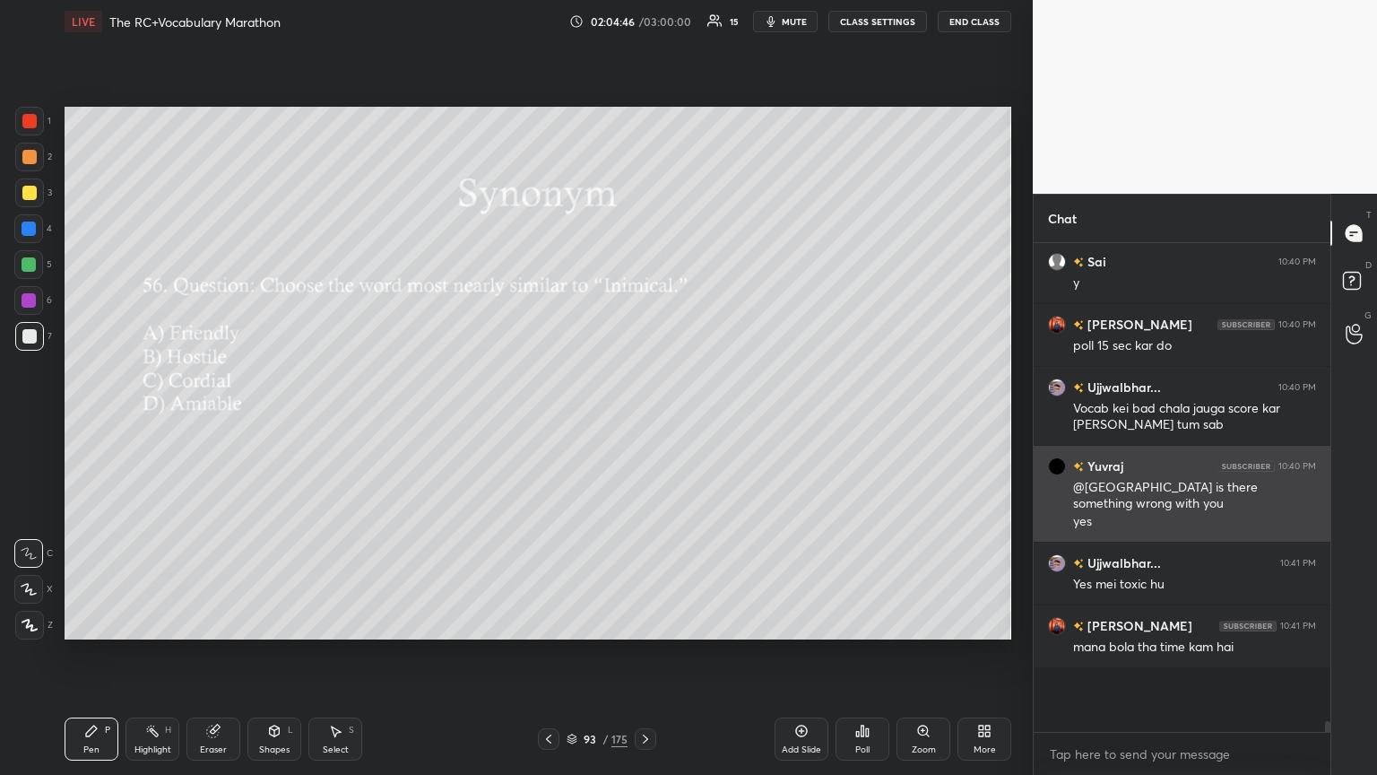
scroll to position [6, 5]
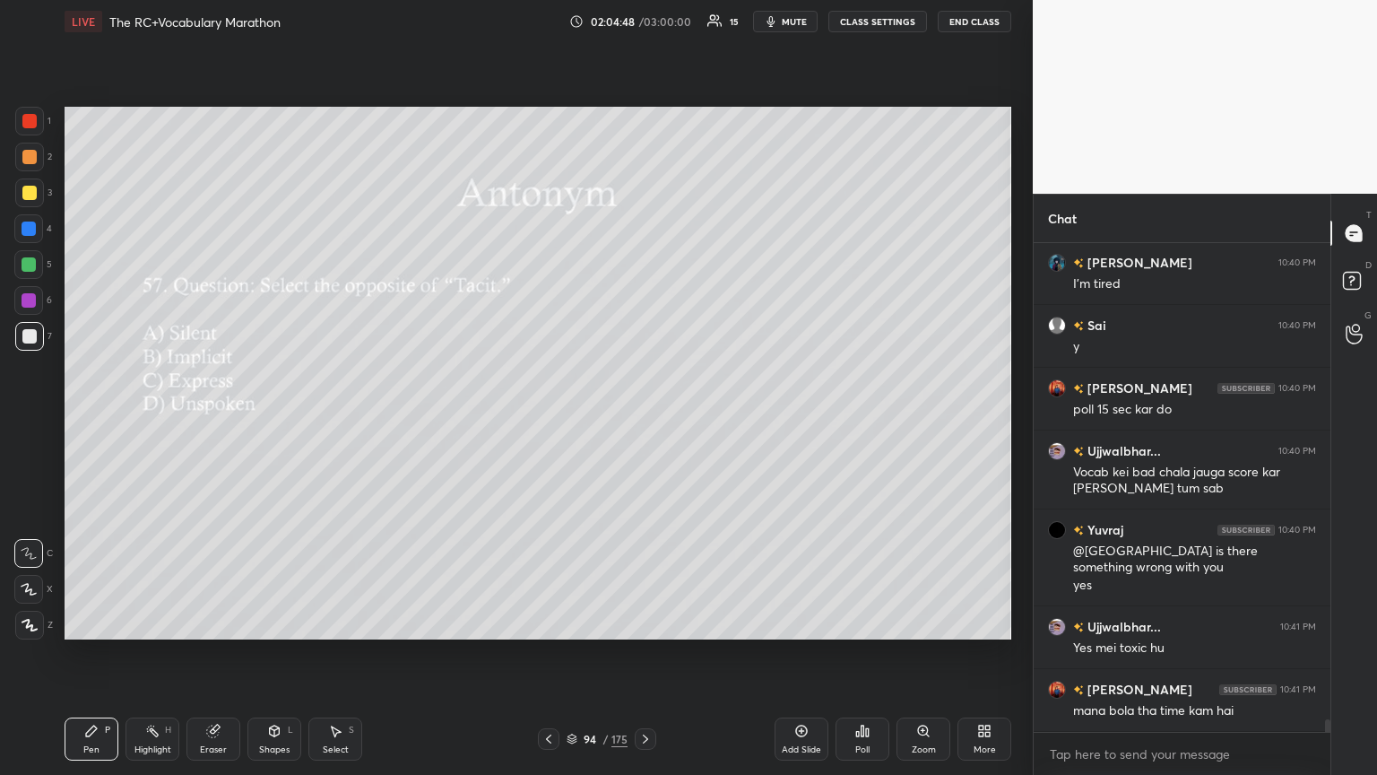
click at [643, 421] on div "Poll" at bounding box center [863, 738] width 54 height 43
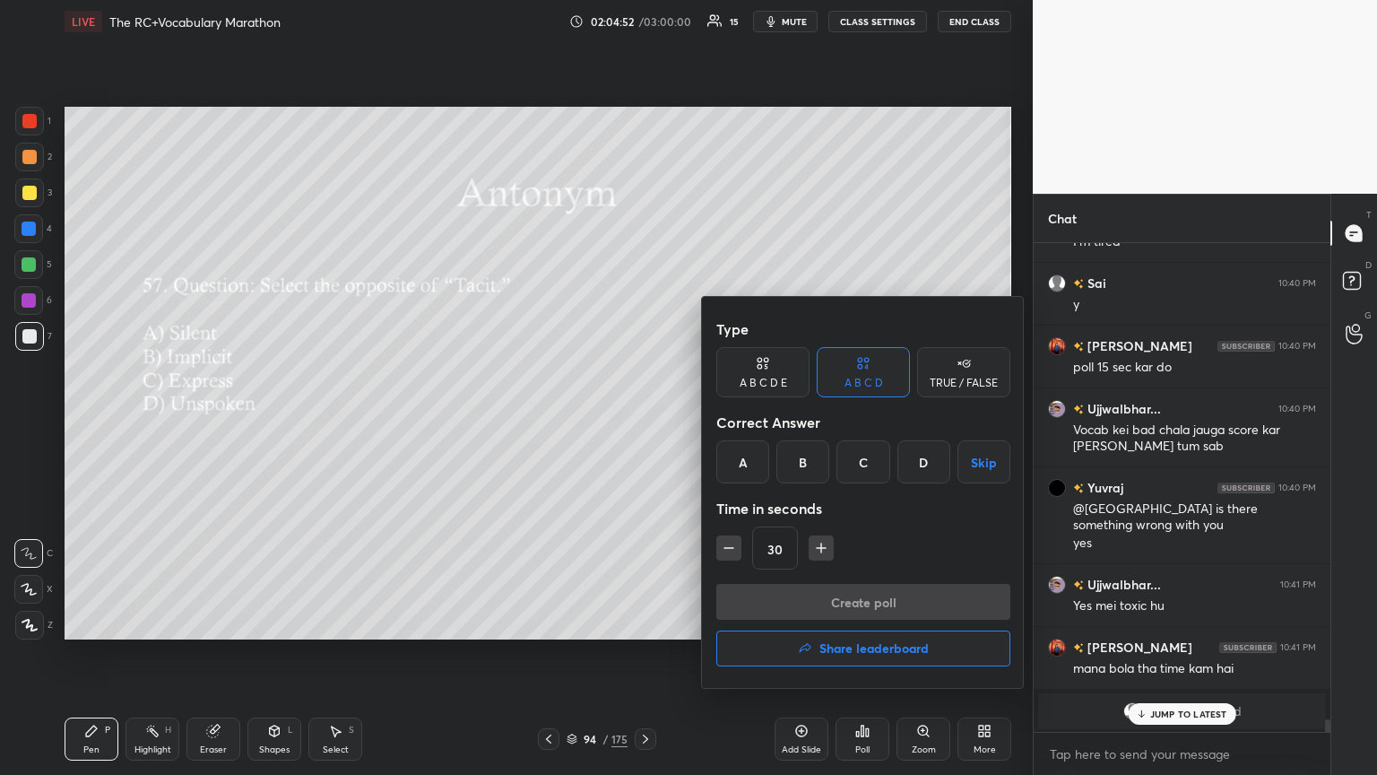
click at [643, 421] on div "C" at bounding box center [863, 461] width 53 height 43
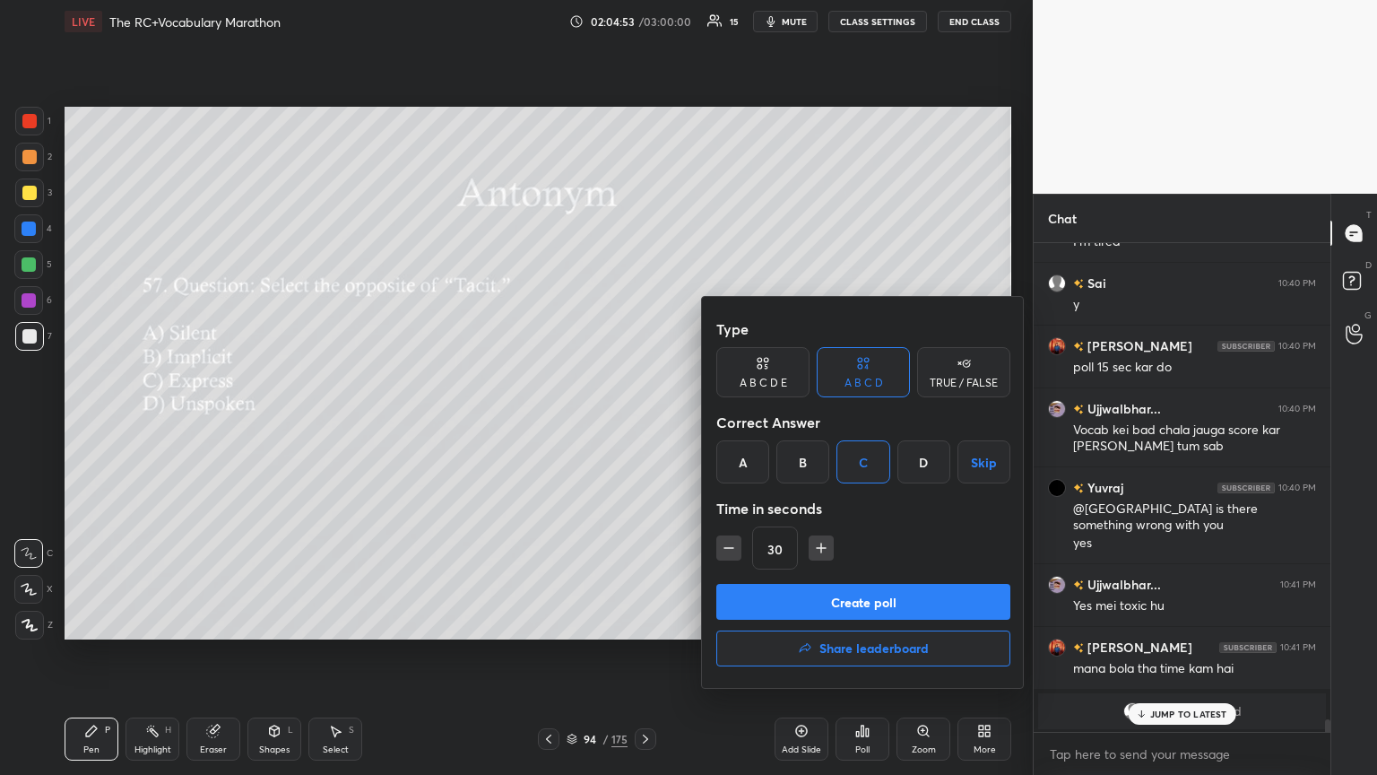
click at [643, 421] on button "Create poll" at bounding box center [863, 602] width 294 height 36
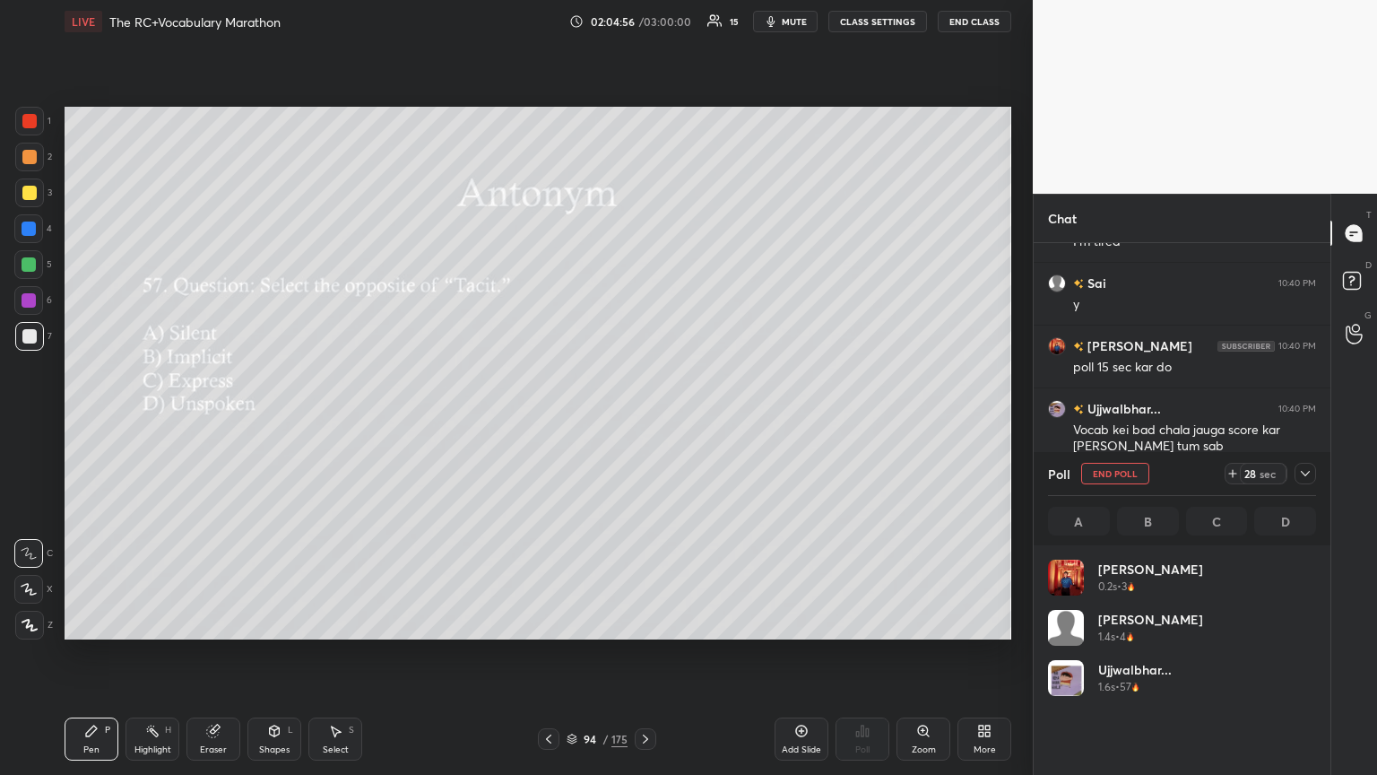
click at [643, 421] on icon at bounding box center [1305, 473] width 14 height 14
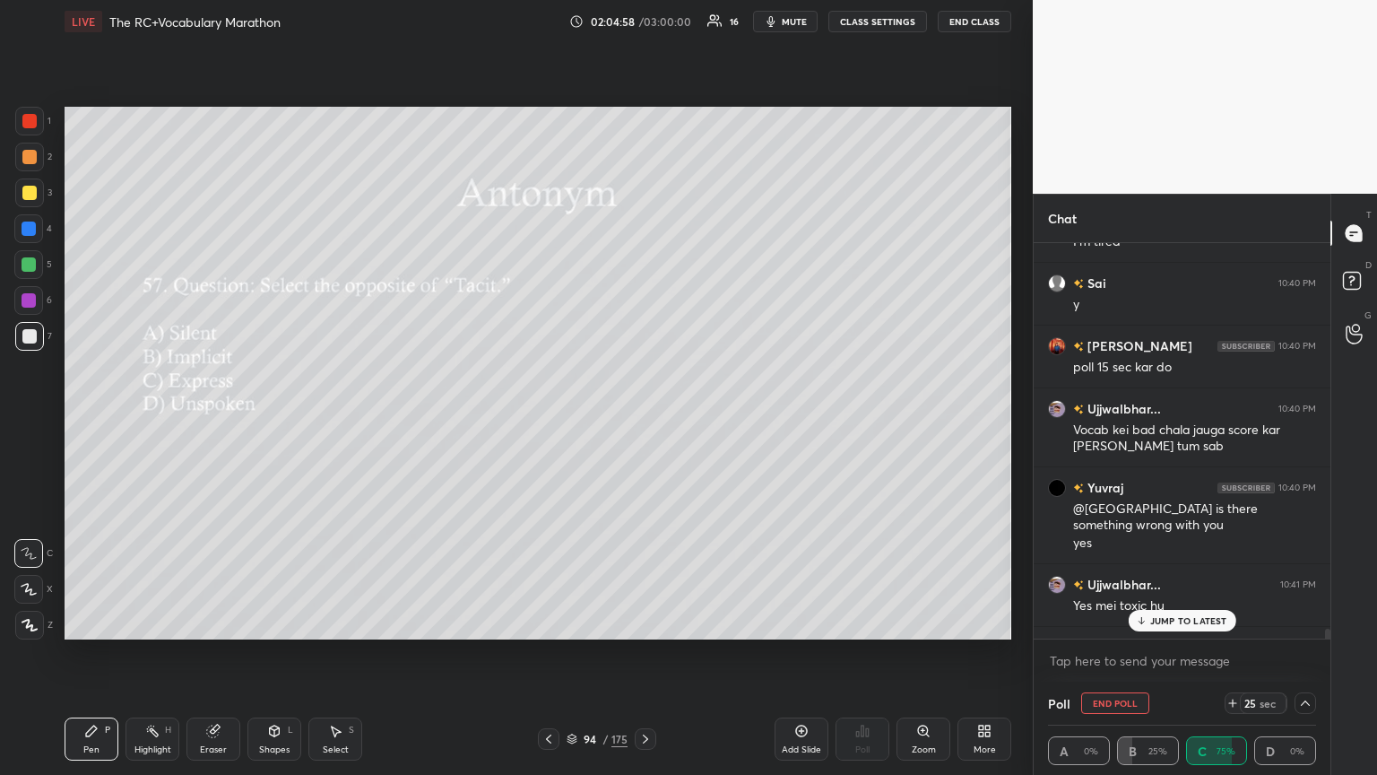
click at [643, 421] on p "JUMP TO LATEST" at bounding box center [1188, 620] width 77 height 11
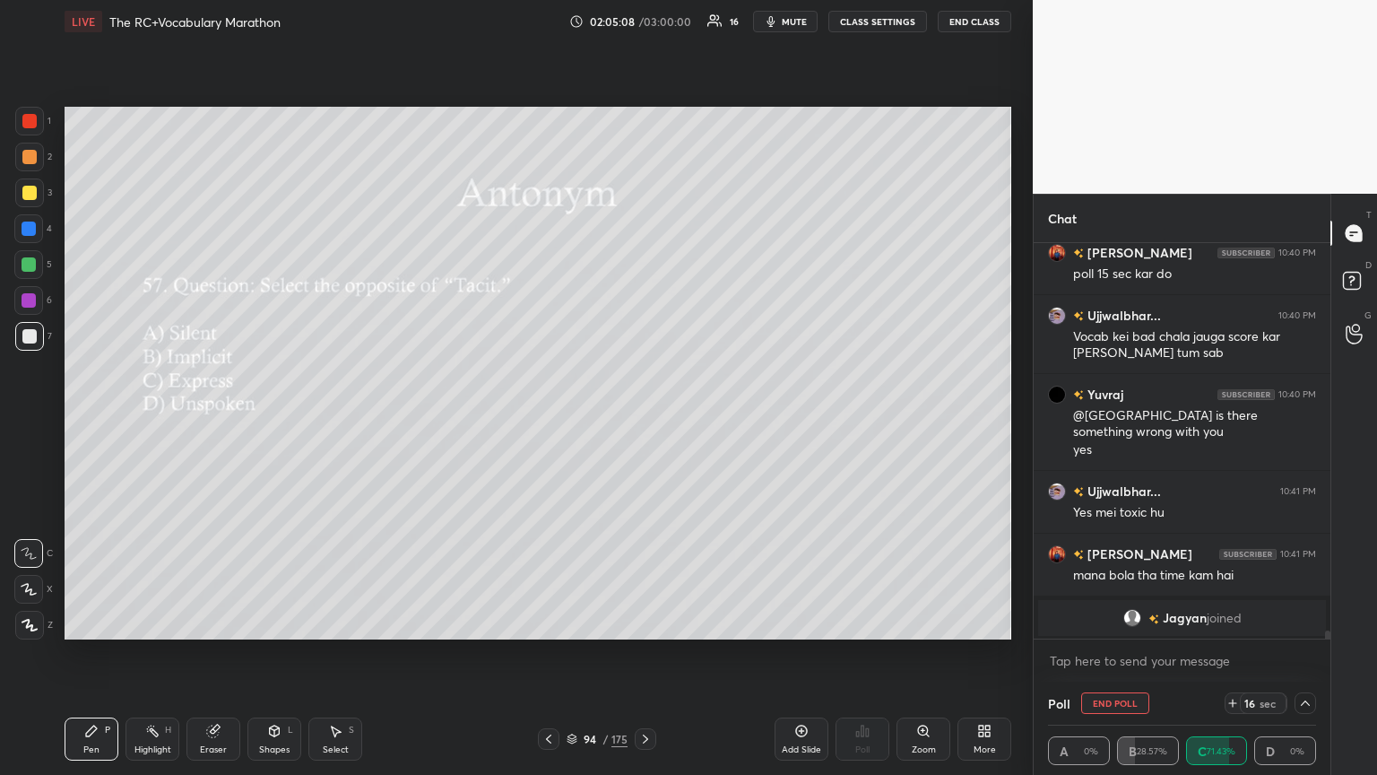
click at [643, 421] on icon at bounding box center [1305, 703] width 14 height 14
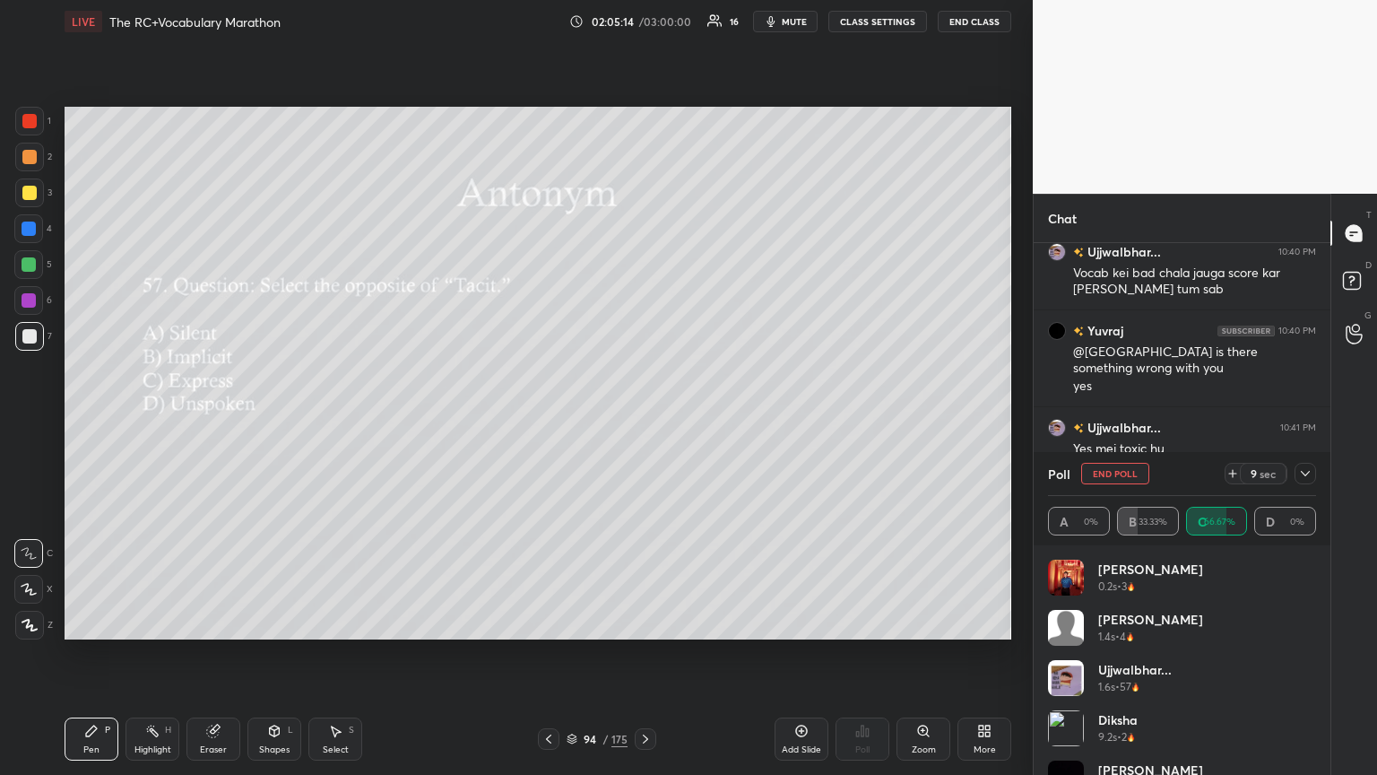
click at [643, 421] on icon at bounding box center [1305, 473] width 14 height 14
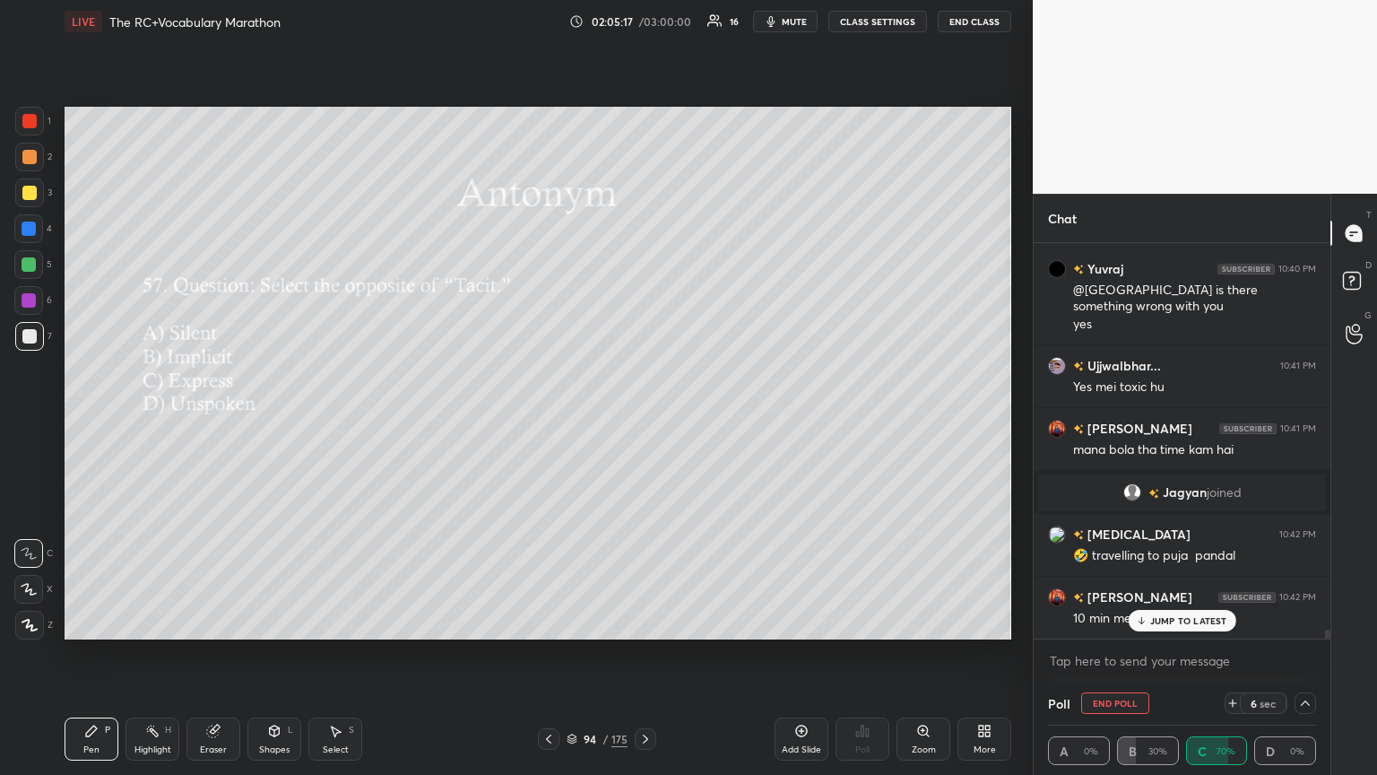
click at [643, 421] on div "JUMP TO LATEST" at bounding box center [1182, 621] width 108 height 22
click at [643, 421] on icon at bounding box center [1305, 703] width 14 height 14
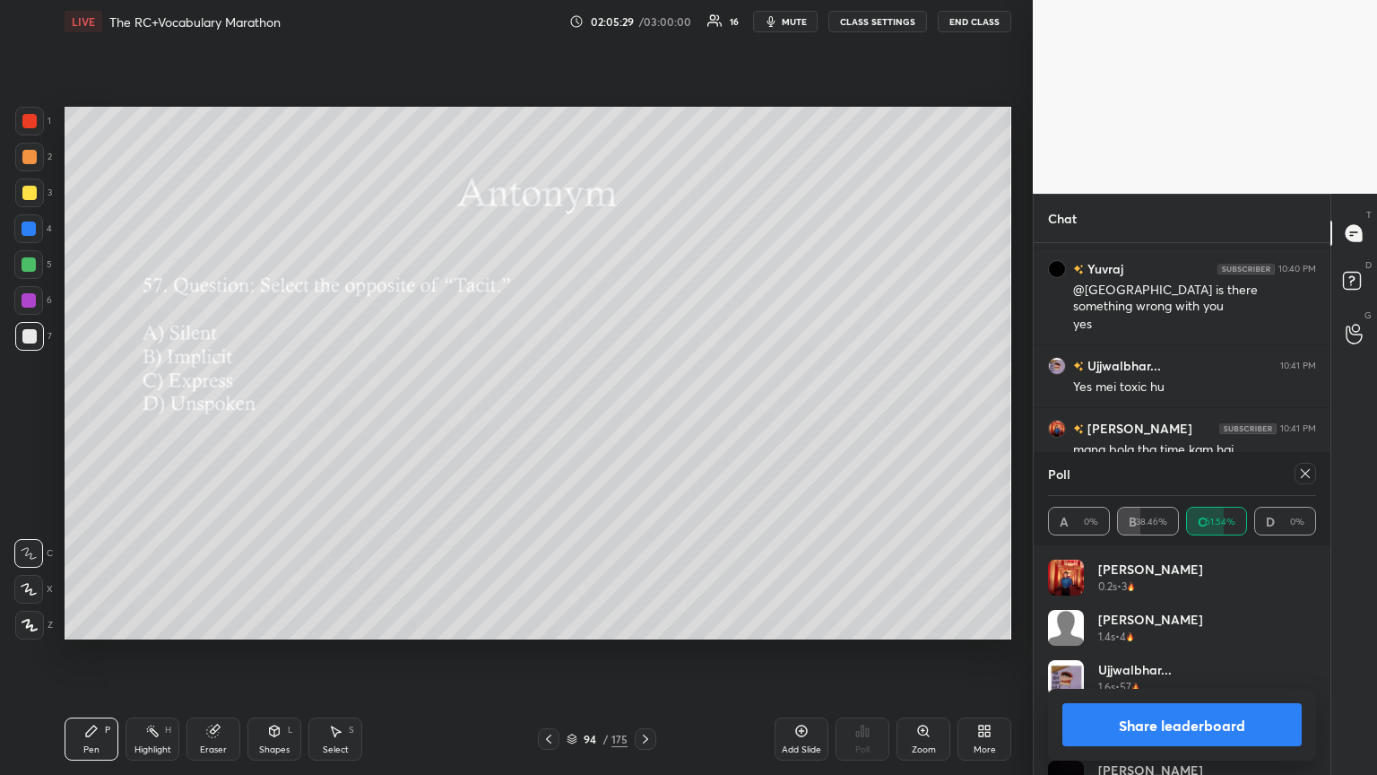
click at [643, 421] on icon at bounding box center [1305, 473] width 14 height 14
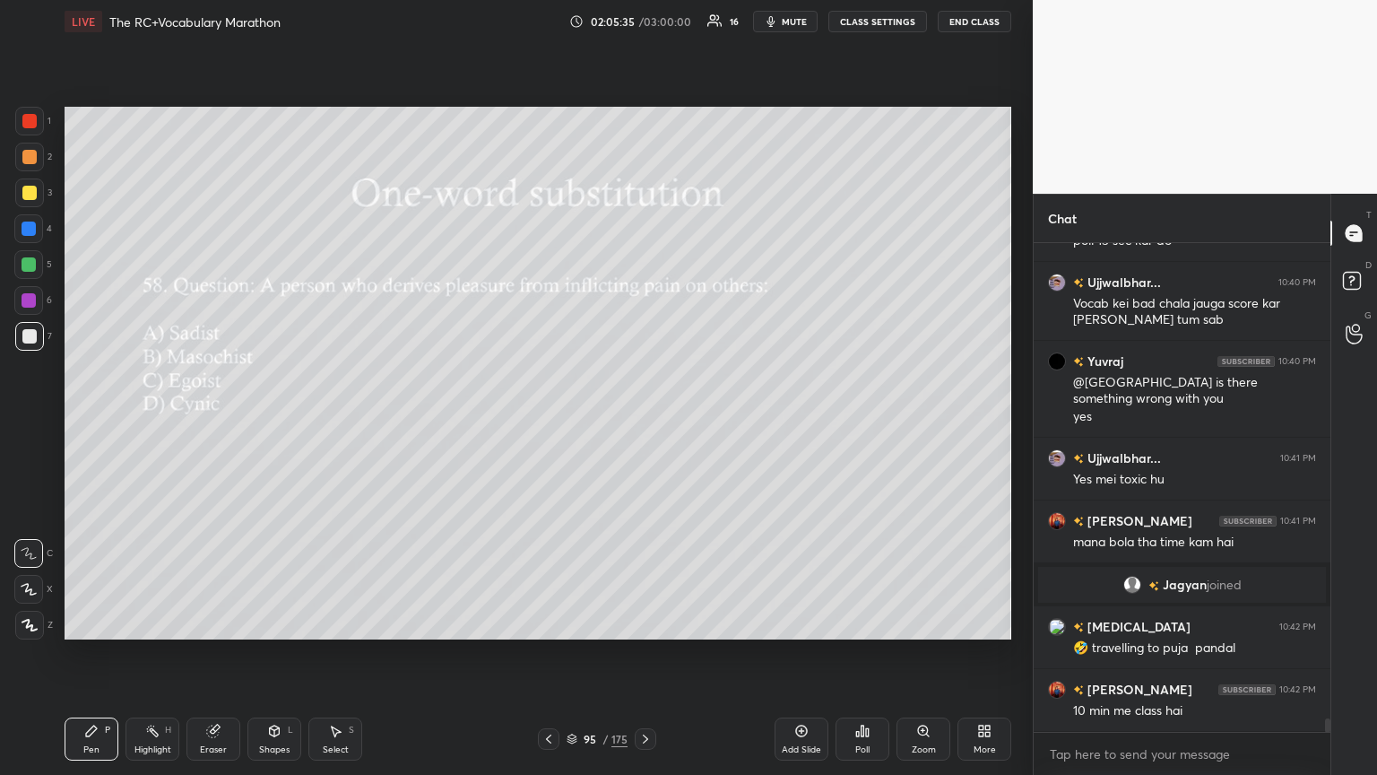
click at [643, 421] on div "Poll" at bounding box center [862, 749] width 14 height 9
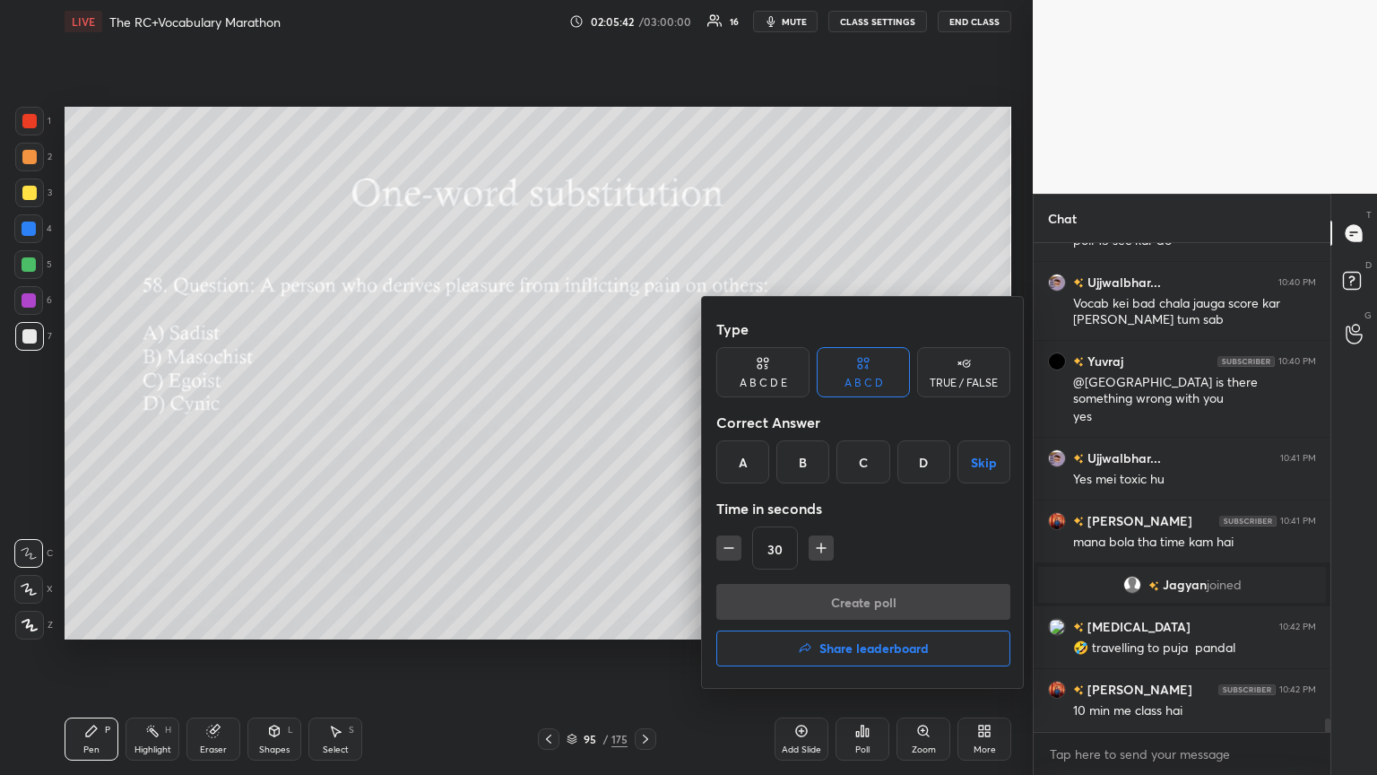
click at [643, 421] on div "A" at bounding box center [742, 461] width 53 height 43
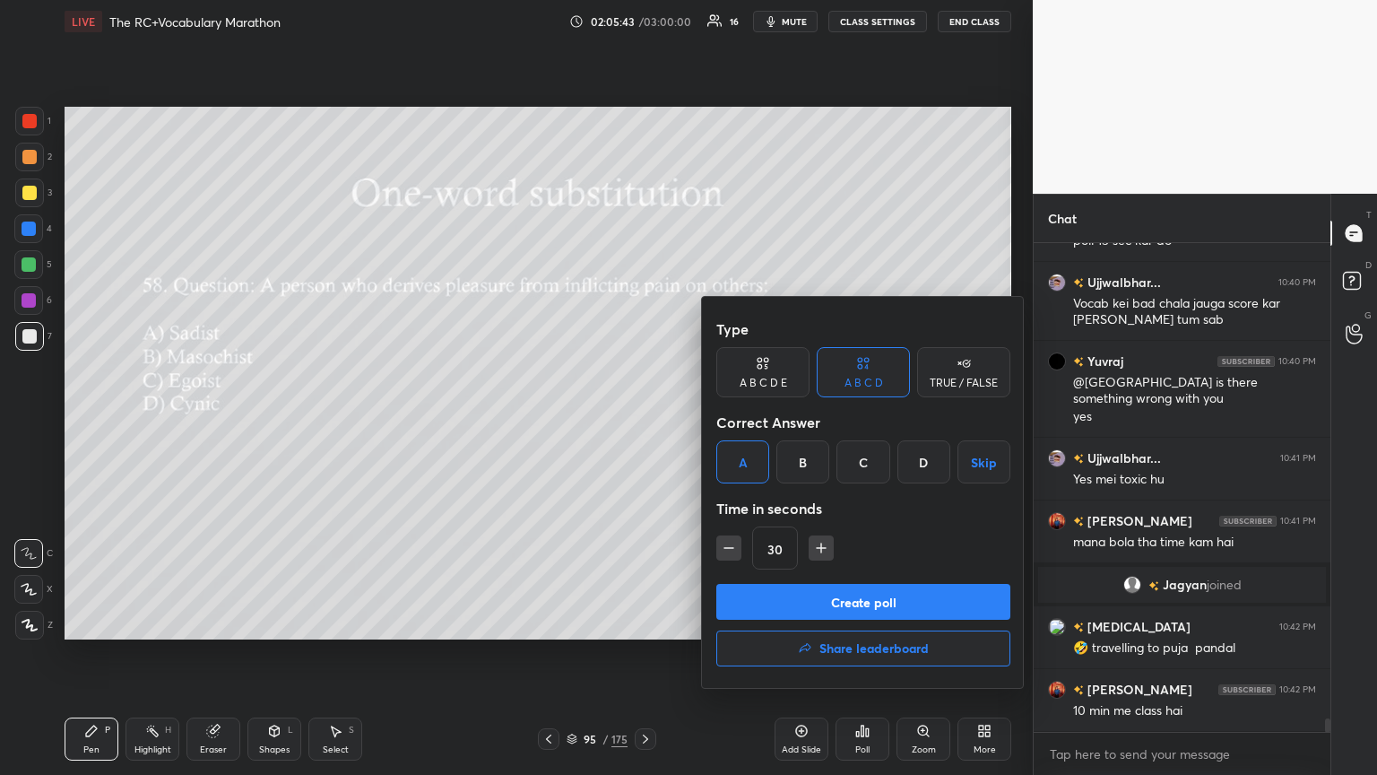
drag, startPoint x: 809, startPoint y: 608, endPoint x: 799, endPoint y: 603, distance: 11.2
click at [643, 421] on button "Create poll" at bounding box center [863, 602] width 294 height 36
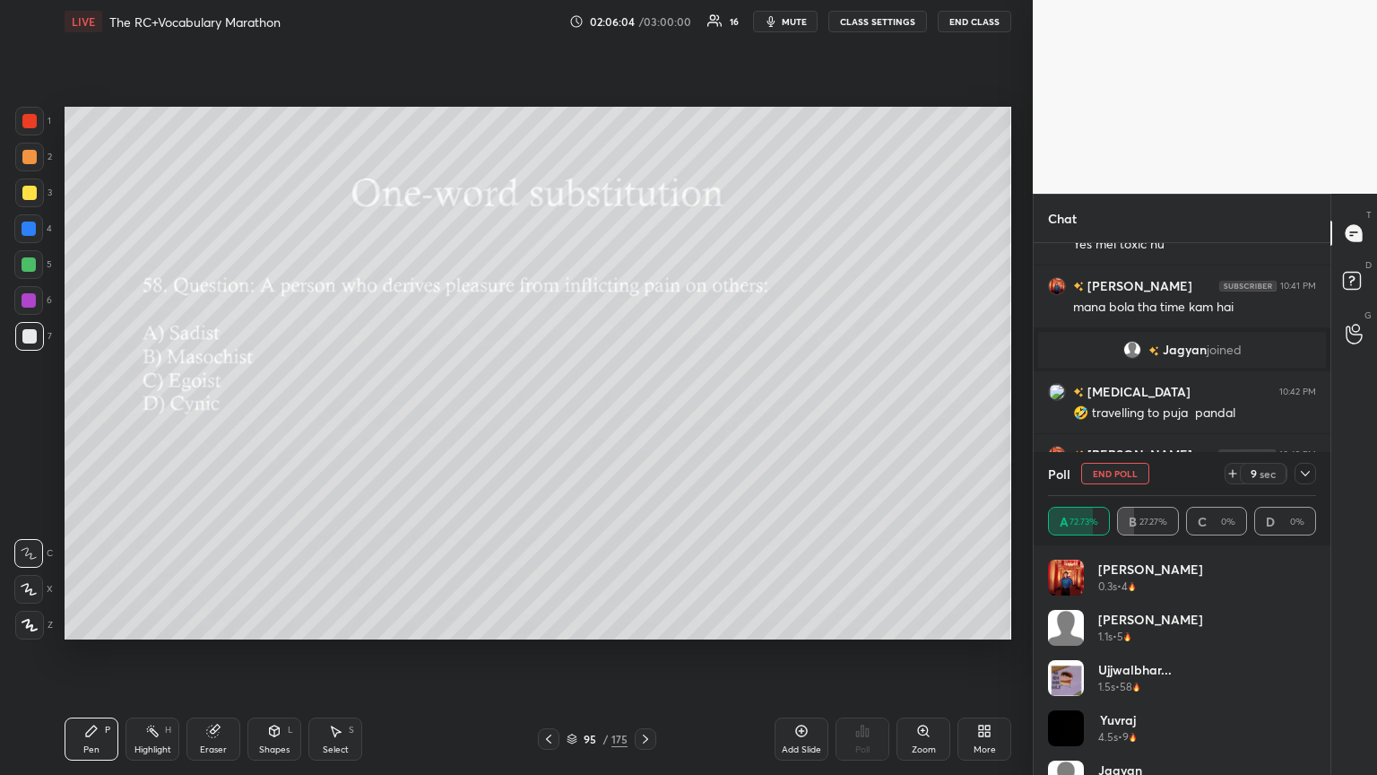
click at [643, 421] on icon at bounding box center [1305, 473] width 14 height 14
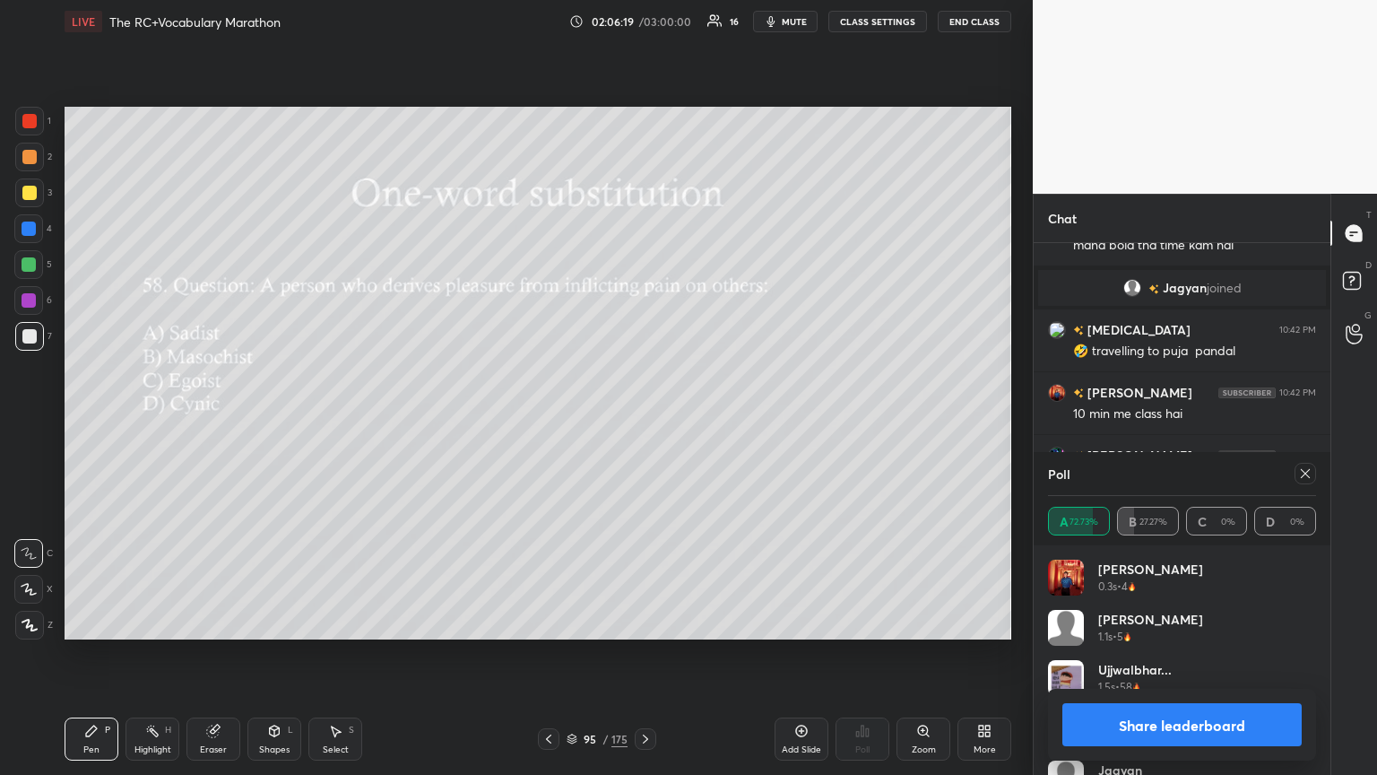
click at [643, 421] on icon at bounding box center [1305, 473] width 14 height 14
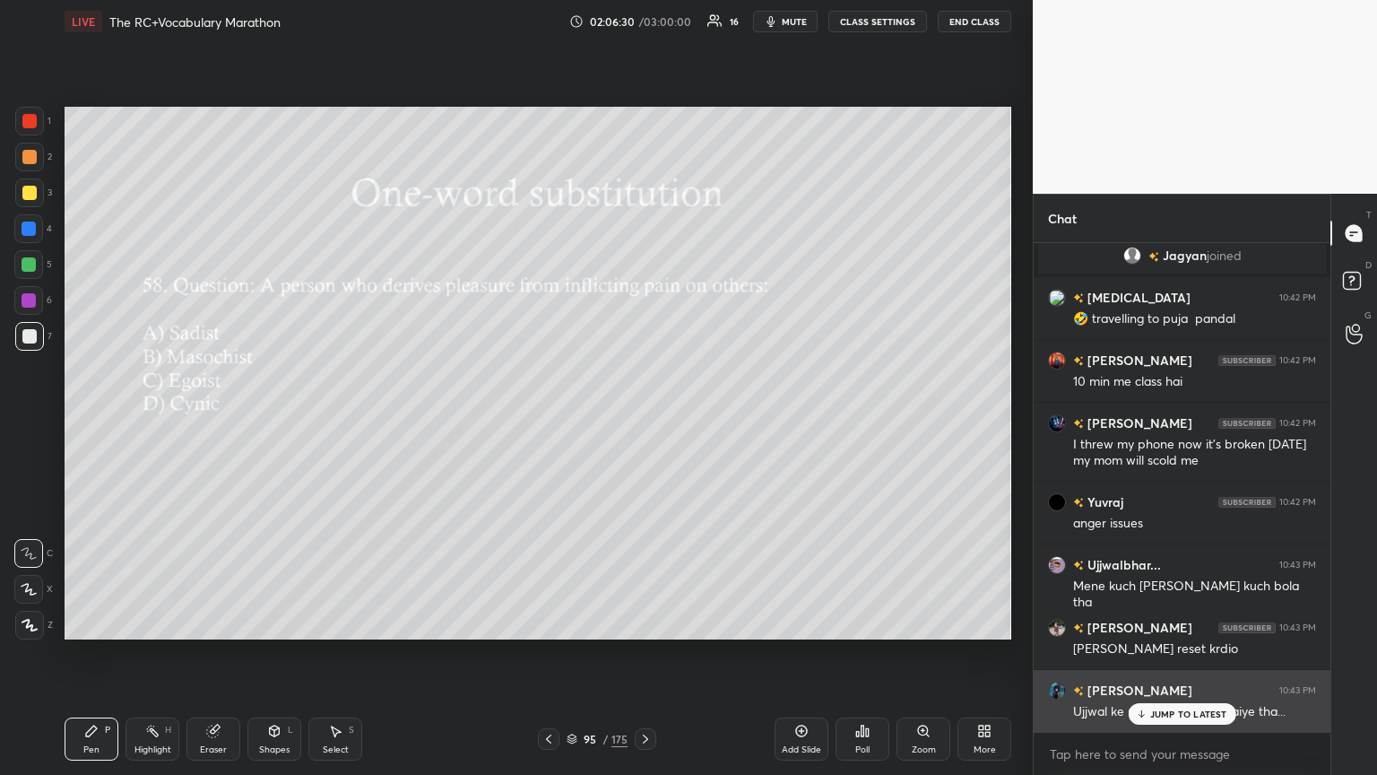
drag, startPoint x: 1144, startPoint y: 714, endPoint x: 1110, endPoint y: 697, distance: 38.1
click at [643, 421] on icon at bounding box center [1141, 713] width 12 height 11
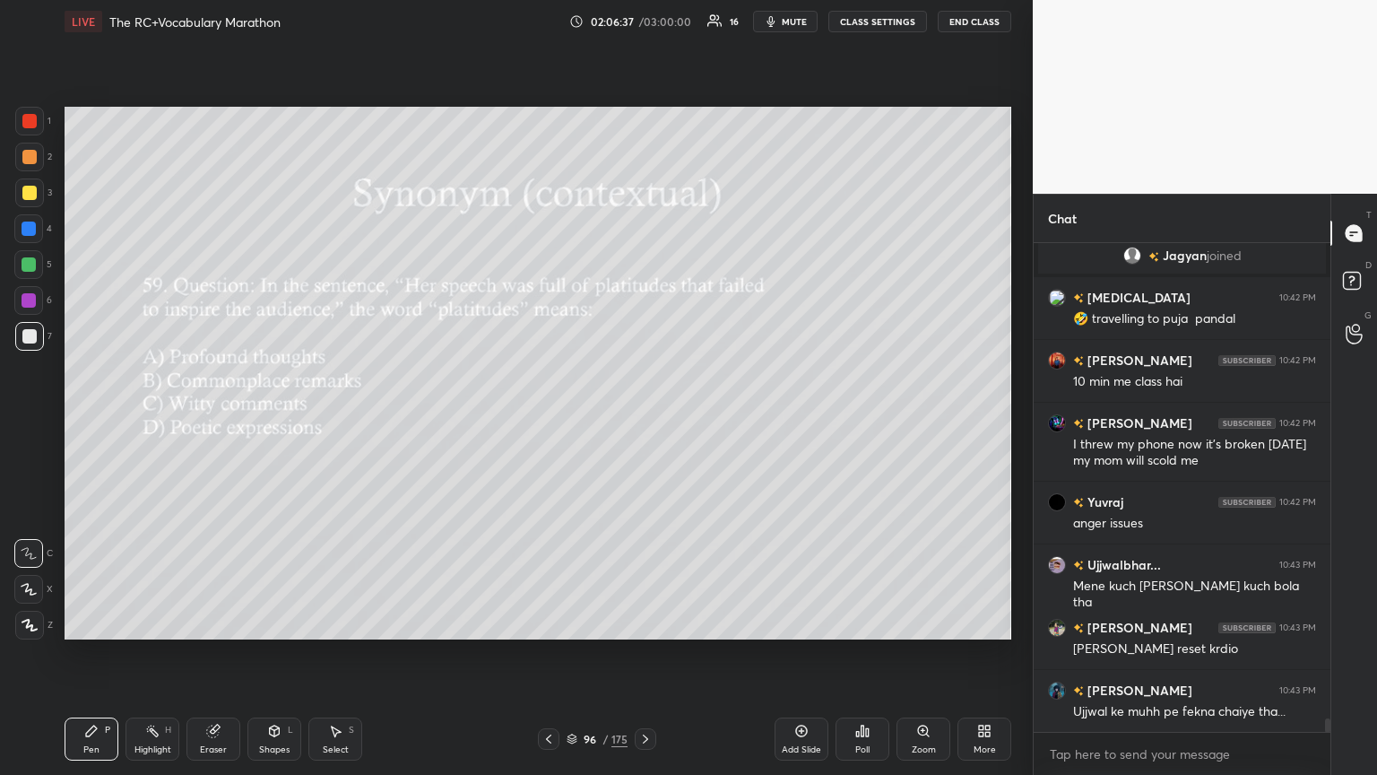
click at [643, 421] on icon at bounding box center [862, 731] width 14 height 14
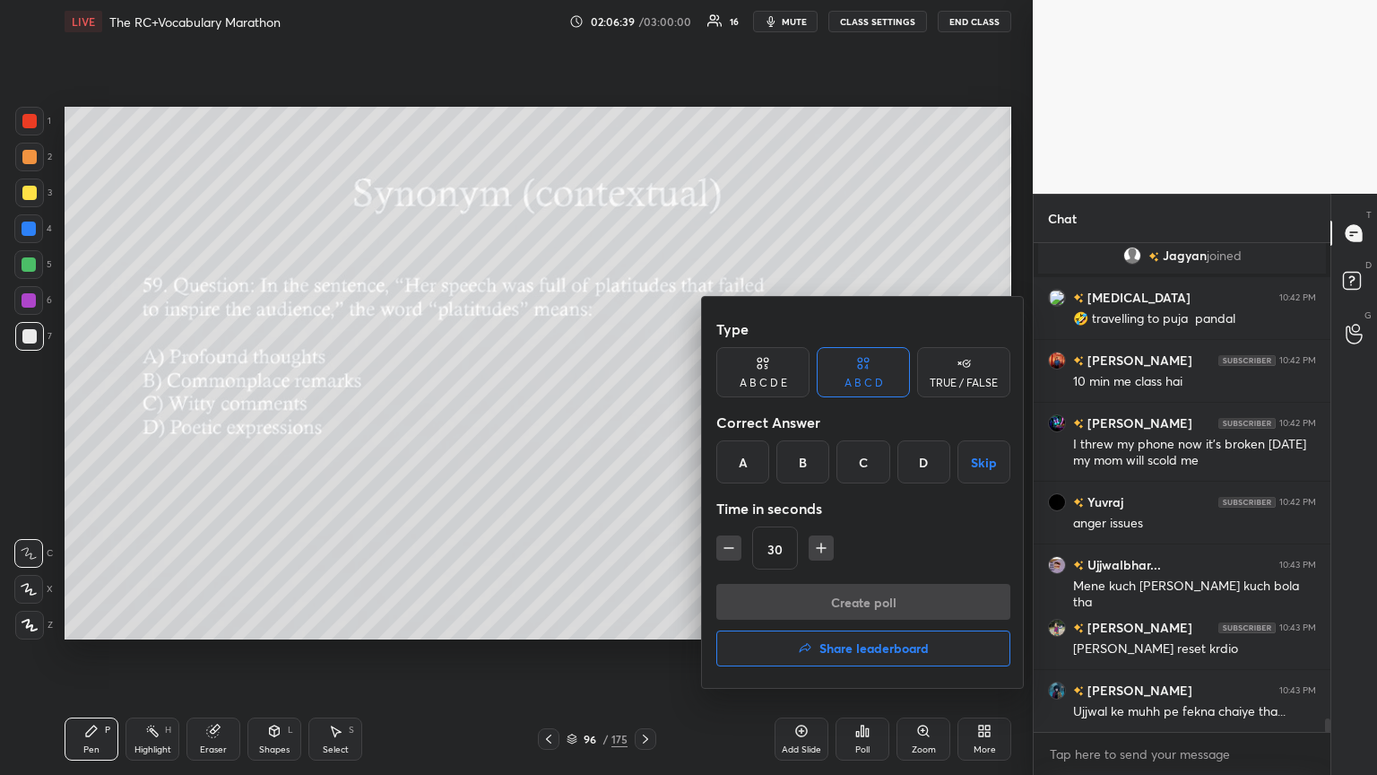
click at [643, 421] on div "B" at bounding box center [803, 461] width 53 height 43
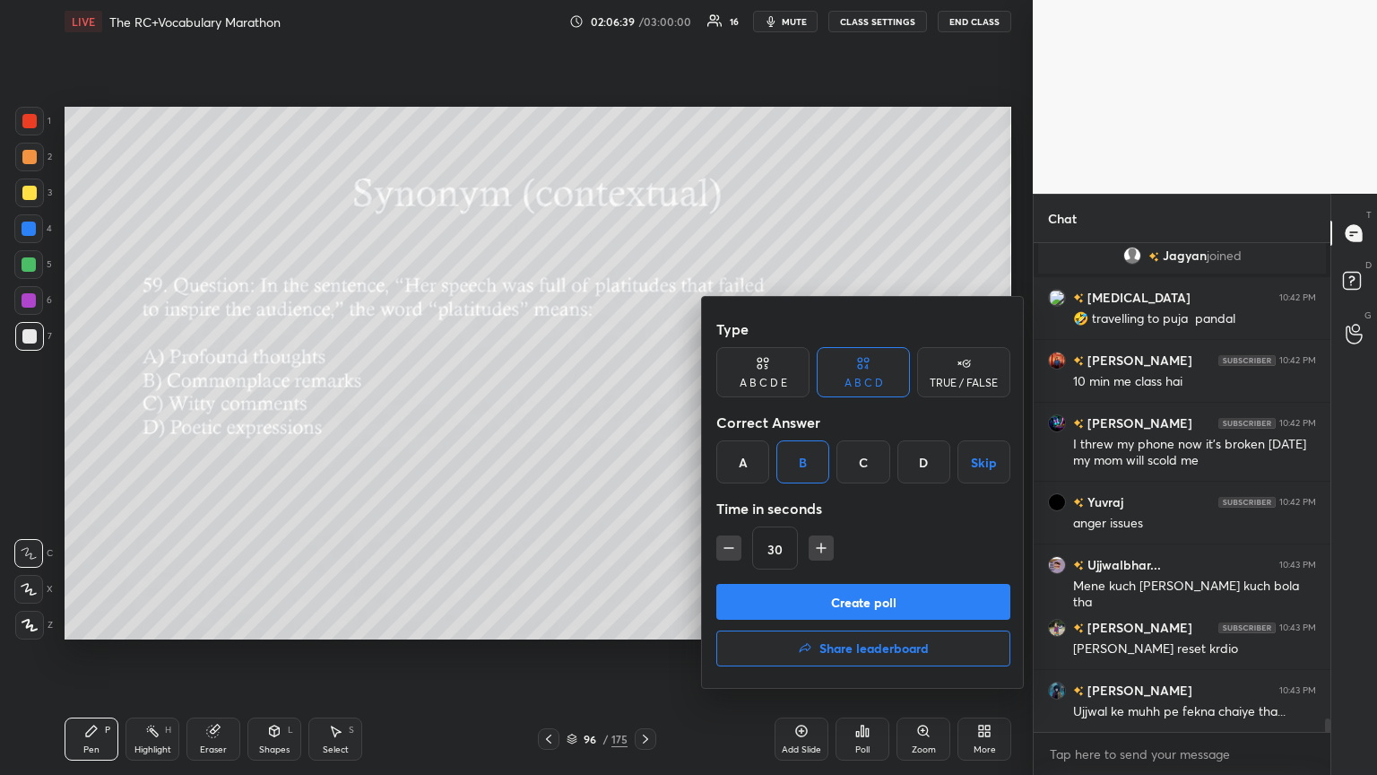
click at [643, 421] on button "Create poll" at bounding box center [863, 602] width 294 height 36
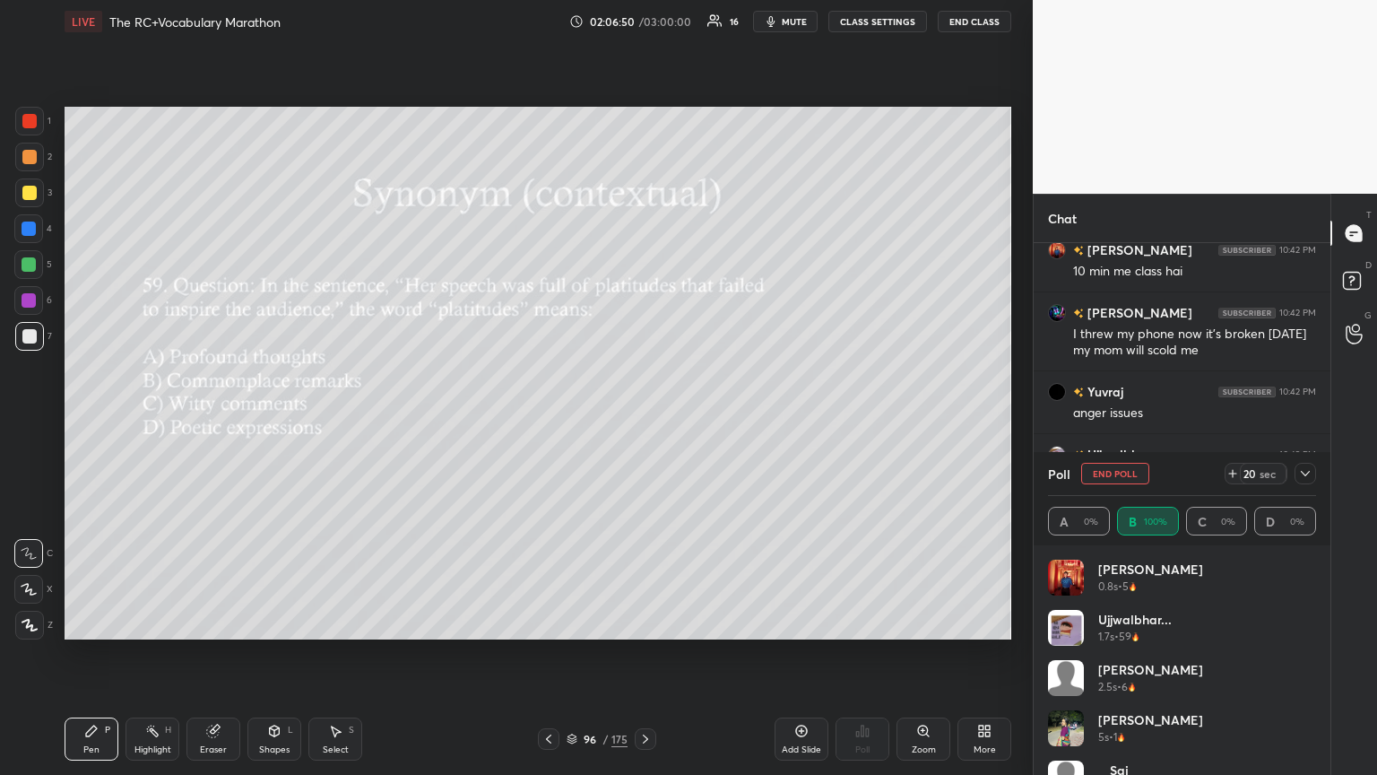
click at [643, 421] on icon at bounding box center [1305, 473] width 14 height 14
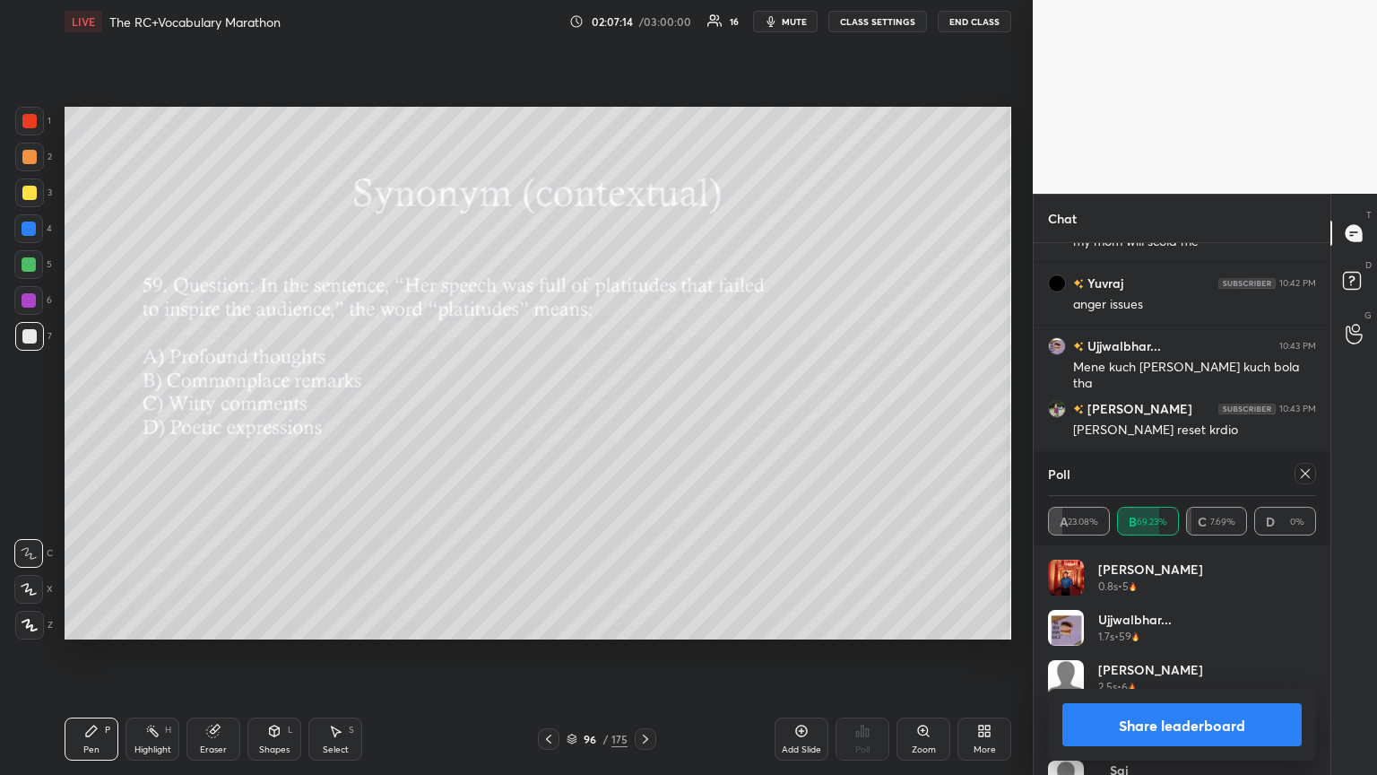
drag, startPoint x: 1298, startPoint y: 470, endPoint x: 1289, endPoint y: 468, distance: 9.1
click at [643, 421] on div at bounding box center [1306, 474] width 22 height 22
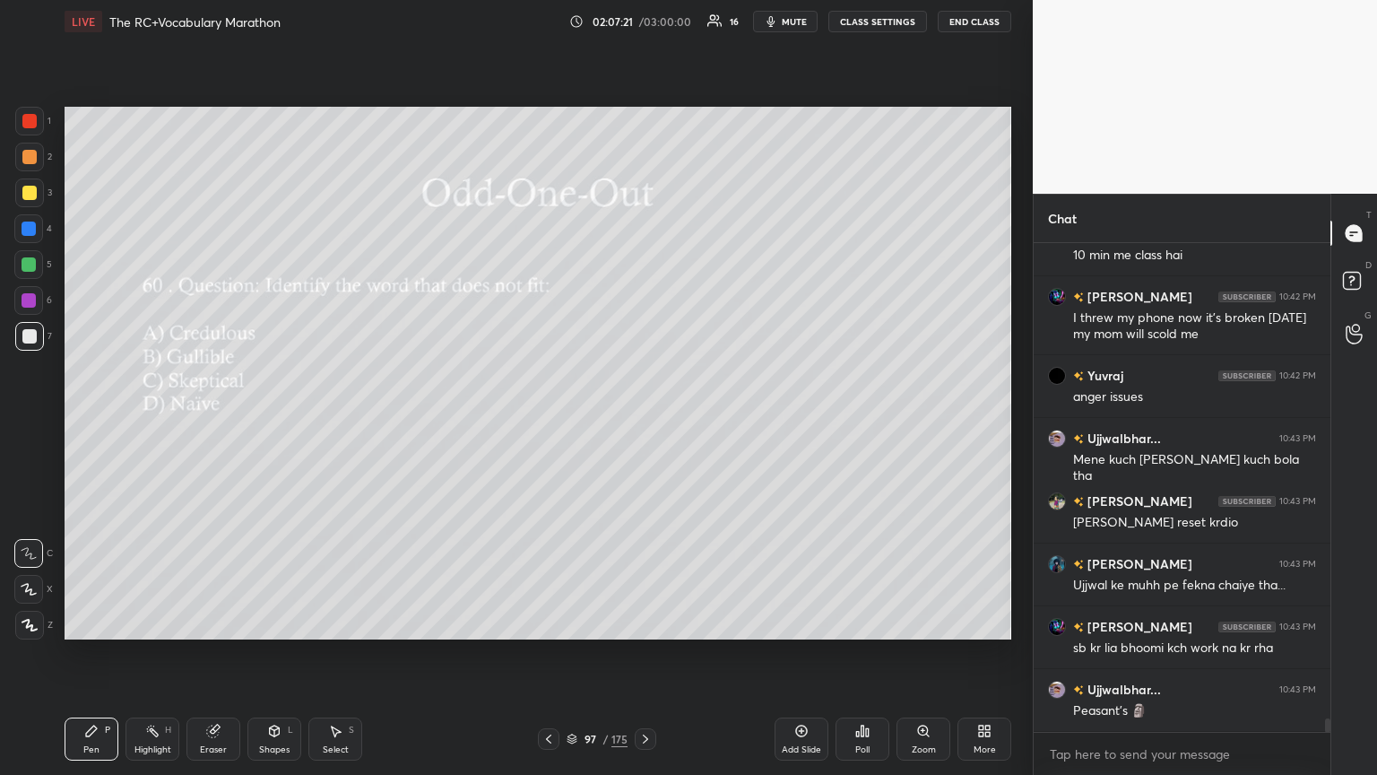
click at [643, 421] on div "Poll" at bounding box center [863, 738] width 54 height 43
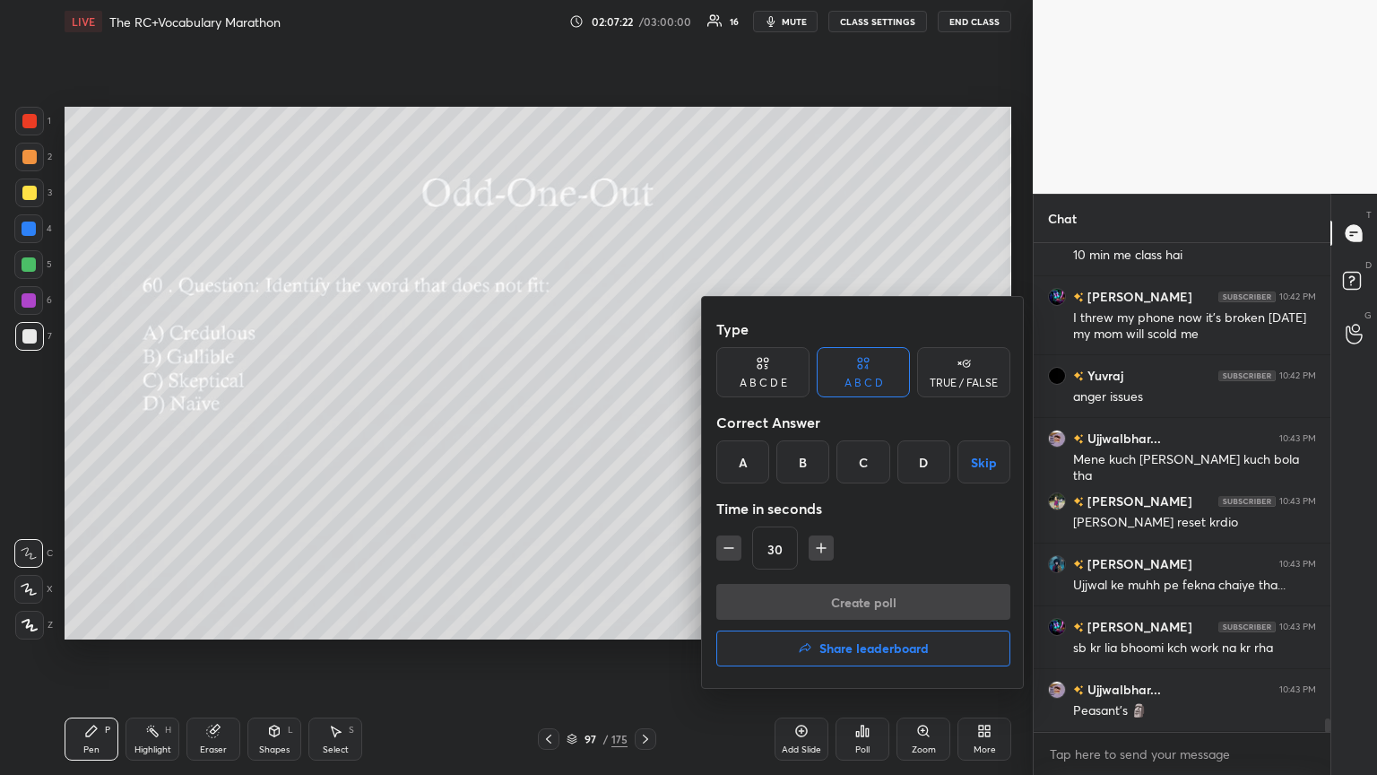
drag, startPoint x: 862, startPoint y: 459, endPoint x: 848, endPoint y: 527, distance: 69.5
click at [643, 421] on div "C" at bounding box center [863, 461] width 53 height 43
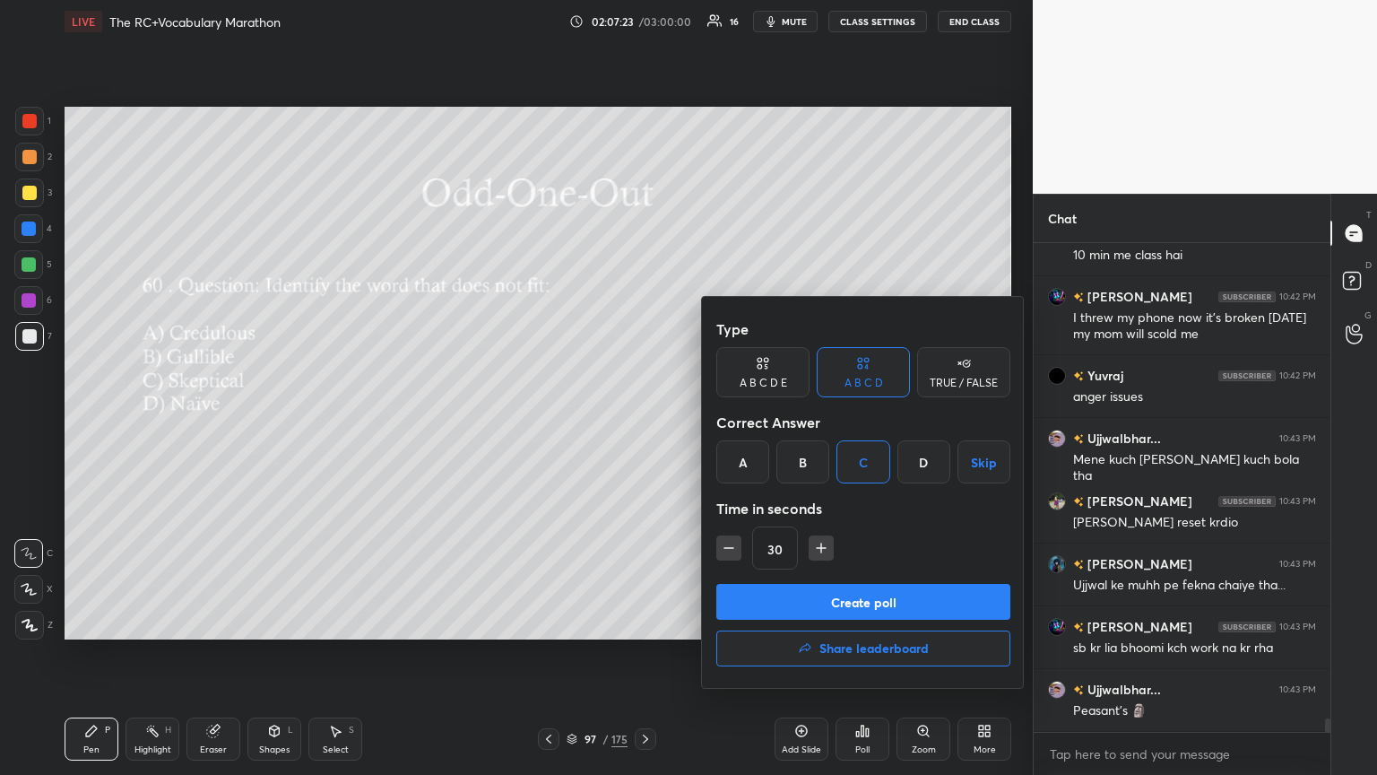
drag, startPoint x: 903, startPoint y: 594, endPoint x: 857, endPoint y: 599, distance: 45.9
click at [643, 421] on button "Create poll" at bounding box center [863, 602] width 294 height 36
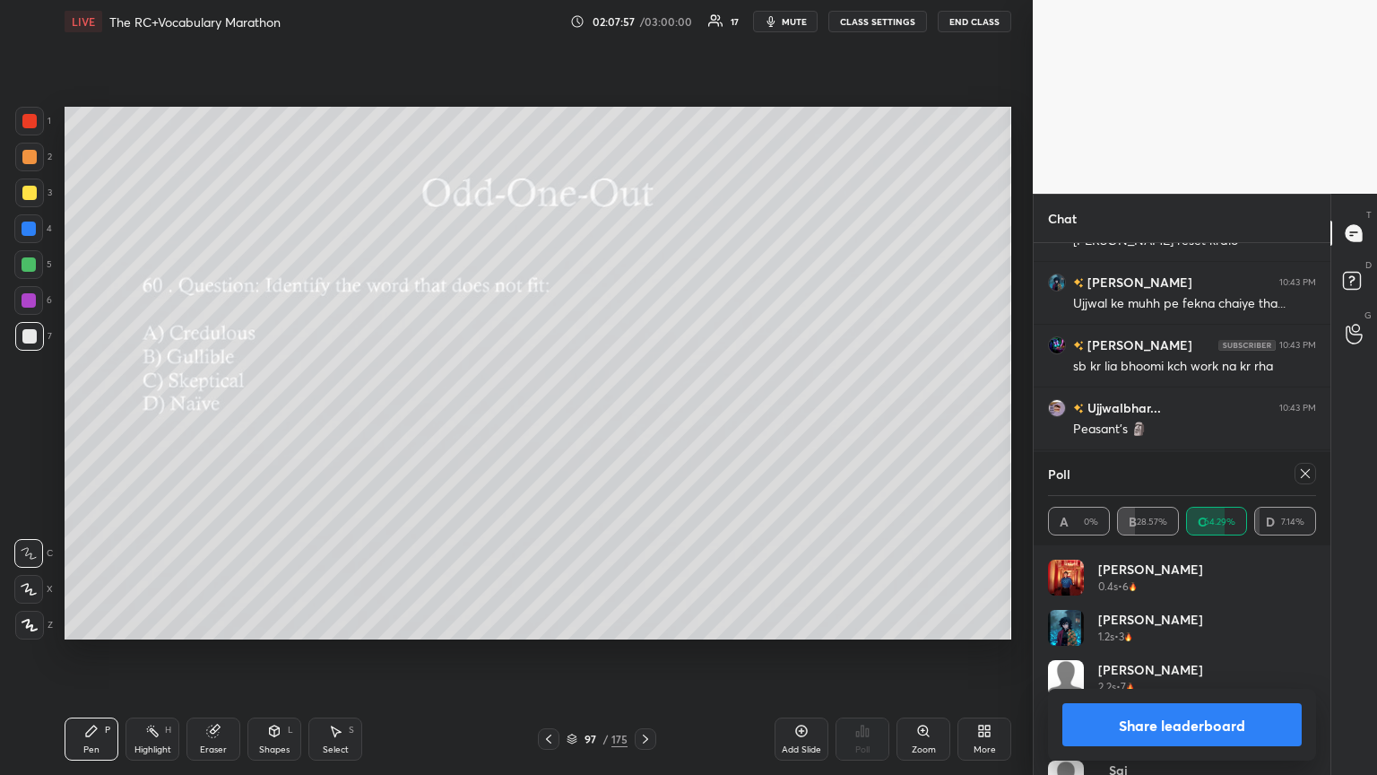
click at [643, 421] on icon at bounding box center [1305, 473] width 14 height 14
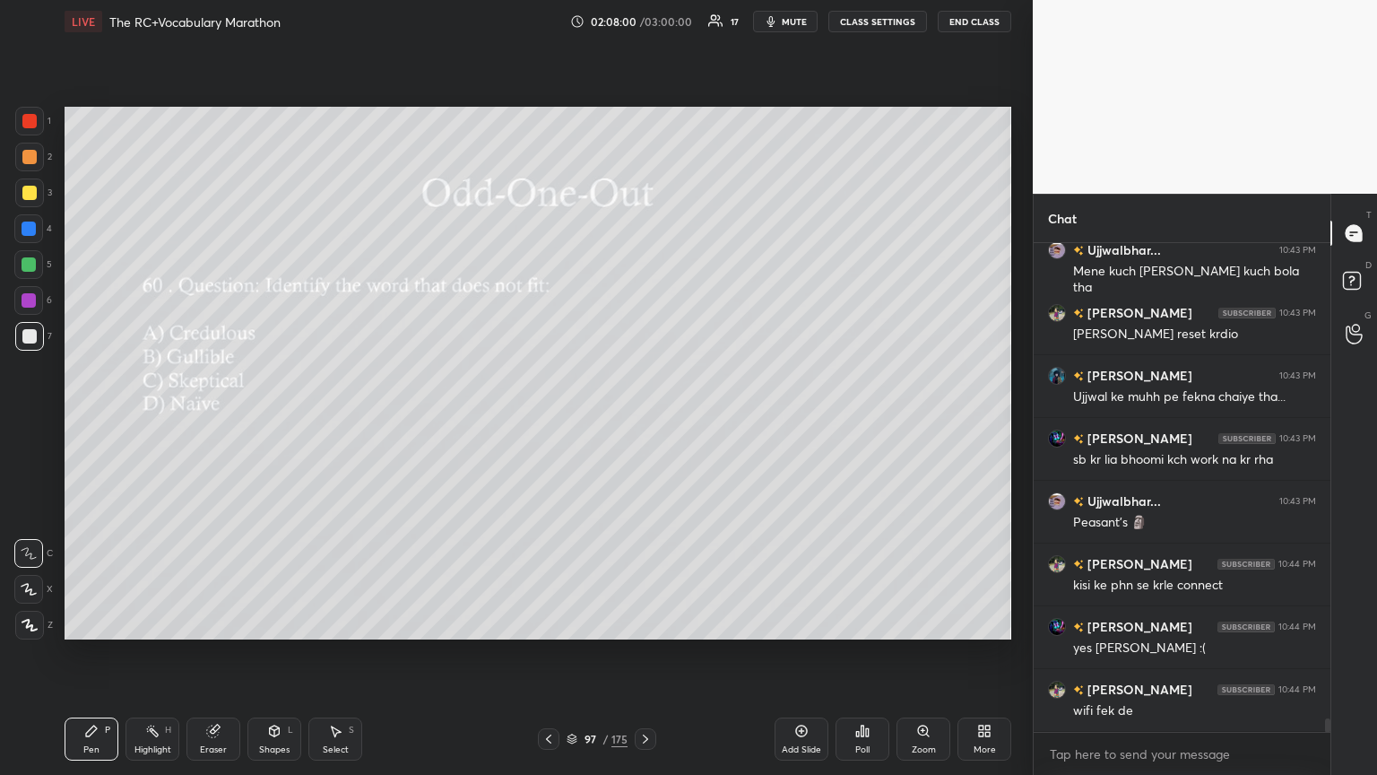
click at [643, 421] on icon at bounding box center [862, 731] width 14 height 14
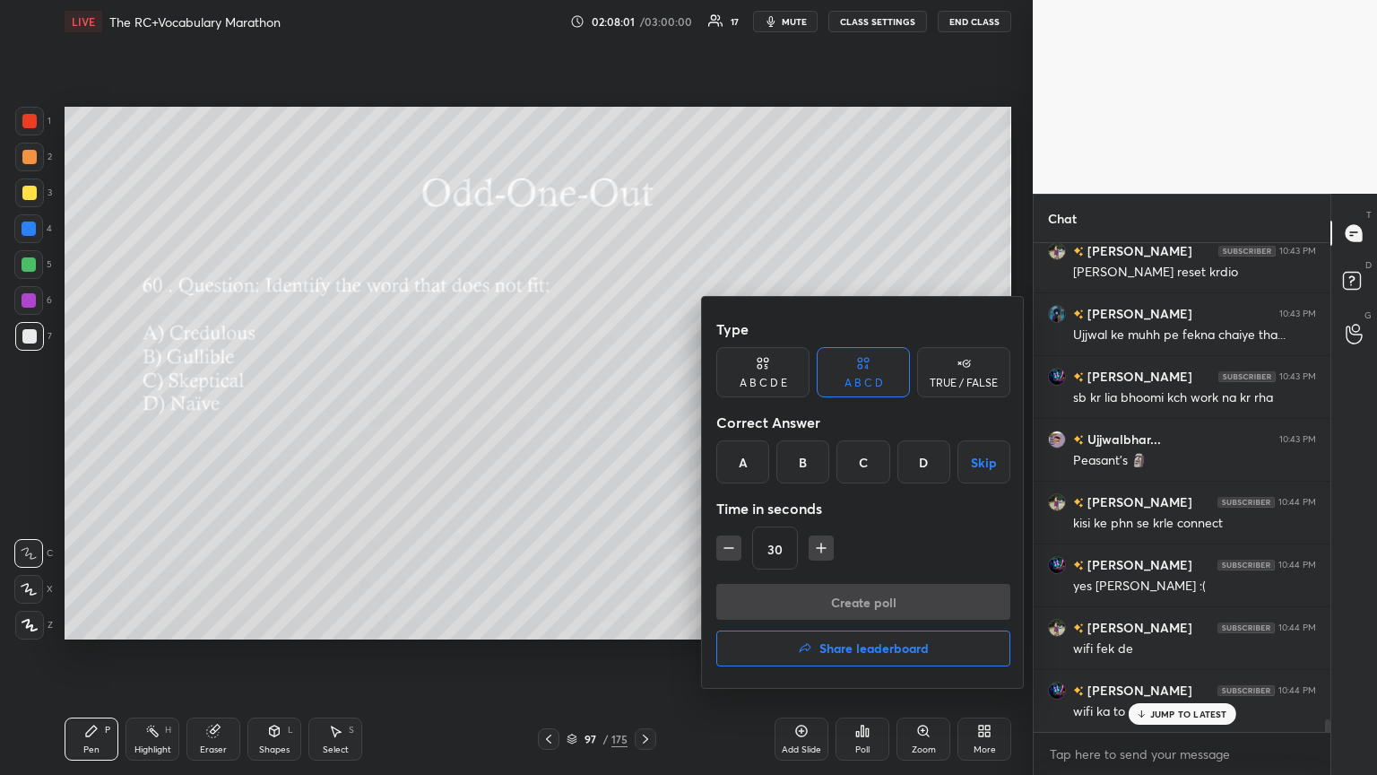
drag, startPoint x: 749, startPoint y: 647, endPoint x: 733, endPoint y: 650, distance: 16.4
click at [643, 421] on button "Share leaderboard" at bounding box center [863, 648] width 294 height 36
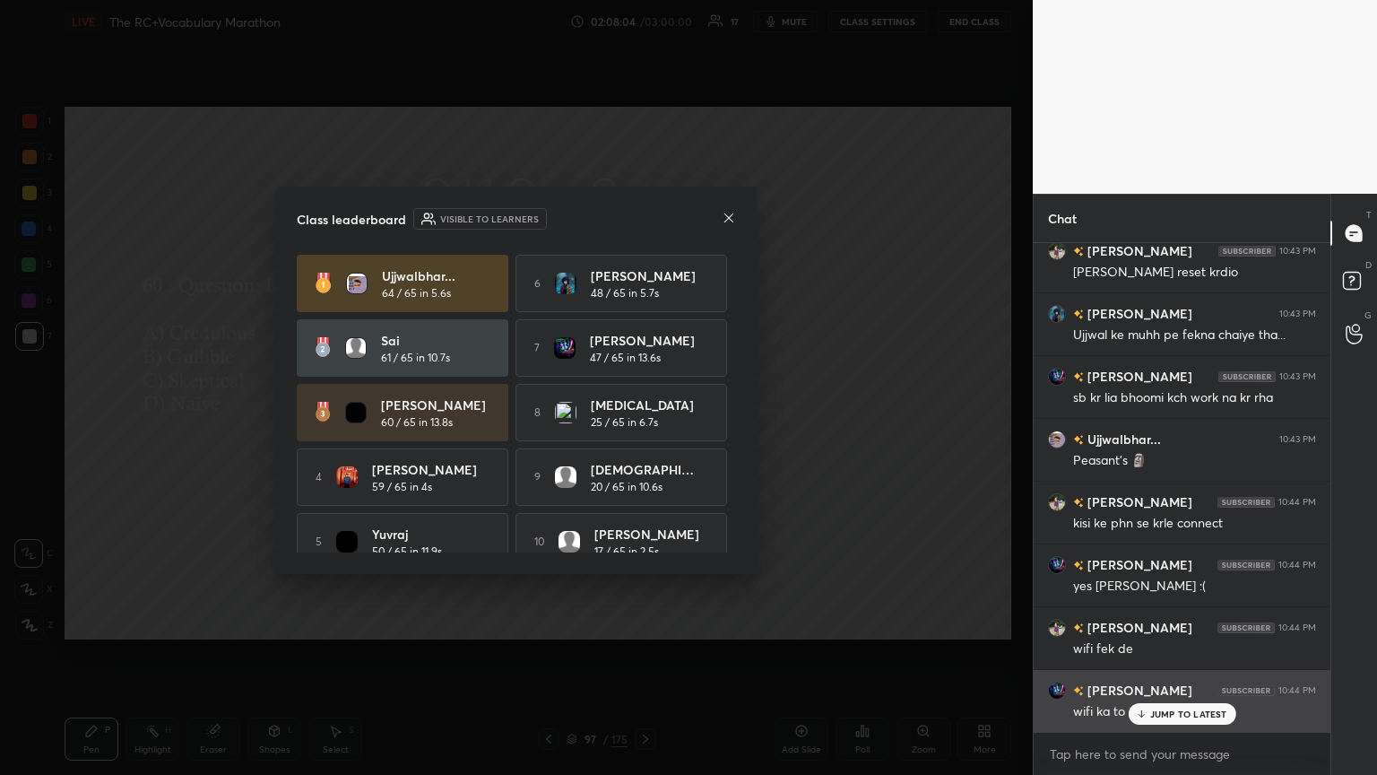
drag, startPoint x: 1151, startPoint y: 722, endPoint x: 1074, endPoint y: 710, distance: 78.0
click at [643, 421] on div "JUMP TO LATEST" at bounding box center [1182, 714] width 108 height 22
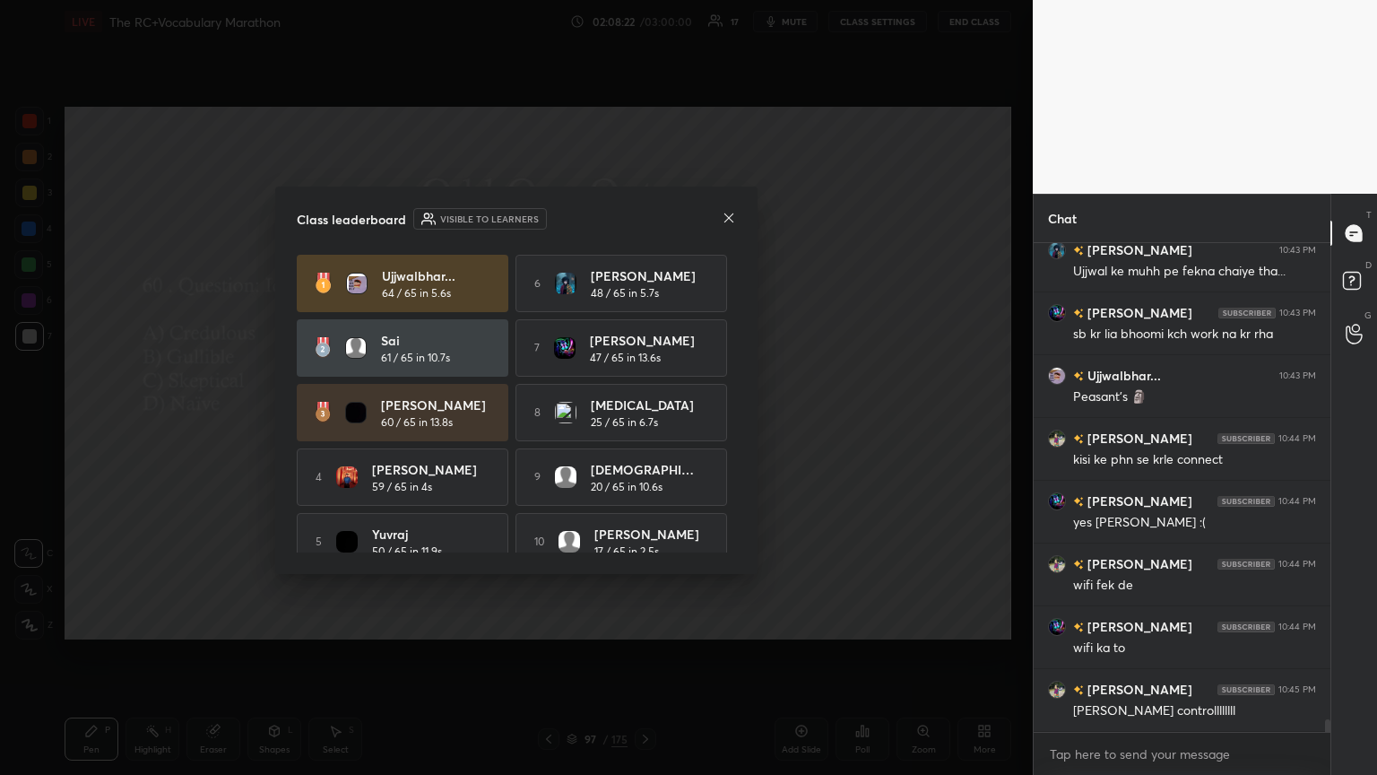
click at [456, 421] on div "4 [PERSON_NAME] 59 / 65 in 4s" at bounding box center [403, 476] width 212 height 57
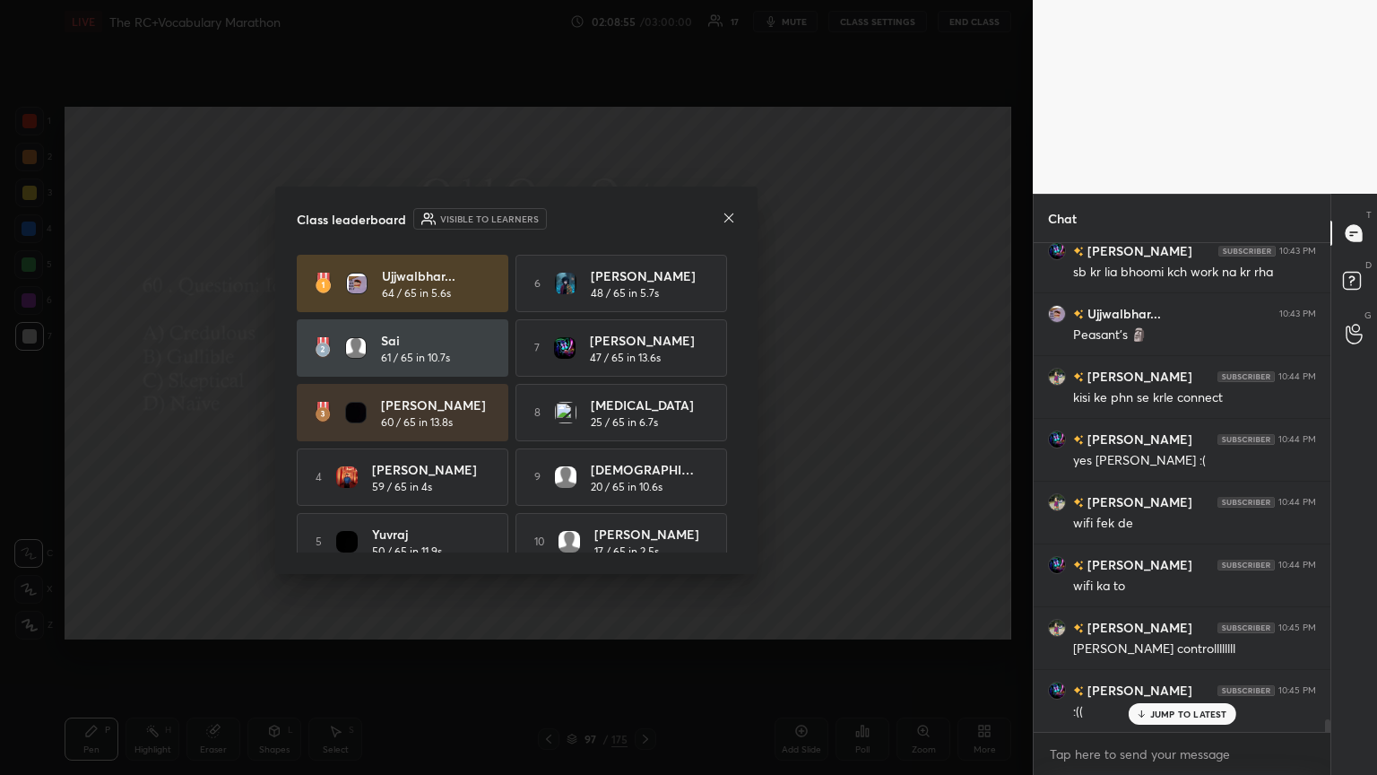
click at [643, 221] on div "Class leaderboard Visible to [PERSON_NAME]... 64 / 65 in 5.6s 6 [PERSON_NAME] 4…" at bounding box center [516, 380] width 482 height 387
click at [643, 223] on icon at bounding box center [729, 218] width 14 height 14
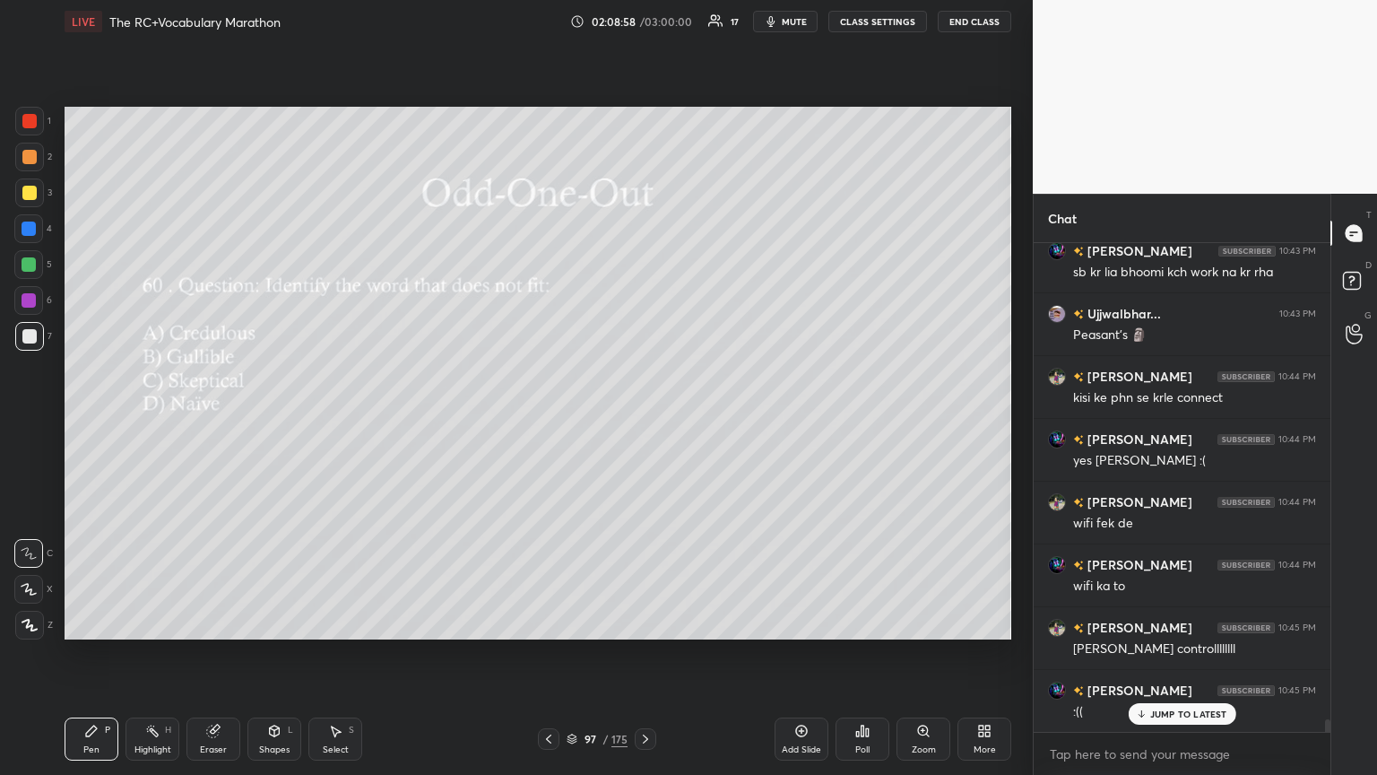
click at [643, 421] on div "Poll" at bounding box center [863, 738] width 54 height 43
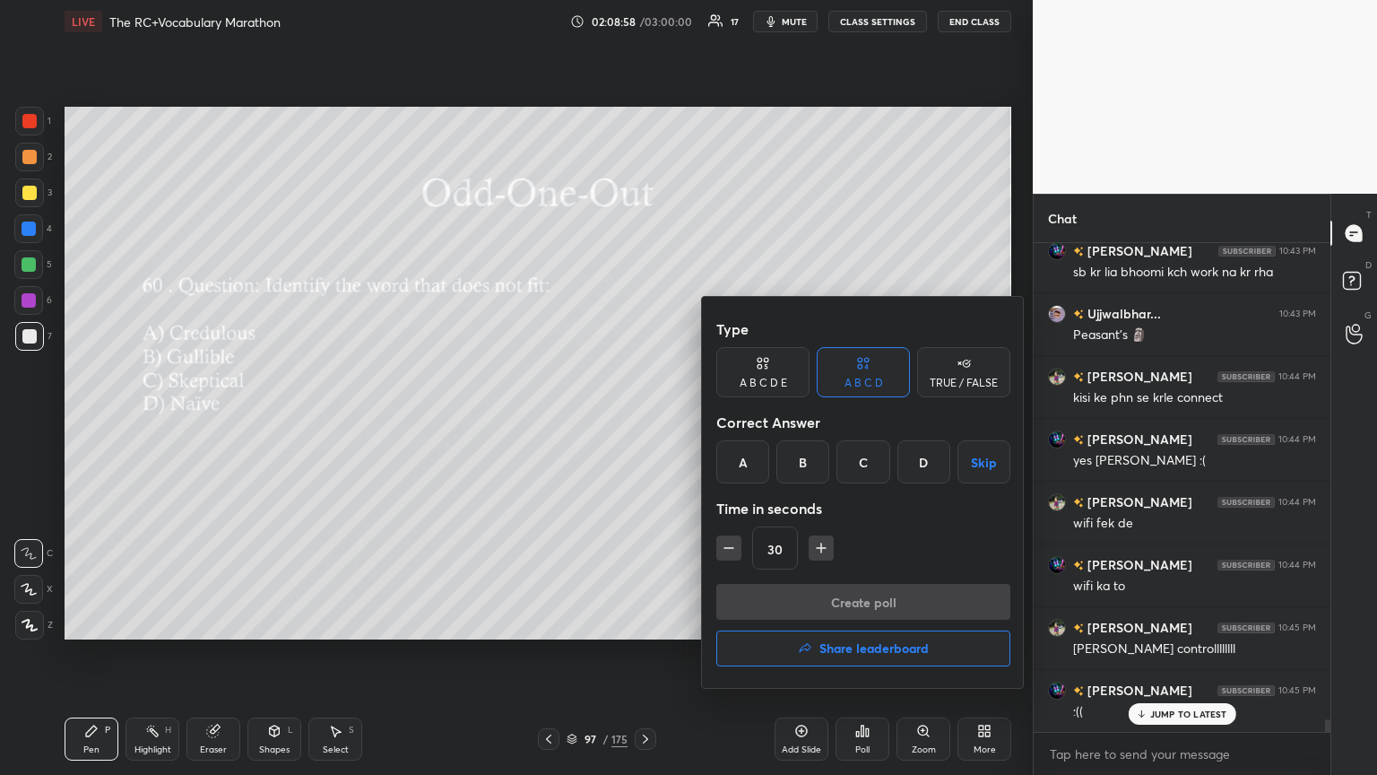
click at [643, 421] on button "Share leaderboard" at bounding box center [863, 648] width 294 height 36
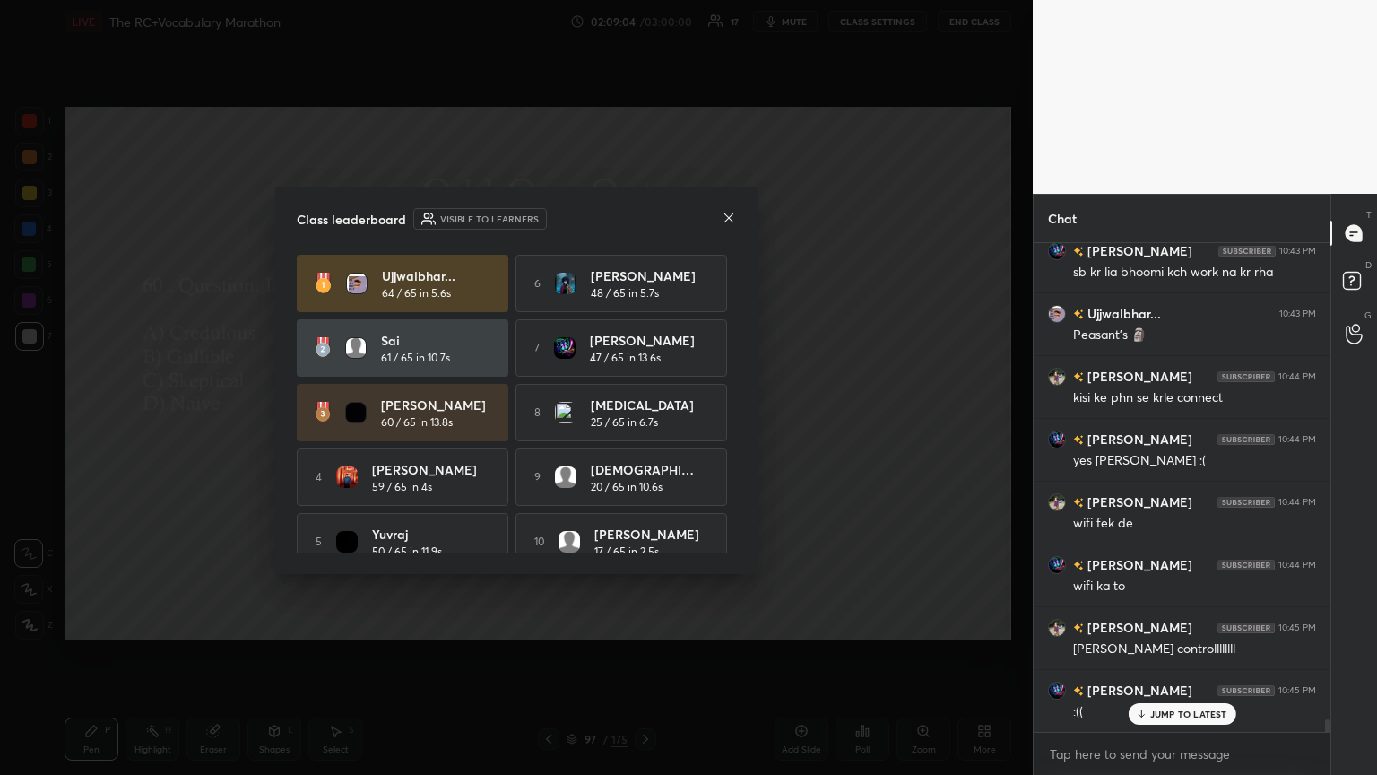
click at [643, 222] on div "Class leaderboard Visible to [PERSON_NAME]... 64 / 65 in 5.6s 6 [PERSON_NAME] 4…" at bounding box center [516, 380] width 482 height 387
drag, startPoint x: 662, startPoint y: 404, endPoint x: 671, endPoint y: 291, distance: 113.3
click at [643, 323] on div "Ujjwalbhar... 64 / 65 in 5.6s 6 [PERSON_NAME] 48 / 65 in 5.7s Sai 61 / 65 in 10…" at bounding box center [516, 413] width 439 height 316
click at [643, 222] on icon at bounding box center [729, 218] width 14 height 14
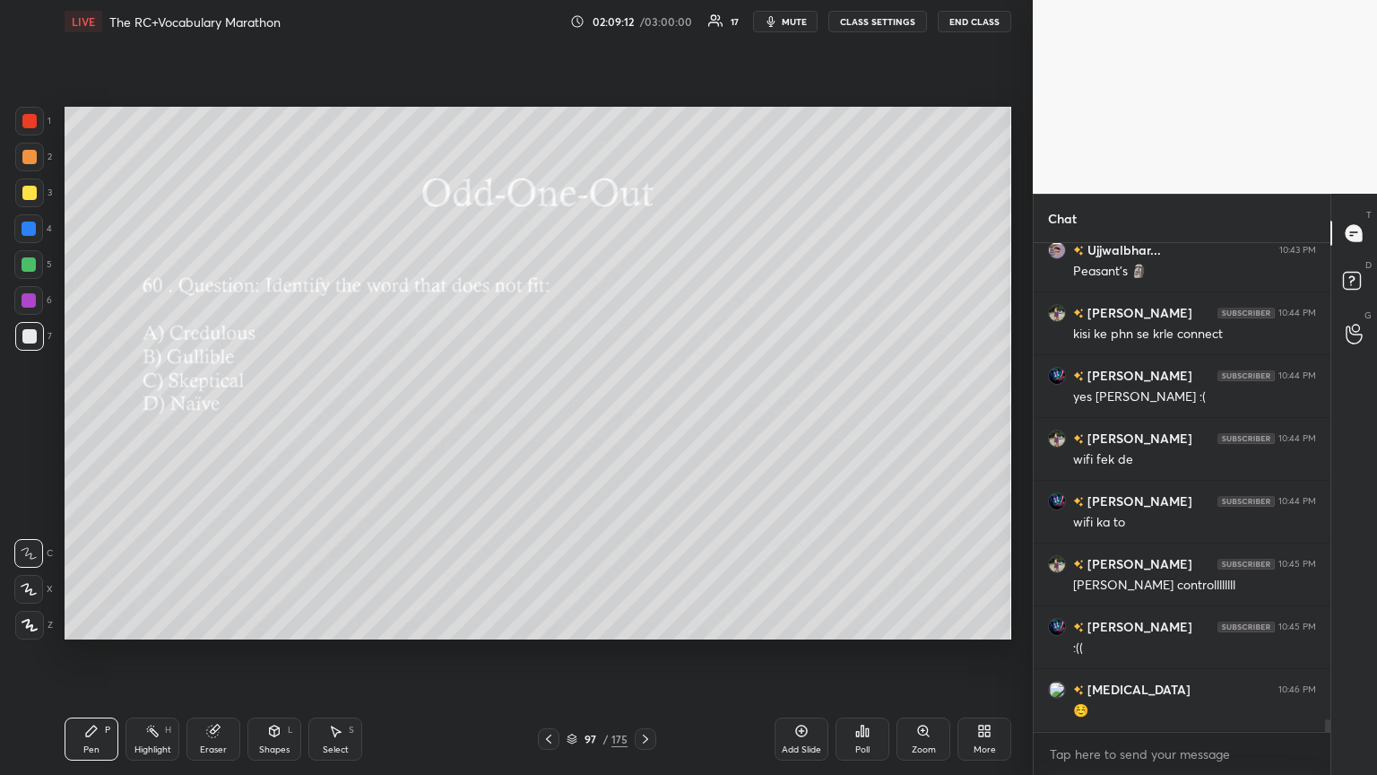
scroll to position [18163, 0]
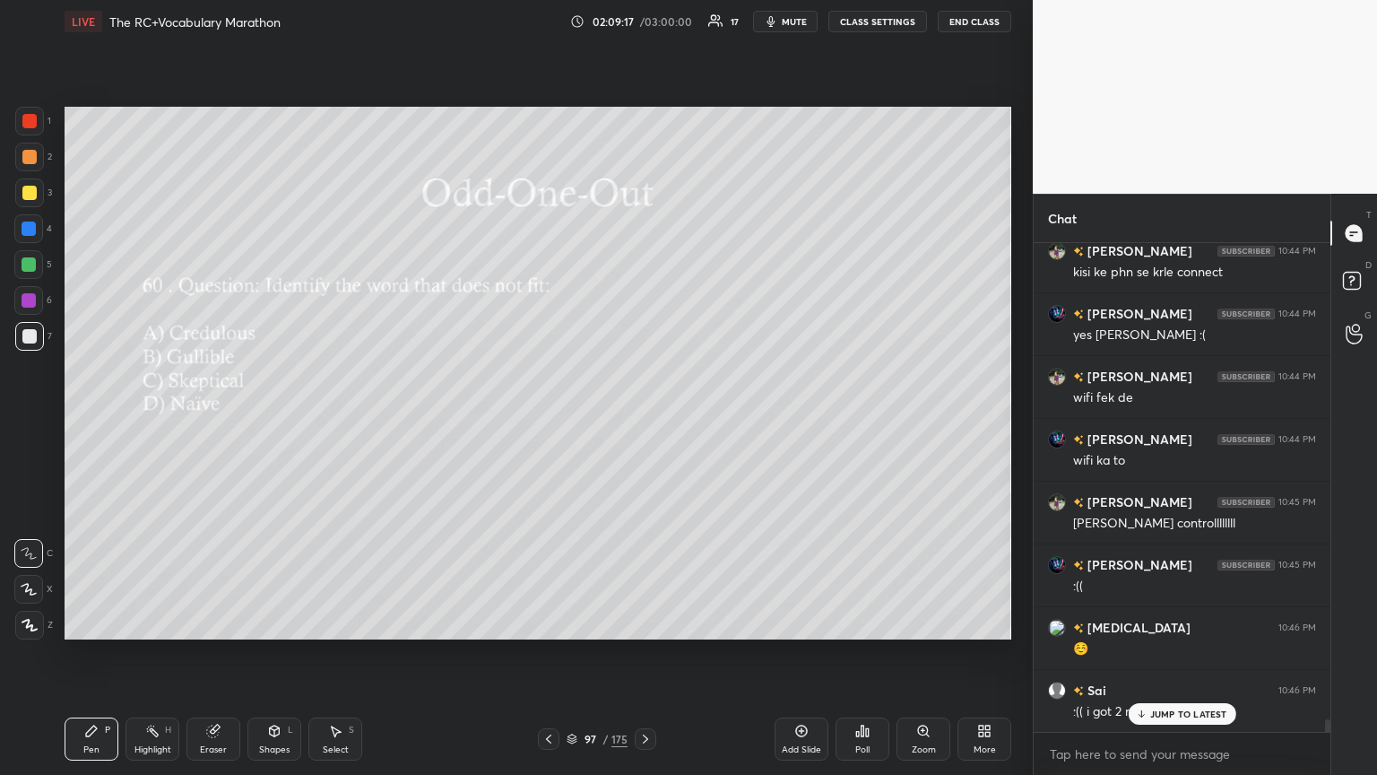
click at [643, 421] on p "JUMP TO LATEST" at bounding box center [1188, 713] width 77 height 11
click at [643, 421] on div "Poll" at bounding box center [863, 738] width 54 height 43
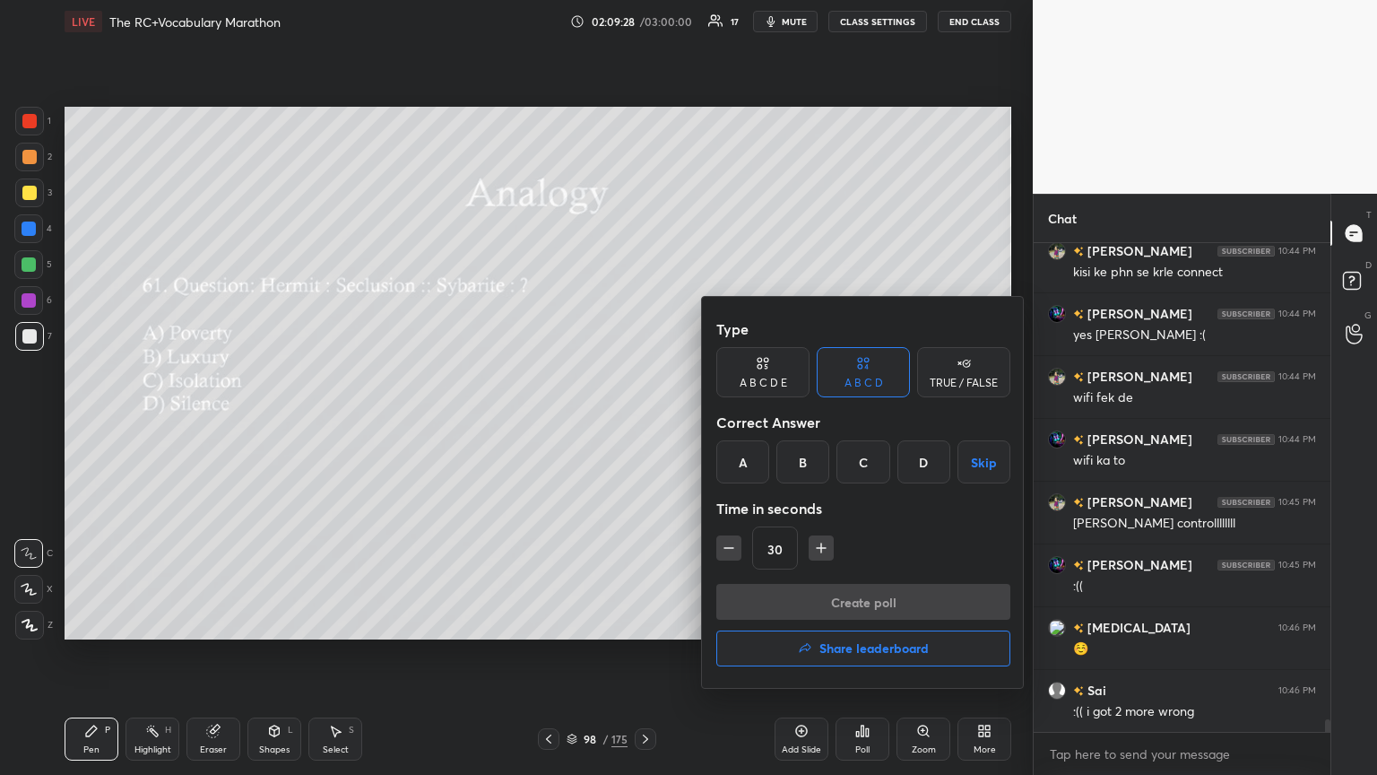
scroll to position [18181, 0]
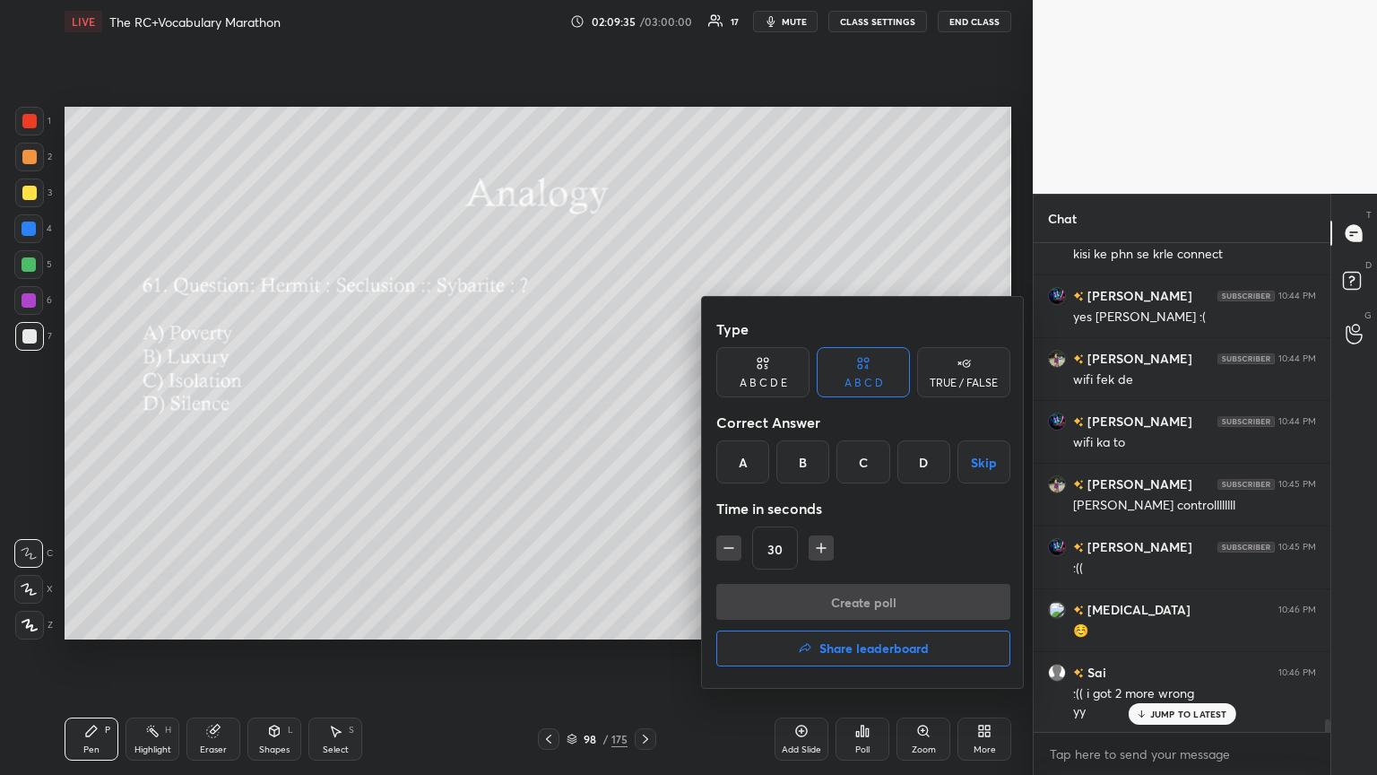
click at [643, 421] on div "B" at bounding box center [803, 461] width 53 height 43
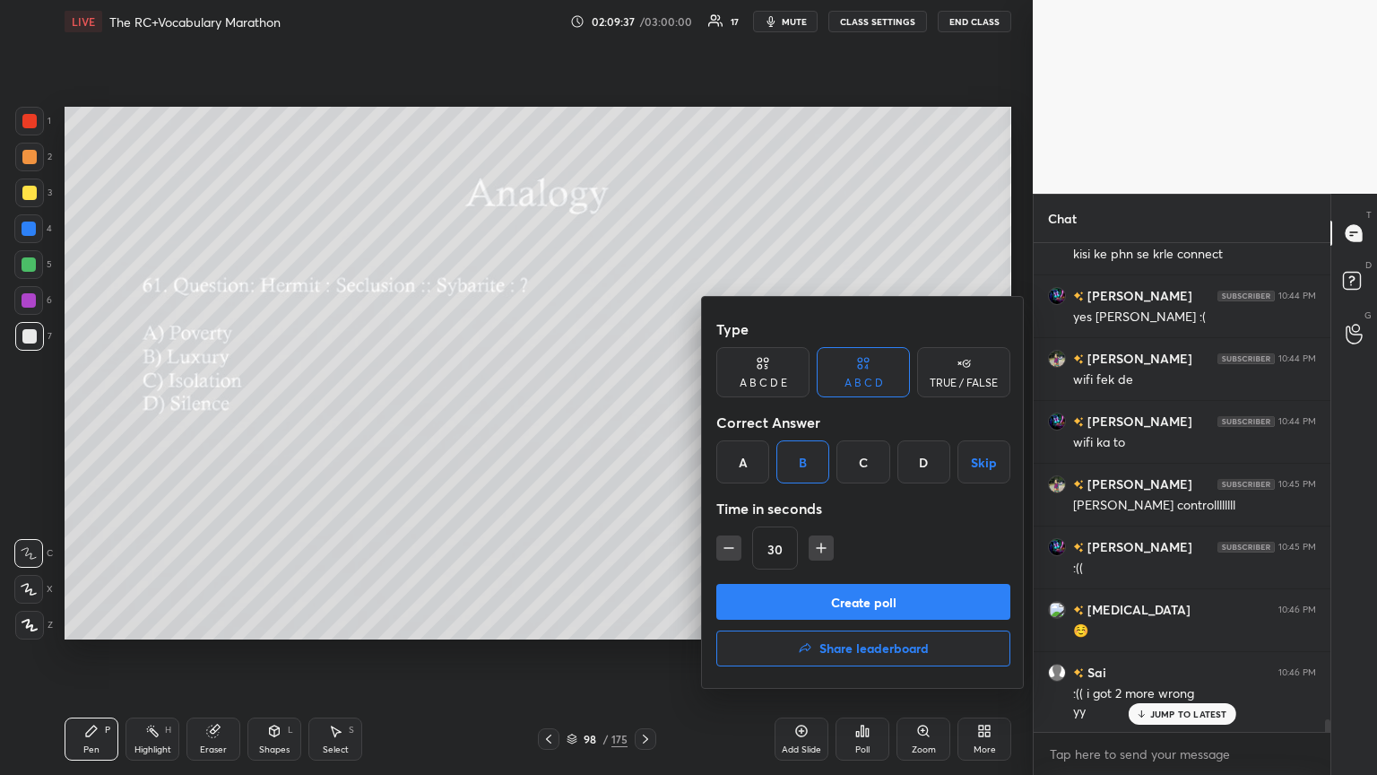
click at [643, 421] on button "Create poll" at bounding box center [863, 602] width 294 height 36
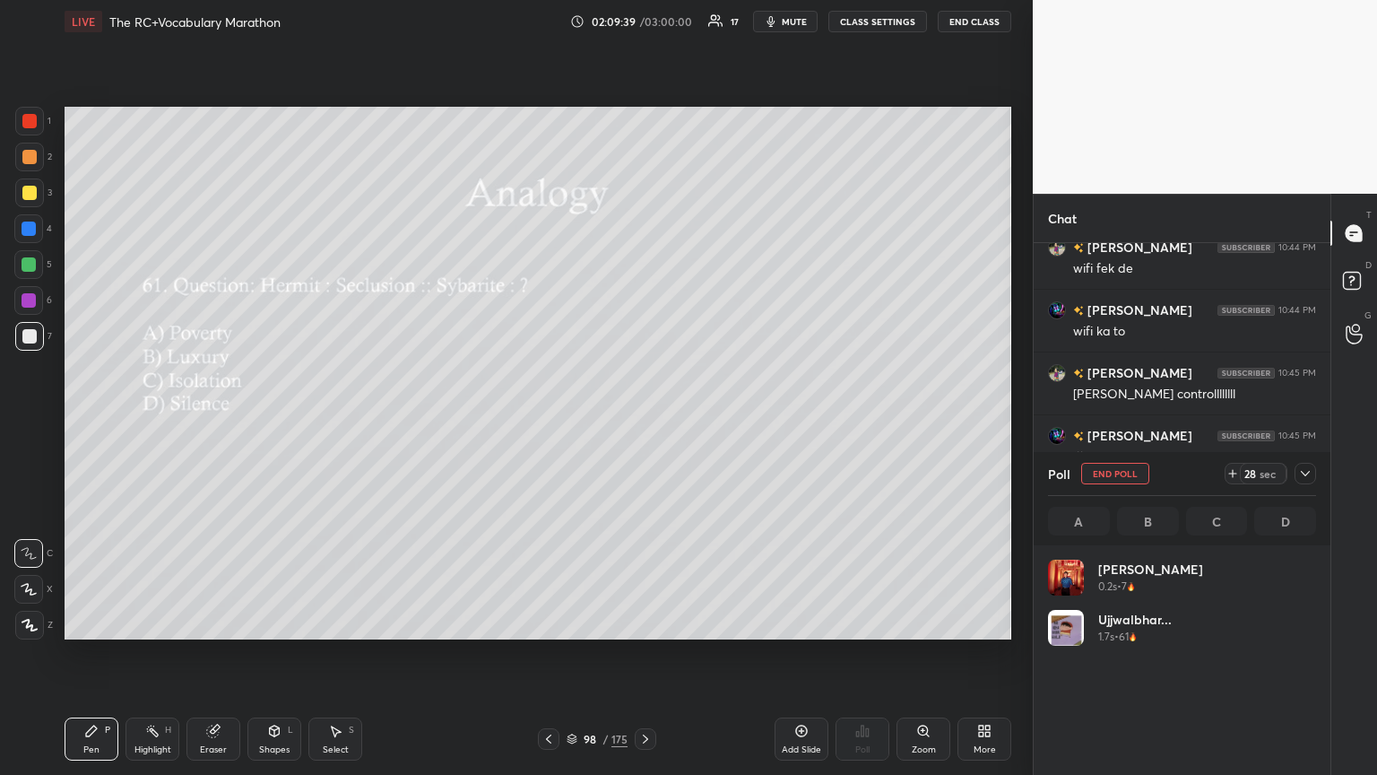
scroll to position [5, 5]
click at [643, 421] on icon at bounding box center [1305, 473] width 14 height 14
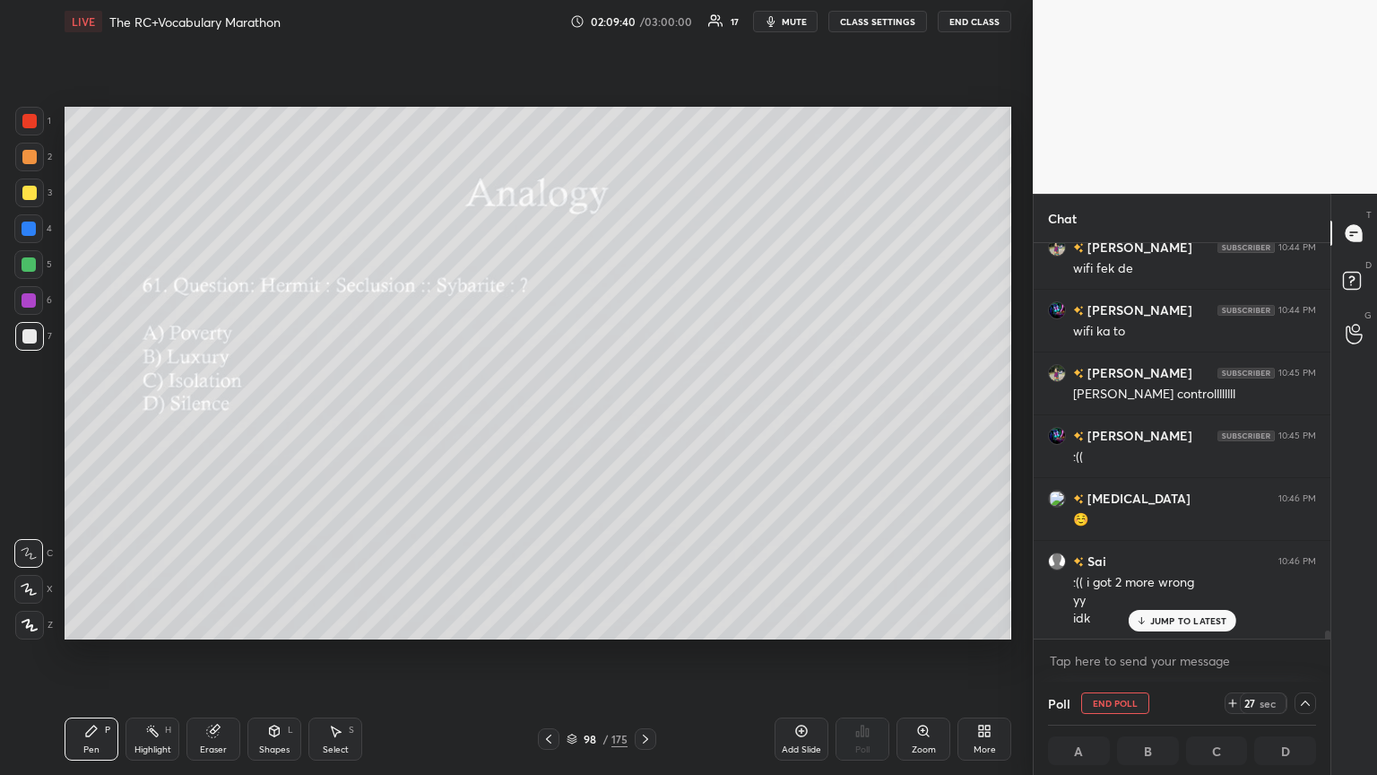
scroll to position [0, 0]
click at [643, 421] on p "JUMP TO LATEST" at bounding box center [1188, 620] width 77 height 11
click at [643, 421] on div at bounding box center [1306, 703] width 22 height 22
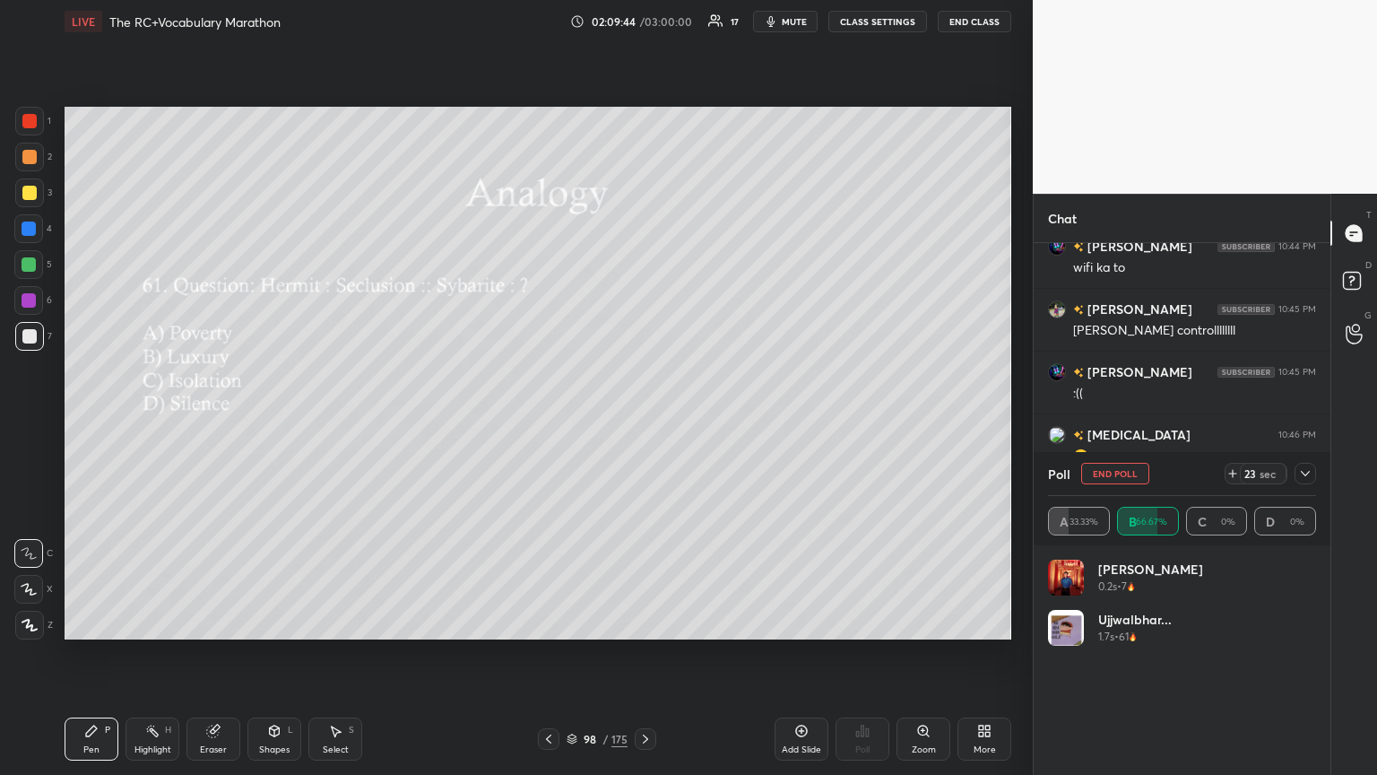
scroll to position [210, 263]
click at [643, 421] on icon at bounding box center [1305, 473] width 14 height 14
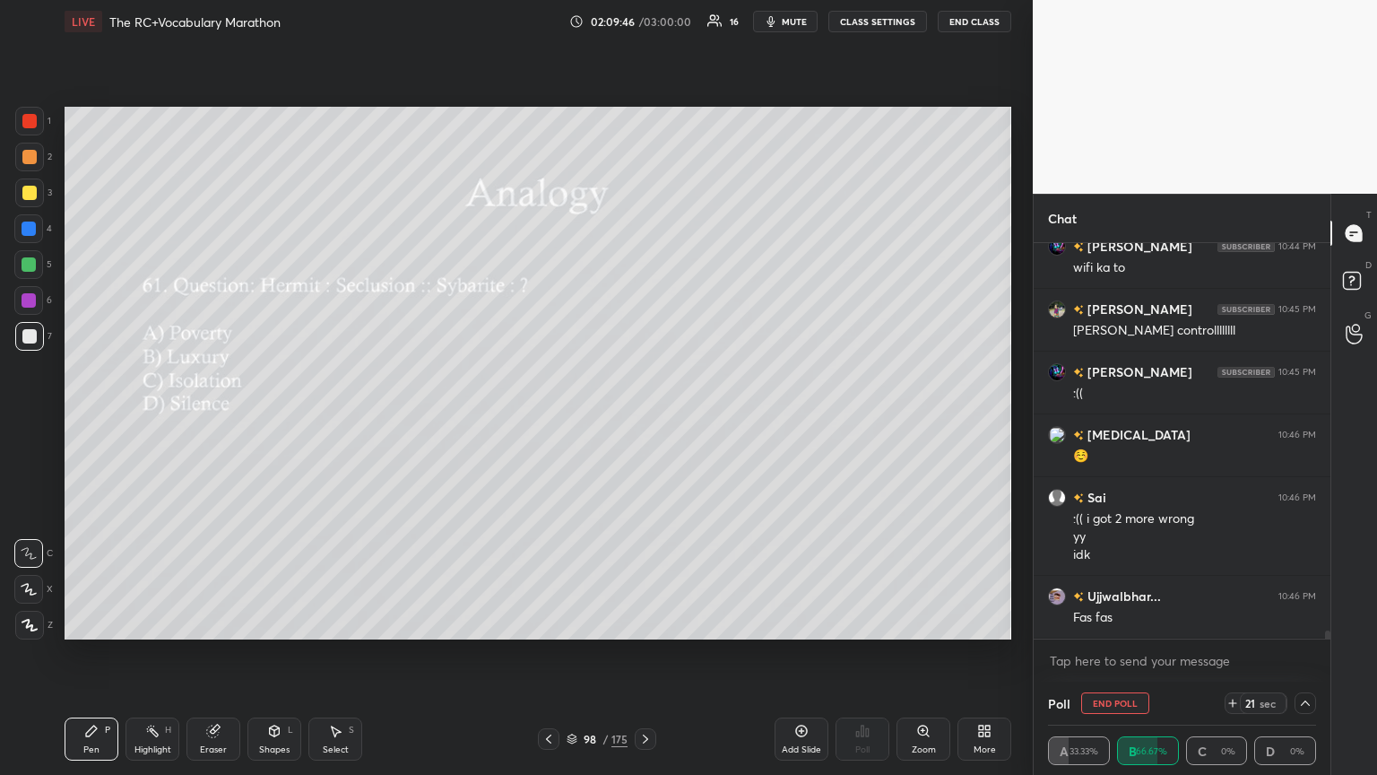
scroll to position [0, 0]
click at [643, 421] on icon at bounding box center [1305, 703] width 14 height 14
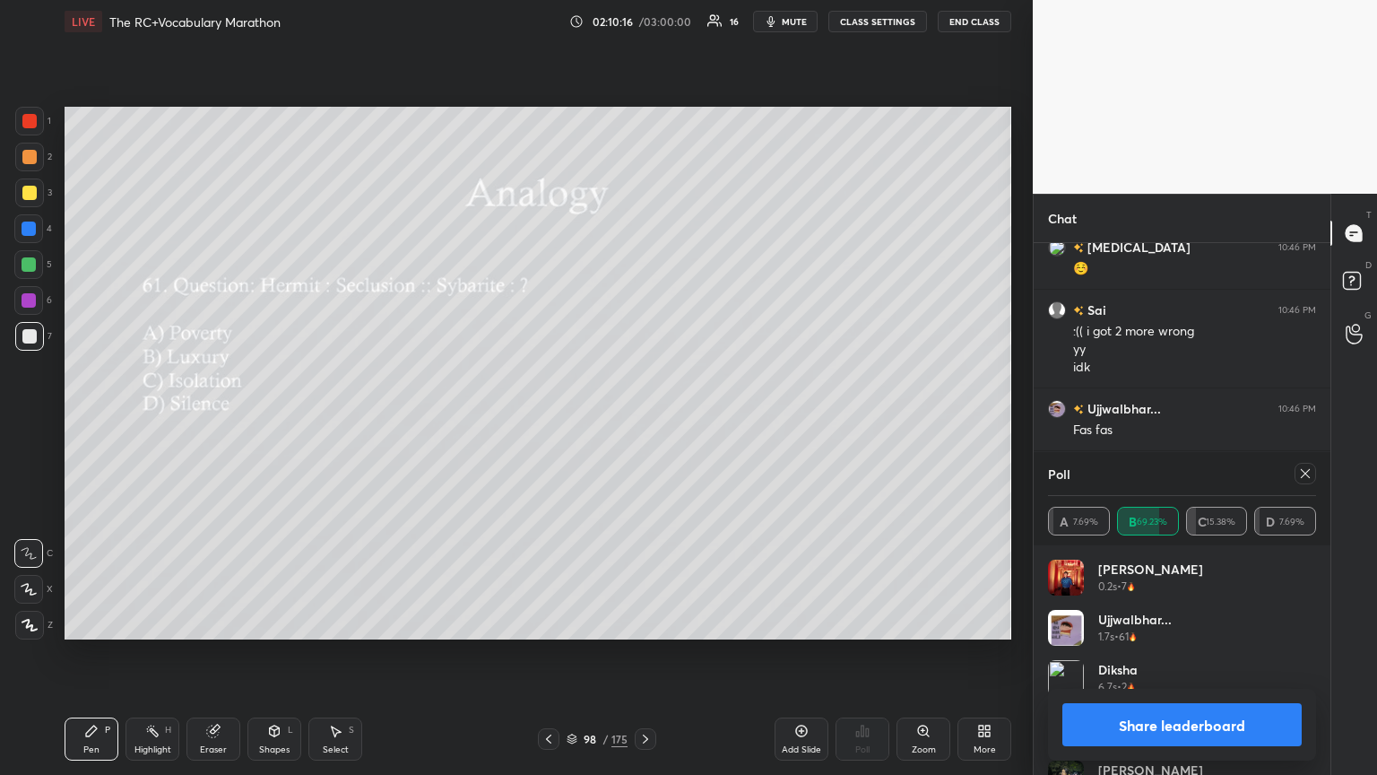
drag, startPoint x: 1303, startPoint y: 469, endPoint x: 1033, endPoint y: 457, distance: 270.2
click at [643, 421] on icon at bounding box center [1305, 473] width 14 height 14
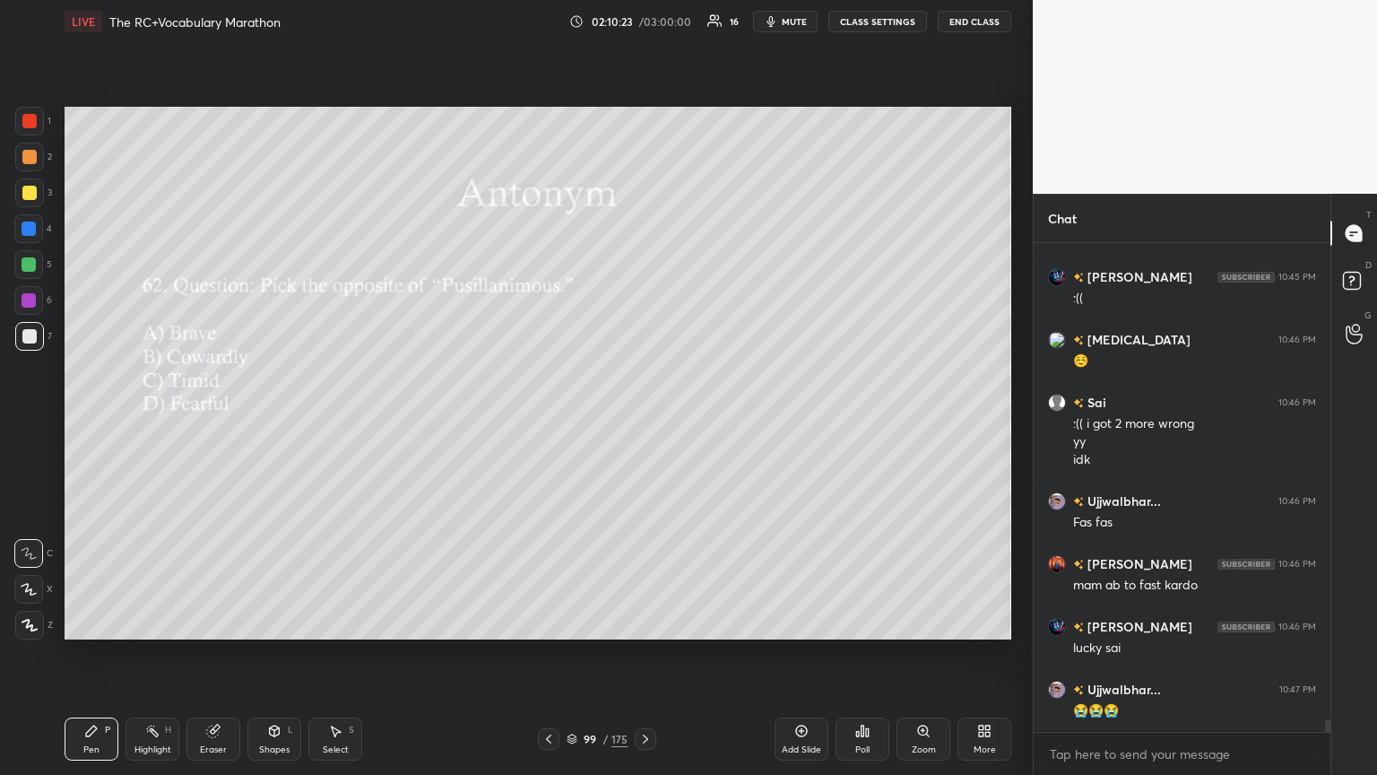
click at [643, 421] on icon at bounding box center [862, 731] width 14 height 14
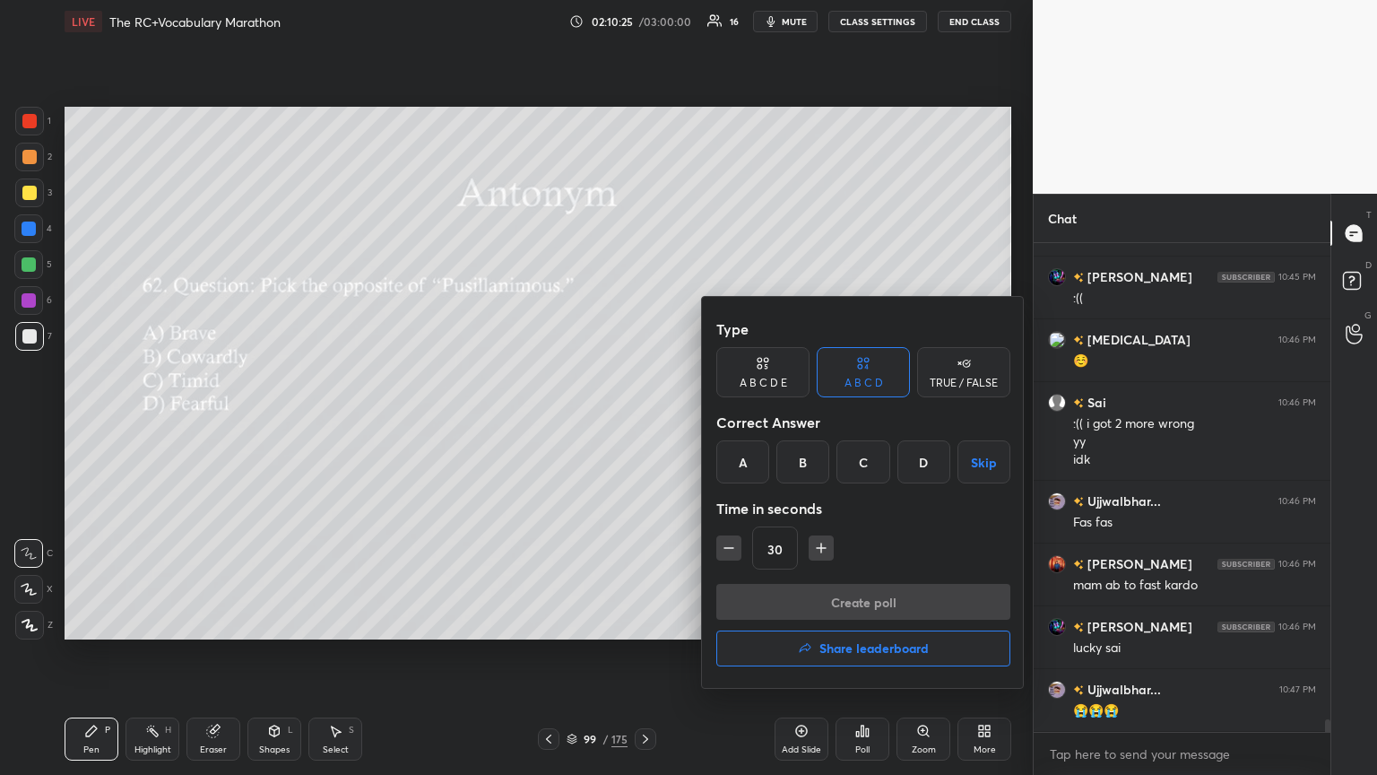
drag, startPoint x: 747, startPoint y: 458, endPoint x: 800, endPoint y: 604, distance: 155.4
click at [643, 421] on div "Type A B C D E A B C D TRUE / FALSE Correct Answer A B C D Skip Time in seconds…" at bounding box center [863, 492] width 323 height 391
click at [643, 421] on div "Create poll Share leaderboard" at bounding box center [863, 629] width 294 height 90
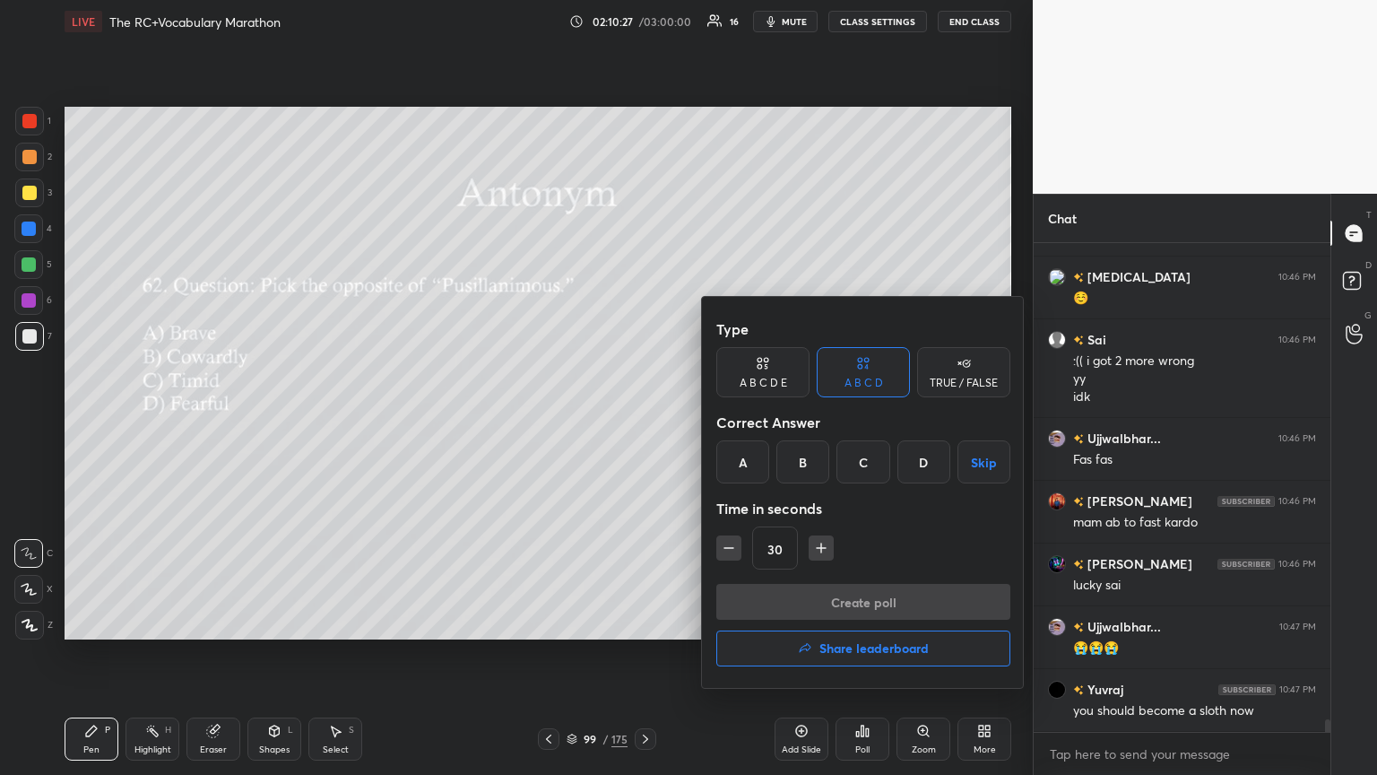
click at [643, 421] on div "A" at bounding box center [742, 461] width 53 height 43
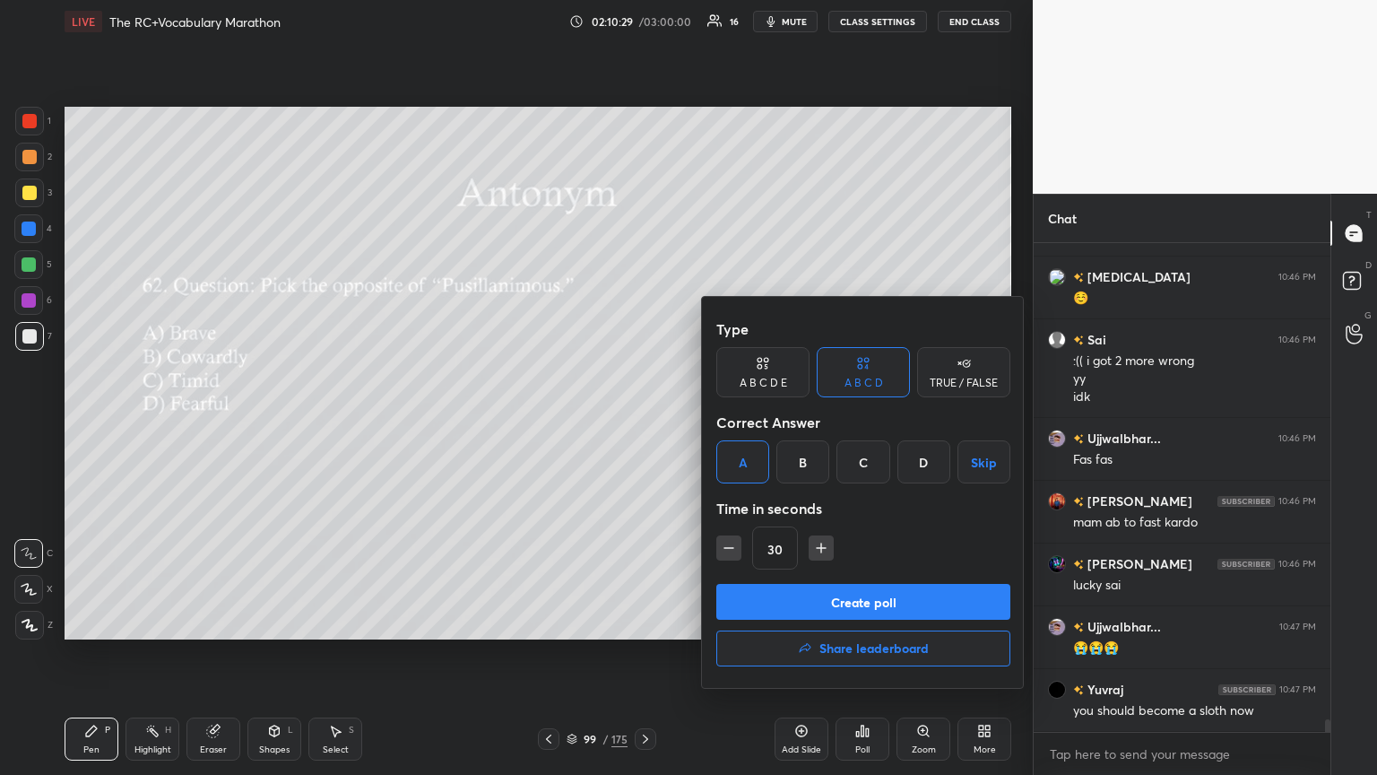
click at [643, 421] on button "Create poll" at bounding box center [863, 602] width 294 height 36
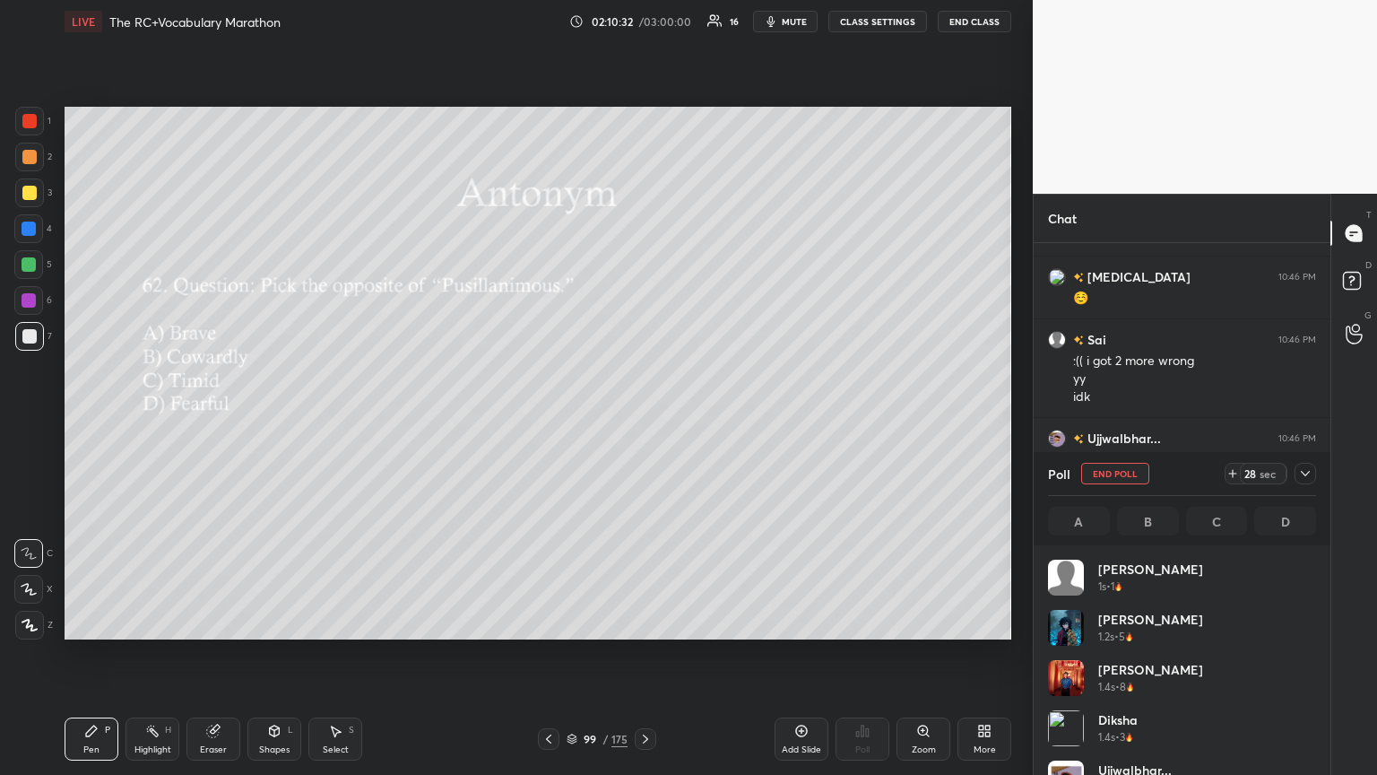
click at [643, 421] on div at bounding box center [1306, 474] width 22 height 22
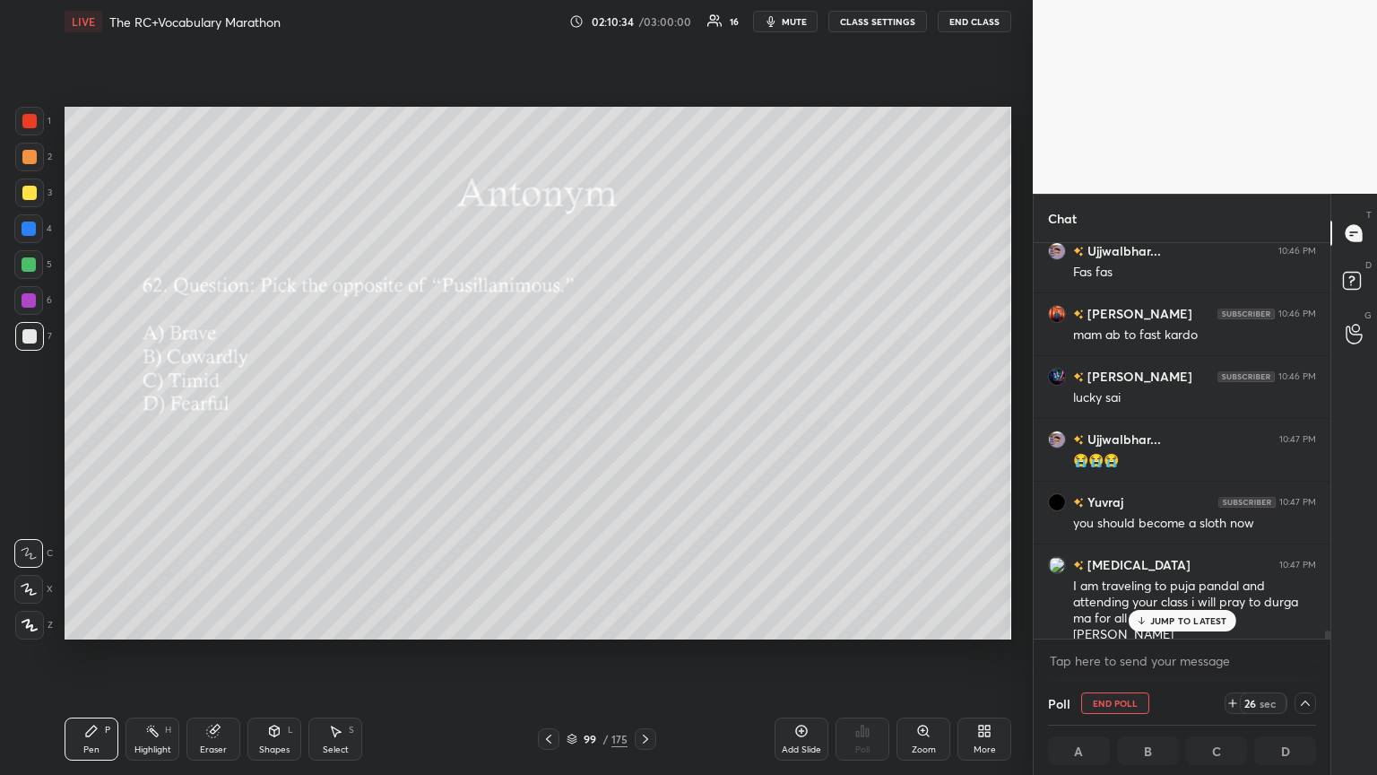
click at [643, 421] on p "JUMP TO LATEST" at bounding box center [1188, 620] width 77 height 11
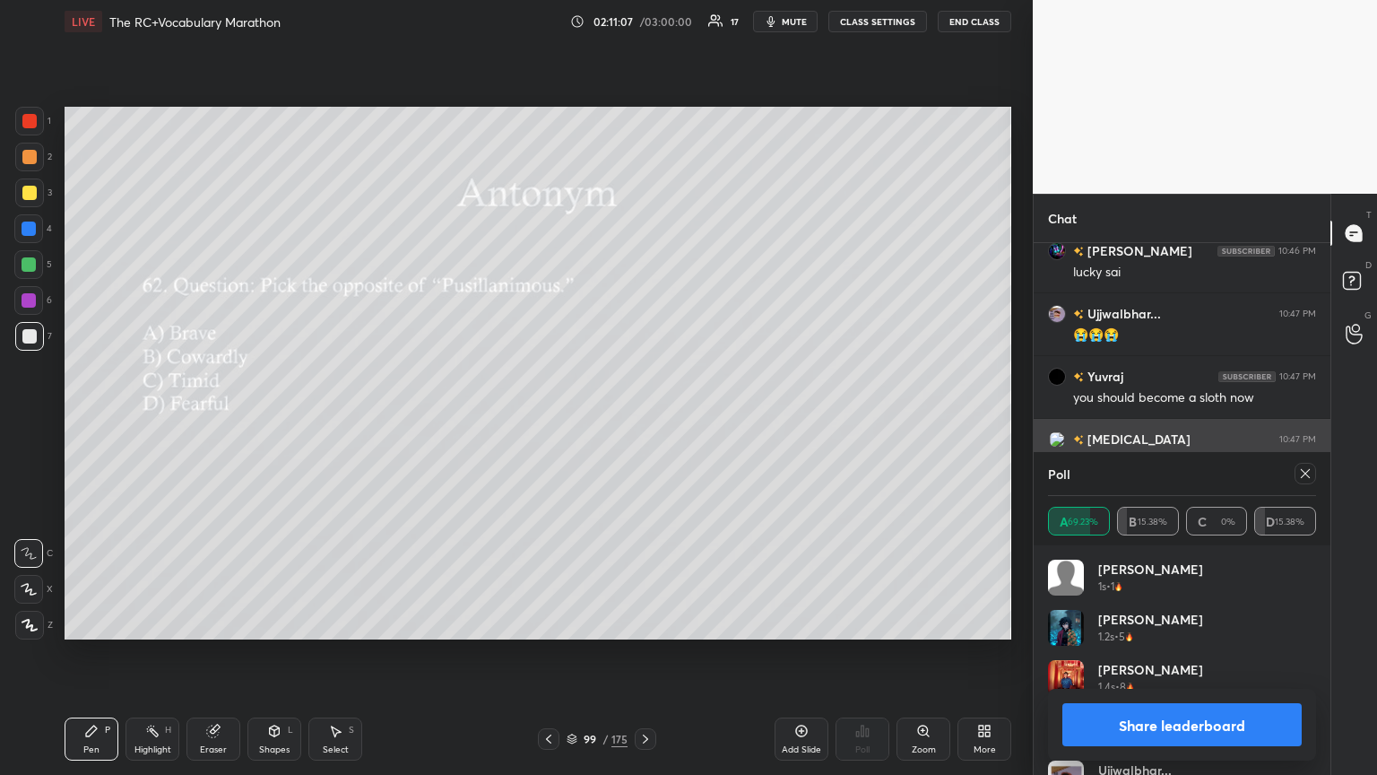
drag, startPoint x: 1300, startPoint y: 478, endPoint x: 1243, endPoint y: 479, distance: 57.4
click at [643, 421] on div at bounding box center [1306, 474] width 22 height 22
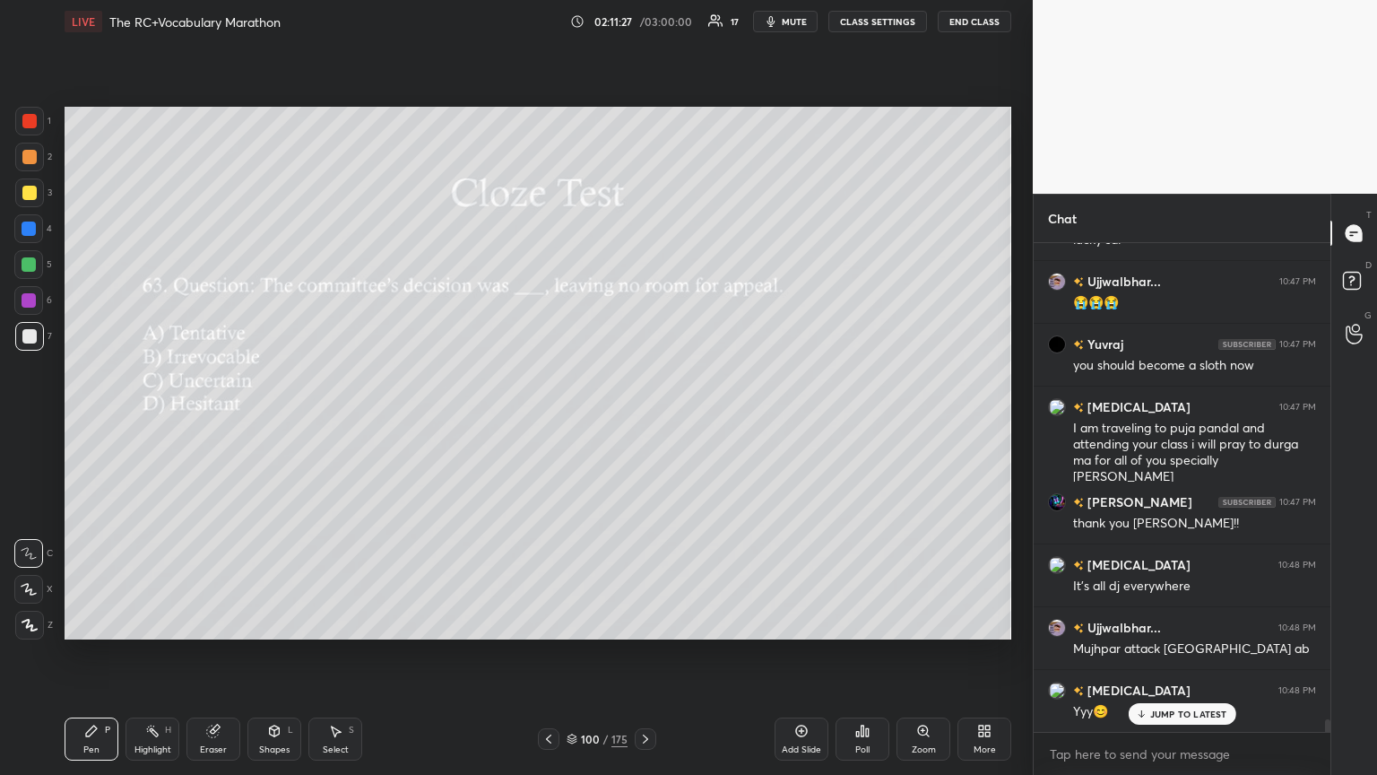
click at [643, 421] on div "Poll" at bounding box center [863, 738] width 54 height 43
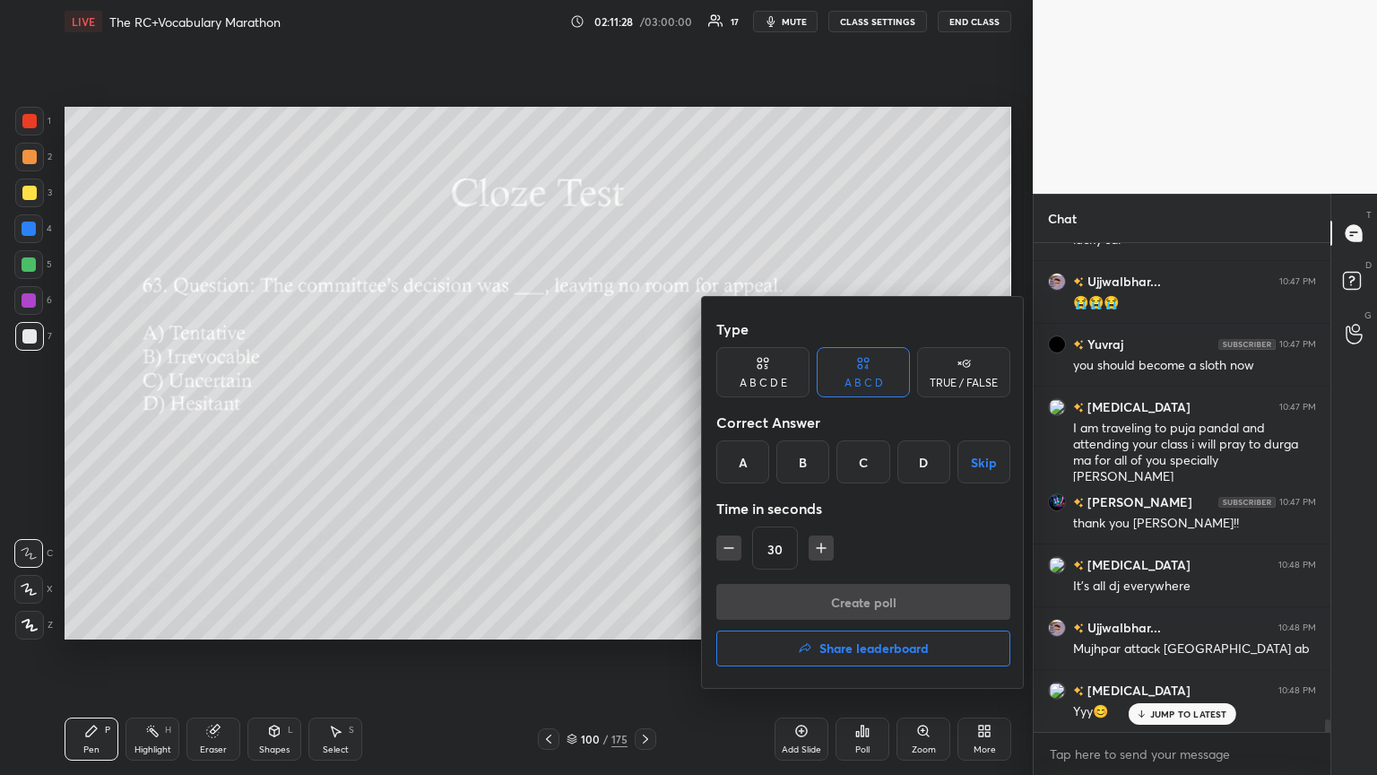
click at [643, 421] on div "B" at bounding box center [803, 461] width 53 height 43
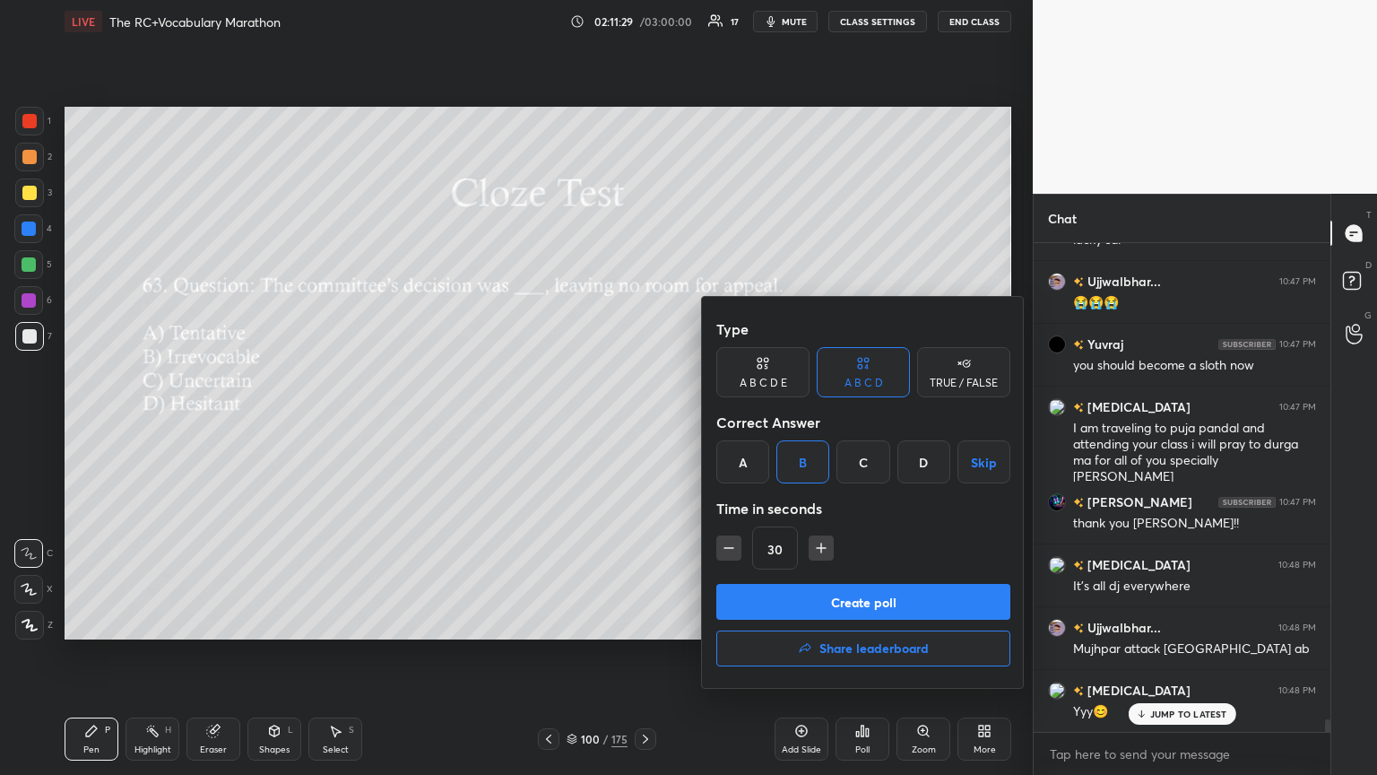
click at [643, 421] on button "Create poll" at bounding box center [863, 602] width 294 height 36
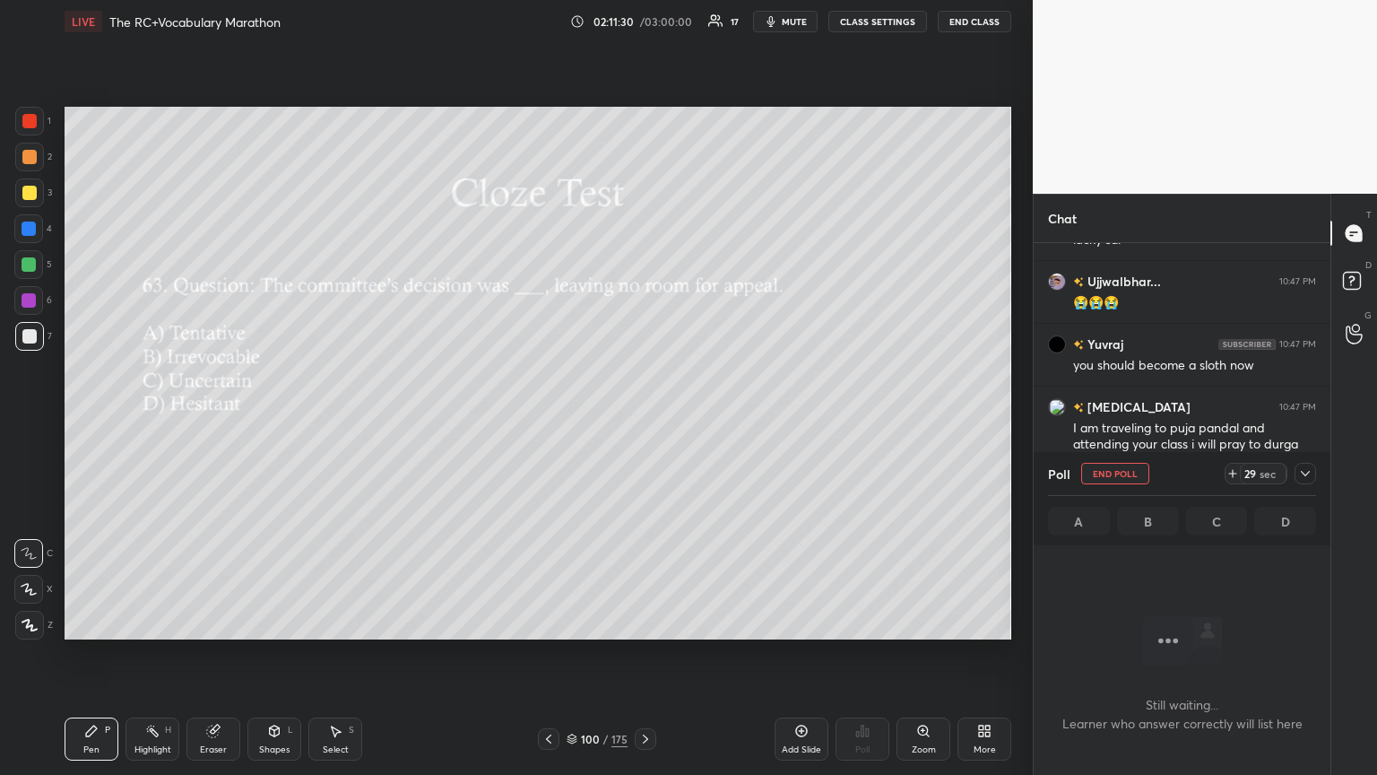
drag, startPoint x: 1305, startPoint y: 480, endPoint x: 1313, endPoint y: 473, distance: 10.2
click at [643, 421] on div at bounding box center [1306, 474] width 22 height 22
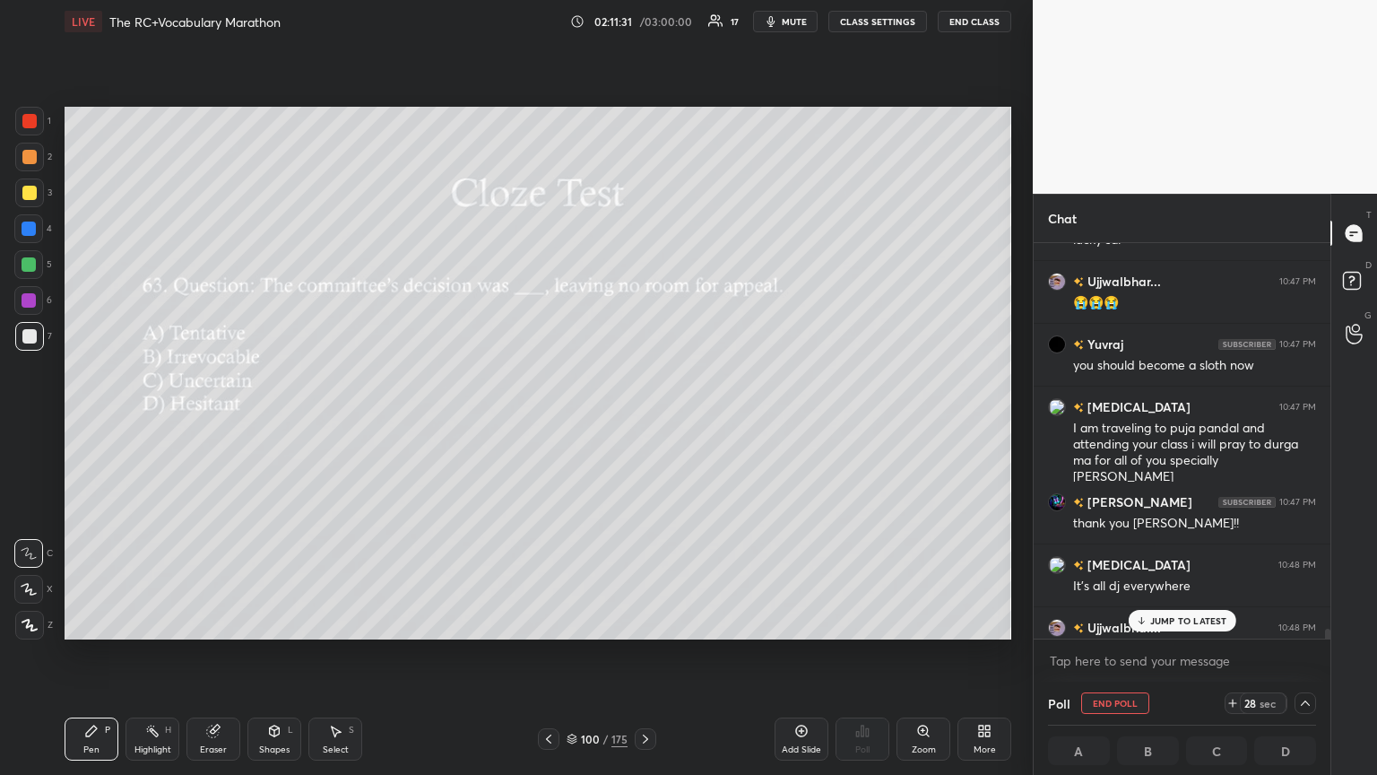
click at [643, 421] on div "JUMP TO LATEST" at bounding box center [1182, 621] width 108 height 22
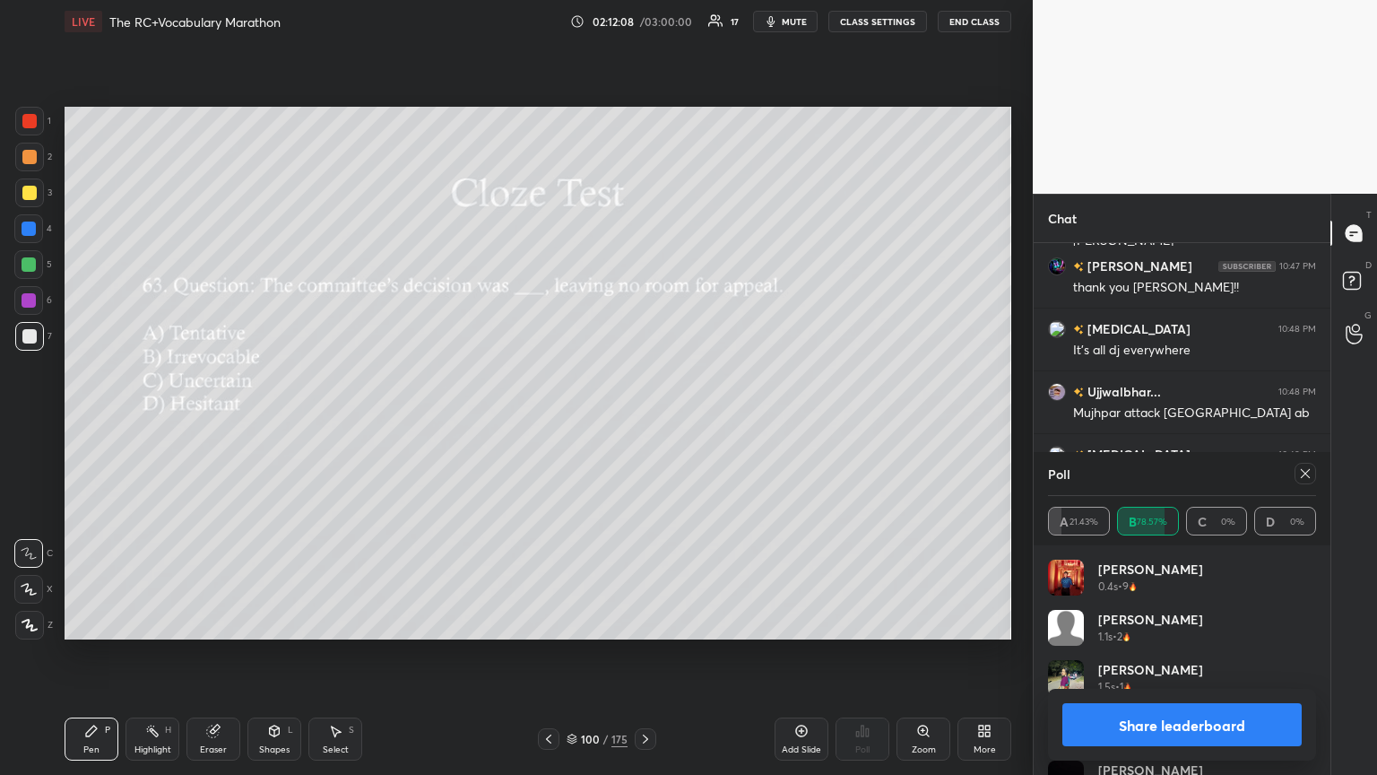
click at [643, 421] on div at bounding box center [1302, 474] width 29 height 22
drag, startPoint x: 1310, startPoint y: 472, endPoint x: 1288, endPoint y: 470, distance: 22.5
click at [643, 421] on icon at bounding box center [1305, 473] width 14 height 14
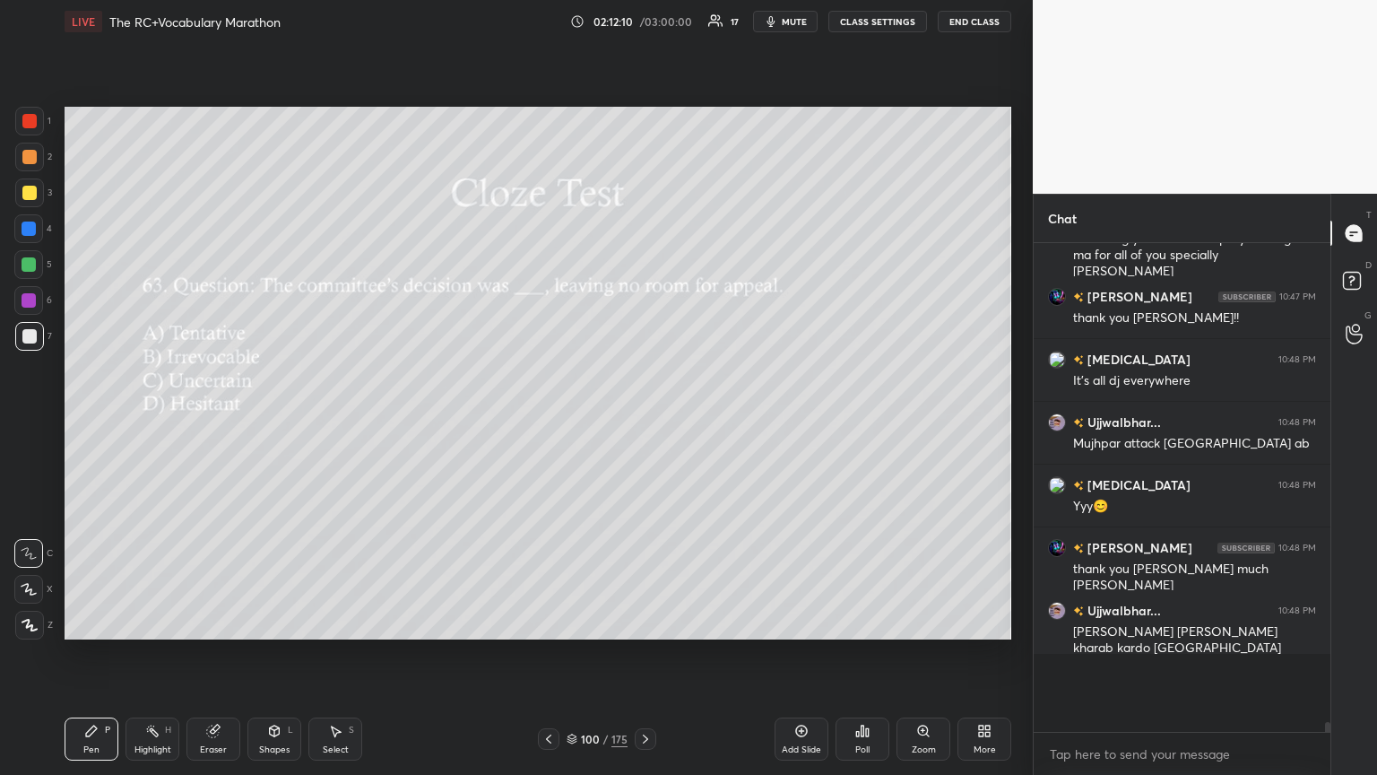
scroll to position [474, 291]
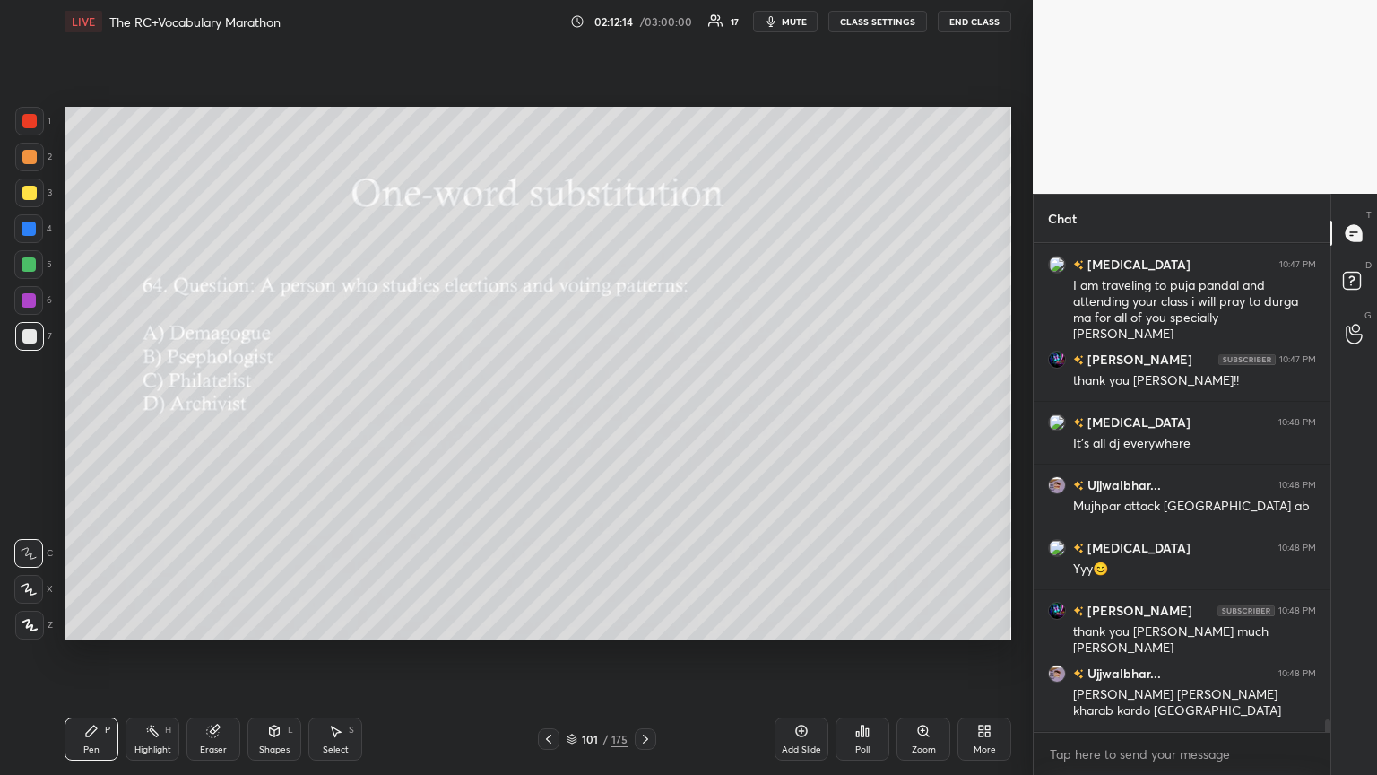
click at [643, 421] on icon at bounding box center [857, 734] width 3 height 4
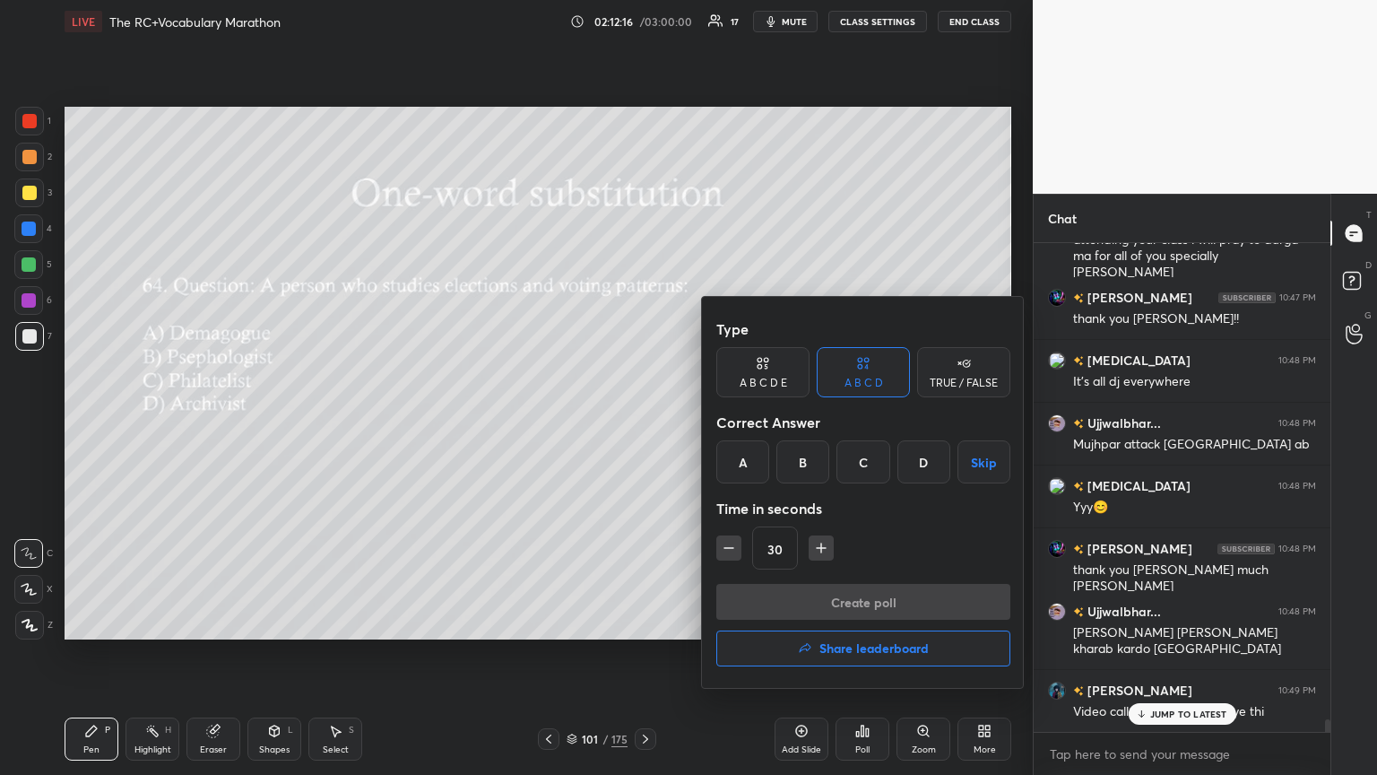
drag, startPoint x: 797, startPoint y: 464, endPoint x: 814, endPoint y: 494, distance: 34.9
click at [643, 421] on div "B" at bounding box center [803, 461] width 53 height 43
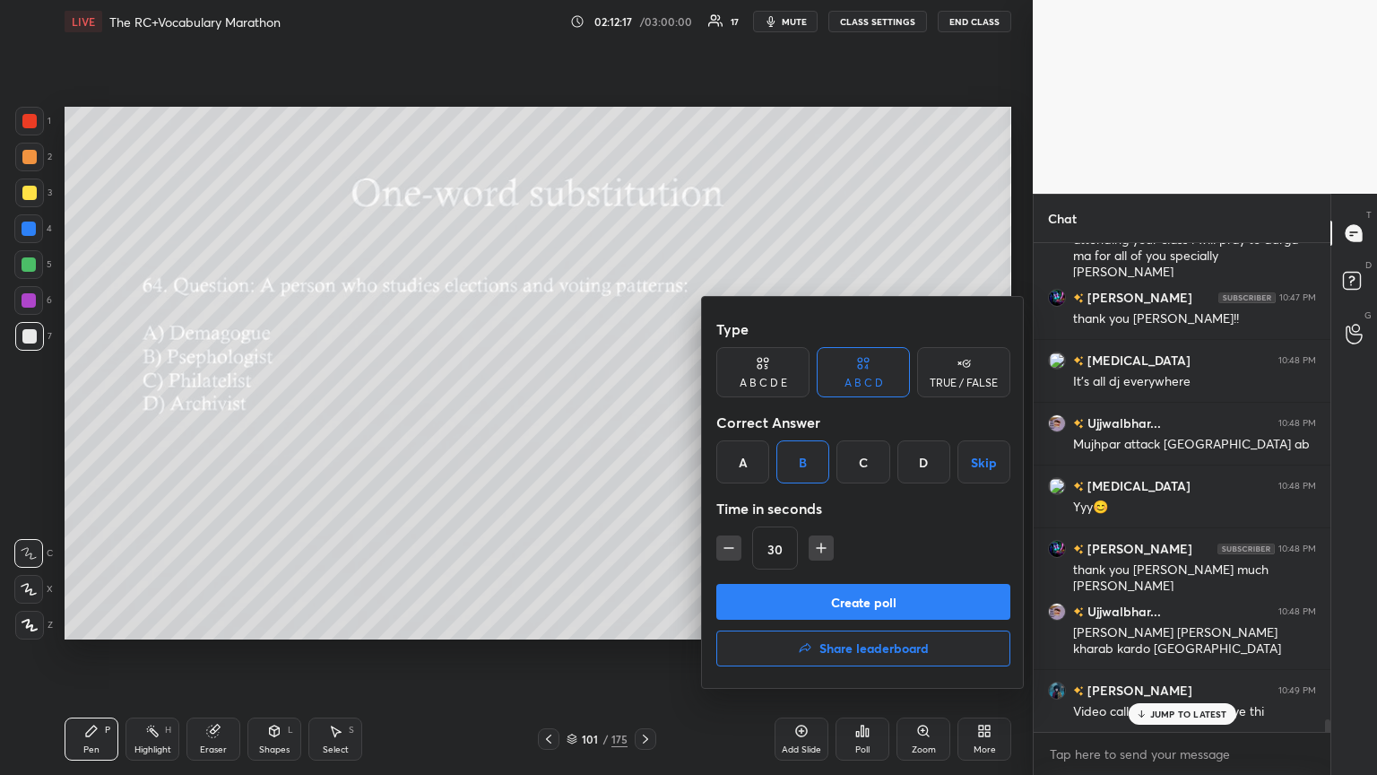
click at [643, 421] on button "Create poll" at bounding box center [863, 602] width 294 height 36
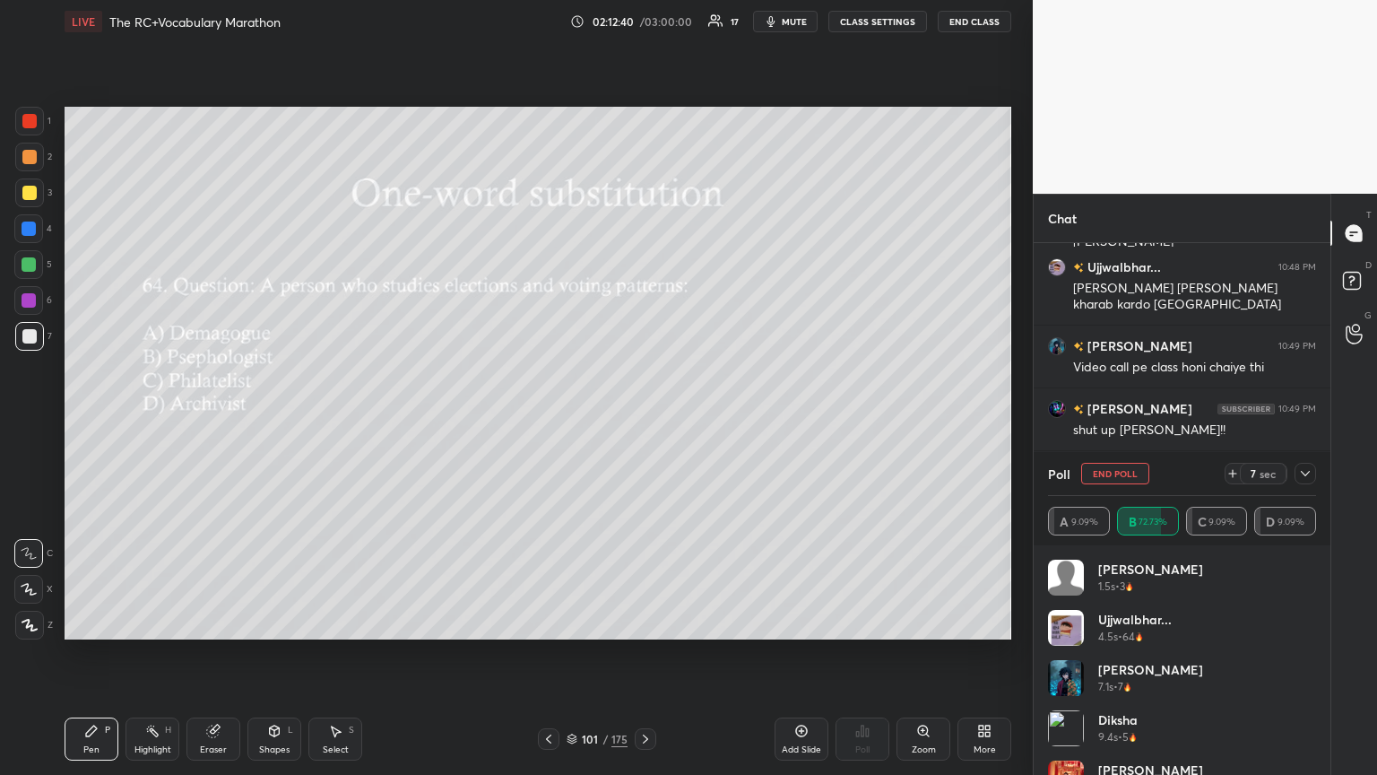
click at [643, 421] on icon at bounding box center [1305, 473] width 14 height 14
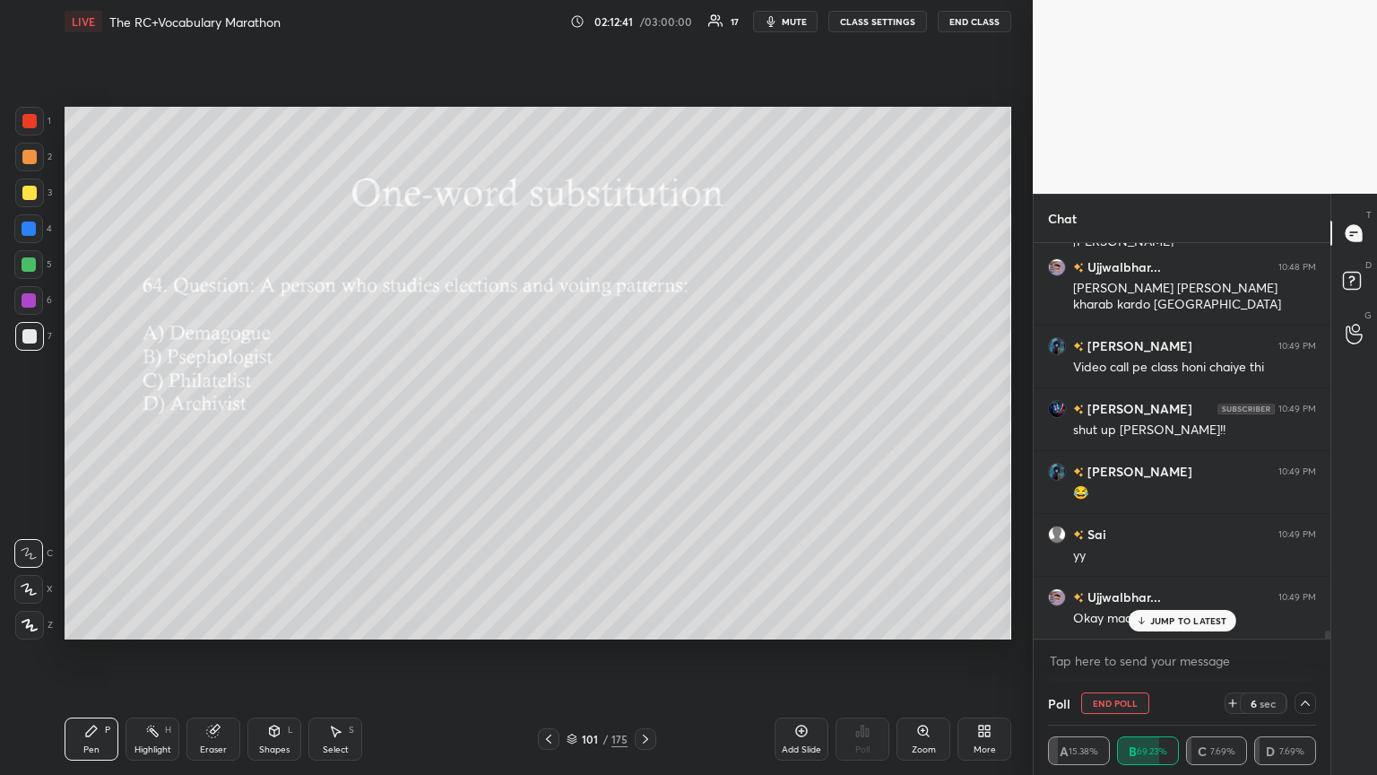
click at [643, 421] on div "JUMP TO LATEST" at bounding box center [1182, 621] width 108 height 22
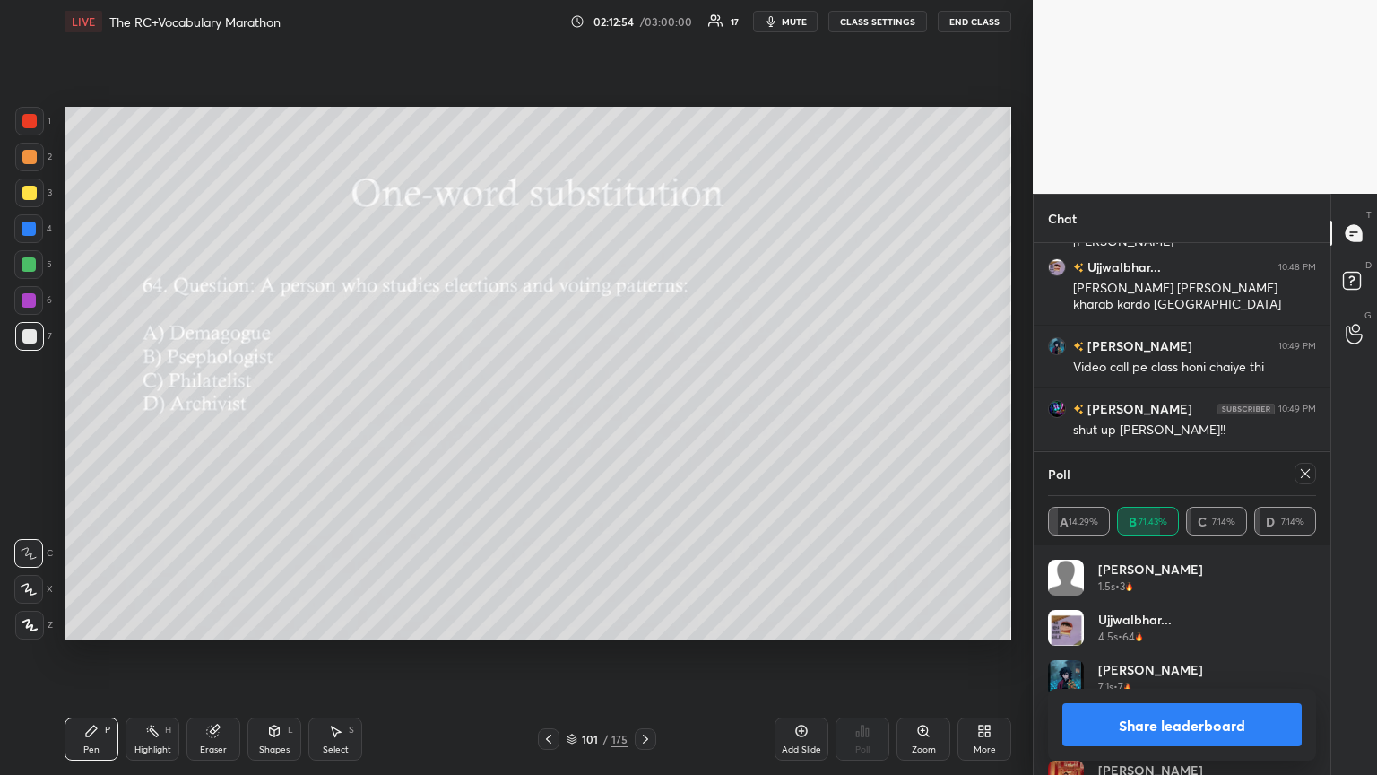
drag, startPoint x: 1309, startPoint y: 469, endPoint x: 1309, endPoint y: 457, distance: 11.7
click at [643, 421] on icon at bounding box center [1305, 473] width 14 height 14
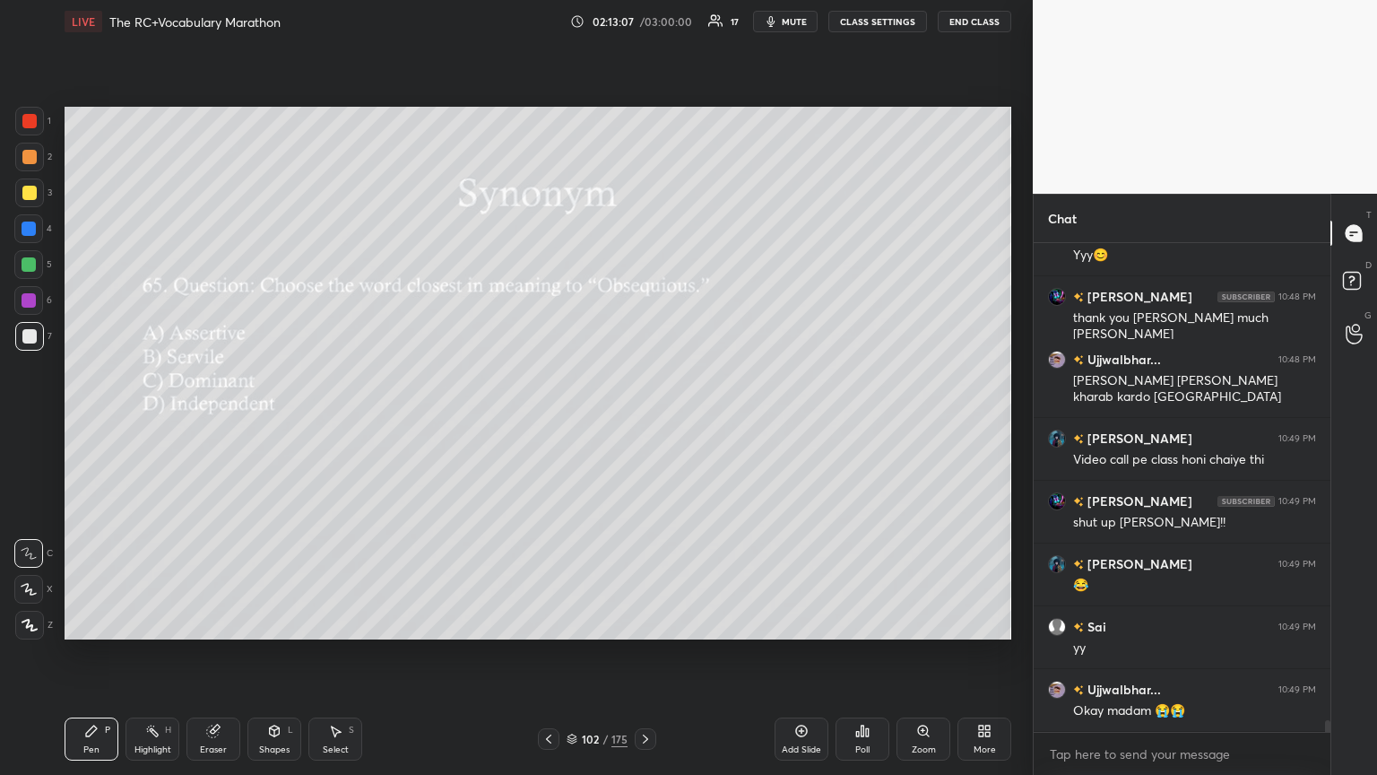
click at [643, 421] on icon at bounding box center [862, 731] width 14 height 14
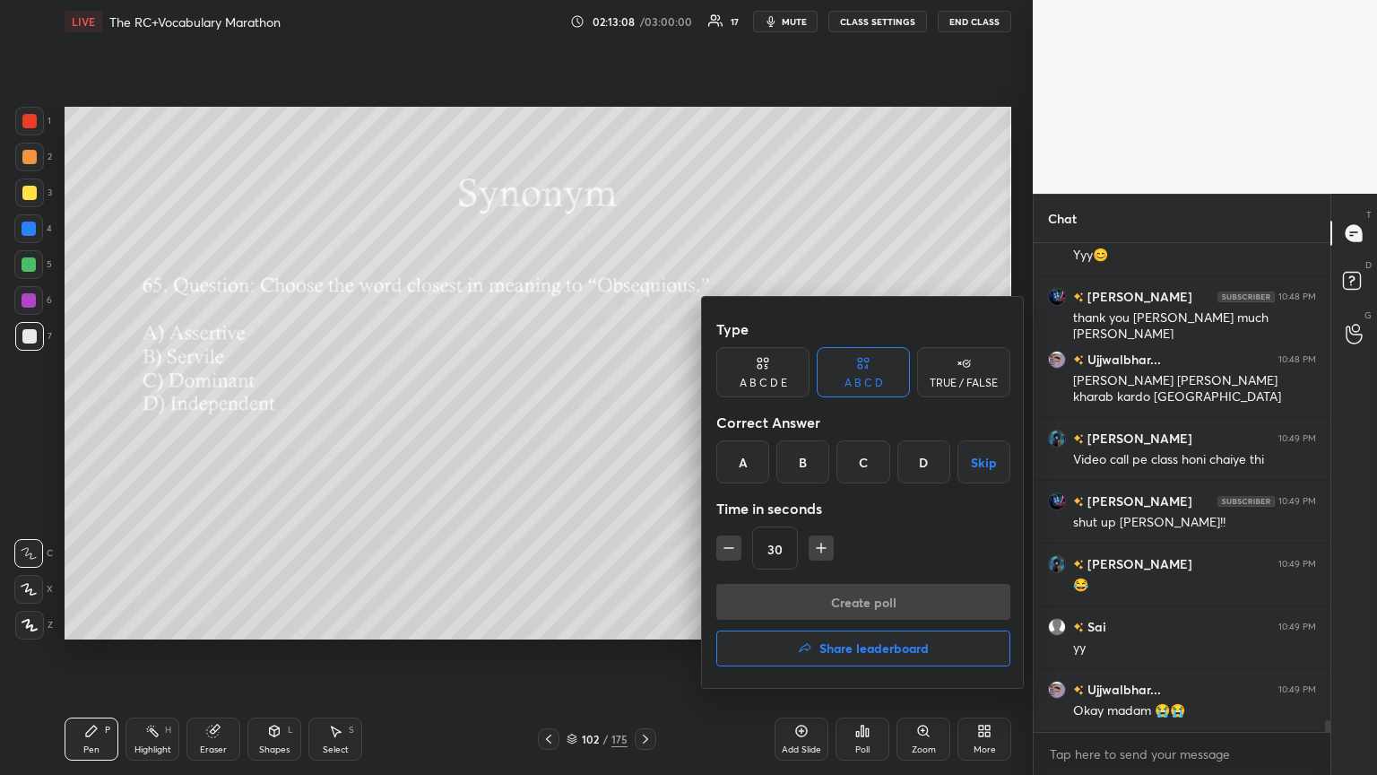
drag, startPoint x: 568, startPoint y: 586, endPoint x: 616, endPoint y: 556, distance: 56.5
click at [567, 421] on div at bounding box center [688, 387] width 1377 height 775
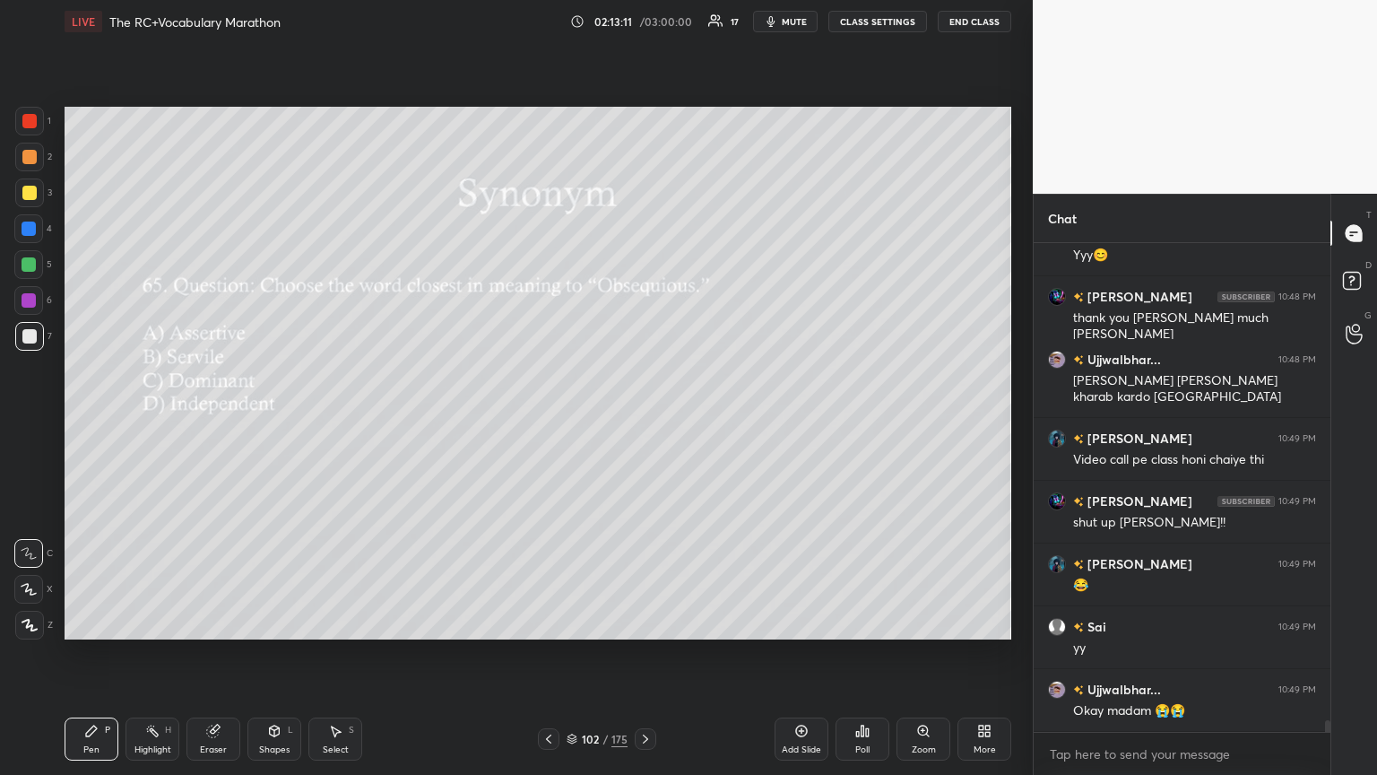
click at [643, 421] on icon at bounding box center [862, 731] width 14 height 14
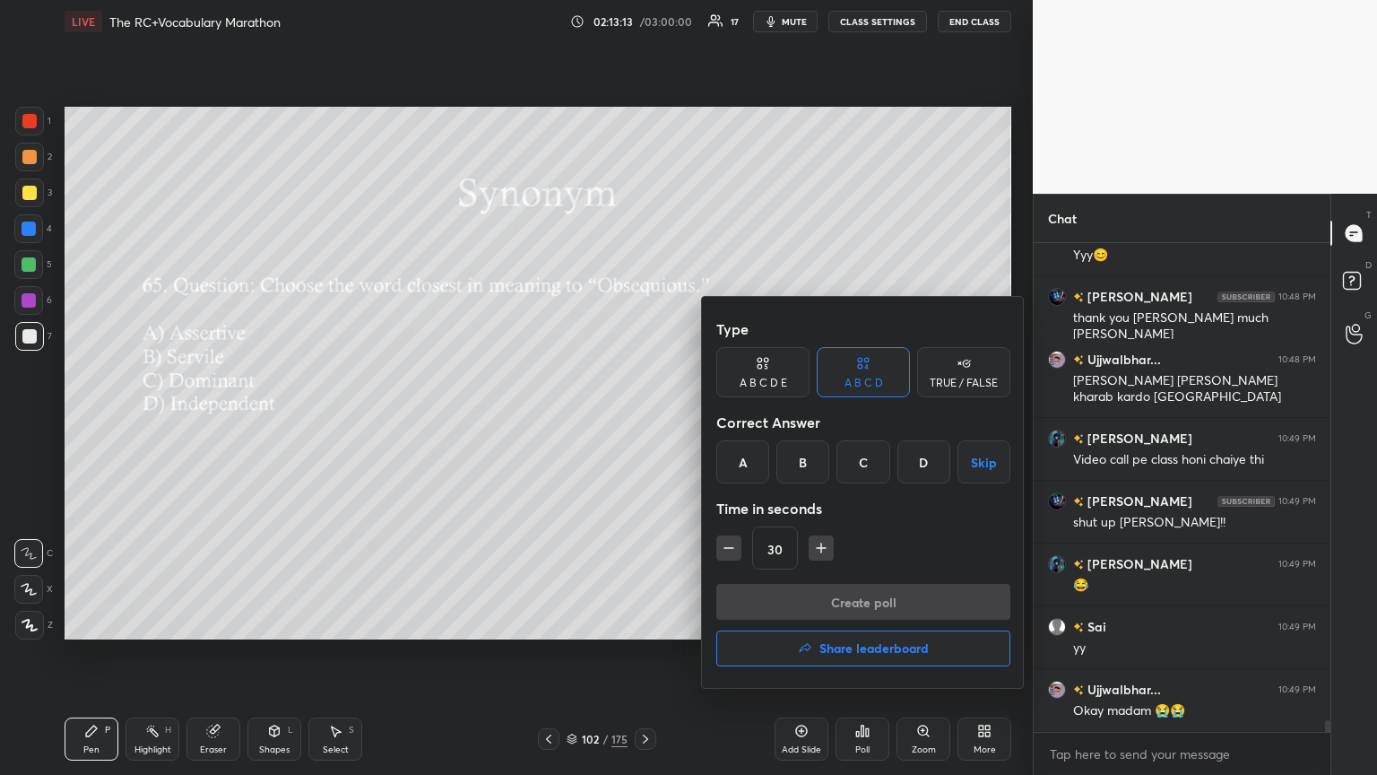
drag, startPoint x: 787, startPoint y: 464, endPoint x: 828, endPoint y: 487, distance: 46.6
click at [643, 421] on div "B" at bounding box center [803, 461] width 53 height 43
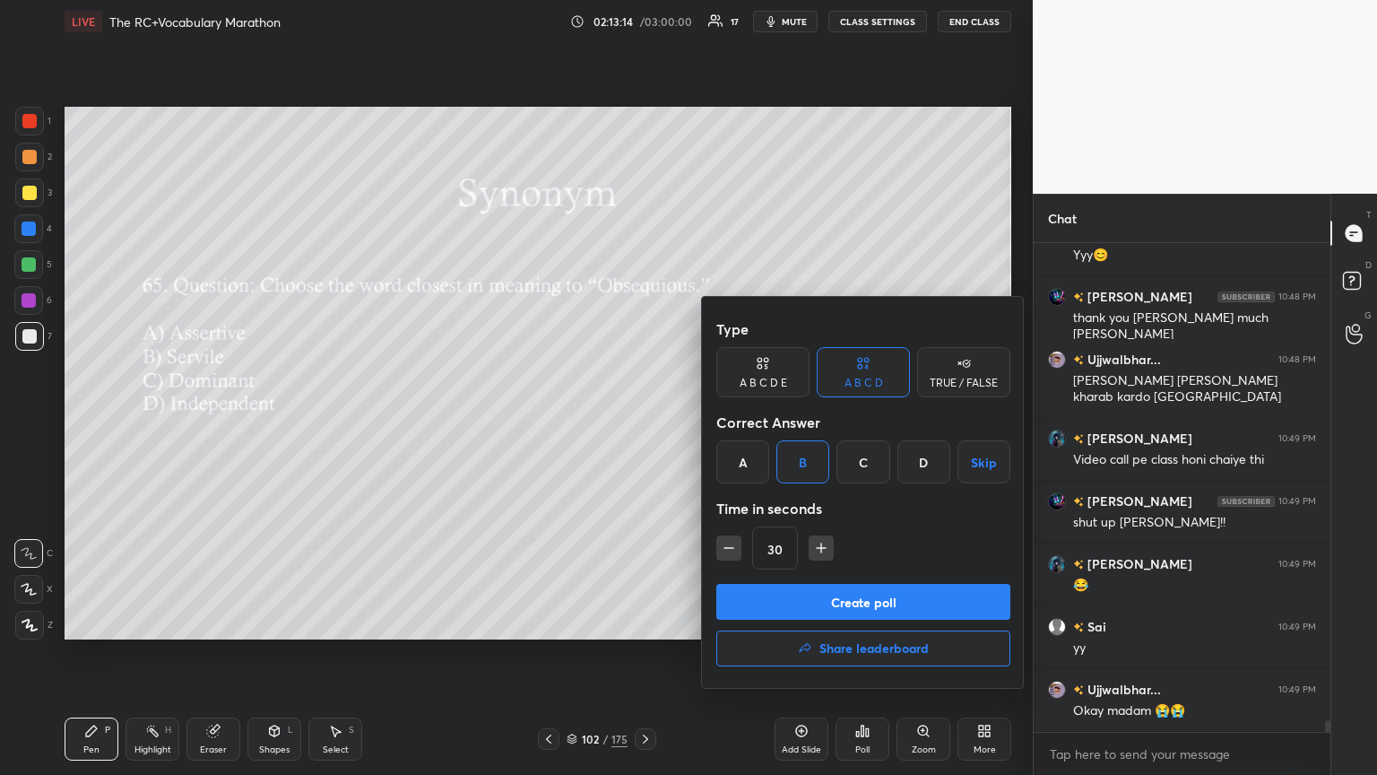
click at [643, 421] on button "Create poll" at bounding box center [863, 602] width 294 height 36
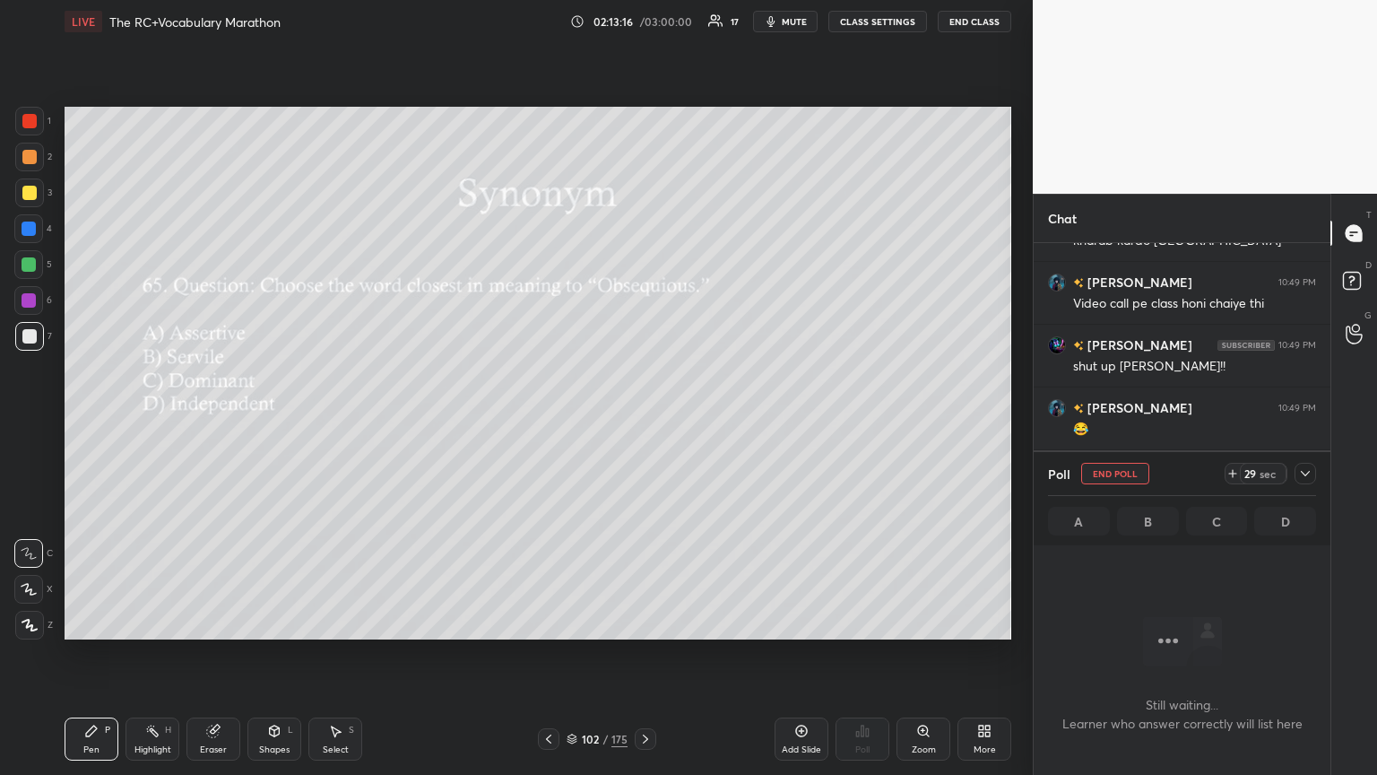
drag, startPoint x: 1302, startPoint y: 472, endPoint x: 1259, endPoint y: 475, distance: 43.2
click at [643, 421] on icon at bounding box center [1305, 473] width 14 height 14
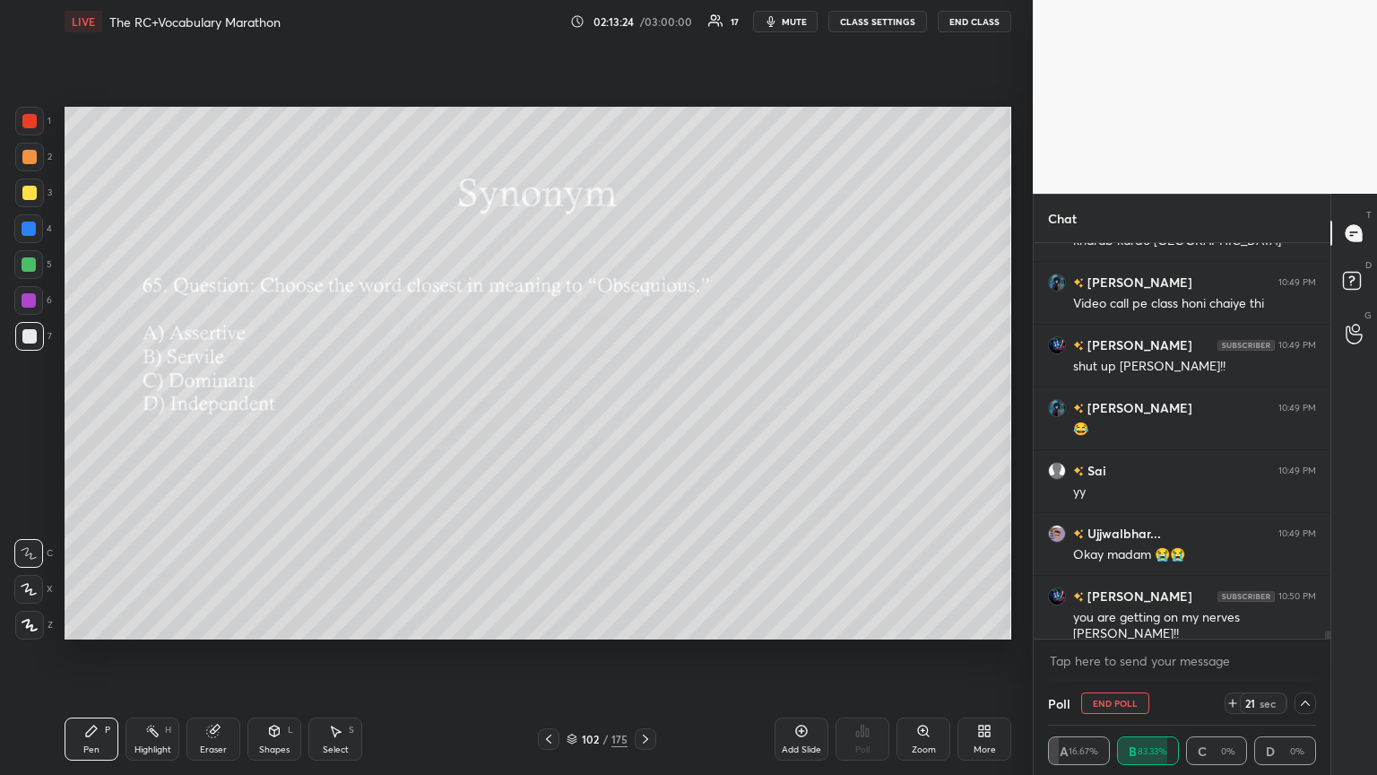
drag, startPoint x: 1304, startPoint y: 701, endPoint x: 1186, endPoint y: 688, distance: 118.2
click at [643, 421] on icon at bounding box center [1305, 703] width 14 height 14
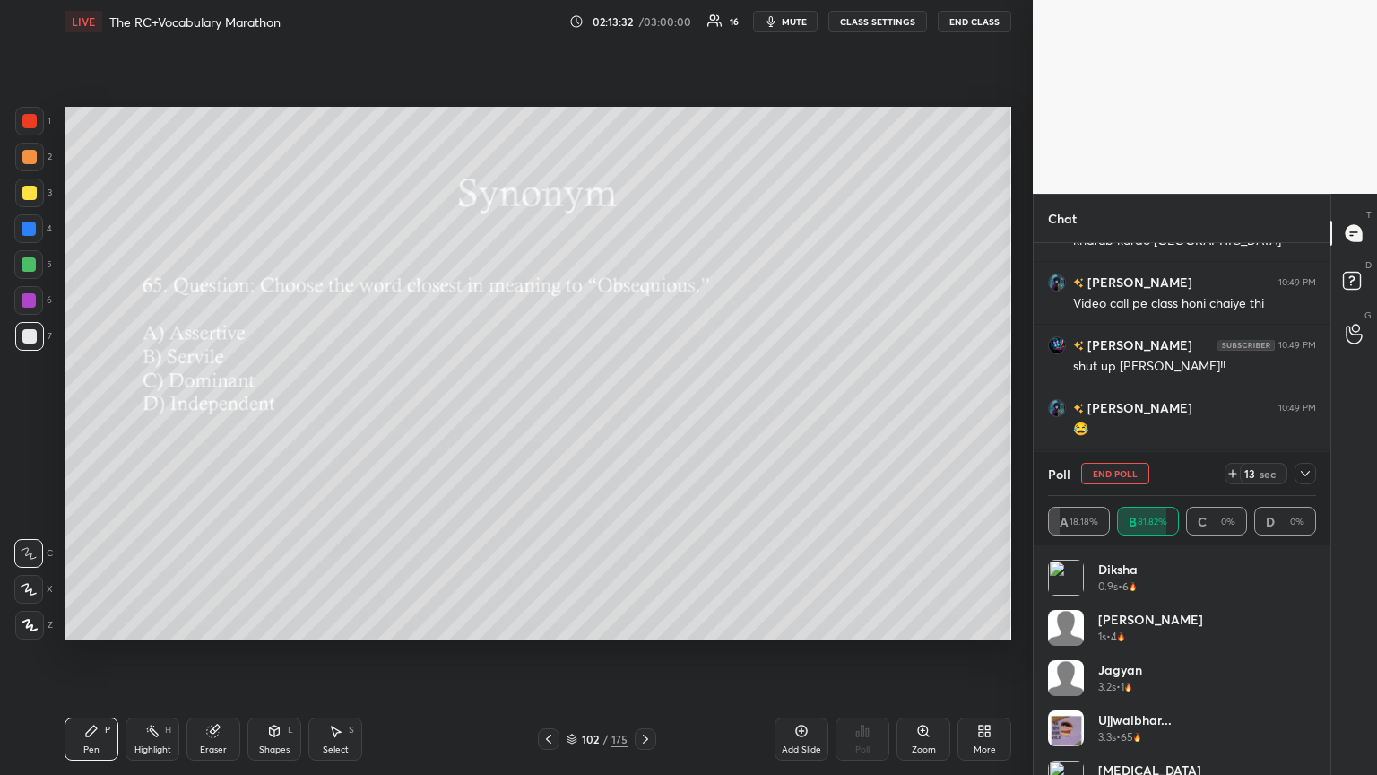
click at [643, 421] on icon at bounding box center [1305, 473] width 14 height 14
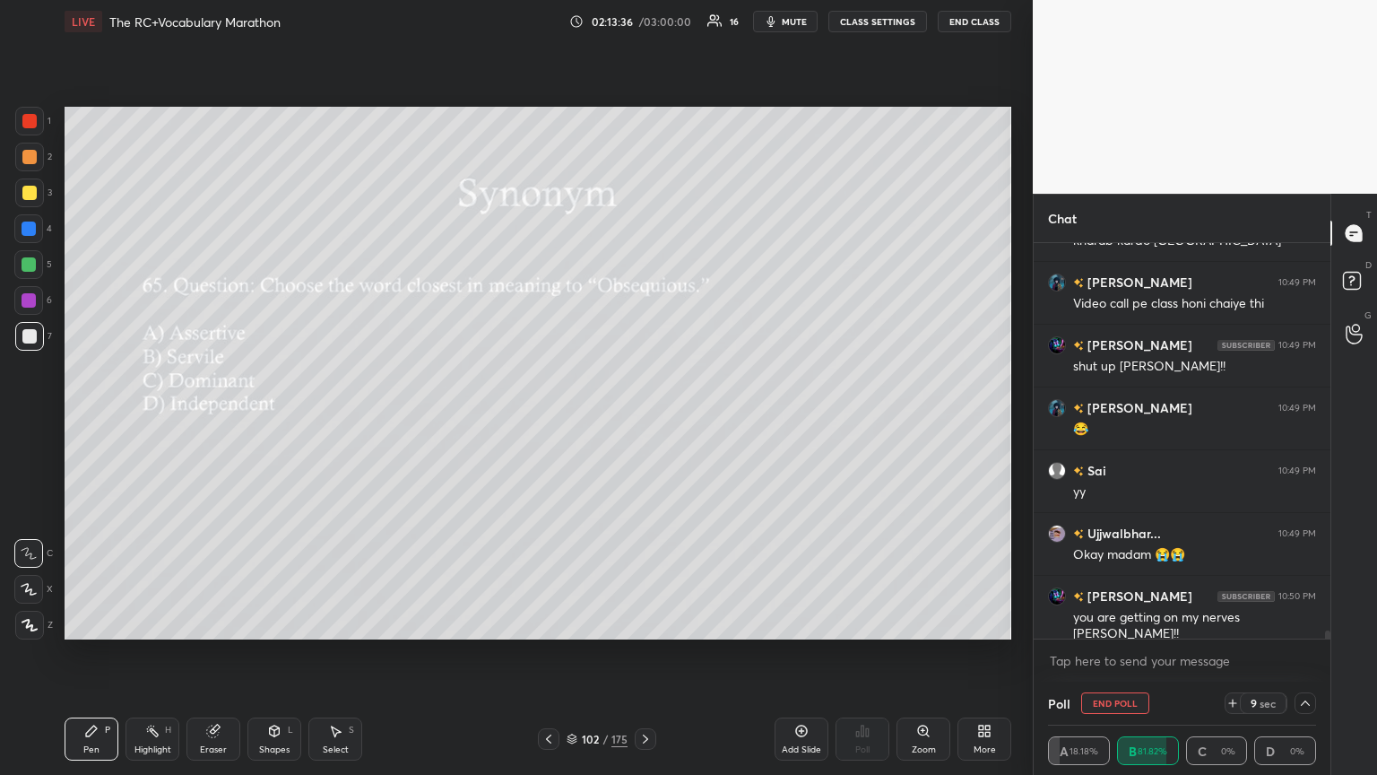
click at [643, 421] on icon at bounding box center [1305, 703] width 14 height 14
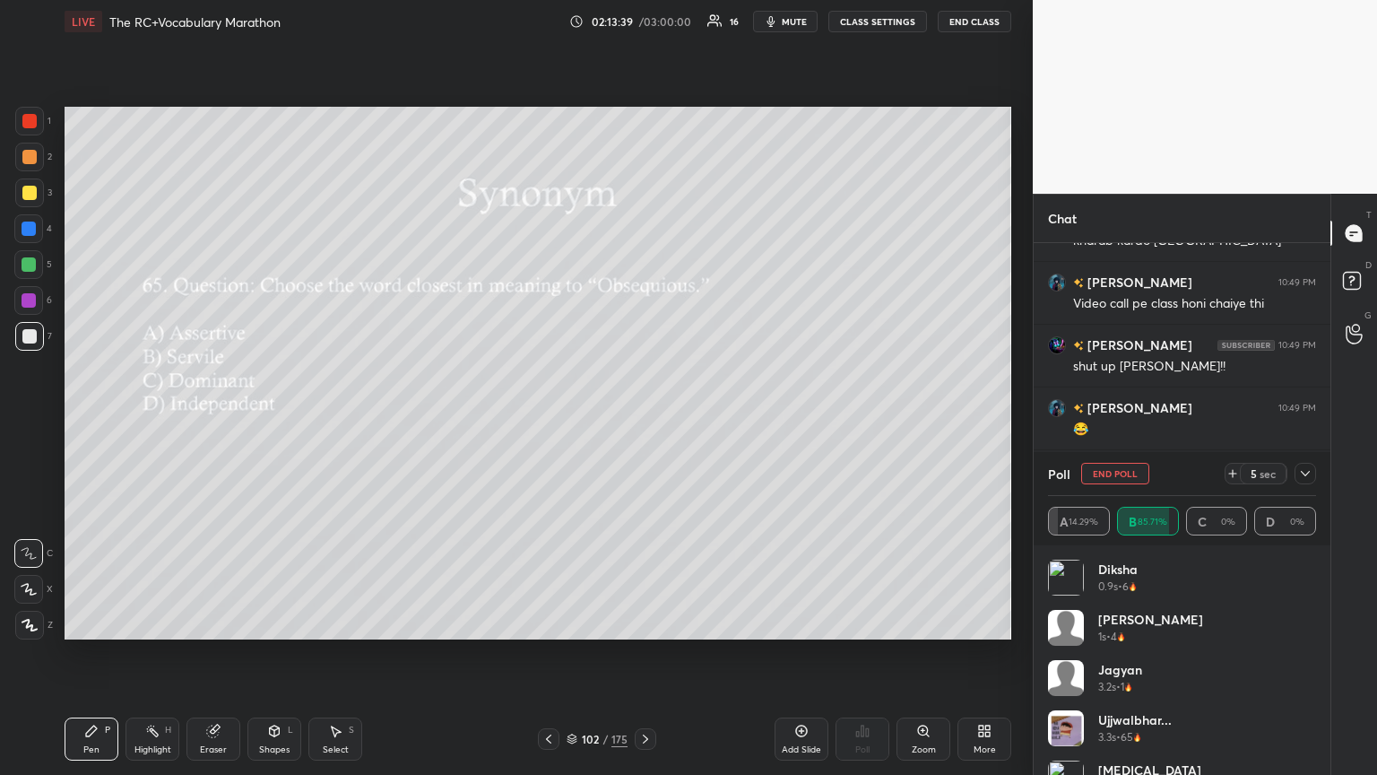
click at [643, 421] on icon at bounding box center [1305, 473] width 14 height 14
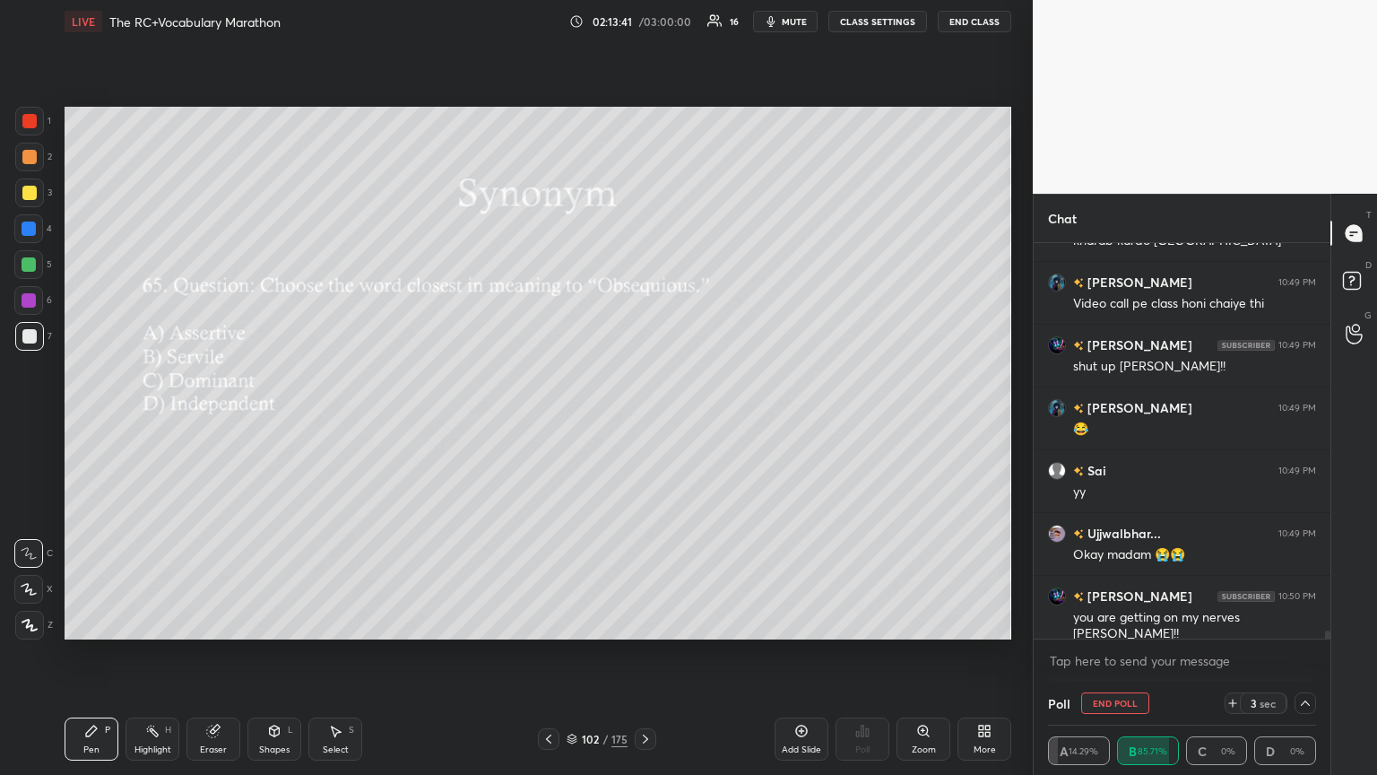
click at [643, 421] on icon at bounding box center [1305, 703] width 14 height 14
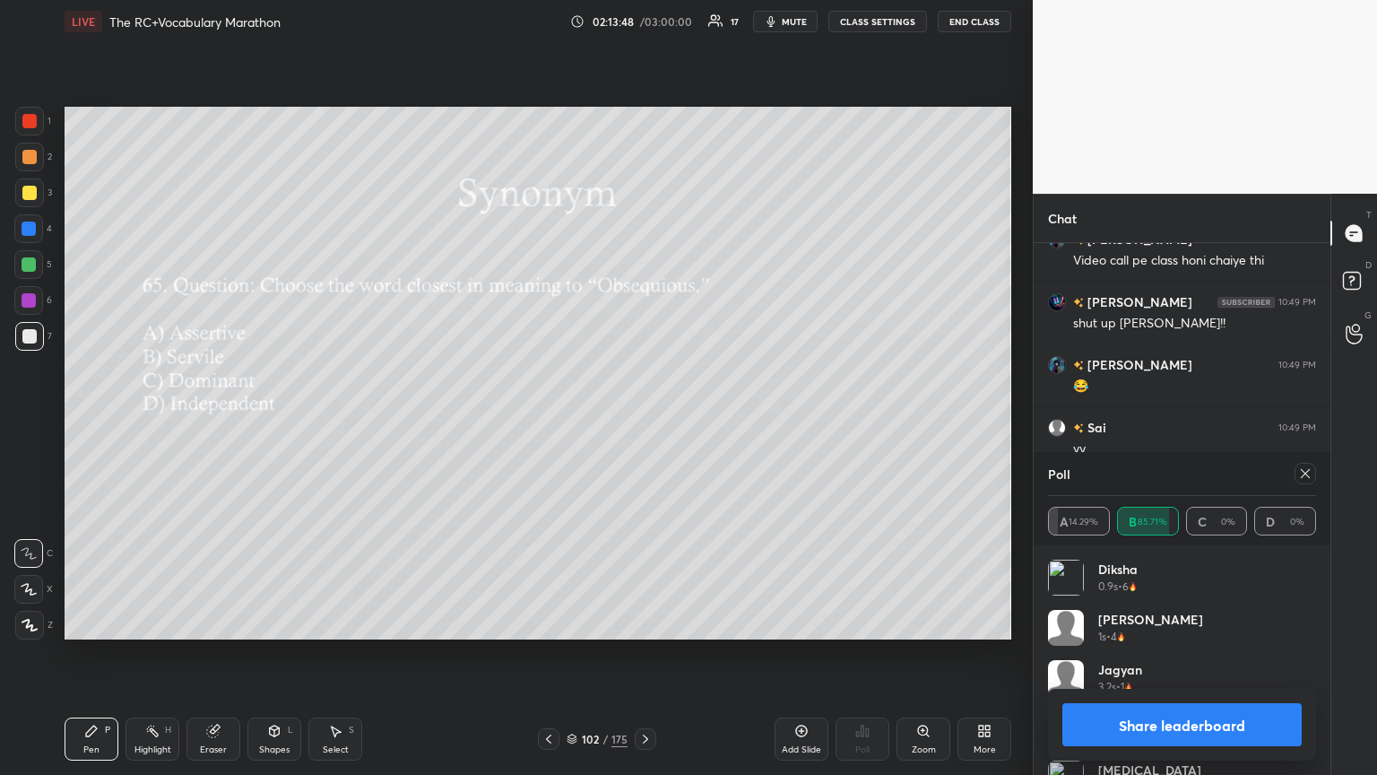
drag, startPoint x: 1235, startPoint y: 728, endPoint x: 1044, endPoint y: 696, distance: 193.7
click at [643, 421] on button "Share leaderboard" at bounding box center [1182, 724] width 239 height 43
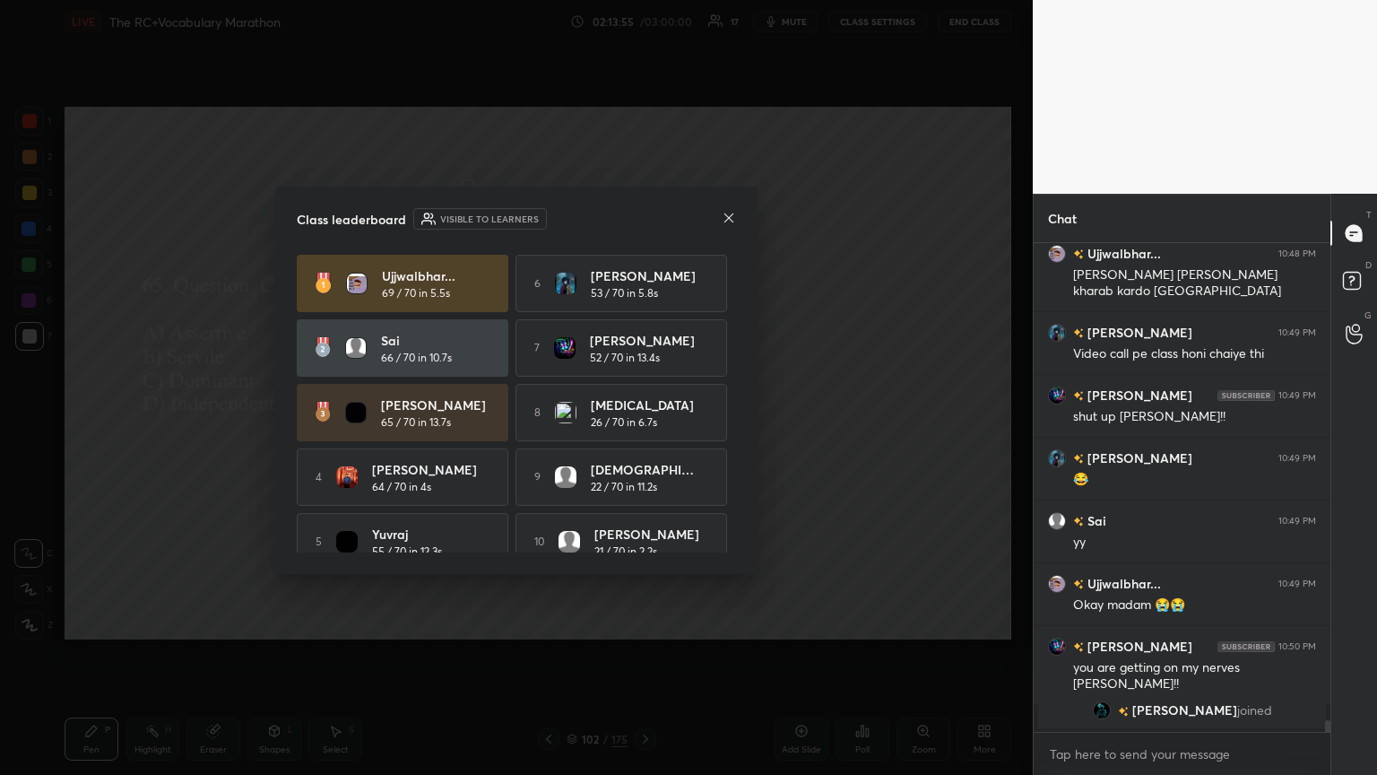
click at [415, 421] on div "5 [PERSON_NAME] 55 / 70 in 12.3s" at bounding box center [403, 541] width 212 height 57
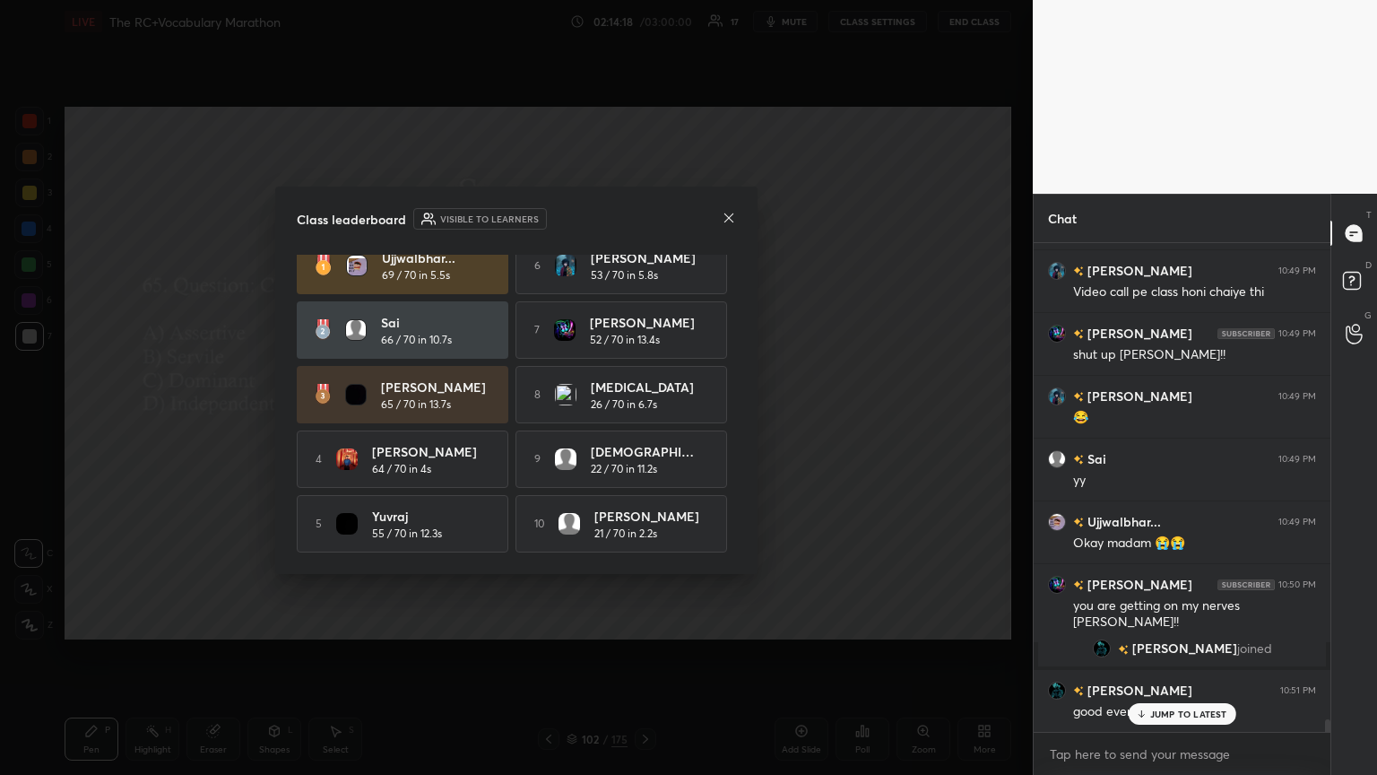
click at [643, 217] on icon at bounding box center [729, 217] width 9 height 9
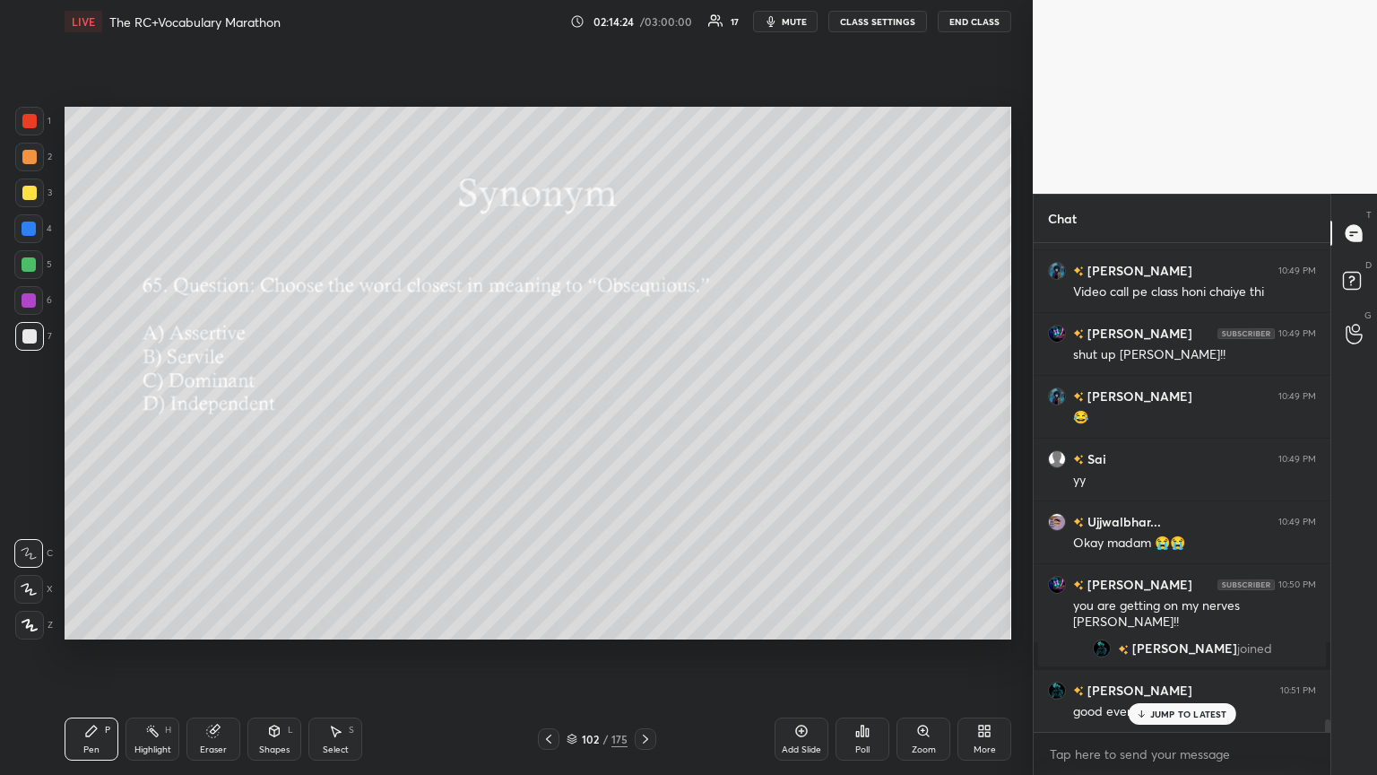
click at [643, 421] on p "JUMP TO LATEST" at bounding box center [1188, 713] width 77 height 11
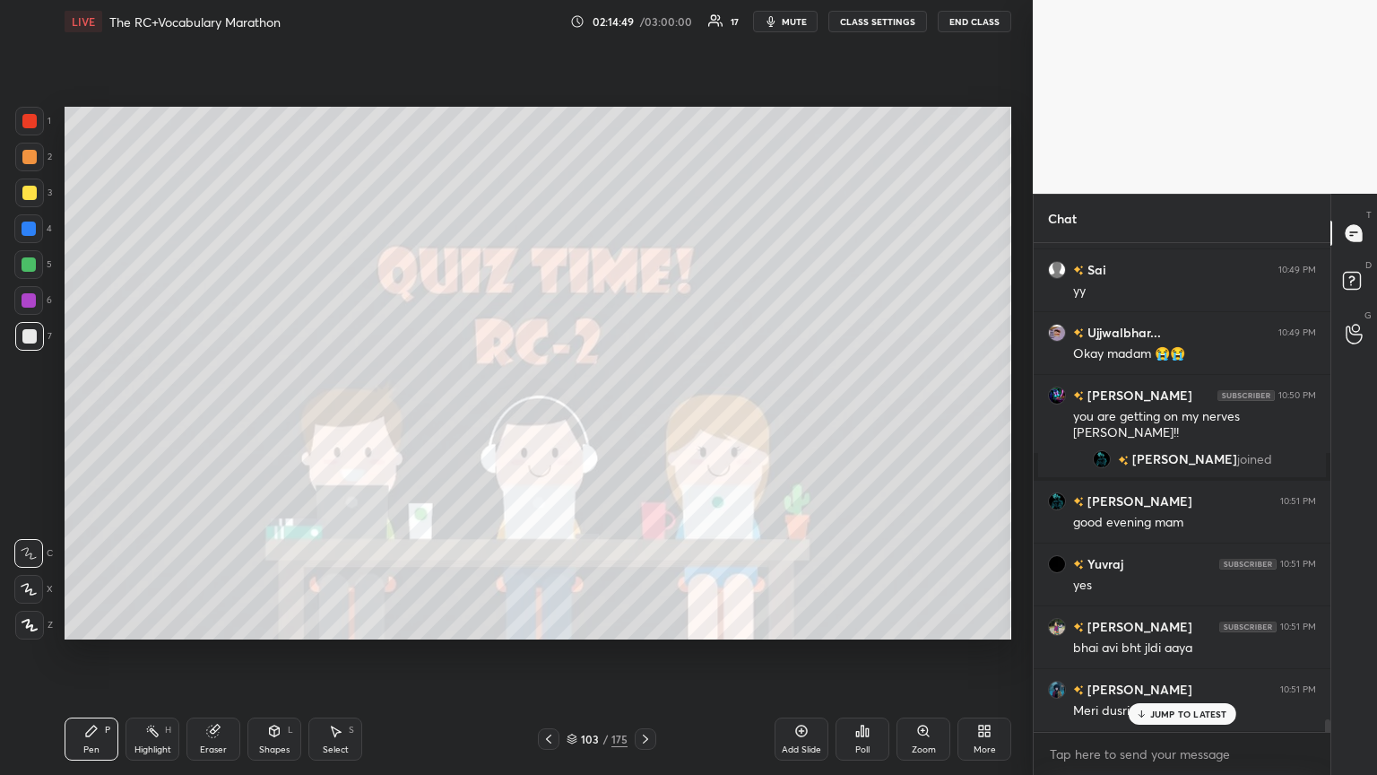
scroll to position [19006, 0]
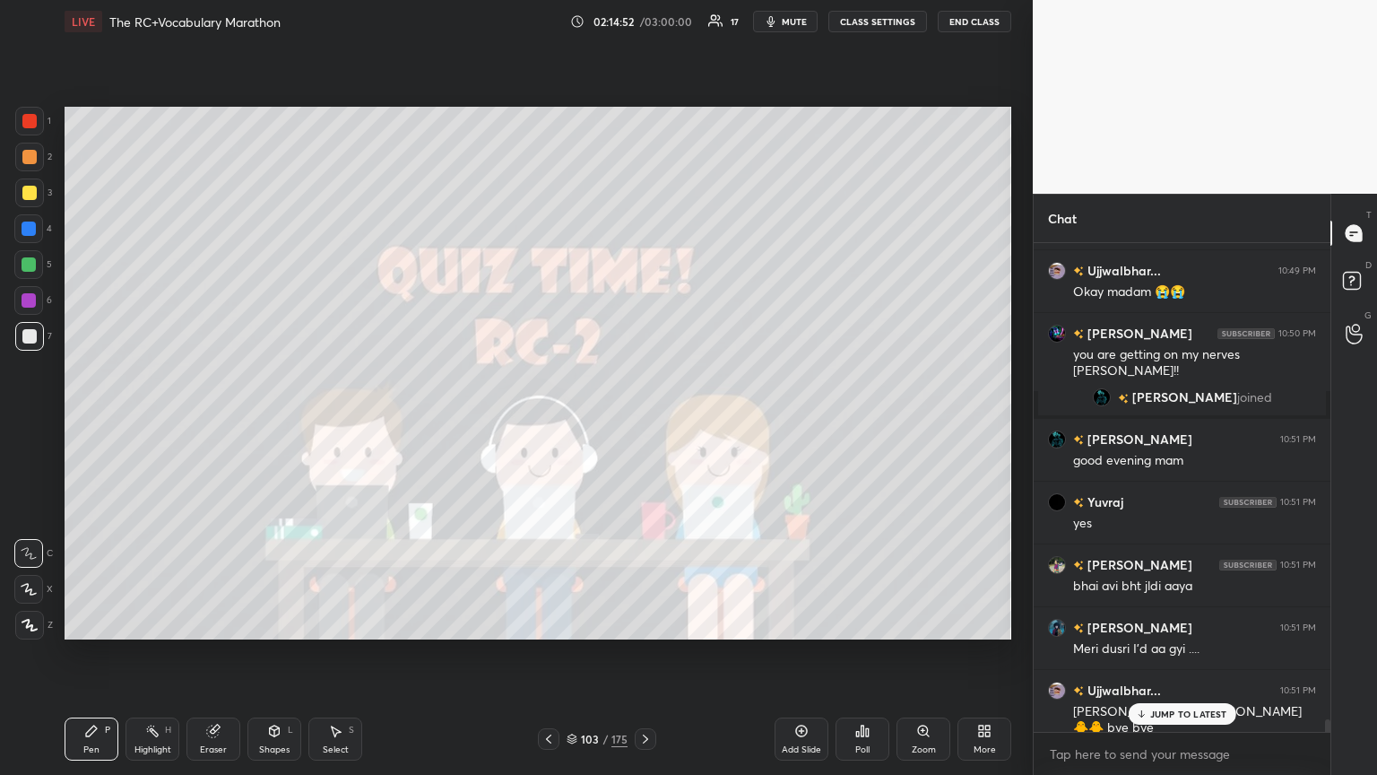
click at [643, 421] on div "JUMP TO LATEST" at bounding box center [1182, 714] width 108 height 22
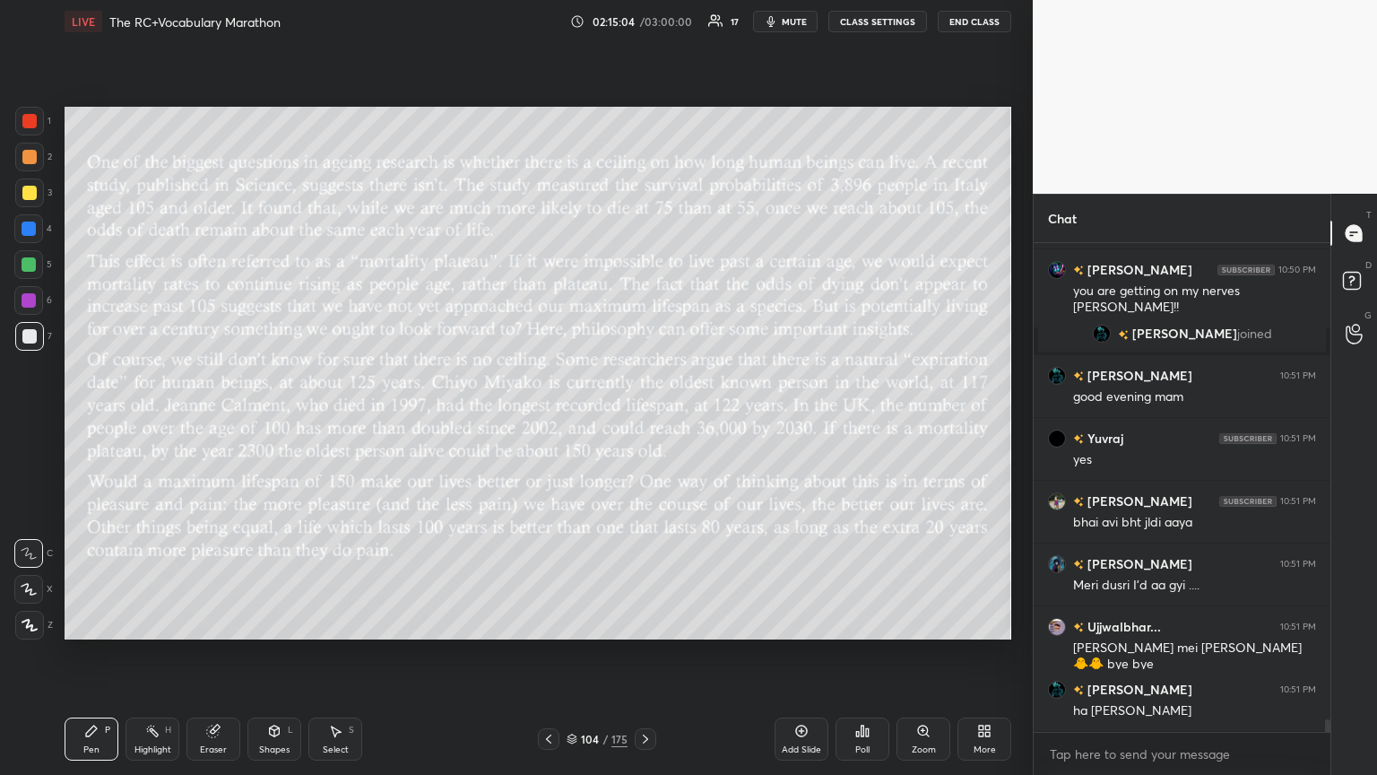
click at [643, 421] on div "More" at bounding box center [985, 738] width 54 height 43
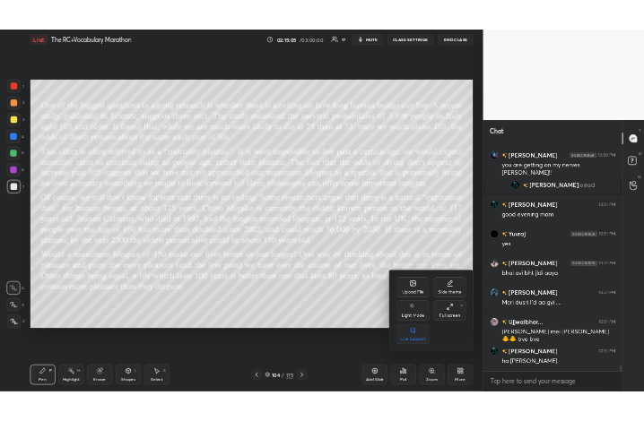
scroll to position [19132, 0]
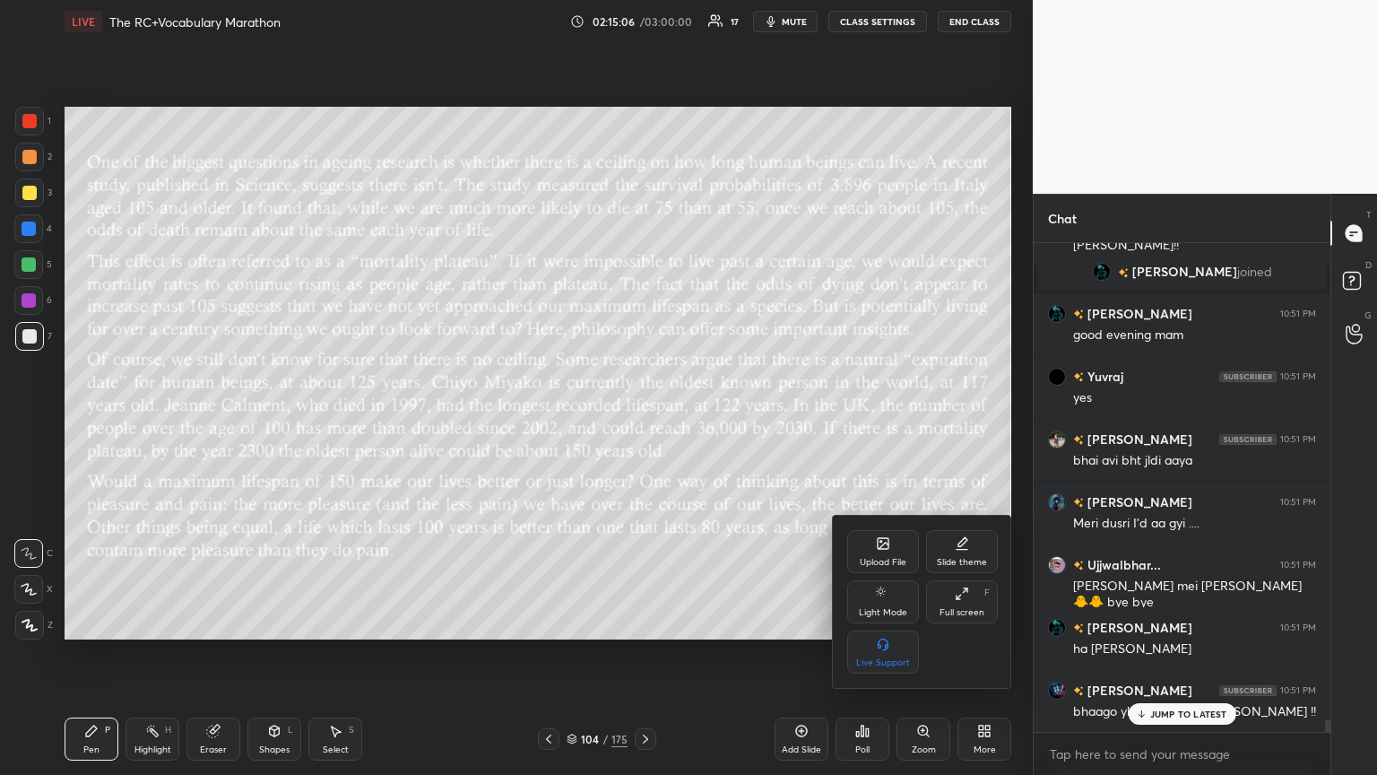
click at [643, 421] on icon at bounding box center [962, 593] width 14 height 14
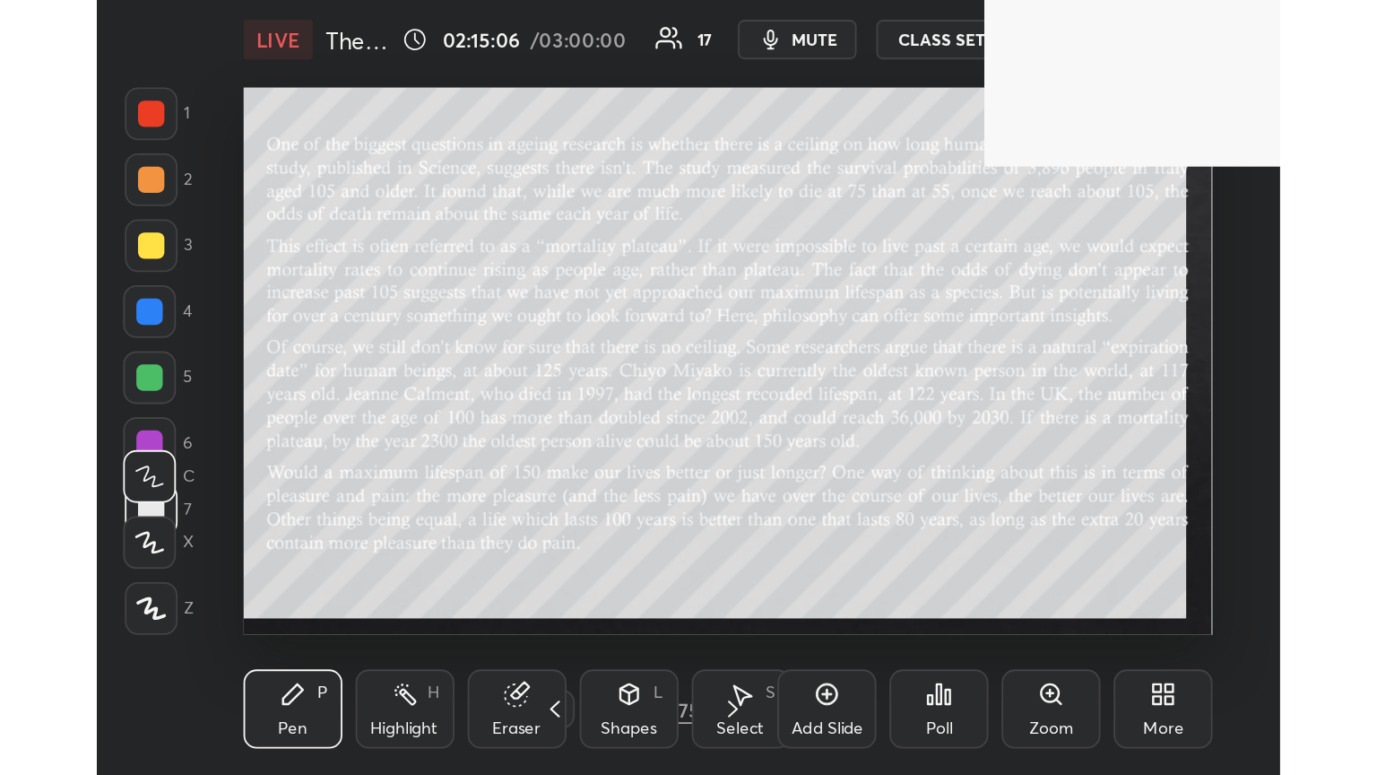
scroll to position [307, 572]
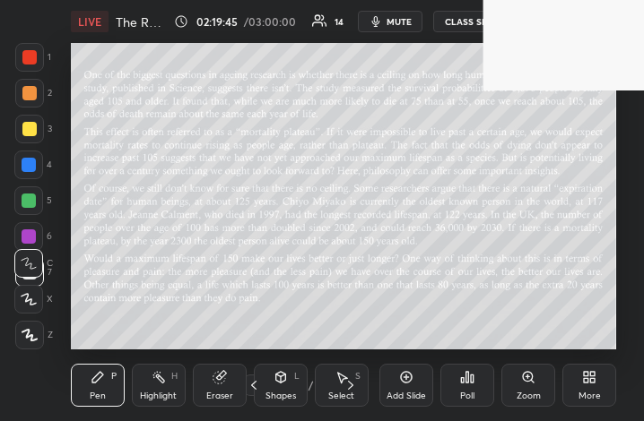
click at [583, 379] on icon at bounding box center [589, 377] width 14 height 14
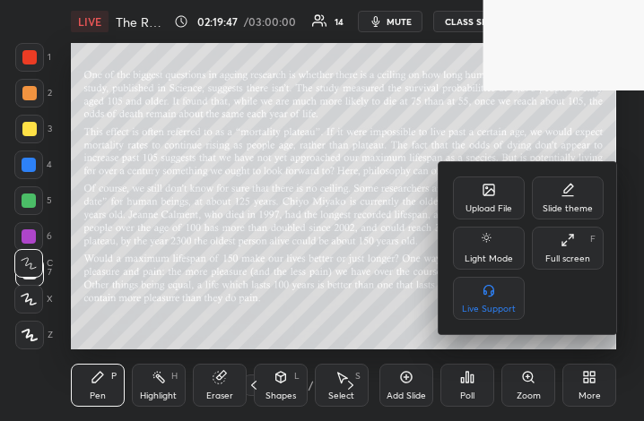
click at [489, 211] on div "Upload File" at bounding box center [488, 208] width 47 height 9
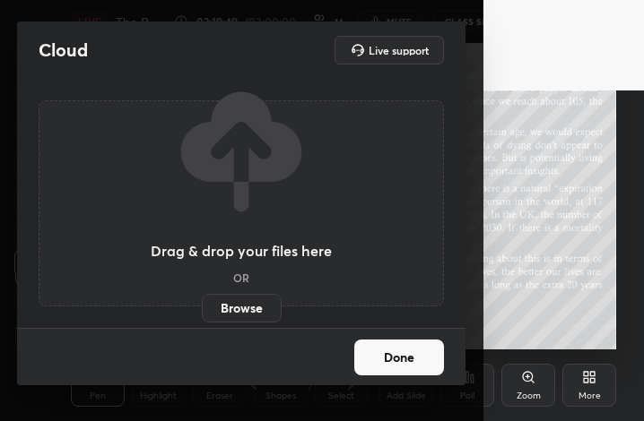
click at [244, 312] on label "Browse" at bounding box center [242, 308] width 80 height 29
click at [202, 312] on input "Browse" at bounding box center [202, 308] width 0 height 29
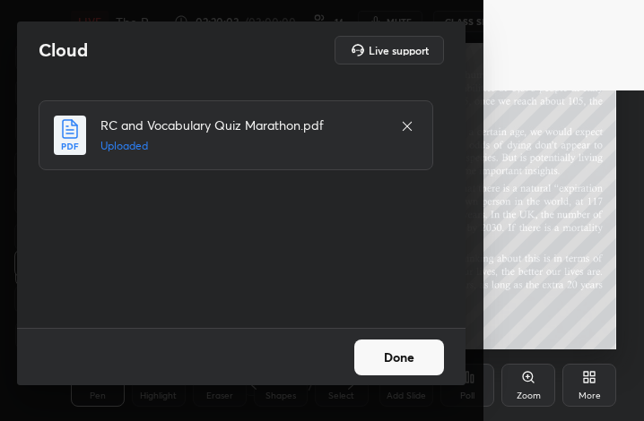
click at [395, 351] on button "Done" at bounding box center [399, 358] width 90 height 36
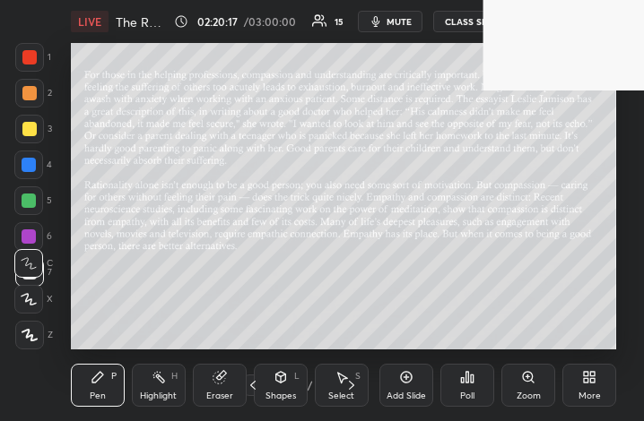
click at [585, 377] on icon at bounding box center [586, 374] width 4 height 4
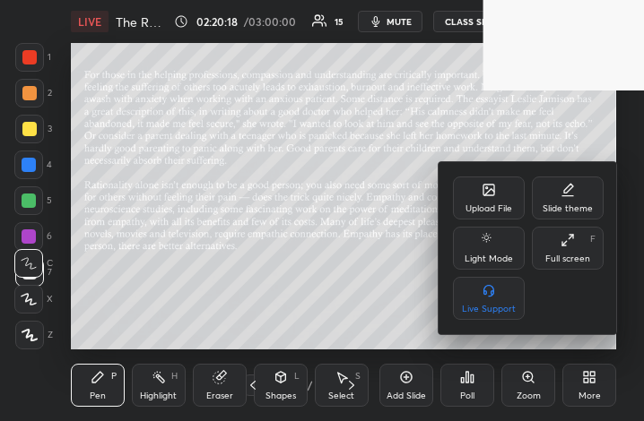
click at [568, 255] on div "Full screen" at bounding box center [567, 259] width 45 height 9
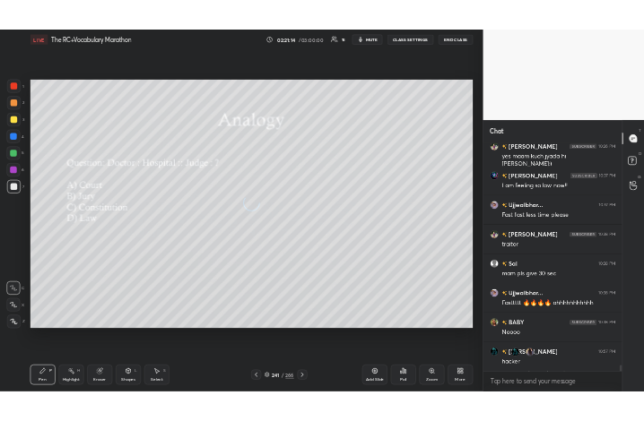
scroll to position [16861, 0]
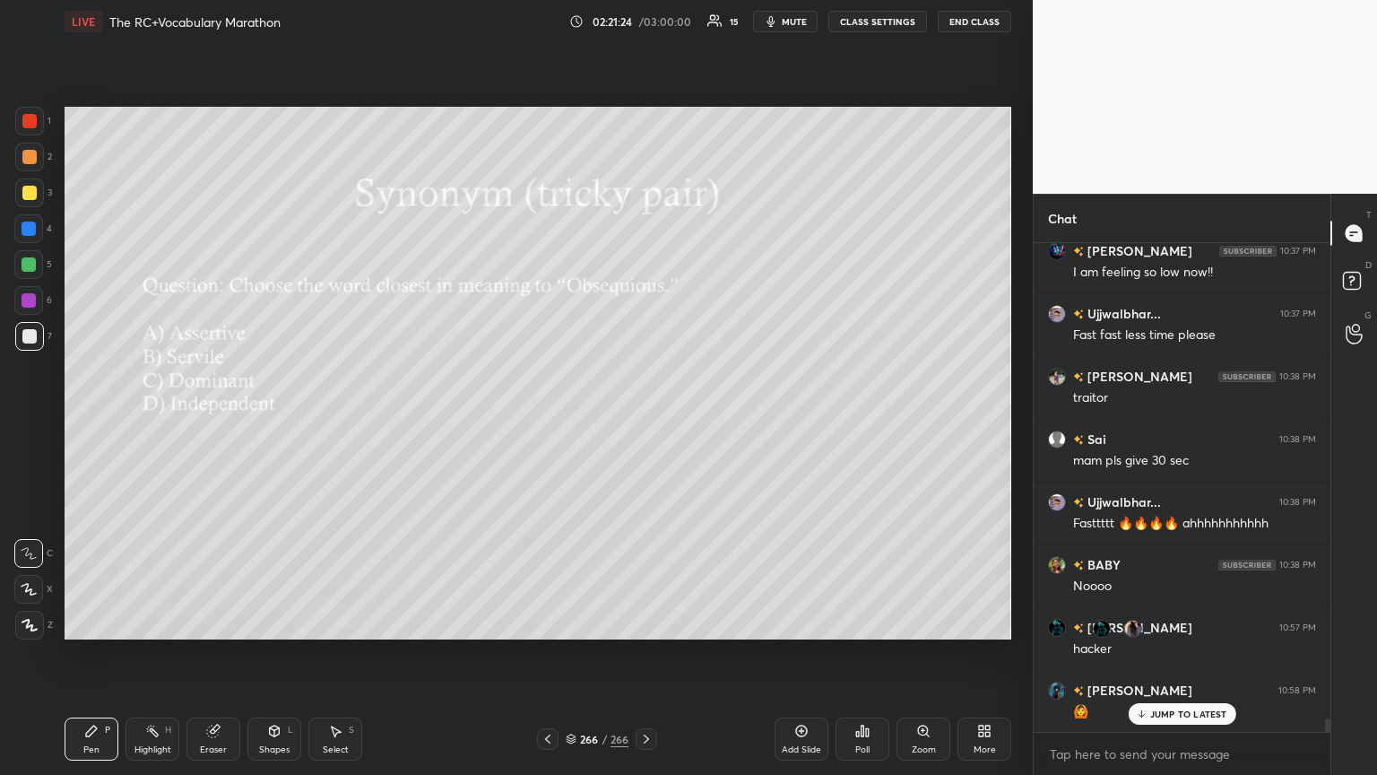
click at [643, 421] on div "More" at bounding box center [985, 749] width 22 height 9
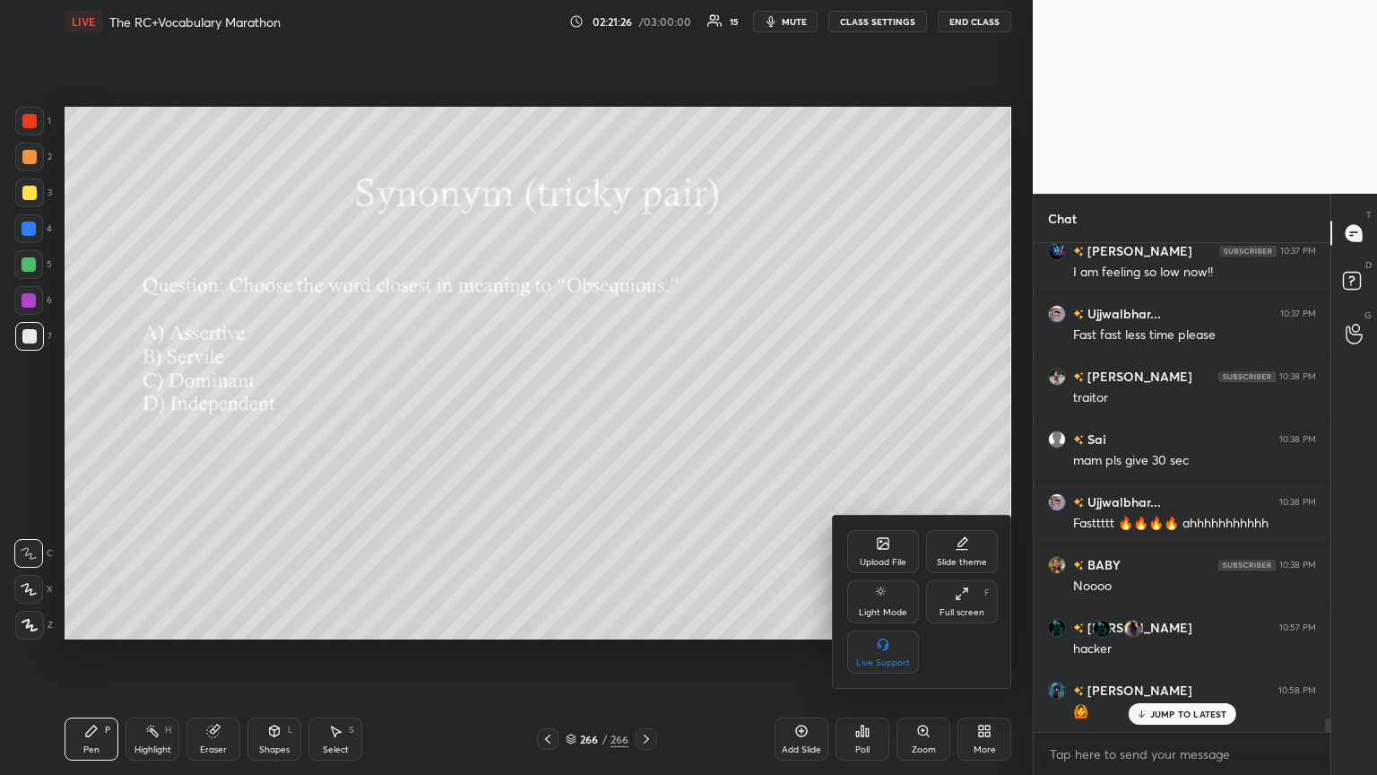
click at [643, 421] on div "Upload File" at bounding box center [883, 562] width 47 height 9
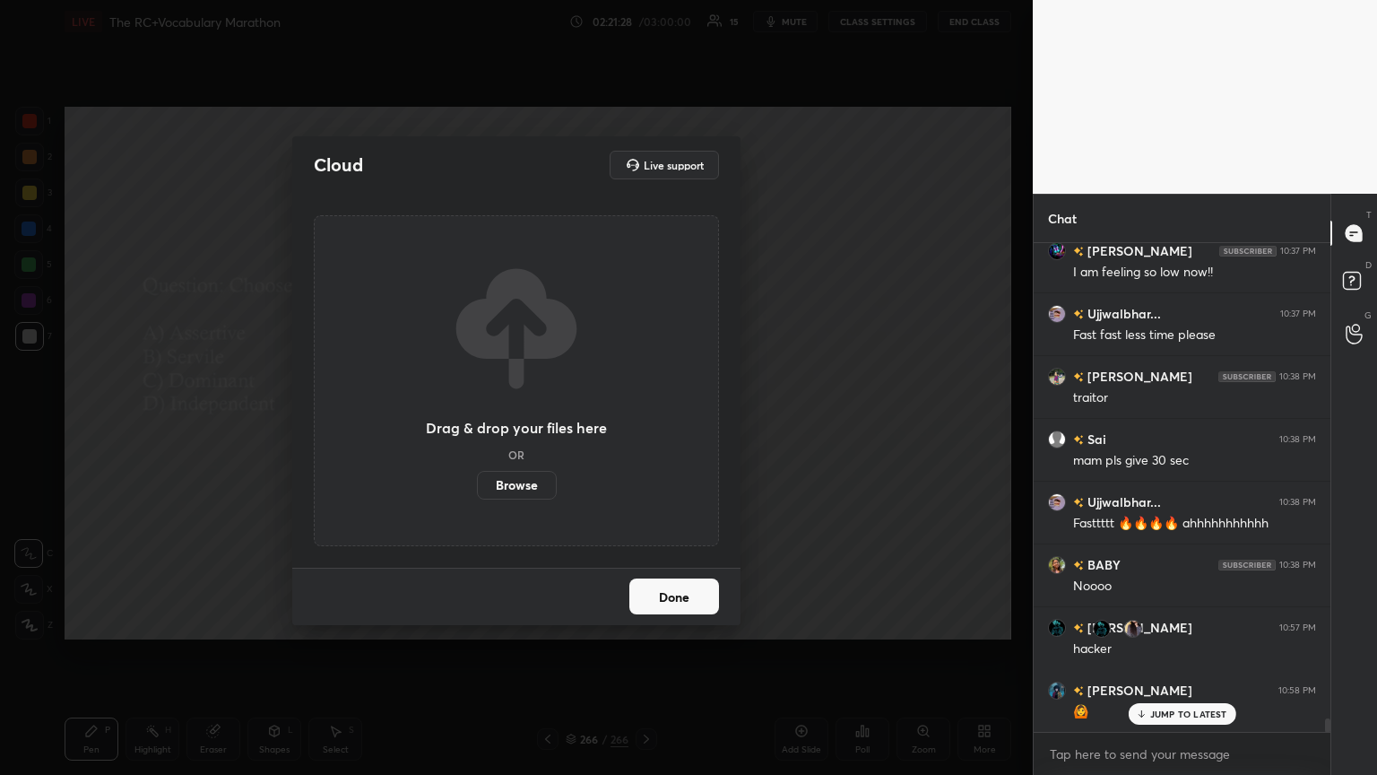
click at [519, 421] on label "Browse" at bounding box center [517, 485] width 80 height 29
click at [477, 421] on input "Browse" at bounding box center [477, 485] width 0 height 29
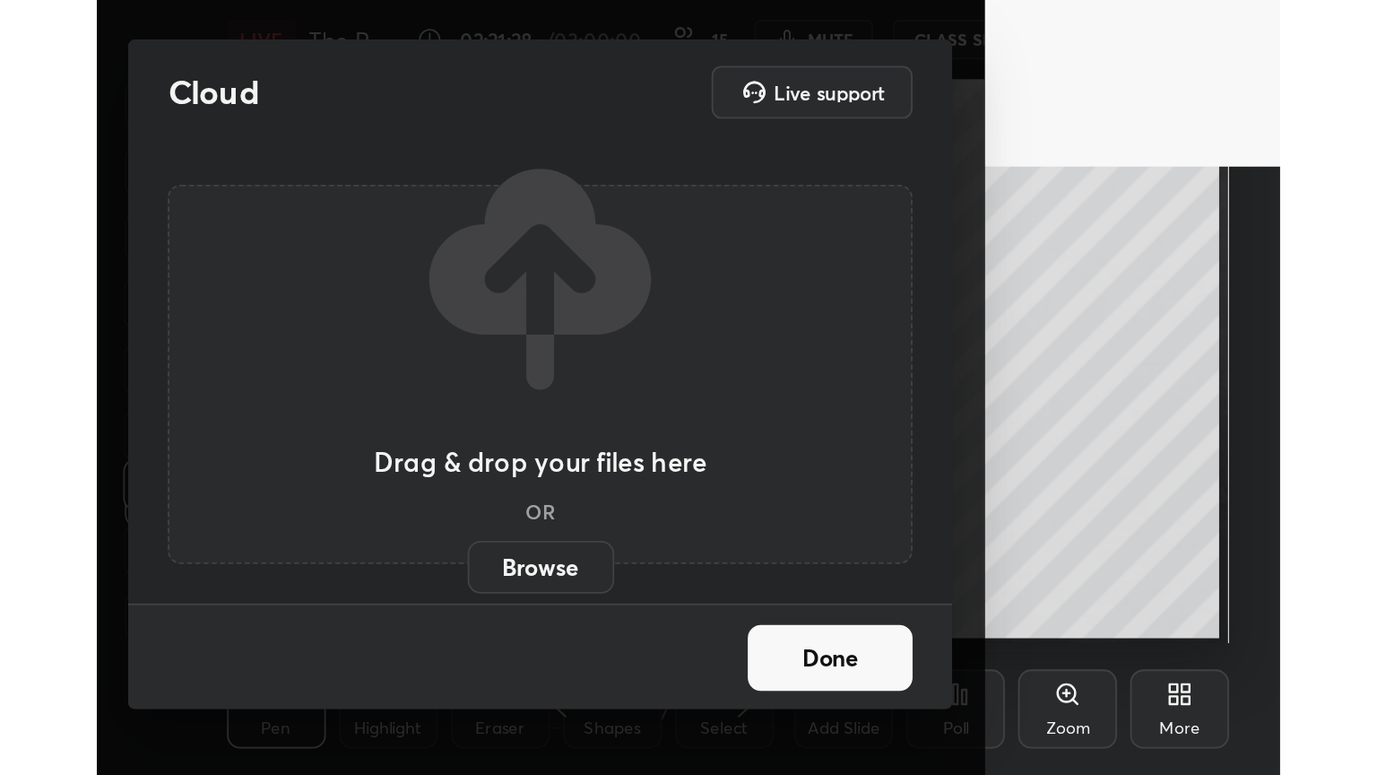
scroll to position [307, 571]
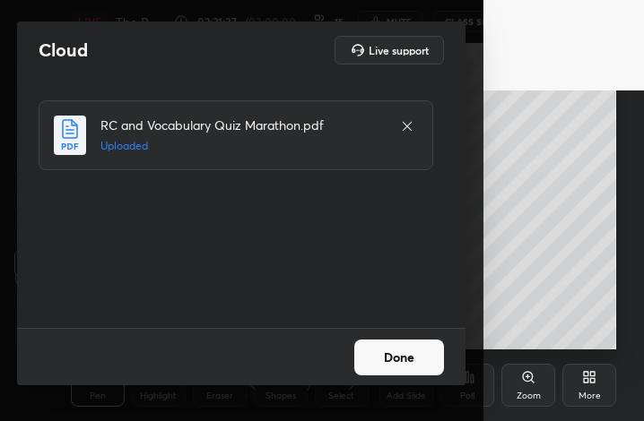
click at [386, 353] on button "Done" at bounding box center [399, 358] width 90 height 36
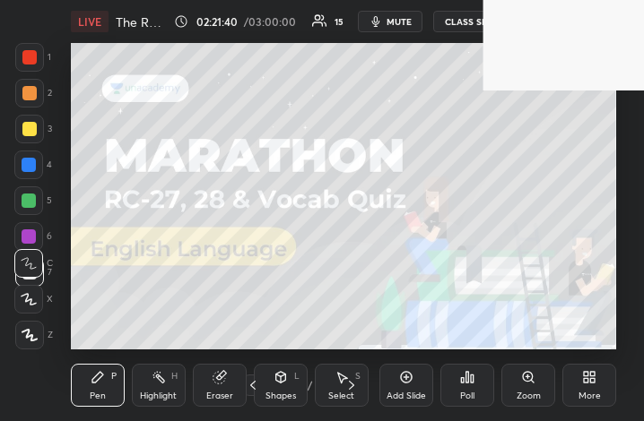
click at [582, 379] on icon at bounding box center [589, 377] width 14 height 14
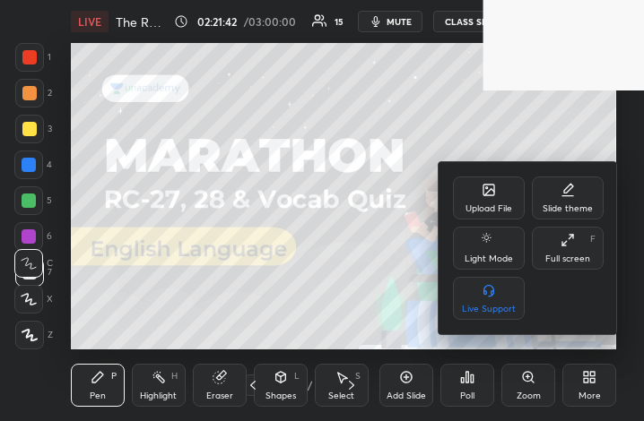
click at [566, 255] on div "Full screen" at bounding box center [567, 259] width 45 height 9
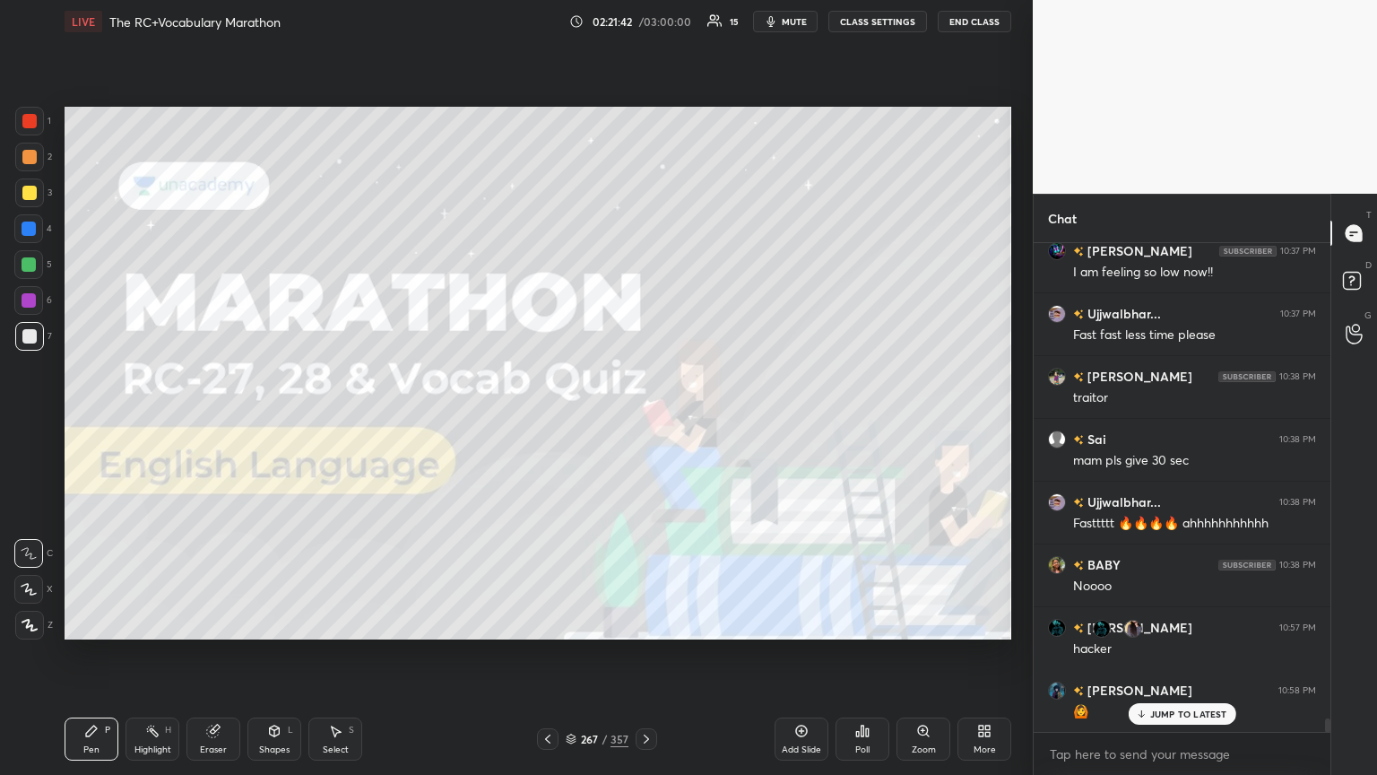
scroll to position [89008, 88707]
click at [636, 421] on div at bounding box center [647, 739] width 22 height 22
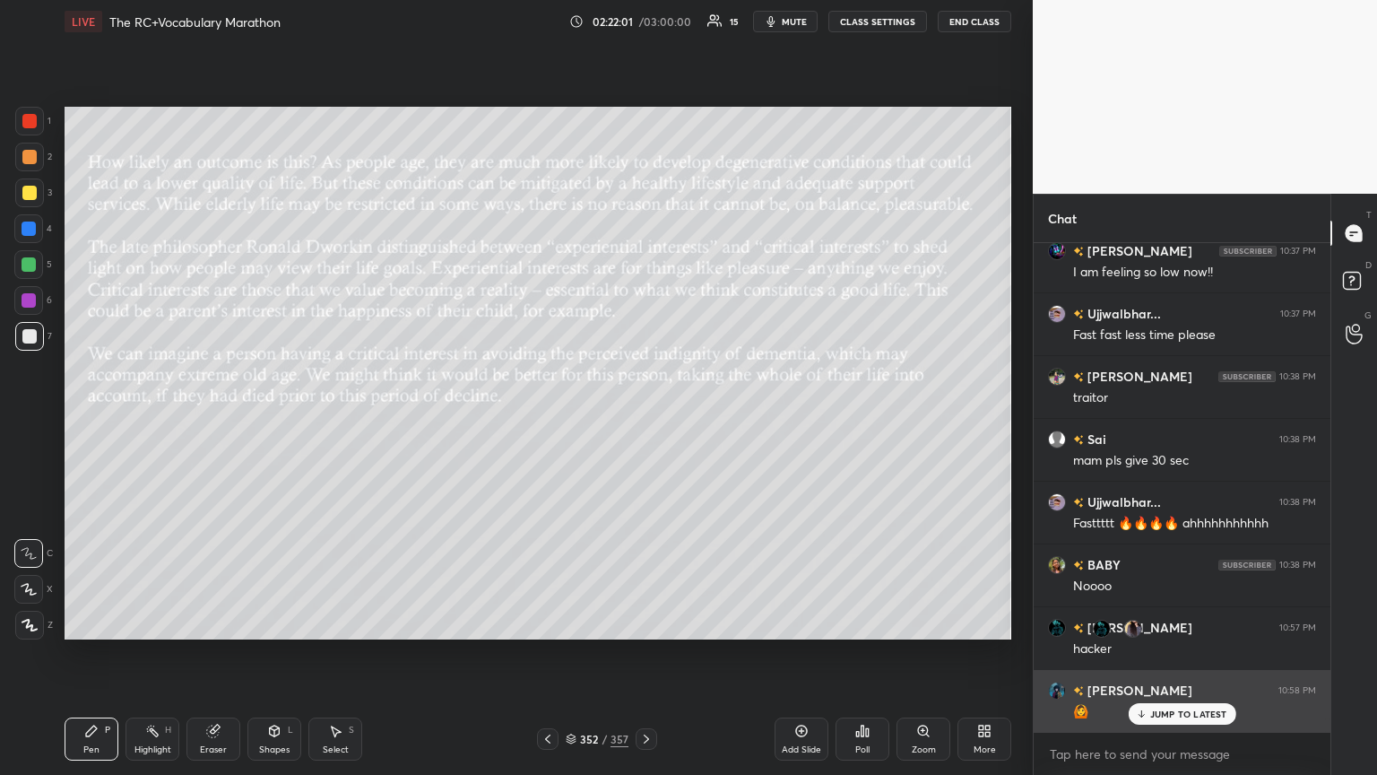
click at [643, 421] on div "JUMP TO LATEST" at bounding box center [1182, 714] width 108 height 22
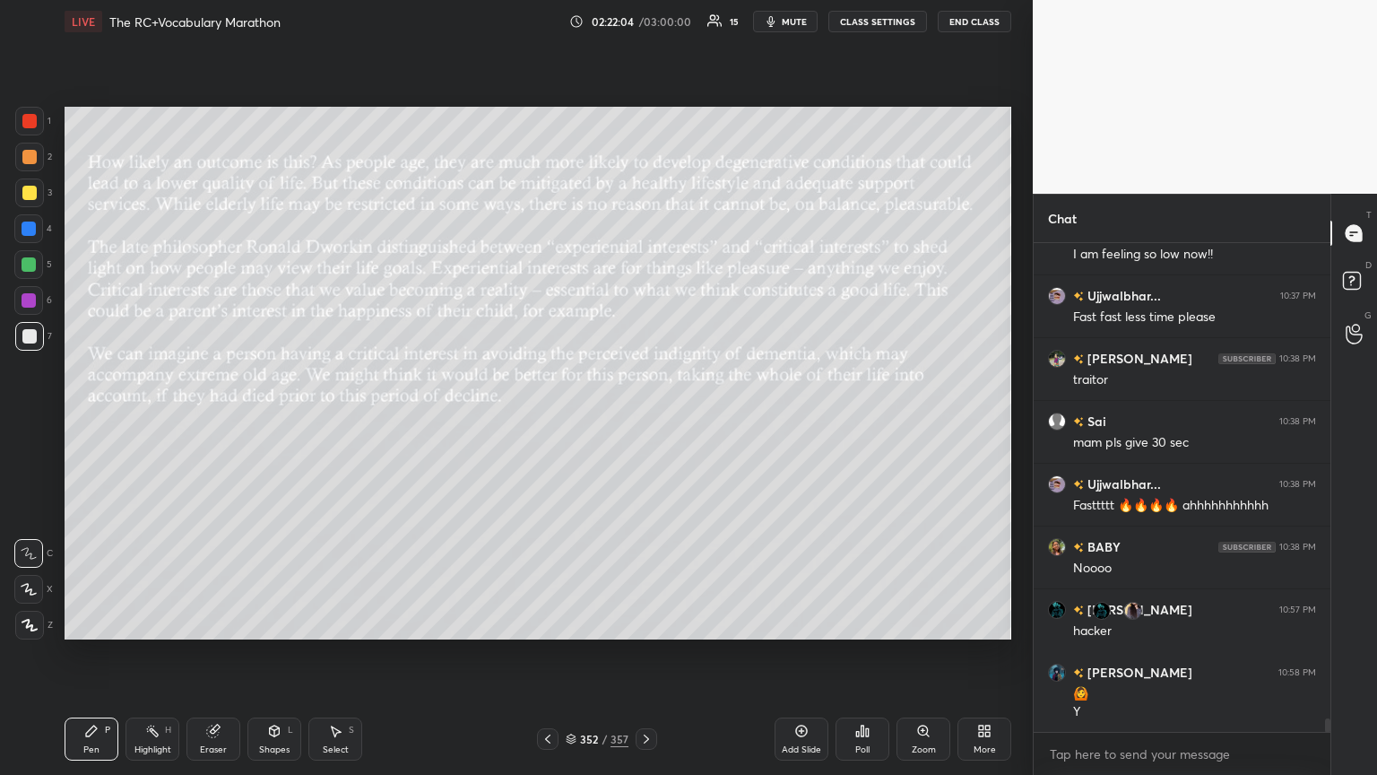
scroll to position [16943, 0]
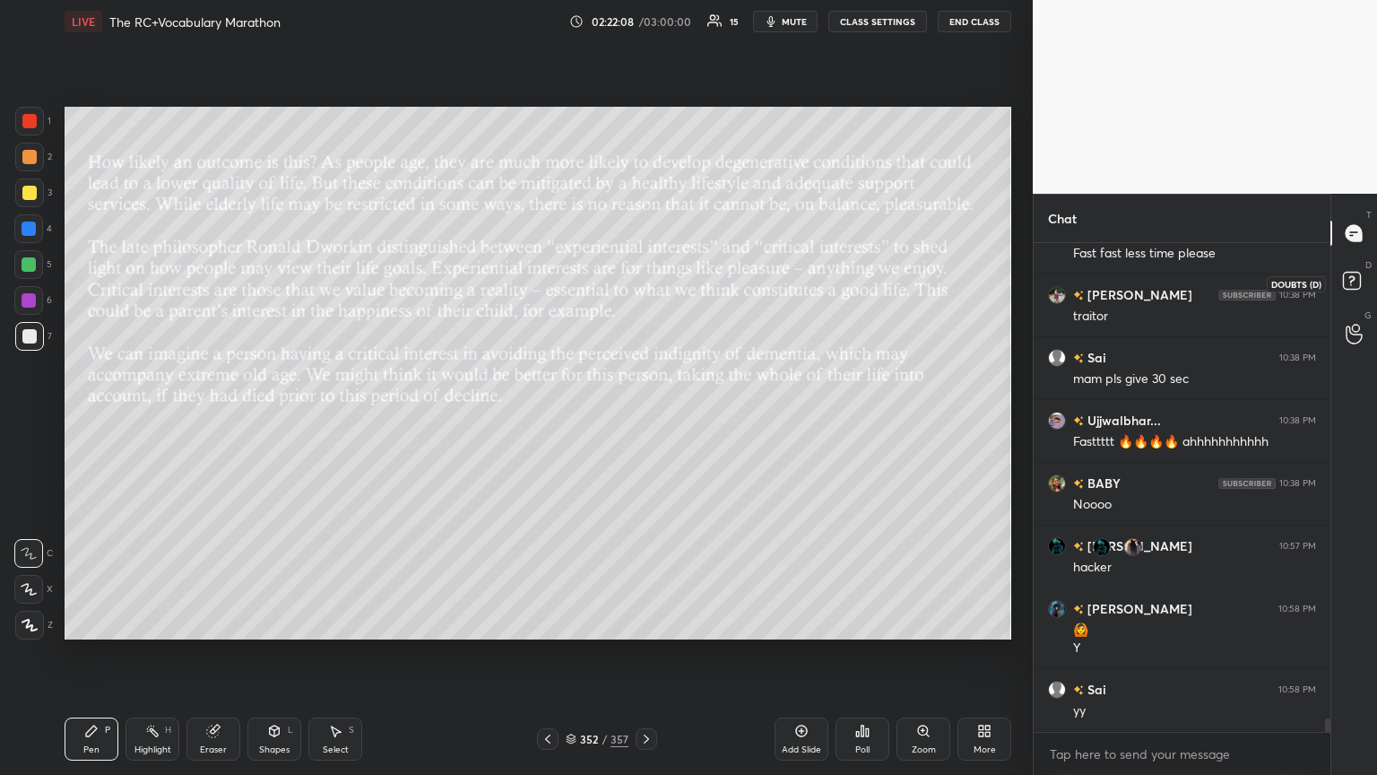
click at [643, 273] on rect at bounding box center [1351, 281] width 17 height 17
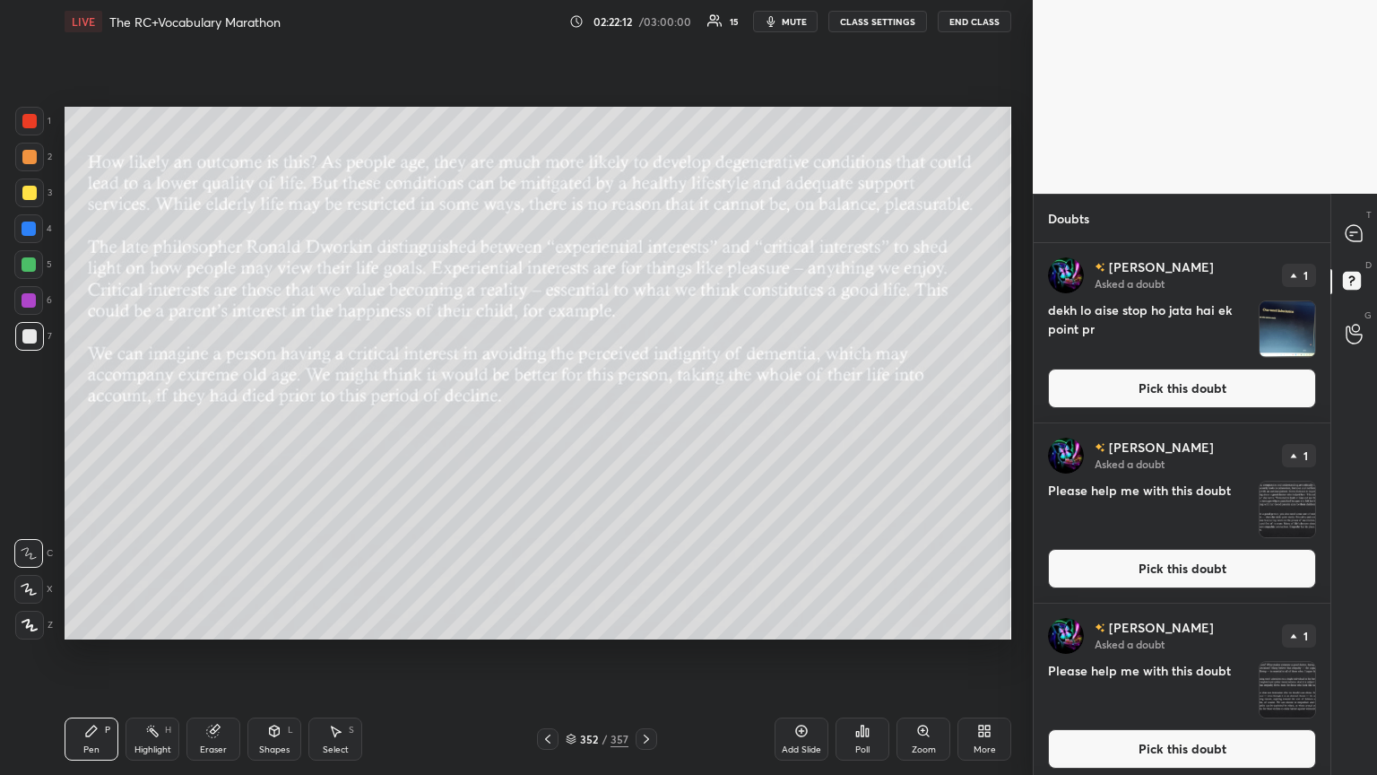
click at [643, 334] on img "grid" at bounding box center [1288, 329] width 56 height 56
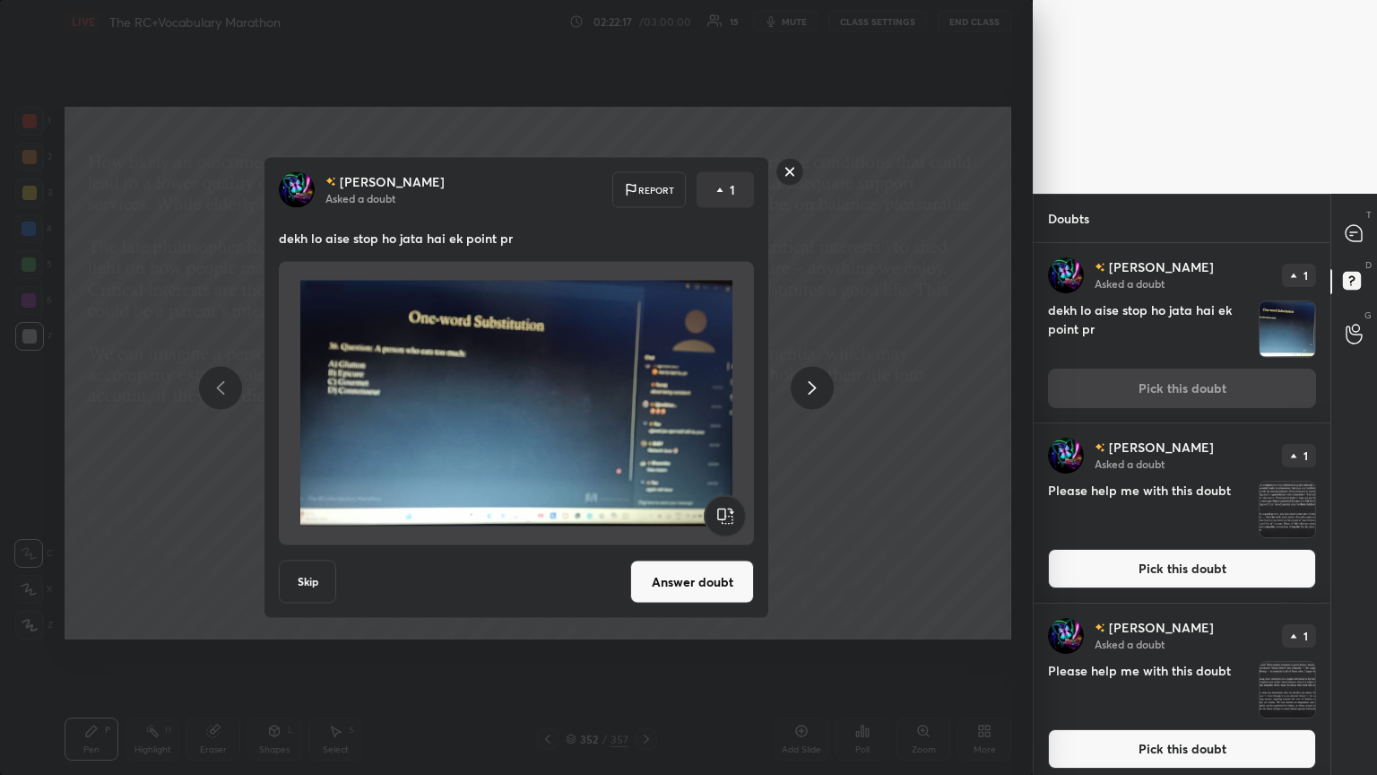
click at [643, 176] on rect at bounding box center [791, 172] width 28 height 28
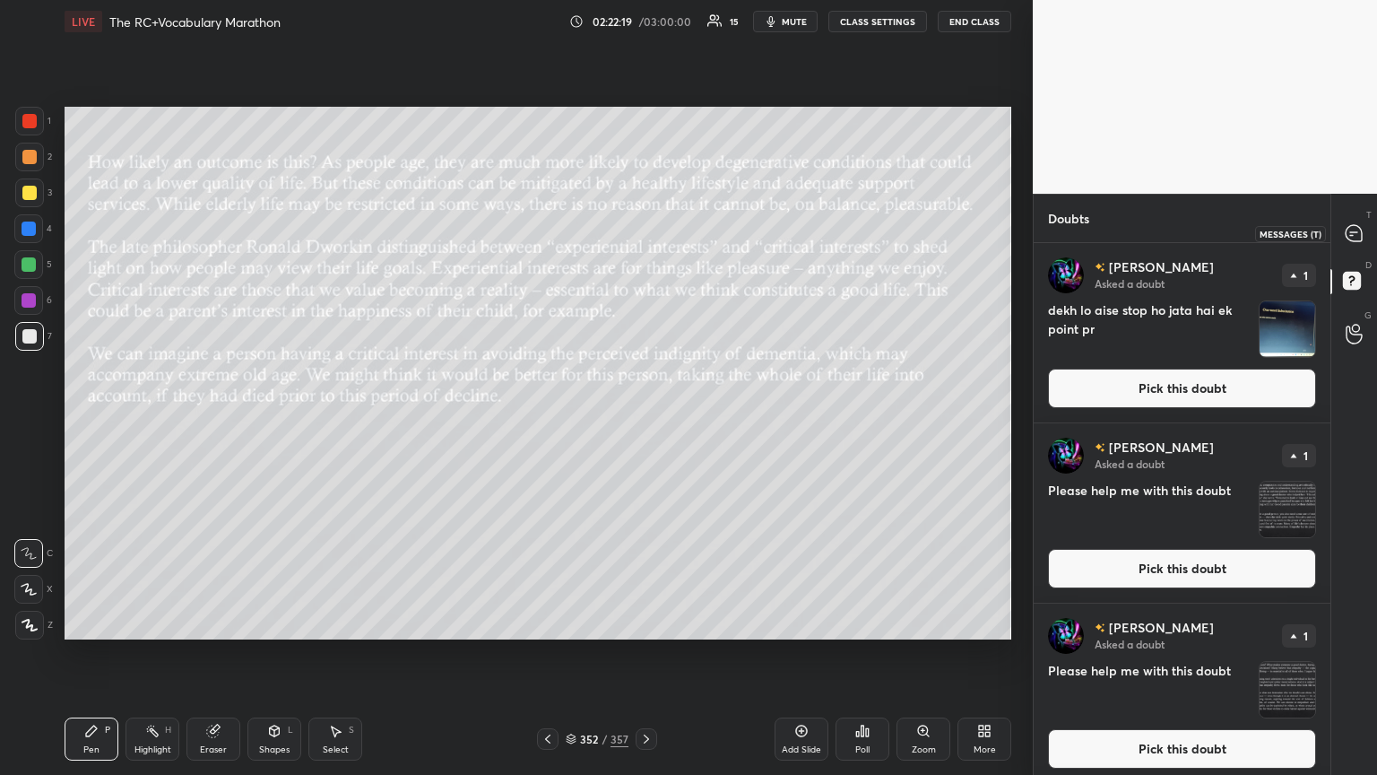
click at [643, 227] on icon at bounding box center [1354, 233] width 16 height 16
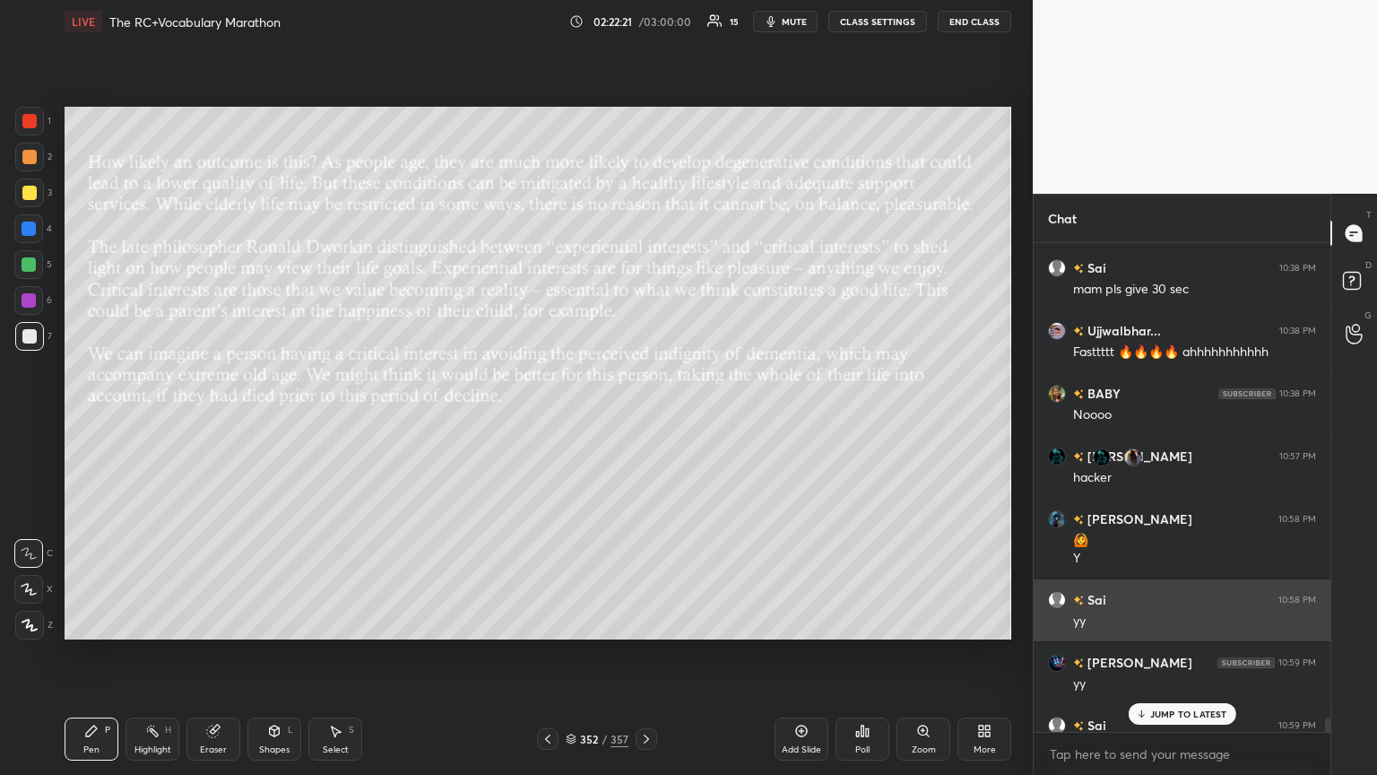
scroll to position [17414, 0]
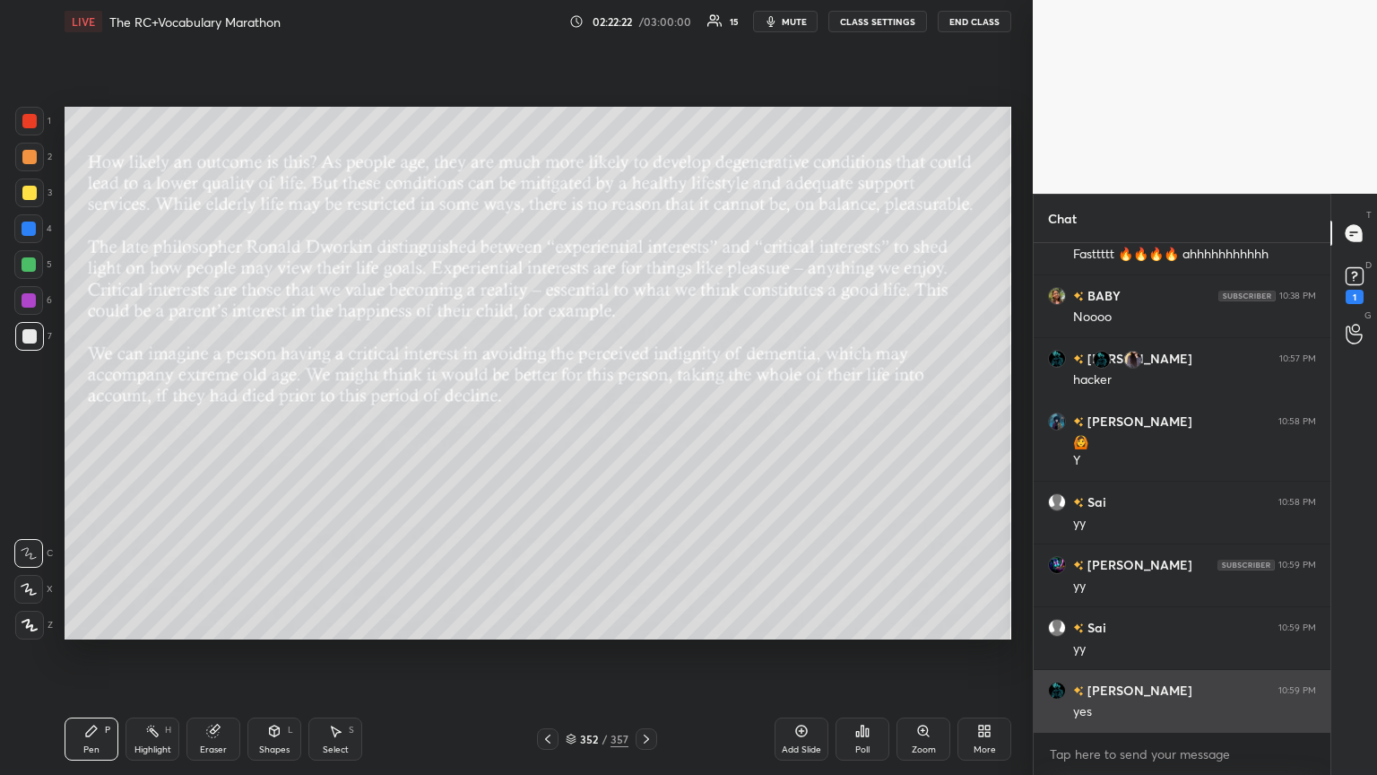
click at [643, 421] on div "[PERSON_NAME] 10:59 PM yes" at bounding box center [1182, 701] width 297 height 62
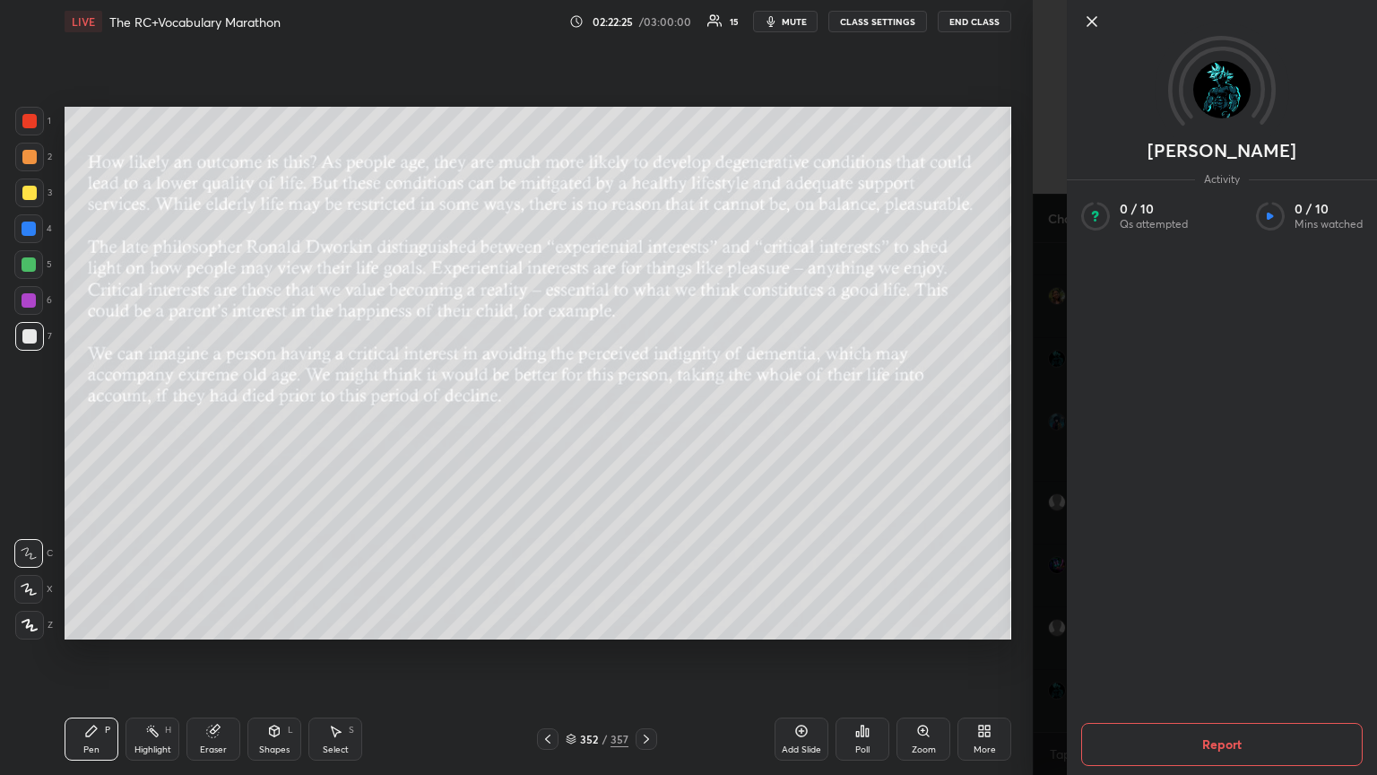
click at [643, 22] on icon at bounding box center [1092, 22] width 22 height 22
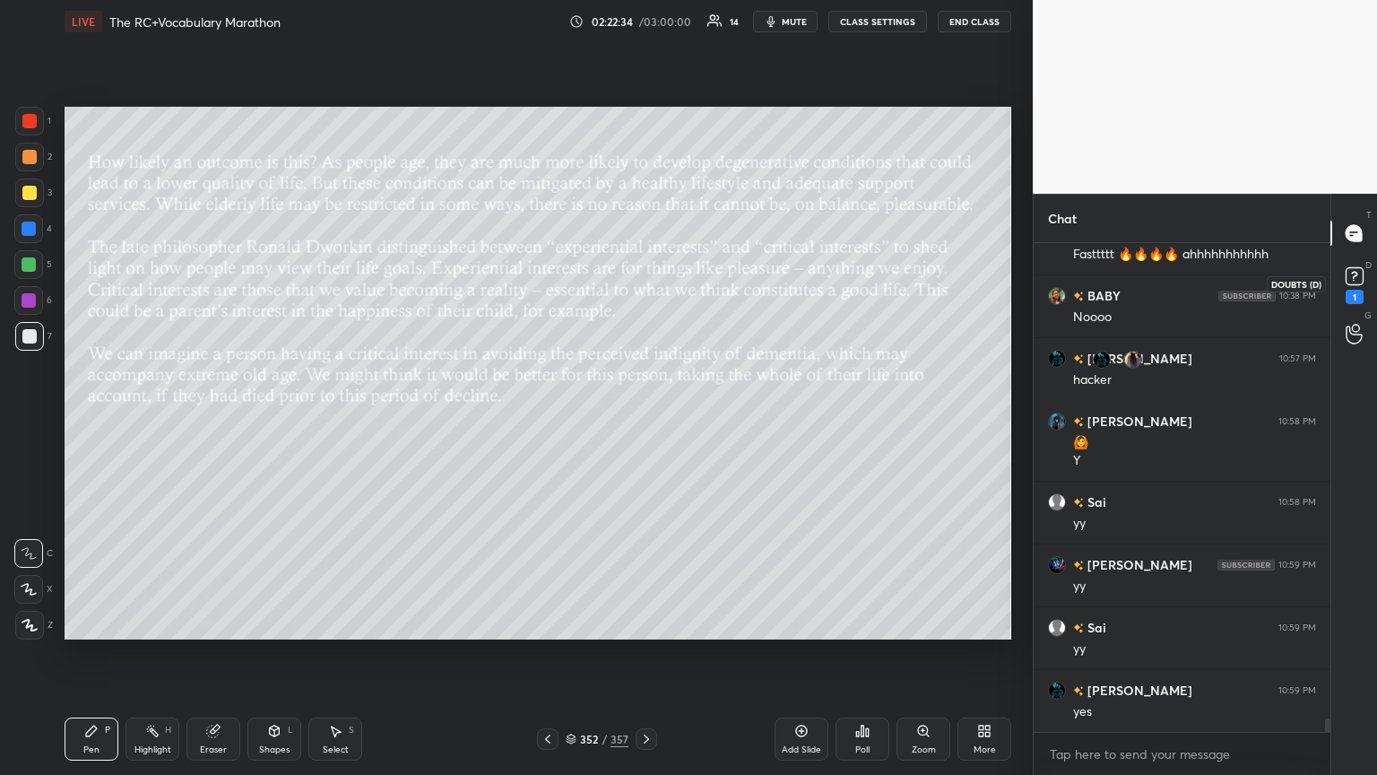
click at [643, 281] on rect at bounding box center [1354, 276] width 17 height 17
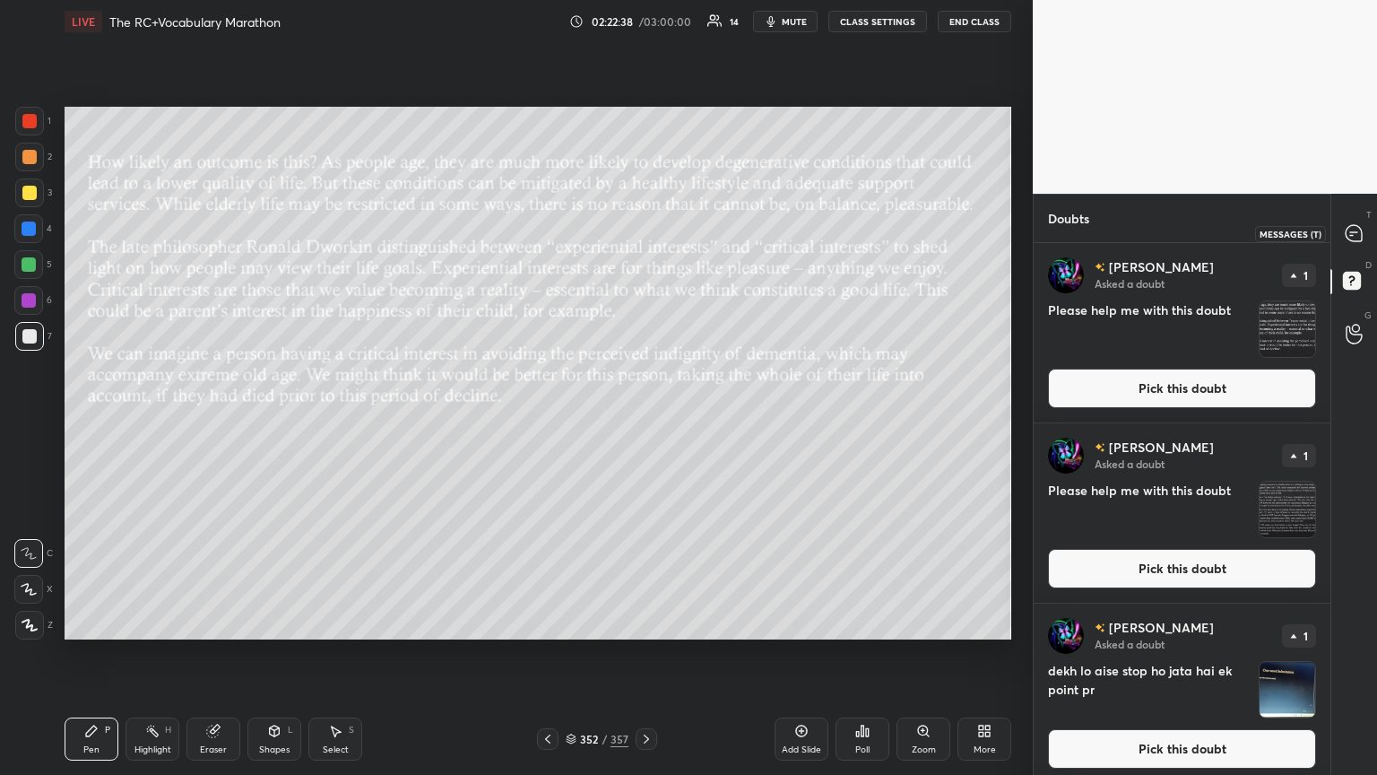
click at [643, 236] on icon at bounding box center [1354, 233] width 16 height 16
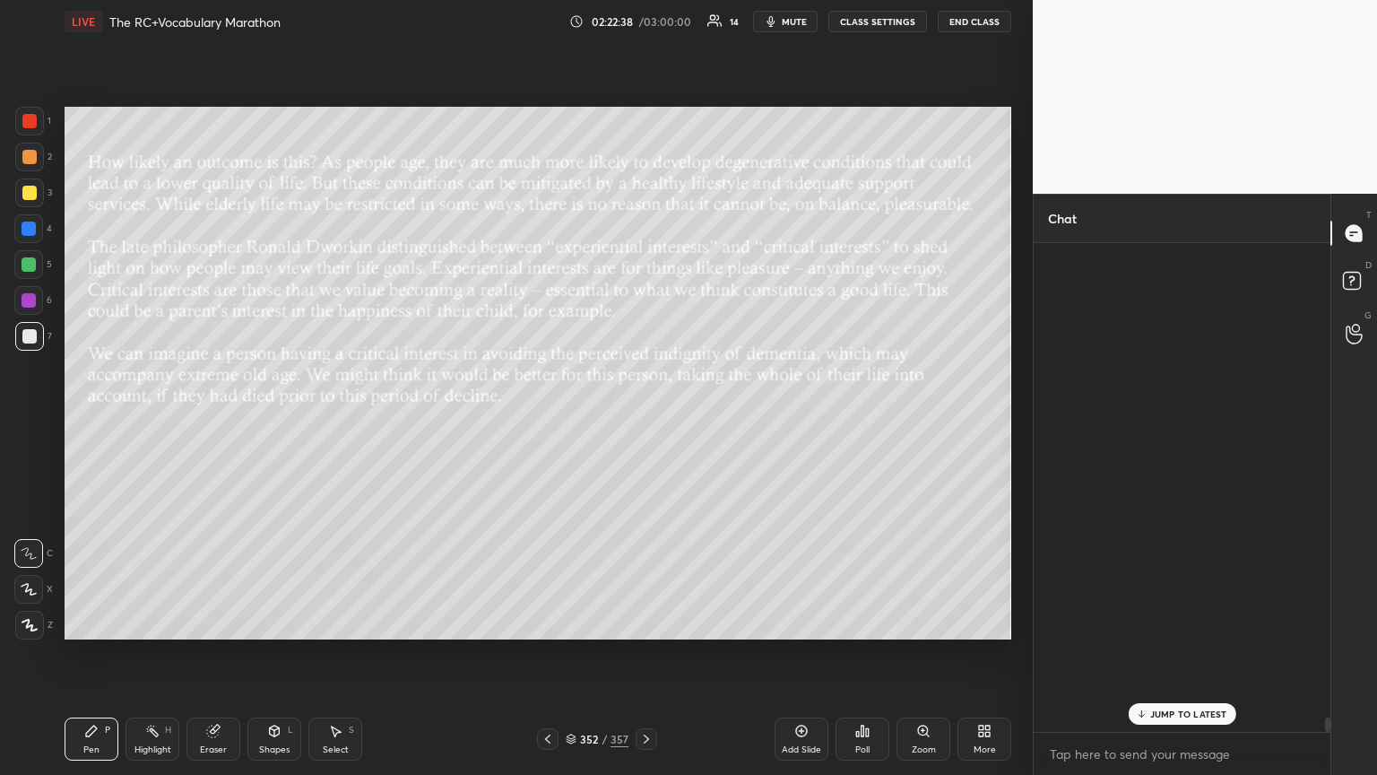
scroll to position [483, 291]
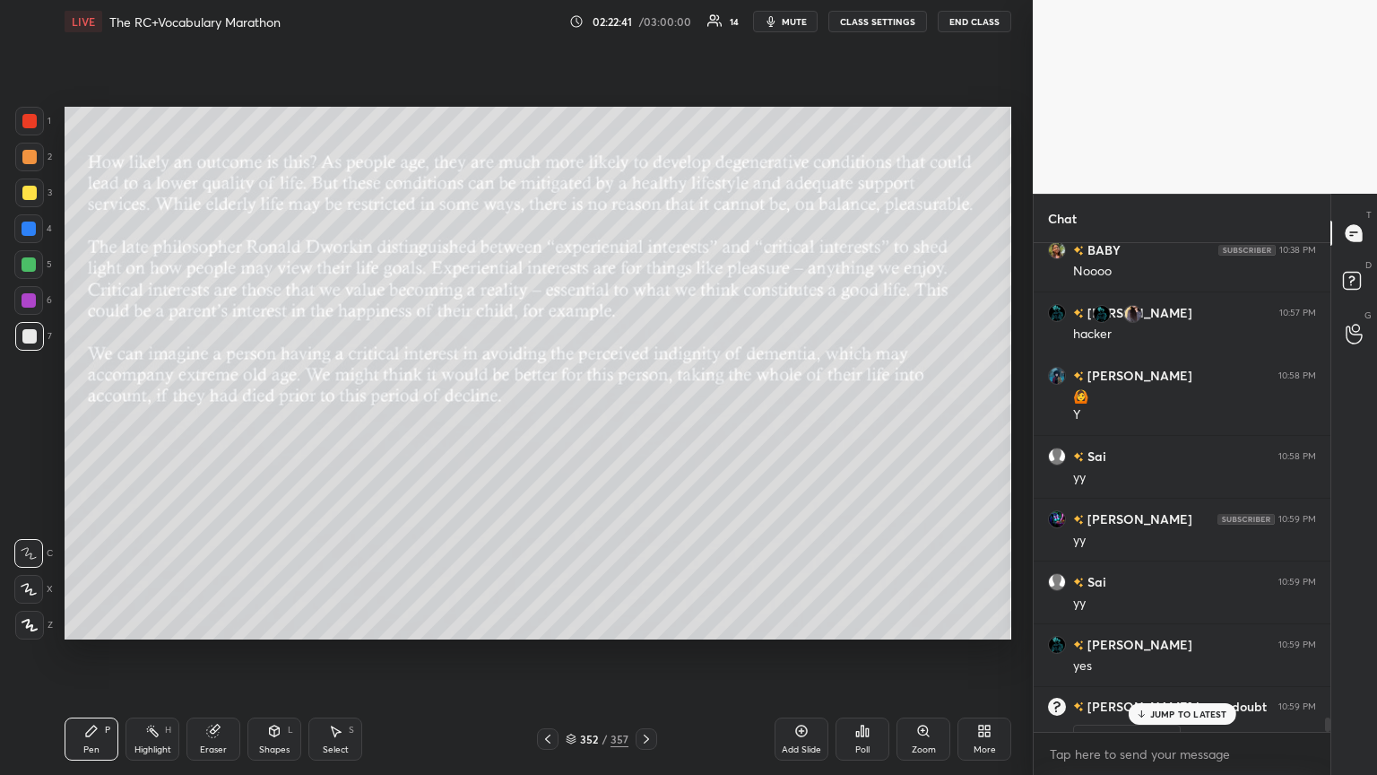
click at [643, 421] on div "JUMP TO LATEST" at bounding box center [1182, 714] width 108 height 22
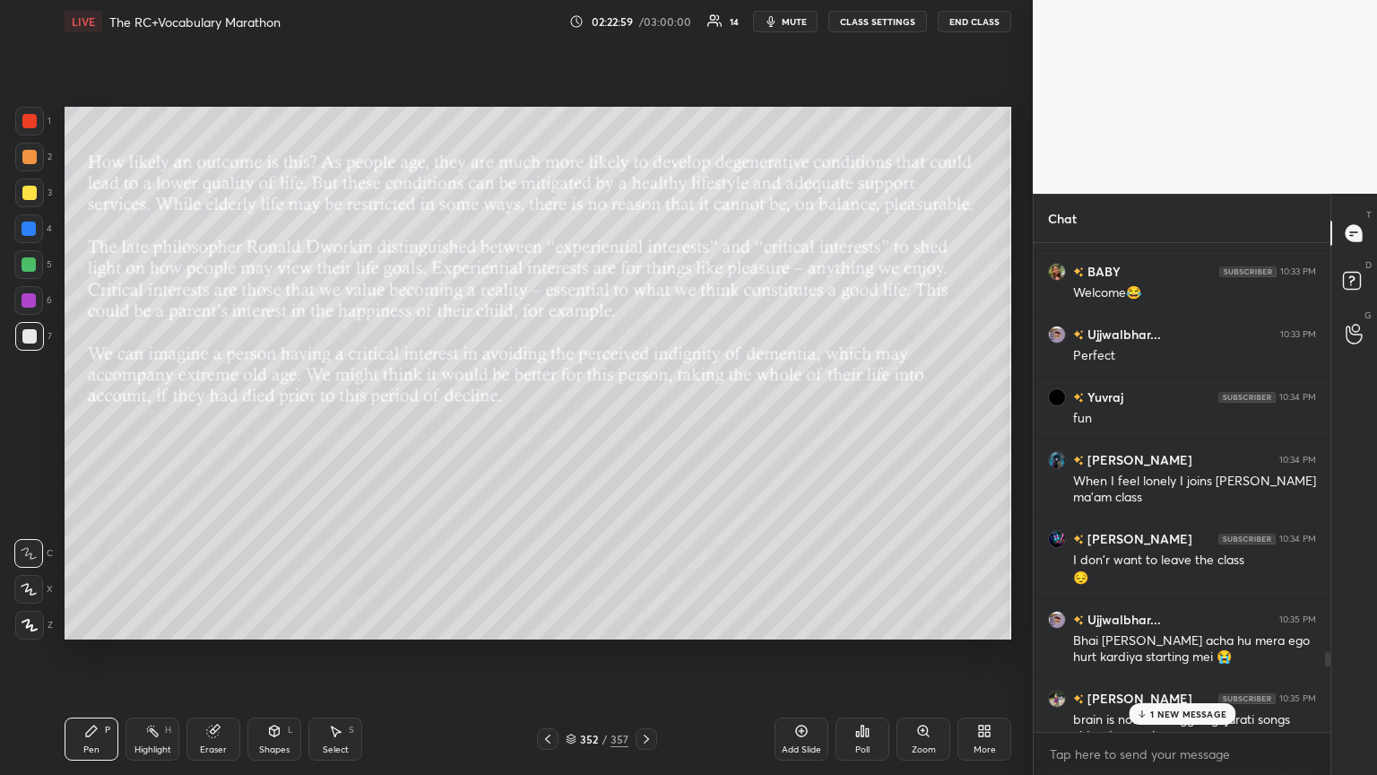
click at [643, 421] on div "BABY [DEMOGRAPHIC_DATA]:33 PM 😂😂 Sai 10:33 PM even i feel alone from the world …" at bounding box center [1182, 487] width 297 height 489
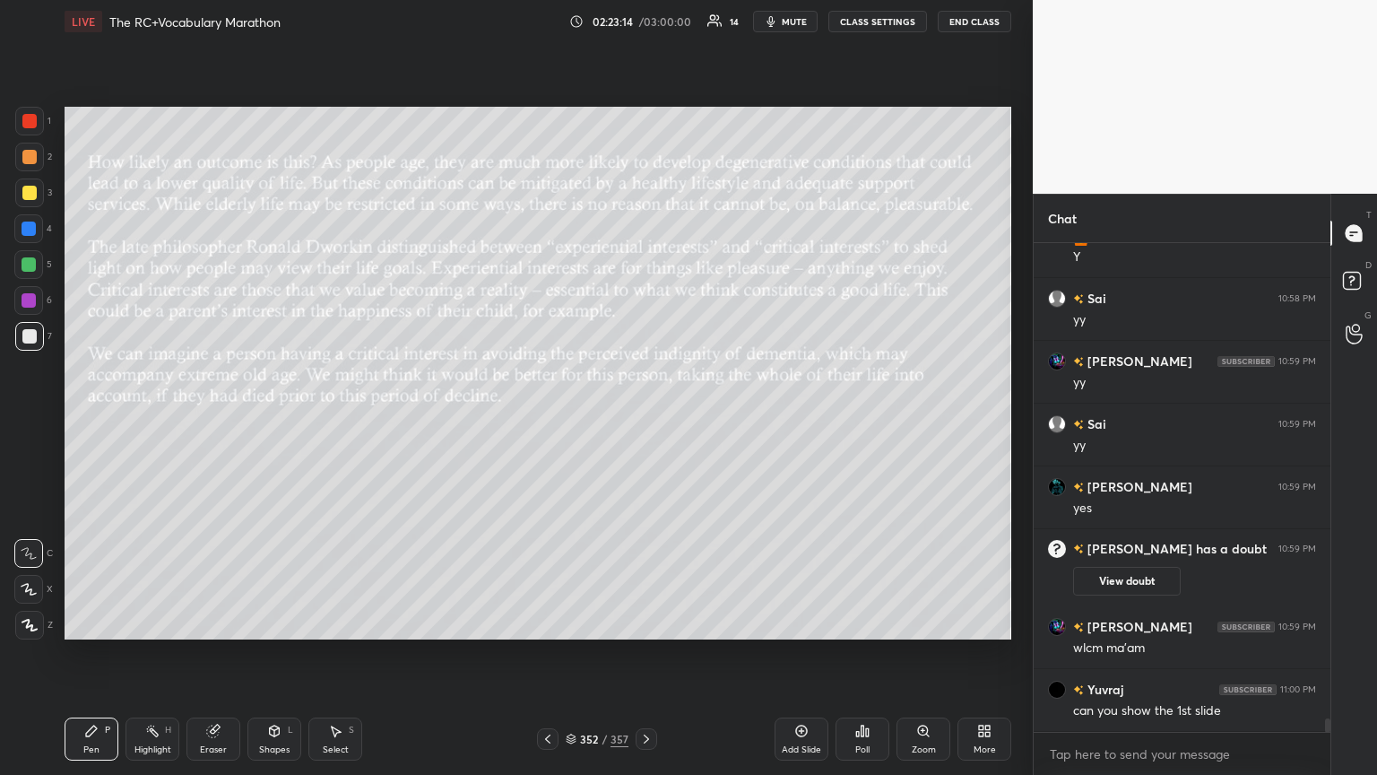
scroll to position [17790, 0]
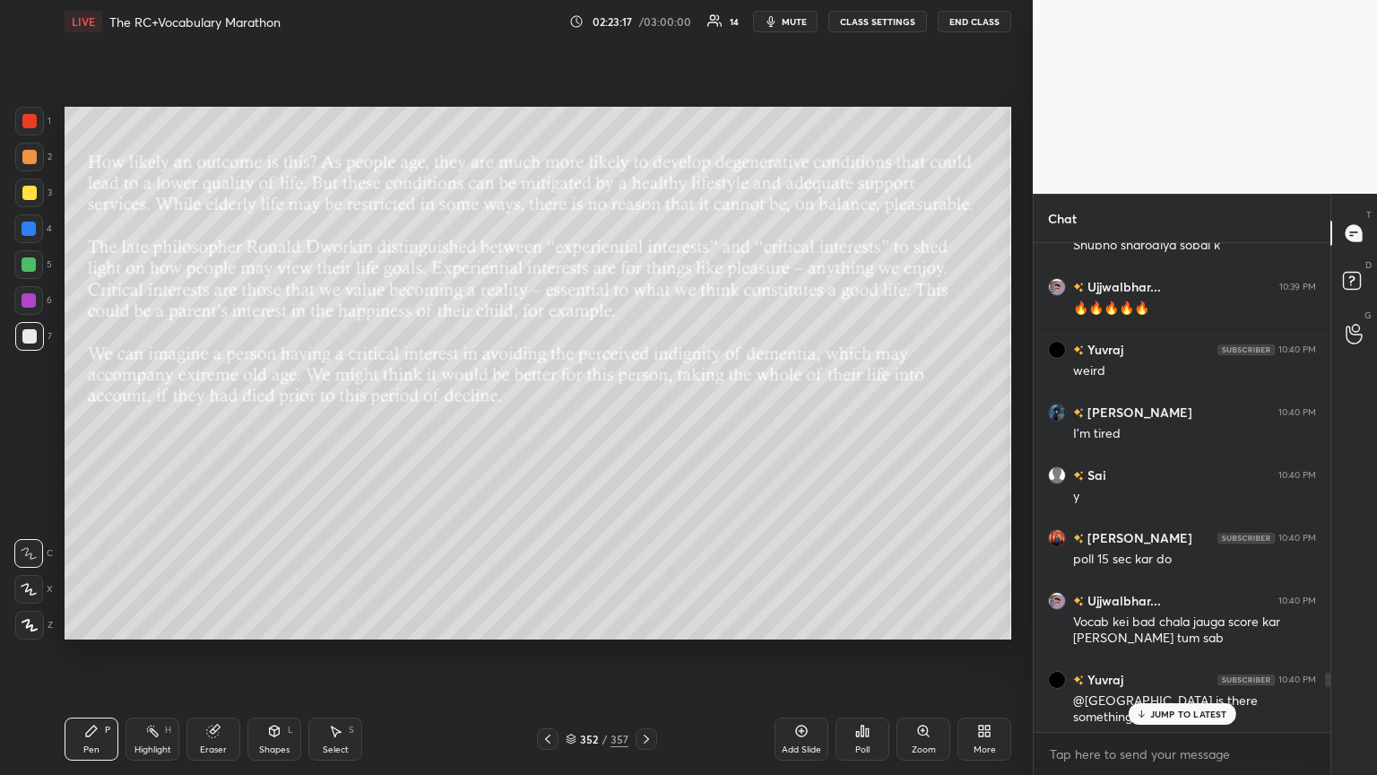
click at [643, 421] on p "JUMP TO LATEST" at bounding box center [1188, 713] width 77 height 11
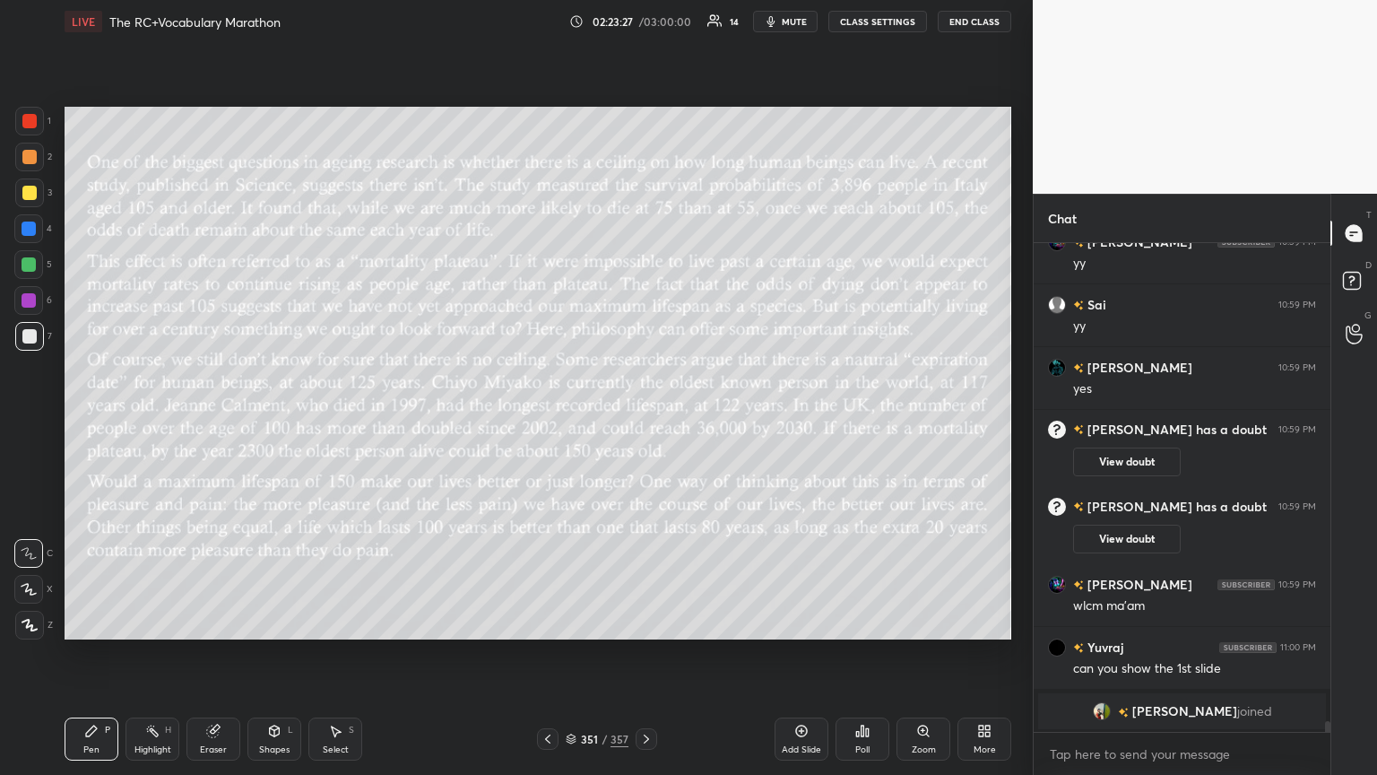
scroll to position [21606, 0]
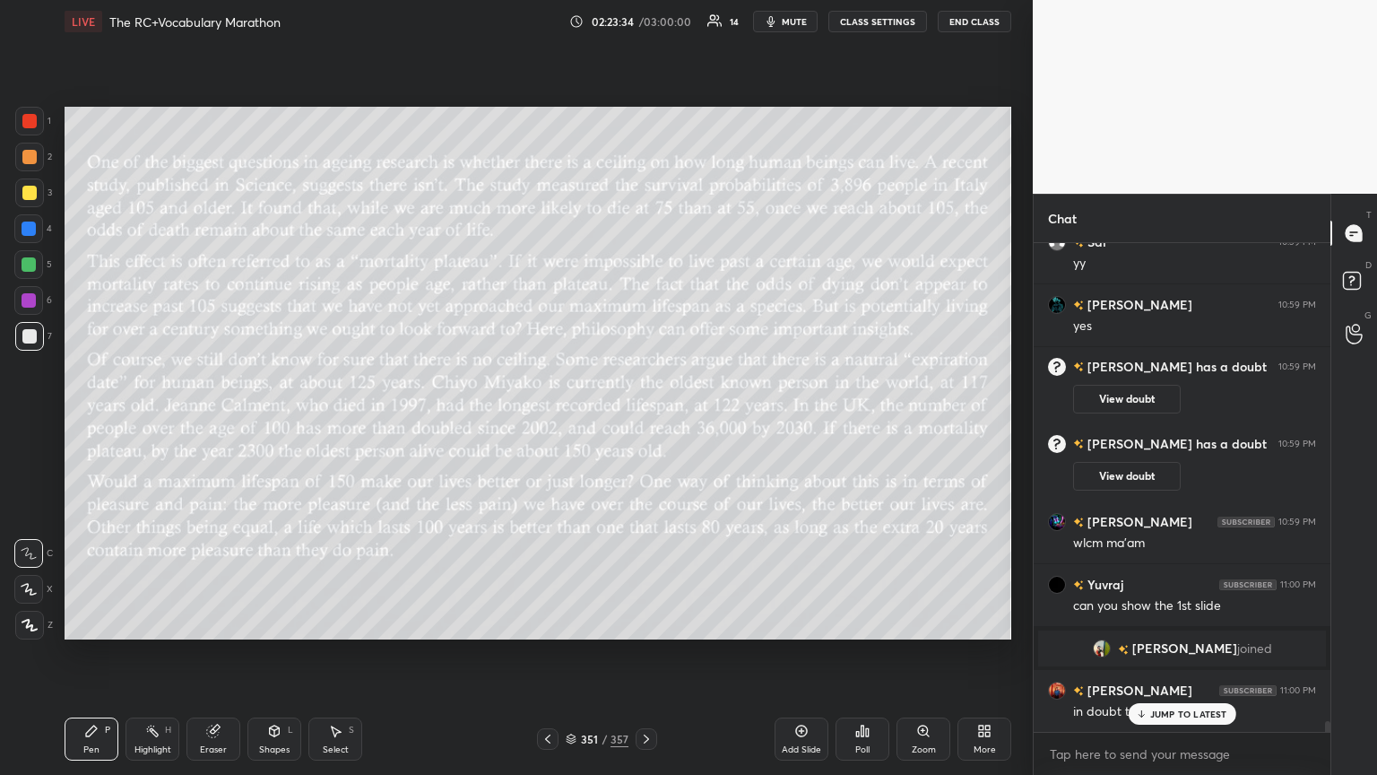
click at [643, 421] on p "JUMP TO LATEST" at bounding box center [1188, 713] width 77 height 11
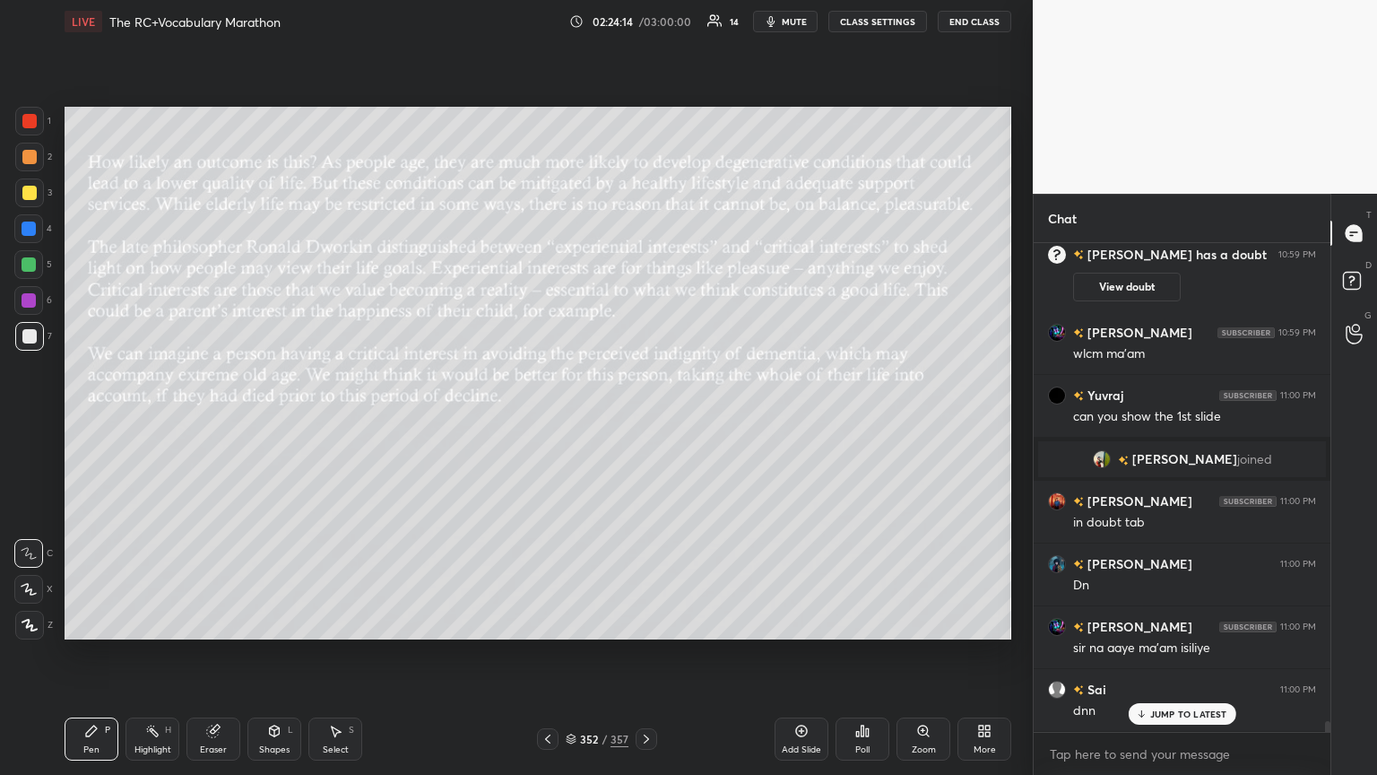
scroll to position [21857, 0]
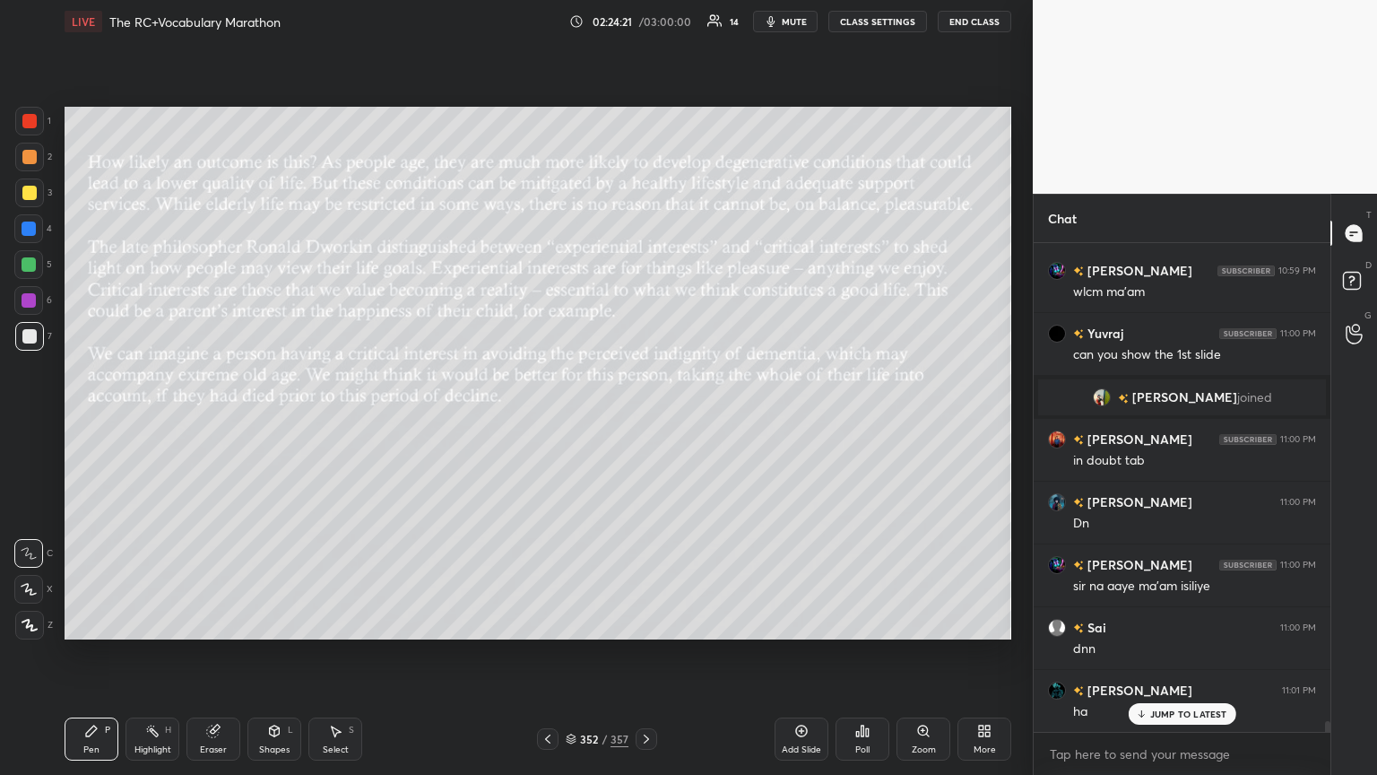
click at [643, 421] on p "JUMP TO LATEST" at bounding box center [1188, 713] width 77 height 11
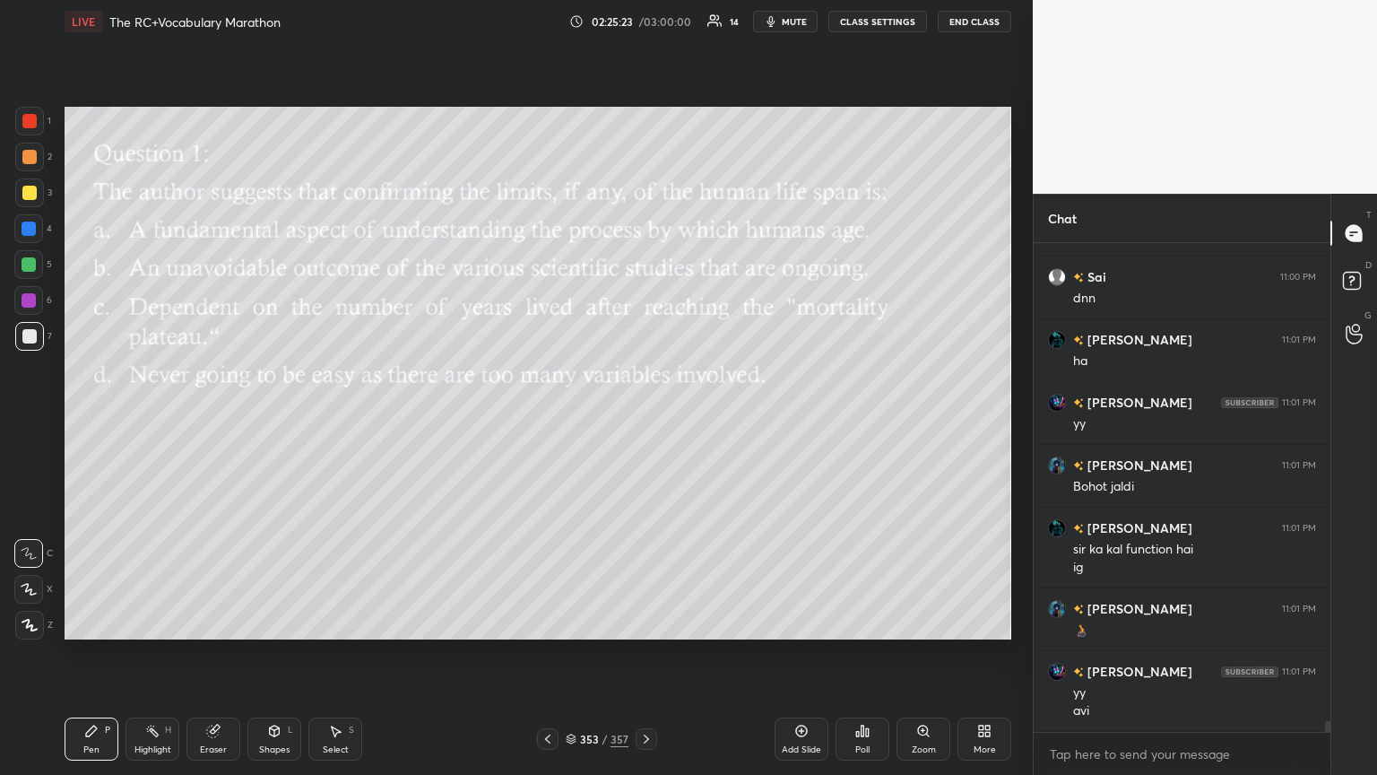
scroll to position [22270, 0]
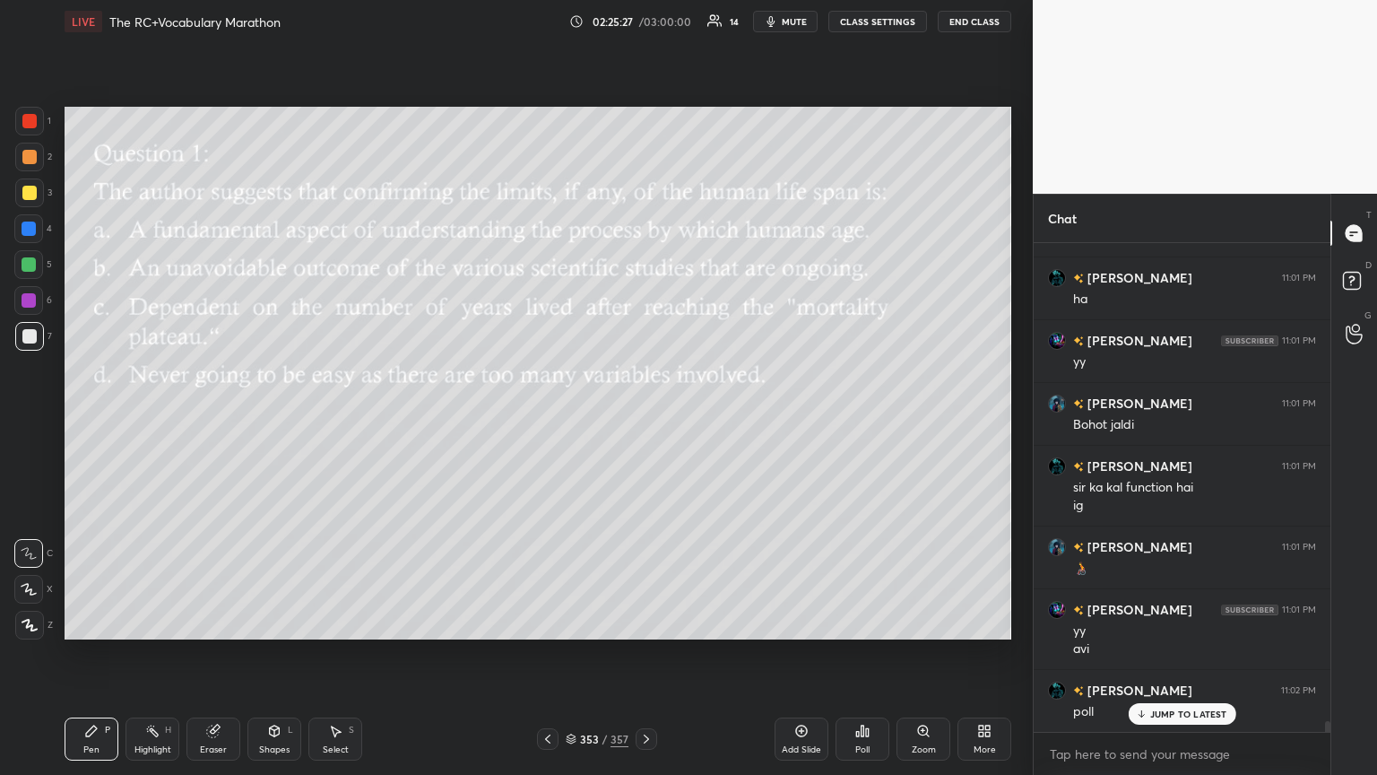
click at [643, 421] on icon at bounding box center [862, 731] width 14 height 14
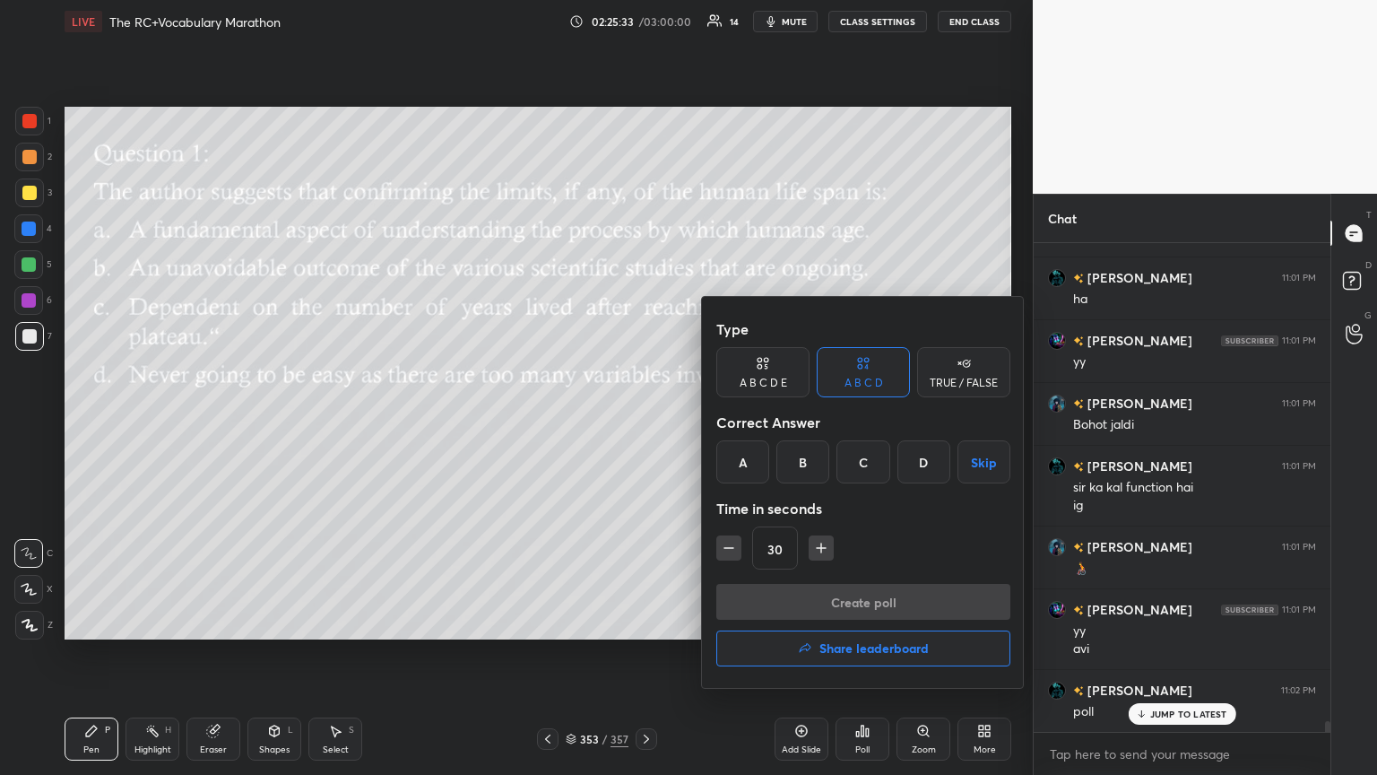
click at [643, 421] on div "A" at bounding box center [742, 461] width 53 height 43
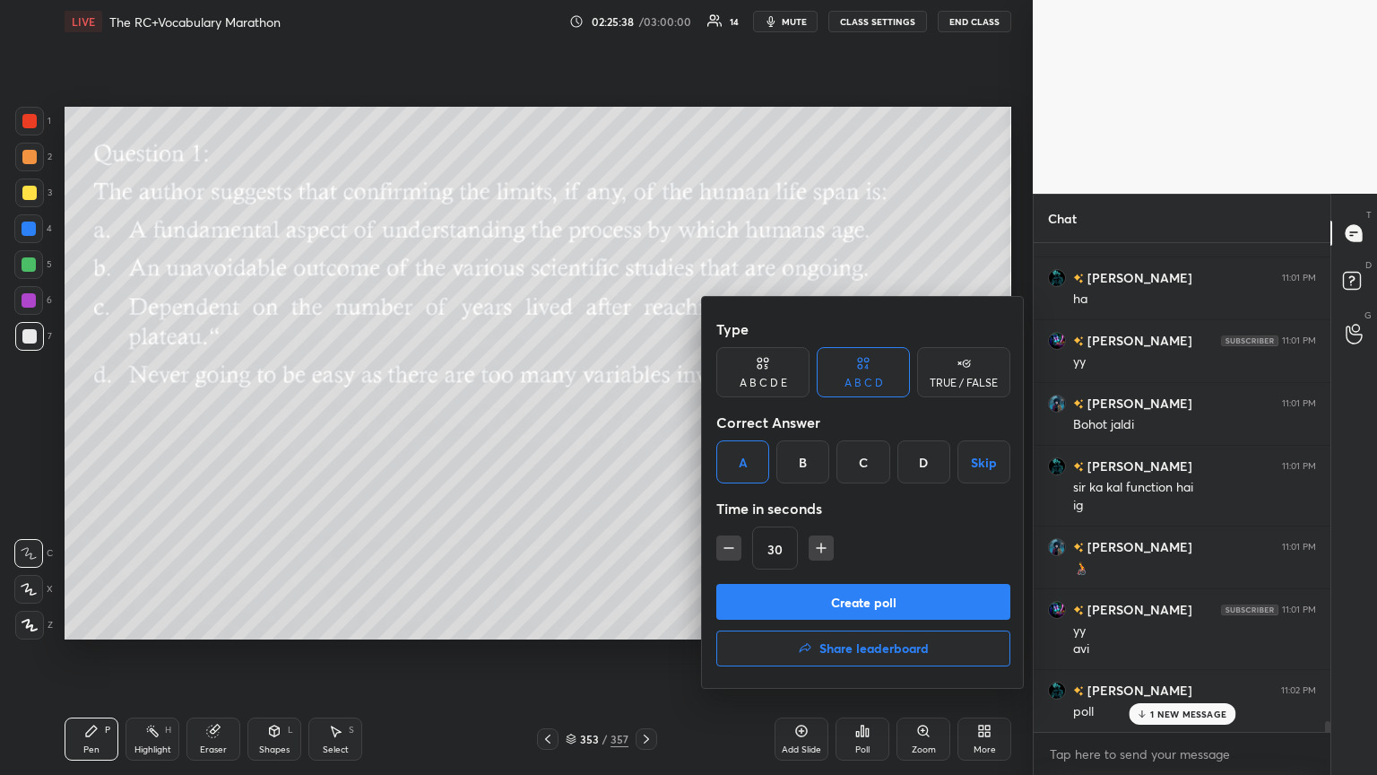
scroll to position [22334, 0]
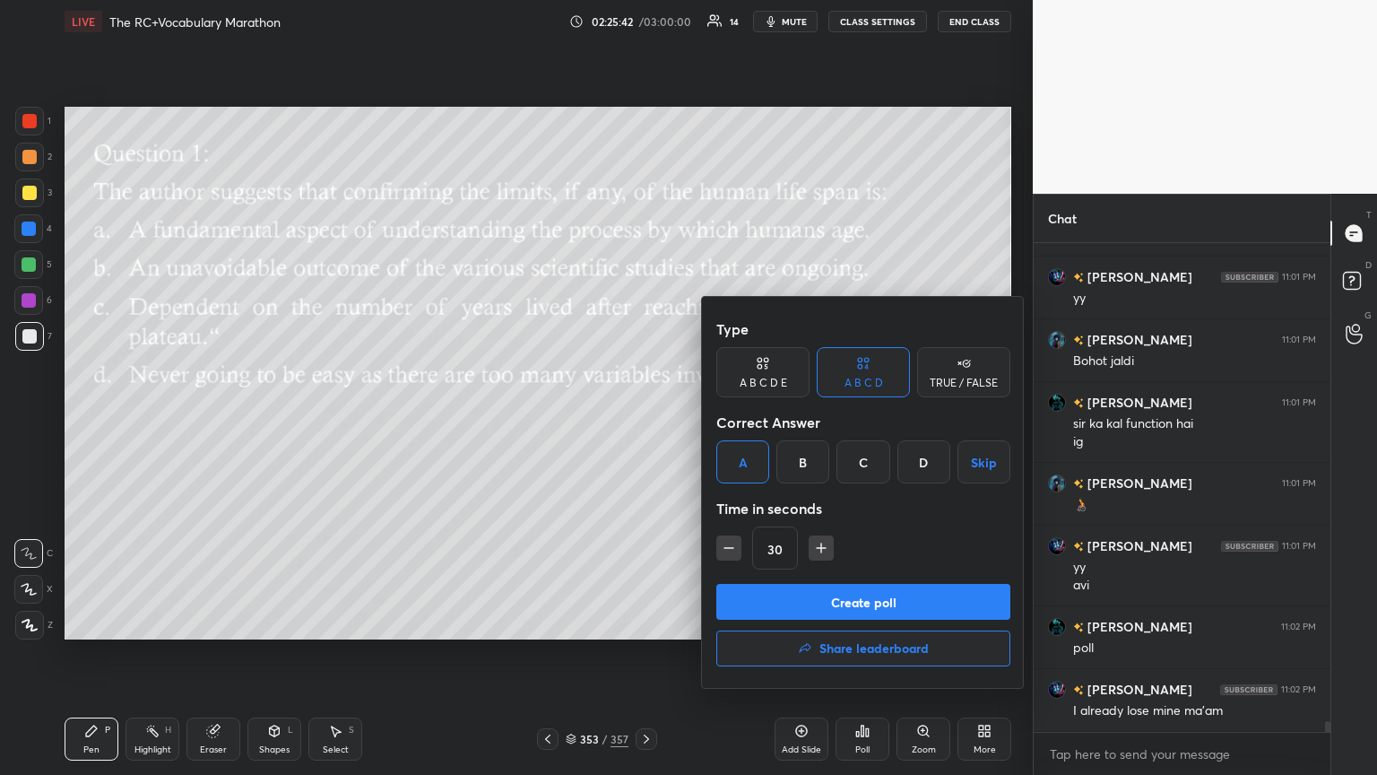
click at [643, 421] on button "Create poll" at bounding box center [863, 602] width 294 height 36
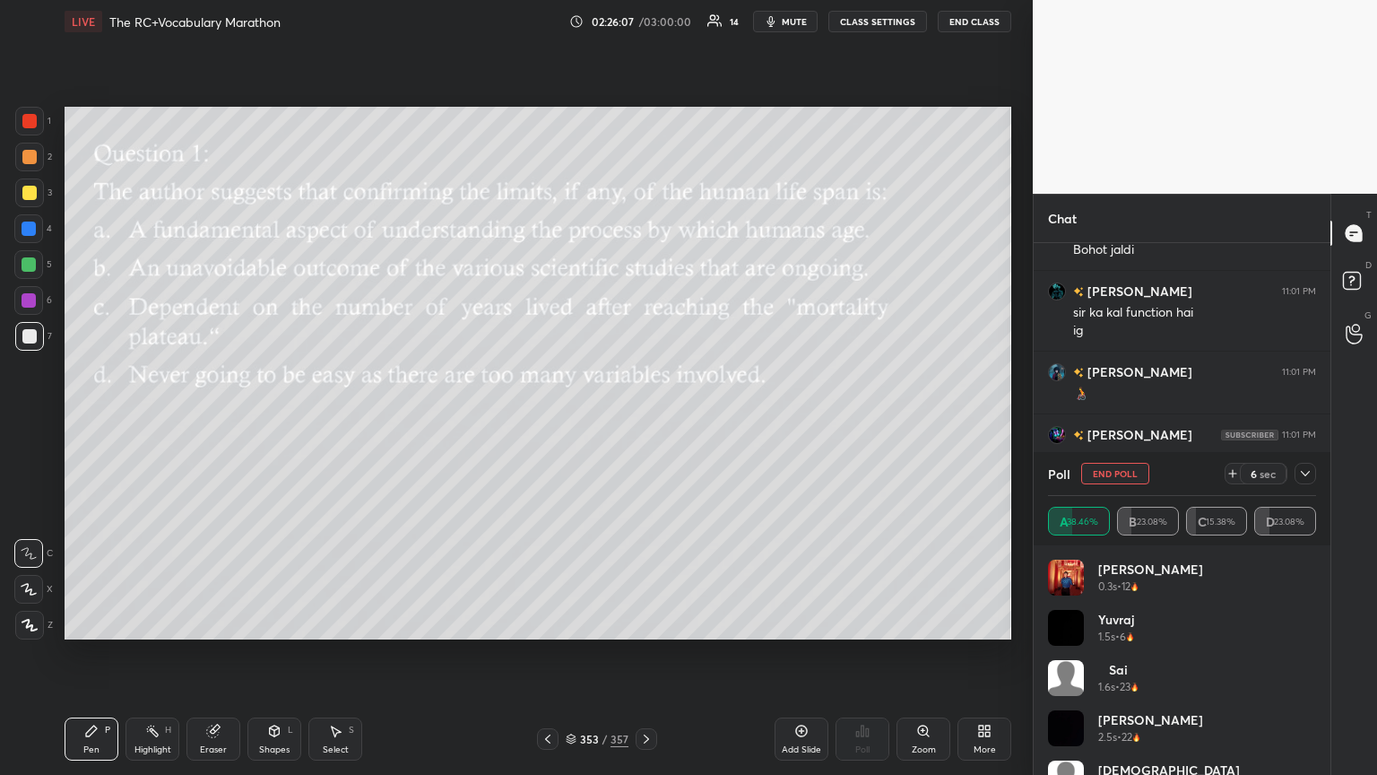
scroll to position [22507, 0]
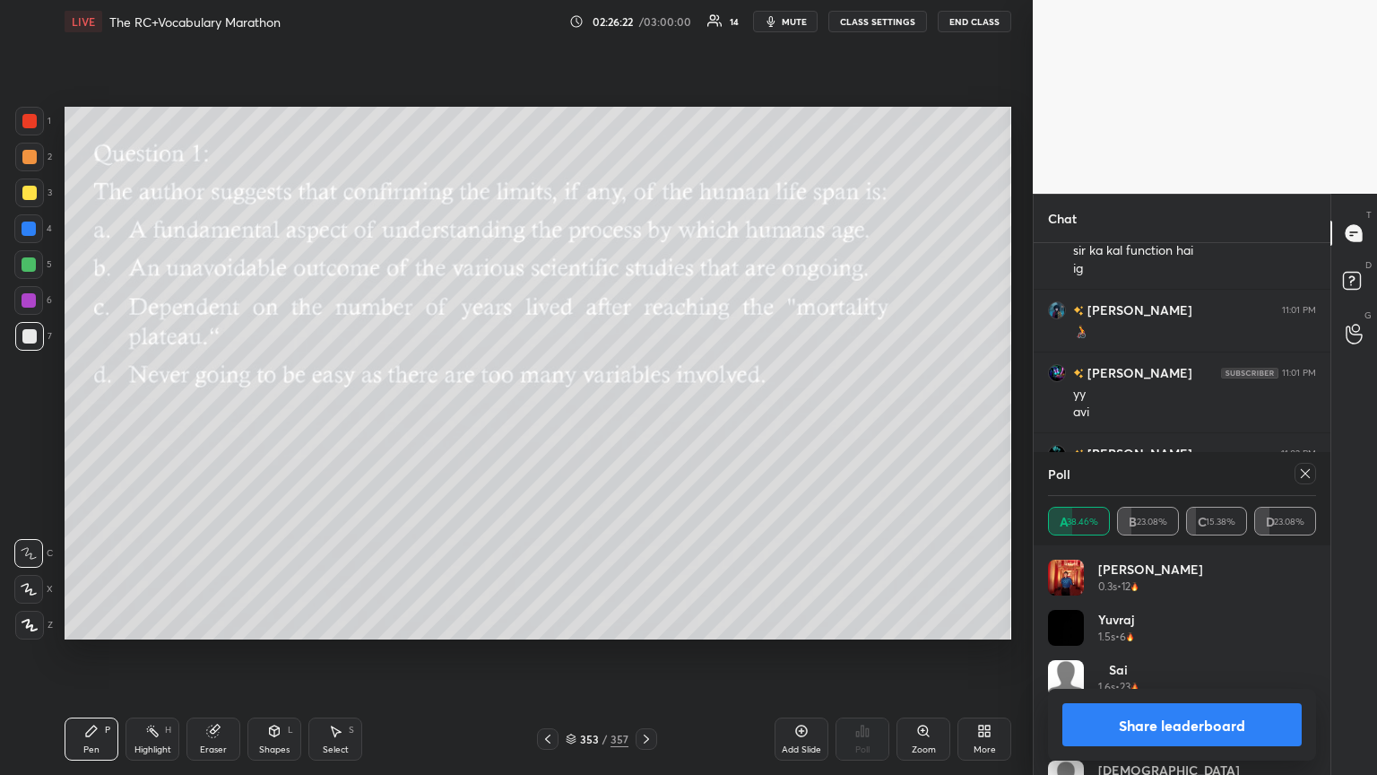
click at [643, 421] on icon at bounding box center [1305, 473] width 14 height 14
type textarea "x"
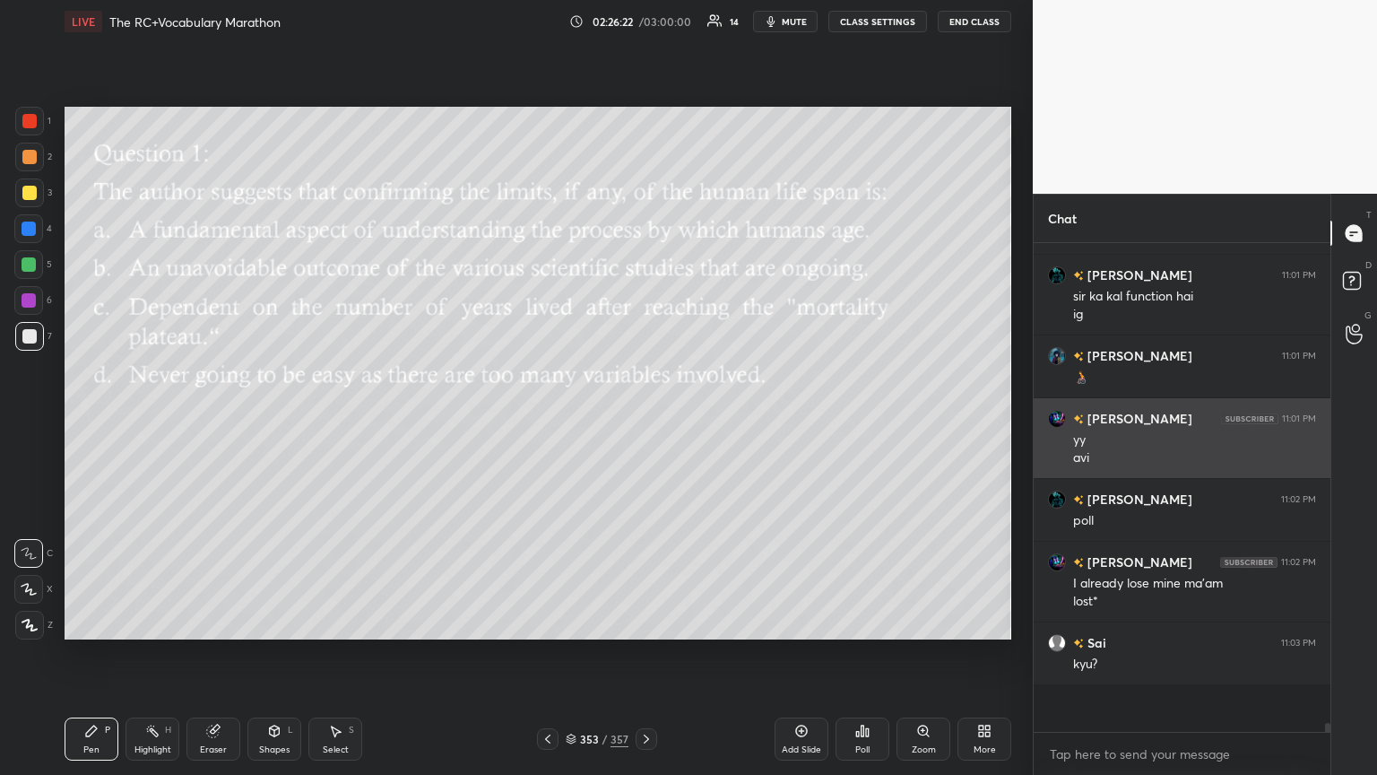
scroll to position [22436, 0]
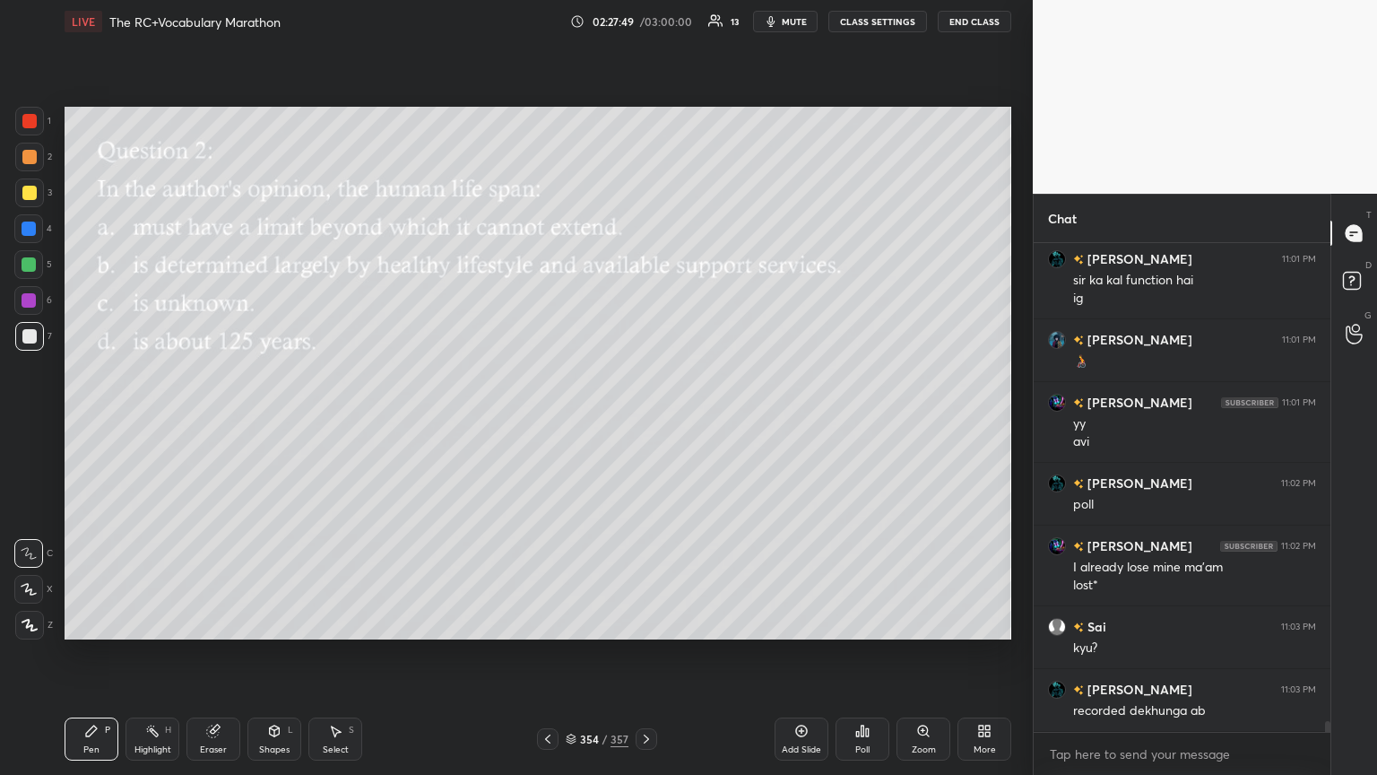
click at [643, 421] on div "Poll" at bounding box center [863, 738] width 54 height 43
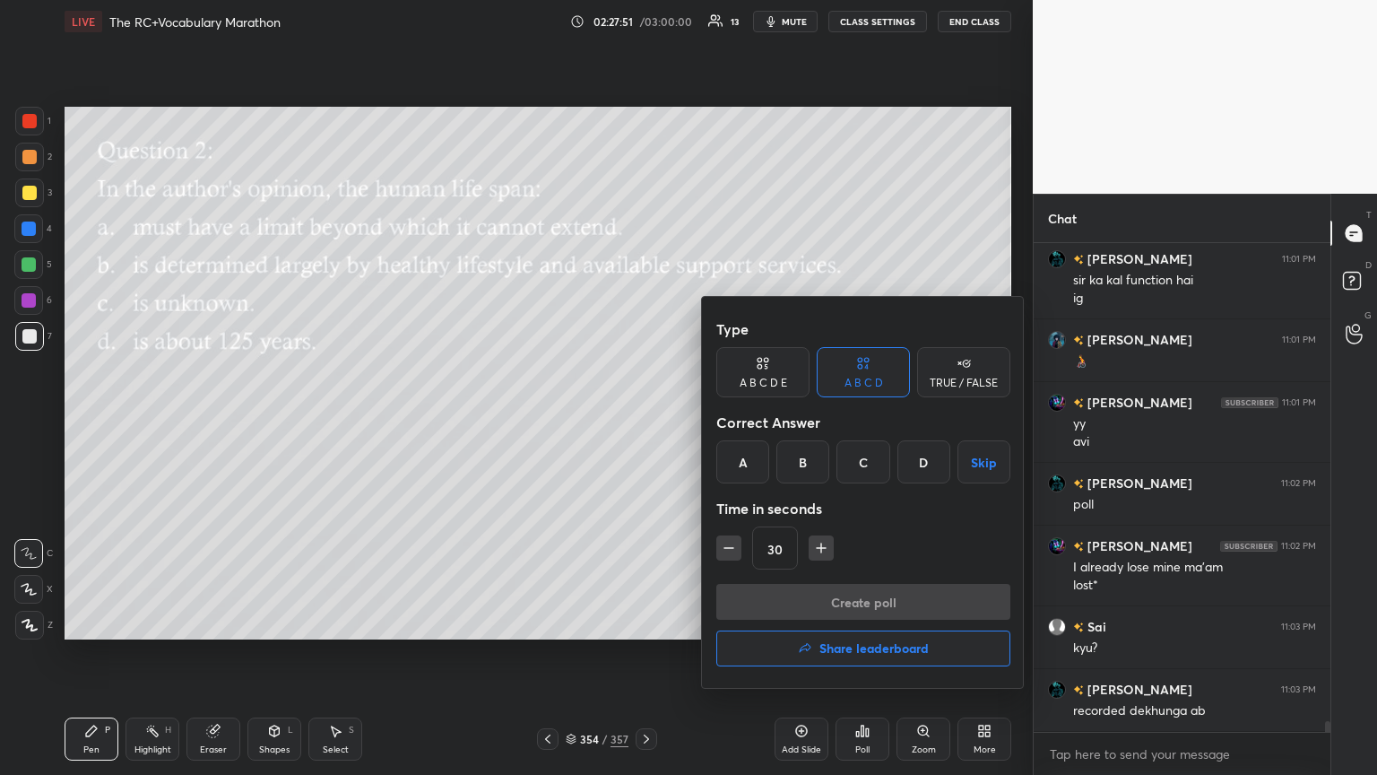
click at [643, 421] on div "C" at bounding box center [863, 461] width 53 height 43
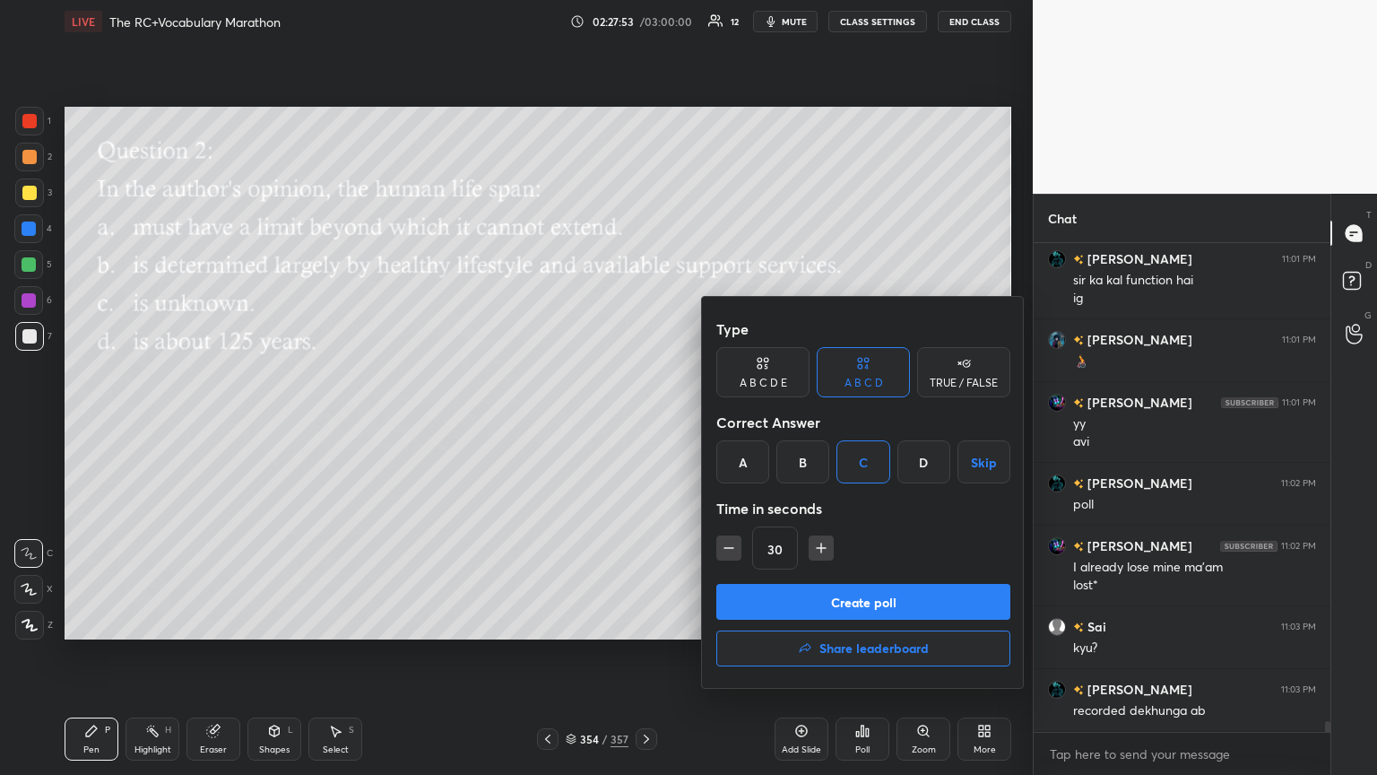
click at [643, 421] on div "B" at bounding box center [803, 461] width 53 height 43
click at [643, 421] on div "C" at bounding box center [863, 461] width 53 height 43
click at [643, 421] on icon "button" at bounding box center [821, 548] width 18 height 18
type input "45"
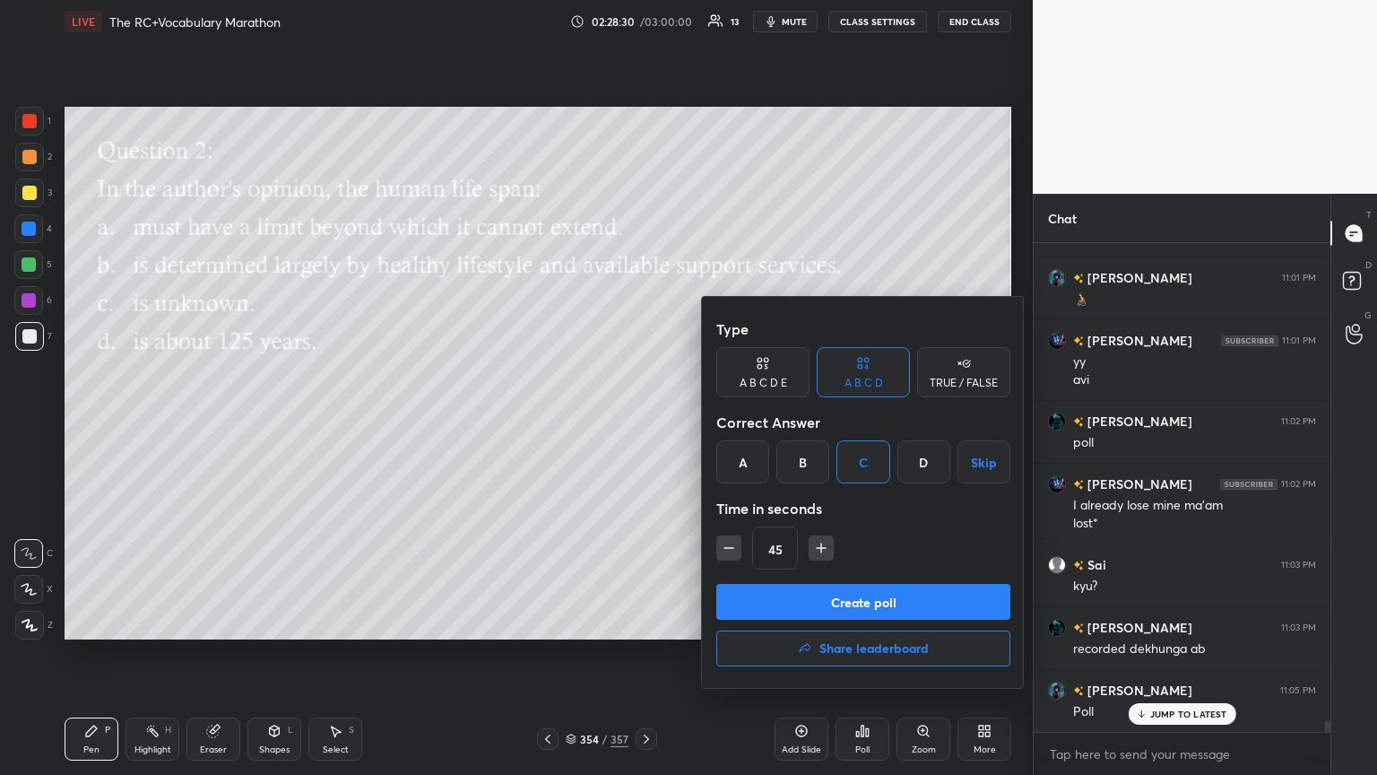
click at [643, 421] on button "Create poll" at bounding box center [863, 602] width 294 height 36
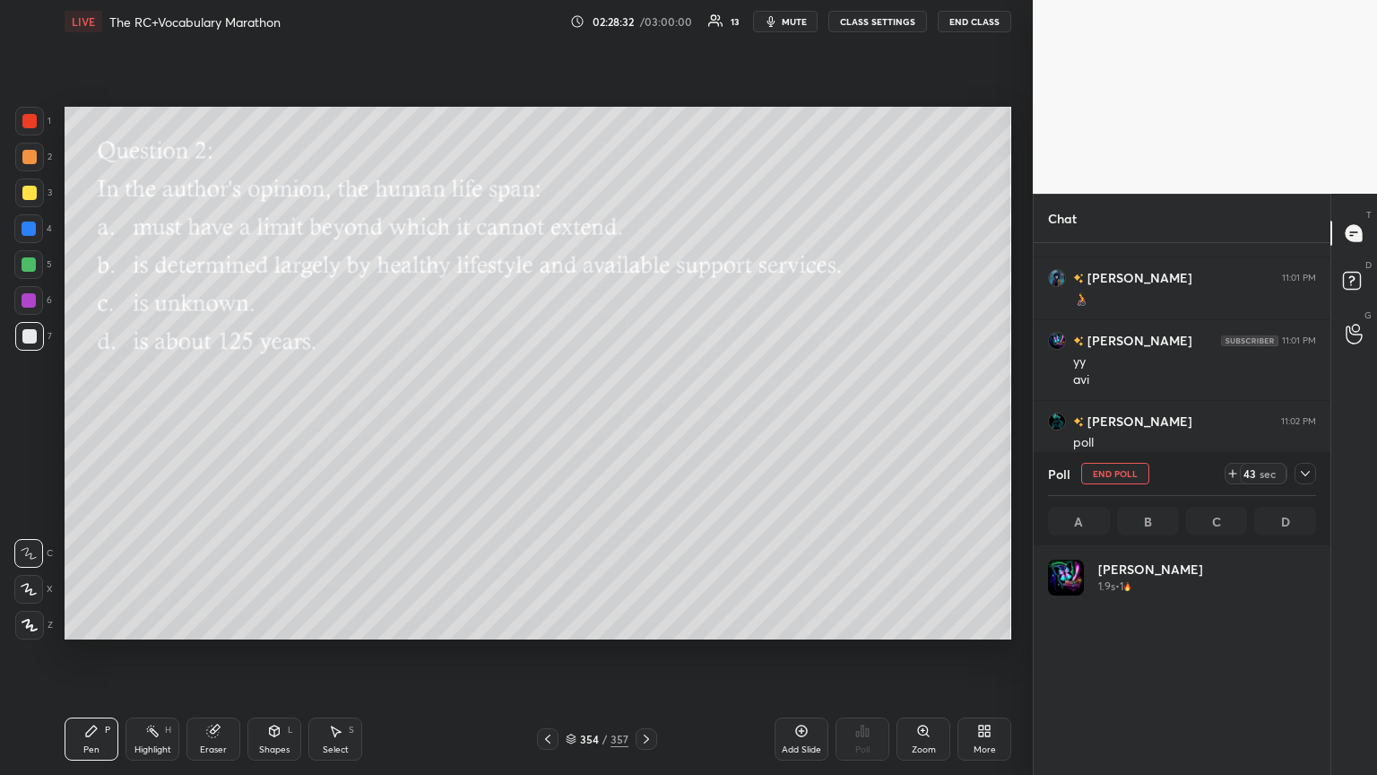
scroll to position [210, 263]
click at [643, 421] on icon at bounding box center [1305, 473] width 14 height 14
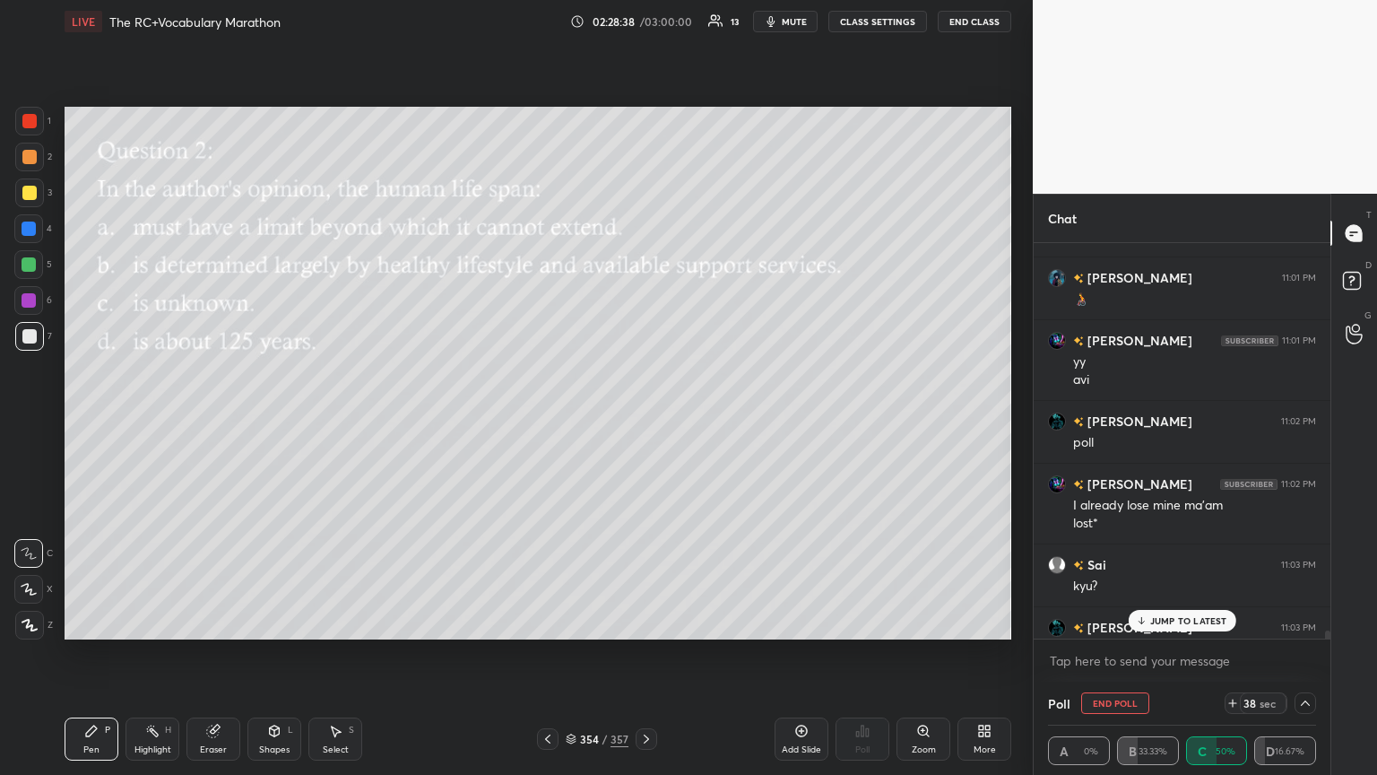
scroll to position [0, 5]
click at [643, 421] on p "JUMP TO LATEST" at bounding box center [1188, 620] width 77 height 11
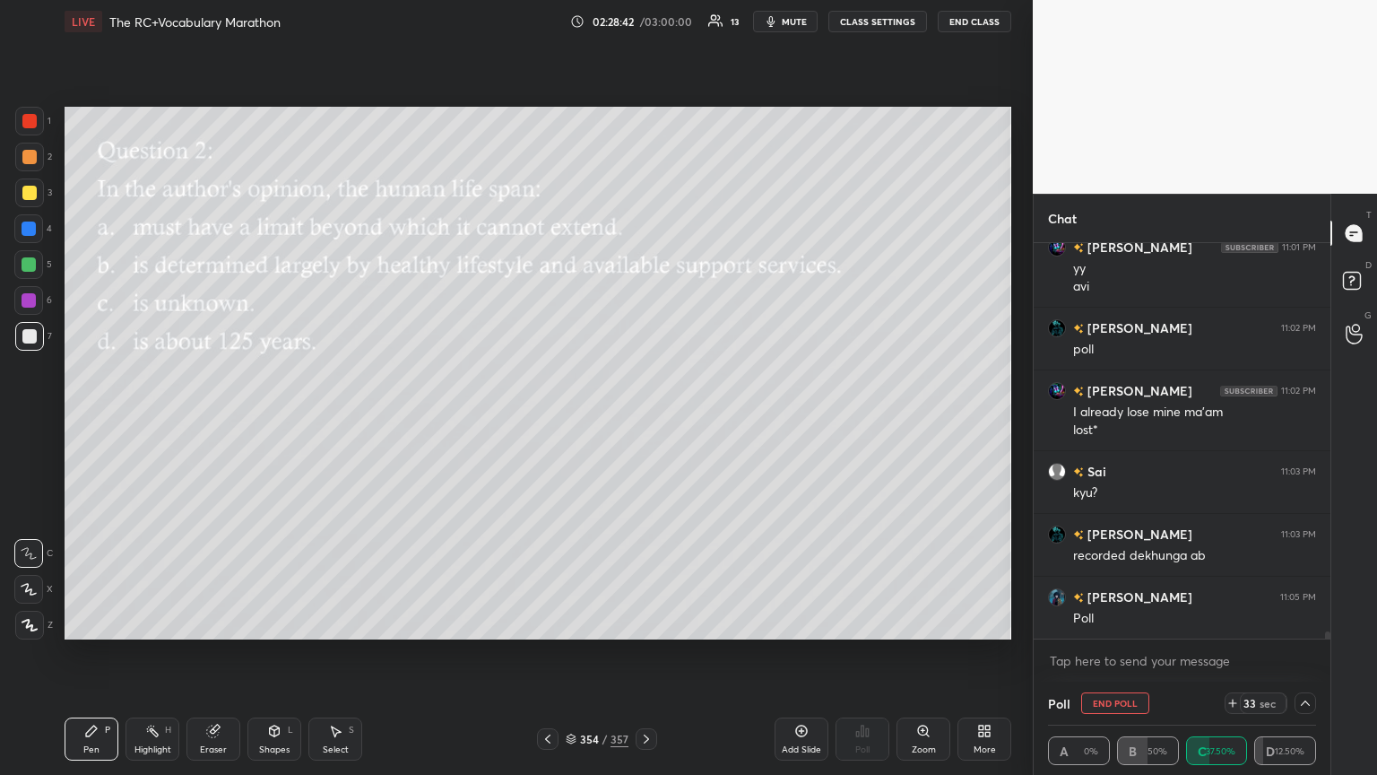
click at [643, 421] on icon at bounding box center [1305, 703] width 14 height 14
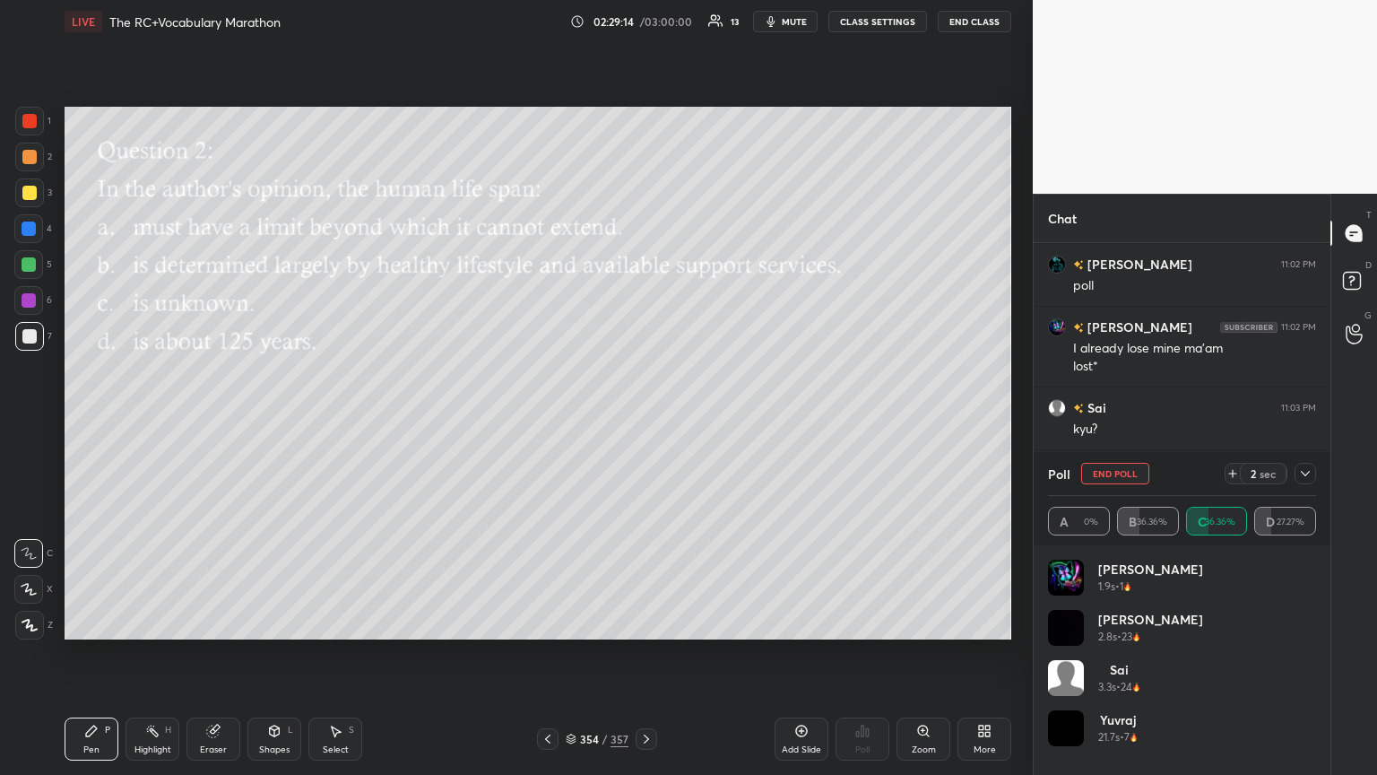
scroll to position [22758, 0]
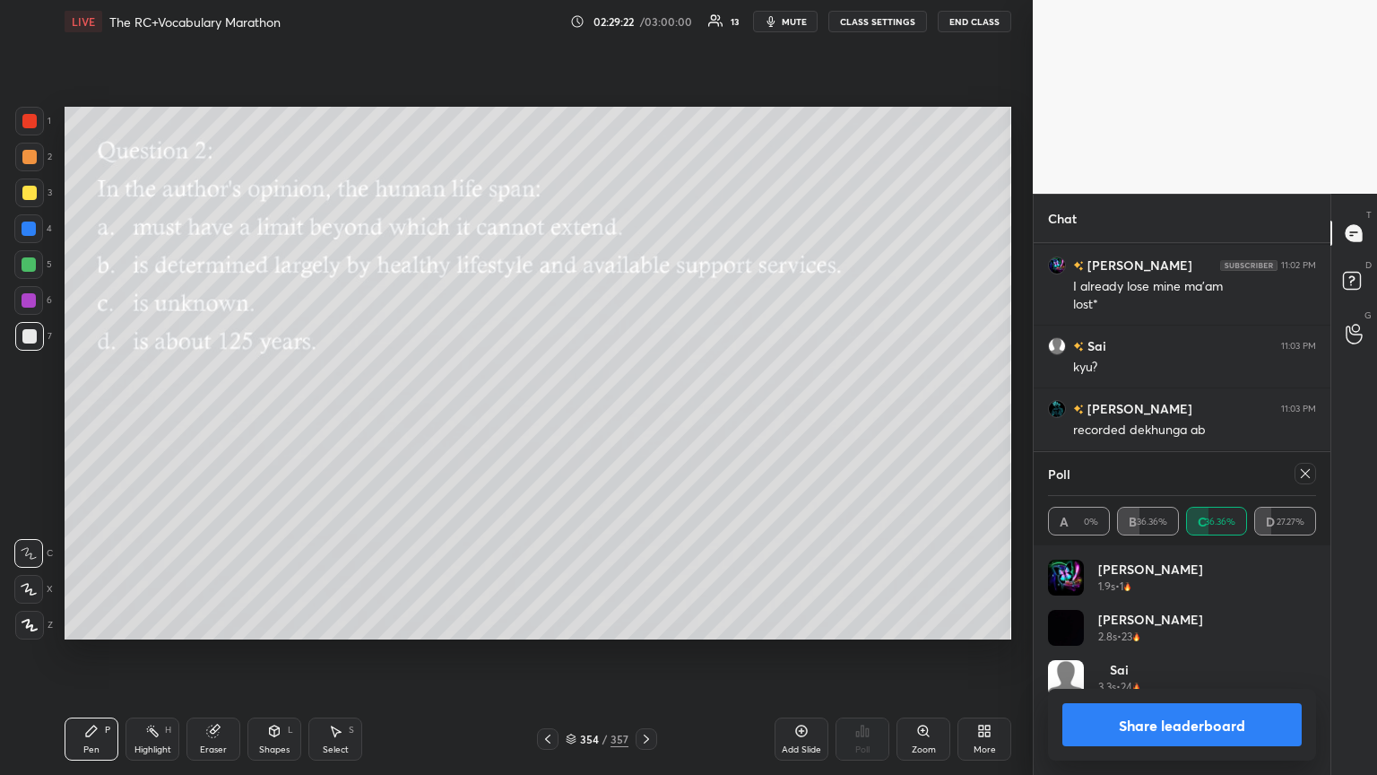
drag, startPoint x: 1299, startPoint y: 466, endPoint x: 1211, endPoint y: 461, distance: 88.9
click at [643, 421] on icon at bounding box center [1305, 473] width 14 height 14
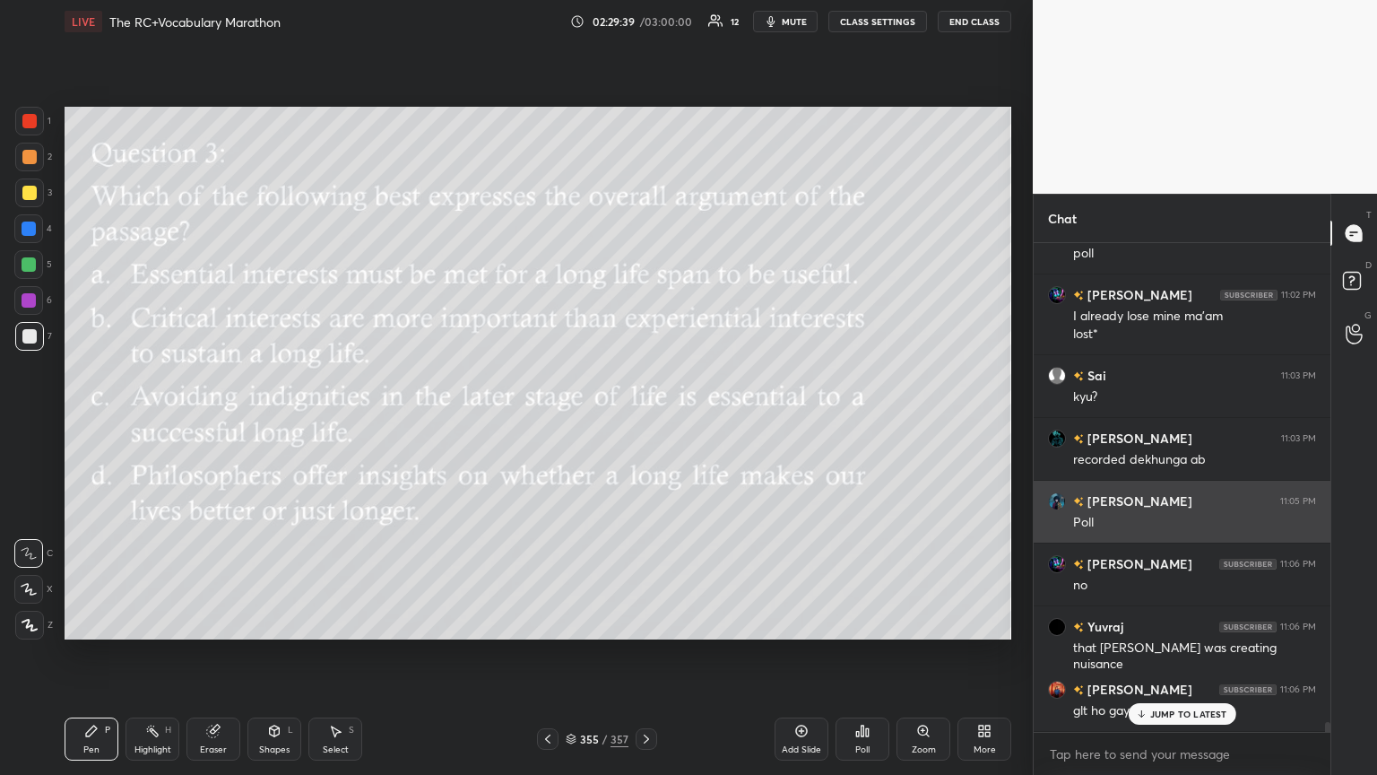
scroll to position [22790, 0]
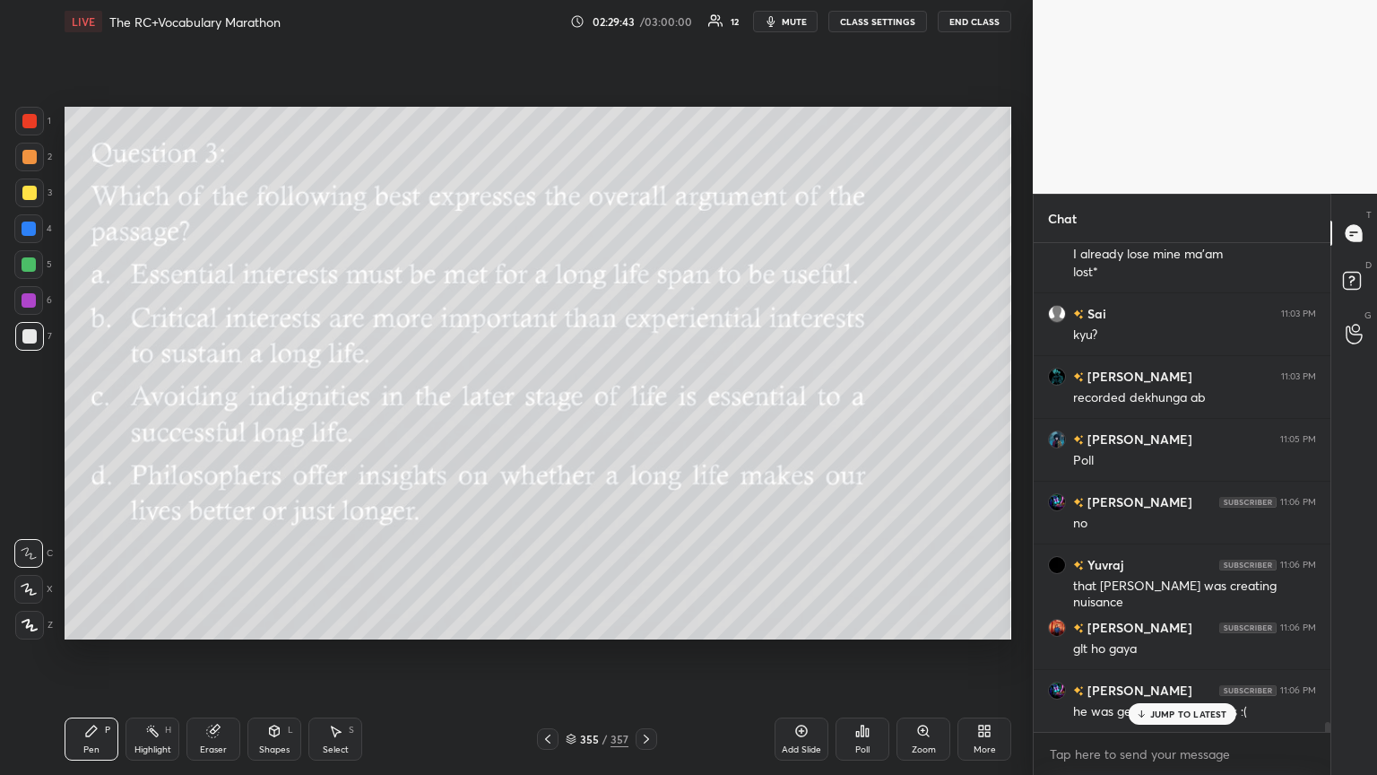
click at [643, 421] on p "JUMP TO LATEST" at bounding box center [1188, 713] width 77 height 11
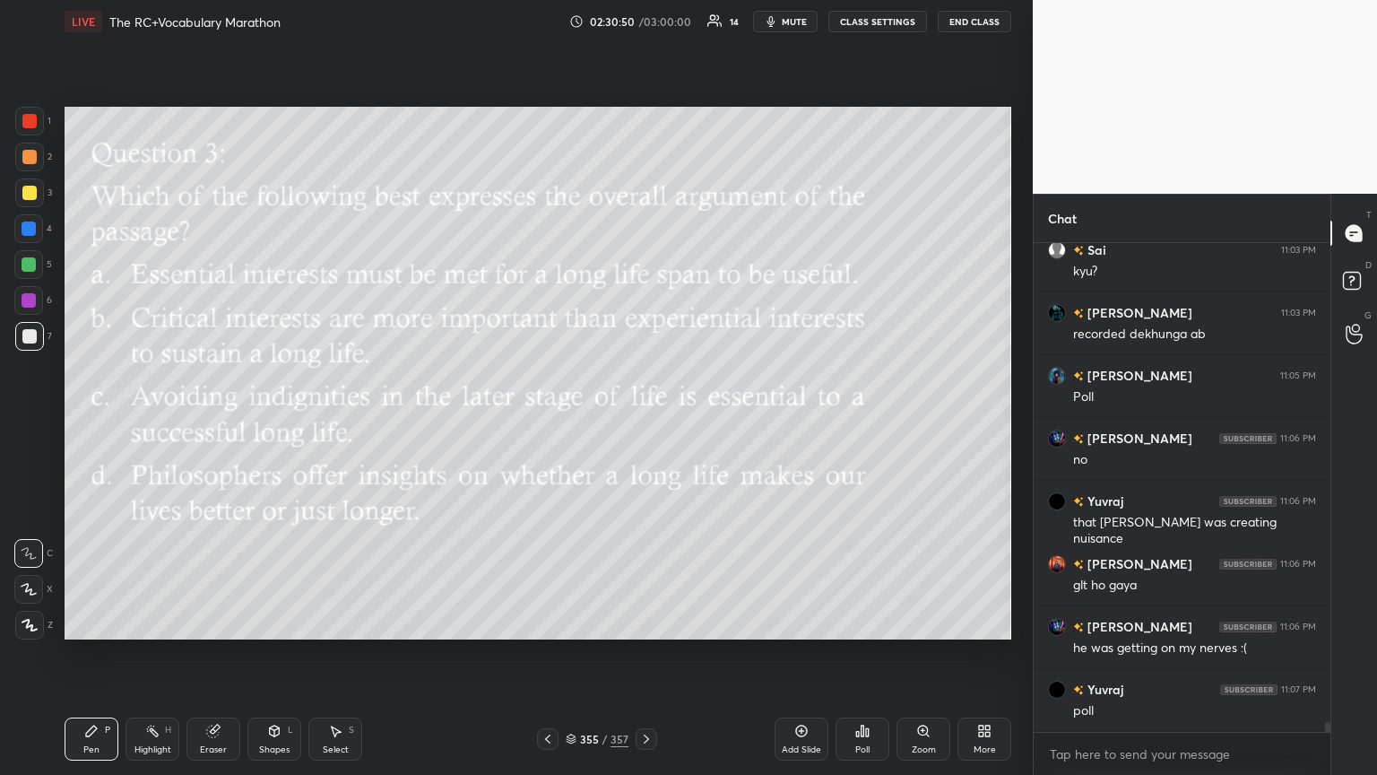
click at [643, 421] on div "Poll" at bounding box center [863, 738] width 54 height 43
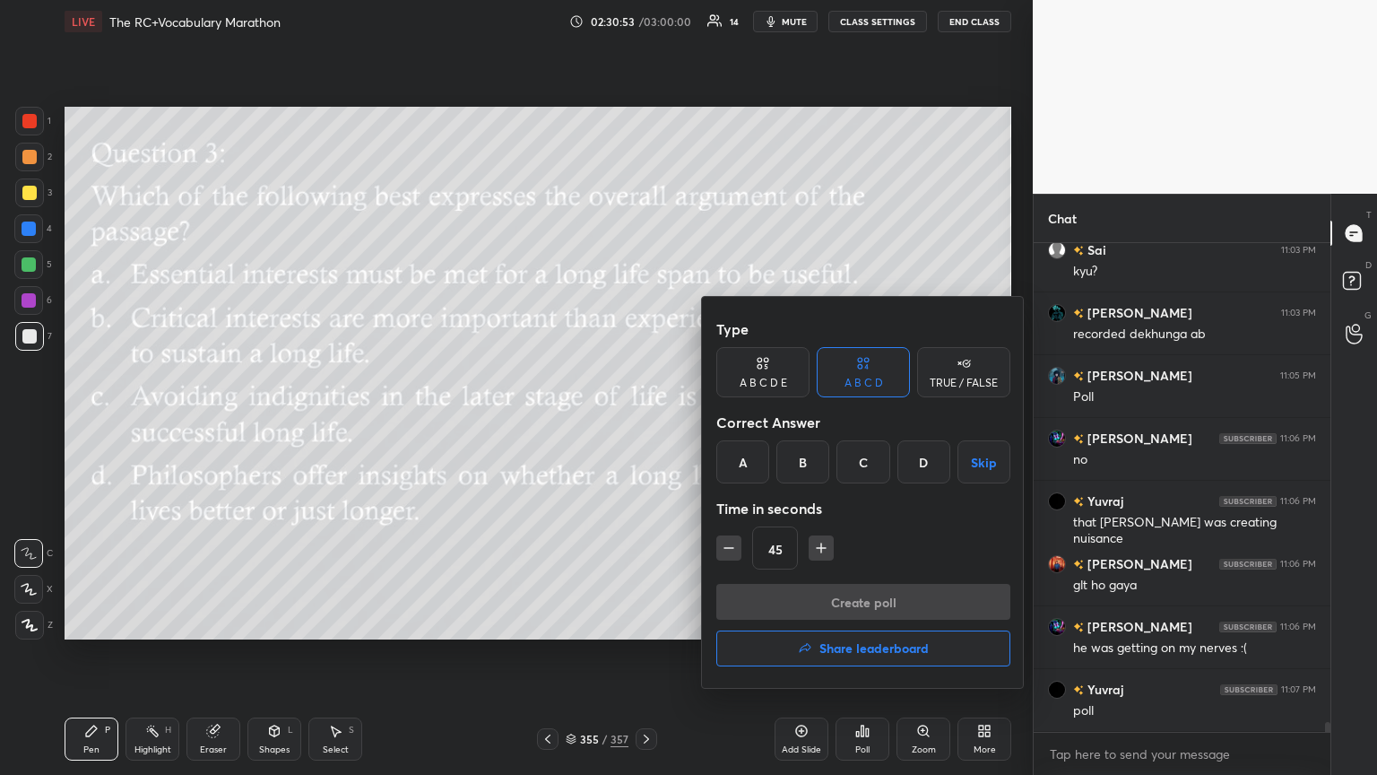
click at [643, 421] on div "D" at bounding box center [924, 461] width 53 height 43
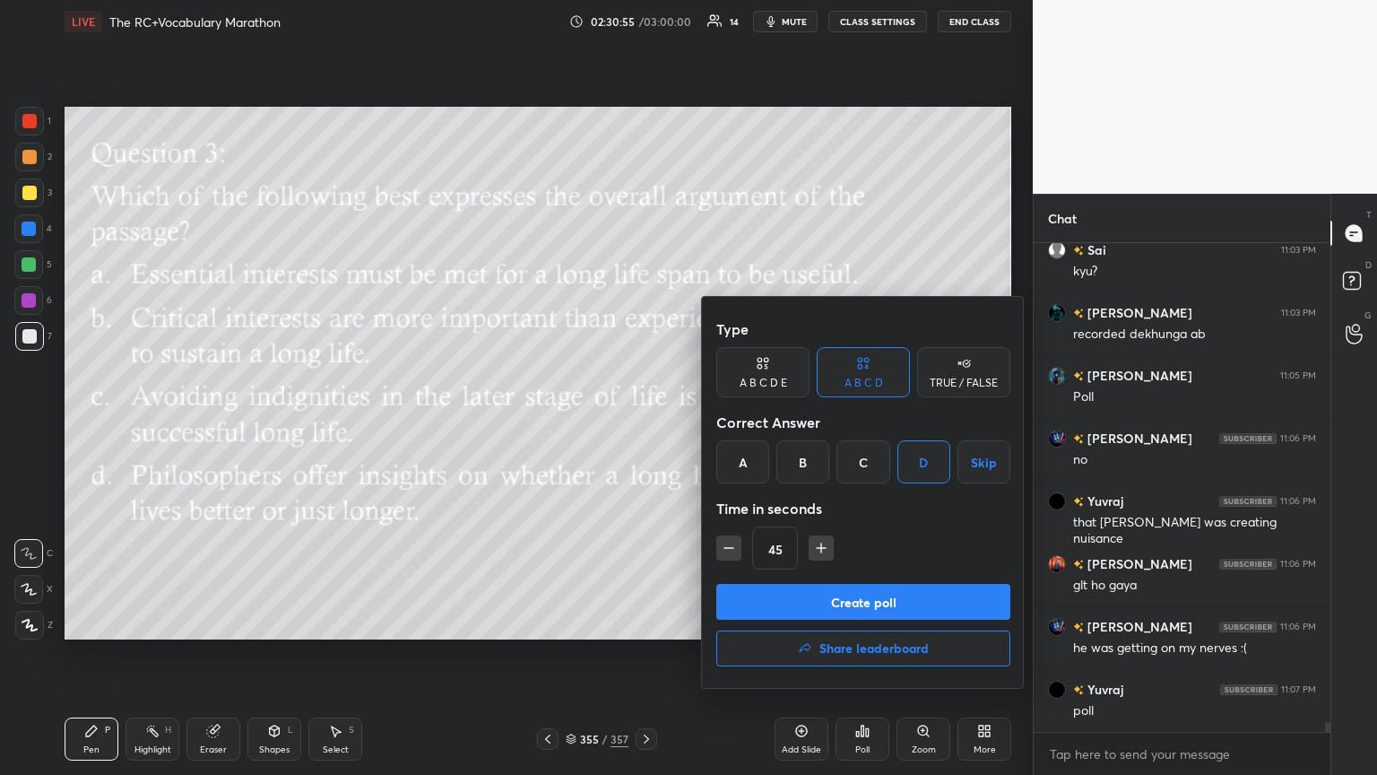
click at [643, 421] on button "Create poll" at bounding box center [863, 602] width 294 height 36
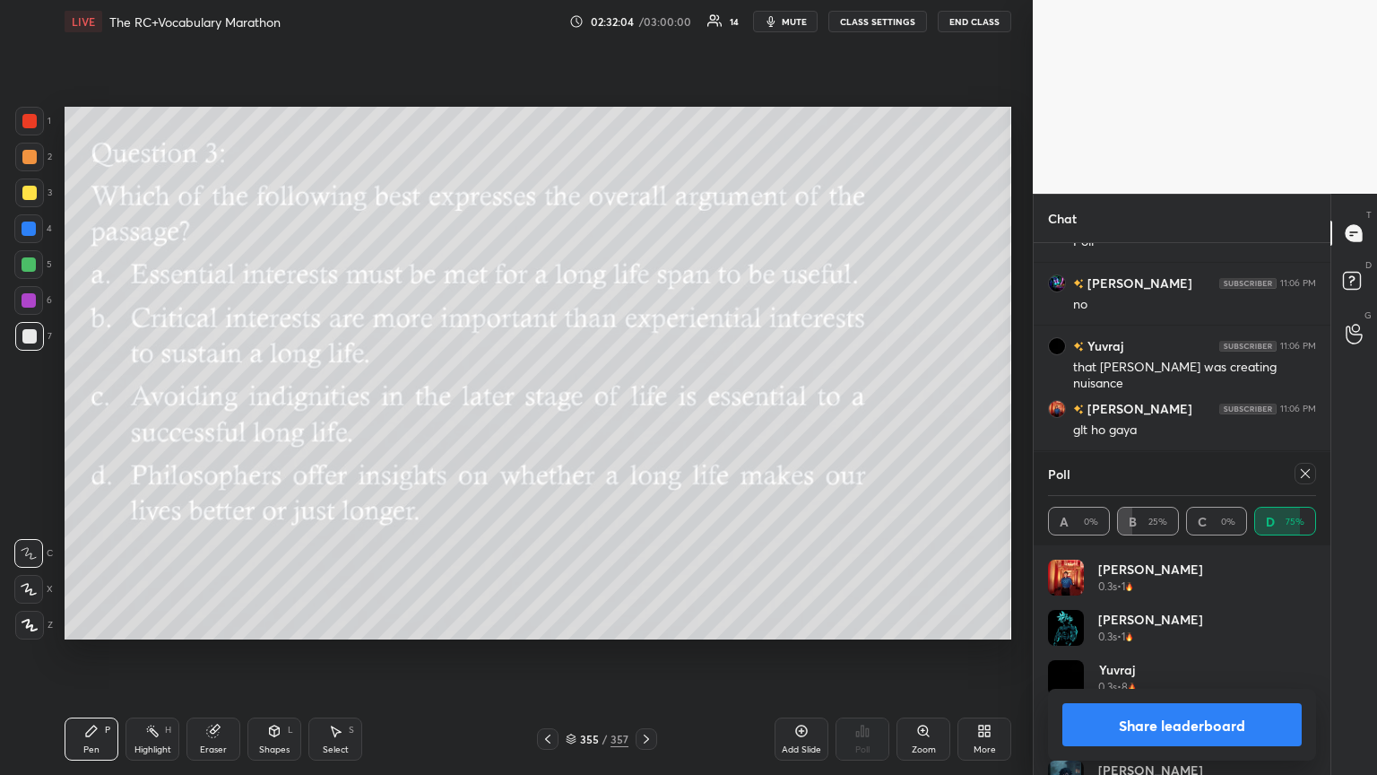
scroll to position [23027, 0]
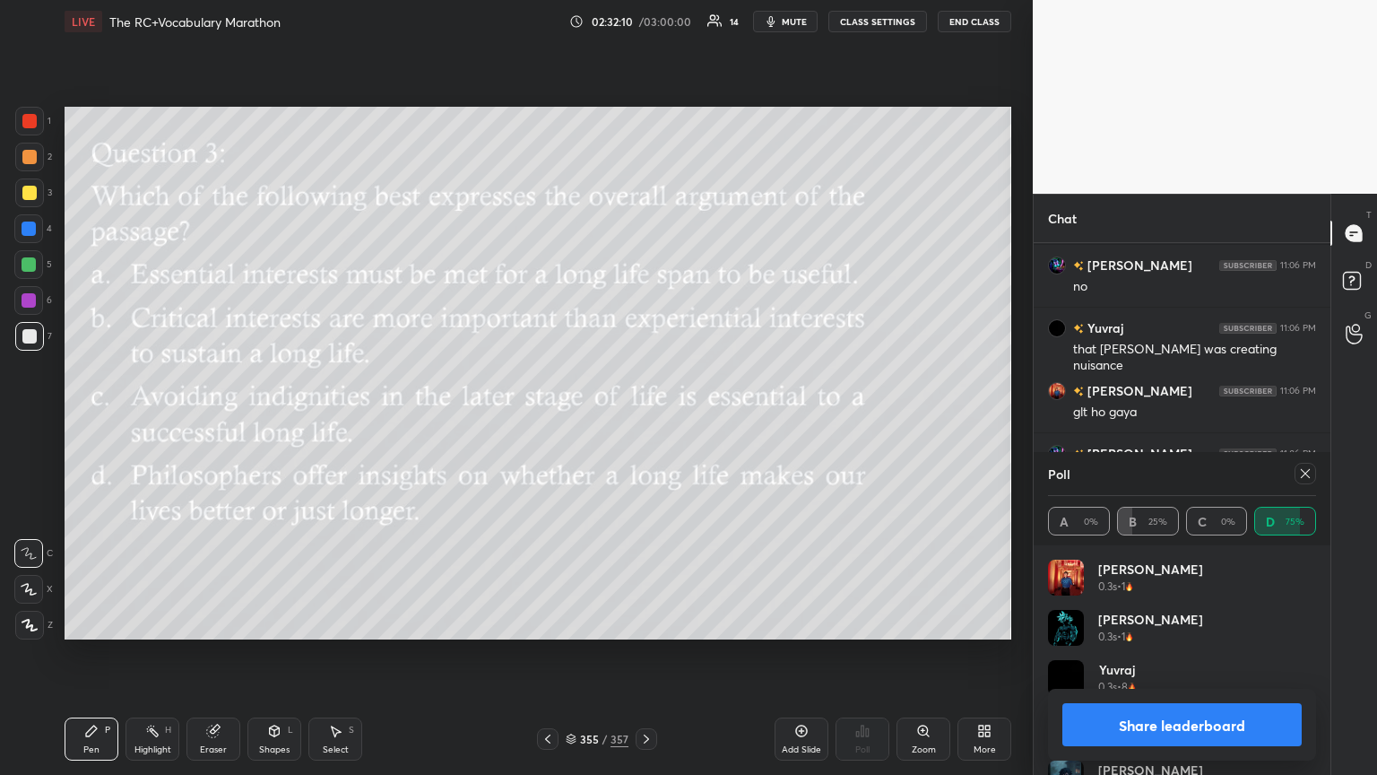
click at [643, 421] on div at bounding box center [1306, 474] width 22 height 22
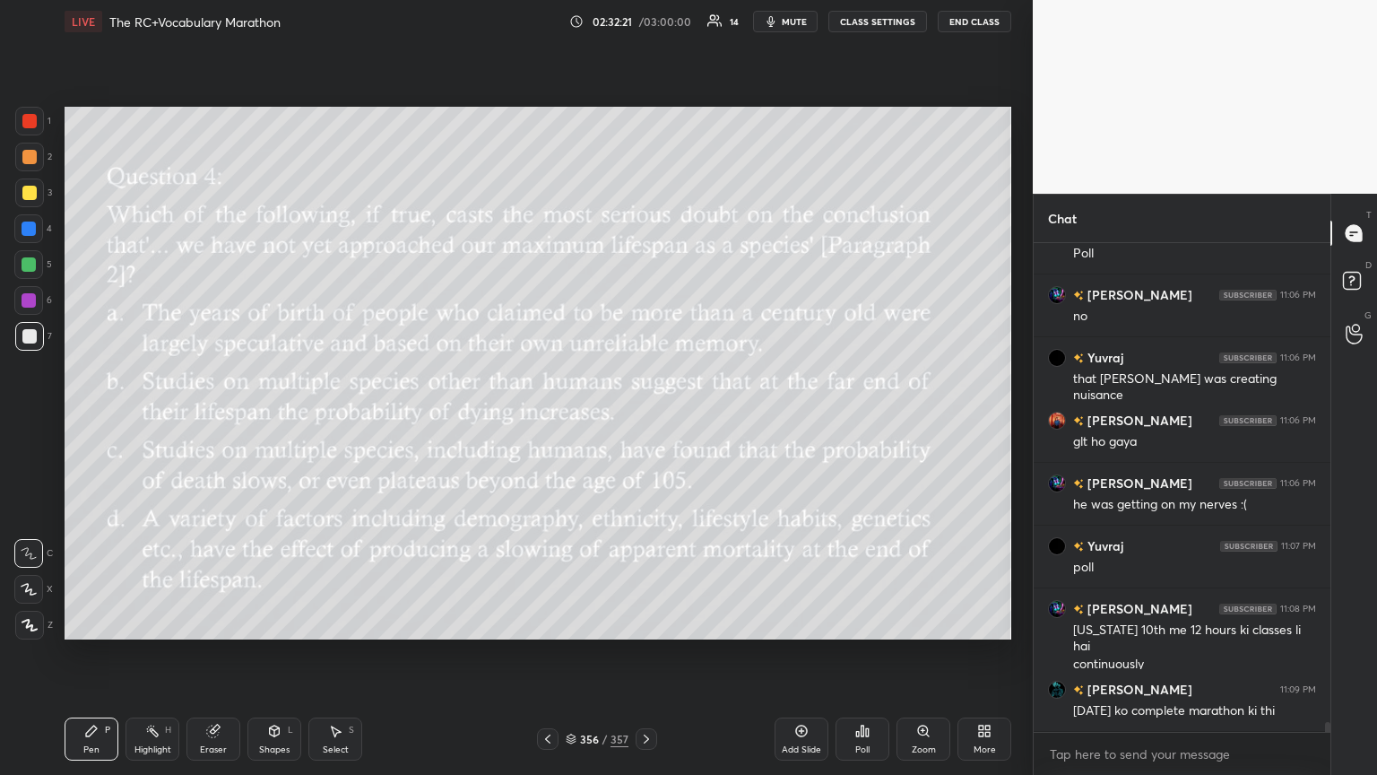
scroll to position [23059, 0]
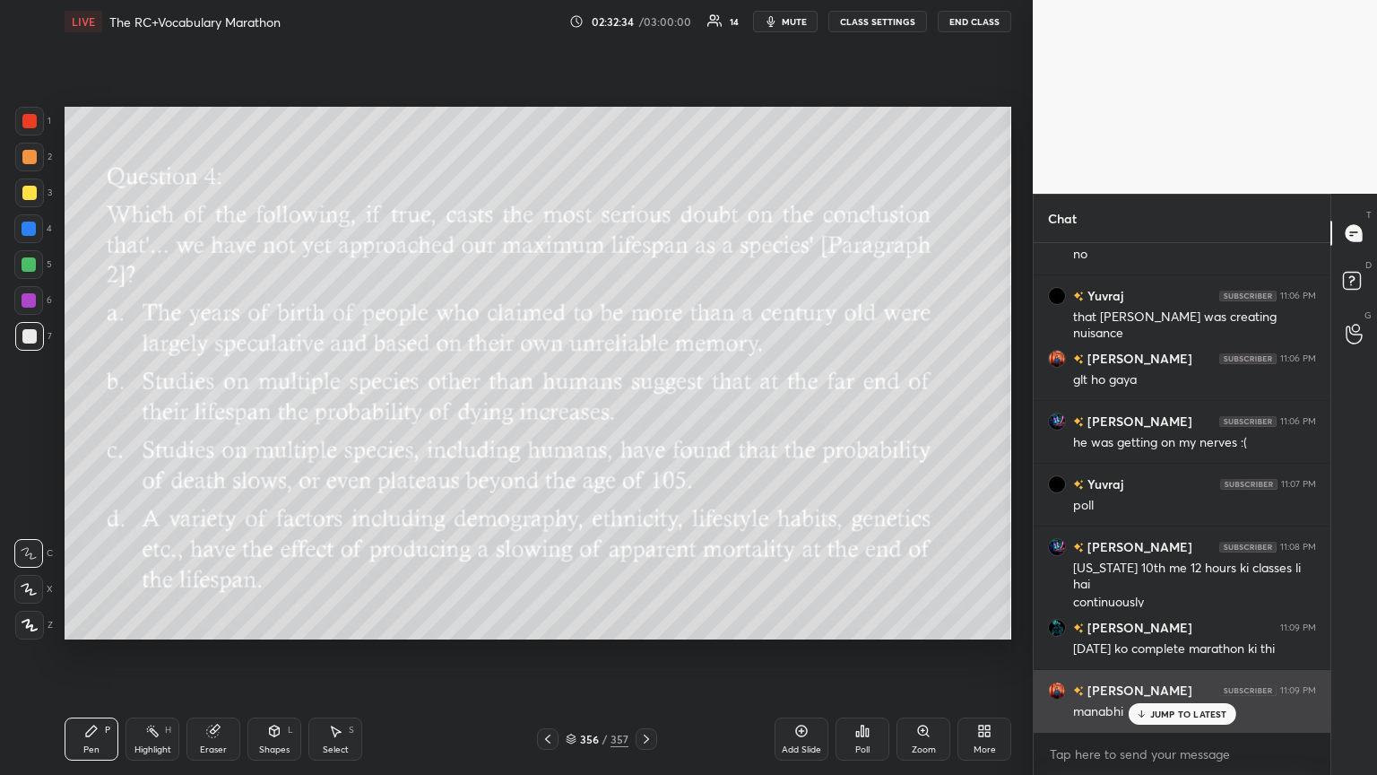
click at [643, 421] on icon at bounding box center [1141, 713] width 12 height 11
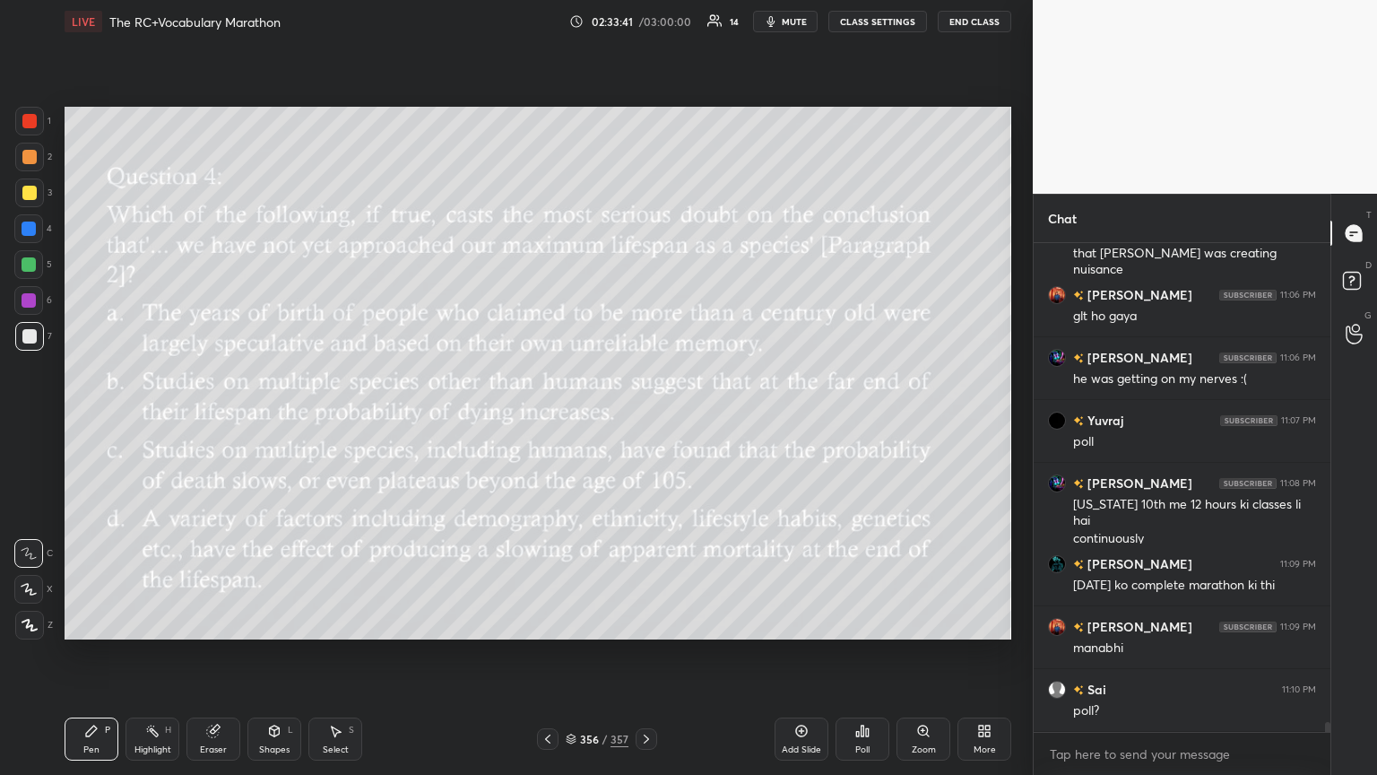
scroll to position [23185, 0]
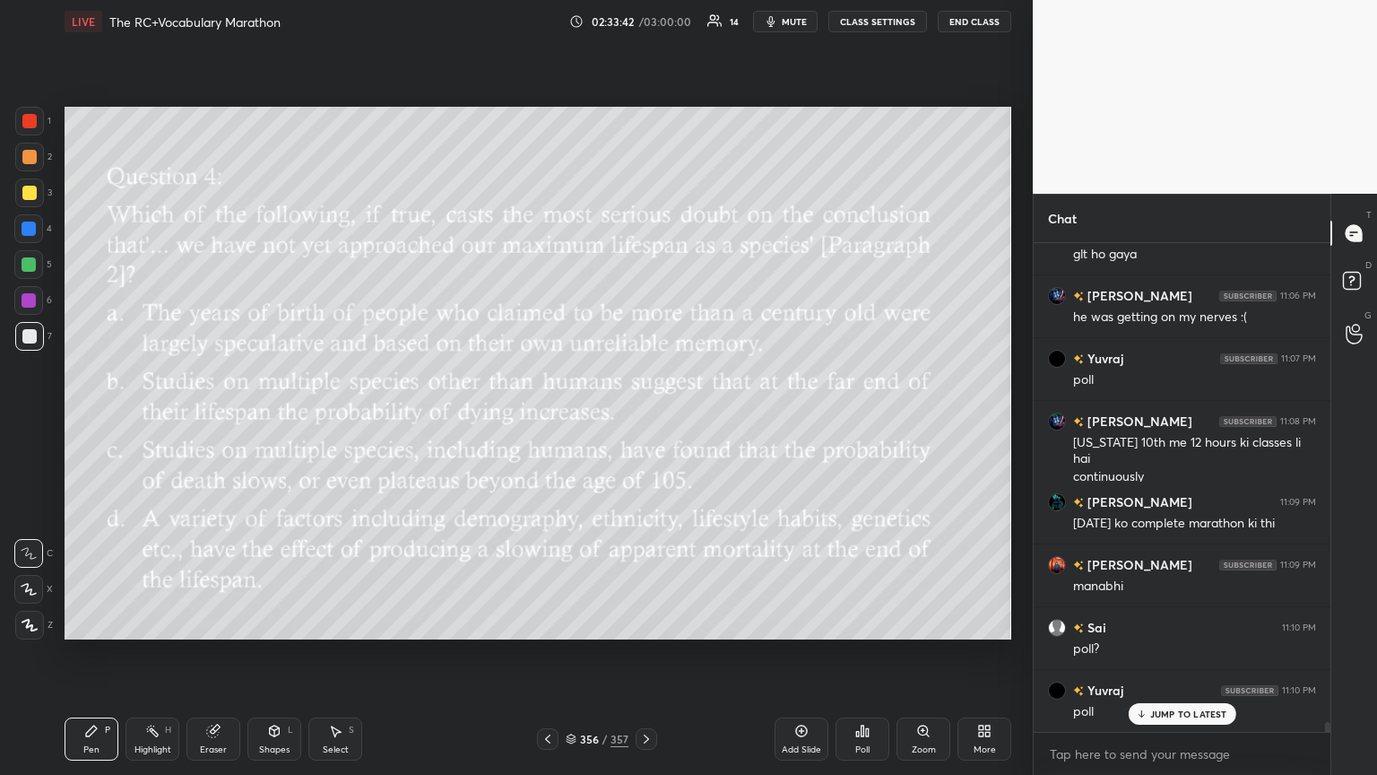
click at [643, 421] on div "Poll" at bounding box center [862, 749] width 14 height 9
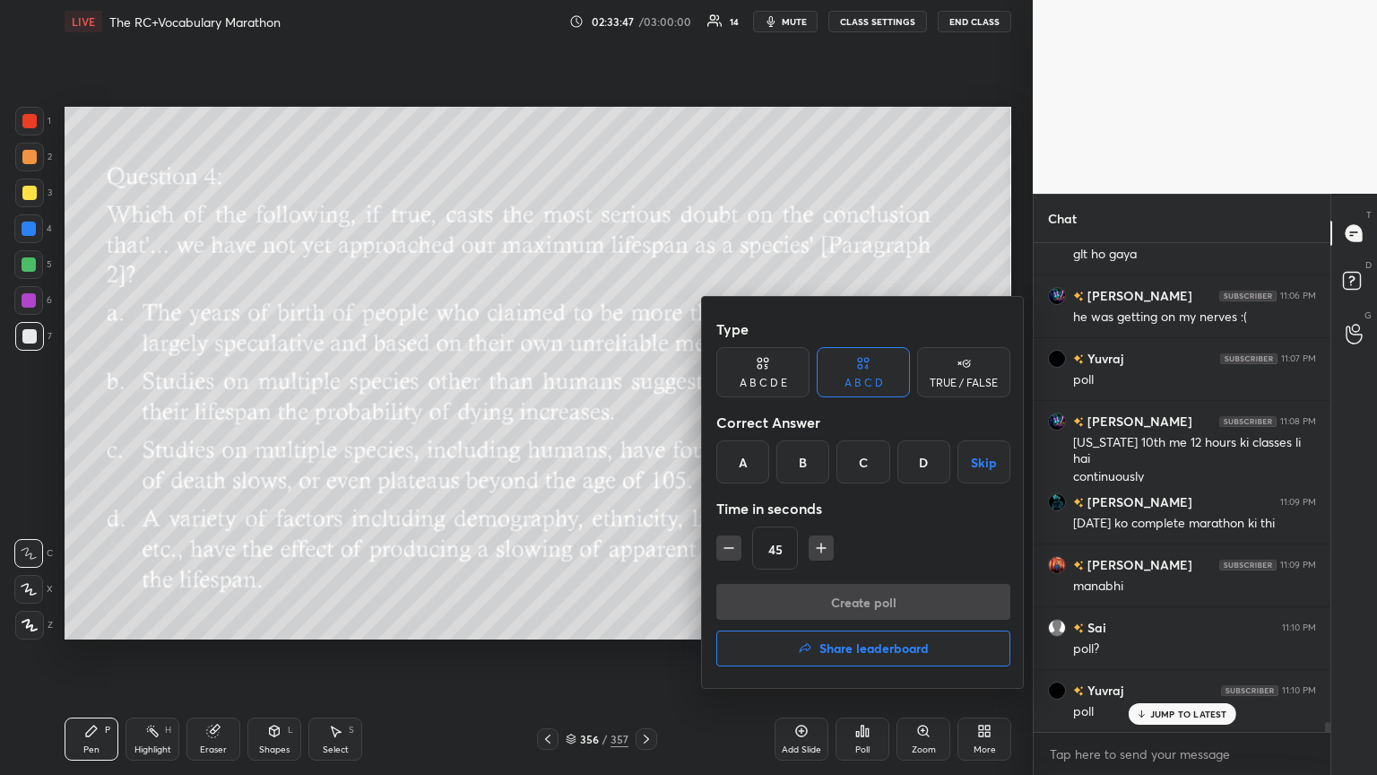
click at [643, 421] on div "A" at bounding box center [742, 461] width 53 height 43
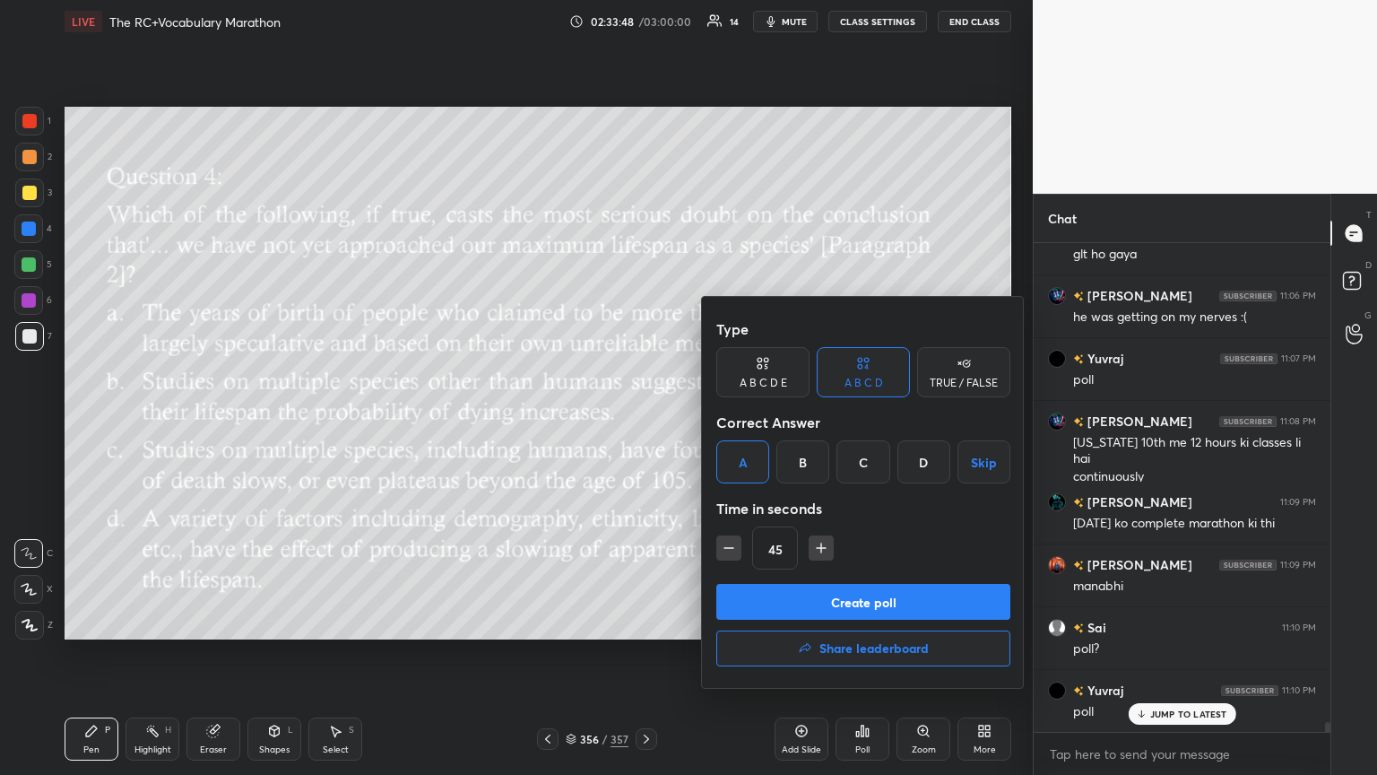
click at [643, 421] on button "Create poll" at bounding box center [863, 602] width 294 height 36
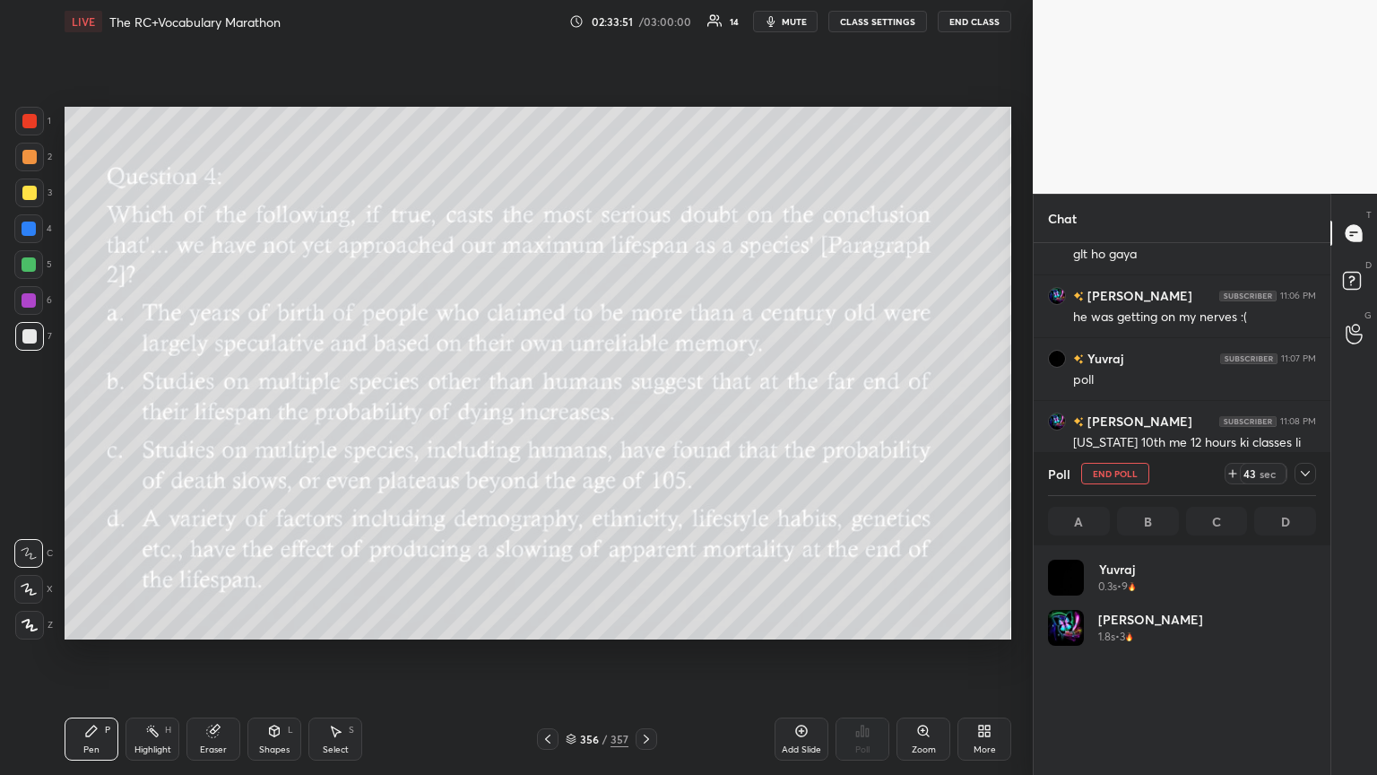
scroll to position [210, 263]
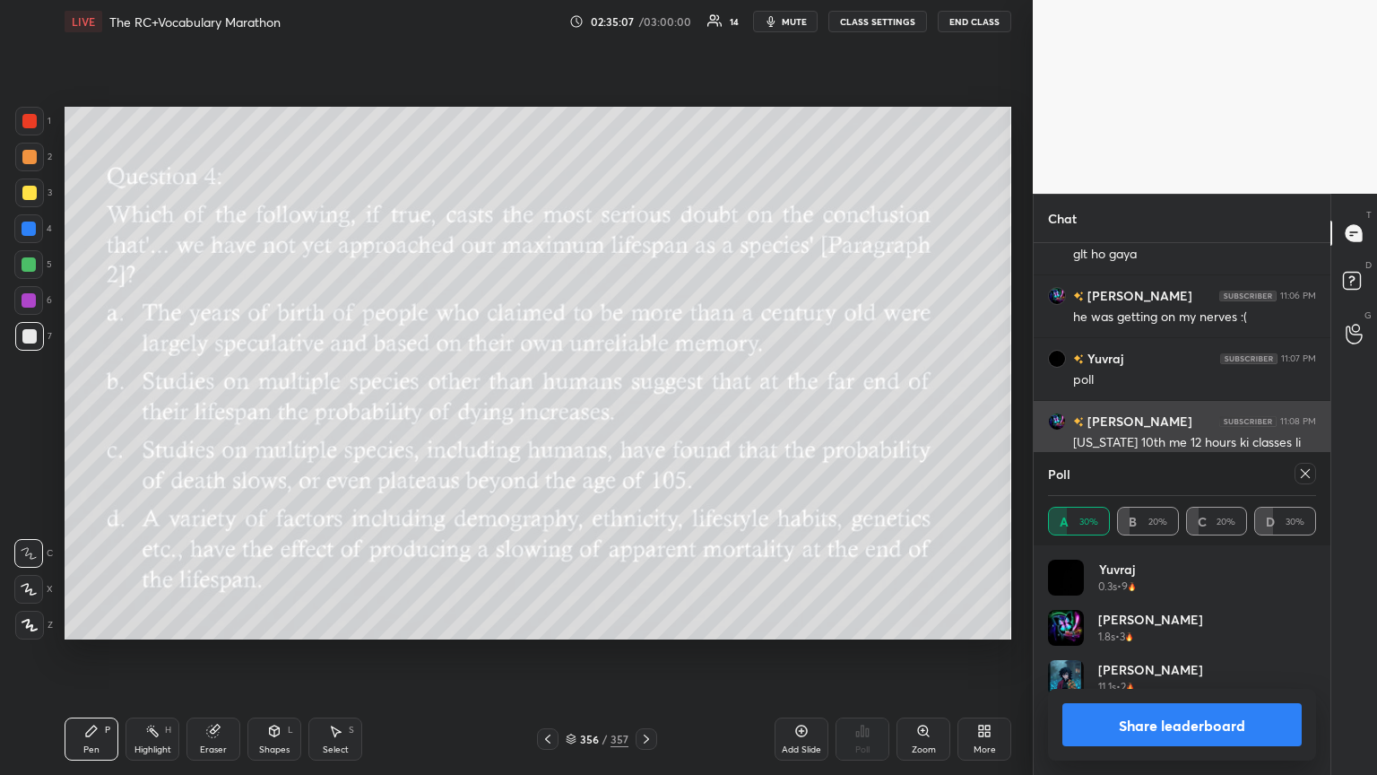
click at [643, 421] on icon at bounding box center [1305, 473] width 14 height 14
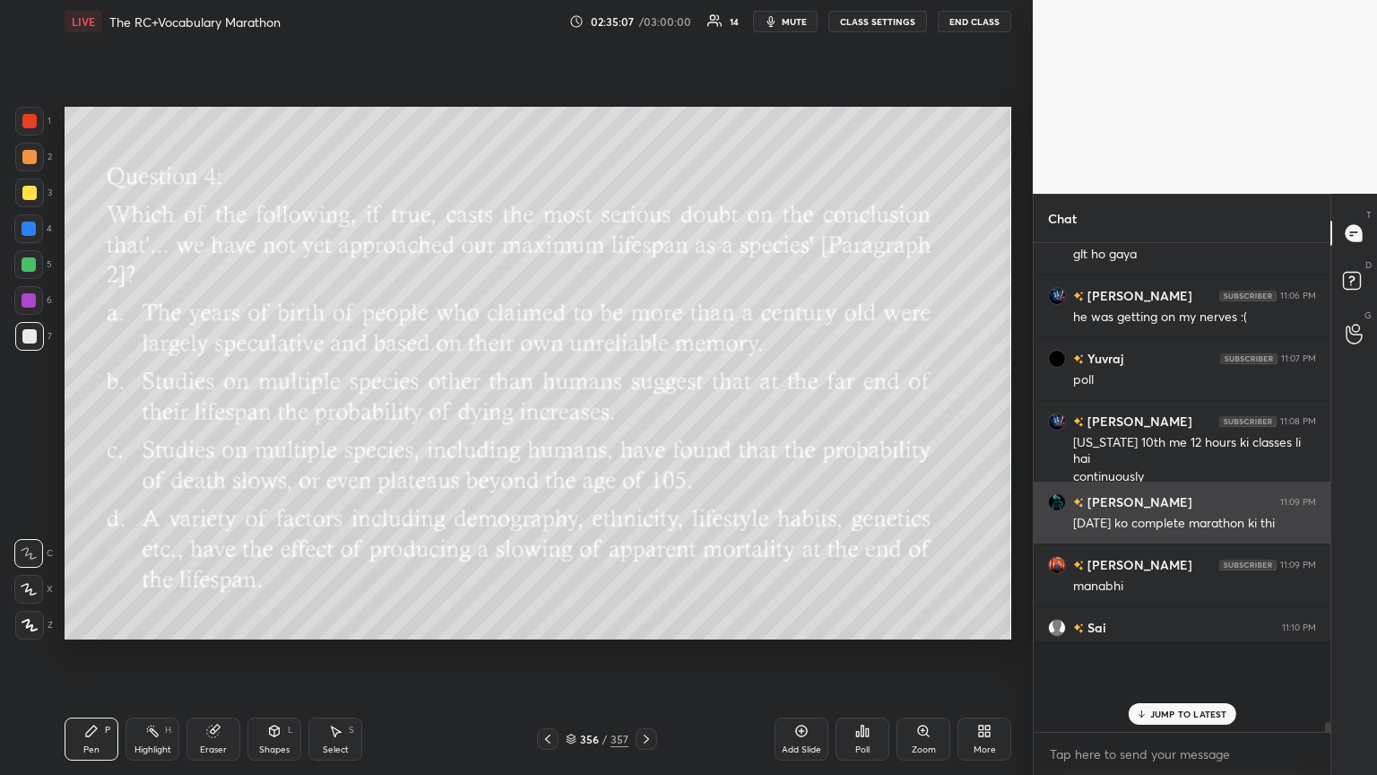
scroll to position [6, 5]
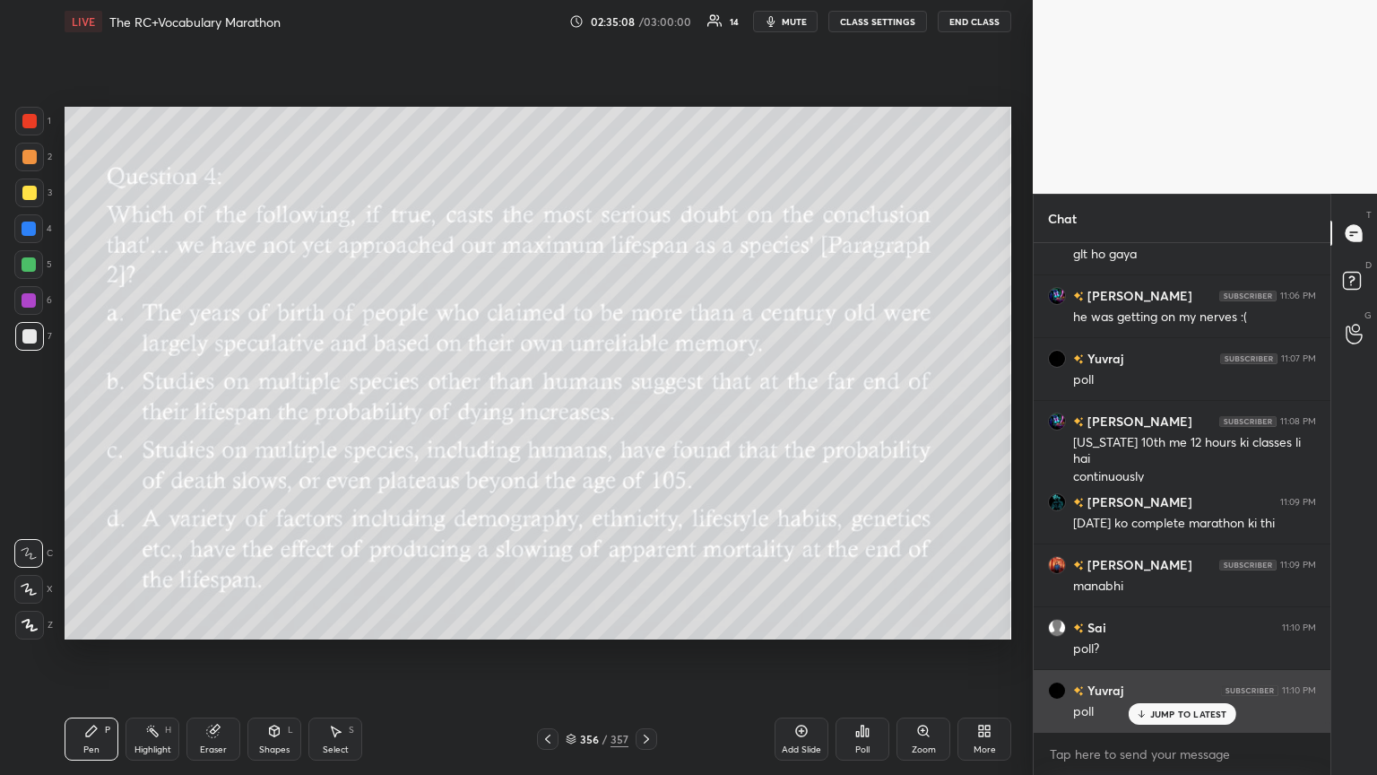
click at [643, 421] on p "JUMP TO LATEST" at bounding box center [1188, 713] width 77 height 11
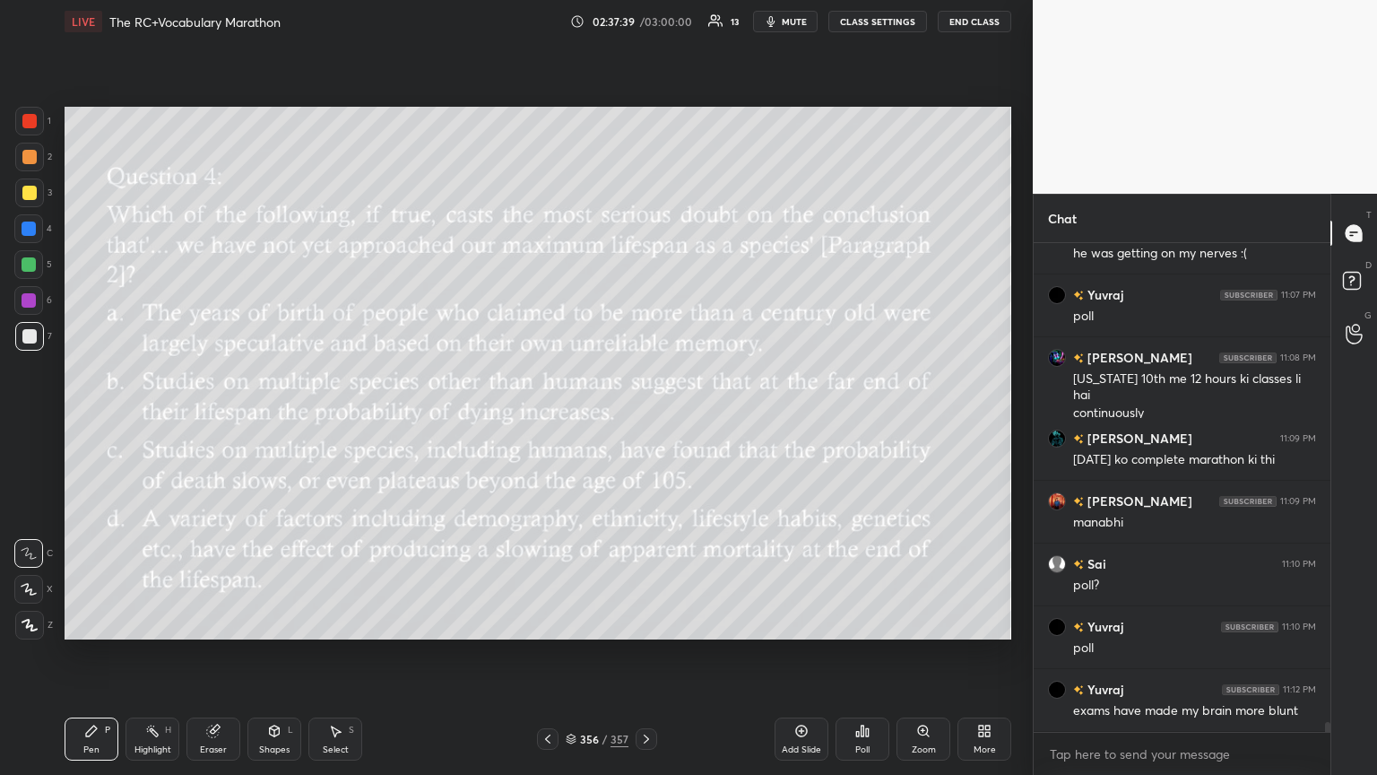
scroll to position [23310, 0]
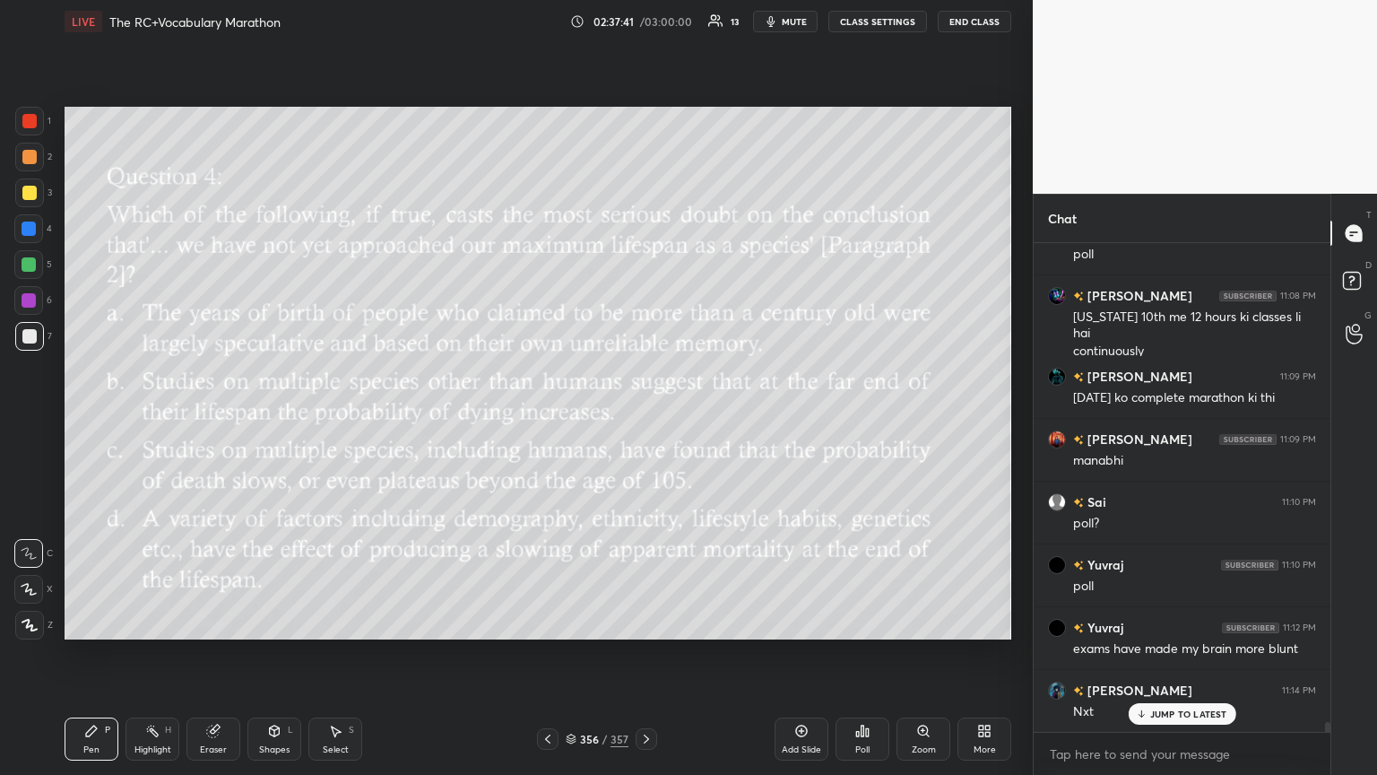
drag, startPoint x: 1168, startPoint y: 720, endPoint x: 1042, endPoint y: 609, distance: 168.4
click at [643, 421] on div "JUMP TO LATEST" at bounding box center [1182, 714] width 108 height 22
click at [643, 421] on div "Poll" at bounding box center [863, 738] width 54 height 43
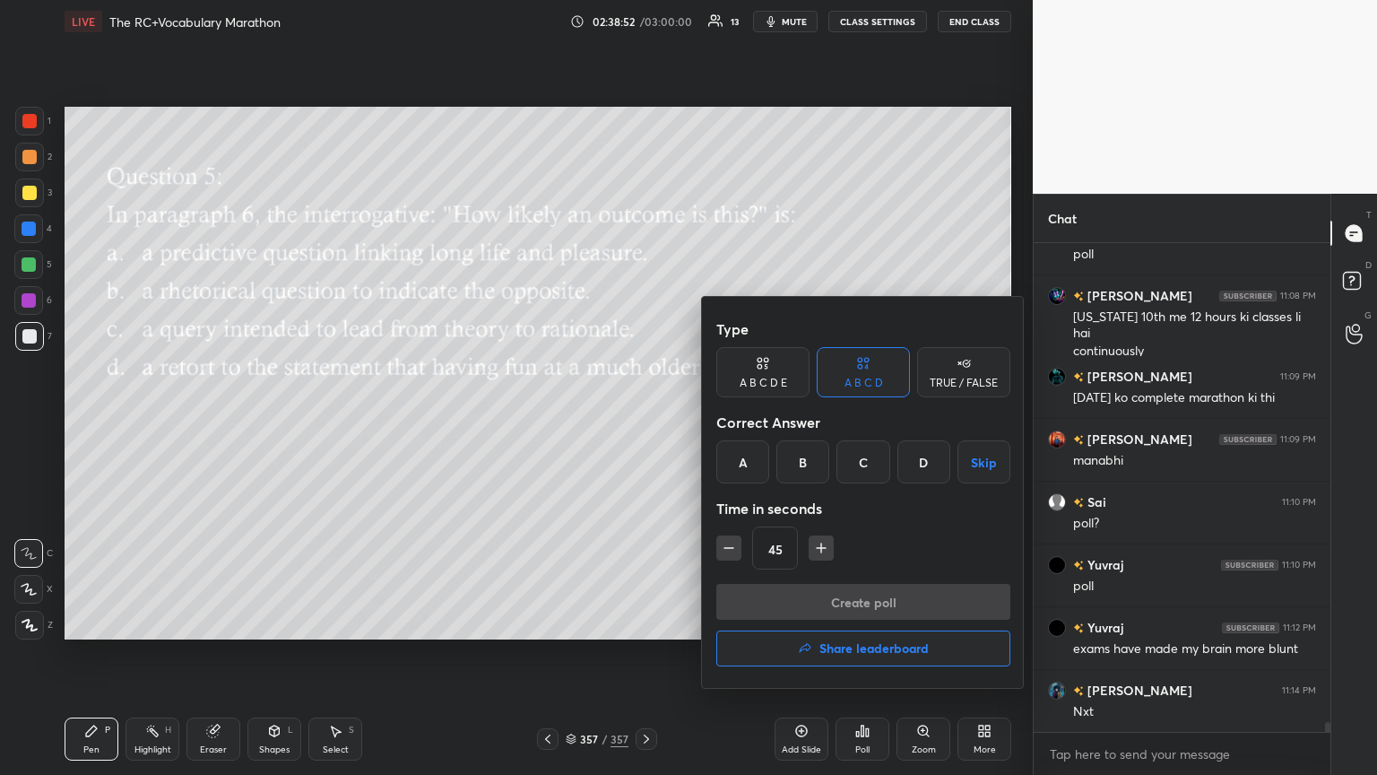
scroll to position [23374, 0]
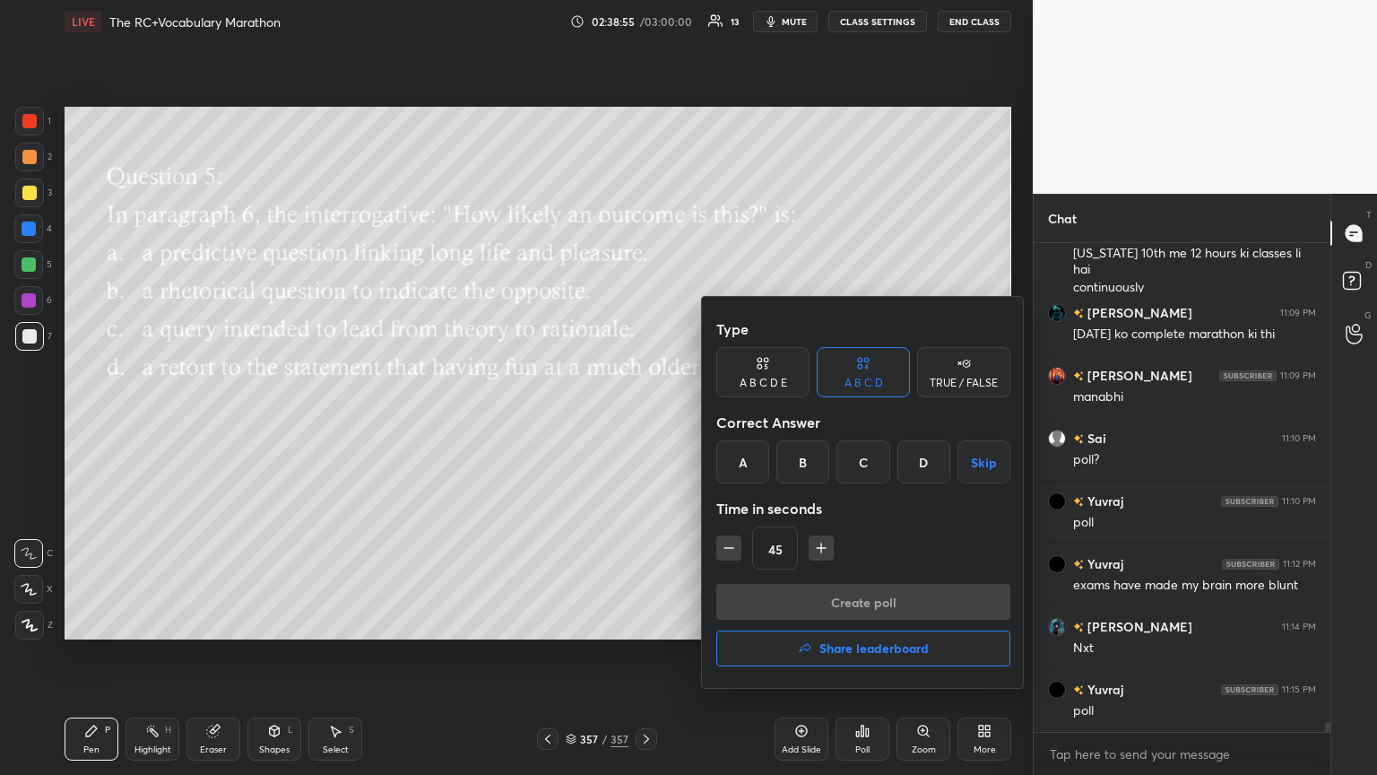
click at [643, 421] on div "C" at bounding box center [863, 461] width 53 height 43
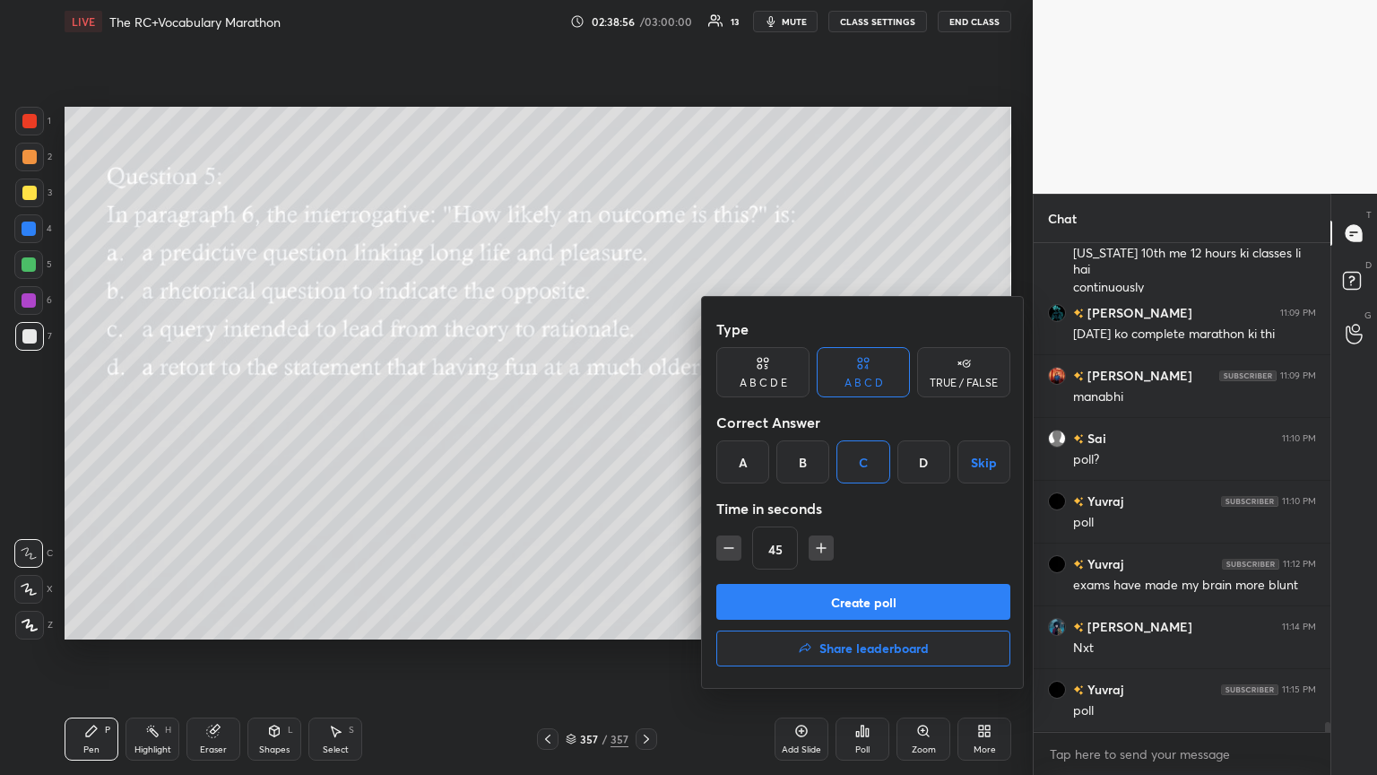
click at [643, 421] on button "Create poll" at bounding box center [863, 602] width 294 height 36
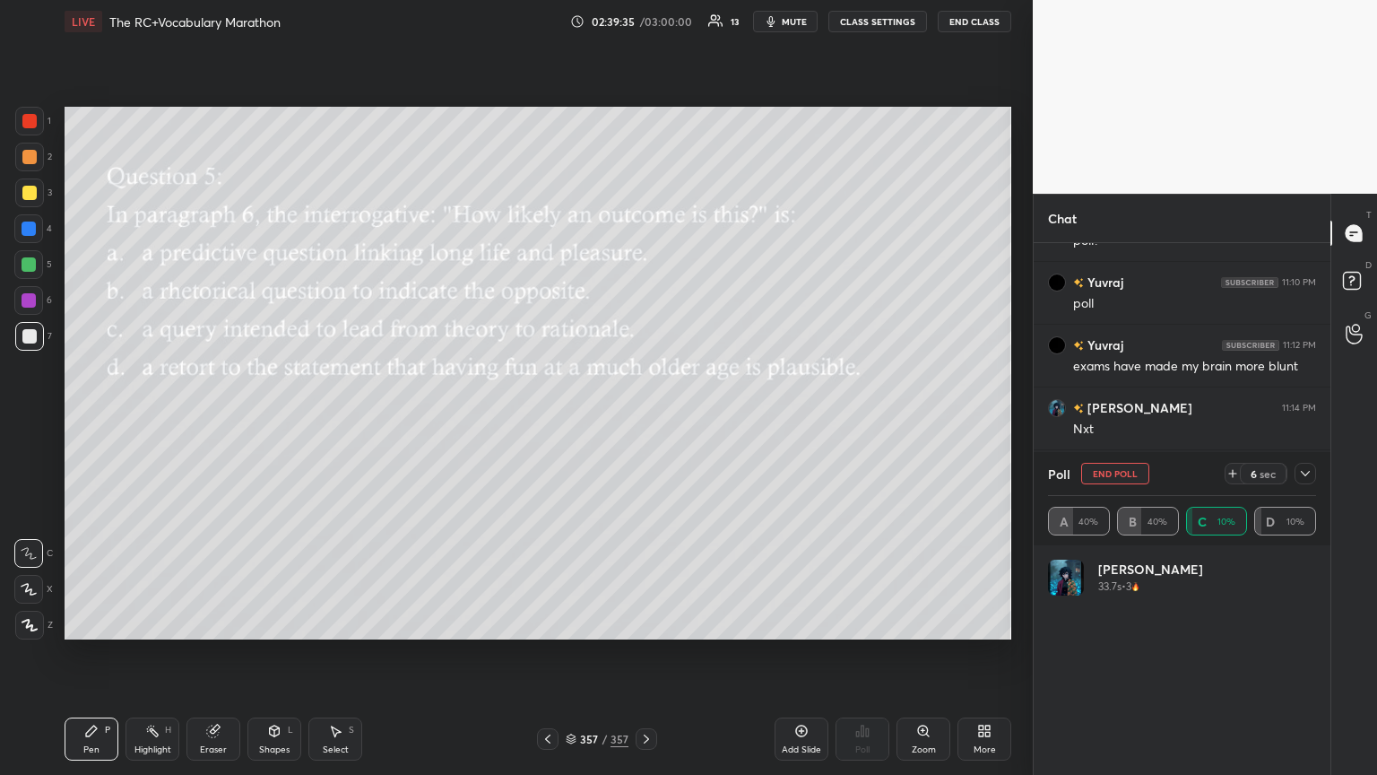
scroll to position [23654, 0]
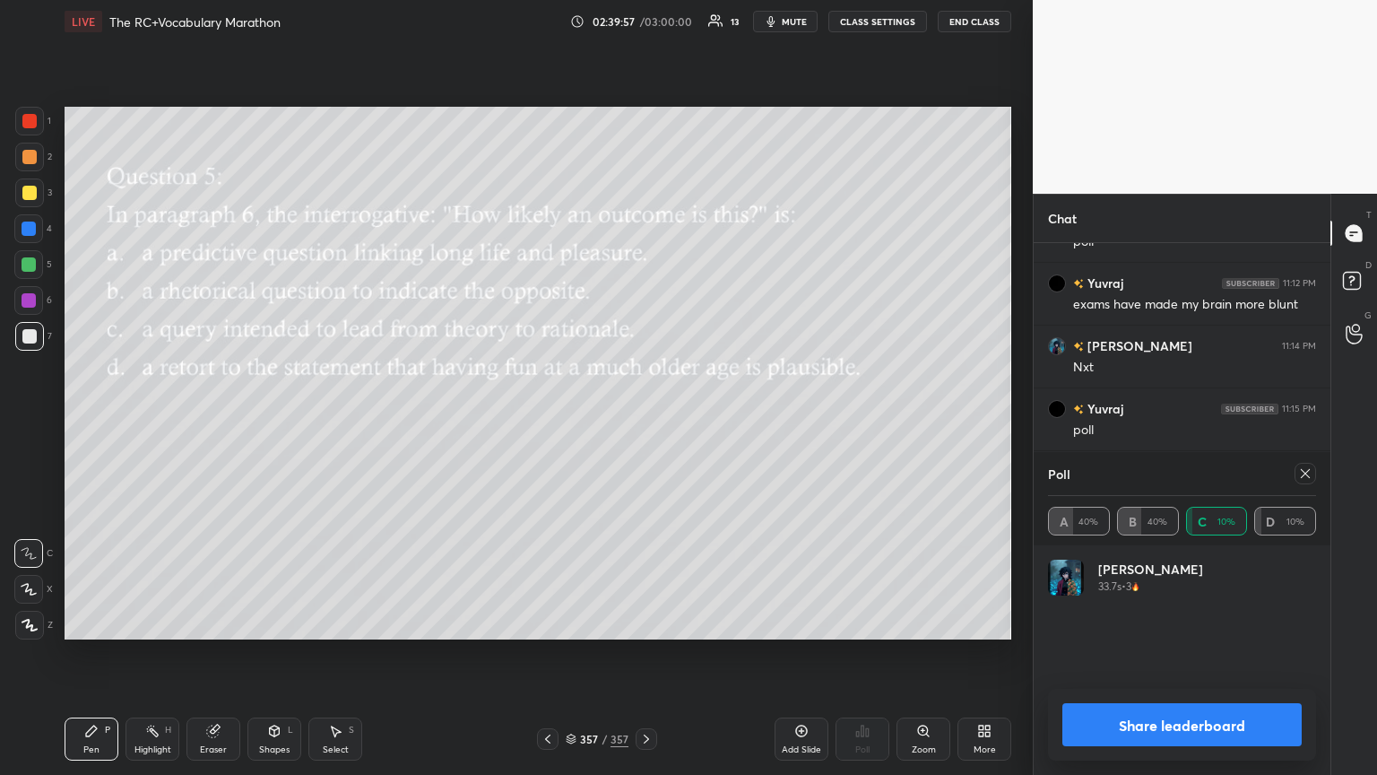
drag, startPoint x: 1300, startPoint y: 478, endPoint x: 1279, endPoint y: 485, distance: 22.7
click at [643, 421] on icon at bounding box center [1305, 473] width 14 height 14
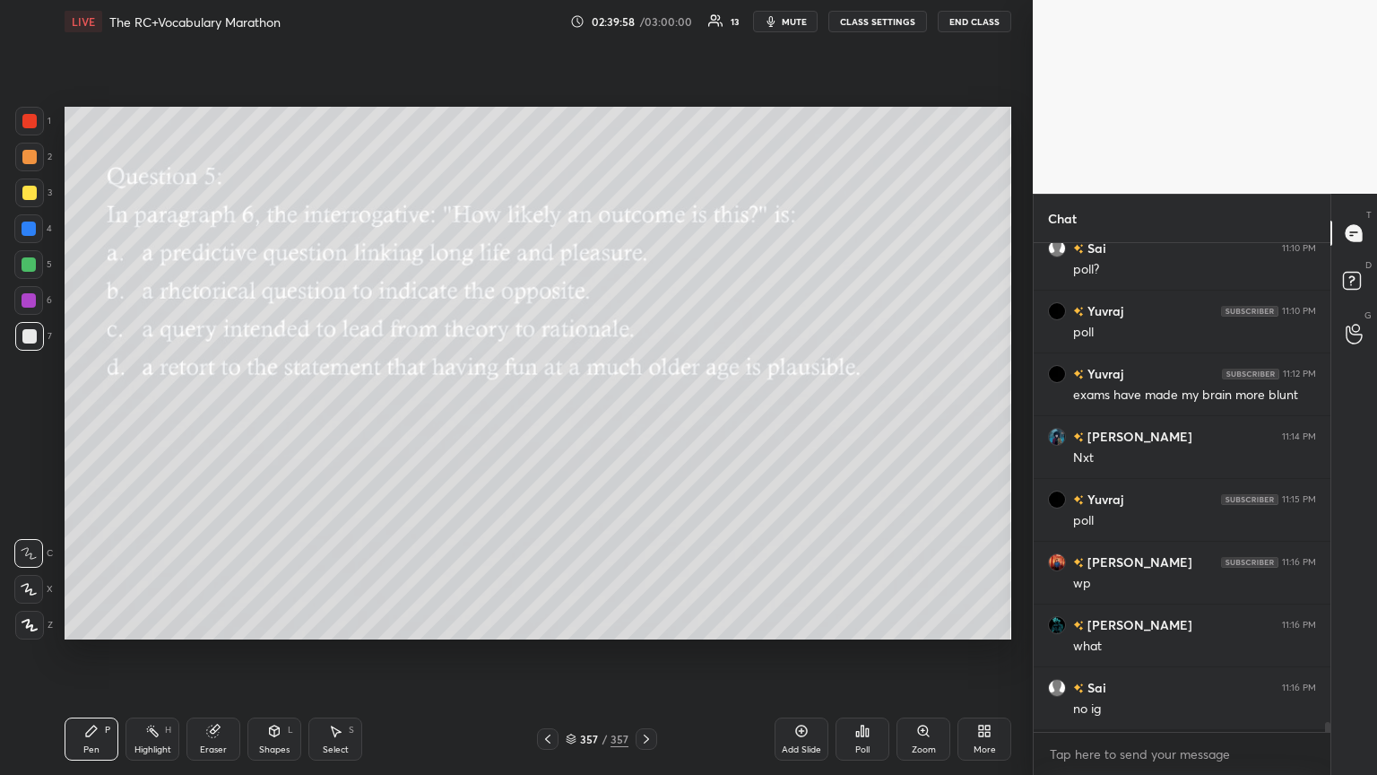
scroll to position [23562, 0]
click at [643, 421] on icon at bounding box center [862, 731] width 14 height 14
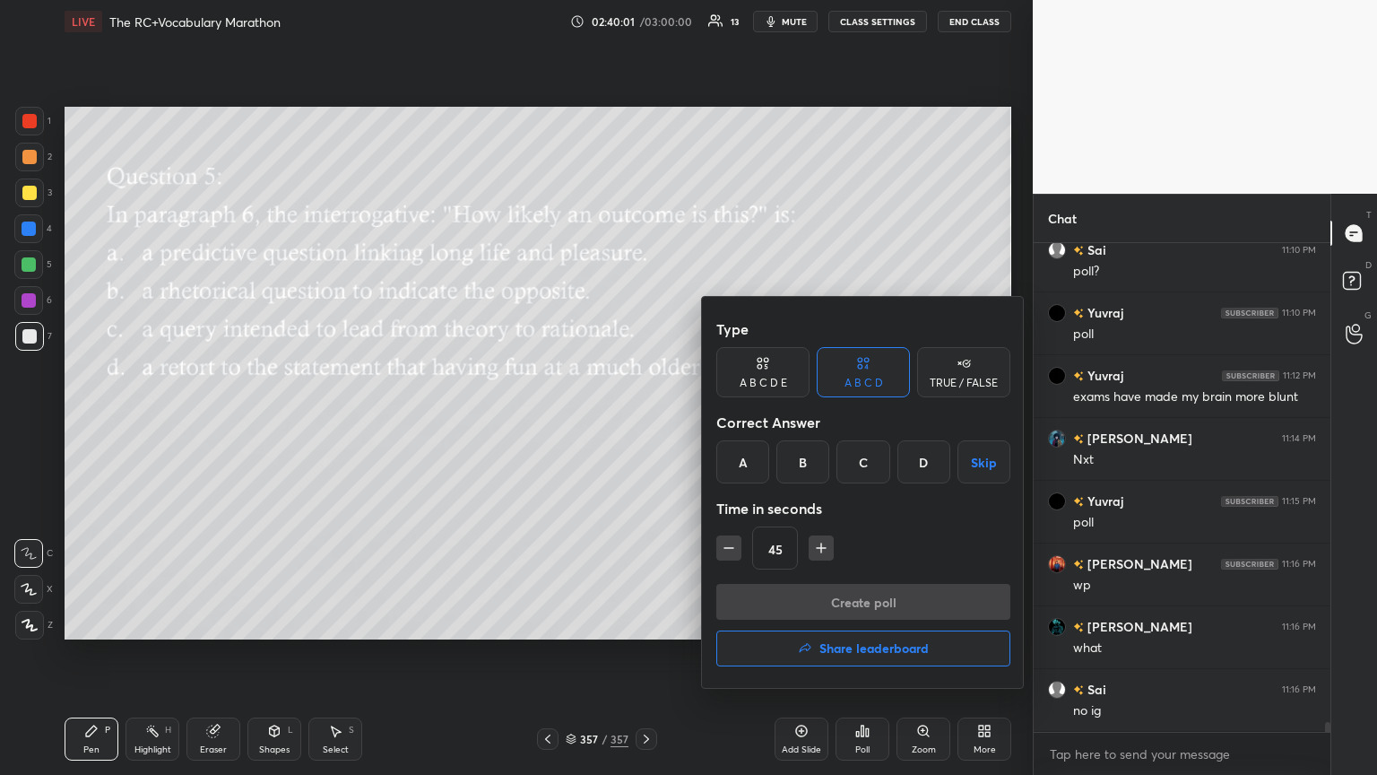
click at [643, 421] on h4 "Share leaderboard" at bounding box center [874, 648] width 109 height 13
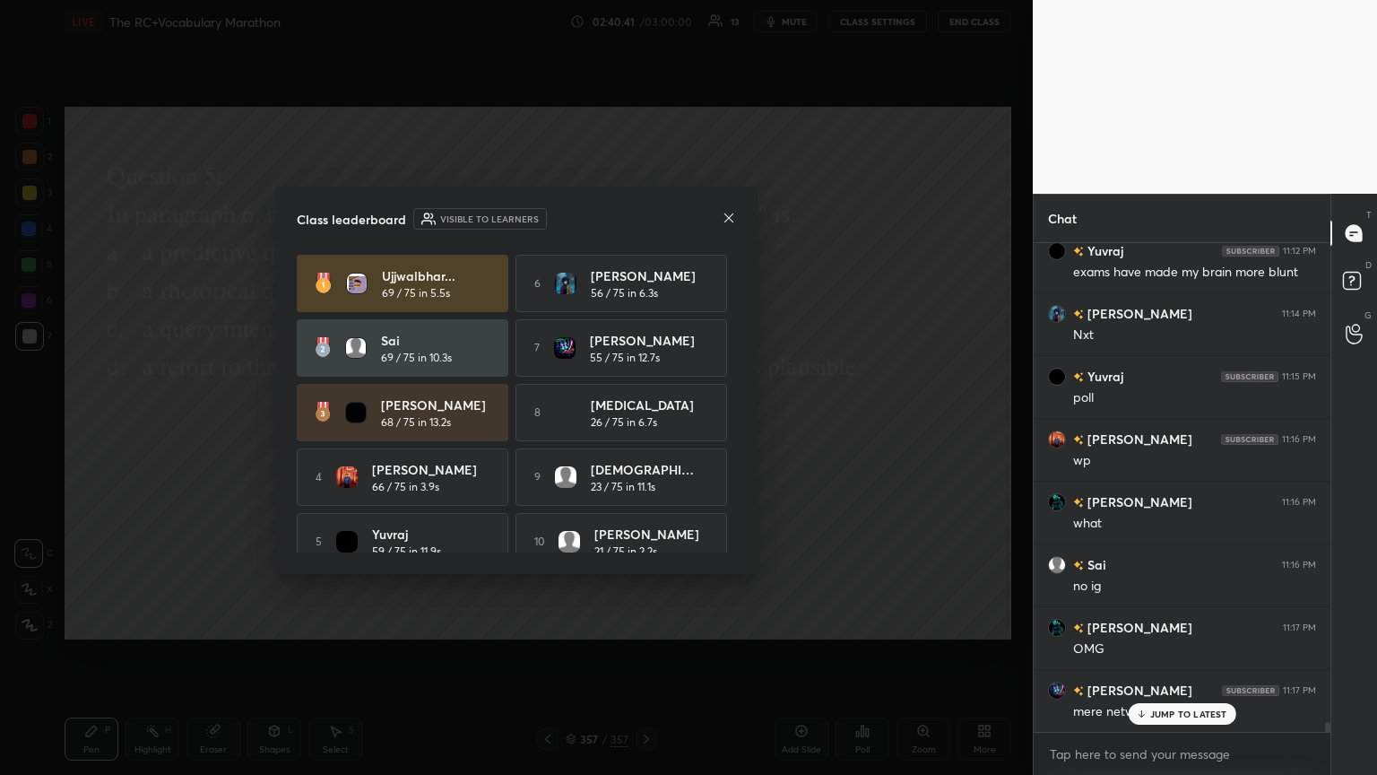
scroll to position [23705, 0]
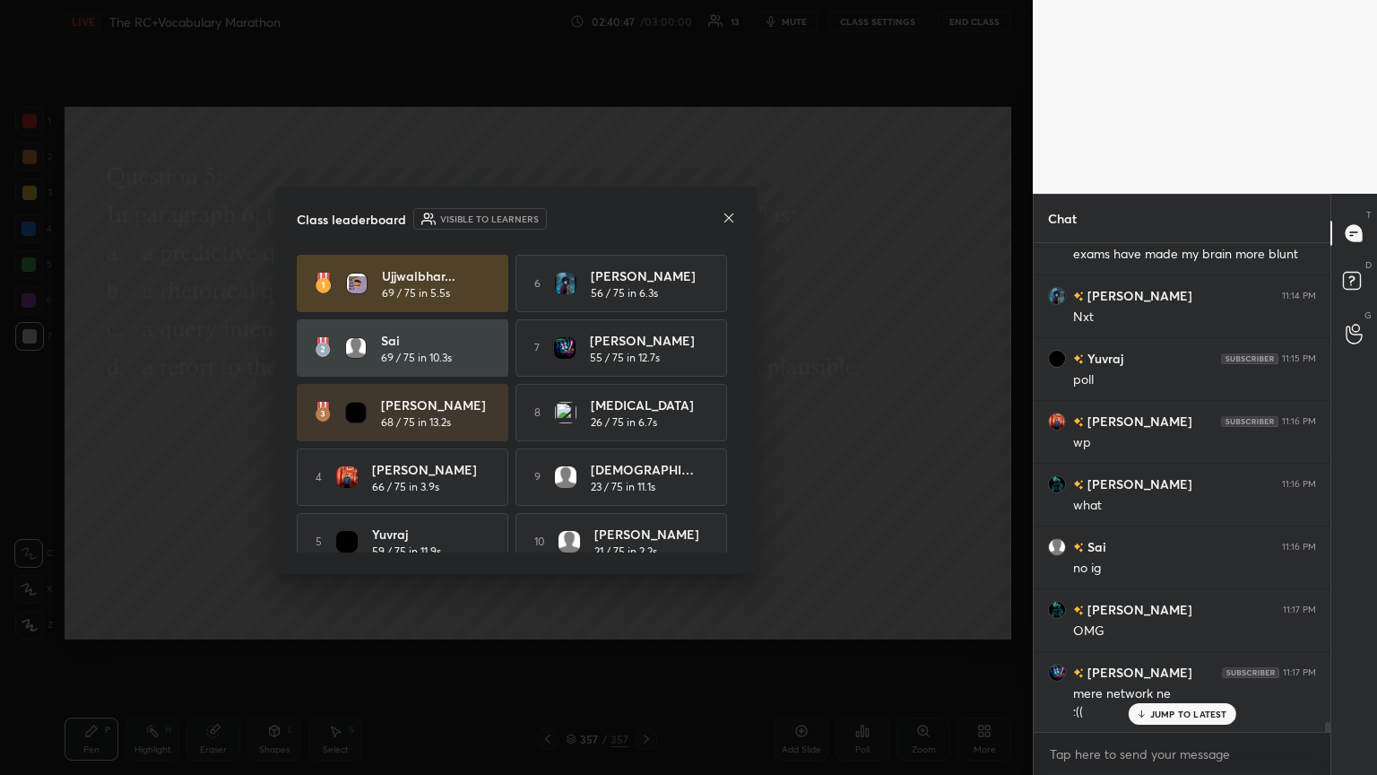
drag, startPoint x: 805, startPoint y: 467, endPoint x: 1197, endPoint y: 51, distance: 571.5
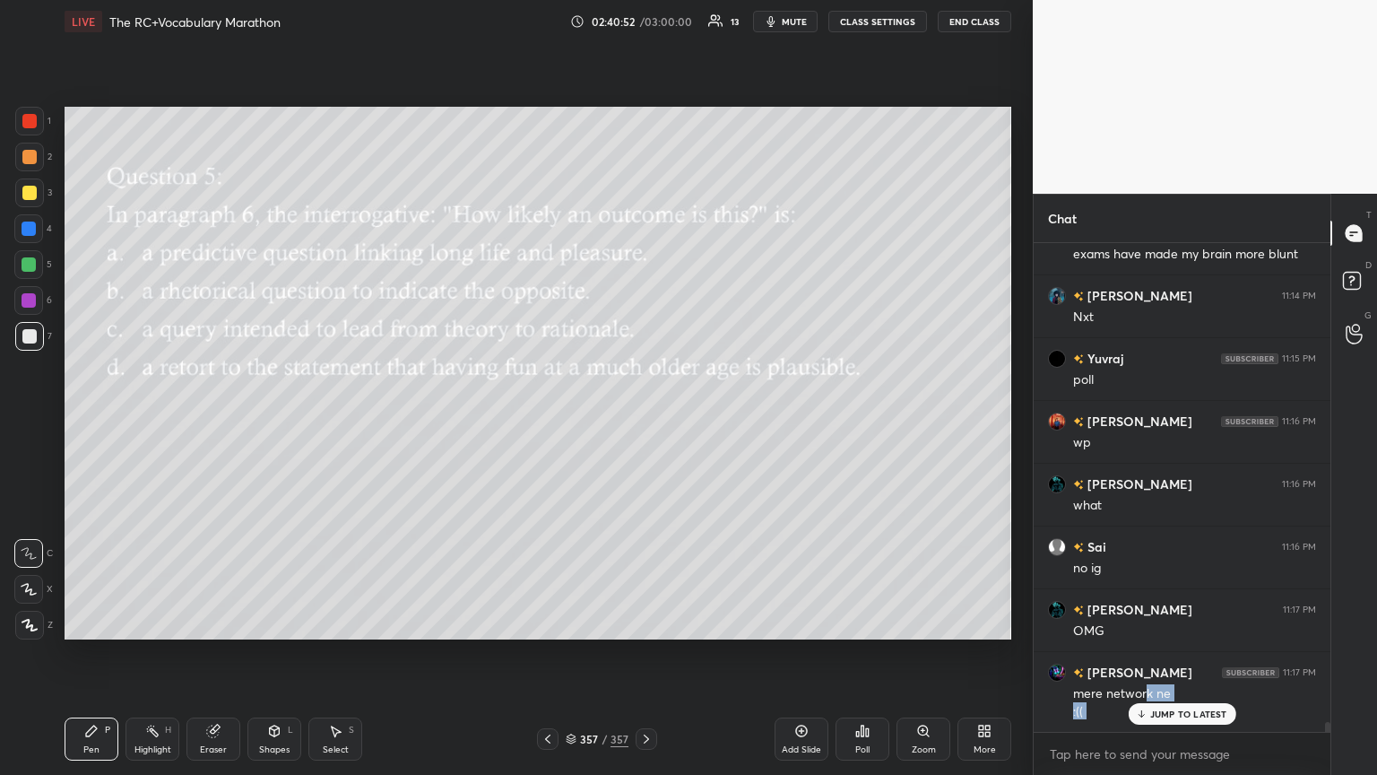
click at [643, 421] on div "[PERSON_NAME] 11:06 PM no [PERSON_NAME] 11:06 PM that [PERSON_NAME] was creatin…" at bounding box center [1182, 487] width 297 height 489
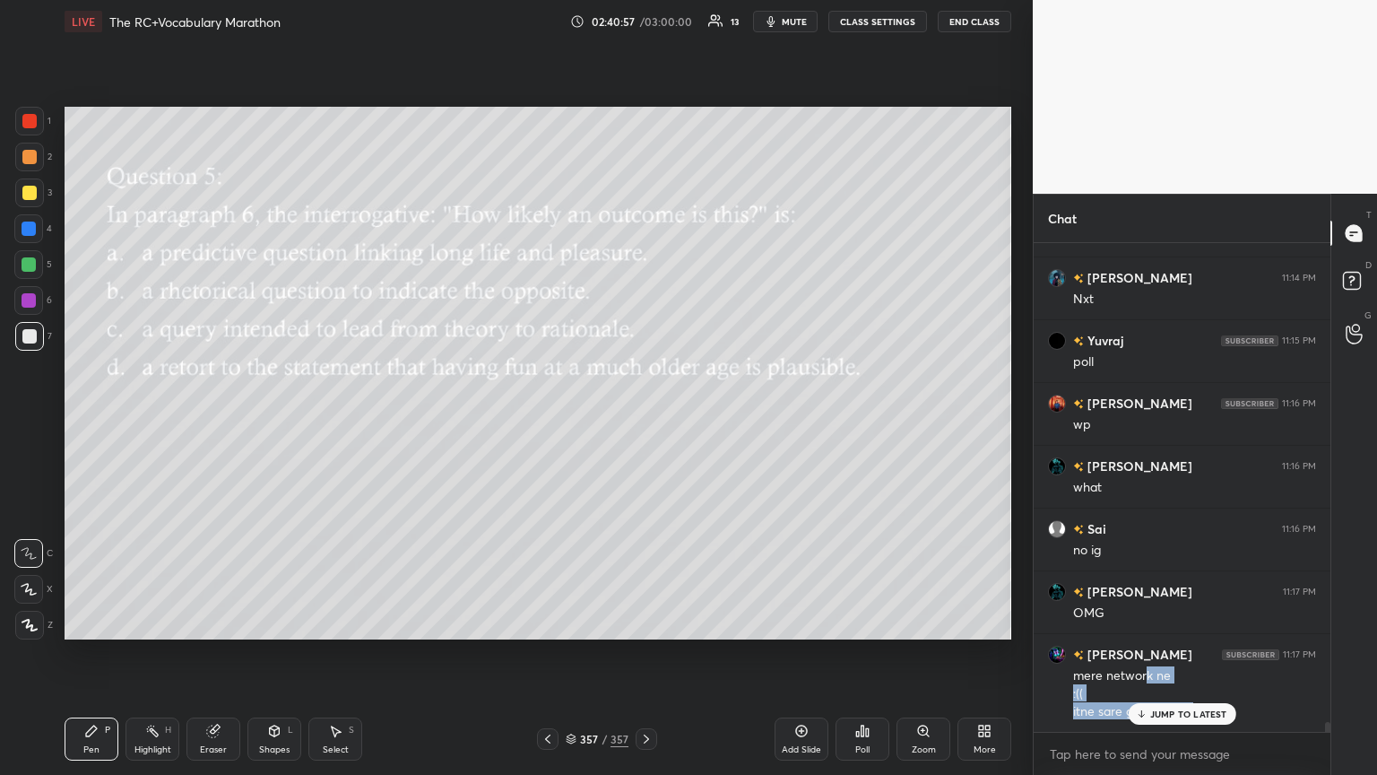
click at [643, 421] on icon at bounding box center [862, 731] width 14 height 14
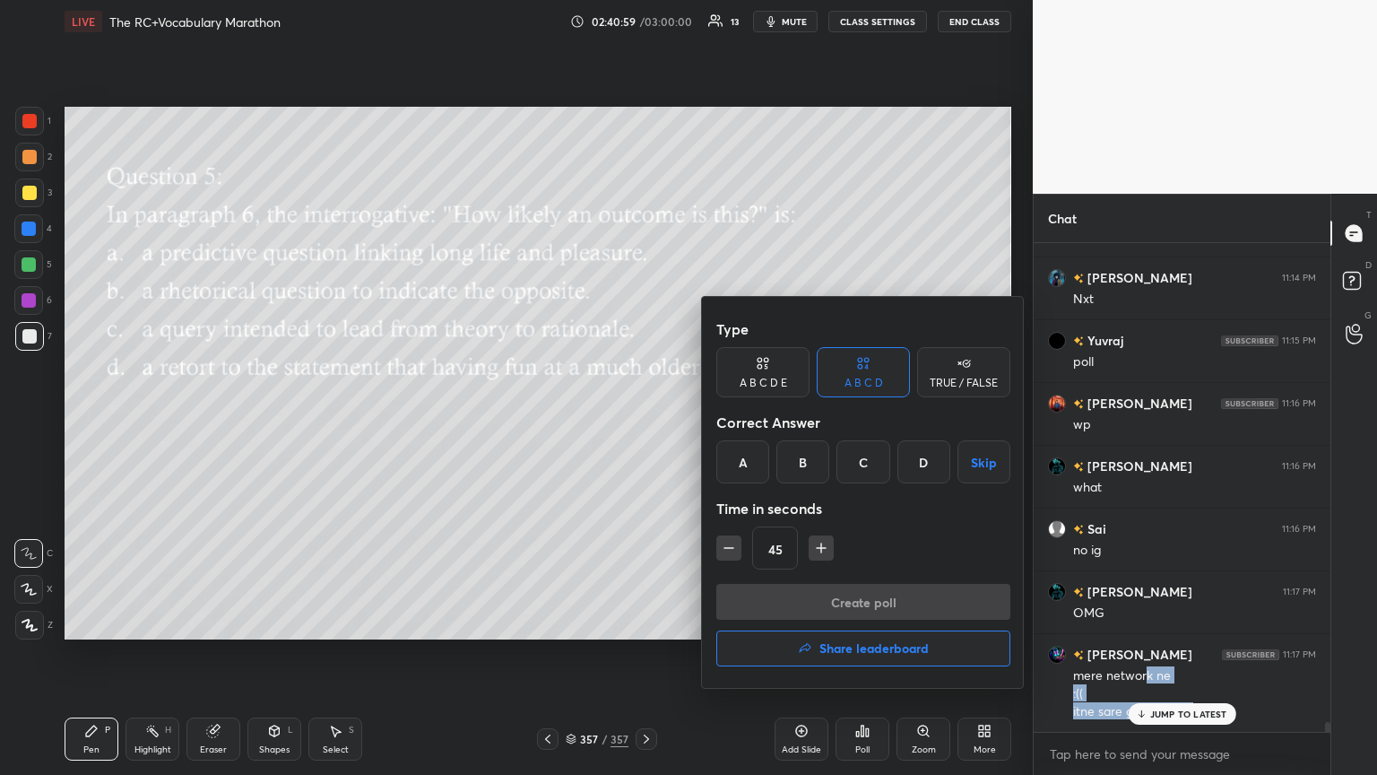
click at [643, 421] on h4 "Share leaderboard" at bounding box center [874, 648] width 109 height 13
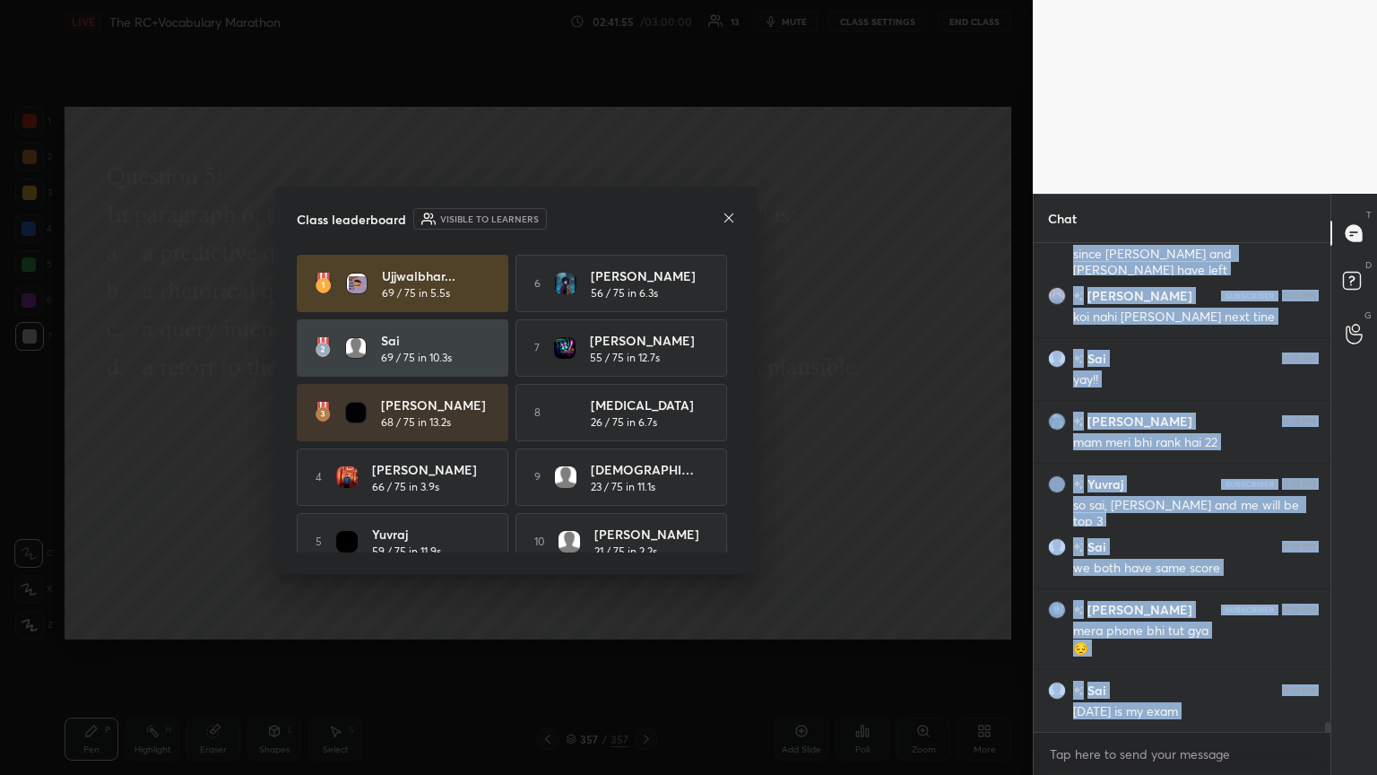
scroll to position [24306, 0]
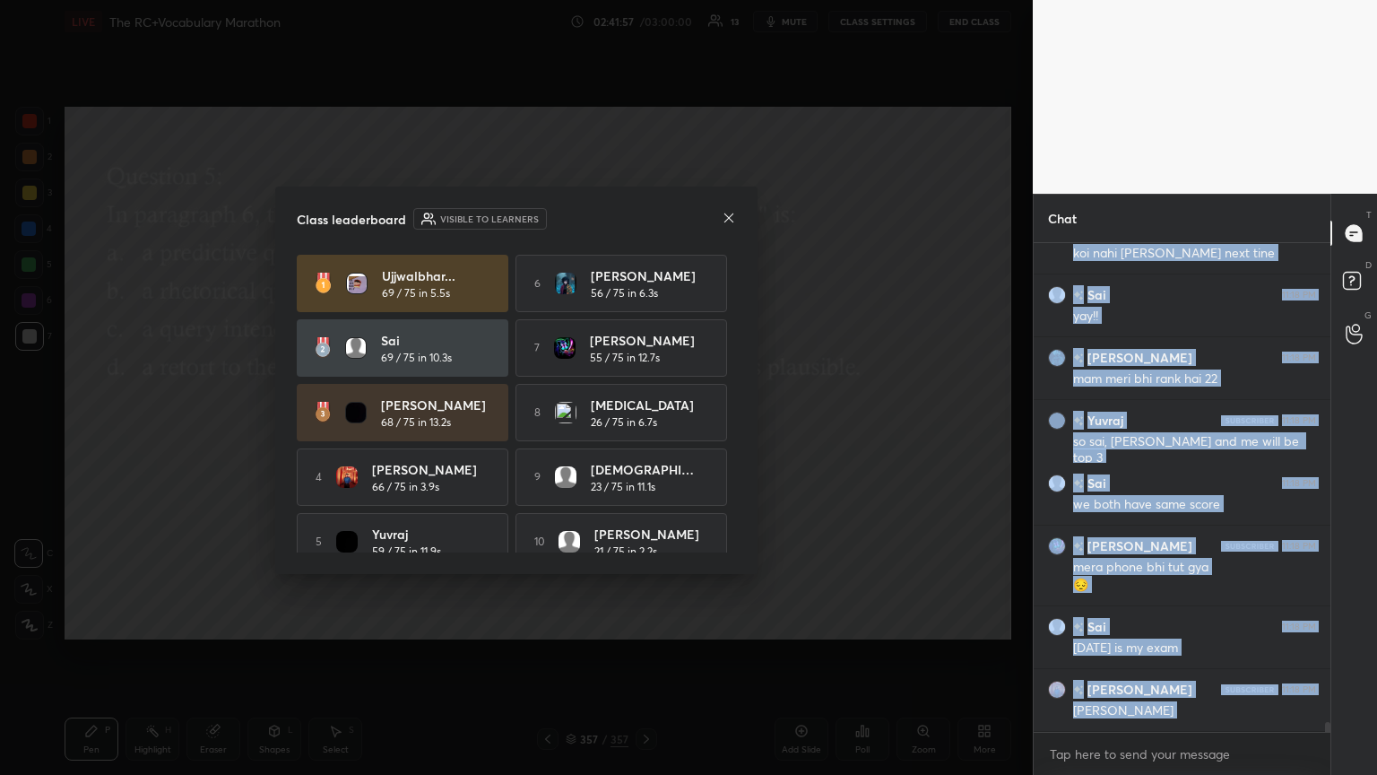
click at [643, 218] on icon at bounding box center [729, 217] width 9 height 9
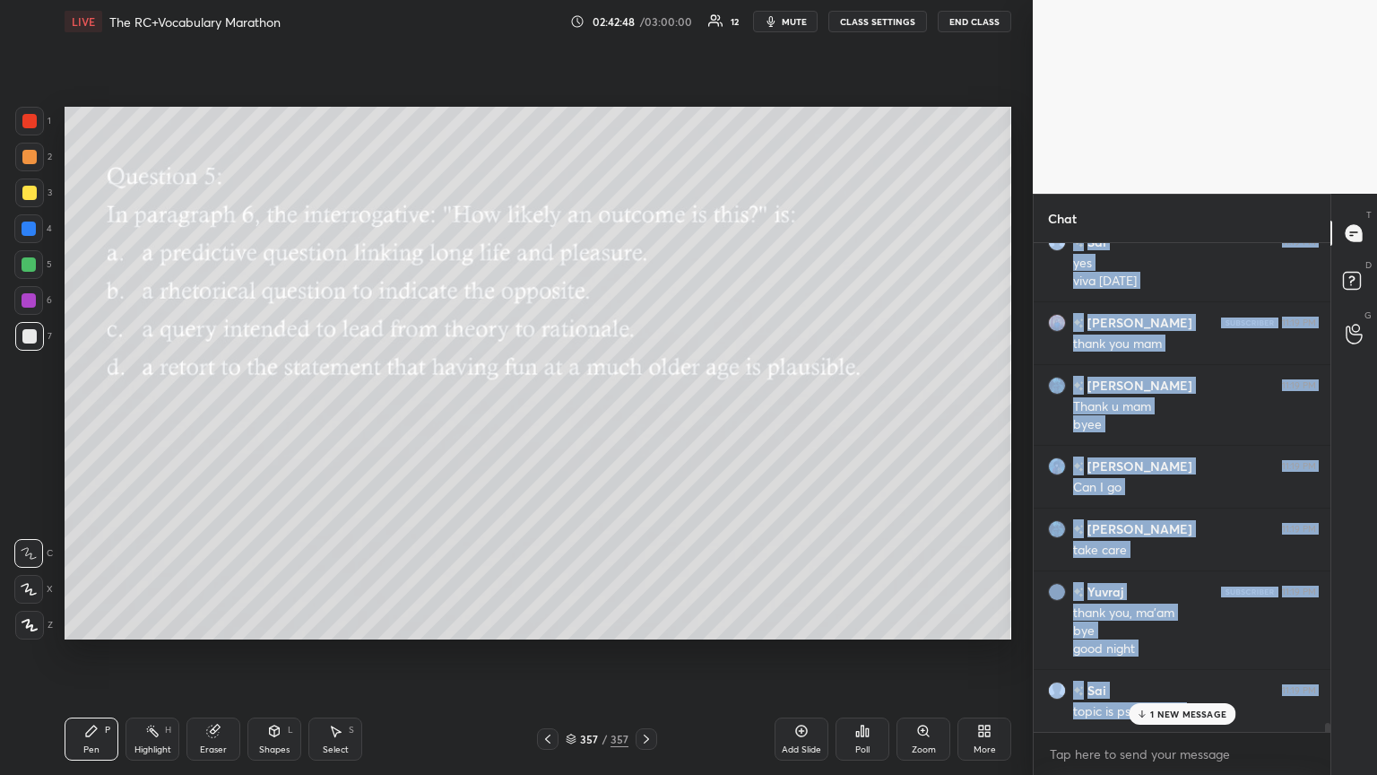
scroll to position [25006, 0]
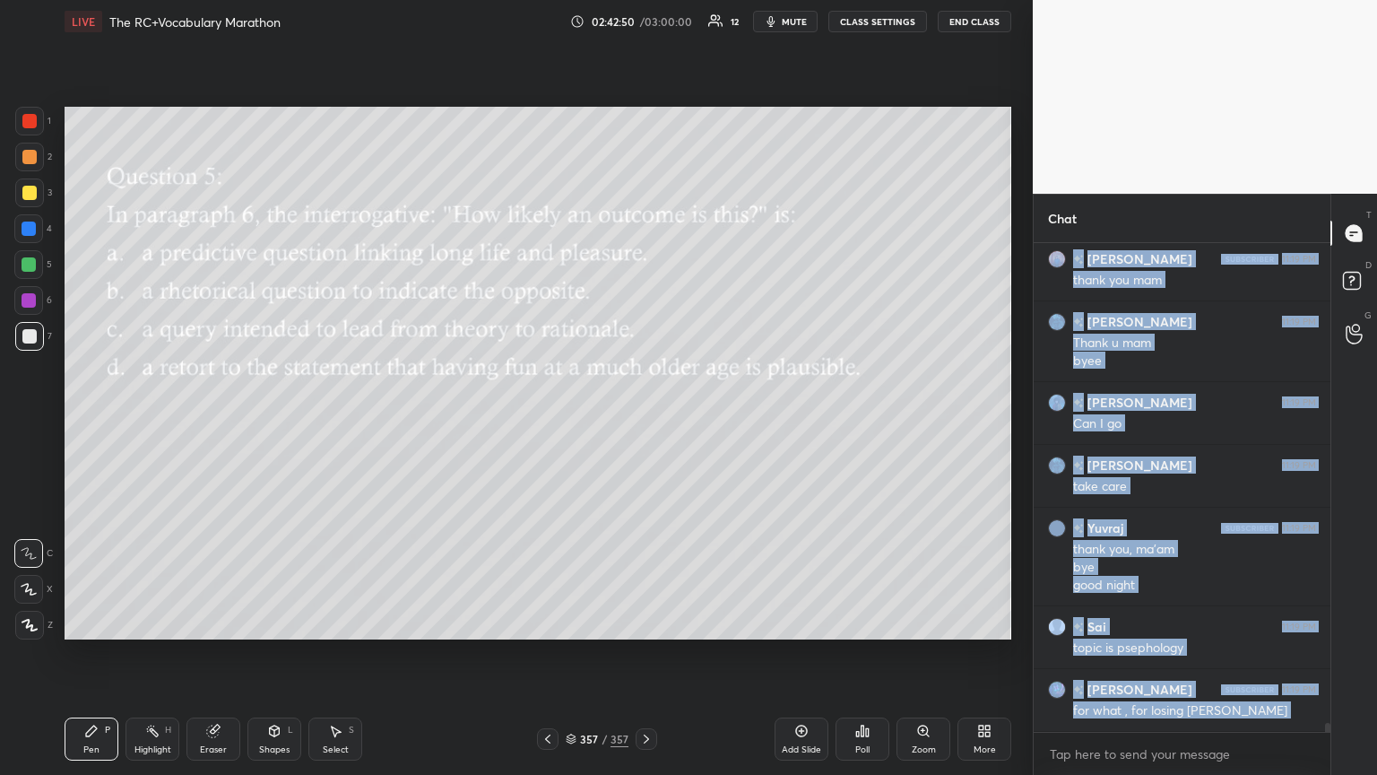
click at [643, 421] on div "Poll" at bounding box center [863, 738] width 54 height 43
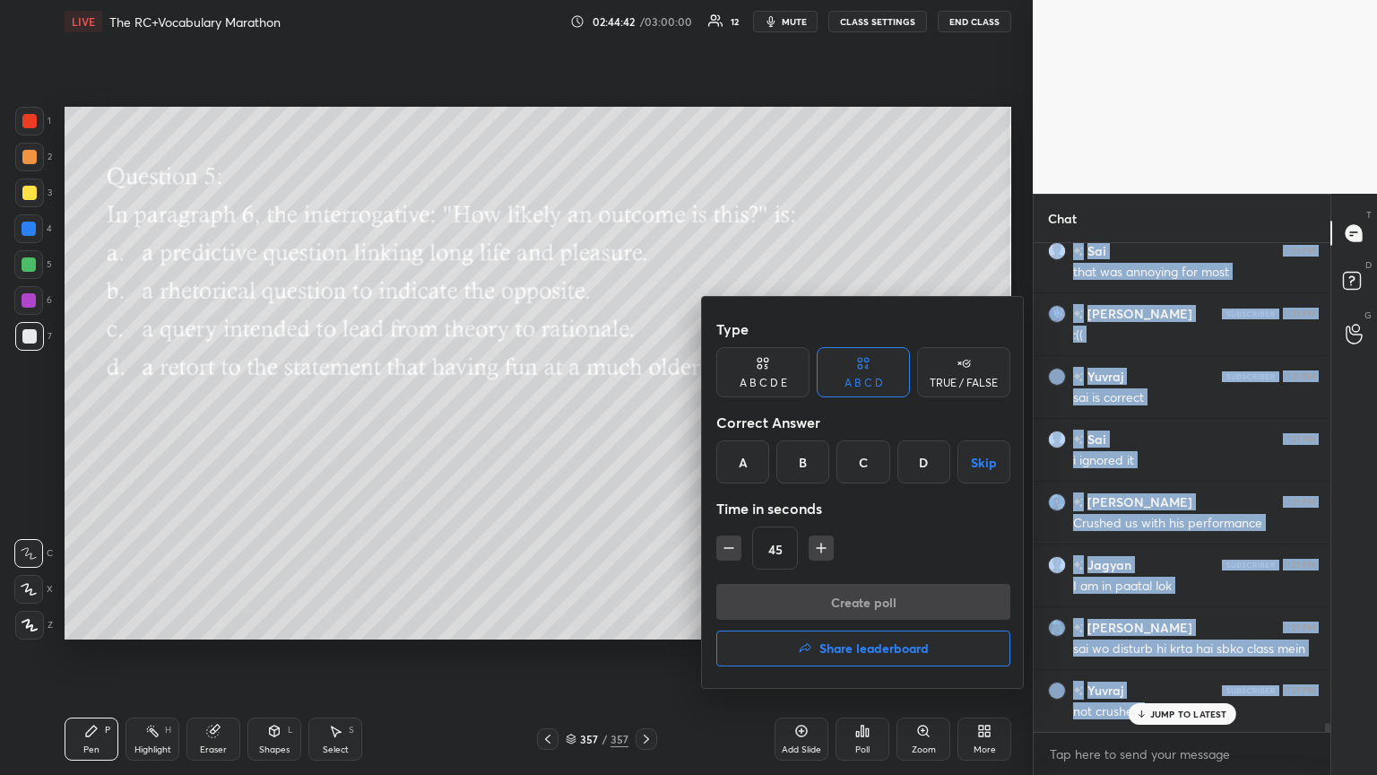
scroll to position [26215, 0]
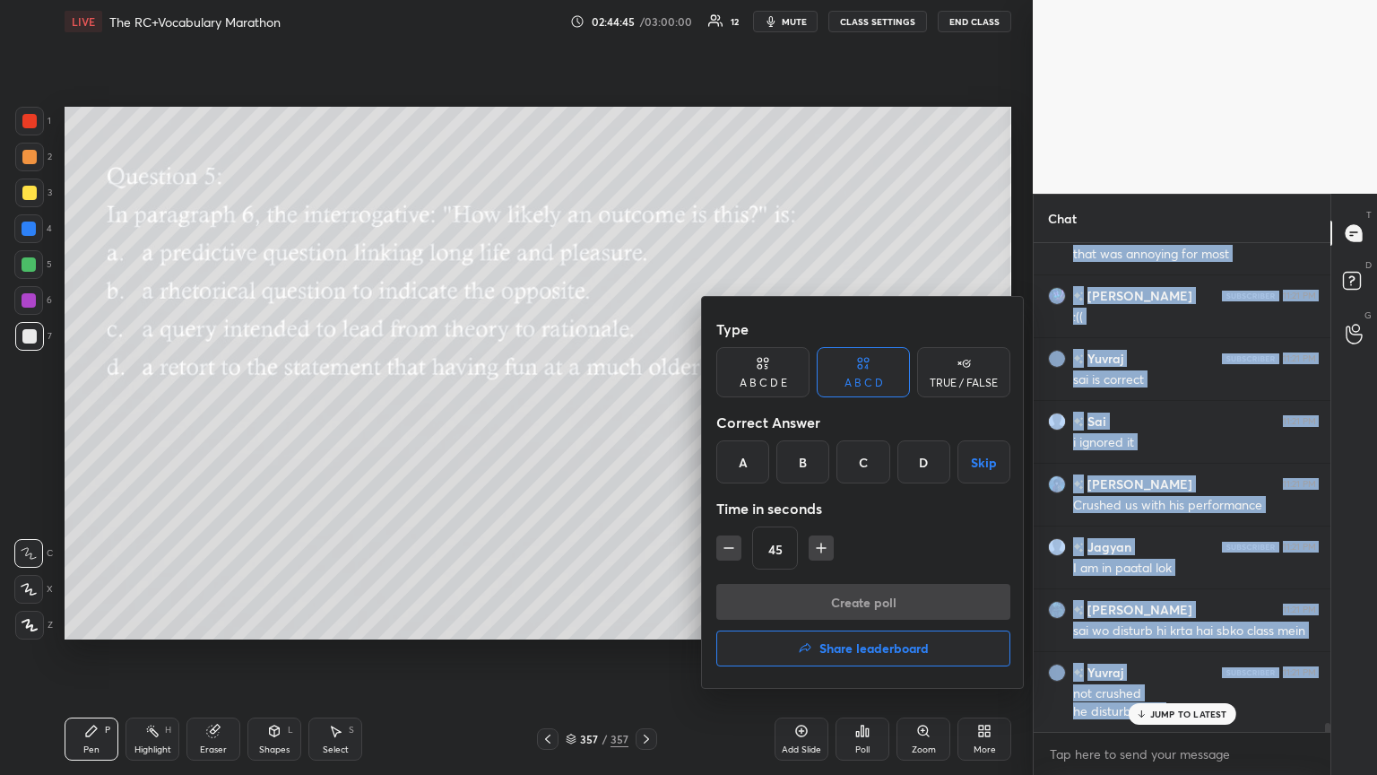
click at [643, 421] on div at bounding box center [688, 387] width 1377 height 775
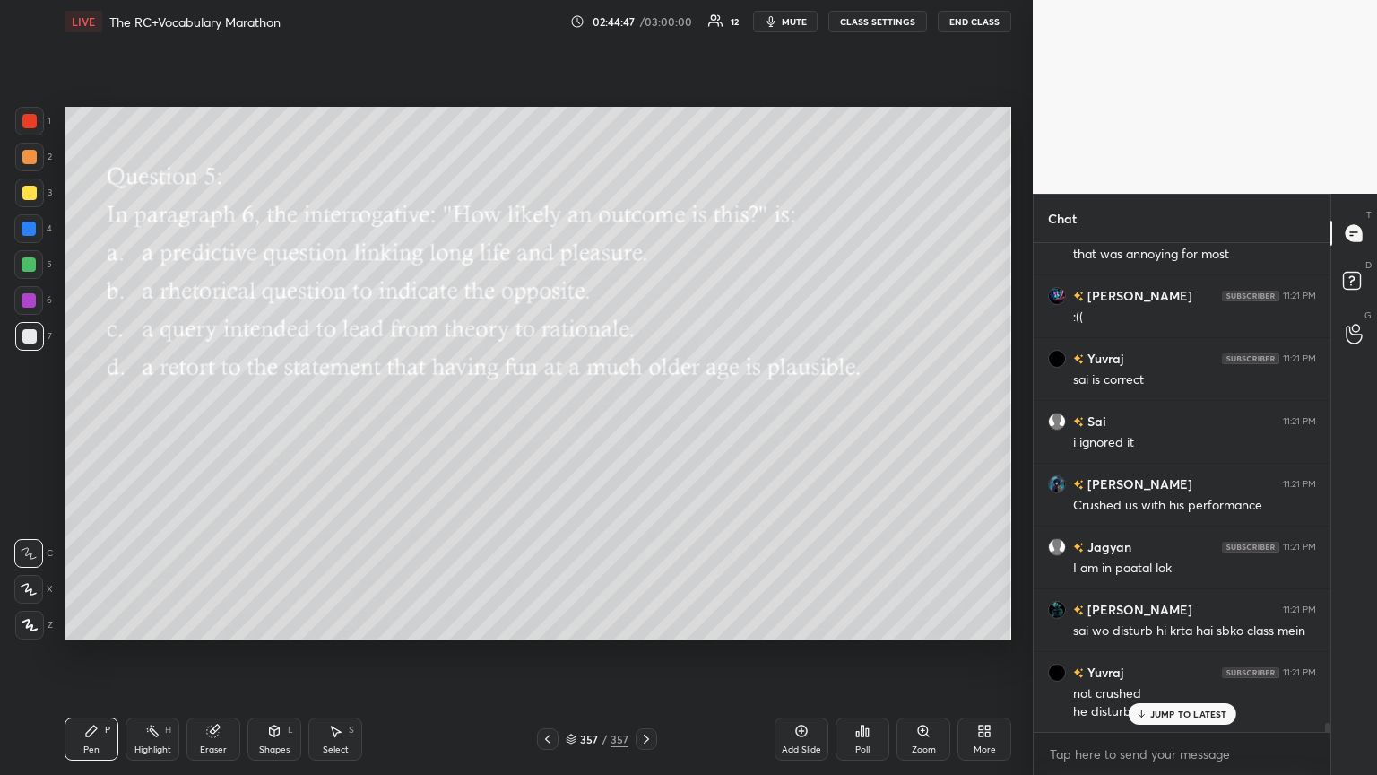
click at [643, 421] on div "JUMP TO LATEST" at bounding box center [1182, 714] width 108 height 22
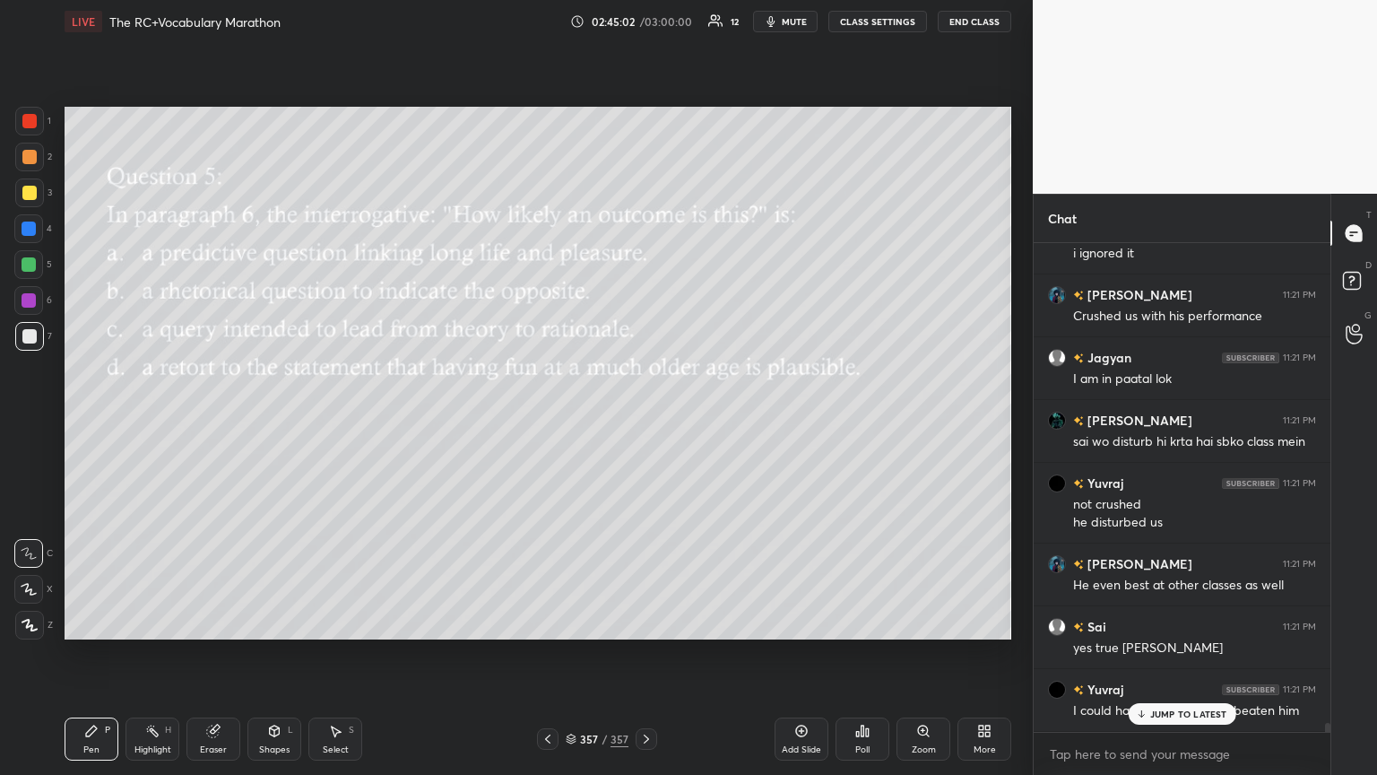
scroll to position [26466, 0]
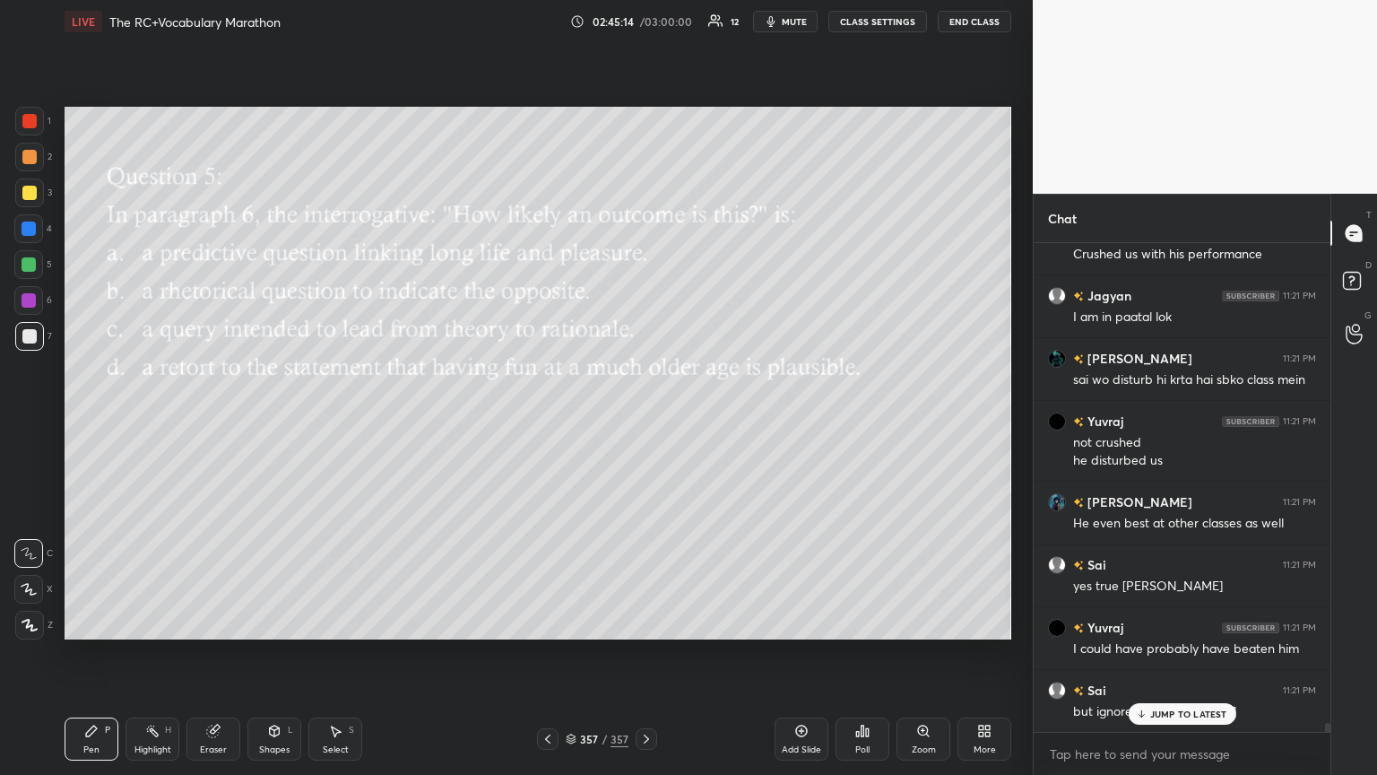
click at [643, 421] on p "JUMP TO LATEST" at bounding box center [1188, 713] width 77 height 11
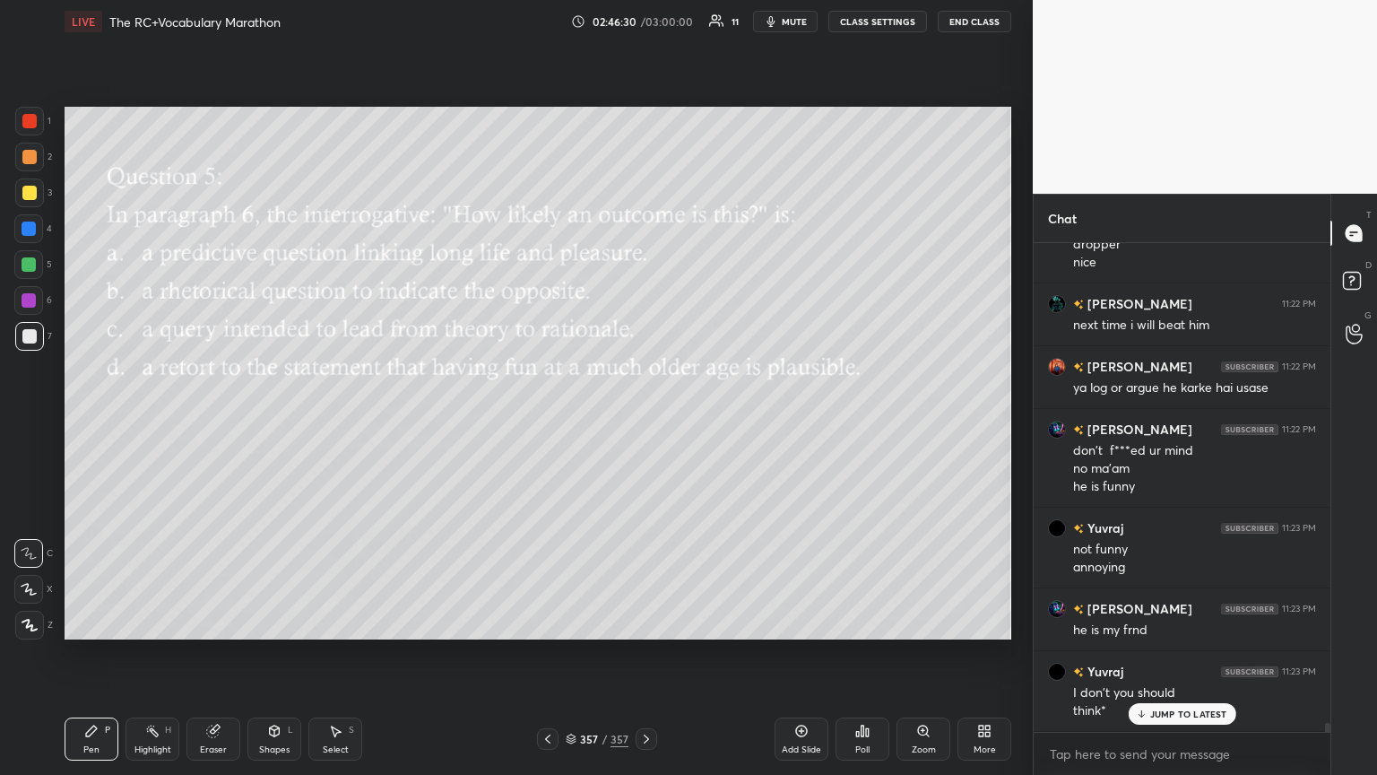
scroll to position [27184, 0]
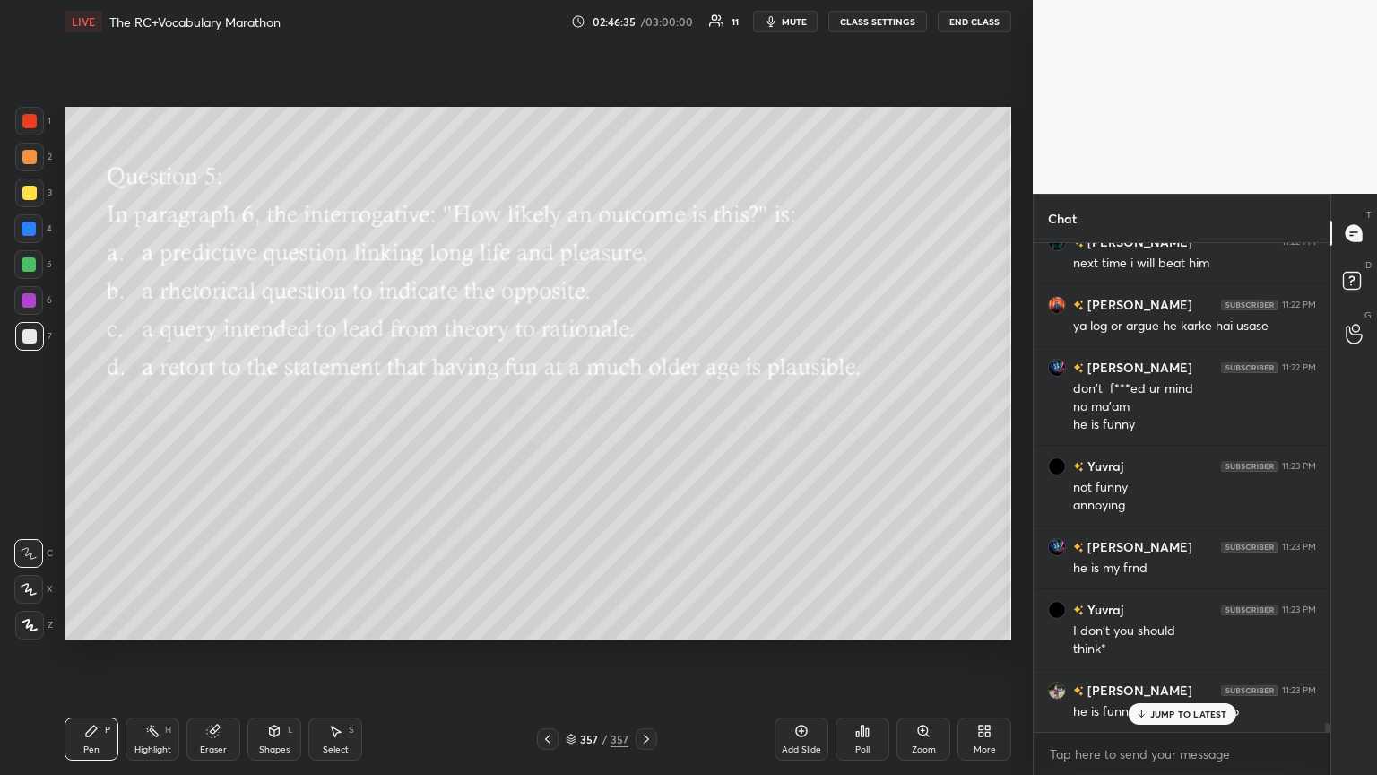
click at [643, 421] on p "JUMP TO LATEST" at bounding box center [1188, 713] width 77 height 11
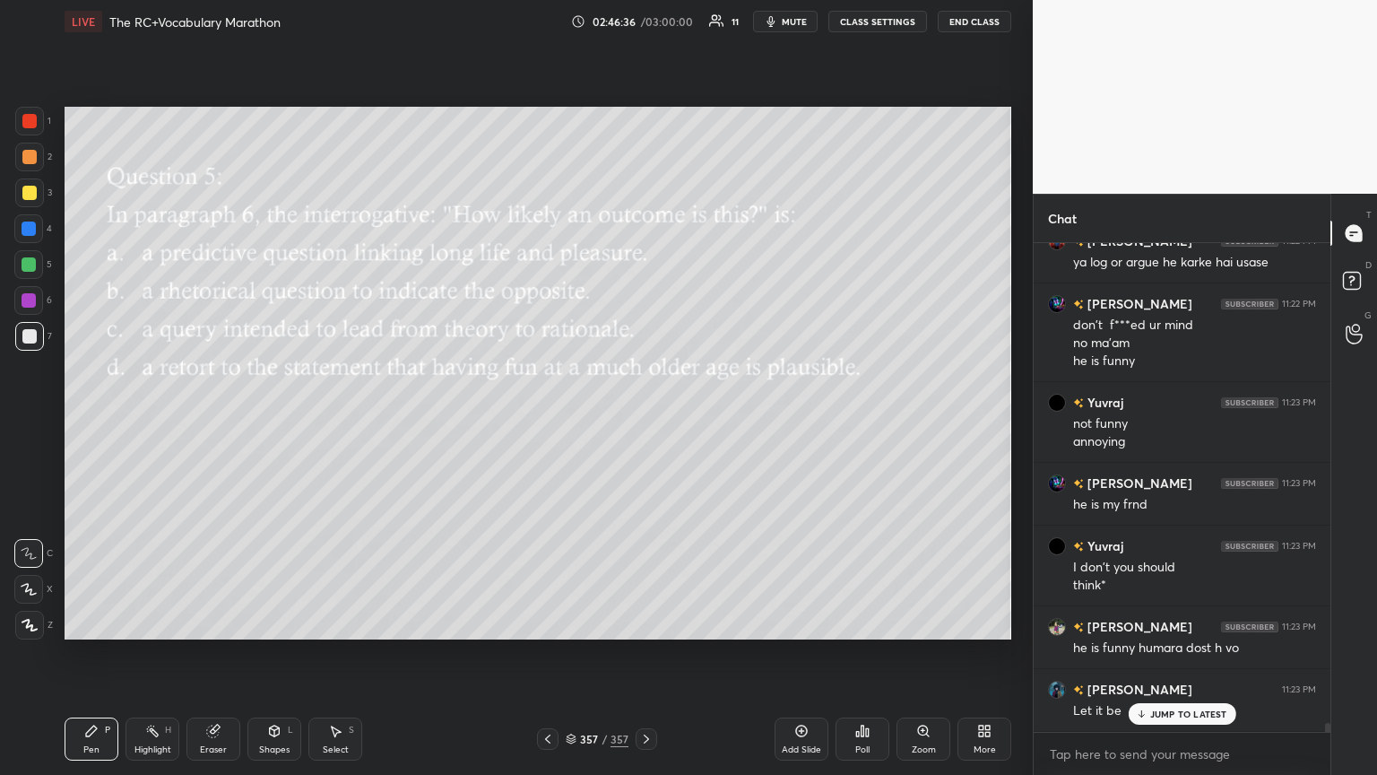
scroll to position [27309, 0]
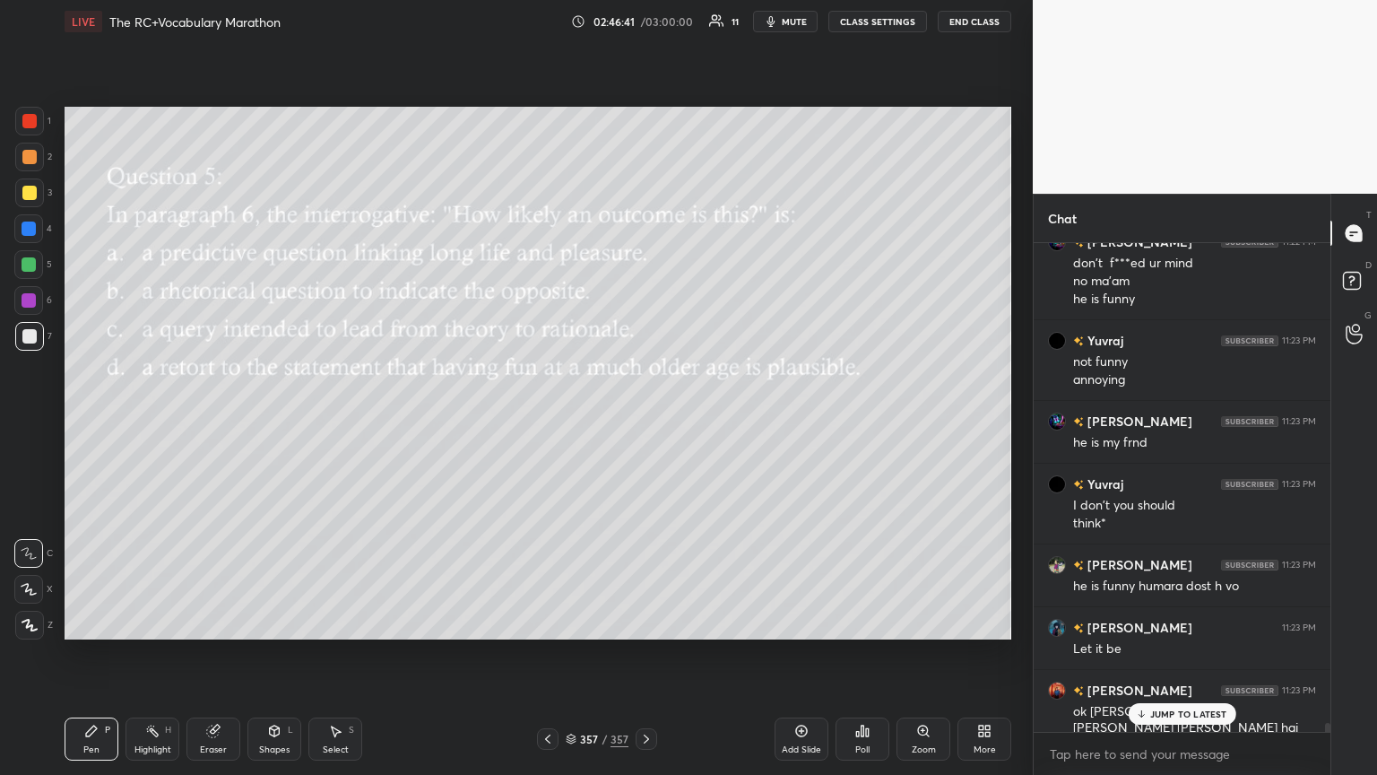
click at [643, 421] on p "JUMP TO LATEST" at bounding box center [1188, 713] width 77 height 11
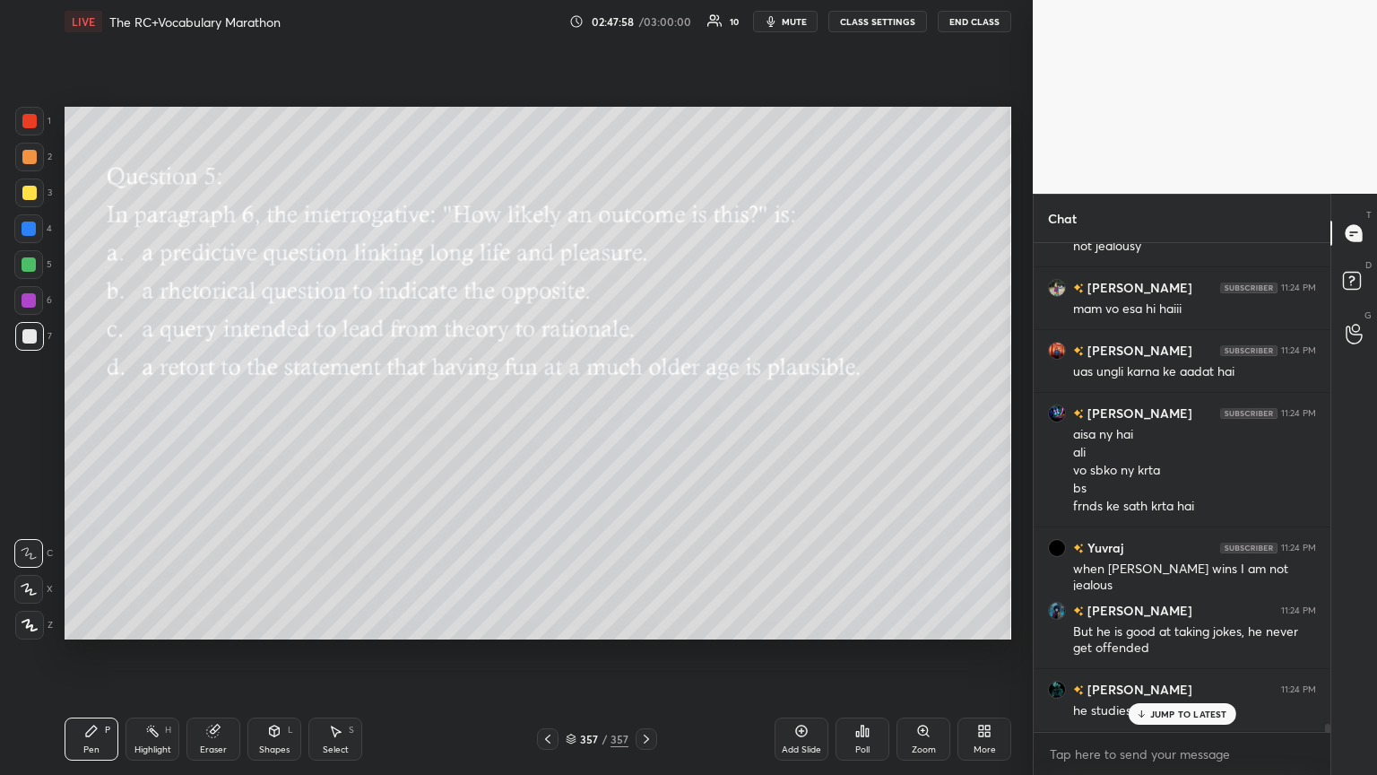
scroll to position [28106, 0]
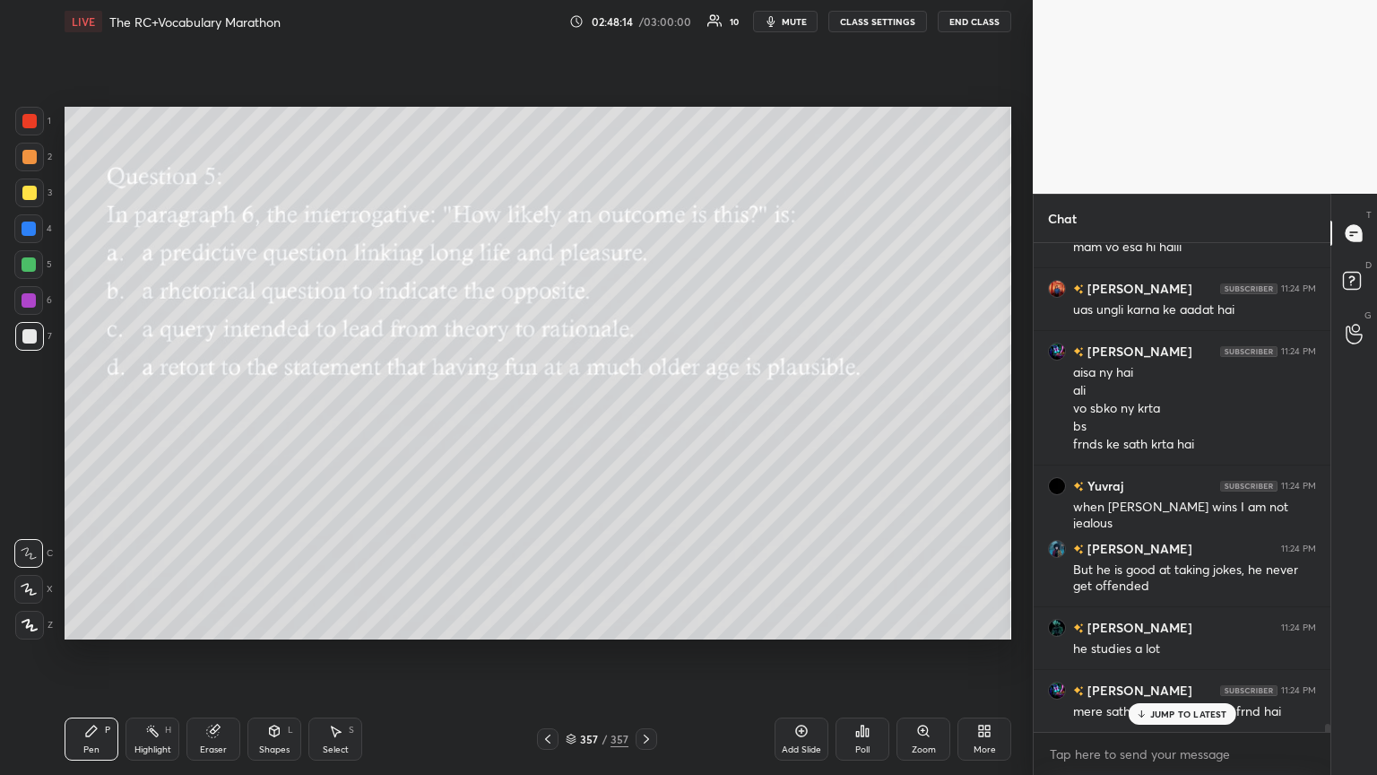
click at [643, 421] on div "JUMP TO LATEST" at bounding box center [1182, 714] width 108 height 22
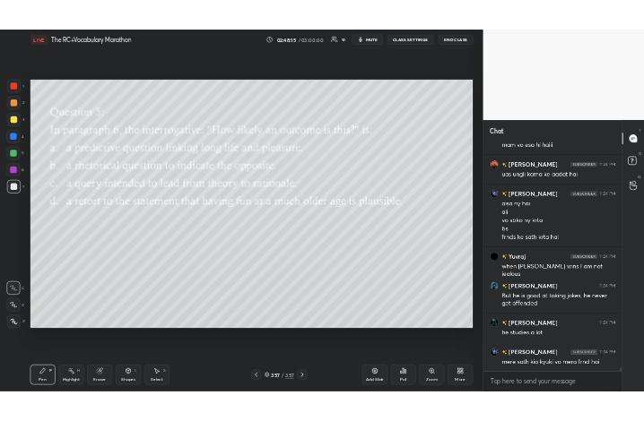
scroll to position [28169, 0]
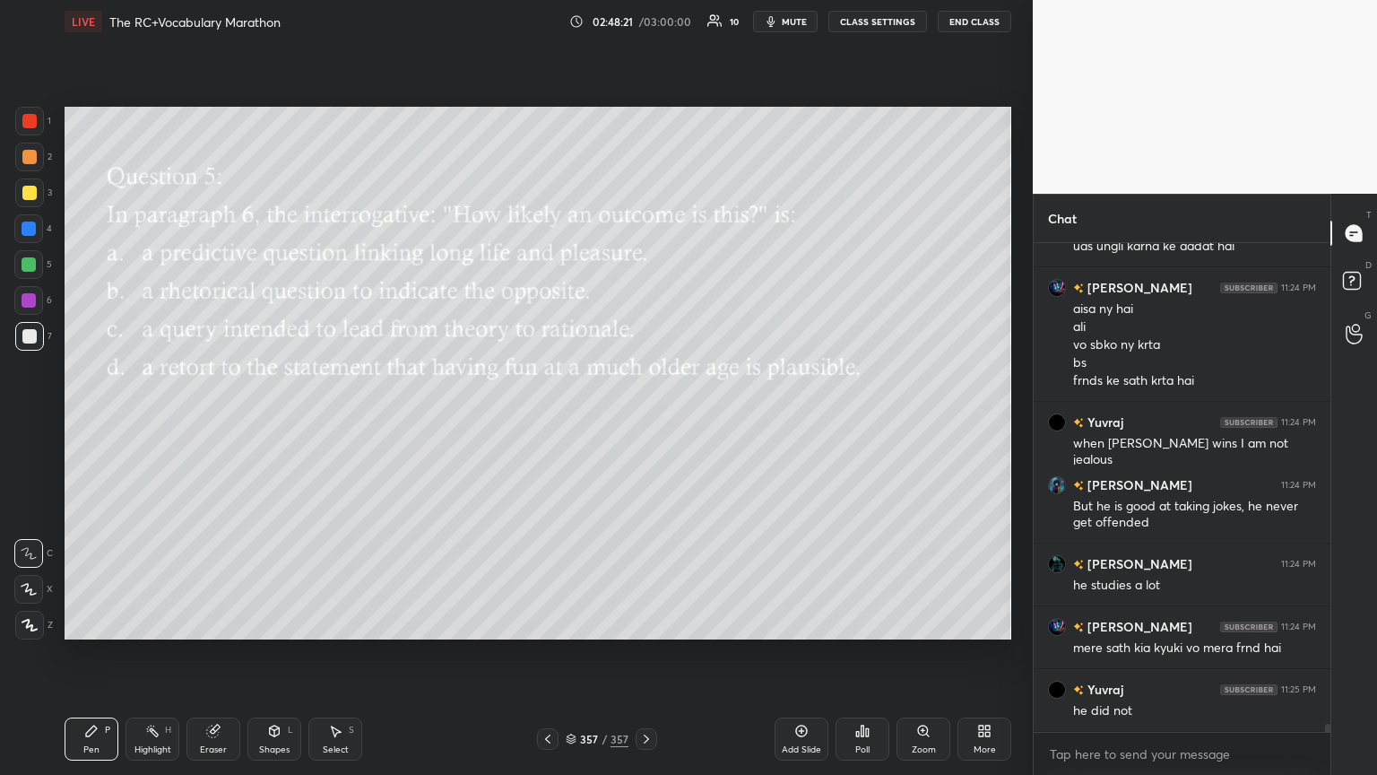
click at [643, 421] on div "More" at bounding box center [985, 749] width 22 height 9
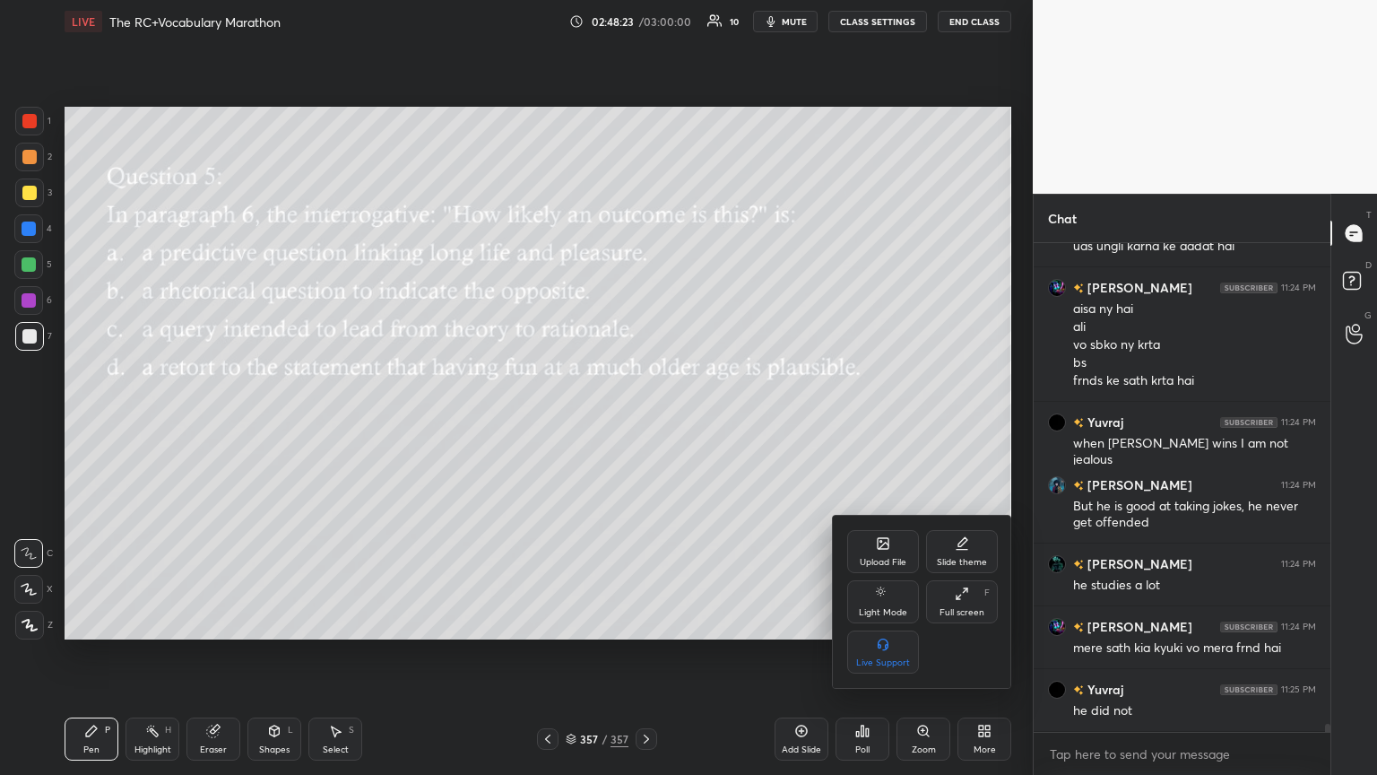
click at [643, 421] on div "Full screen" at bounding box center [962, 612] width 45 height 9
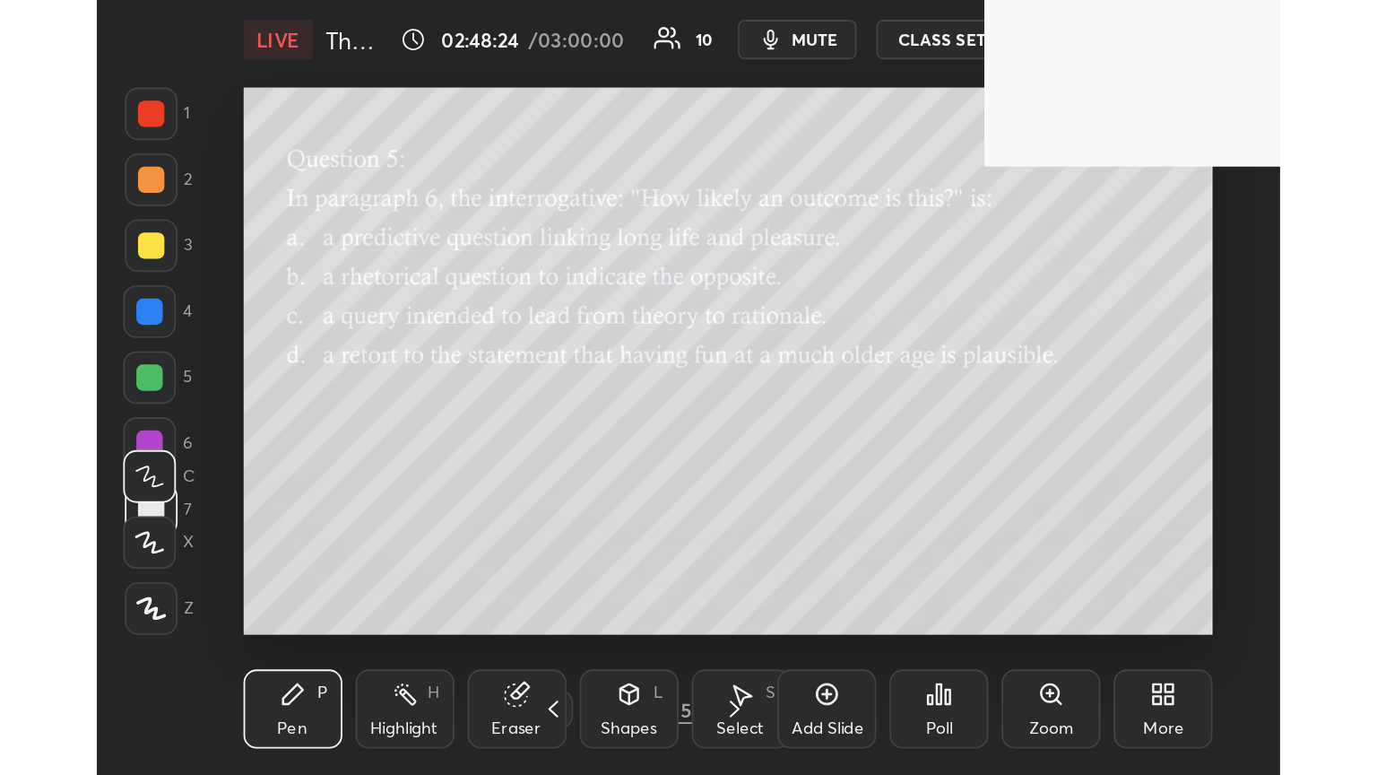
scroll to position [307, 571]
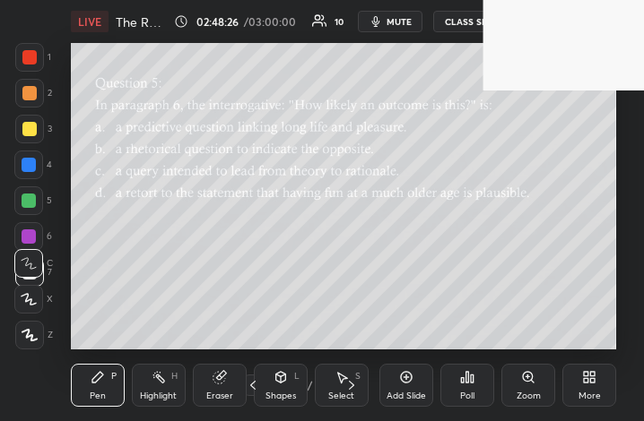
click at [585, 395] on div "More" at bounding box center [589, 396] width 22 height 9
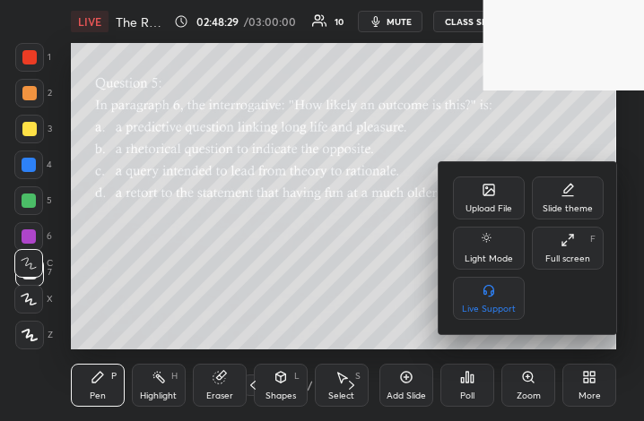
click at [567, 266] on div "Full screen F" at bounding box center [568, 248] width 72 height 43
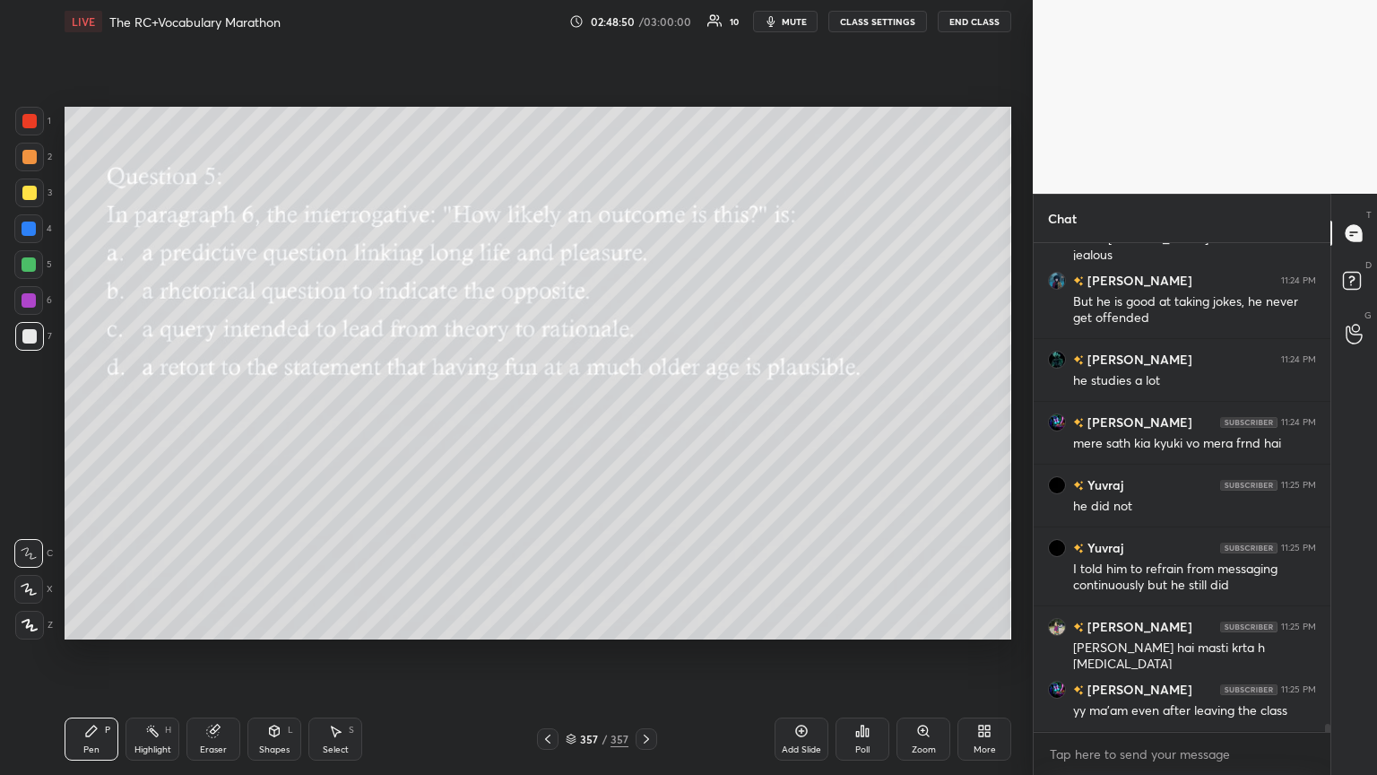
scroll to position [28436, 0]
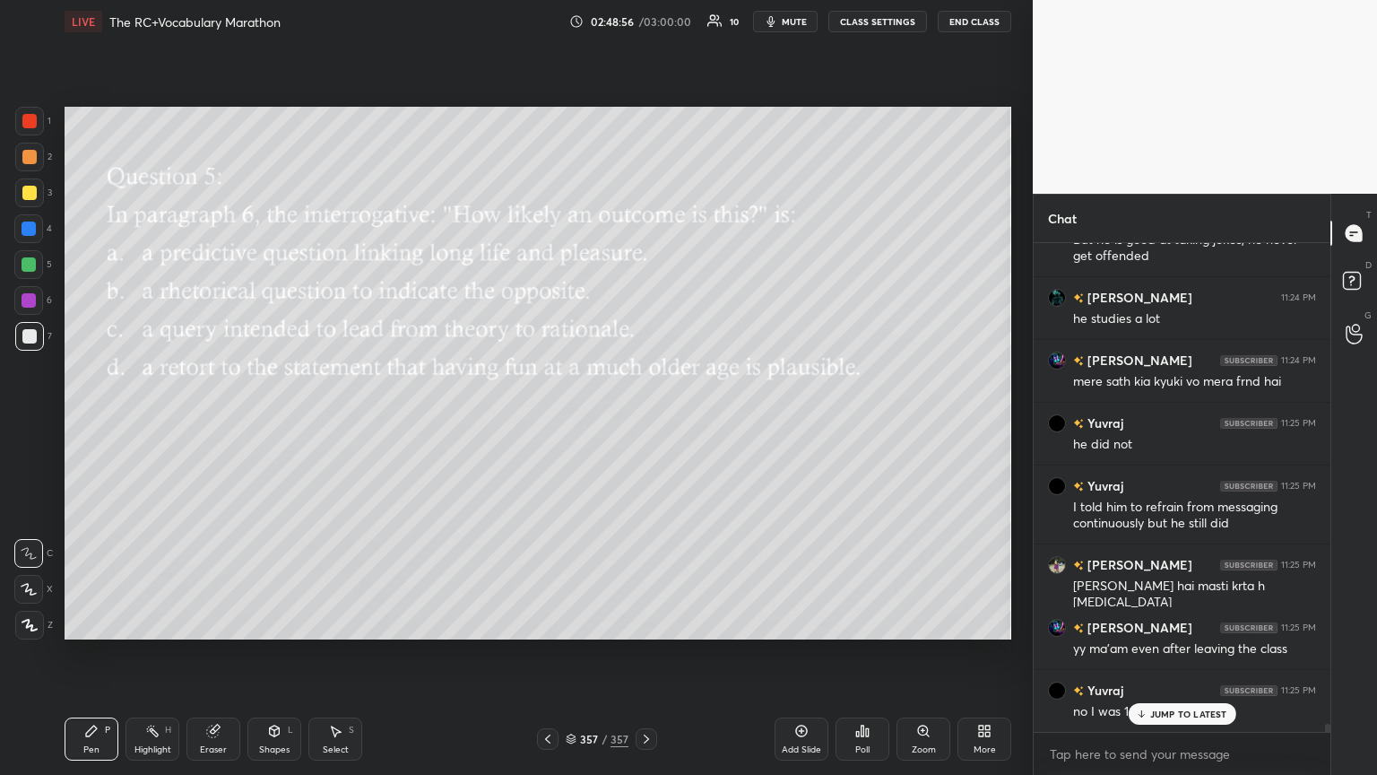
click at [643, 421] on p "JUMP TO LATEST" at bounding box center [1188, 713] width 77 height 11
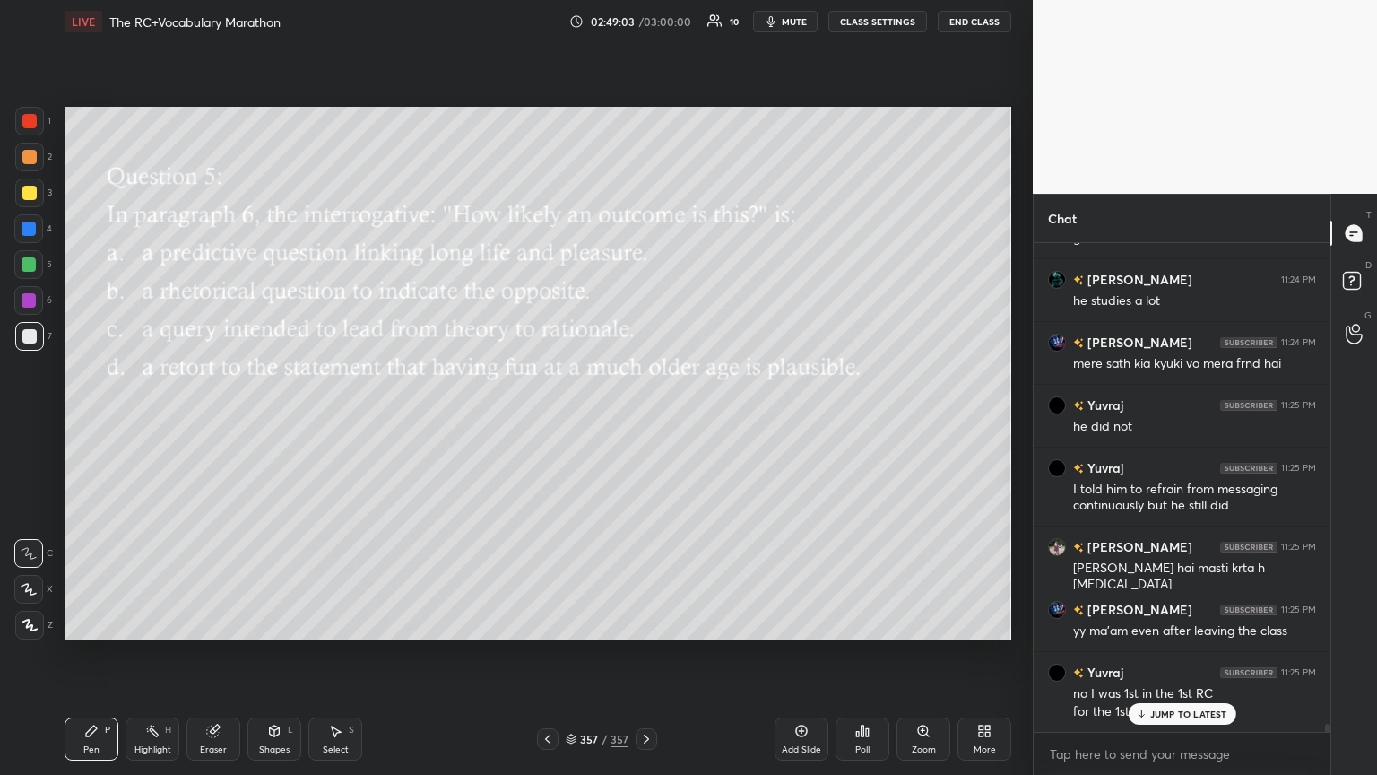
click at [643, 421] on div "JUMP TO LATEST" at bounding box center [1182, 714] width 108 height 22
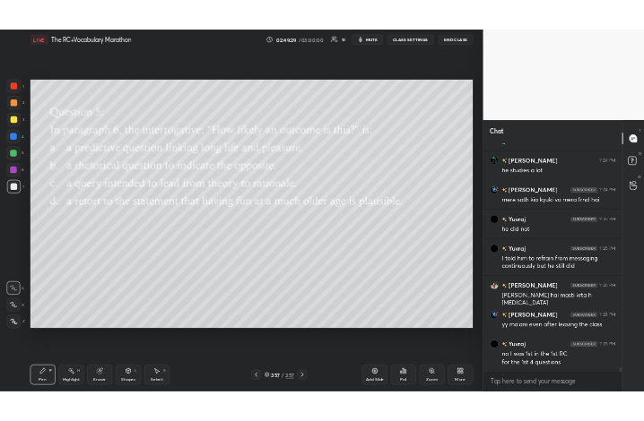
scroll to position [28517, 0]
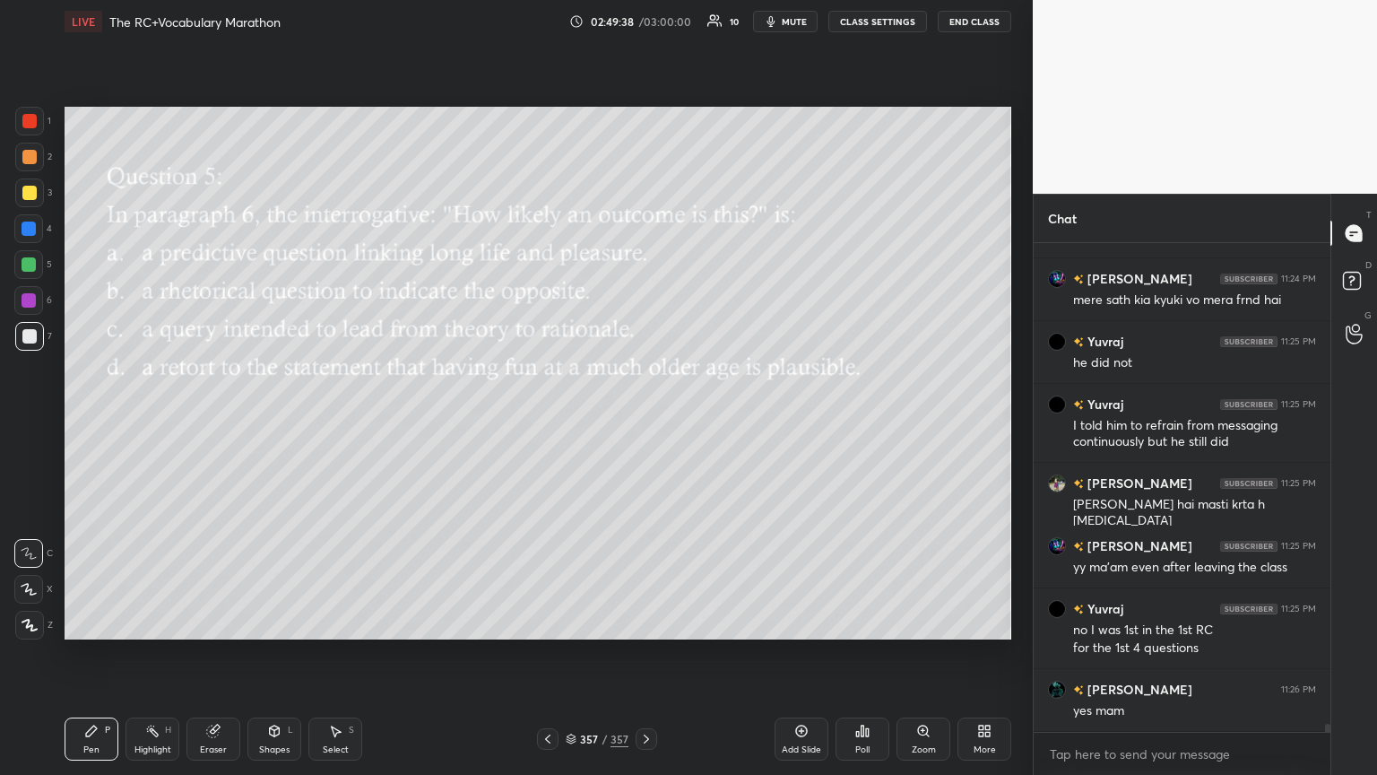
click at [643, 421] on div "More" at bounding box center [985, 749] width 22 height 9
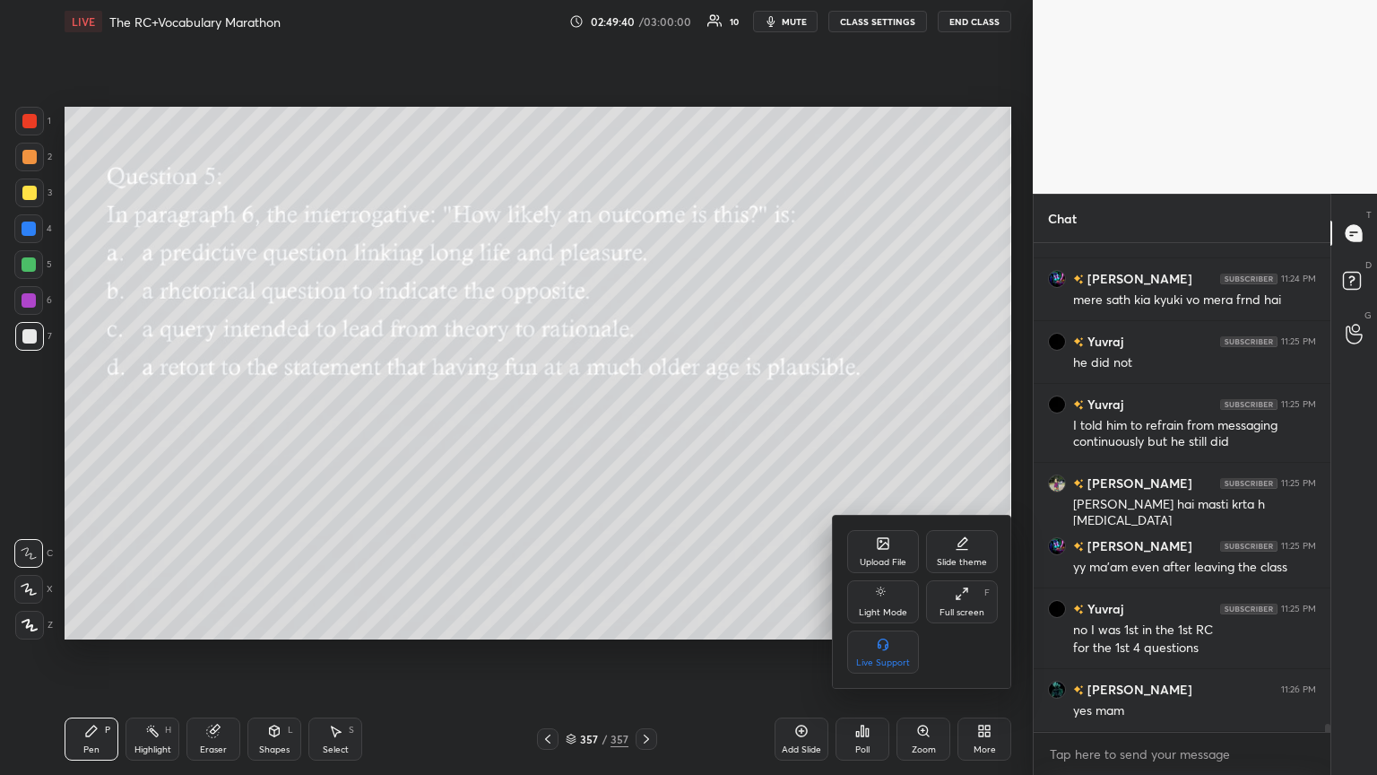
click at [643, 421] on div "Full screen F" at bounding box center [962, 601] width 72 height 43
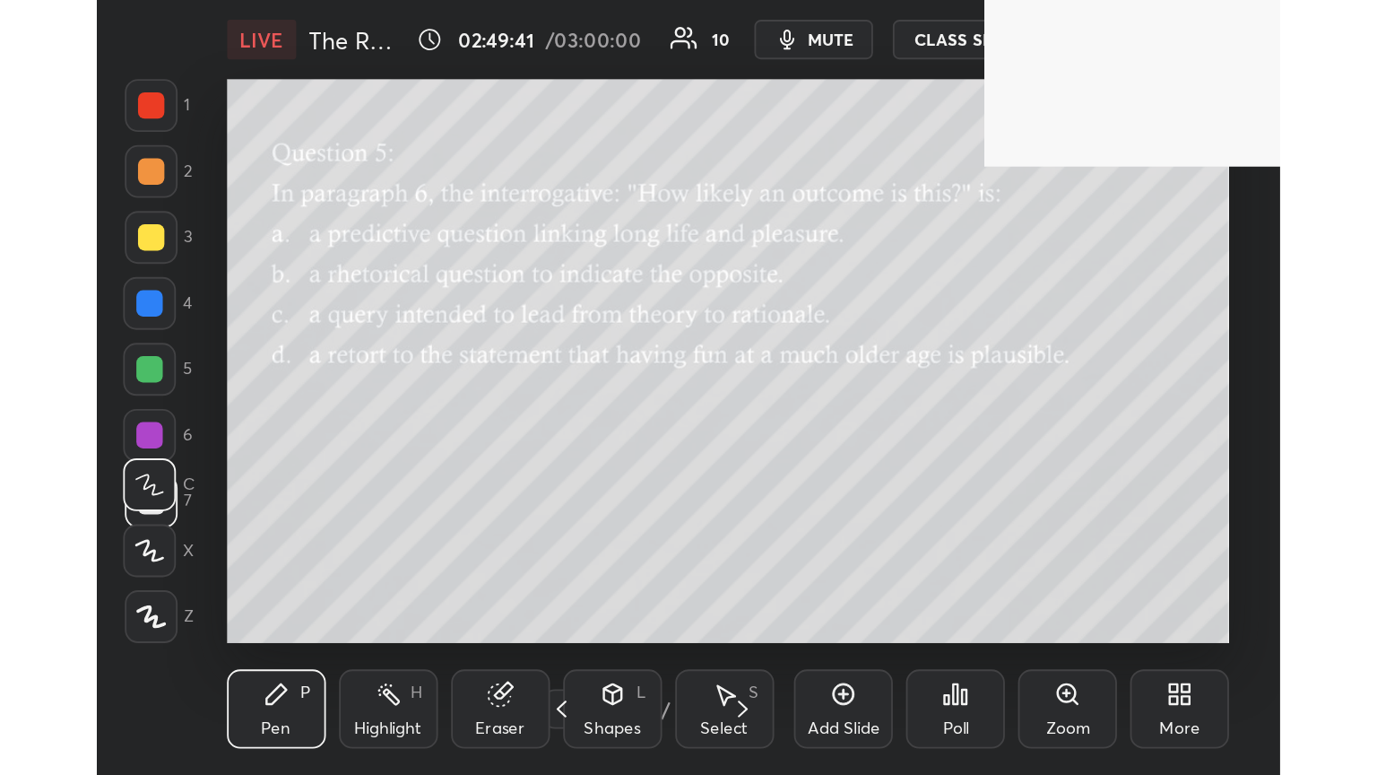
scroll to position [307, 571]
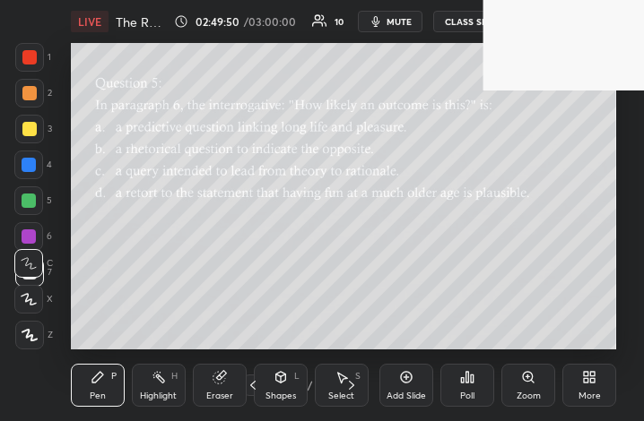
click at [591, 382] on icon at bounding box center [593, 380] width 4 height 4
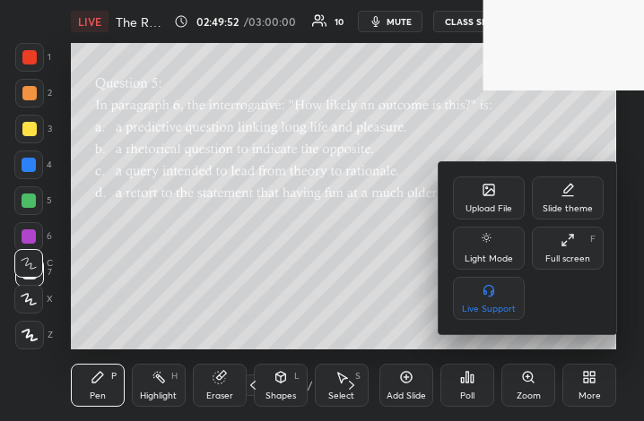
click at [323, 195] on div at bounding box center [322, 210] width 644 height 421
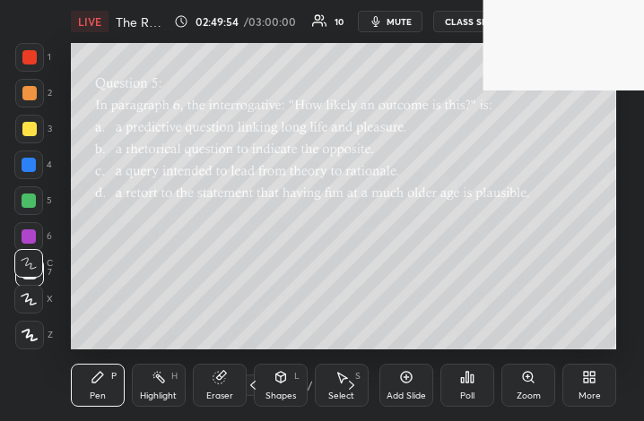
click at [574, 390] on div "More" at bounding box center [589, 385] width 54 height 43
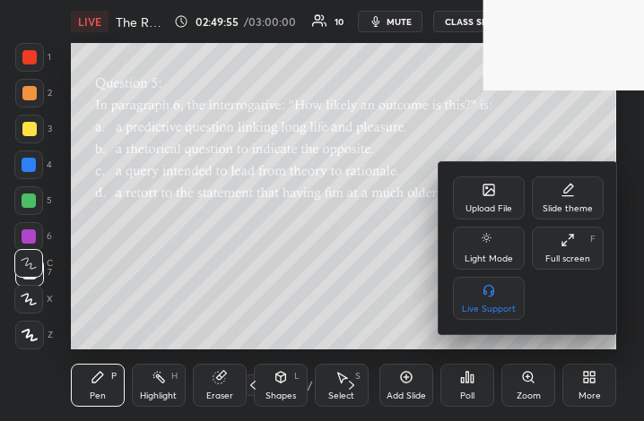
click at [574, 242] on icon at bounding box center [567, 240] width 14 height 14
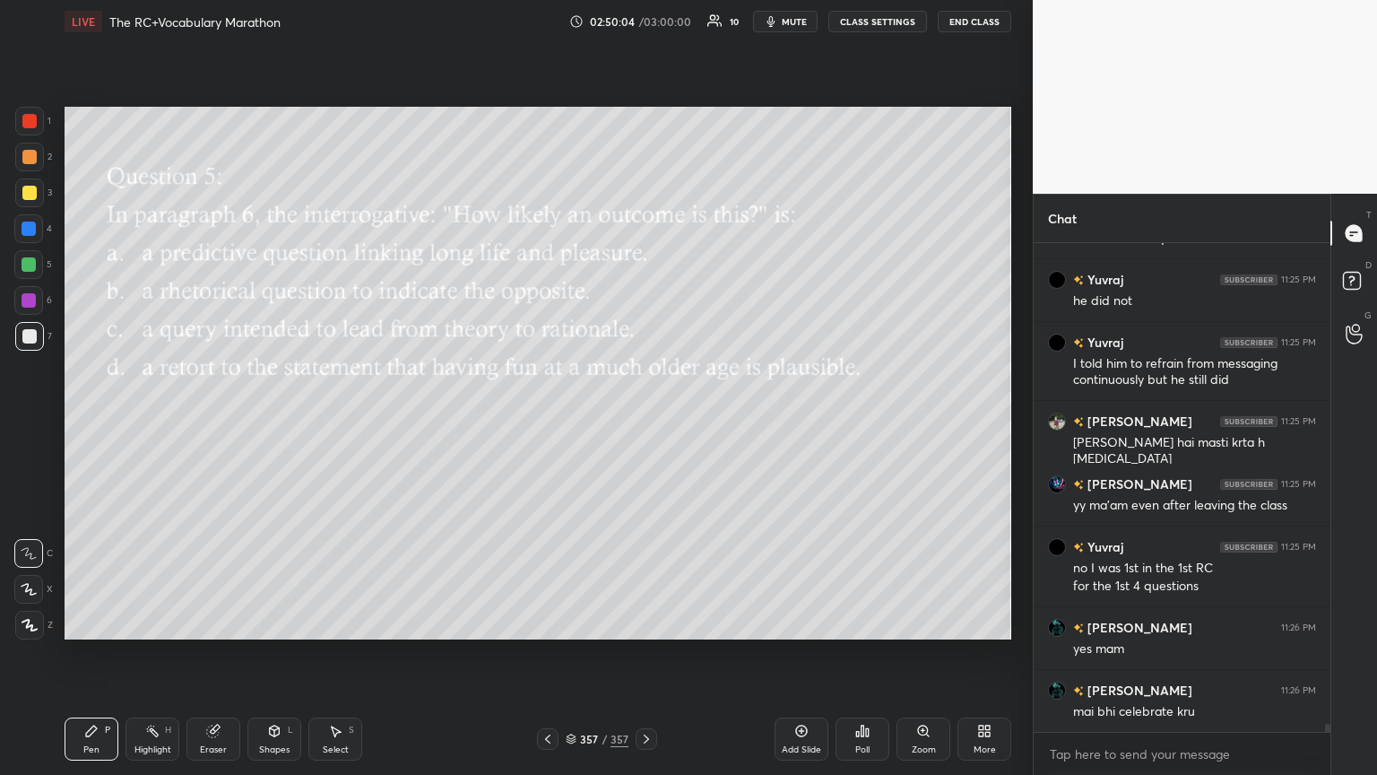
scroll to position [28643, 0]
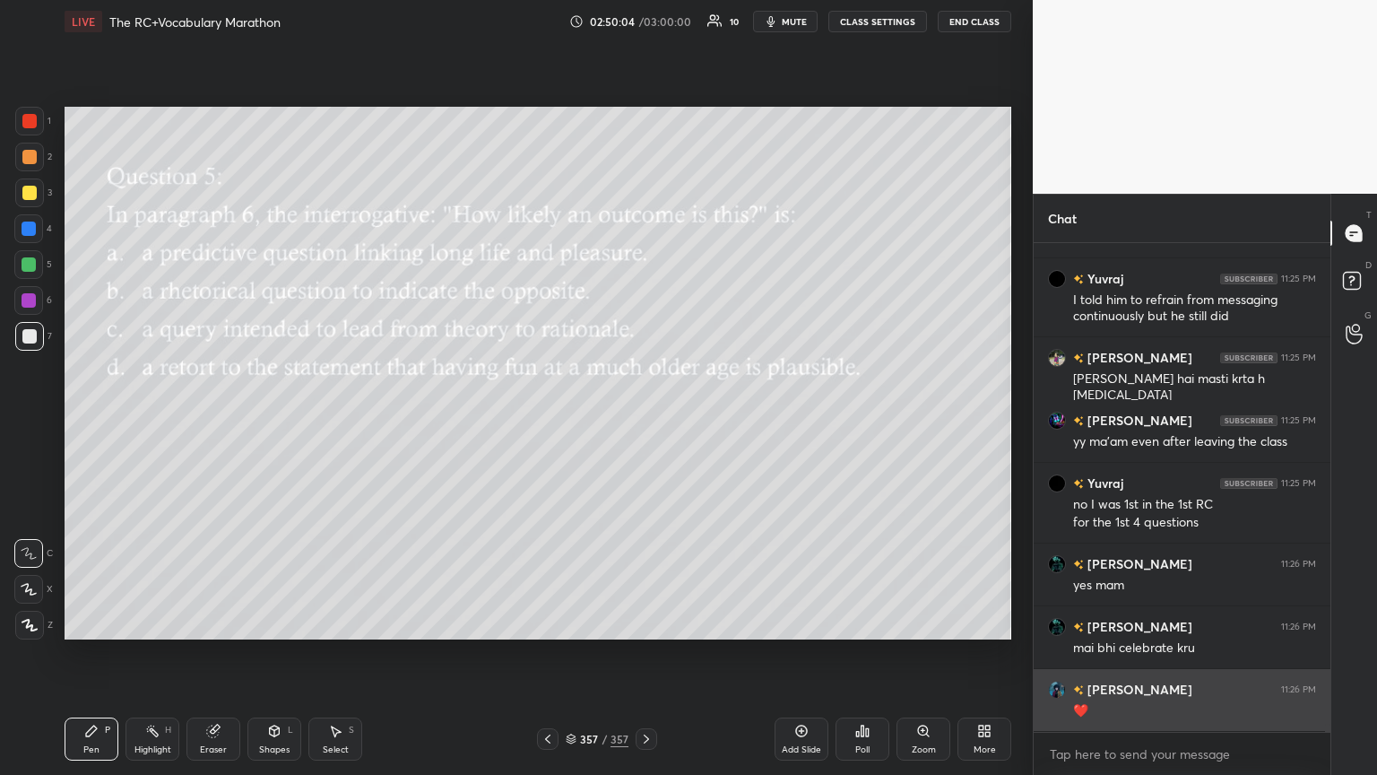
click at [643, 421] on div "❤️" at bounding box center [1194, 711] width 243 height 18
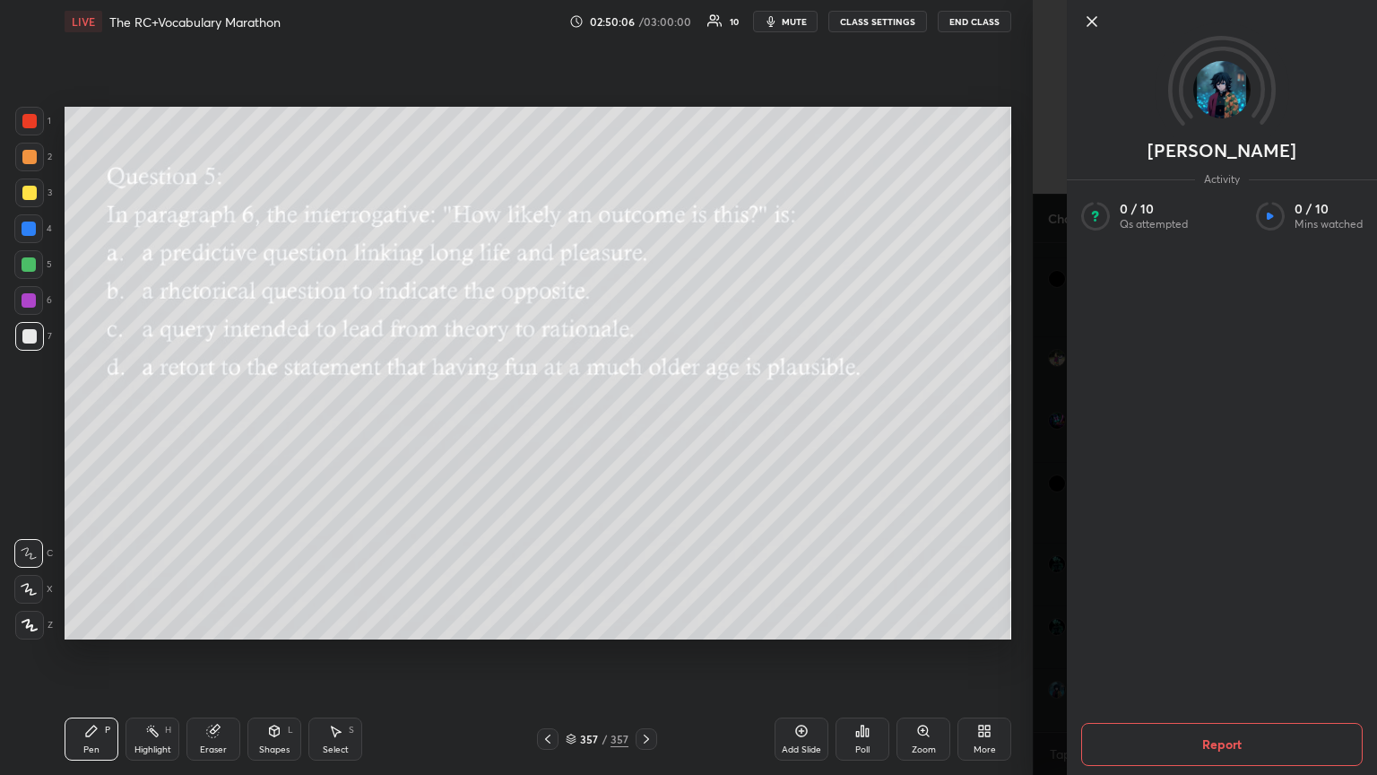
scroll to position [28705, 0]
click at [643, 23] on icon at bounding box center [1092, 21] width 9 height 9
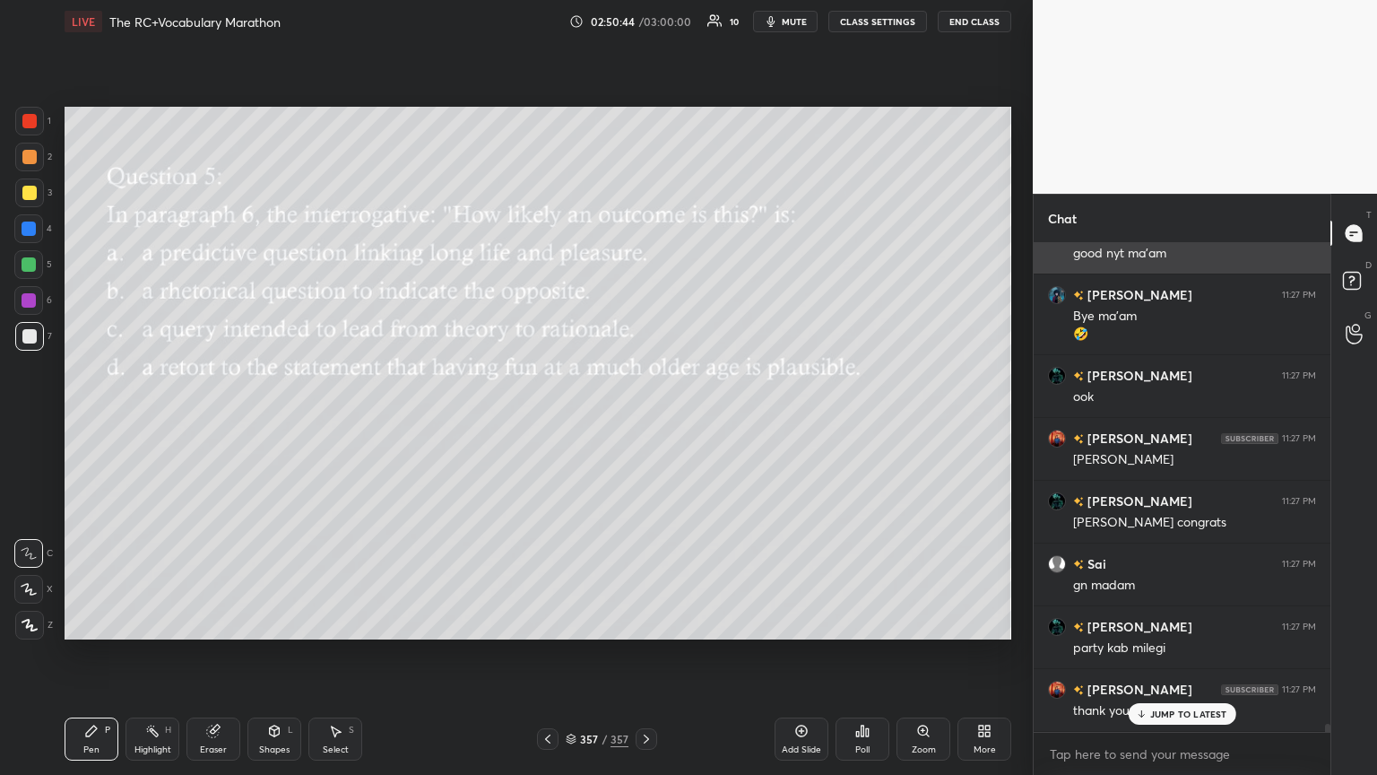
scroll to position [29225, 0]
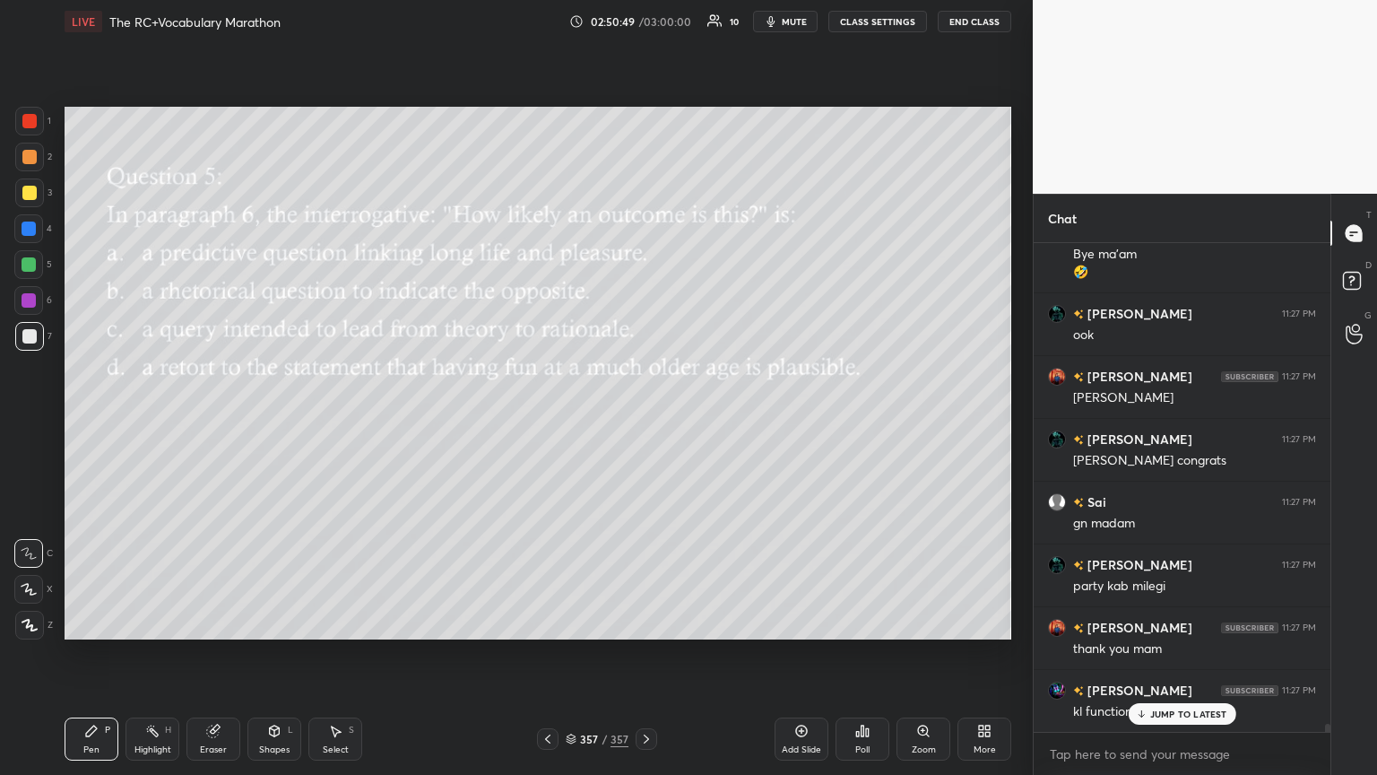
click at [643, 421] on p "JUMP TO LATEST" at bounding box center [1188, 713] width 77 height 11
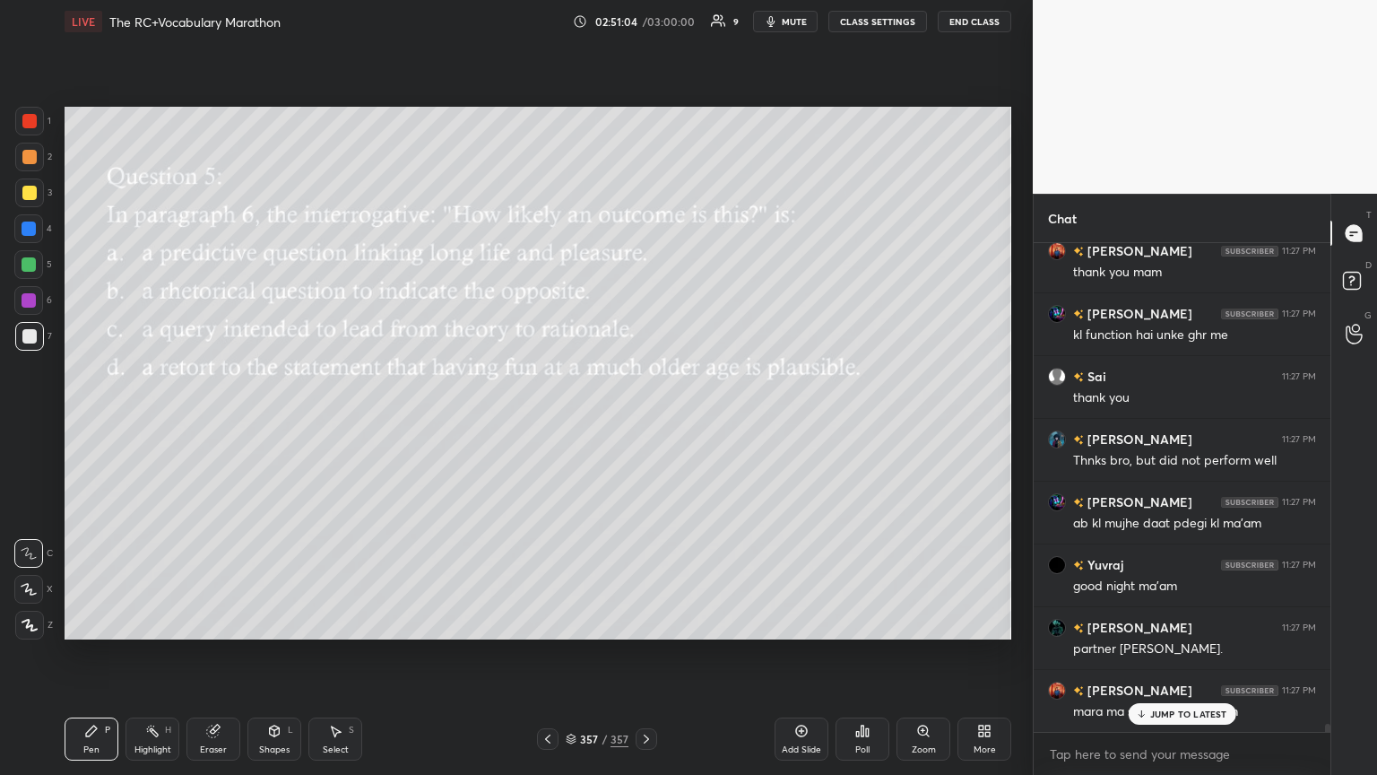
scroll to position [29665, 0]
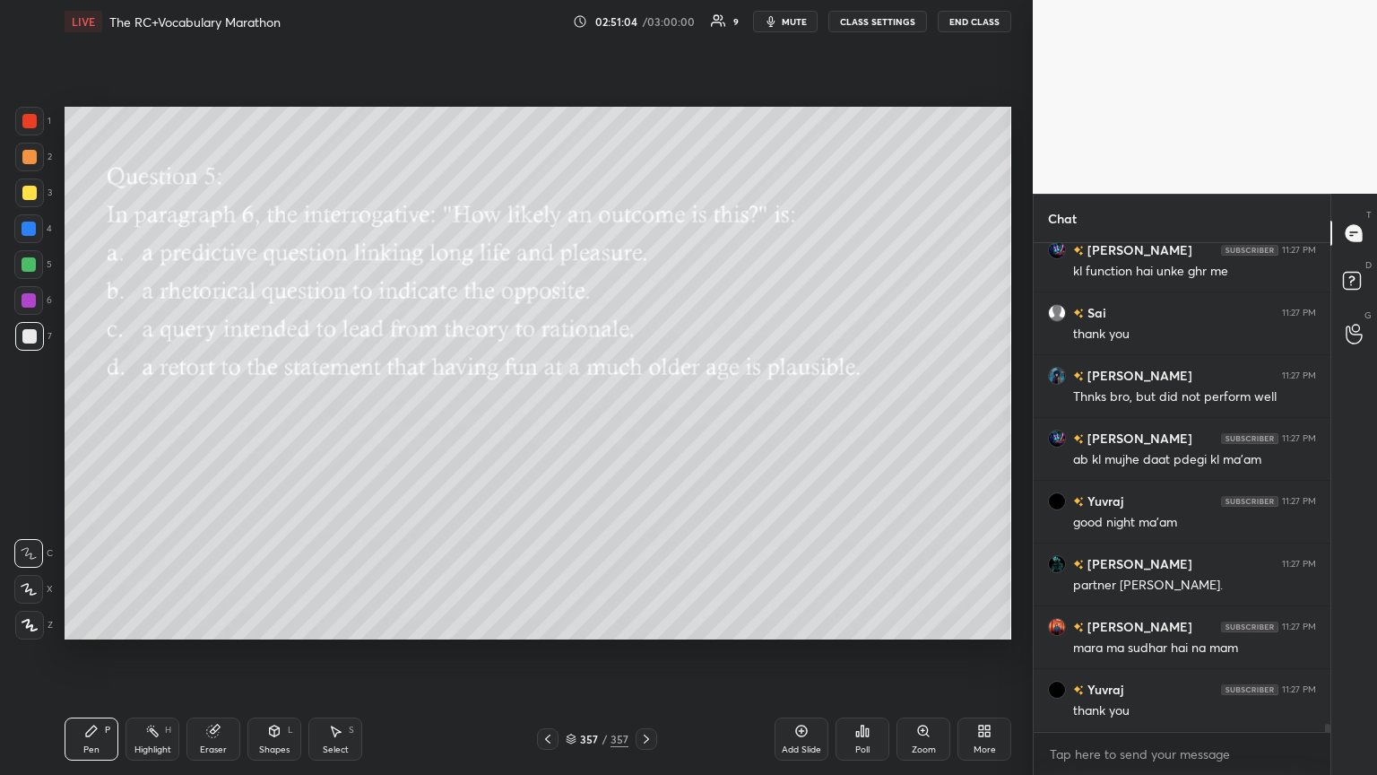
click at [643, 421] on div "[PERSON_NAME] 11:27 PM thank you mam [PERSON_NAME] 11:27 PM kl function hai unk…" at bounding box center [1182, 487] width 297 height 489
click at [643, 421] on icon at bounding box center [981, 734] width 4 height 4
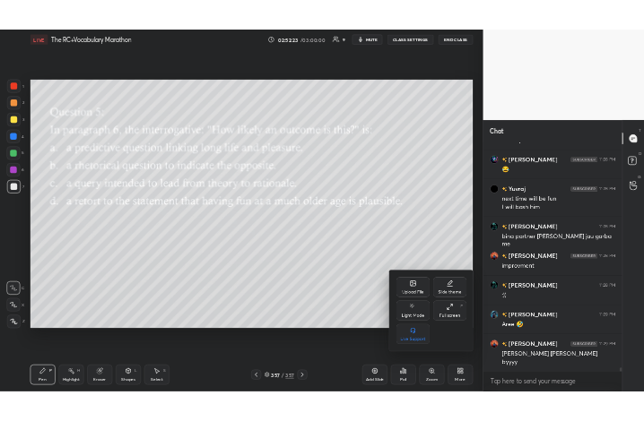
scroll to position [30203, 0]
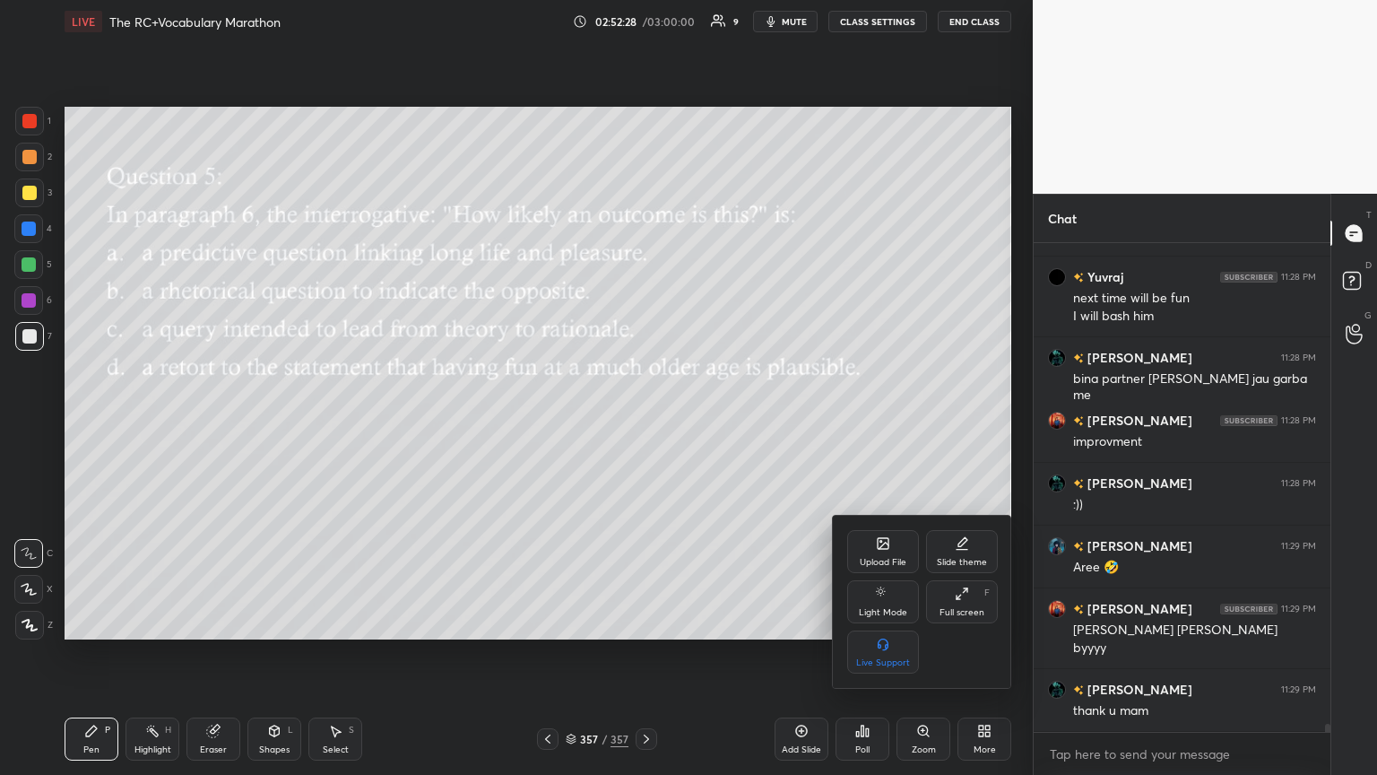
click at [643, 421] on div "Full screen F" at bounding box center [962, 601] width 72 height 43
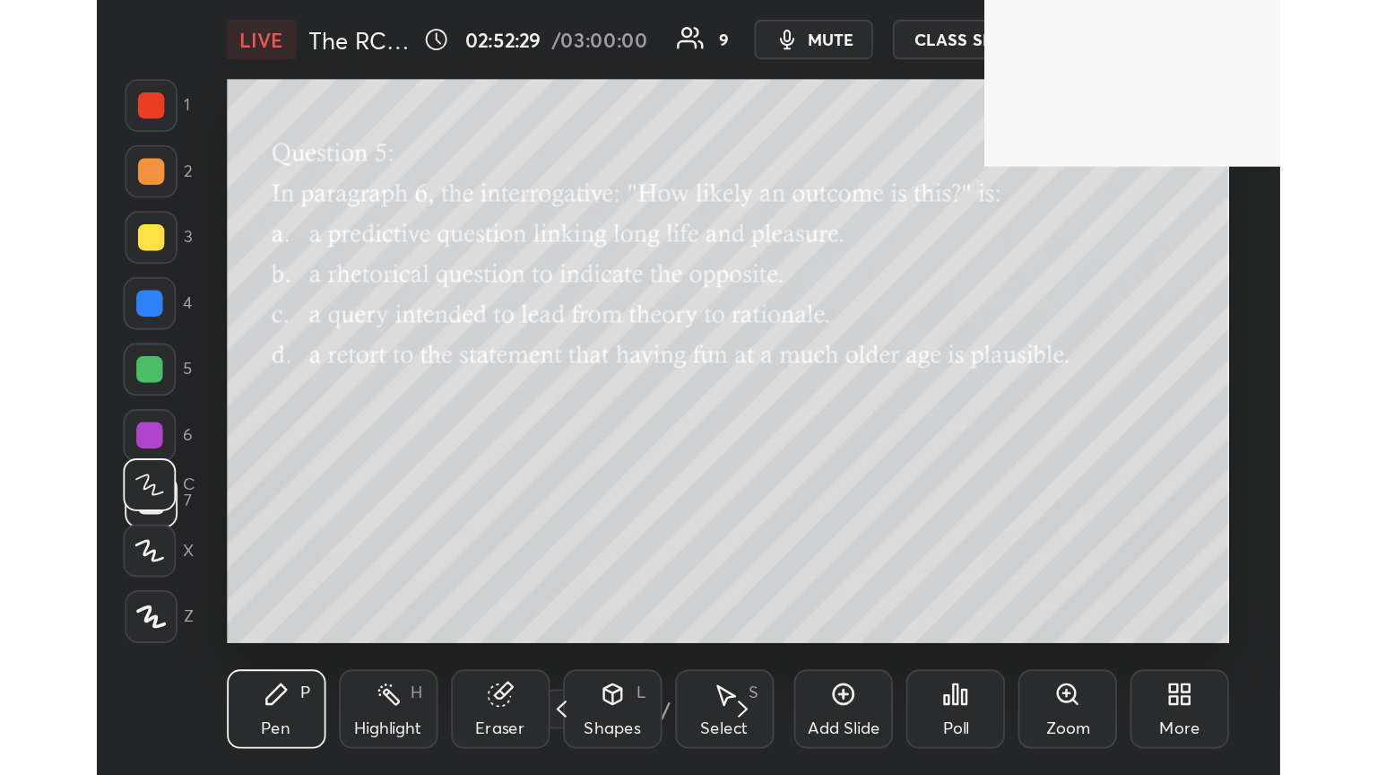
scroll to position [307, 571]
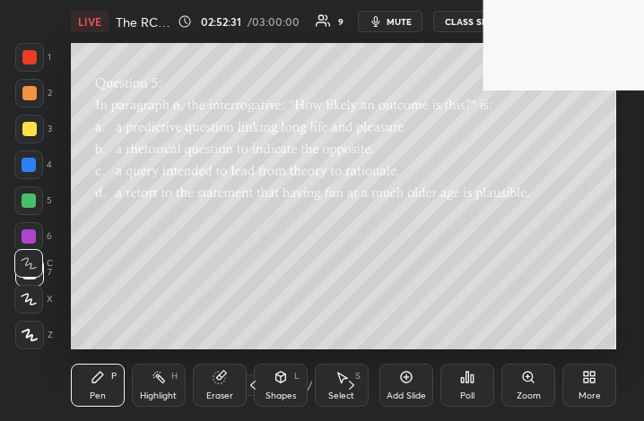
click at [589, 384] on icon at bounding box center [589, 377] width 14 height 14
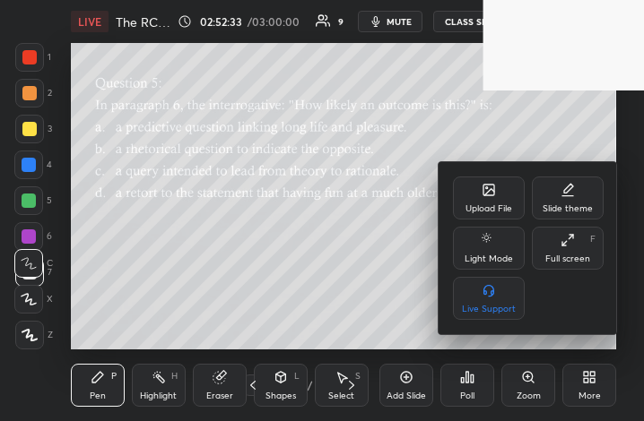
click at [565, 248] on div "Full screen F" at bounding box center [568, 248] width 72 height 43
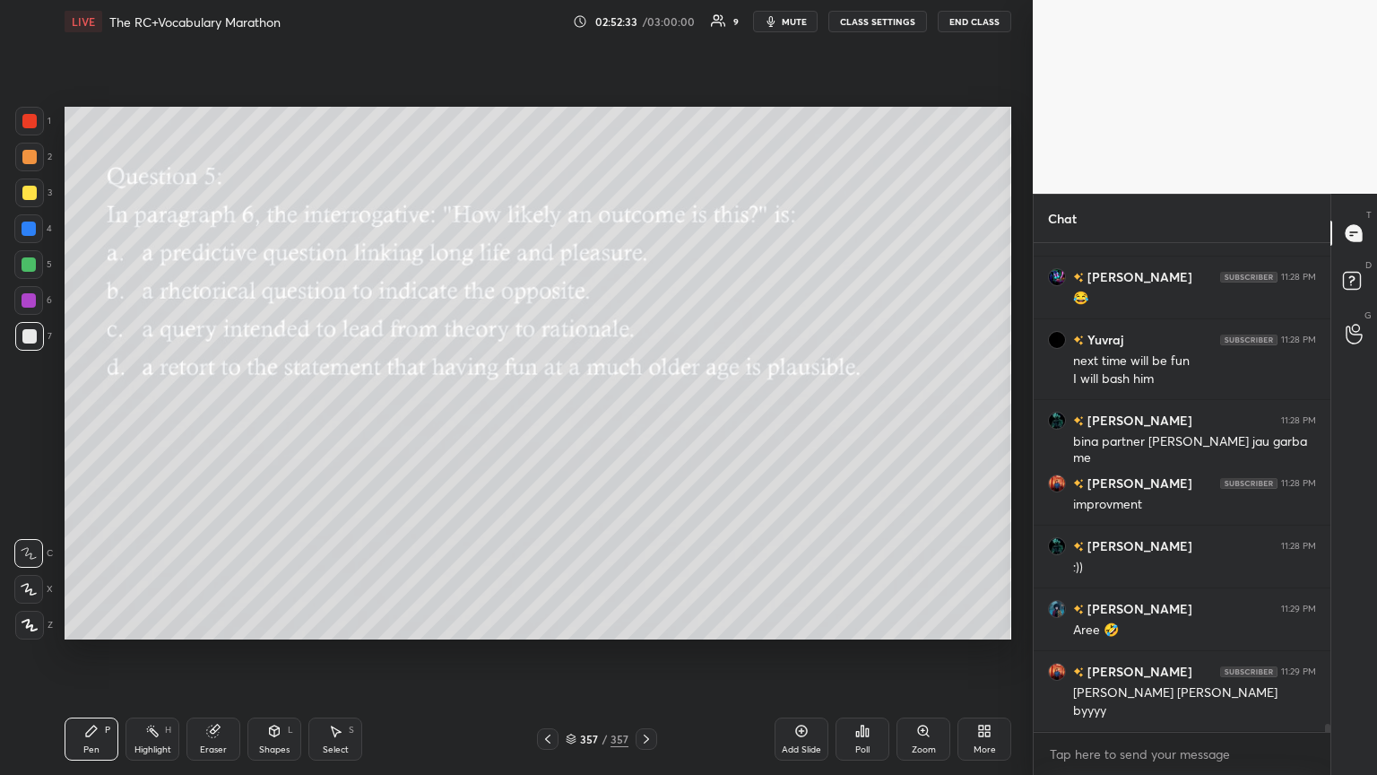
scroll to position [89008, 88707]
click at [643, 22] on button "End Class" at bounding box center [975, 22] width 74 height 22
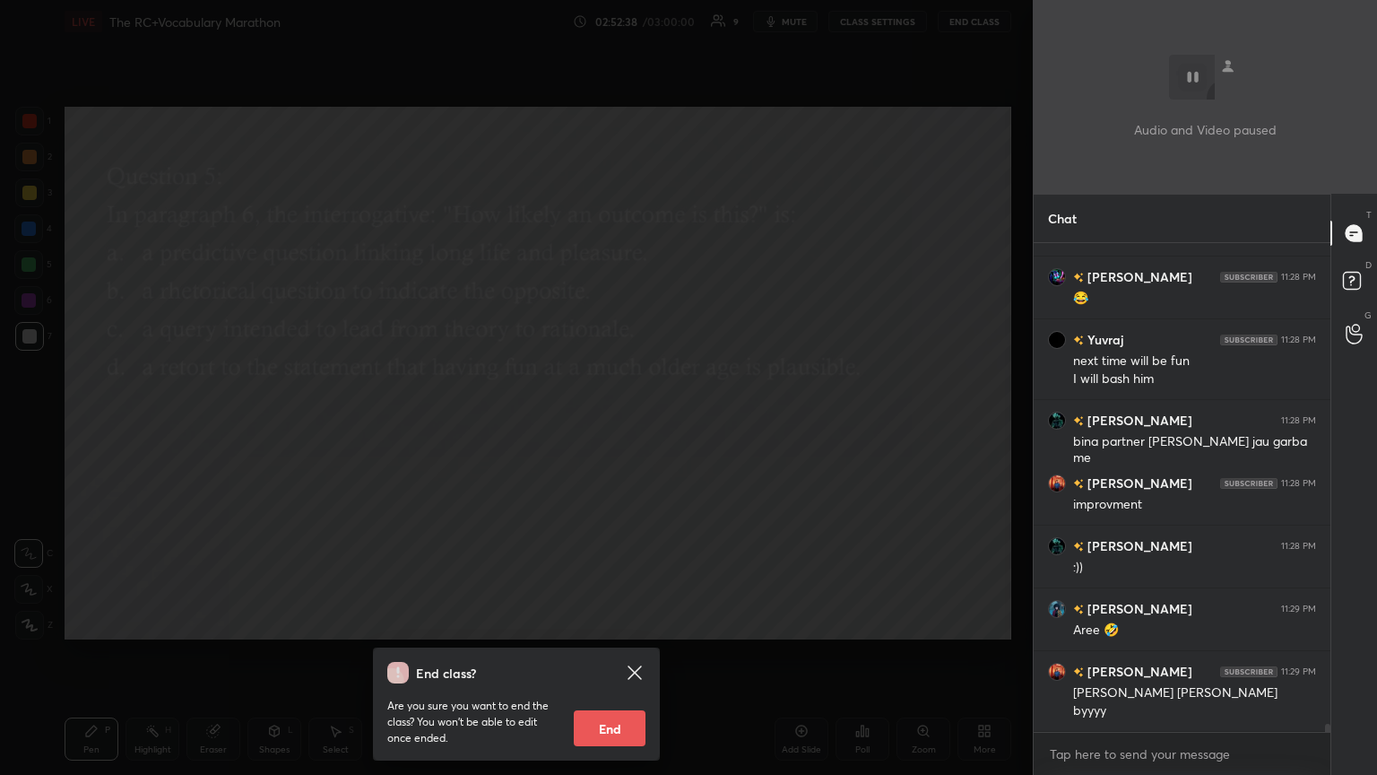
click at [612, 421] on button "End" at bounding box center [610, 728] width 72 height 36
type textarea "x"
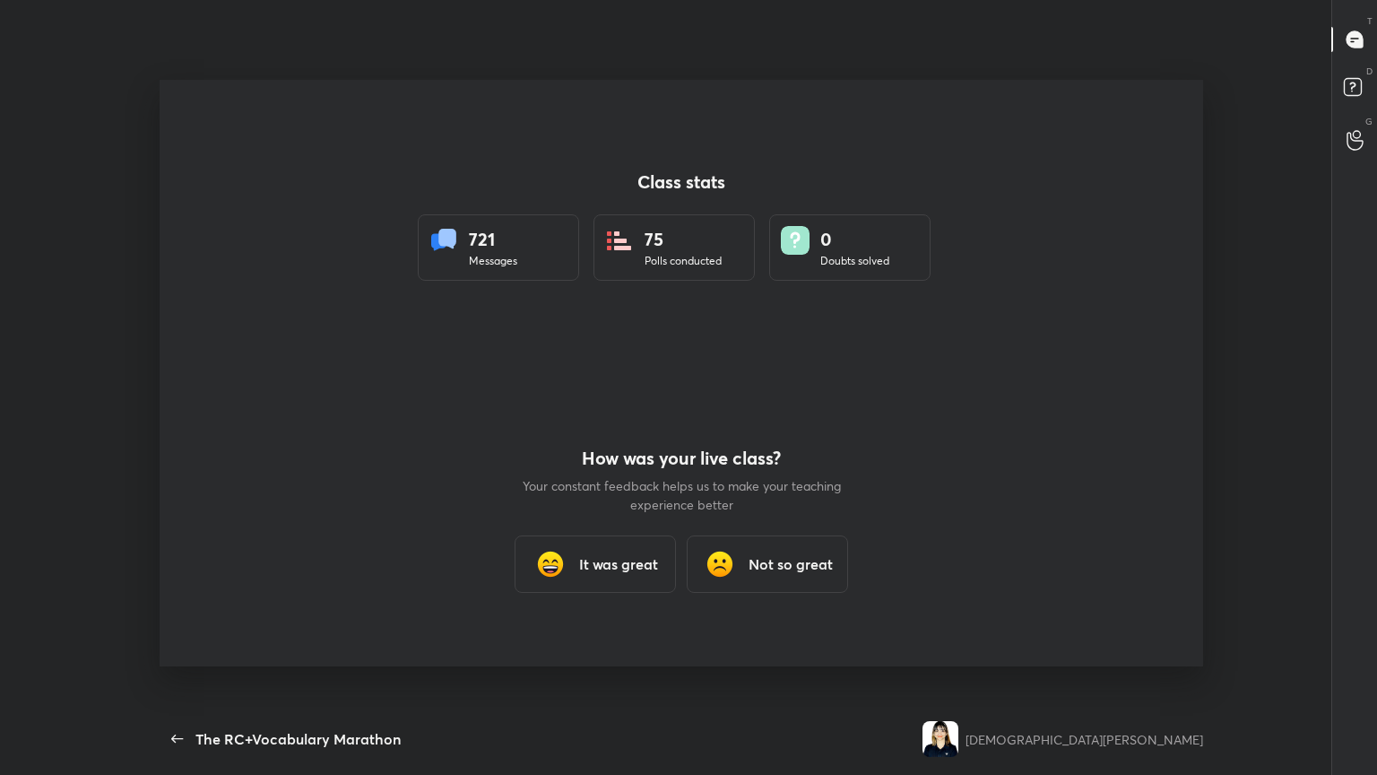
scroll to position [0, 0]
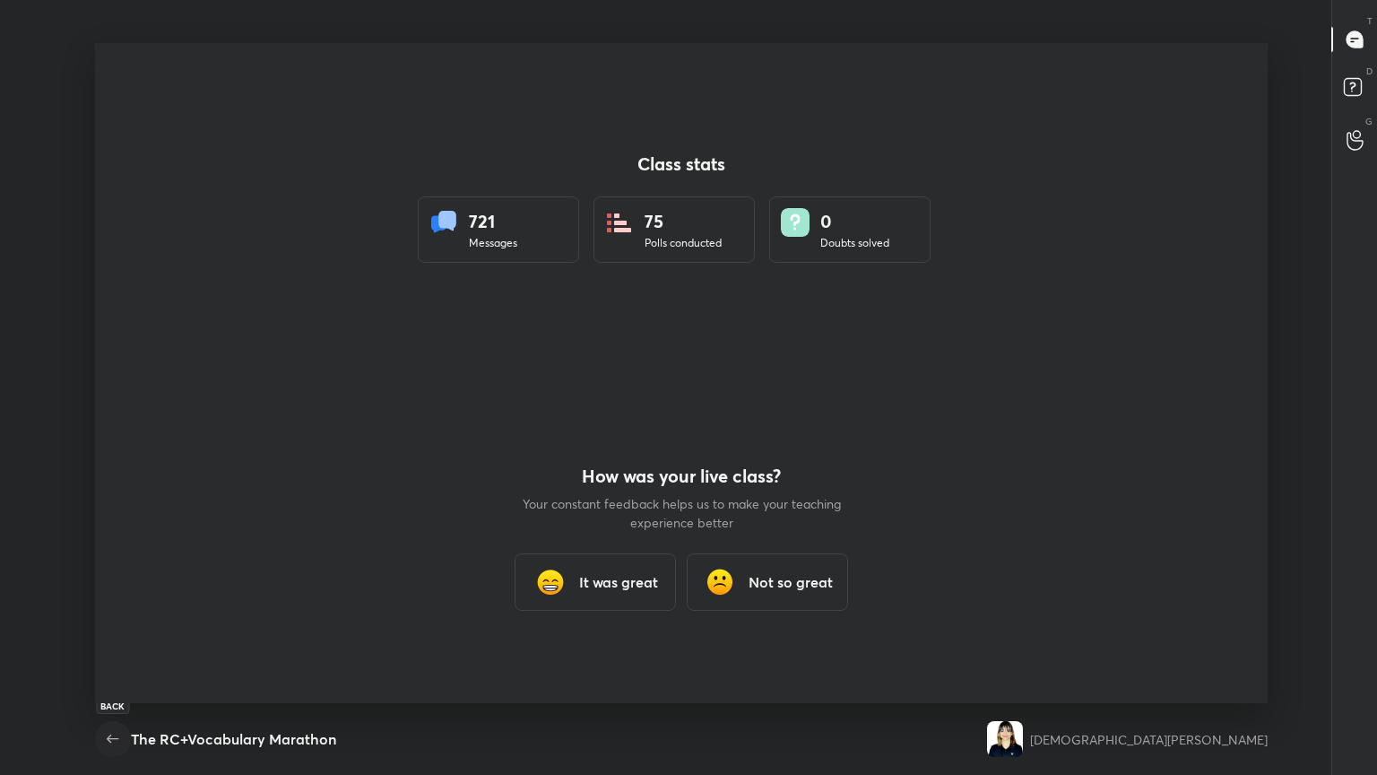
click at [104, 421] on icon "button" at bounding box center [113, 739] width 22 height 22
